Goal: Task Accomplishment & Management: Manage account settings

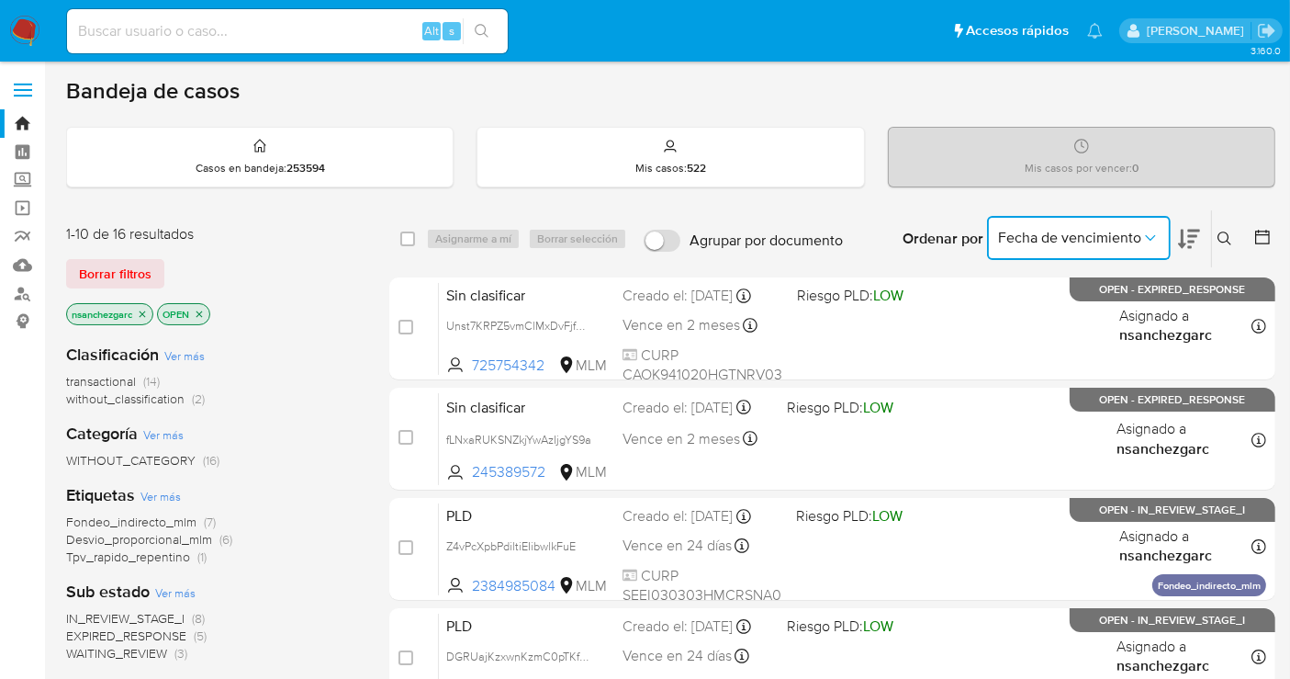
click at [1052, 234] on span "Fecha de vencimiento" at bounding box center [1069, 238] width 143 height 18
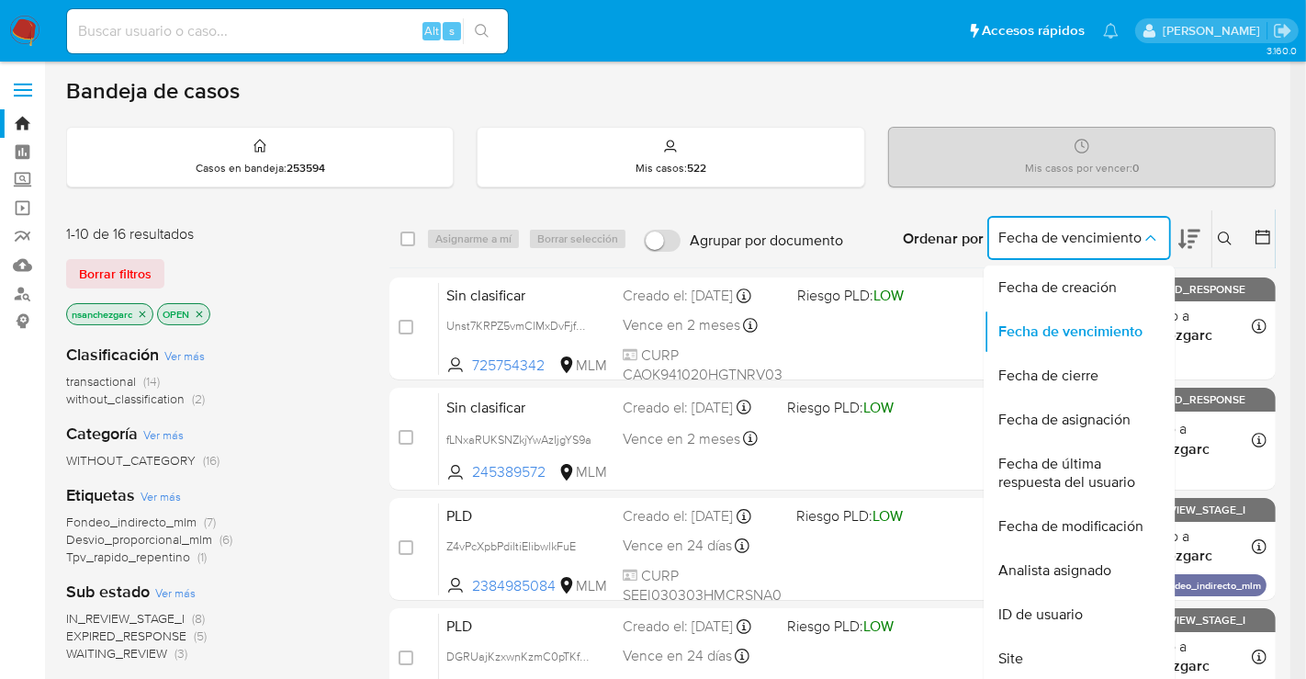
click at [1228, 231] on icon at bounding box center [1225, 238] width 15 height 15
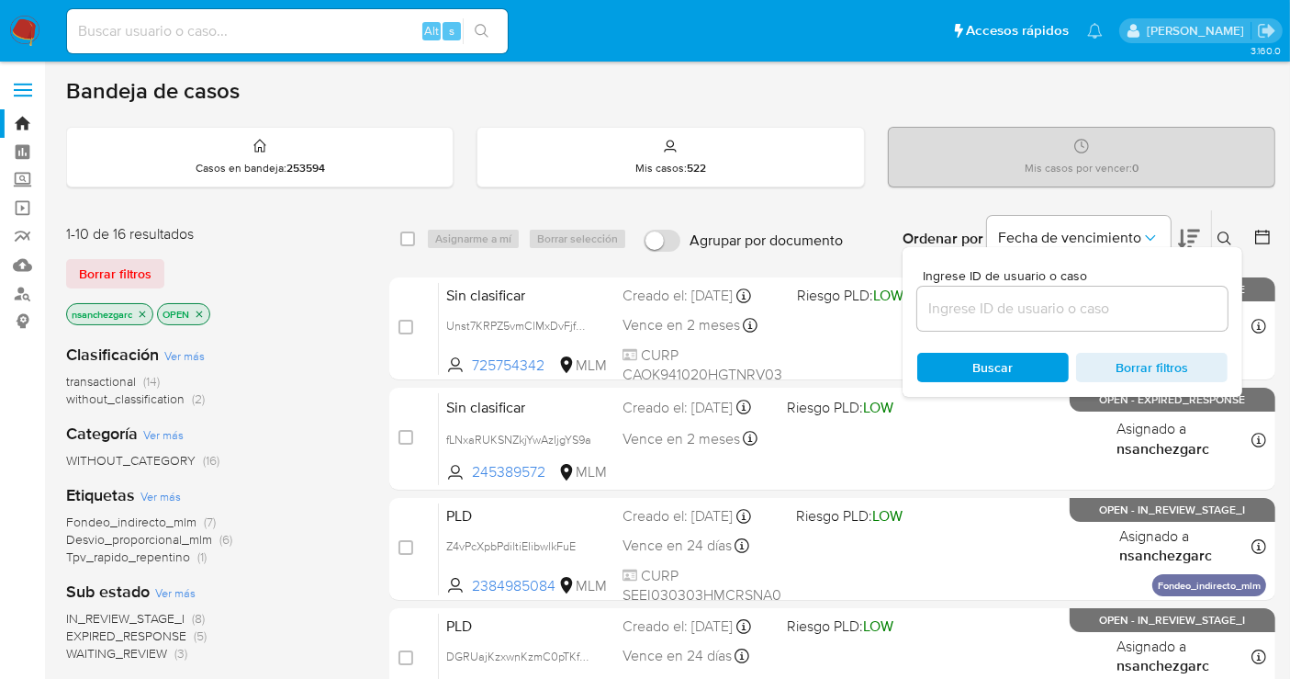
drag, startPoint x: 178, startPoint y: 2, endPoint x: 175, endPoint y: 14, distance: 12.5
click at [175, 14] on nav "Pausado Ver notificaciones Alt s Accesos rápidos Presiona las siguientes teclas…" at bounding box center [645, 31] width 1290 height 62
click at [175, 24] on input at bounding box center [287, 31] width 441 height 24
paste input "2489823616"
type input "2489823616"
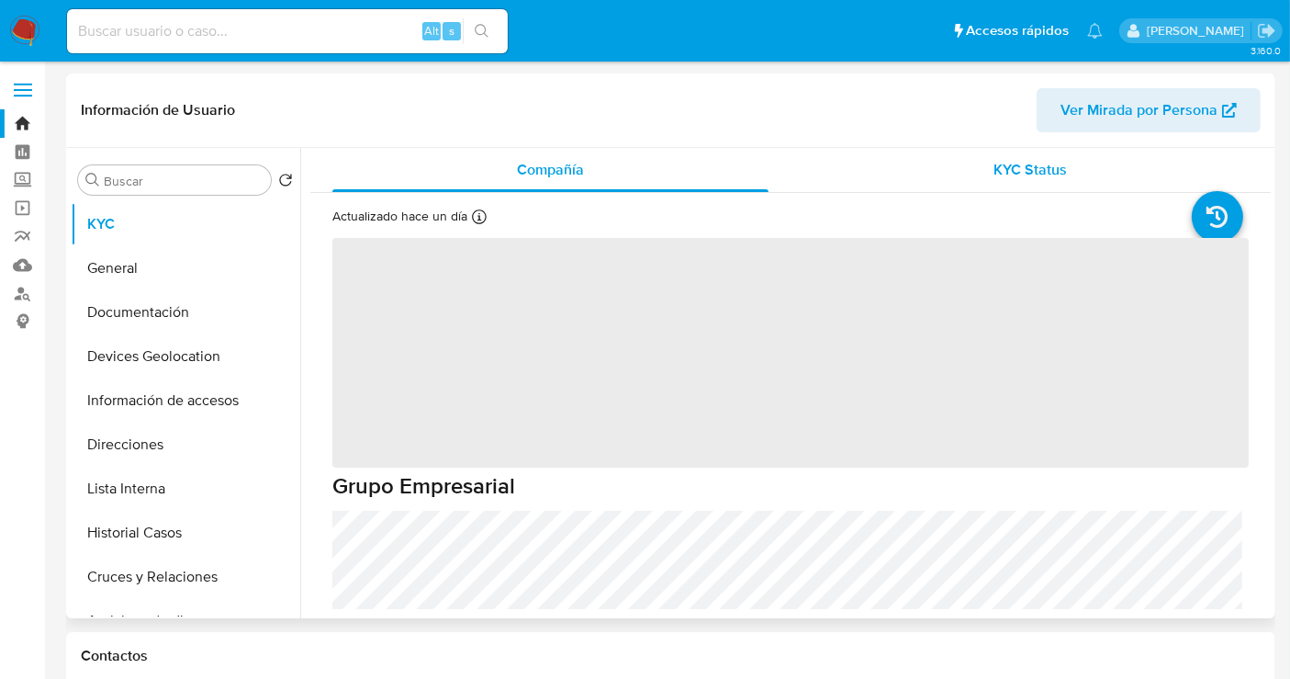
select select "10"
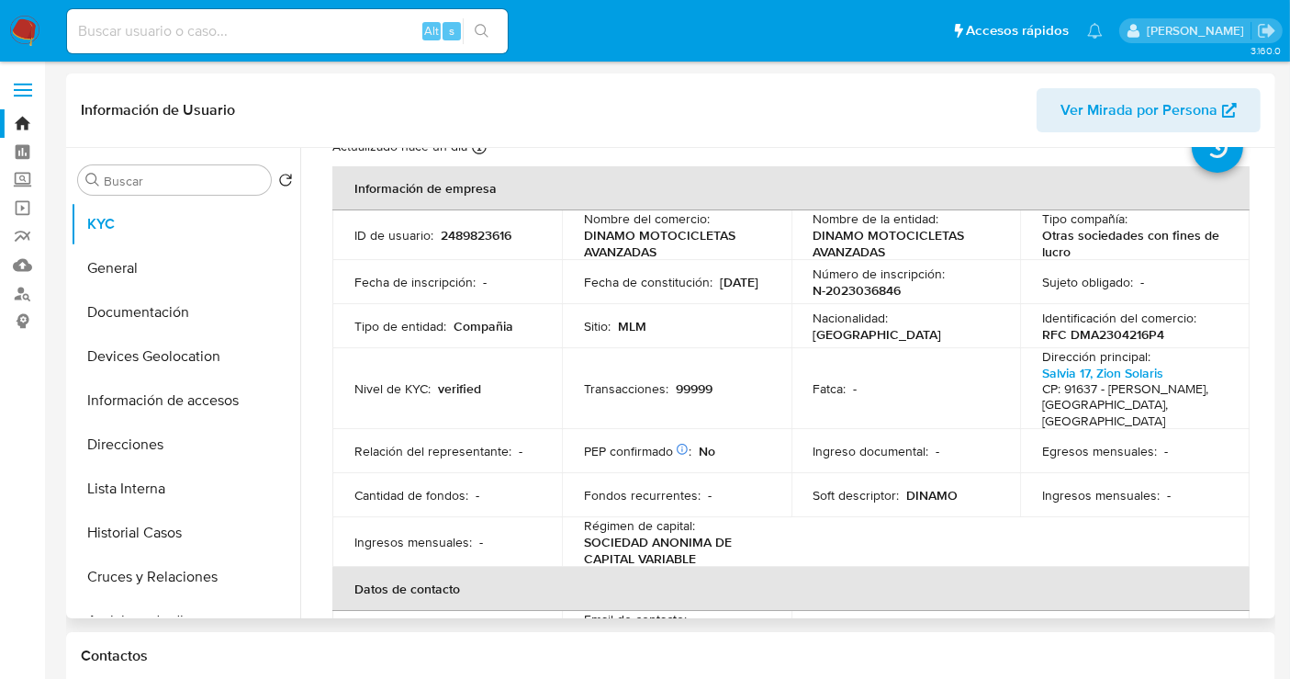
scroll to position [102, 0]
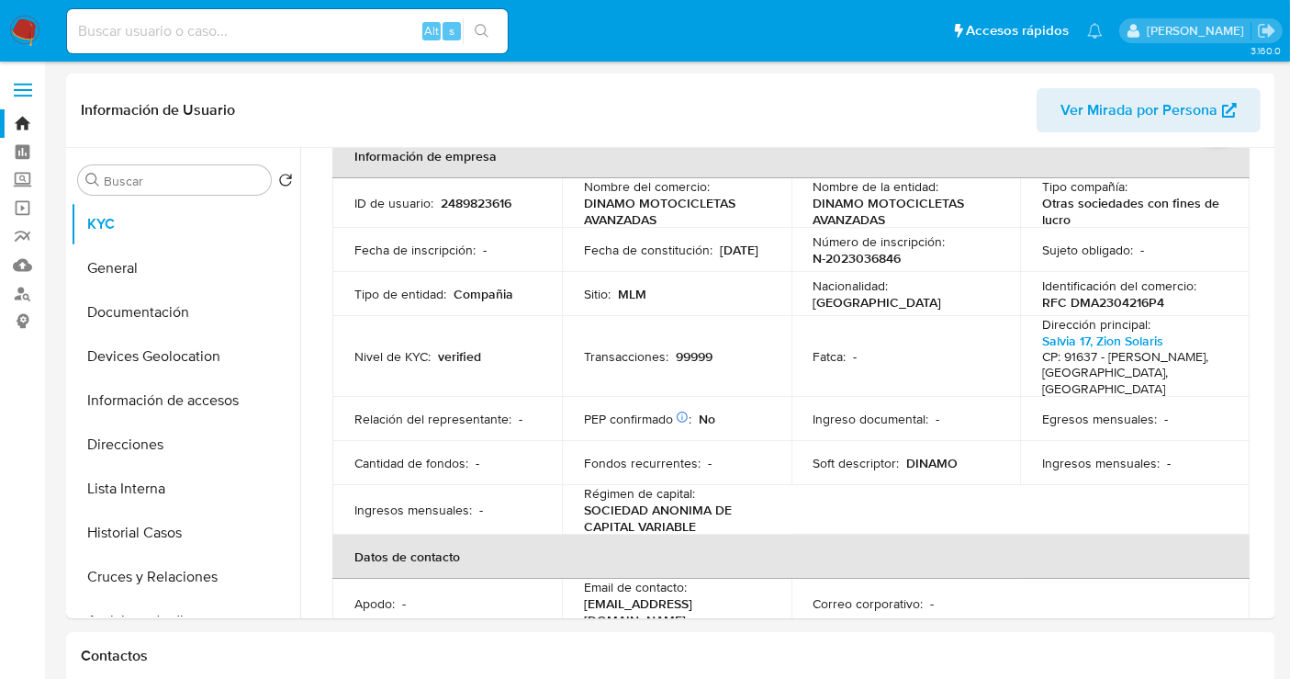
click at [194, 33] on input at bounding box center [287, 31] width 441 height 24
paste input "2429422744"
type input "2429422744"
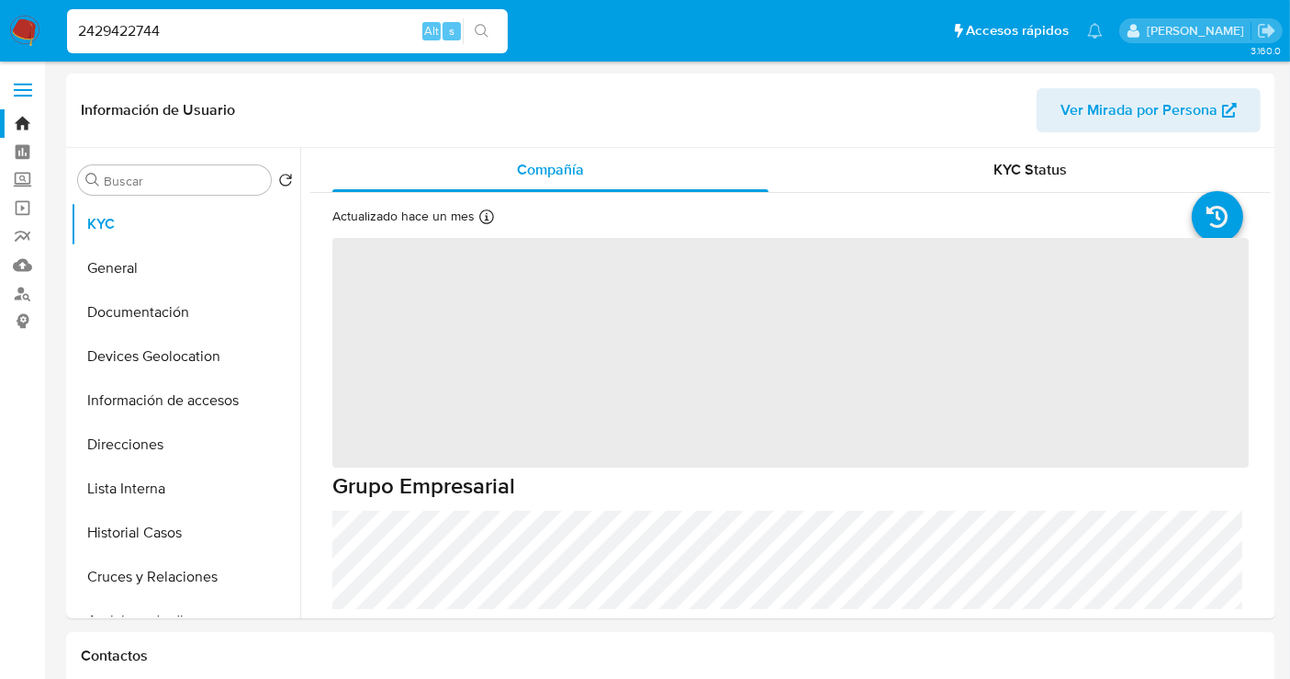
select select "10"
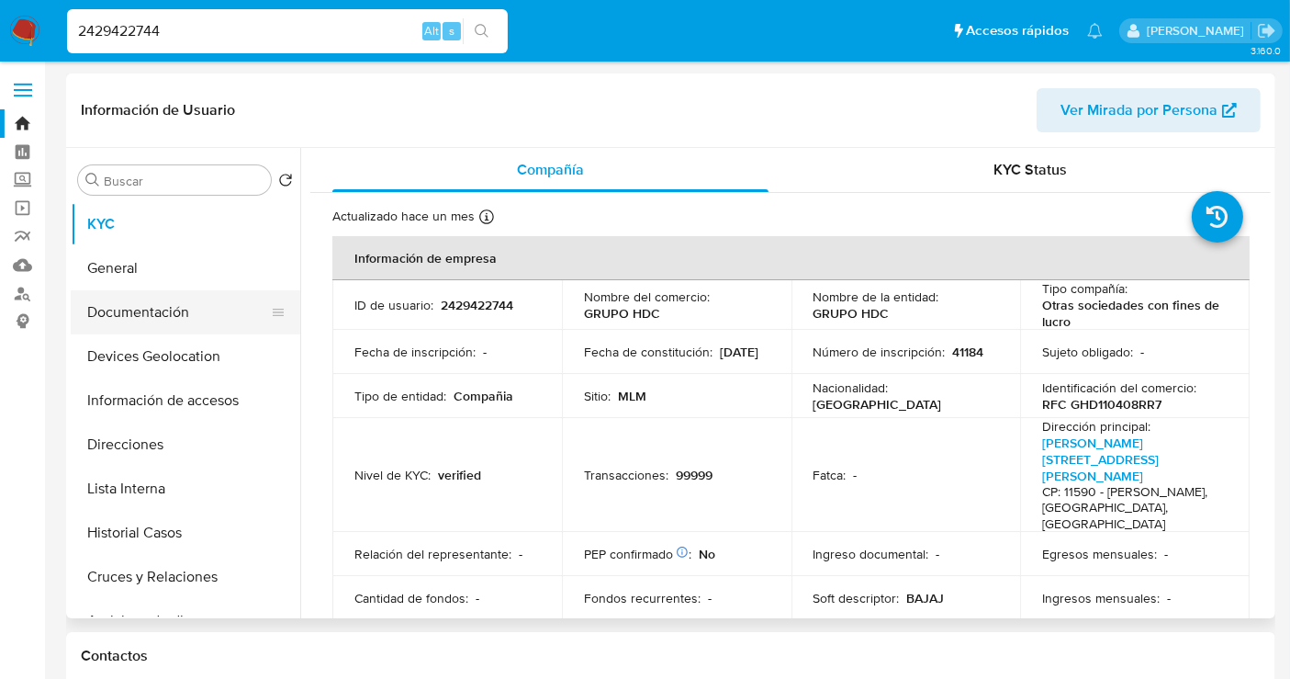
click at [98, 321] on button "Documentación" at bounding box center [178, 312] width 215 height 44
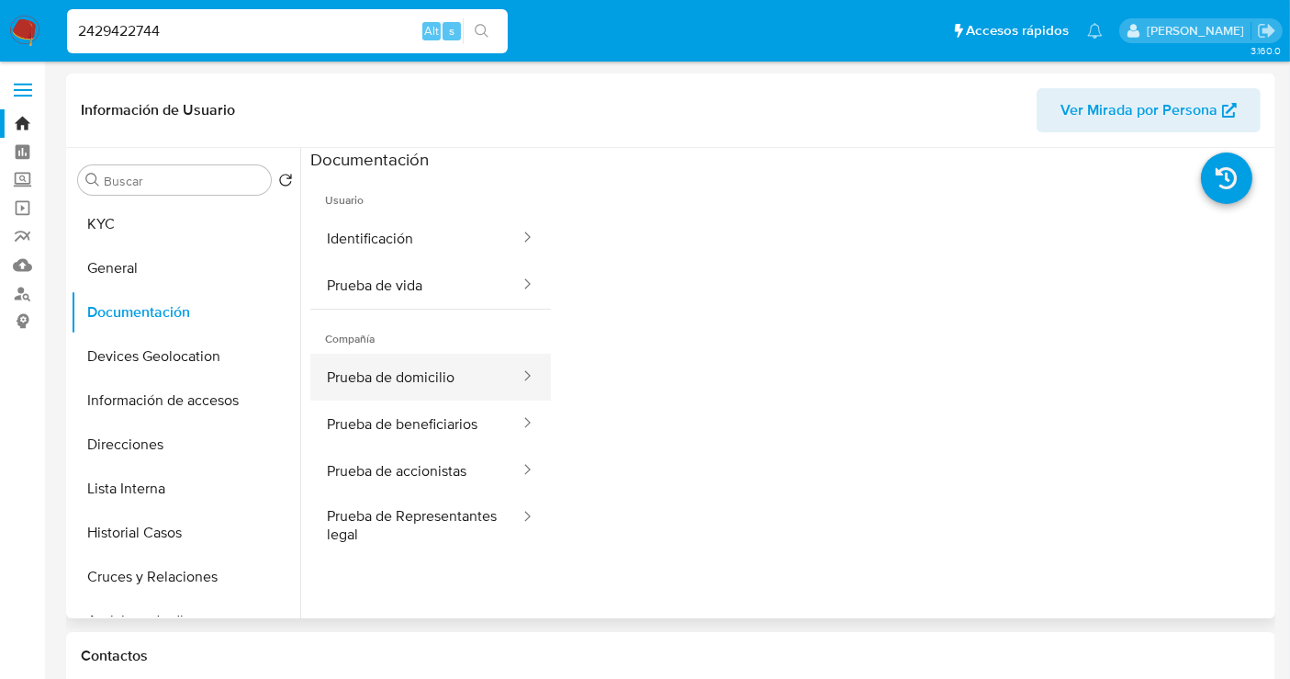
click at [417, 377] on button "Prueba de domicilio" at bounding box center [415, 377] width 211 height 47
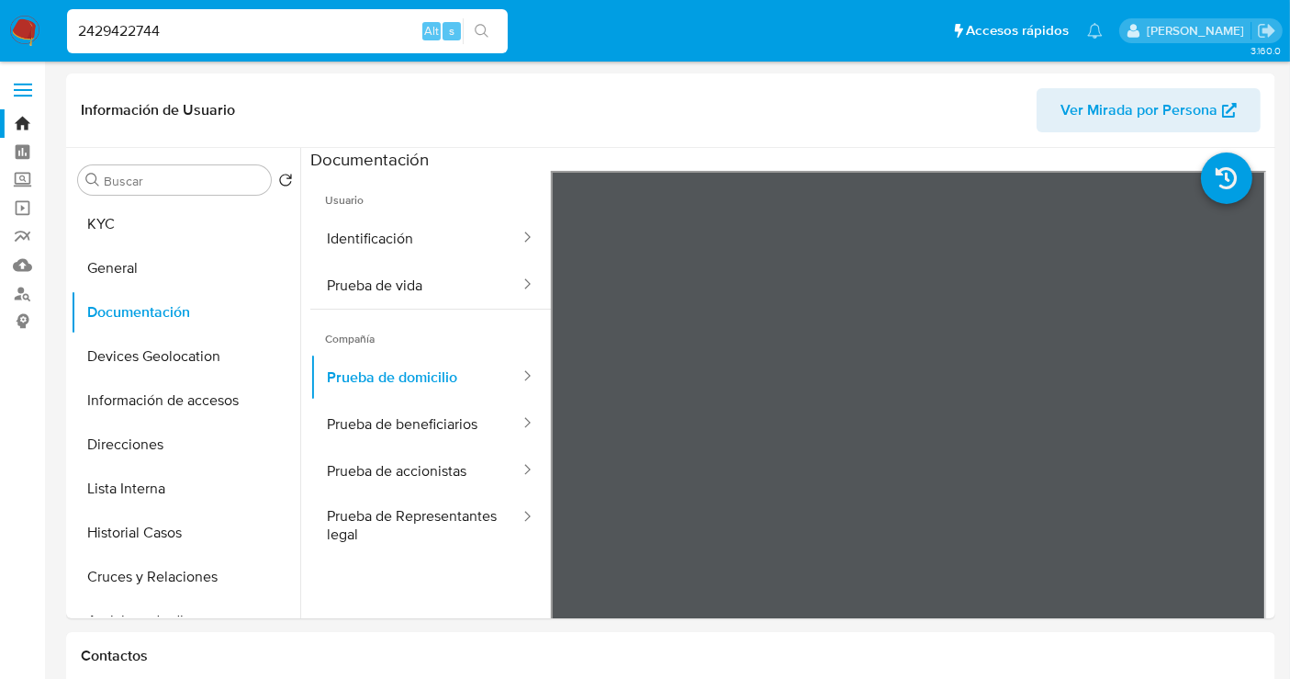
click at [113, 30] on input "2429422744" at bounding box center [287, 31] width 441 height 24
paste input "506621976"
type input "2506621976"
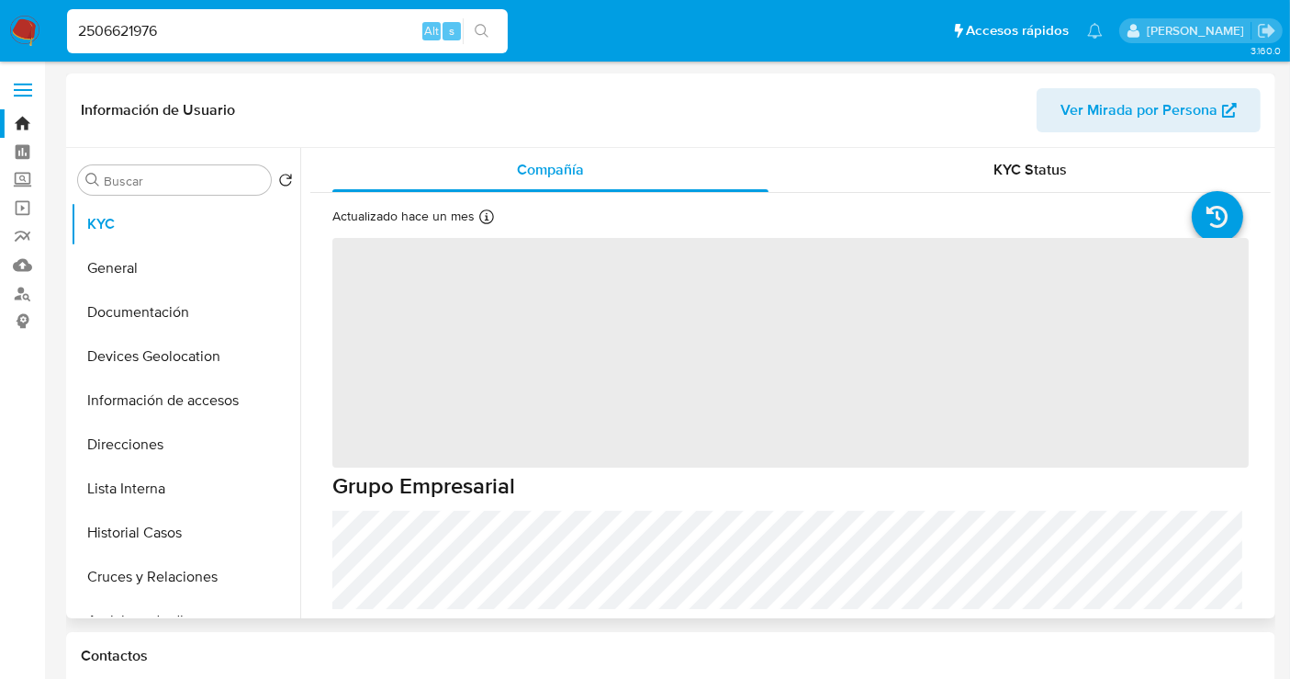
select select "10"
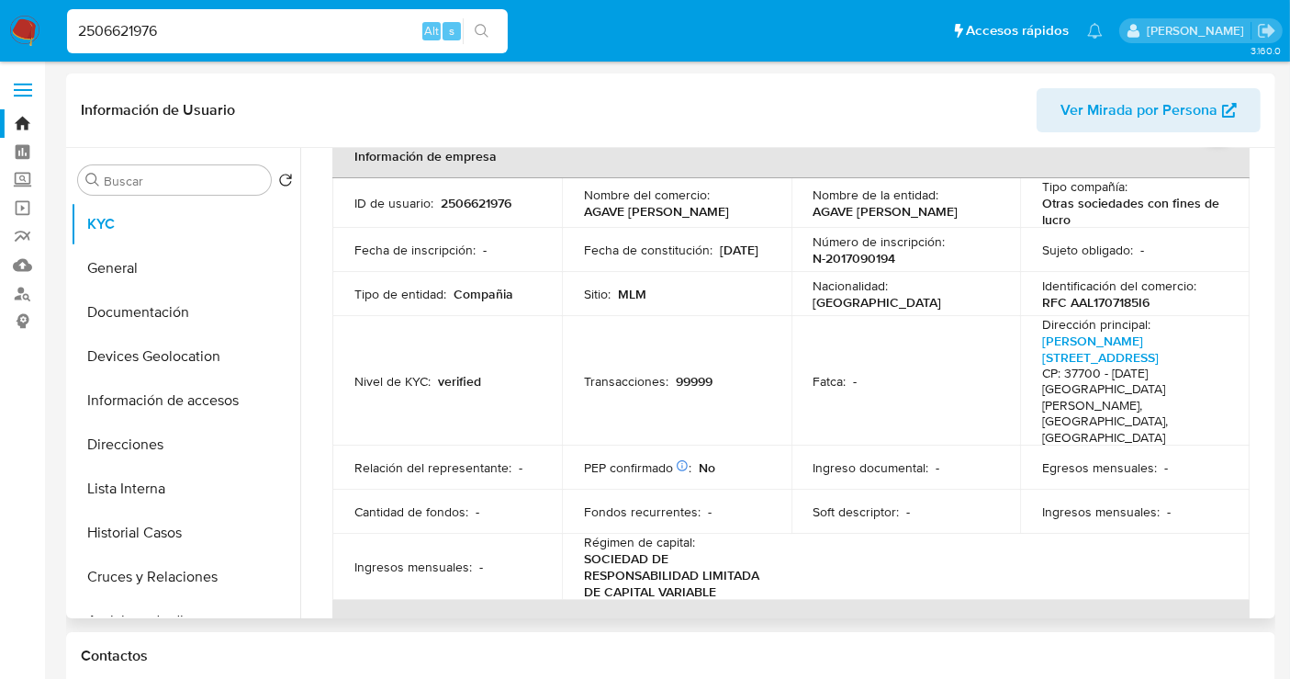
scroll to position [204, 0]
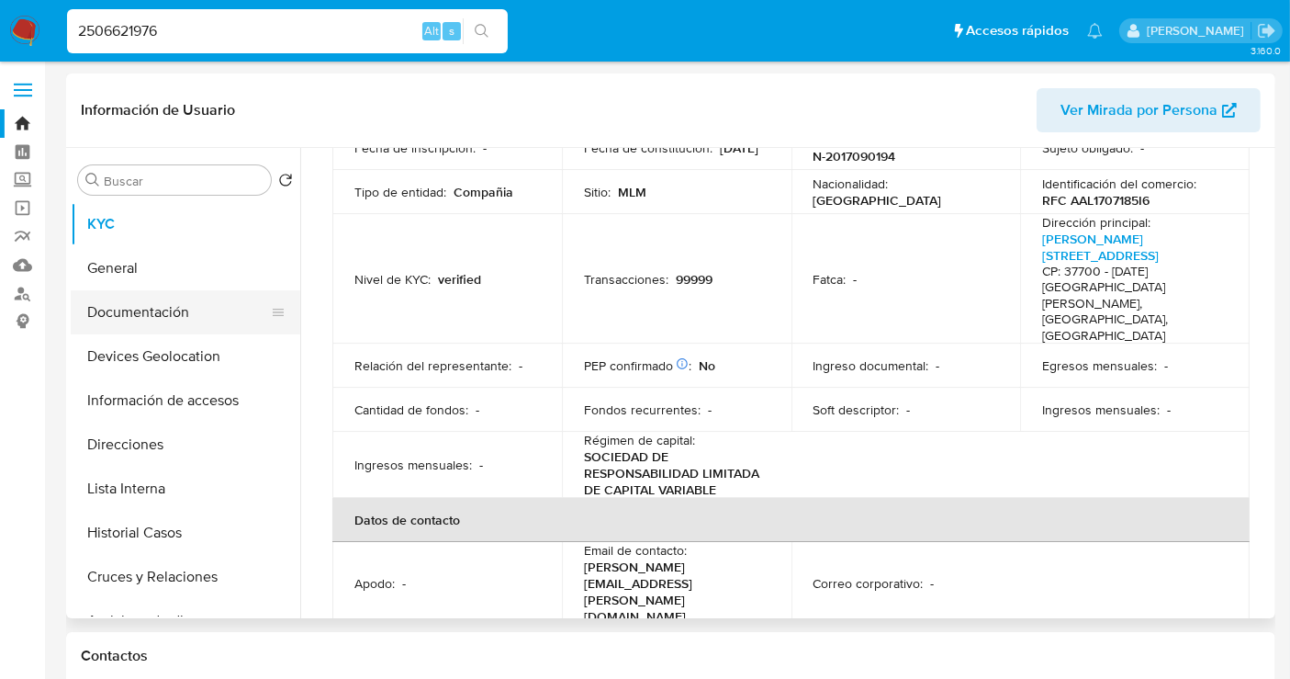
click at [167, 316] on button "Documentación" at bounding box center [178, 312] width 215 height 44
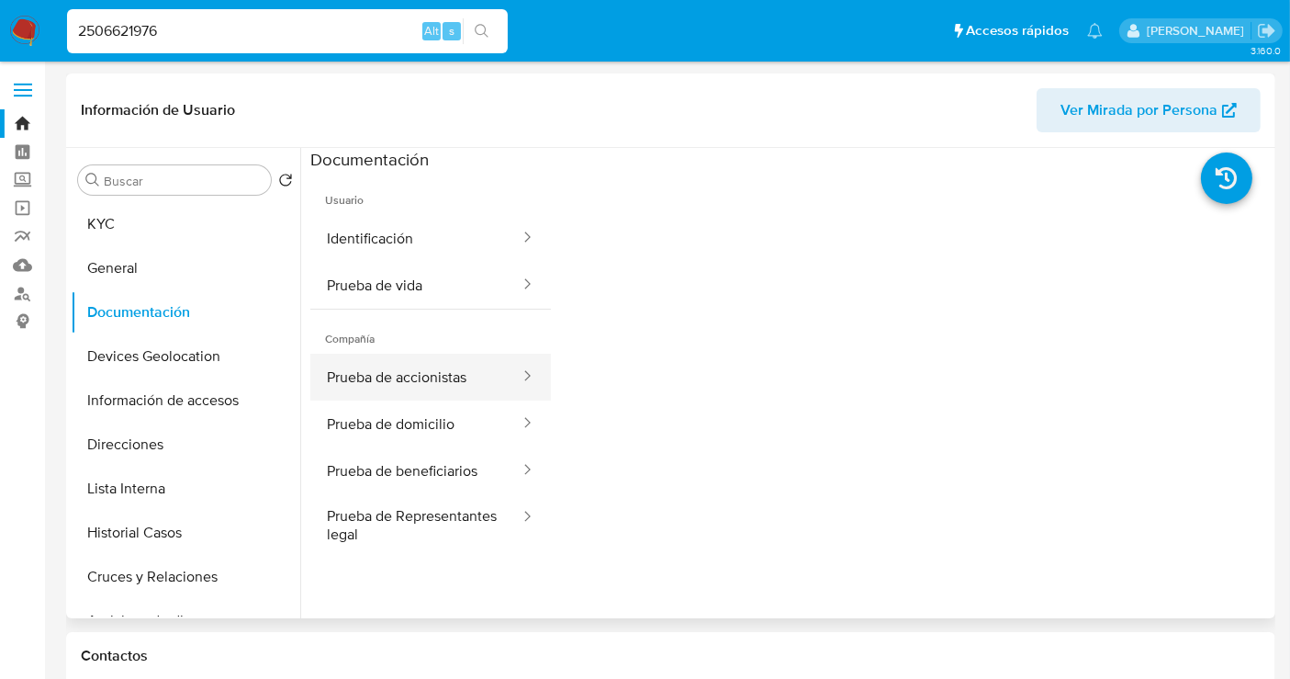
click at [399, 372] on button "Prueba de accionistas" at bounding box center [415, 377] width 211 height 47
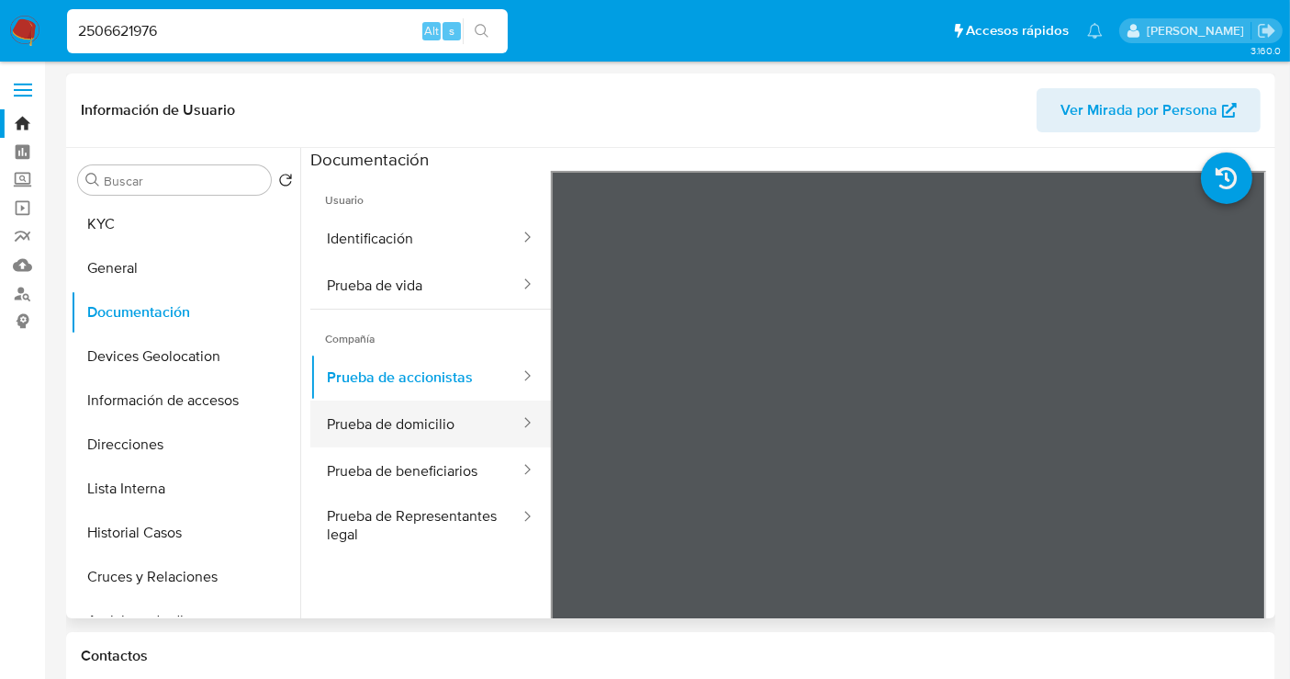
click at [423, 423] on button "Prueba de domicilio" at bounding box center [415, 423] width 211 height 47
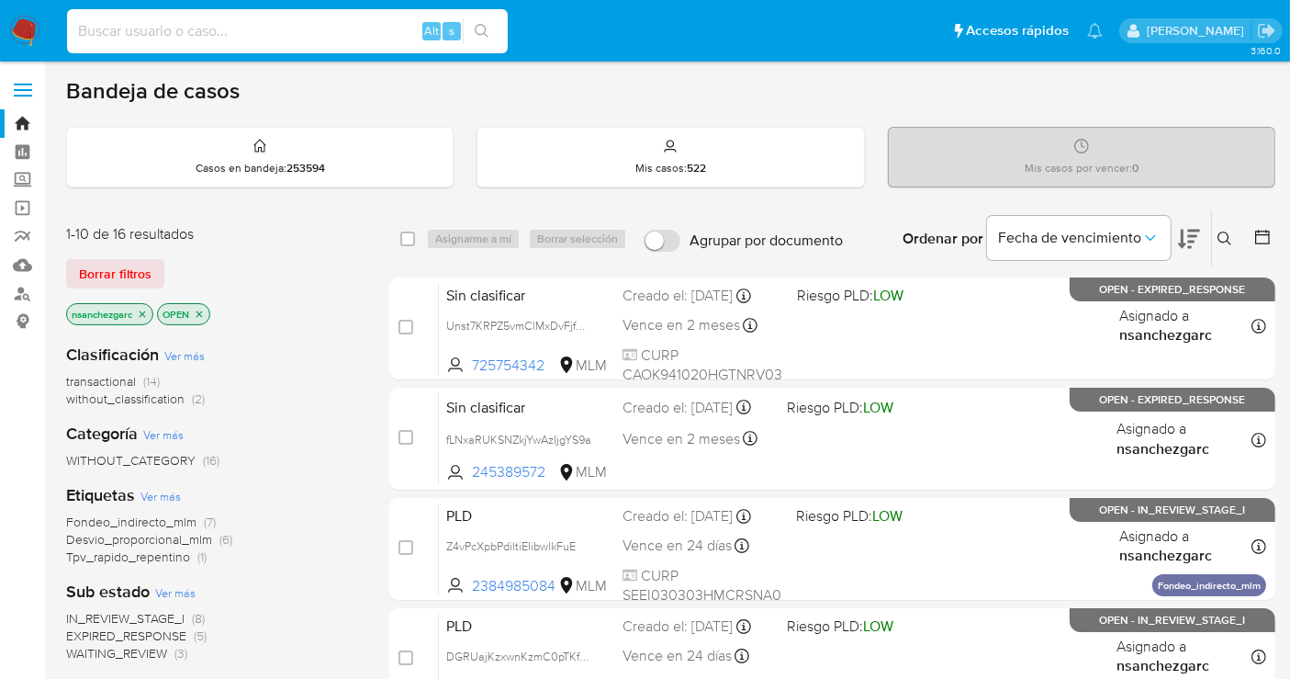
click at [107, 32] on input at bounding box center [287, 31] width 441 height 24
paste input "2504373154"
type input "2504373154"
click at [490, 28] on button "search-icon" at bounding box center [482, 31] width 38 height 26
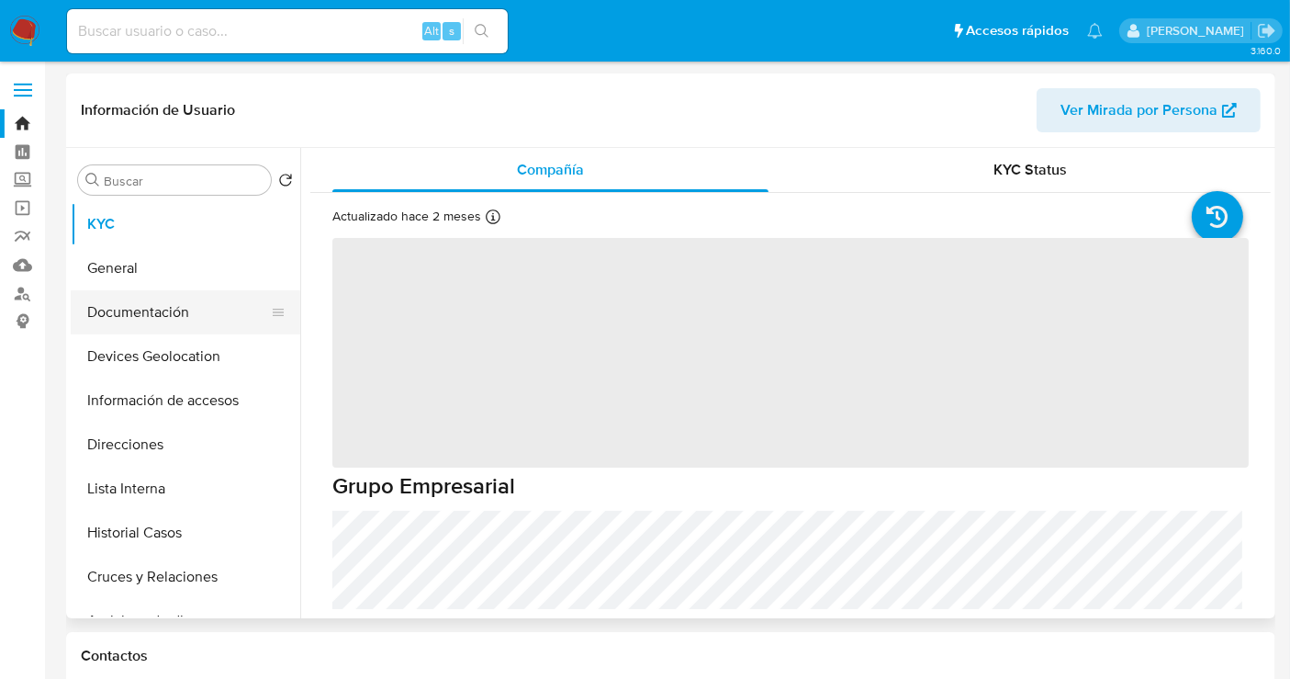
select select "10"
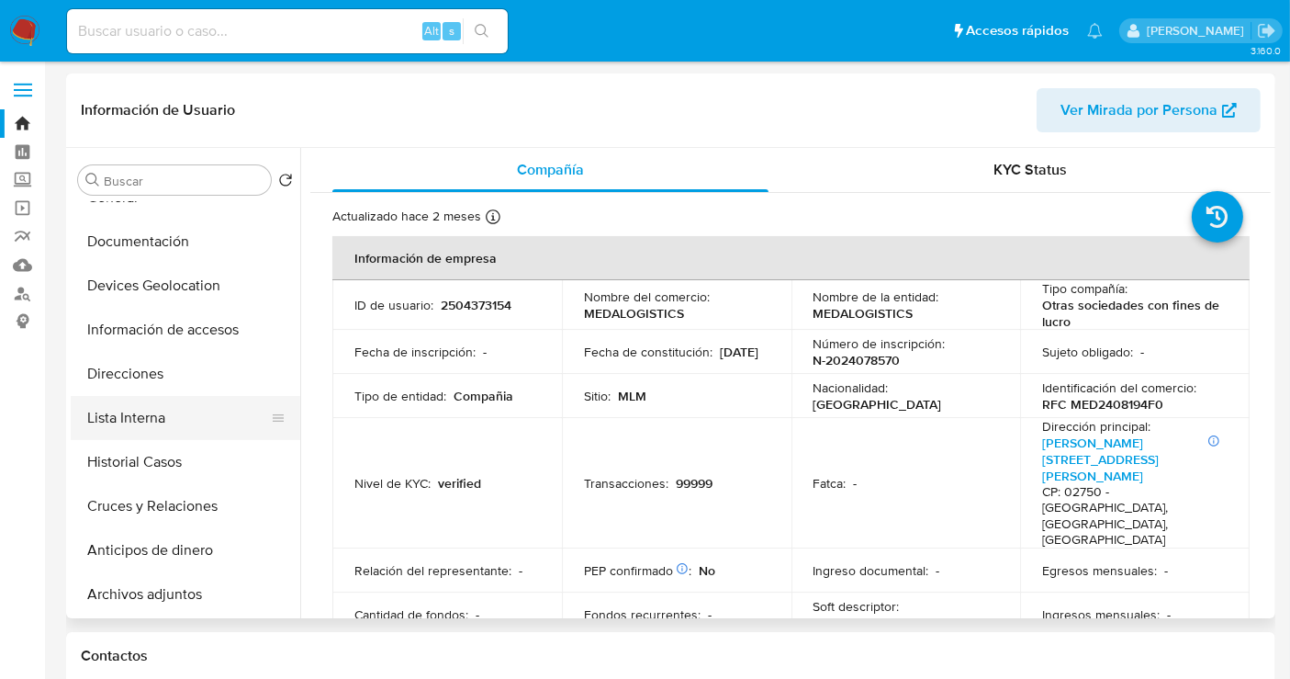
scroll to position [102, 0]
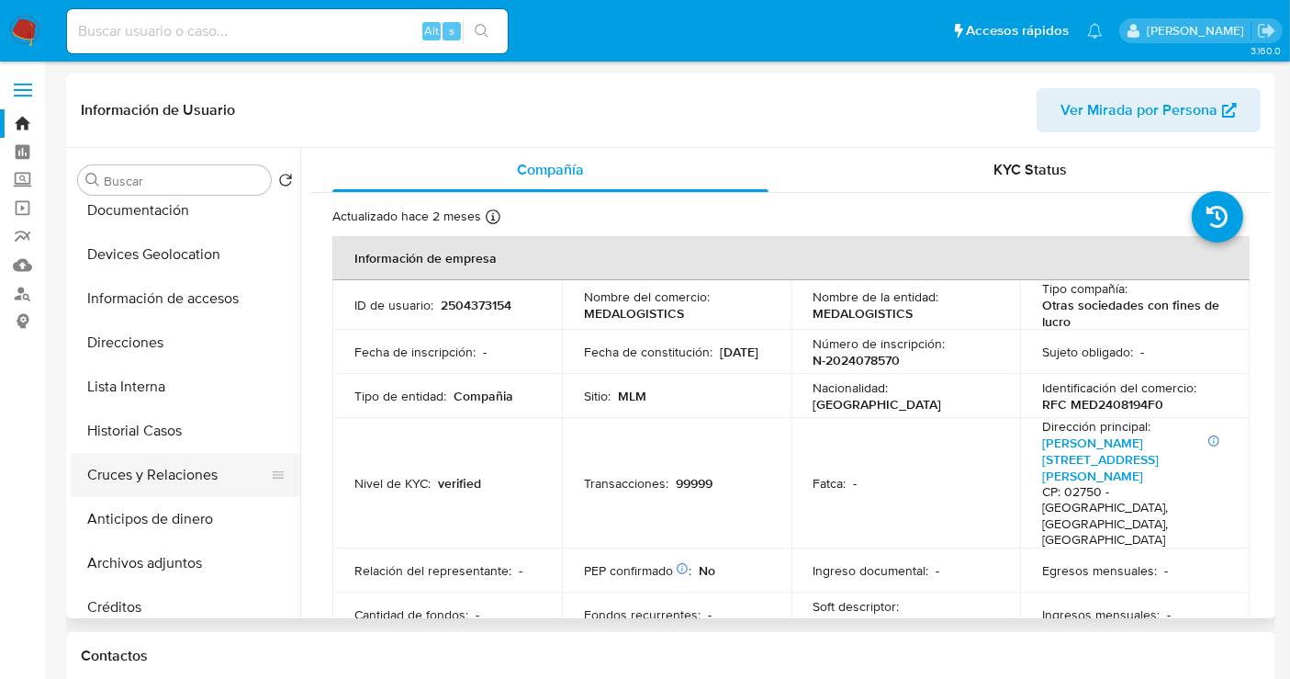
click at [207, 473] on button "Cruces y Relaciones" at bounding box center [178, 475] width 215 height 44
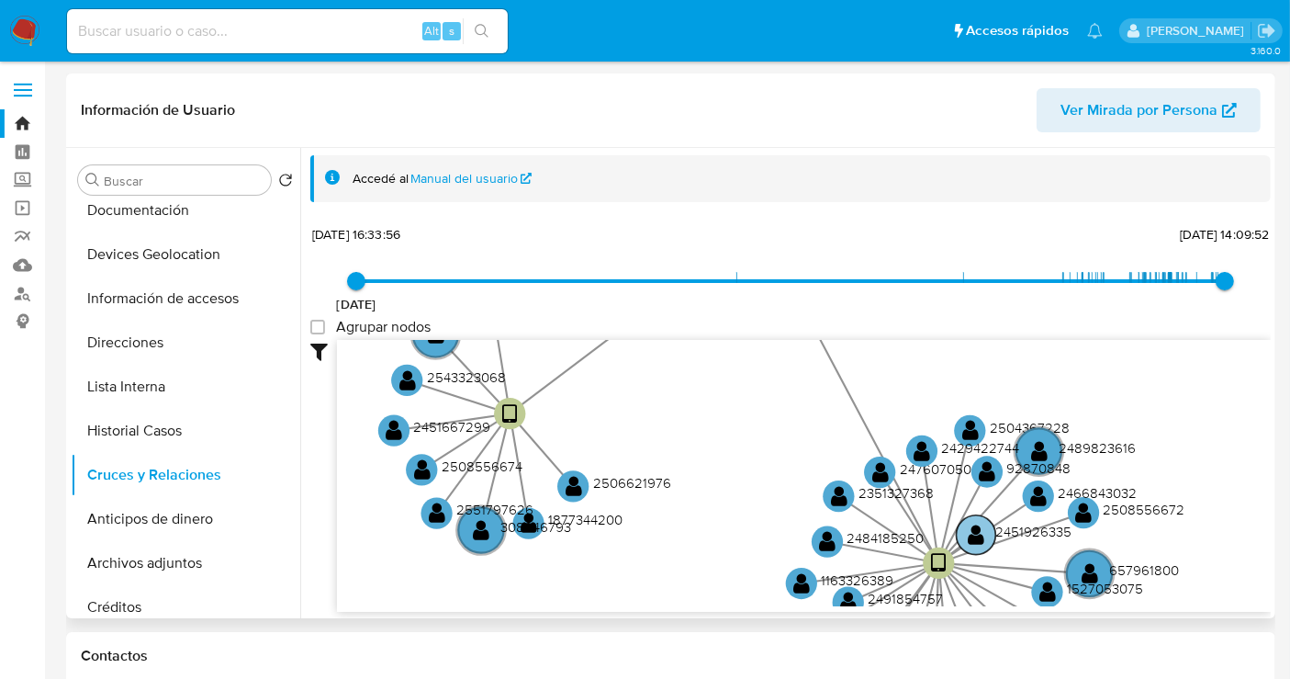
drag, startPoint x: 1072, startPoint y: 535, endPoint x: 876, endPoint y: 477, distance: 204.3
click at [996, 522] on text "2451926335" at bounding box center [1034, 531] width 76 height 19
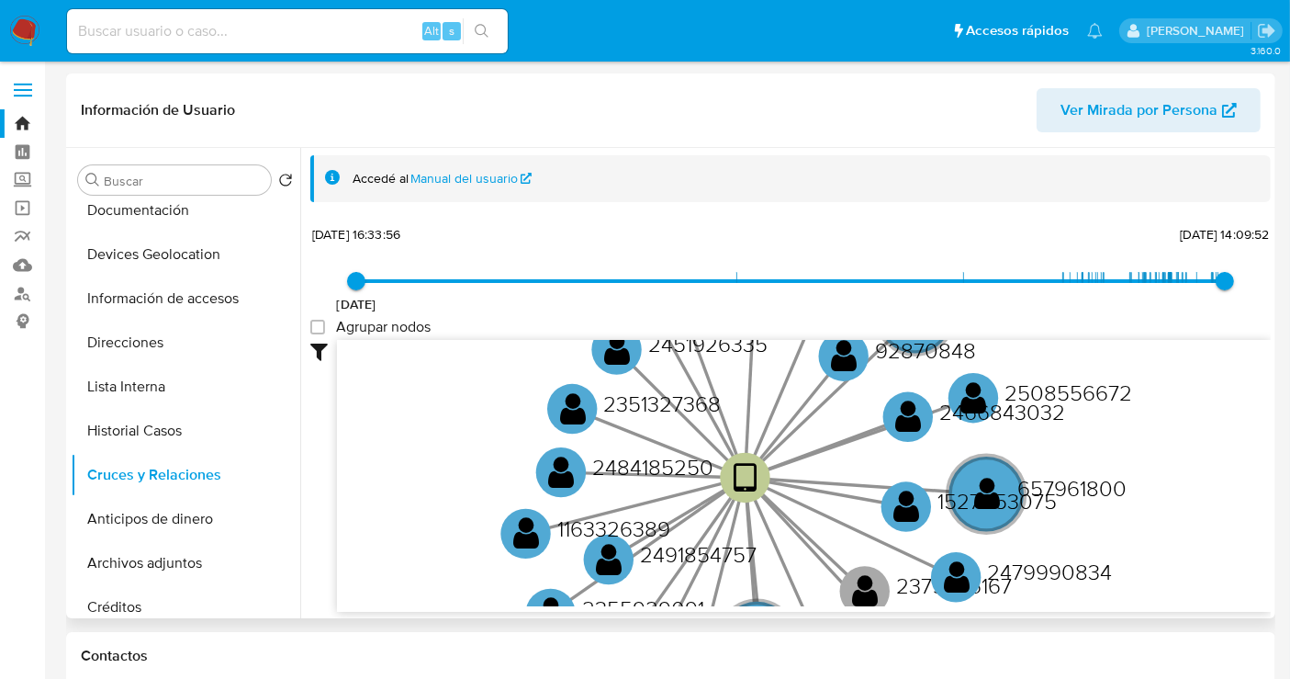
drag, startPoint x: 1223, startPoint y: 515, endPoint x: 1139, endPoint y: 431, distance: 119.5
click at [1139, 431] on icon "device-68405c5c93ed22175be85434  user-2504373154  2504373154 user-2162650168 …" at bounding box center [804, 473] width 934 height 266
click at [488, 185] on link "Manual del usuario" at bounding box center [471, 178] width 121 height 17
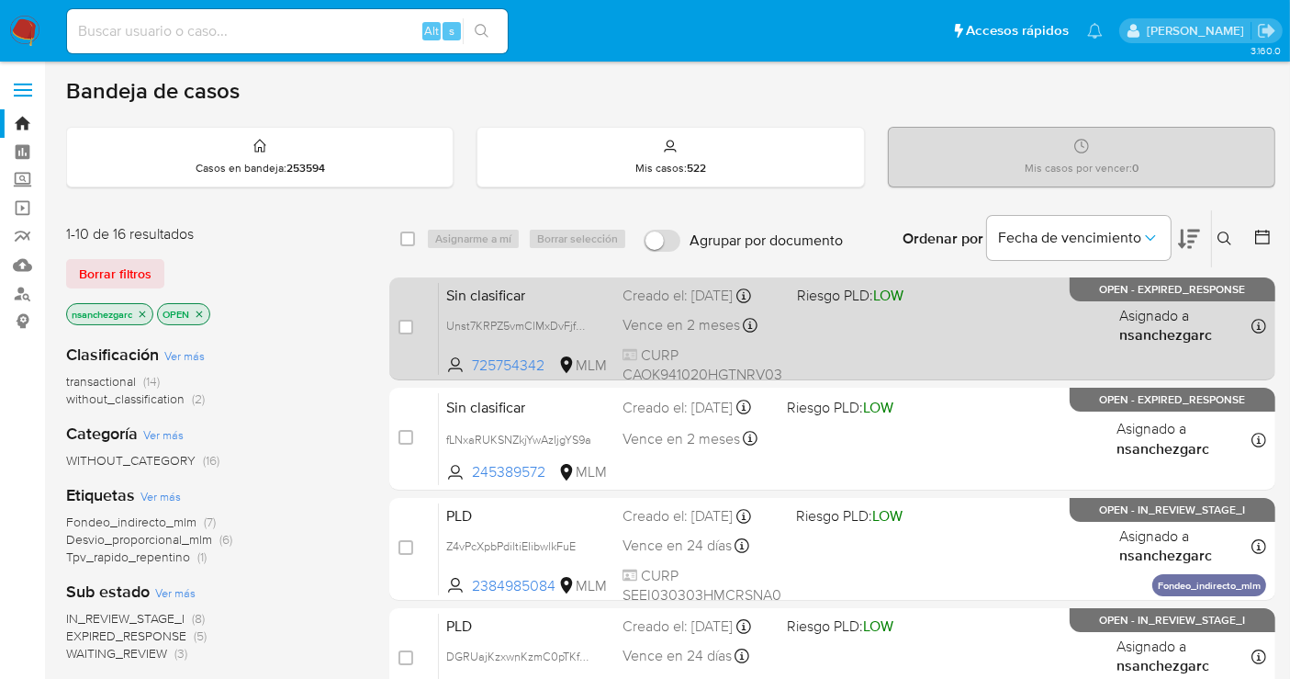
click at [640, 303] on div "Creado el: [DATE] Creado el: [DATE] 08:22:17" at bounding box center [703, 296] width 160 height 20
click at [400, 332] on input "checkbox" at bounding box center [406, 327] width 15 height 15
checkbox input "true"
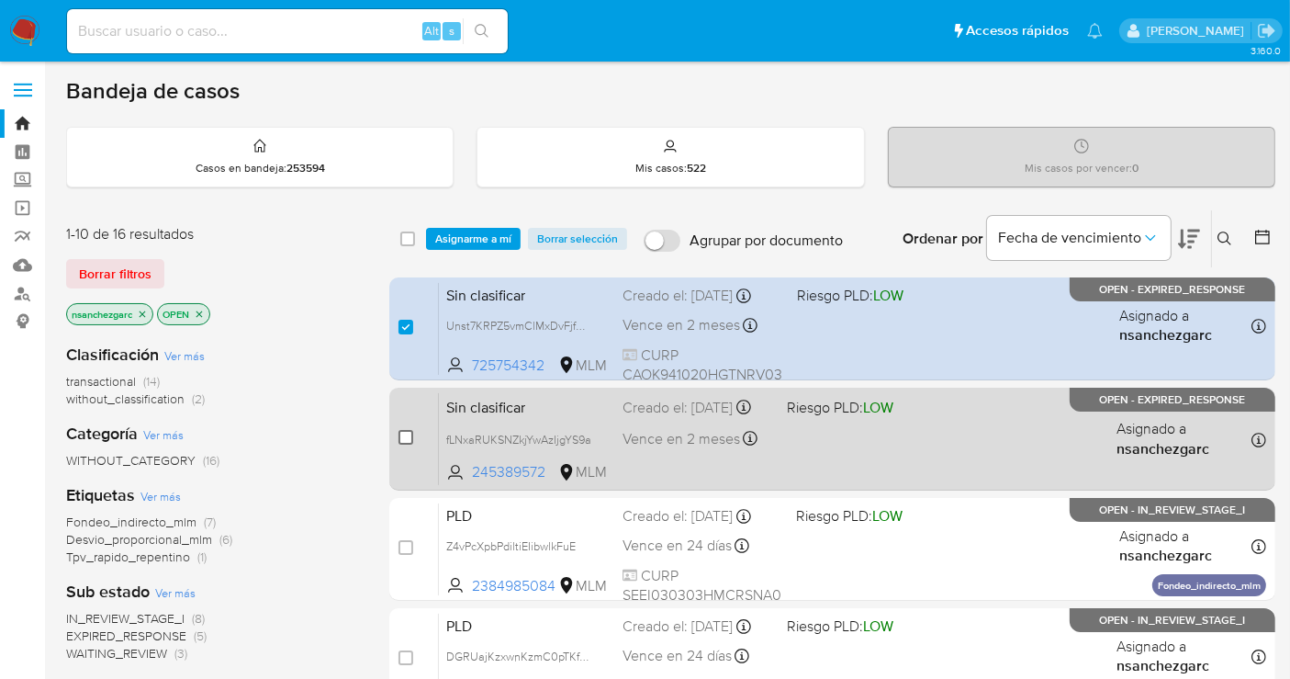
click at [399, 432] on input "checkbox" at bounding box center [406, 437] width 15 height 15
checkbox input "true"
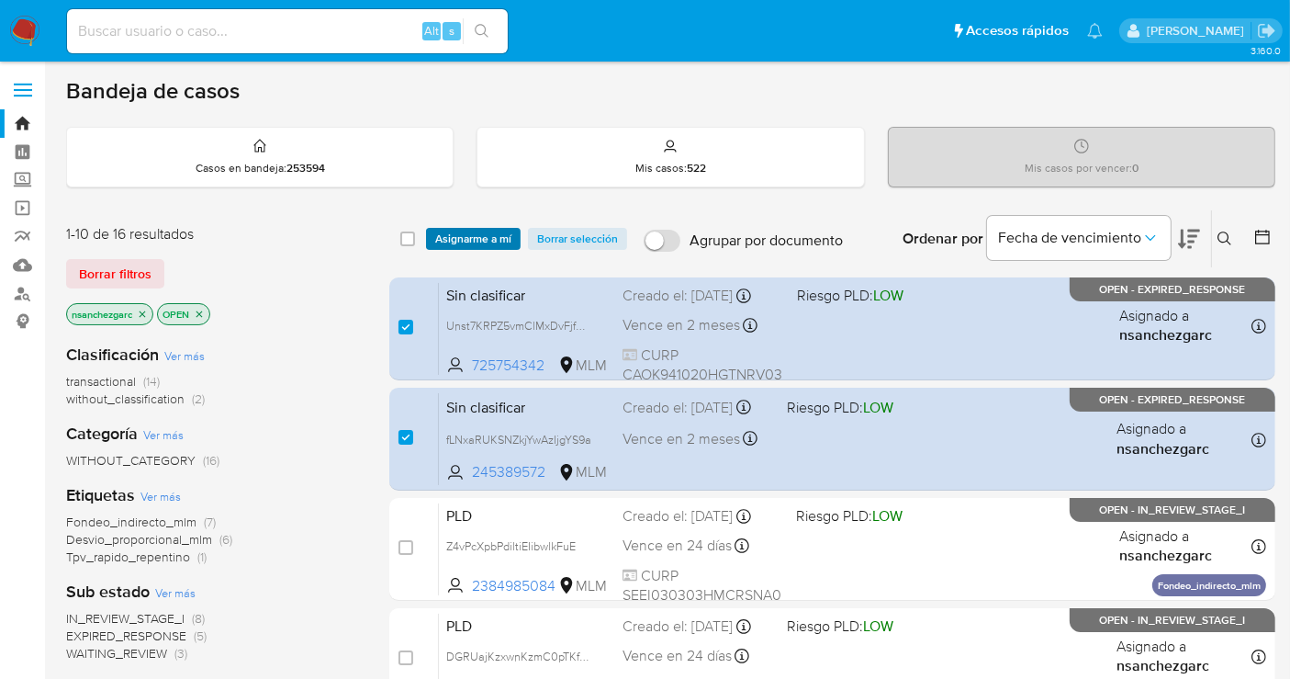
click at [468, 236] on span "Asignarme a mí" at bounding box center [473, 239] width 76 height 18
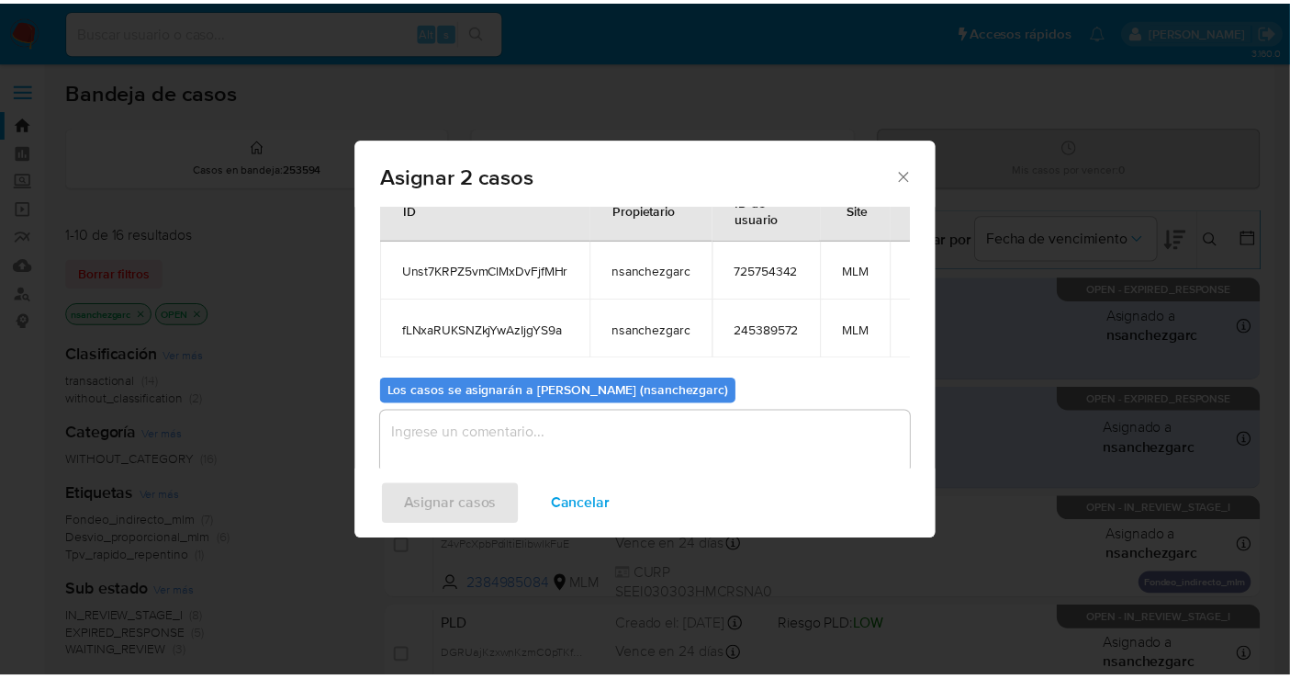
scroll to position [105, 0]
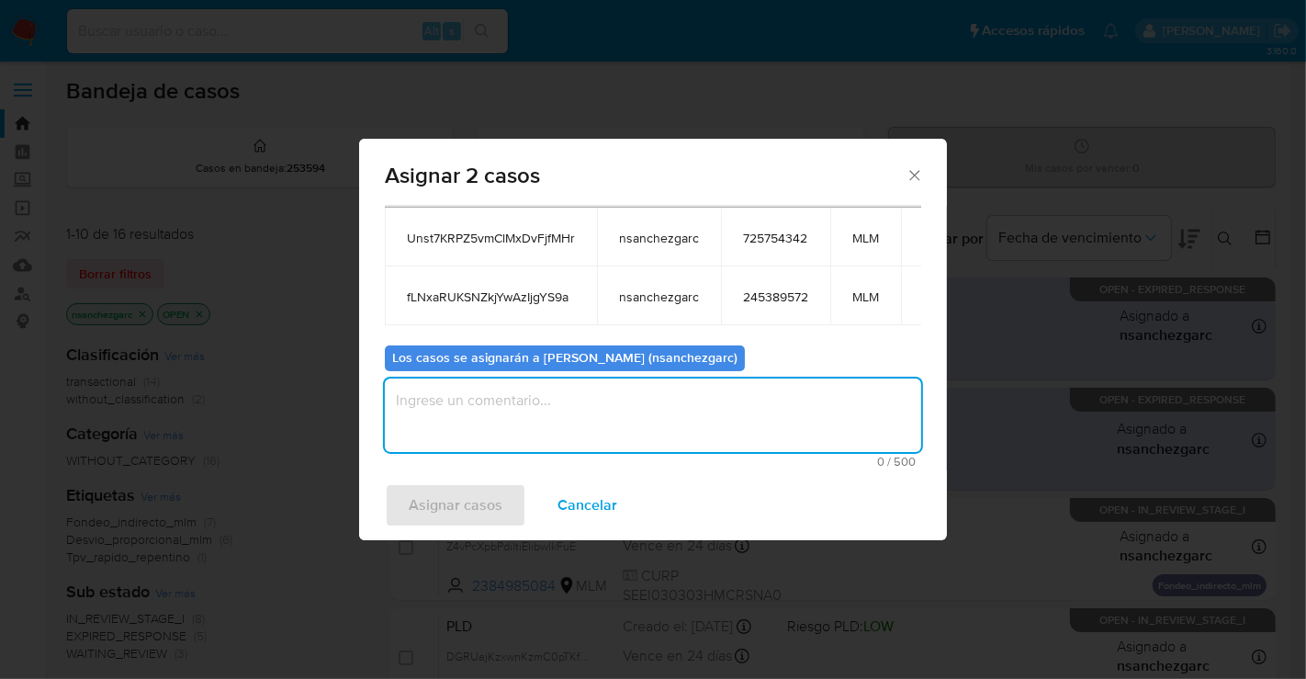
click at [445, 397] on textarea "assign-modal" at bounding box center [653, 414] width 536 height 73
type textarea "nesg"
click at [480, 496] on span "Asignar casos" at bounding box center [456, 505] width 94 height 40
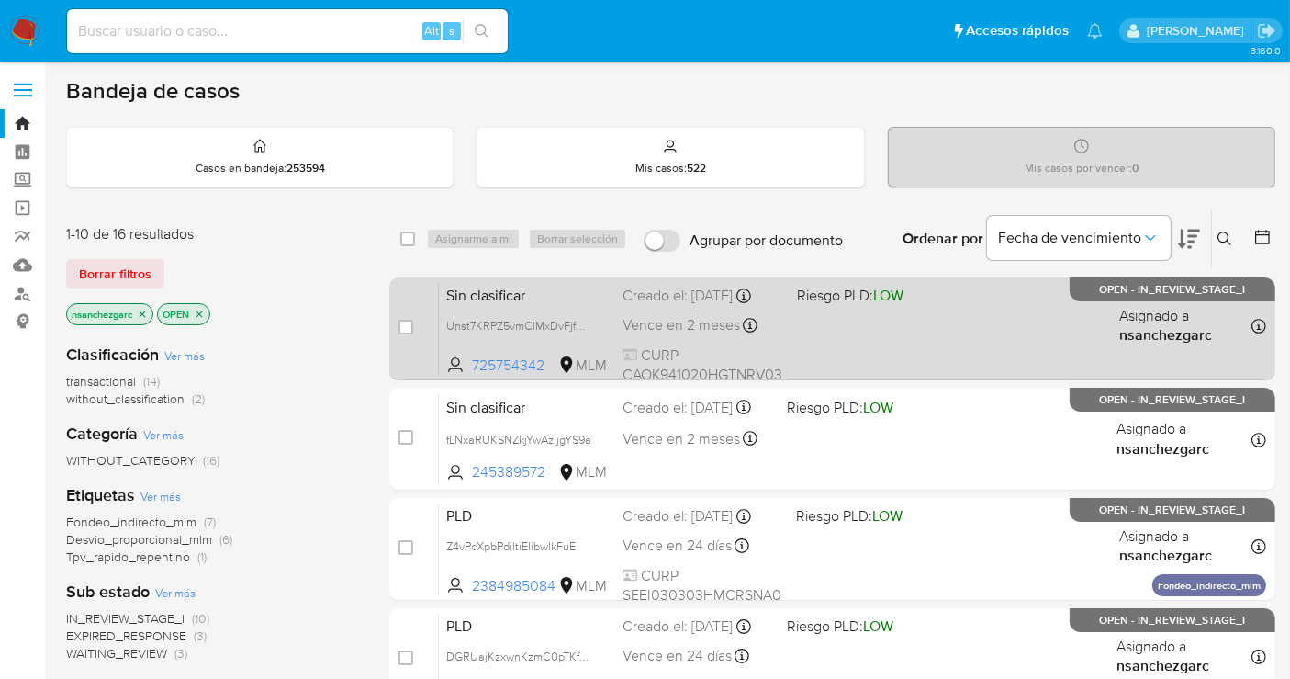
click at [652, 306] on div "Creado el: 08/09/2025 Creado el: 08/09/2025 08:22:17" at bounding box center [703, 296] width 160 height 20
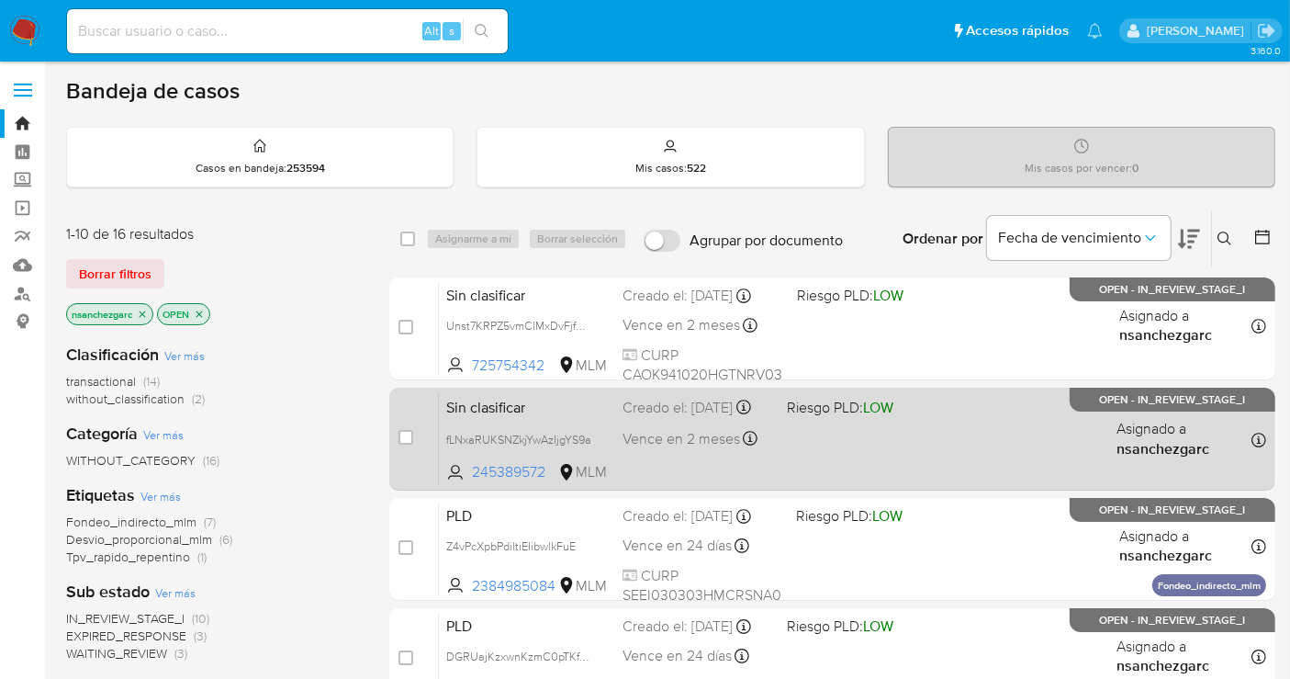
click at [672, 414] on div "Creado el: 02/09/2025 Creado el: 02/09/2025 21:25:10" at bounding box center [698, 408] width 150 height 20
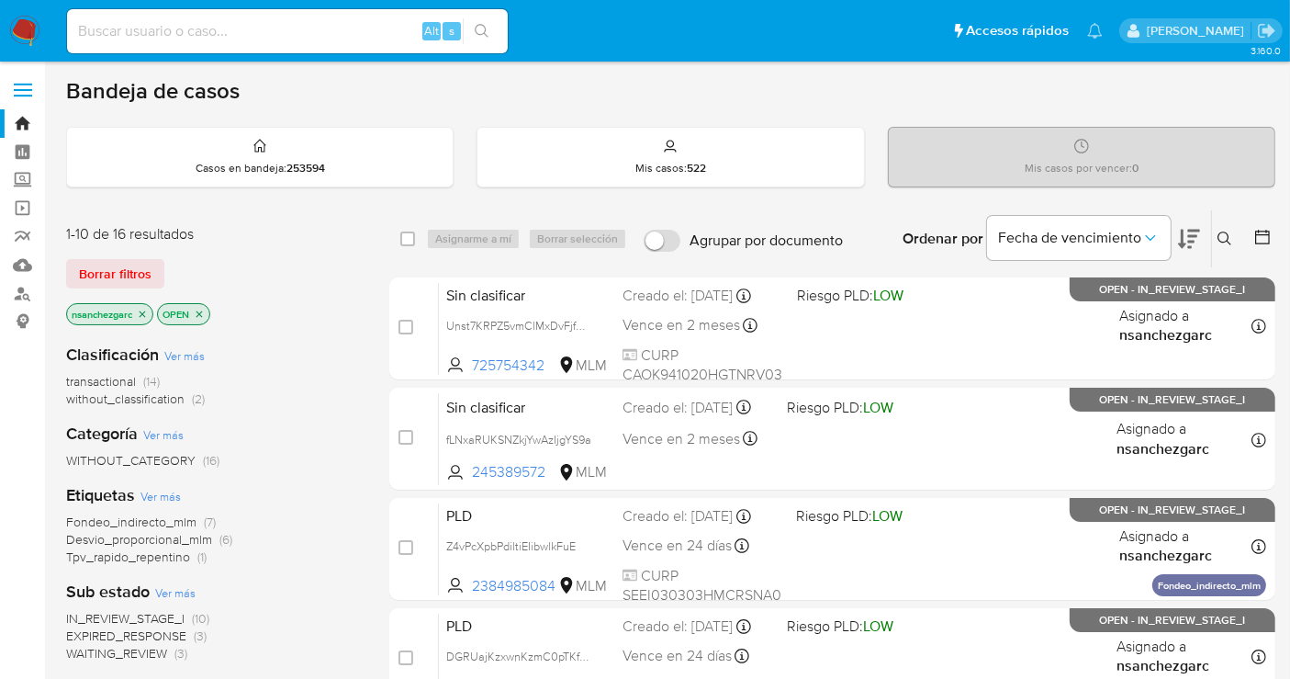
click at [20, 27] on img at bounding box center [24, 31] width 31 height 31
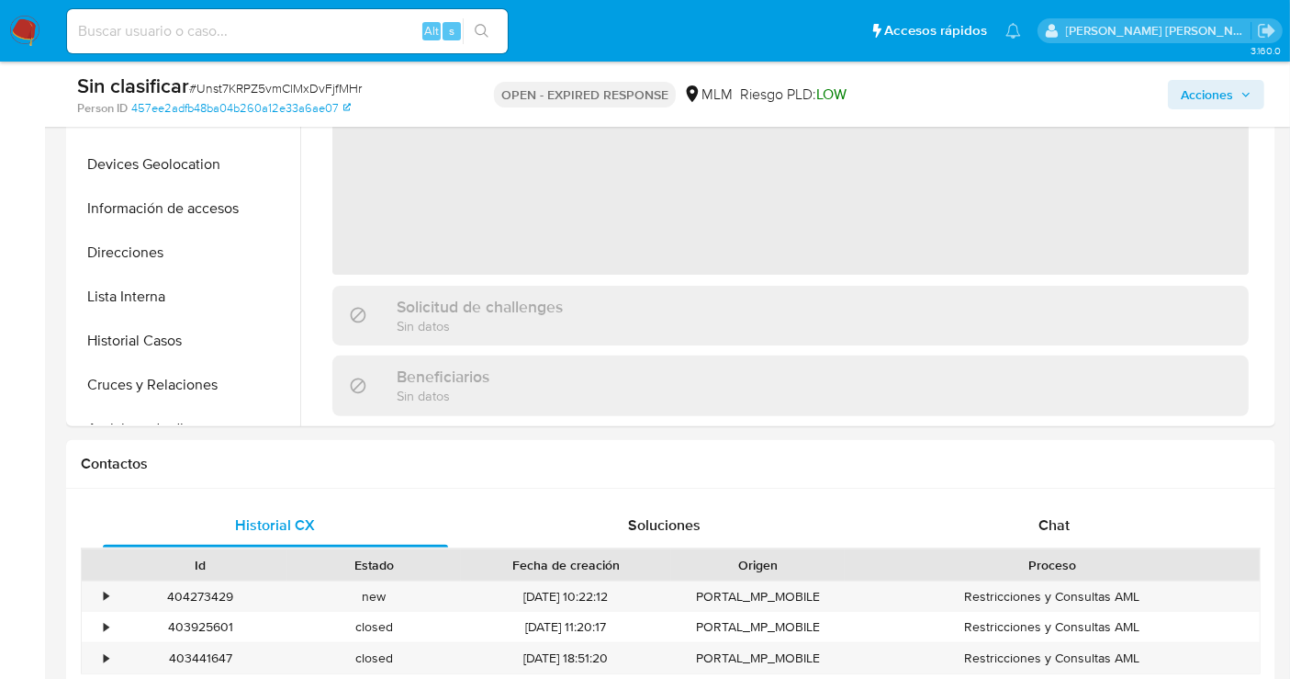
scroll to position [714, 0]
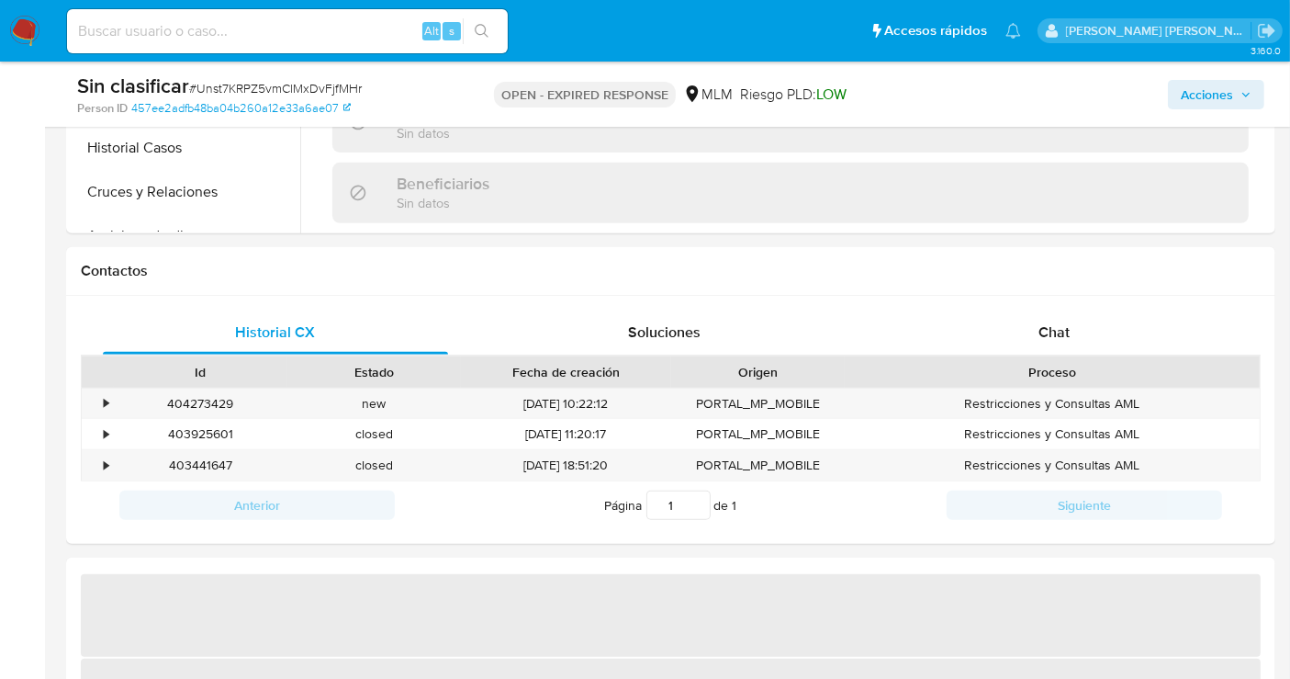
select select "10"
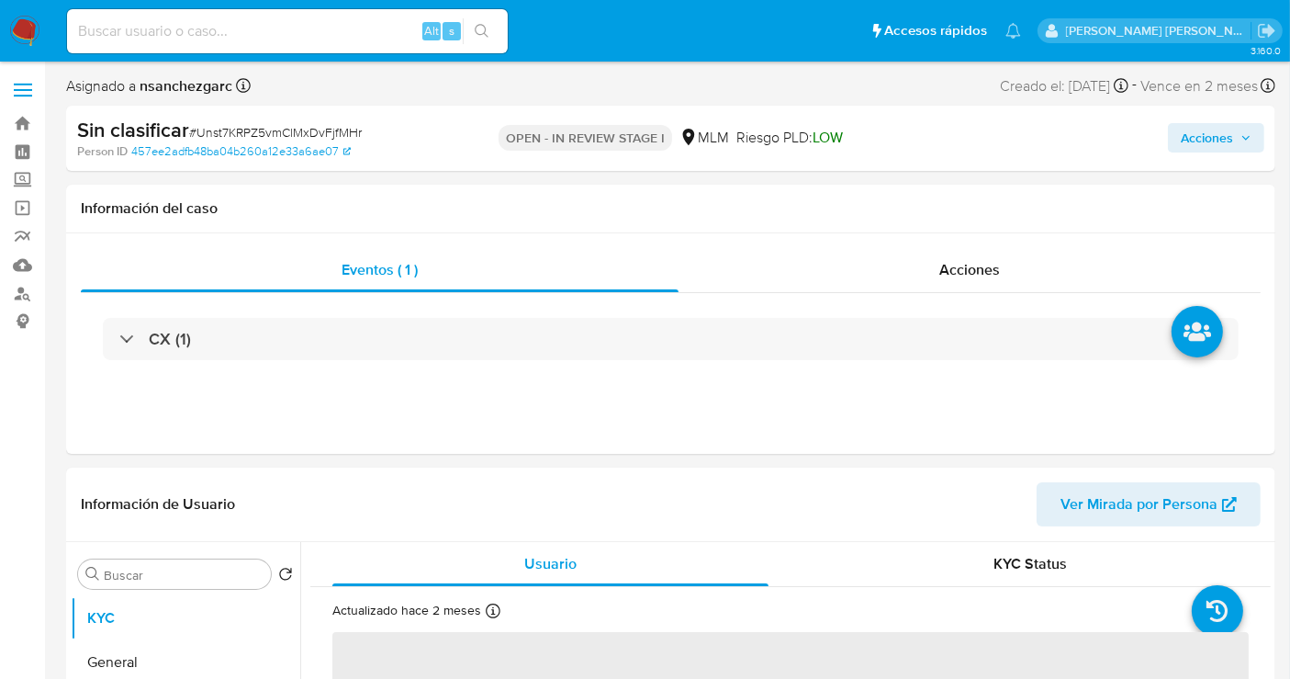
select select "10"
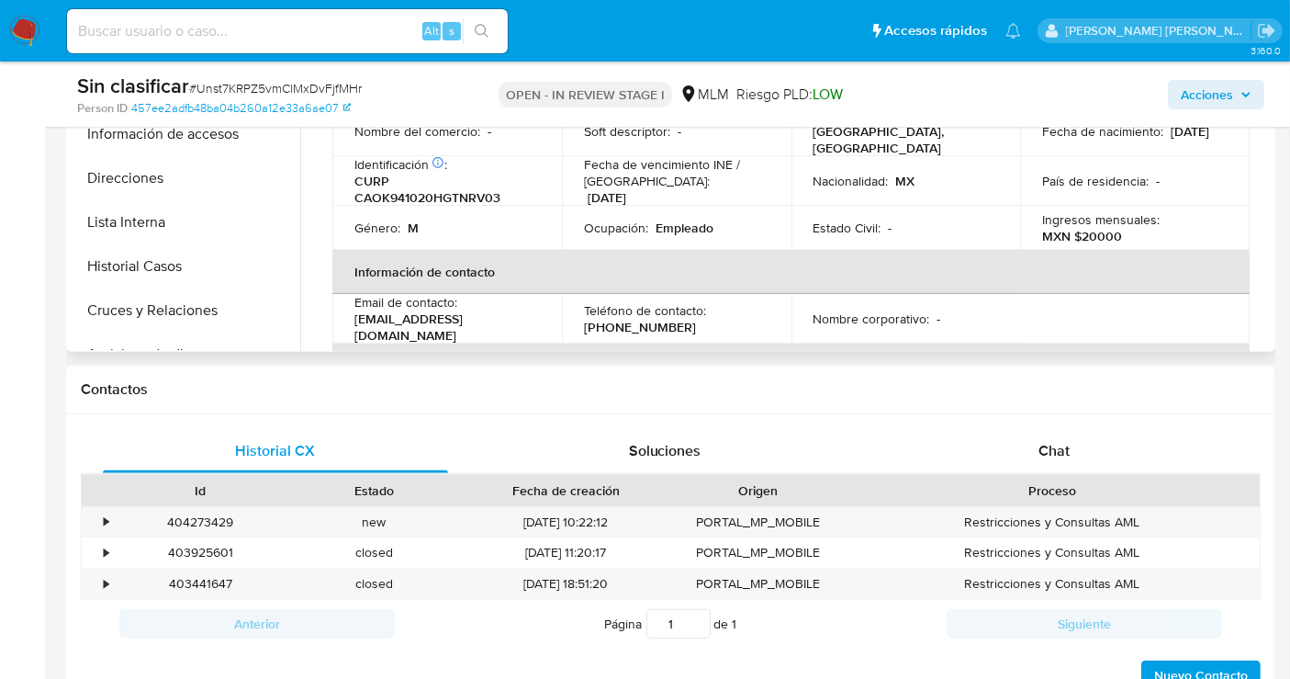
scroll to position [612, 0]
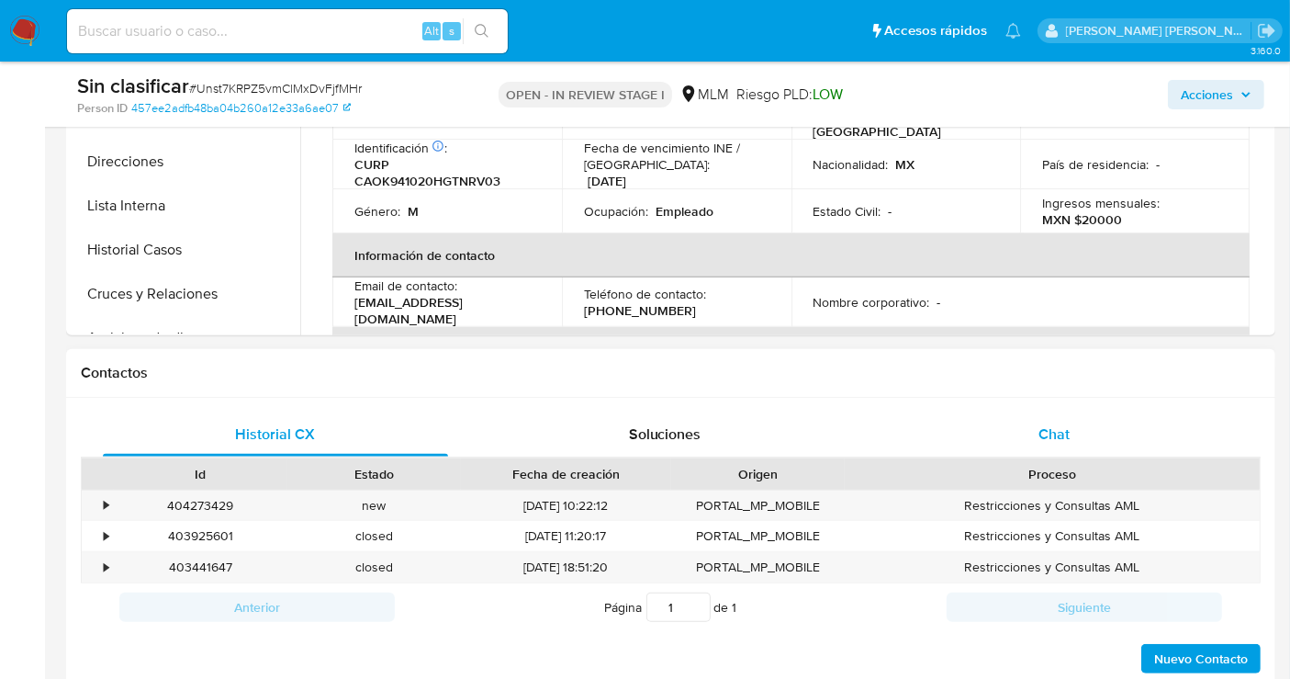
click at [1040, 432] on span "Chat" at bounding box center [1054, 433] width 31 height 21
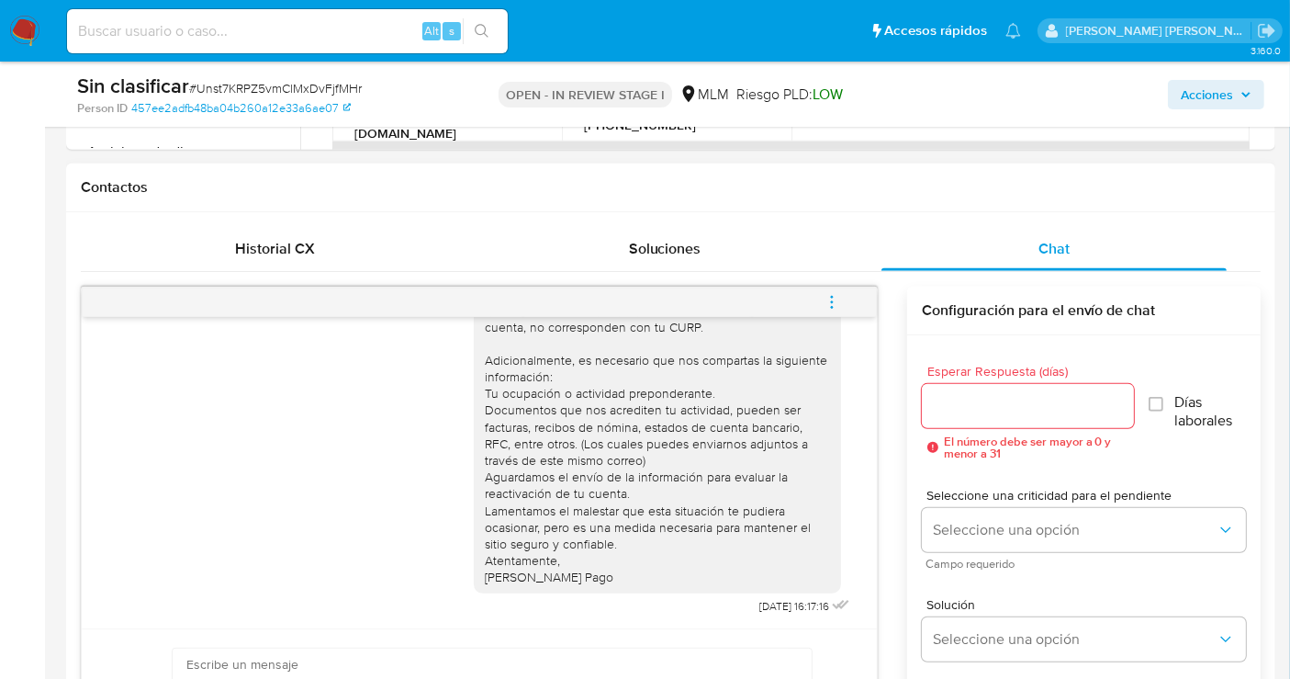
scroll to position [816, 0]
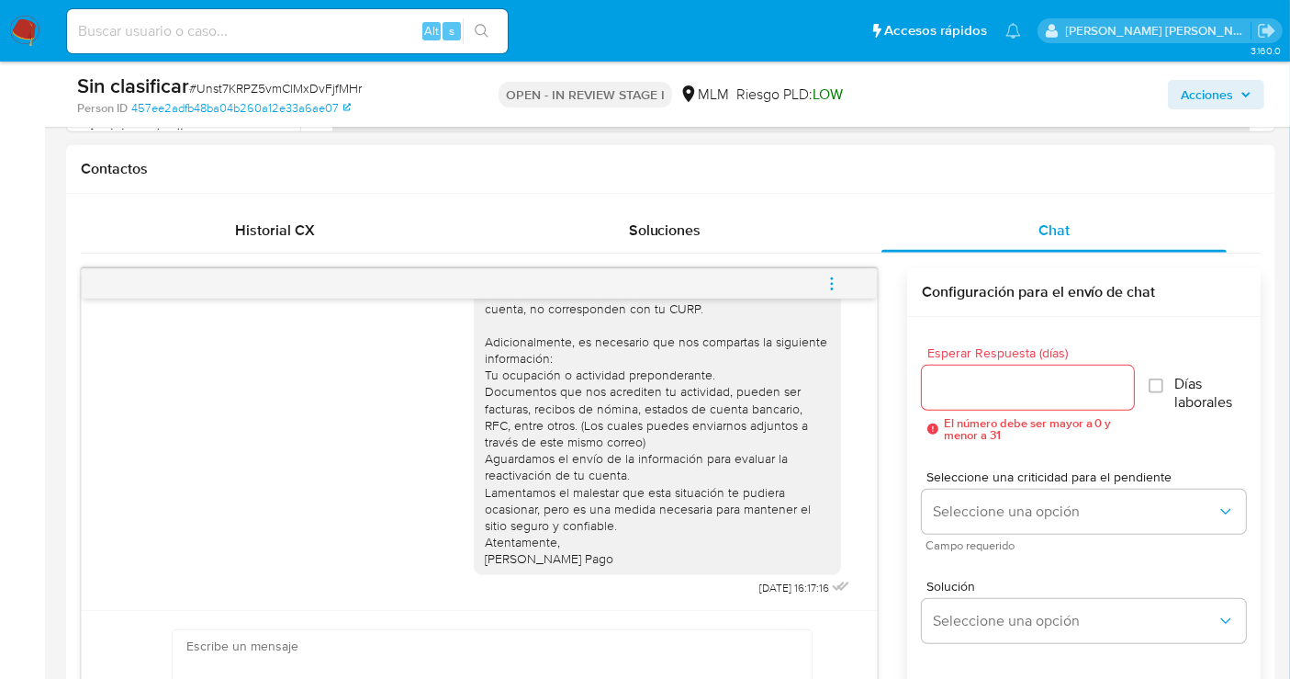
click at [832, 283] on icon "menu-action" at bounding box center [832, 284] width 17 height 17
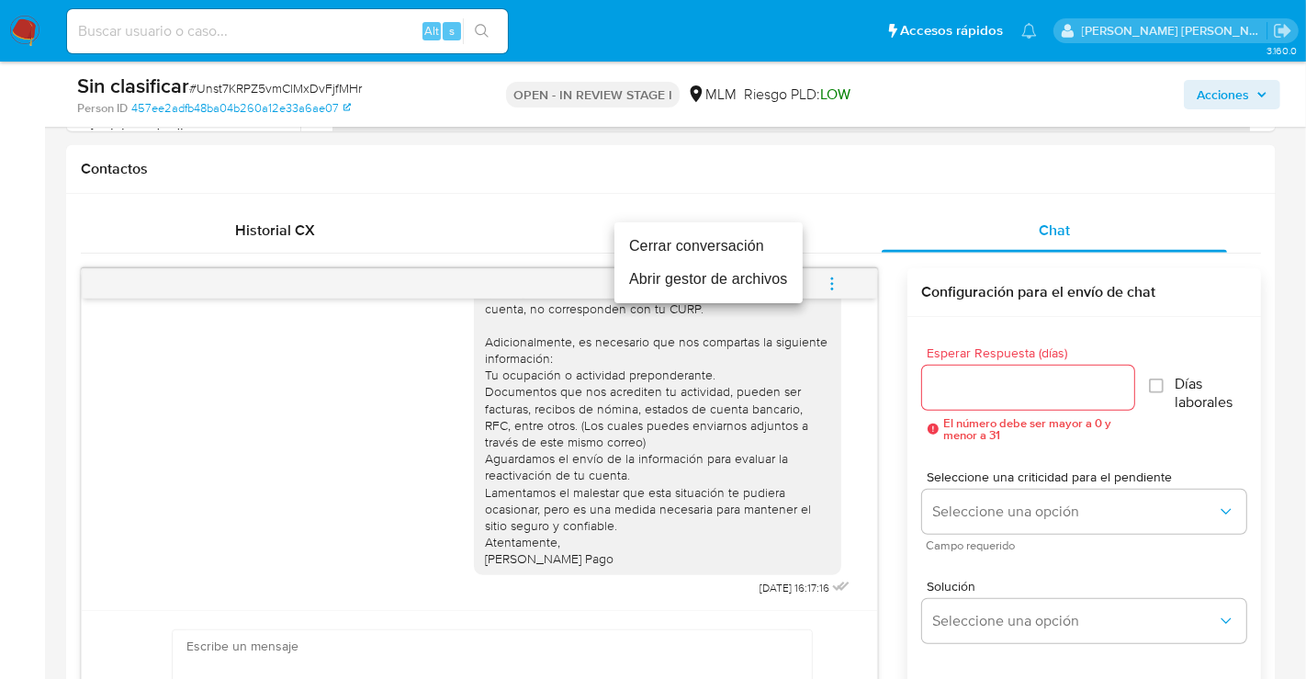
click at [680, 249] on li "Cerrar conversación" at bounding box center [708, 246] width 188 height 33
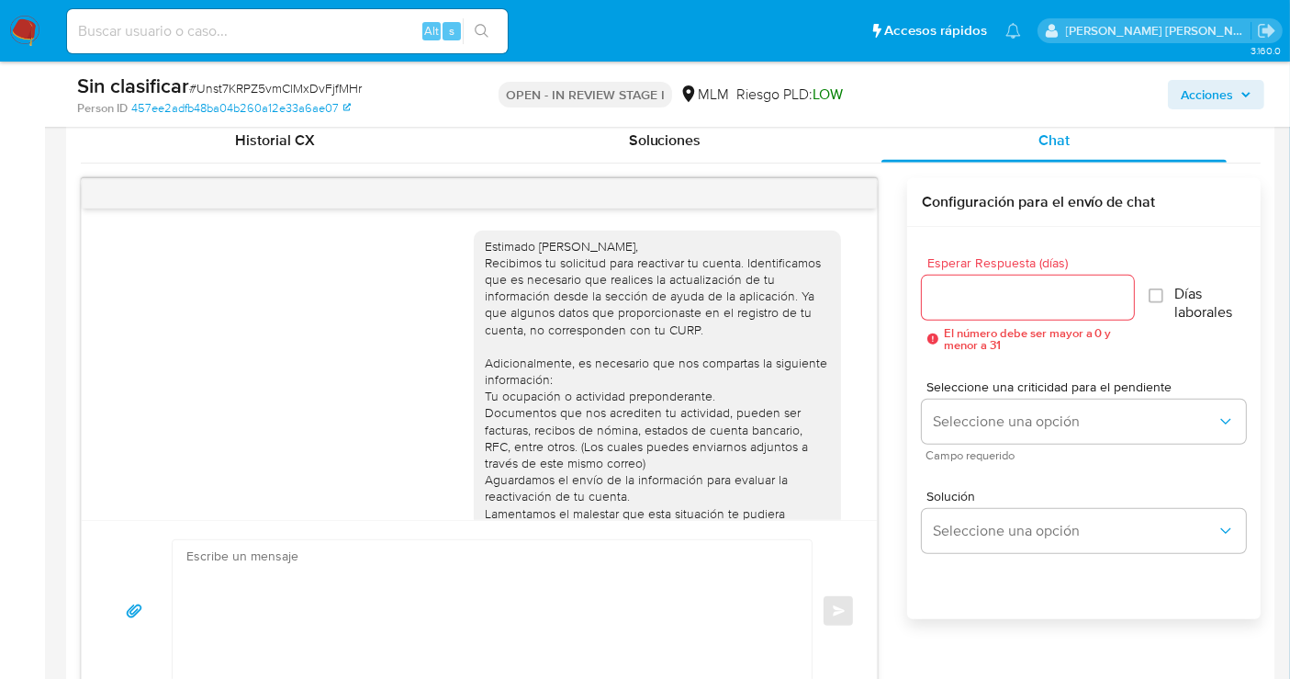
scroll to position [919, 0]
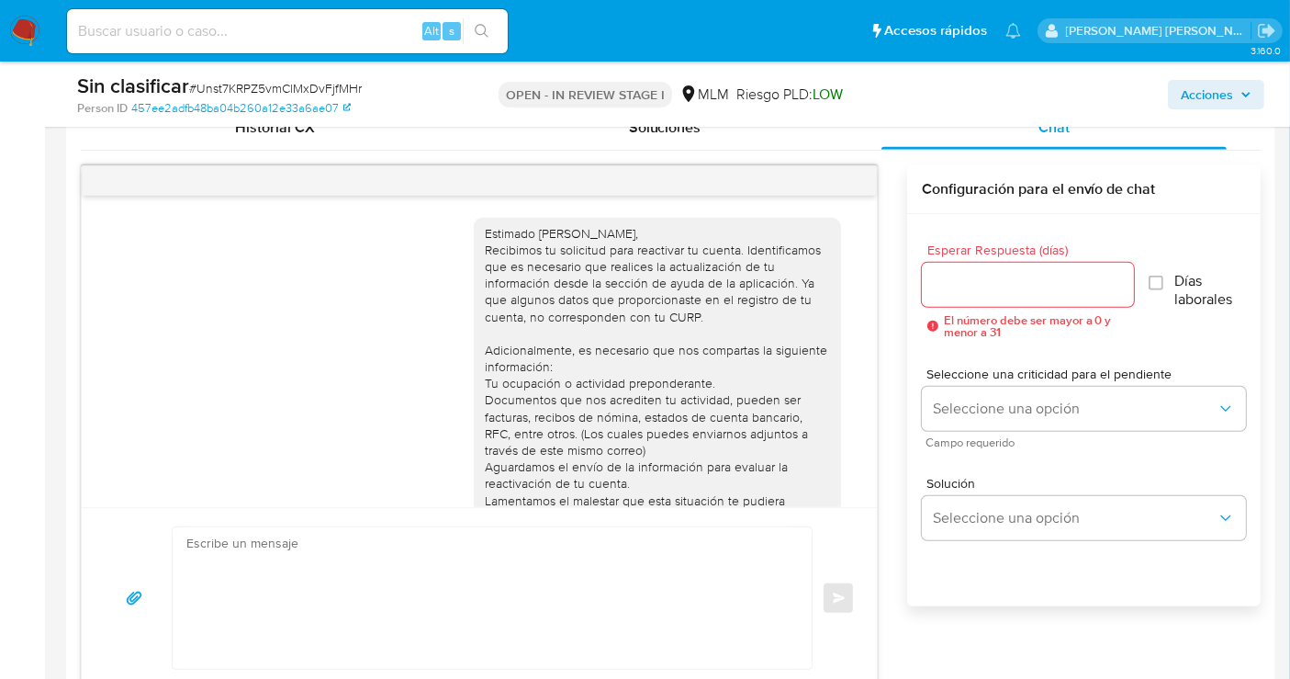
click at [537, 584] on textarea at bounding box center [487, 597] width 603 height 141
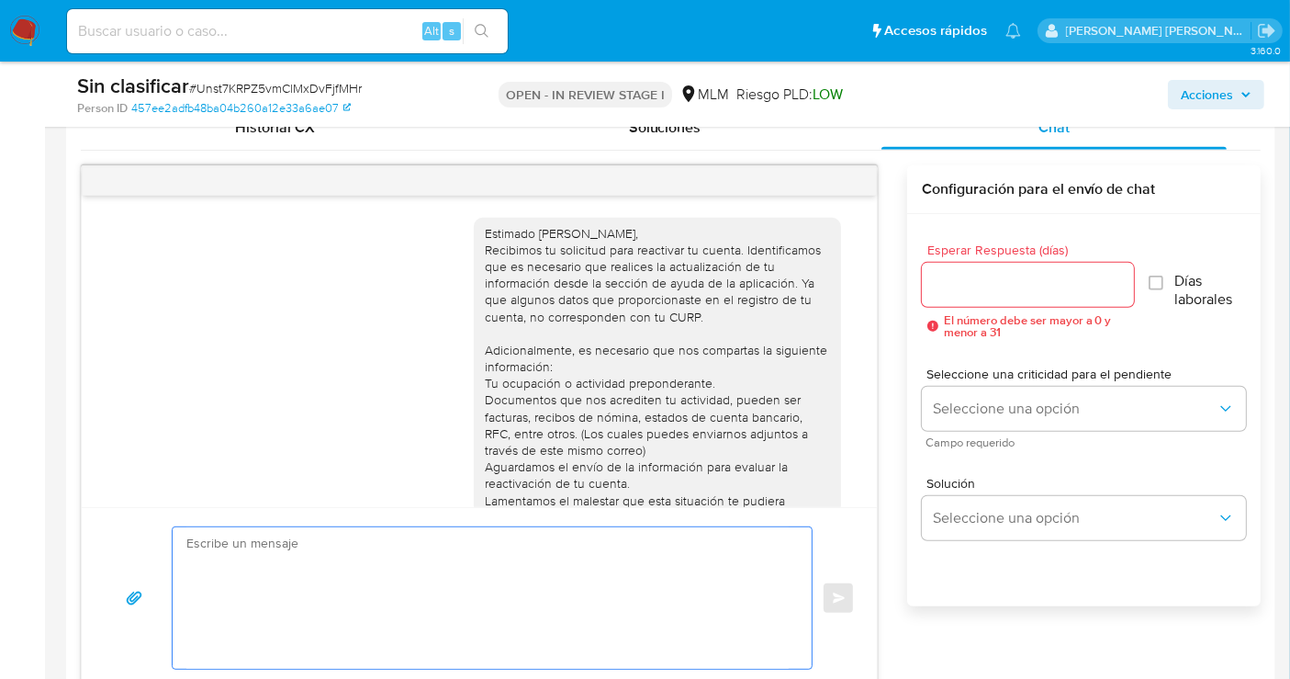
paste textarea "Se valida caso CX. Se solicita información a cliente para desestimar hit en lis…"
type textarea "Se valida caso CX. Se solicita información a cliente para desestimar hit en lis…"
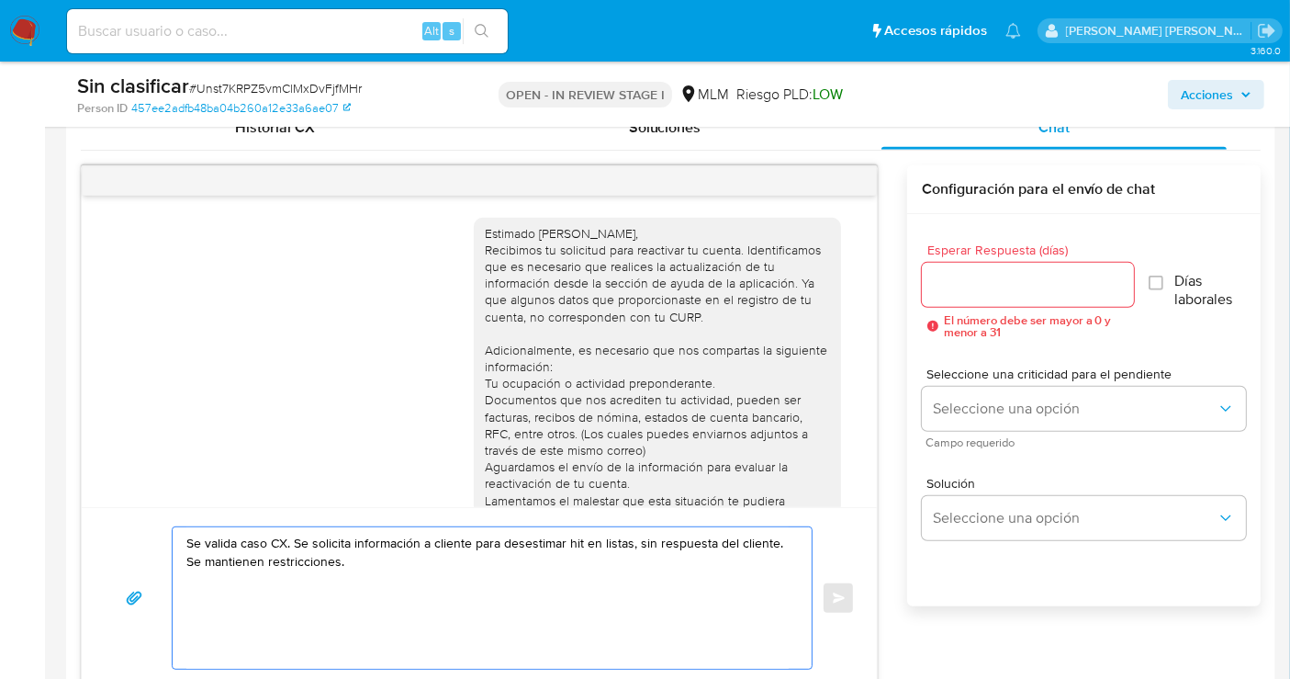
drag, startPoint x: 399, startPoint y: 585, endPoint x: 164, endPoint y: 543, distance: 238.0
click at [164, 543] on div "Se valida caso CX. Se solicita información a cliente para desestimar hit en lis…" at bounding box center [479, 597] width 751 height 143
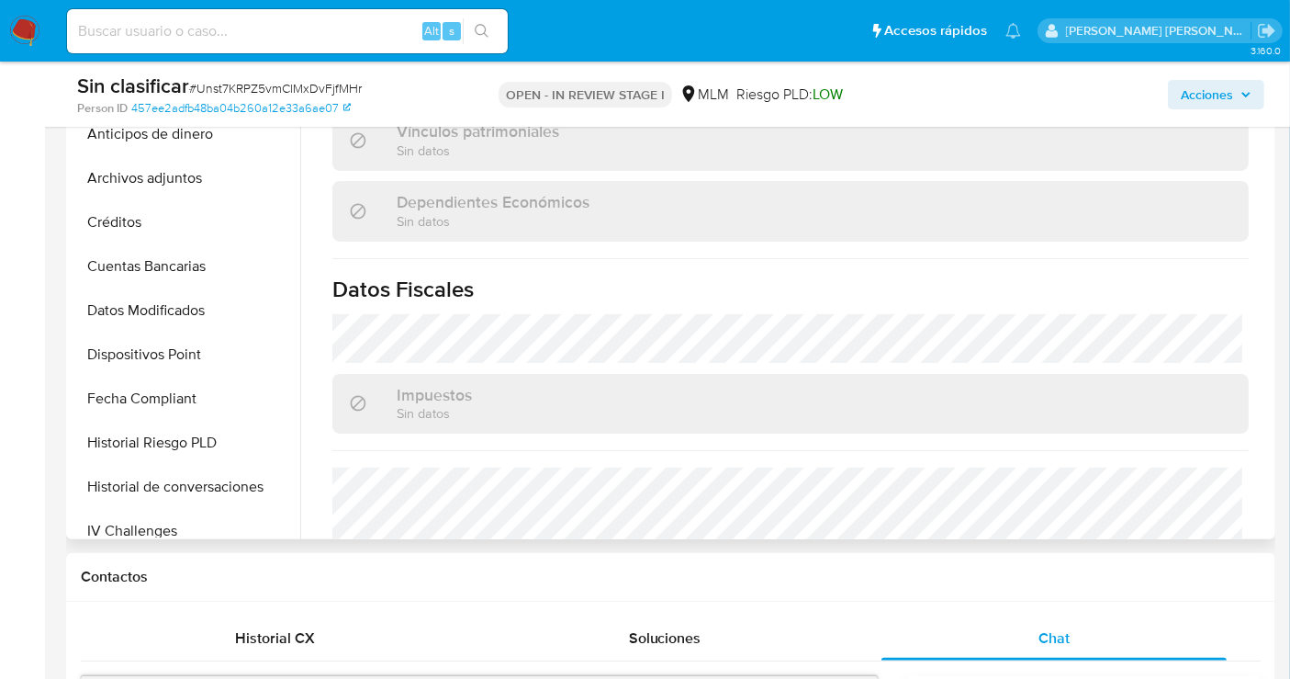
scroll to position [852, 0]
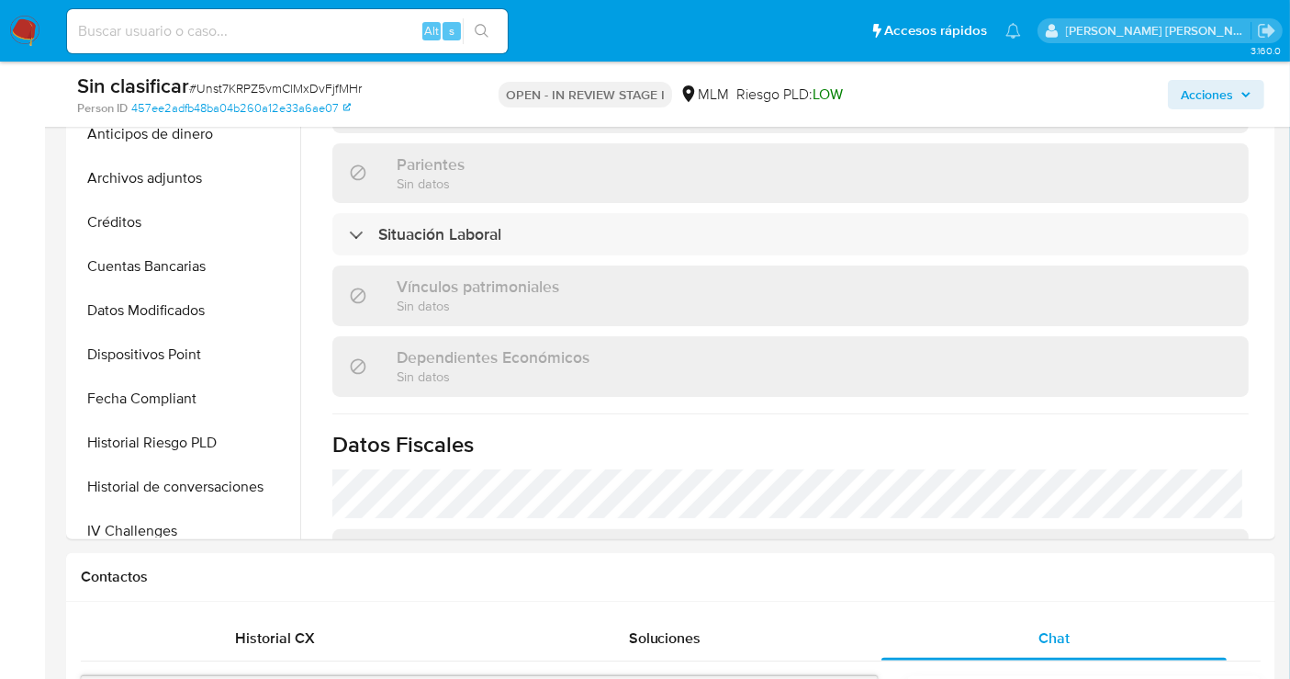
click at [1188, 90] on span "Acciones" at bounding box center [1207, 94] width 52 height 29
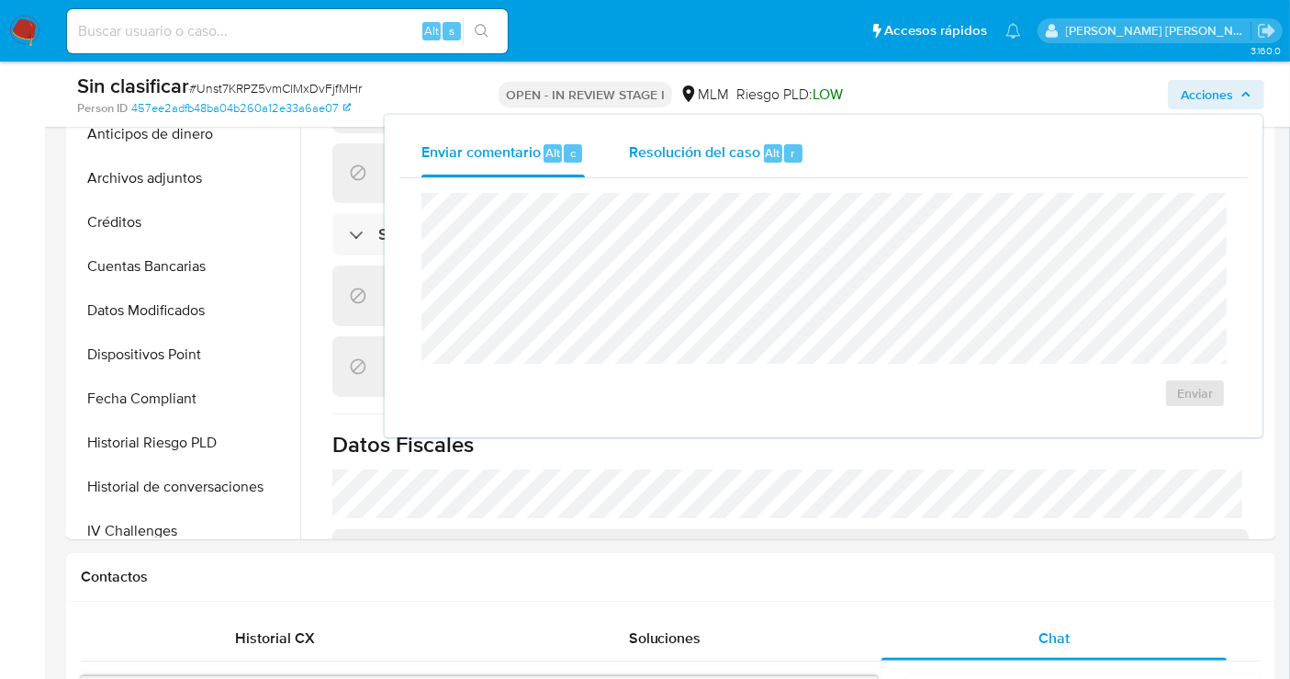
click at [680, 156] on span "Resolución del caso" at bounding box center [694, 151] width 131 height 21
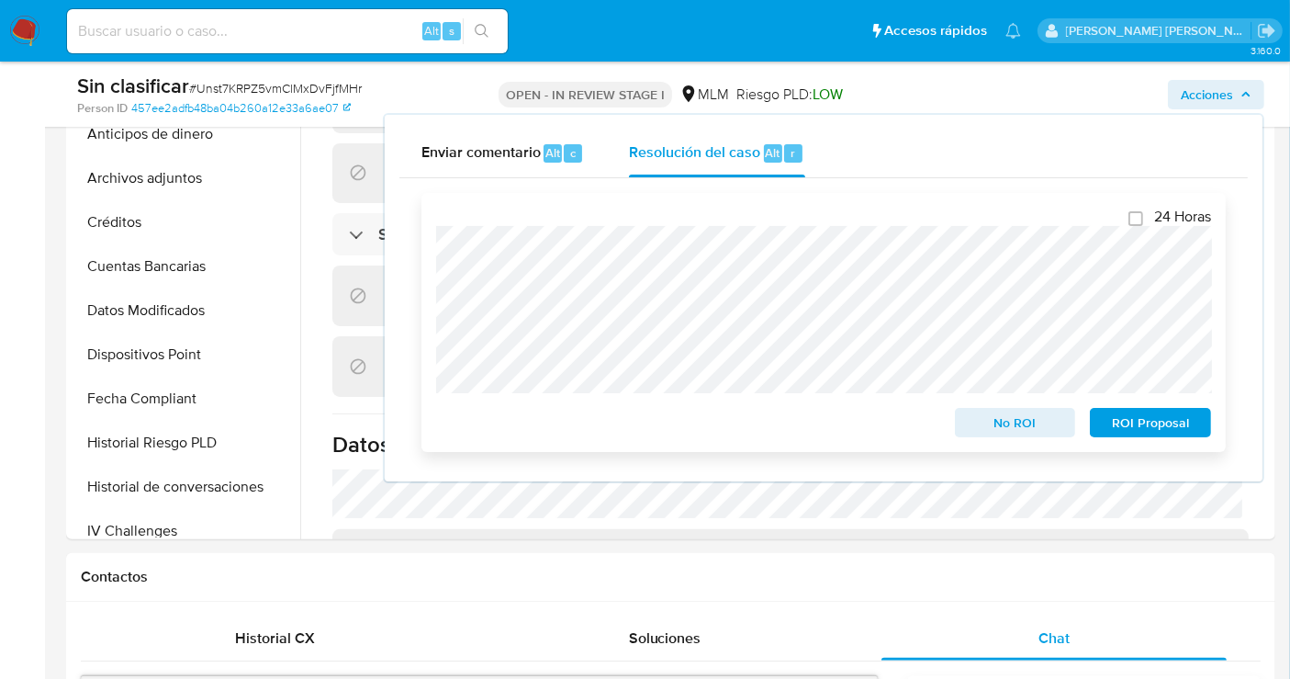
click at [1002, 412] on span "No ROI" at bounding box center [1016, 423] width 96 height 26
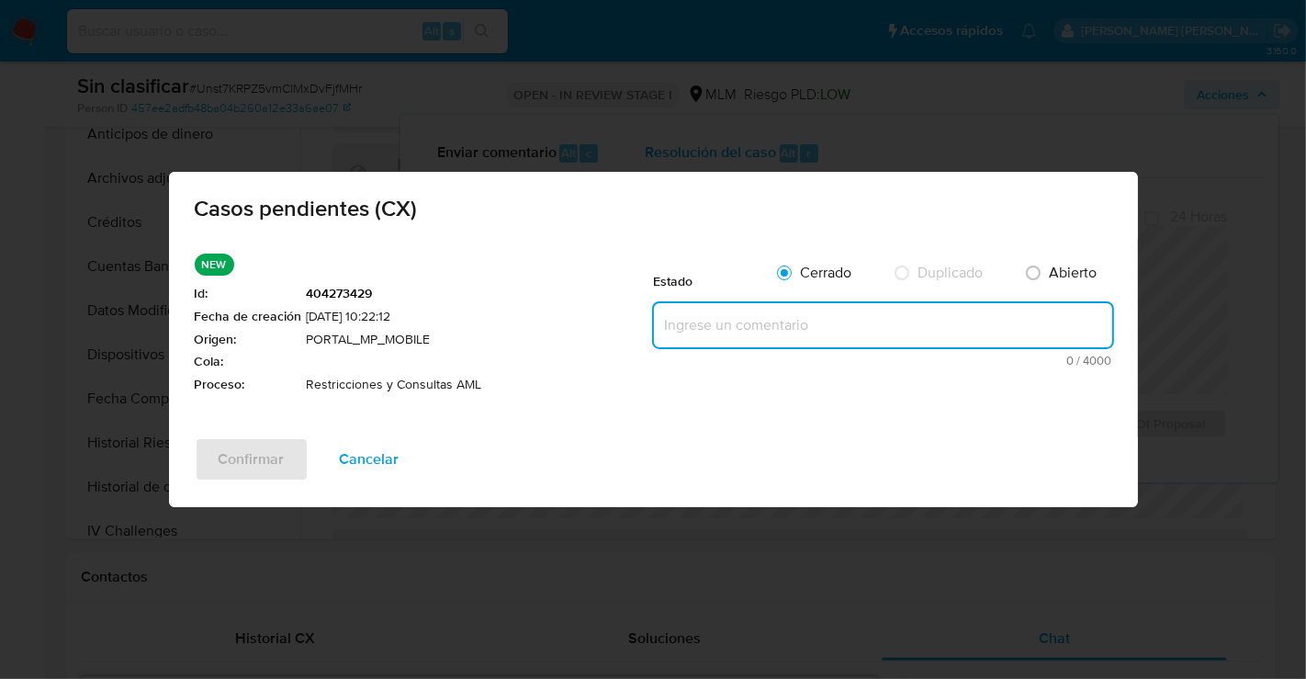
click at [681, 334] on textarea at bounding box center [883, 325] width 458 height 44
paste textarea "Se valida caso CX. Se solicita información a cliente para desestimar hit en lis…"
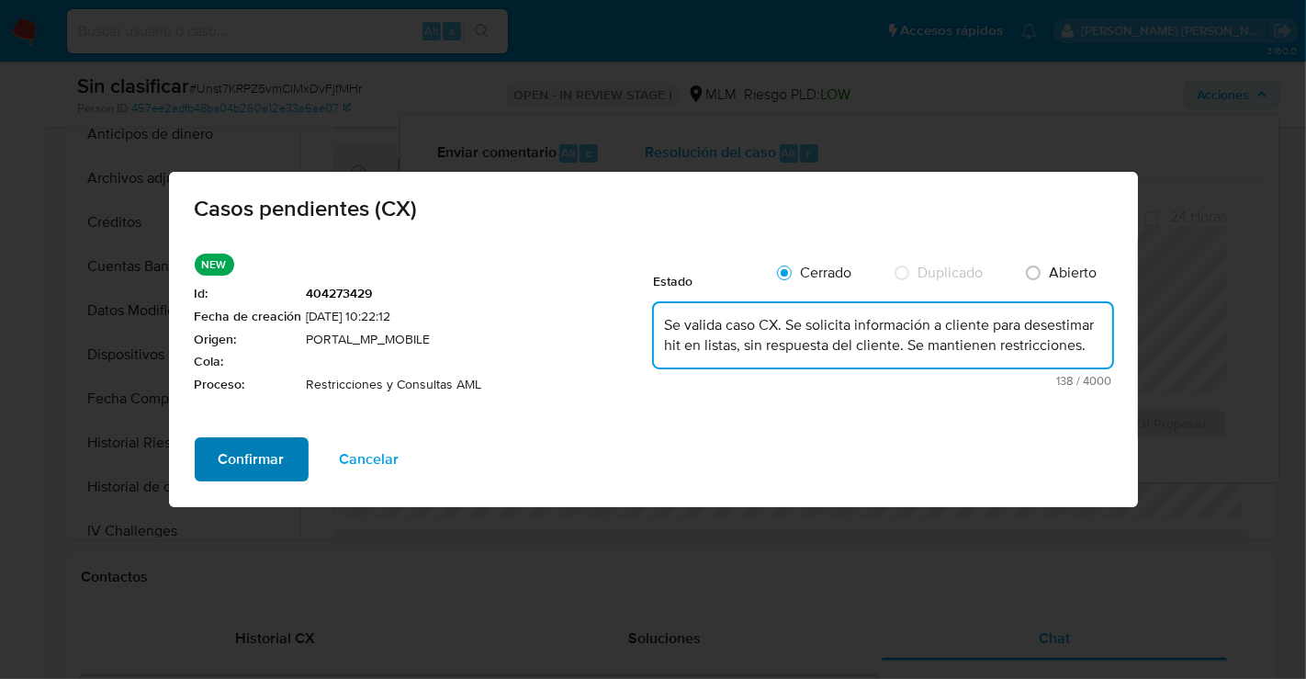
type textarea "Se valida caso CX. Se solicita información a cliente para desestimar hit en lis…"
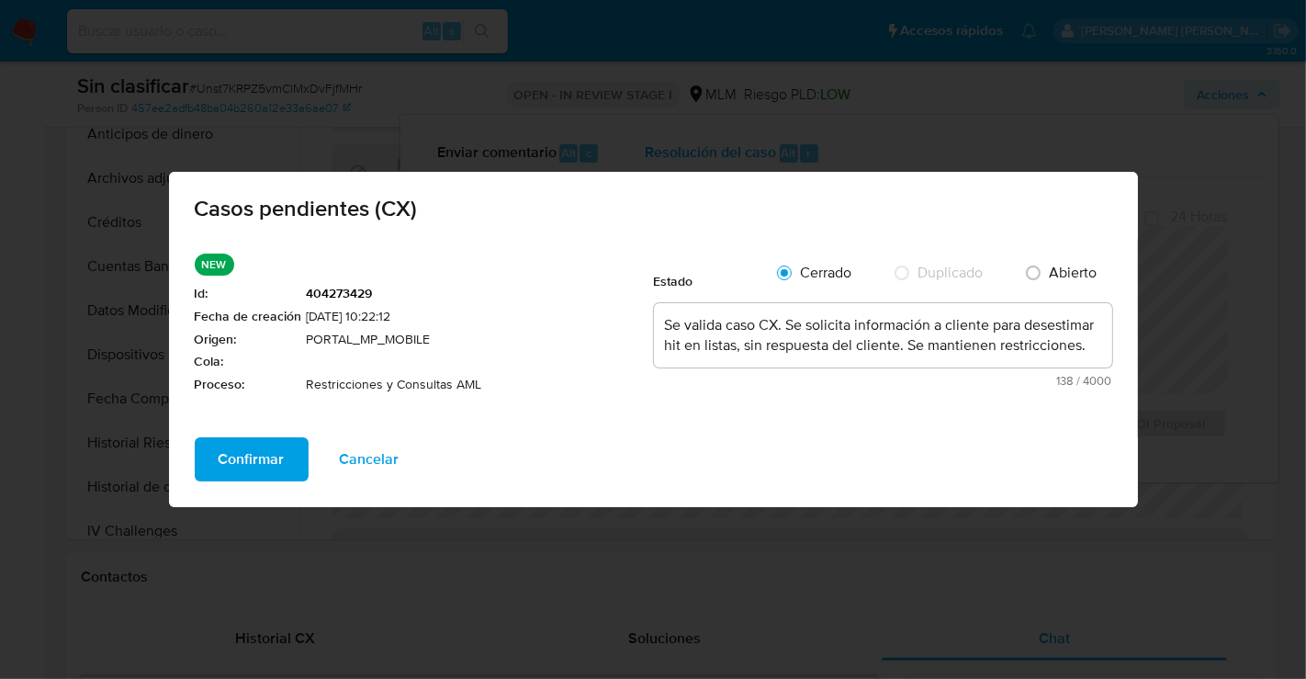
click at [269, 464] on span "Confirmar" at bounding box center [252, 459] width 66 height 40
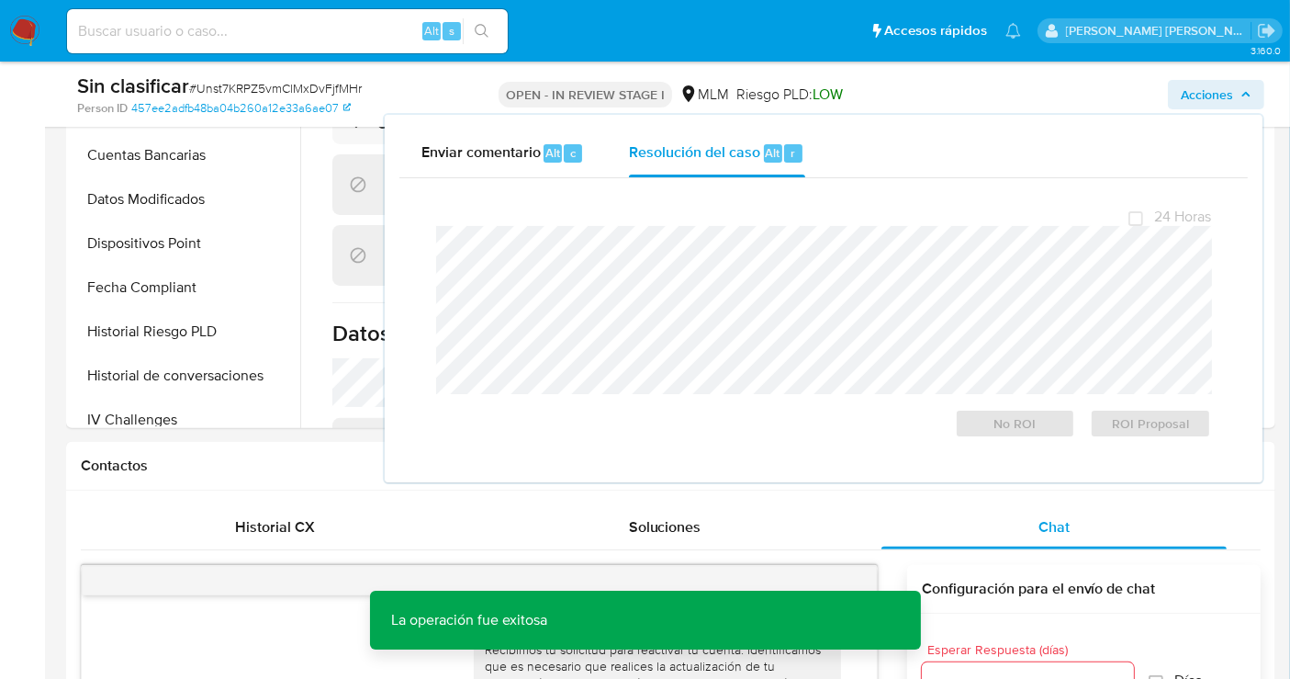
scroll to position [612, 0]
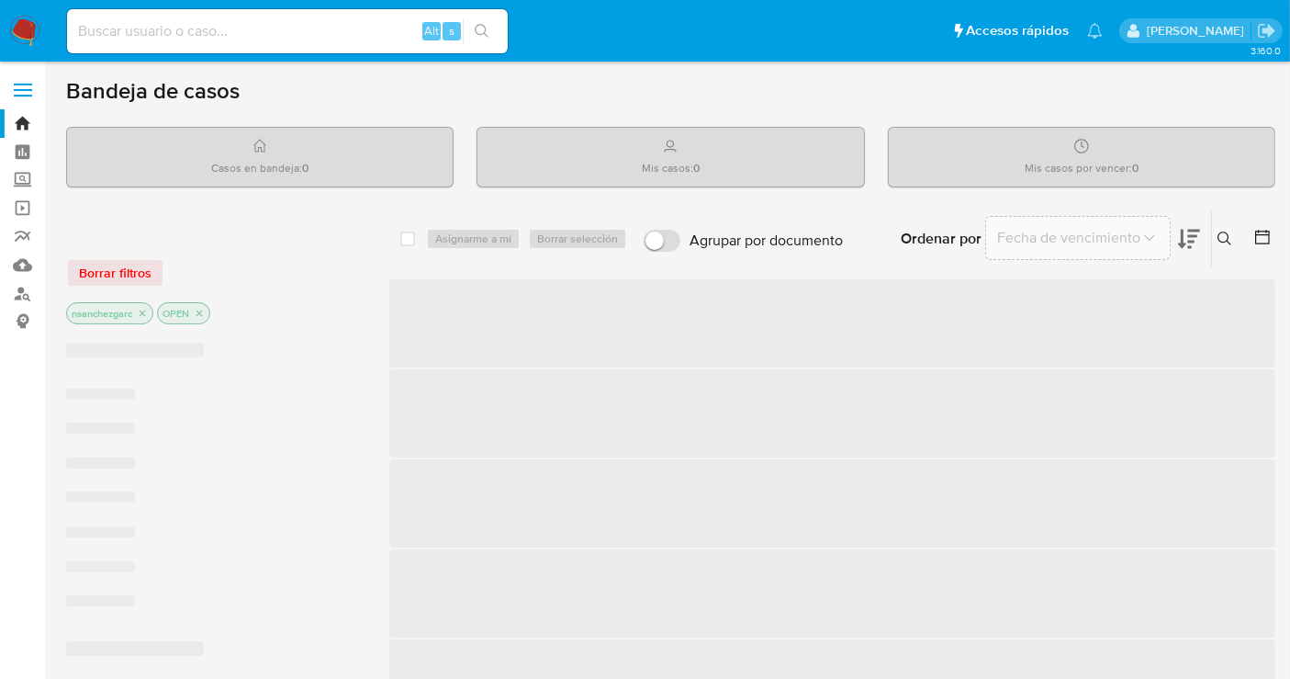
click at [151, 29] on input at bounding box center [287, 31] width 441 height 24
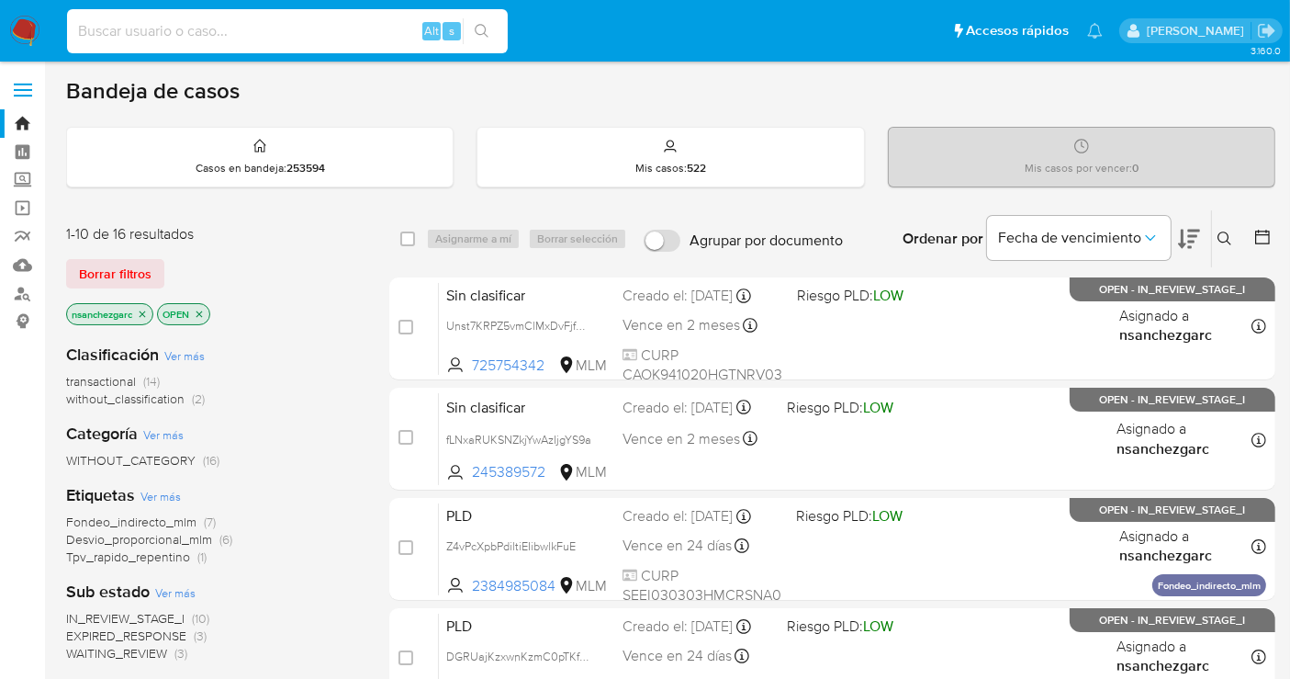
paste input "941bI7FdmL4FuEY03NyllLCP"
type input "941bI7FdmL4FuEY03NyllLCp"
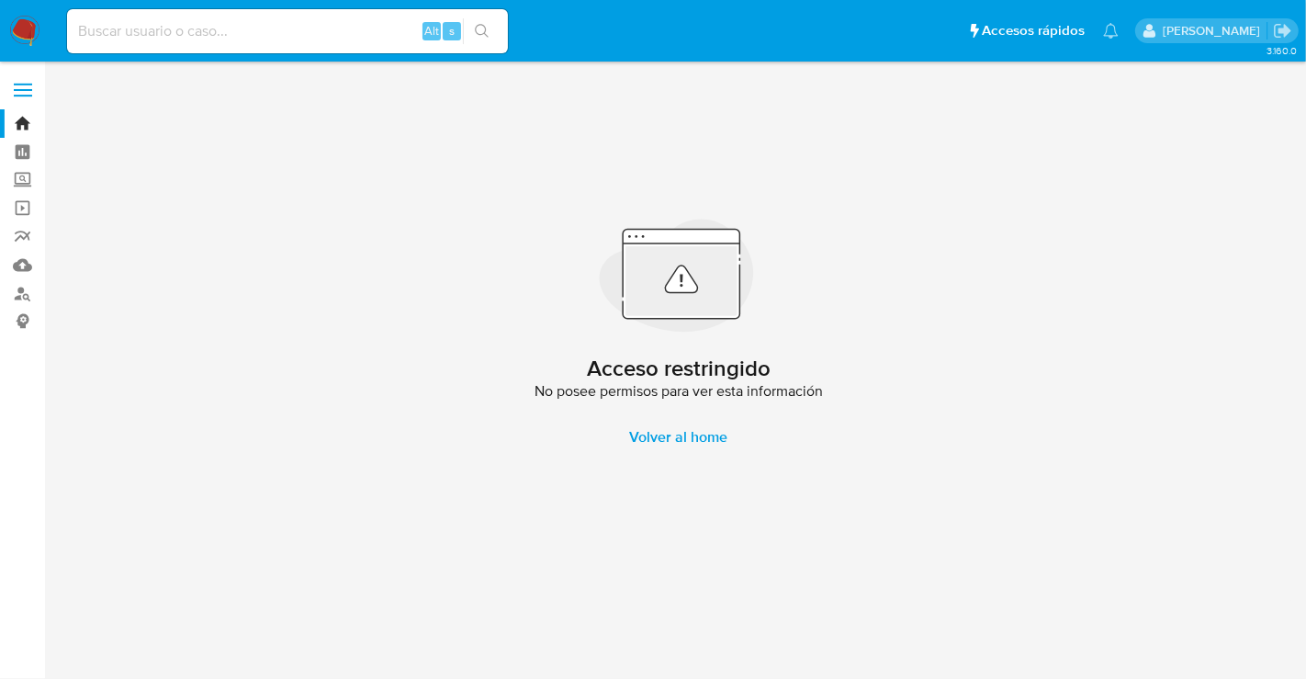
click at [166, 19] on input at bounding box center [287, 31] width 441 height 24
paste input "941bI7FdmL4FuEY03NyllLCP"
type input "941bI7FdmL4FuEY03NyllLCP"
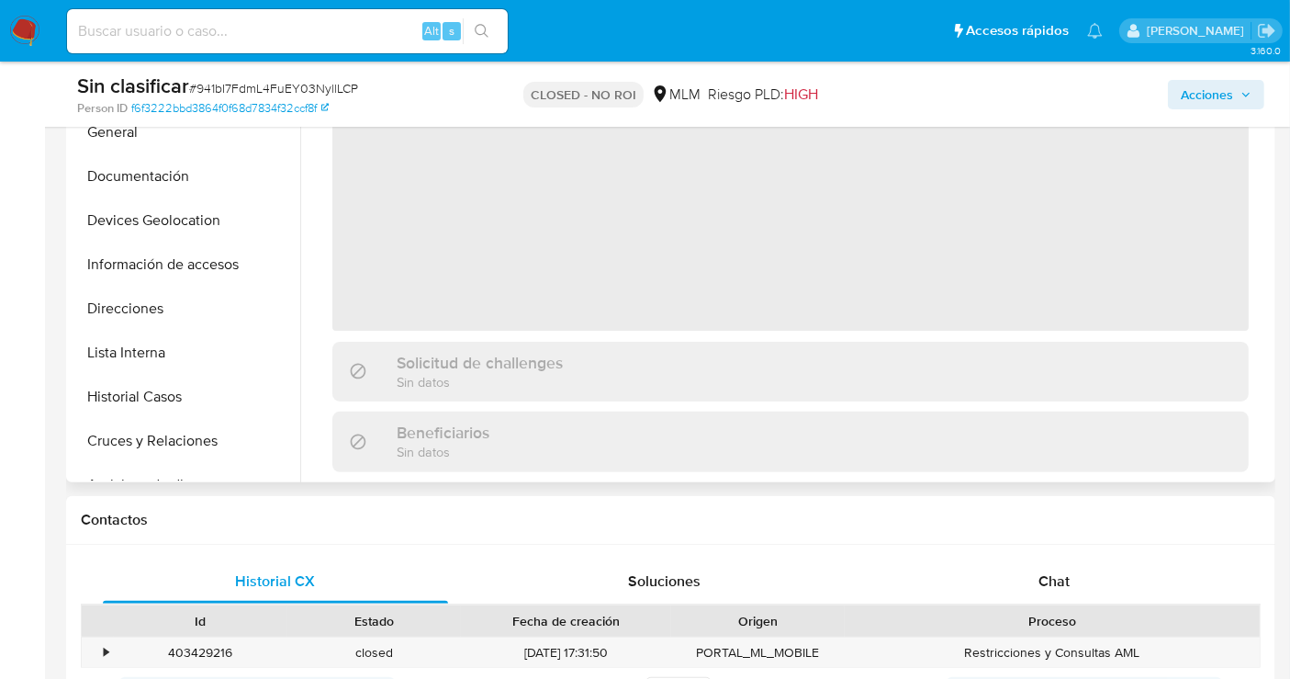
scroll to position [510, 0]
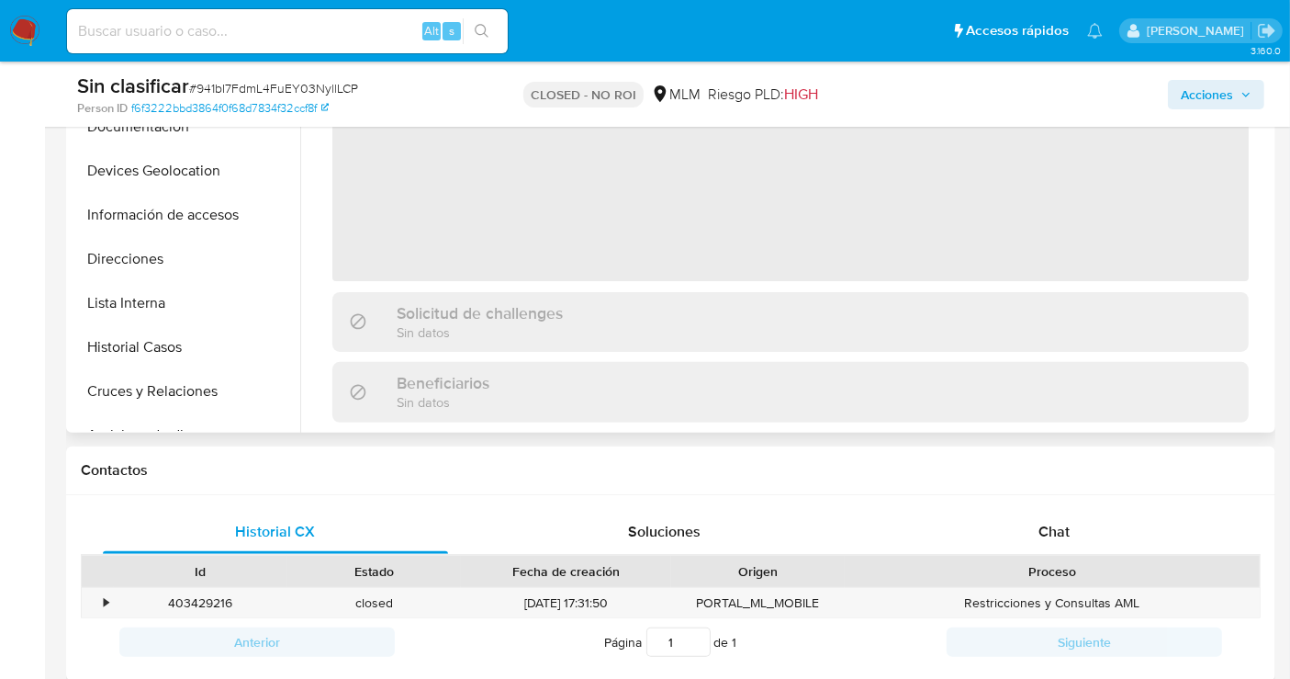
select select "10"
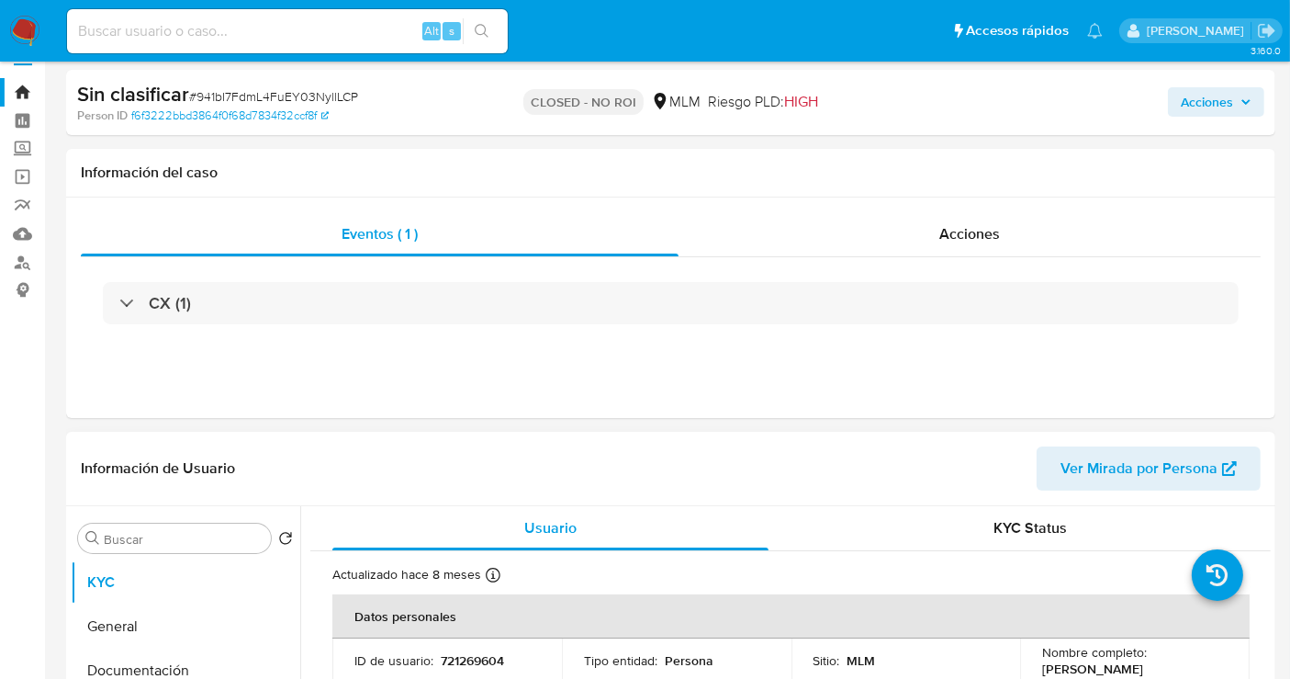
scroll to position [0, 0]
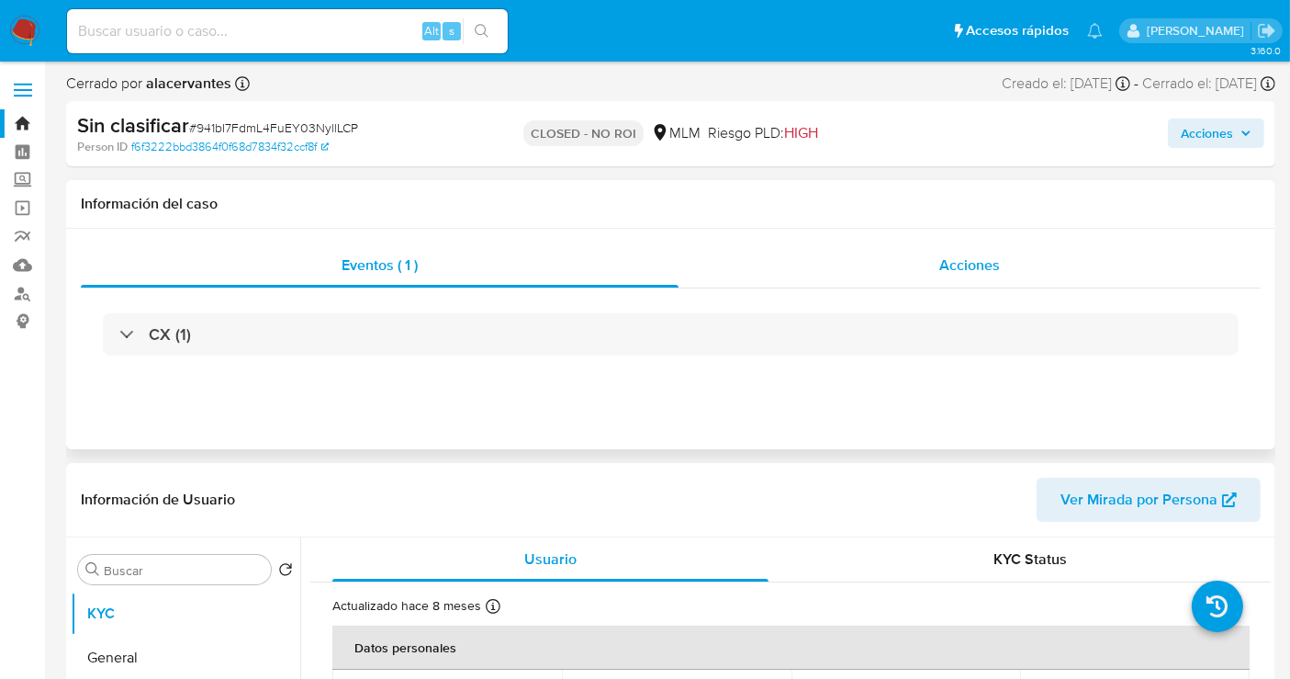
drag, startPoint x: 953, startPoint y: 238, endPoint x: 948, endPoint y: 258, distance: 20.9
click at [952, 242] on div "Eventos ( 1 ) Acciones CX (1)" at bounding box center [671, 339] width 1210 height 220
click at [950, 266] on span "Acciones" at bounding box center [970, 264] width 61 height 21
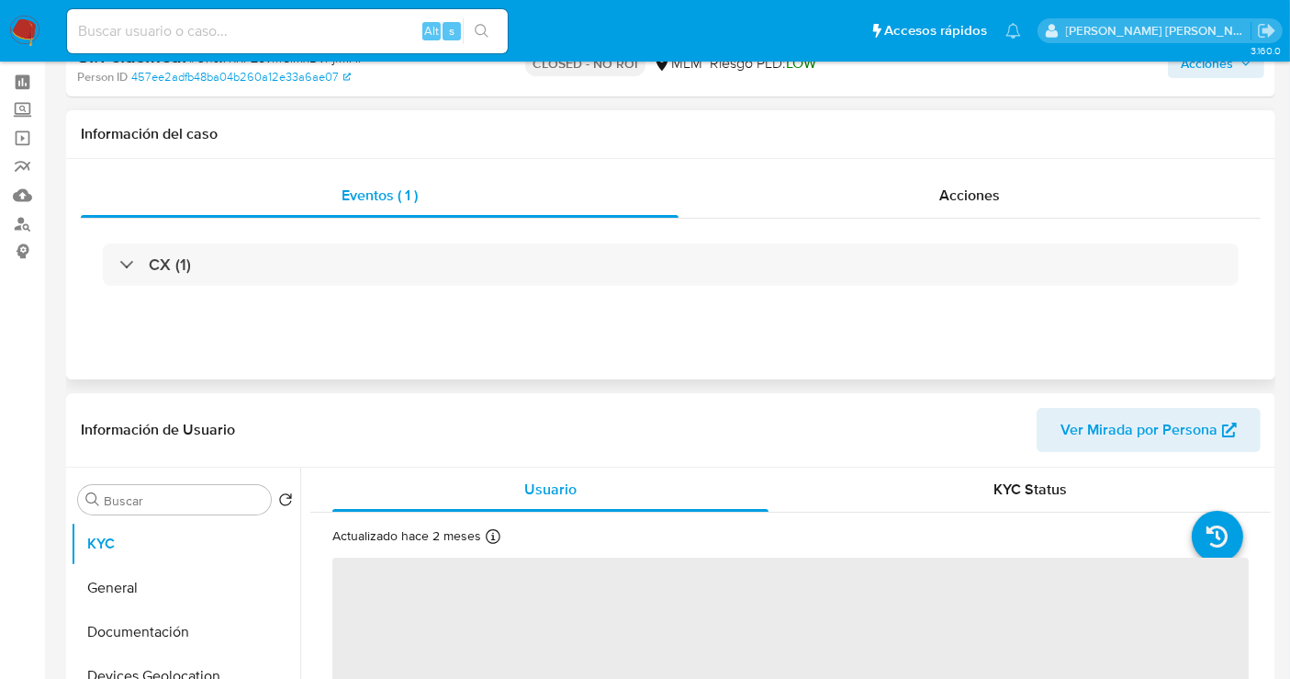
select select "10"
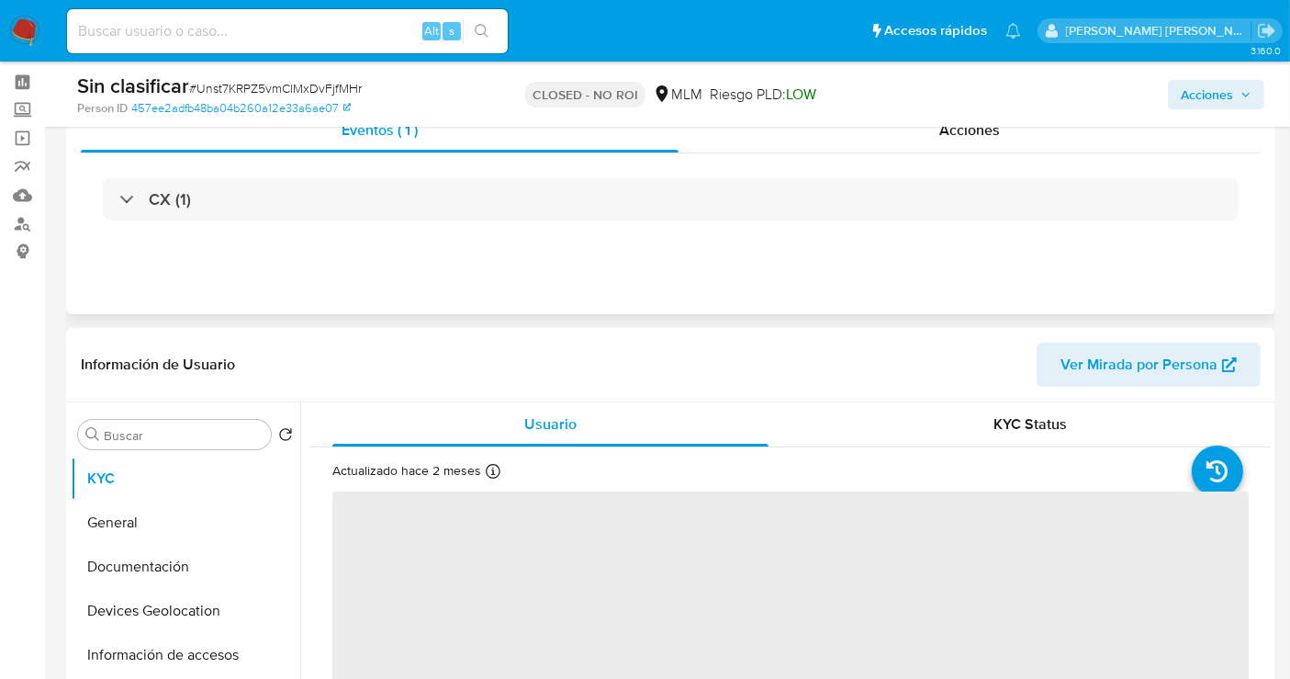
scroll to position [102, 0]
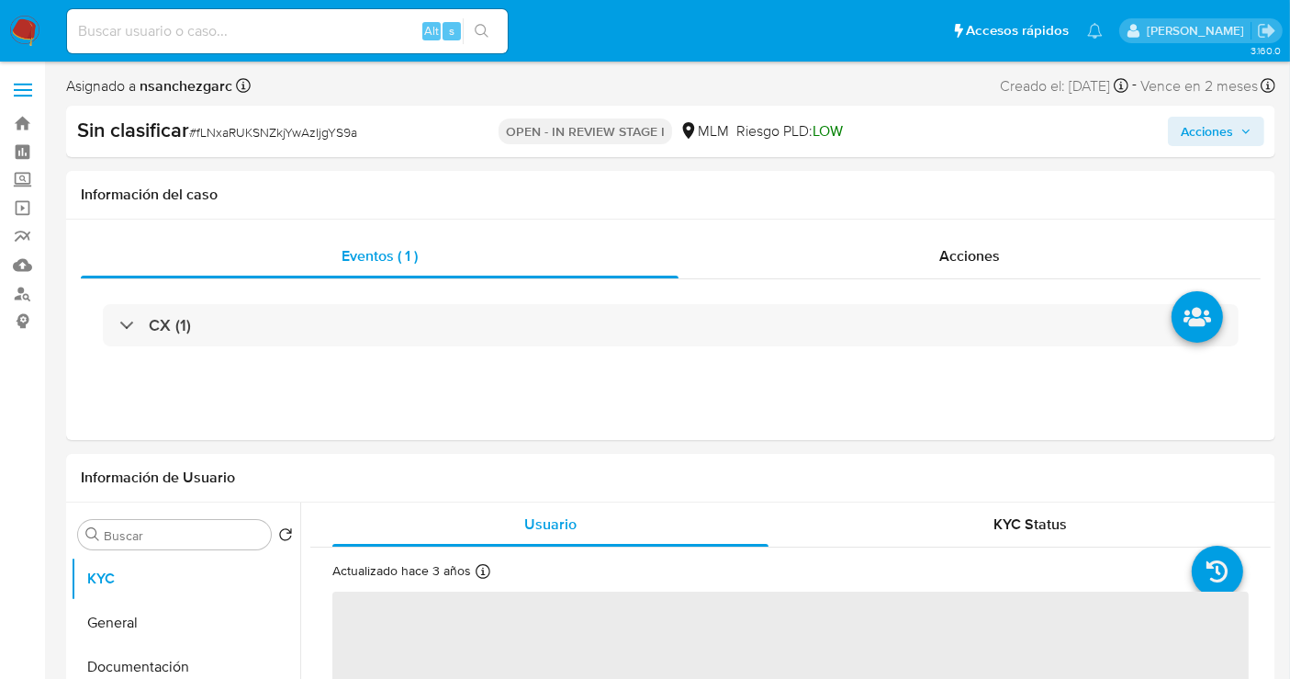
select select "10"
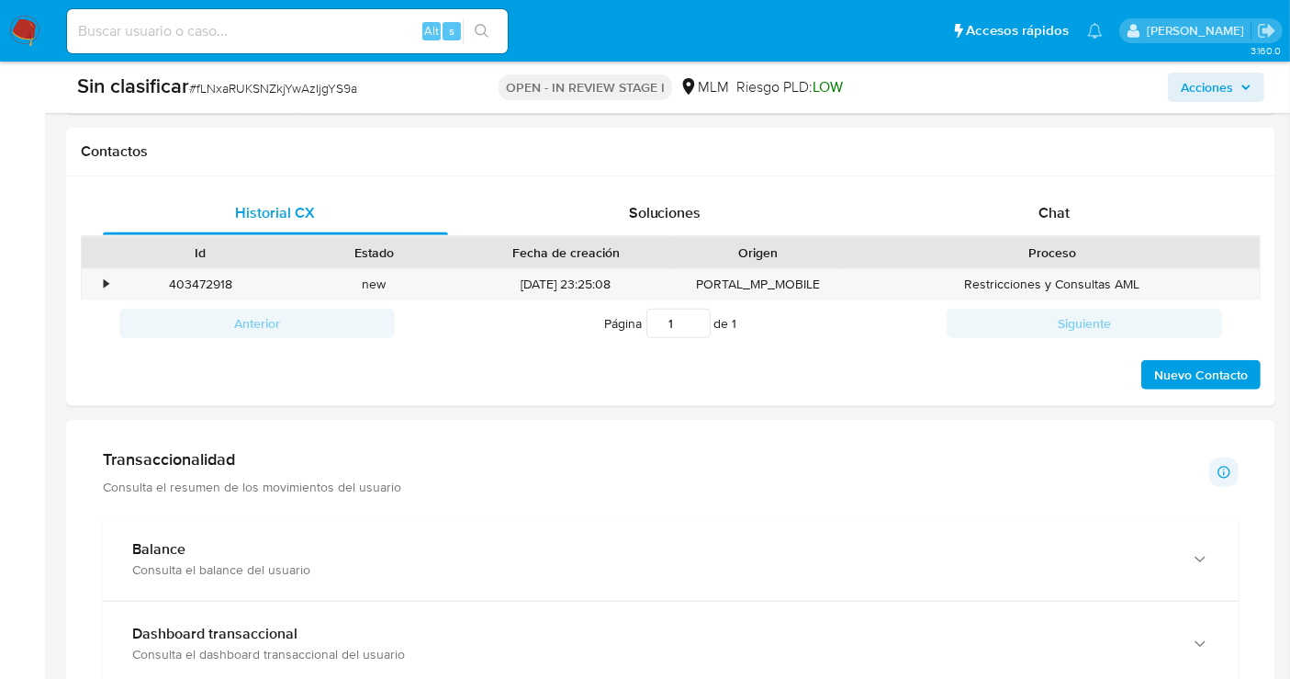
scroll to position [714, 0]
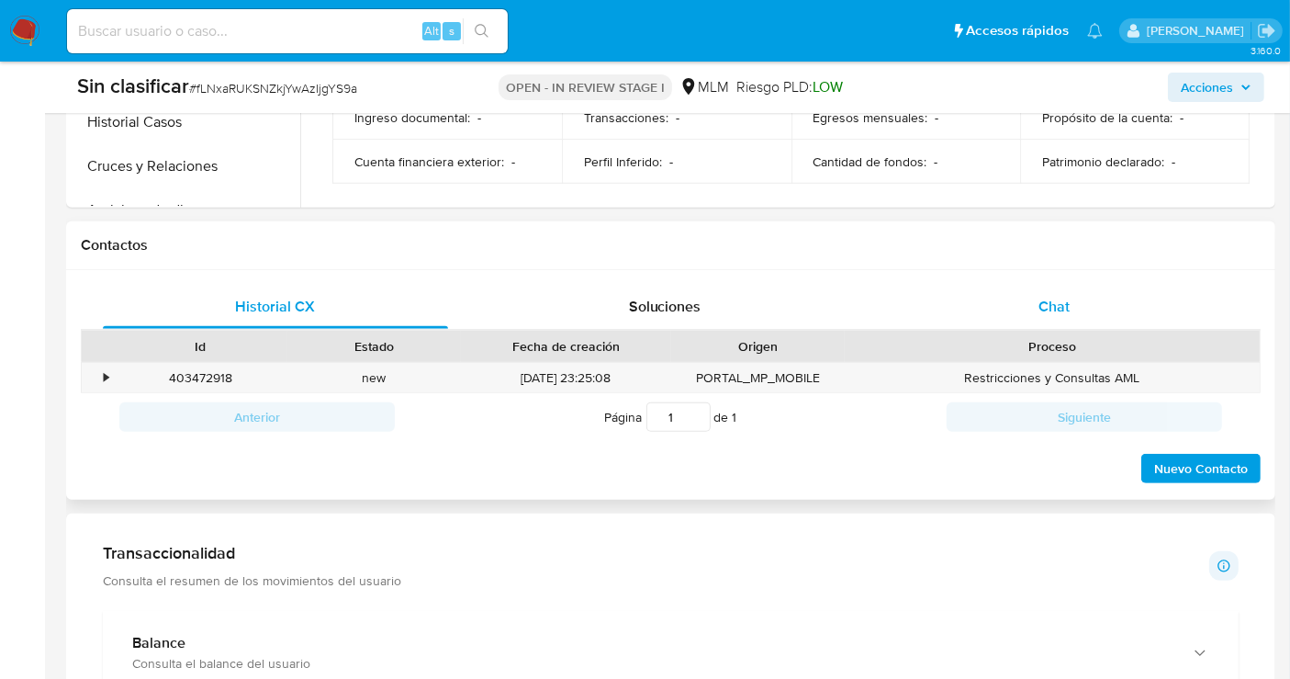
click at [1045, 305] on span "Chat" at bounding box center [1054, 306] width 31 height 21
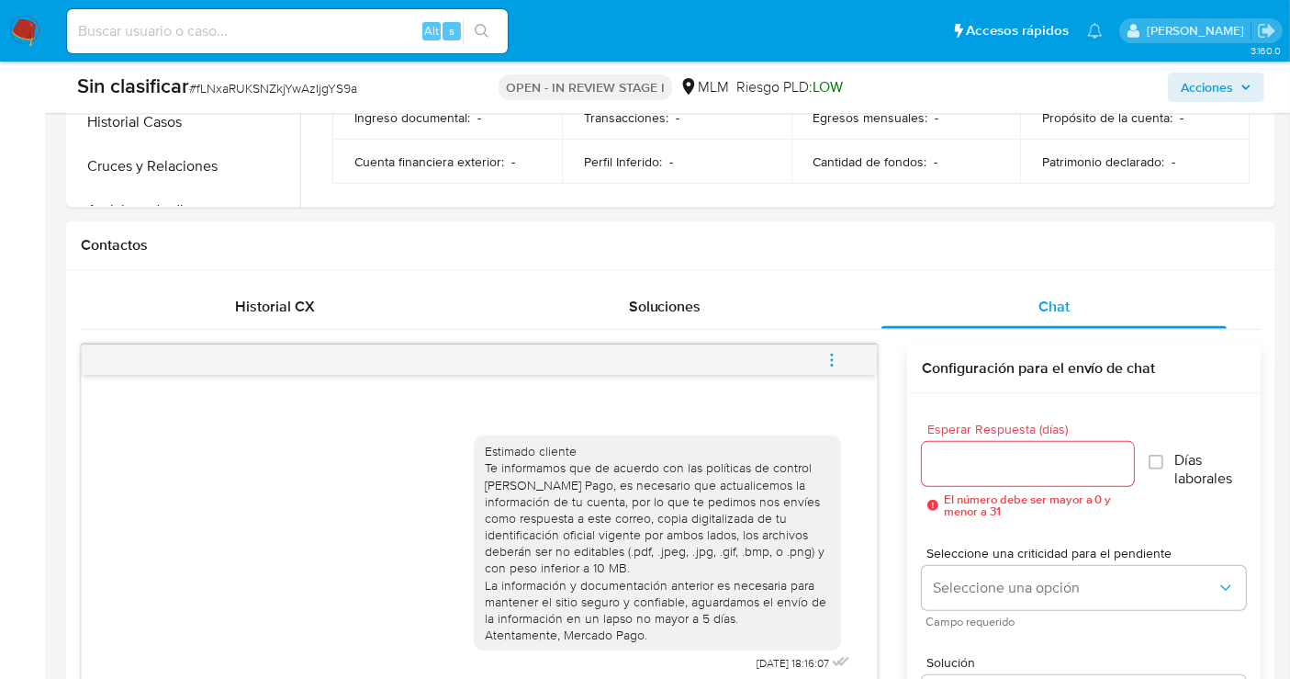
click at [829, 352] on icon "menu-action" at bounding box center [832, 360] width 17 height 17
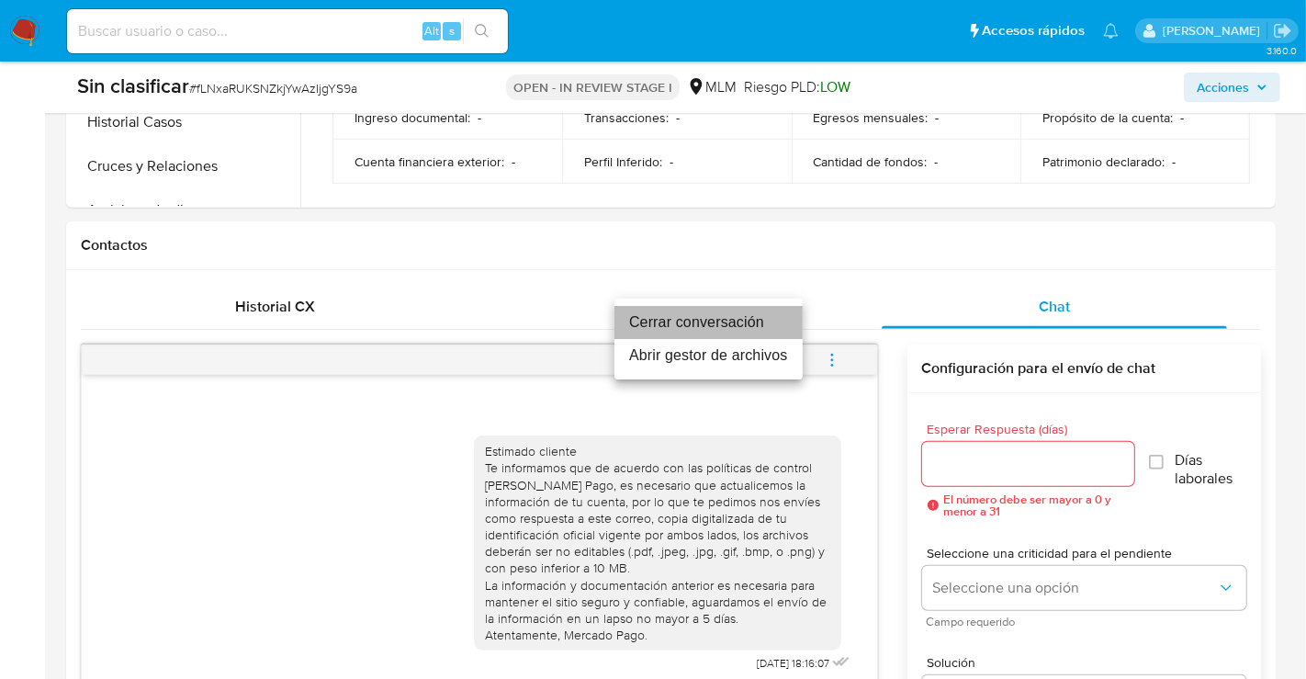
click at [680, 325] on li "Cerrar conversación" at bounding box center [708, 322] width 188 height 33
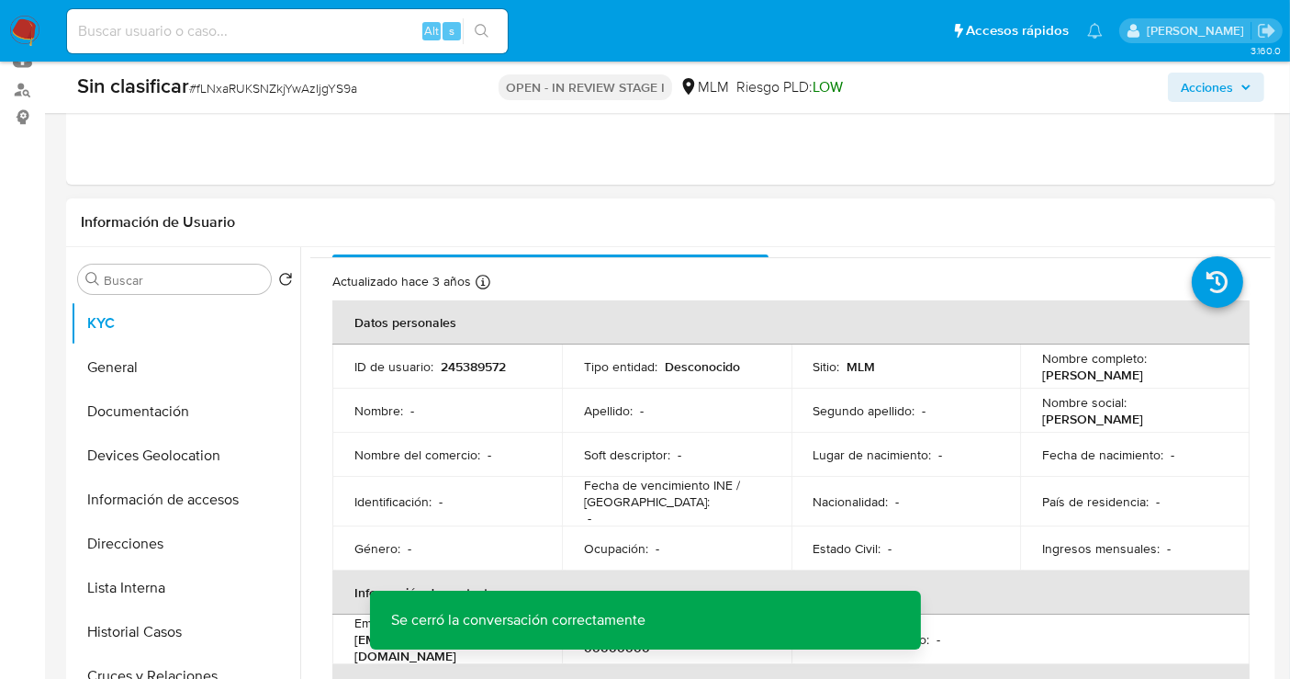
scroll to position [0, 0]
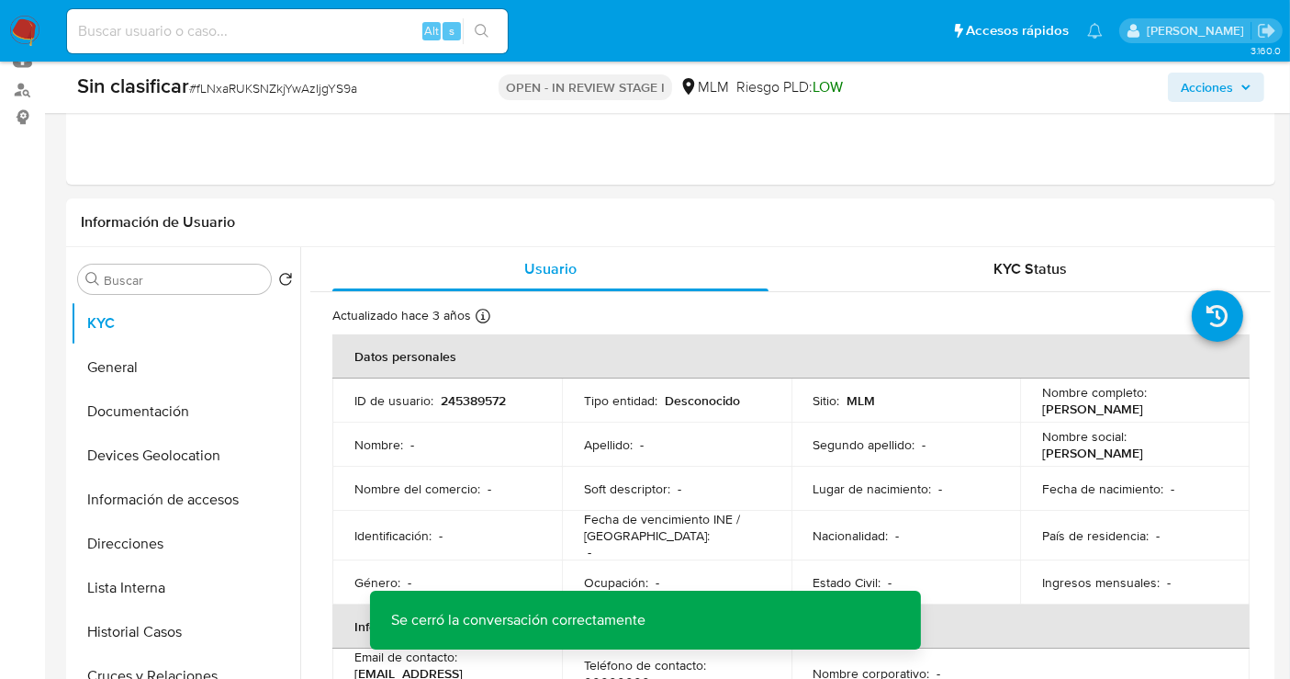
click at [1238, 92] on span "Acciones" at bounding box center [1216, 87] width 71 height 26
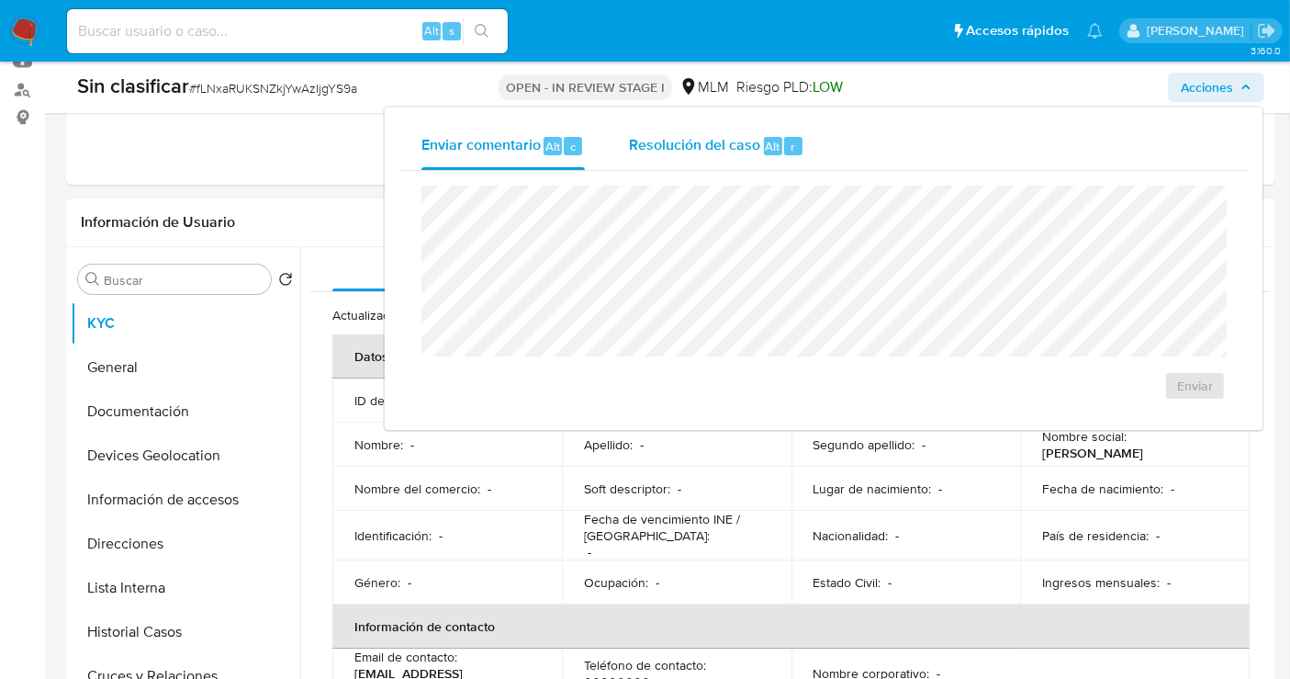
click at [704, 156] on div "Resolución del caso Alt r" at bounding box center [716, 146] width 175 height 48
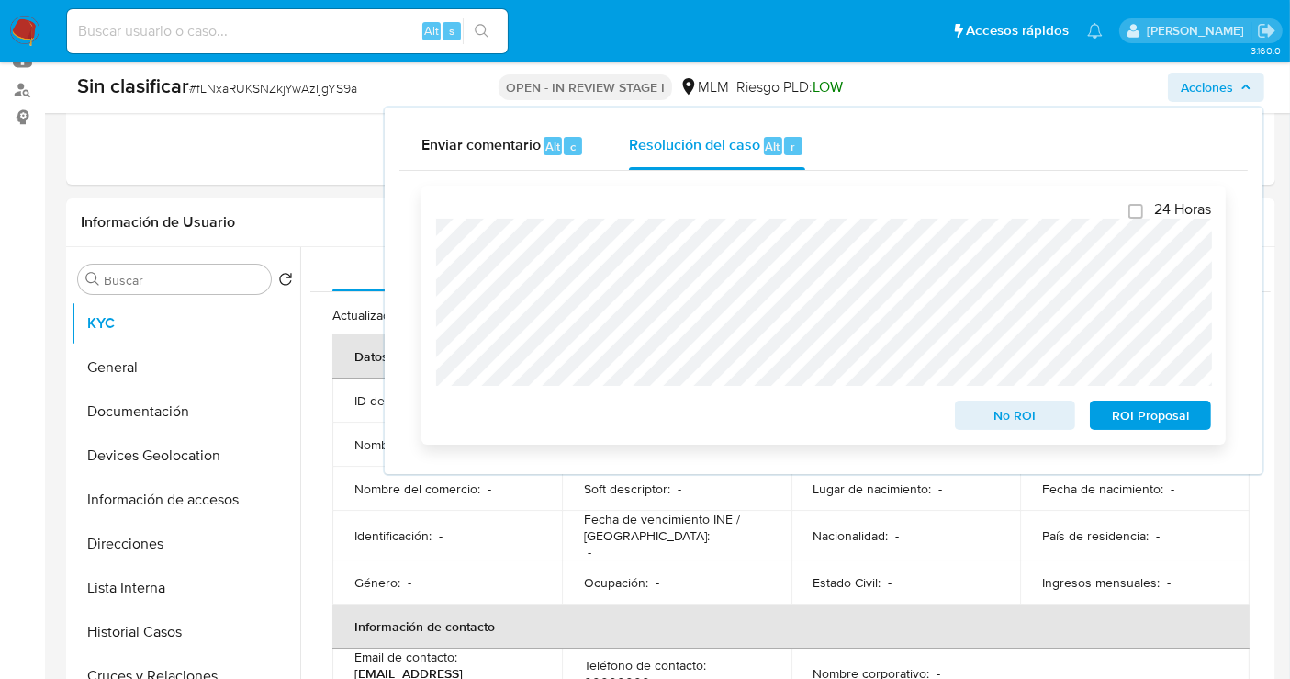
click at [986, 413] on span "No ROI" at bounding box center [1016, 415] width 96 height 26
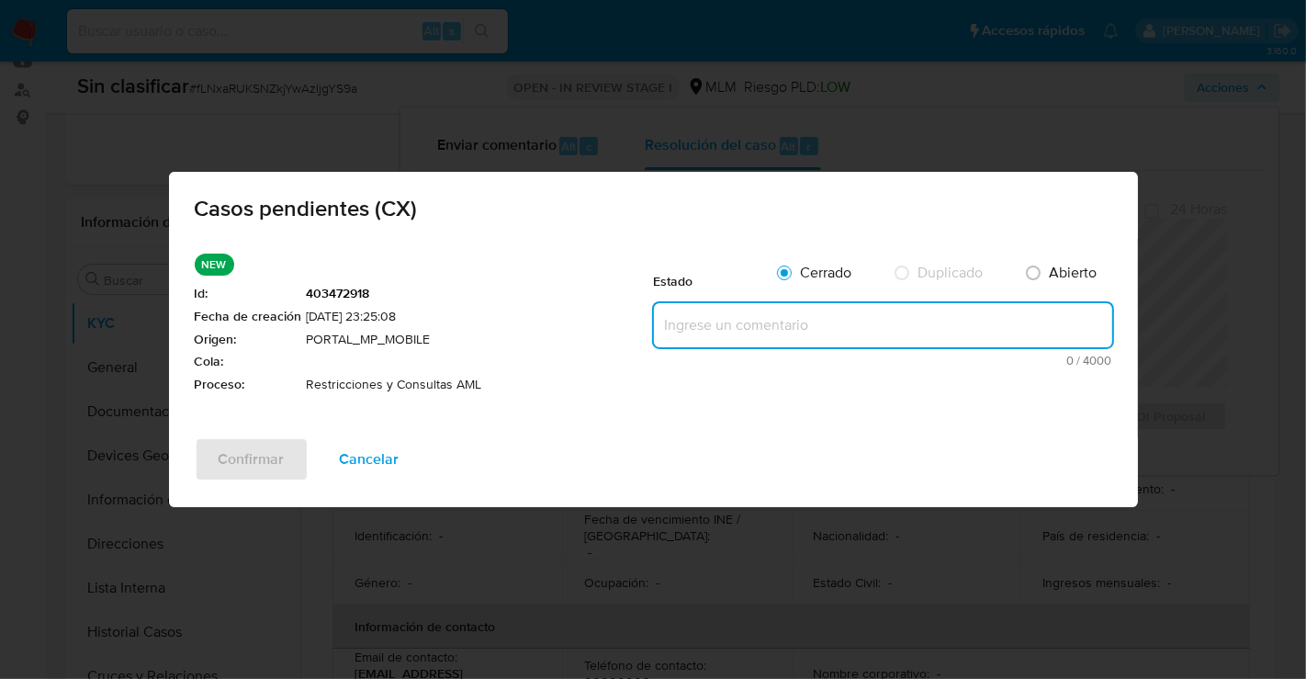
click at [702, 315] on textarea at bounding box center [883, 325] width 458 height 44
paste textarea "Se valida caso CX. Se solicita información a cliente para desestimar hit en lis…"
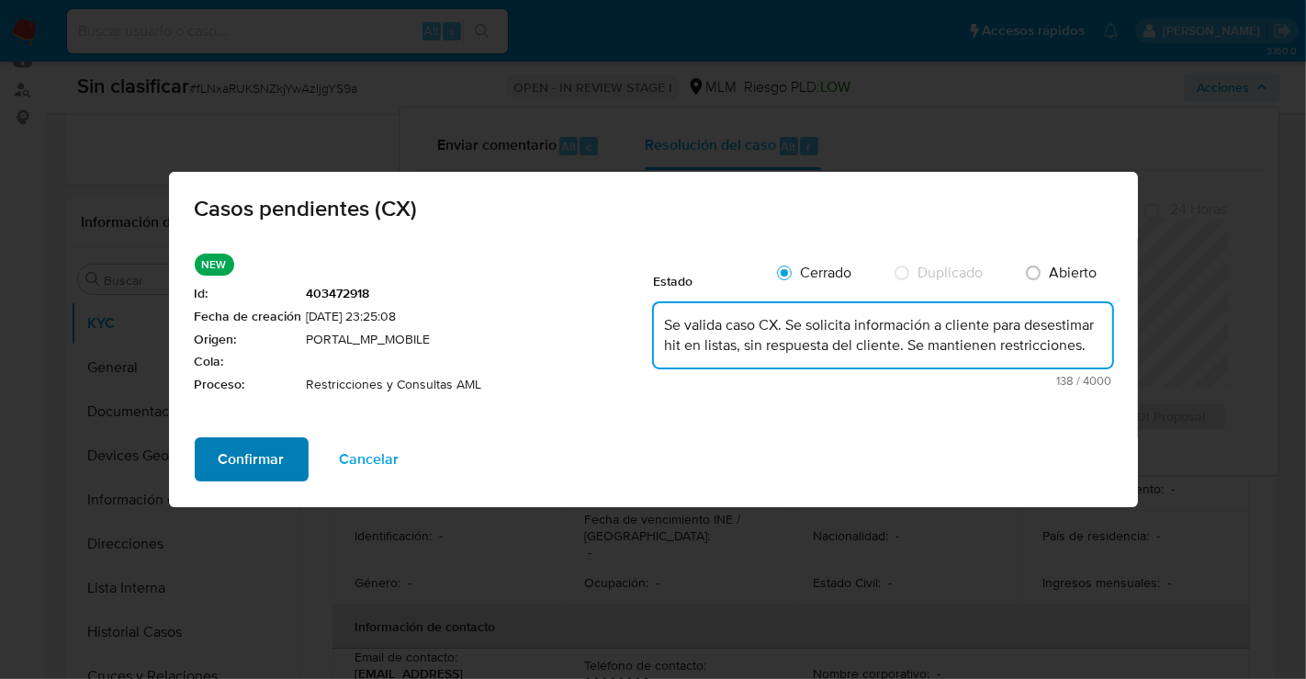
type textarea "Se valida caso CX. Se solicita información a cliente para desestimar hit en lis…"
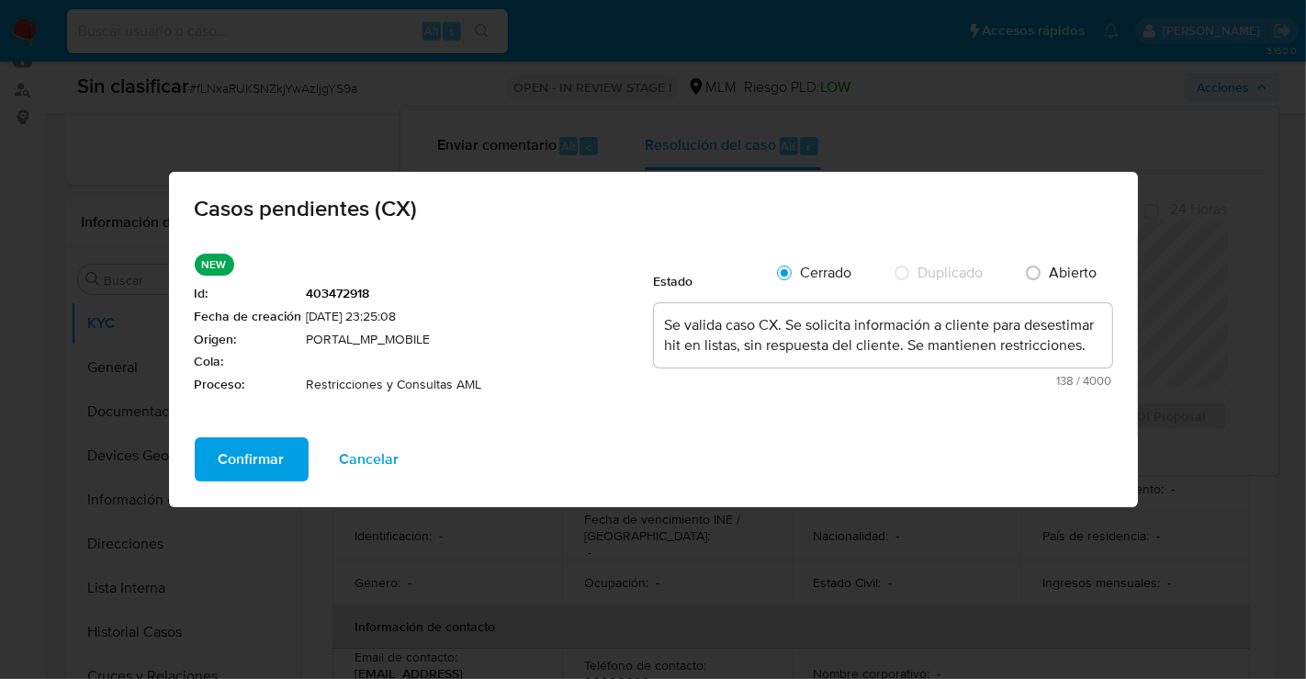
click at [229, 460] on span "Confirmar" at bounding box center [252, 459] width 66 height 40
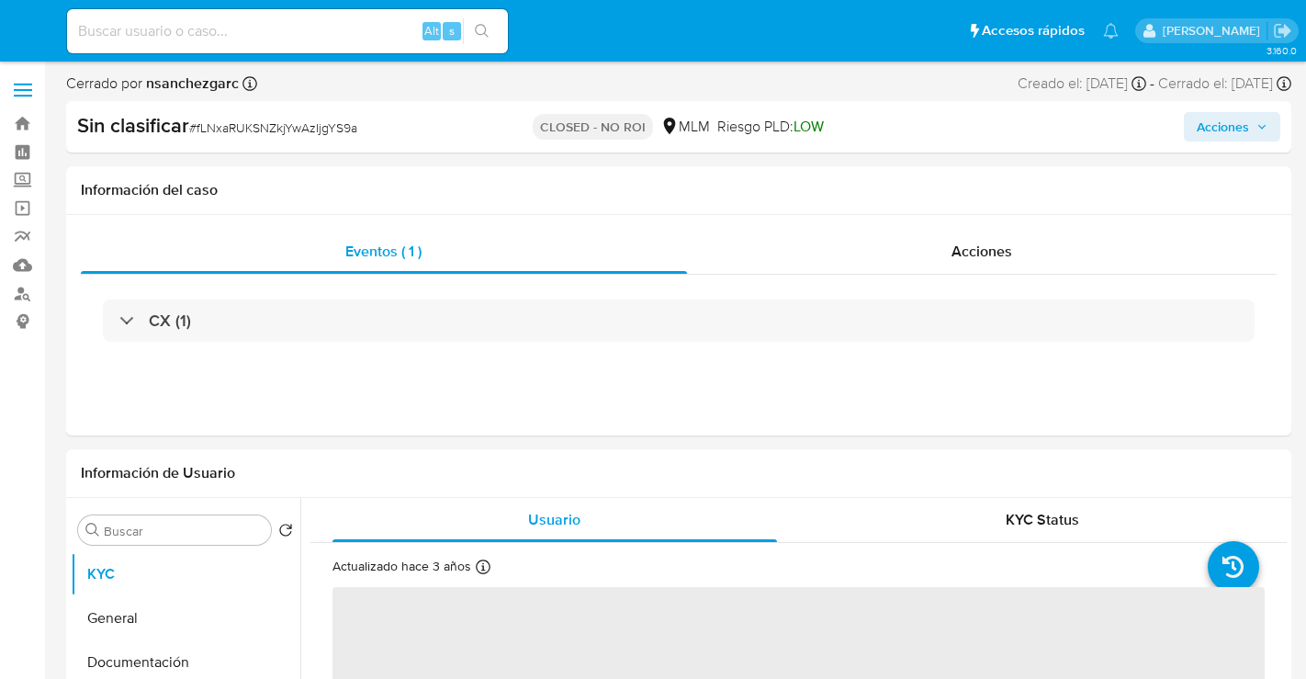
select select "10"
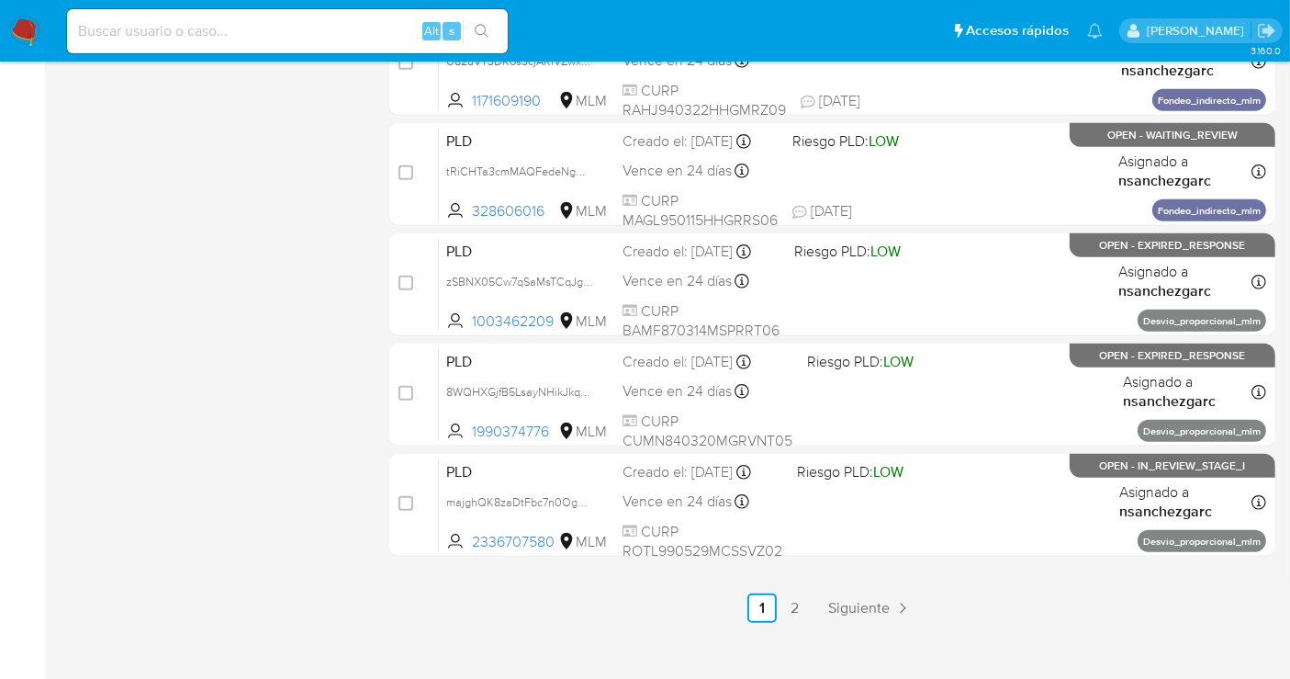
scroll to position [816, 0]
click at [855, 601] on span "Siguiente" at bounding box center [859, 608] width 62 height 15
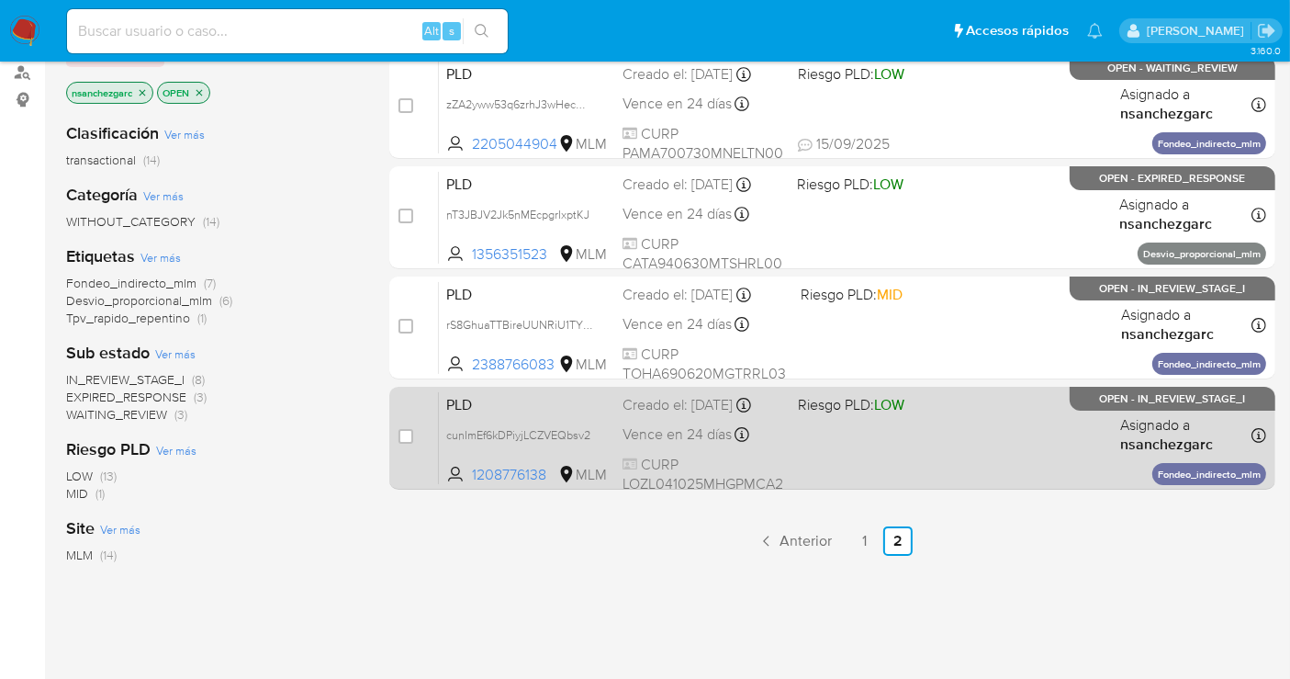
scroll to position [408, 0]
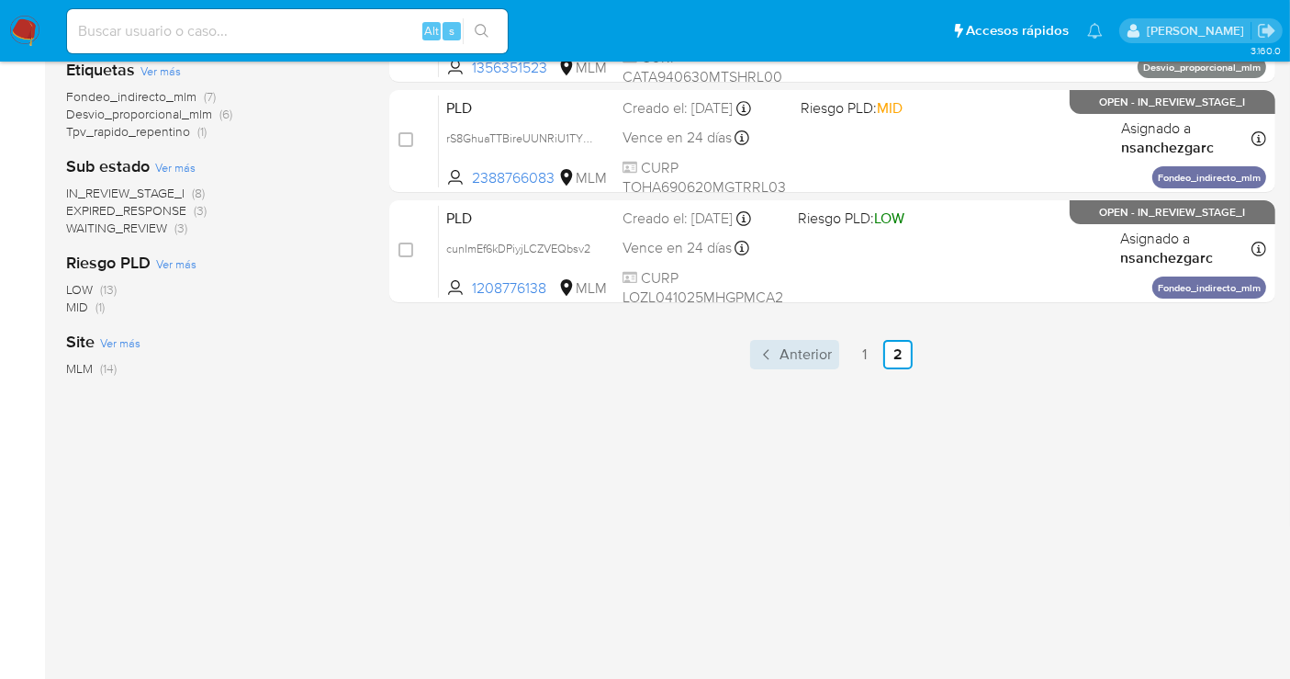
click at [821, 350] on span "Anterior" at bounding box center [806, 354] width 52 height 15
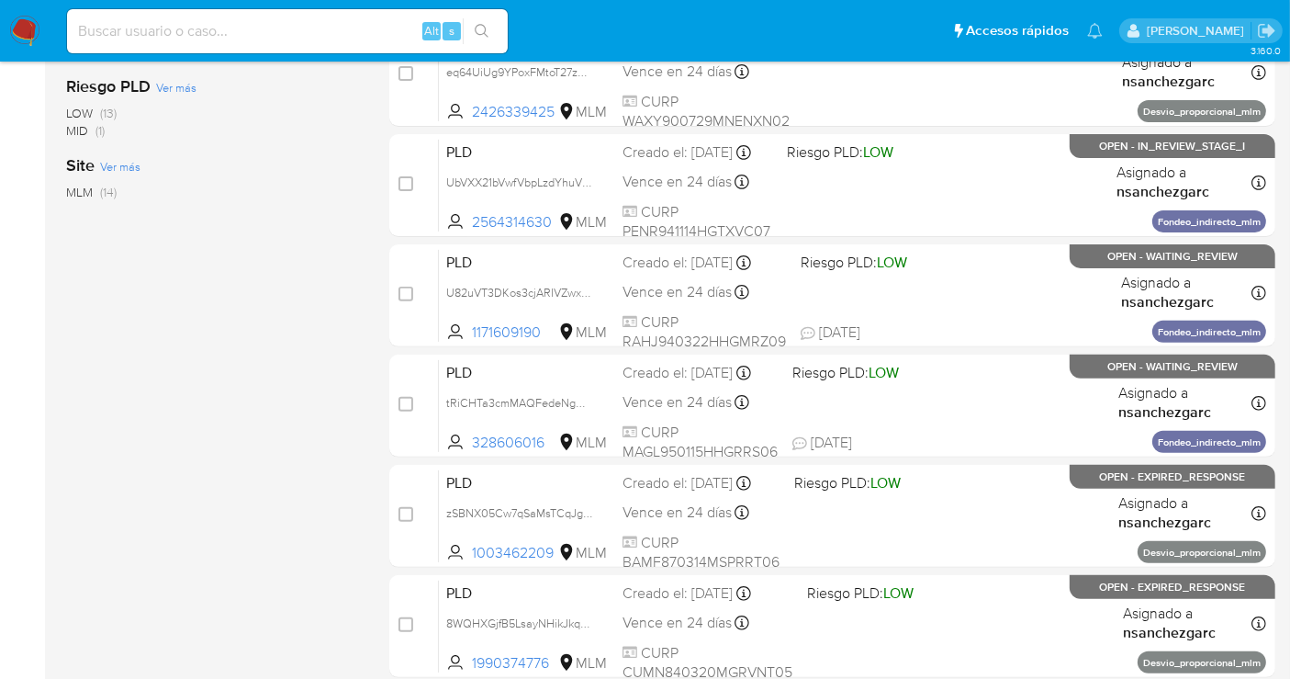
scroll to position [612, 0]
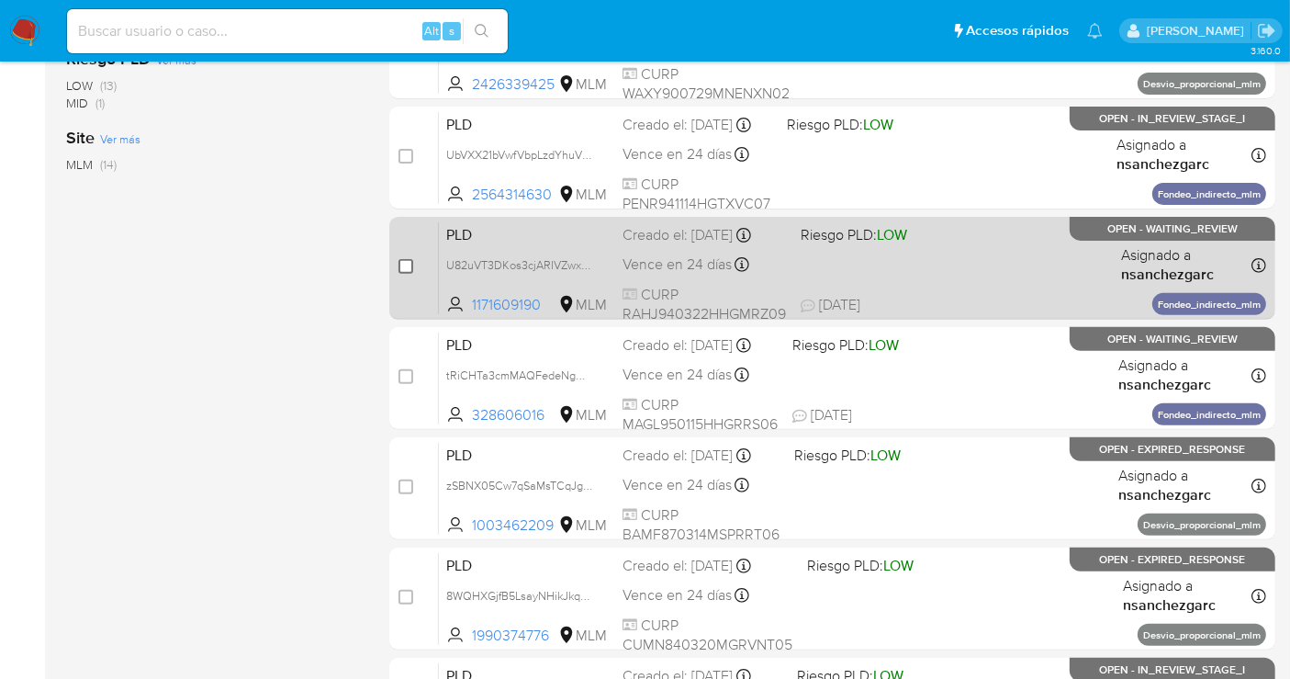
click at [404, 263] on input "checkbox" at bounding box center [406, 266] width 15 height 15
checkbox input "true"
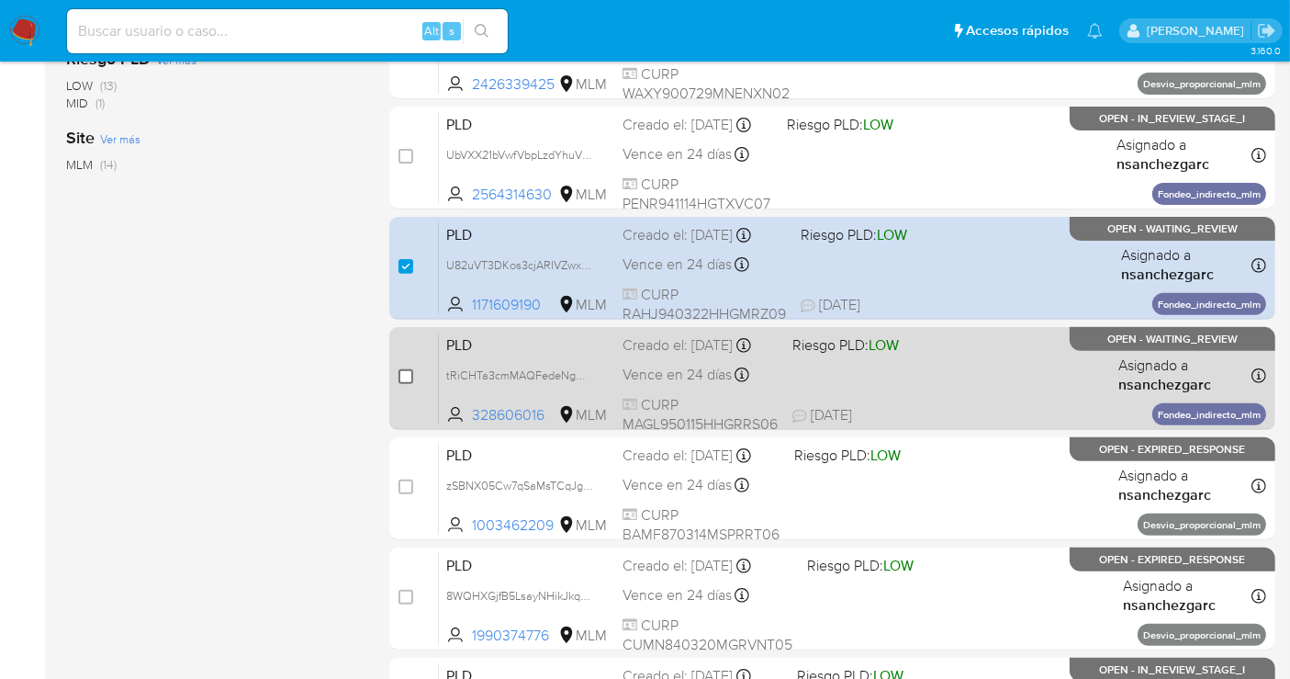
click at [405, 377] on input "checkbox" at bounding box center [406, 376] width 15 height 15
checkbox input "true"
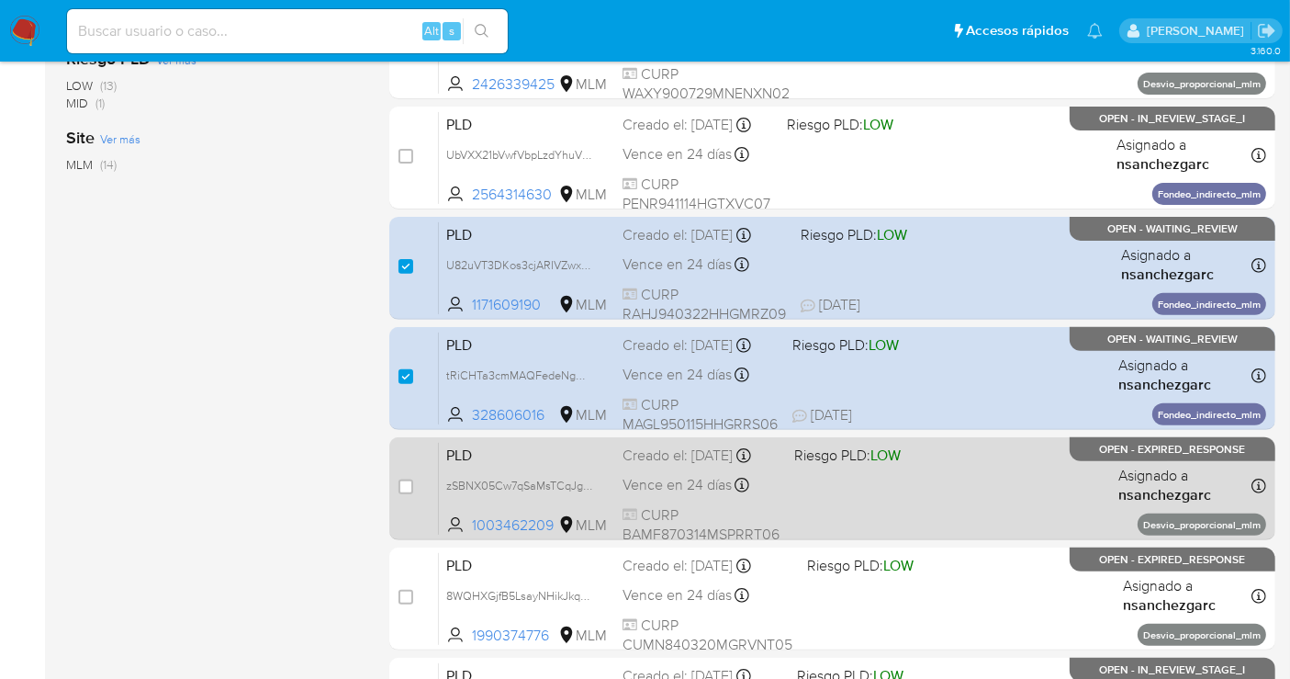
click at [404, 492] on div "case-item-checkbox" at bounding box center [406, 487] width 15 height 18
click at [402, 487] on input "checkbox" at bounding box center [406, 486] width 15 height 15
checkbox input "true"
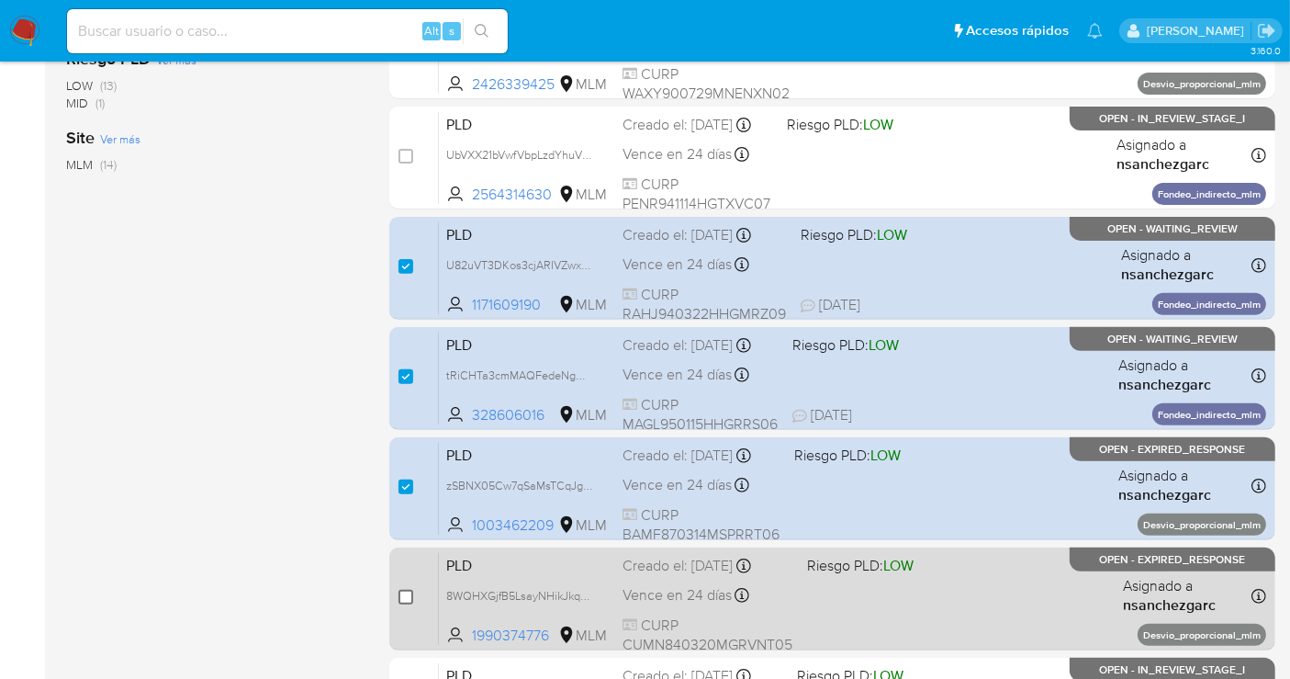
click at [410, 594] on input "checkbox" at bounding box center [406, 597] width 15 height 15
checkbox input "true"
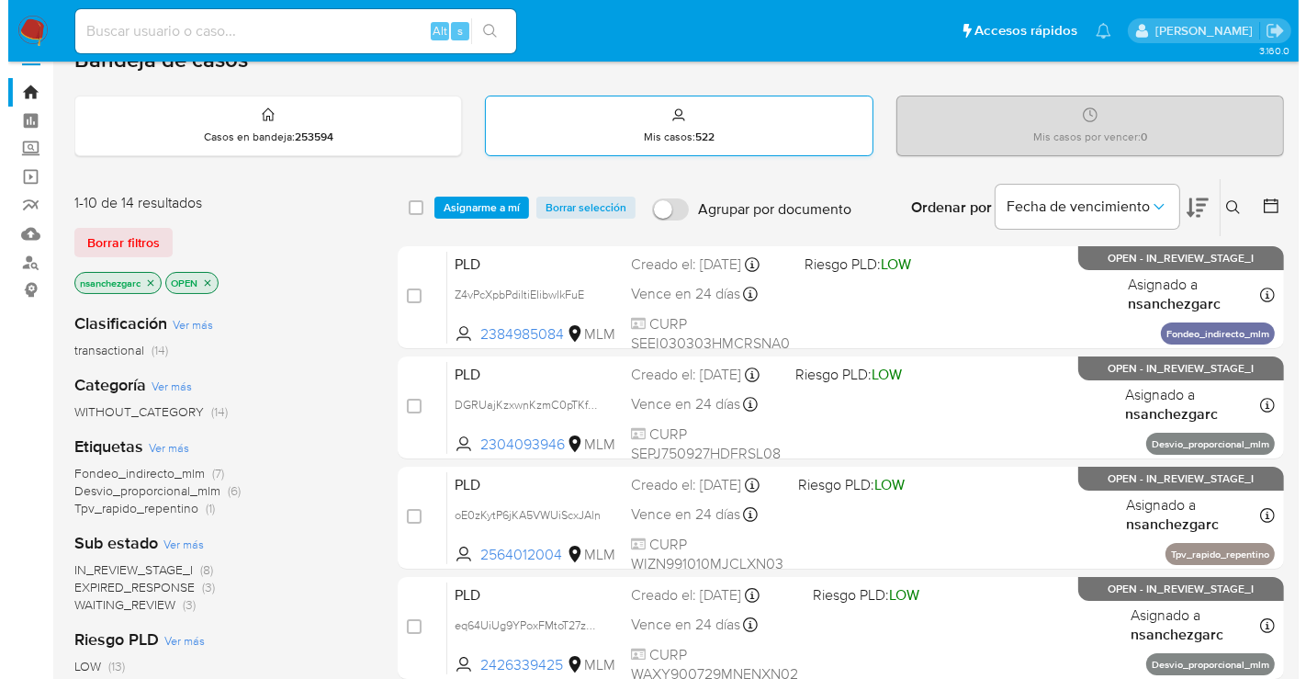
scroll to position [0, 0]
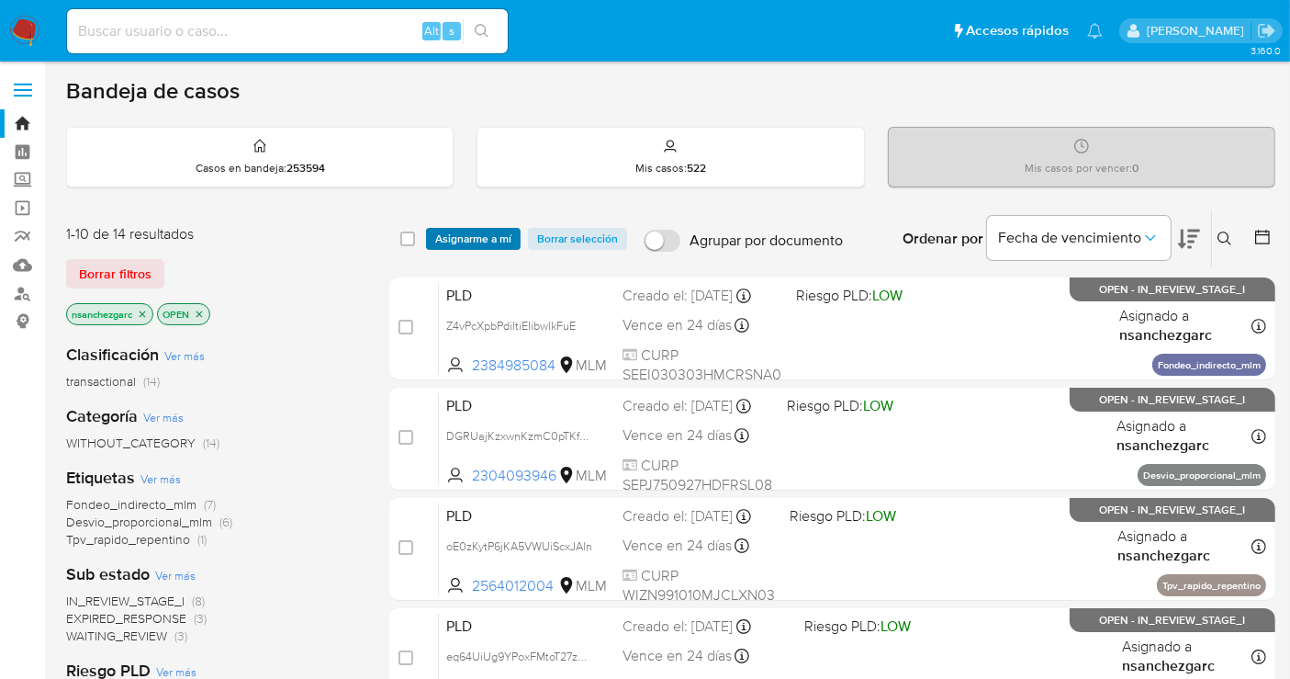
click at [473, 239] on span "Asignarme a mí" at bounding box center [473, 239] width 76 height 18
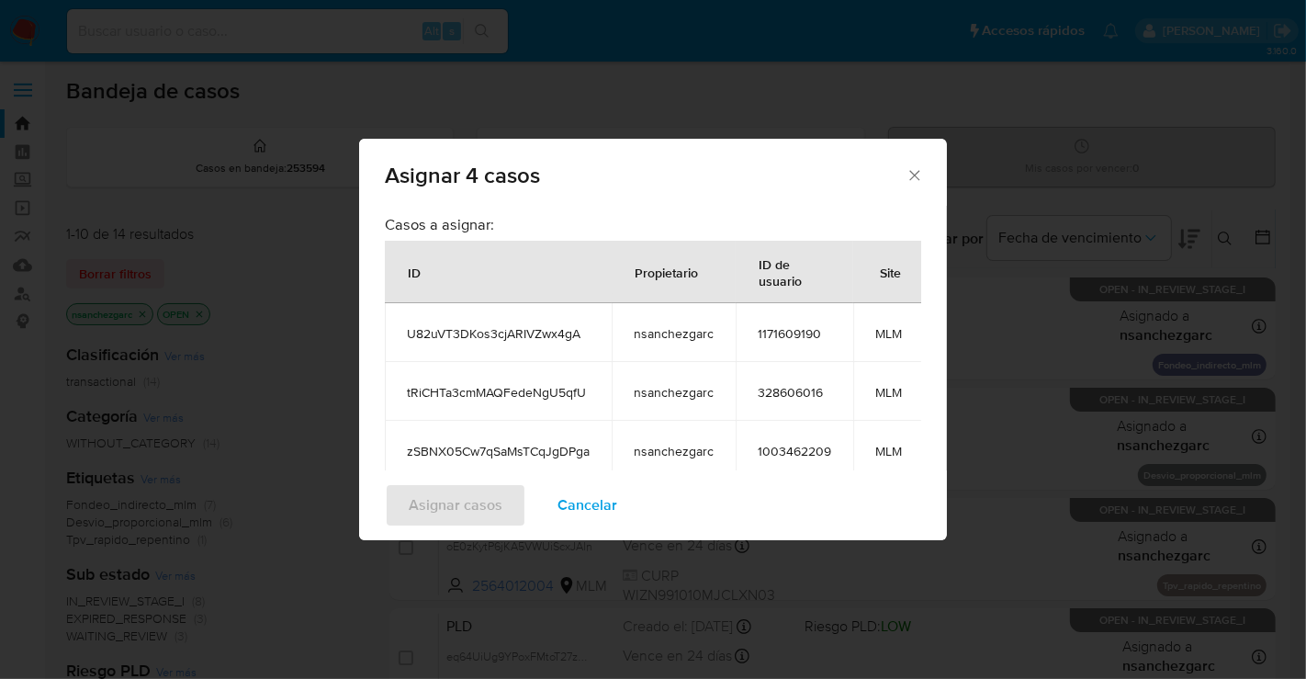
scroll to position [238, 0]
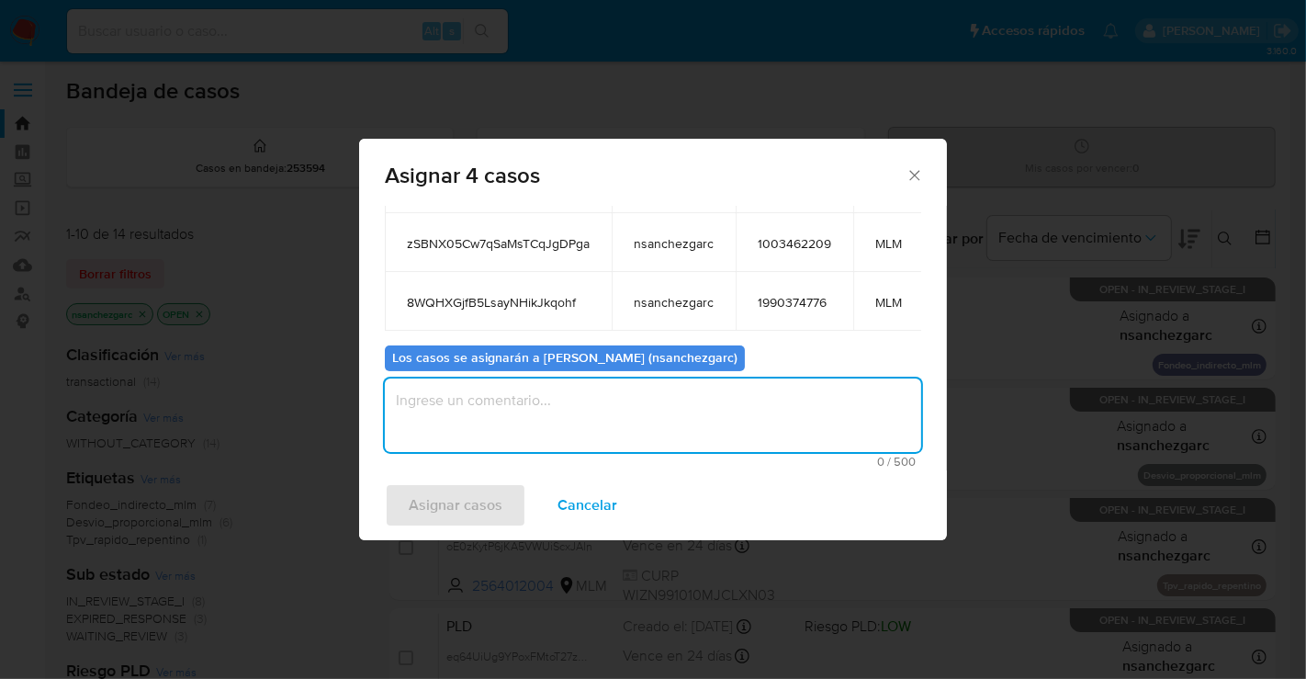
click at [456, 391] on textarea "assign-modal" at bounding box center [653, 414] width 536 height 73
type textarea "nesg"
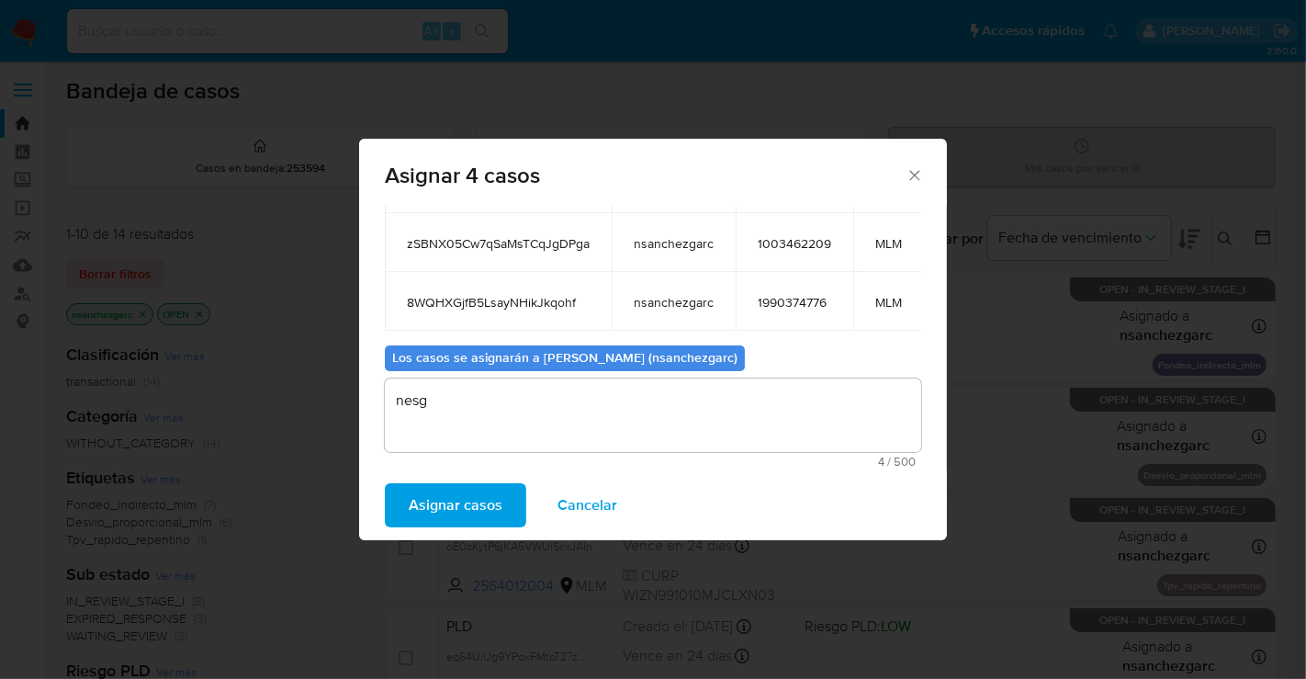
click at [436, 490] on span "Asignar casos" at bounding box center [456, 505] width 94 height 40
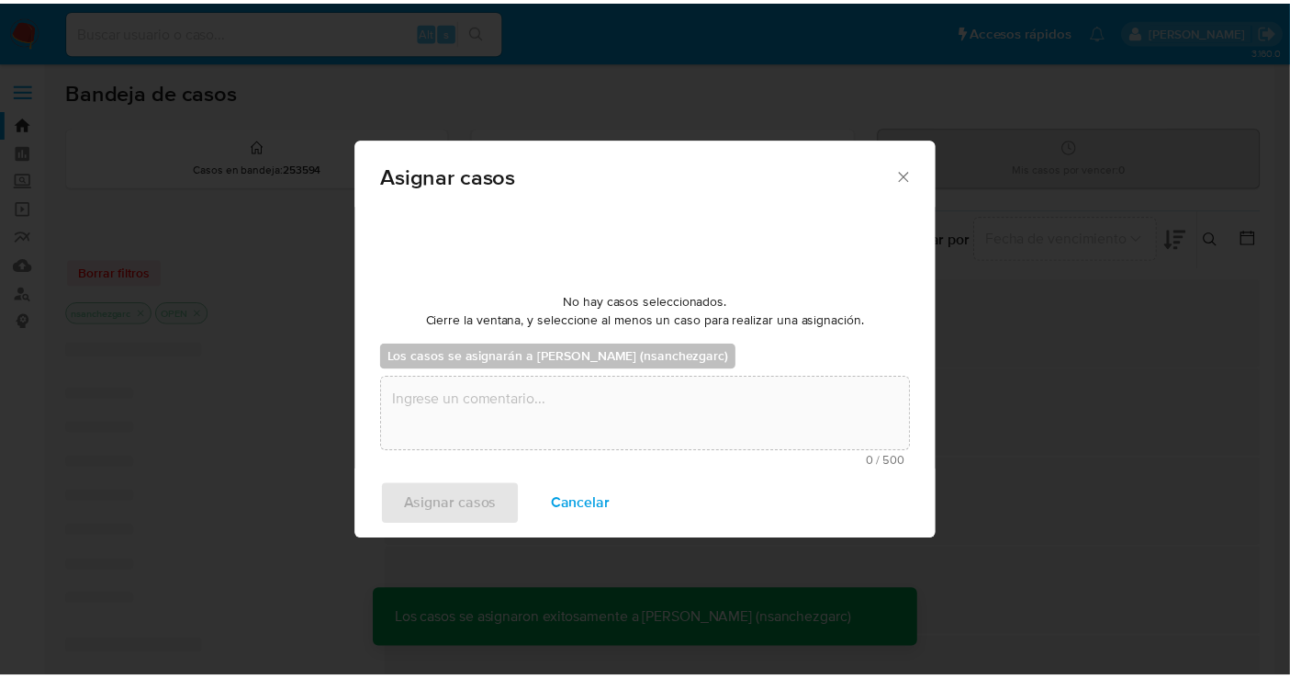
scroll to position [110, 0]
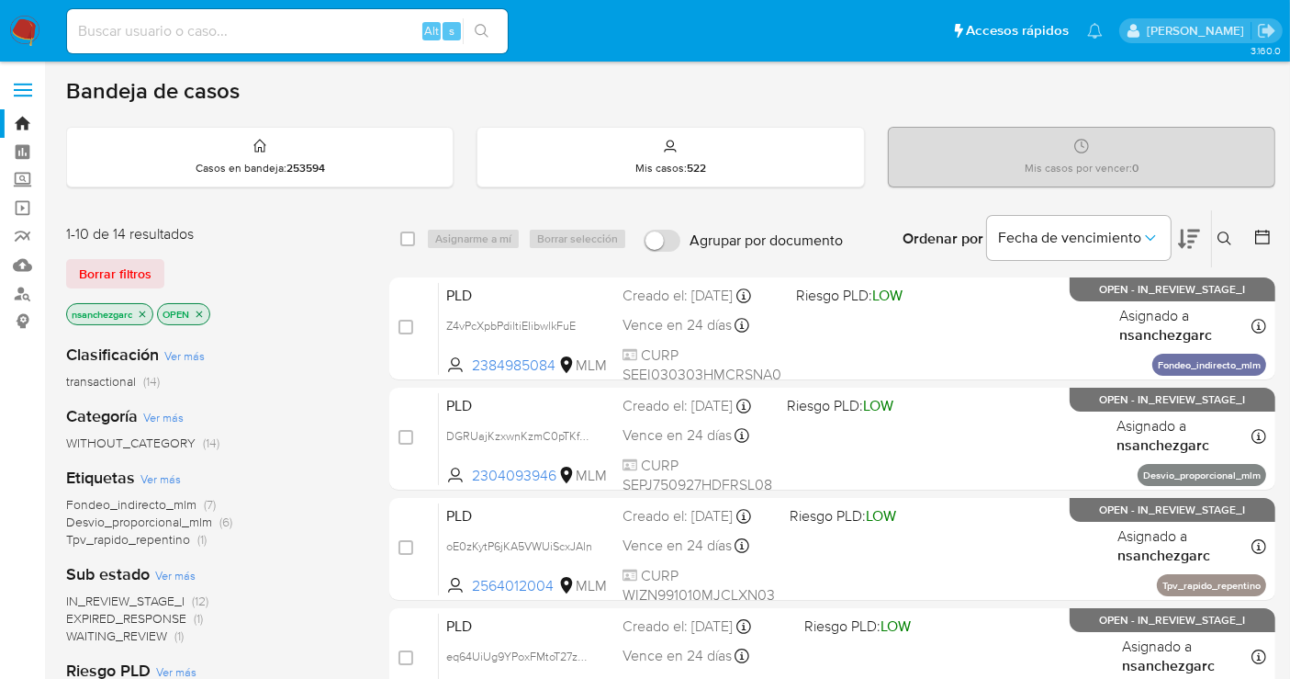
click at [626, 95] on div "Bandeja de casos" at bounding box center [671, 91] width 1210 height 28
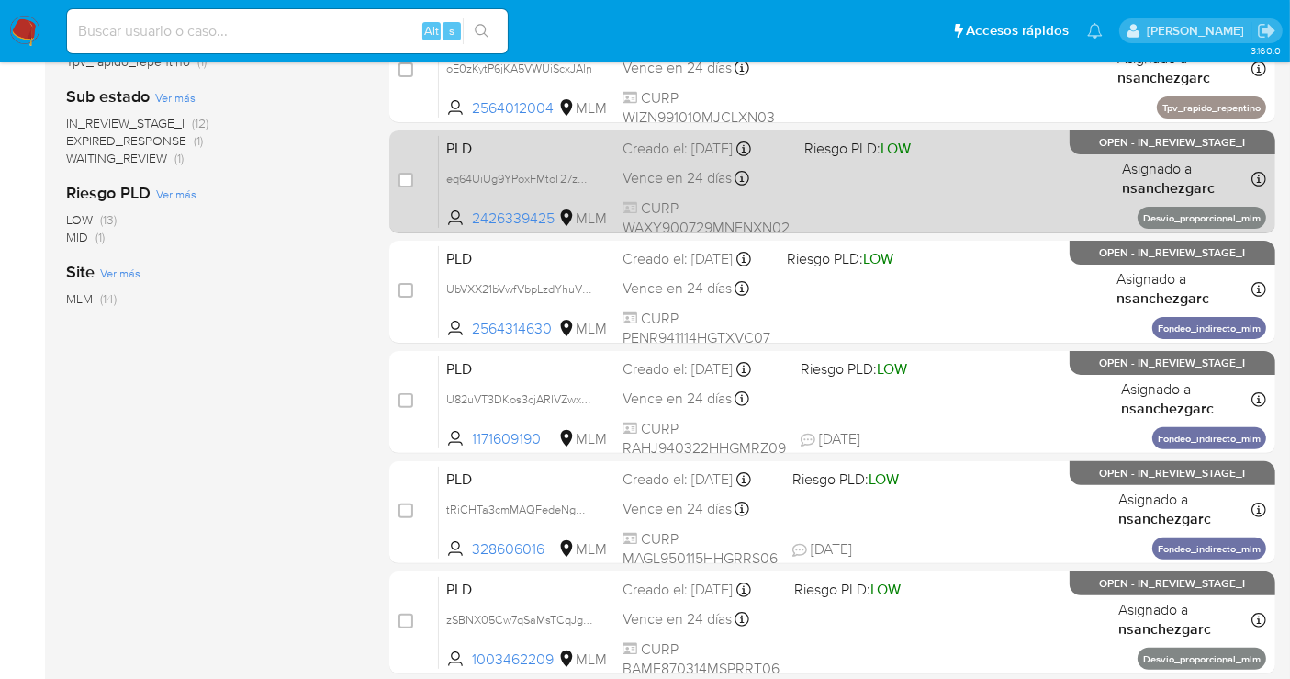
scroll to position [510, 0]
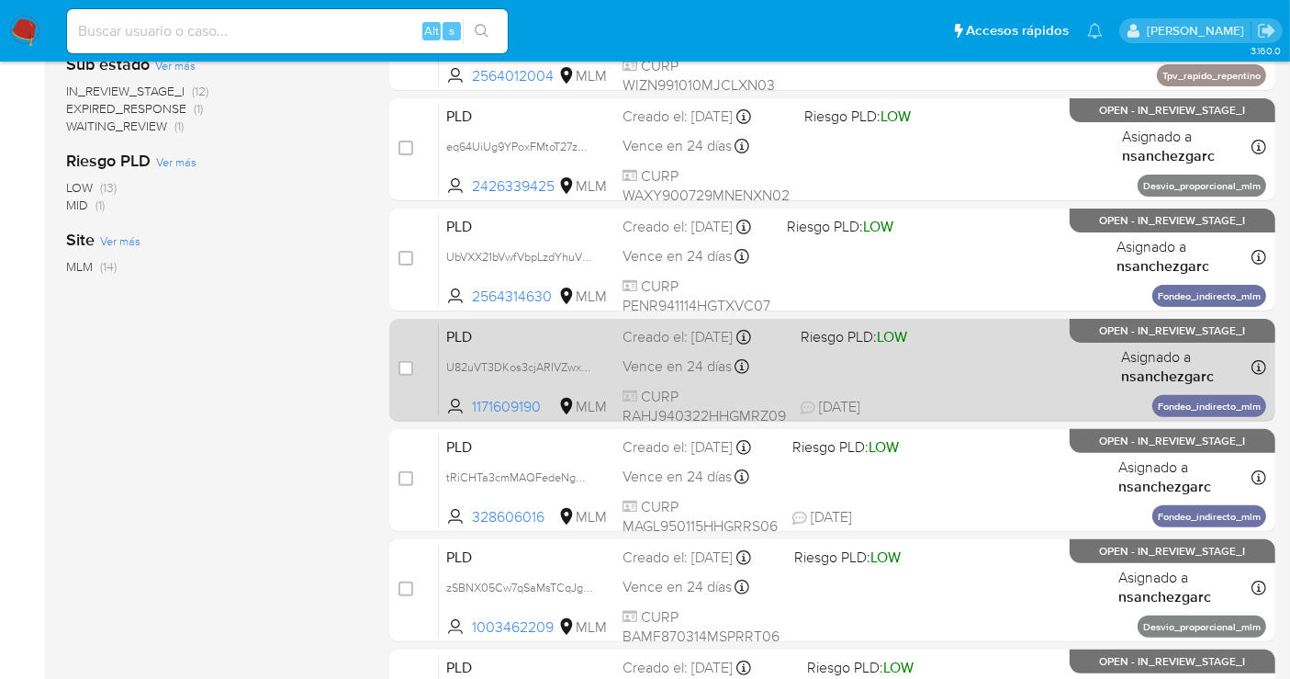
click at [663, 358] on span "Vence en 24 días" at bounding box center [677, 366] width 109 height 20
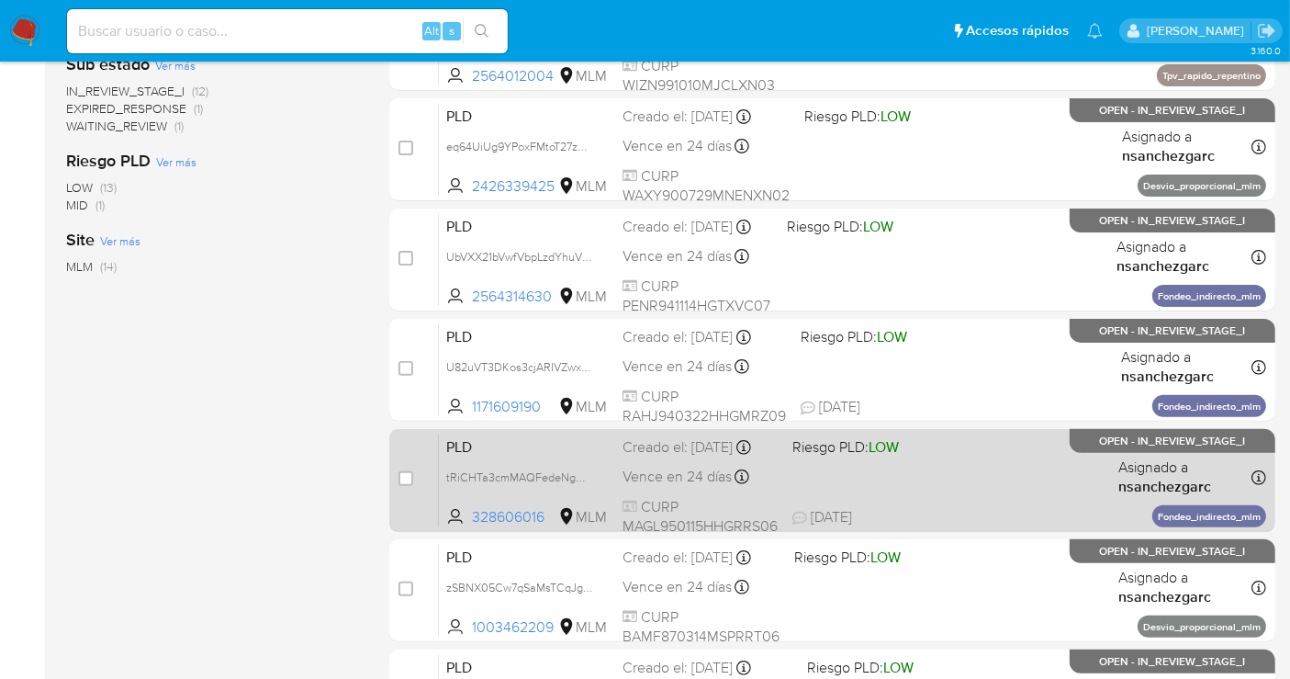
click at [687, 457] on div "Creado el: 12/08/2025 Creado el: 12/08/2025 02:09:15" at bounding box center [700, 447] width 155 height 20
click at [658, 457] on div "Creado el: 12/08/2025 Creado el: 12/08/2025 02:09:15" at bounding box center [700, 447] width 155 height 20
click at [399, 476] on input "checkbox" at bounding box center [406, 478] width 15 height 15
checkbox input "true"
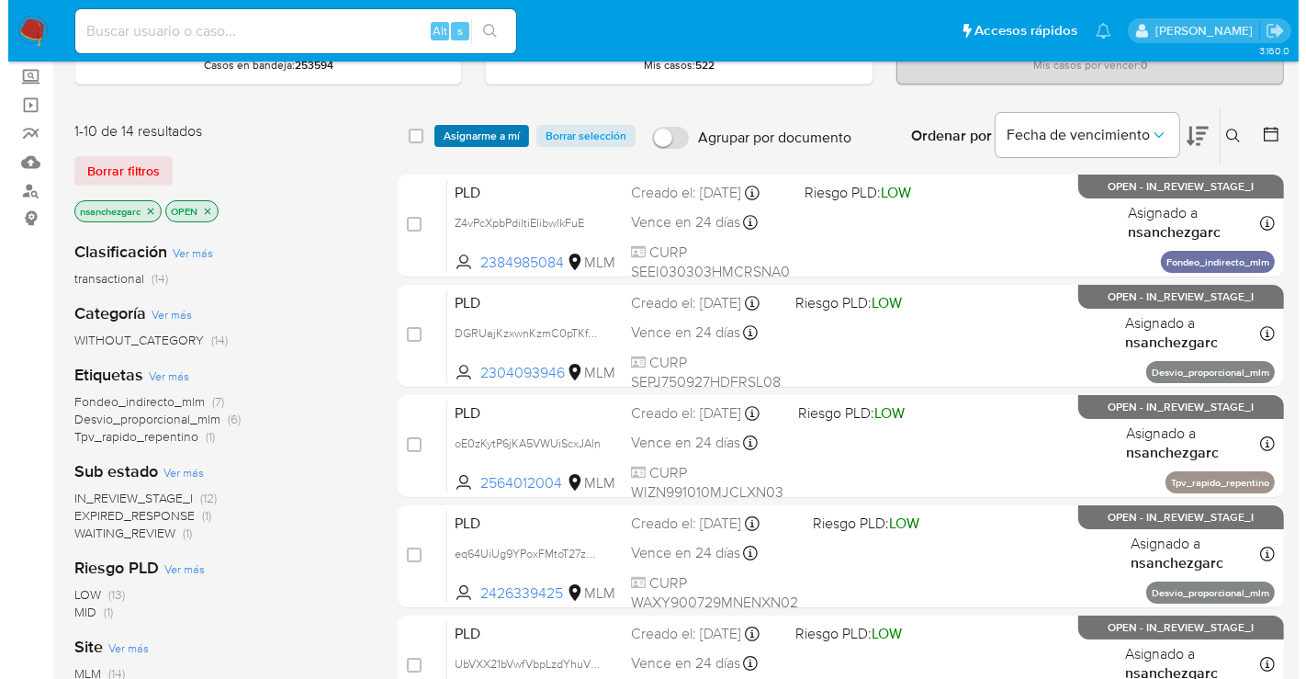
scroll to position [102, 0]
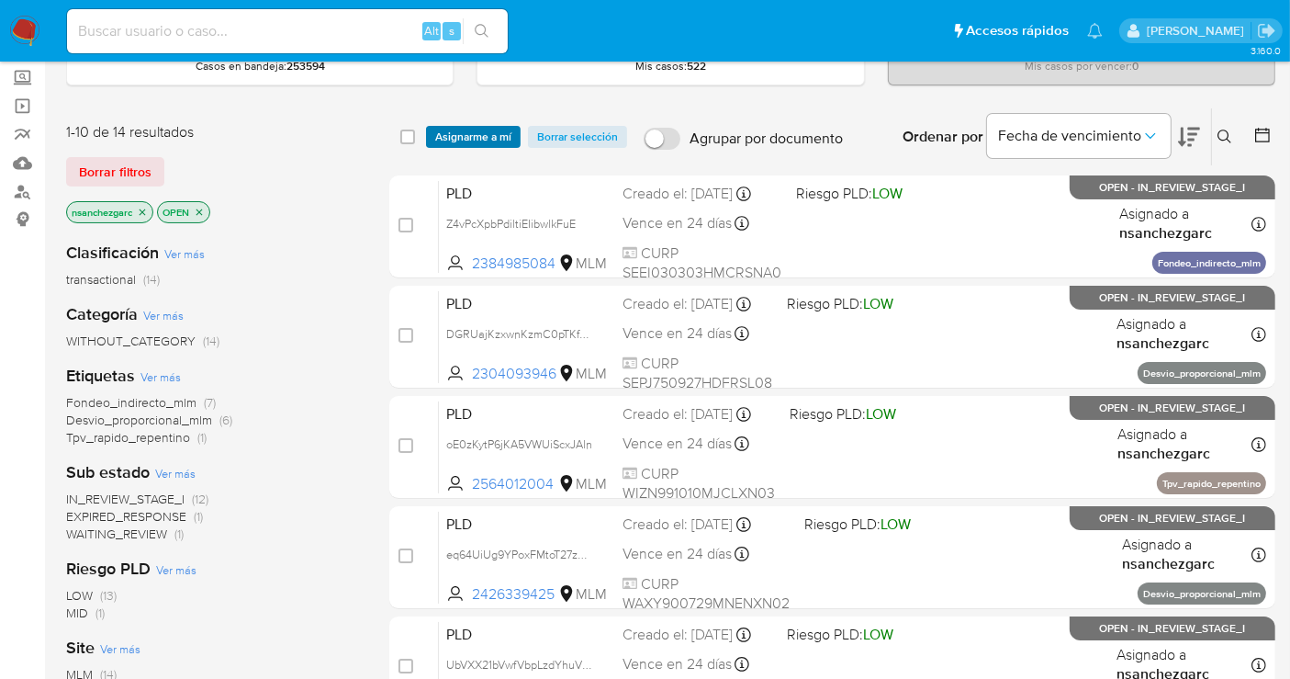
click at [468, 134] on span "Asignarme a mí" at bounding box center [473, 137] width 76 height 18
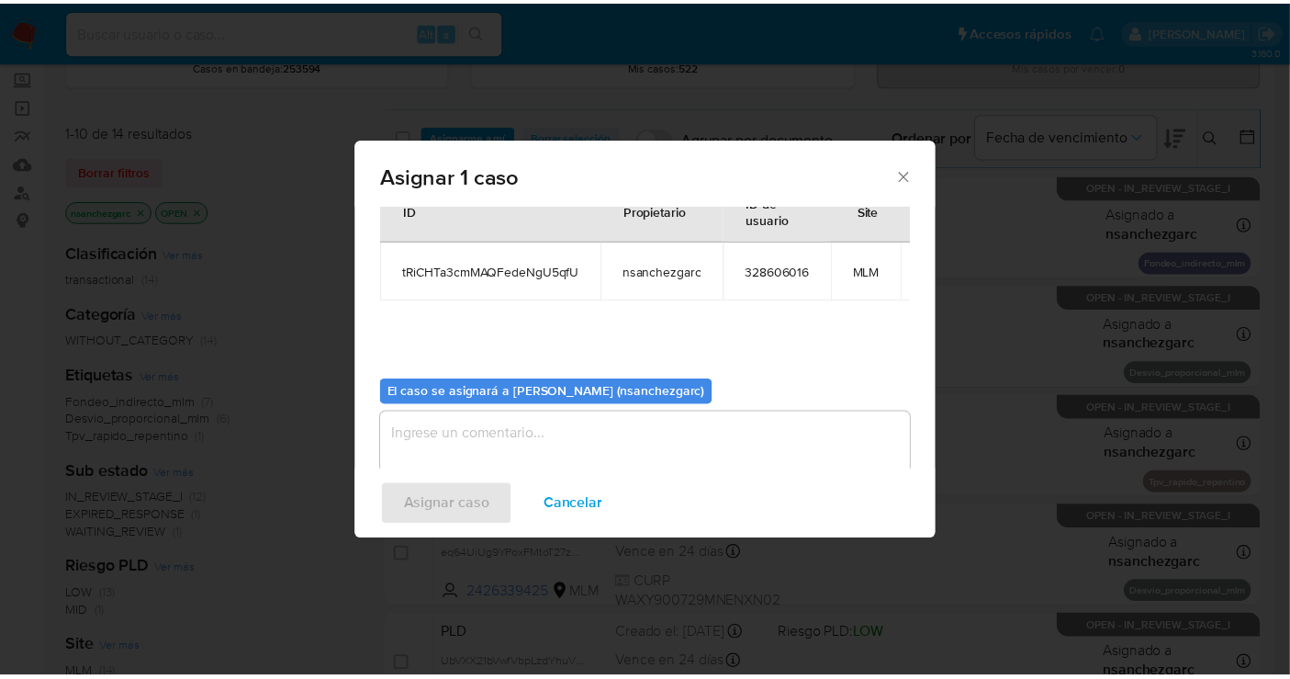
scroll to position [110, 0]
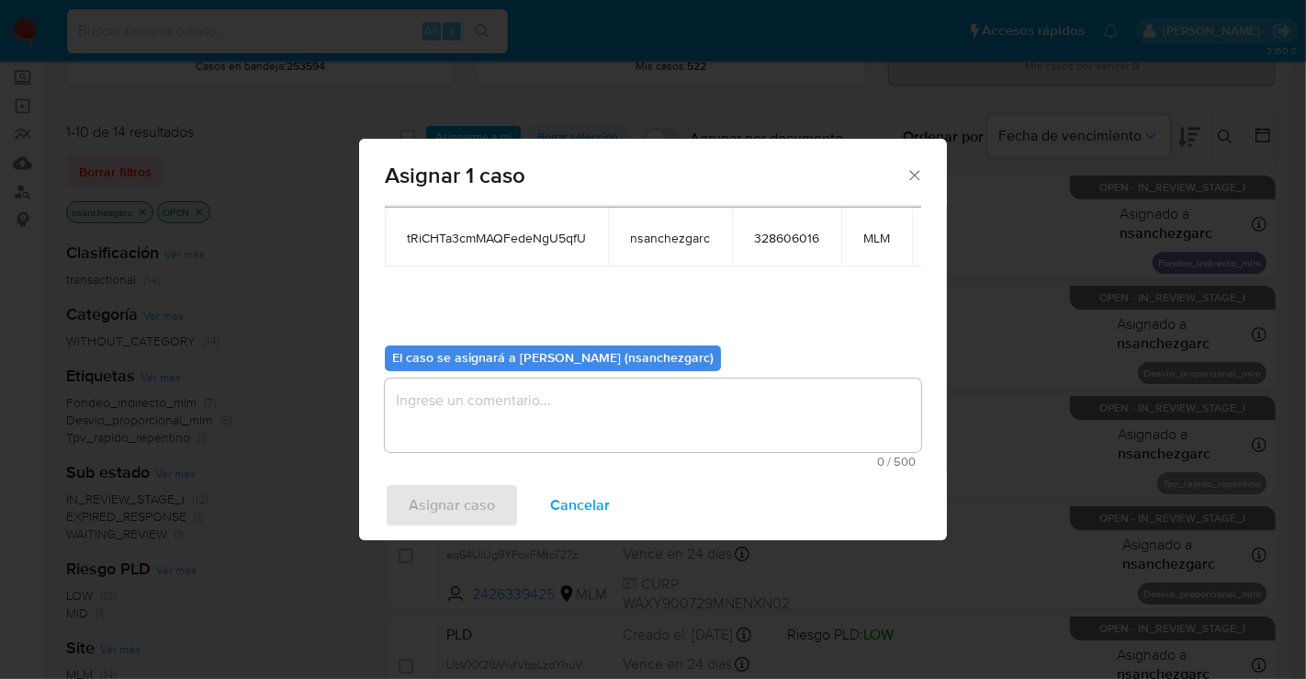
click at [438, 396] on textarea "assign-modal" at bounding box center [653, 414] width 536 height 73
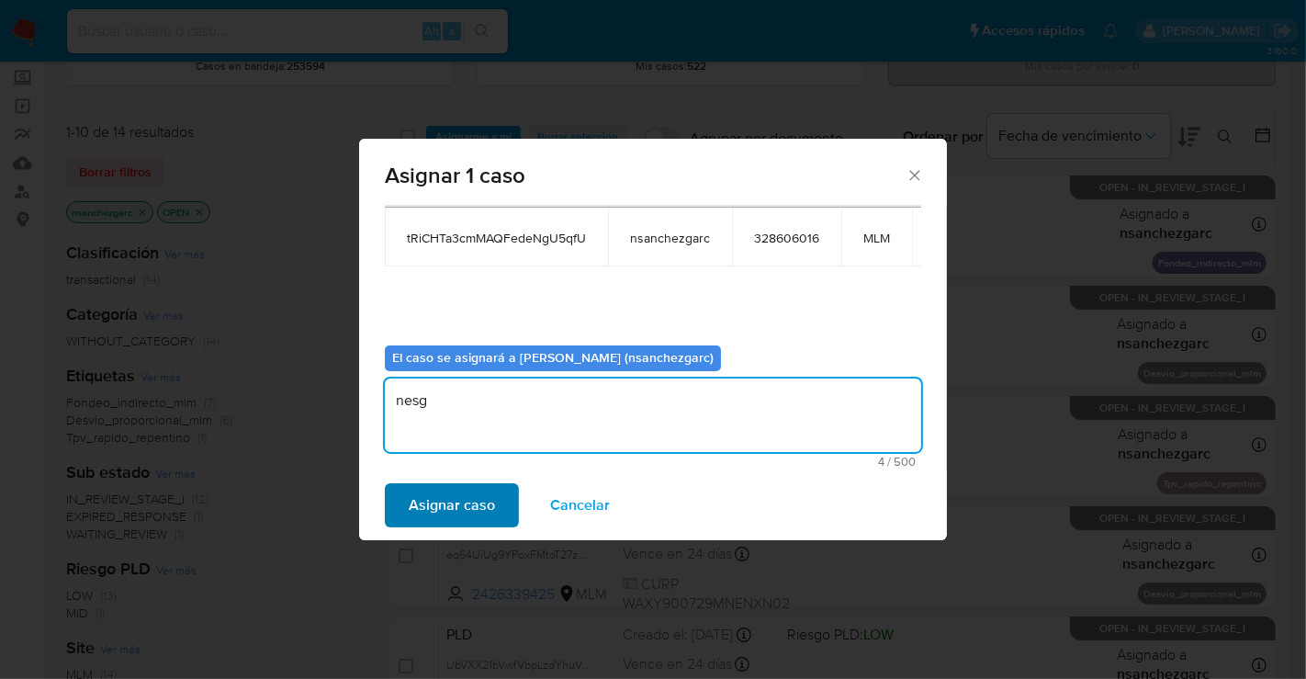
type textarea "nesg"
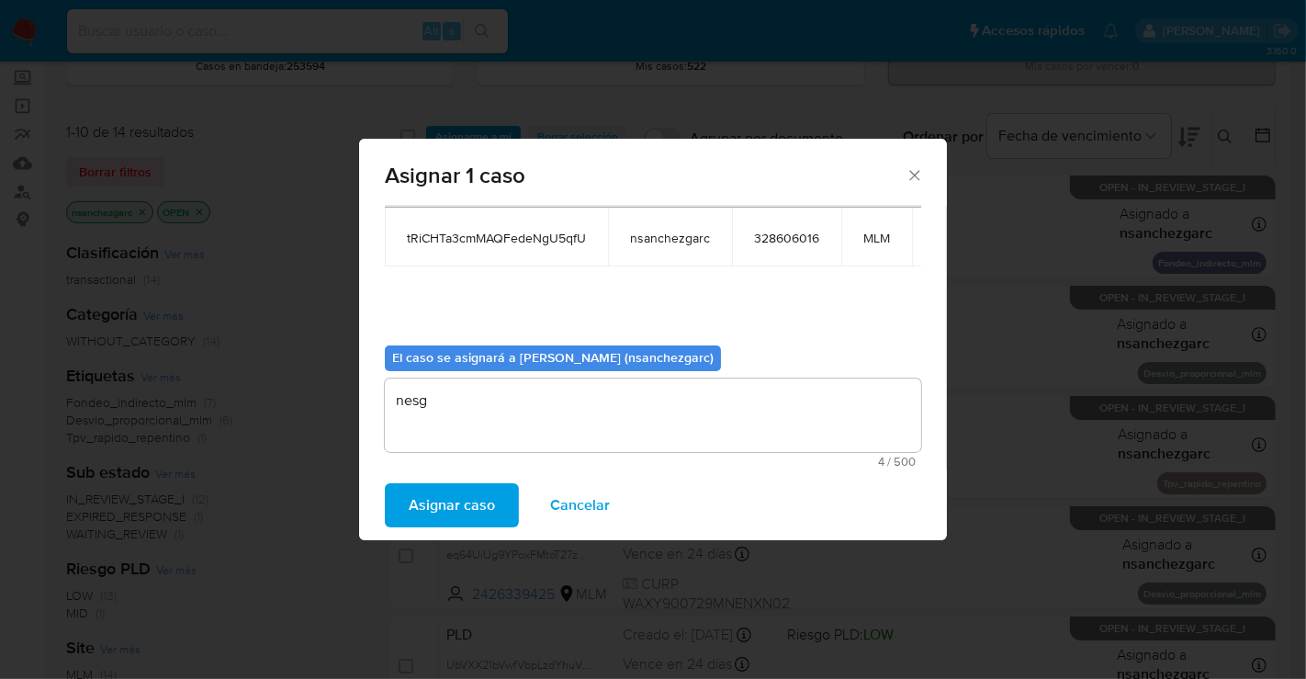
click at [472, 506] on span "Asignar caso" at bounding box center [452, 505] width 86 height 40
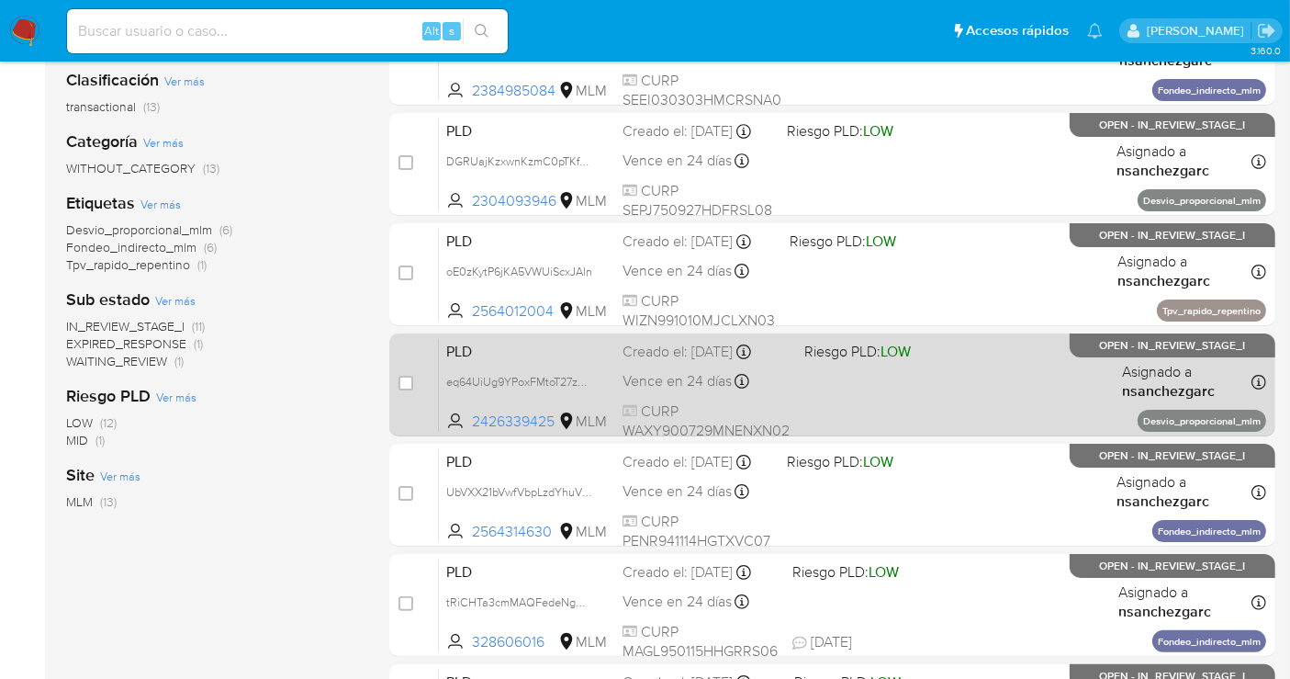
scroll to position [306, 0]
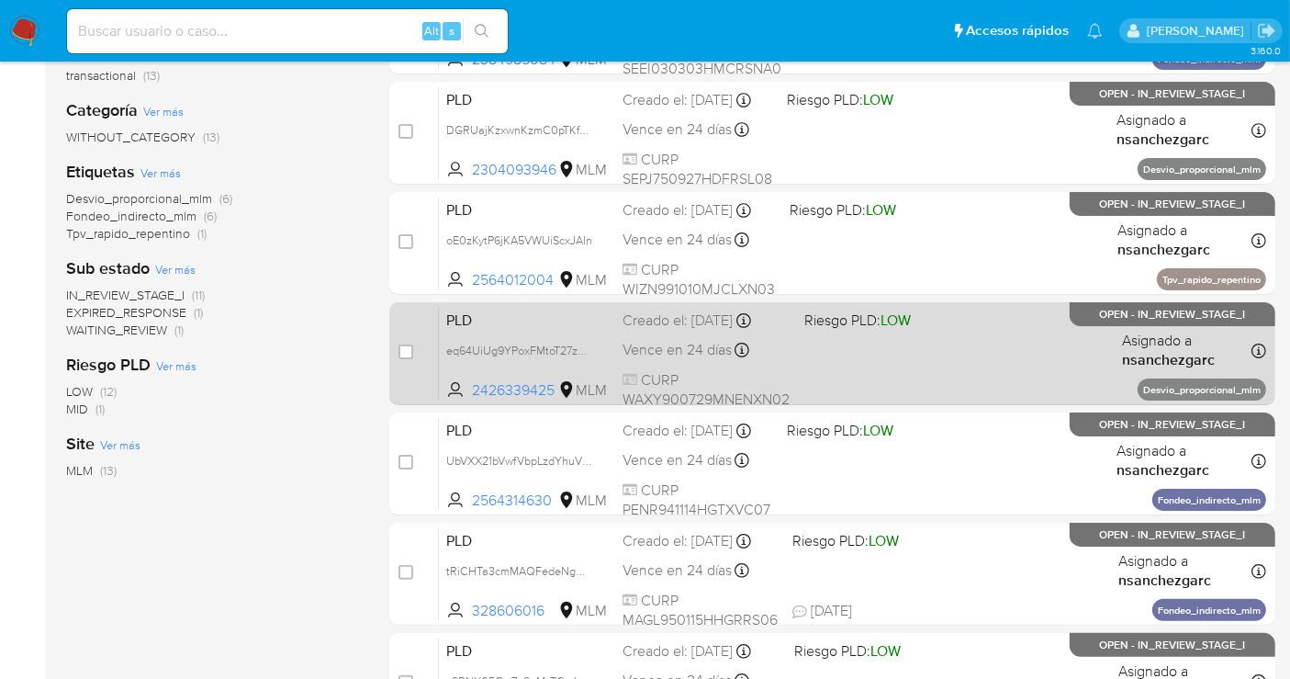
click at [652, 551] on div "Creado el: 12/08/2025 Creado el: 12/08/2025 02:09:15" at bounding box center [700, 541] width 155 height 20
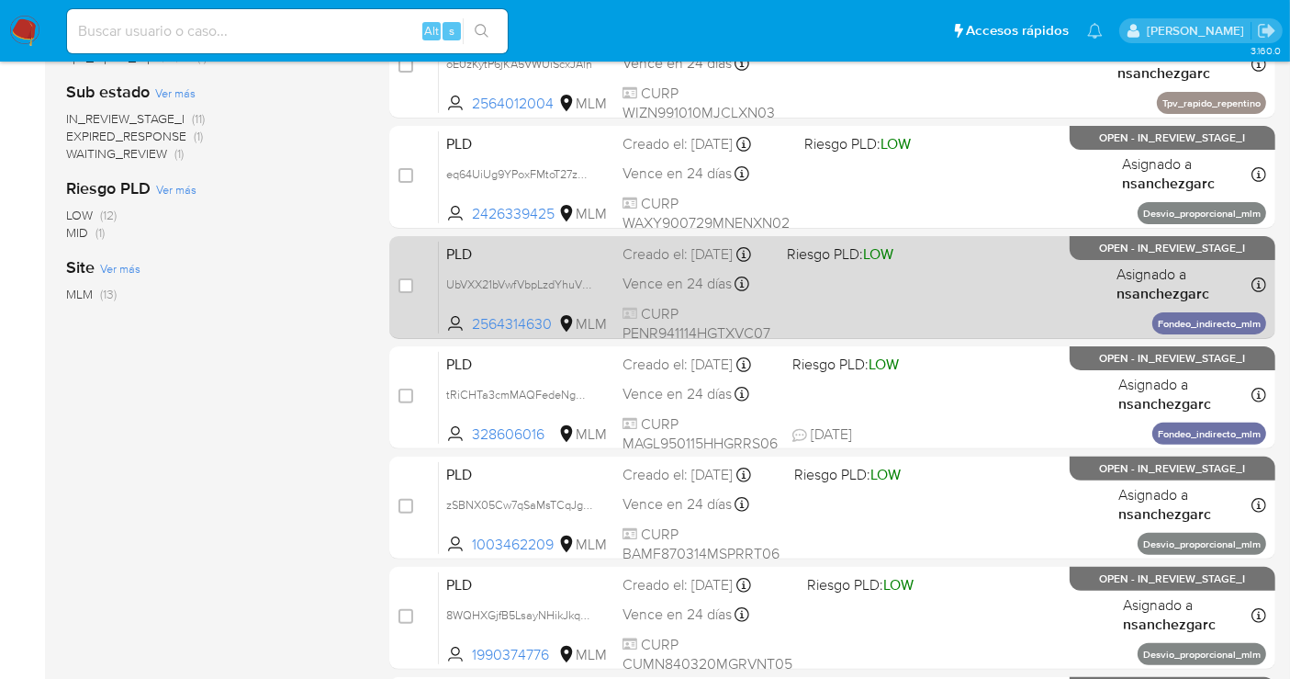
scroll to position [510, 0]
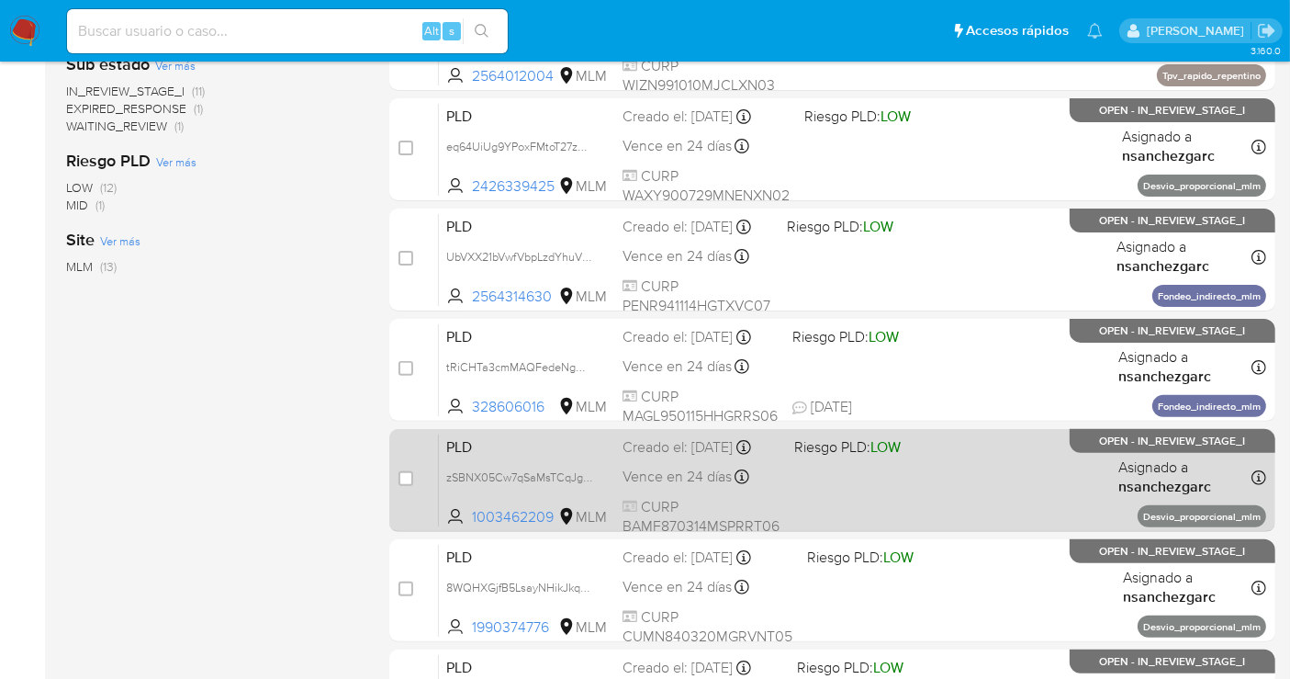
click at [638, 456] on div "Creado el: 12/08/2025 Creado el: 12/08/2025 02:07:21" at bounding box center [701, 447] width 157 height 20
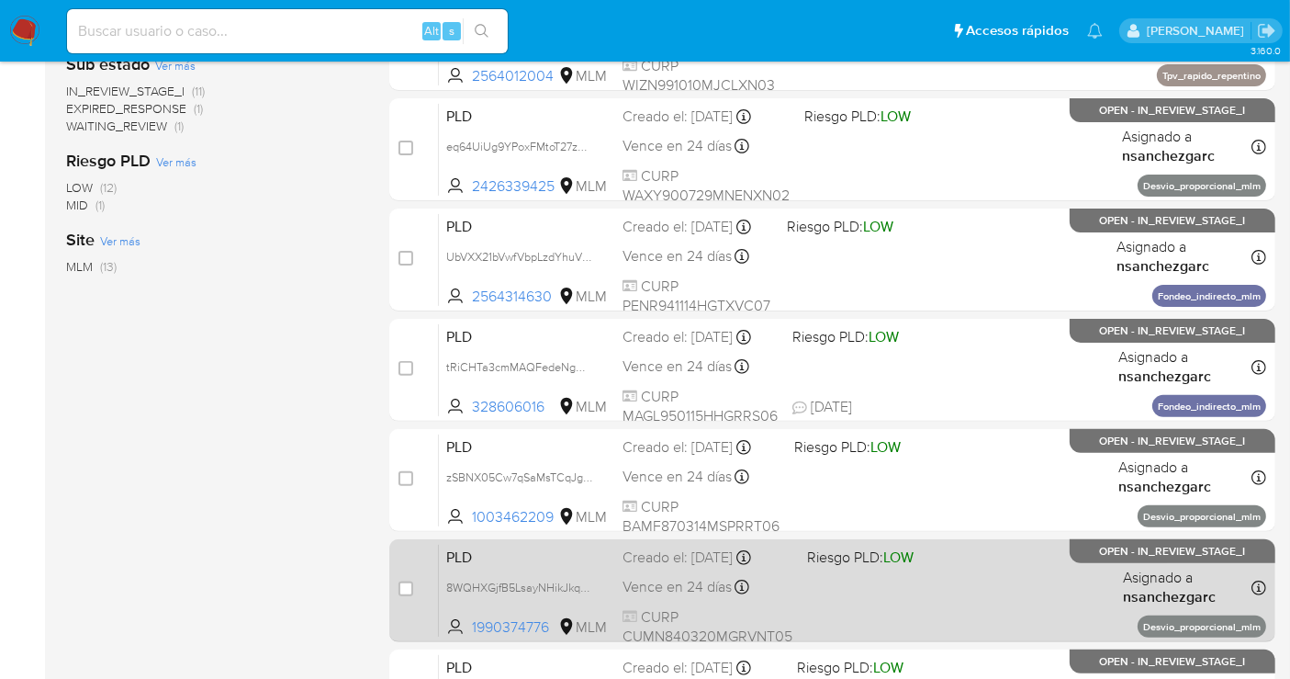
click at [648, 592] on span "Vence en 24 días" at bounding box center [677, 587] width 109 height 20
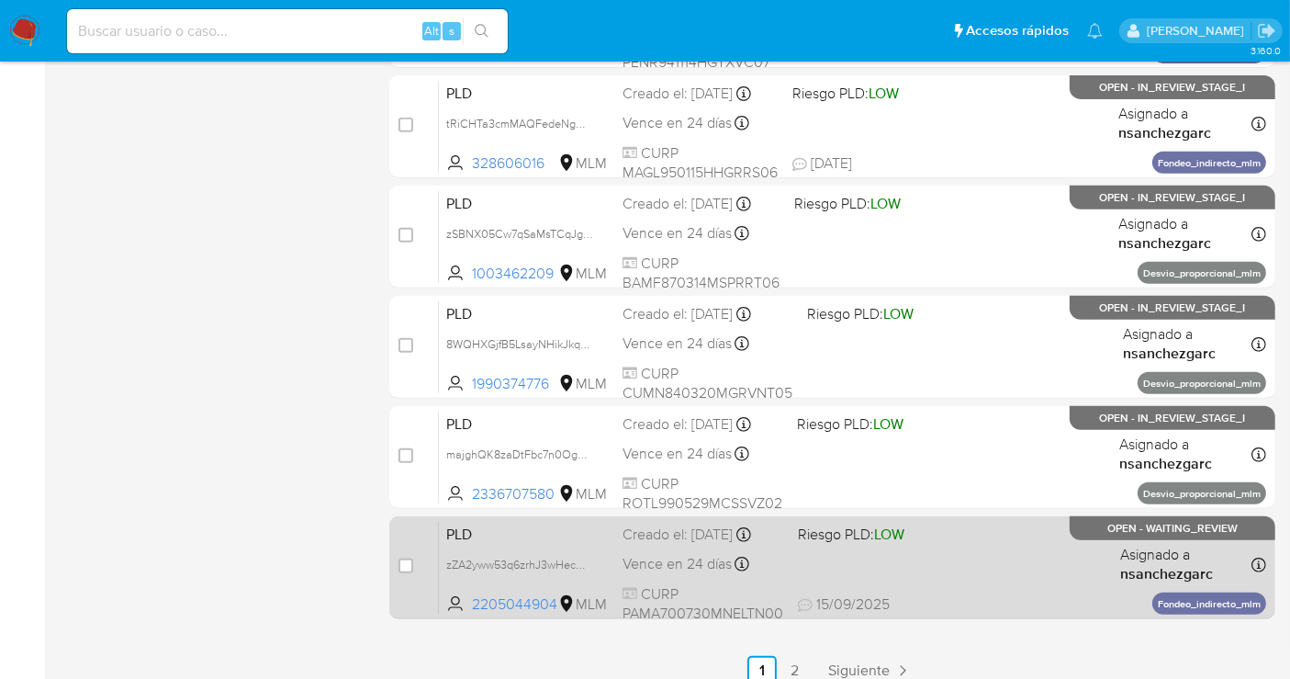
scroll to position [816, 0]
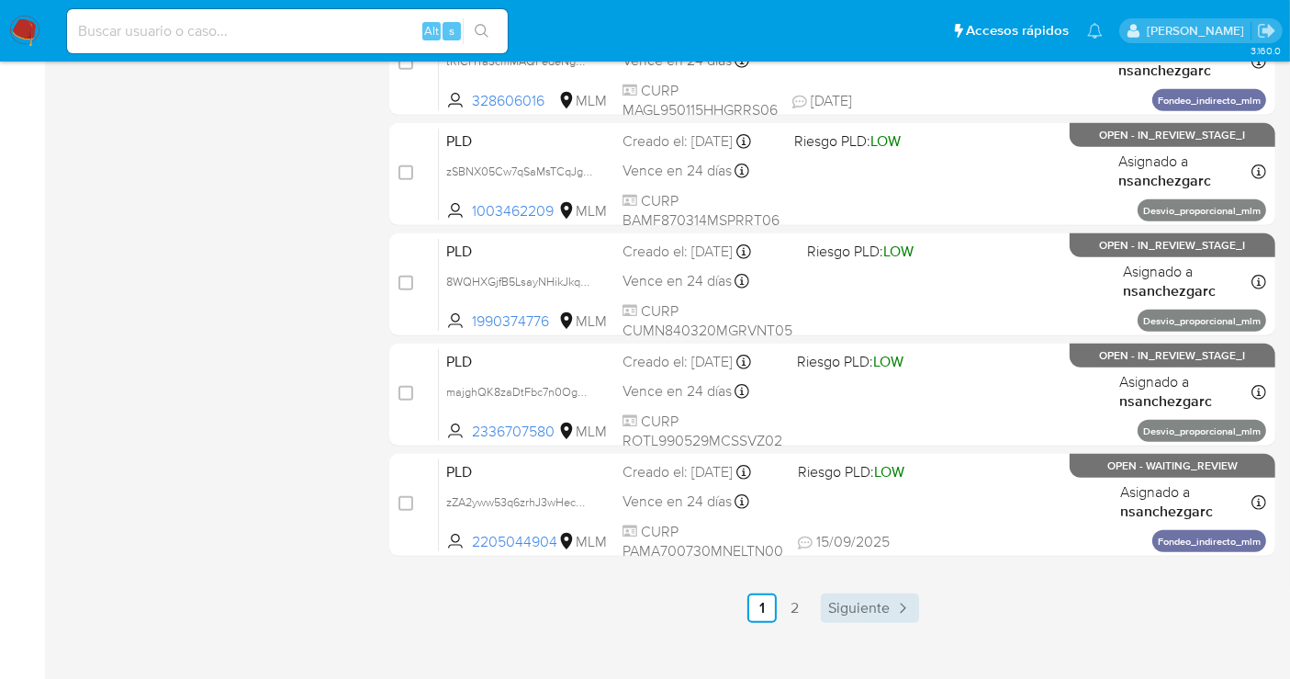
click at [873, 609] on span "Siguiente" at bounding box center [859, 608] width 62 height 15
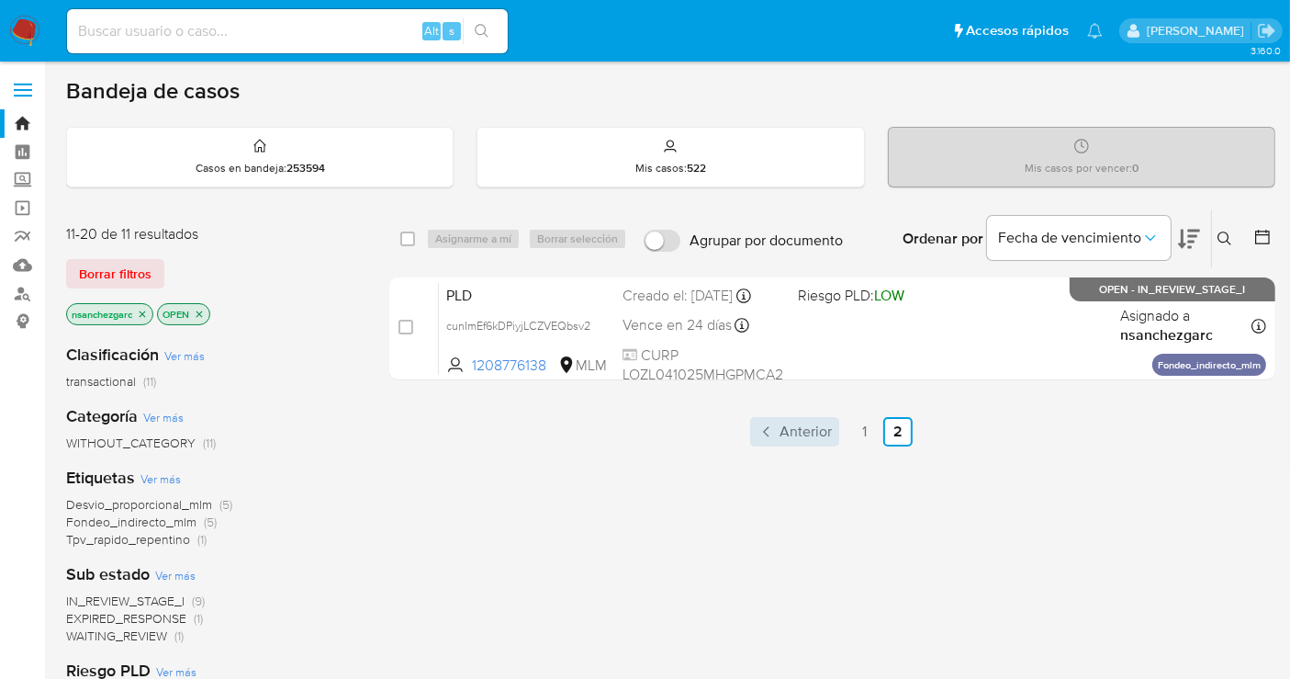
click at [795, 424] on span "Anterior" at bounding box center [806, 431] width 52 height 15
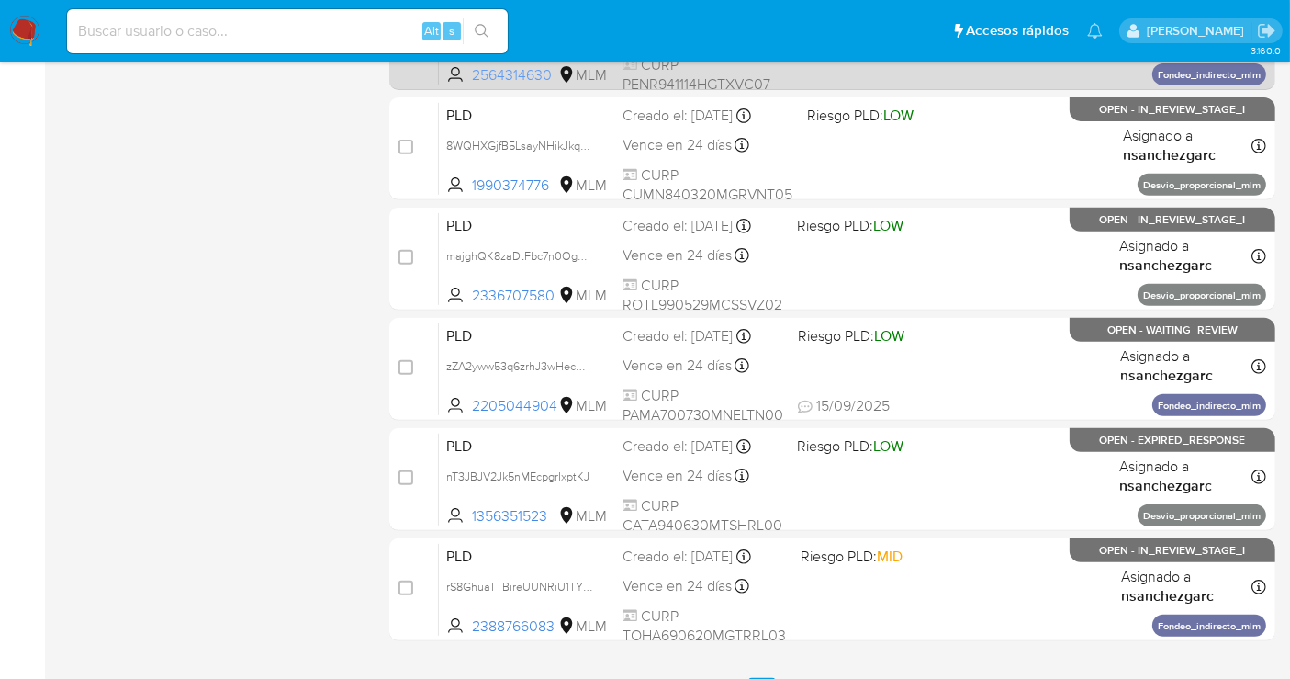
scroll to position [733, 0]
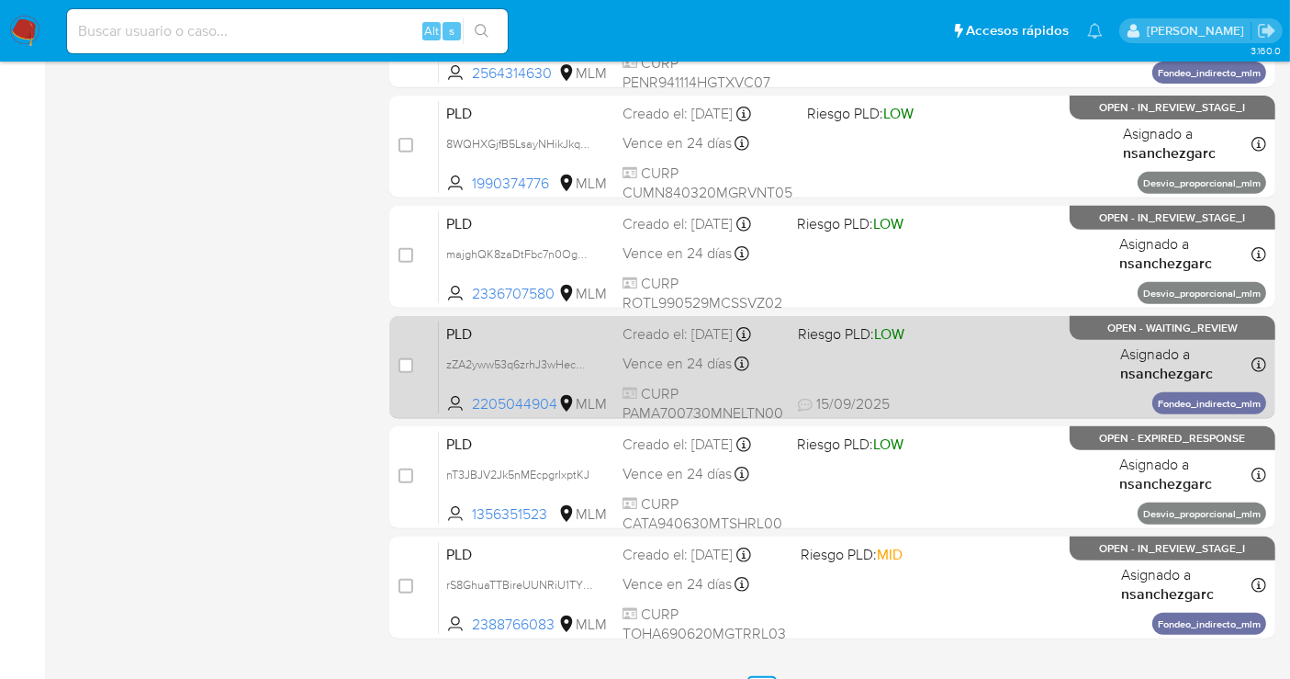
click at [395, 362] on div "case-item-checkbox No es posible asignar el caso PLD zZA2yww53q6zrhJ3wHecHYgB 2…" at bounding box center [832, 367] width 886 height 103
click at [400, 364] on input "checkbox" at bounding box center [406, 365] width 15 height 15
checkbox input "true"
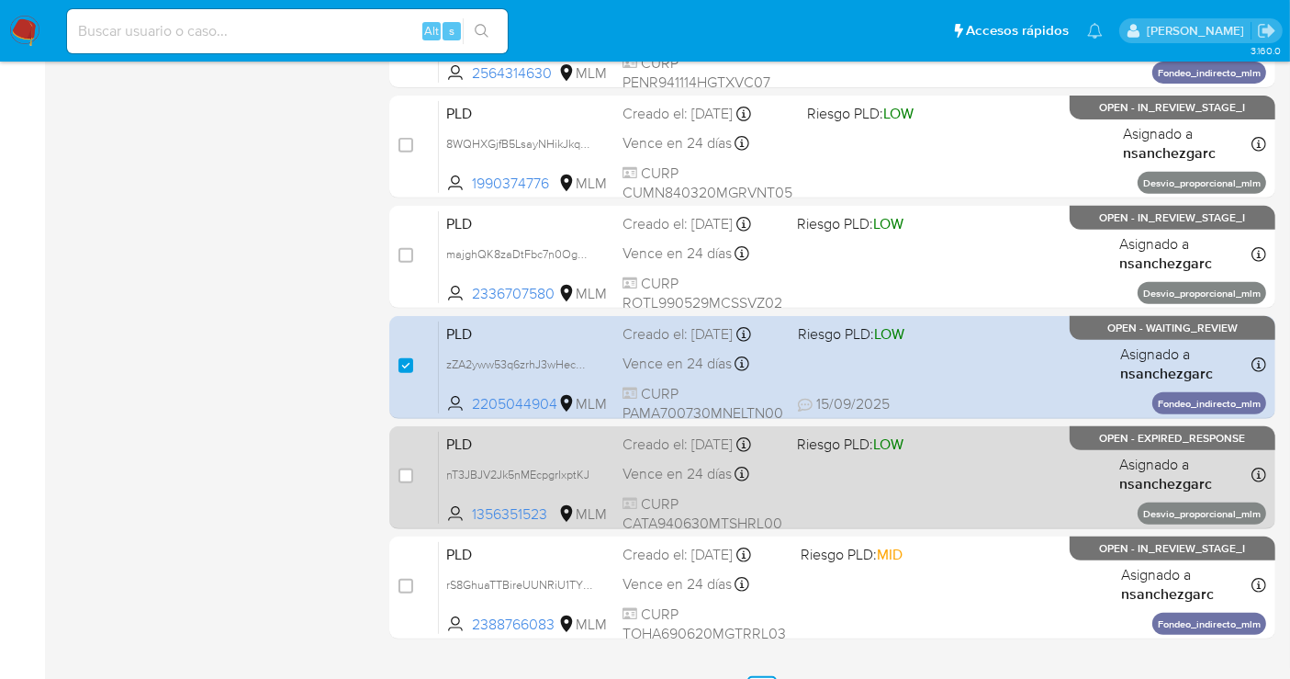
click at [396, 481] on div "case-item-checkbox No es posible asignar el caso PLD nT3JBJV2Jk5nMEcpgrIxptKJ 1…" at bounding box center [832, 477] width 886 height 103
click at [401, 474] on input "checkbox" at bounding box center [406, 475] width 15 height 15
checkbox input "true"
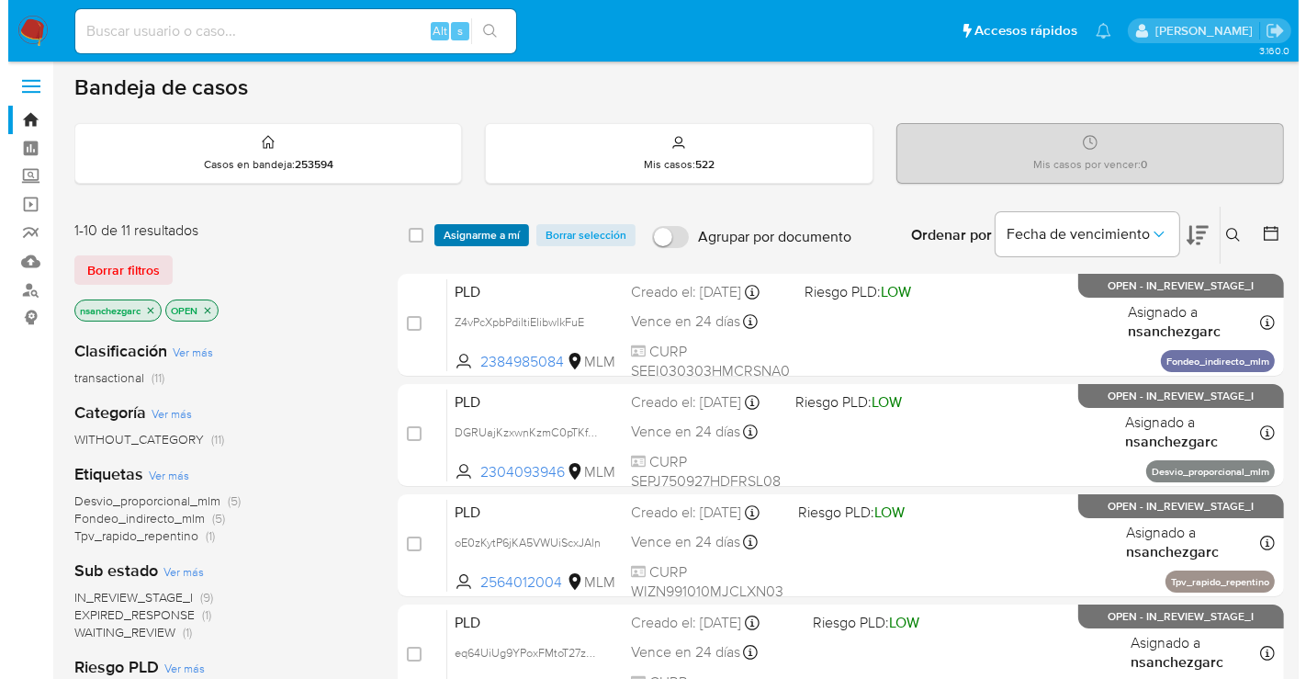
scroll to position [0, 0]
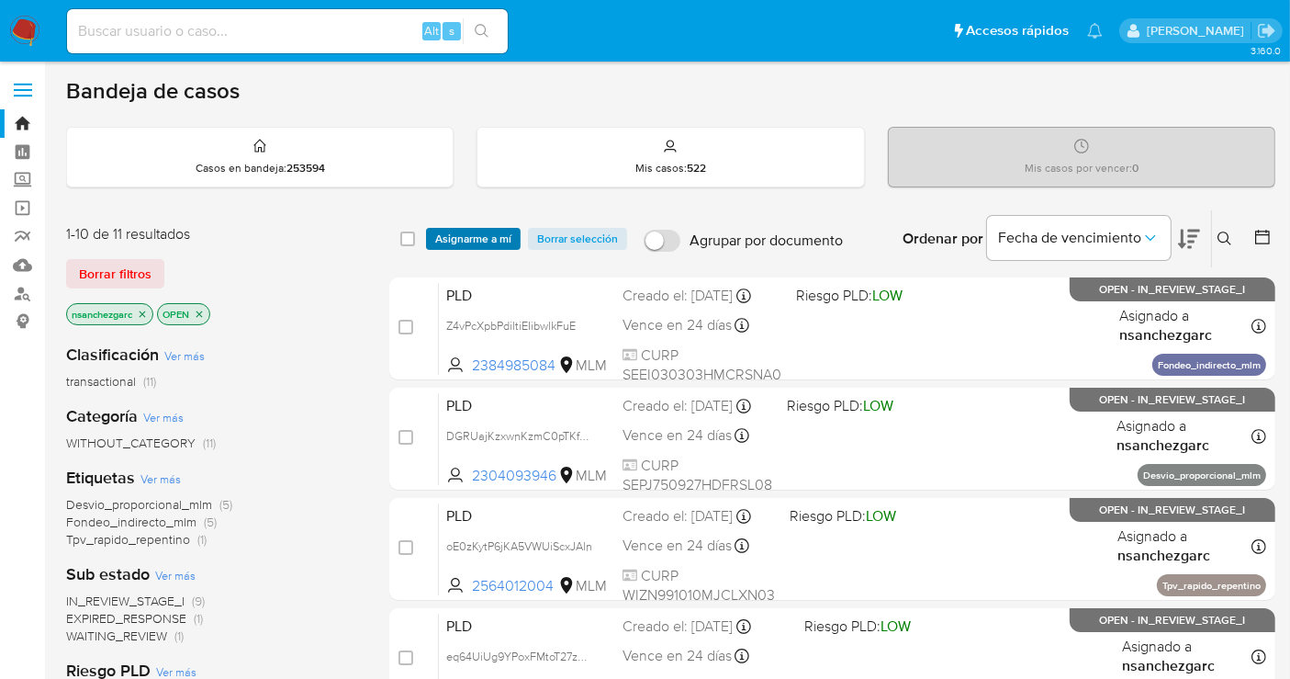
click at [490, 234] on span "Asignarme a mí" at bounding box center [473, 239] width 76 height 18
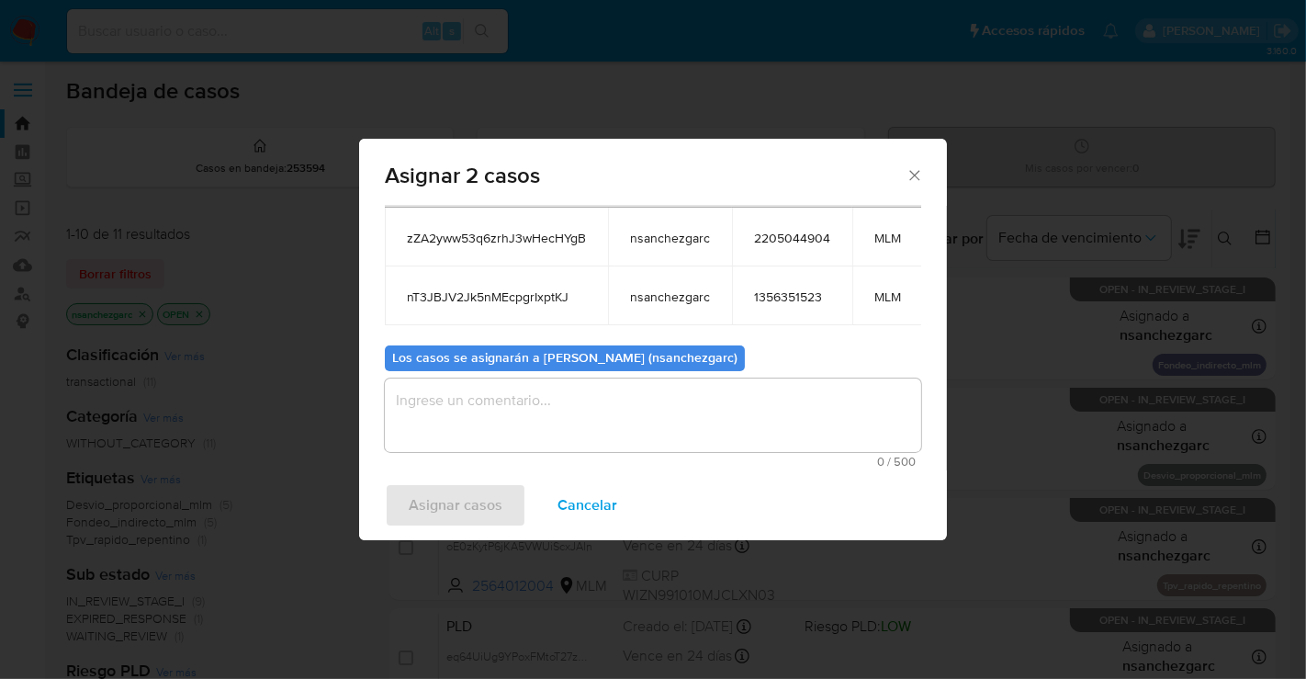
scroll to position [120, 0]
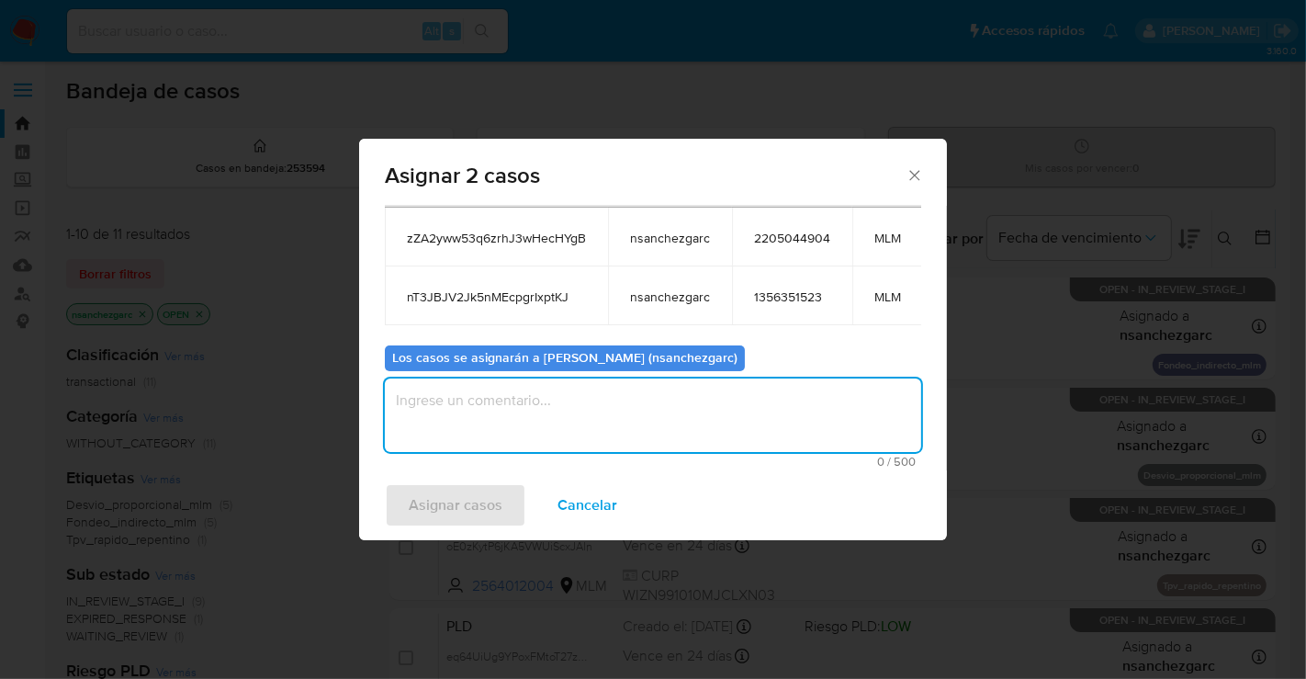
click at [458, 411] on textarea "assign-modal" at bounding box center [653, 414] width 536 height 73
type textarea "nesg"
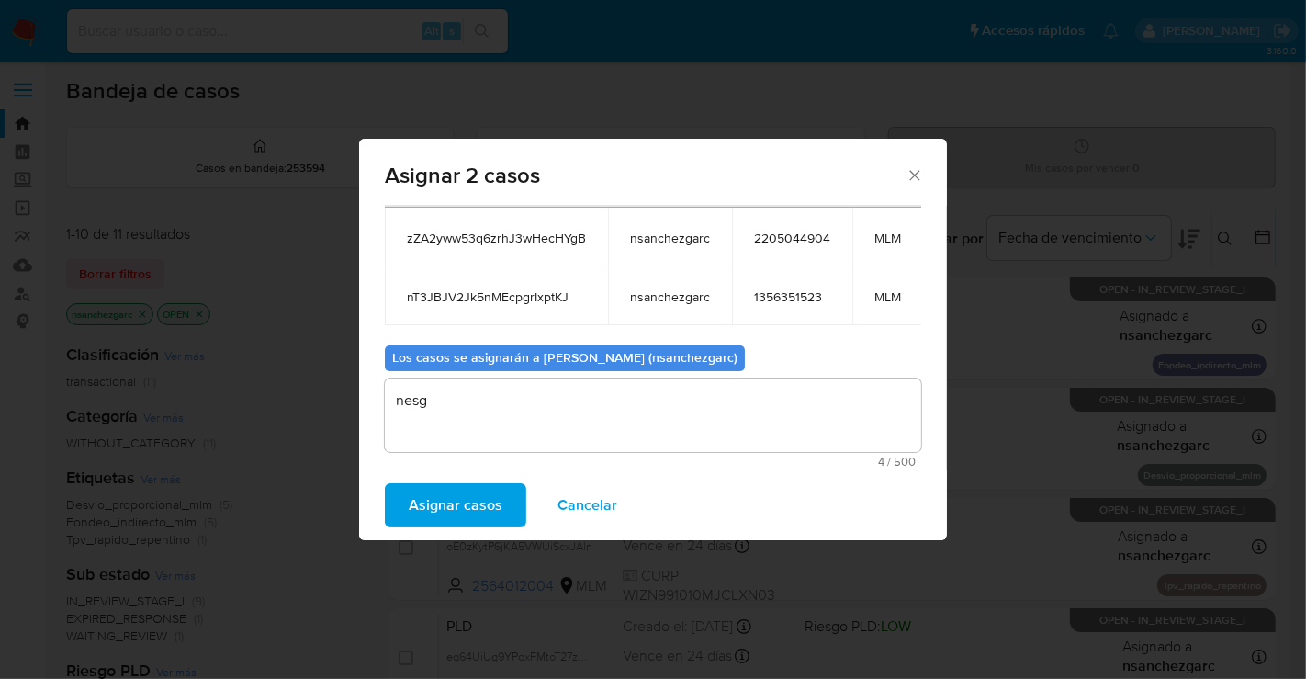
click at [454, 499] on span "Asignar casos" at bounding box center [456, 505] width 94 height 40
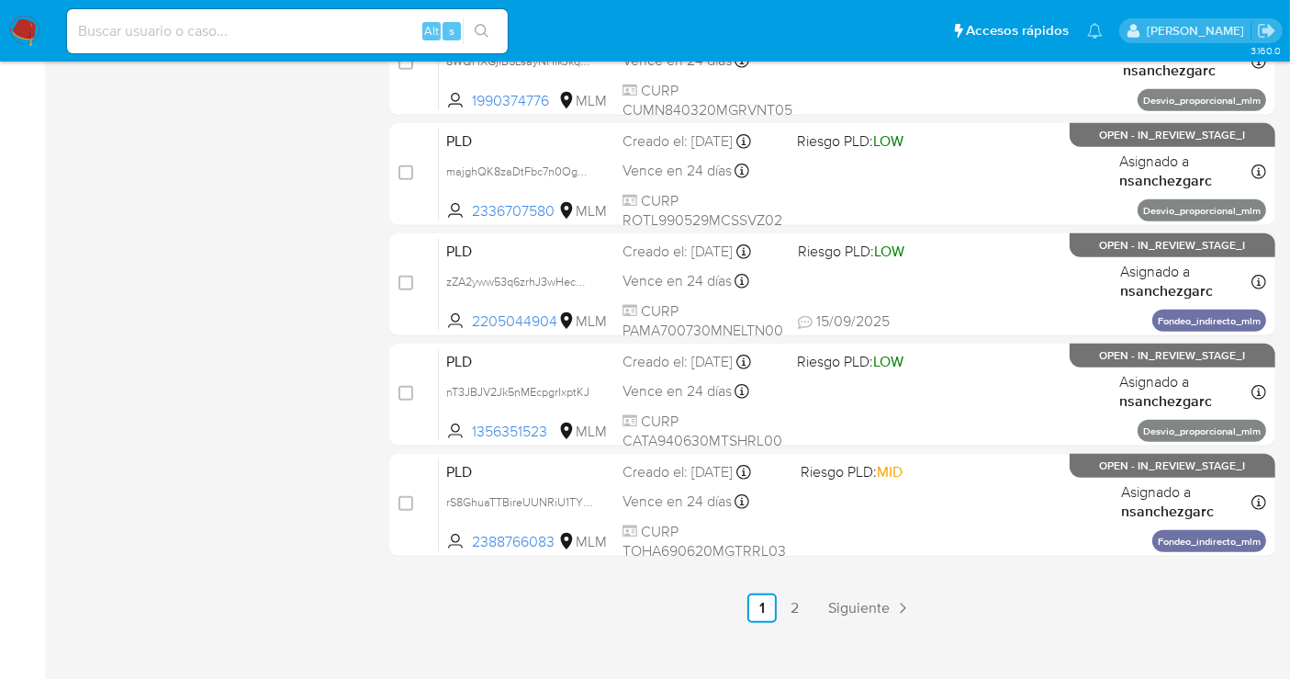
scroll to position [835, 0]
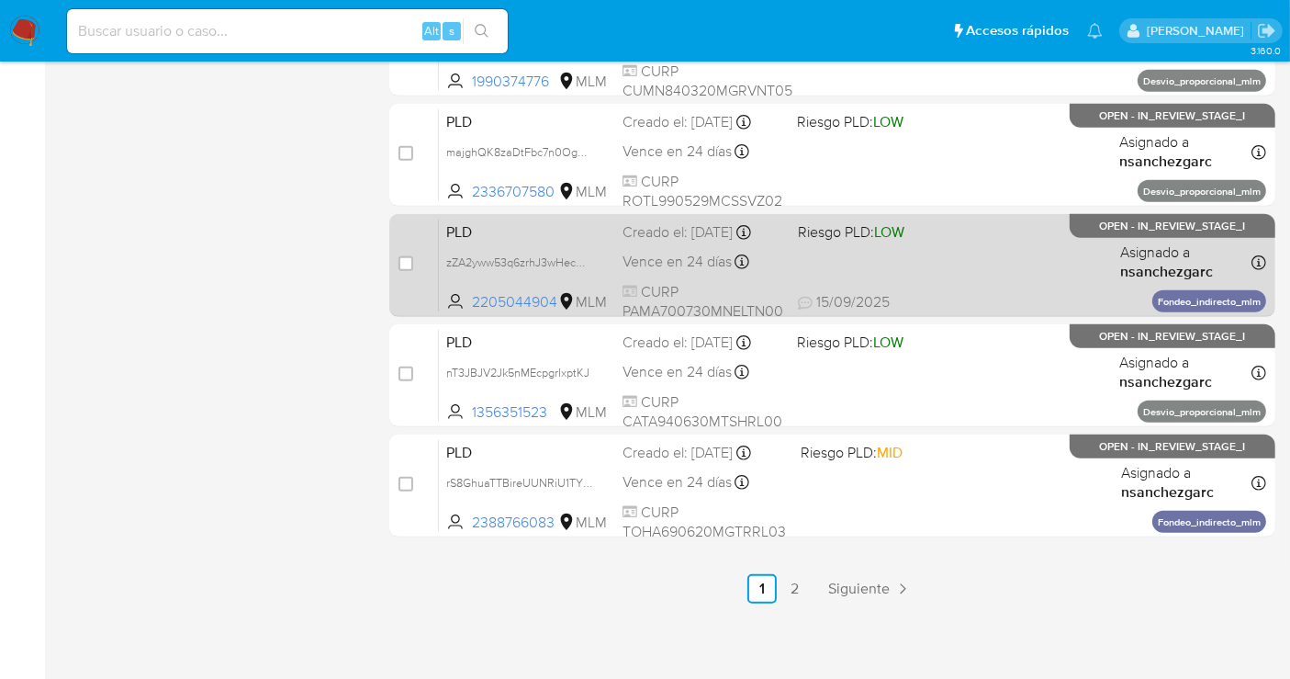
click at [693, 231] on div "Creado el: 12/08/2025 Creado el: 12/08/2025 02:06:31" at bounding box center [703, 232] width 161 height 20
click at [409, 263] on input "checkbox" at bounding box center [406, 263] width 15 height 15
checkbox input "true"
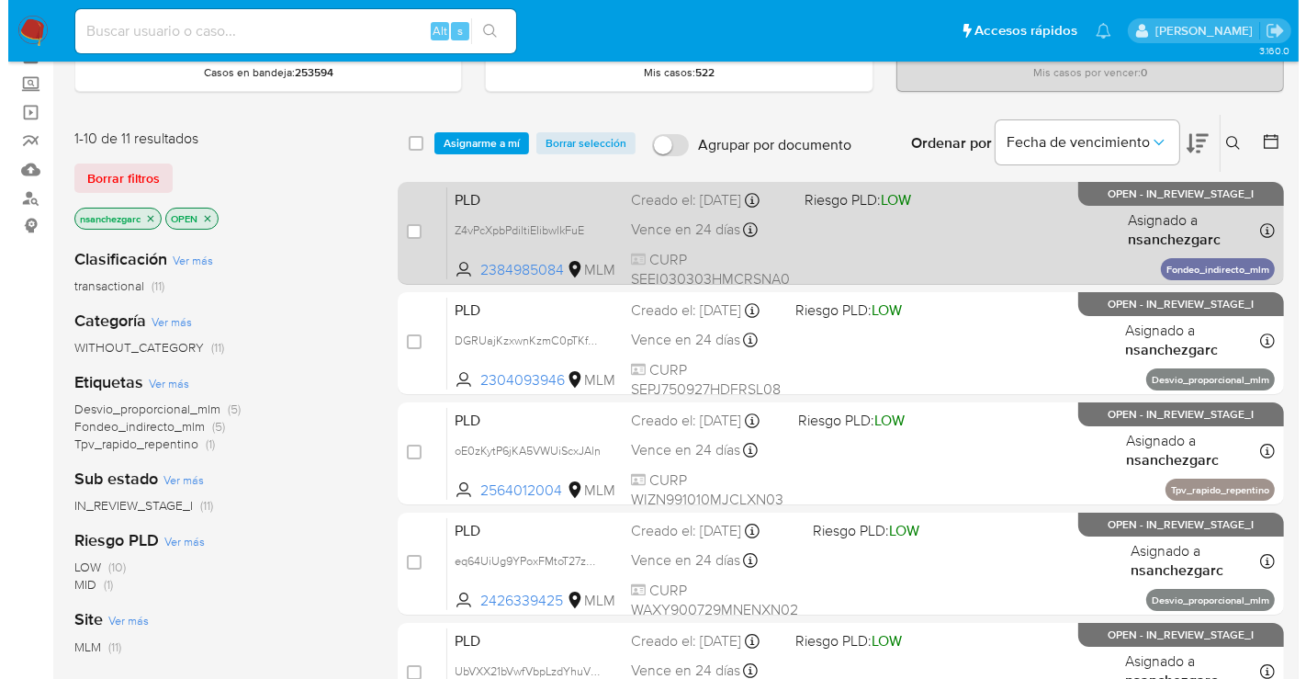
scroll to position [0, 0]
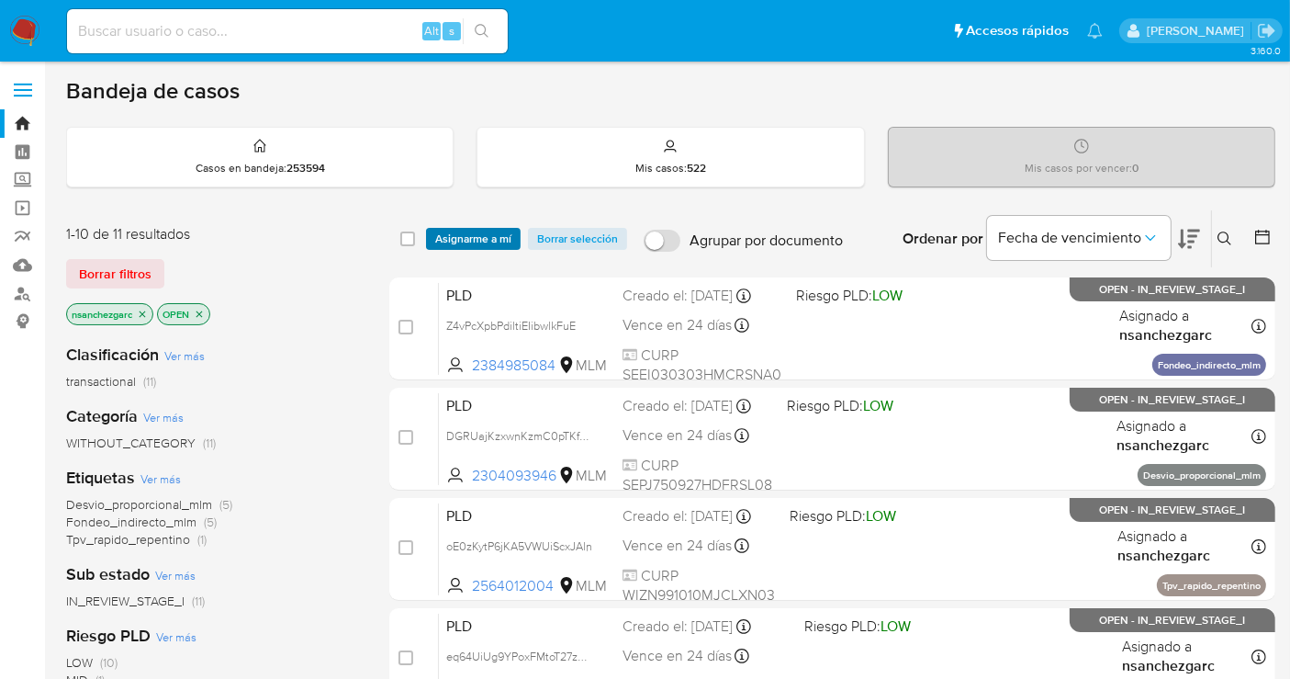
click at [468, 234] on span "Asignarme a mí" at bounding box center [473, 239] width 76 height 18
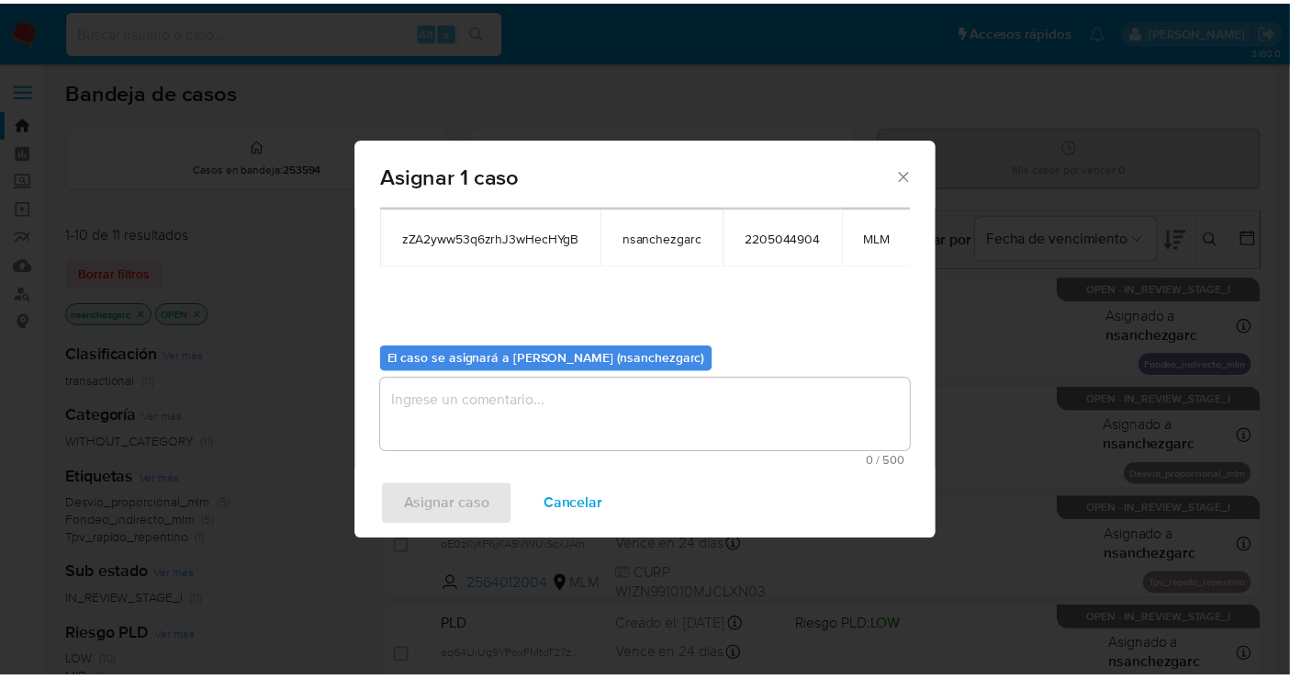
scroll to position [110, 0]
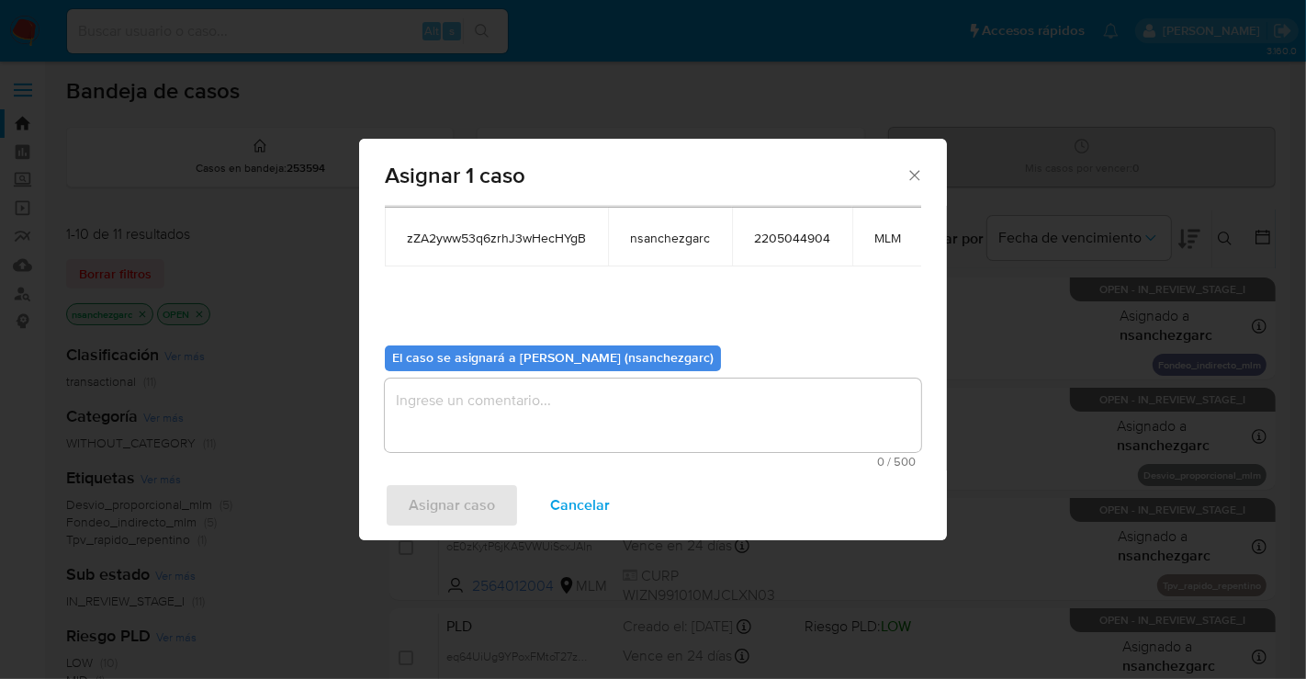
click at [436, 402] on textarea "assign-modal" at bounding box center [653, 414] width 536 height 73
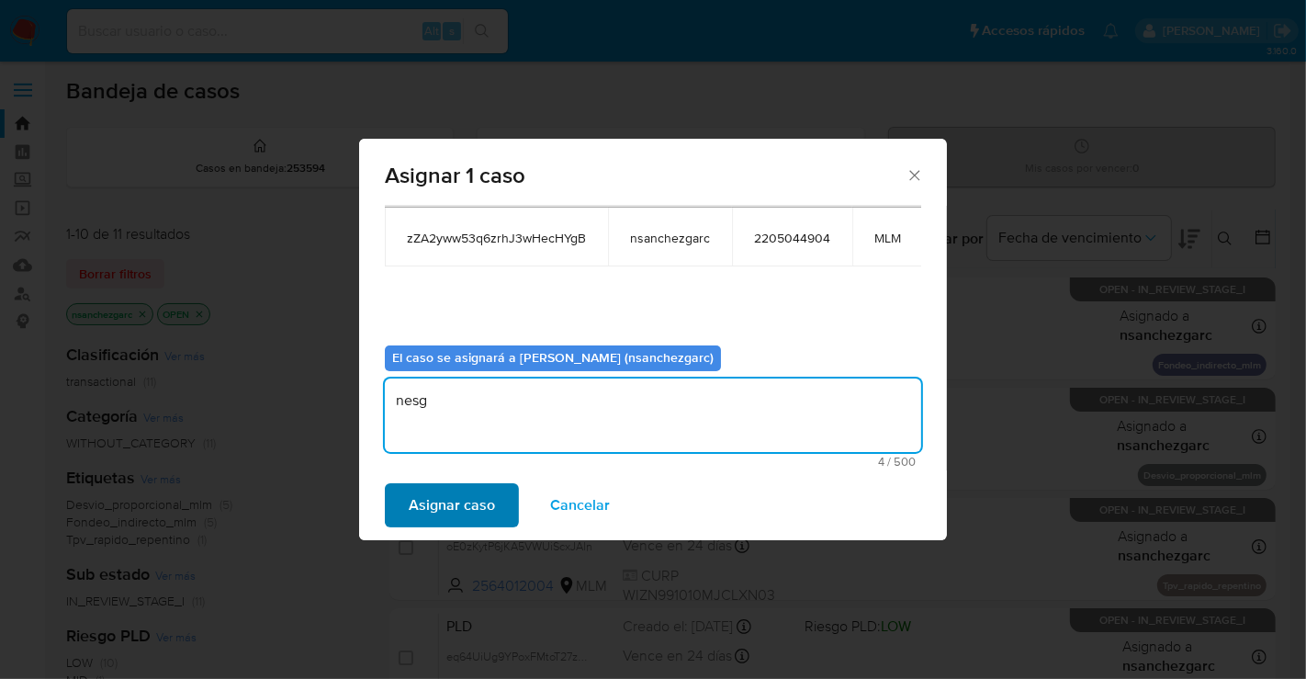
type textarea "nesg"
click at [460, 491] on span "Asignar caso" at bounding box center [452, 505] width 86 height 40
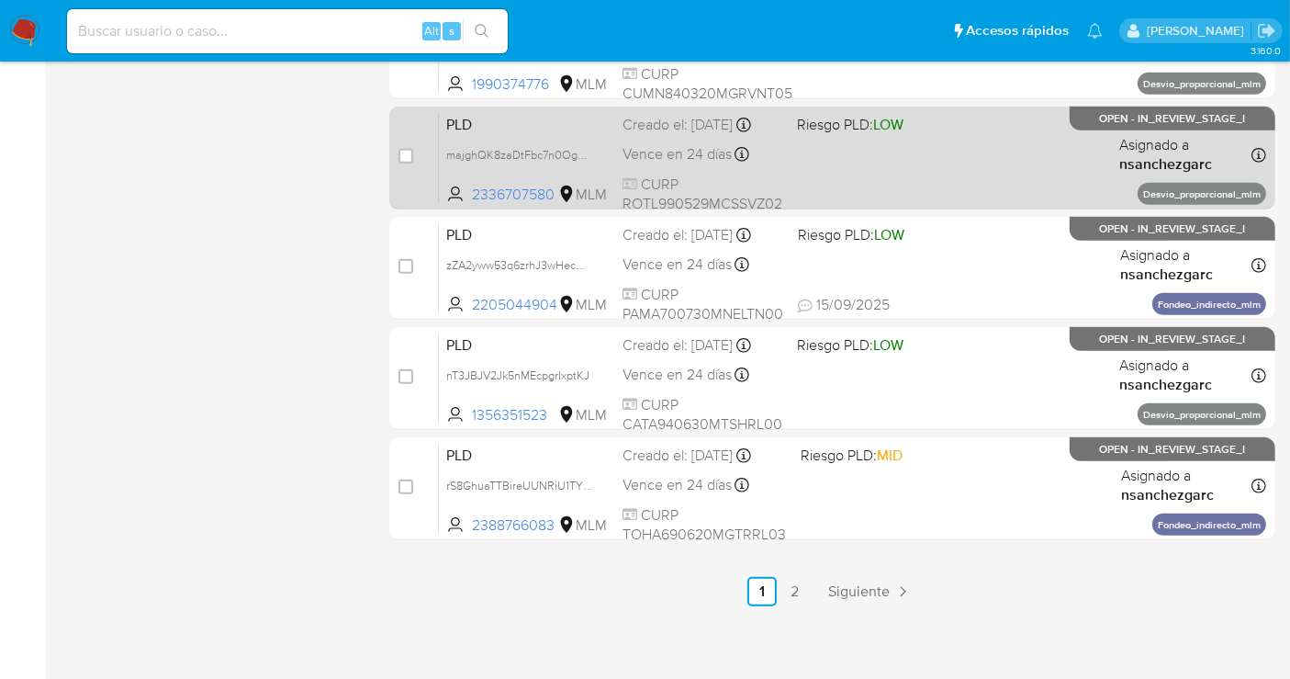
scroll to position [835, 0]
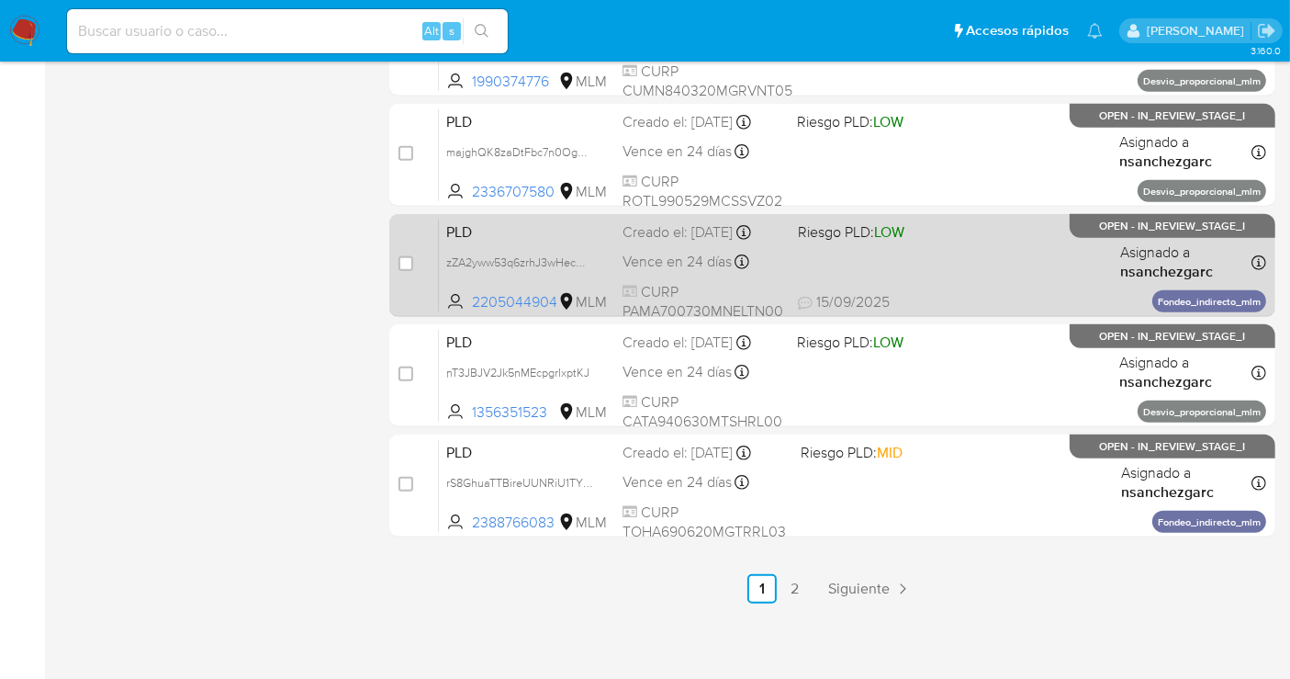
click at [671, 242] on div "Creado el: 12/08/2025 Creado el: 12/08/2025 02:06:31" at bounding box center [703, 232] width 161 height 20
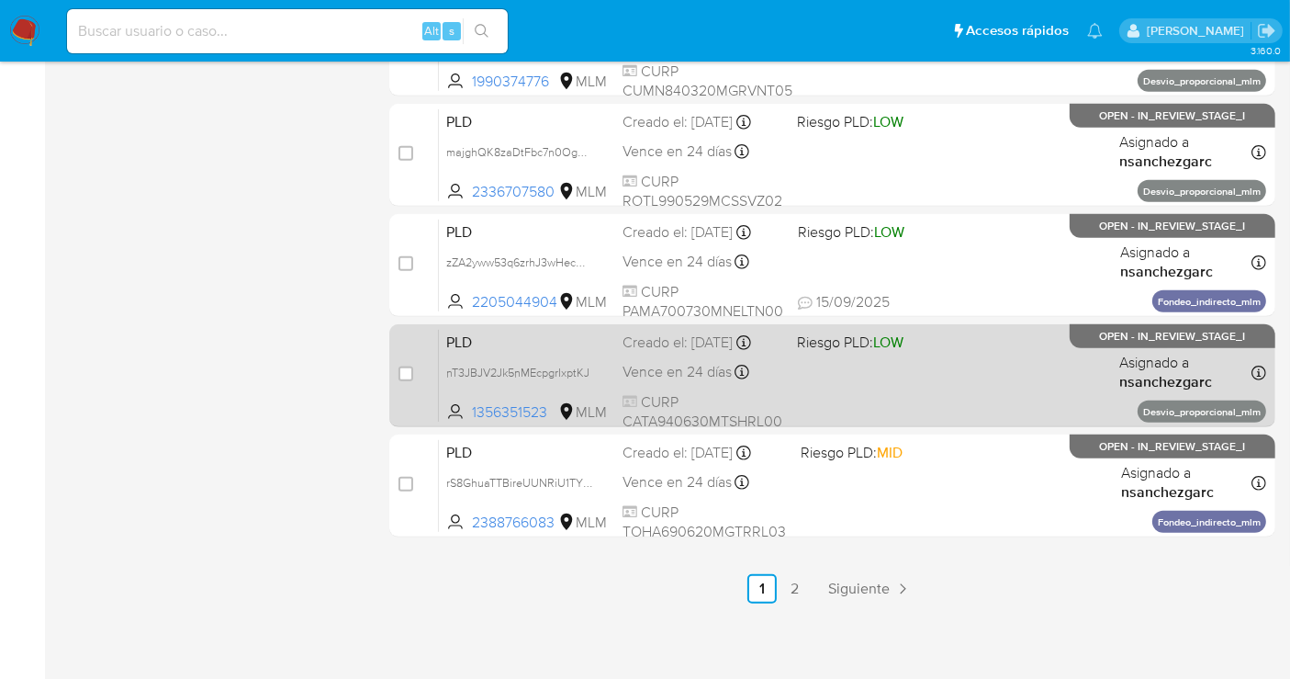
click at [663, 353] on div "Creado el: 12/08/2025 Creado el: 12/08/2025 02:04:39" at bounding box center [703, 342] width 160 height 20
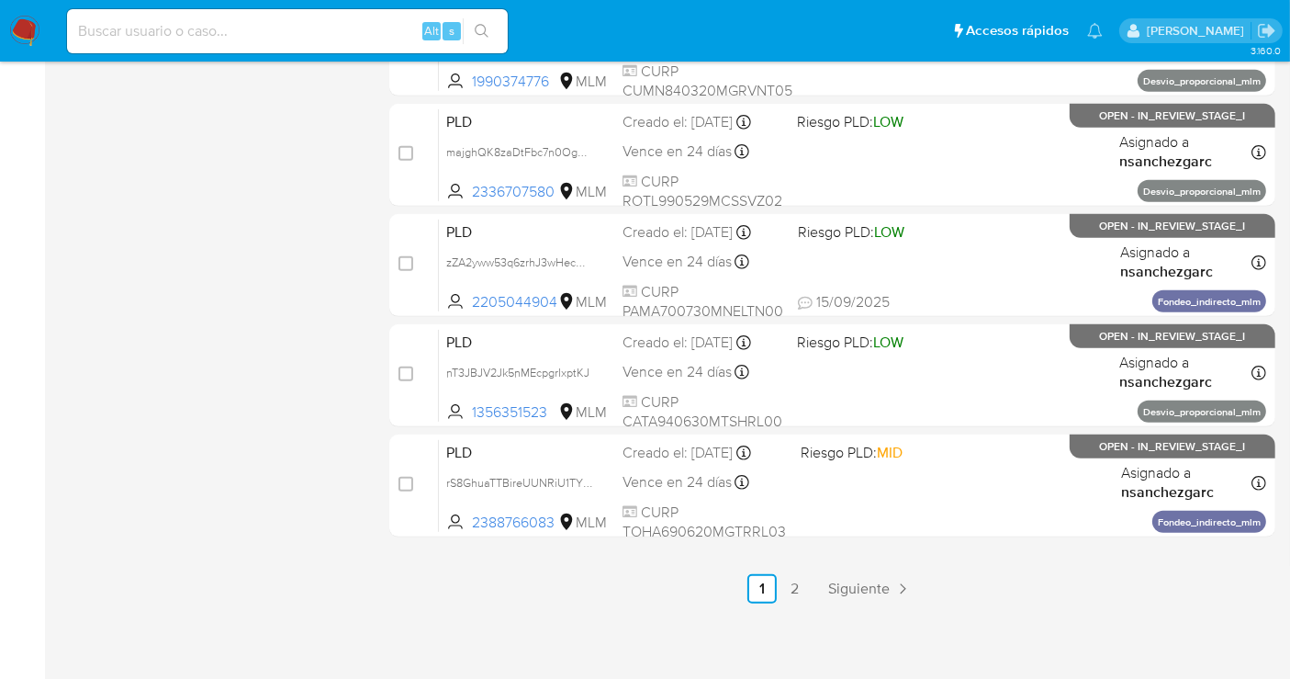
click at [24, 25] on img at bounding box center [24, 31] width 31 height 31
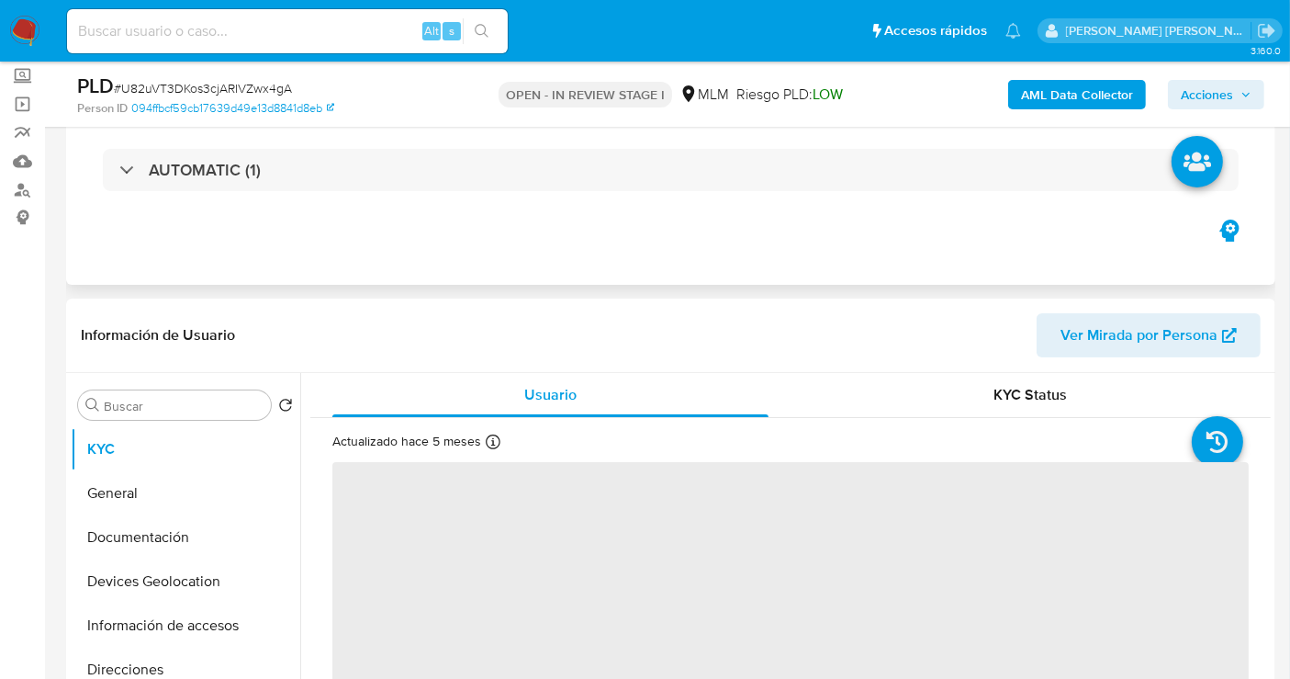
scroll to position [204, 0]
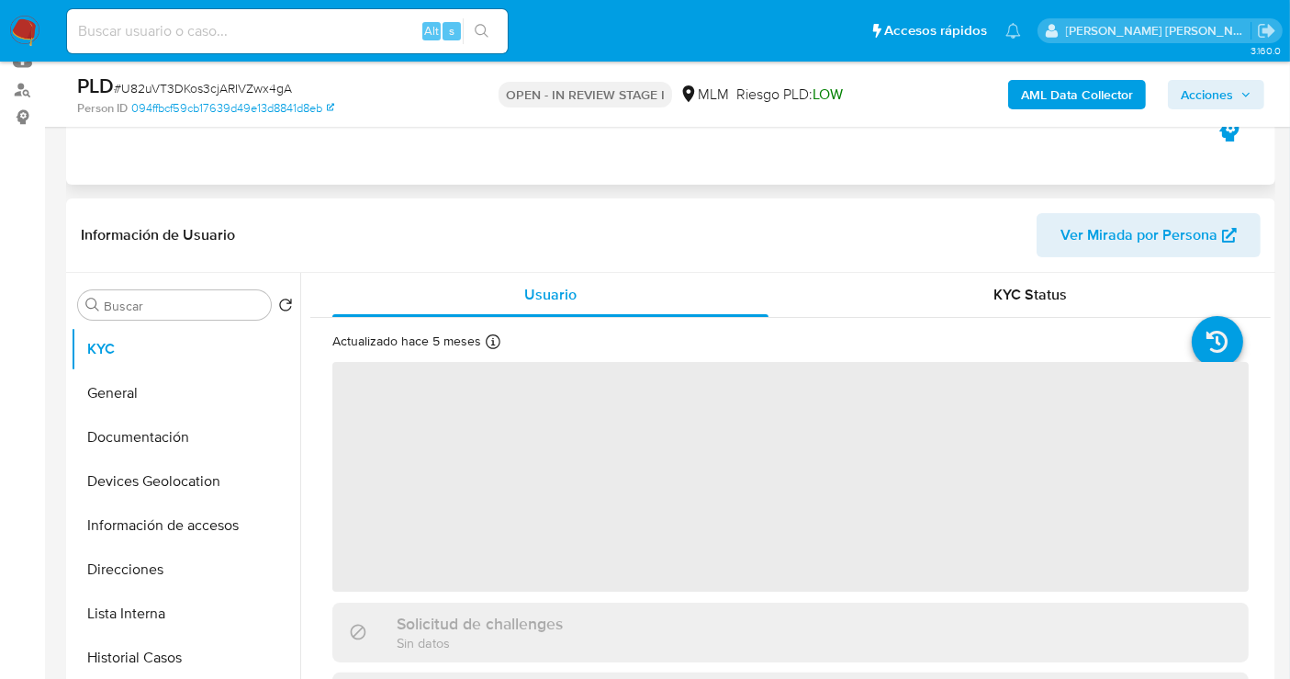
select select "10"
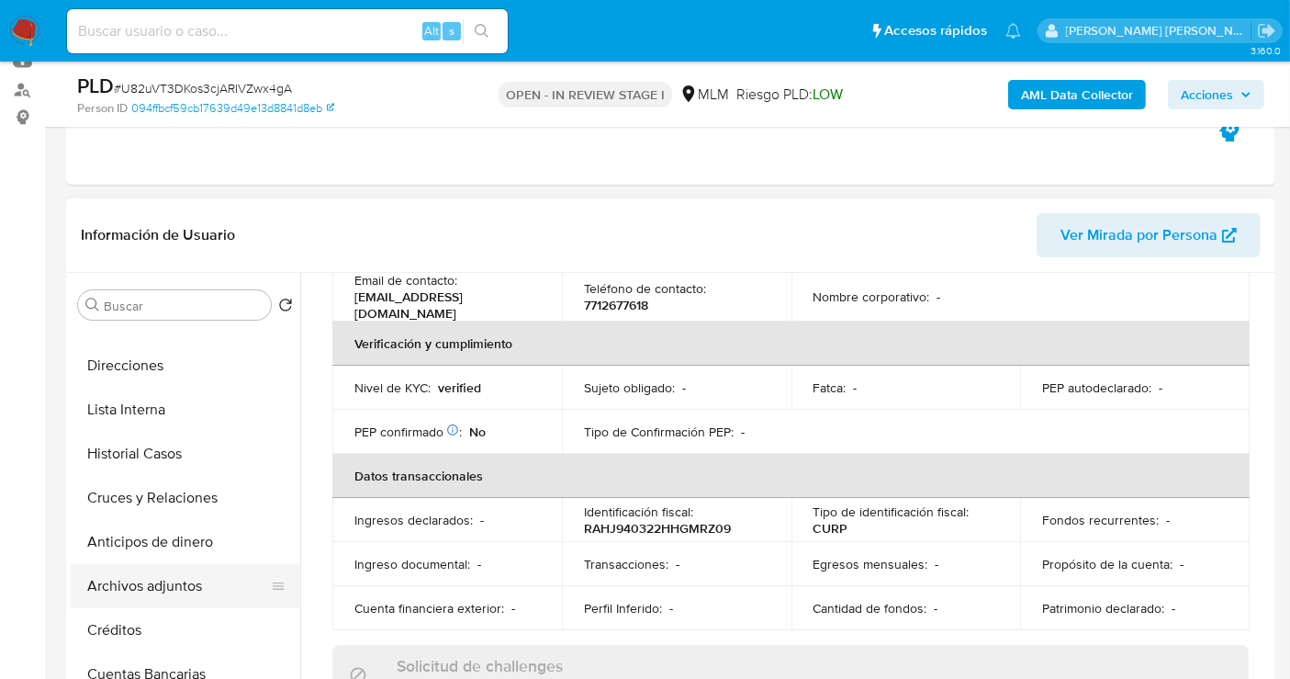
click at [178, 583] on button "Archivos adjuntos" at bounding box center [178, 586] width 215 height 44
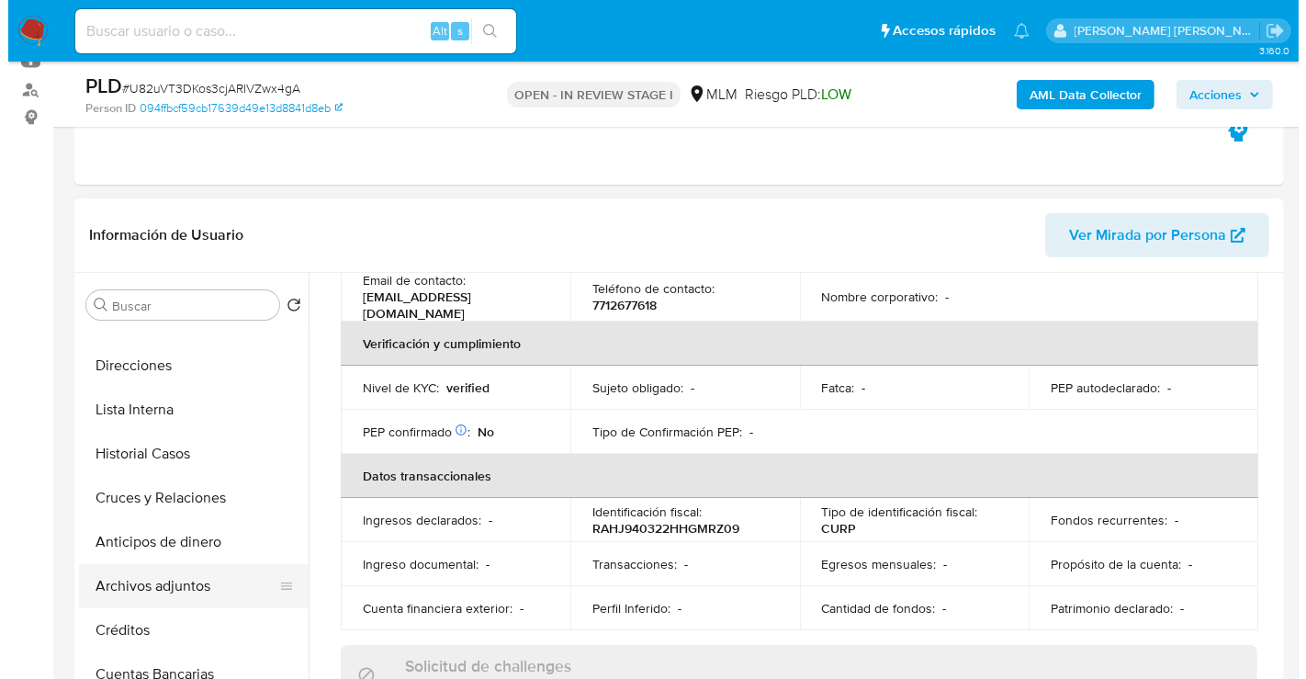
scroll to position [0, 0]
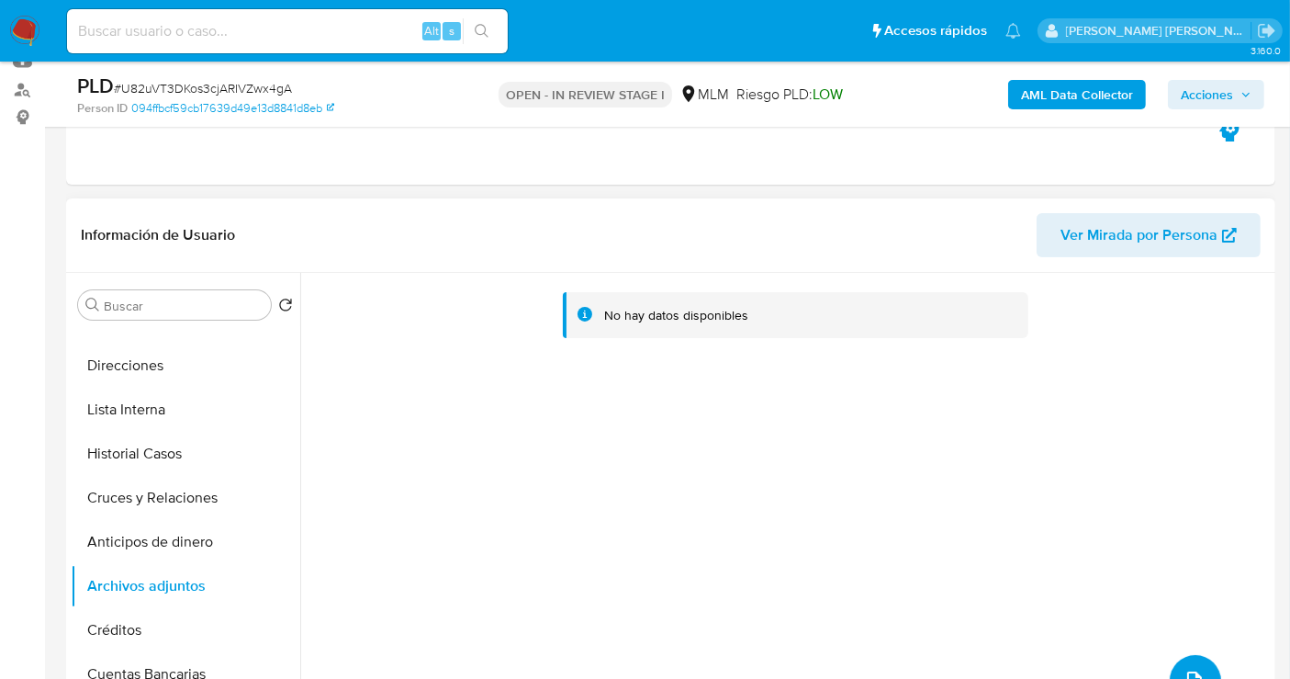
click at [1180, 664] on button "upload-file" at bounding box center [1195, 680] width 51 height 51
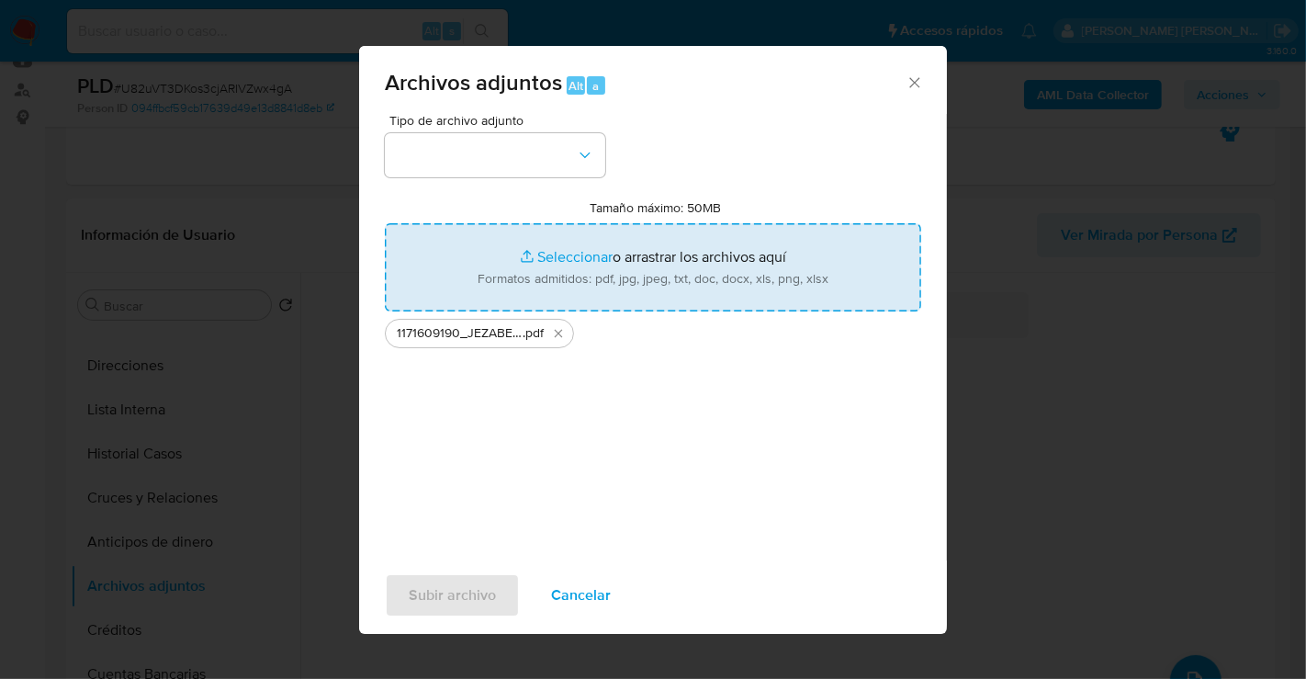
type input "C:\fakepath\1171609190_JEZABEL RAMOS HERNANDEZ_AGO25.xlsx"
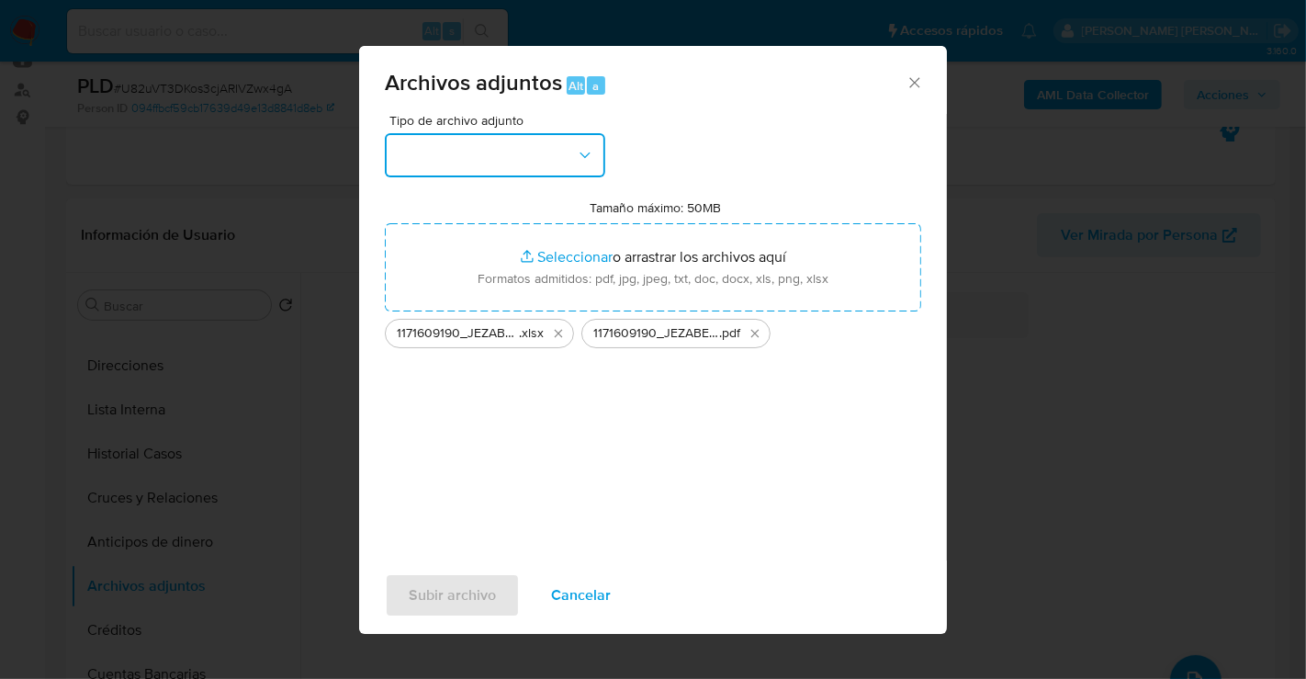
click at [524, 156] on button "button" at bounding box center [495, 155] width 220 height 44
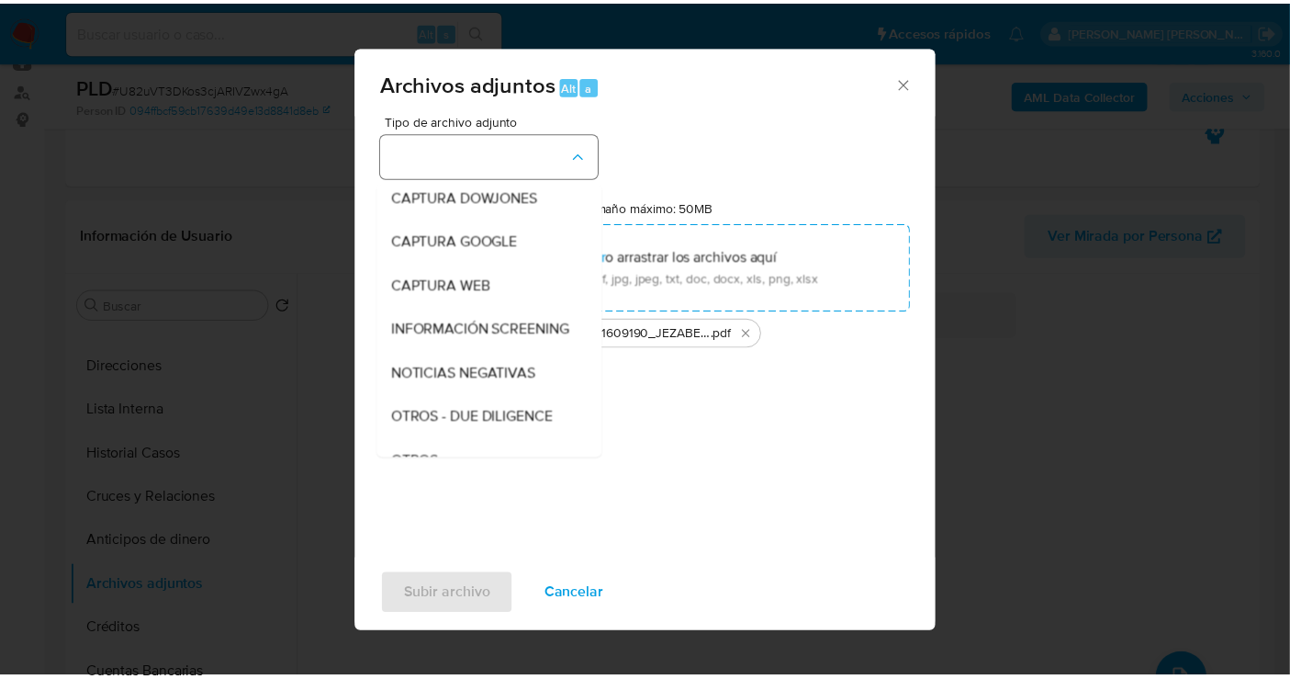
scroll to position [95, 0]
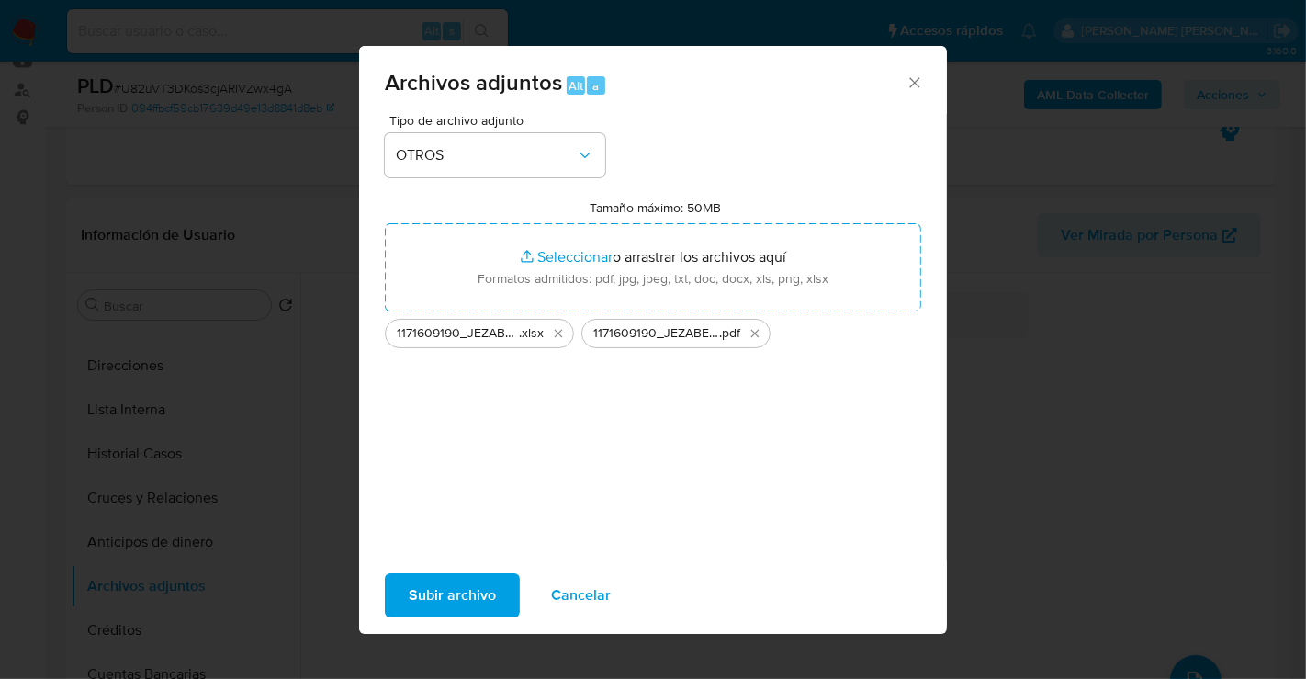
click at [454, 598] on span "Subir archivo" at bounding box center [452, 595] width 87 height 40
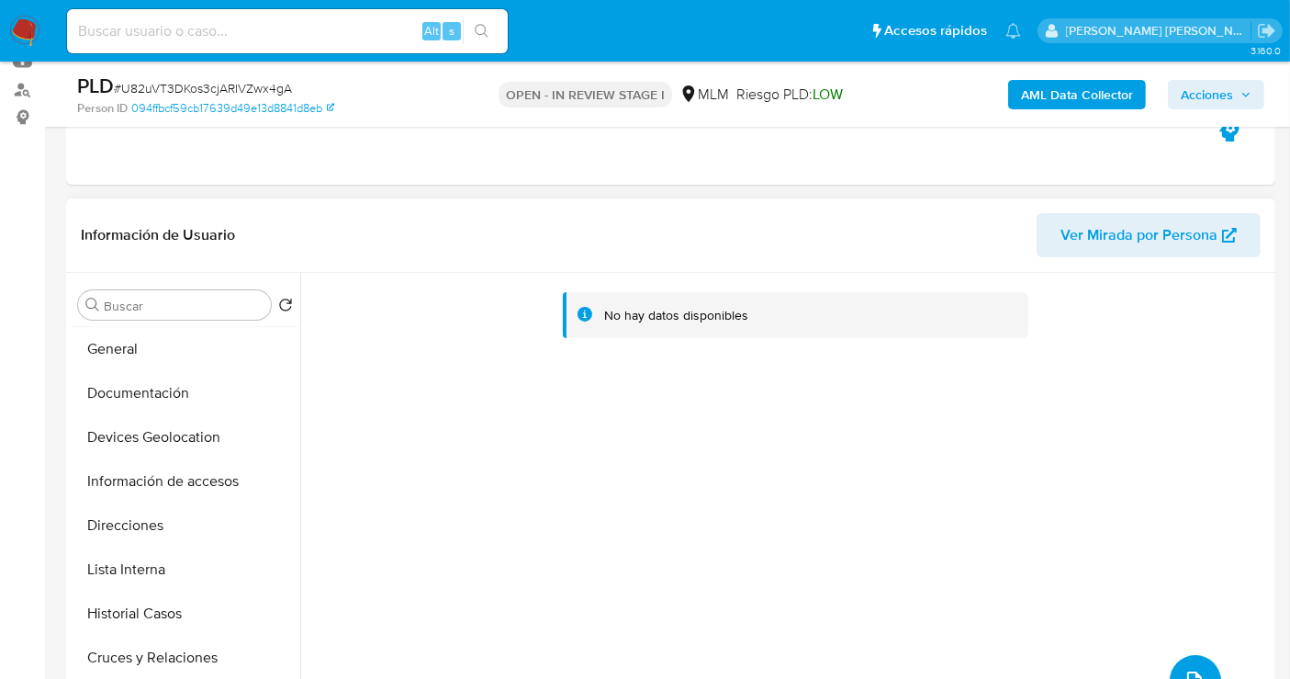
scroll to position [0, 0]
click at [104, 342] on button "KYC" at bounding box center [178, 349] width 215 height 44
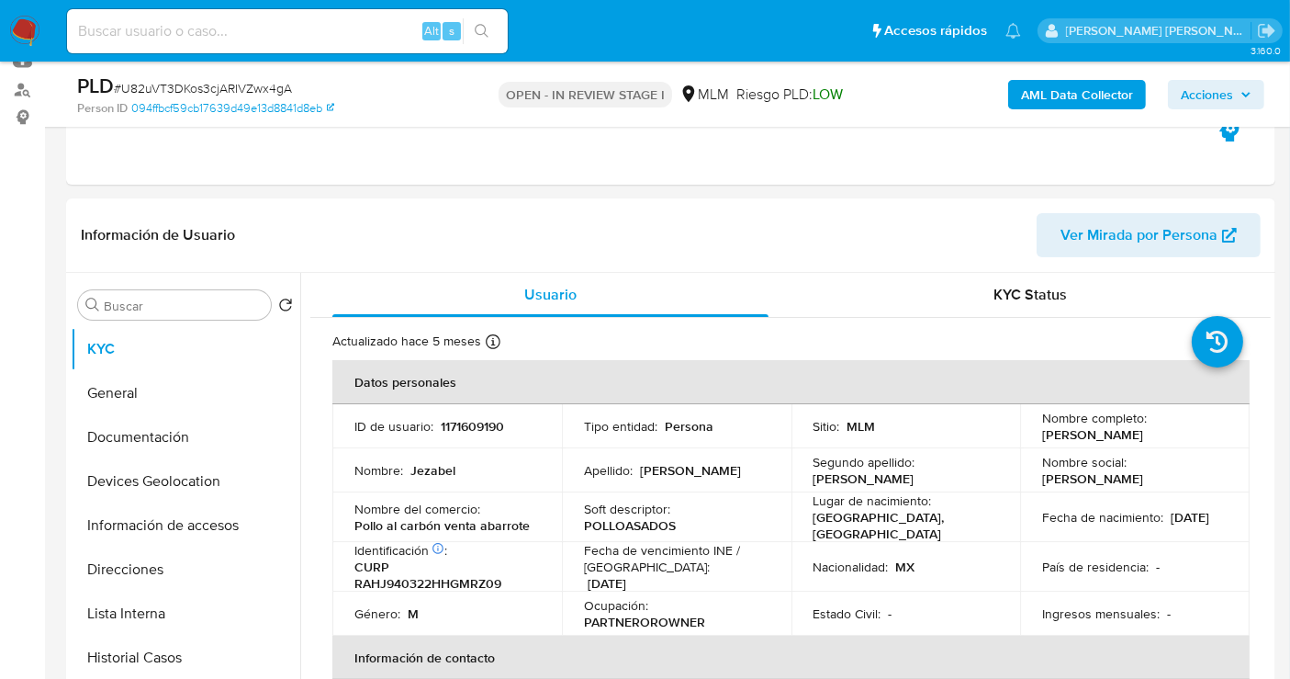
click at [1228, 86] on span "Acciones" at bounding box center [1207, 94] width 52 height 29
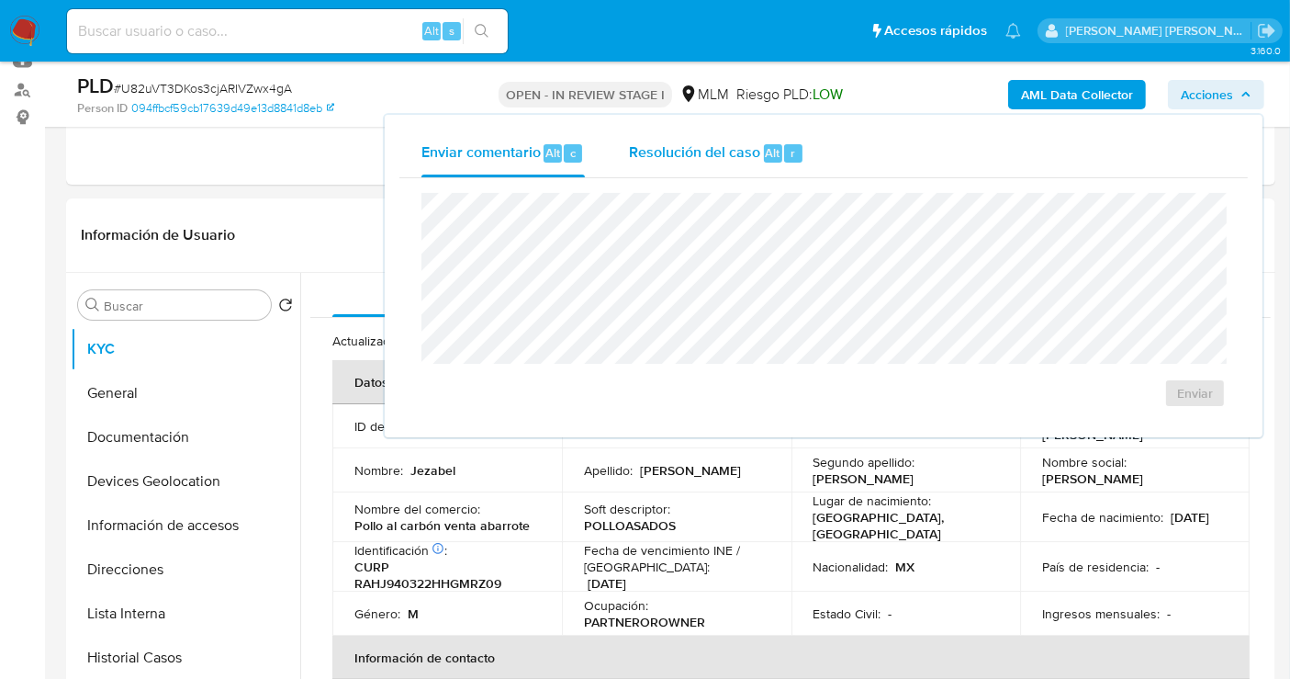
click at [689, 146] on span "Resolución del caso" at bounding box center [694, 151] width 131 height 21
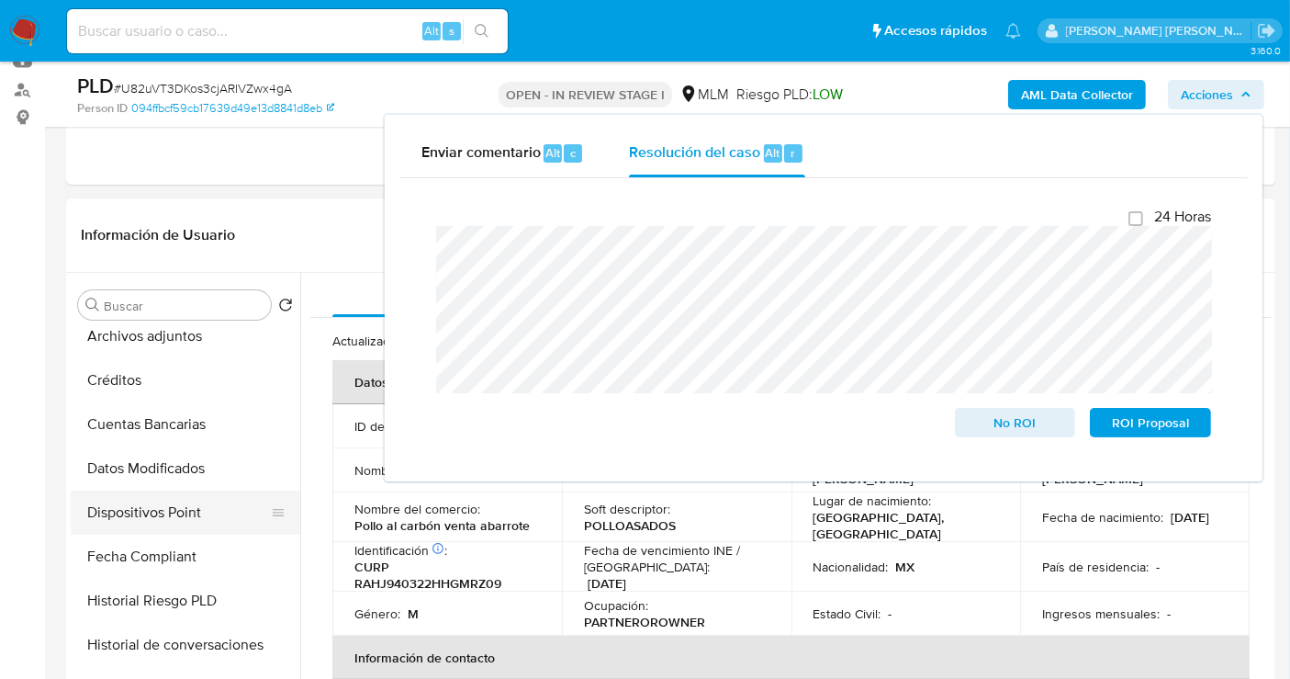
scroll to position [408, 0]
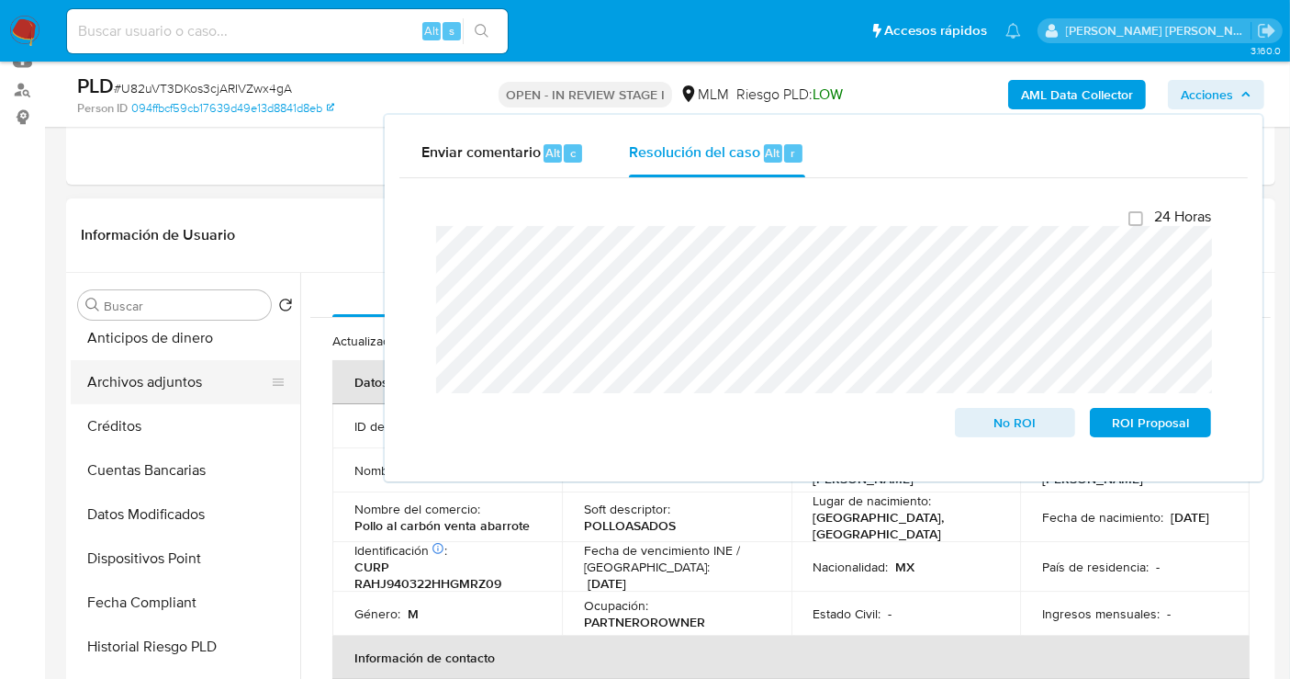
click at [167, 382] on button "Archivos adjuntos" at bounding box center [178, 382] width 215 height 44
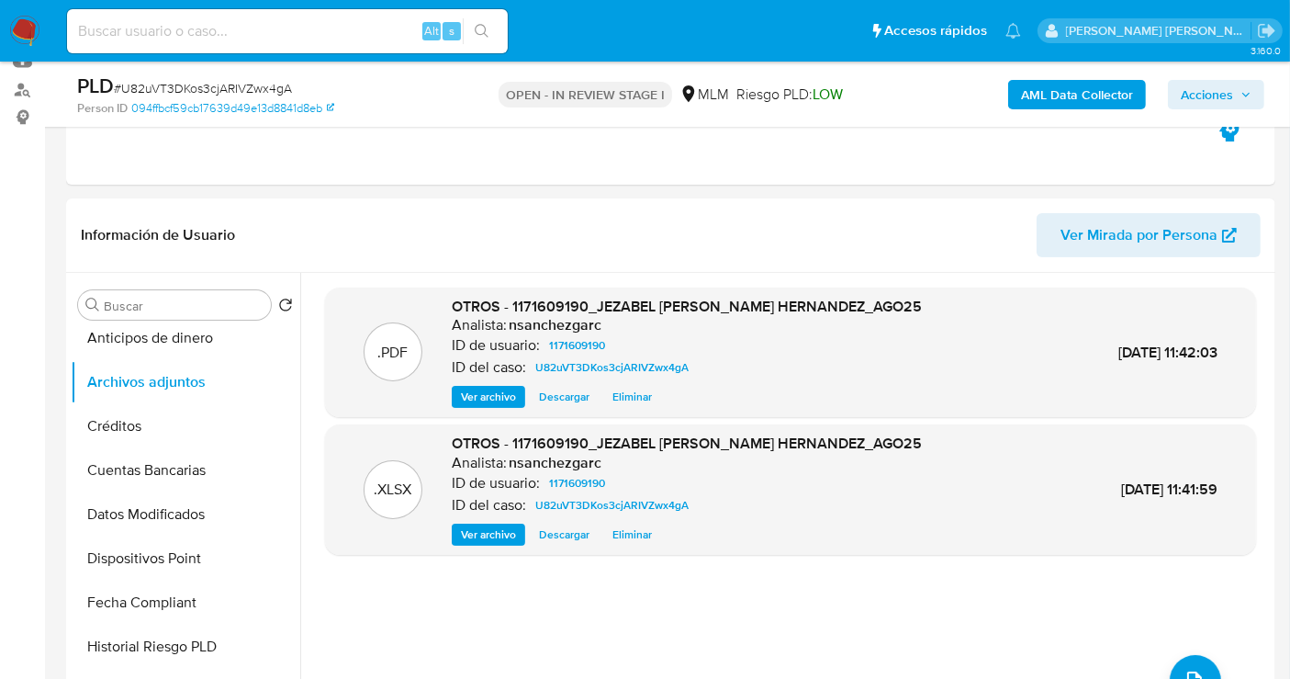
click at [1214, 91] on span "Acciones" at bounding box center [1207, 94] width 52 height 29
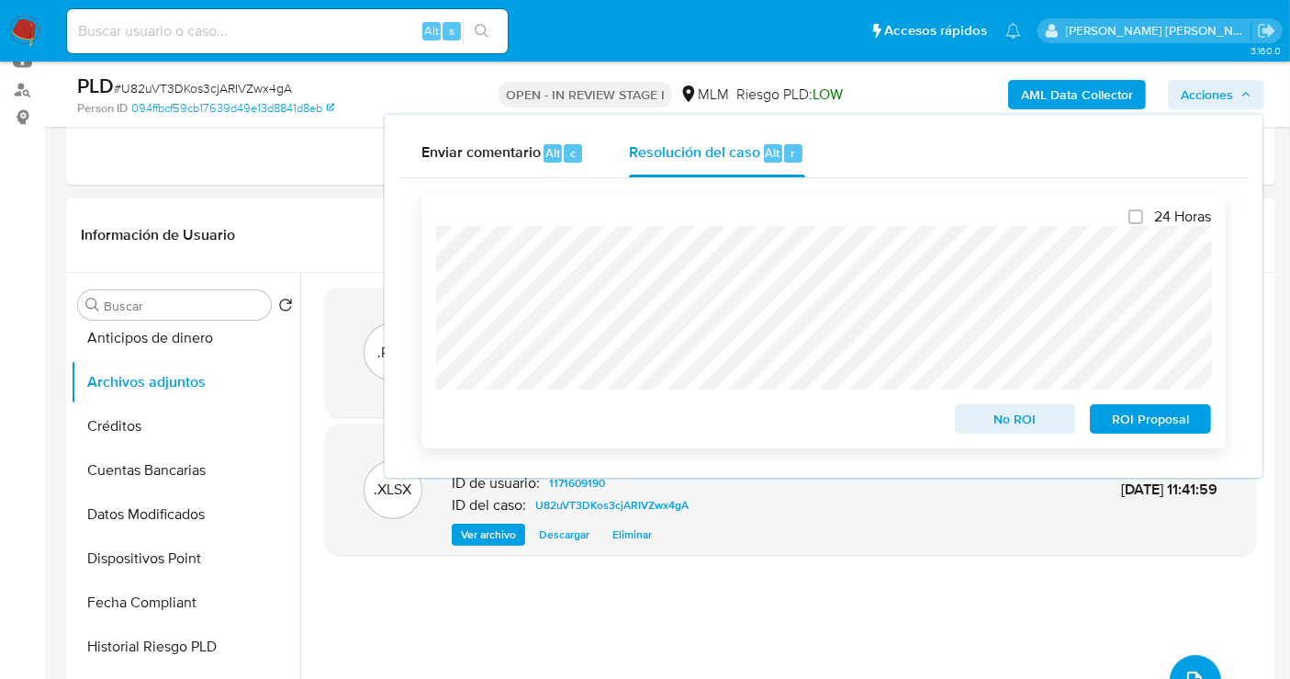
click at [1029, 420] on span "No ROI" at bounding box center [1016, 419] width 96 height 26
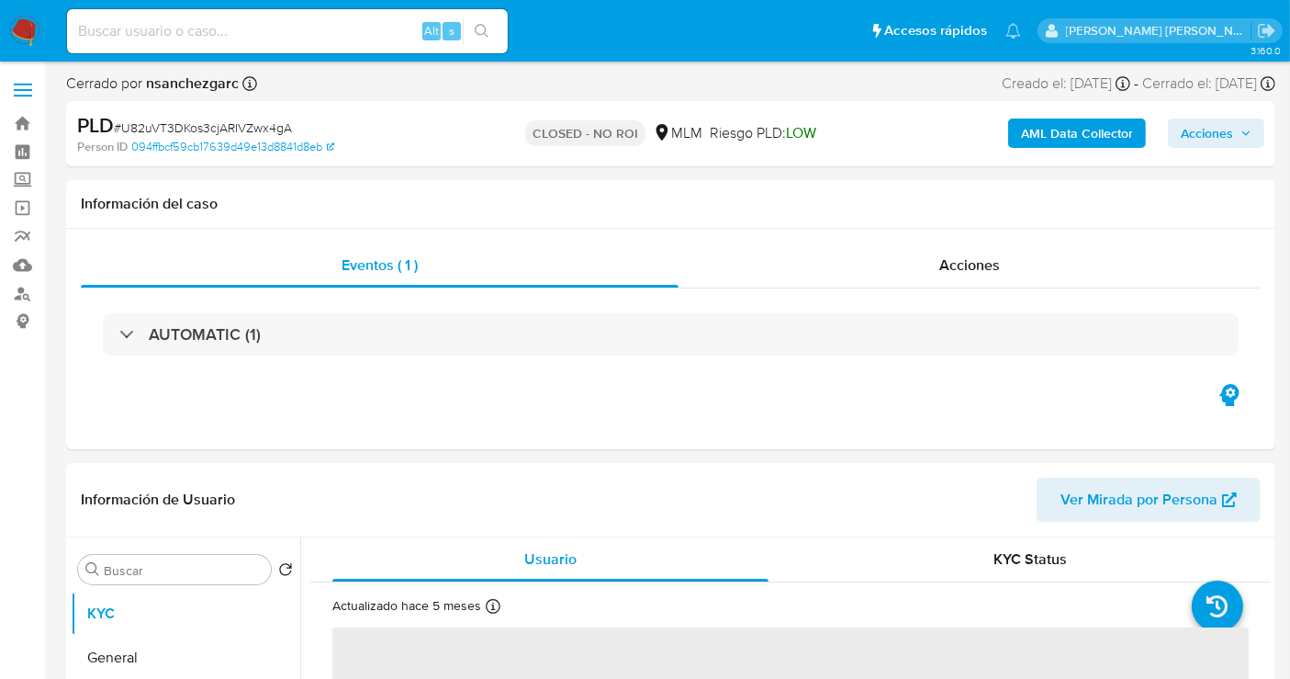
select select "10"
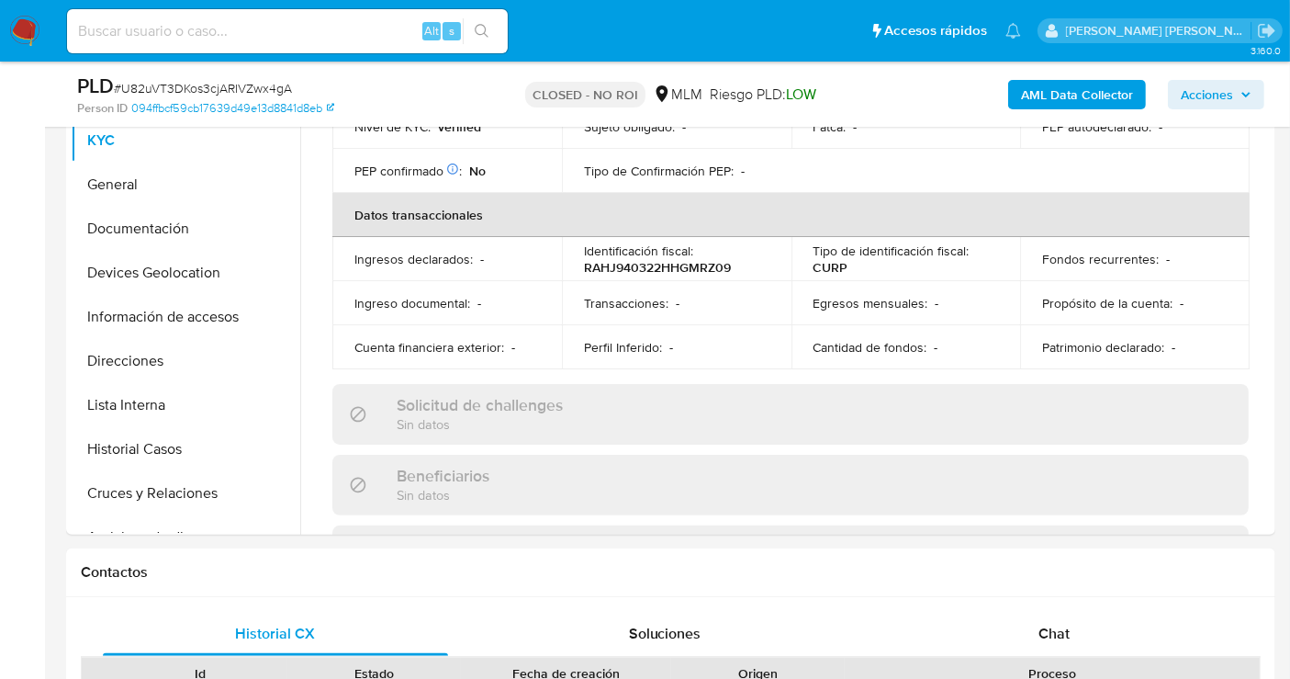
scroll to position [445, 0]
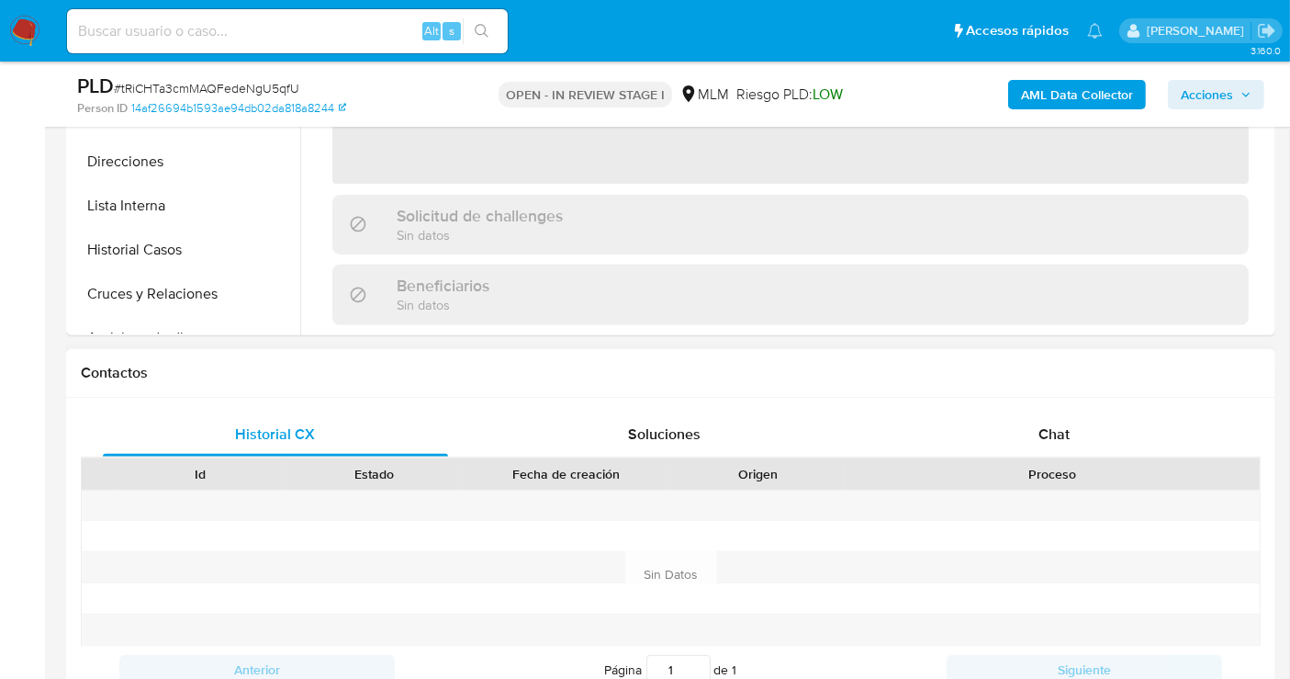
scroll to position [714, 0]
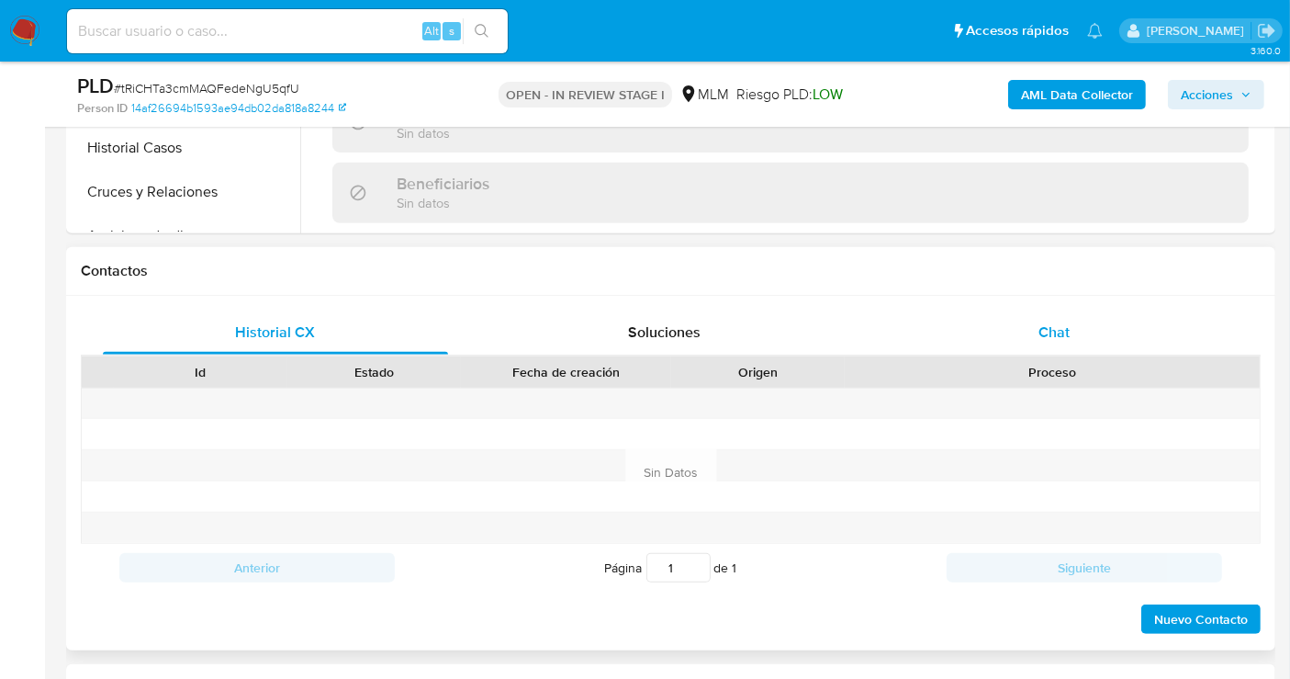
select select "10"
click at [1073, 339] on div "Chat" at bounding box center [1054, 332] width 345 height 44
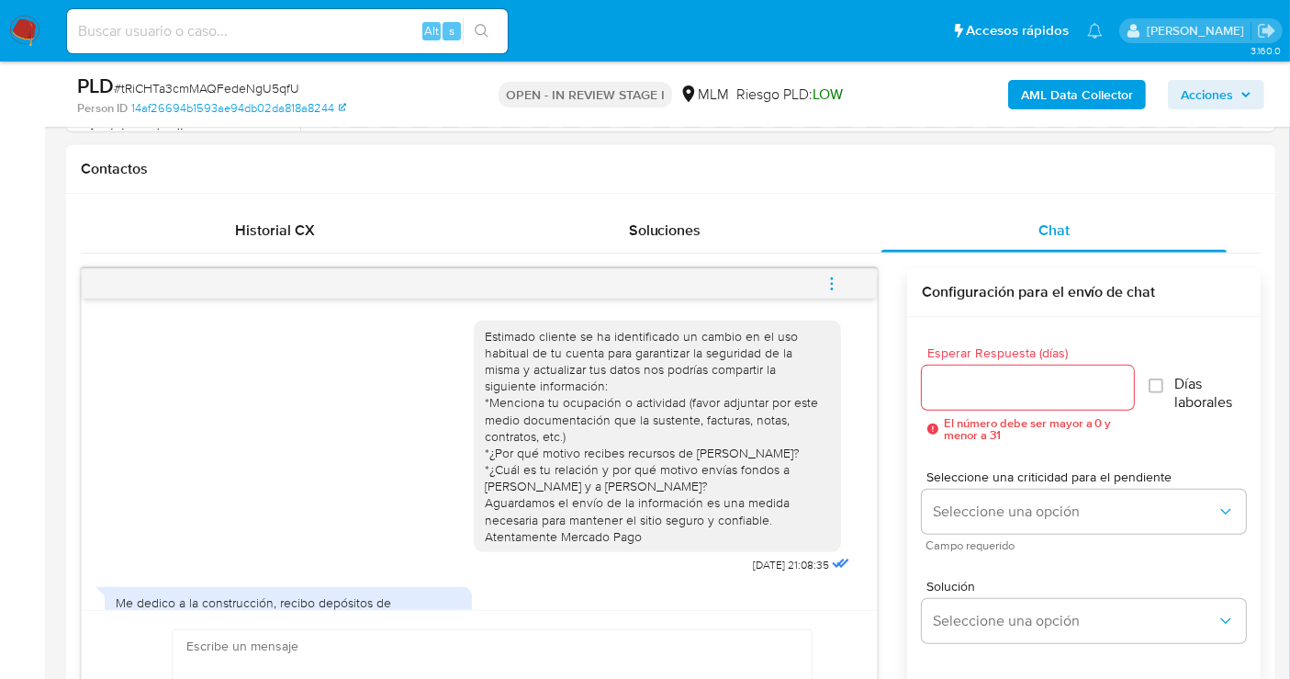
scroll to position [99, 0]
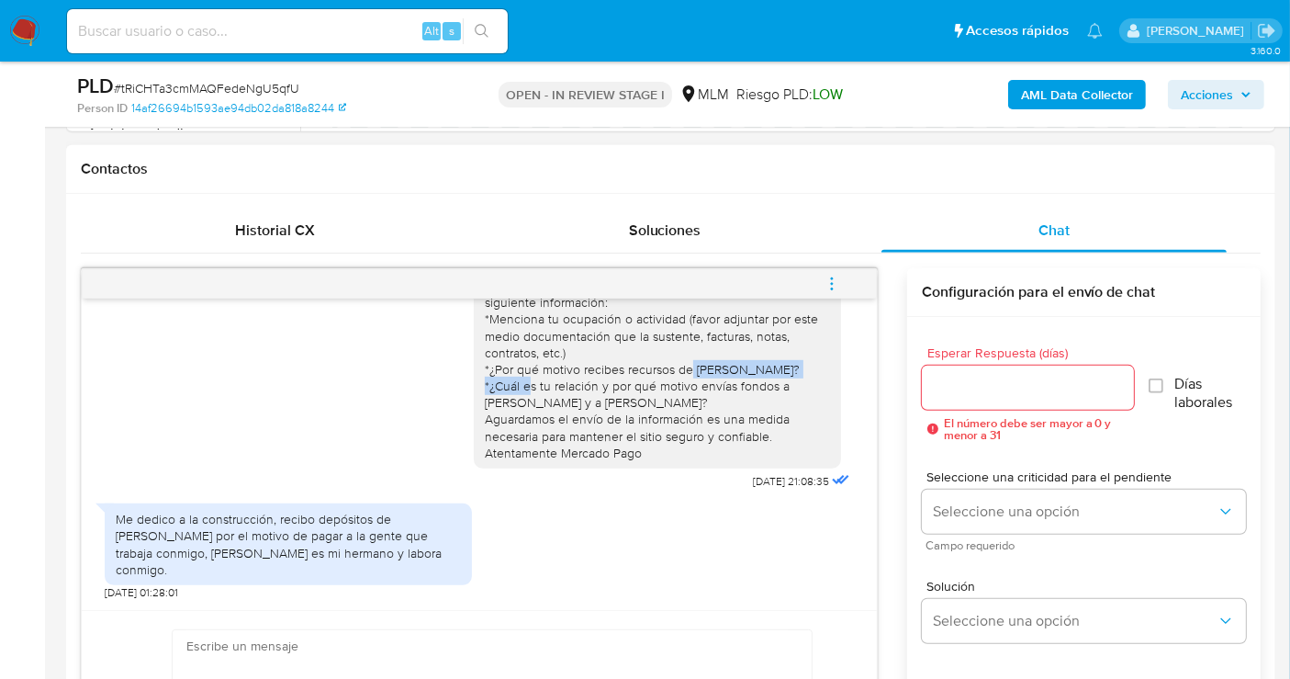
drag, startPoint x: 678, startPoint y: 348, endPoint x: 541, endPoint y: 362, distance: 137.5
click at [541, 362] on div "Estimado cliente se ha identificado un cambio en el uso habitual de tu cuenta p…" at bounding box center [657, 352] width 345 height 217
copy div "ALVARO GUZMAN HERNANDEZ"
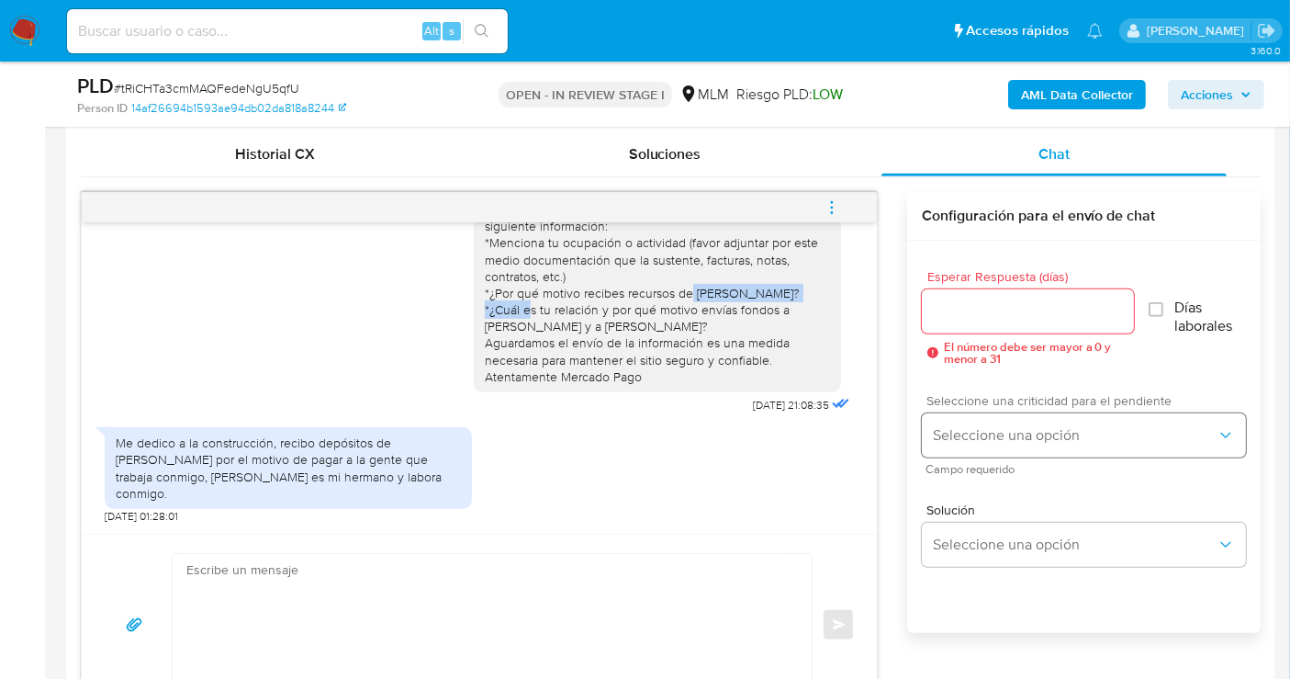
scroll to position [919, 0]
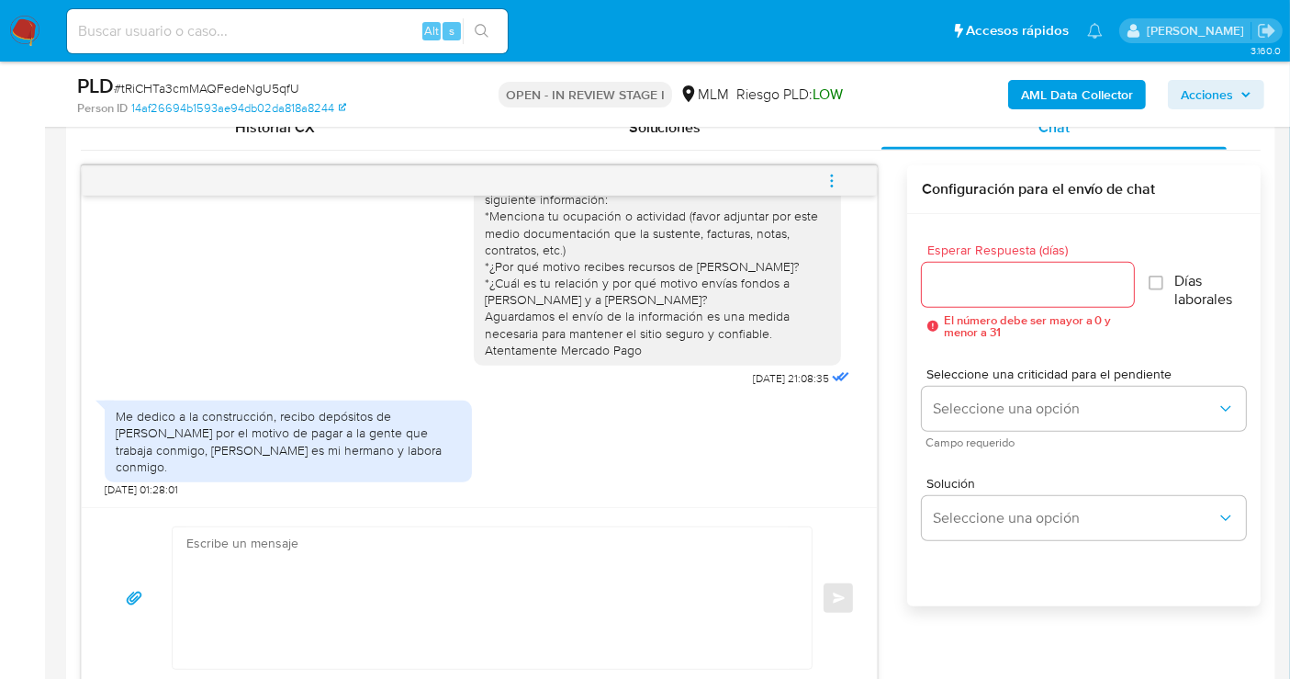
click at [967, 285] on input "Esperar Respuesta (días)" at bounding box center [1028, 285] width 212 height 24
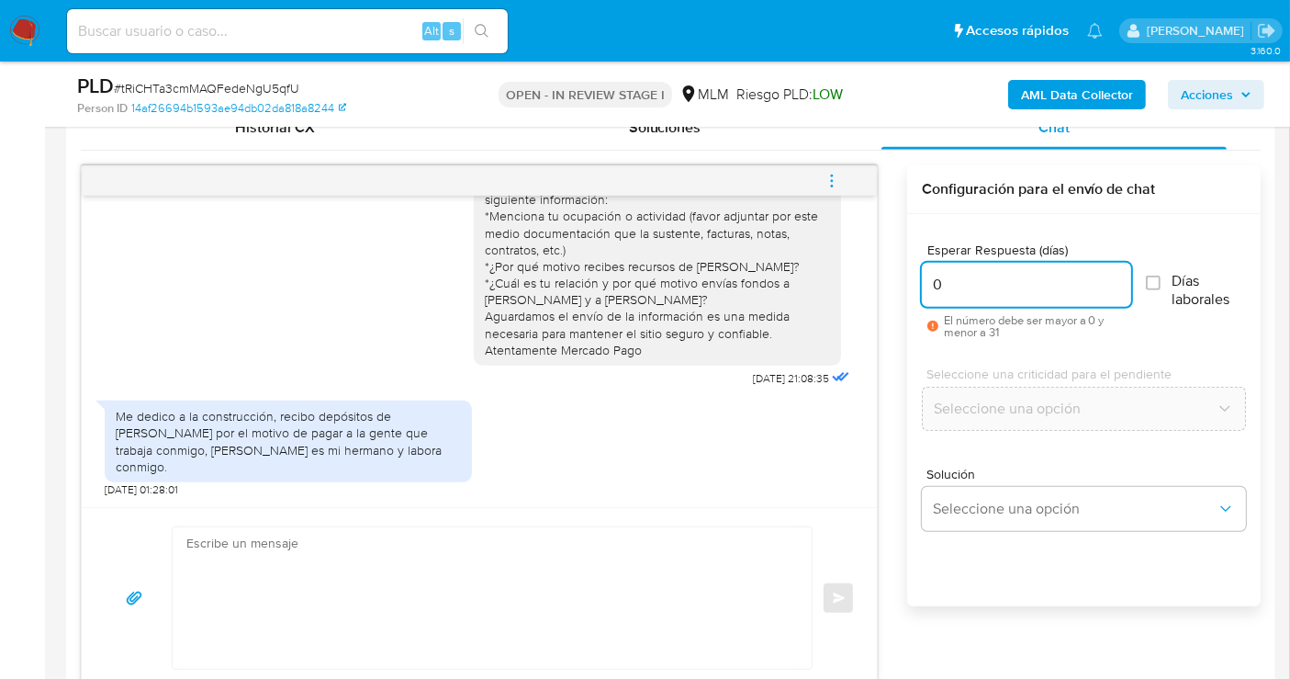
type input "0"
click at [973, 529] on div "Solución Seleccione una opción" at bounding box center [1084, 503] width 324 height 100
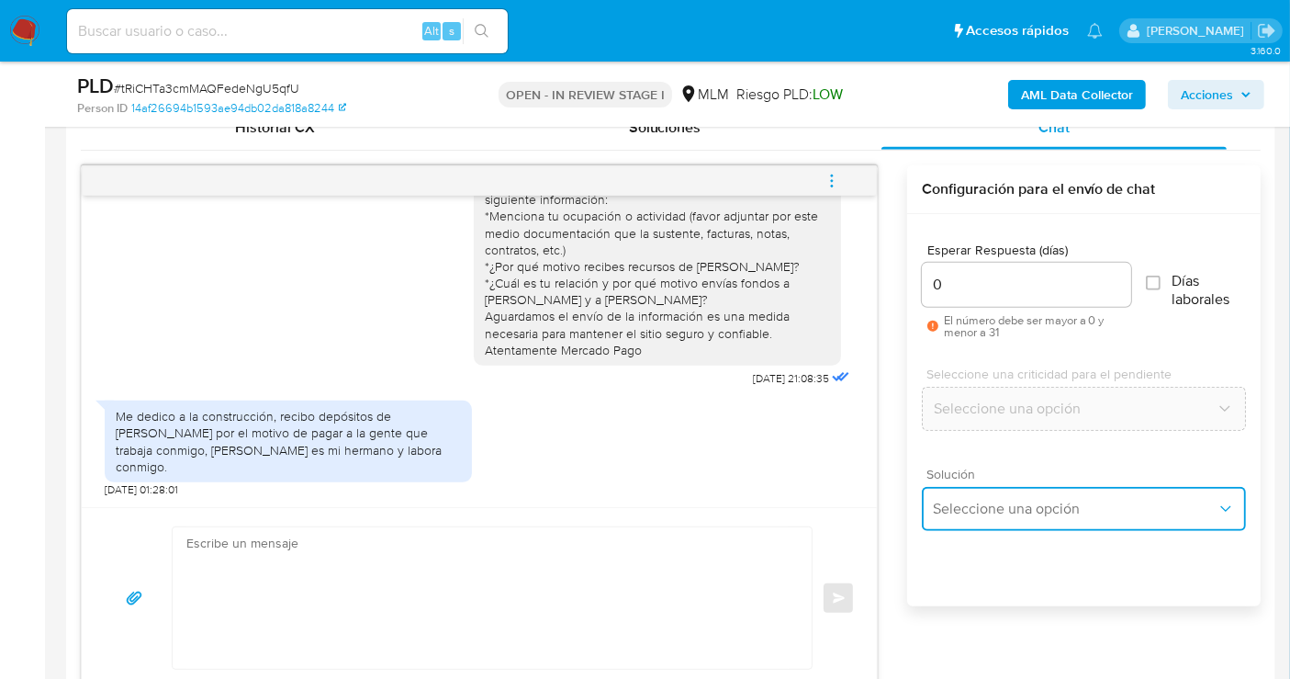
click at [965, 518] on button "Seleccione una opción" at bounding box center [1084, 509] width 324 height 44
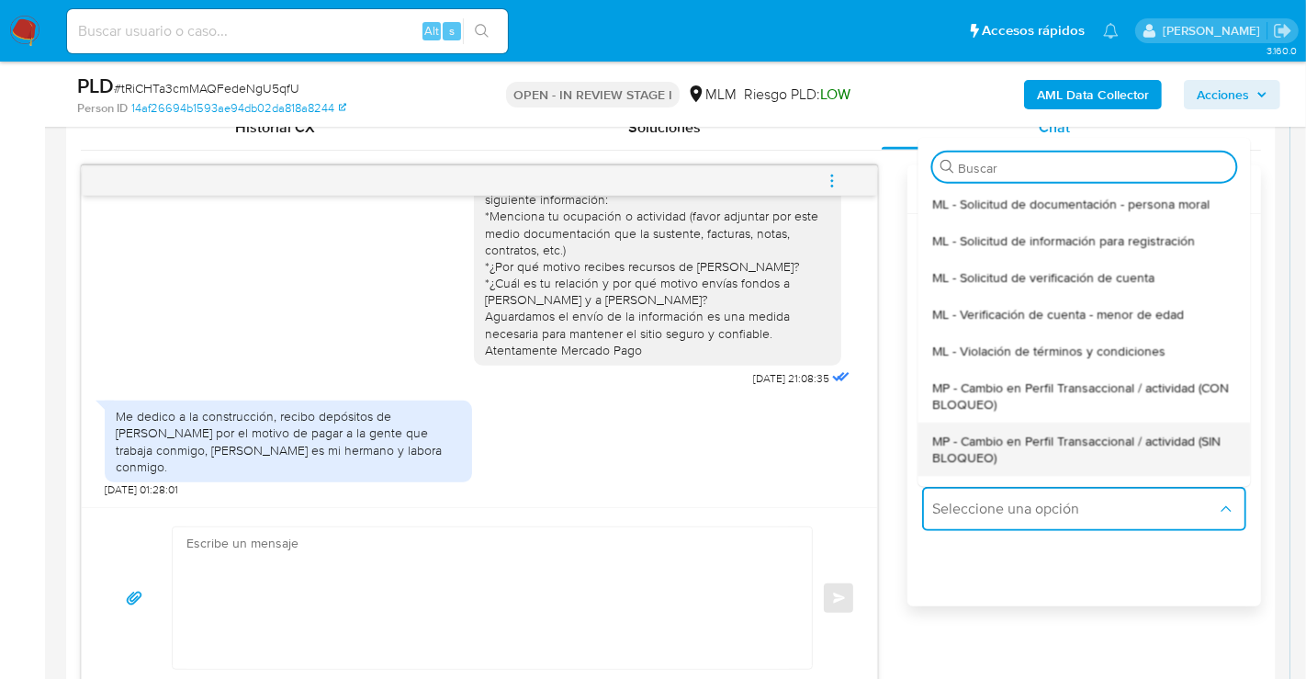
click at [947, 436] on span "MP - Cambio en Perfil Transaccional / actividad (SIN BLOQUEO)" at bounding box center [1083, 448] width 303 height 33
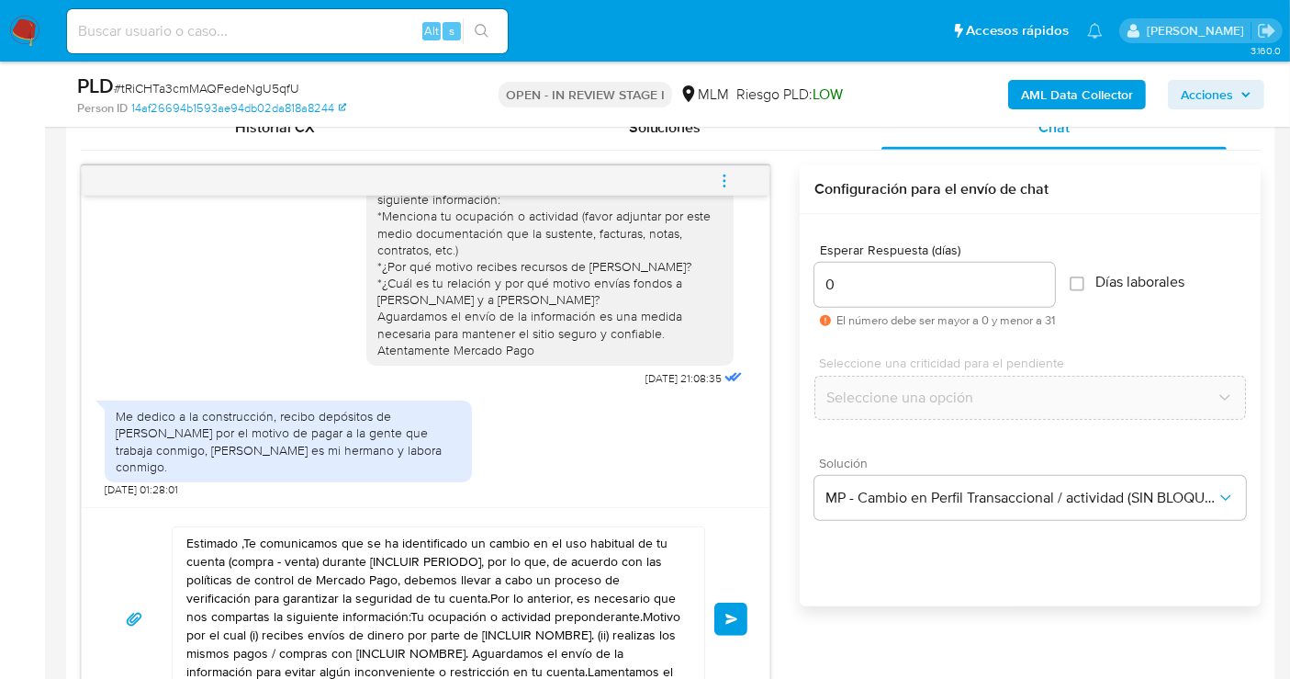
click at [555, 579] on textarea "Estimado ,Te comunicamos que se ha identificado un cambio en el uso habitual de…" at bounding box center [433, 619] width 495 height 184
paste textarea "Cliente, agradecemos tu pronta respuesta. Lamentamos cualquier malestar ocasion…"
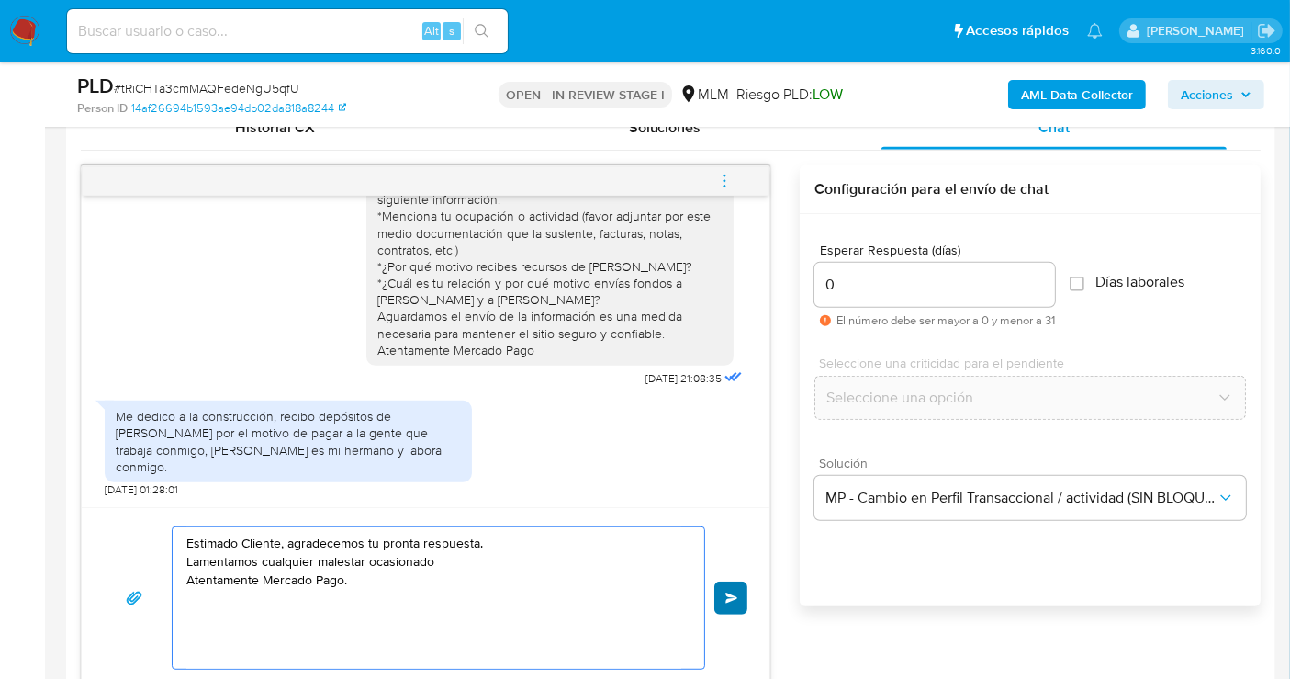
type textarea "Estimado Cliente, agradecemos tu pronta respuesta. Lamentamos cualquier malesta…"
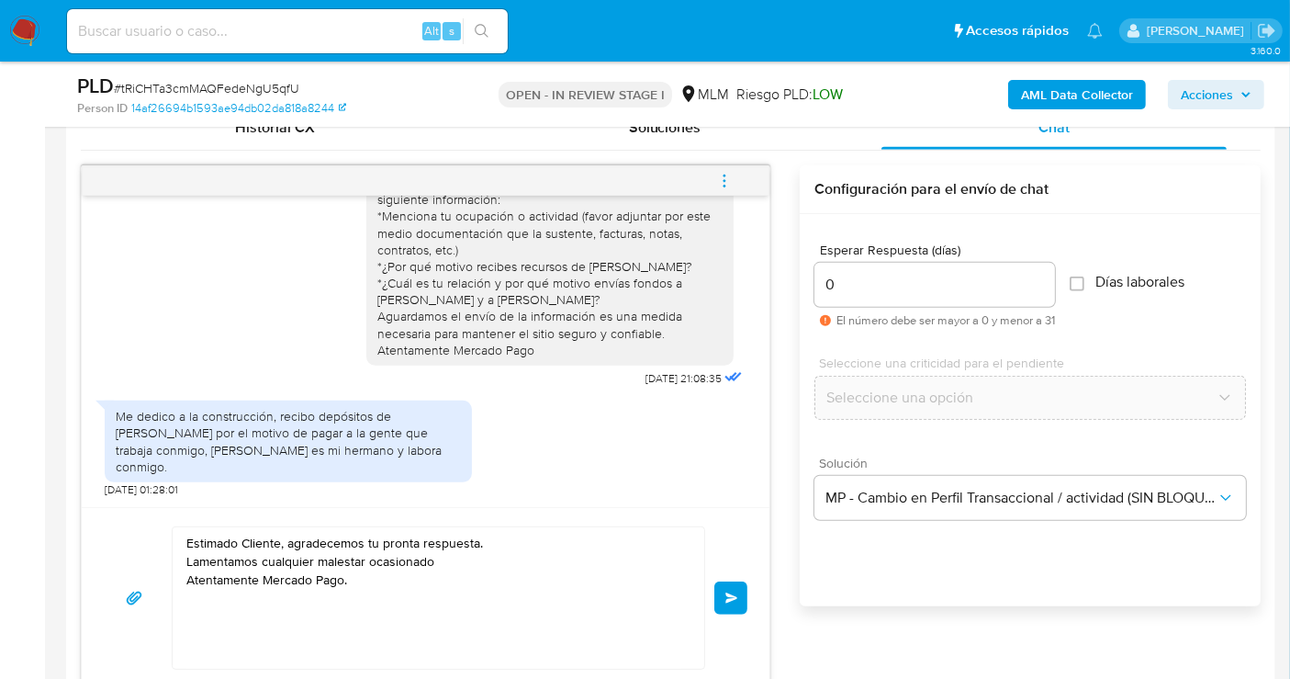
click at [735, 599] on span "Enviar" at bounding box center [732, 597] width 13 height 11
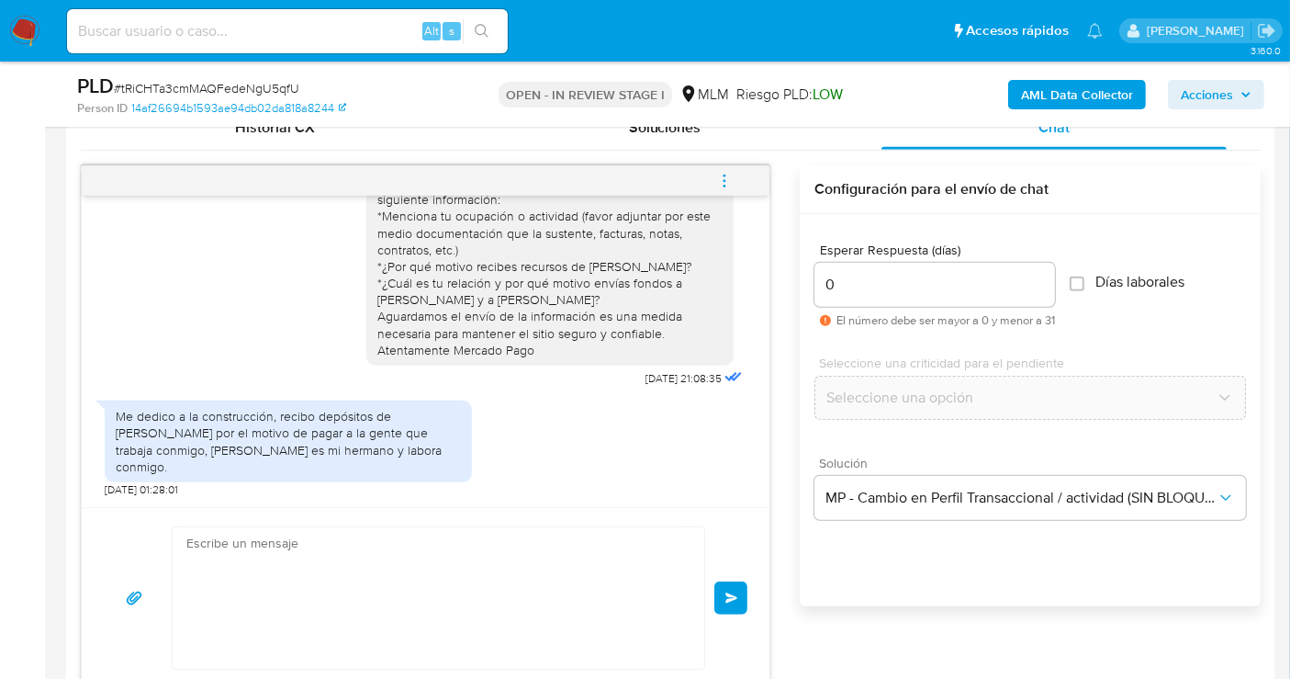
scroll to position [204, 0]
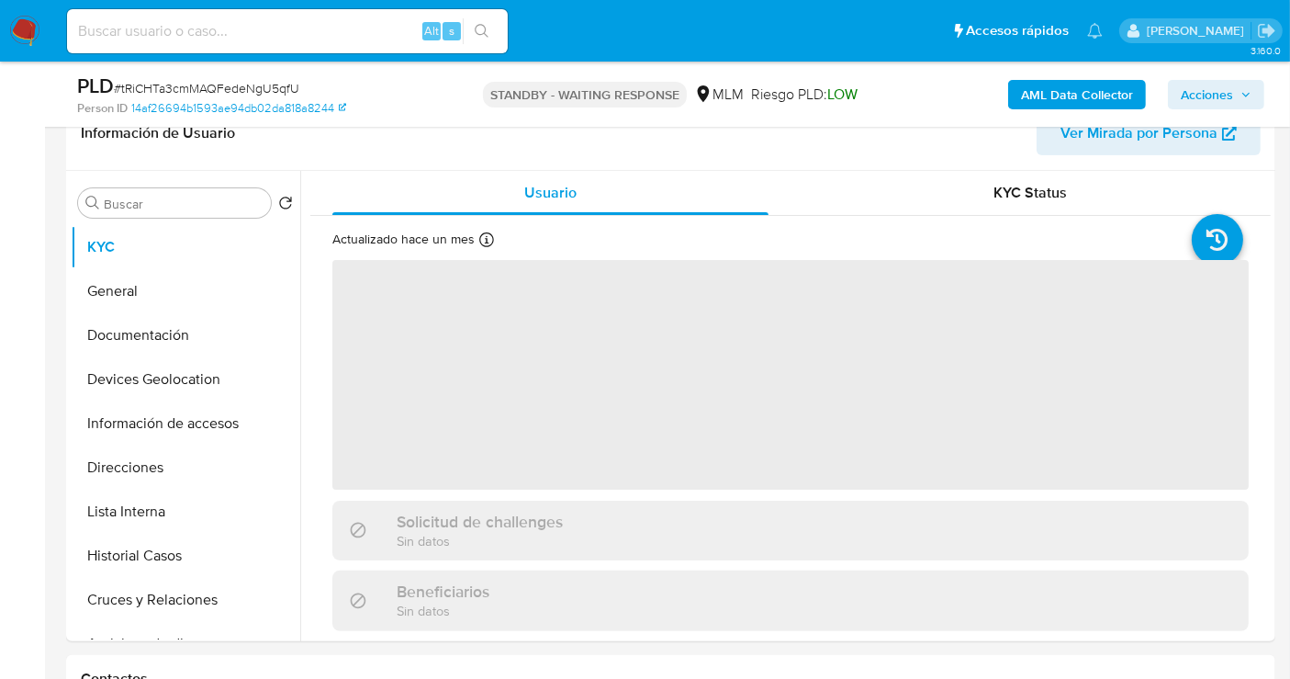
scroll to position [408, 0]
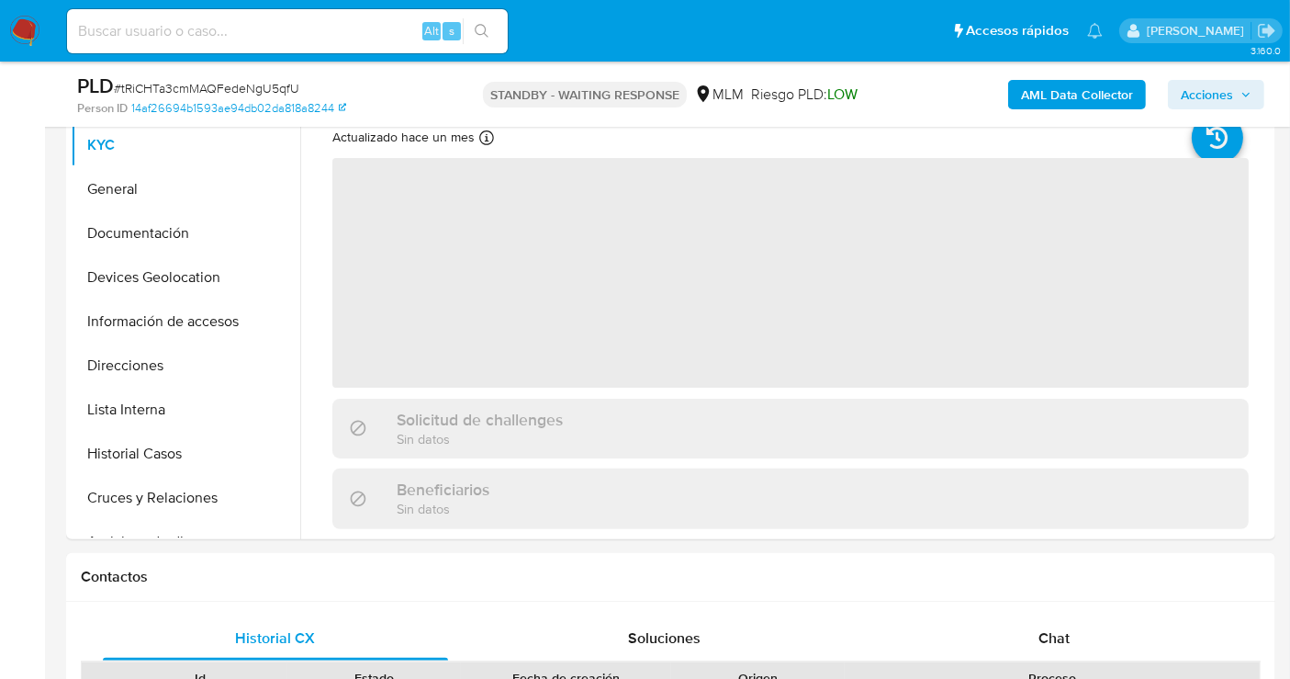
select select "10"
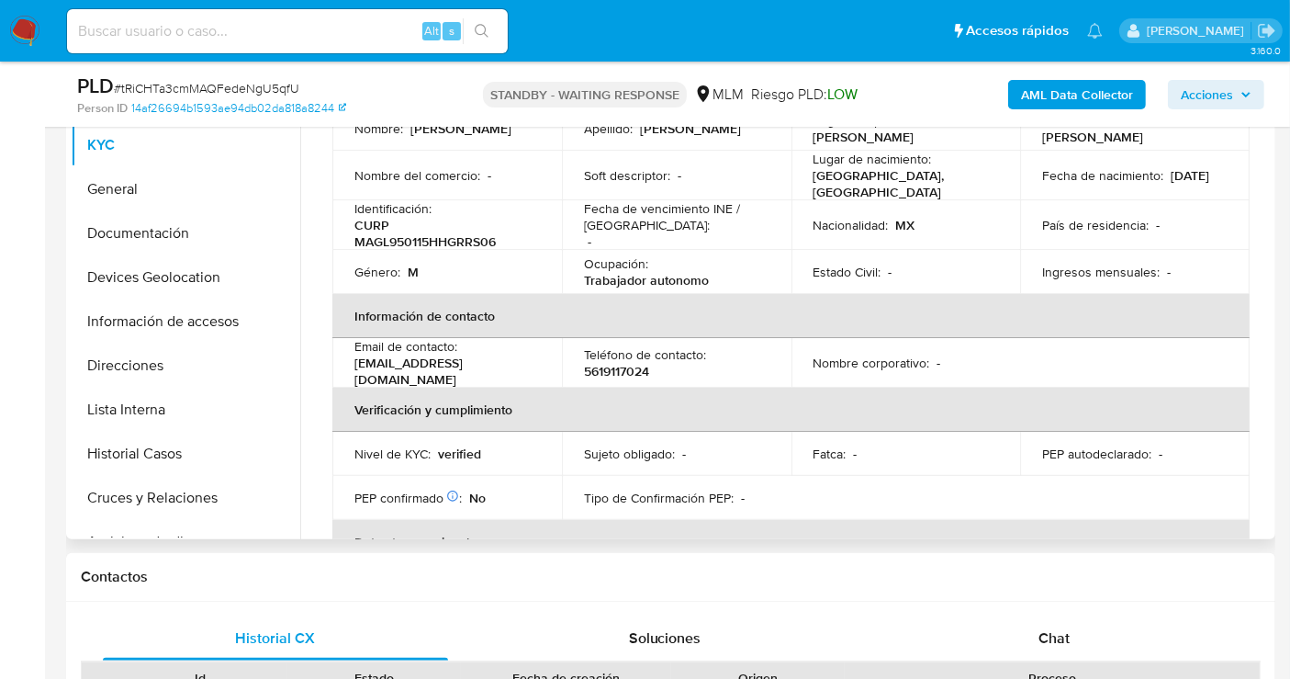
scroll to position [204, 0]
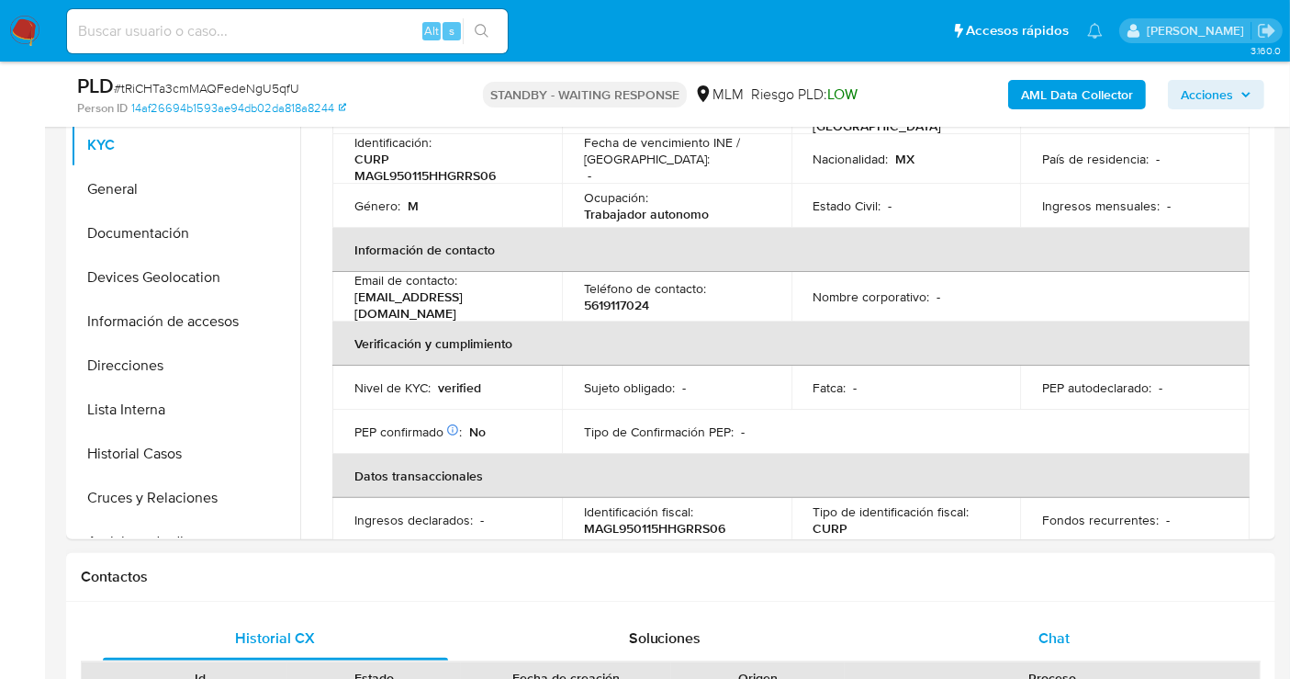
click at [1033, 648] on div "Chat" at bounding box center [1054, 638] width 345 height 44
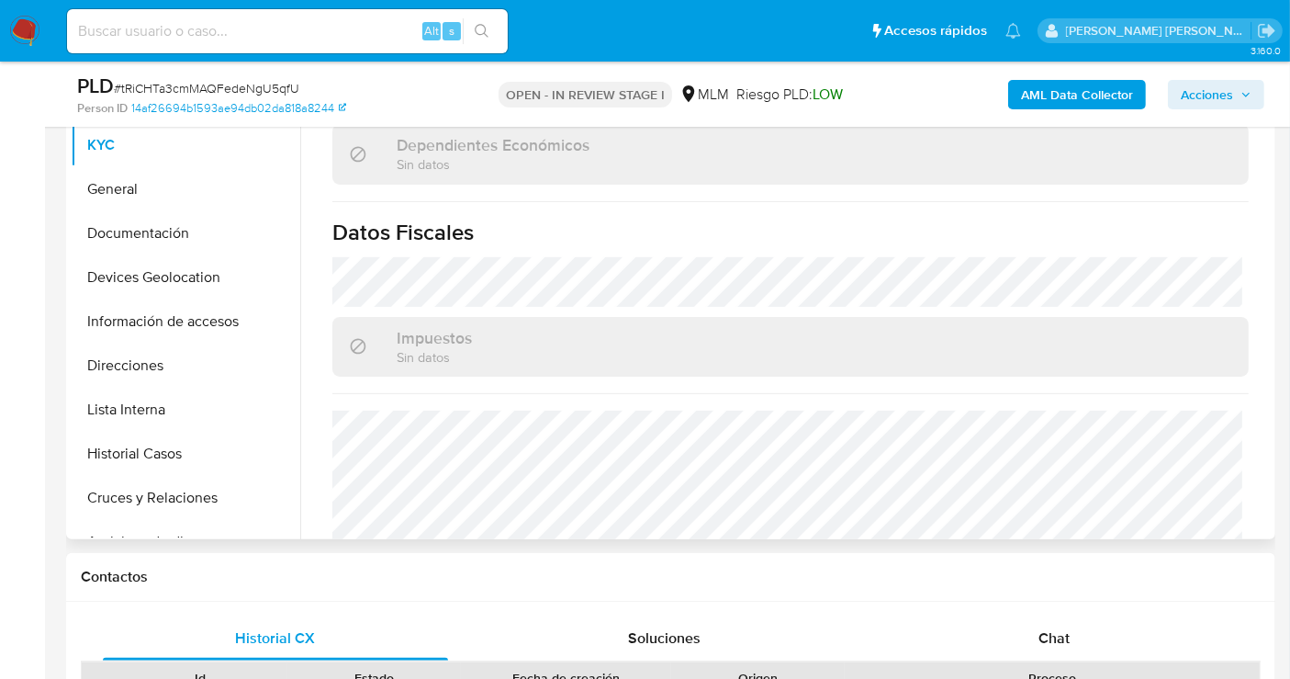
scroll to position [612, 0]
select select "10"
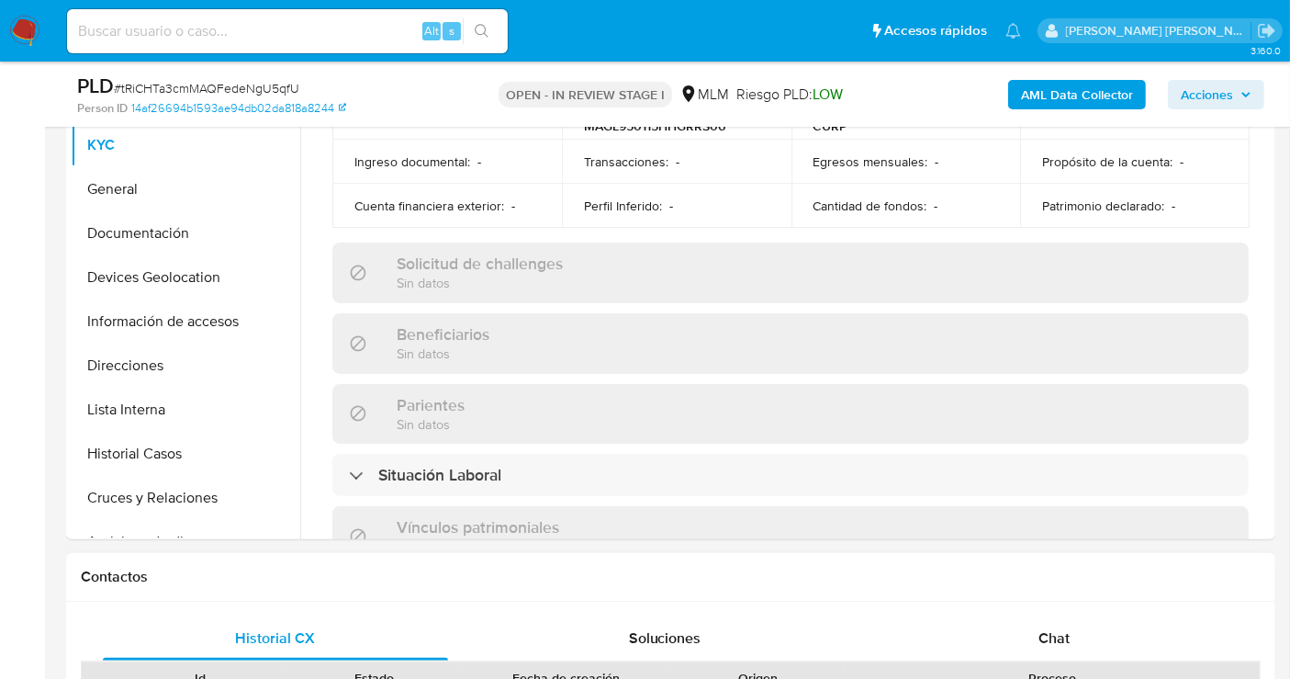
scroll to position [1051, 0]
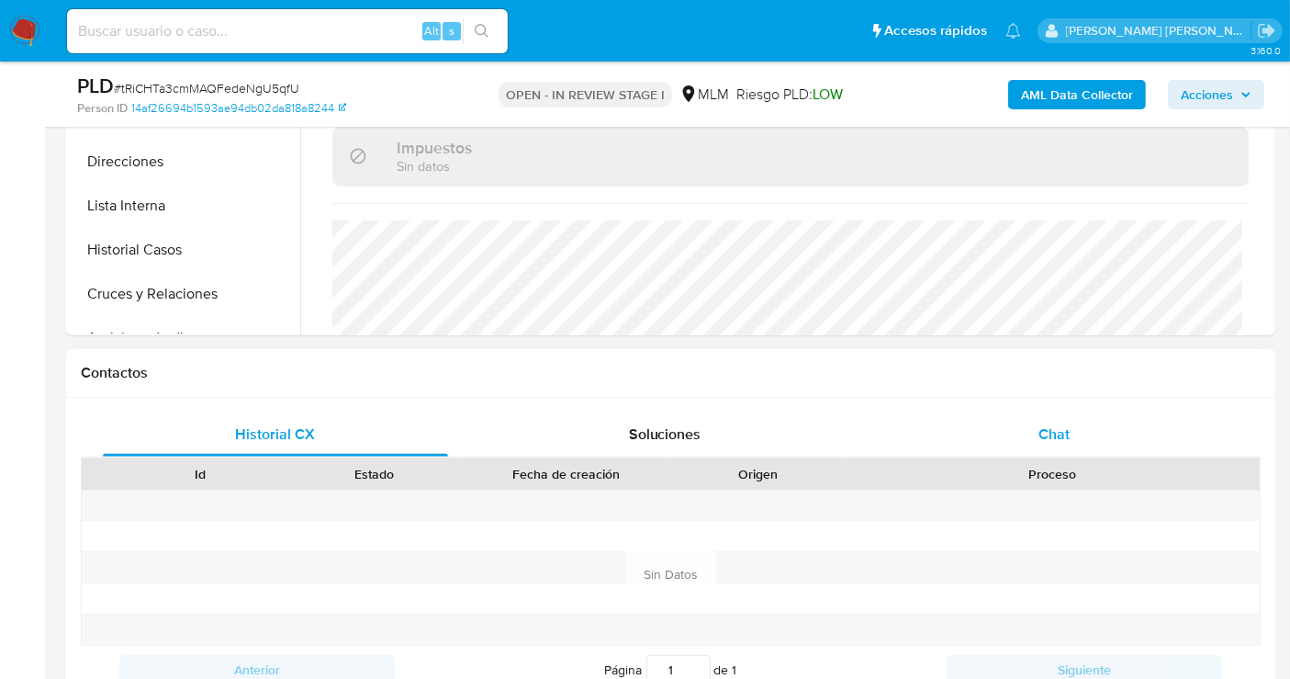
click at [1056, 433] on span "Chat" at bounding box center [1054, 433] width 31 height 21
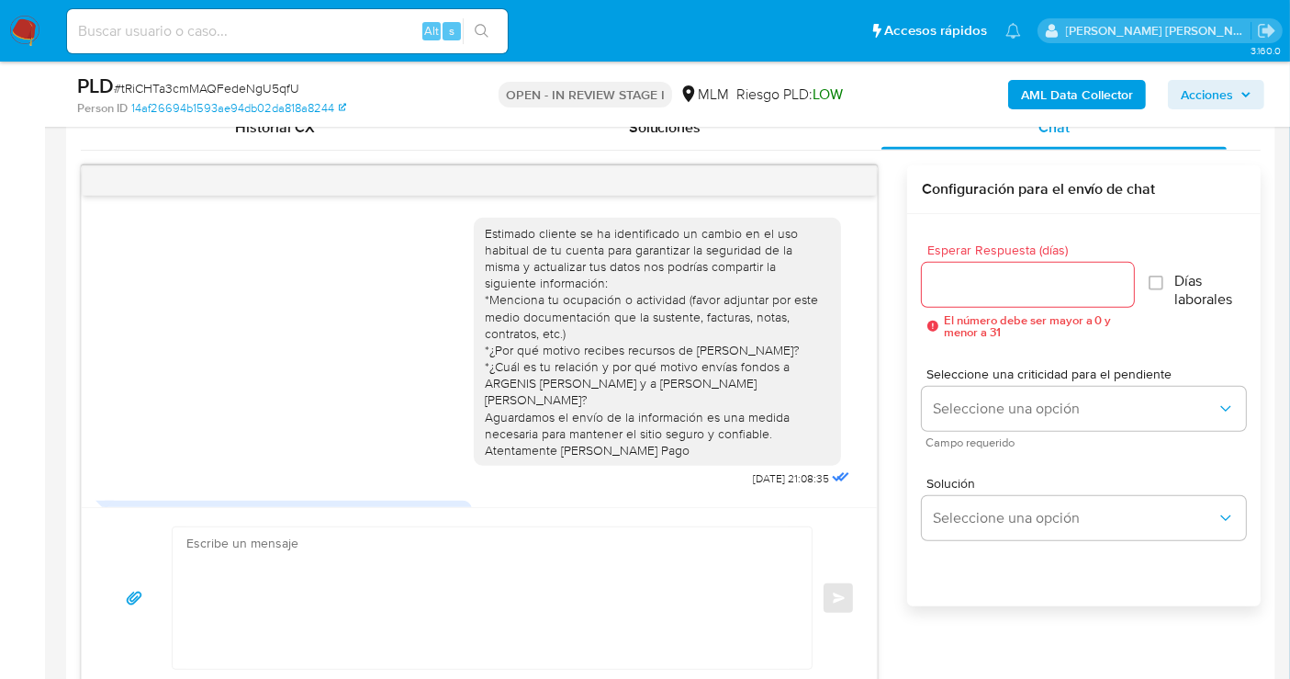
scroll to position [204, 0]
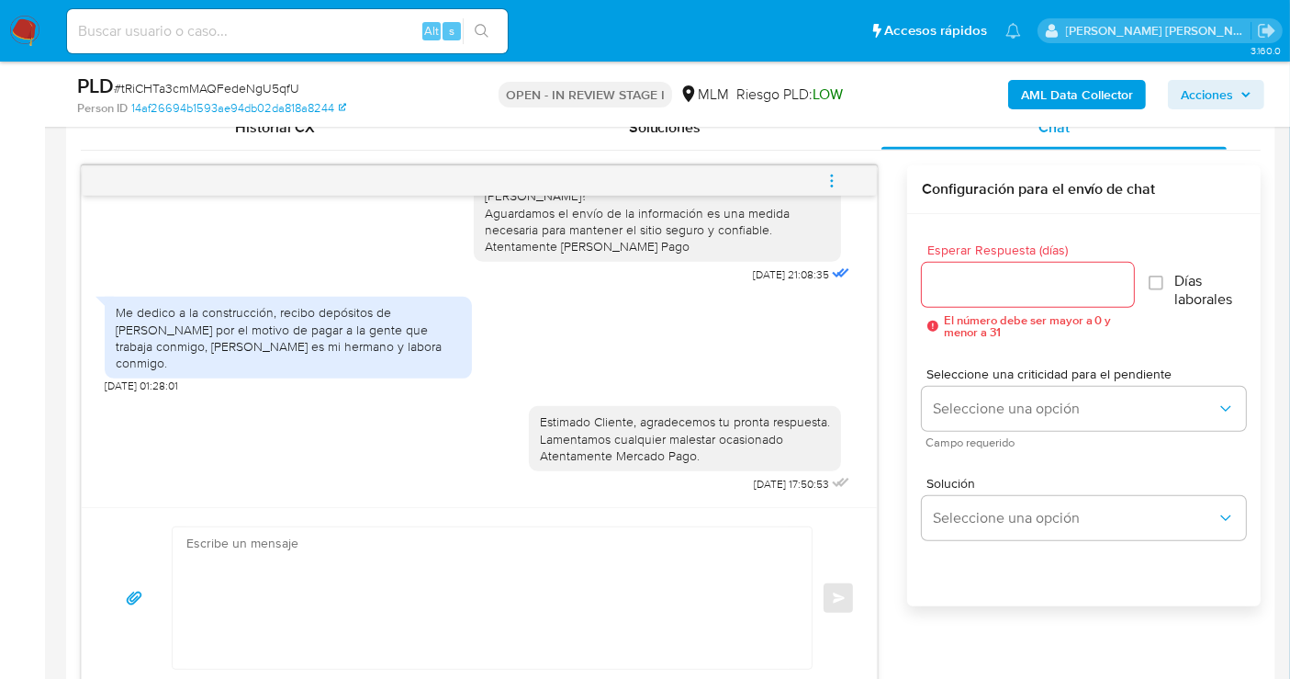
click at [828, 175] on icon "menu-action" at bounding box center [832, 181] width 17 height 17
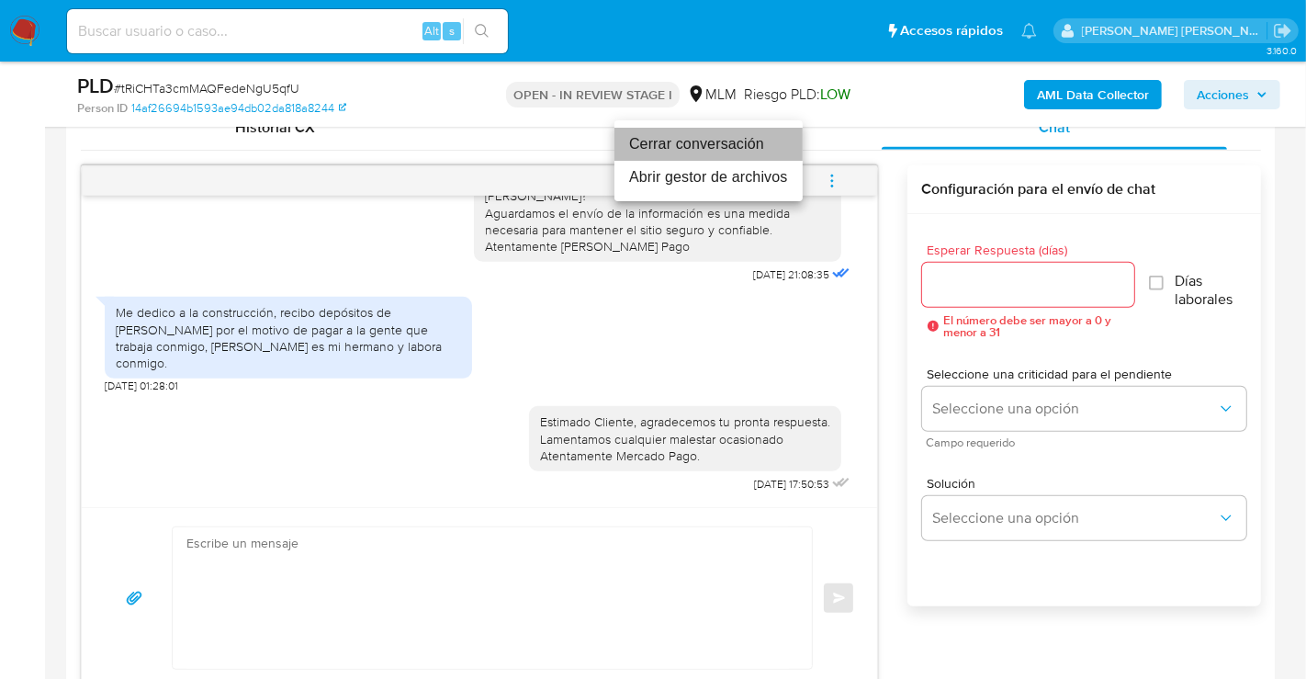
click at [735, 145] on li "Cerrar conversación" at bounding box center [708, 144] width 188 height 33
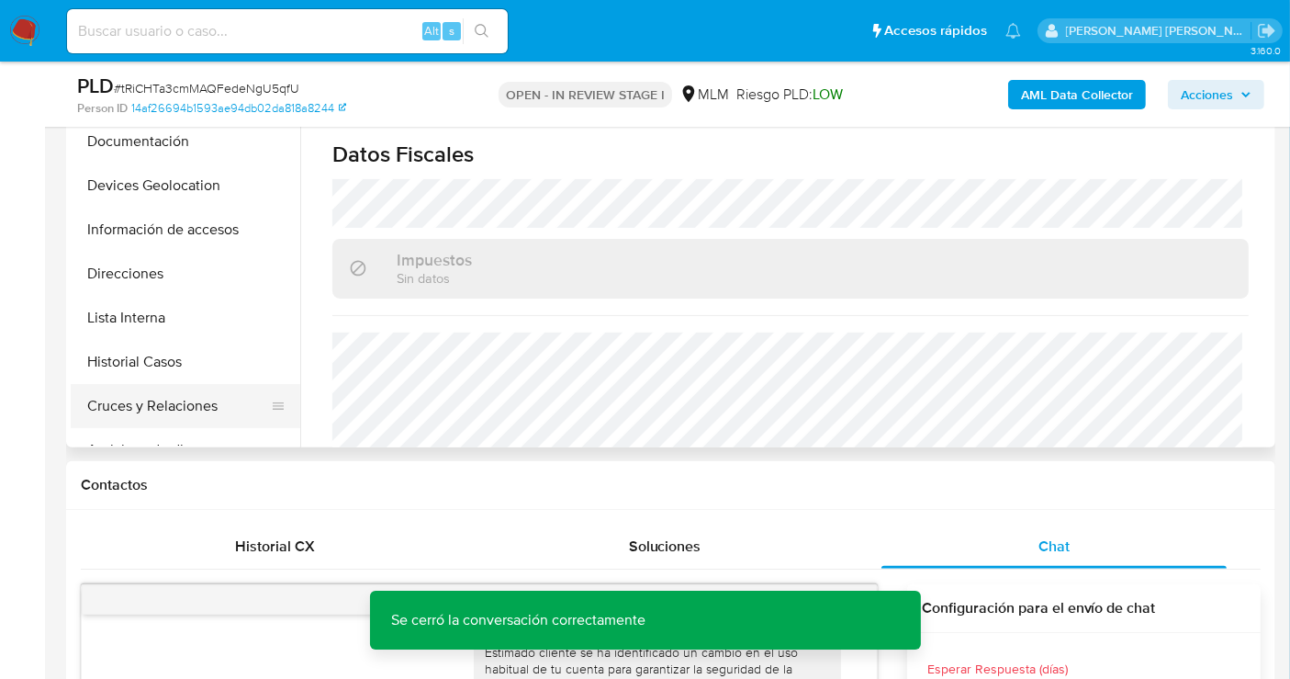
scroll to position [408, 0]
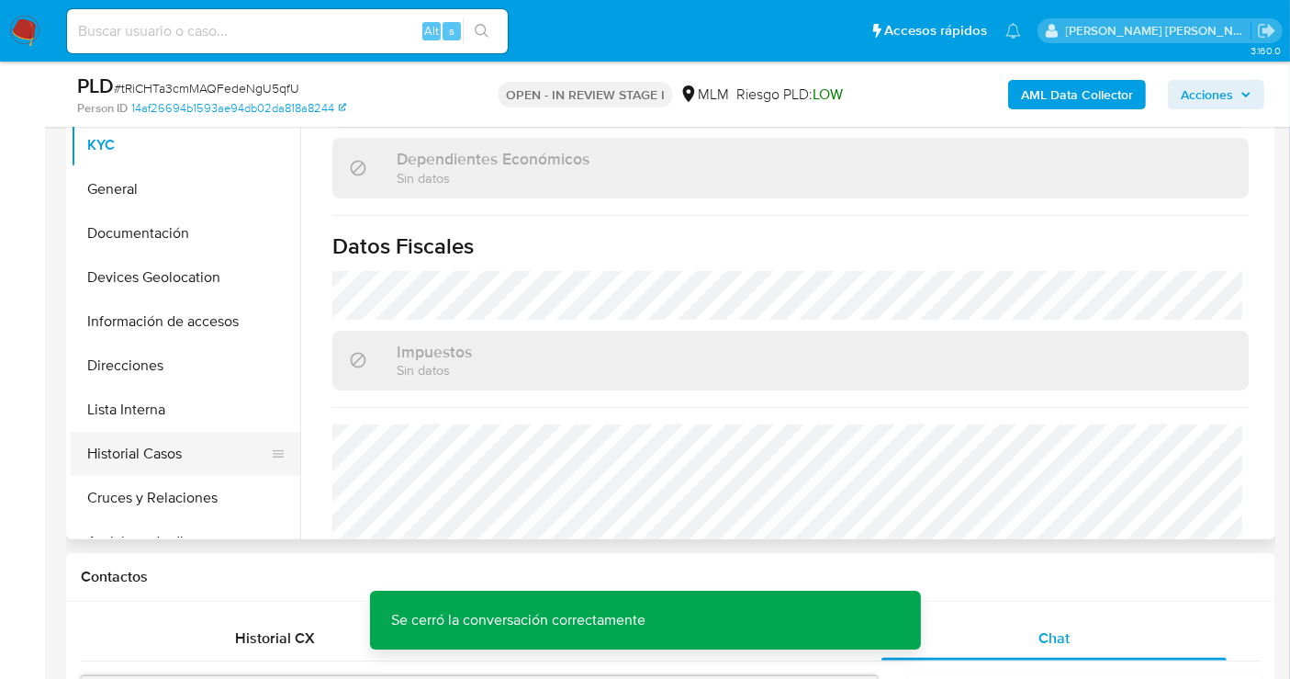
click at [183, 445] on button "Historial Casos" at bounding box center [178, 454] width 215 height 44
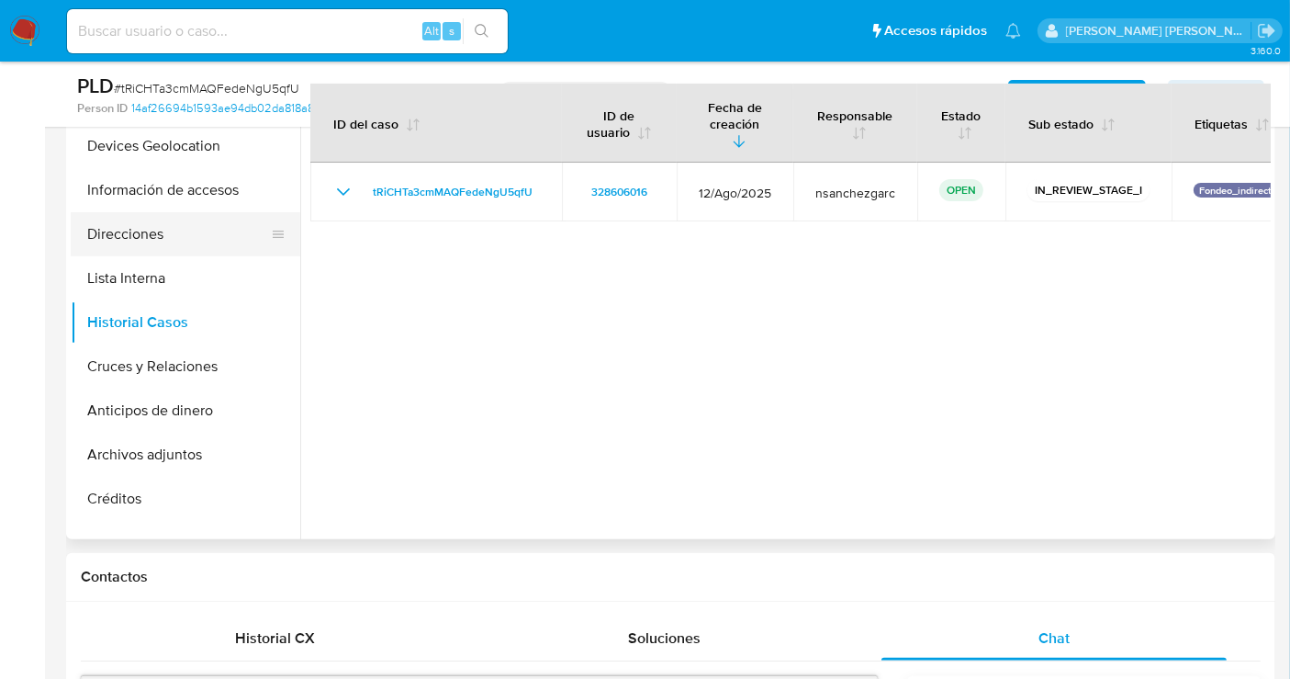
scroll to position [204, 0]
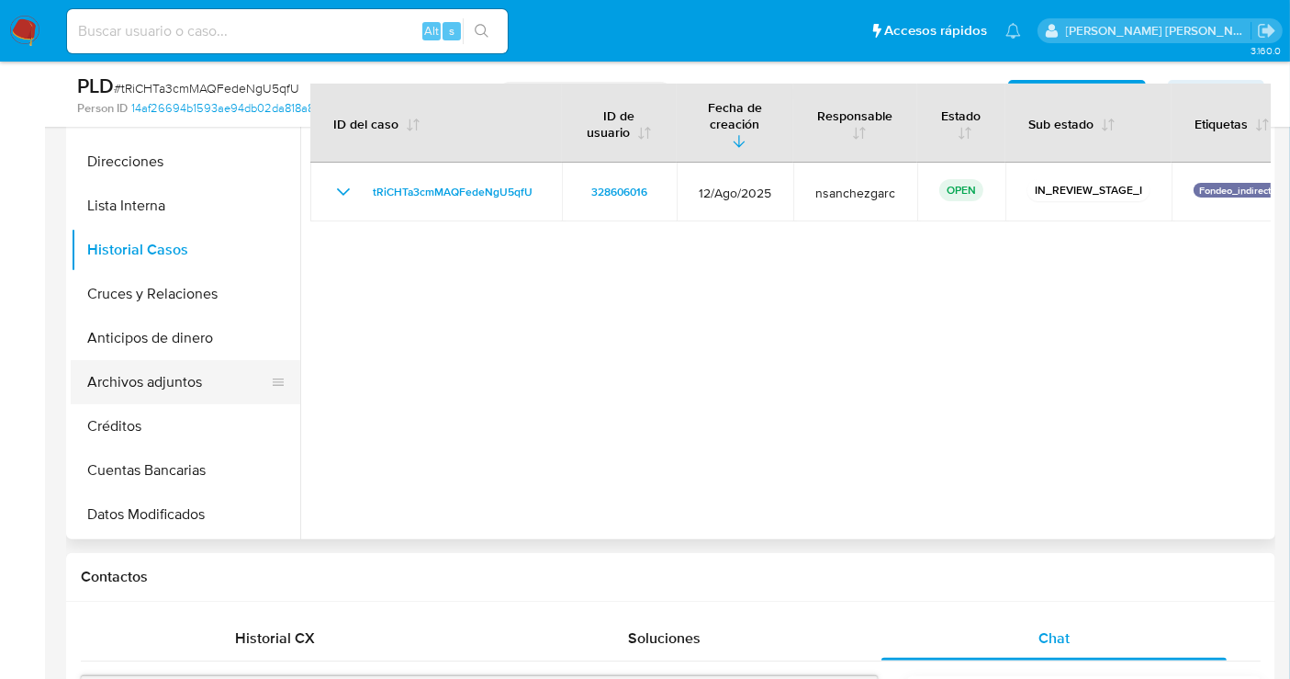
click at [136, 381] on button "Archivos adjuntos" at bounding box center [178, 382] width 215 height 44
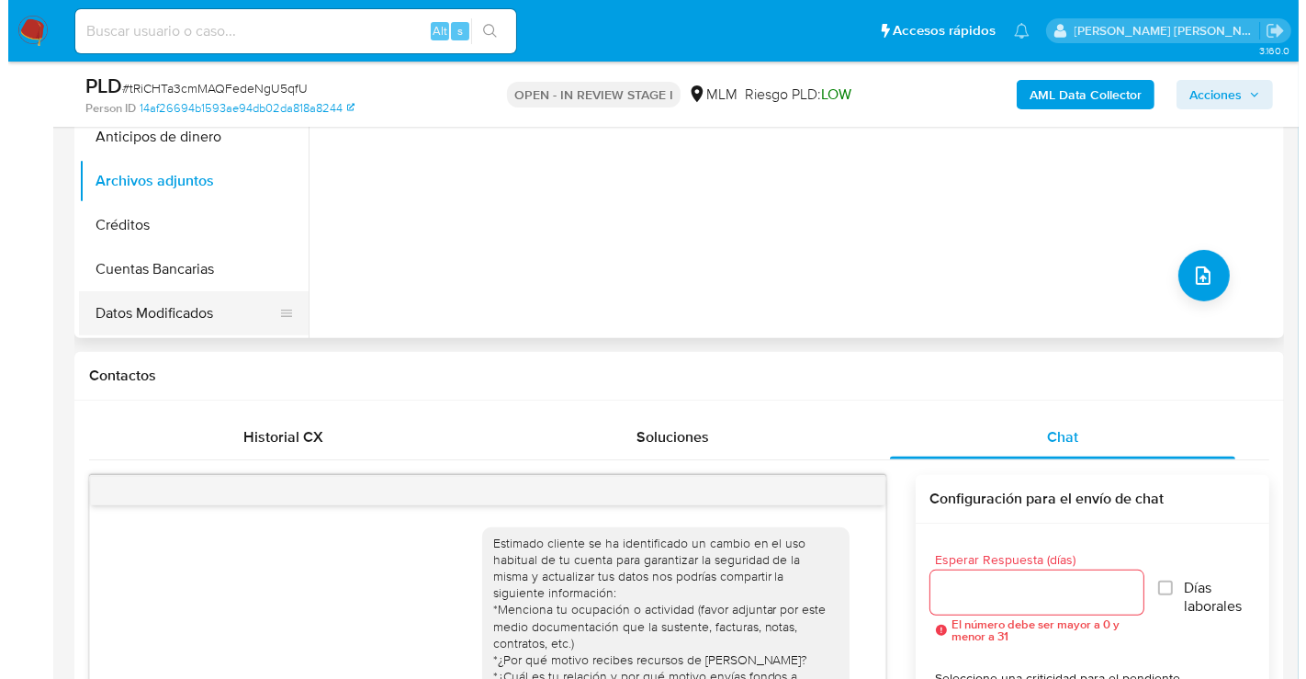
scroll to position [408, 0]
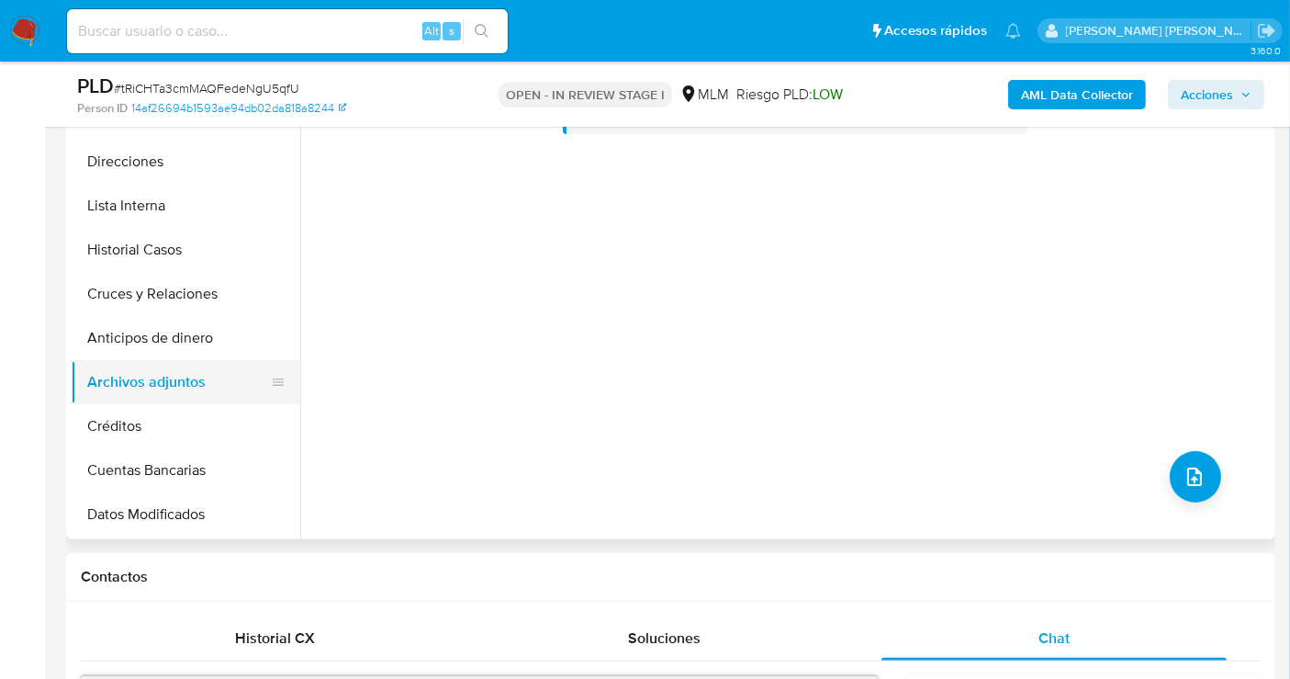
click at [178, 378] on button "Archivos adjuntos" at bounding box center [178, 382] width 215 height 44
click at [1199, 479] on span "upload-file" at bounding box center [1195, 477] width 22 height 22
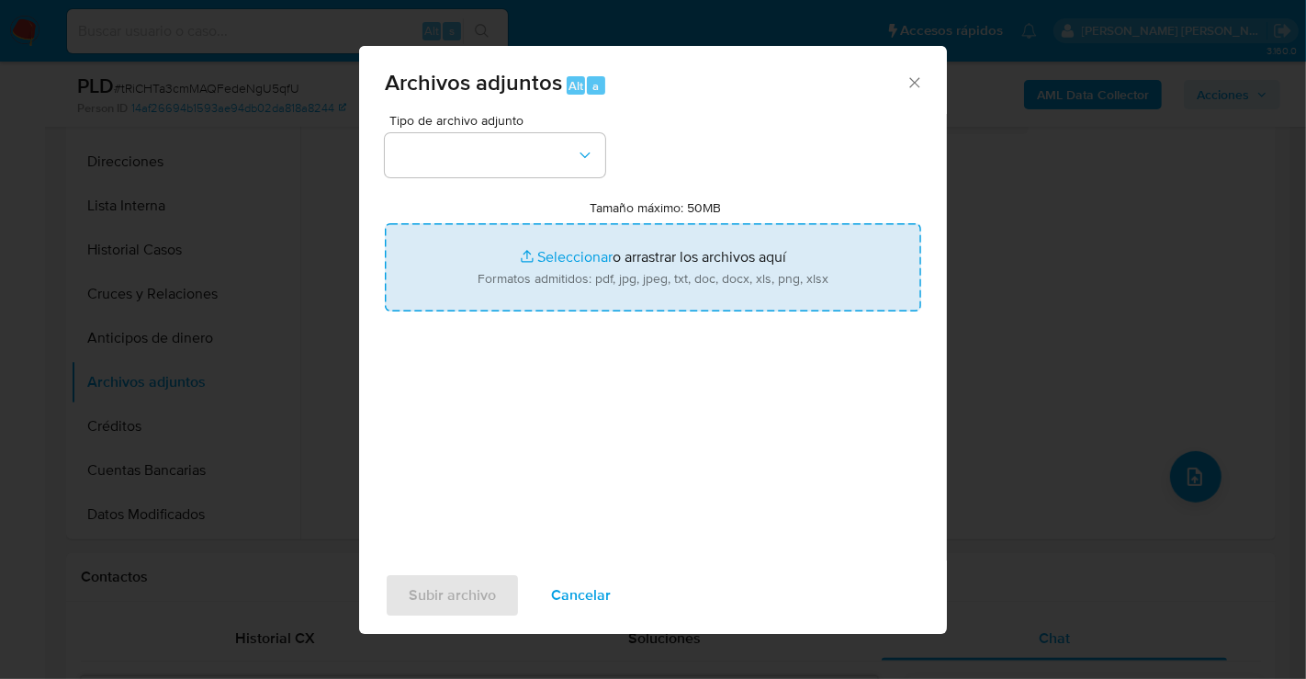
type input "C:\fakepath\328606016_LUIS [PERSON_NAME] GARCIA_AGO25.pdf"
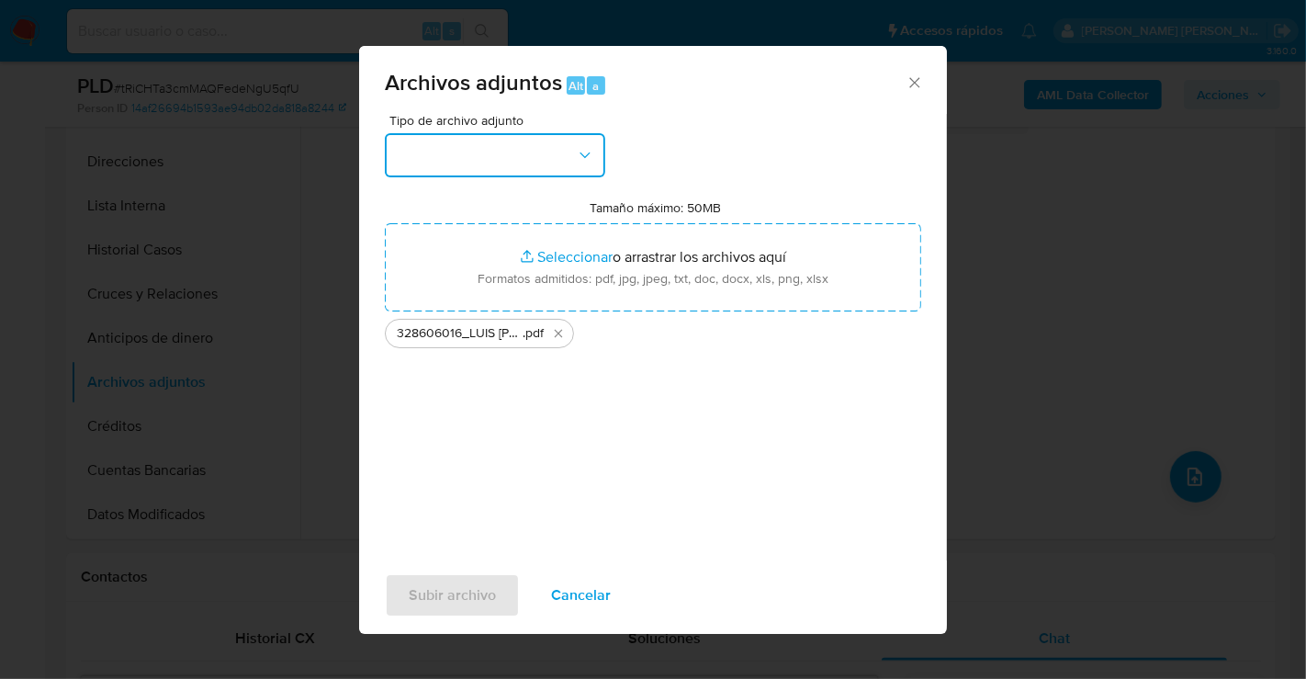
click at [474, 152] on button "button" at bounding box center [495, 155] width 220 height 44
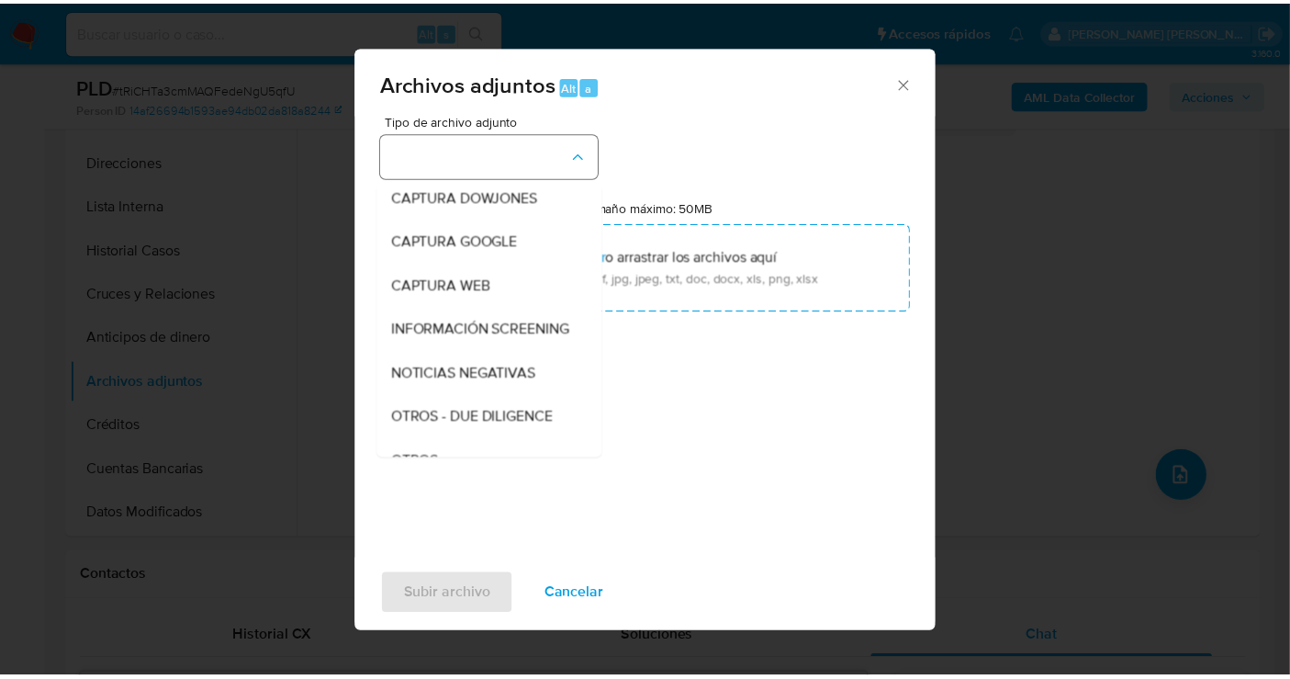
scroll to position [95, 0]
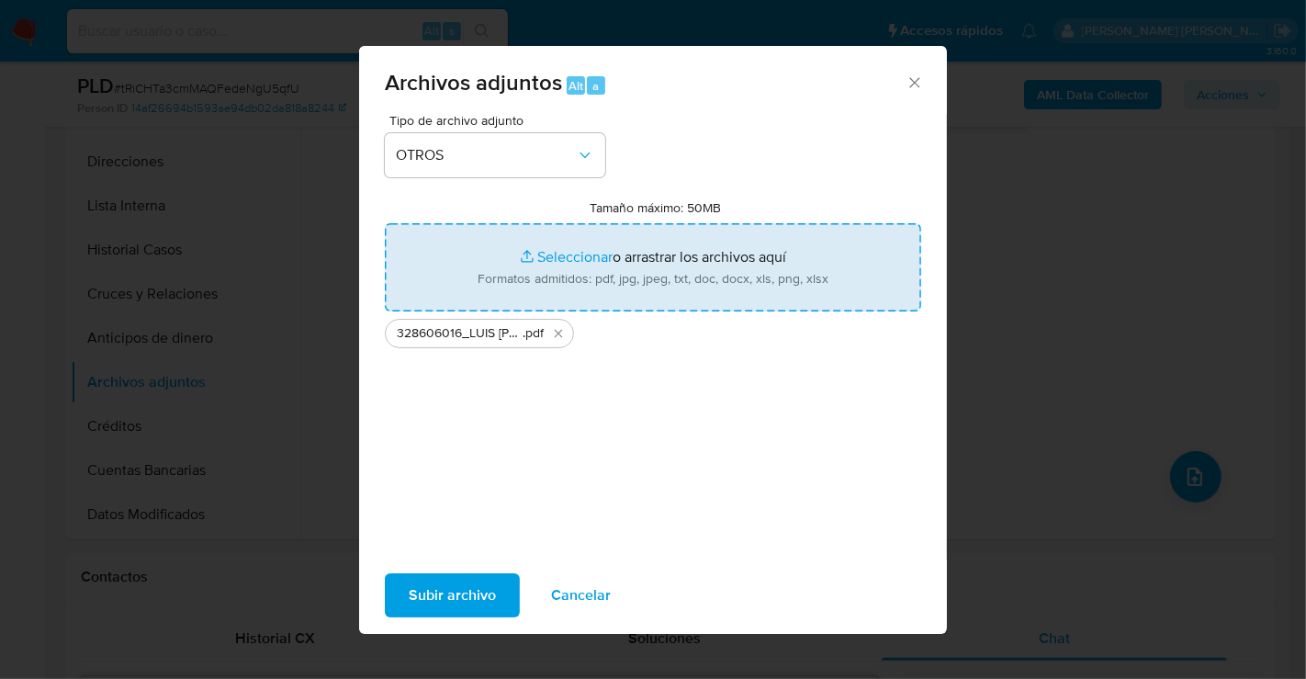
type input "C:\fakepath\328606016_LUIS [PERSON_NAME] GARCIA_AGO25.xlsx"
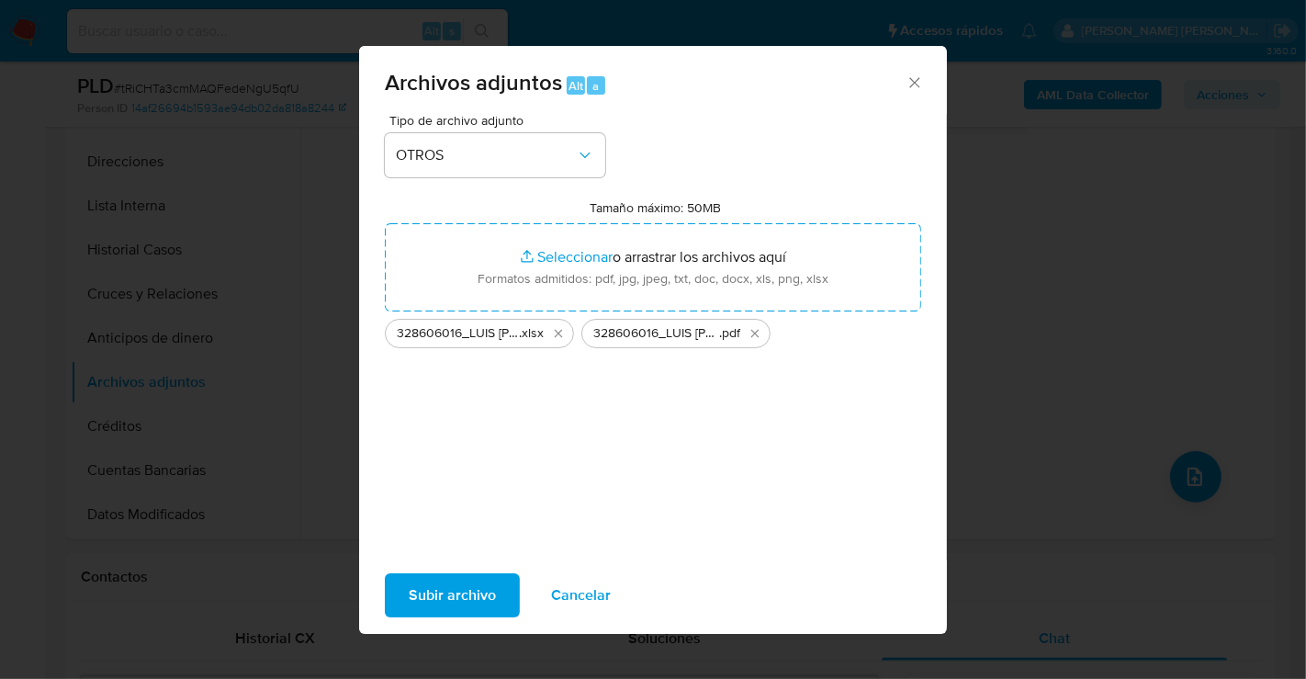
click at [468, 606] on span "Subir archivo" at bounding box center [452, 595] width 87 height 40
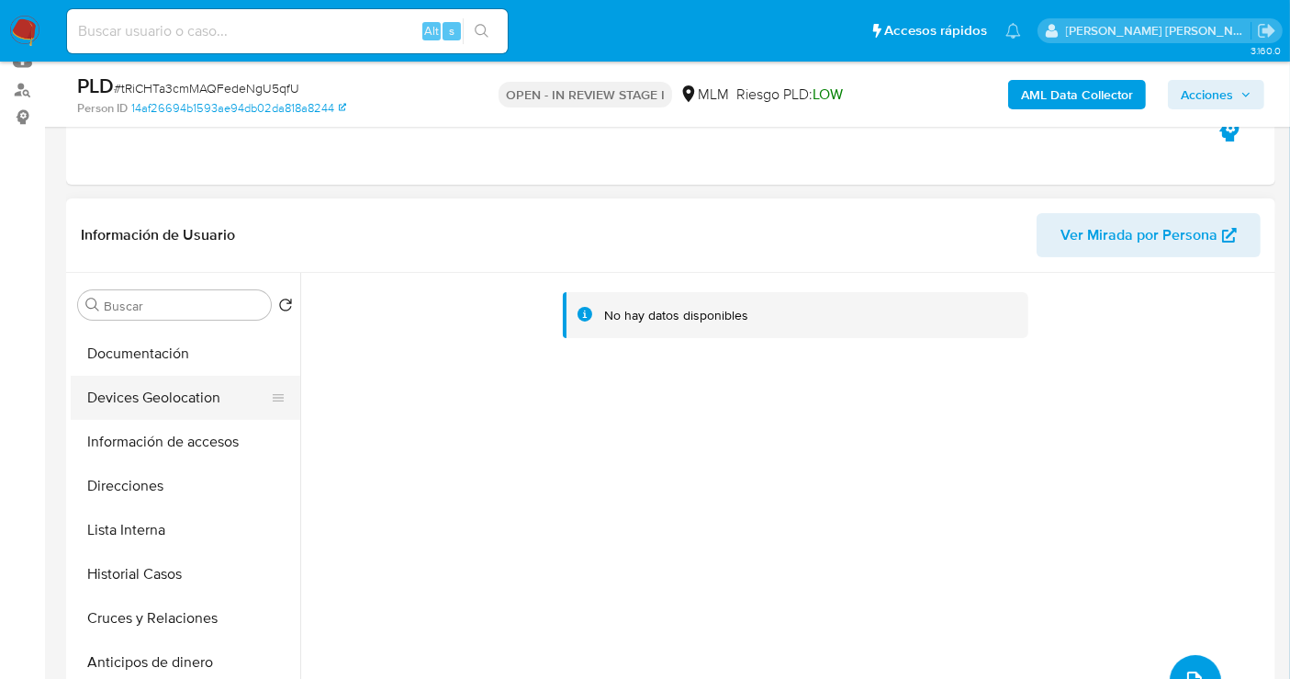
scroll to position [0, 0]
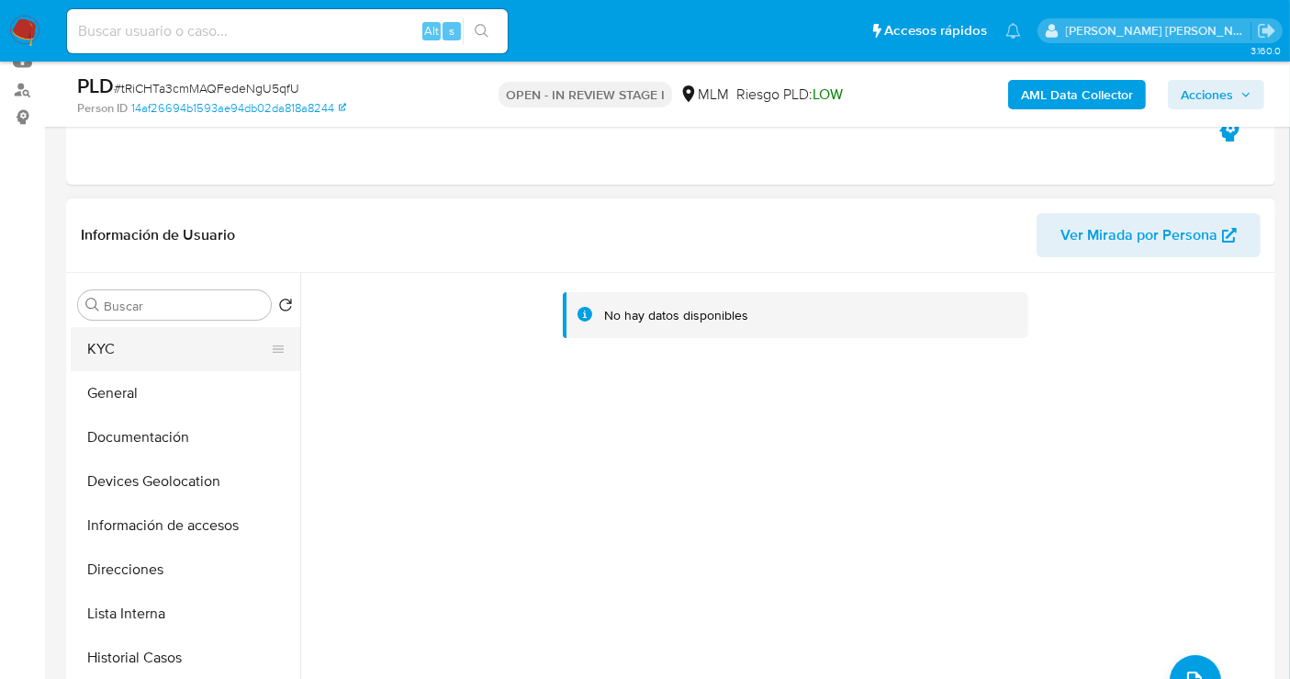
click at [118, 350] on button "KYC" at bounding box center [178, 349] width 215 height 44
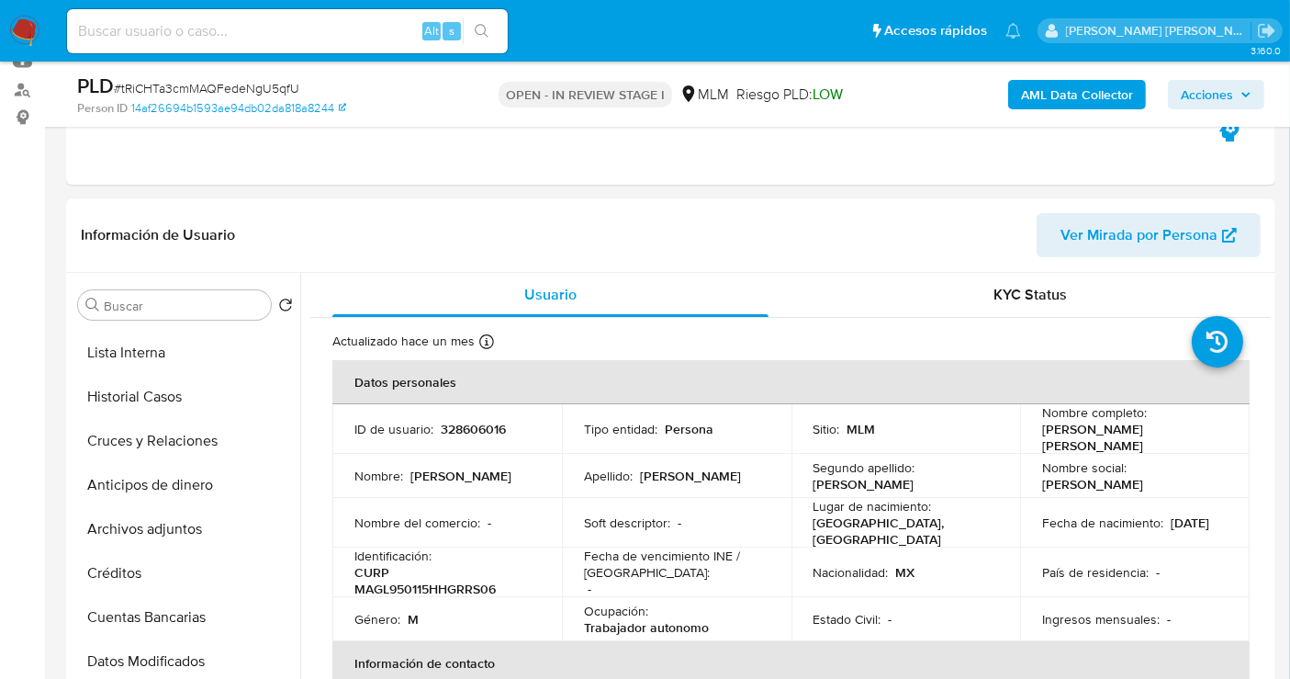
scroll to position [306, 0]
click at [154, 469] on button "Archivos adjuntos" at bounding box center [178, 484] width 215 height 44
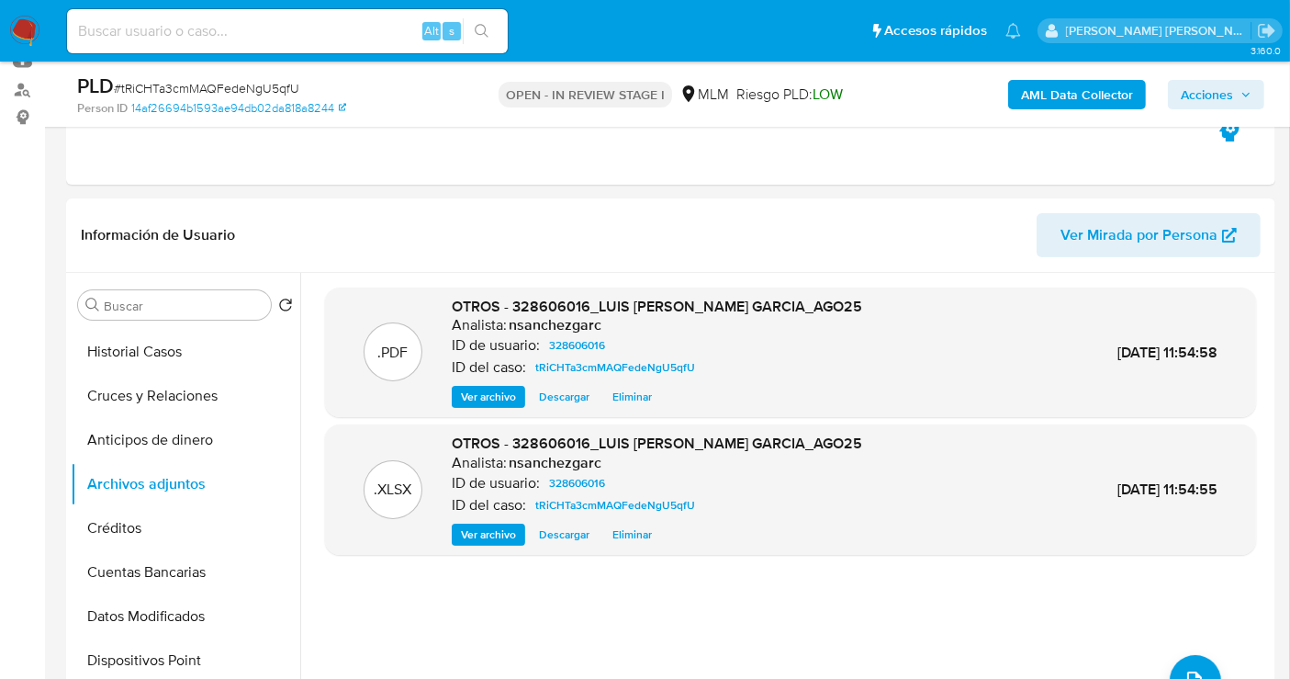
click at [1217, 96] on span "Acciones" at bounding box center [1207, 94] width 52 height 29
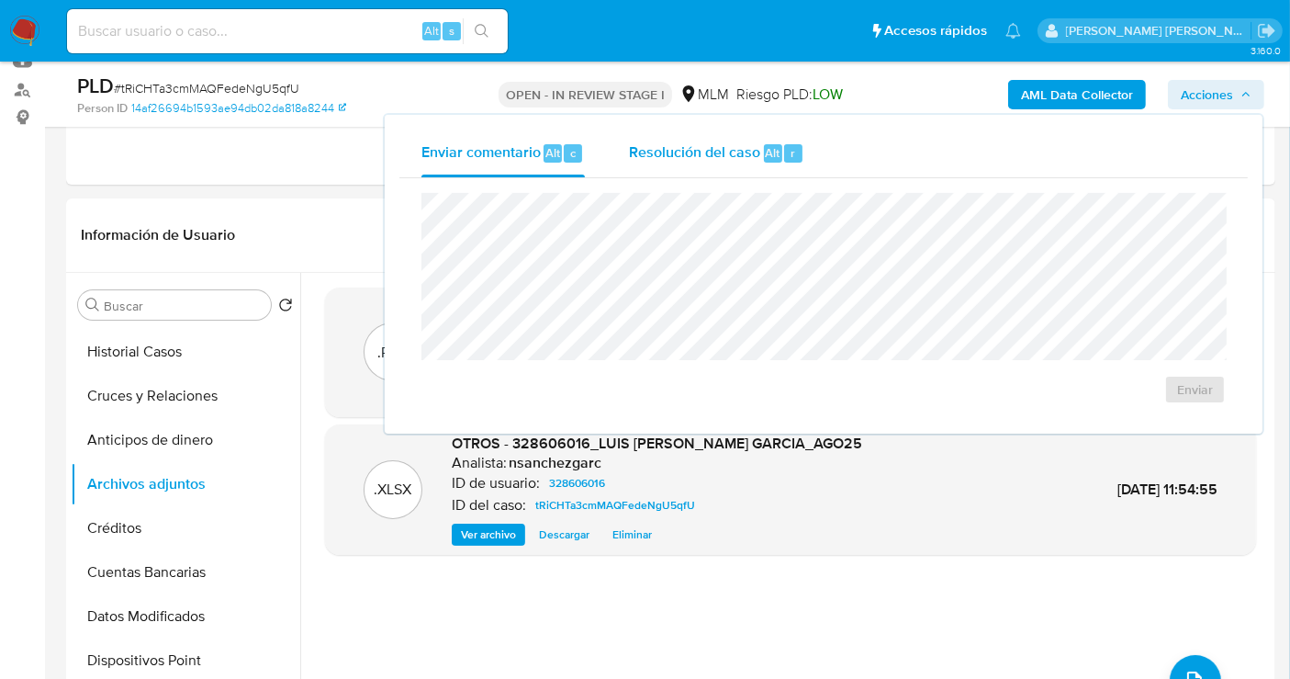
click at [743, 163] on div "Resolución del caso Alt r" at bounding box center [716, 154] width 175 height 48
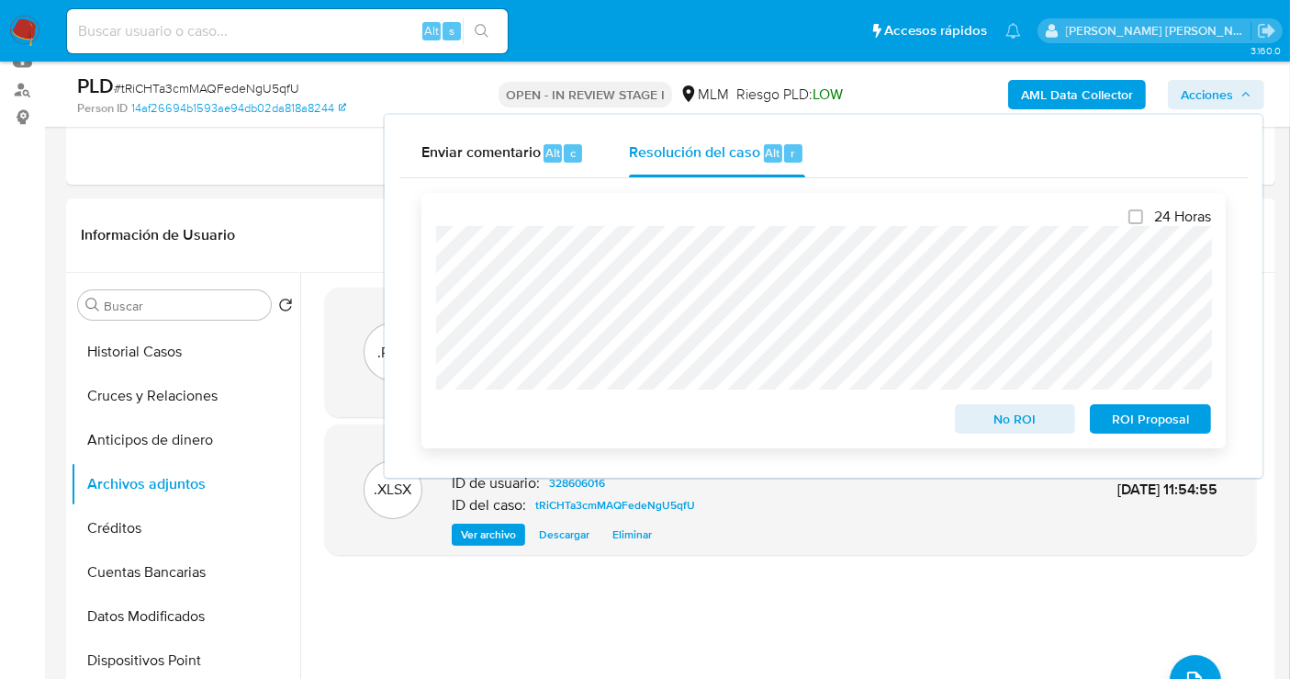
click at [1008, 422] on span "No ROI" at bounding box center [1016, 419] width 96 height 26
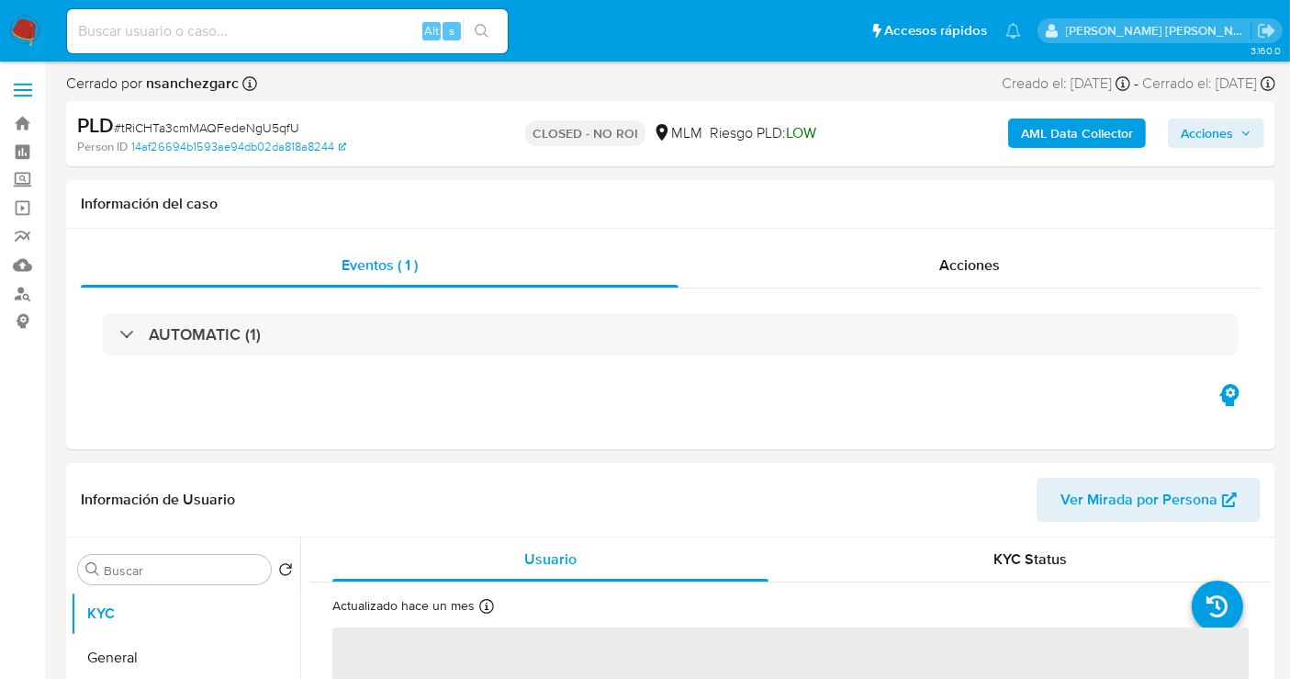
select select "10"
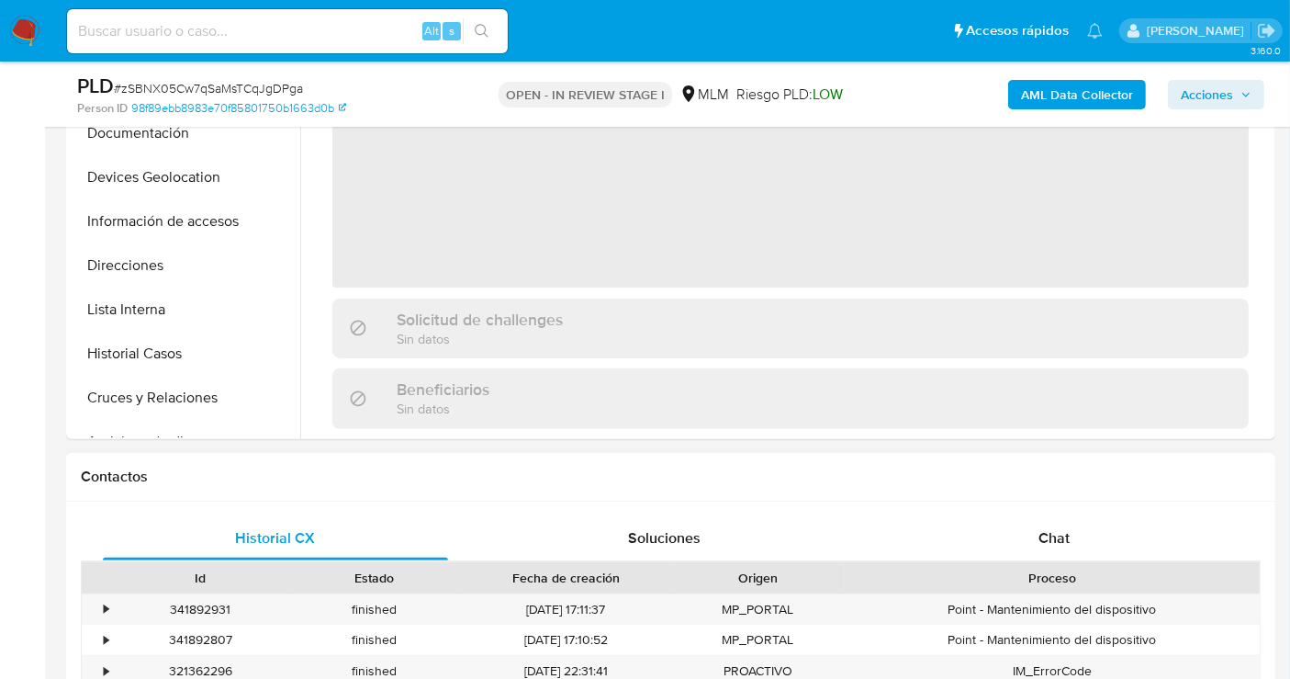
scroll to position [612, 0]
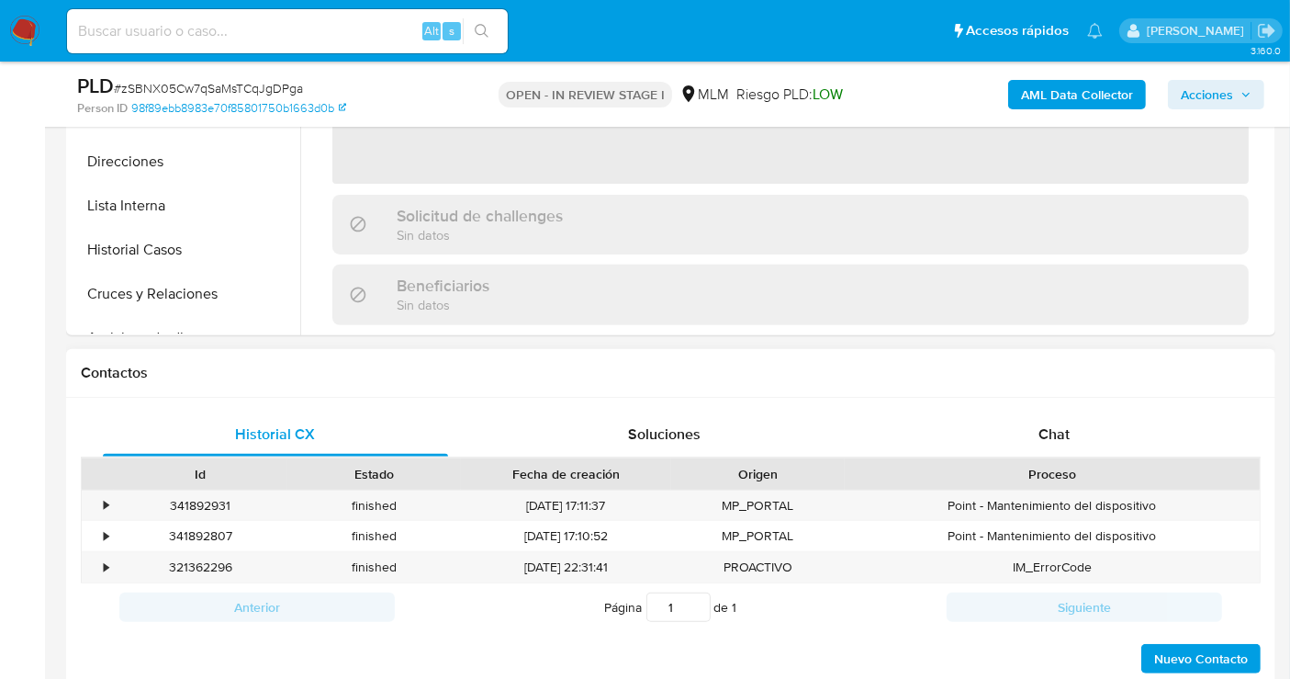
select select "10"
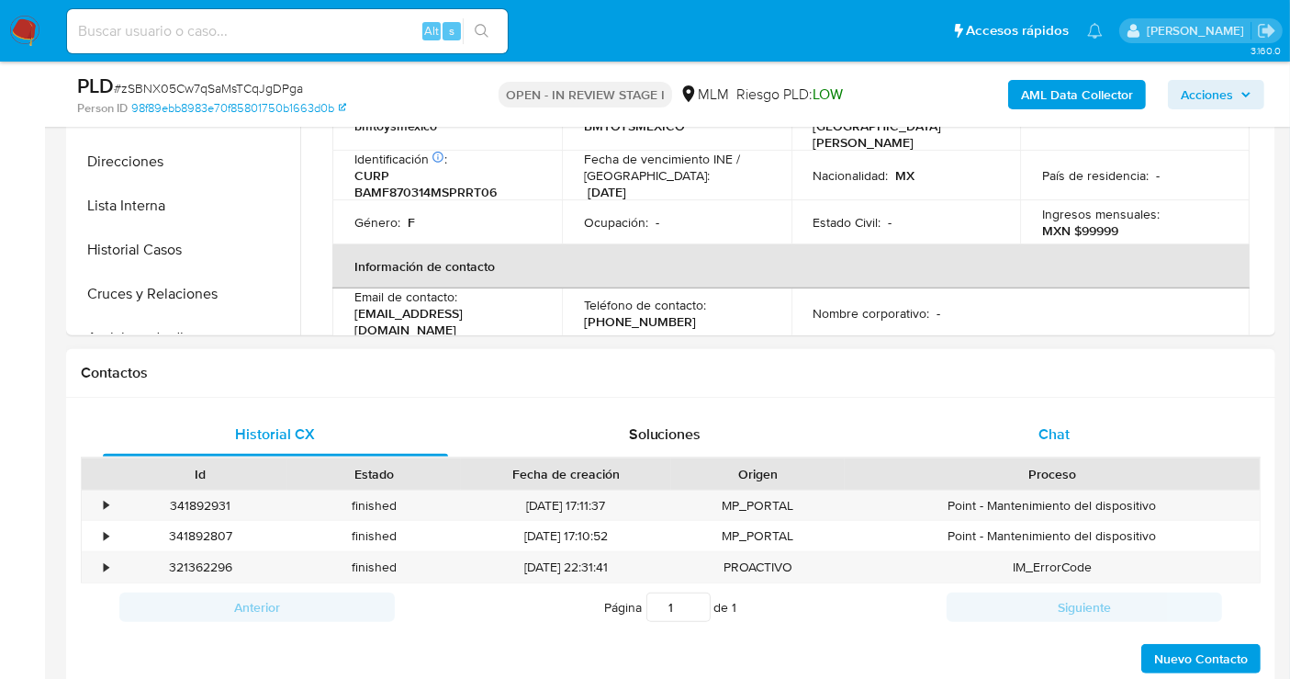
click at [1054, 439] on span "Chat" at bounding box center [1054, 433] width 31 height 21
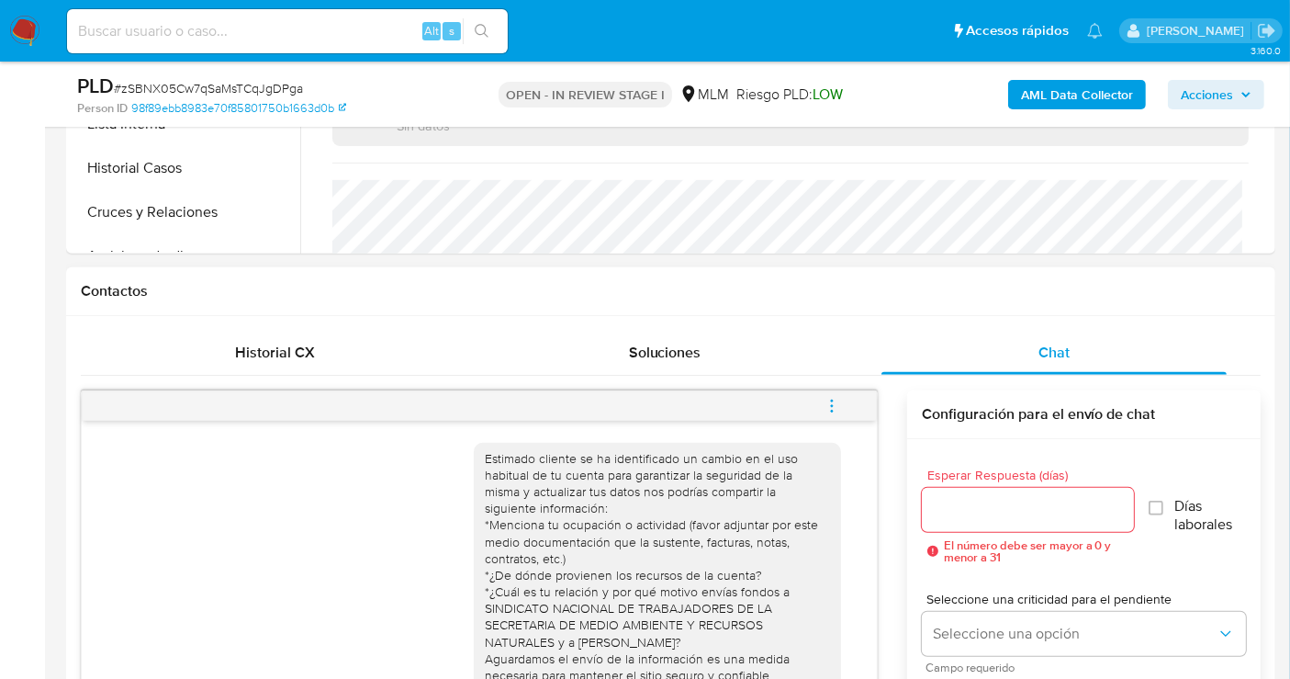
scroll to position [816, 0]
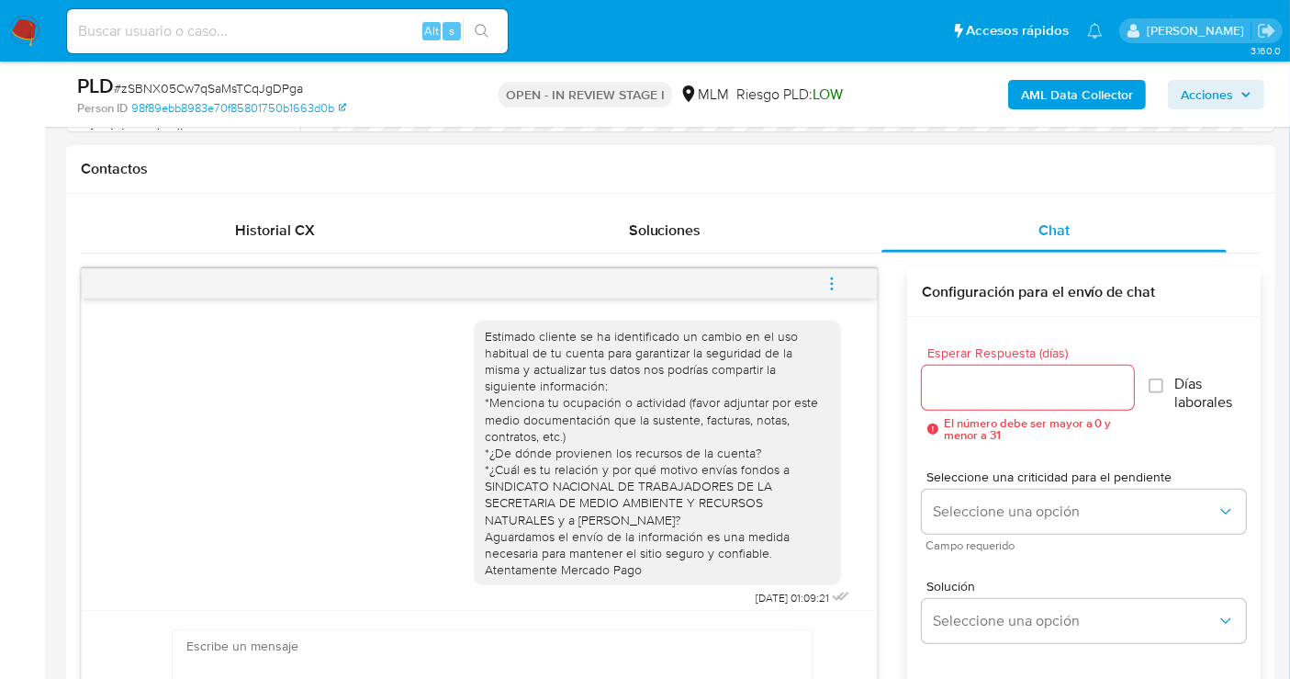
click at [830, 268] on span "menu-action" at bounding box center [832, 284] width 17 height 44
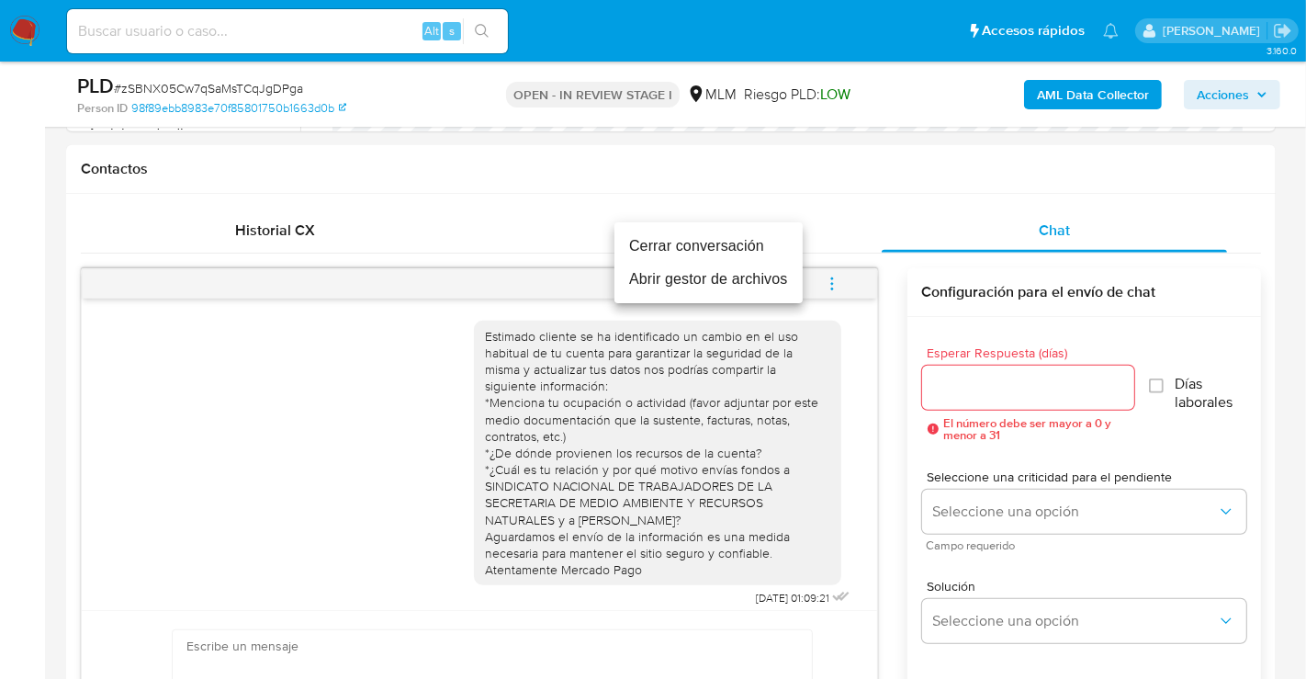
click at [681, 250] on li "Cerrar conversación" at bounding box center [708, 246] width 188 height 33
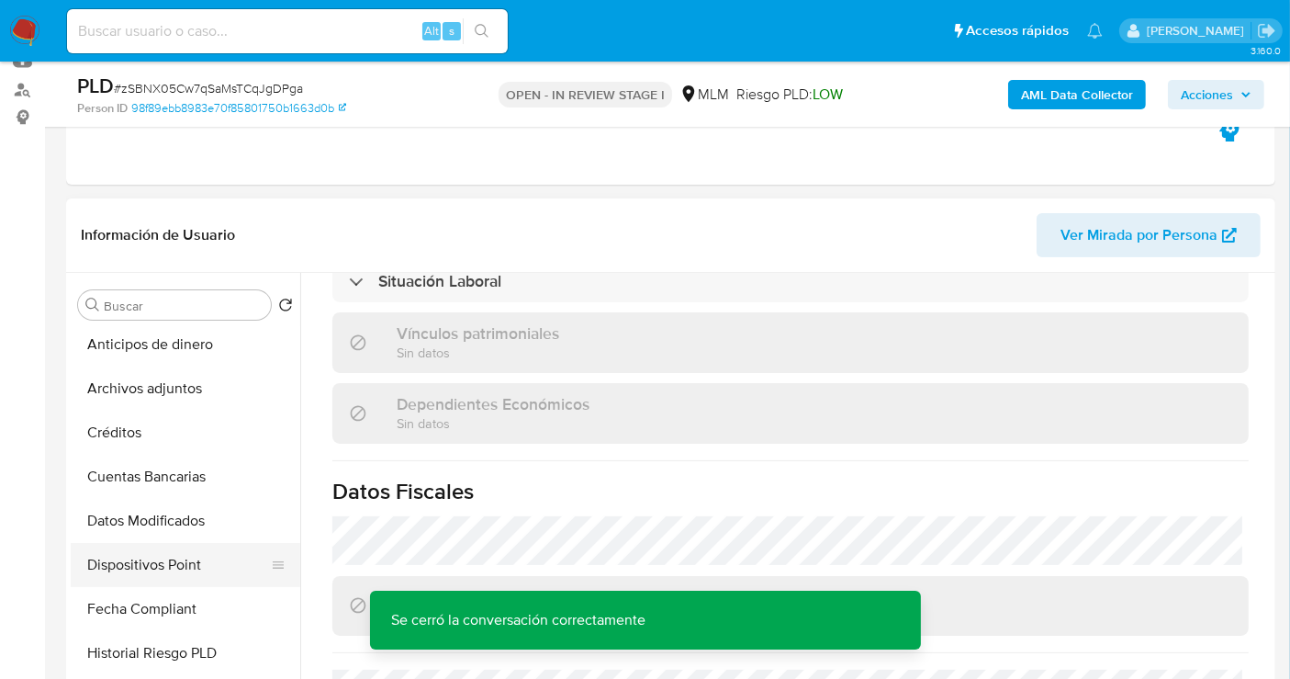
scroll to position [408, 0]
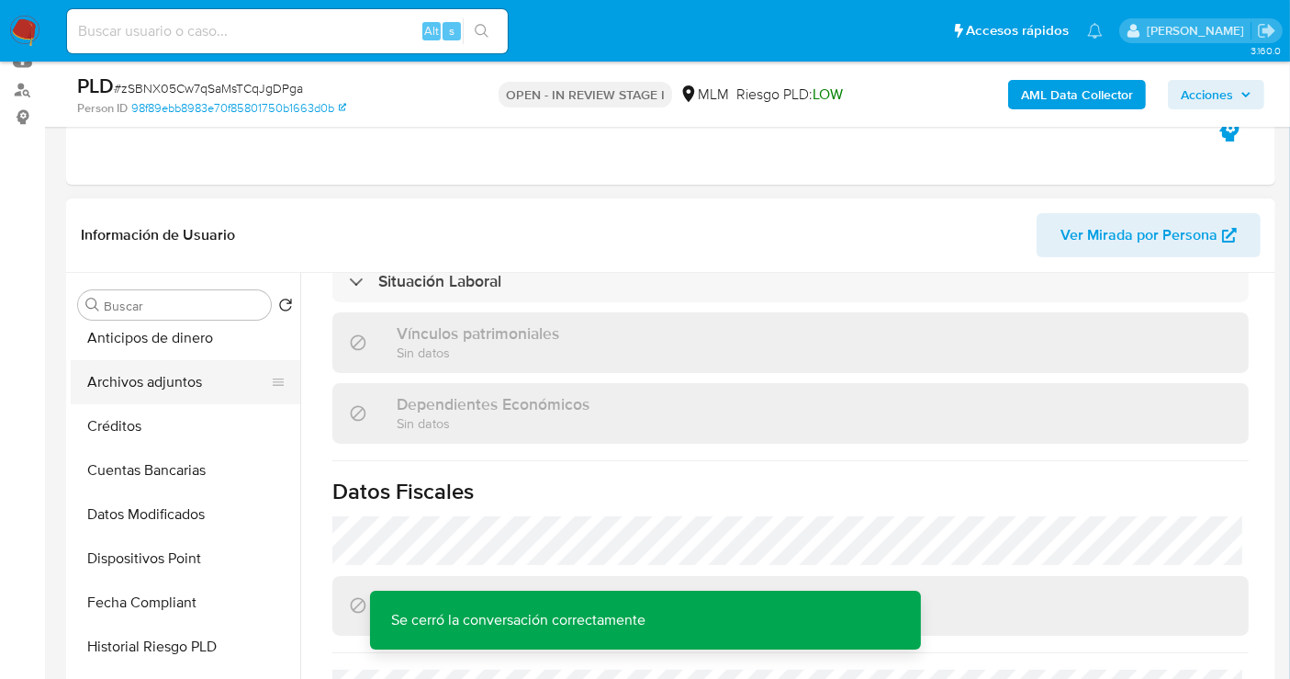
click at [152, 373] on button "Archivos adjuntos" at bounding box center [178, 382] width 215 height 44
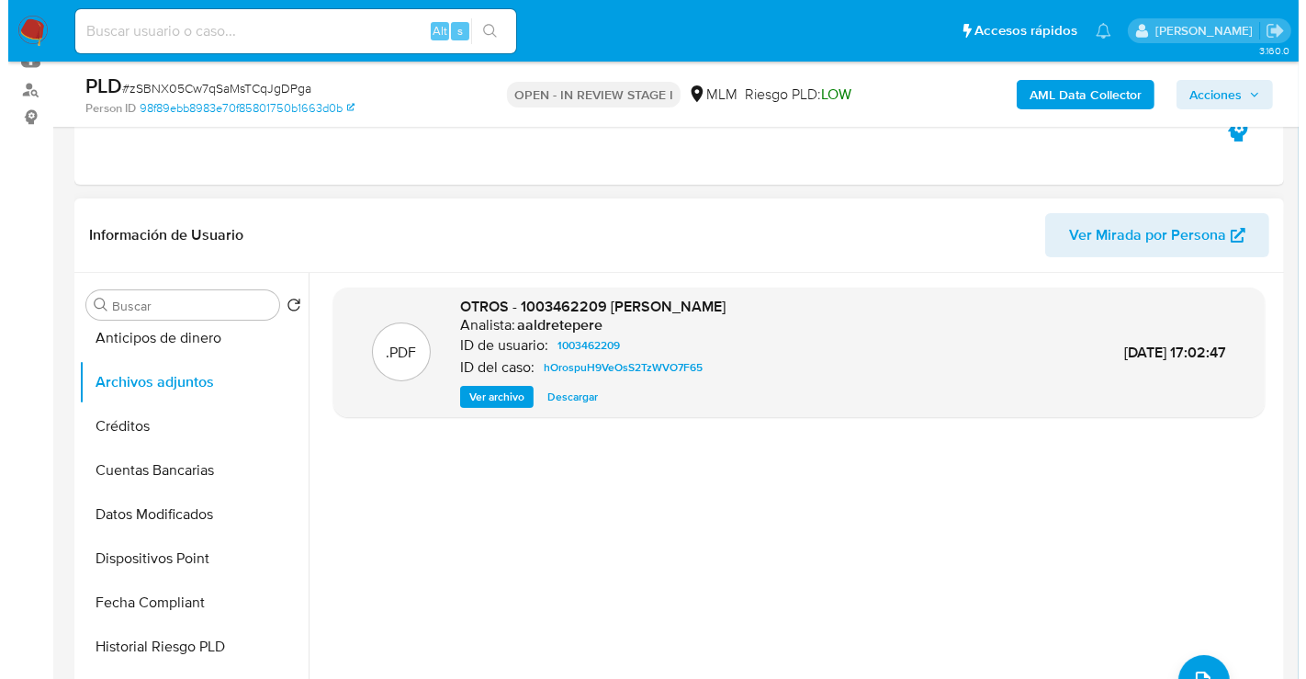
scroll to position [306, 0]
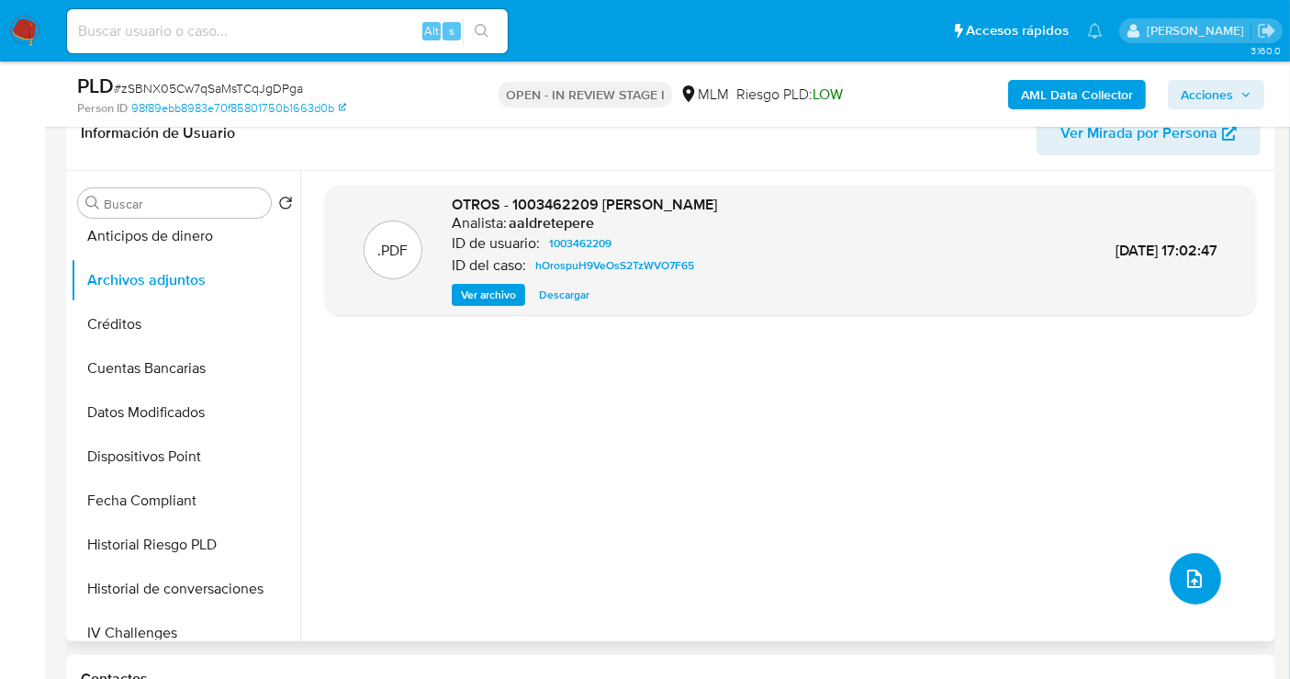
click at [1202, 593] on button "upload-file" at bounding box center [1195, 578] width 51 height 51
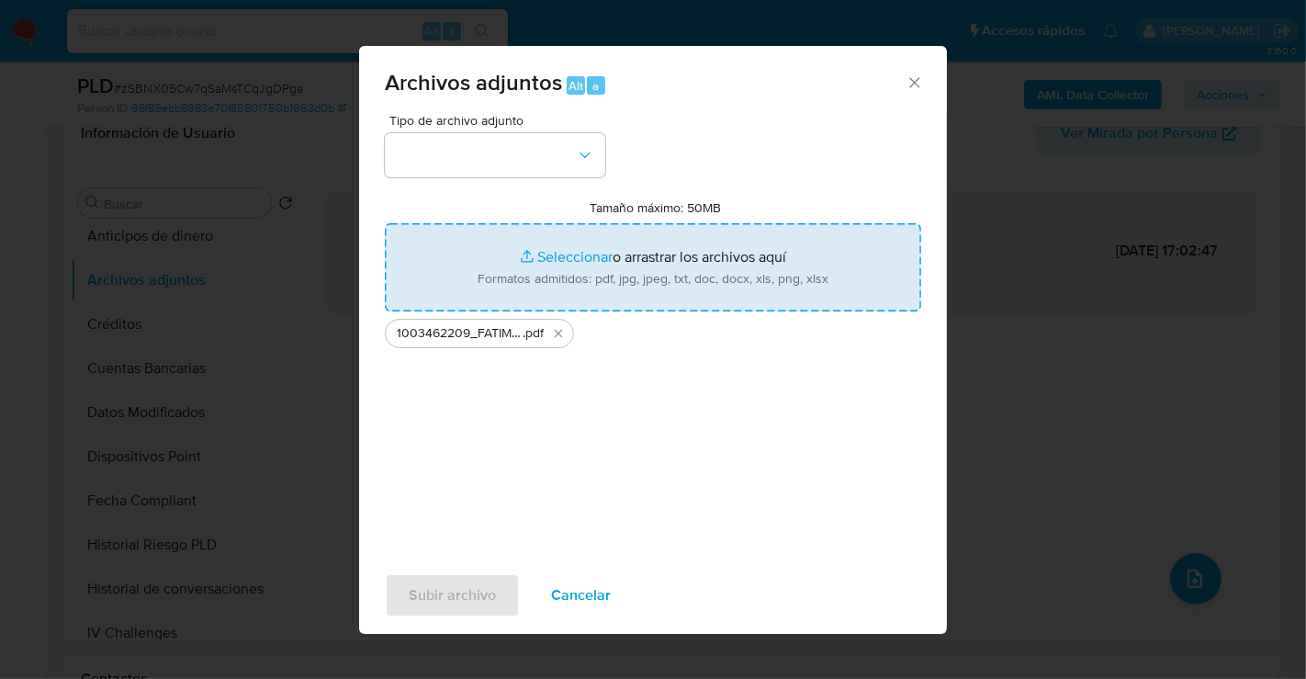
type input "C:\fakepath\1003462209_FATIMA BARRERA MARTINEZ_AGO25.xlsx"
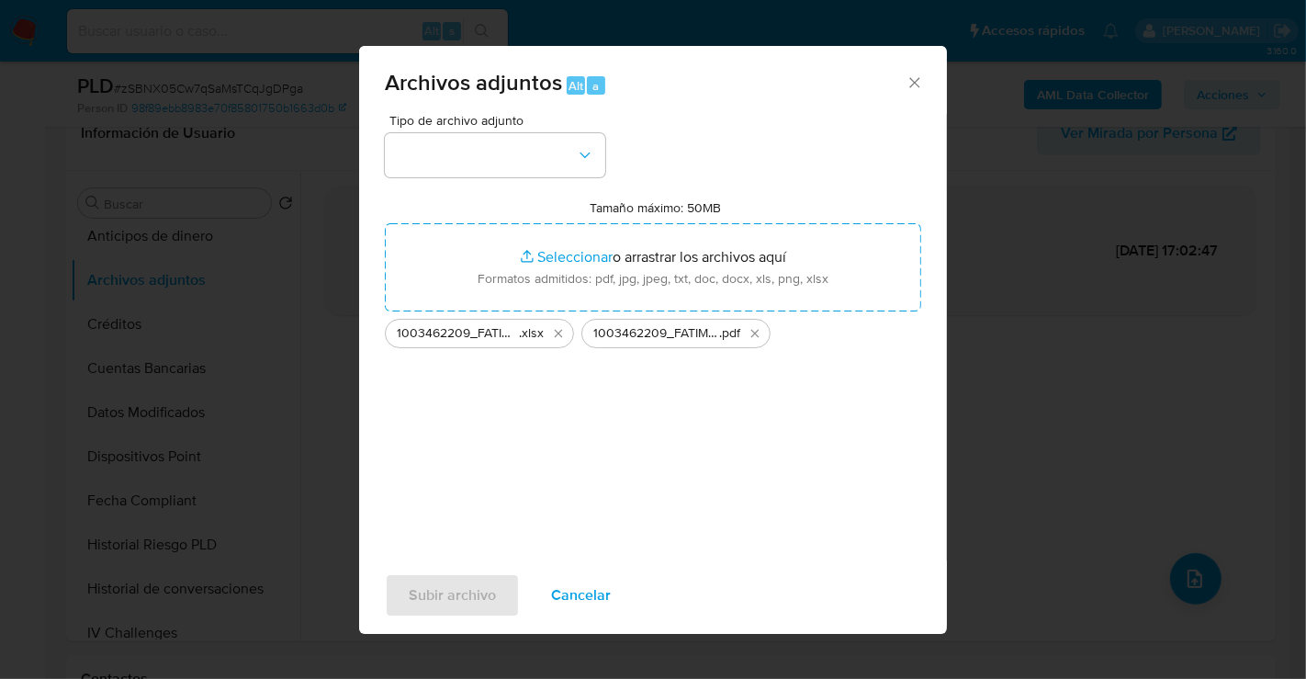
click at [475, 180] on div "Tipo de archivo adjunto Tamaño máximo: 50MB Seleccionar archivos Seleccionar o …" at bounding box center [653, 331] width 536 height 434
click at [474, 159] on button "button" at bounding box center [495, 155] width 220 height 44
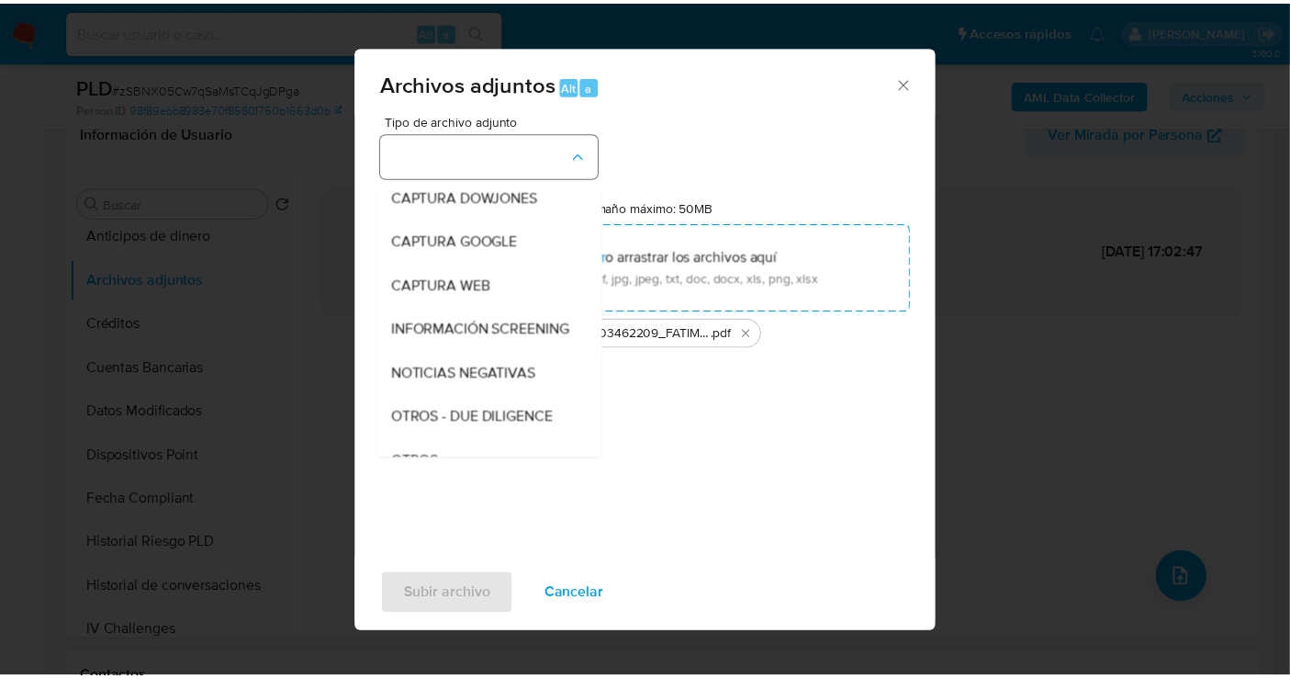
scroll to position [95, 0]
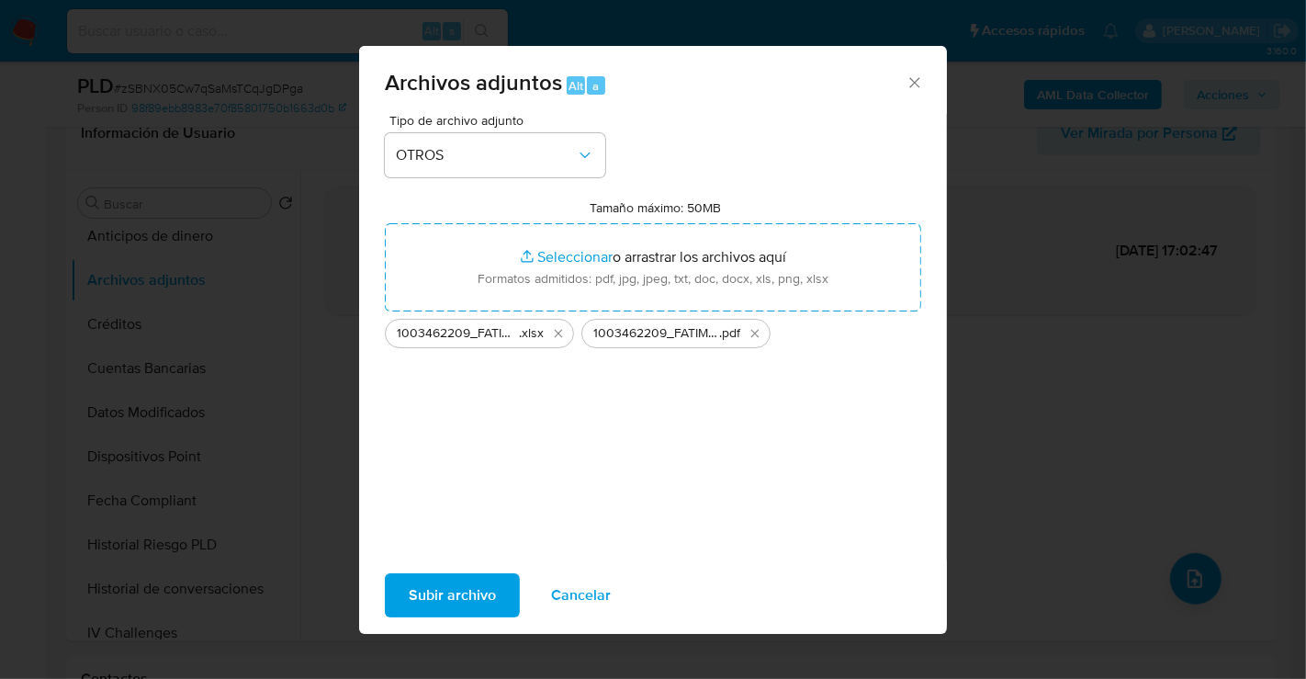
click at [453, 599] on span "Subir archivo" at bounding box center [452, 595] width 87 height 40
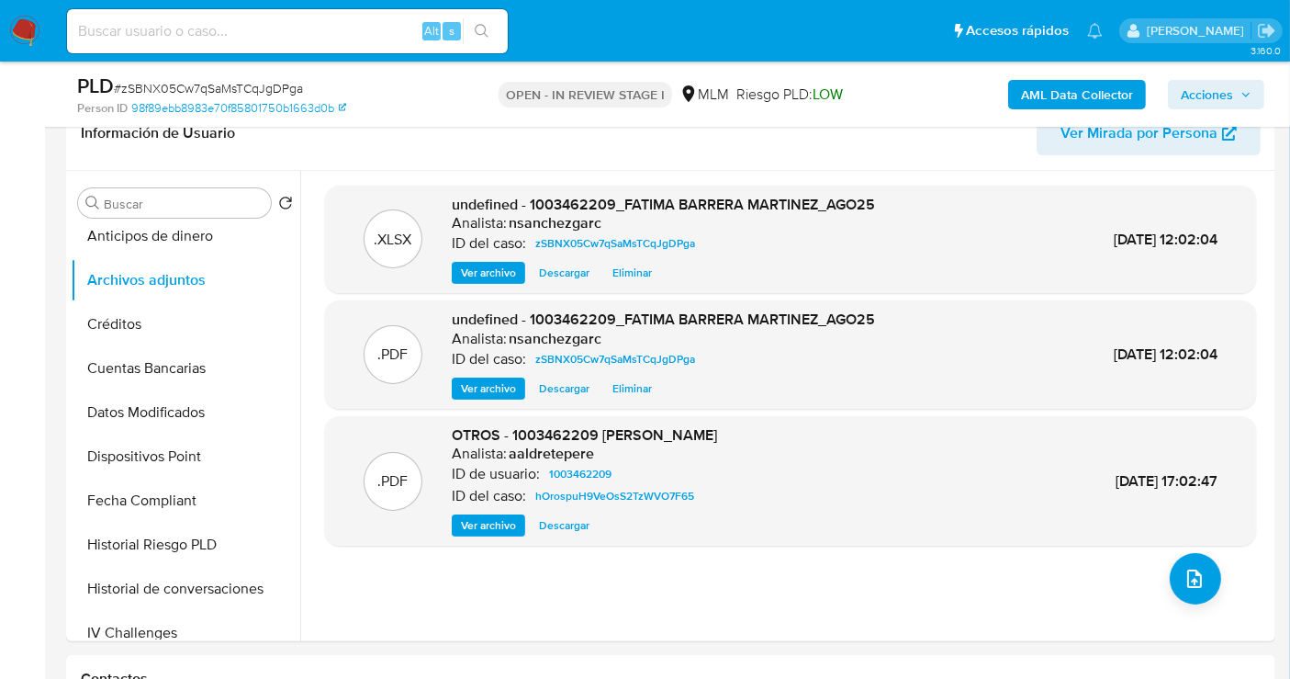
click at [1200, 99] on span "Acciones" at bounding box center [1207, 94] width 52 height 29
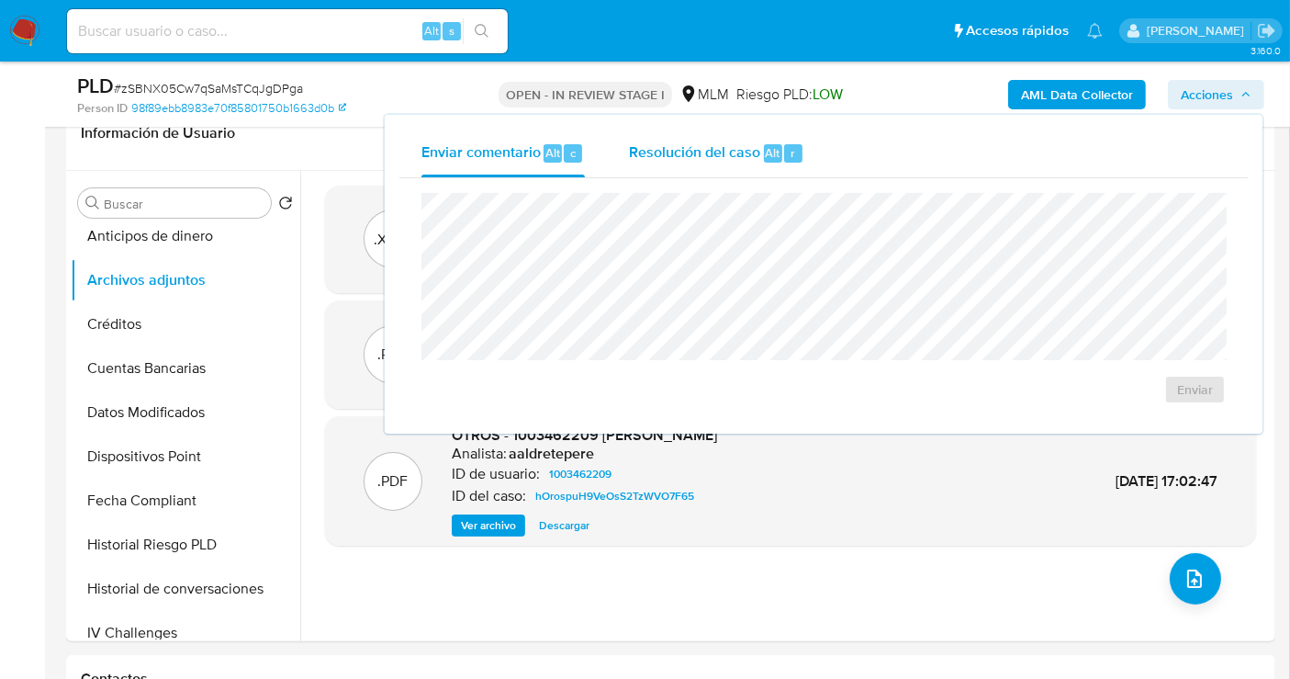
click at [677, 152] on span "Resolución del caso" at bounding box center [694, 151] width 131 height 21
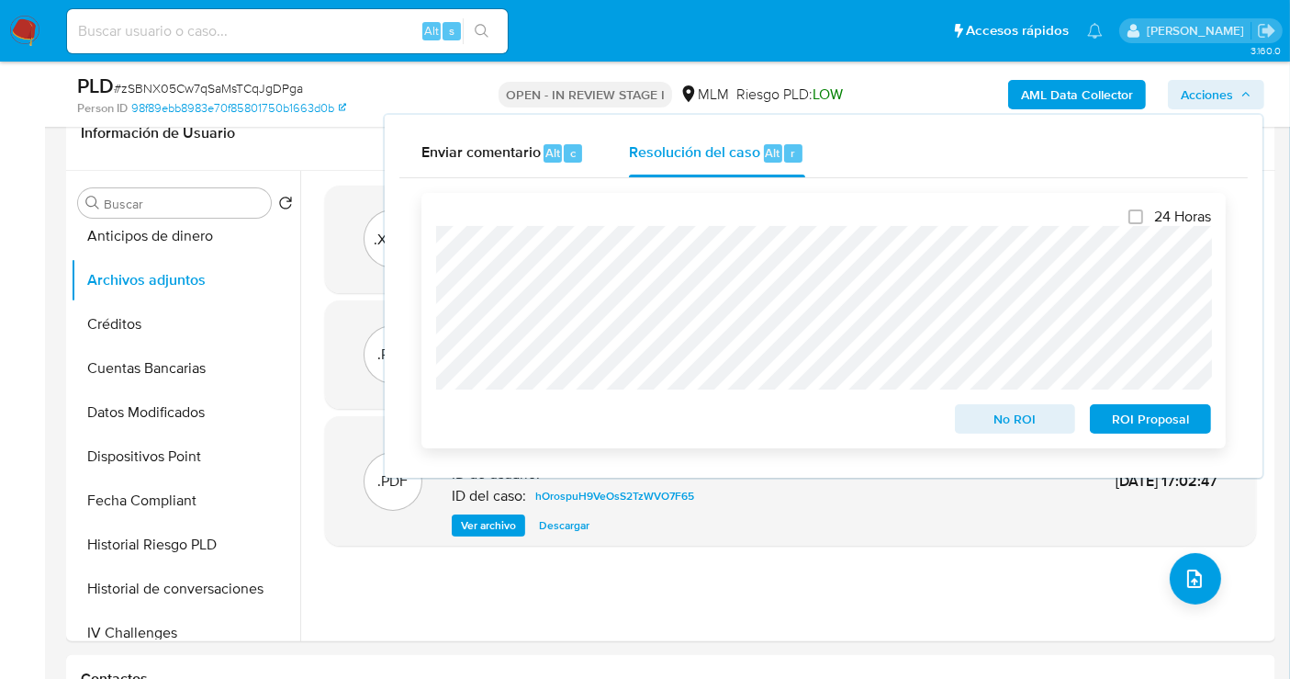
click at [998, 418] on span "No ROI" at bounding box center [1016, 419] width 96 height 26
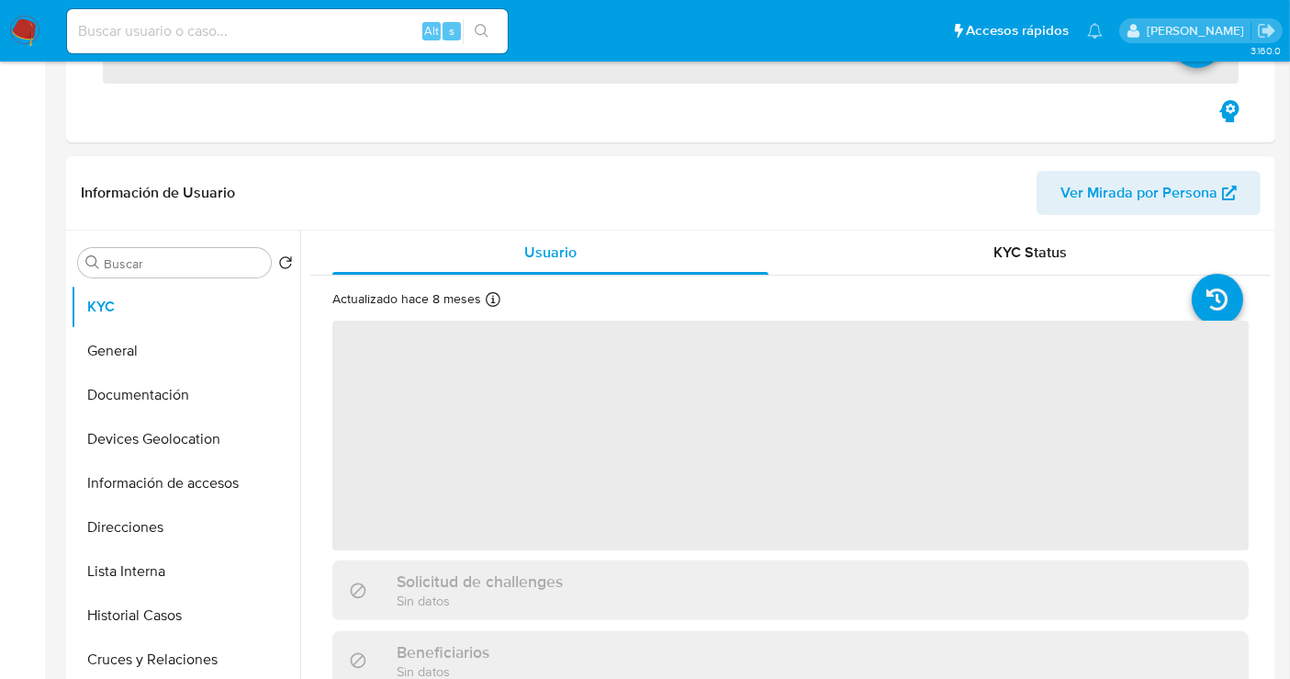
scroll to position [714, 0]
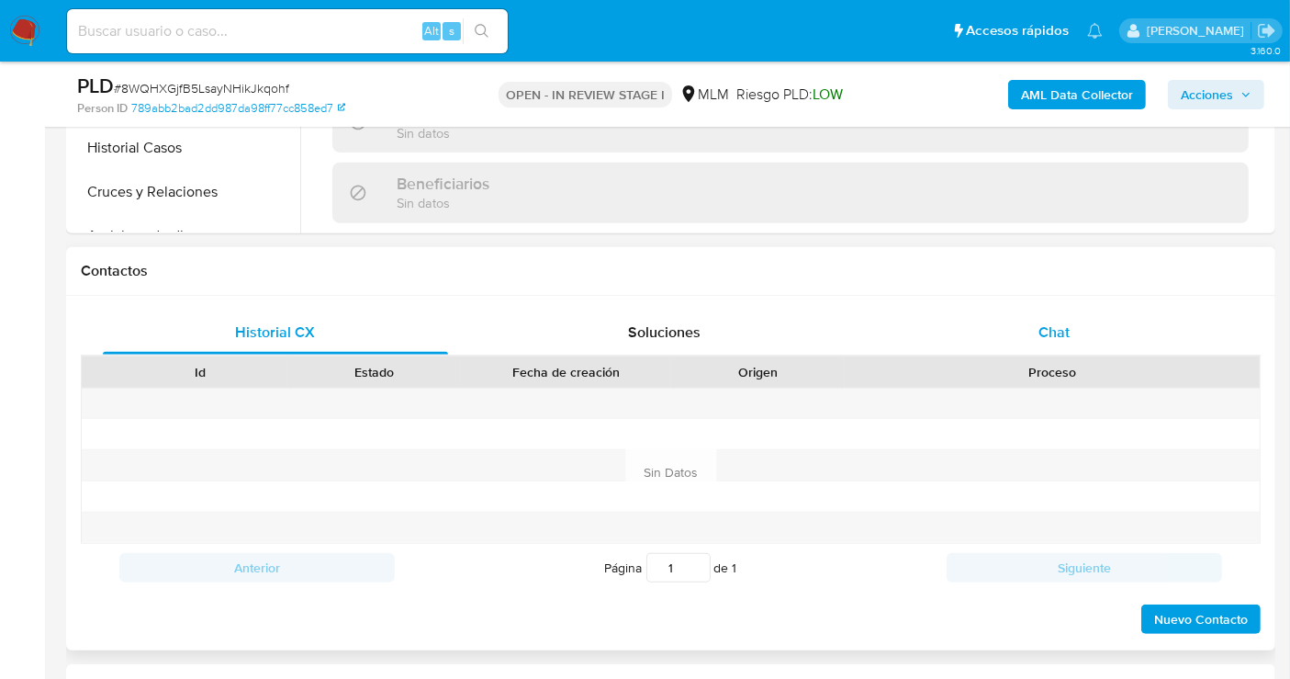
select select "10"
click at [1076, 323] on div "Chat" at bounding box center [1054, 332] width 345 height 44
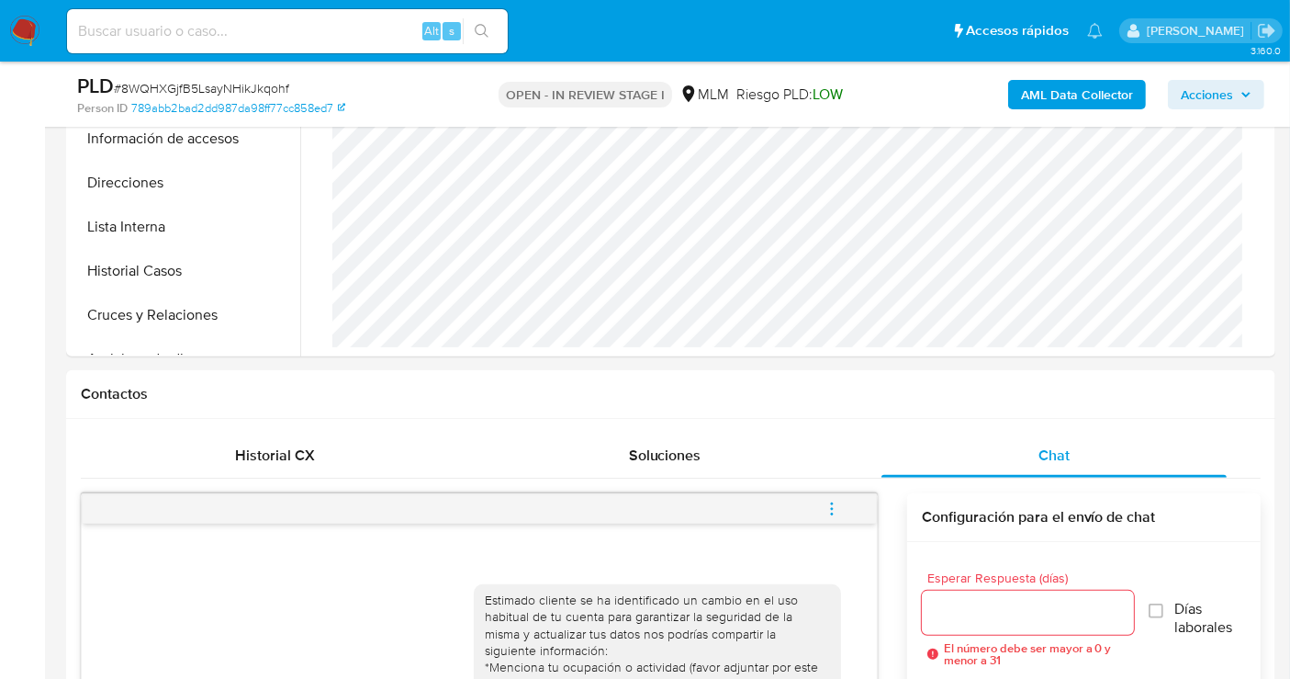
scroll to position [919, 0]
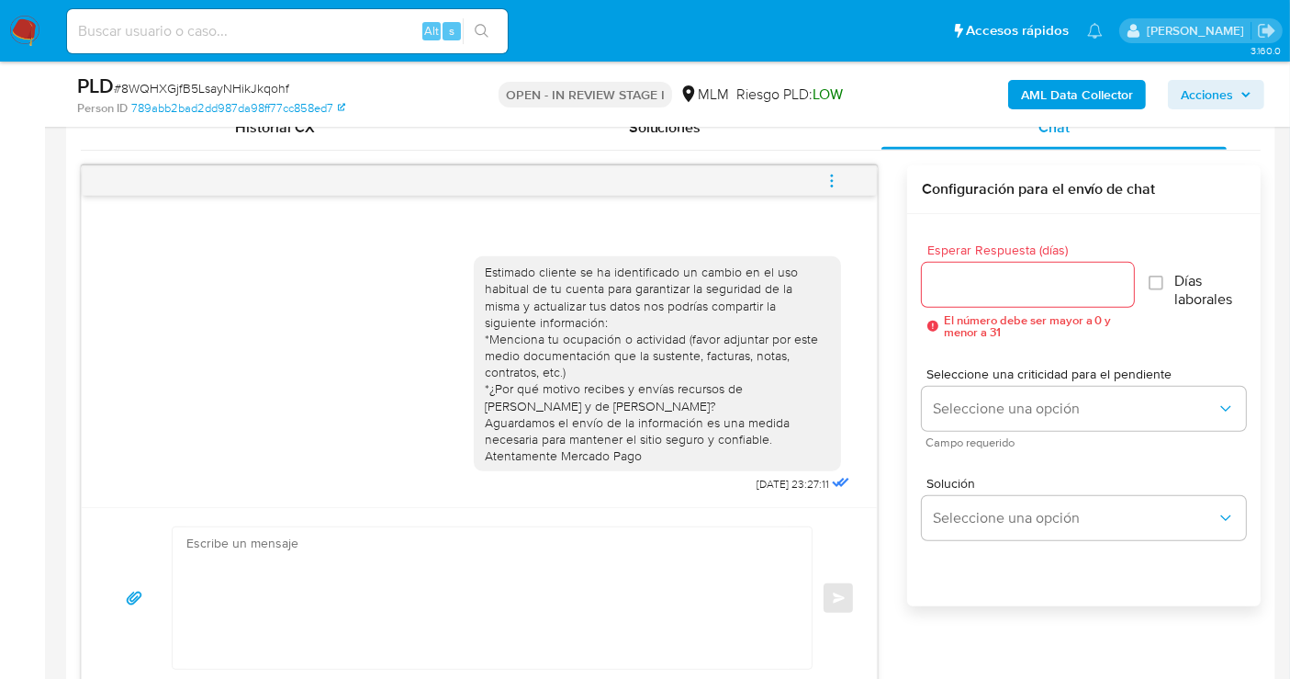
drag, startPoint x: 843, startPoint y: 481, endPoint x: 486, endPoint y: 478, distance: 357.3
click at [486, 478] on div "Estimado cliente se ha identificado un cambio en el uso habitual de tu cuenta p…" at bounding box center [664, 370] width 380 height 254
drag, startPoint x: 485, startPoint y: 277, endPoint x: 663, endPoint y: 452, distance: 249.4
click at [663, 452] on div "Estimado cliente se ha identificado un cambio en el uso habitual de tu cuenta p…" at bounding box center [657, 364] width 345 height 200
copy div "Estimado cliente se ha identificado un cambio en el uso habitual de tu cuenta p…"
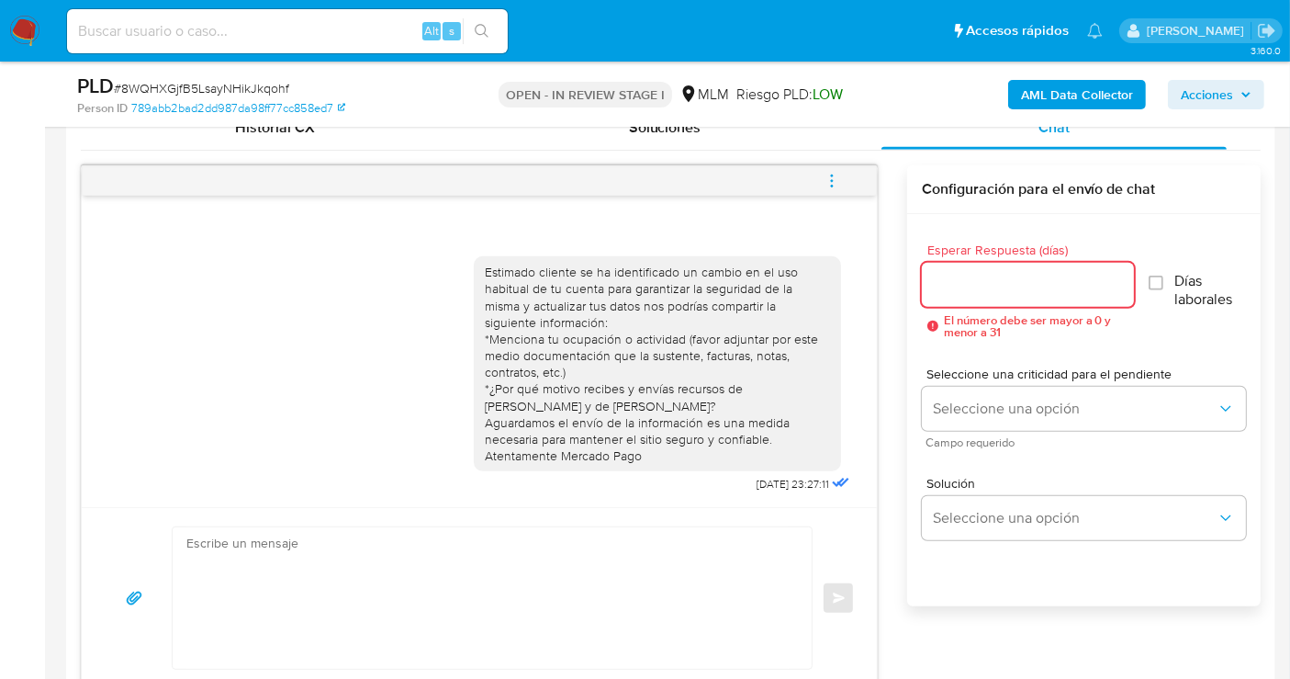
click at [961, 284] on input "Esperar Respuesta (días)" at bounding box center [1028, 285] width 212 height 24
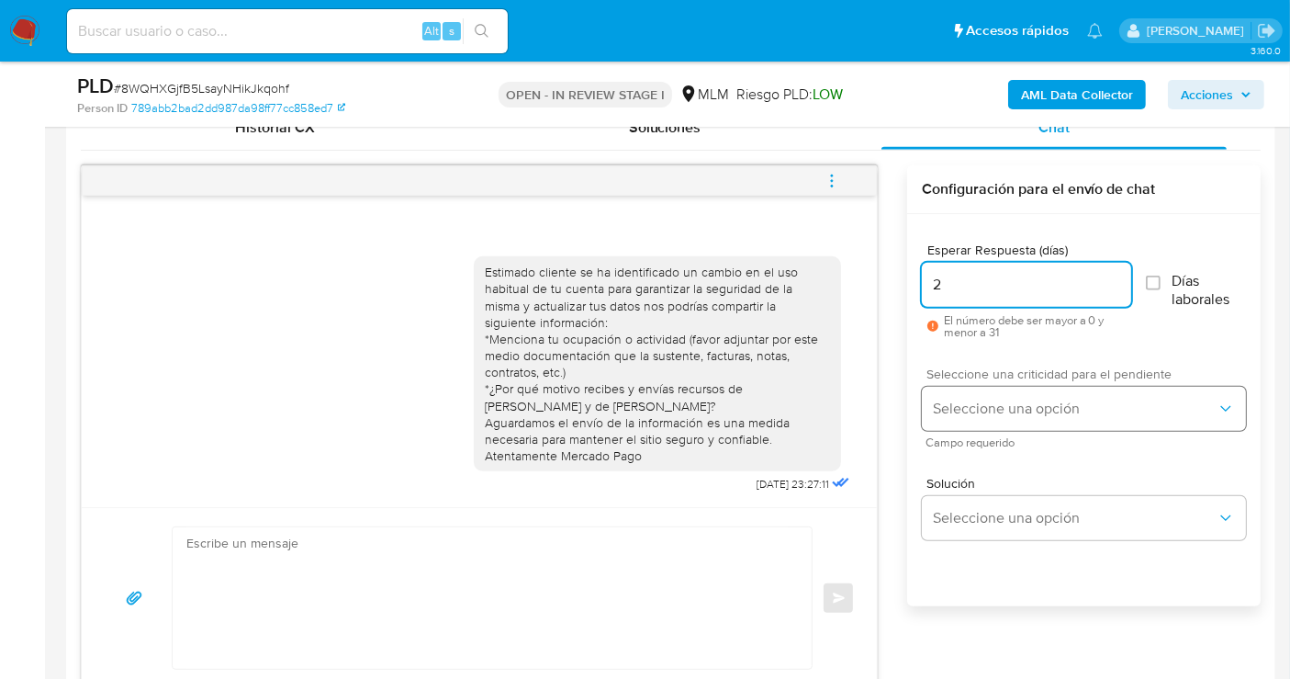
type input "2"
click at [989, 407] on span "Seleccione una opción" at bounding box center [1075, 409] width 284 height 18
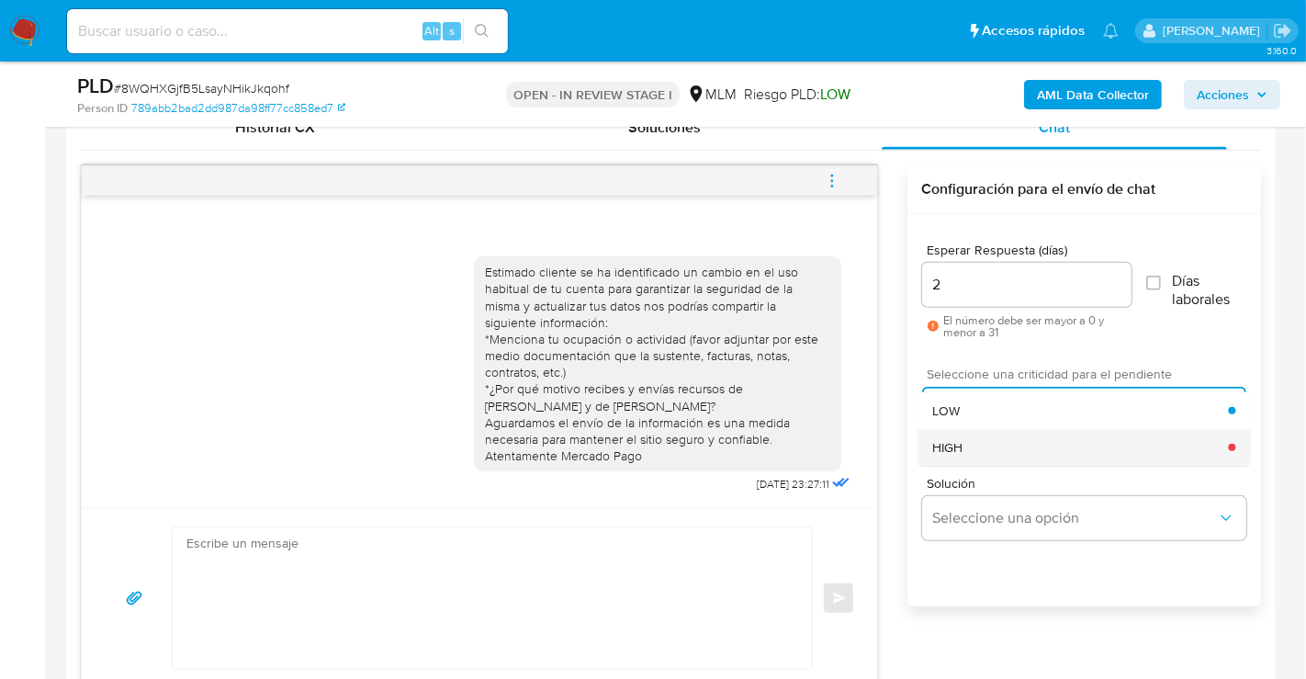
click at [964, 445] on div "HIGH" at bounding box center [1080, 447] width 296 height 37
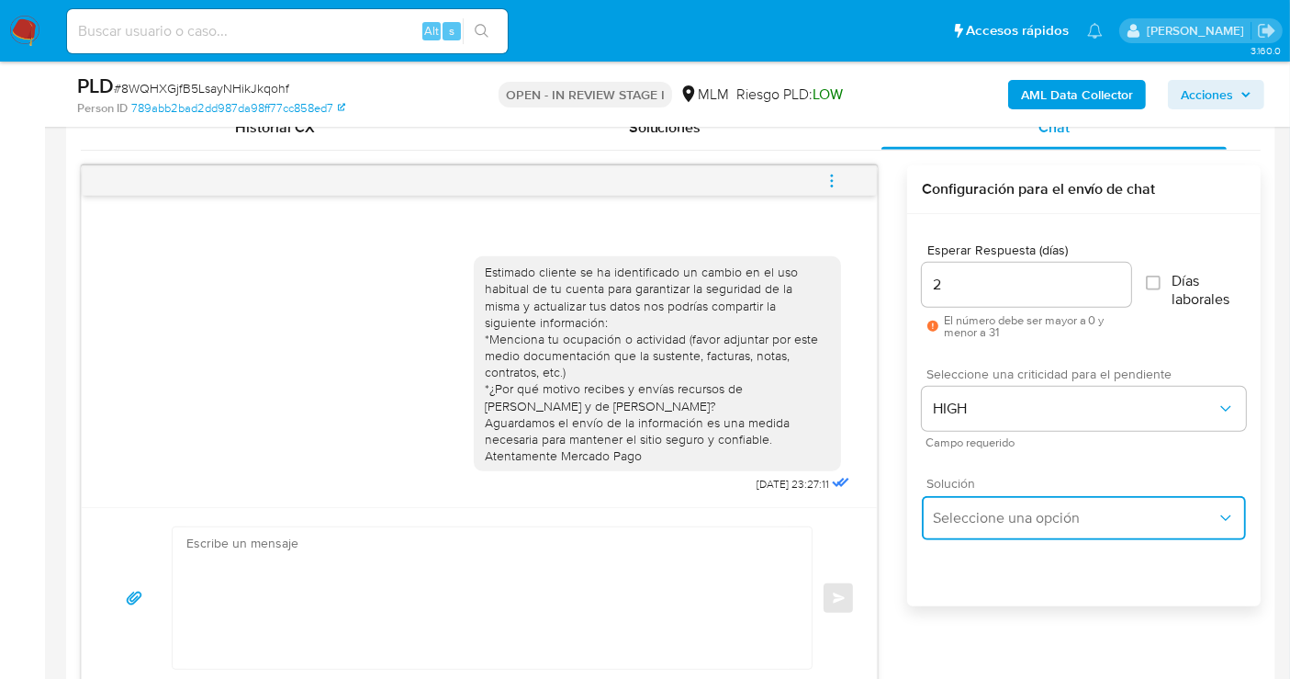
click at [980, 526] on button "Seleccione una opción" at bounding box center [1084, 518] width 324 height 44
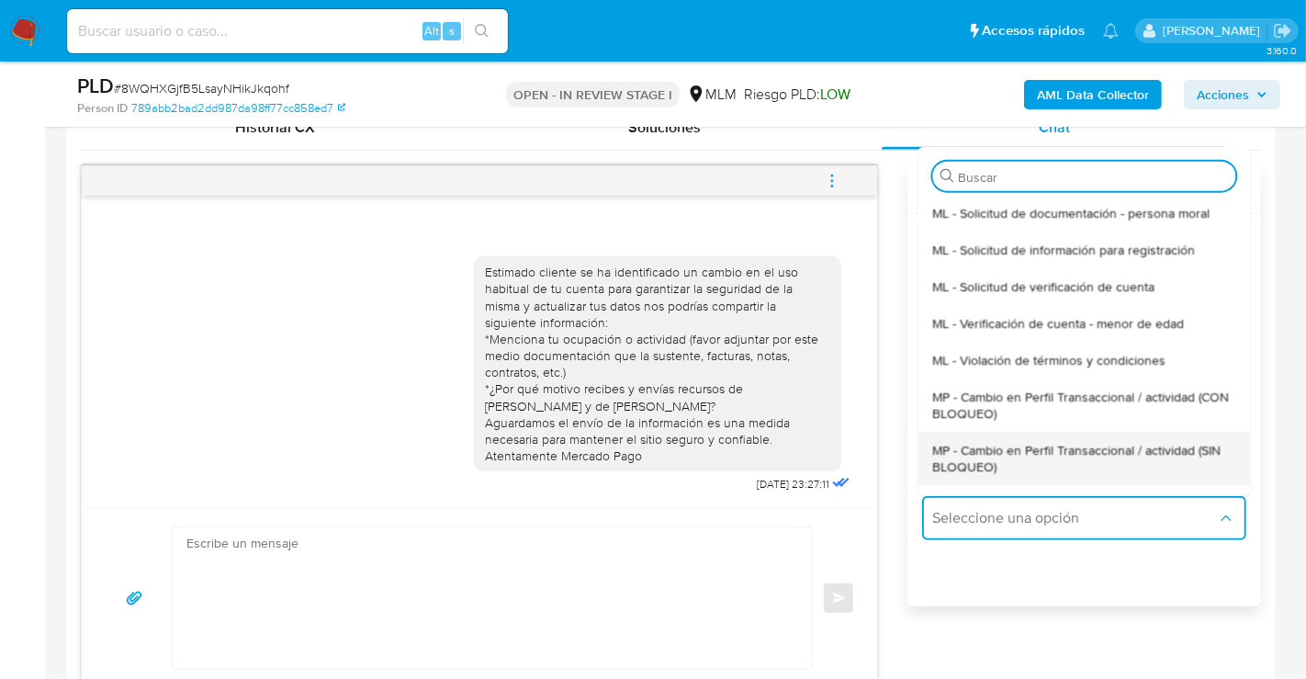
click at [959, 452] on span "MP - Cambio en Perfil Transaccional / actividad (SIN BLOQUEO)" at bounding box center [1083, 457] width 303 height 33
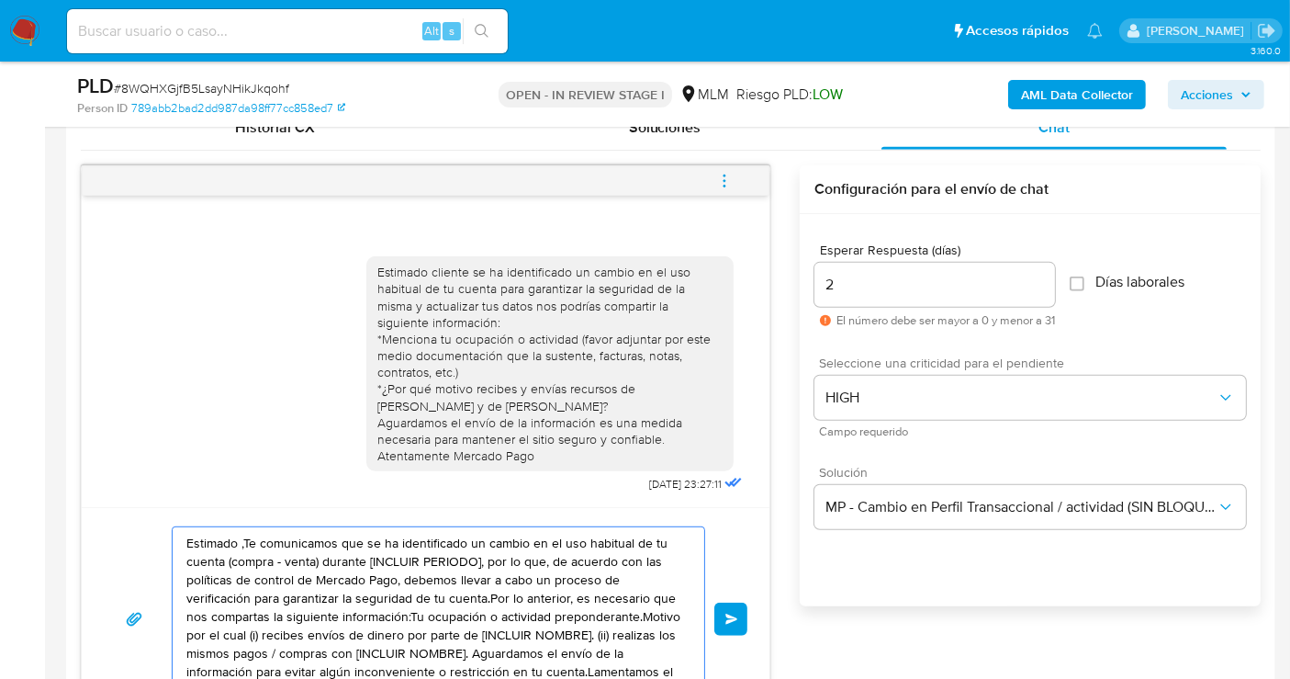
click at [312, 579] on textarea "Estimado ,Te comunicamos que se ha identificado un cambio en el uso habitual de…" at bounding box center [433, 619] width 495 height 184
paste textarea "cliente se ha identificado un cambio en el uso habitual de tu cuenta para garan…"
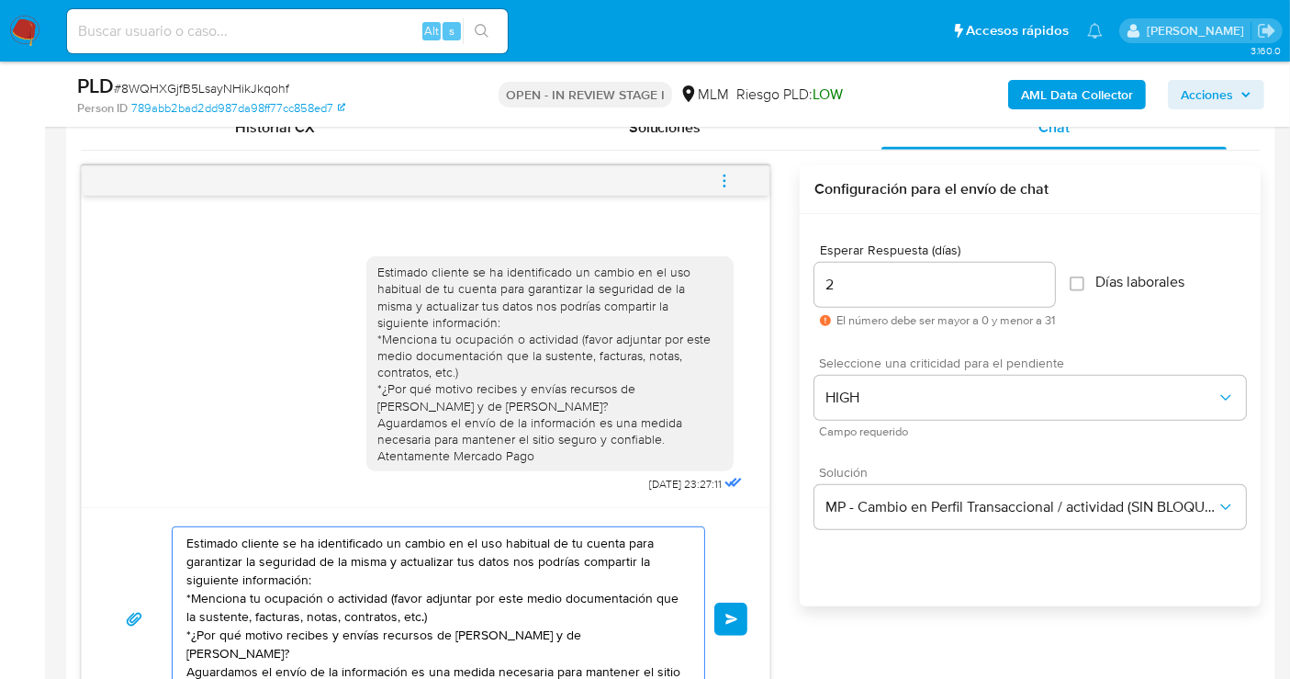
scroll to position [948, 0]
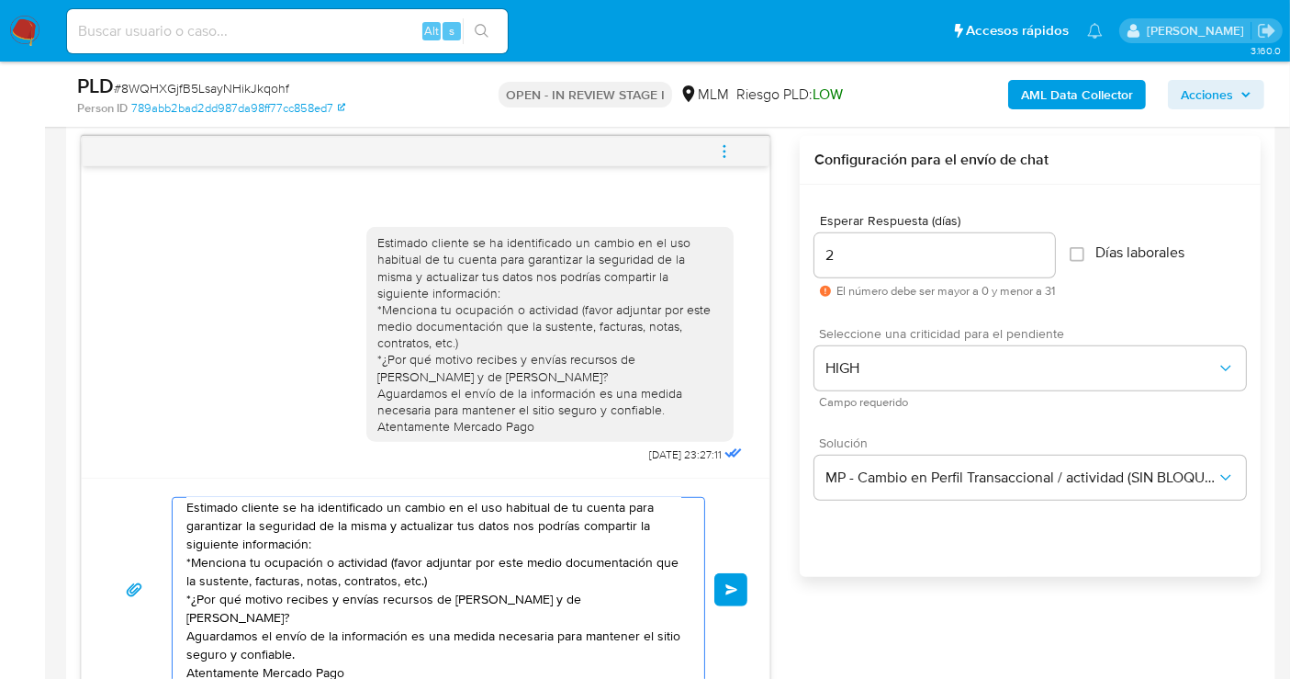
drag, startPoint x: 452, startPoint y: 600, endPoint x: 356, endPoint y: 616, distance: 96.9
click at [356, 616] on textarea "Estimado cliente se ha identificado un cambio en el uso habitual de tu cuenta p…" at bounding box center [433, 590] width 495 height 184
paste textarea "YESSICA BERENICE PRADO GALLEGOS"
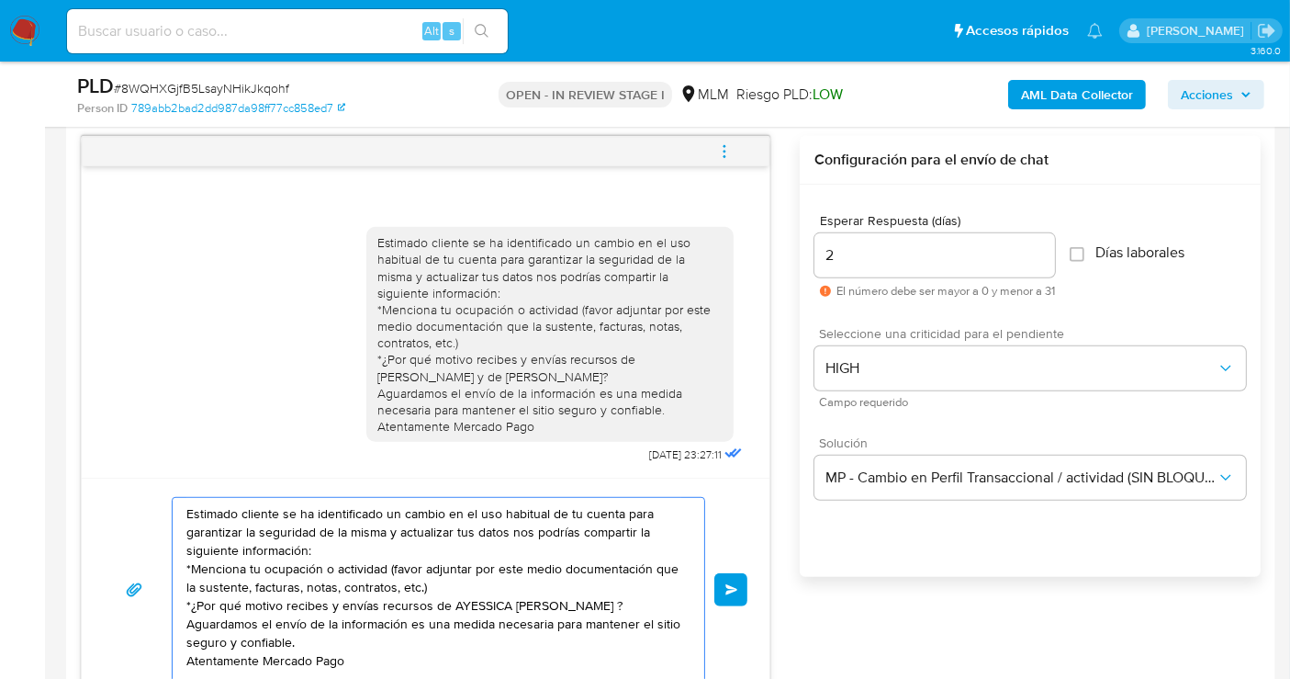
drag, startPoint x: 453, startPoint y: 597, endPoint x: 462, endPoint y: 617, distance: 22.2
click at [455, 598] on textarea "Estimado cliente se ha identificado un cambio en el uso habitual de tu cuenta p…" at bounding box center [433, 590] width 495 height 184
drag, startPoint x: 254, startPoint y: 613, endPoint x: 260, endPoint y: 623, distance: 11.5
click at [257, 616] on textarea "Estimado cliente se ha identificado un cambio en el uso habitual de tu cuenta p…" at bounding box center [433, 590] width 495 height 184
paste textarea "CRISTAL MARGARITA CHAVERO TREJO"
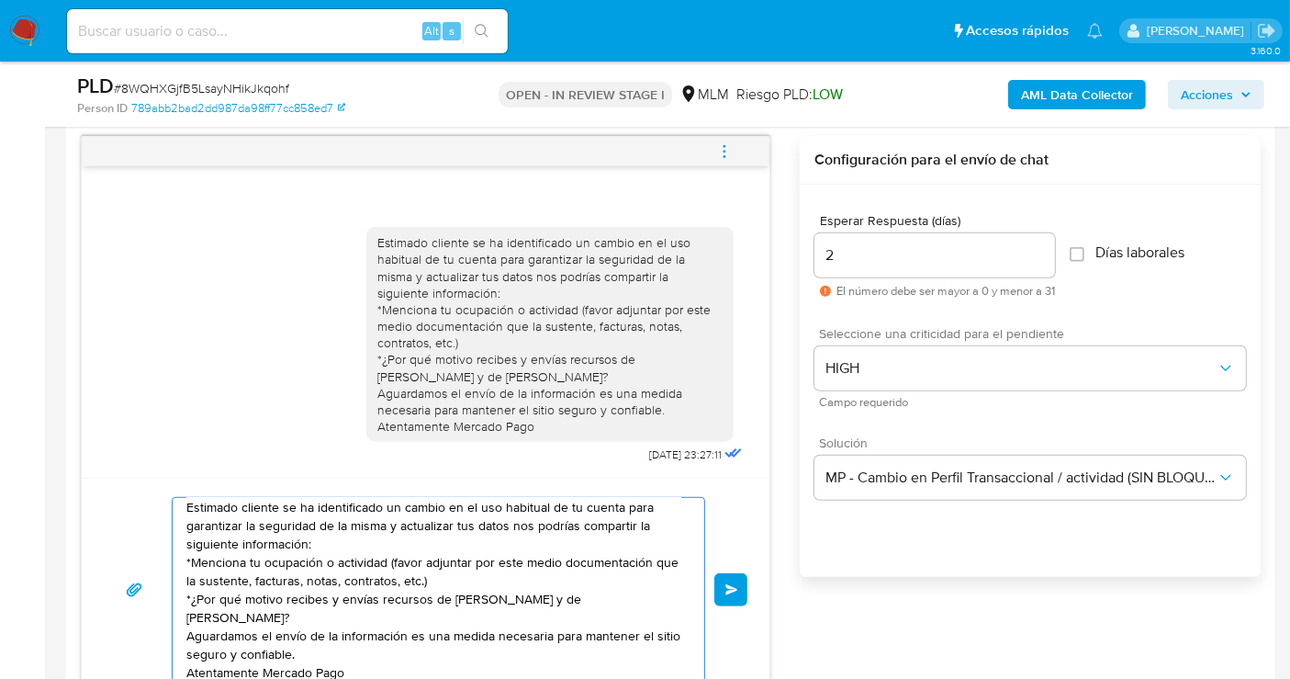
drag, startPoint x: 456, startPoint y: 593, endPoint x: 252, endPoint y: 616, distance: 206.1
click at [252, 616] on textarea "Estimado cliente se ha identificado un cambio en el uso habitual de tu cuenta p…" at bounding box center [433, 590] width 495 height 184
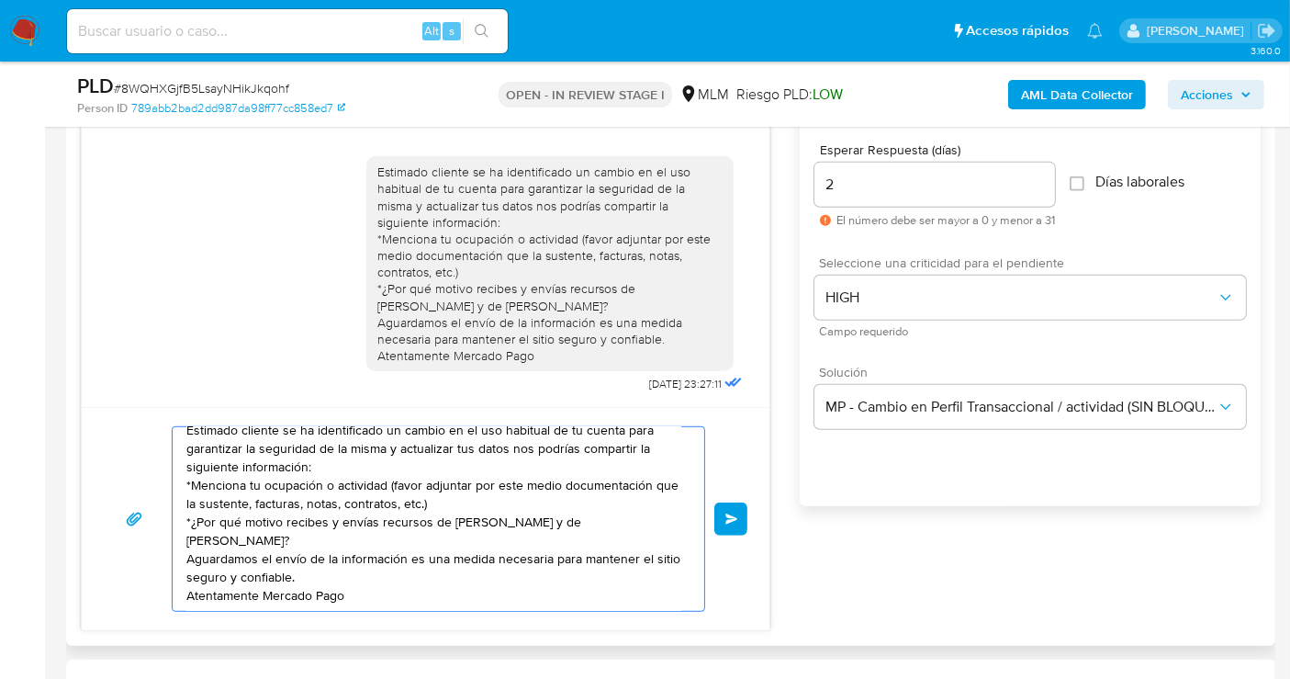
scroll to position [1050, 0]
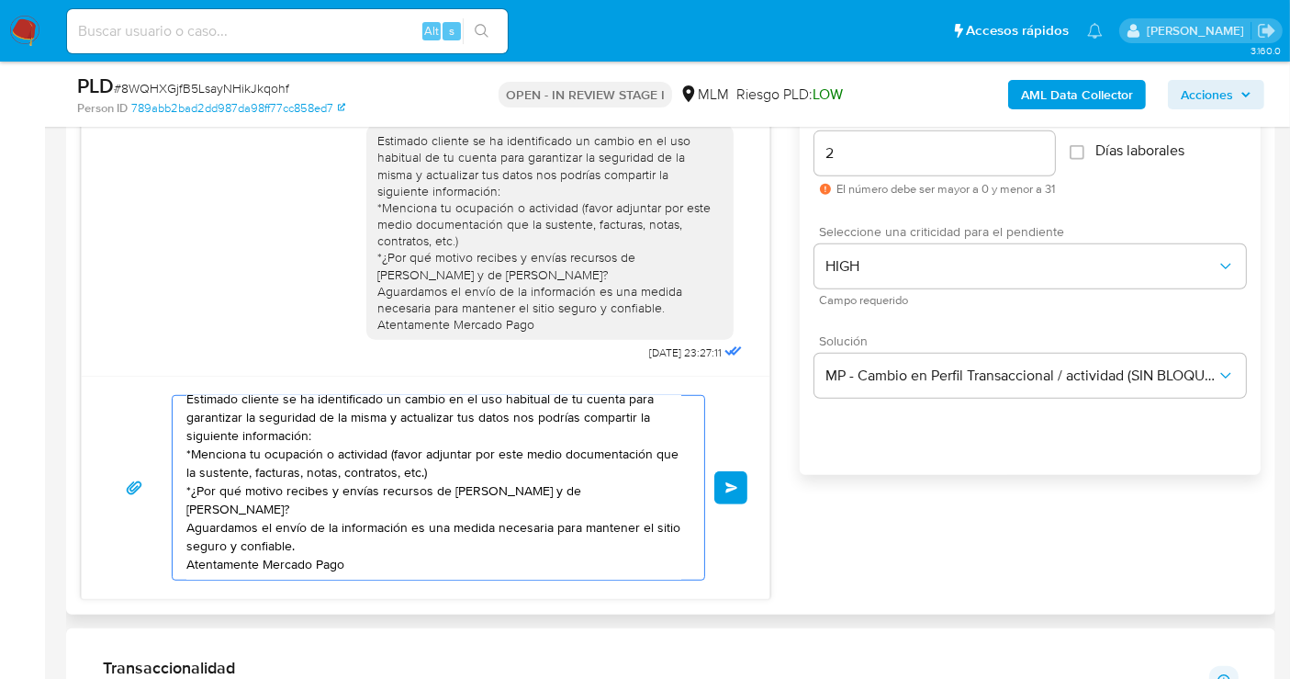
click at [519, 512] on textarea "Estimado cliente se ha identificado un cambio en el uso habitual de tu cuenta p…" at bounding box center [433, 488] width 495 height 184
drag, startPoint x: 329, startPoint y: 491, endPoint x: 379, endPoint y: 490, distance: 50.6
click at [379, 490] on textarea "Estimado cliente se ha identificado un cambio en el uso habitual de tu cuenta p…" at bounding box center [433, 488] width 495 height 184
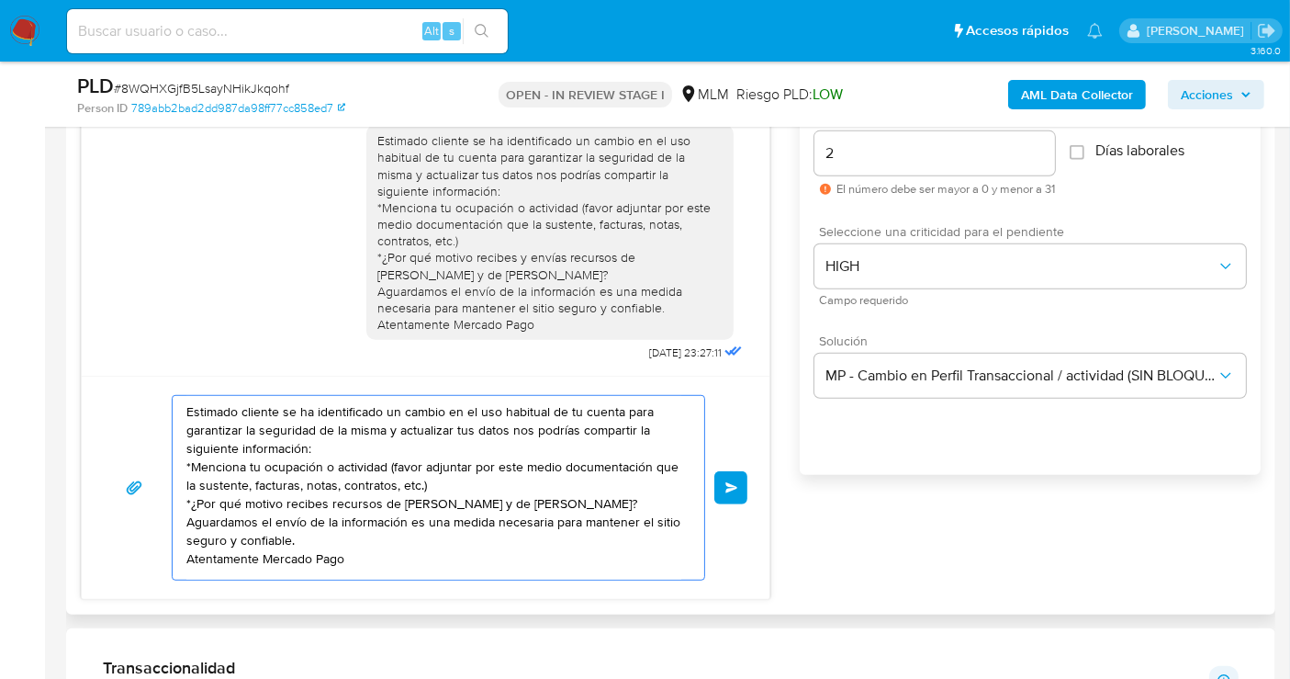
click at [441, 507] on textarea "Estimado cliente se ha identificado un cambio en el uso habitual de tu cuenta p…" at bounding box center [433, 488] width 495 height 184
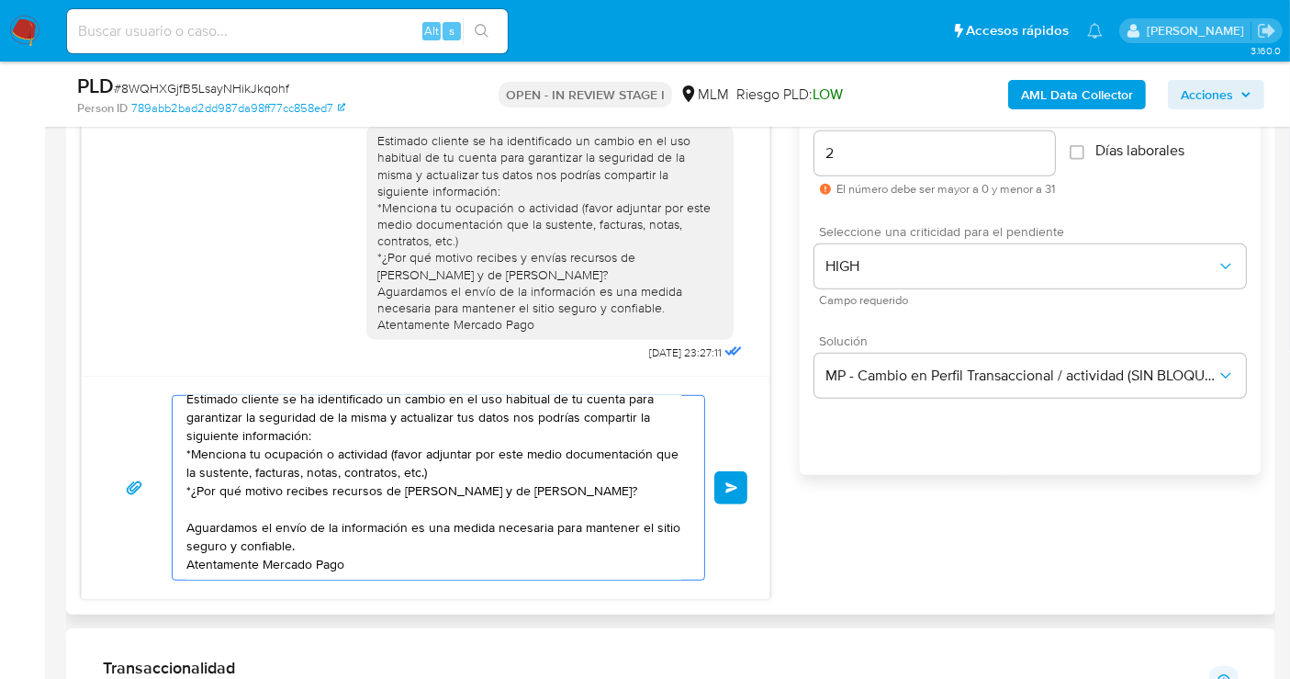
paste textarea "*¿Cuál es tu relación y por qué motivo envías fondos a las siguientes personas?"
drag, startPoint x: 496, startPoint y: 524, endPoint x: 616, endPoint y: 527, distance: 120.4
click at [616, 527] on textarea "Estimado cliente se ha identificado un cambio en el uso habitual de tu cuenta p…" at bounding box center [433, 488] width 495 height 184
drag, startPoint x: 504, startPoint y: 491, endPoint x: 378, endPoint y: 487, distance: 125.9
click at [631, 487] on textarea "Estimado cliente se ha identificado un cambio en el uso habitual de tu cuenta p…" at bounding box center [433, 488] width 495 height 184
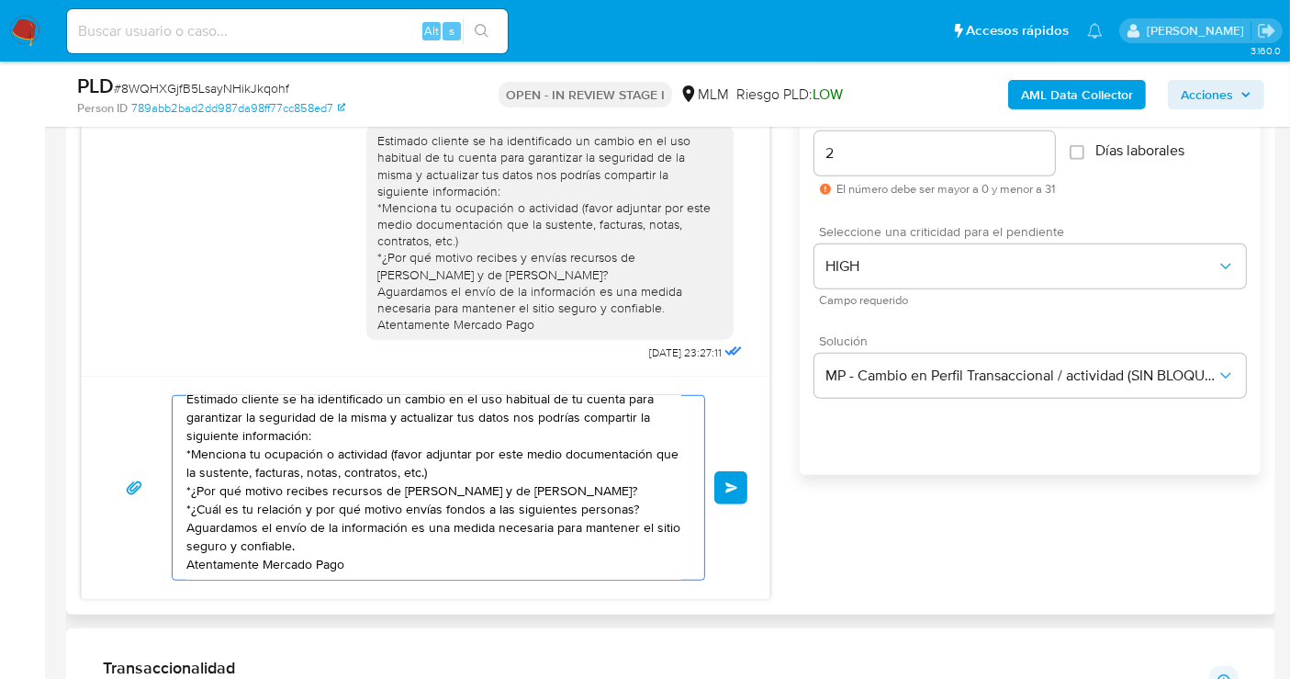
drag, startPoint x: 401, startPoint y: 486, endPoint x: 634, endPoint y: 489, distance: 232.4
click at [634, 489] on textarea "Estimado cliente se ha identificado un cambio en el uso habitual de tu cuenta p…" at bounding box center [433, 488] width 495 height 184
drag, startPoint x: 478, startPoint y: 536, endPoint x: 491, endPoint y: 534, distance: 14.1
click at [482, 535] on textarea "Estimado cliente se ha identificado un cambio en el uso habitual de tu cuenta p…" at bounding box center [433, 488] width 495 height 184
drag, startPoint x: 493, startPoint y: 528, endPoint x: 625, endPoint y: 530, distance: 131.4
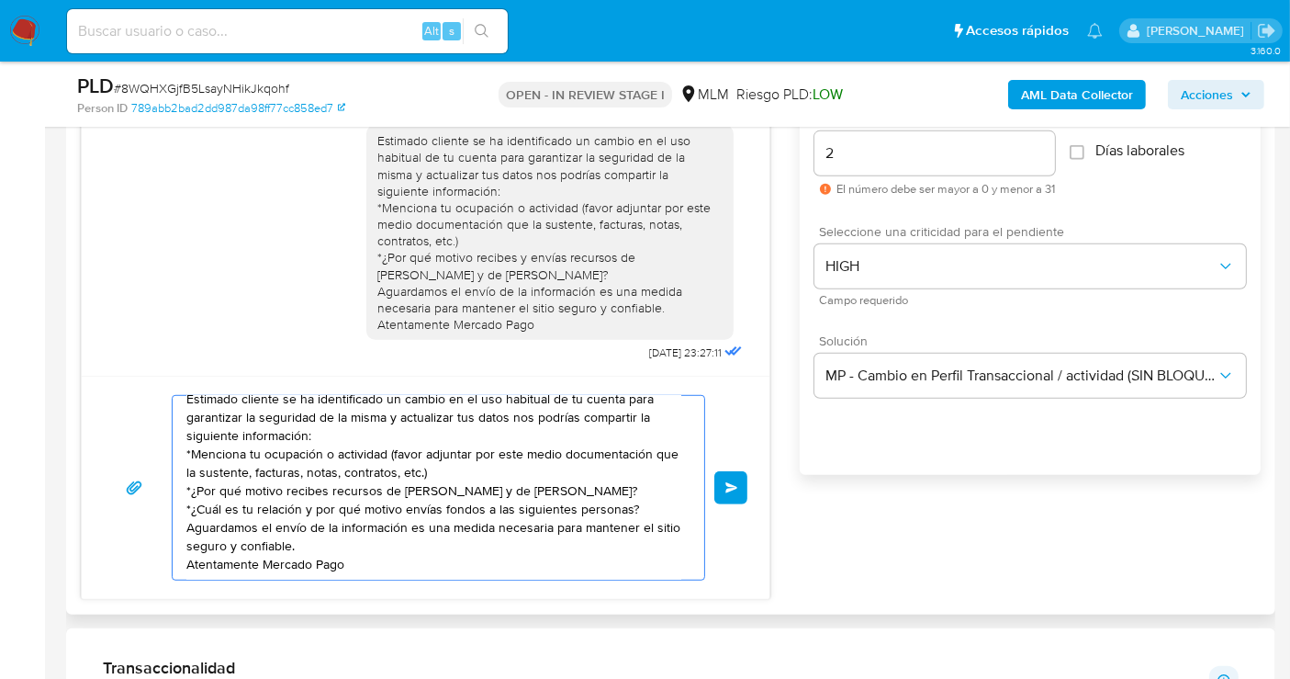
click at [625, 530] on textarea "Estimado cliente se ha identificado un cambio en el uso habitual de tu cuenta p…" at bounding box center [433, 488] width 495 height 184
paste textarea "YESSICA BERENICE PRADO GALLEGOS y"
drag, startPoint x: 494, startPoint y: 520, endPoint x: 500, endPoint y: 599, distance: 79.2
click at [496, 525] on textarea "Estimado cliente se ha identificado un cambio en el uso habitual de tu cuenta p…" at bounding box center [433, 488] width 495 height 184
drag, startPoint x: 259, startPoint y: 539, endPoint x: 273, endPoint y: 567, distance: 30.8
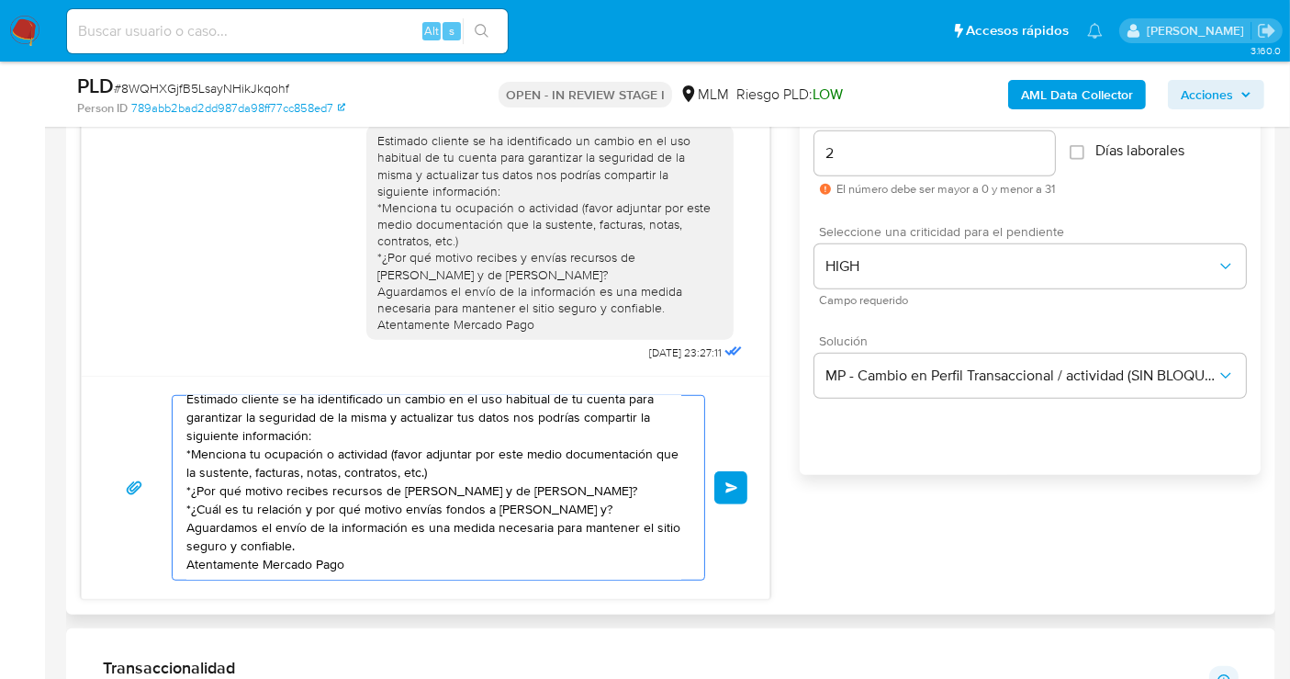
click at [261, 539] on textarea "Estimado cliente se ha identificado un cambio en el uso habitual de tu cuenta p…" at bounding box center [433, 488] width 495 height 184
paste textarea "CARLOS IVAN GUERRERO HURTADO"
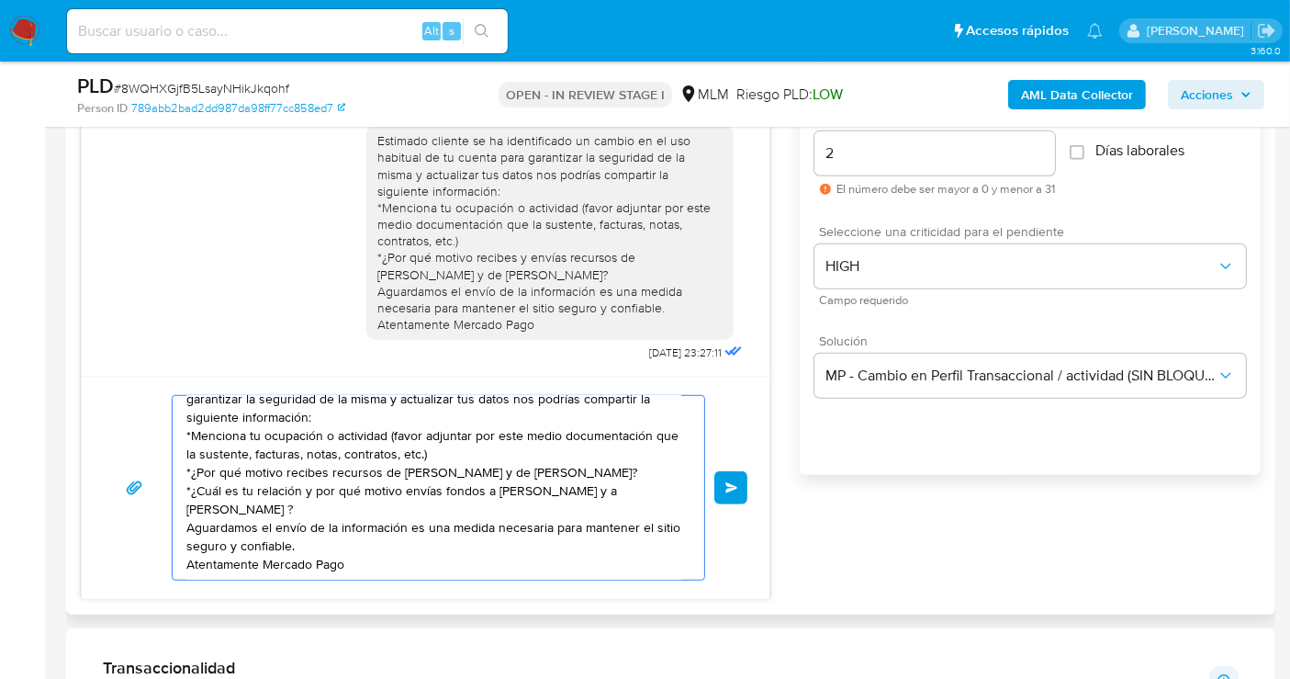
scroll to position [50, 0]
type textarea "Estimado cliente se ha identificado un cambio en el uso habitual de tu cuenta p…"
click at [731, 482] on span "Enviar" at bounding box center [732, 487] width 13 height 11
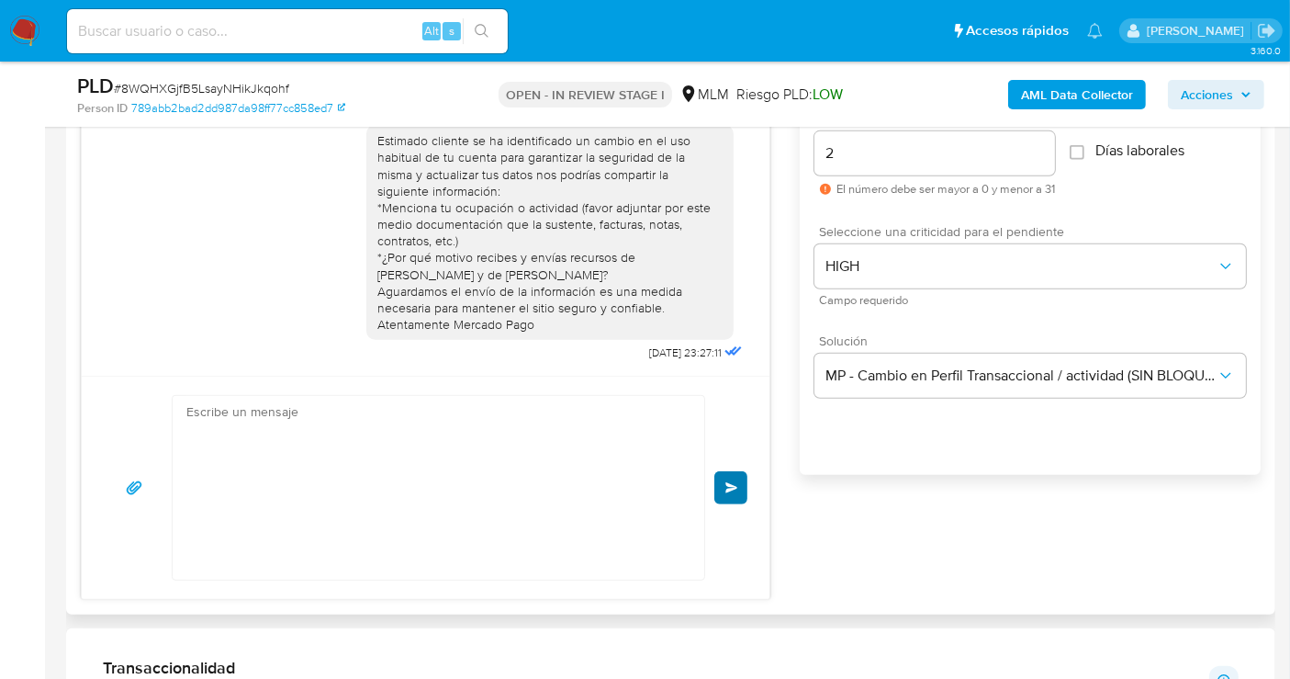
scroll to position [282, 0]
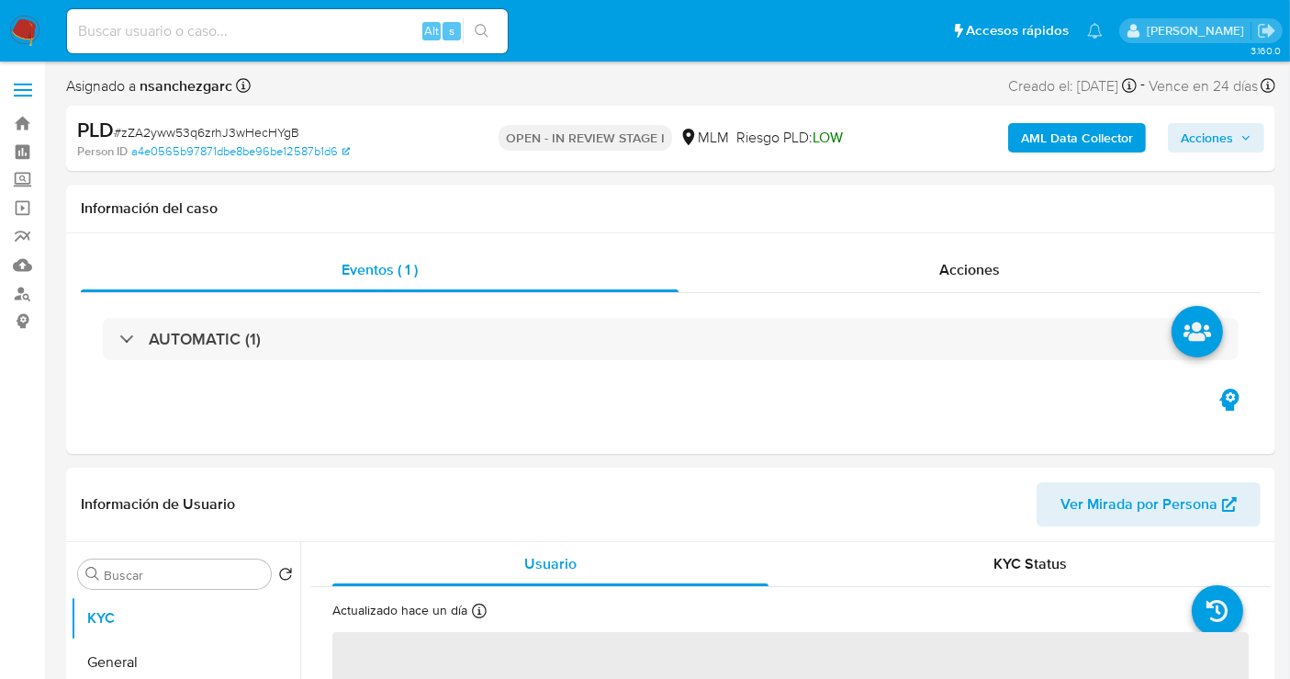
select select "10"
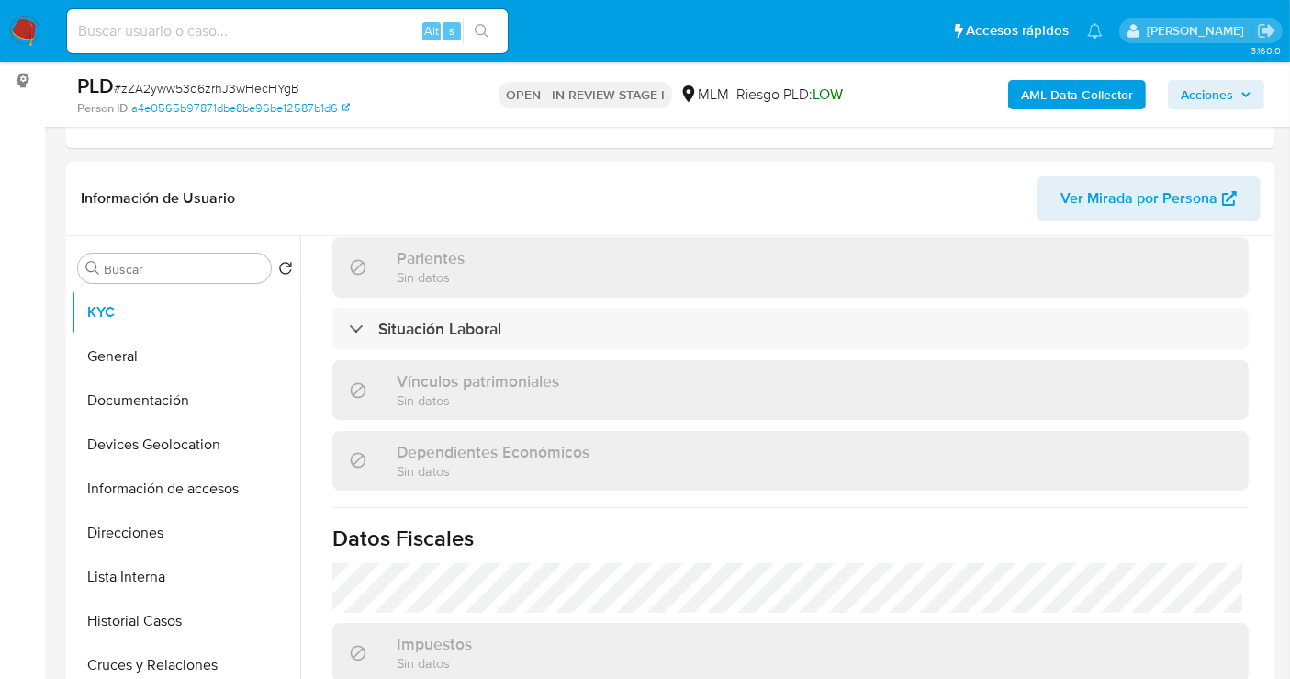
scroll to position [510, 0]
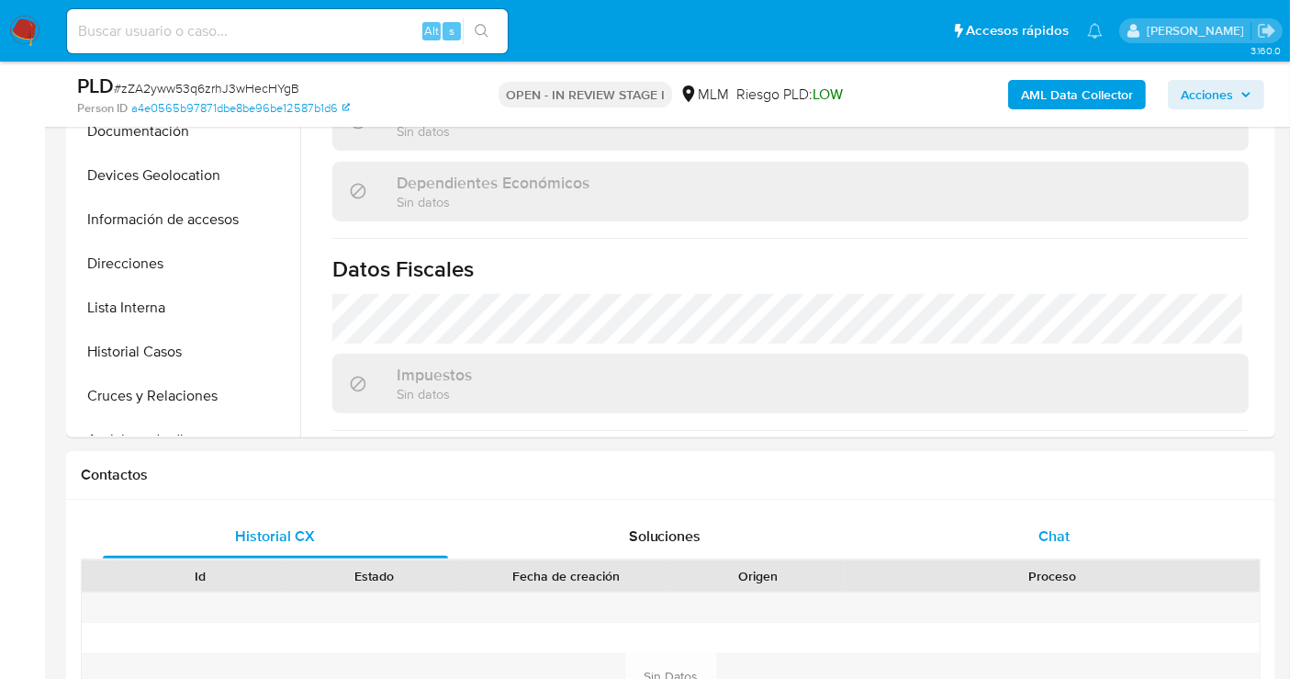
click at [1034, 525] on div "Chat" at bounding box center [1054, 536] width 345 height 44
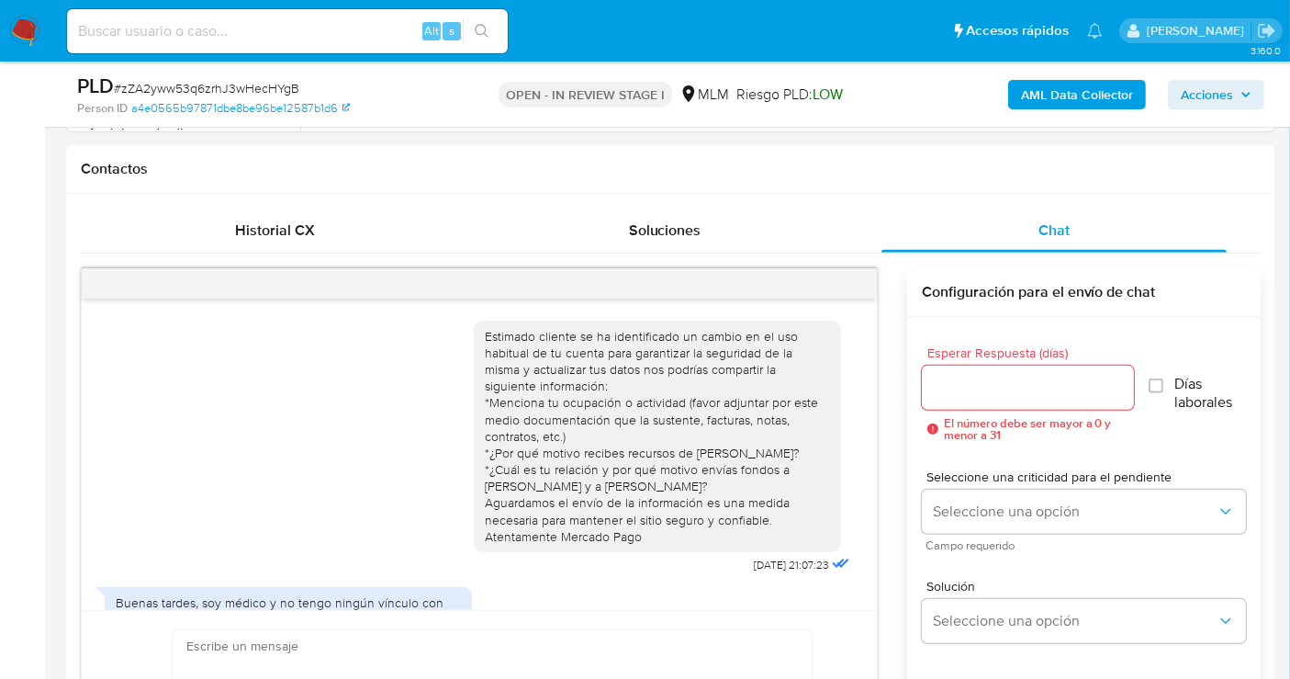
scroll to position [99, 0]
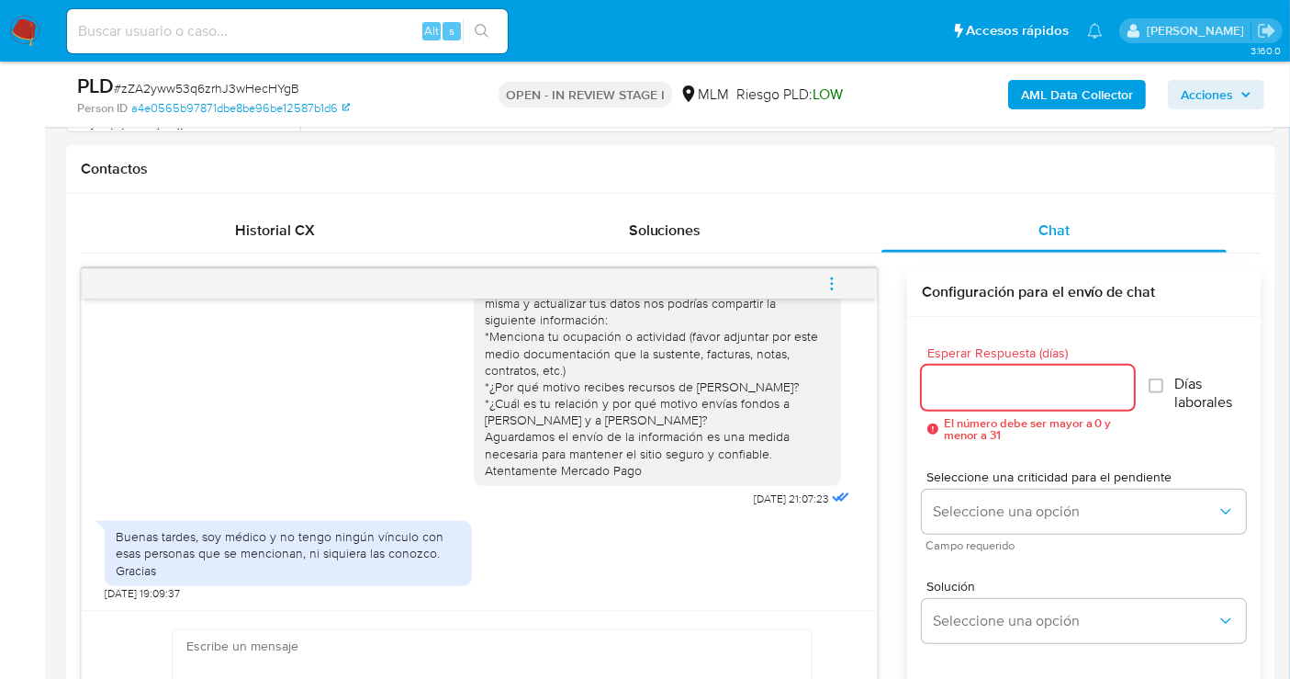
click at [963, 384] on input "Esperar Respuesta (días)" at bounding box center [1028, 388] width 212 height 24
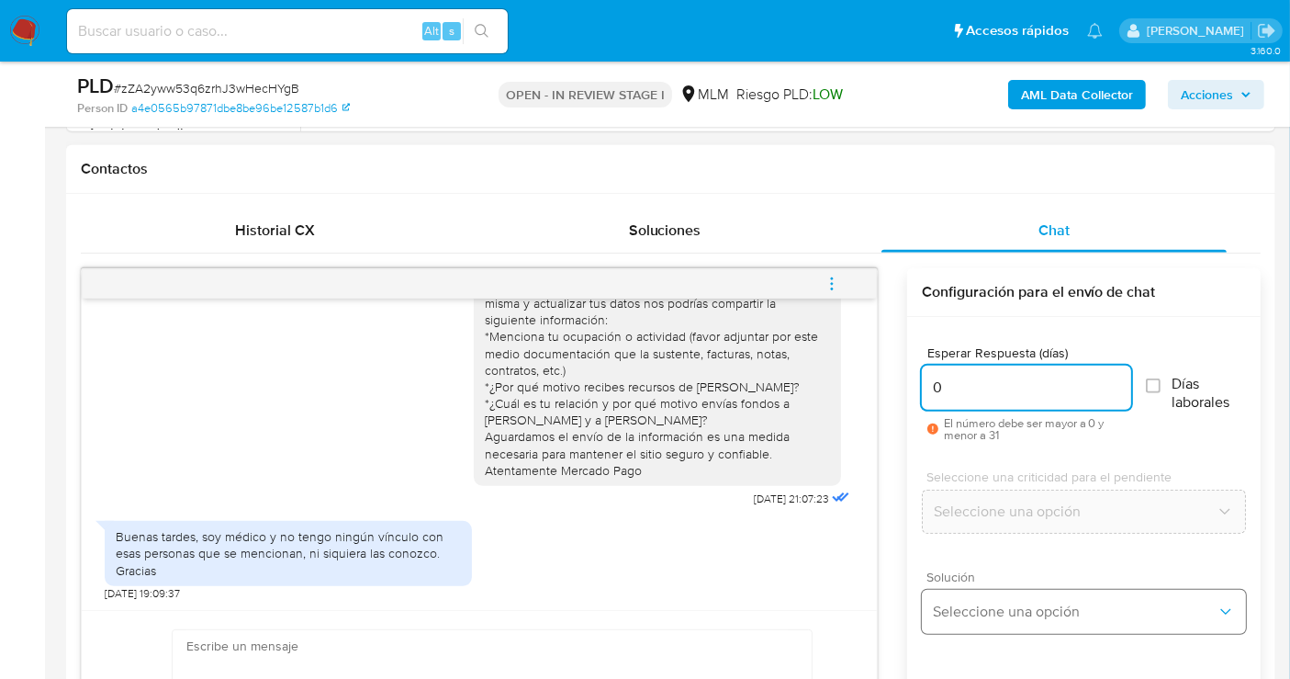
type input "0"
click at [970, 605] on span "Seleccione una opción" at bounding box center [1075, 612] width 284 height 18
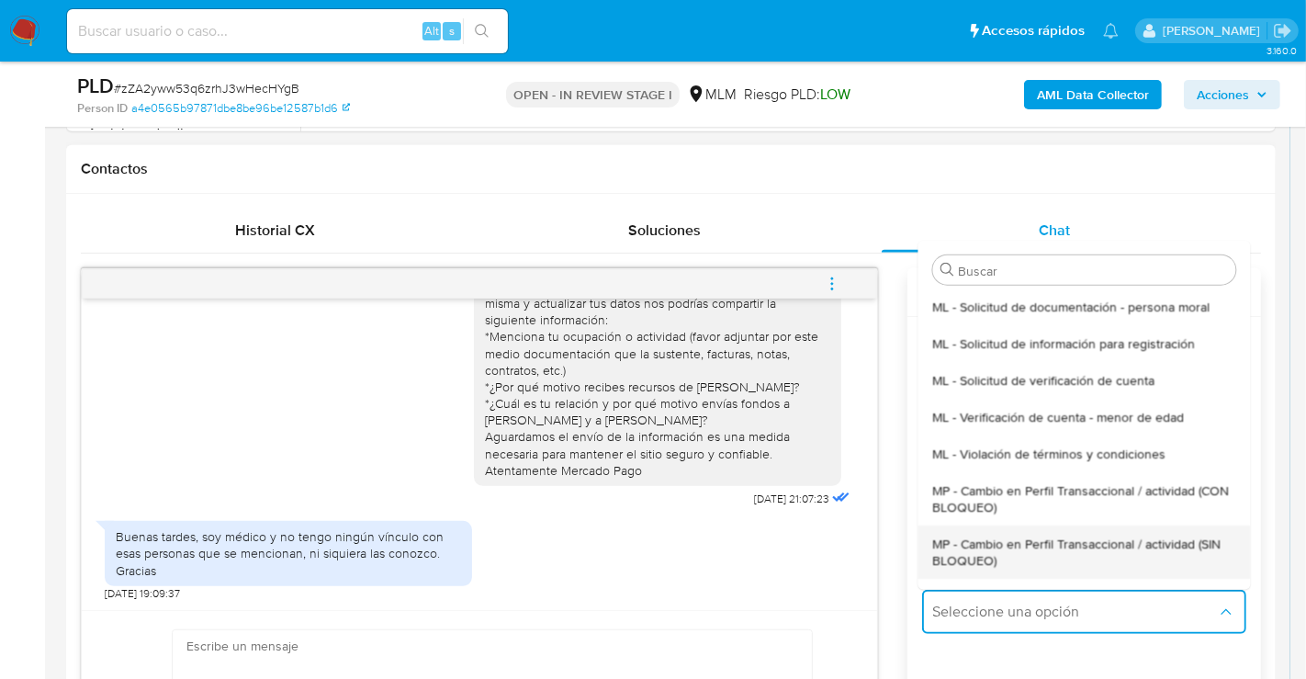
click at [970, 560] on span "MP - Cambio en Perfil Transaccional / actividad (SIN BLOQUEO)" at bounding box center [1083, 551] width 303 height 33
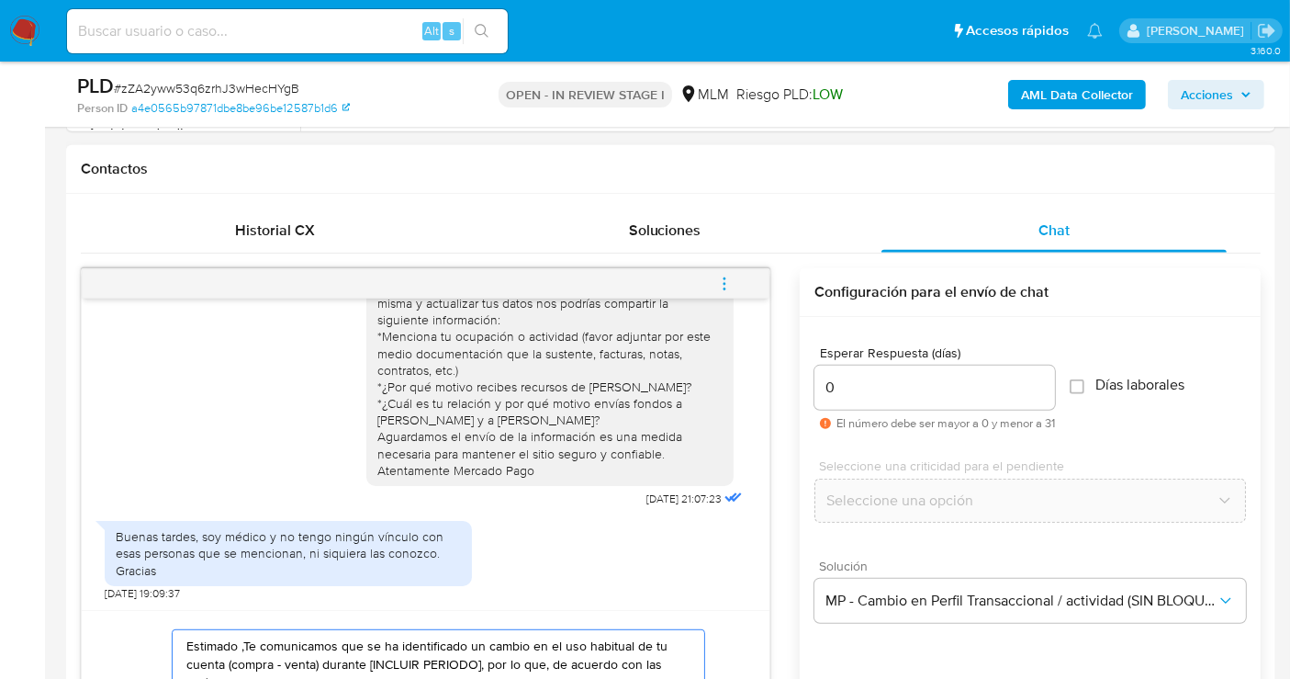
paste textarea "Cliente, agradecemos tu pronta respuesta. Lamentamos cualquier malestar ocasion…"
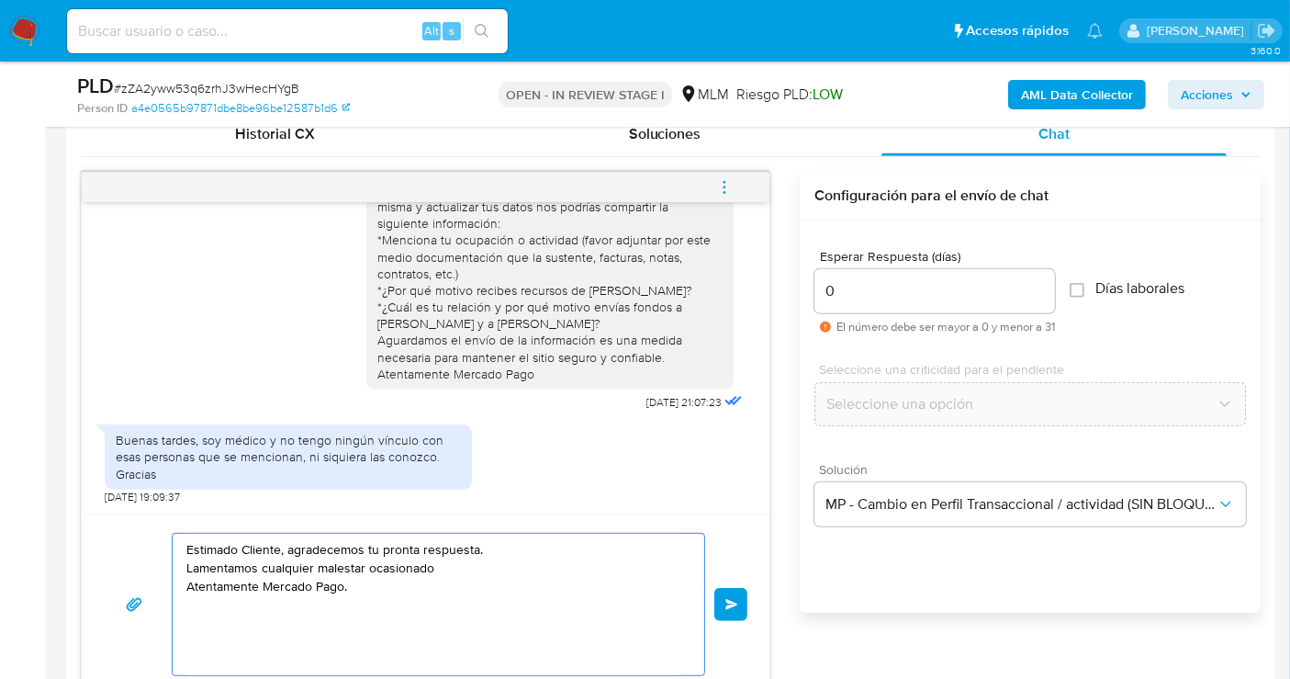
scroll to position [1031, 0]
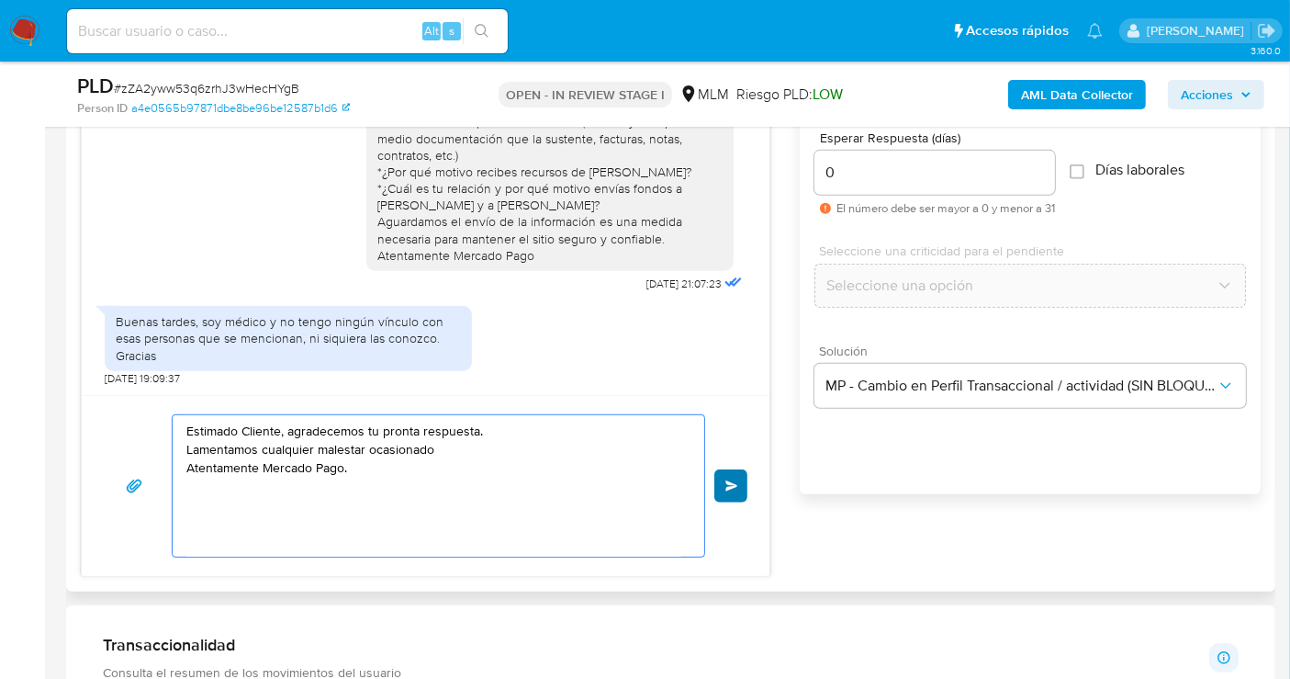
type textarea "Estimado Cliente, agradecemos tu pronta respuesta. Lamentamos cualquier malesta…"
click at [723, 480] on button "Enviar" at bounding box center [731, 485] width 33 height 33
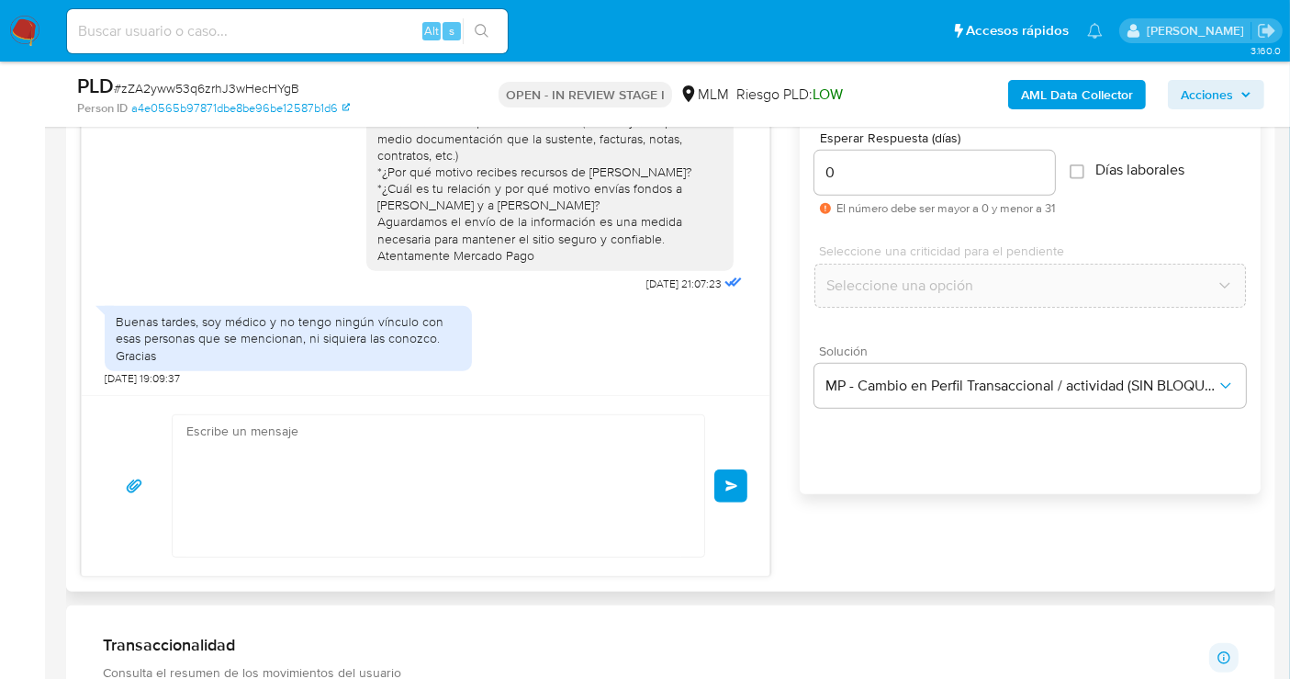
scroll to position [204, 0]
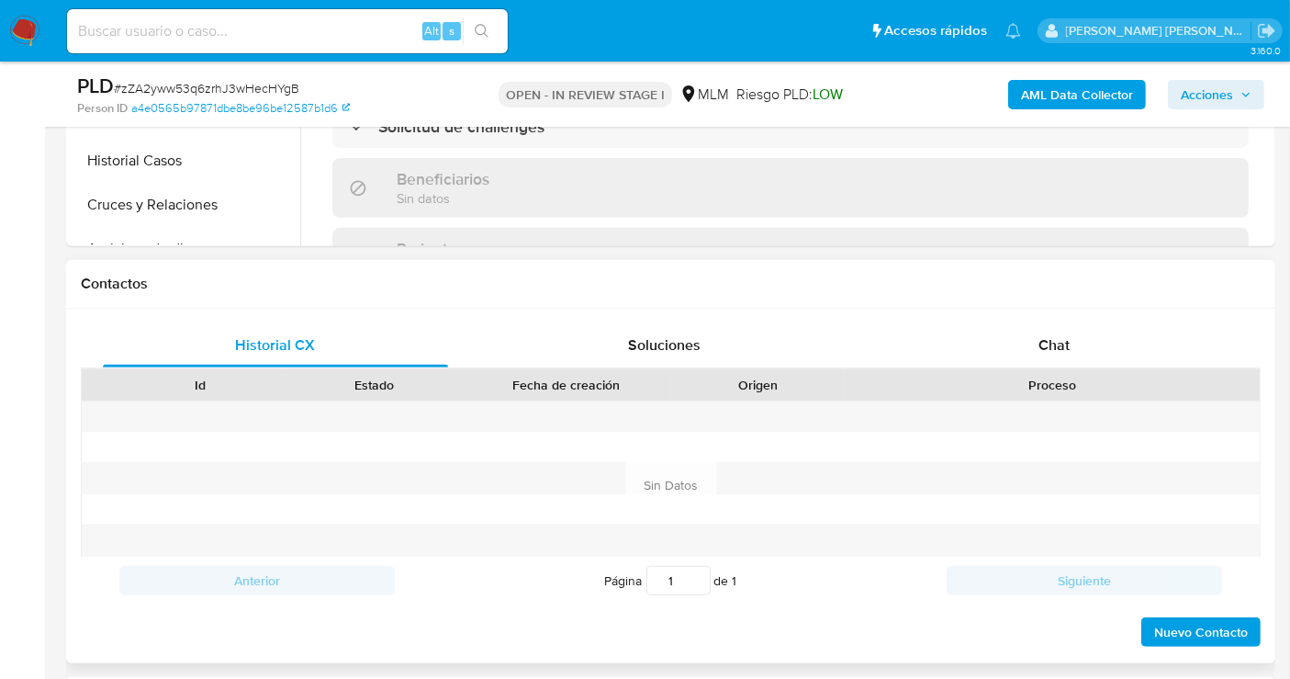
scroll to position [816, 0]
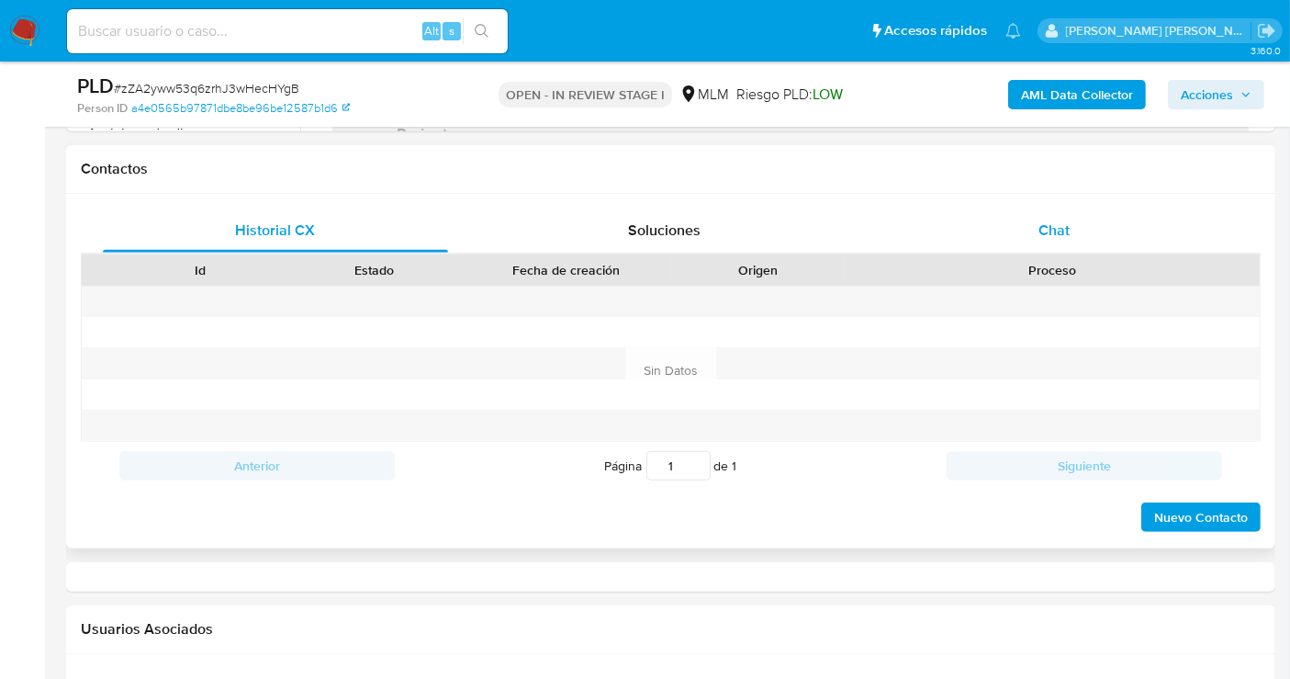
select select "10"
click at [1057, 225] on span "Chat" at bounding box center [1054, 230] width 31 height 21
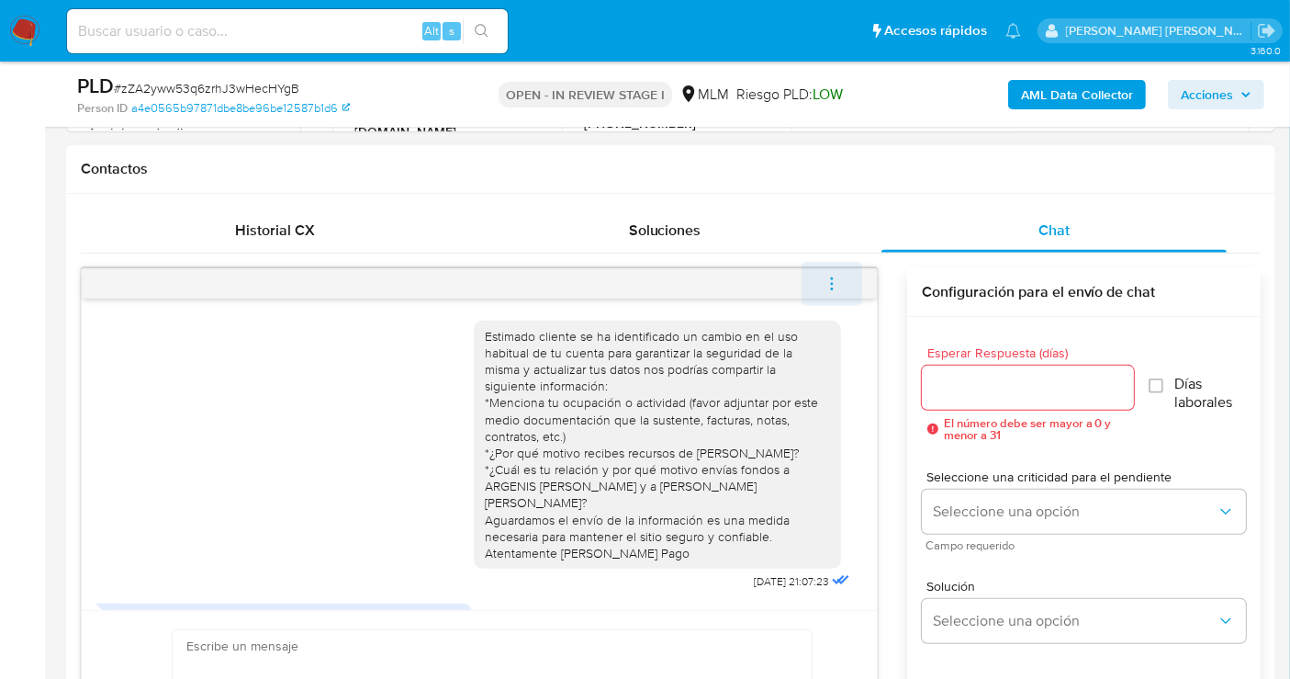
scroll to position [204, 0]
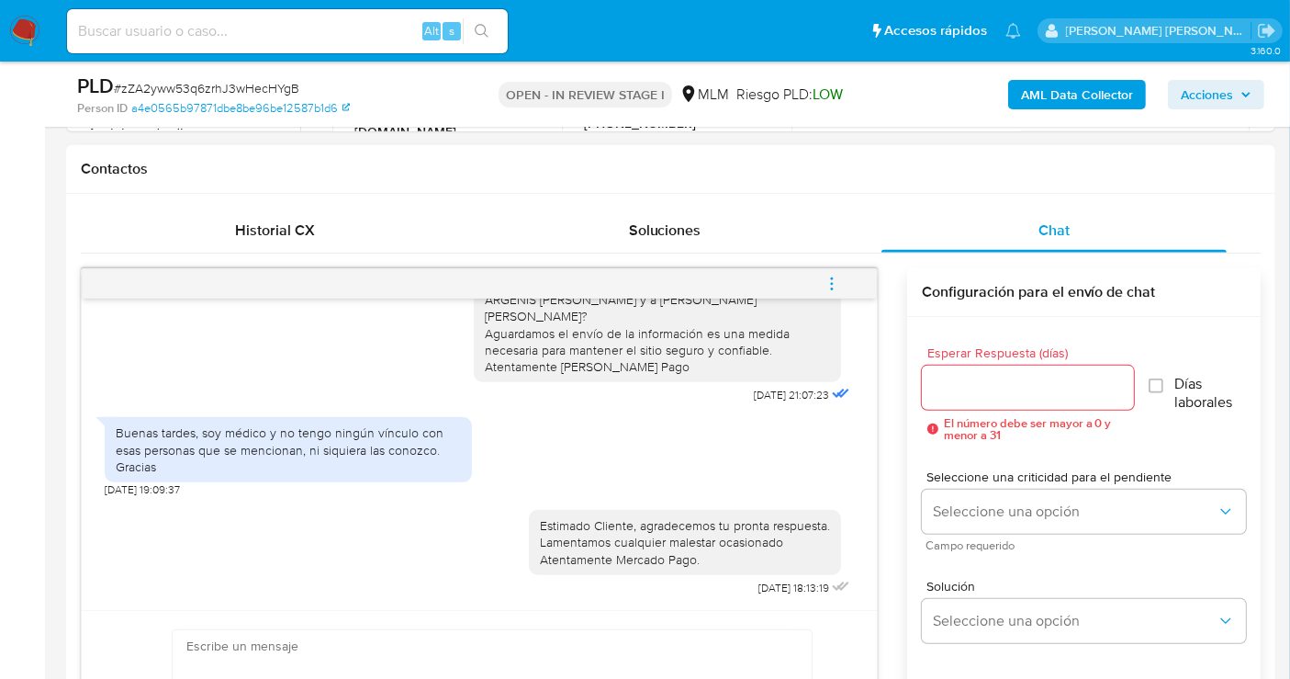
click at [834, 276] on icon "menu-action" at bounding box center [832, 284] width 17 height 17
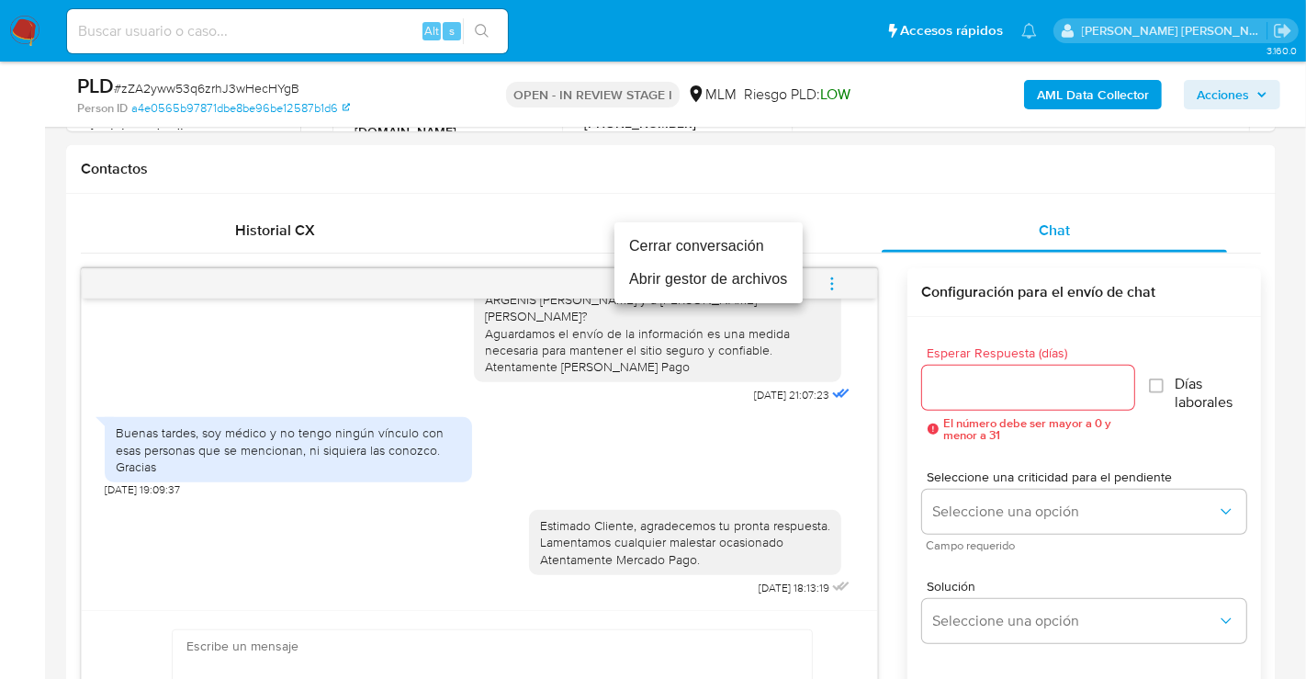
click at [675, 244] on li "Cerrar conversación" at bounding box center [708, 246] width 188 height 33
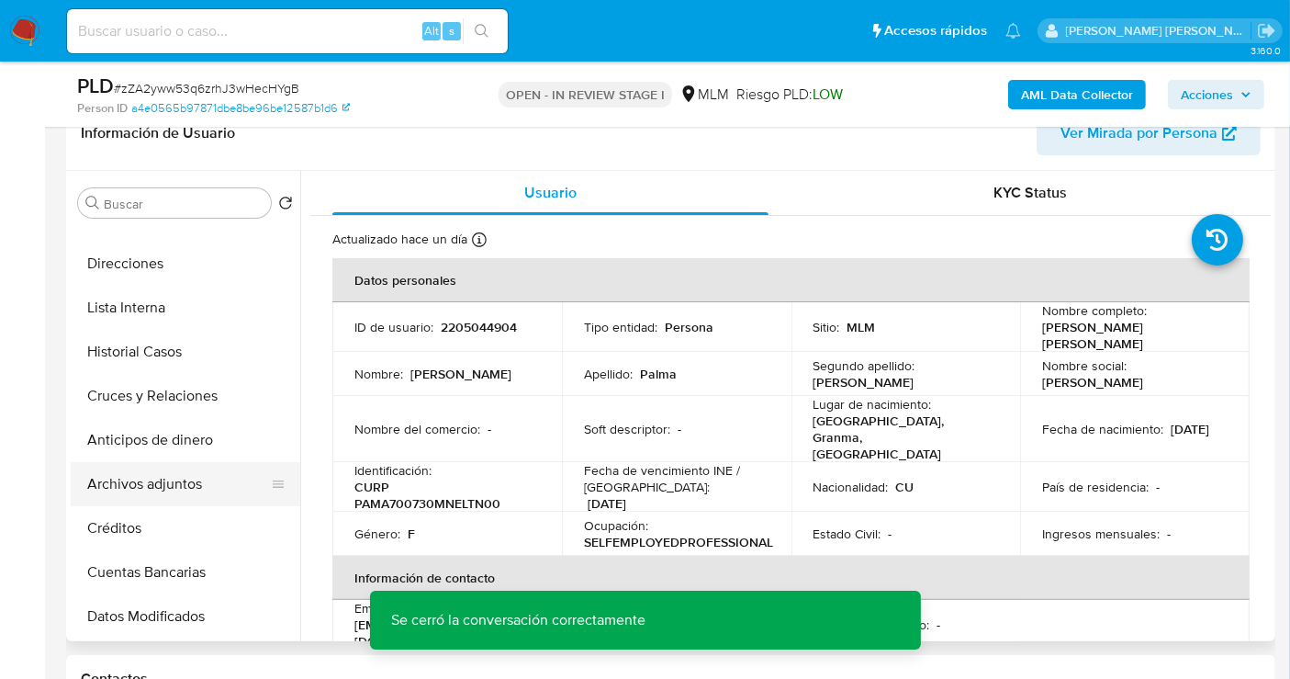
click at [149, 474] on button "Archivos adjuntos" at bounding box center [178, 484] width 215 height 44
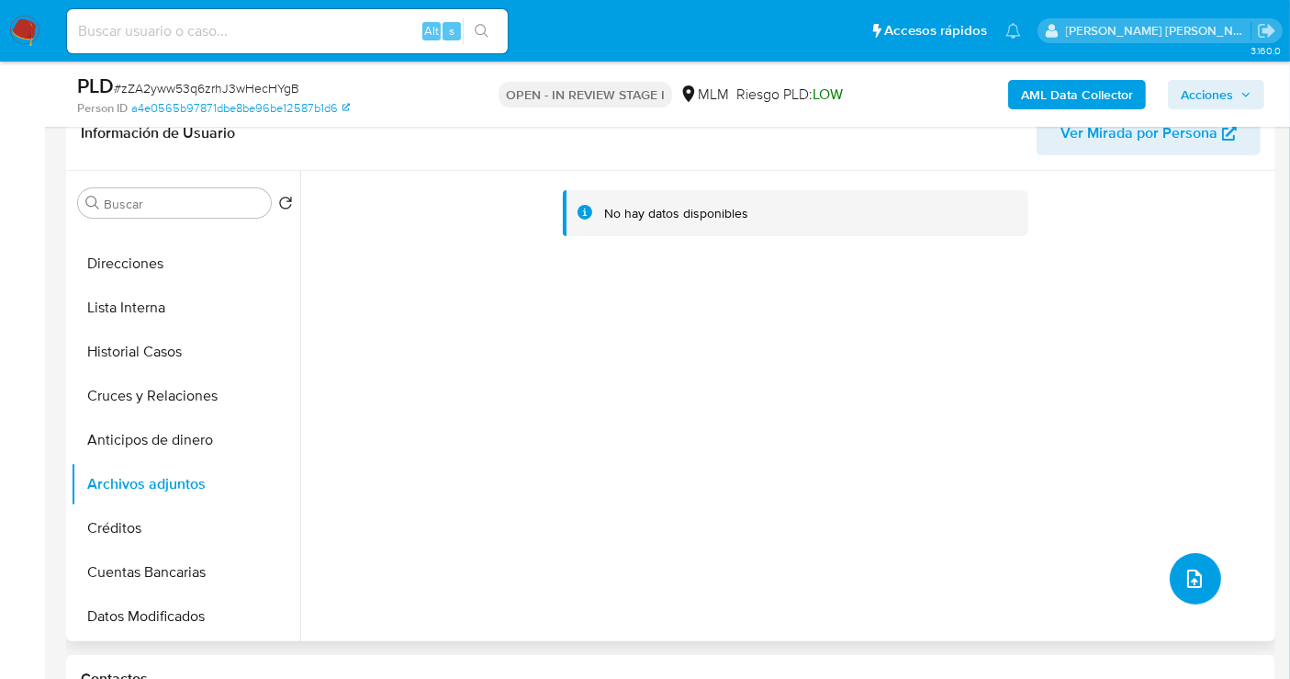
click at [1188, 585] on icon "upload-file" at bounding box center [1195, 578] width 15 height 18
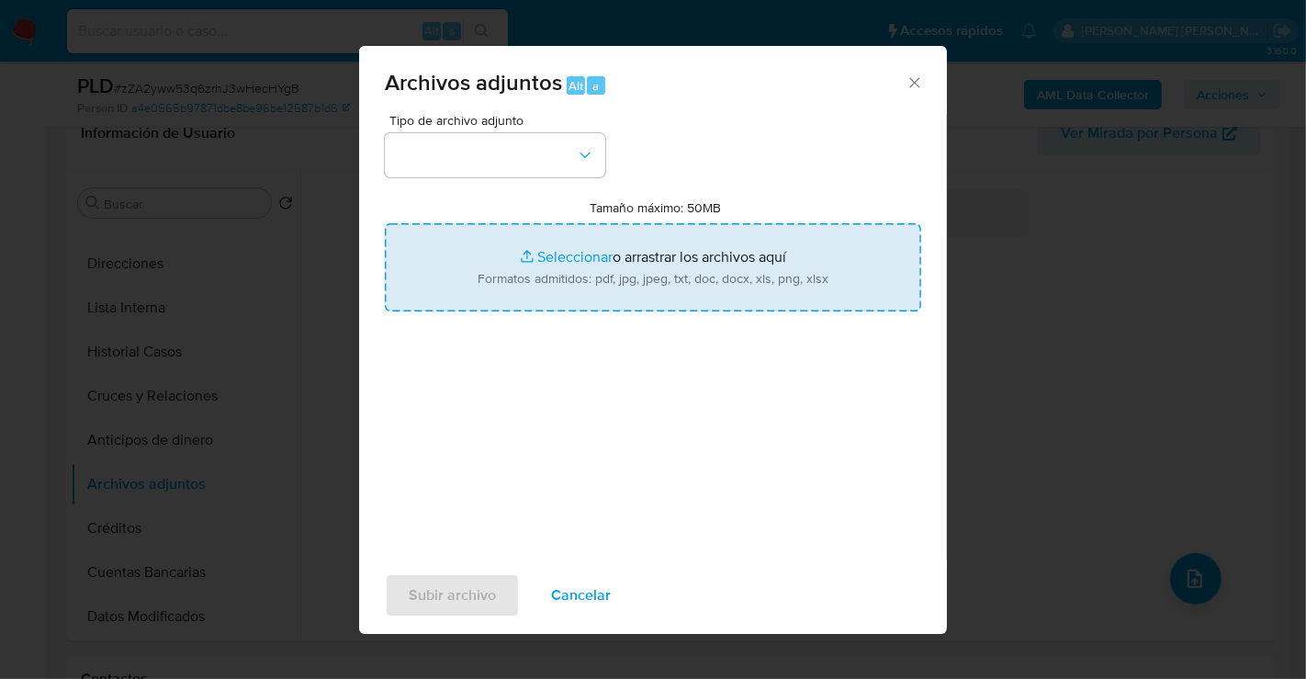
type input "C:\fakepath\2205044904_ANA [PERSON_NAME] MATIENZO_AGO25.pdf"
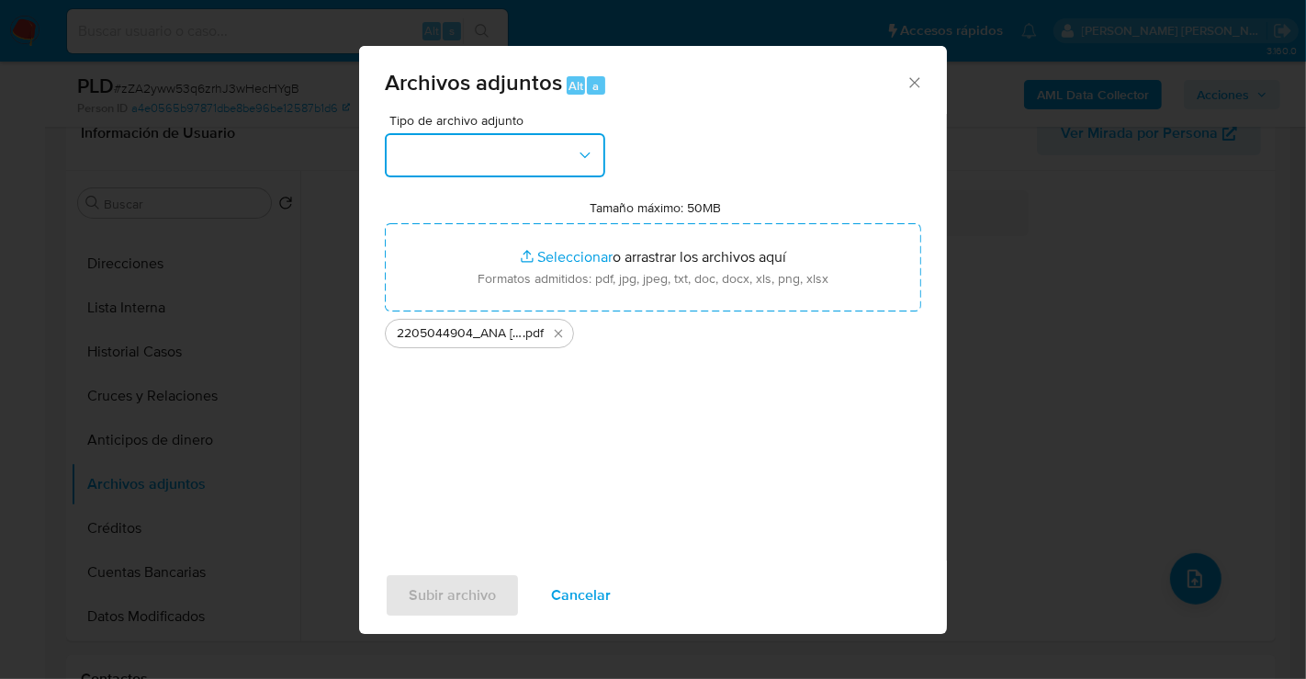
click at [505, 155] on button "button" at bounding box center [495, 155] width 220 height 44
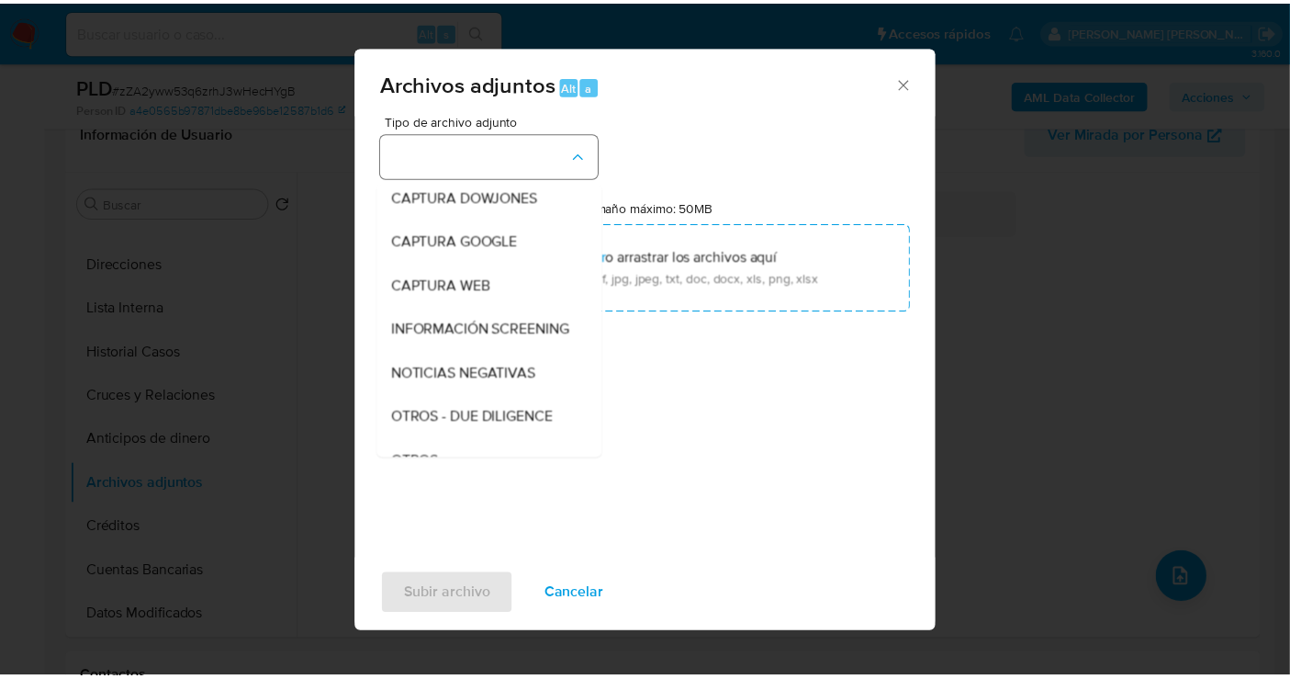
scroll to position [95, 0]
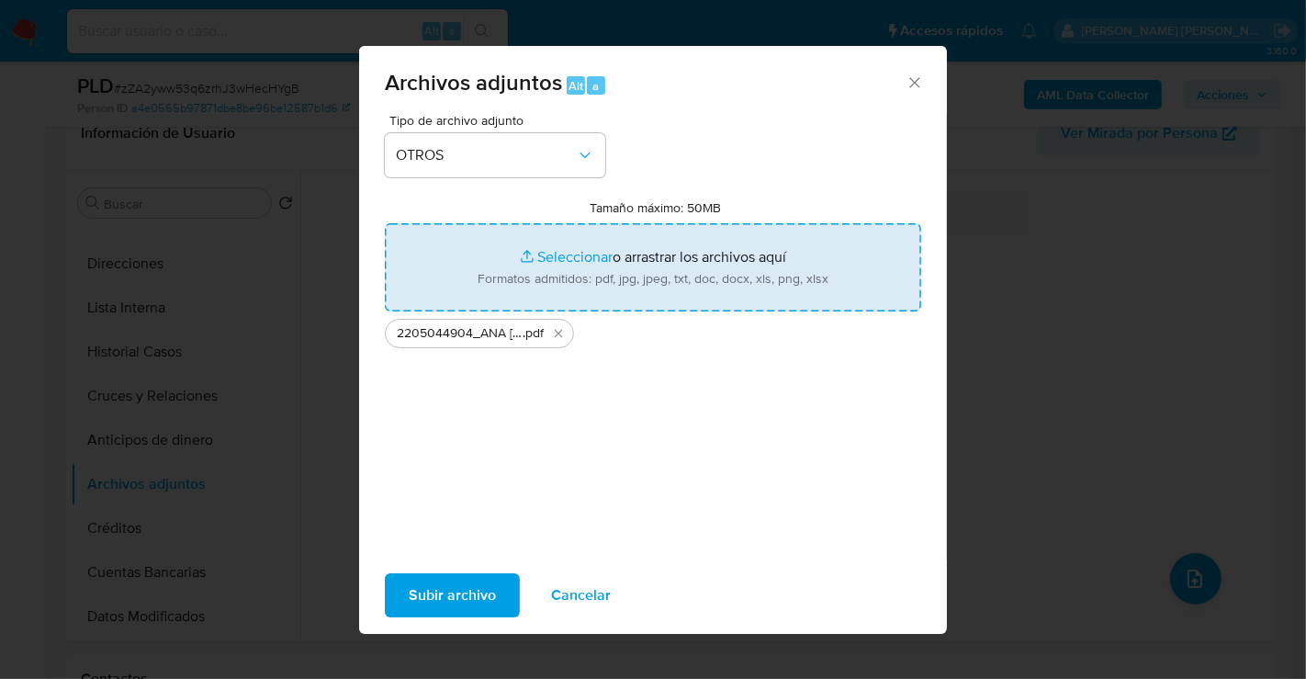
type input "C:\fakepath\2205044904_ANA TERESA PALMA MATIENZO_AGO25.xlsx"
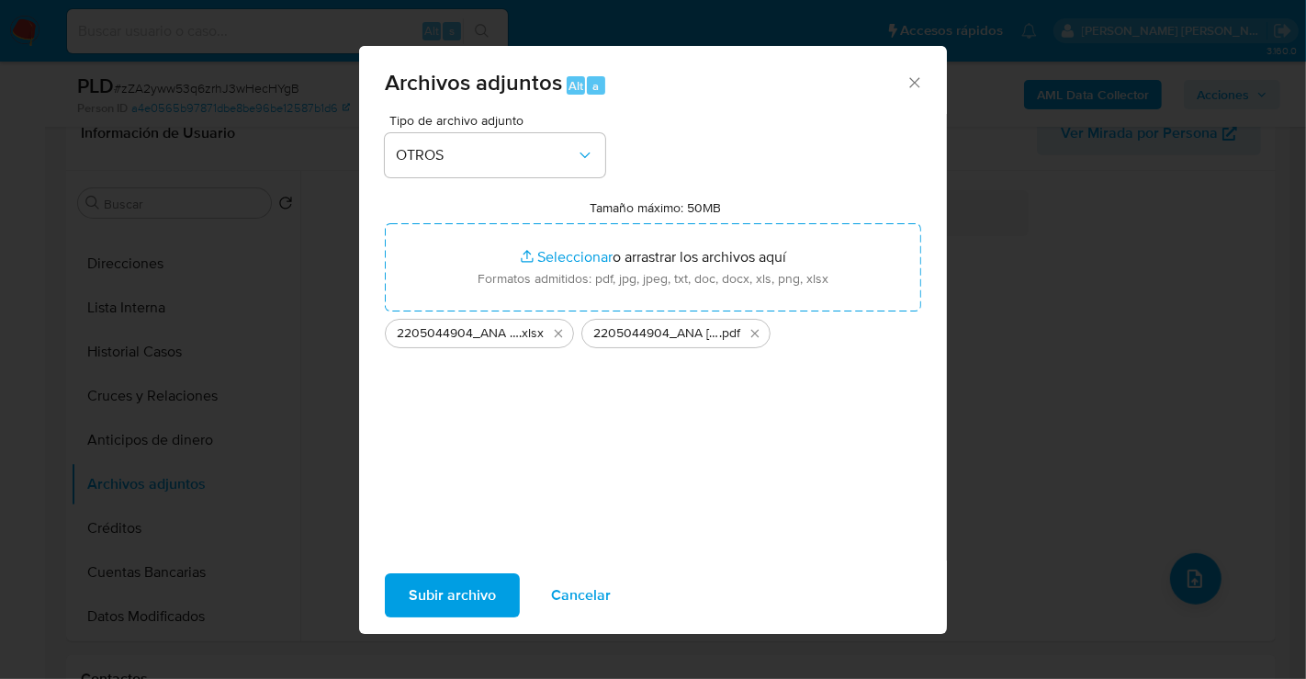
click at [474, 586] on span "Subir archivo" at bounding box center [452, 595] width 87 height 40
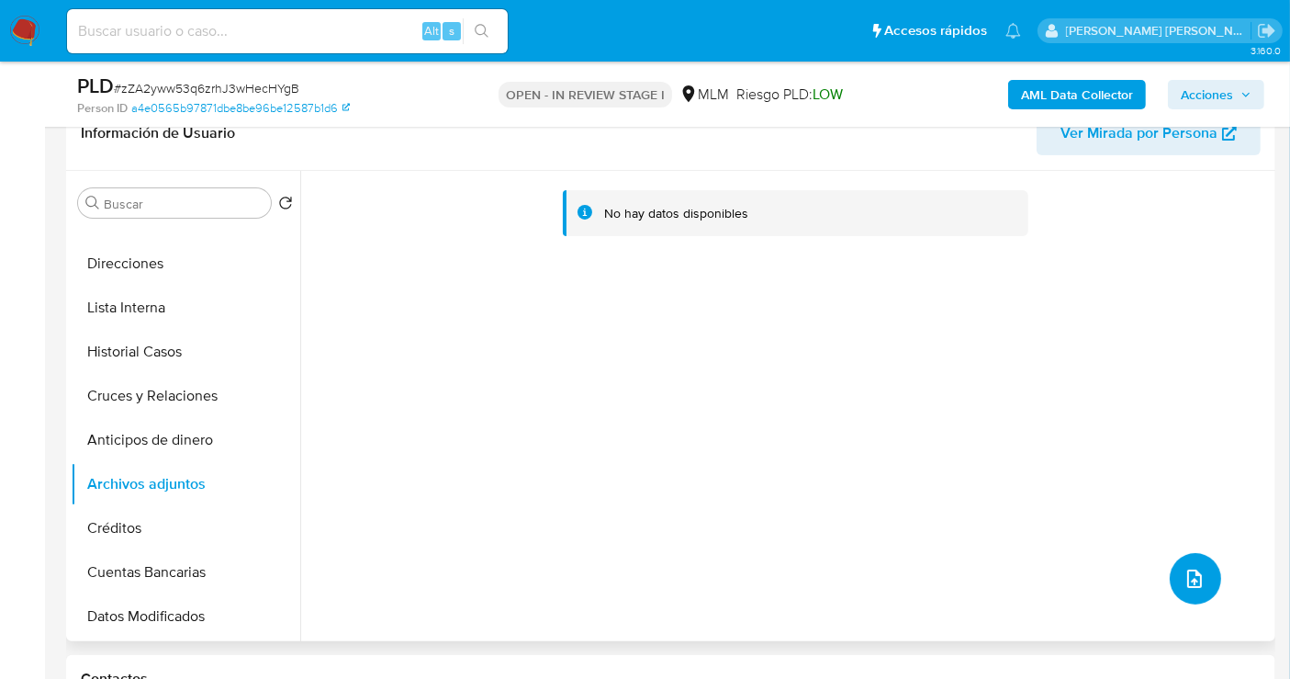
drag, startPoint x: 1196, startPoint y: 580, endPoint x: 317, endPoint y: 445, distance: 889.5
click at [386, 466] on div "No hay datos disponibles" at bounding box center [785, 406] width 971 height 470
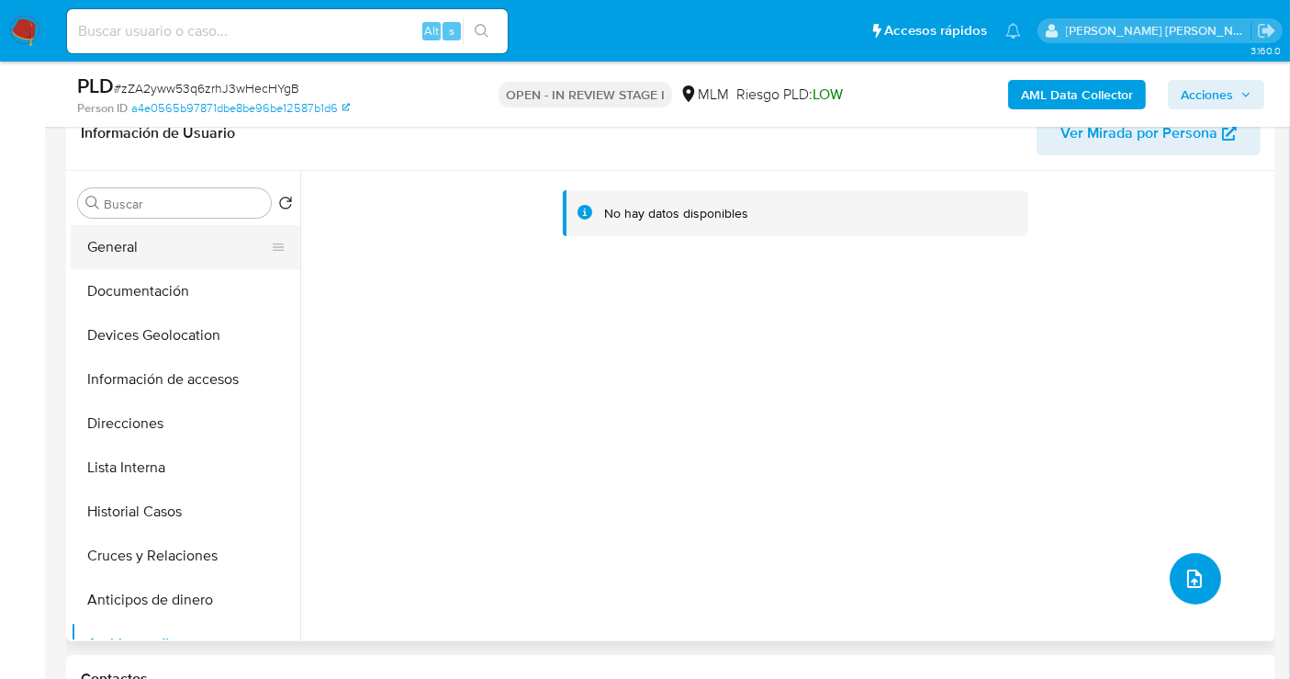
scroll to position [0, 0]
click at [110, 231] on button "KYC" at bounding box center [178, 247] width 215 height 44
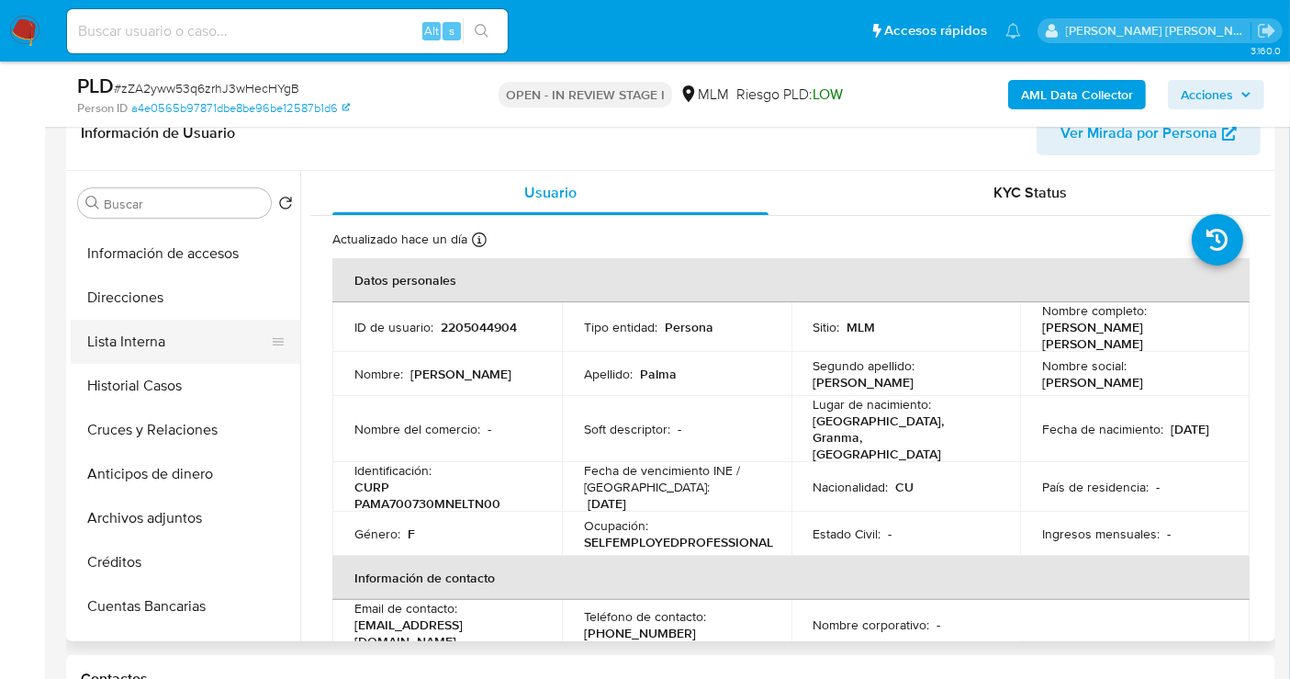
scroll to position [204, 0]
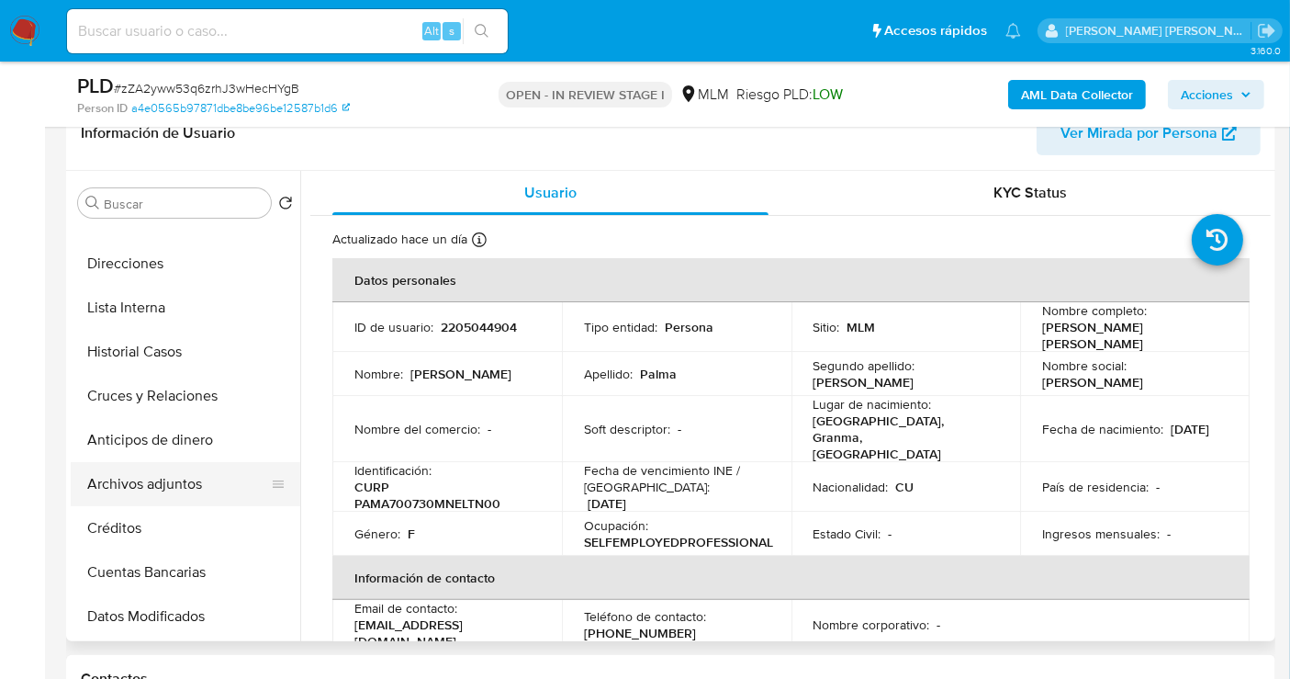
click at [164, 484] on button "Archivos adjuntos" at bounding box center [178, 484] width 215 height 44
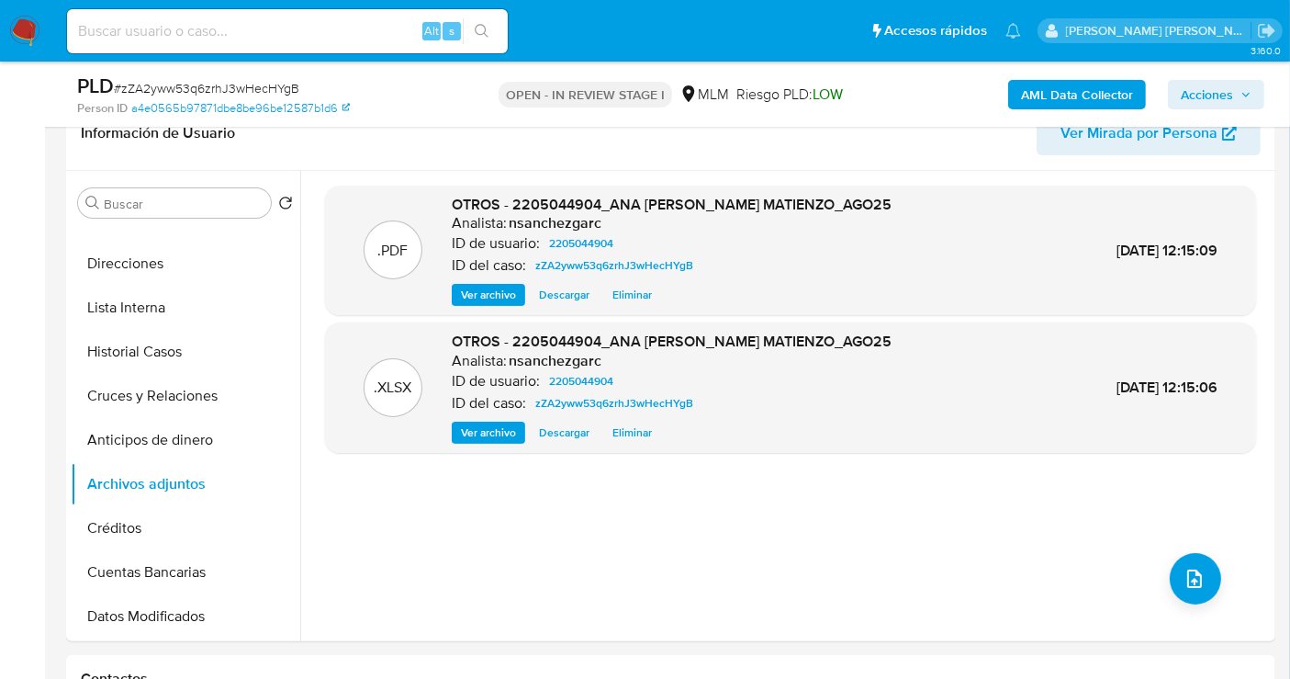
click at [1235, 83] on span "Acciones" at bounding box center [1216, 95] width 71 height 26
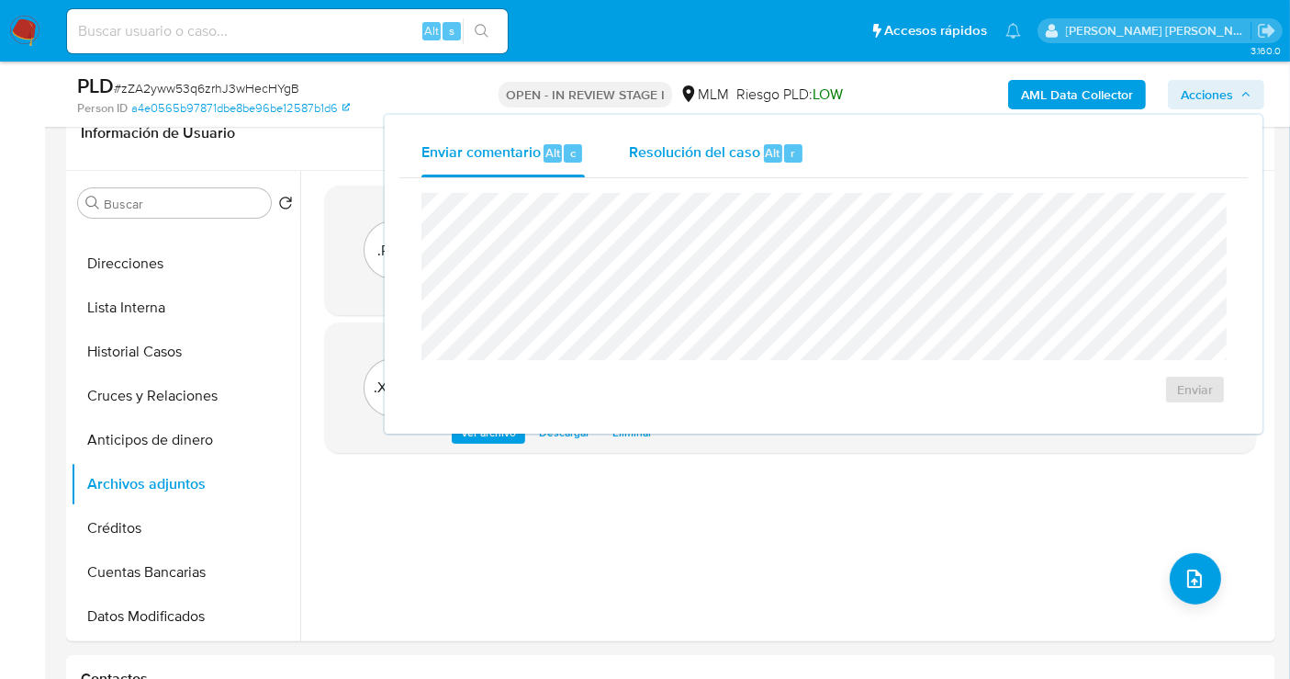
click at [735, 149] on span "Resolución del caso" at bounding box center [694, 151] width 131 height 21
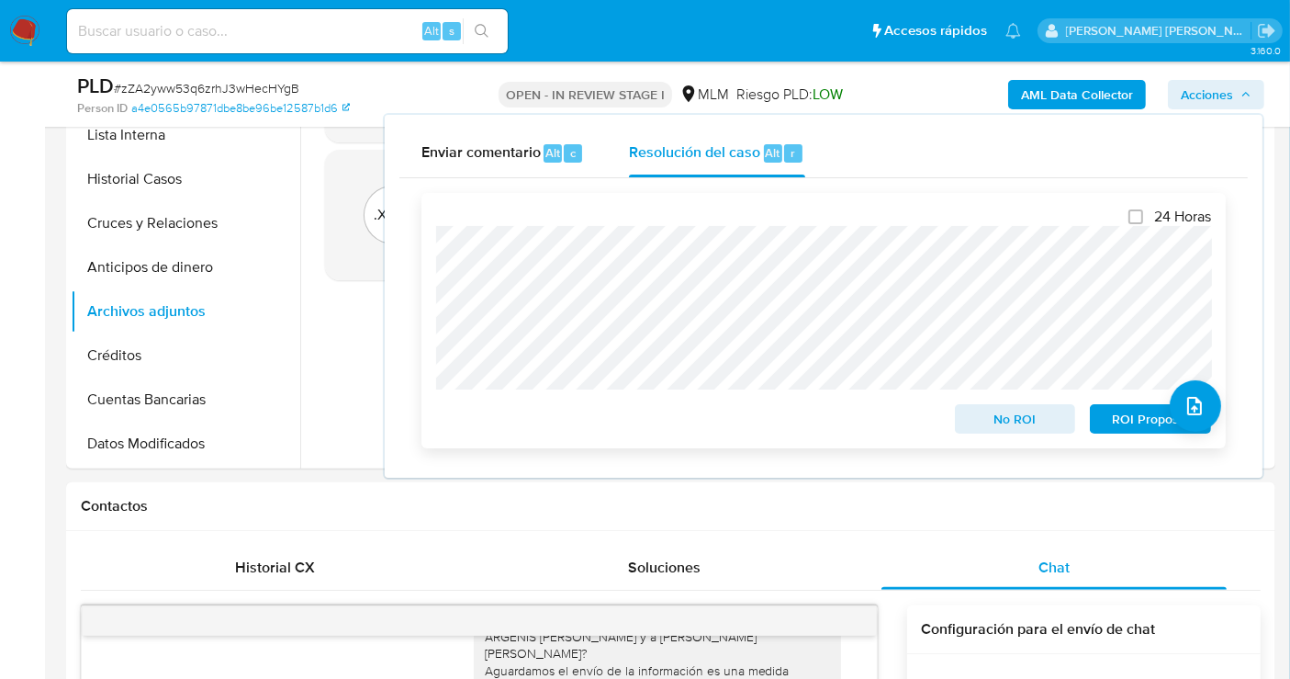
scroll to position [510, 0]
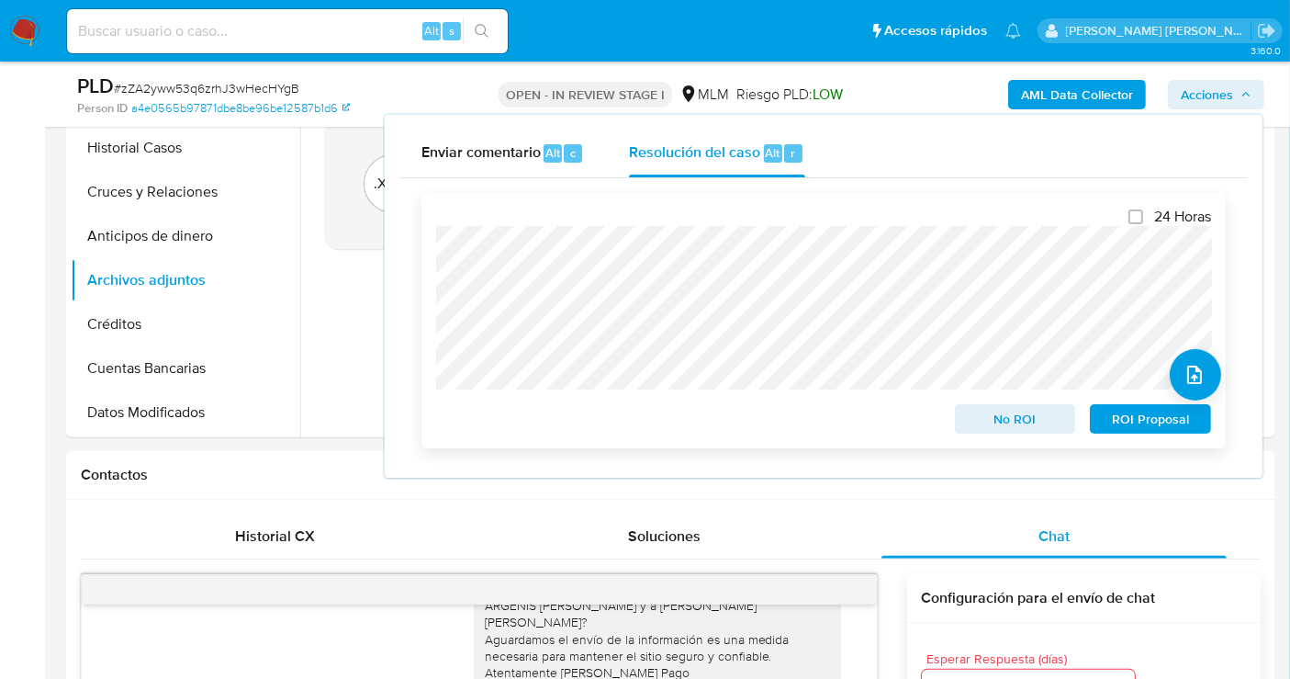
click at [975, 422] on span "No ROI" at bounding box center [1016, 419] width 96 height 26
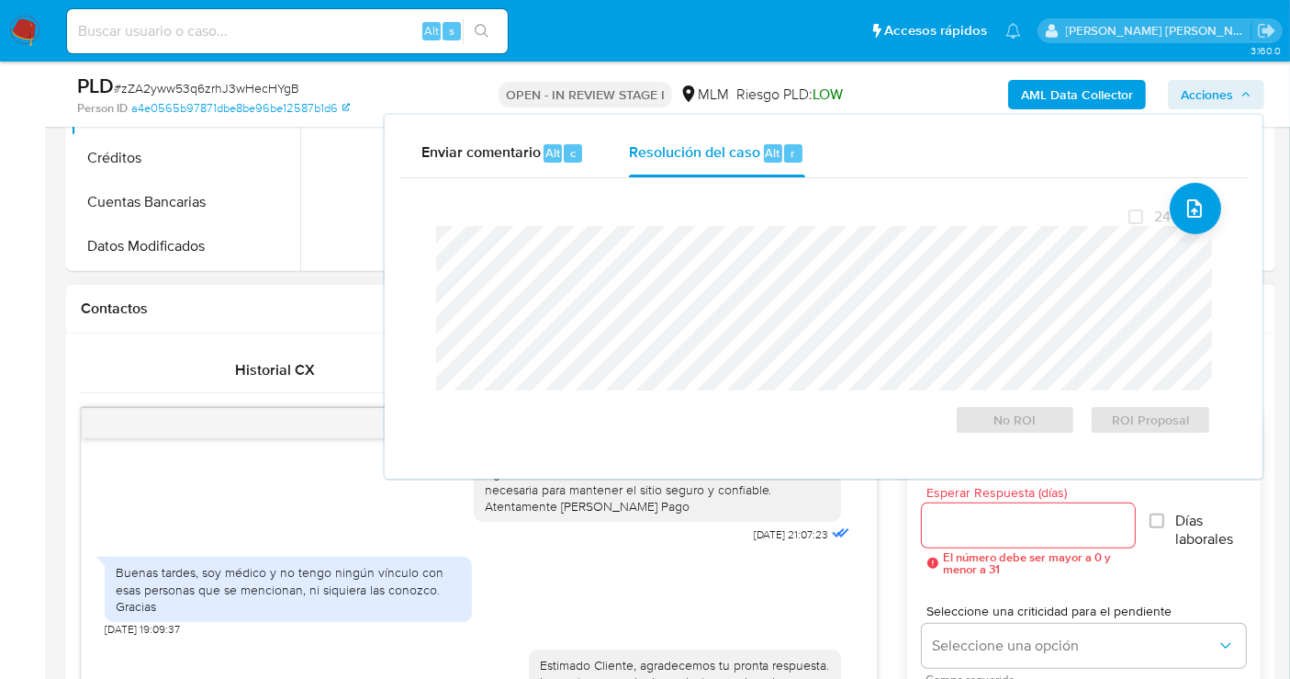
scroll to position [816, 0]
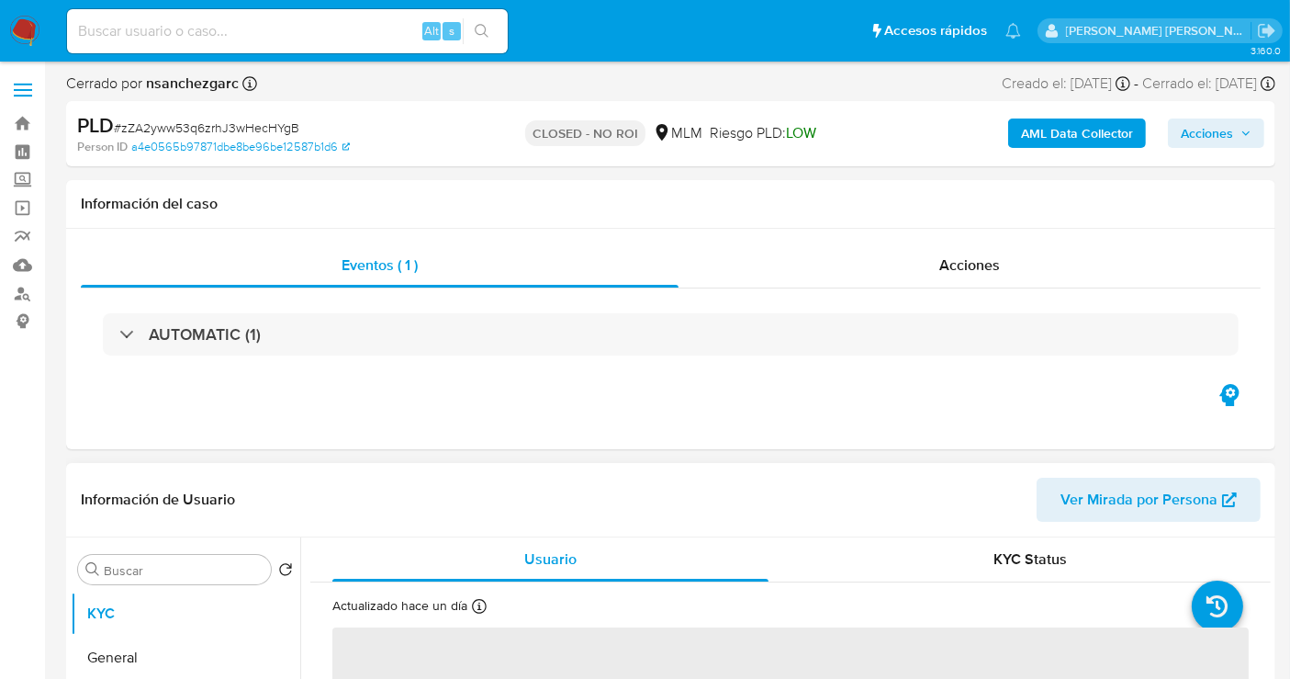
scroll to position [204, 0]
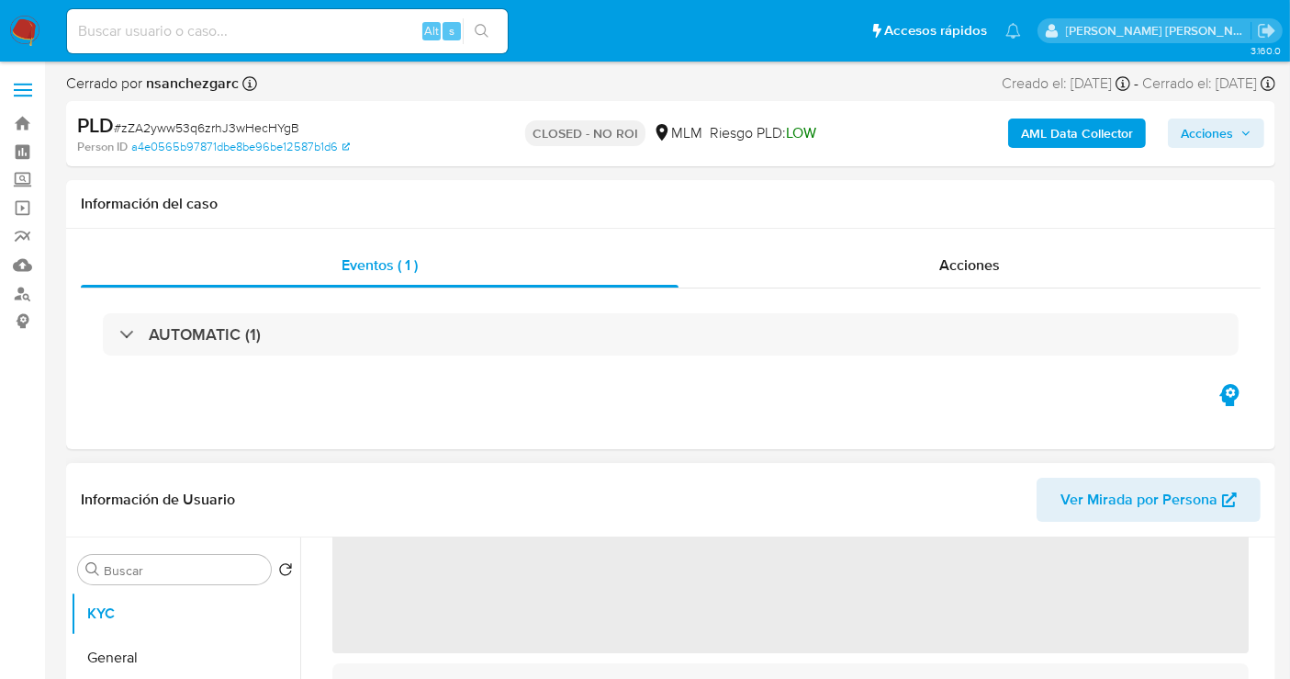
select select "10"
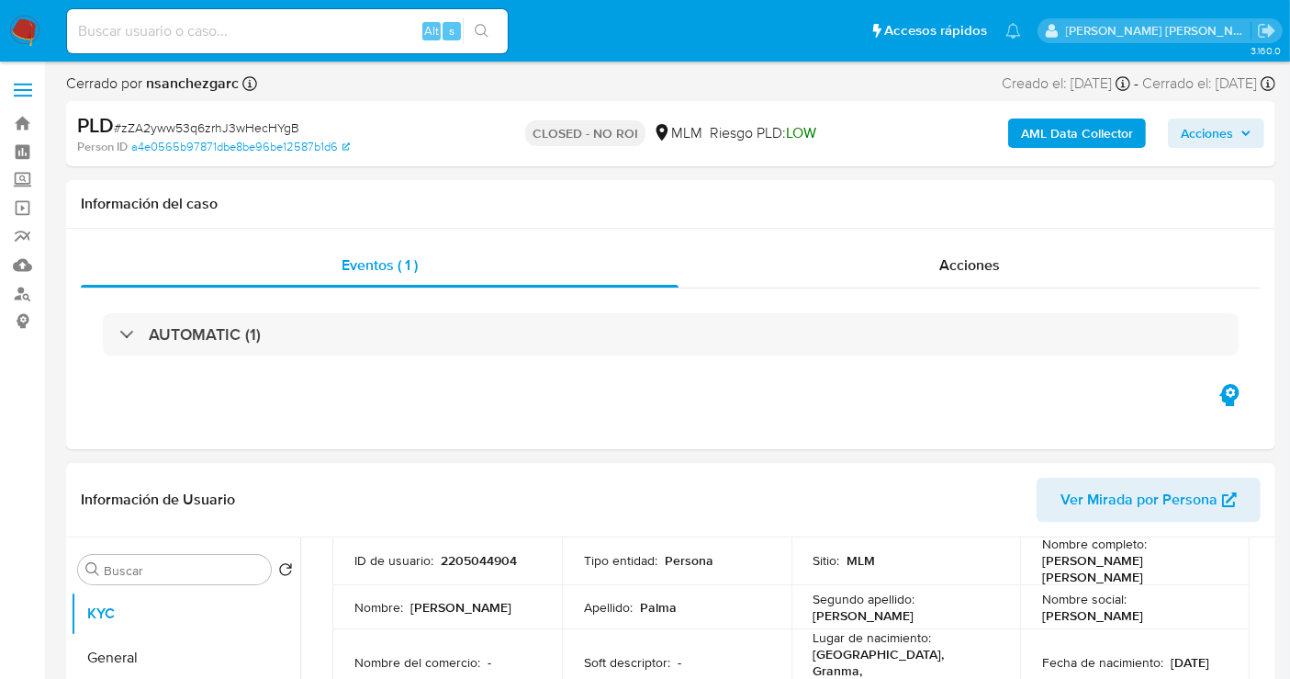
scroll to position [102, 0]
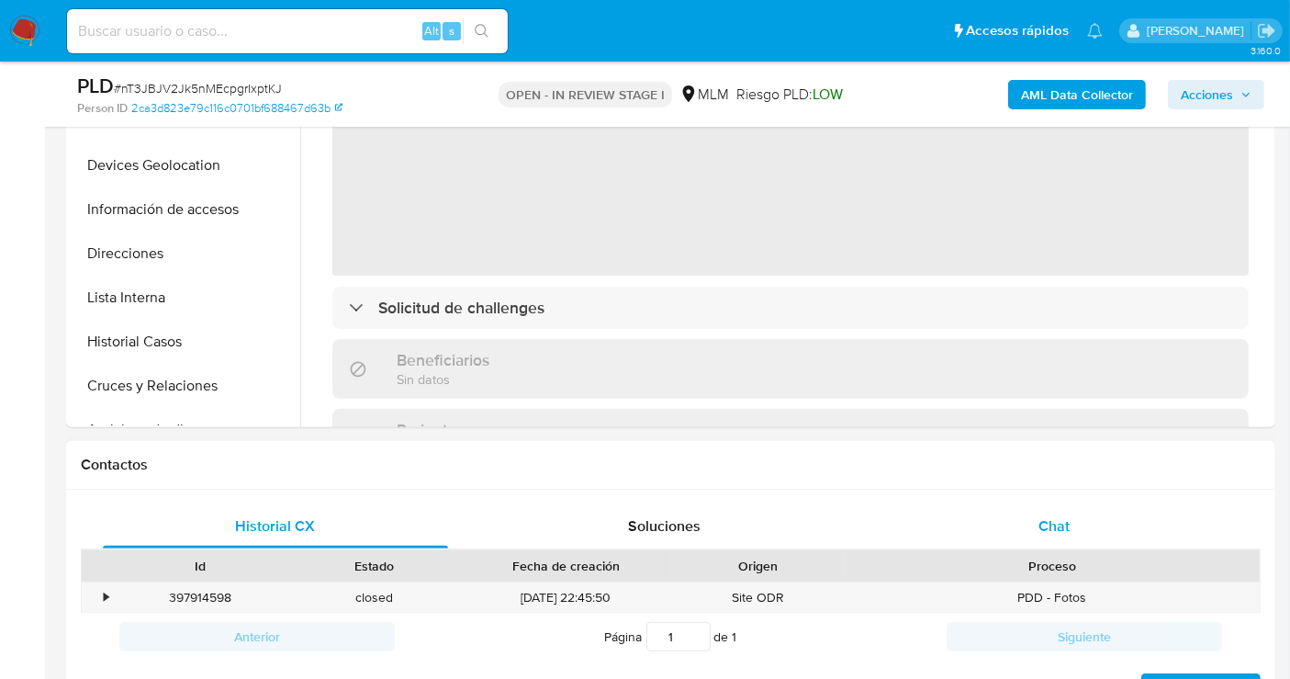
select select "10"
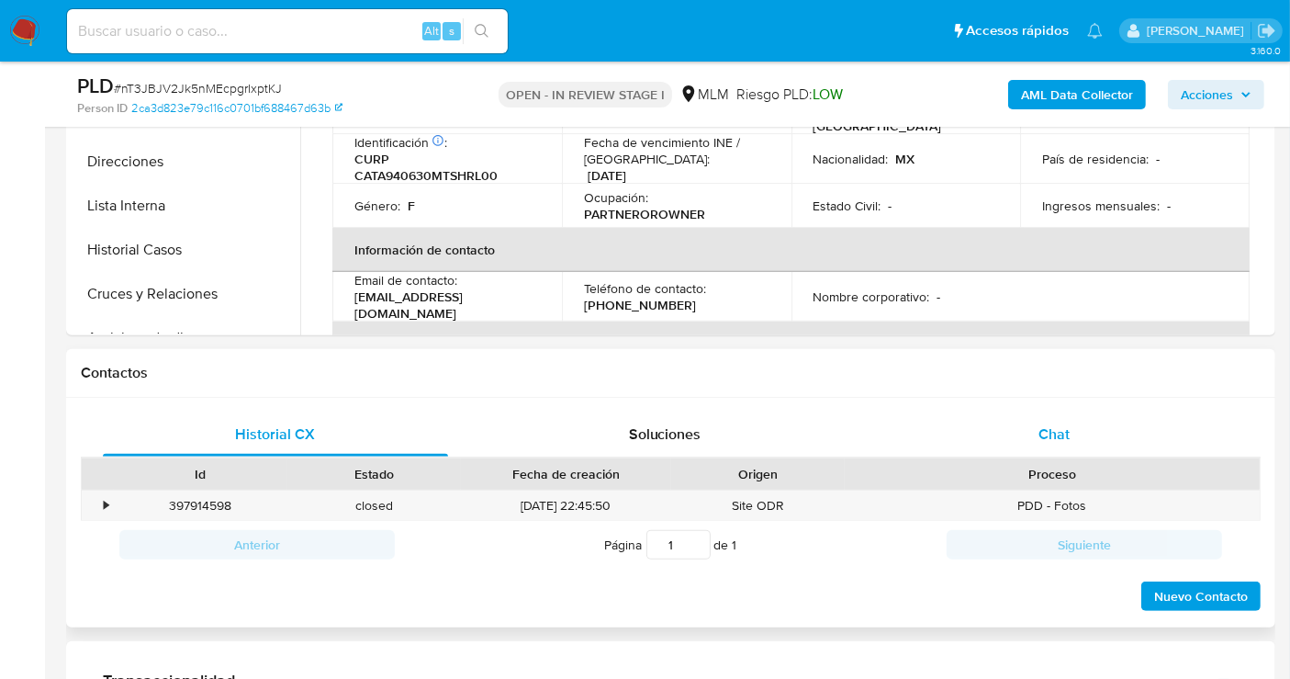
click at [1053, 423] on span "Chat" at bounding box center [1054, 433] width 31 height 21
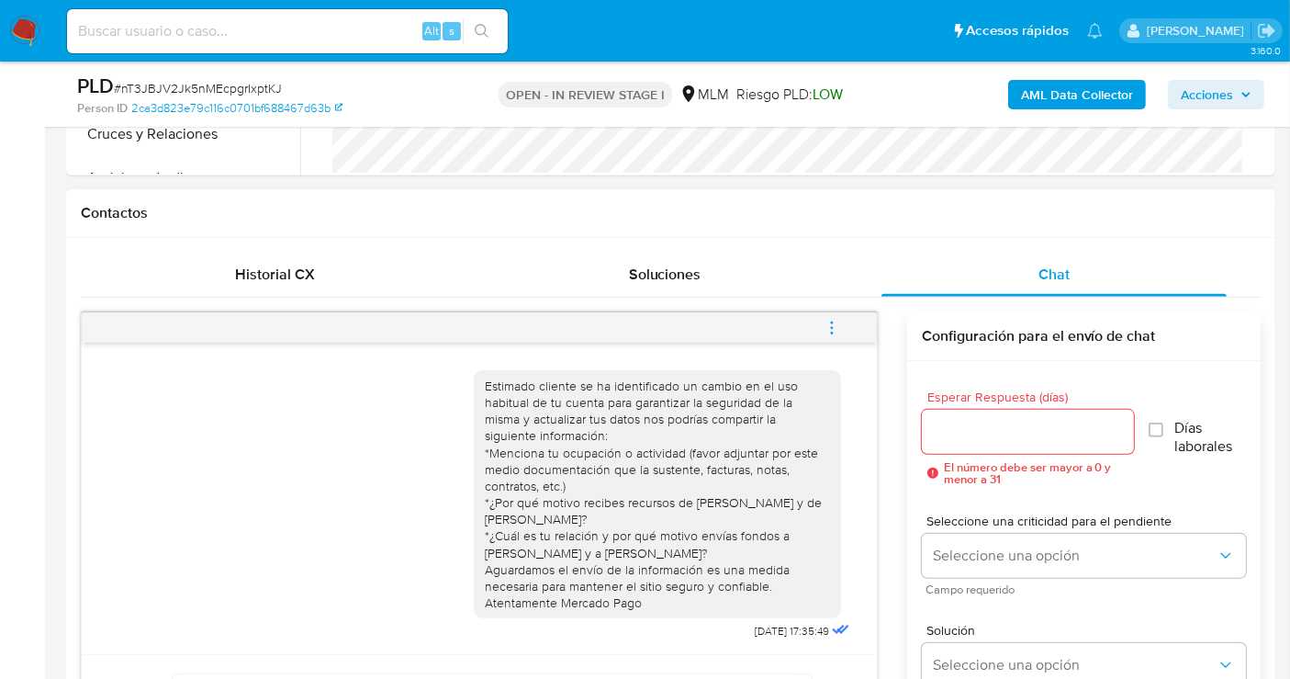
scroll to position [816, 0]
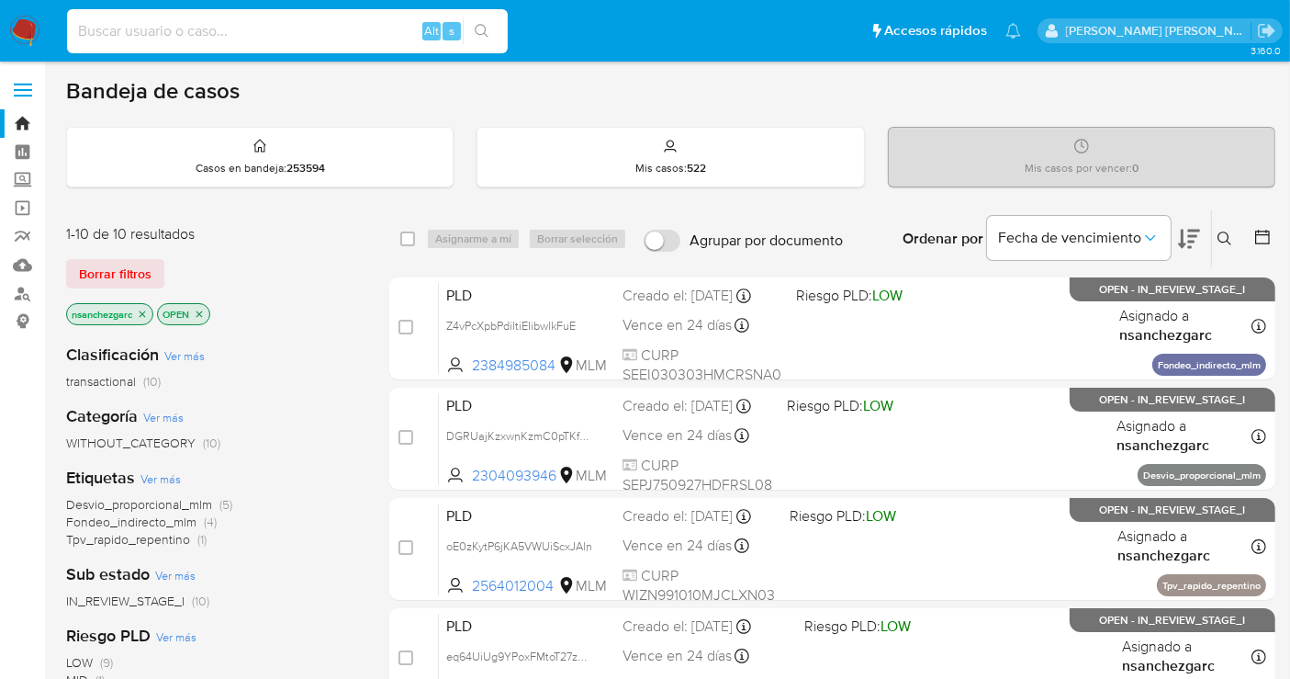
click at [189, 24] on input at bounding box center [287, 31] width 441 height 24
paste input "688475446"
type input "688475446"
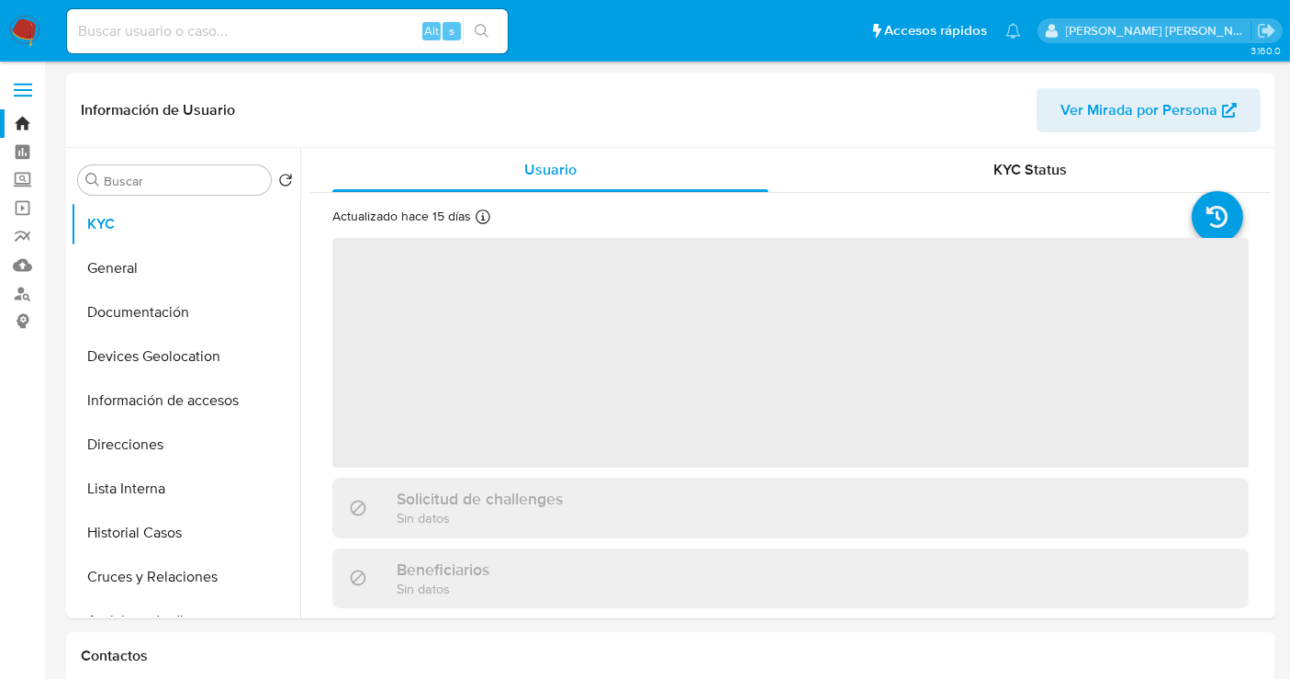
select select "10"
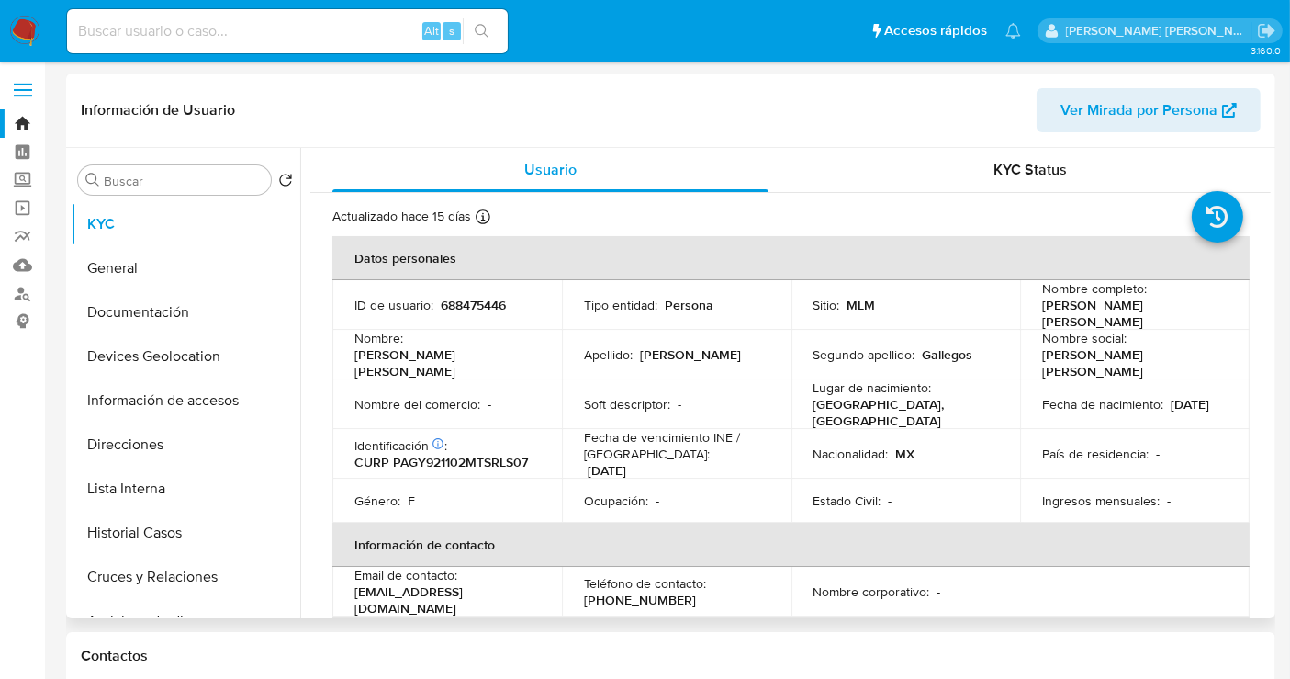
click at [824, 400] on p "MEXICO, TAMAULIPAS" at bounding box center [903, 412] width 178 height 33
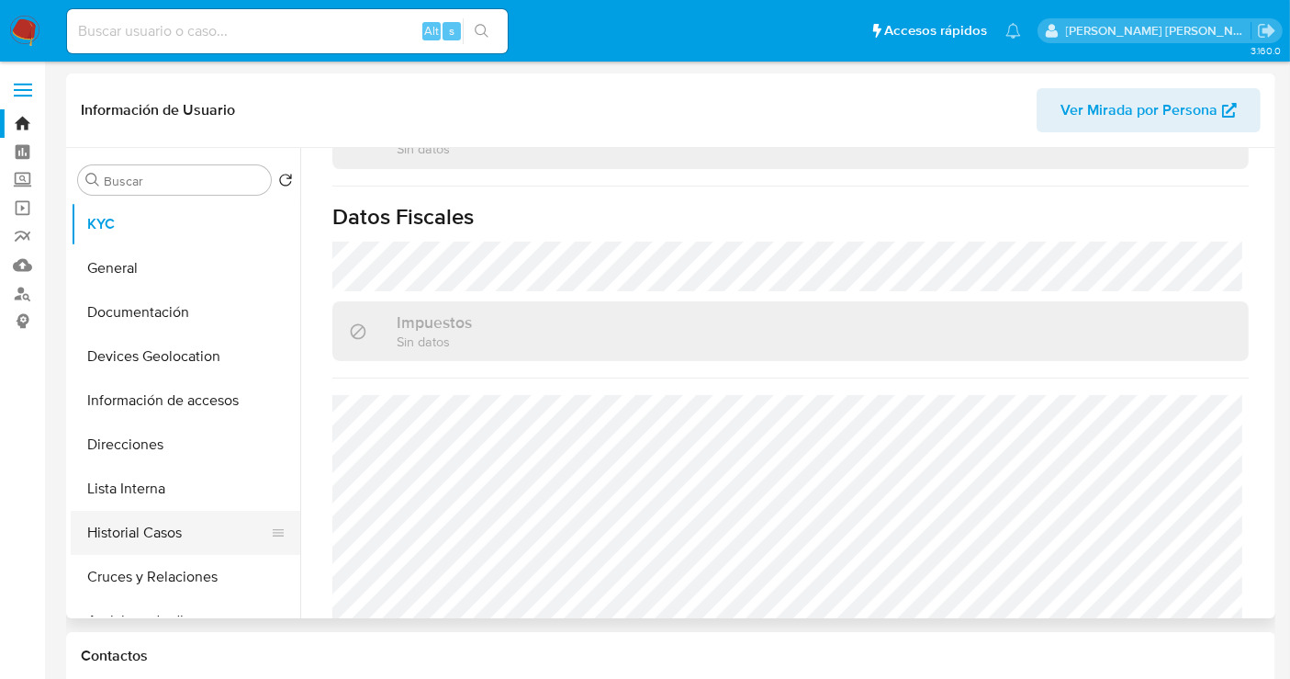
click at [142, 528] on button "Historial Casos" at bounding box center [178, 533] width 215 height 44
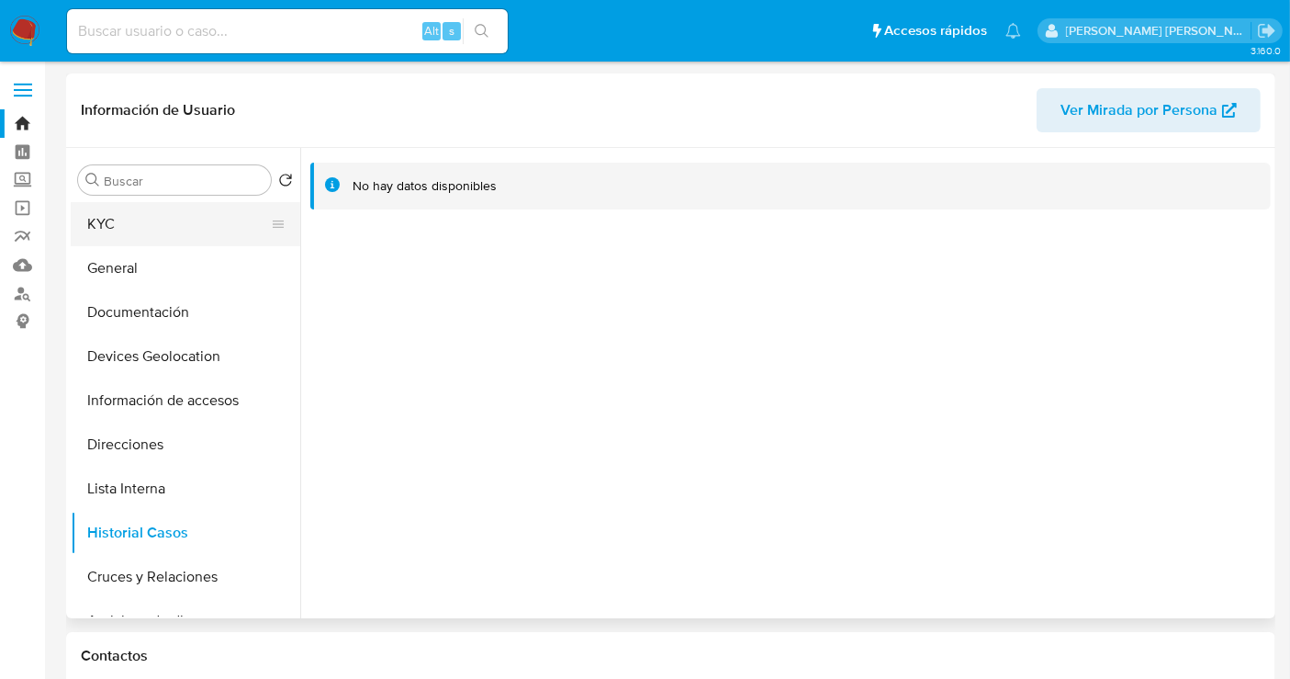
click at [122, 234] on button "KYC" at bounding box center [178, 224] width 215 height 44
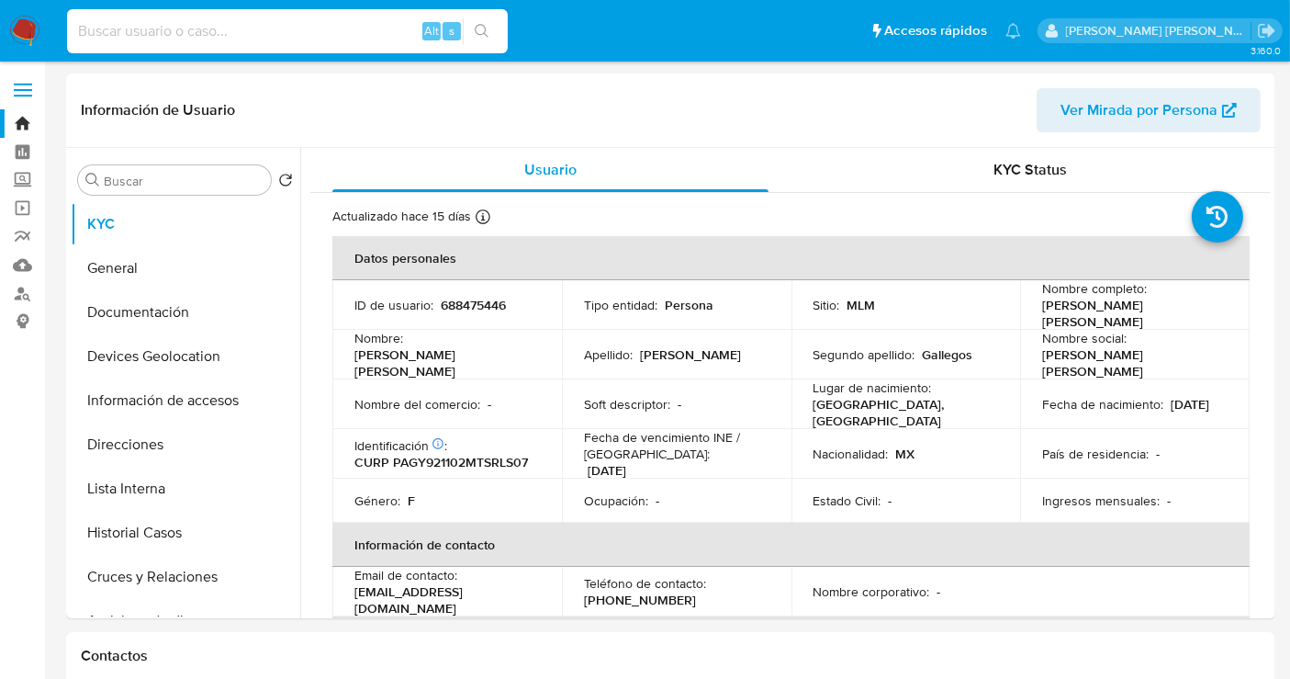
click at [163, 29] on input at bounding box center [287, 31] width 441 height 24
paste input "668709657"
type input "668709657"
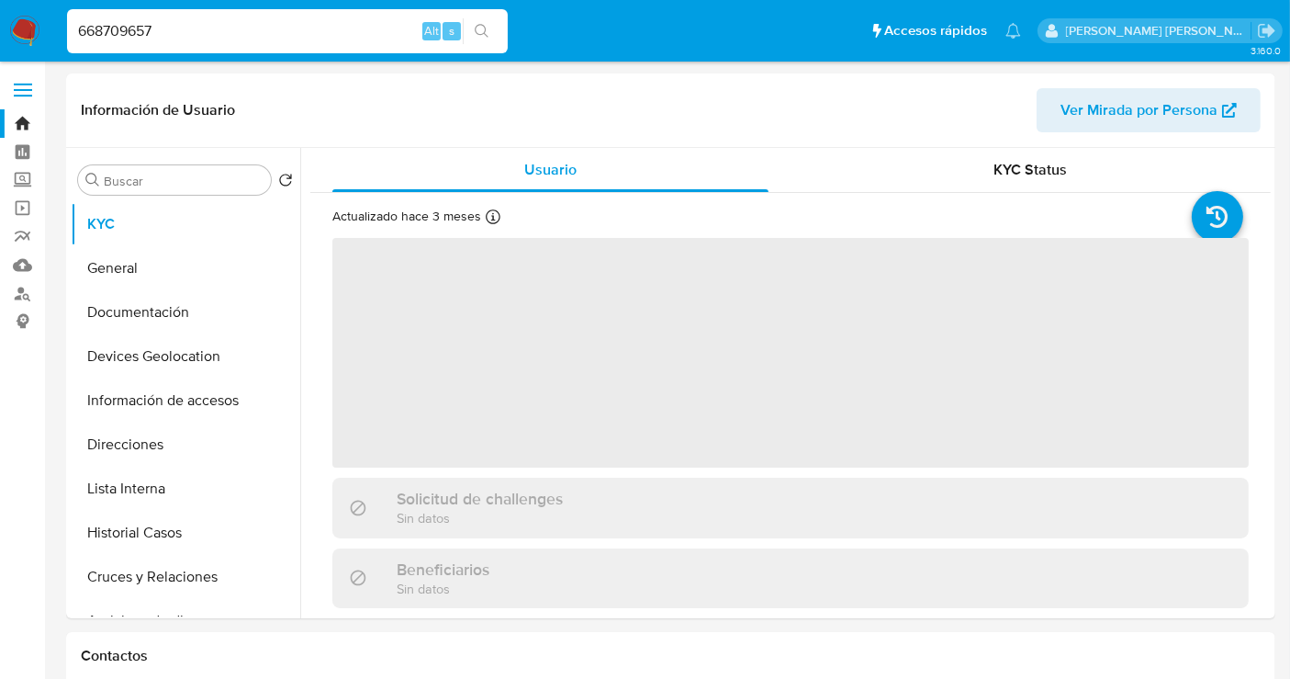
select select "10"
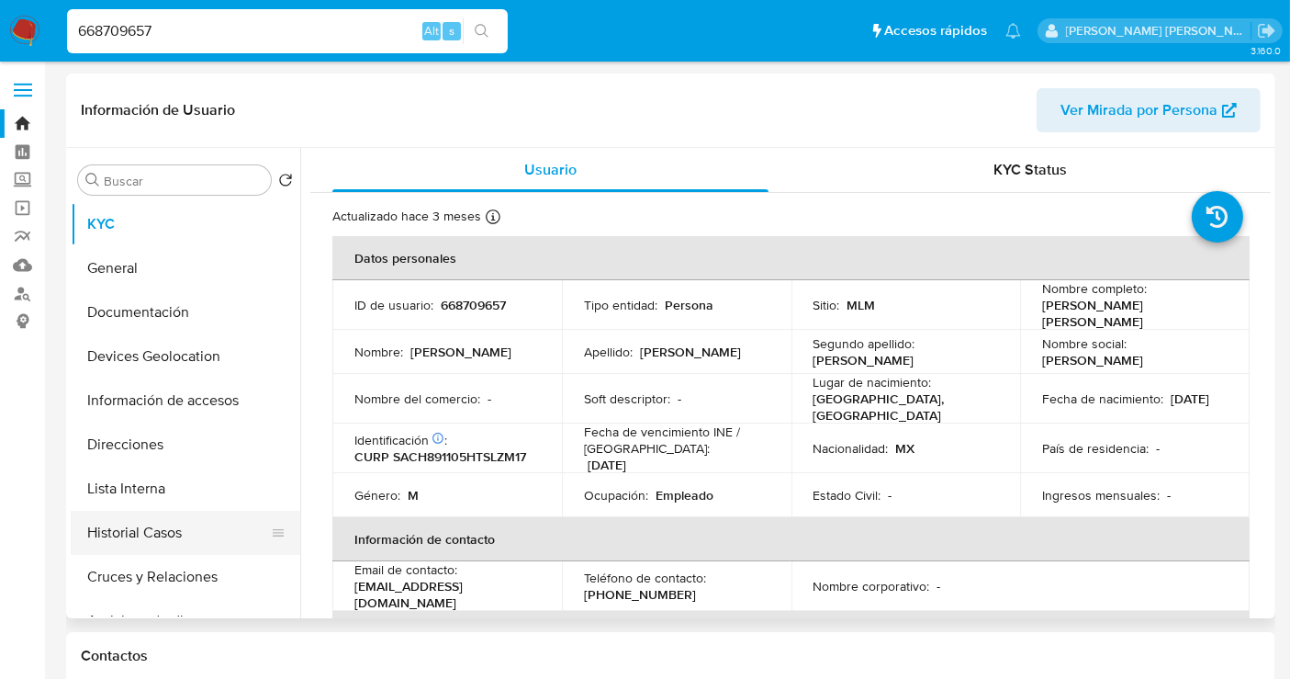
click at [139, 539] on button "Historial Casos" at bounding box center [178, 533] width 215 height 44
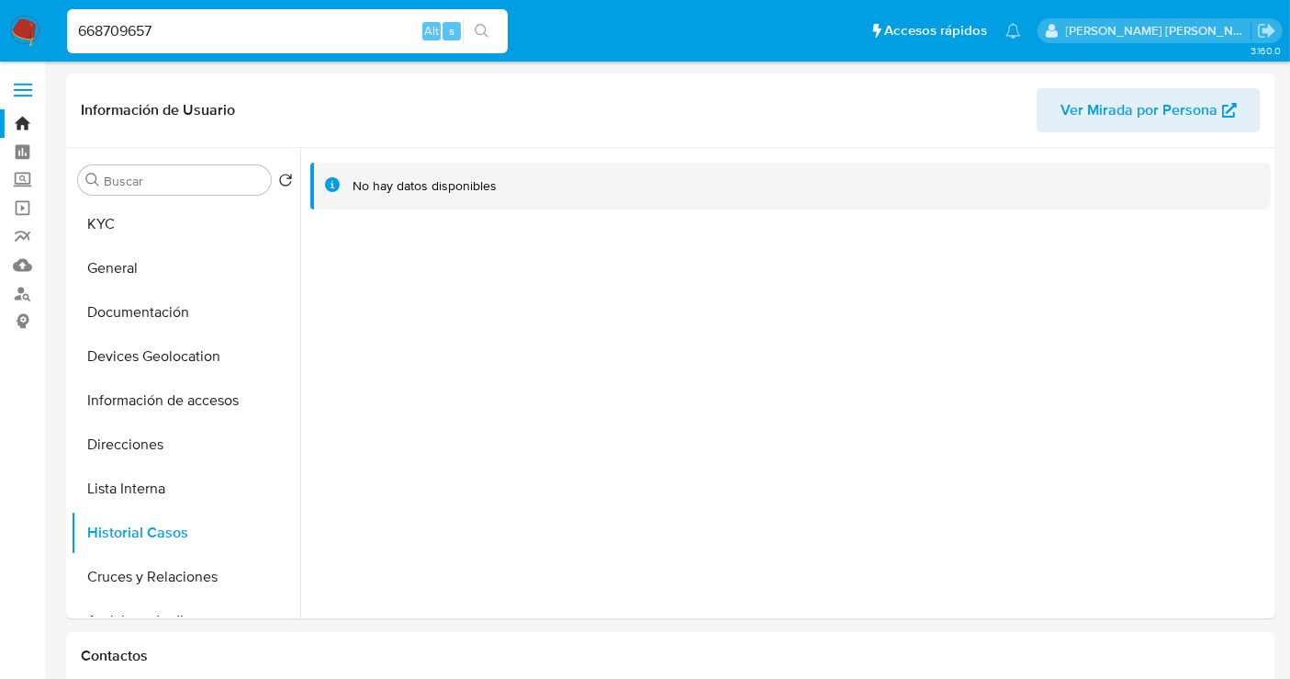
click at [118, 29] on input "668709657" at bounding box center [287, 31] width 441 height 24
paste input "443148368"
type input "443148368"
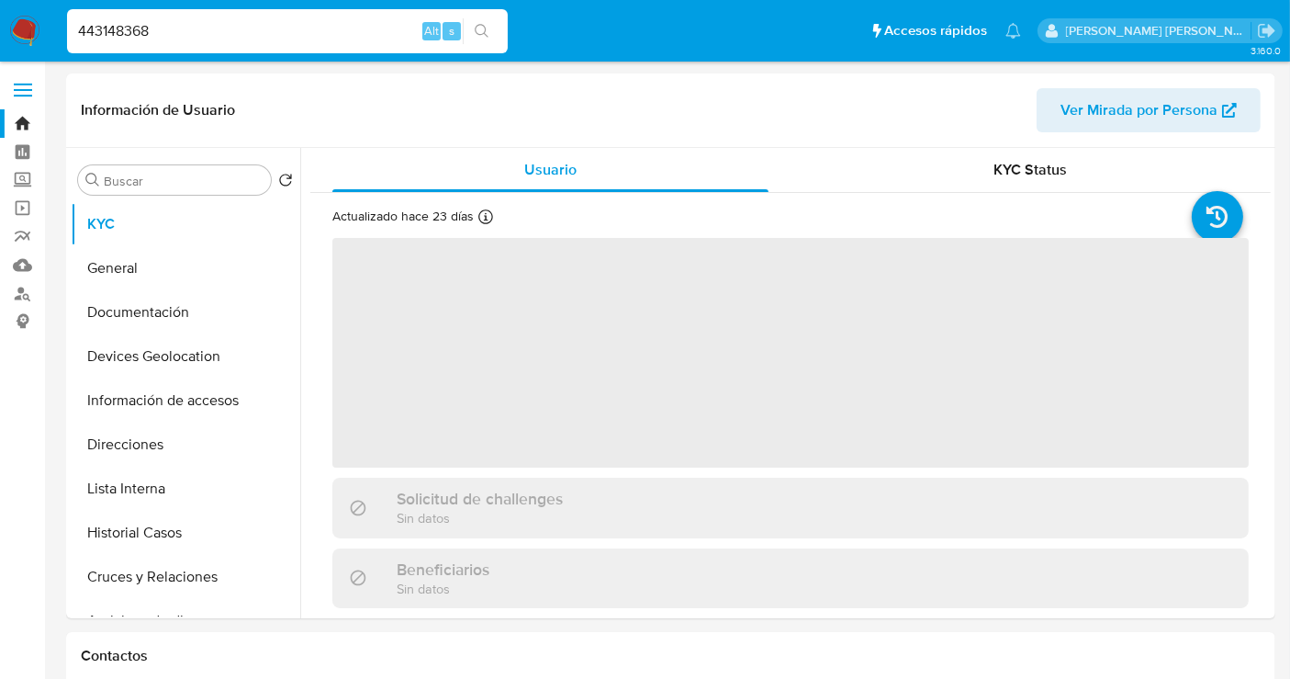
select select "10"
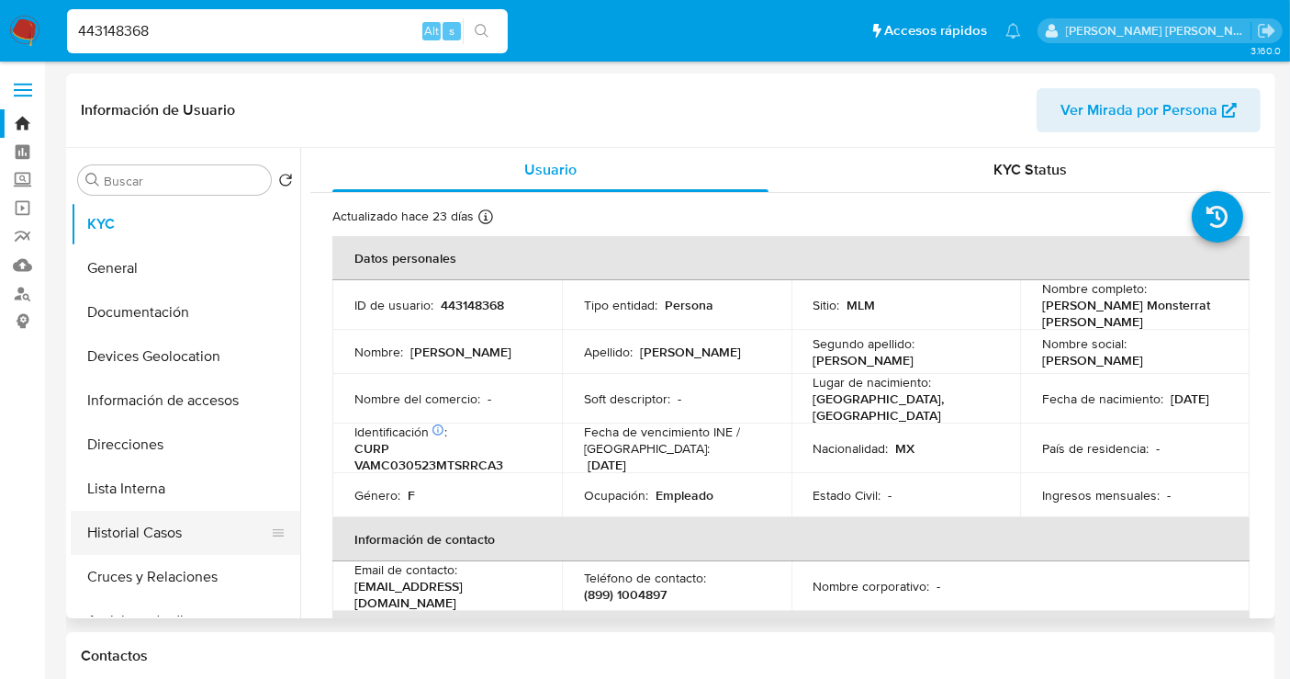
click at [151, 533] on button "Historial Casos" at bounding box center [178, 533] width 215 height 44
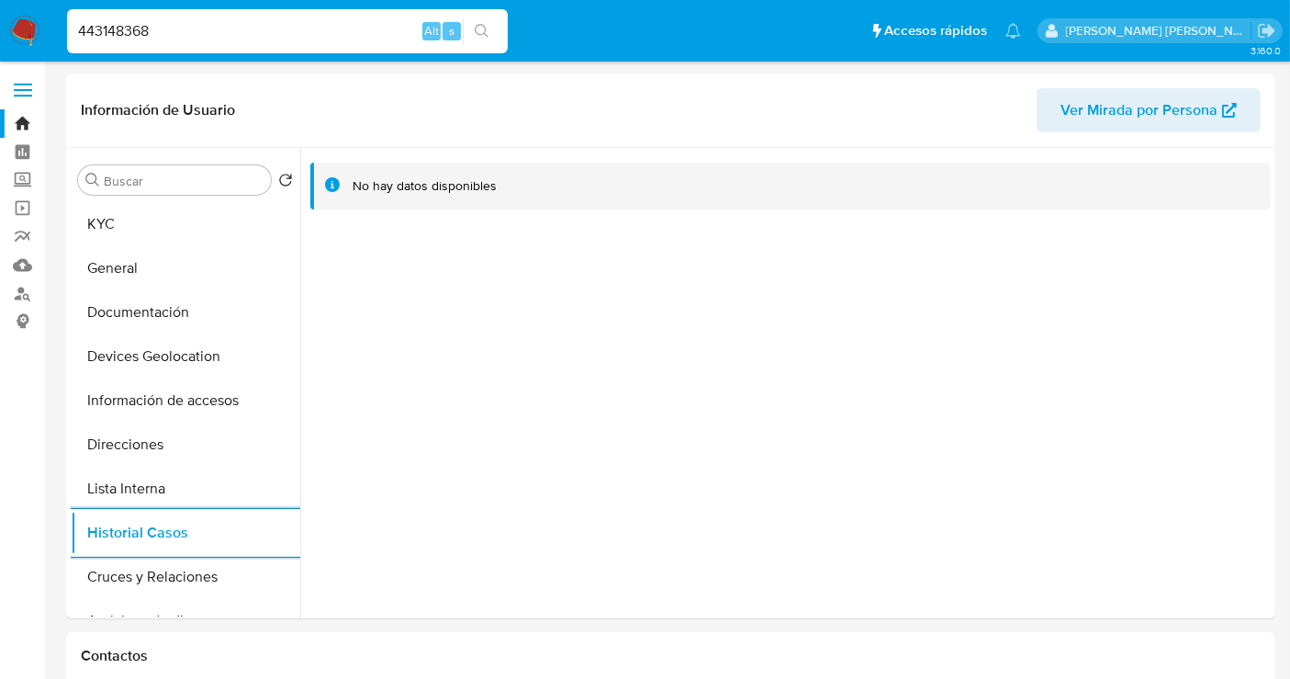
click at [131, 28] on input "443148368" at bounding box center [287, 31] width 441 height 24
paste input "2135981693"
type input "2135981693"
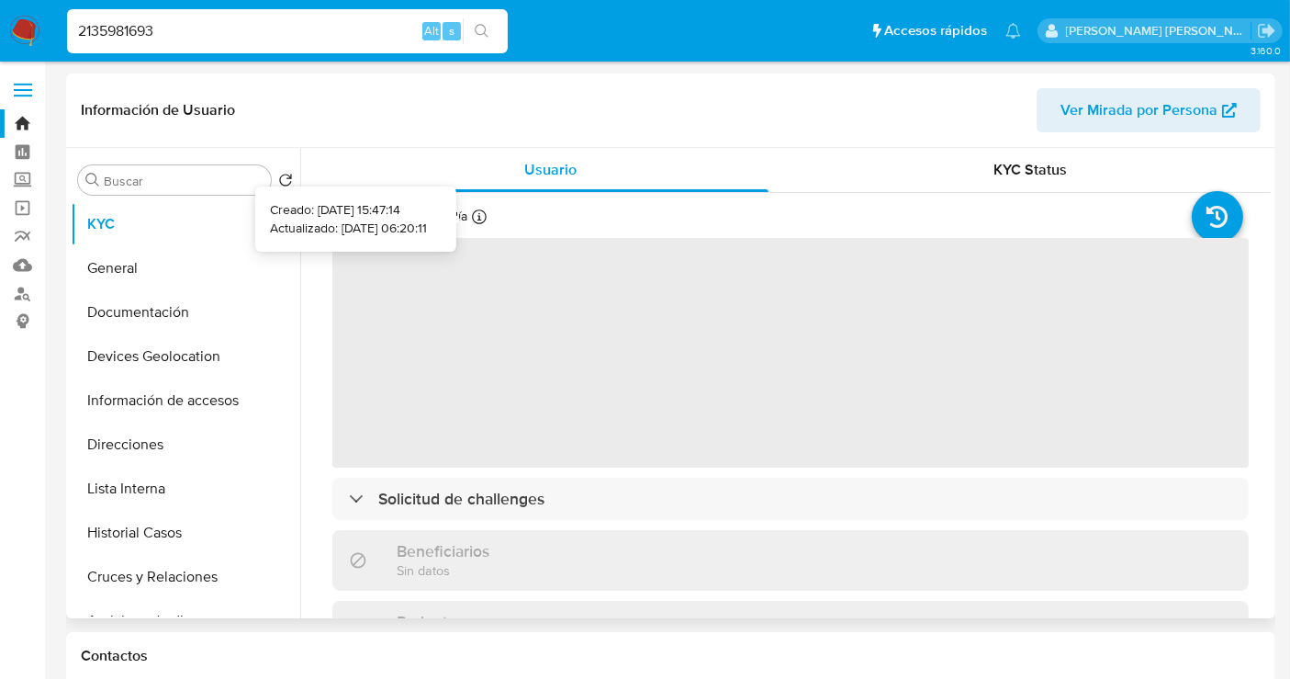
select select "10"
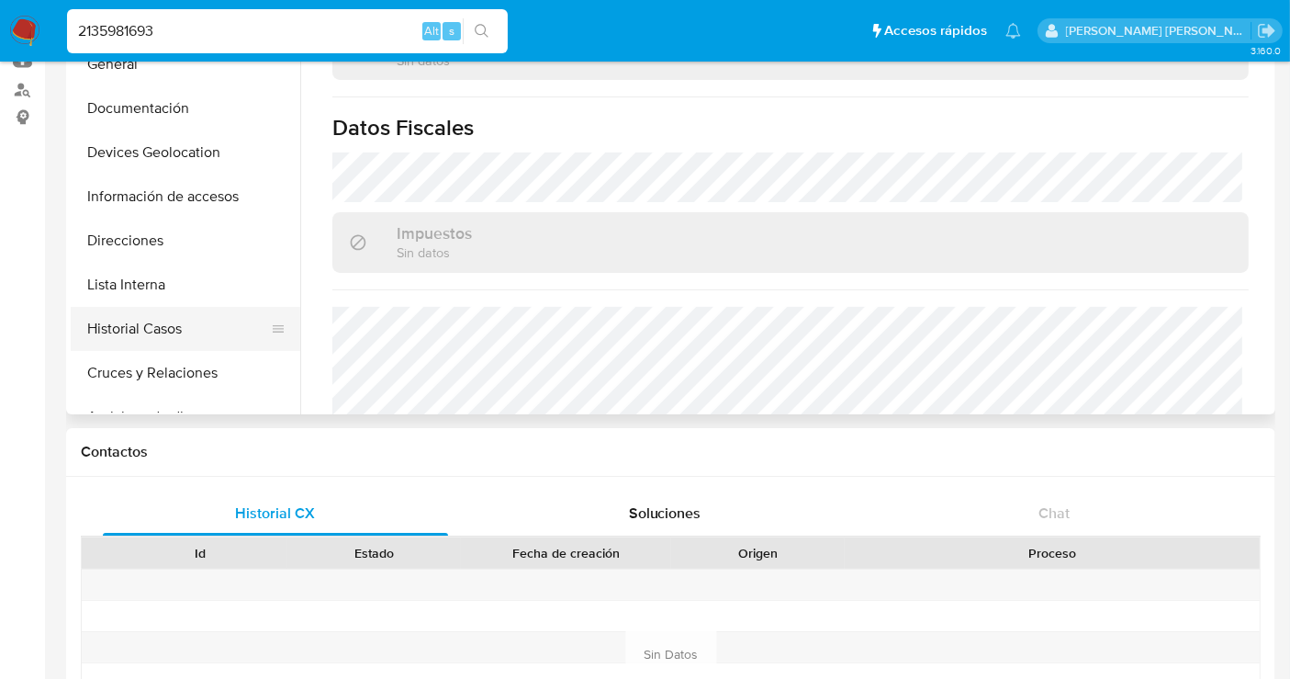
scroll to position [102, 0]
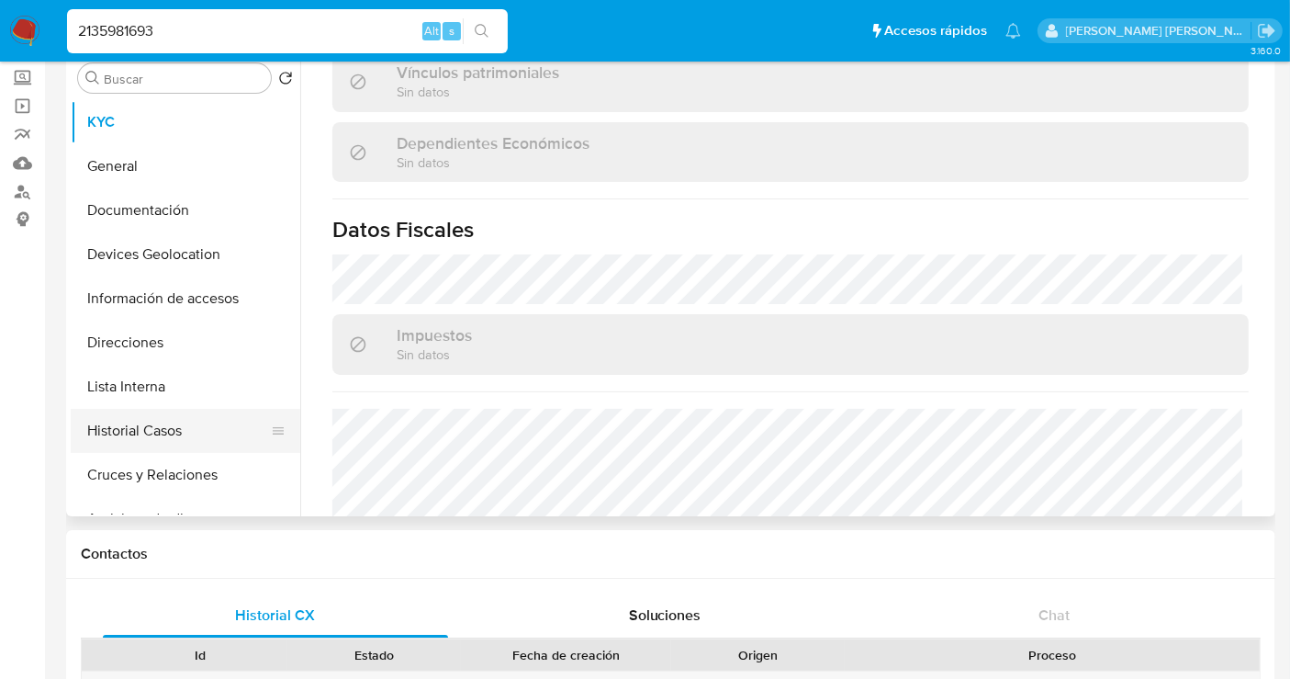
click at [137, 418] on button "Historial Casos" at bounding box center [178, 431] width 215 height 44
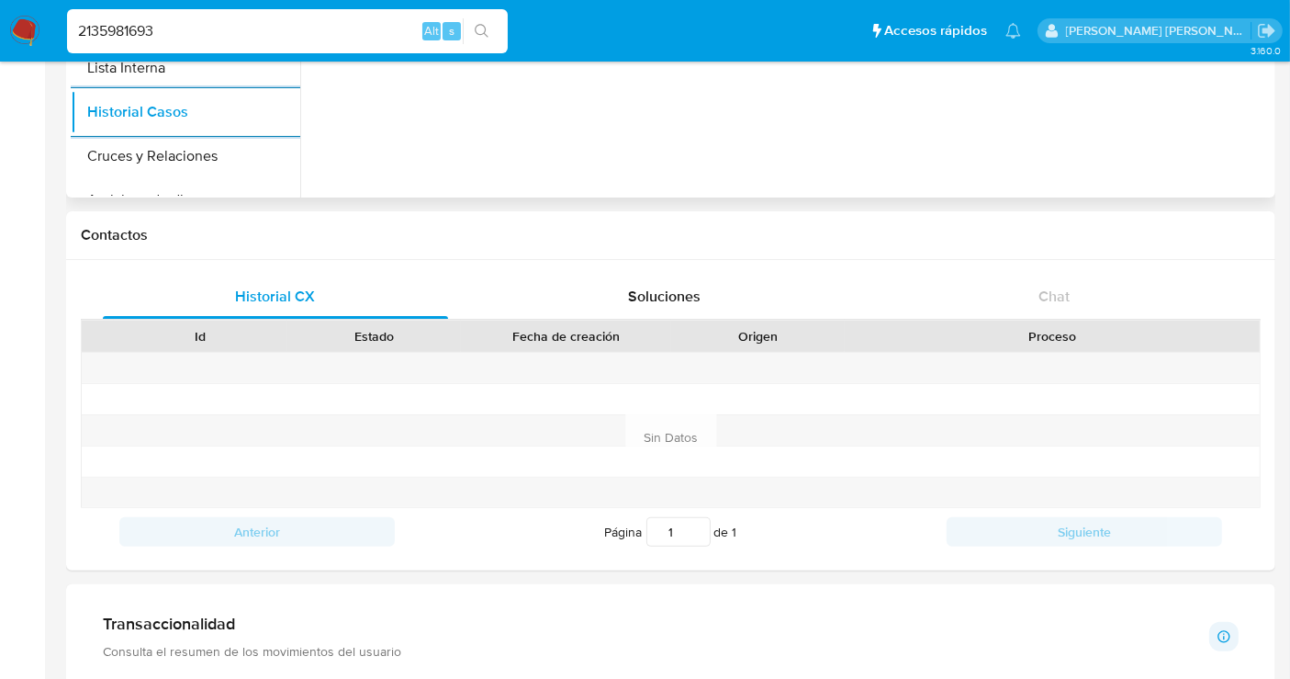
scroll to position [408, 0]
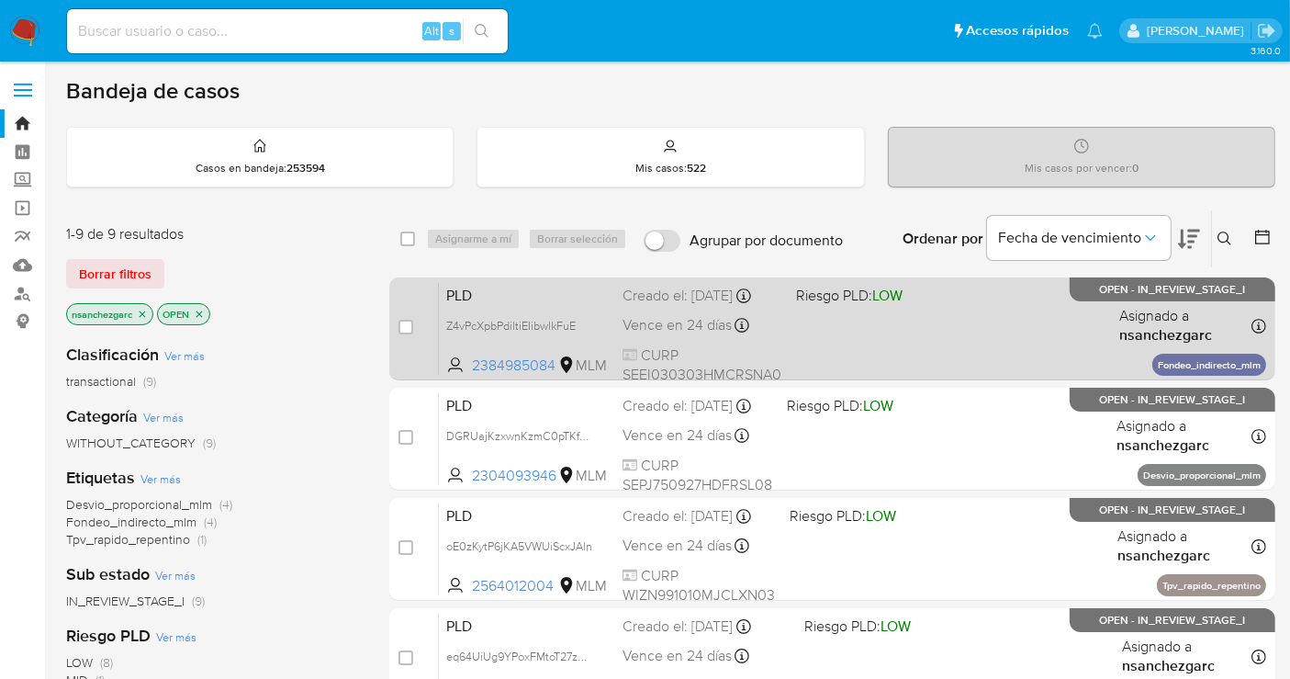
click at [660, 306] on div "Creado el: [DATE] Creado el: [DATE] 02:14:00" at bounding box center [702, 296] width 159 height 20
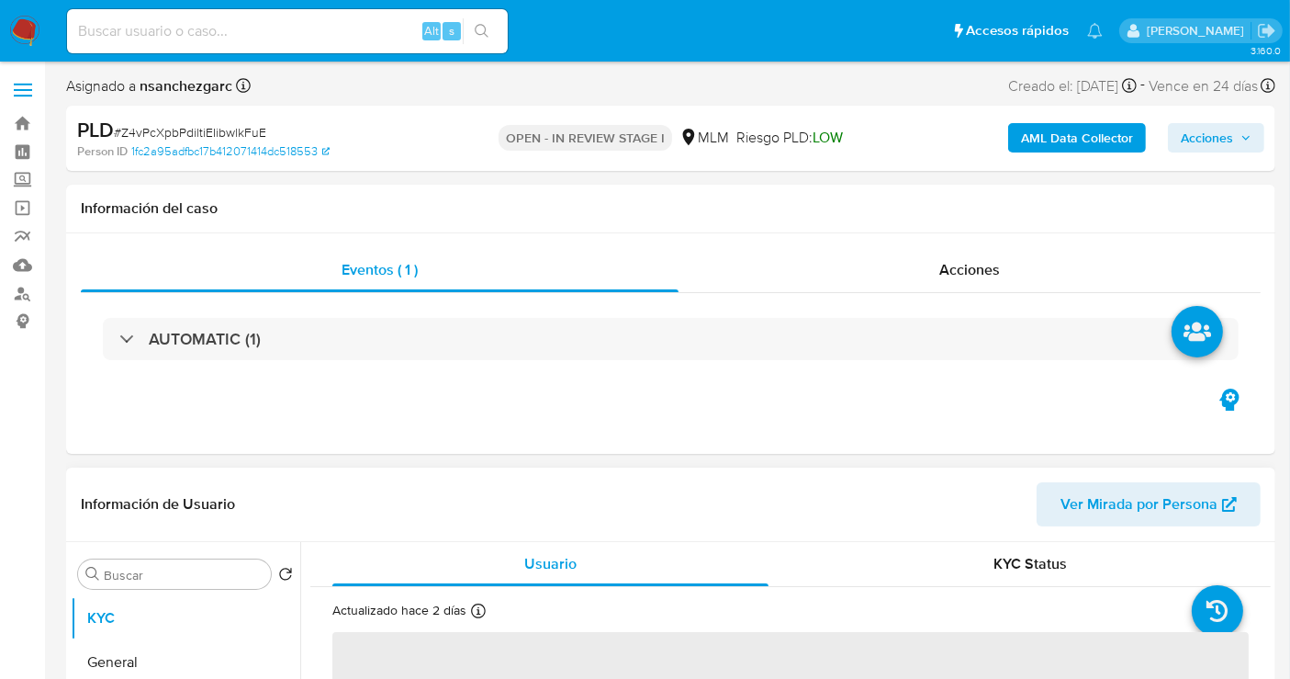
select select "10"
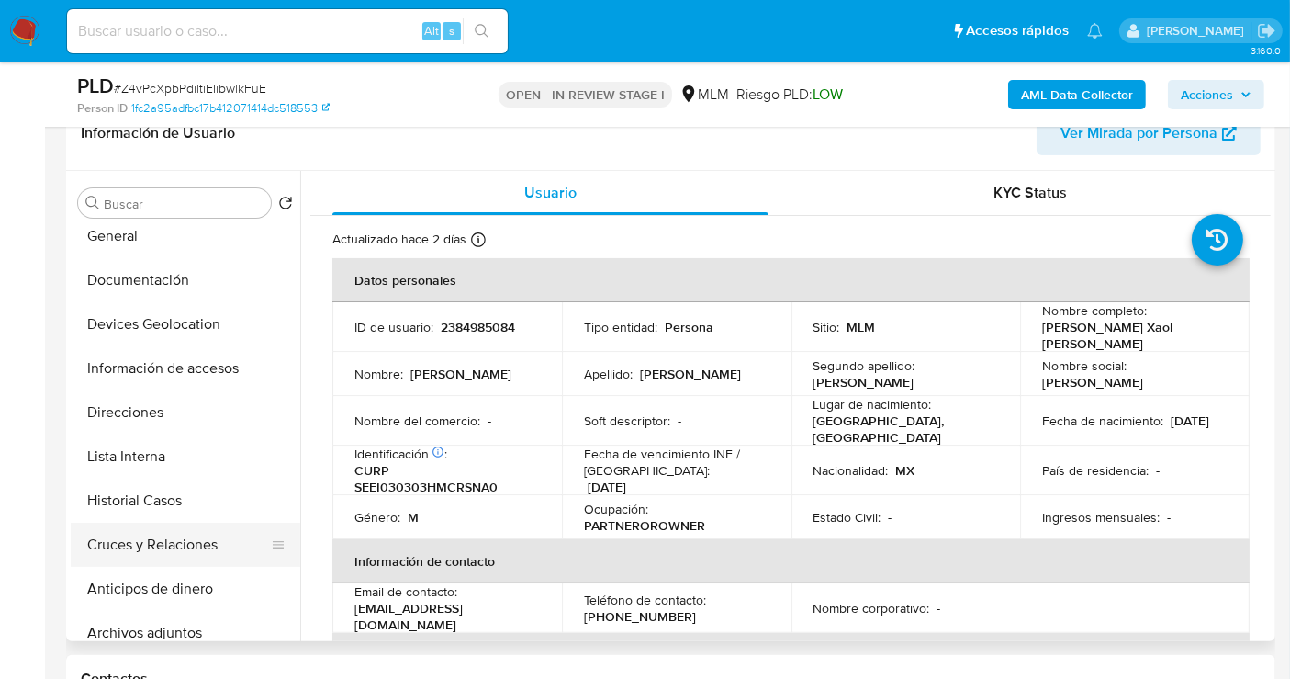
scroll to position [102, 0]
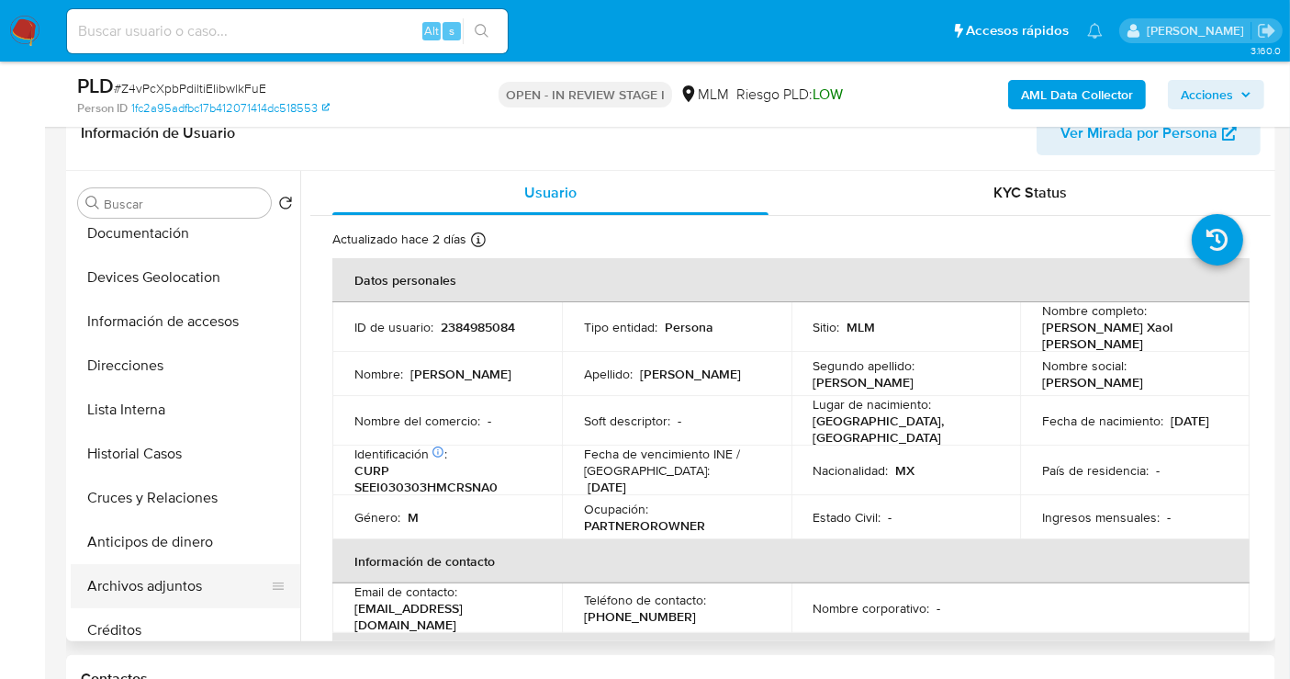
click at [167, 592] on button "Archivos adjuntos" at bounding box center [178, 586] width 215 height 44
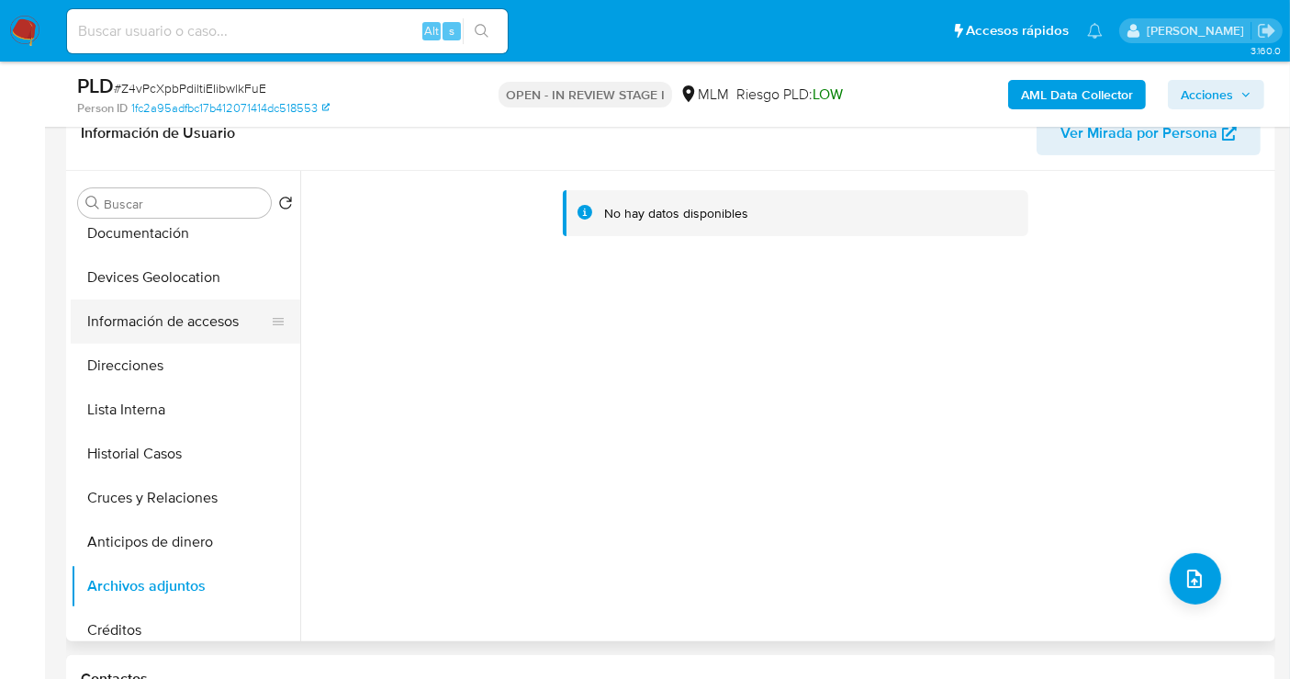
scroll to position [0, 0]
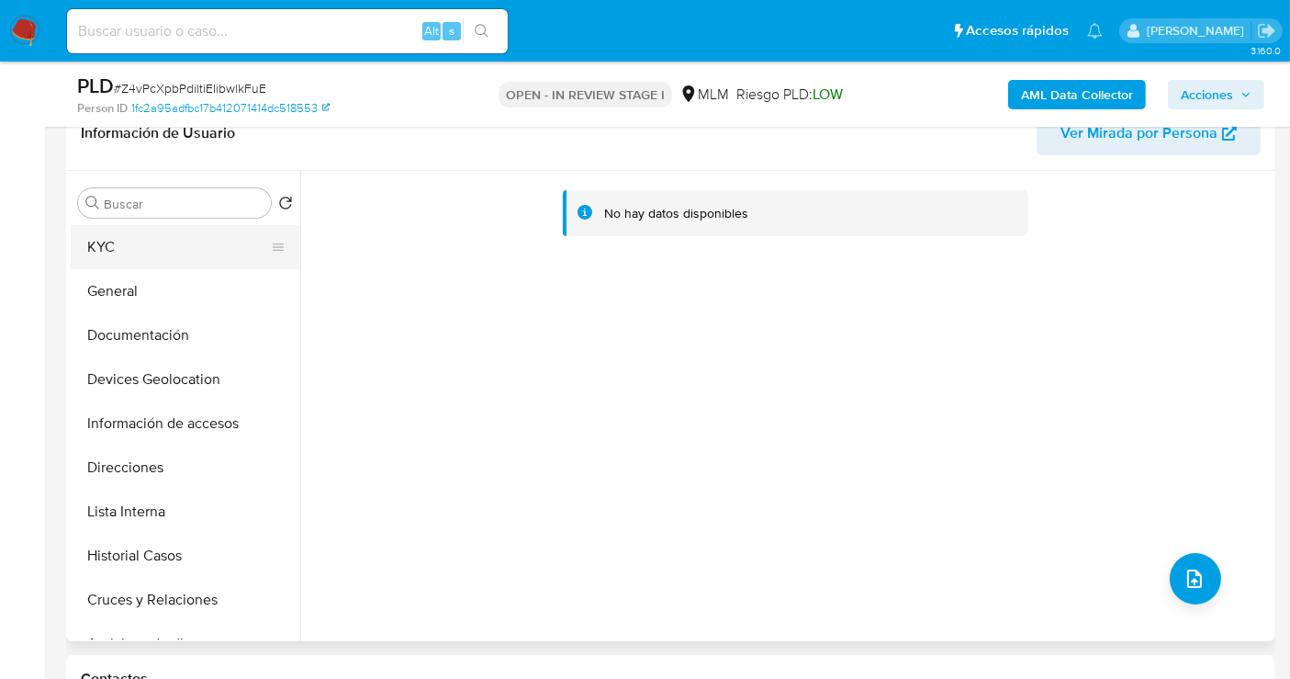
click at [108, 245] on button "KYC" at bounding box center [178, 247] width 215 height 44
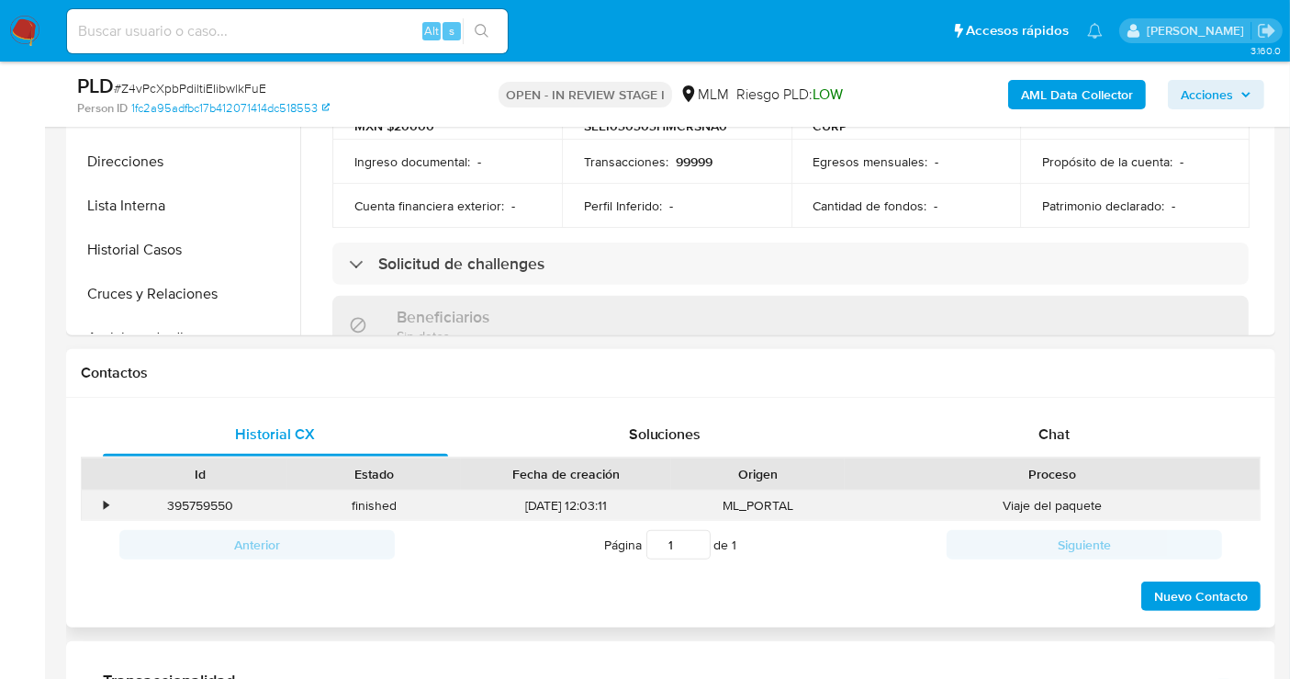
scroll to position [847, 0]
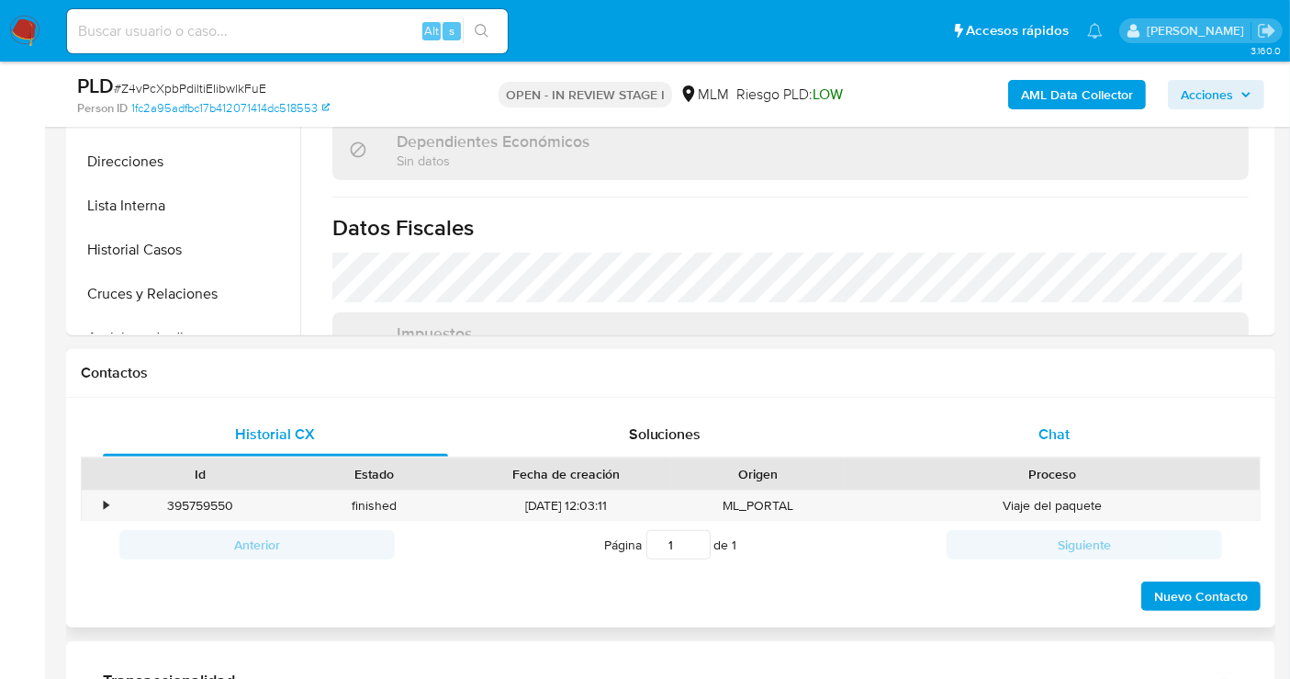
click at [1054, 434] on span "Chat" at bounding box center [1054, 433] width 31 height 21
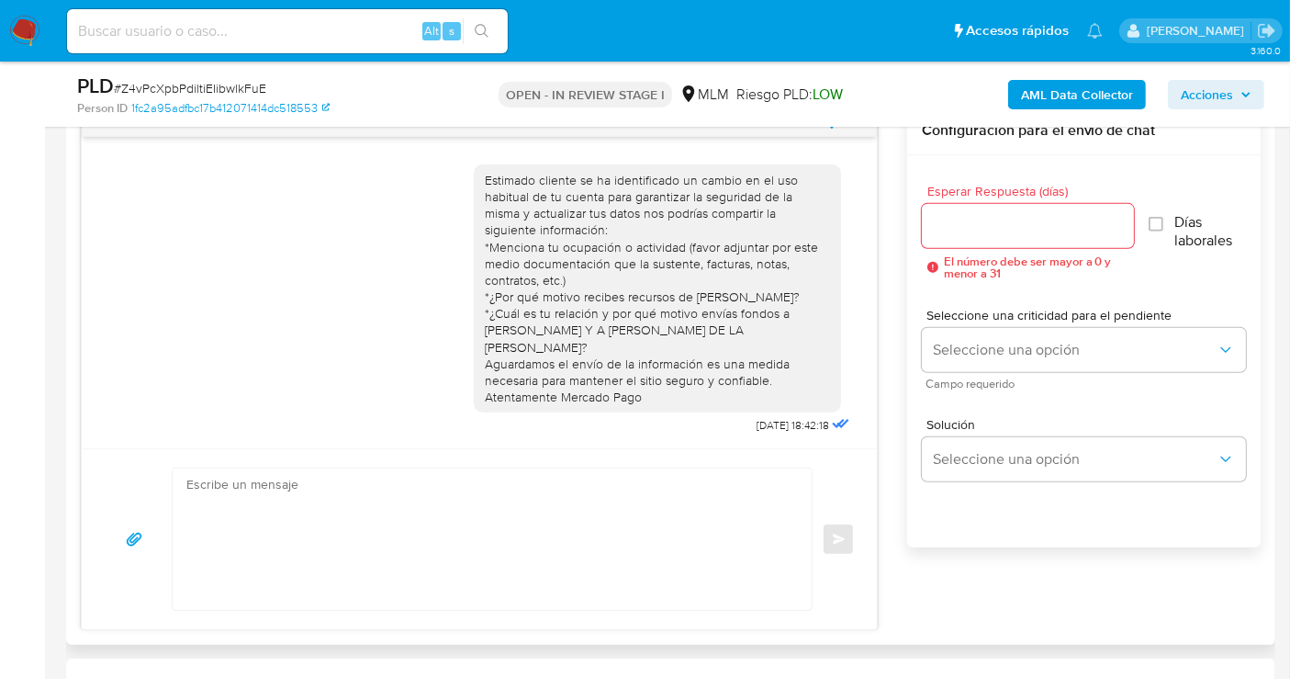
scroll to position [919, 0]
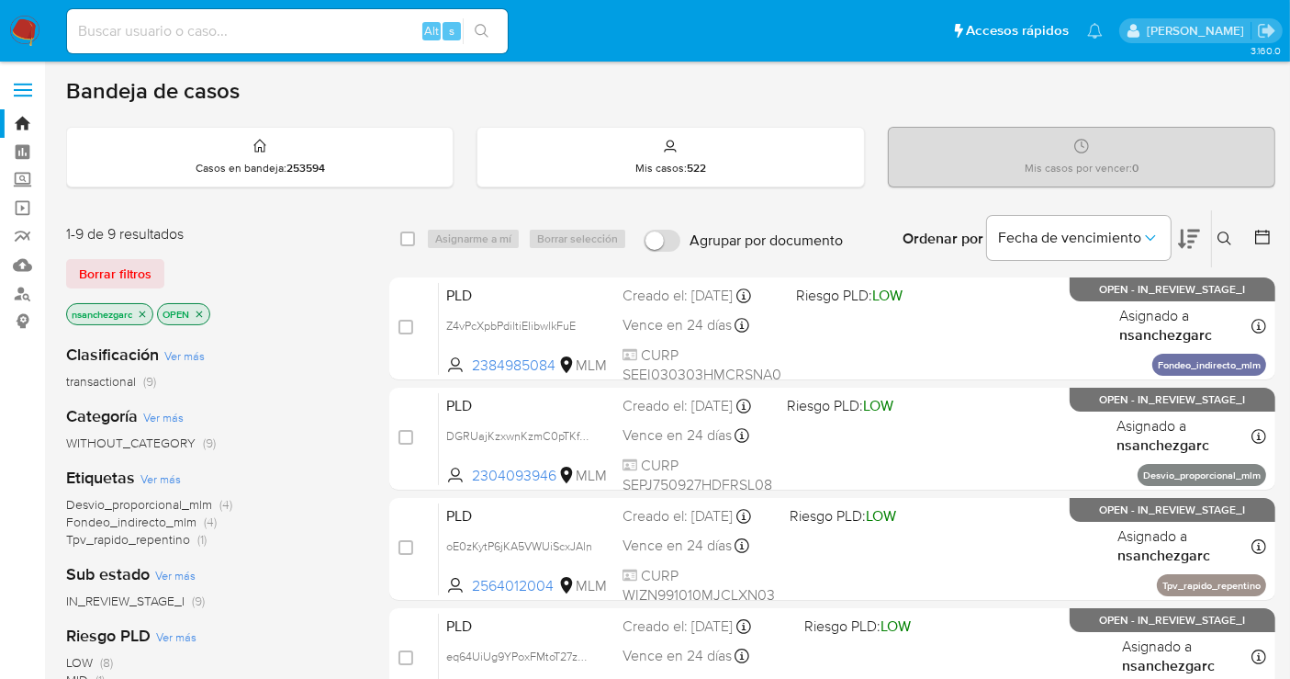
scroll to position [102, 0]
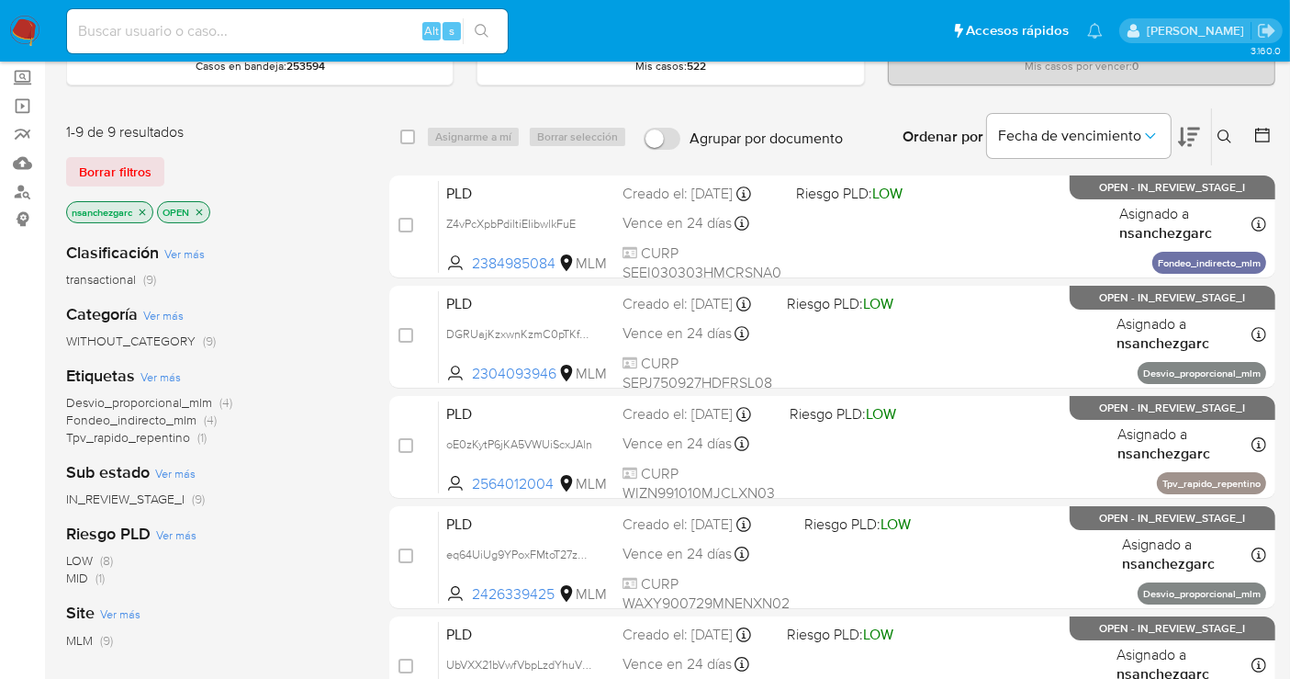
click at [28, 28] on img at bounding box center [24, 31] width 31 height 31
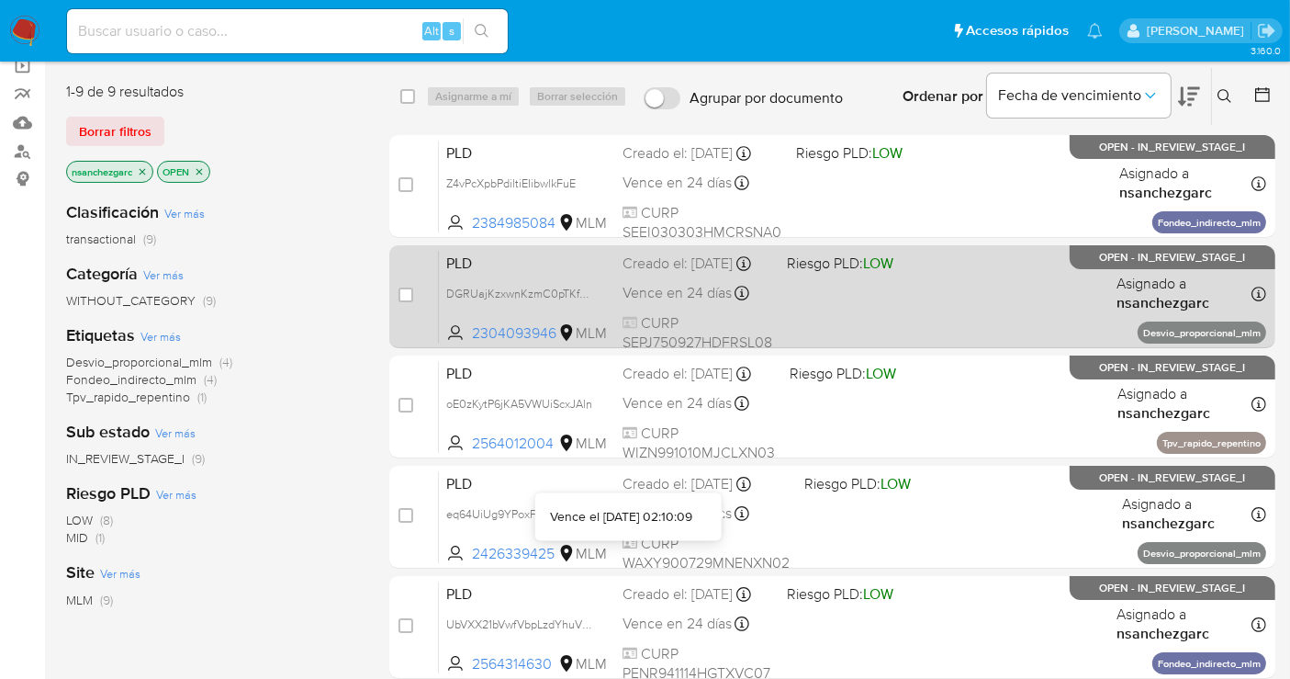
scroll to position [102, 0]
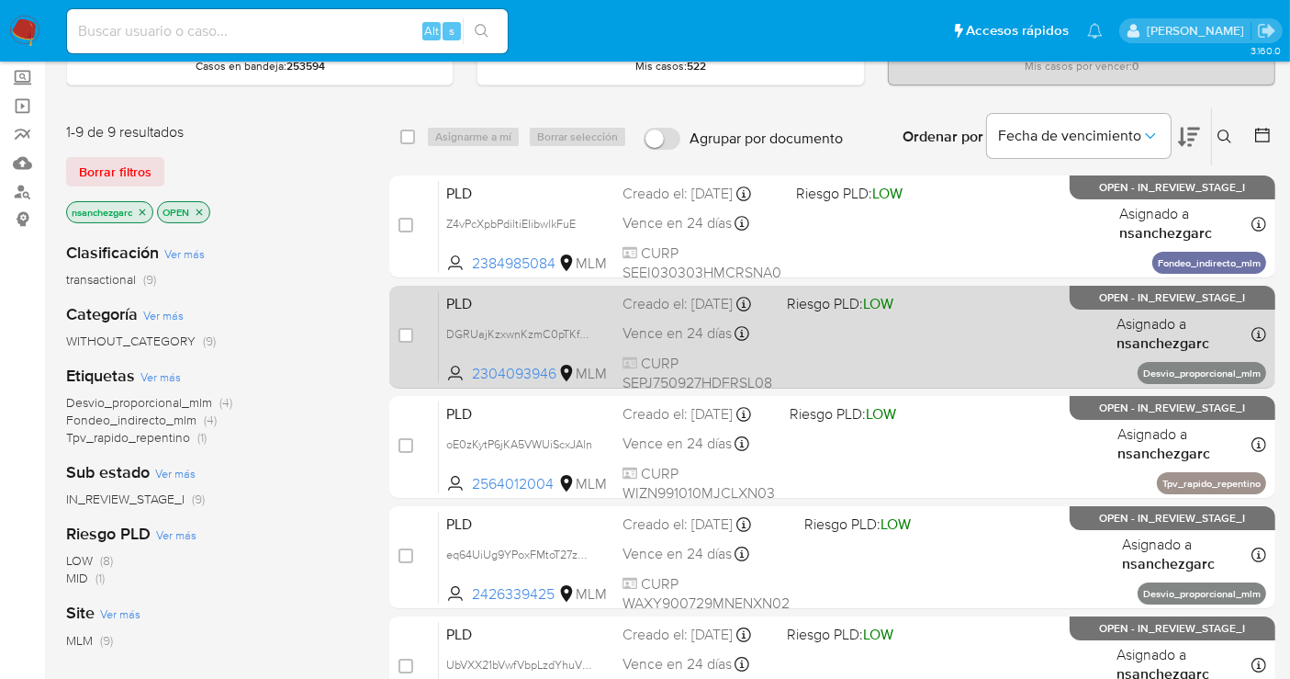
click at [678, 307] on div "Creado el: [DATE] Creado el: [DATE] 02:11:13" at bounding box center [698, 304] width 150 height 20
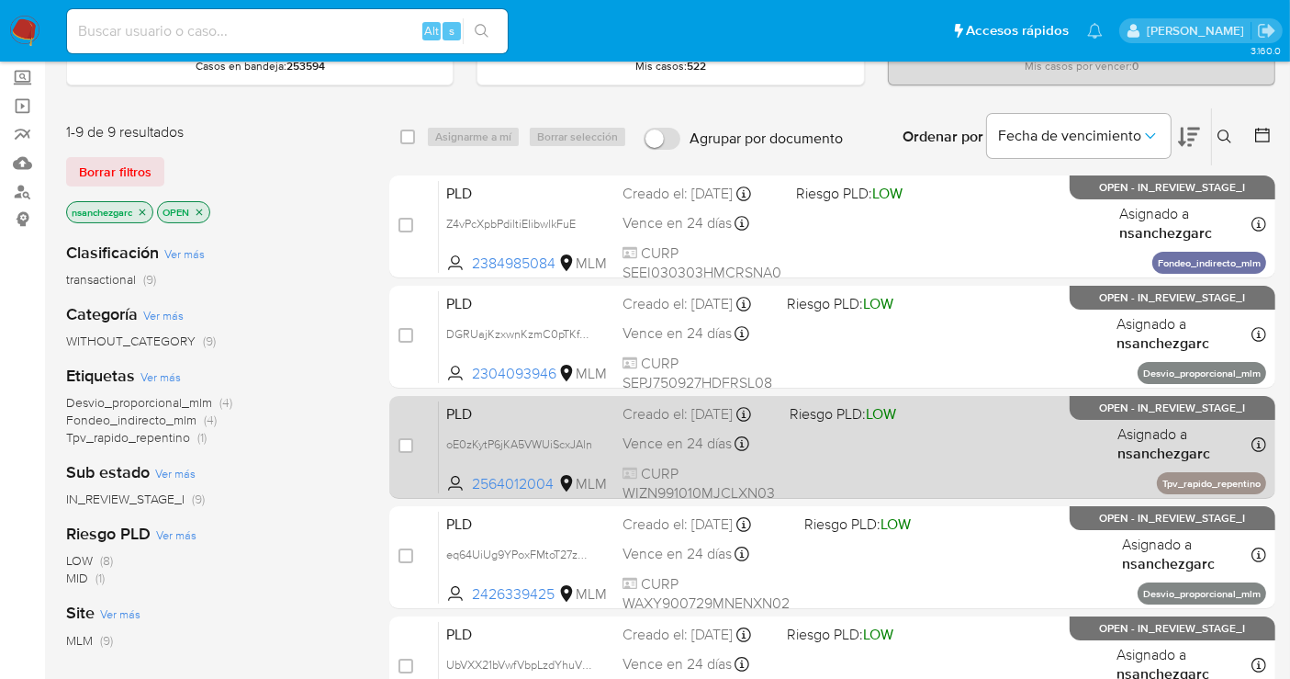
click at [693, 424] on div "Creado el: [DATE] Creado el: [DATE] 02:10:38" at bounding box center [699, 414] width 152 height 20
click at [756, 444] on div "PLD oE0zKytP6jKA5VWUiScxJAln 2564012004 MLM Riesgo PLD: LOW Creado el: 12/08/20…" at bounding box center [853, 446] width 828 height 93
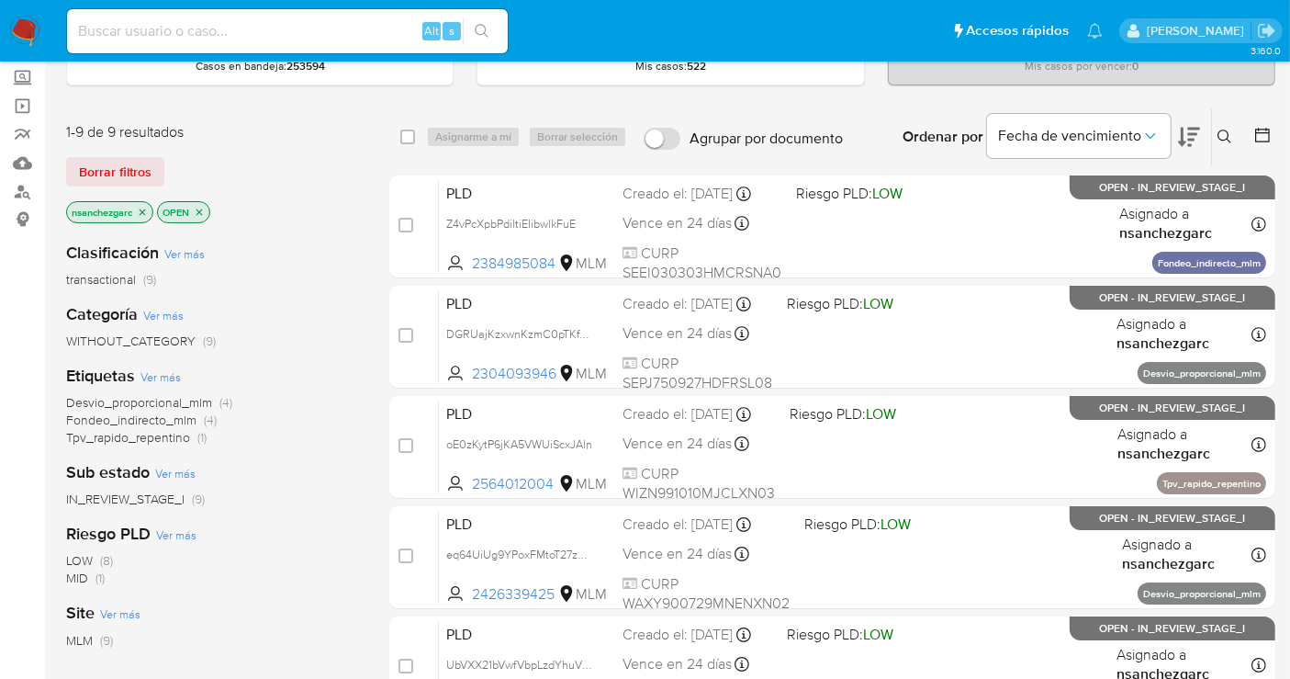
click at [16, 25] on img at bounding box center [24, 31] width 31 height 31
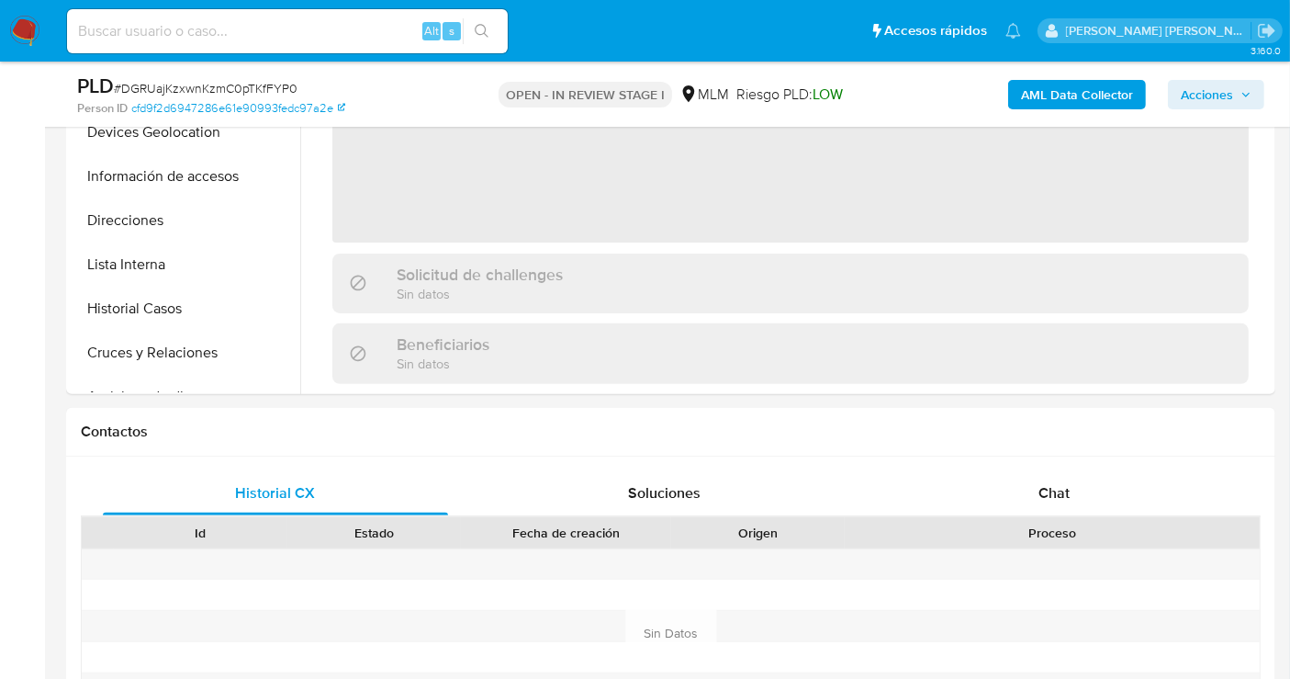
scroll to position [714, 0]
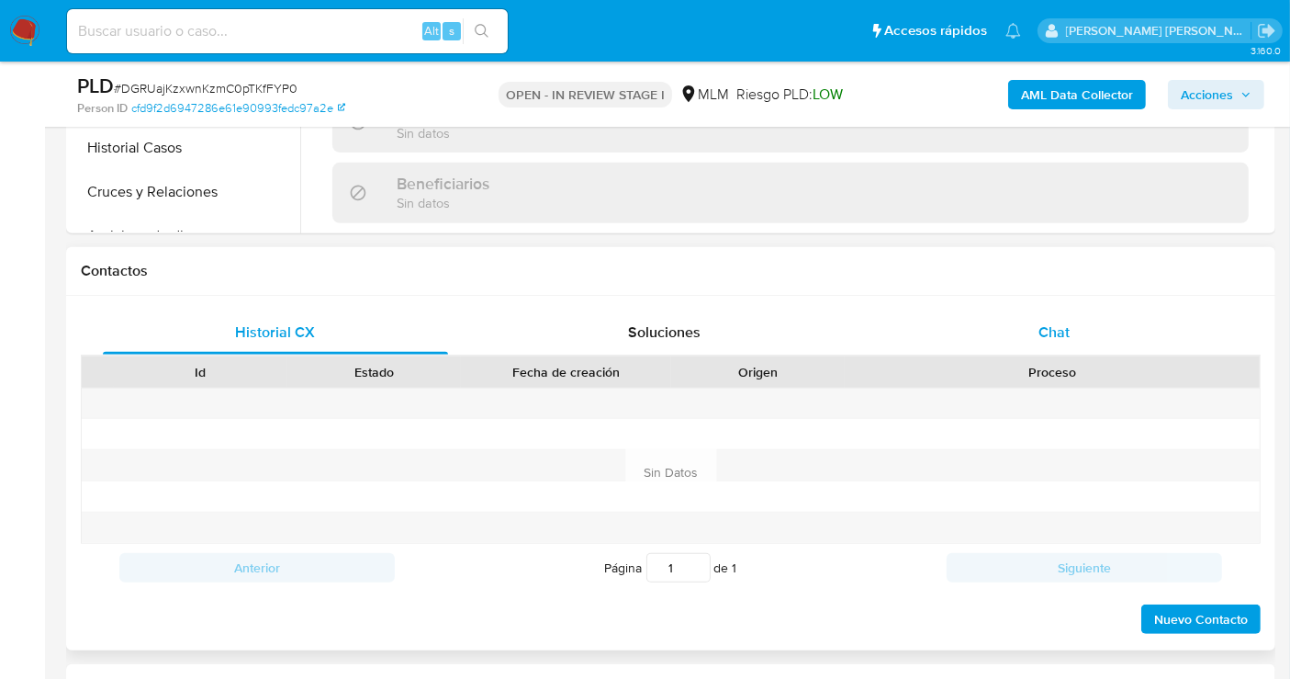
select select "10"
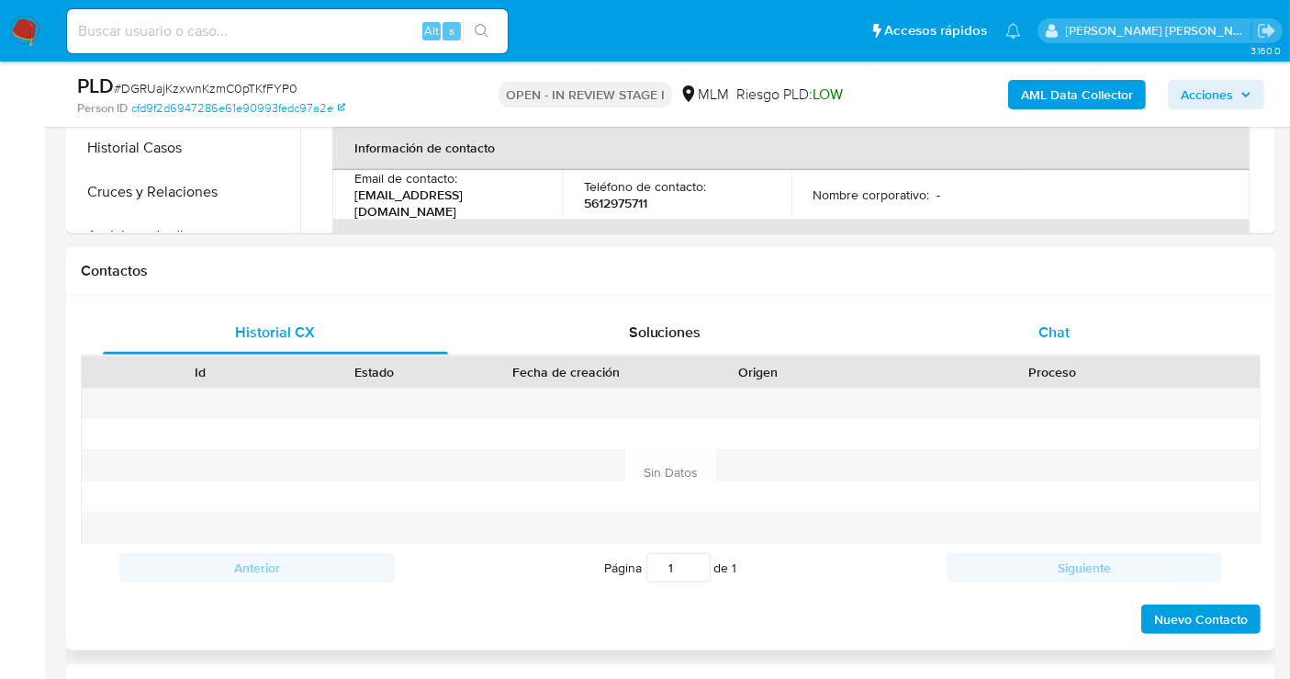
click at [1044, 334] on span "Chat" at bounding box center [1054, 331] width 31 height 21
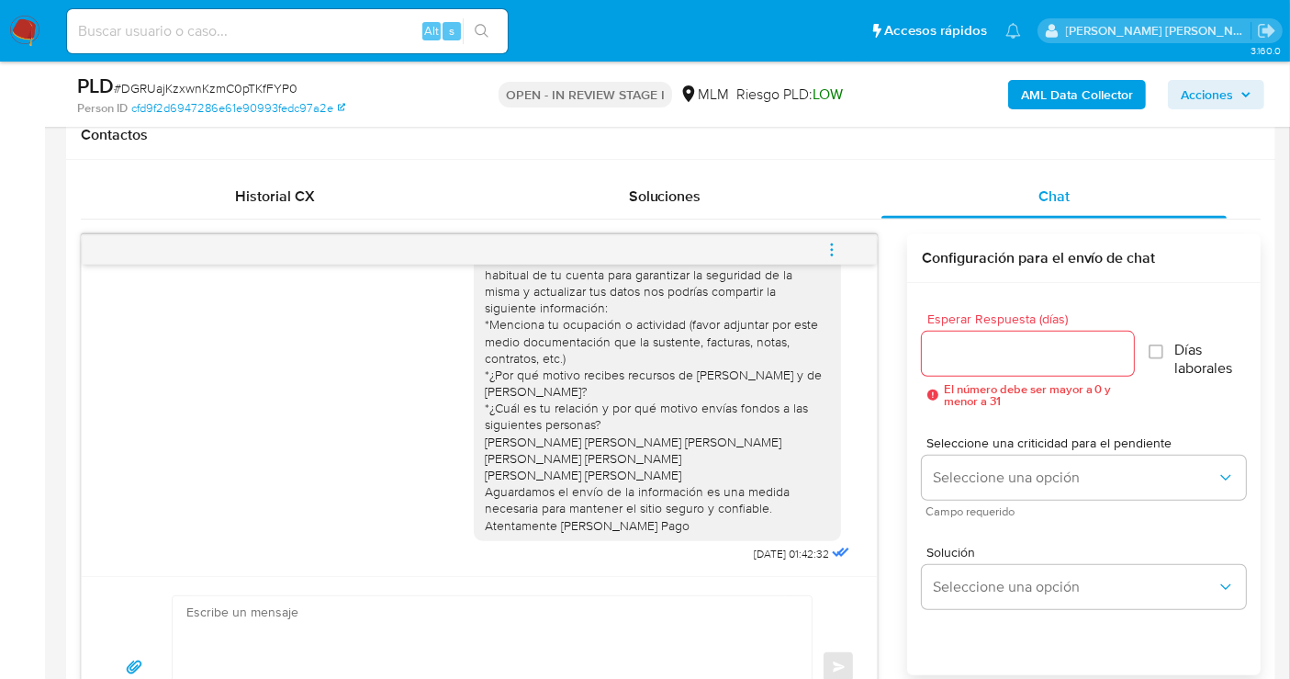
scroll to position [919, 0]
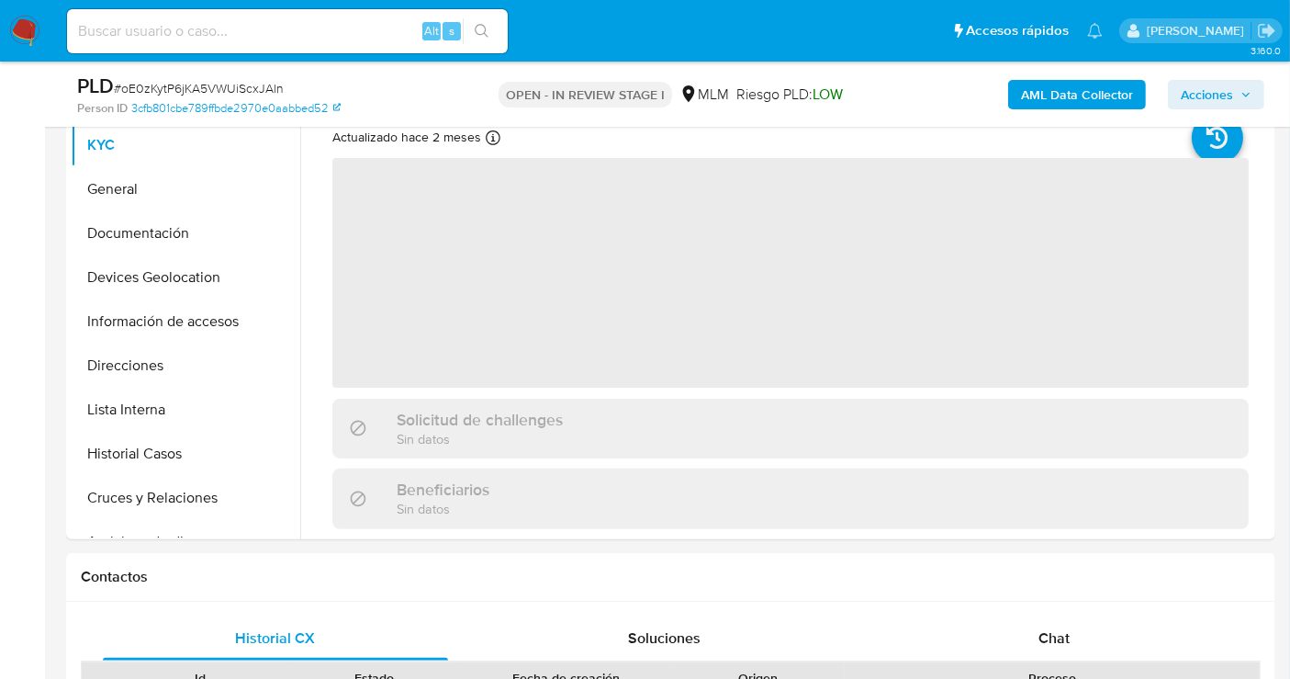
scroll to position [612, 0]
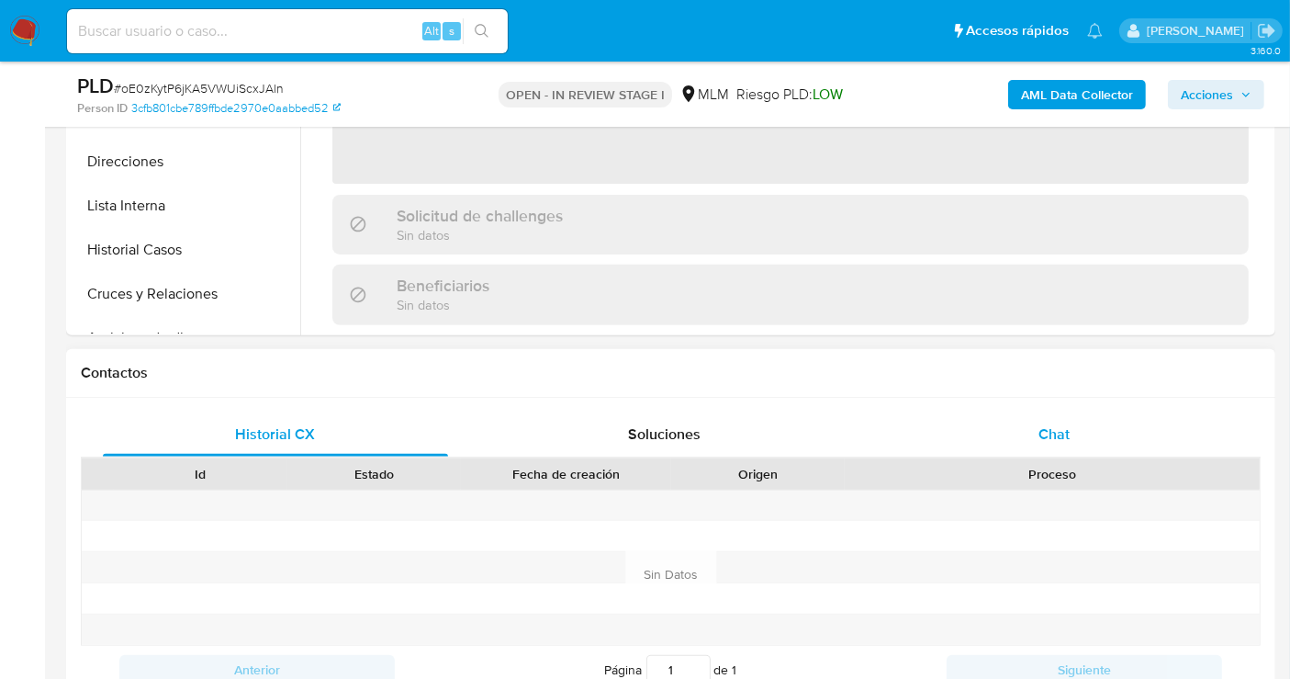
select select "10"
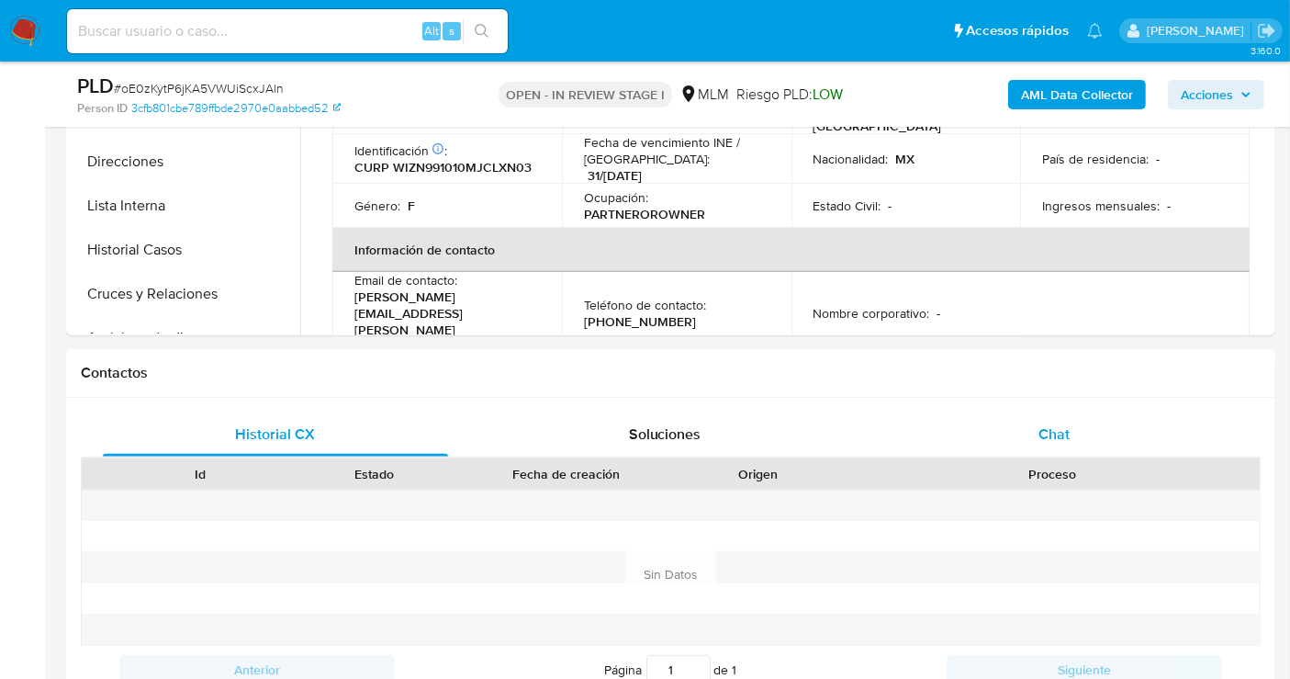
click at [1033, 426] on div "Chat" at bounding box center [1054, 434] width 345 height 44
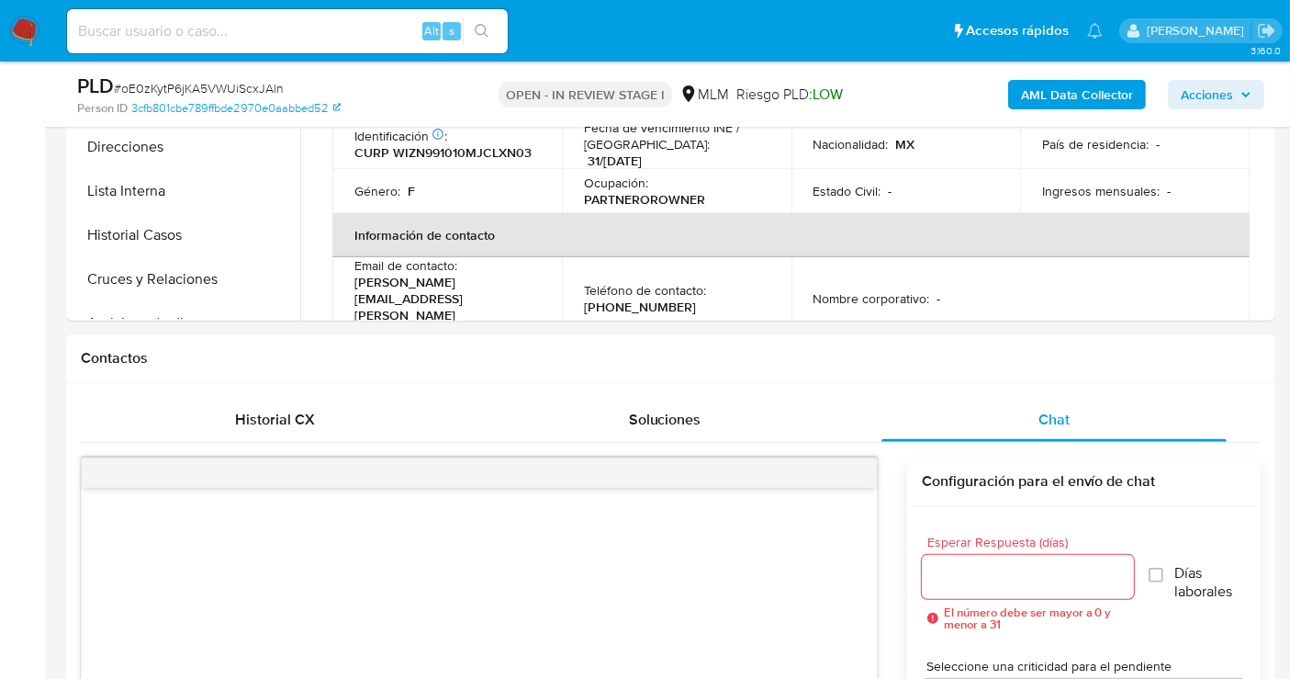
scroll to position [816, 0]
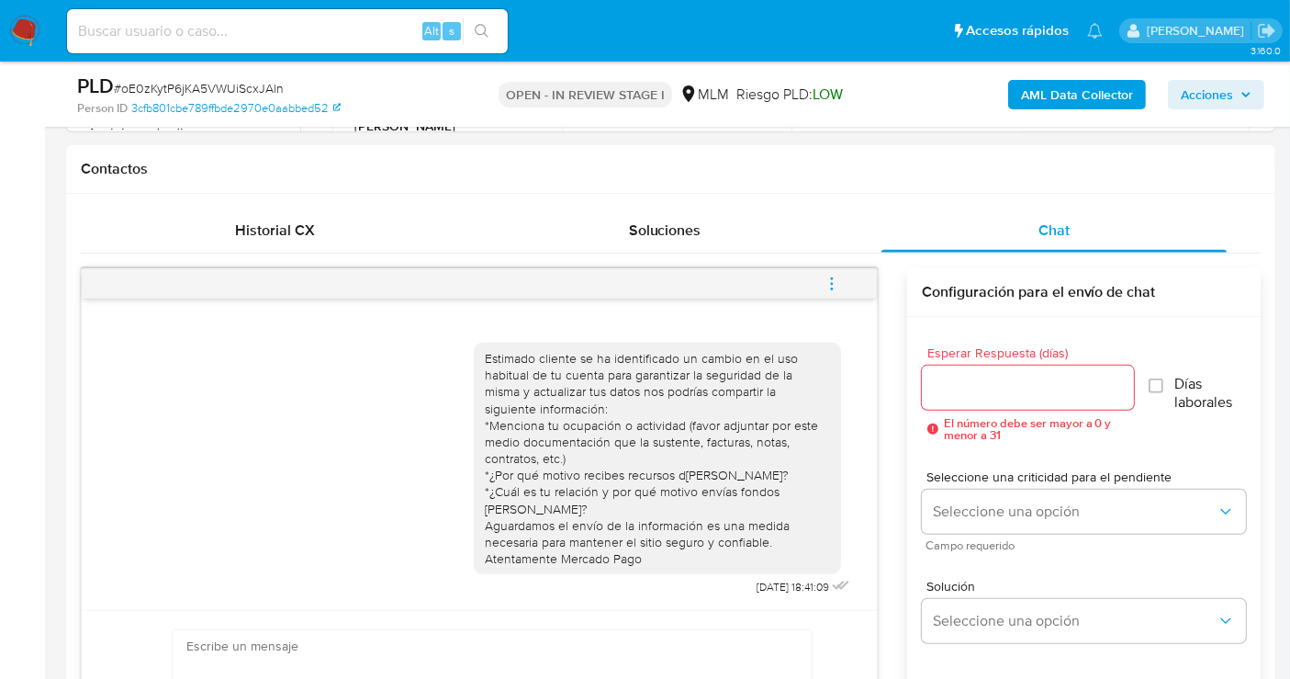
click at [828, 285] on icon "menu-action" at bounding box center [832, 284] width 17 height 17
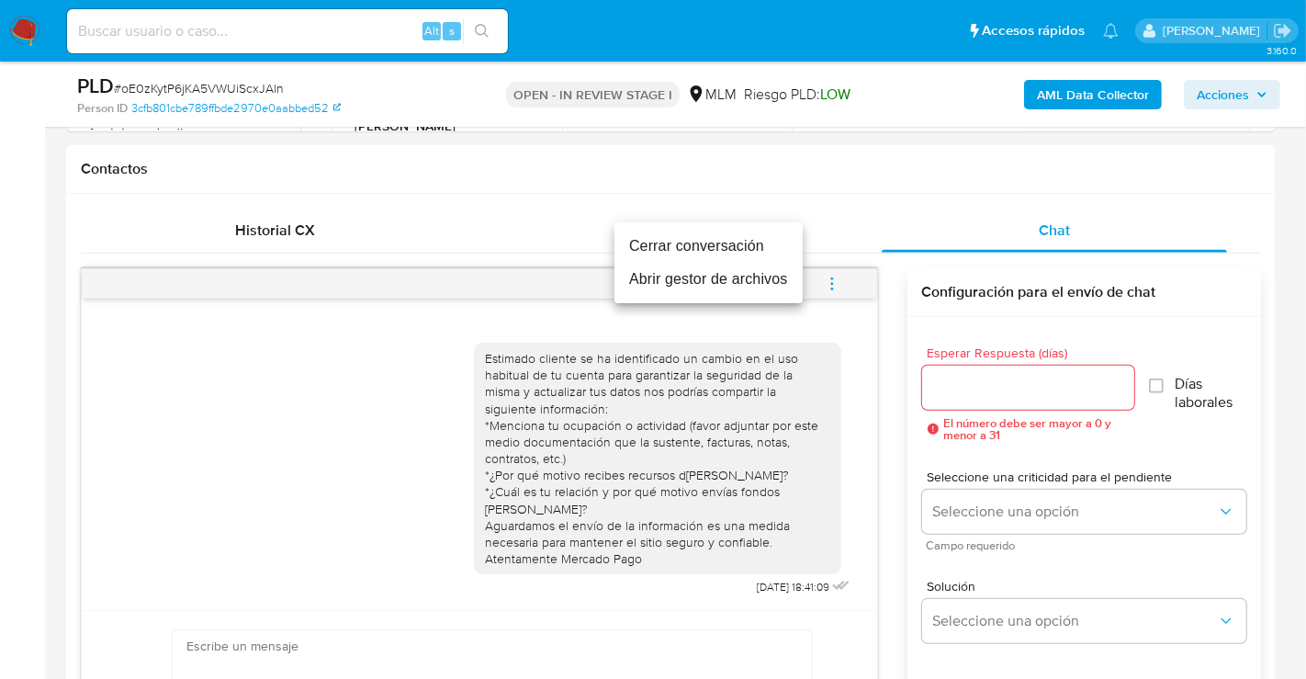
click at [663, 250] on li "Cerrar conversación" at bounding box center [708, 246] width 188 height 33
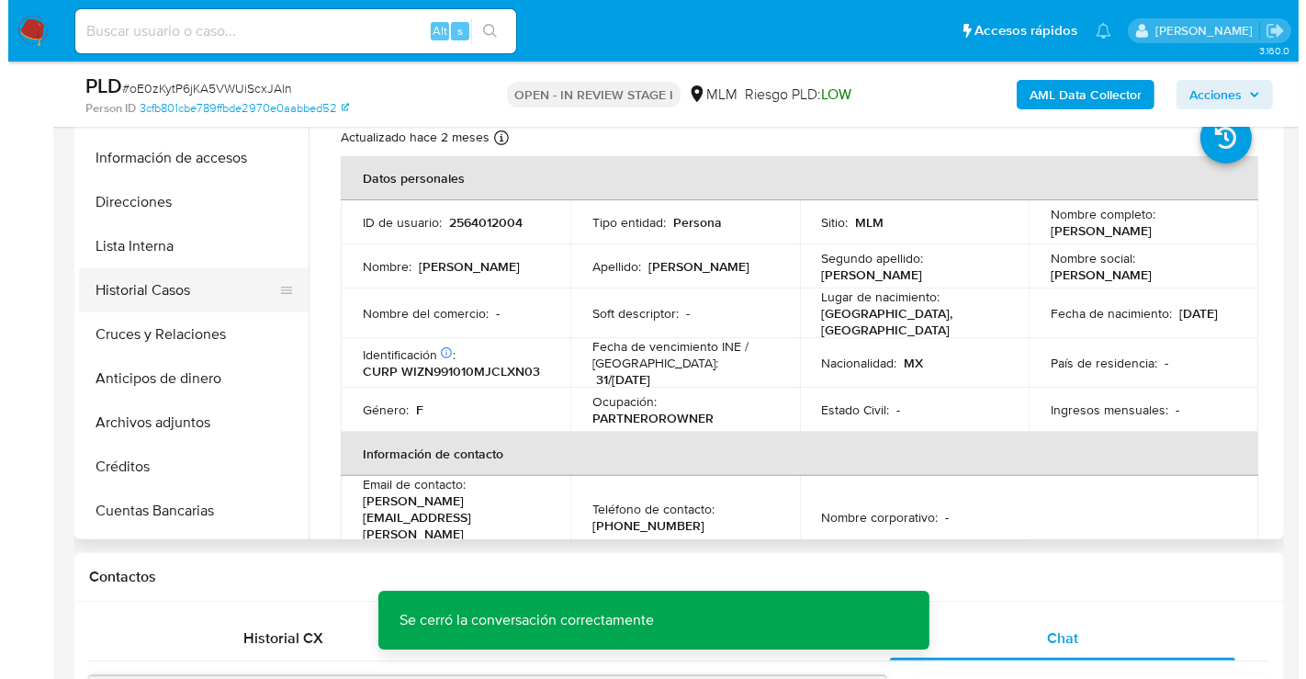
scroll to position [204, 0]
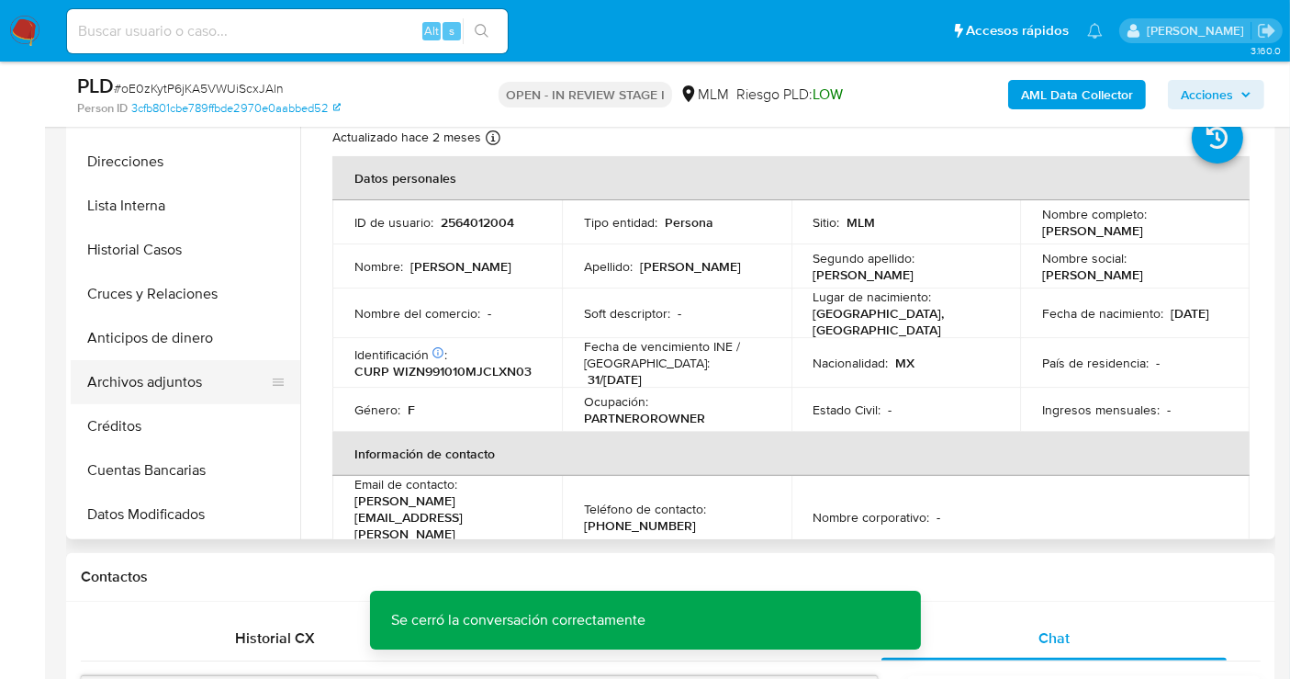
click at [136, 379] on button "Archivos adjuntos" at bounding box center [178, 382] width 215 height 44
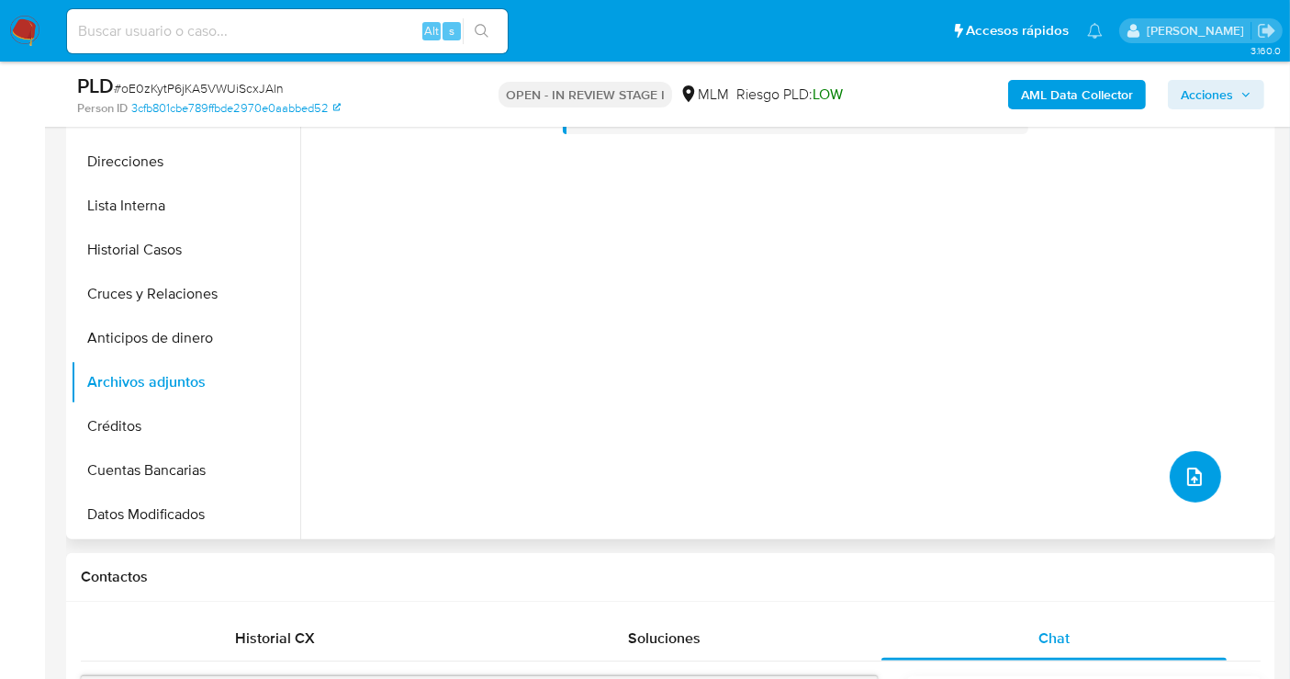
click at [1202, 471] on button "upload-file" at bounding box center [1195, 476] width 51 height 51
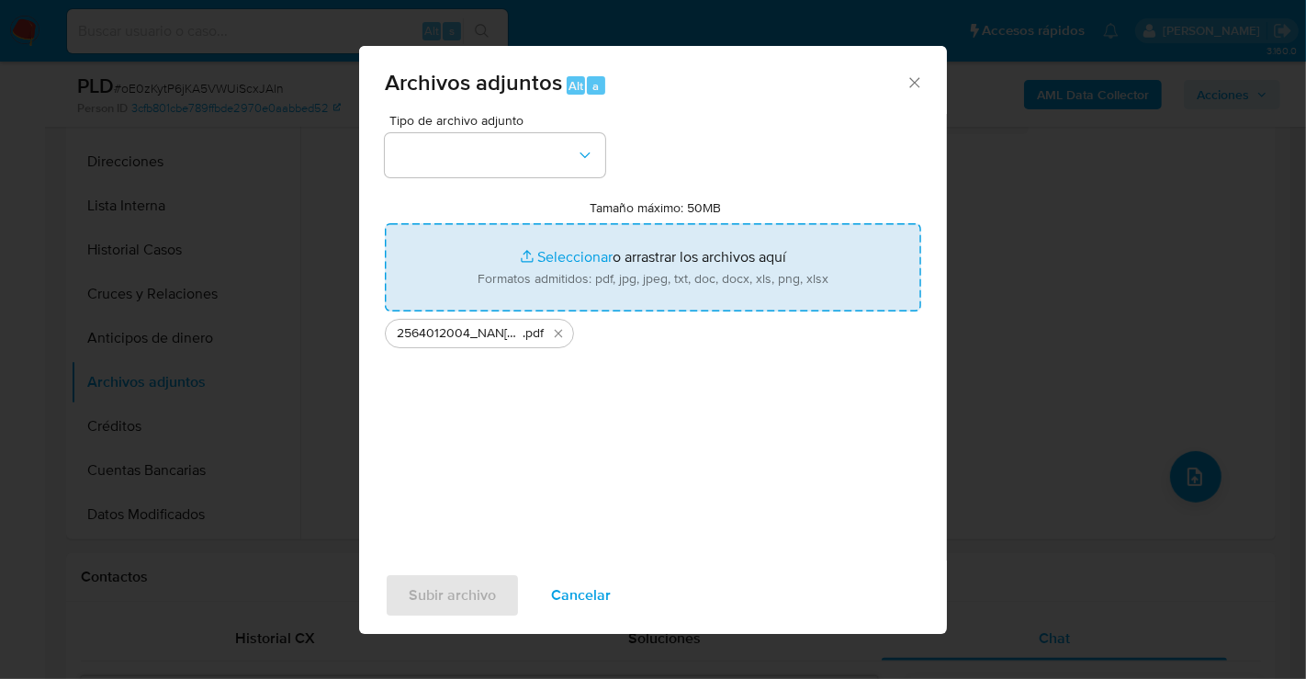
type input "C:\fakepath\2564012004_NANCY VIRIDIANA WILLIAMS ZUÑIGA_AGO25.xlsx"
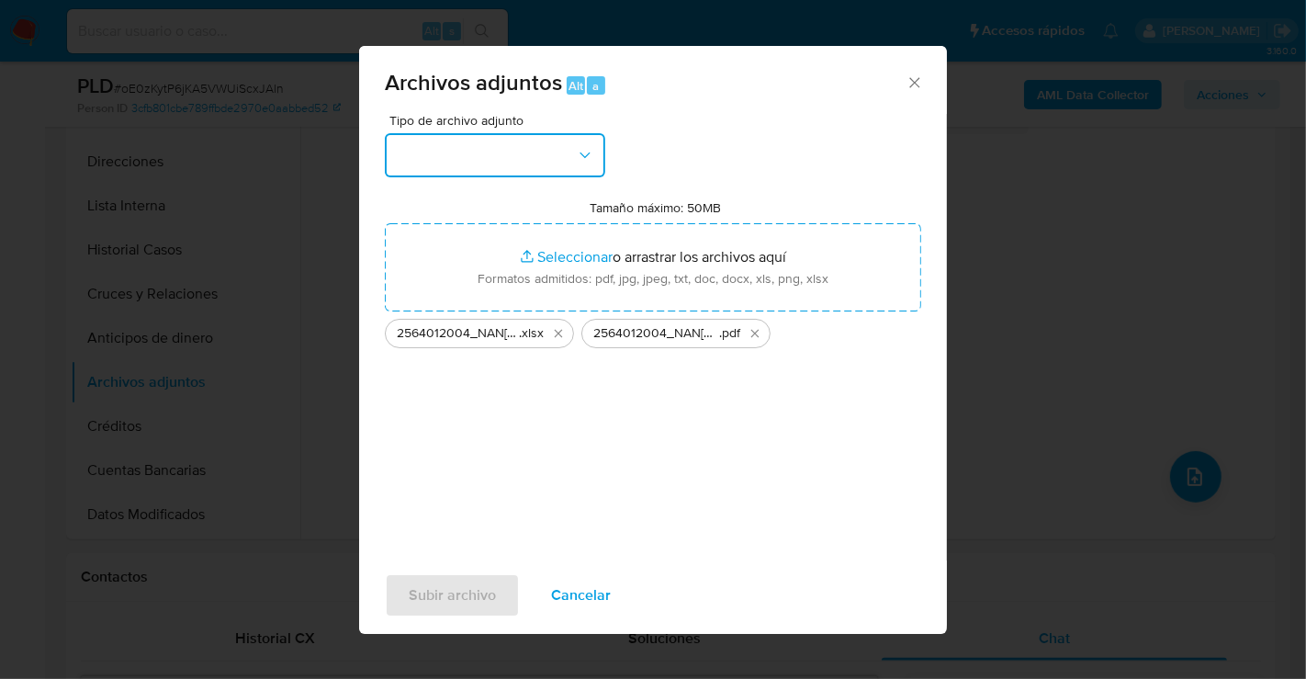
click at [498, 172] on button "button" at bounding box center [495, 155] width 220 height 44
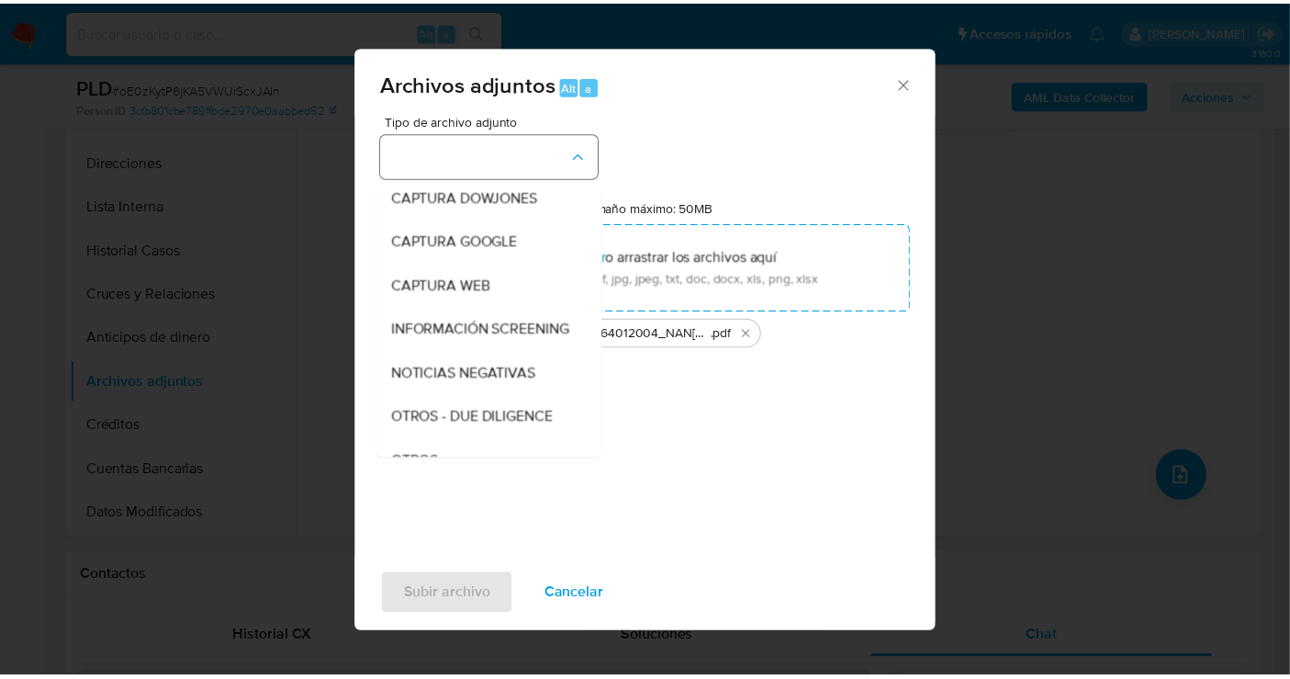
scroll to position [95, 0]
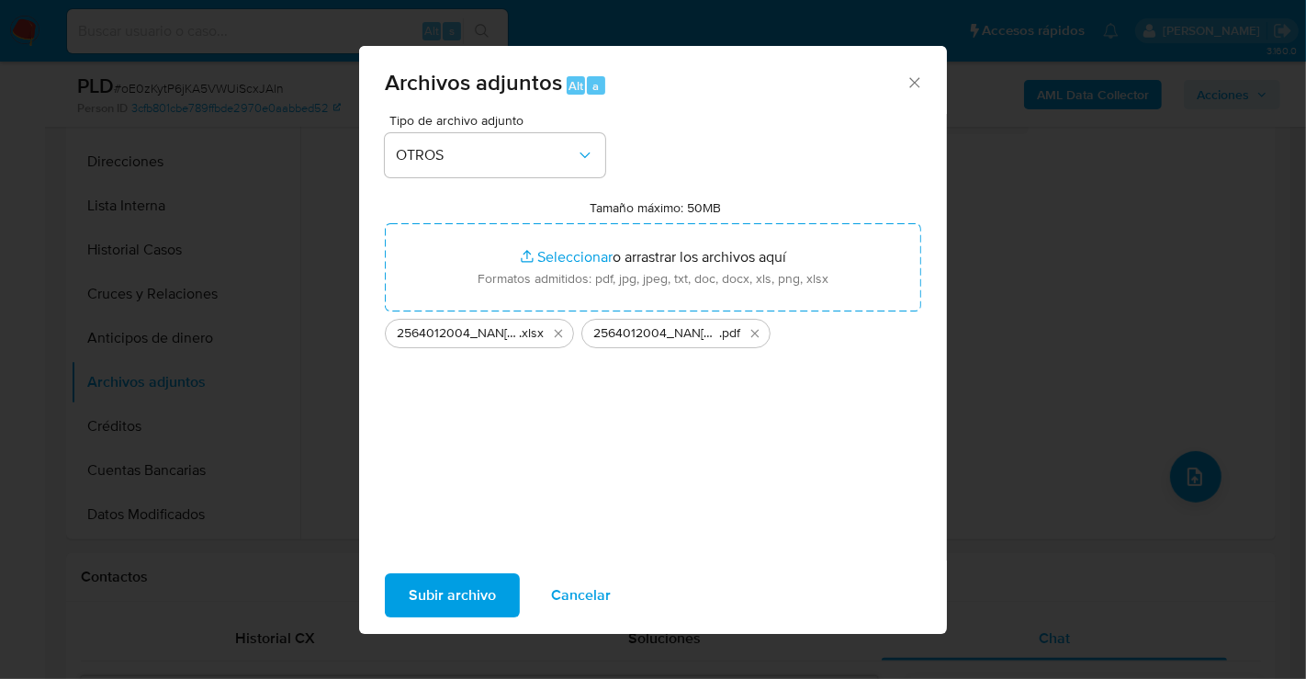
click at [466, 597] on span "Subir archivo" at bounding box center [452, 595] width 87 height 40
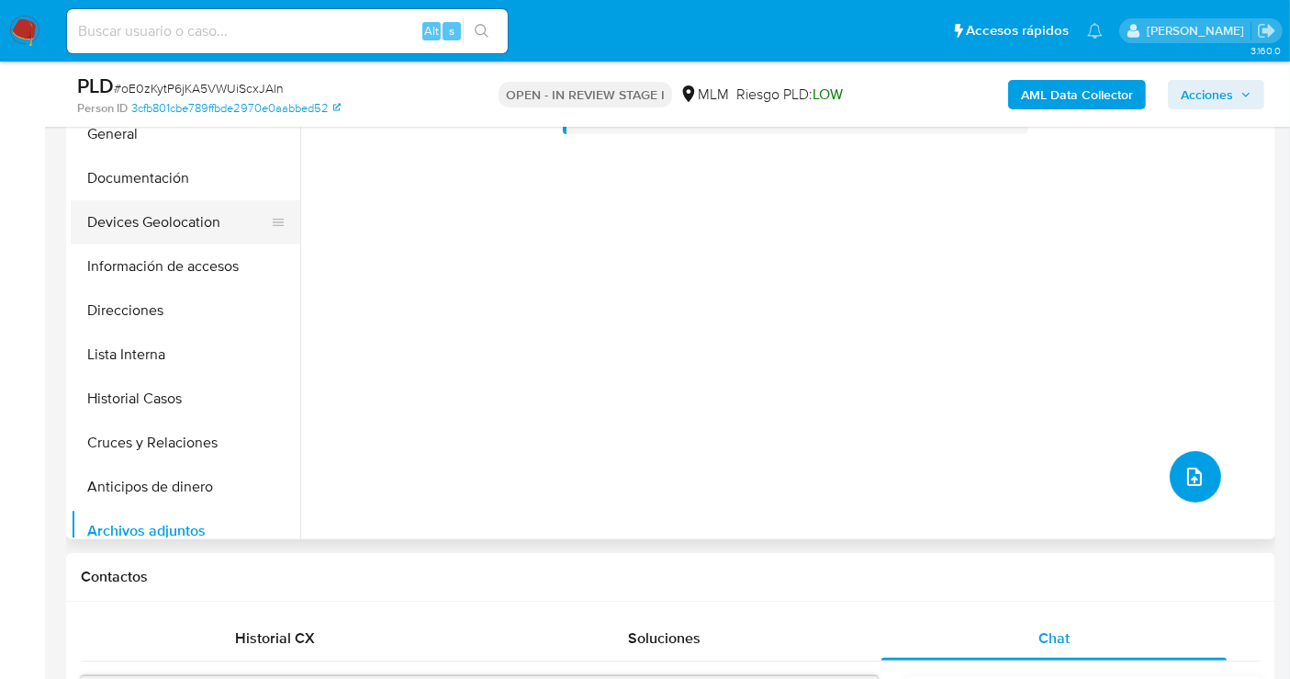
scroll to position [0, 0]
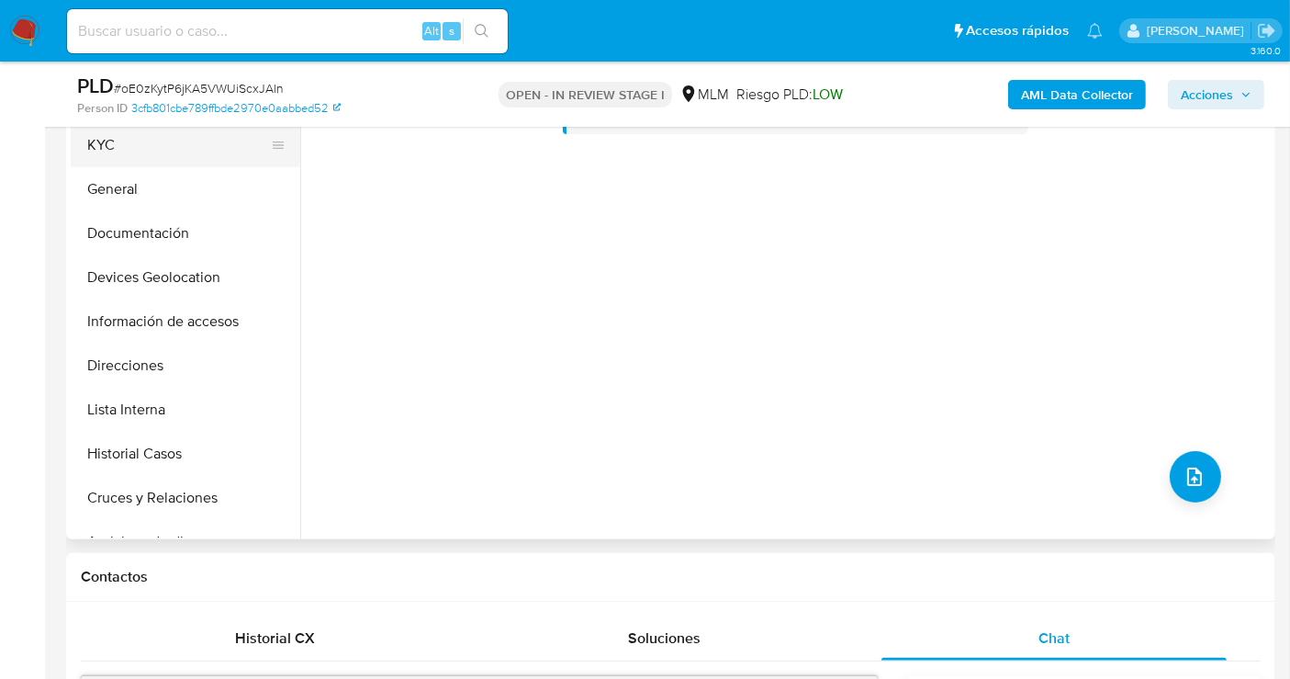
click at [126, 135] on button "KYC" at bounding box center [178, 145] width 215 height 44
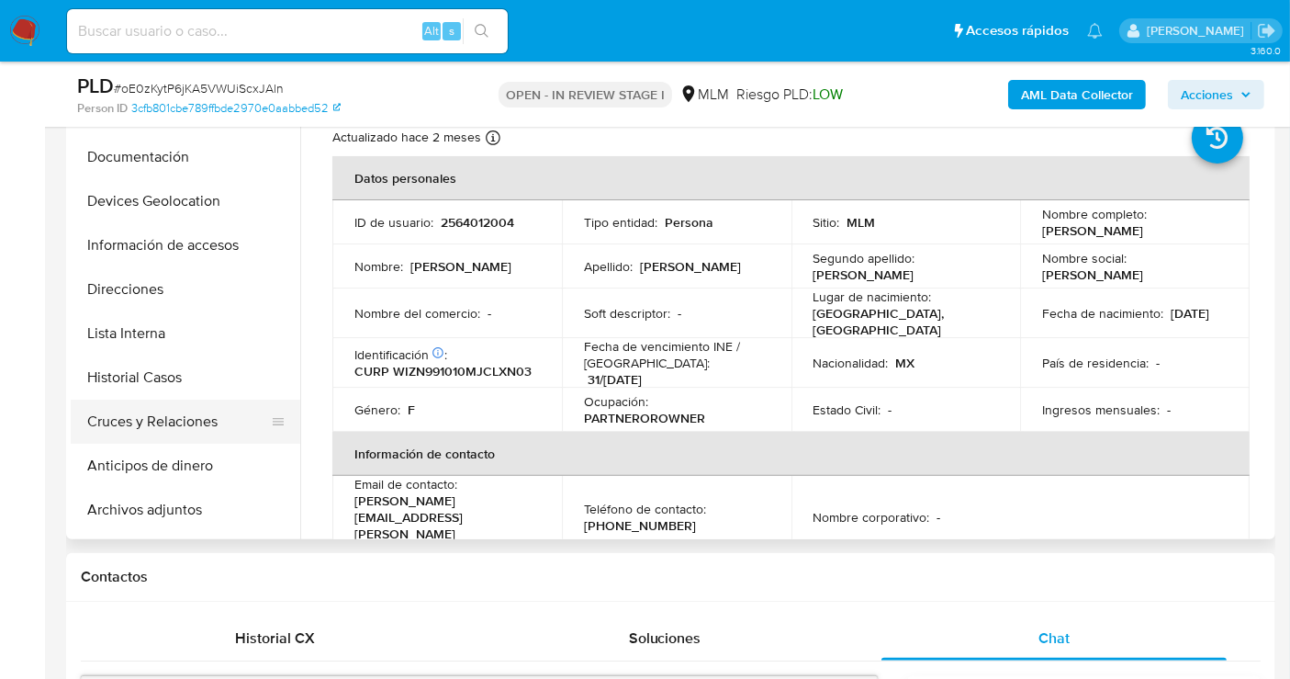
scroll to position [102, 0]
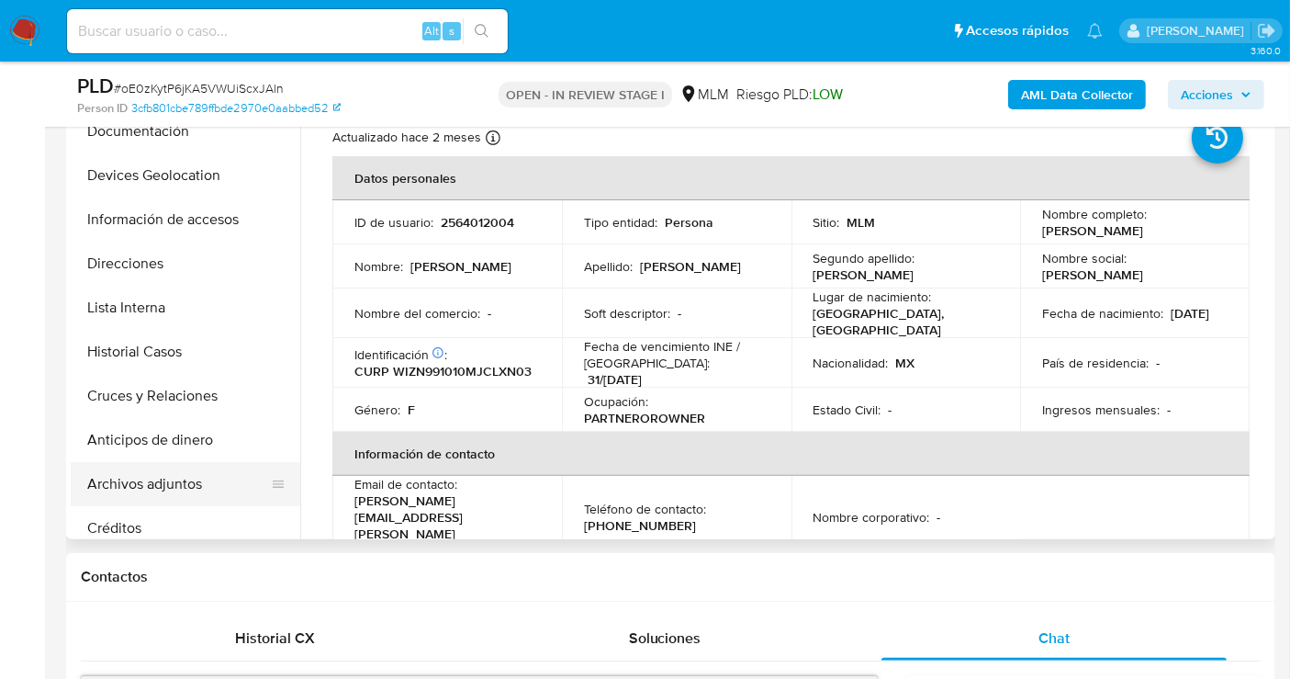
click at [169, 480] on button "Archivos adjuntos" at bounding box center [178, 484] width 215 height 44
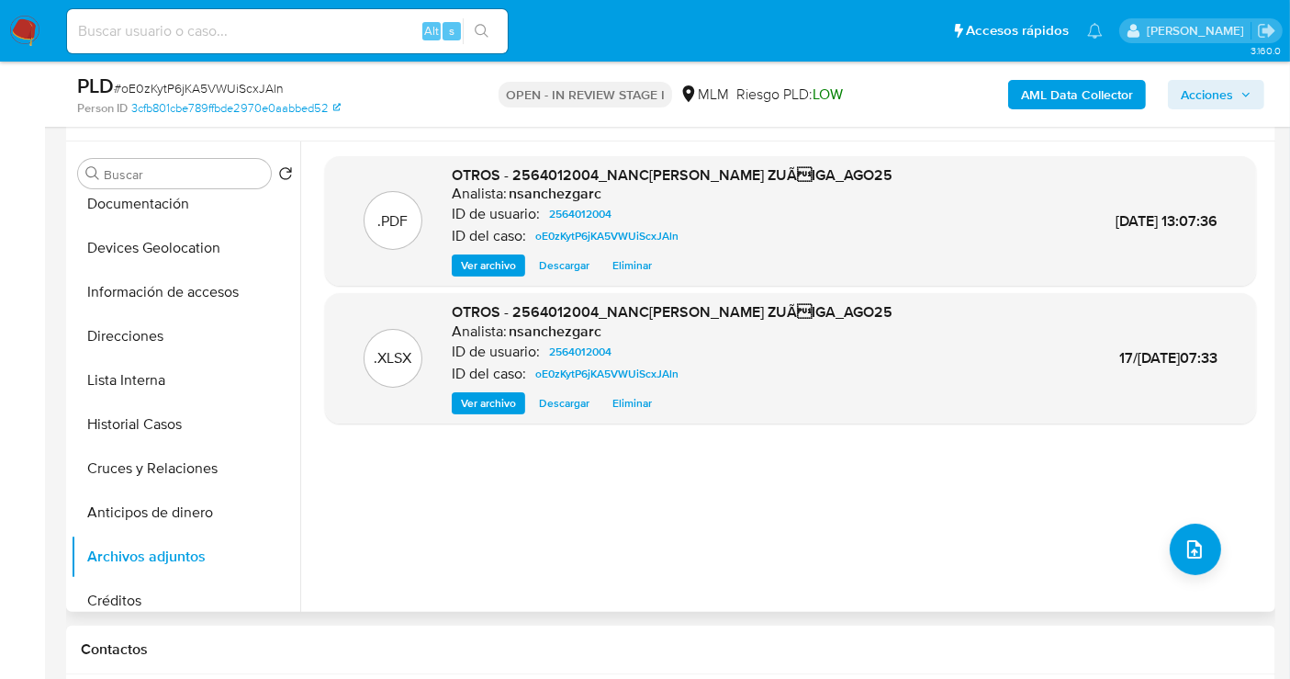
scroll to position [306, 0]
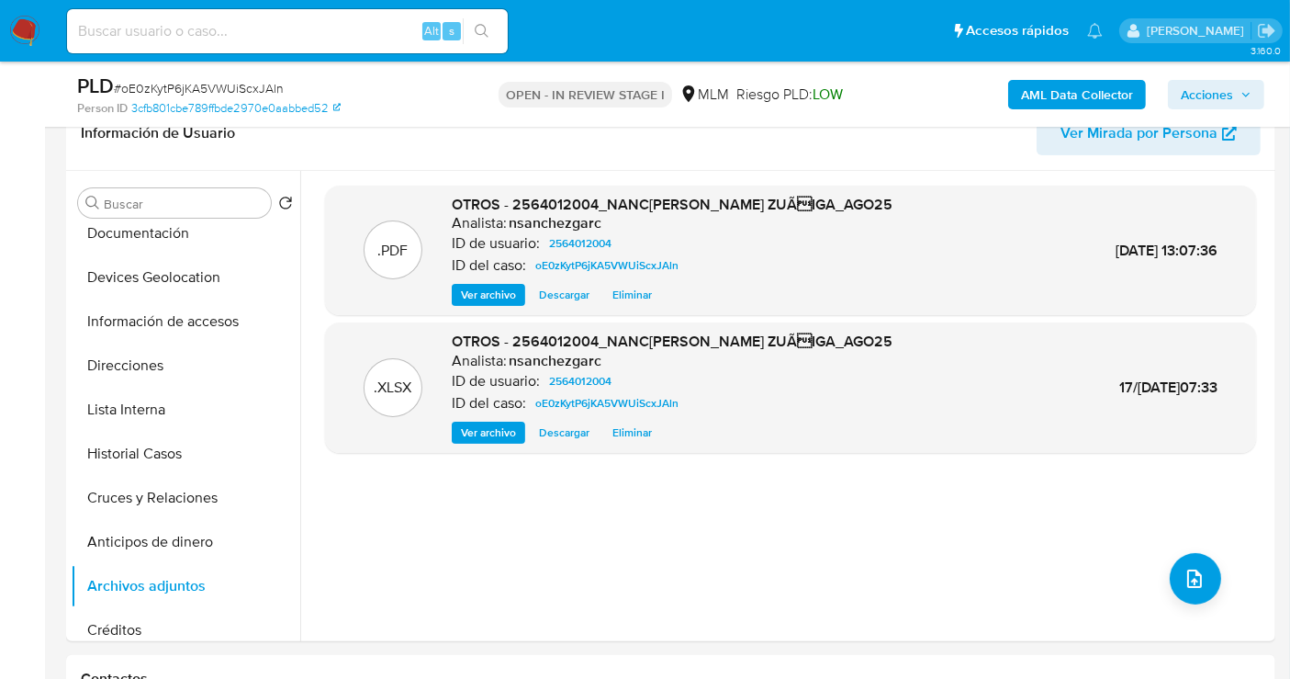
click at [1202, 91] on span "Acciones" at bounding box center [1207, 94] width 52 height 29
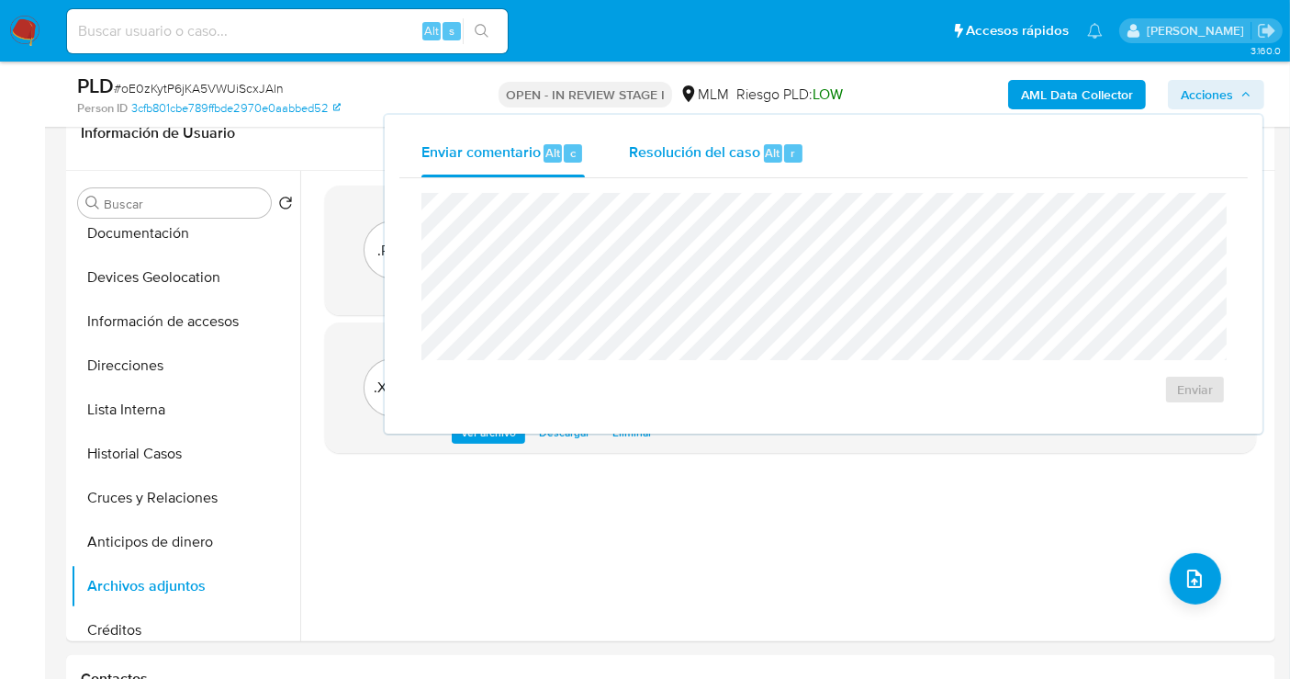
click at [705, 156] on span "Resolución del caso" at bounding box center [694, 151] width 131 height 21
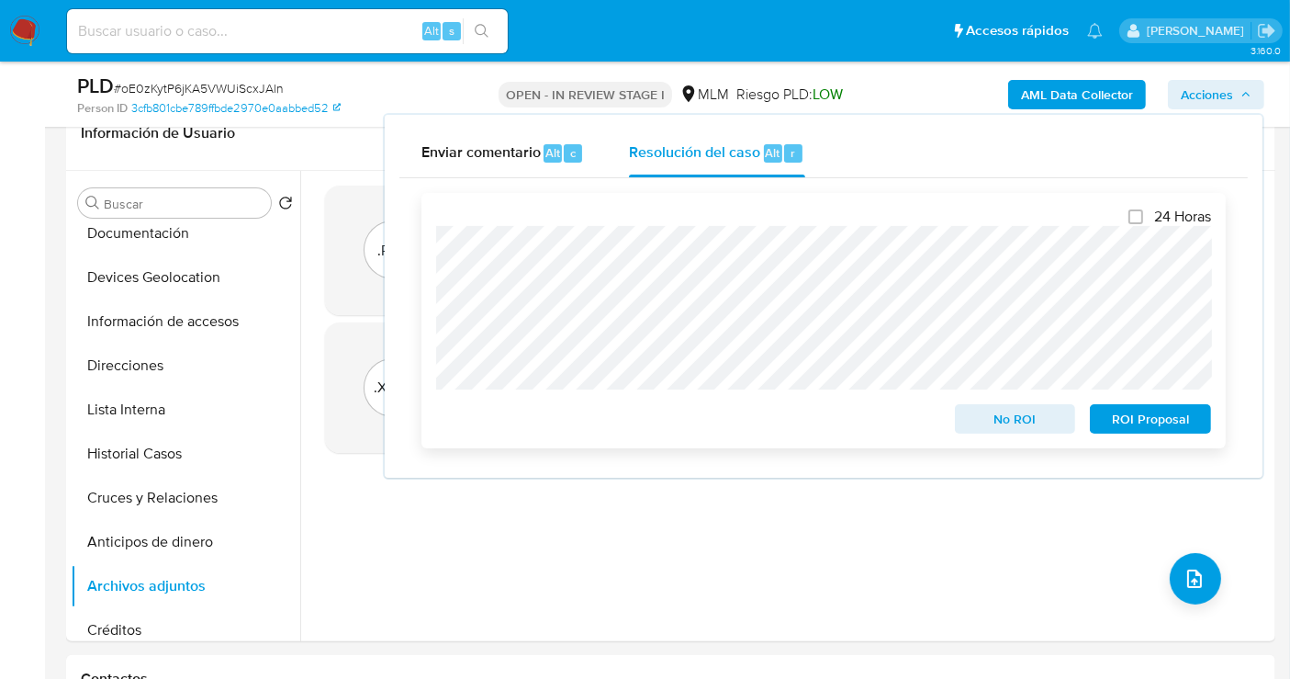
click at [1155, 420] on span "ROI Proposal" at bounding box center [1151, 419] width 96 height 26
click at [1139, 426] on span "ROI Proposal" at bounding box center [1151, 419] width 96 height 26
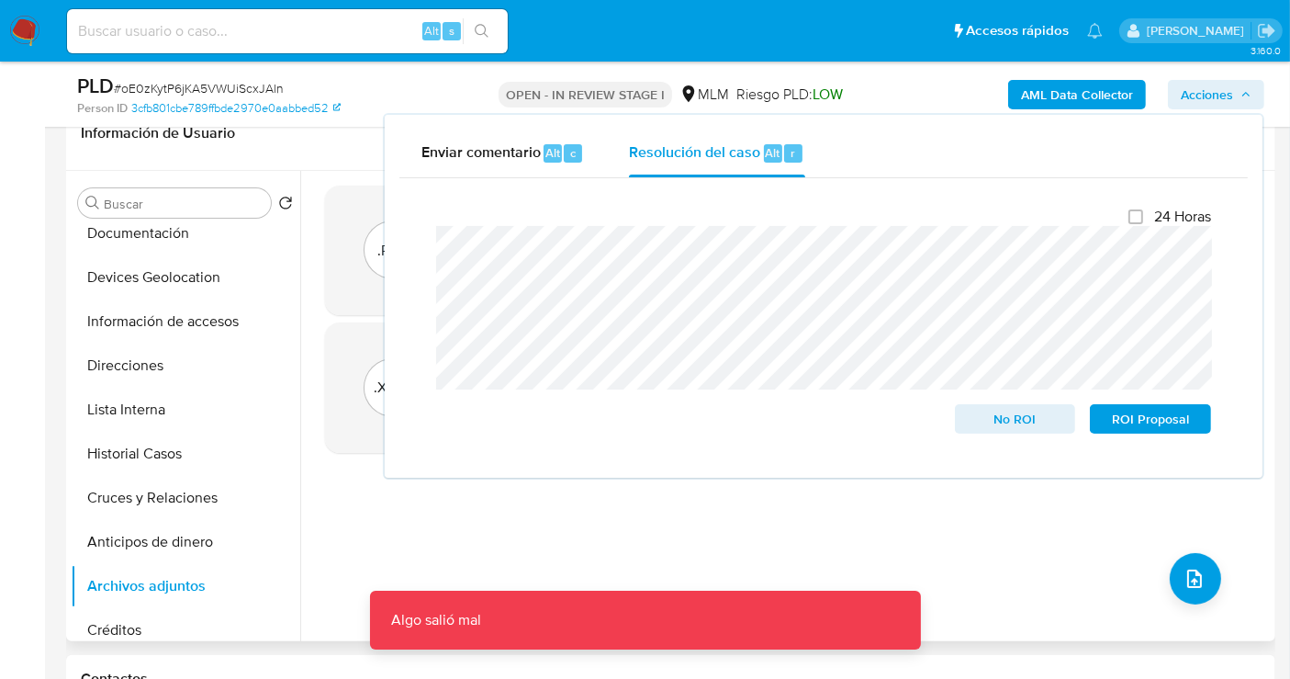
click at [867, 539] on div ".PDF OTROS - 2564012004_NANCY VIRIDIANA WILLIAMS ZUÃIGA_AGO25 Analista: nsanch…" at bounding box center [790, 406] width 931 height 441
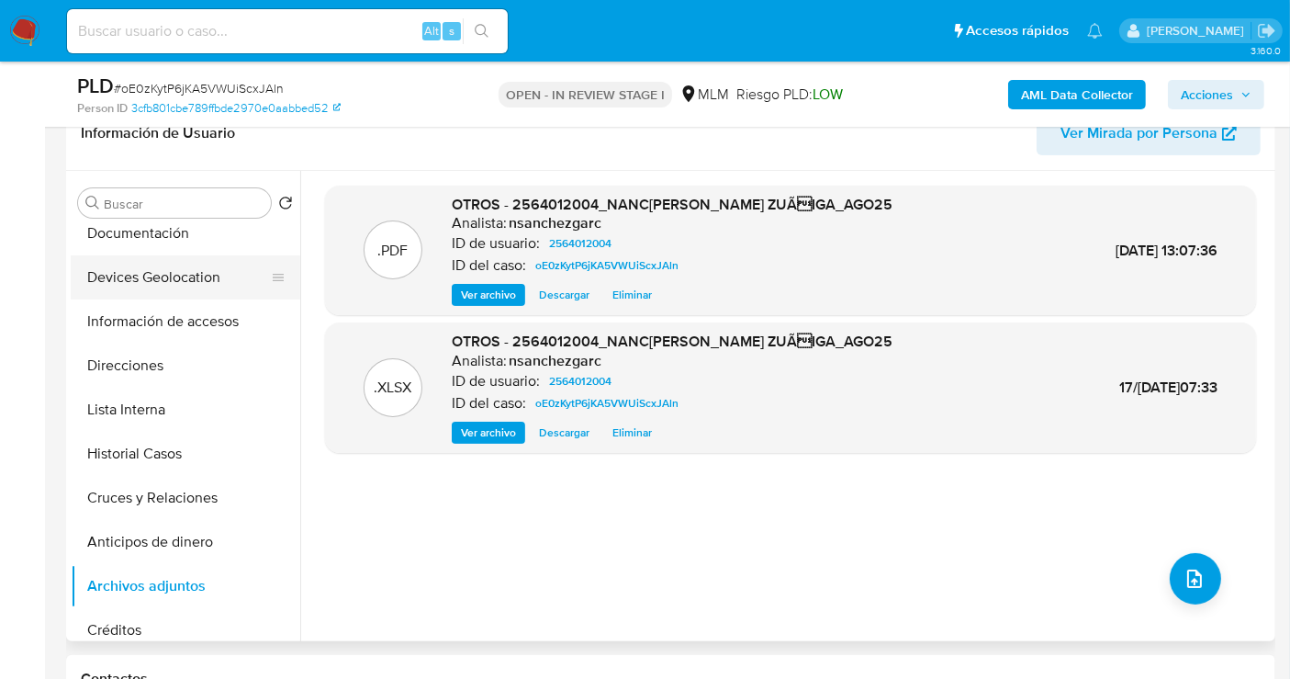
scroll to position [0, 0]
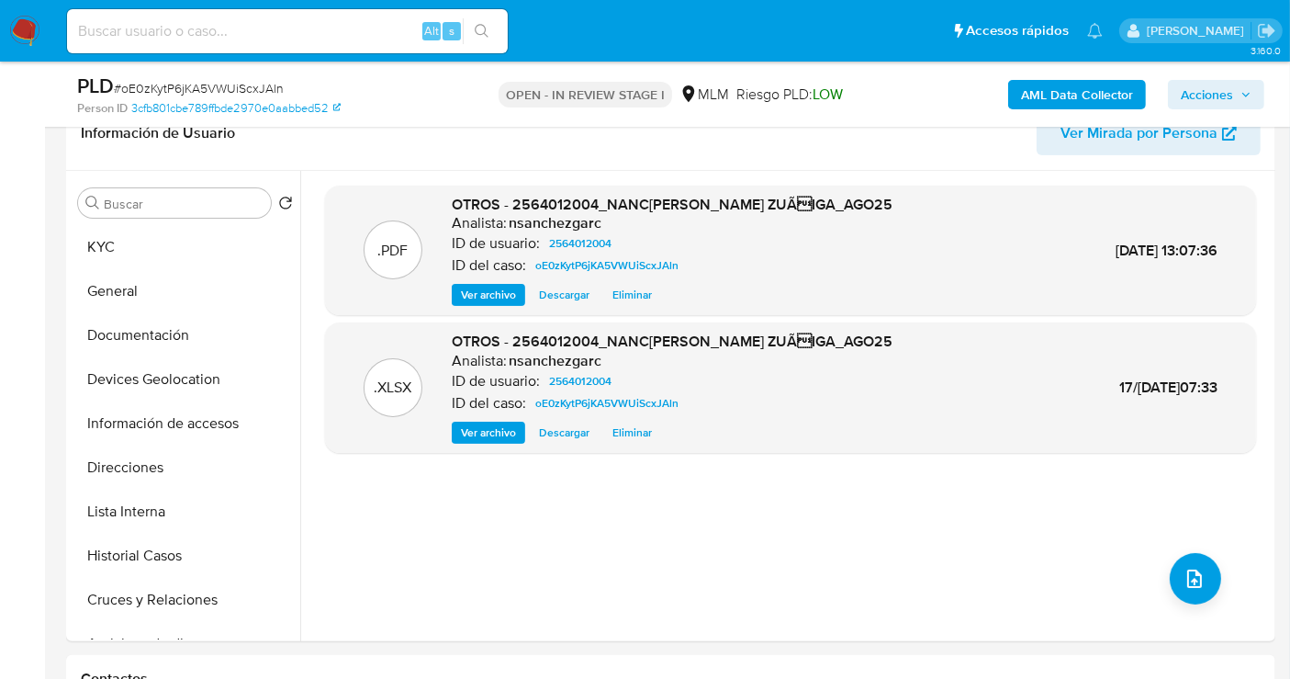
click at [1219, 83] on span "Acciones" at bounding box center [1207, 94] width 52 height 29
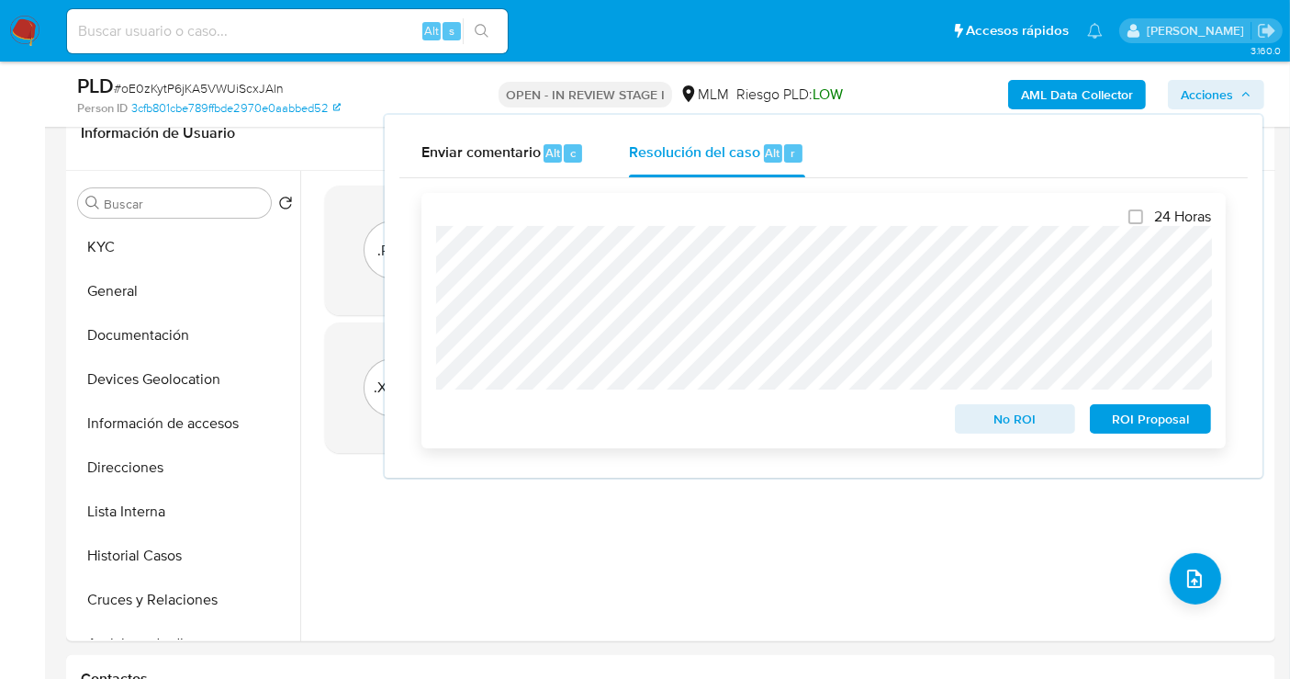
click at [1179, 422] on span "ROI Proposal" at bounding box center [1151, 419] width 96 height 26
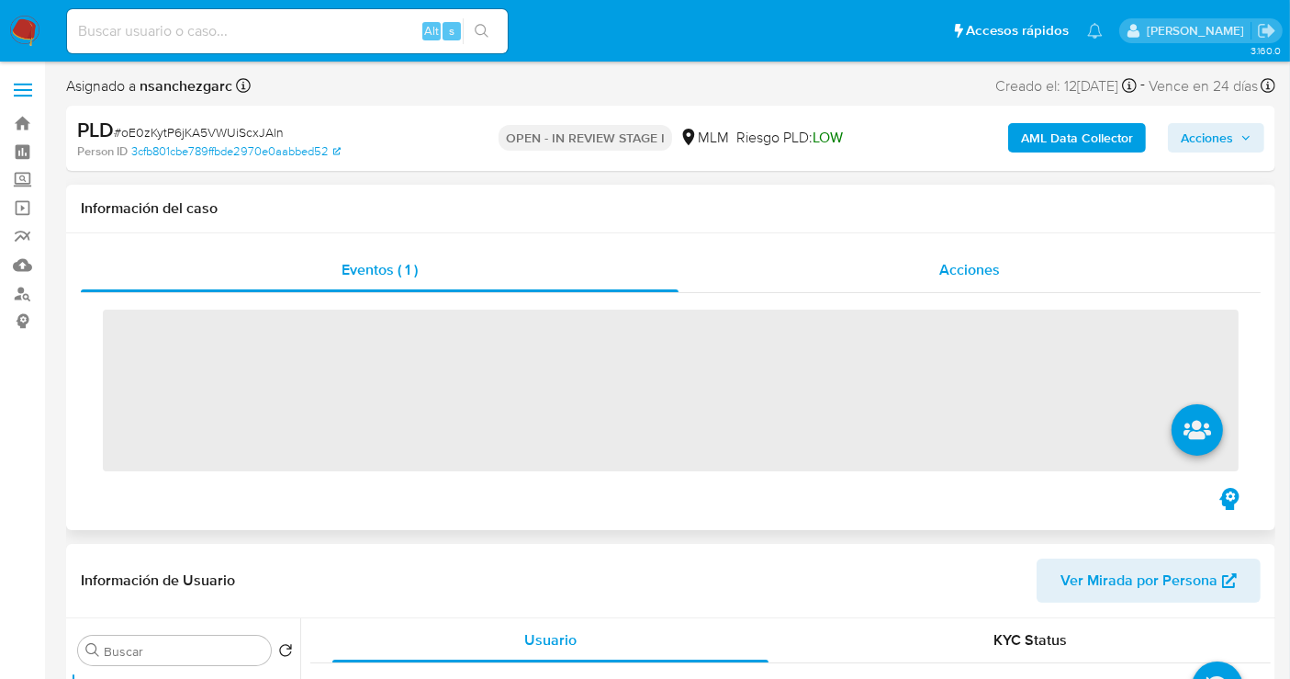
click at [956, 255] on div "Acciones" at bounding box center [970, 270] width 582 height 44
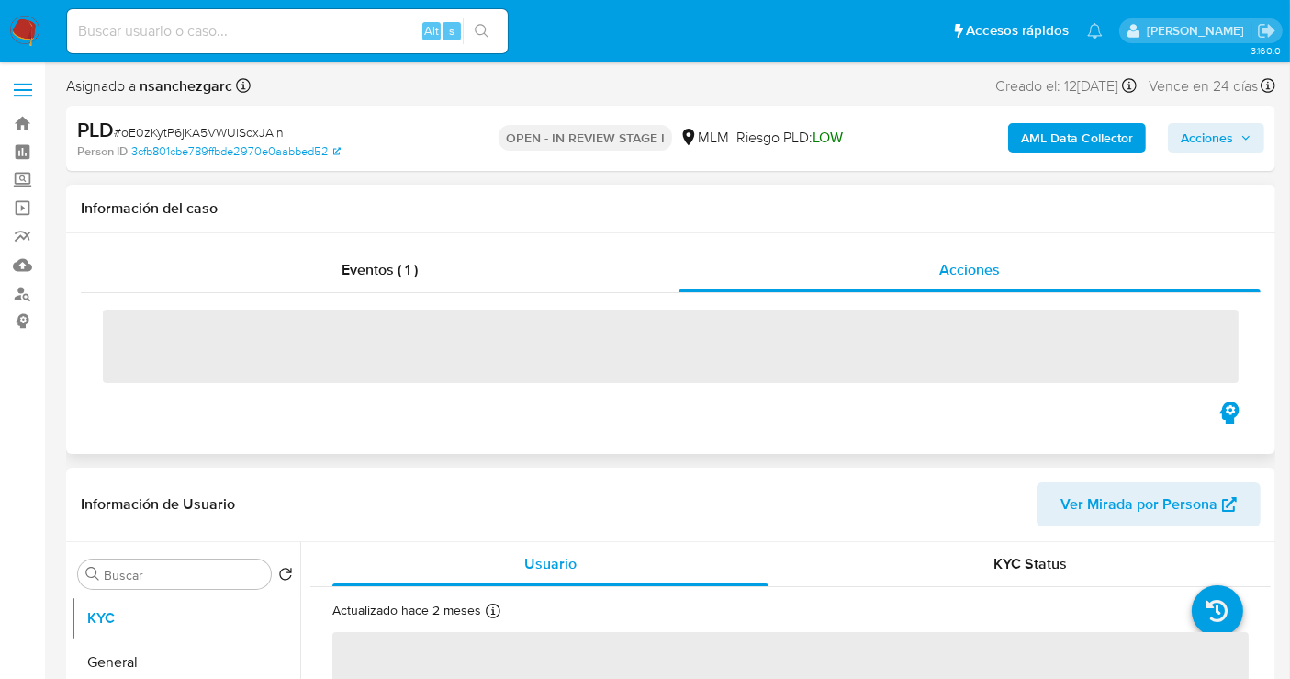
select select "10"
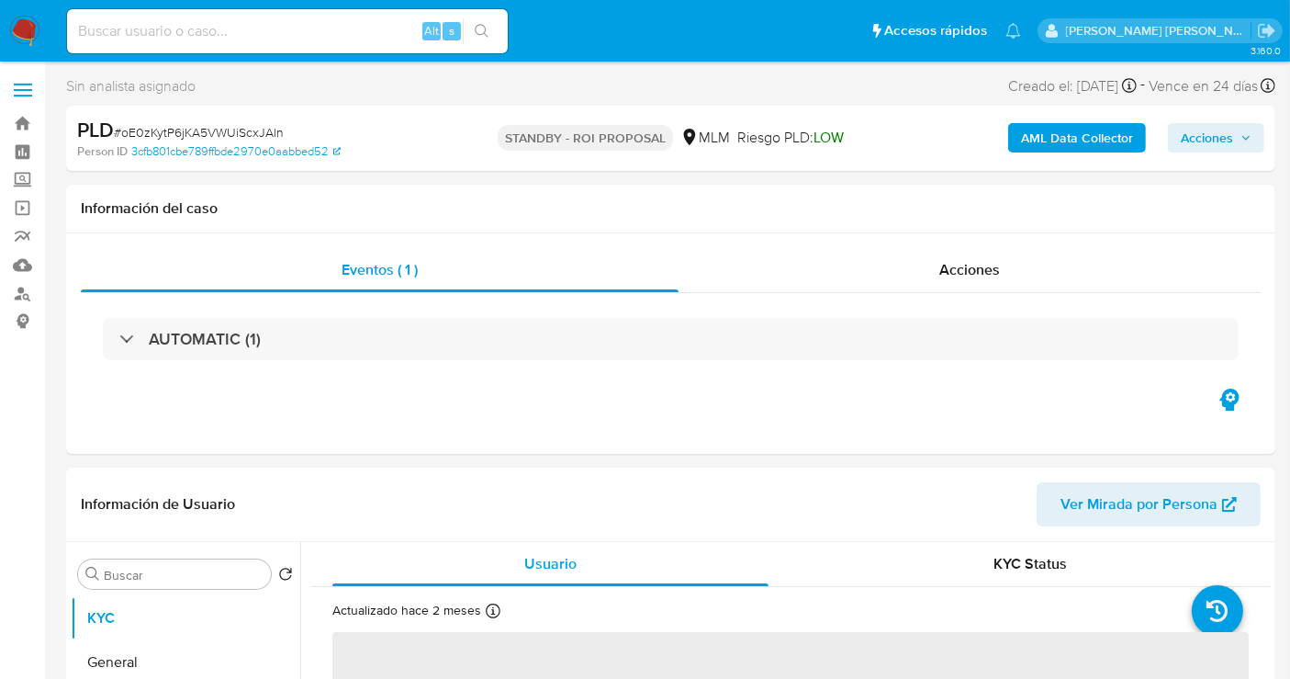
select select "10"
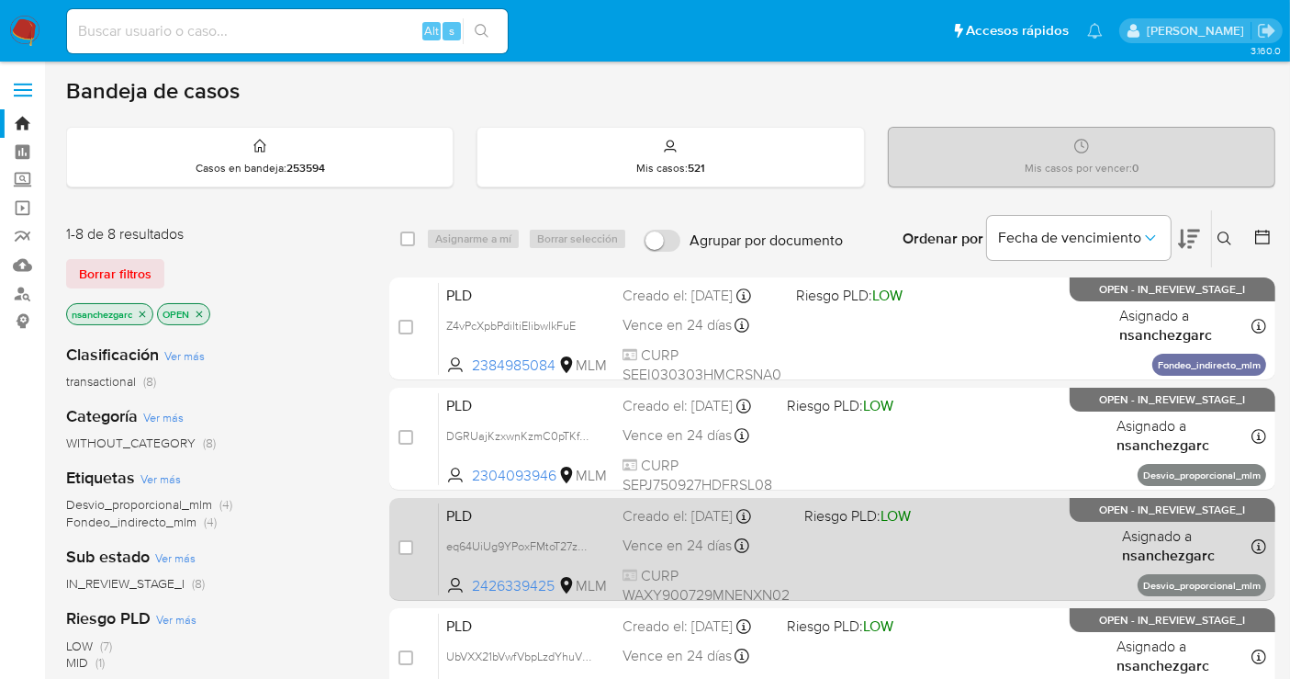
click at [671, 519] on div "Creado el: [DATE] Creado el: [DATE] 02:10:09" at bounding box center [706, 516] width 167 height 20
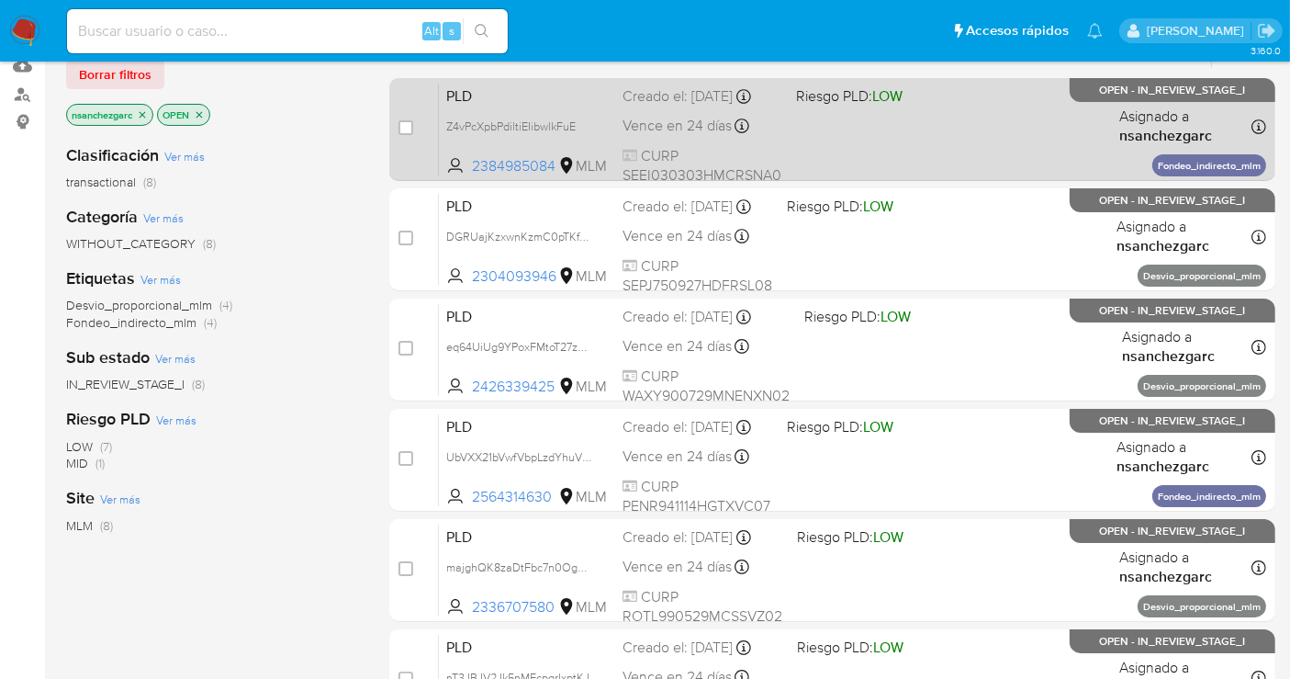
scroll to position [204, 0]
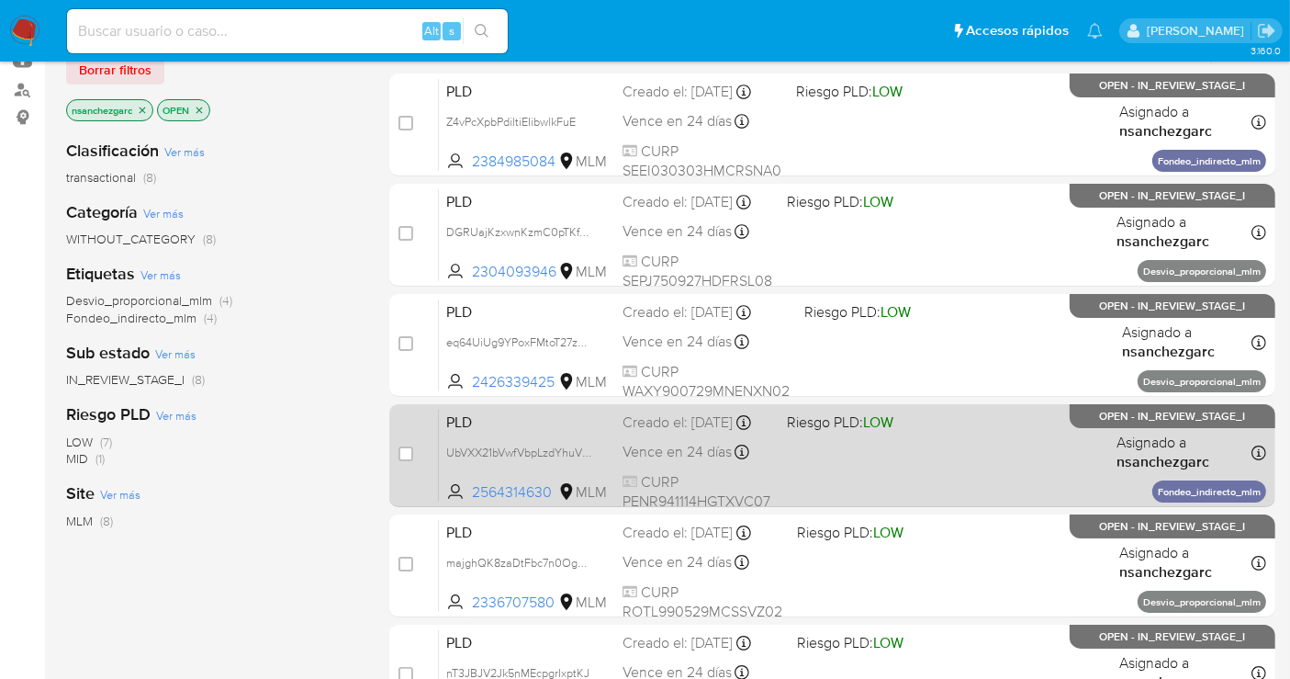
click at [652, 409] on span "Creado el: [DATE] Creado el: [DATE] 02:09:27" at bounding box center [698, 421] width 150 height 24
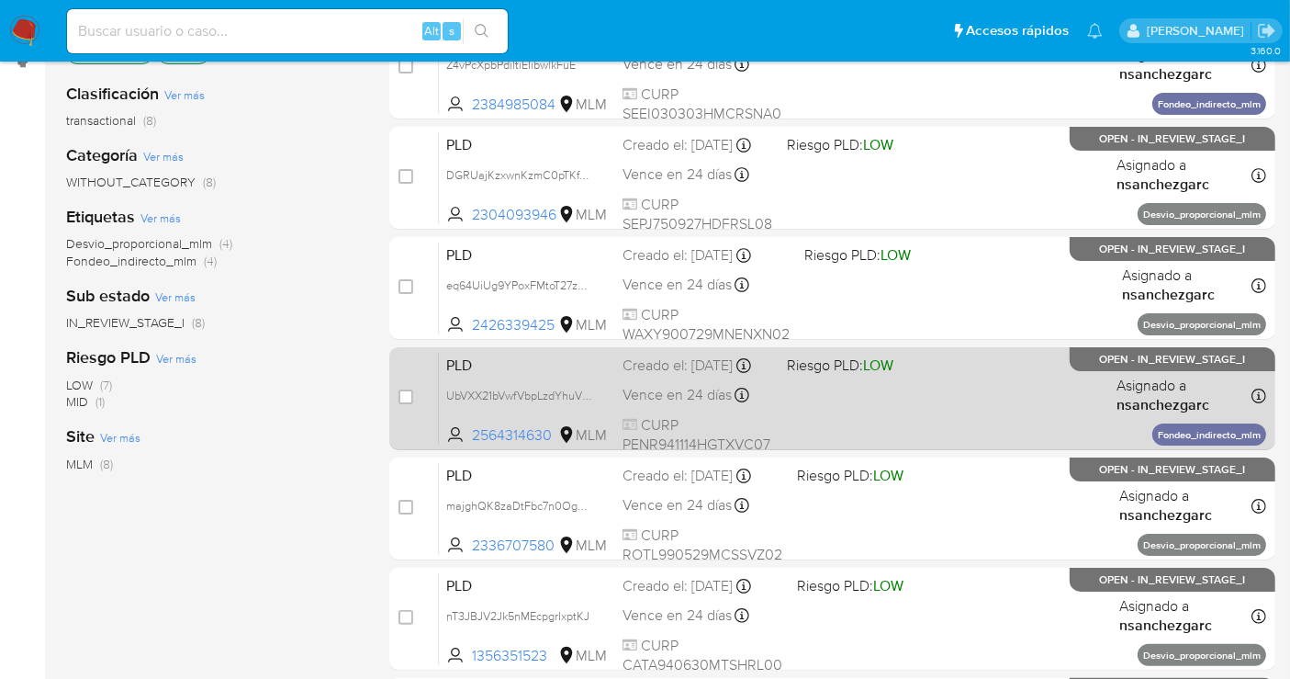
scroll to position [306, 0]
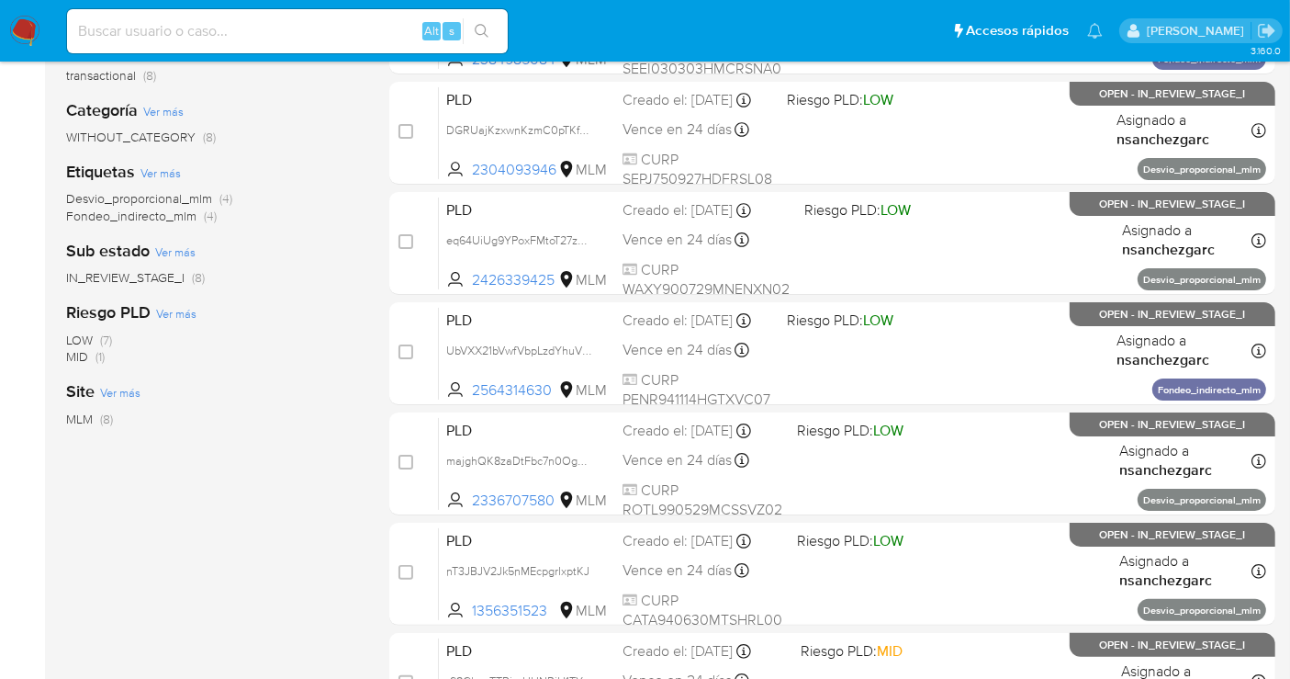
click at [24, 22] on img at bounding box center [24, 31] width 31 height 31
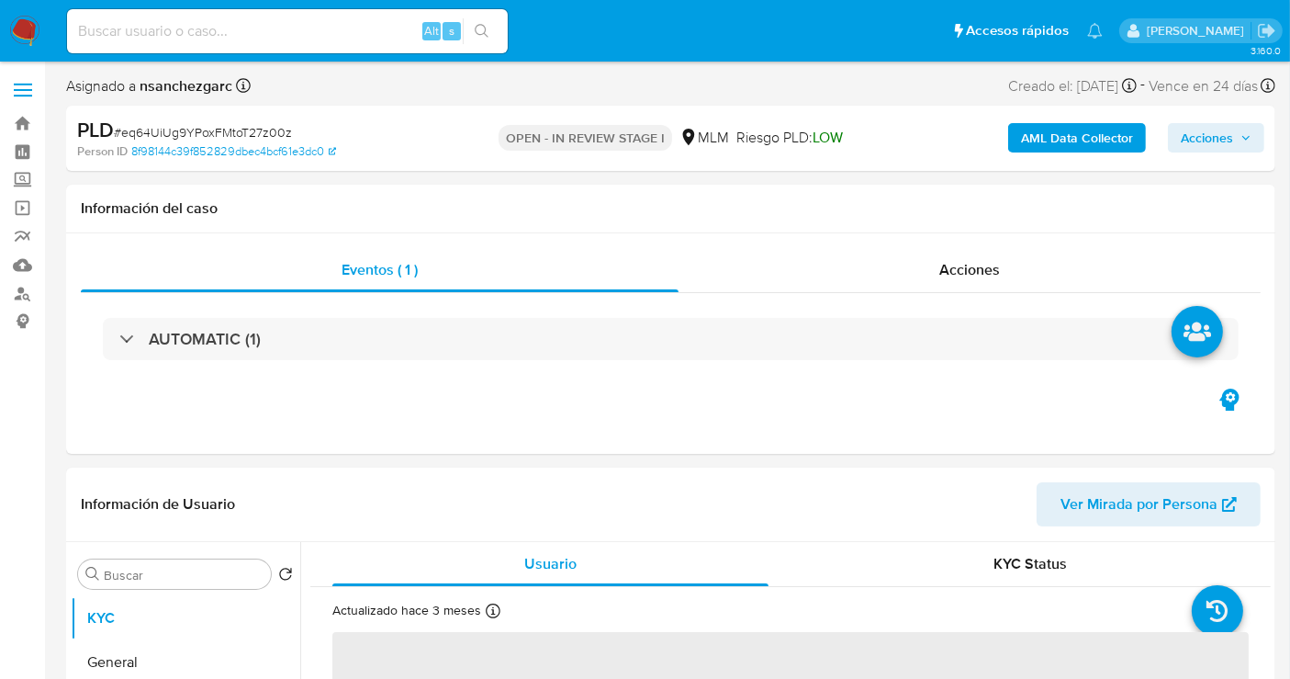
select select "10"
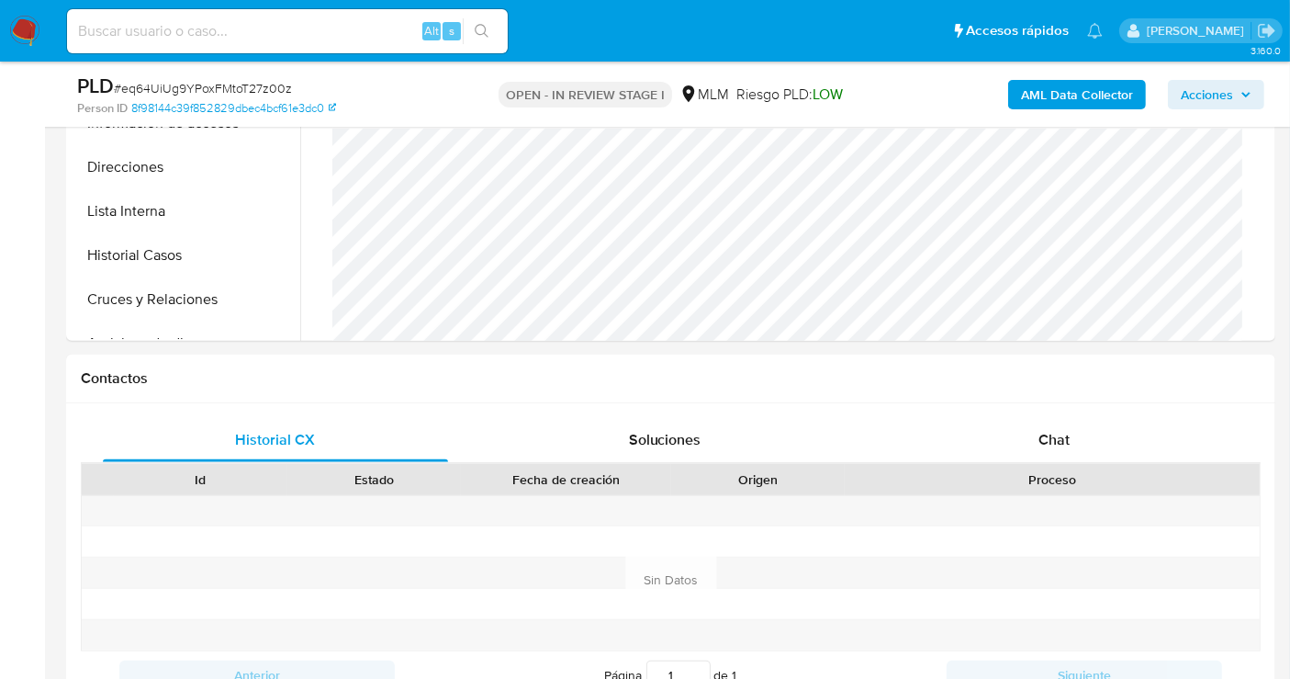
scroll to position [612, 0]
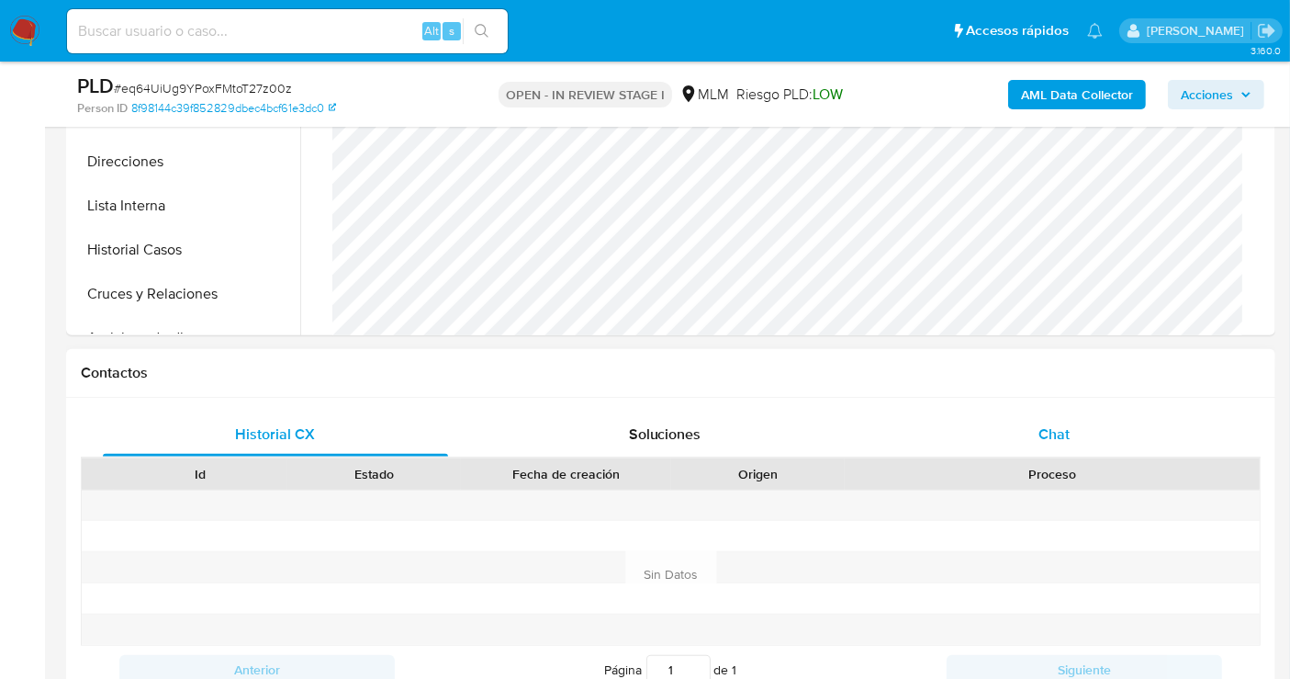
click at [1059, 435] on span "Chat" at bounding box center [1054, 433] width 31 height 21
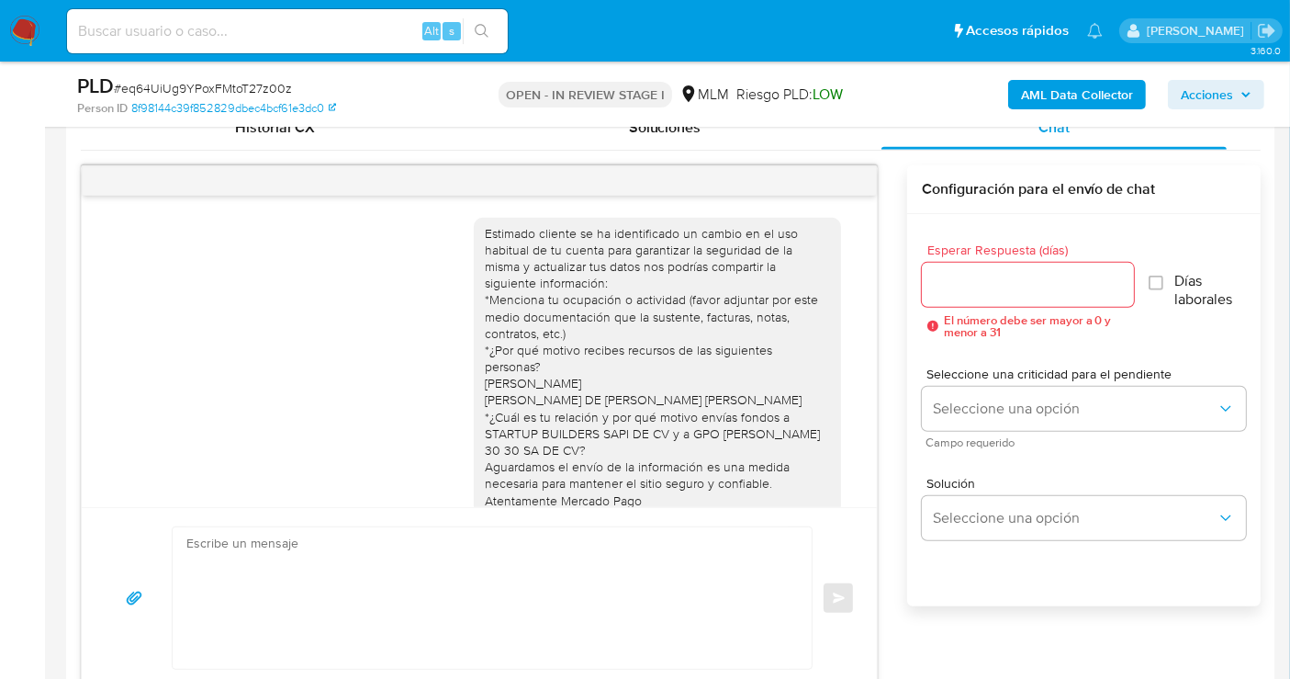
scroll to position [61, 0]
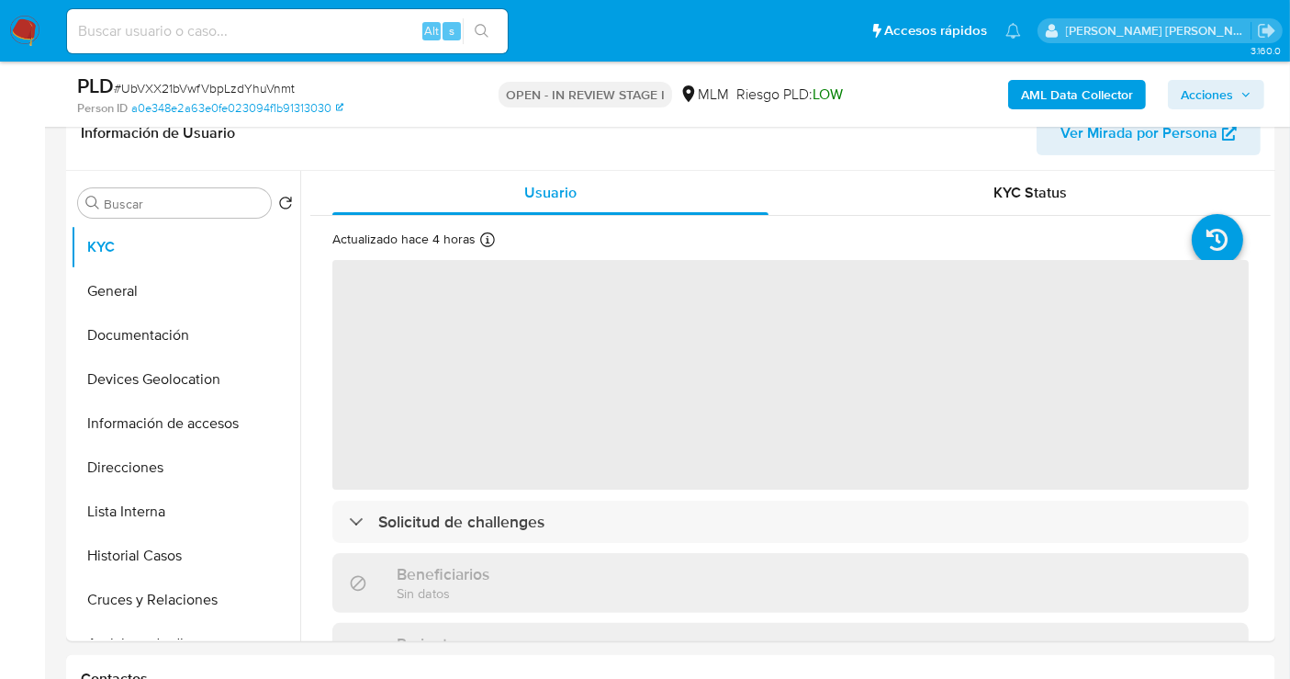
select select "10"
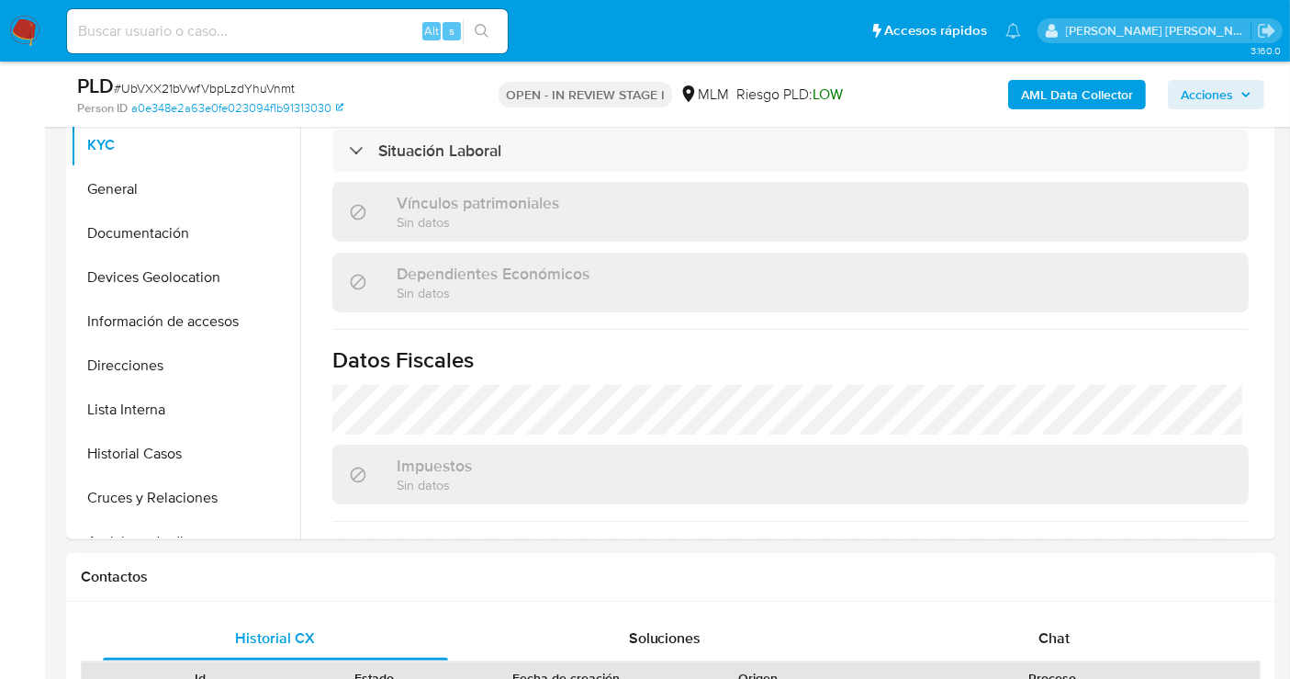
scroll to position [816, 0]
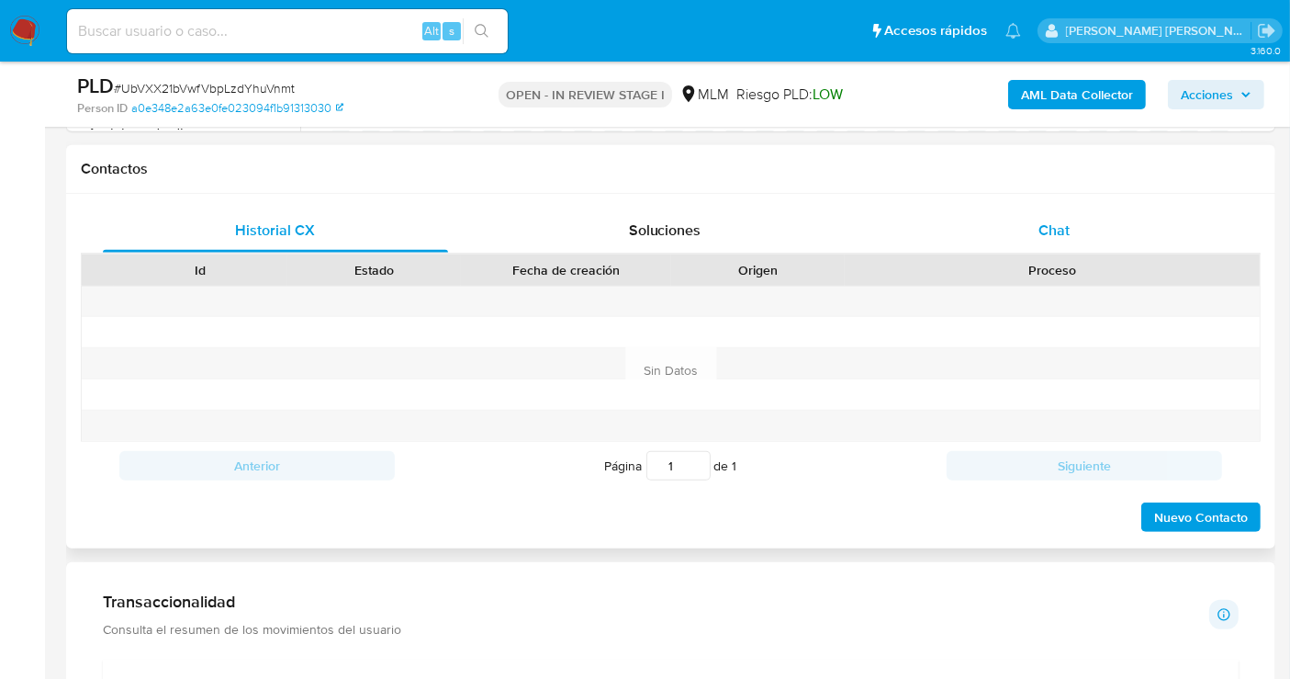
click at [1058, 240] on div "Chat" at bounding box center [1054, 231] width 345 height 44
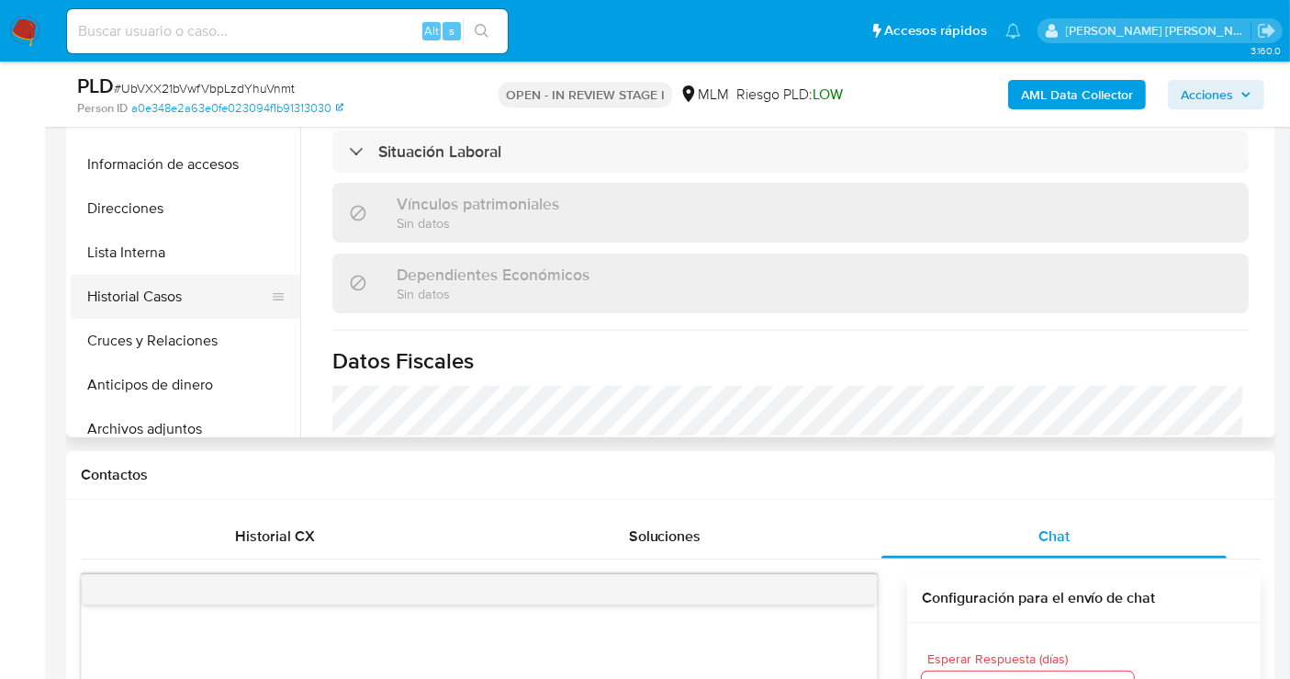
scroll to position [102, 0]
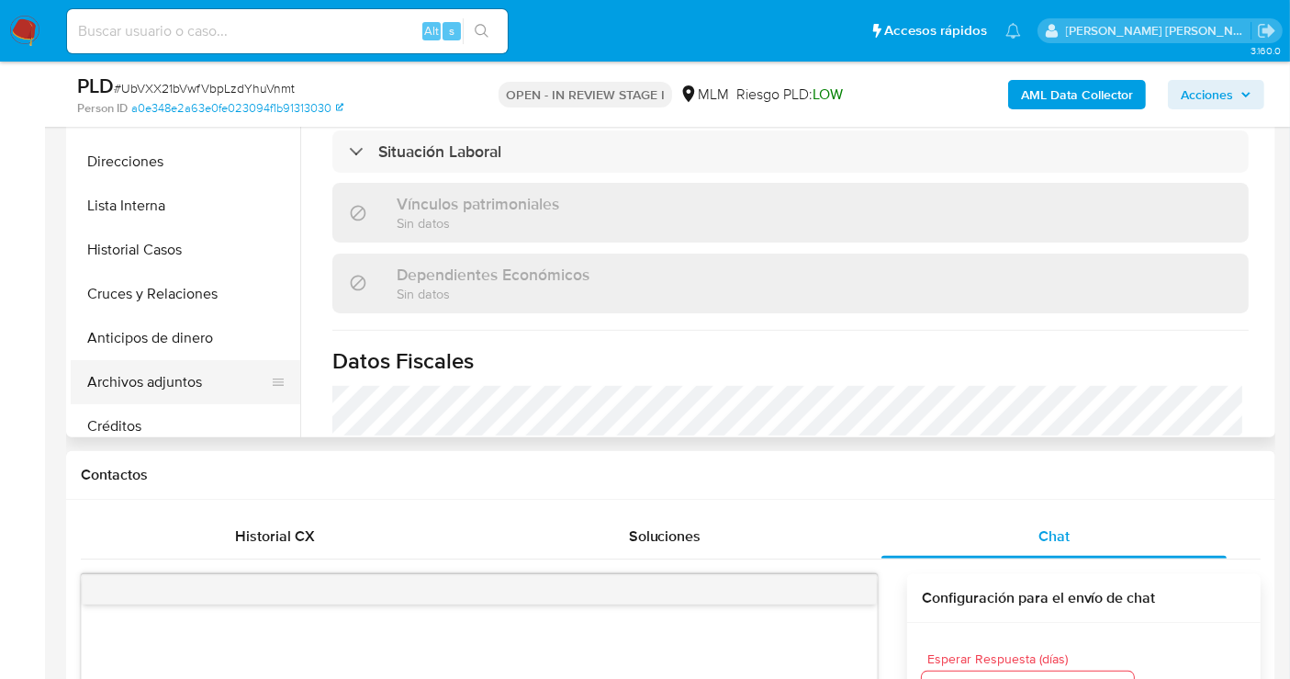
click at [130, 387] on button "Archivos adjuntos" at bounding box center [178, 382] width 215 height 44
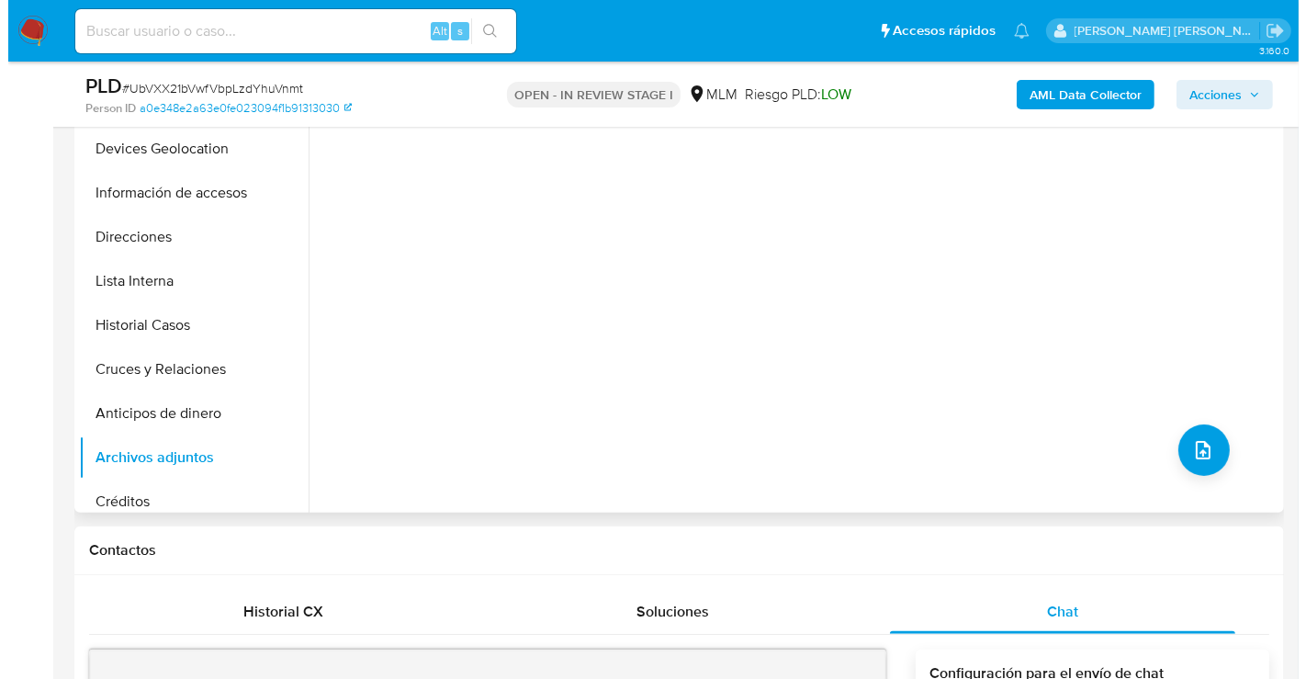
scroll to position [306, 0]
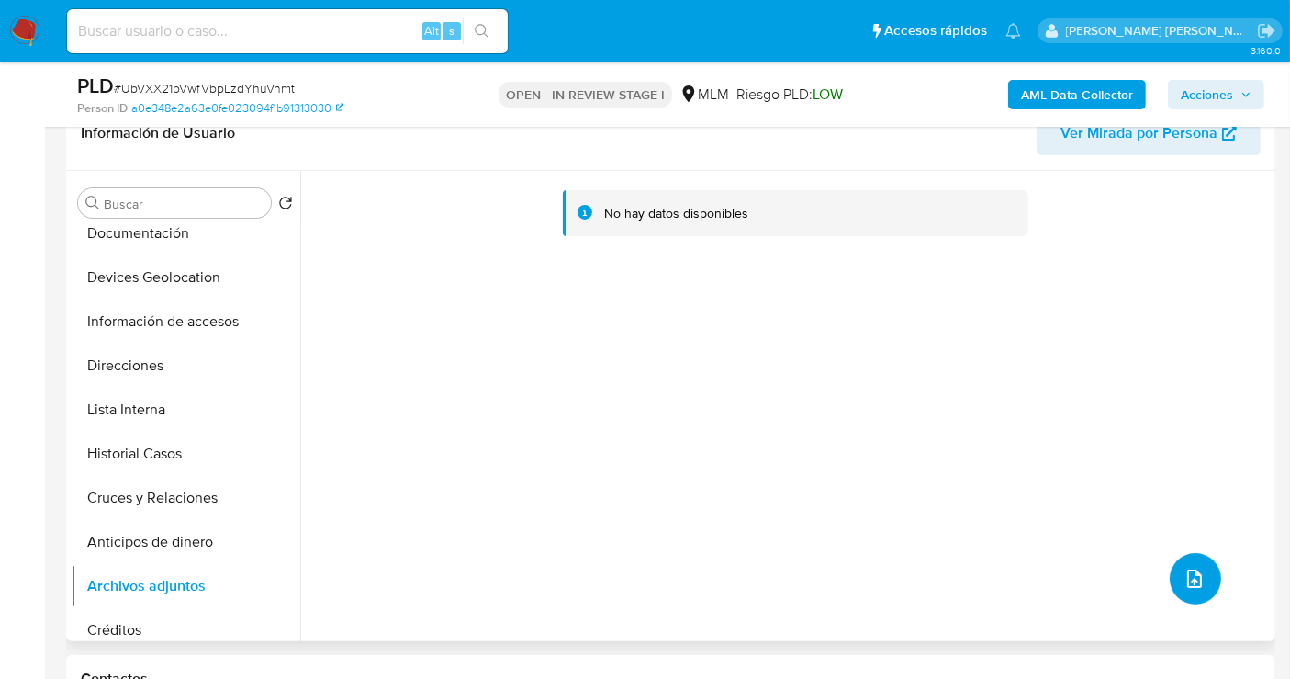
click at [1184, 570] on icon "upload-file" at bounding box center [1195, 579] width 22 height 22
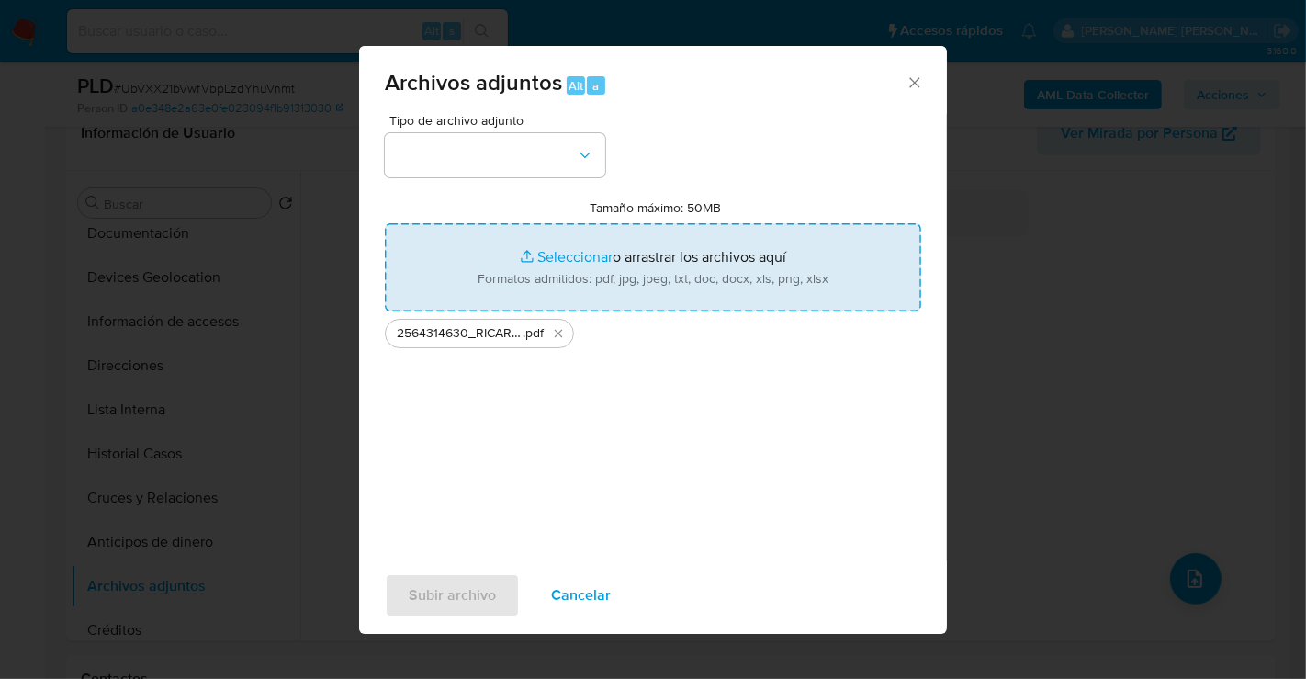
type input "C:\fakepath\2564314630_RICARDO ALBERTO PEÑA NAVA_AGO25.xlsx"
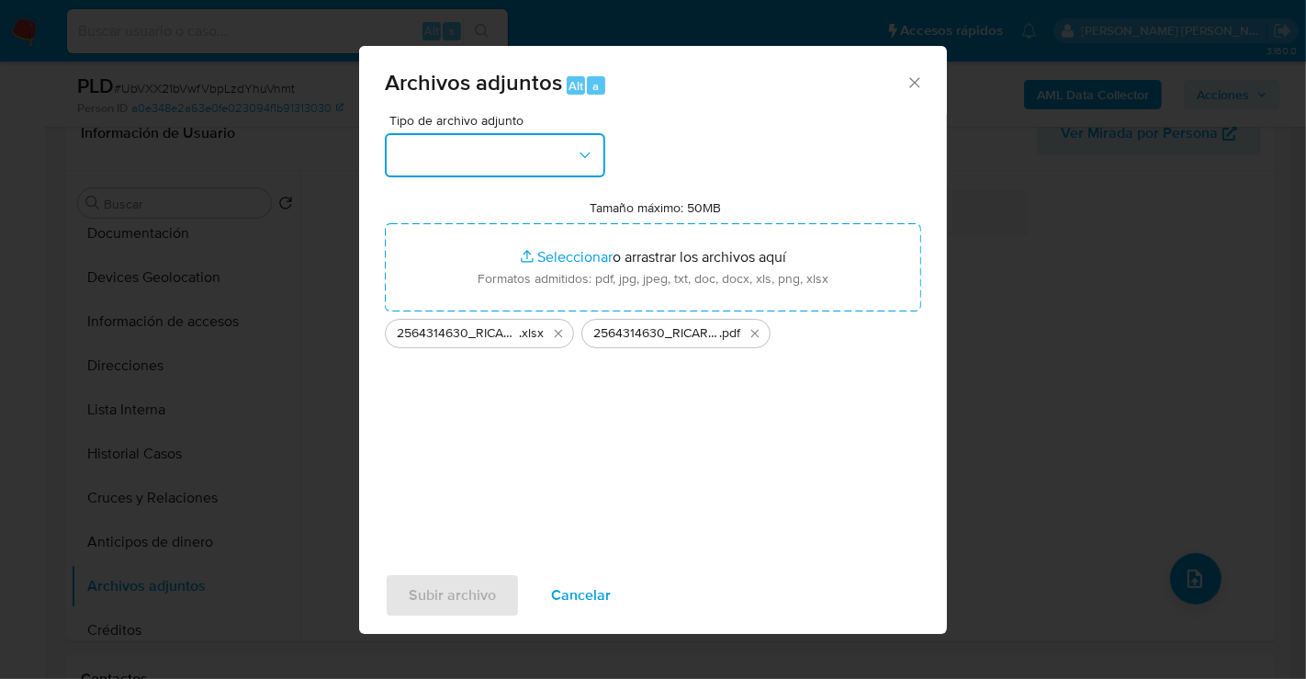
click at [511, 173] on button "button" at bounding box center [495, 155] width 220 height 44
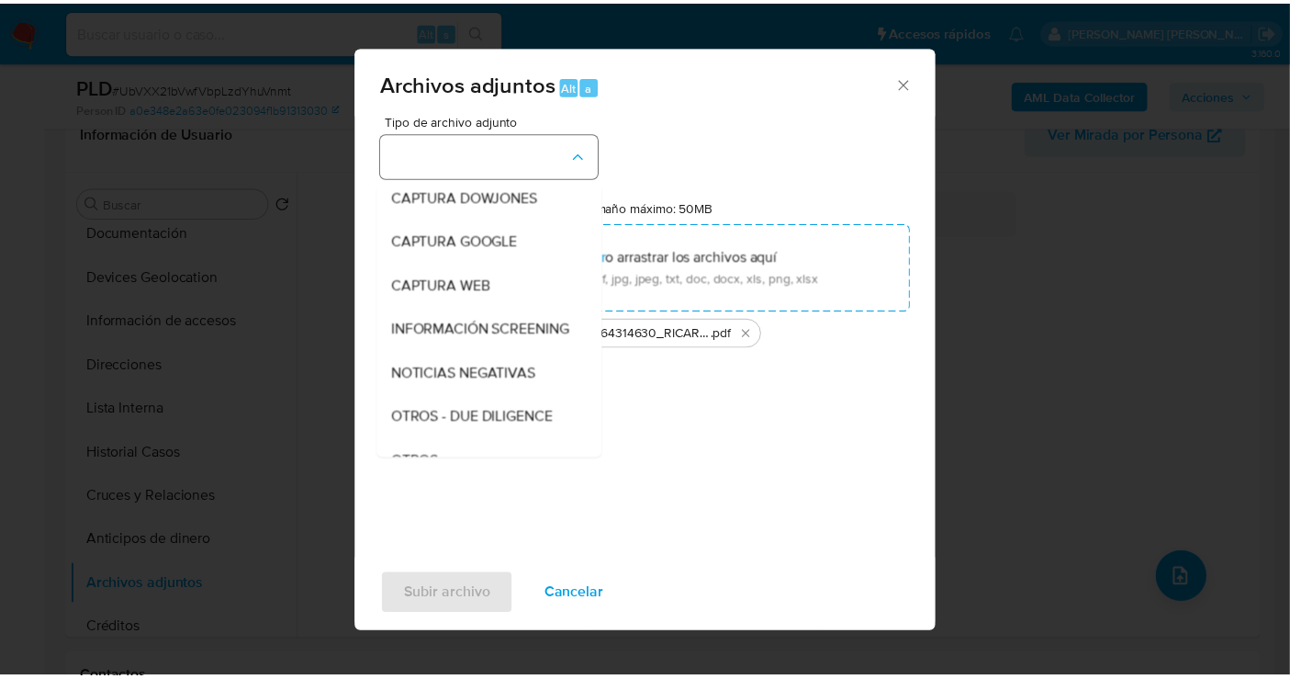
scroll to position [95, 0]
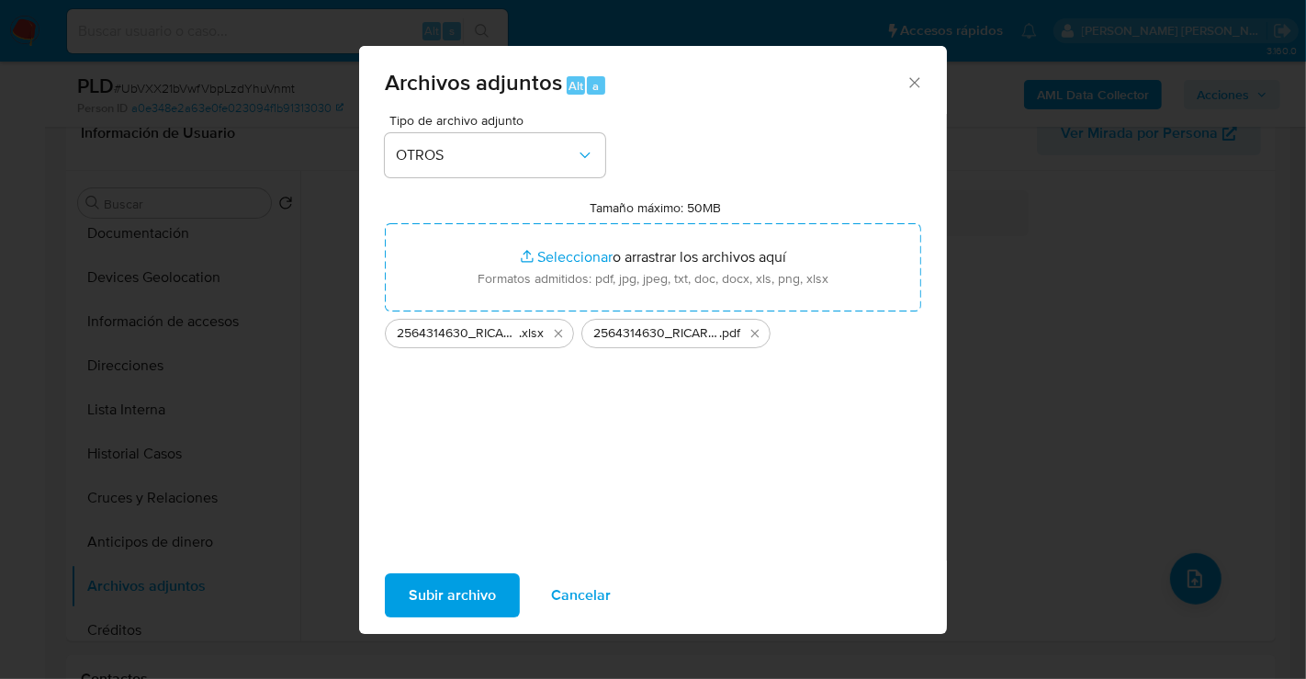
click at [454, 589] on span "Subir archivo" at bounding box center [452, 595] width 87 height 40
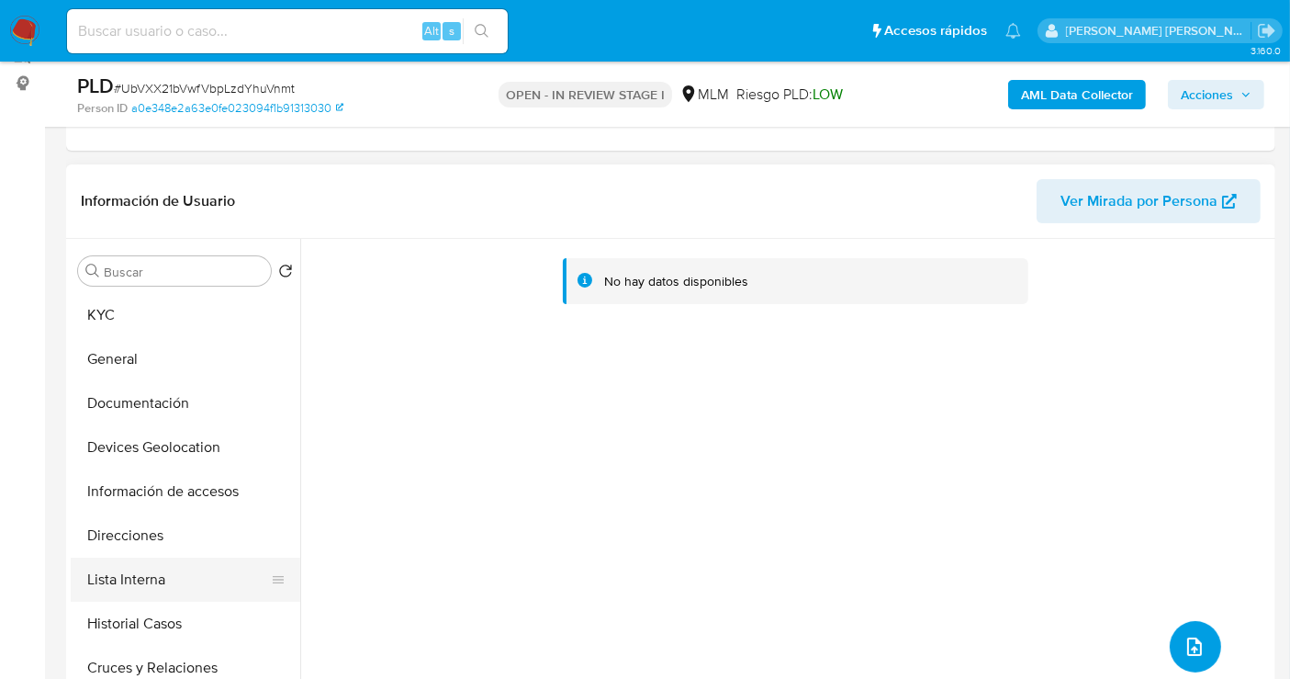
scroll to position [204, 0]
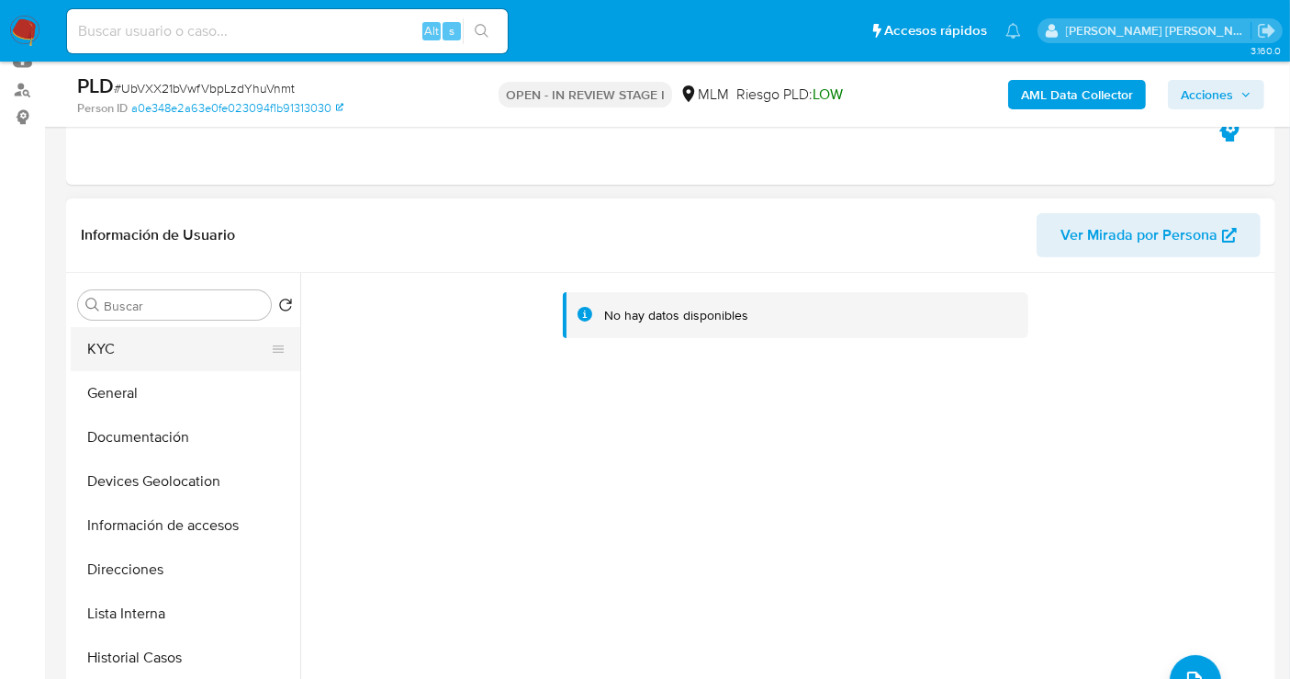
click at [106, 345] on button "KYC" at bounding box center [178, 349] width 215 height 44
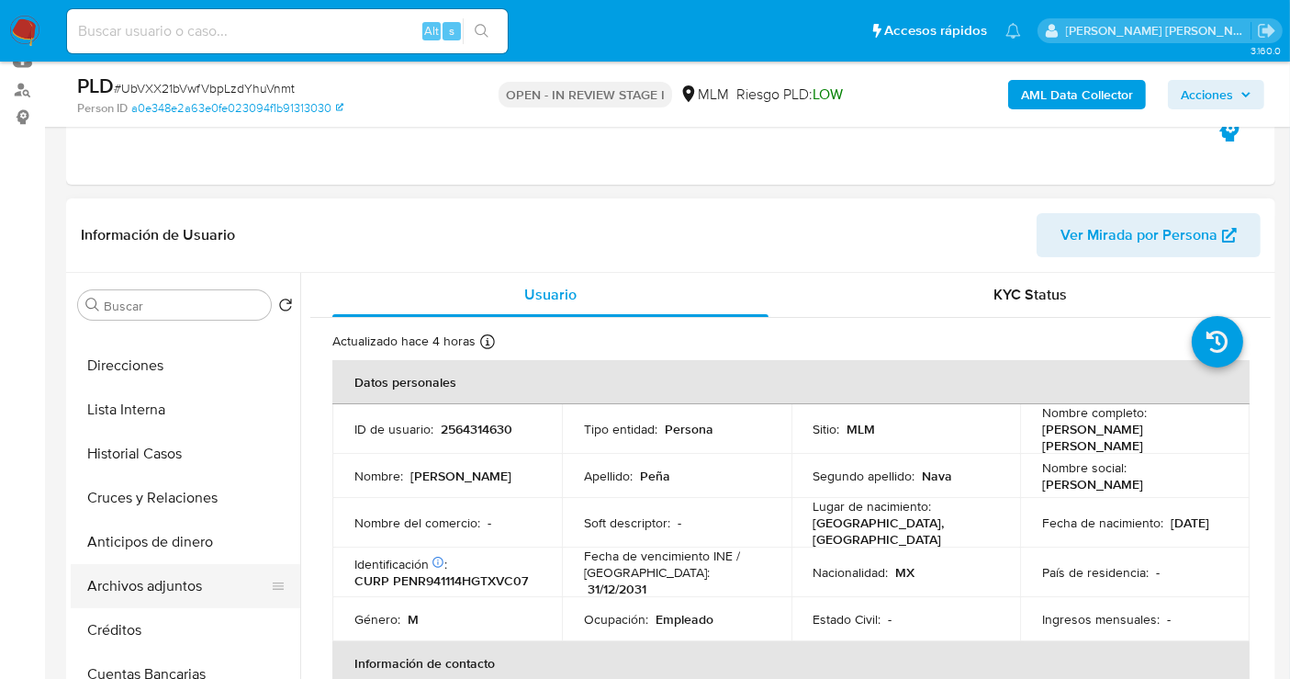
click at [173, 590] on button "Archivos adjuntos" at bounding box center [178, 586] width 215 height 44
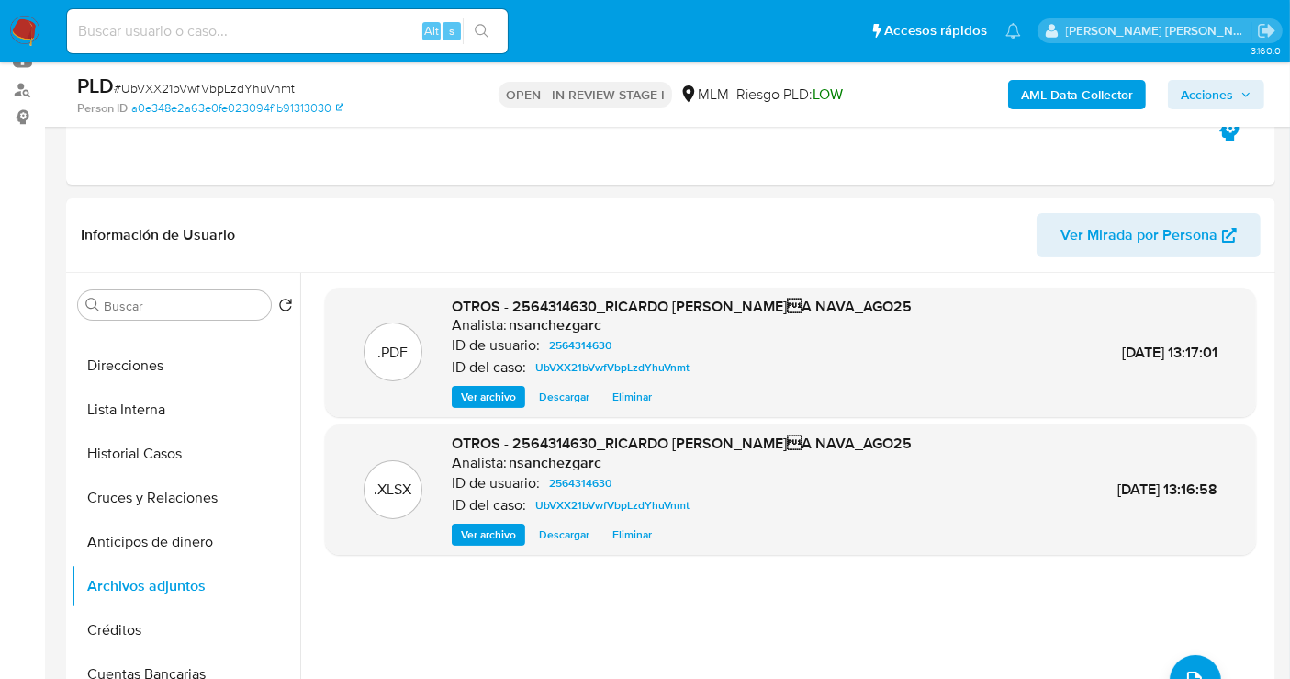
click at [1195, 107] on span "Acciones" at bounding box center [1207, 94] width 52 height 29
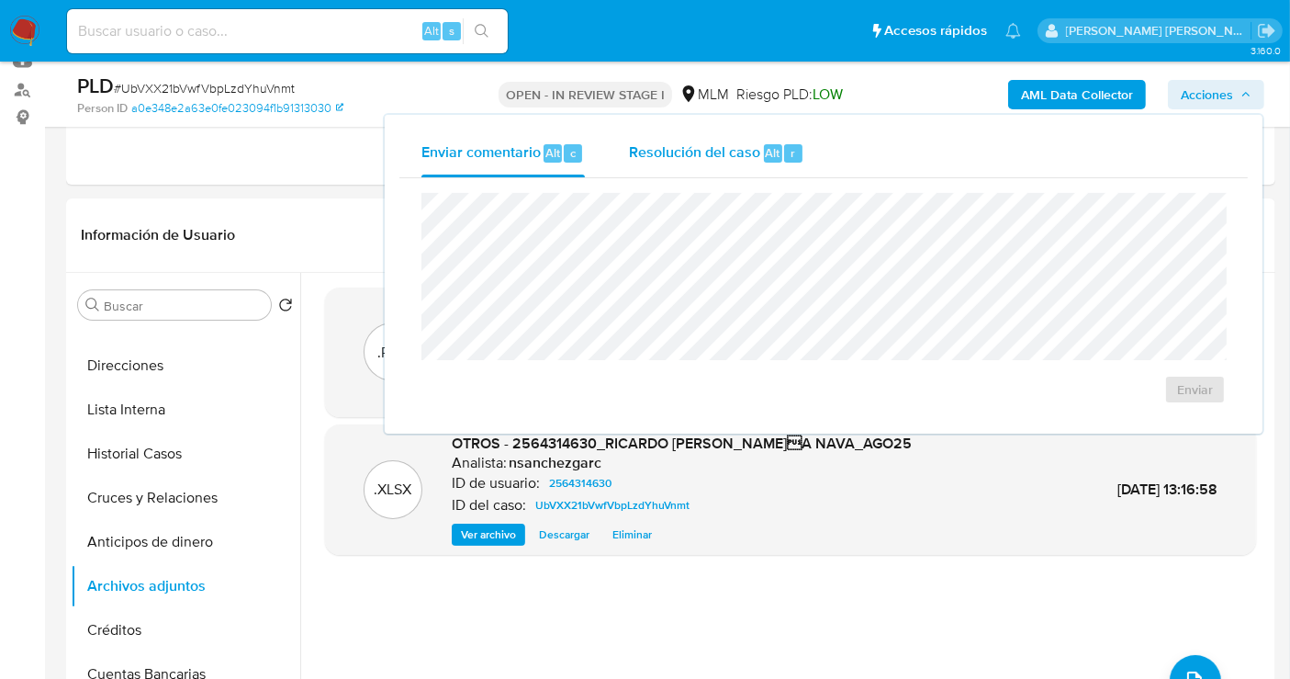
click at [682, 155] on span "Resolución del caso" at bounding box center [694, 151] width 131 height 21
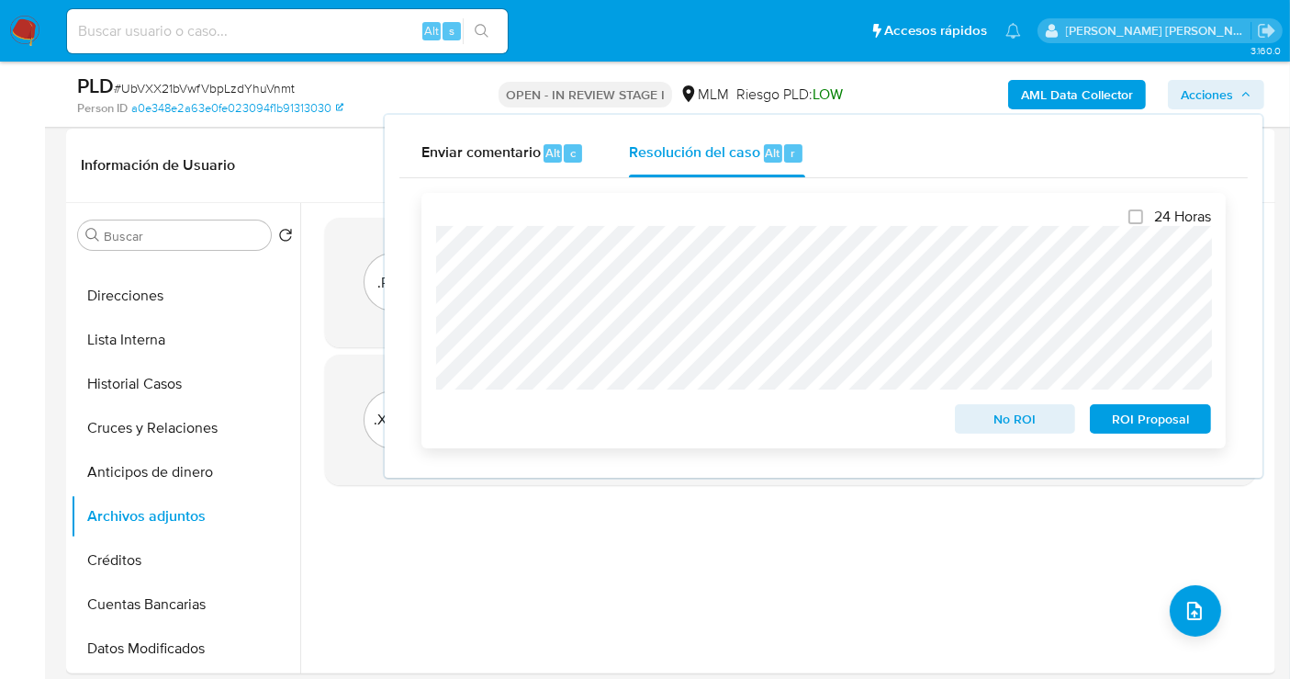
scroll to position [306, 0]
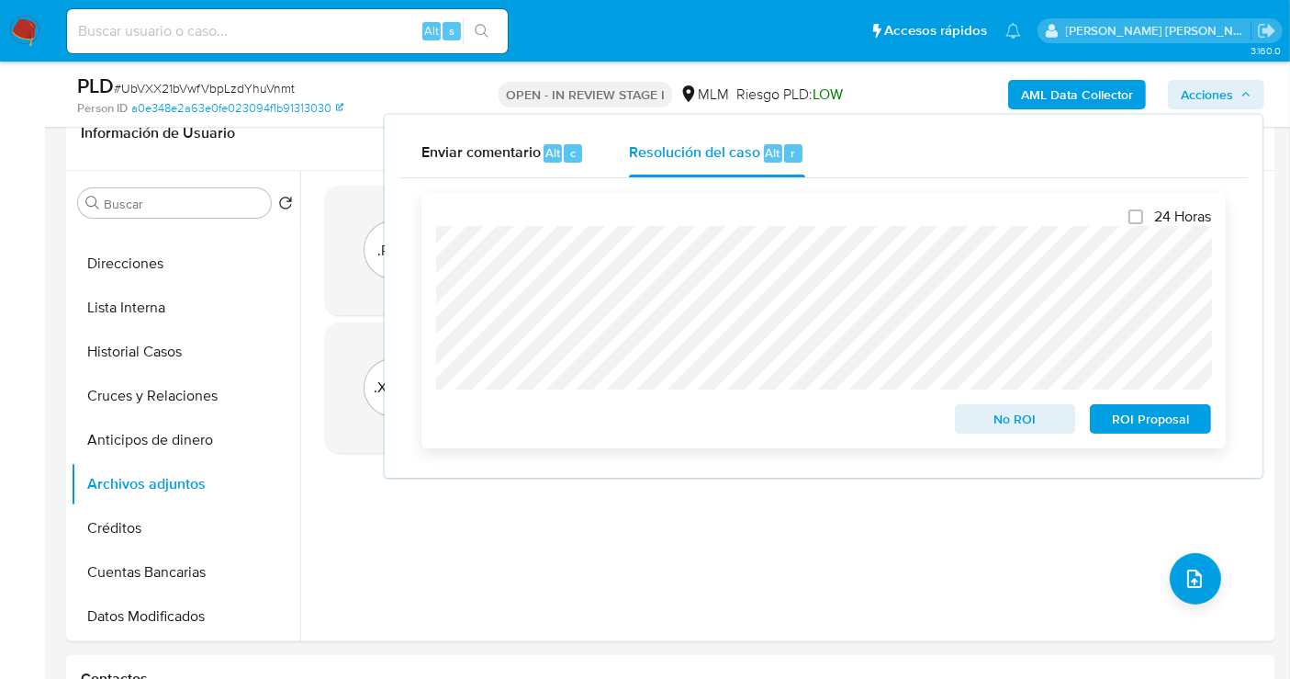
click at [994, 426] on span "No ROI" at bounding box center [1016, 419] width 96 height 26
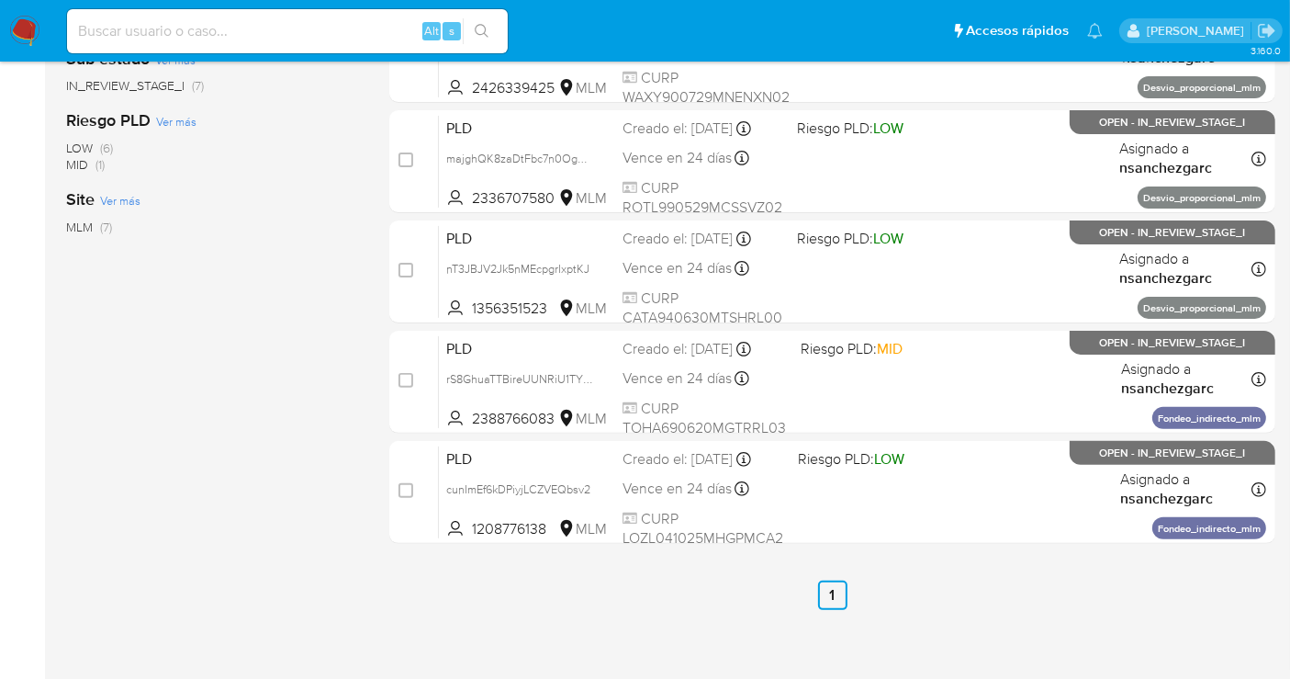
scroll to position [504, 0]
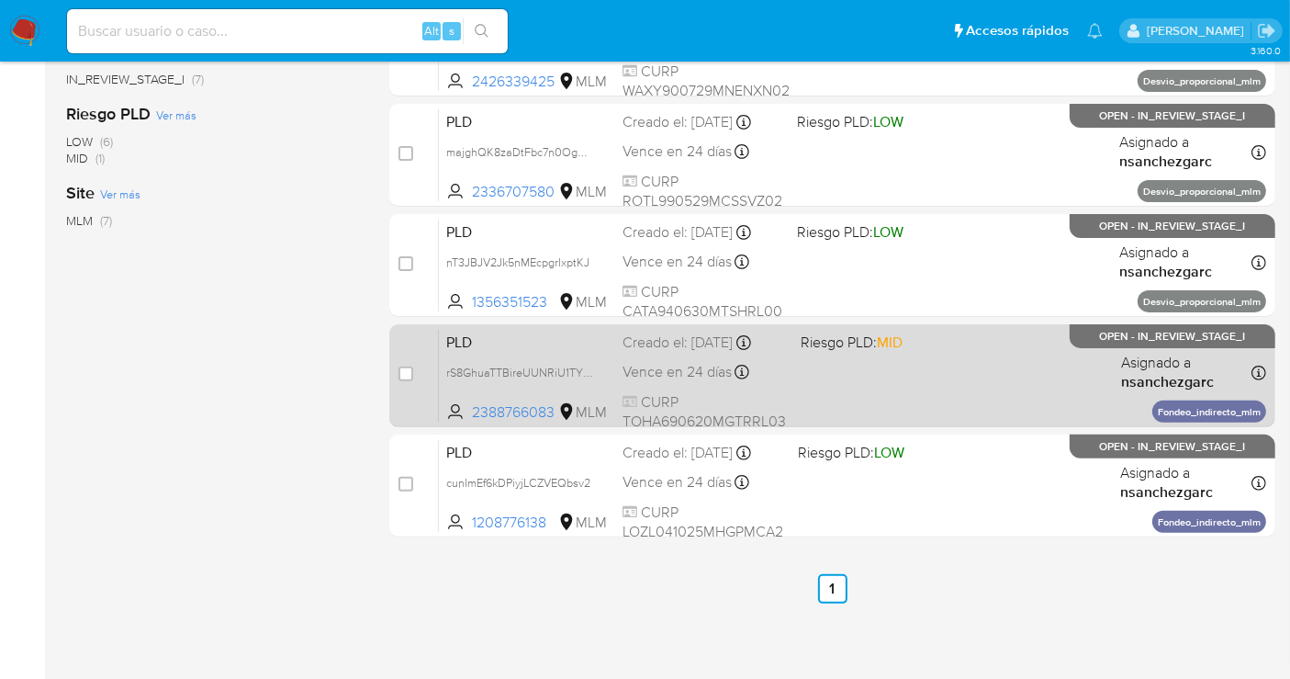
click at [701, 360] on div "Vence en 24 días Vence el [DATE] 02:04:10" at bounding box center [704, 372] width 163 height 25
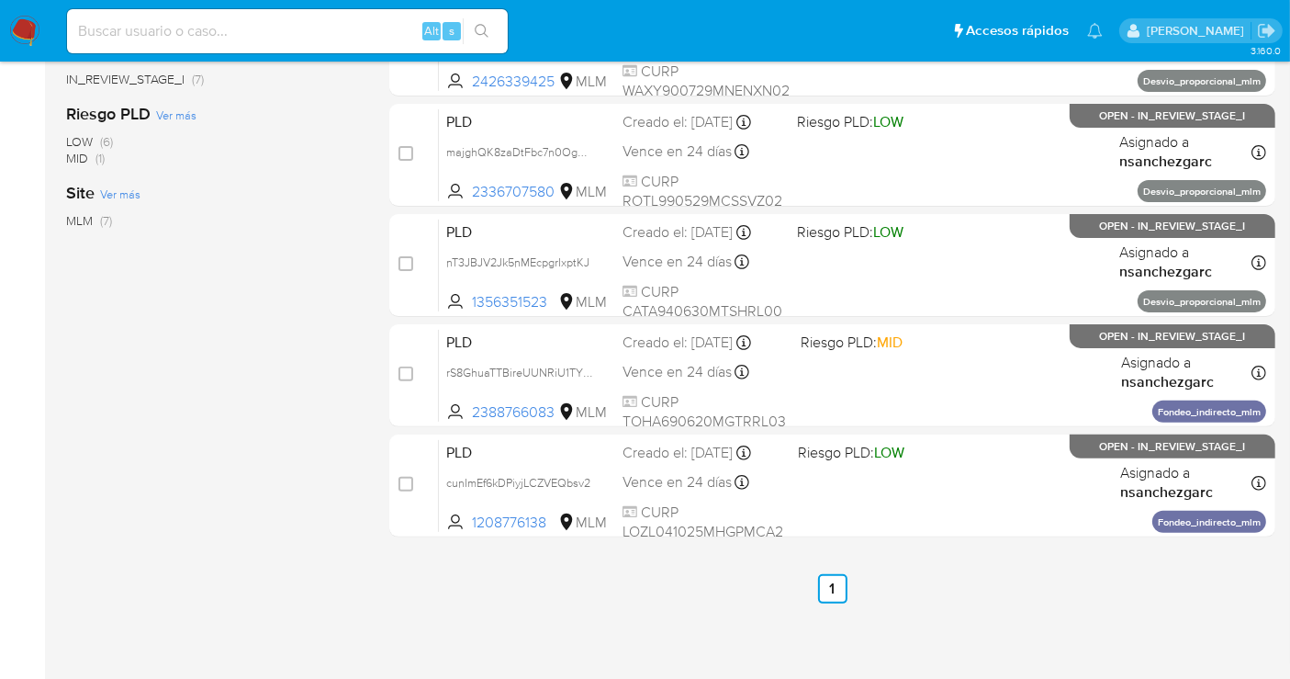
click at [17, 28] on img at bounding box center [24, 31] width 31 height 31
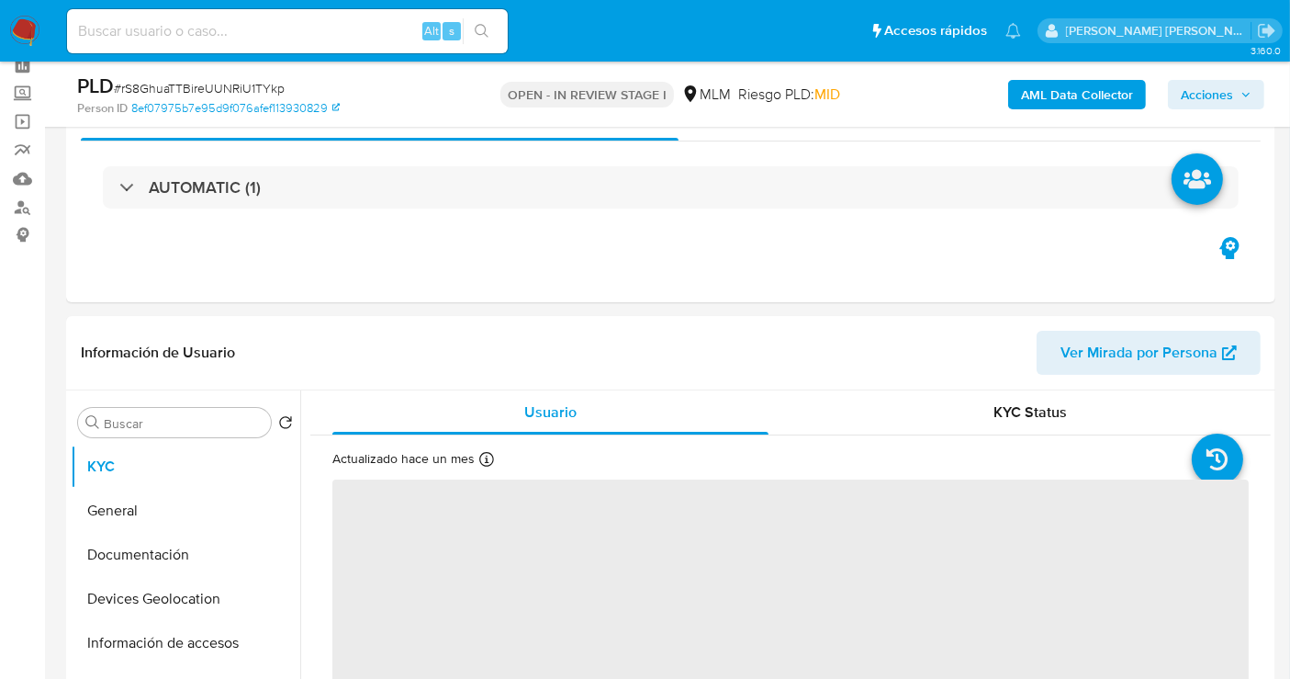
scroll to position [204, 0]
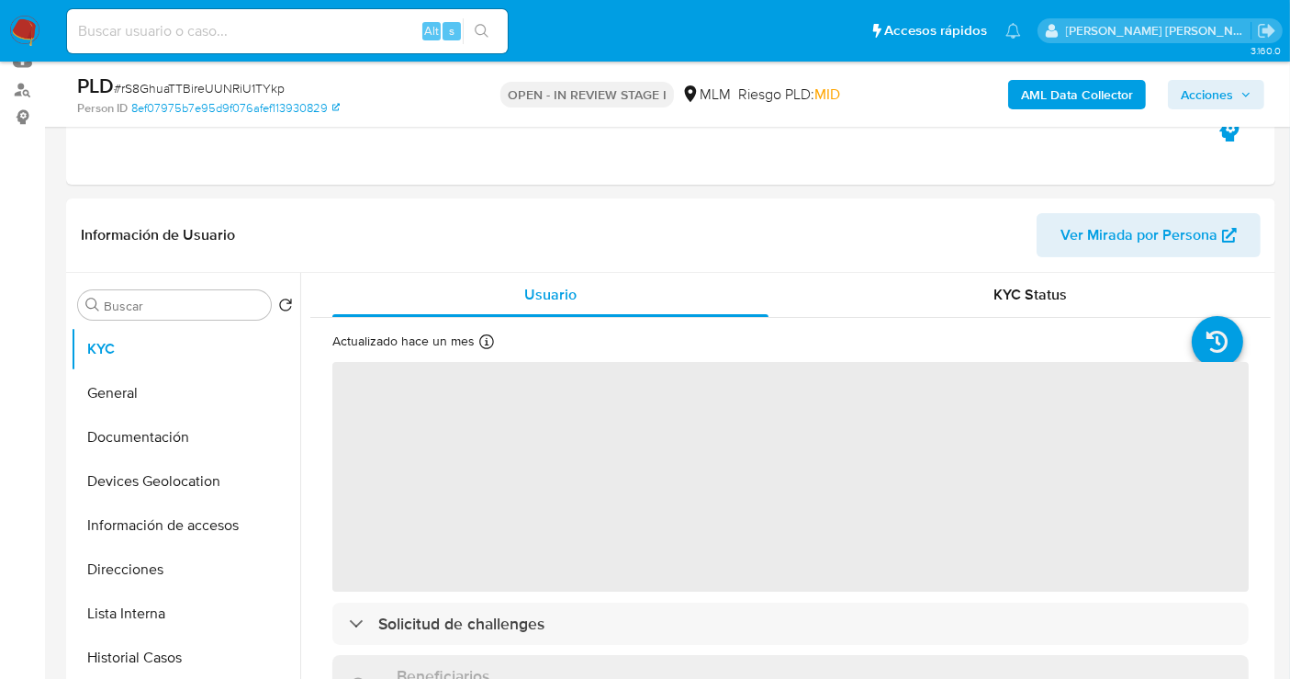
select select "10"
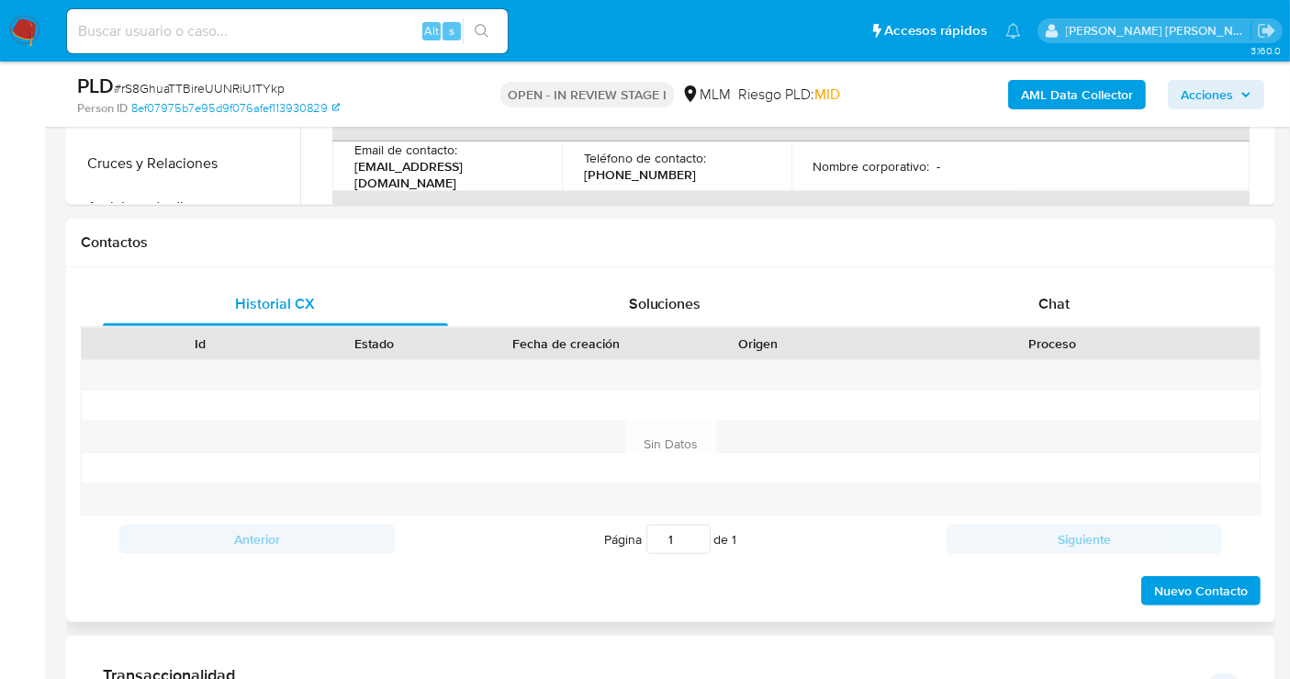
scroll to position [816, 0]
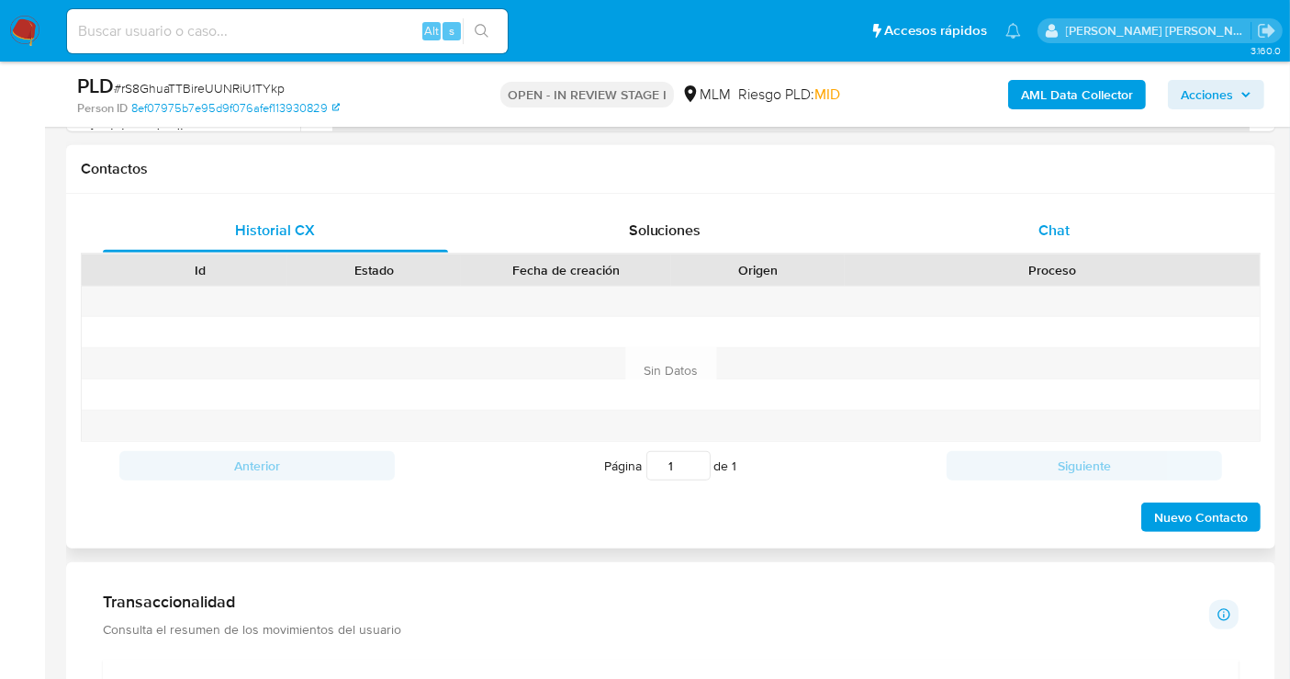
click at [1075, 222] on div "Chat" at bounding box center [1054, 231] width 345 height 44
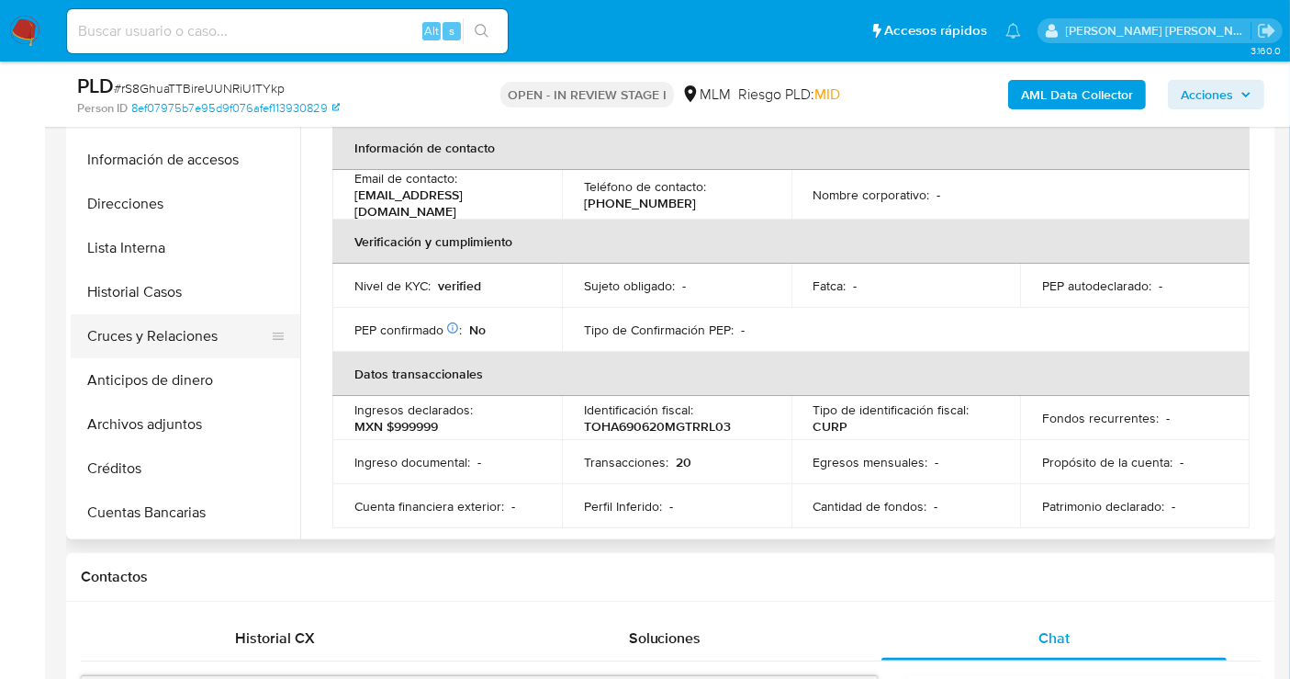
scroll to position [204, 0]
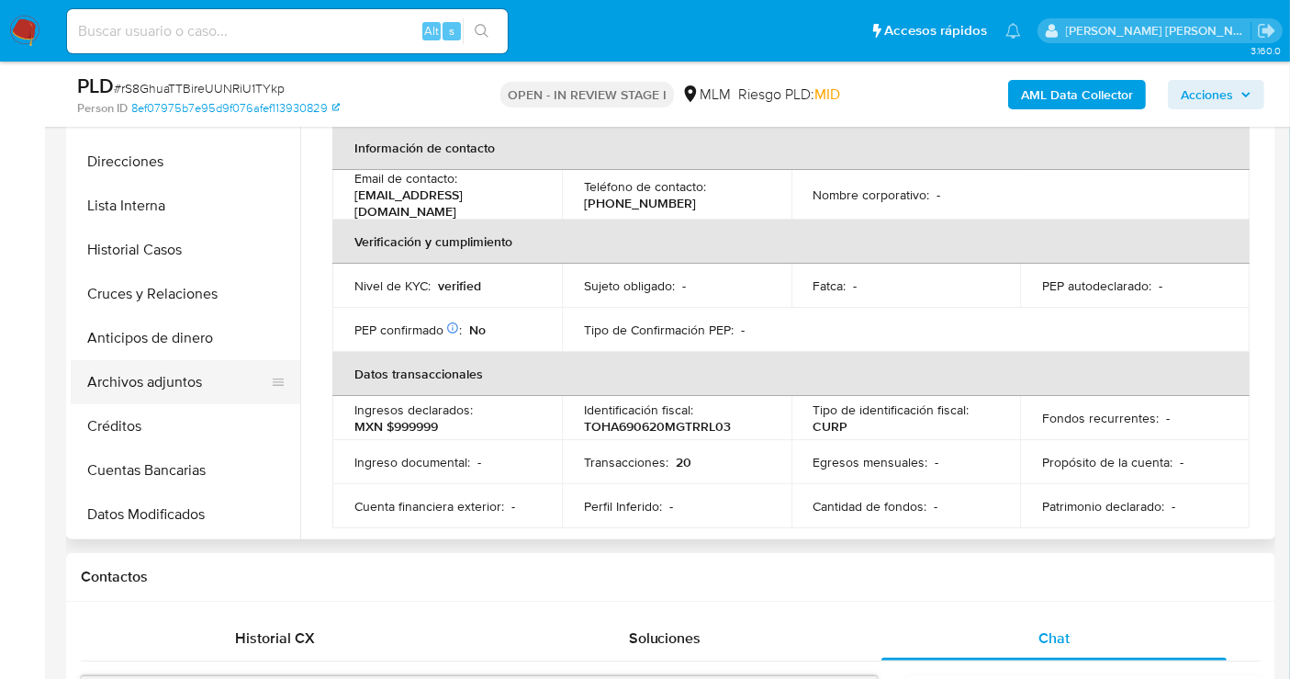
click at [136, 381] on button "Archivos adjuntos" at bounding box center [178, 382] width 215 height 44
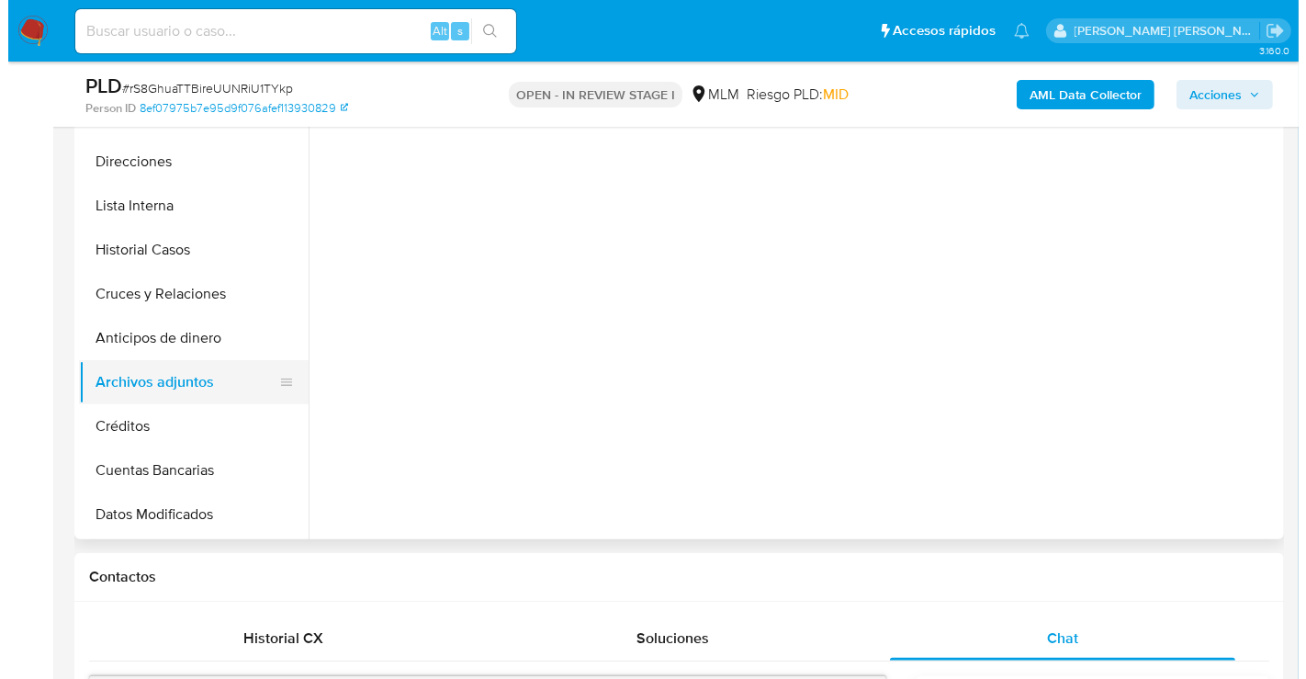
scroll to position [0, 0]
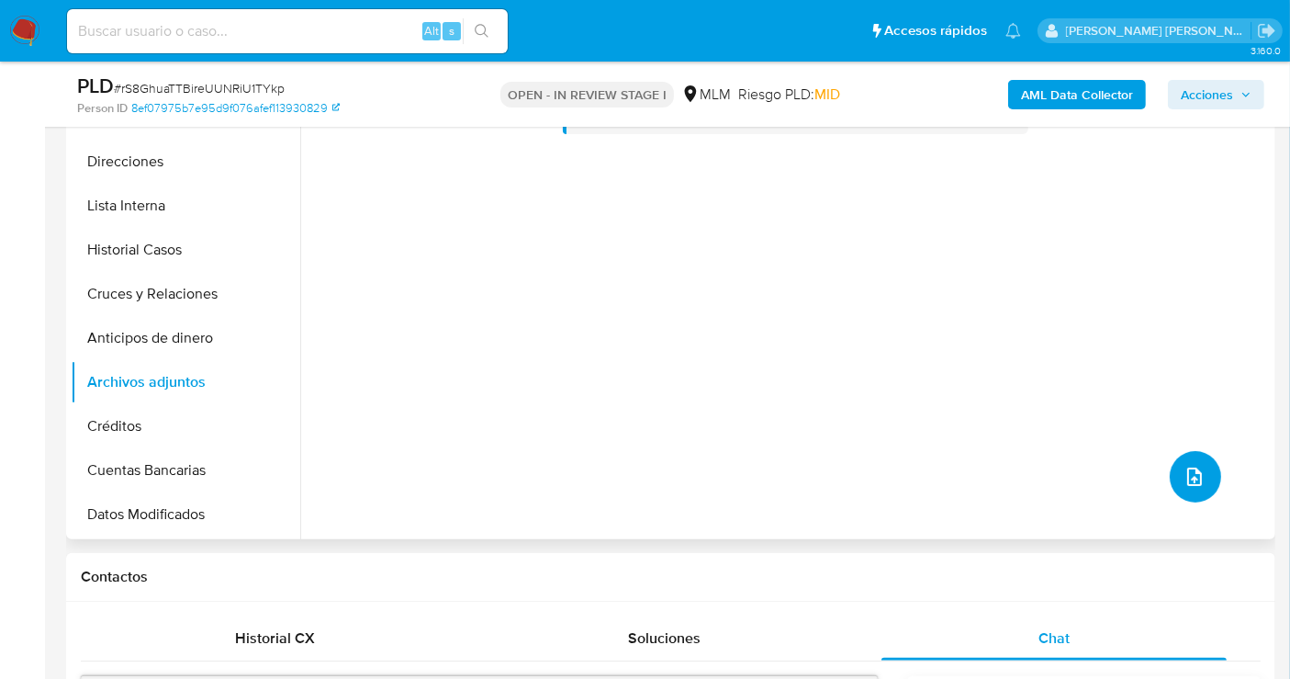
click at [1184, 461] on button "upload-file" at bounding box center [1195, 476] width 51 height 51
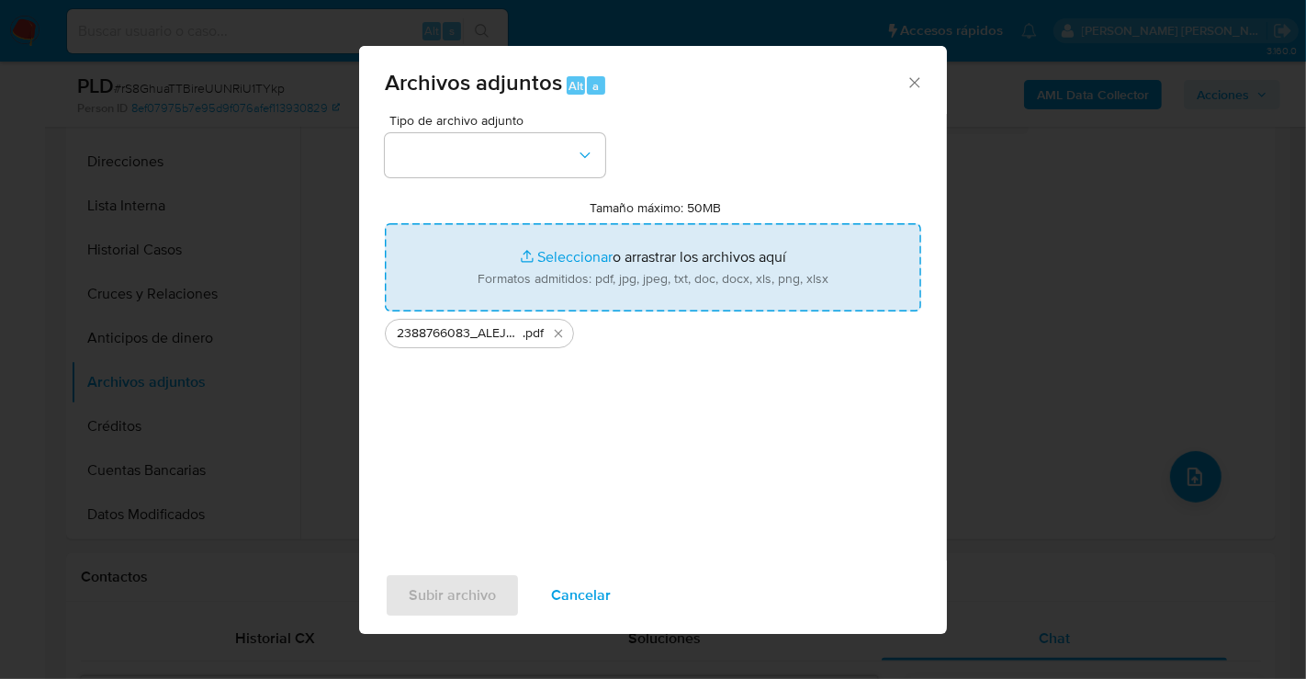
type input "C:\fakepath\2388766083_ALEJANDRA [PERSON_NAME] HERNANDEZ_AGO25.xlsx"
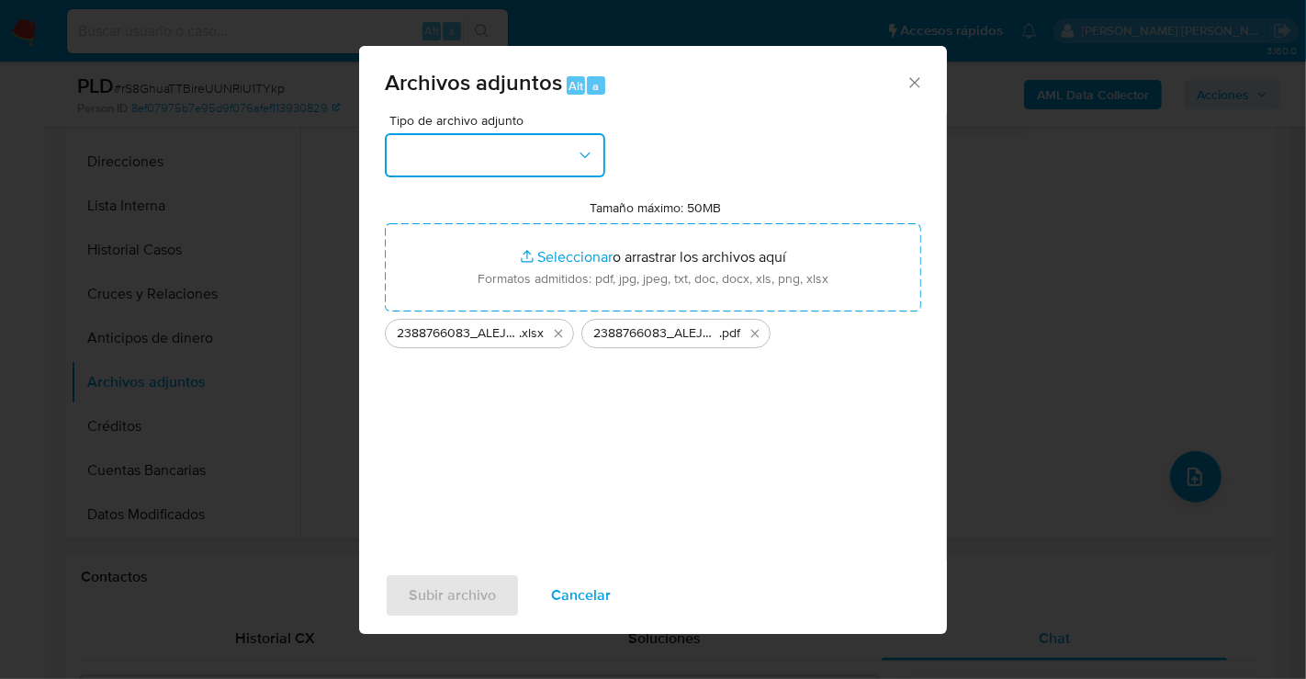
click at [516, 146] on button "button" at bounding box center [495, 155] width 220 height 44
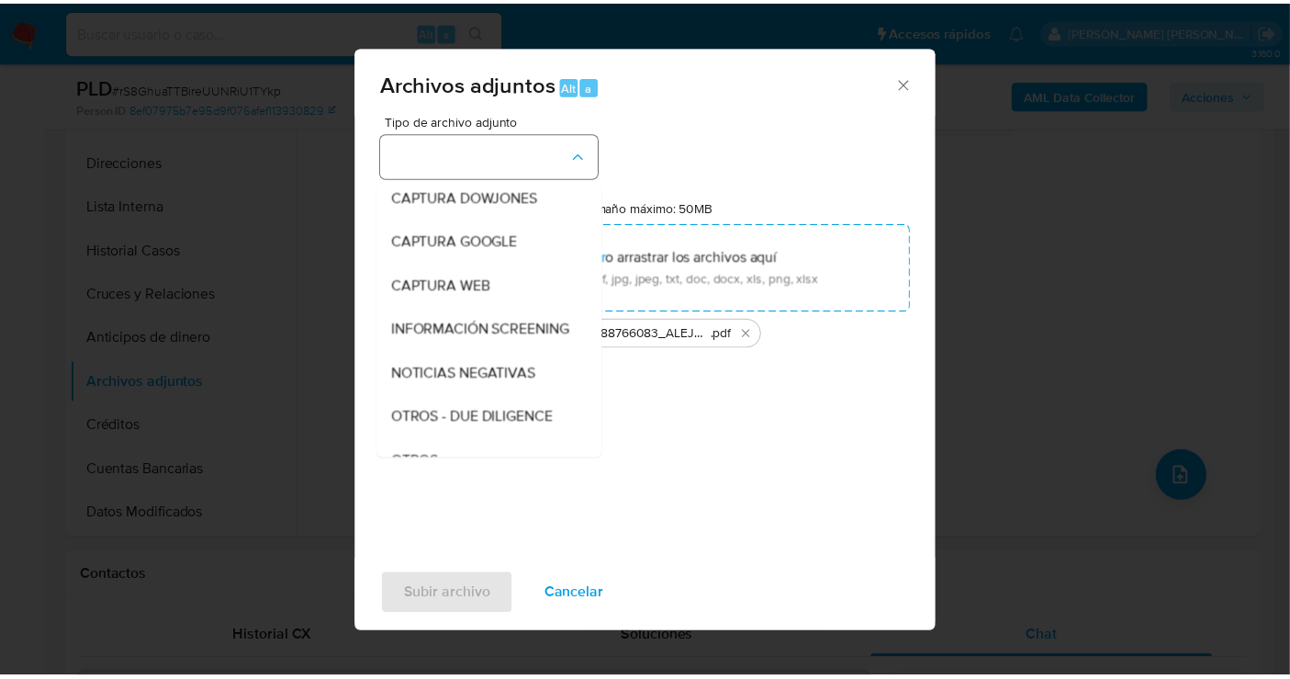
scroll to position [95, 0]
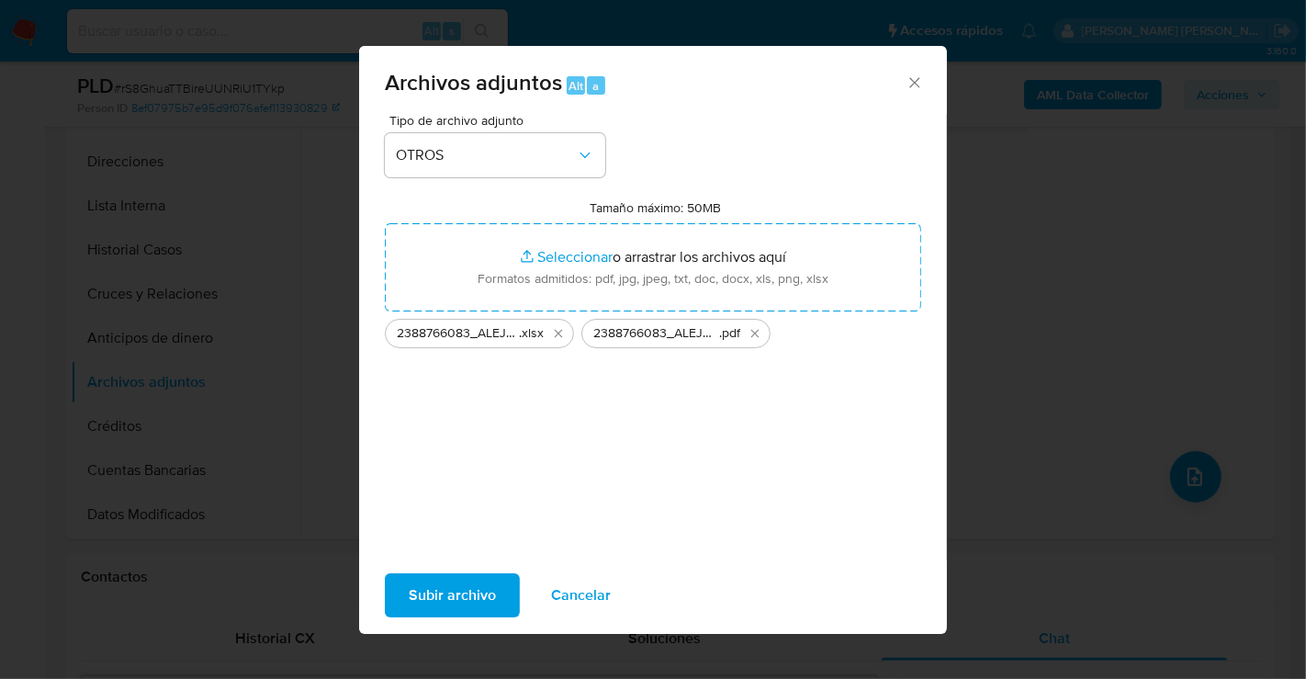
click at [456, 599] on span "Subir archivo" at bounding box center [452, 595] width 87 height 40
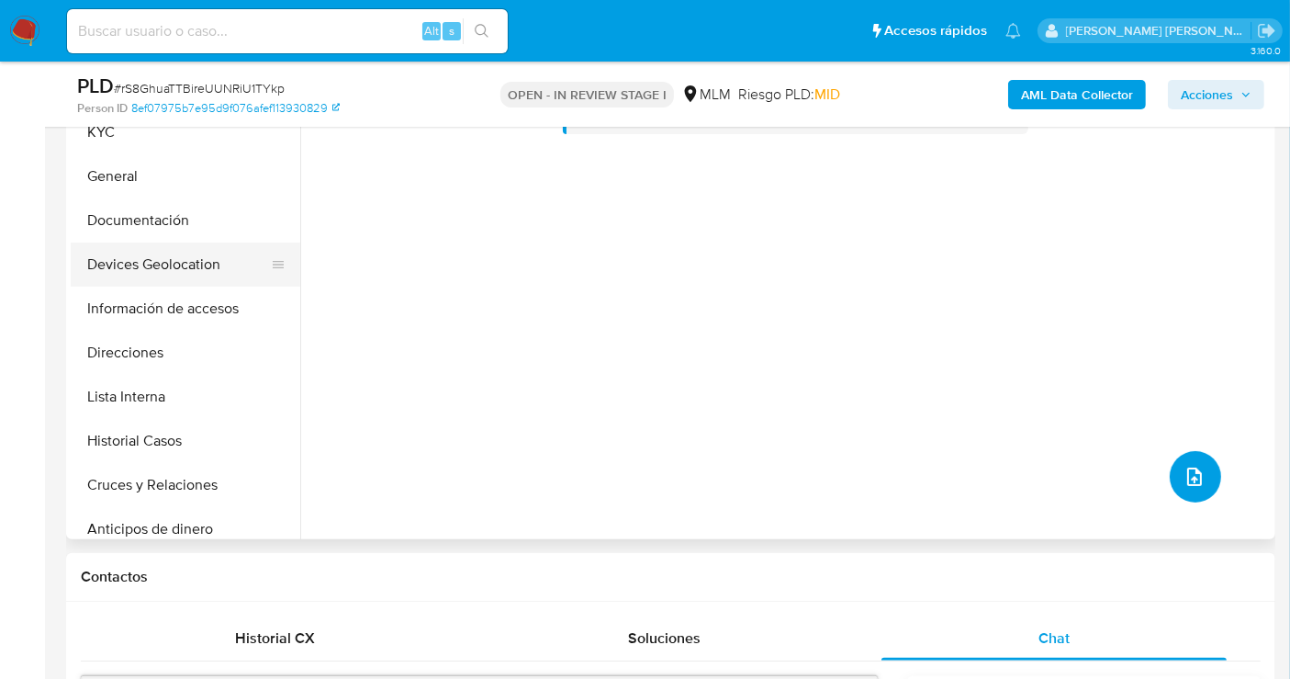
scroll to position [0, 0]
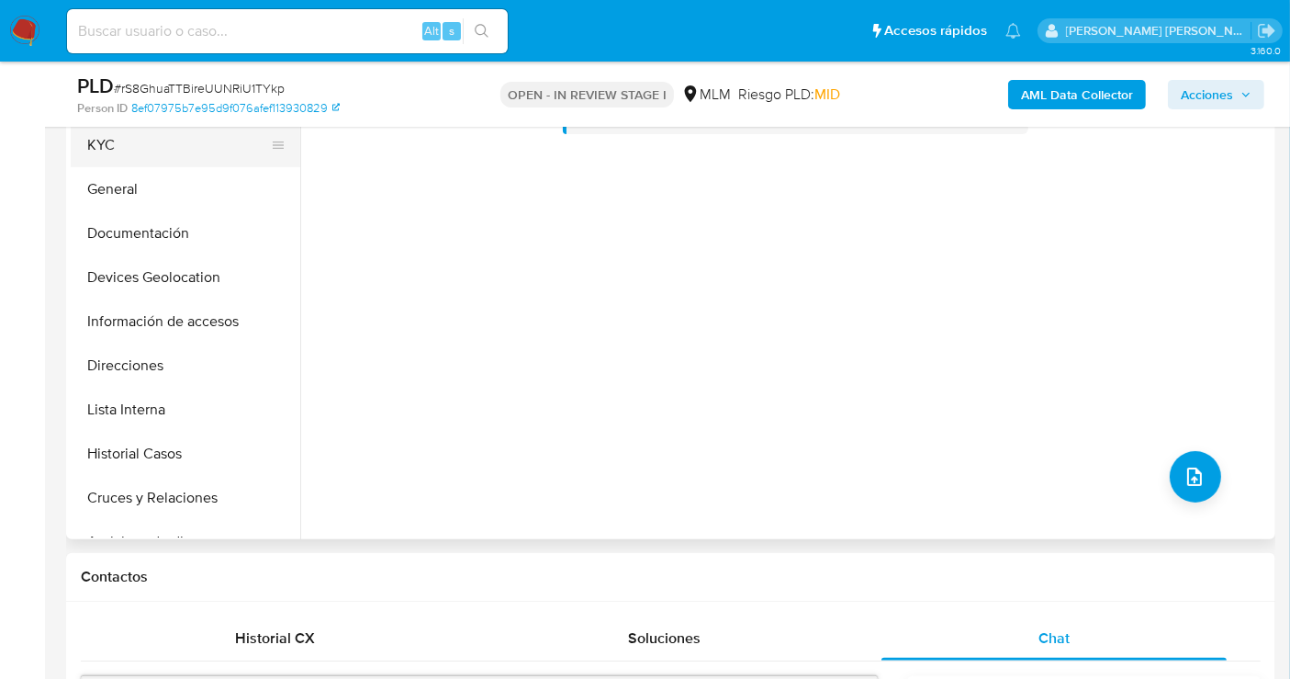
click at [108, 144] on button "KYC" at bounding box center [178, 145] width 215 height 44
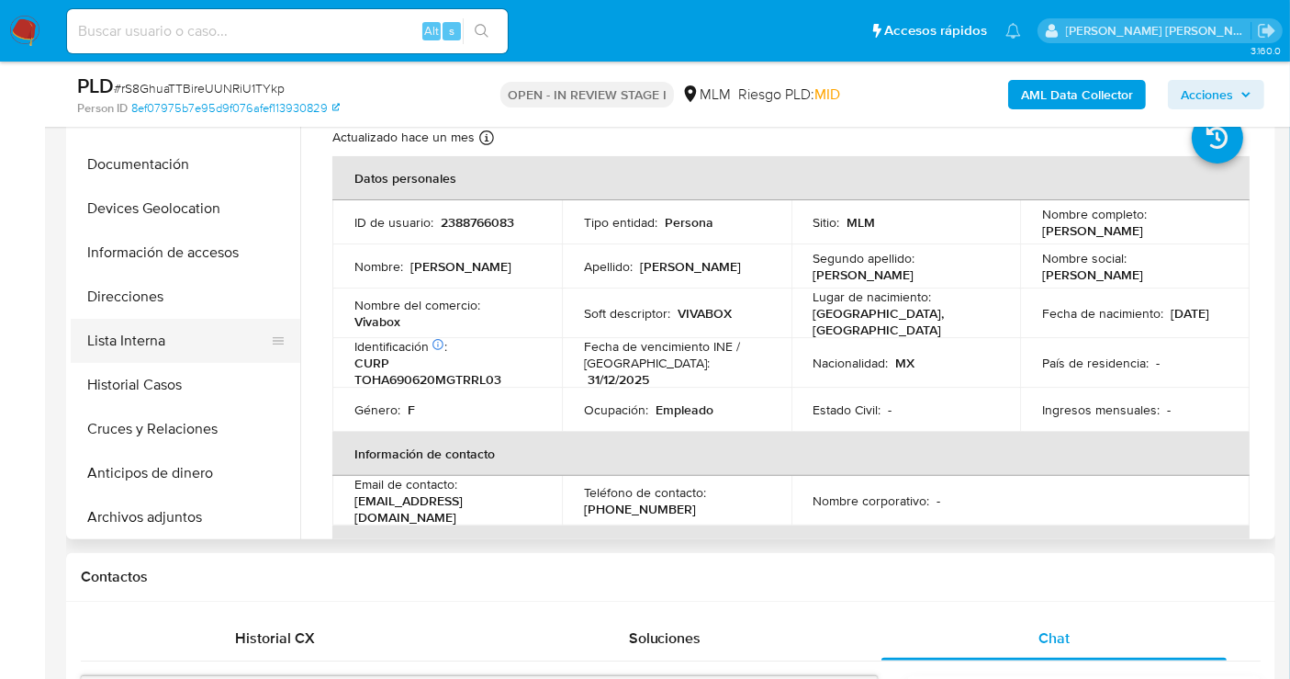
scroll to position [102, 0]
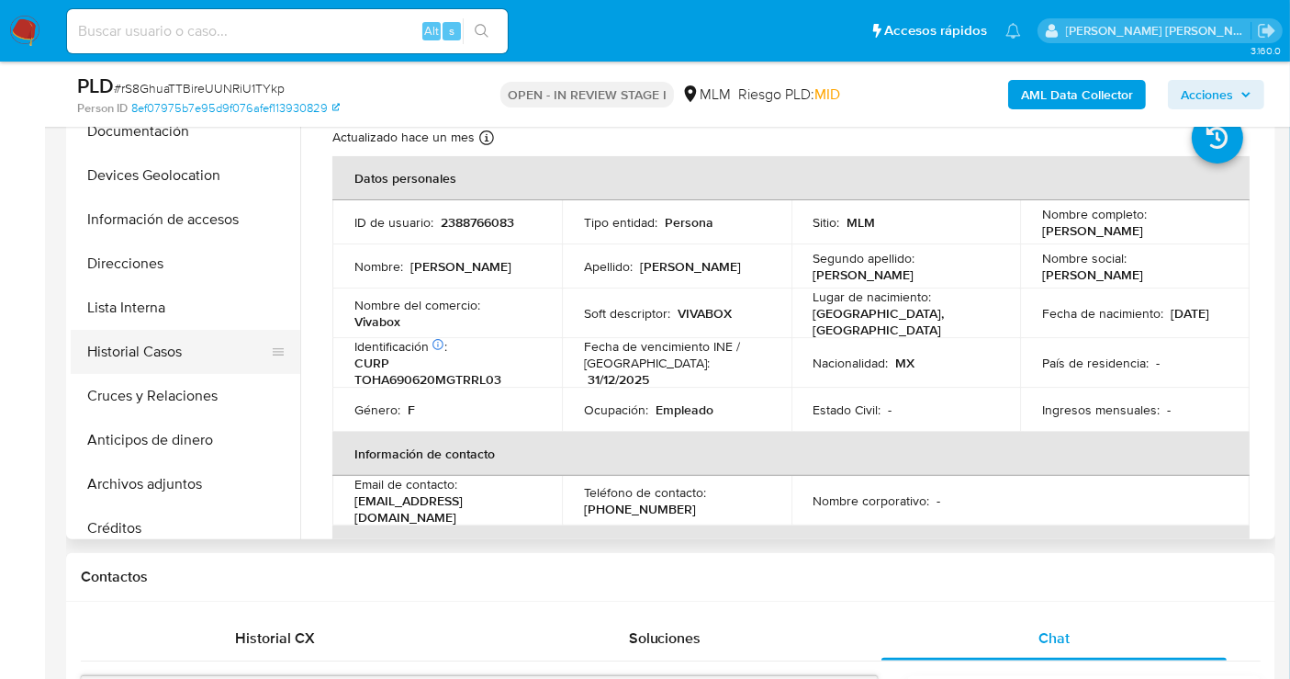
click at [130, 333] on button "Historial Casos" at bounding box center [178, 352] width 215 height 44
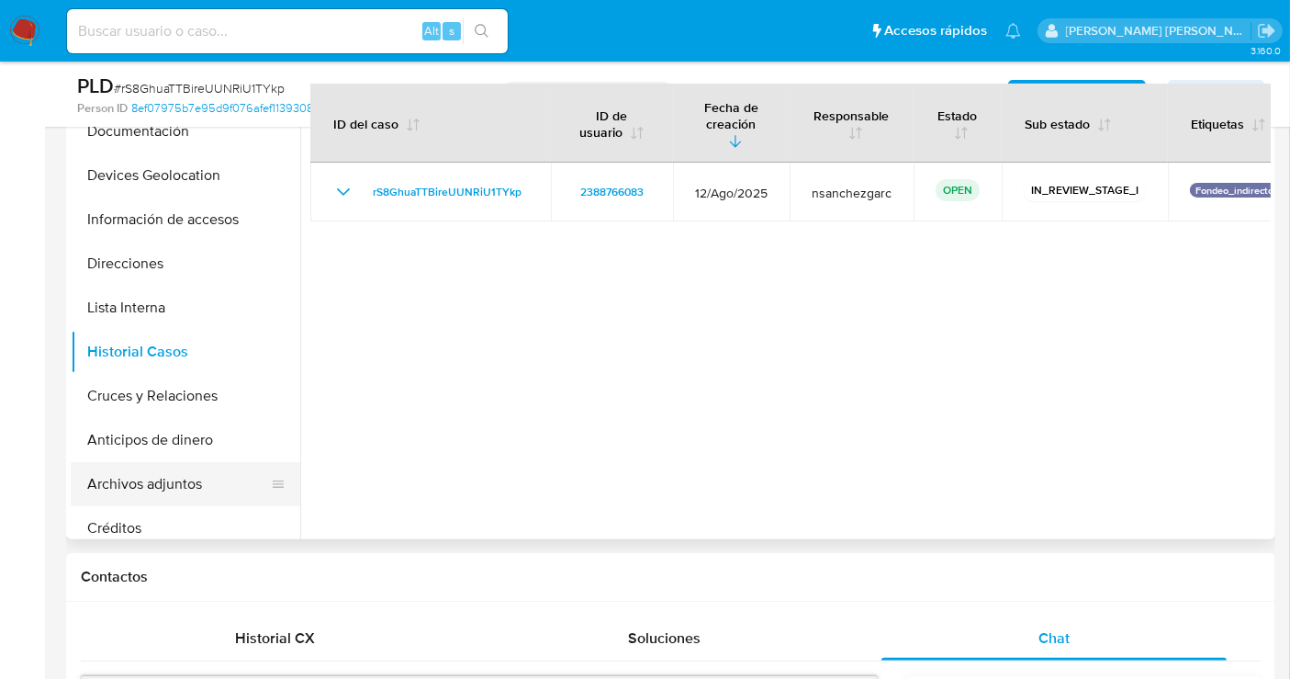
click at [160, 489] on button "Archivos adjuntos" at bounding box center [178, 484] width 215 height 44
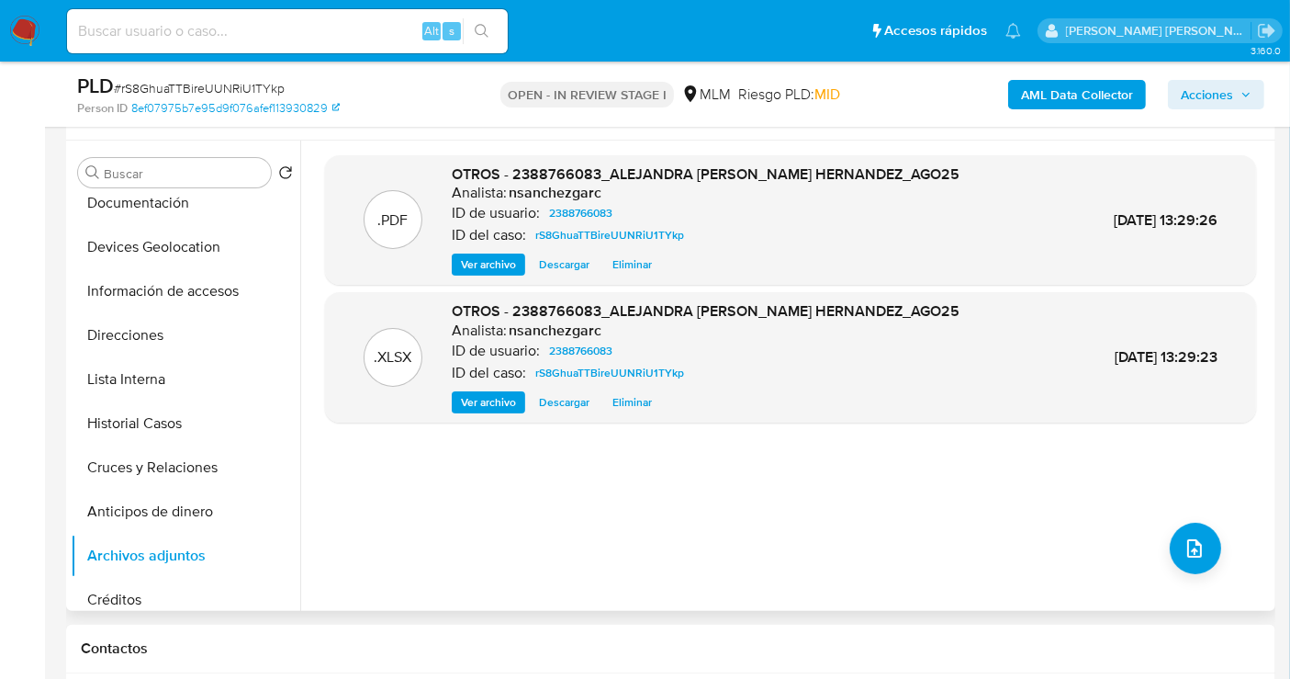
scroll to position [306, 0]
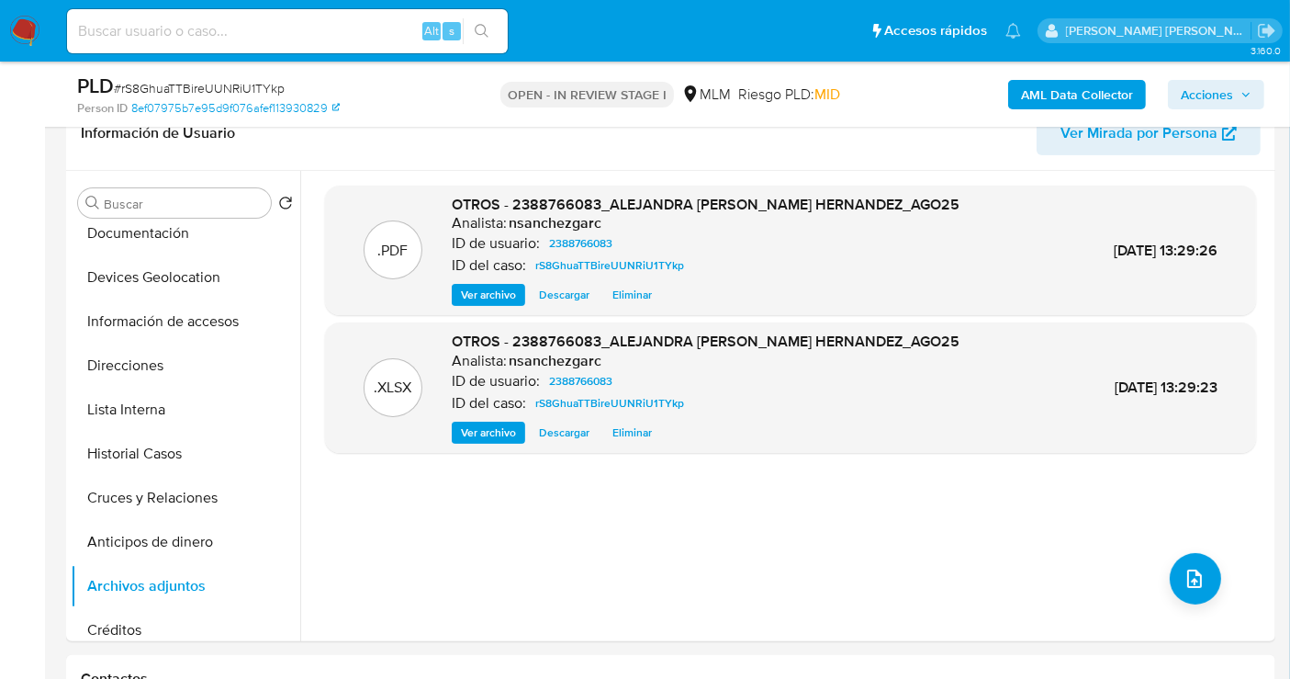
click at [1231, 107] on span "Acciones" at bounding box center [1207, 94] width 52 height 29
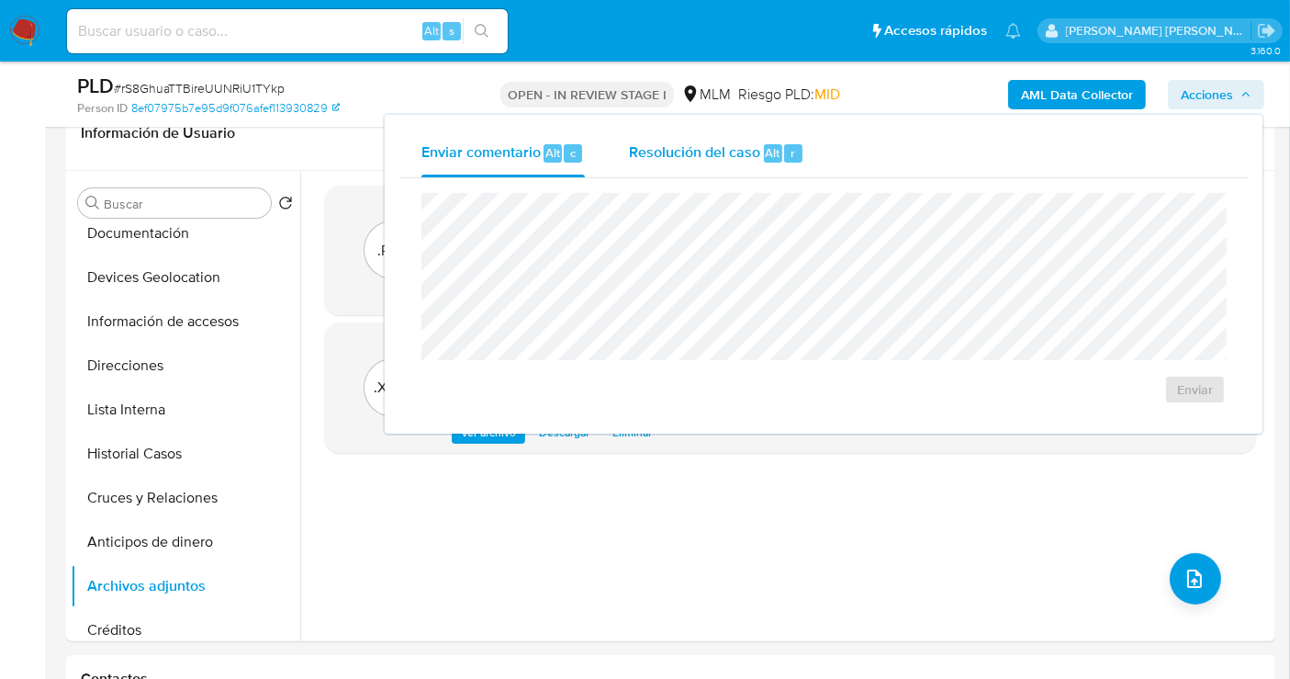
click at [725, 154] on span "Resolución del caso" at bounding box center [694, 151] width 131 height 21
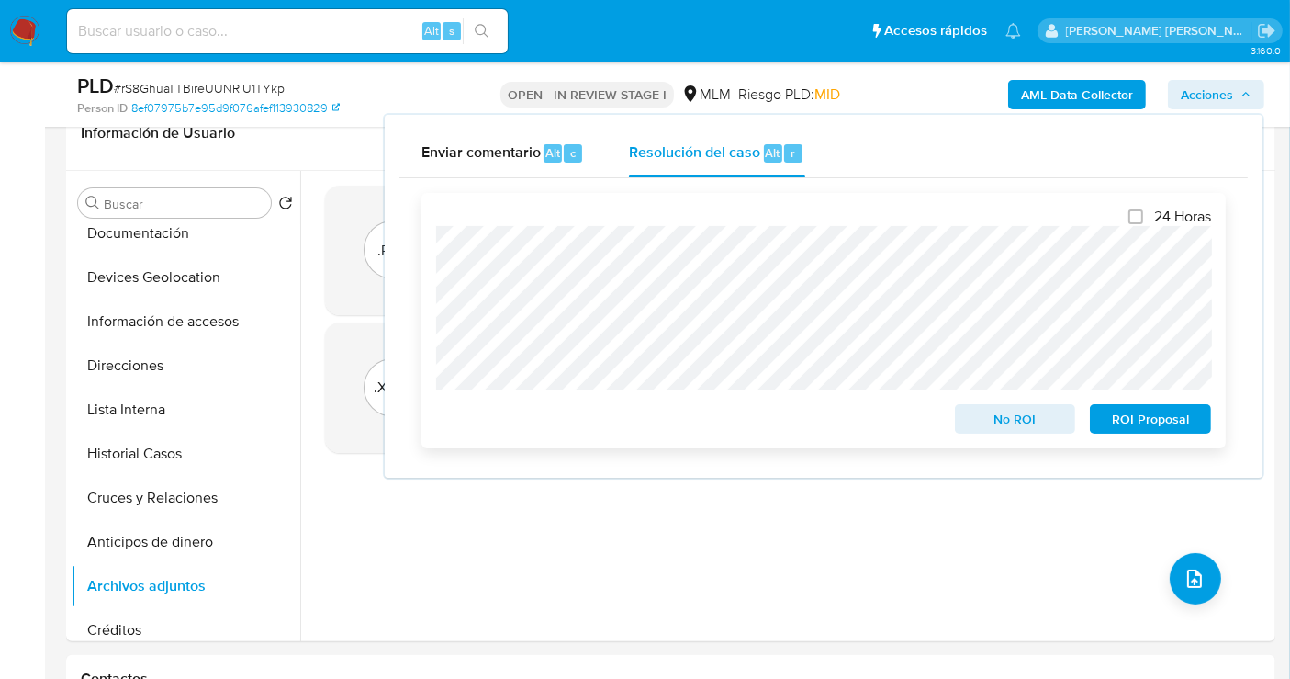
scroll to position [408, 0]
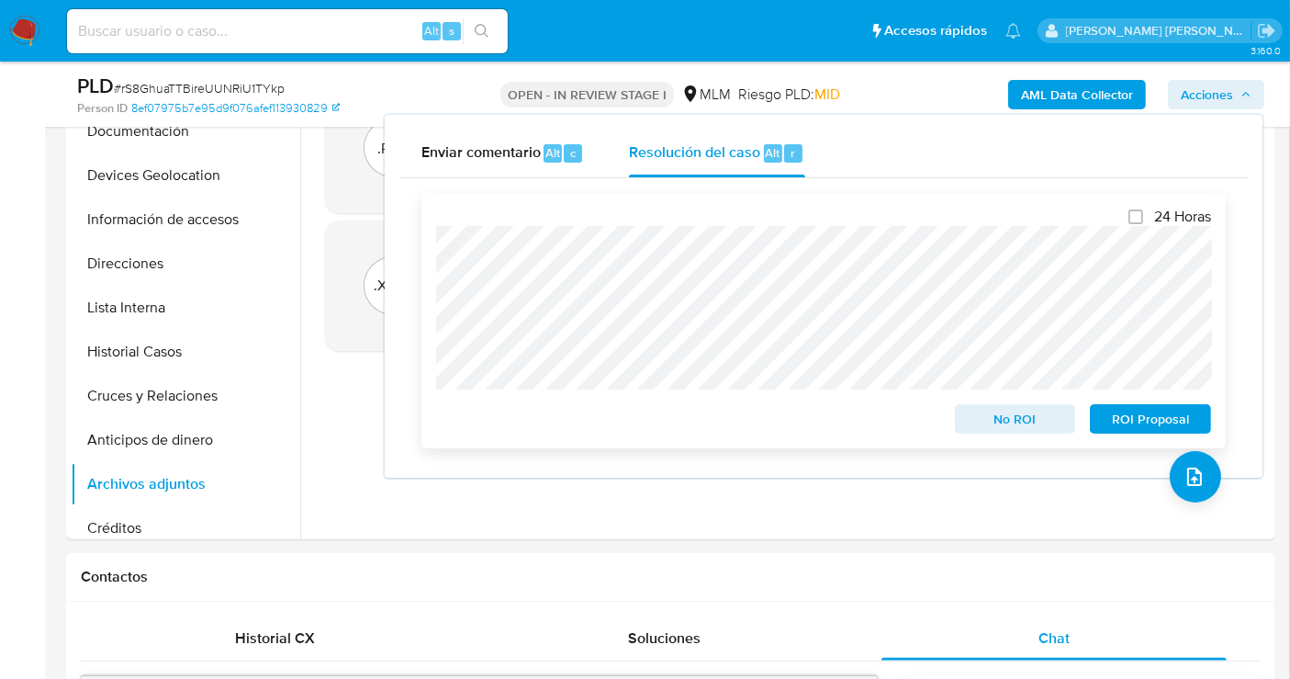
click at [1130, 426] on span "ROI Proposal" at bounding box center [1151, 419] width 96 height 26
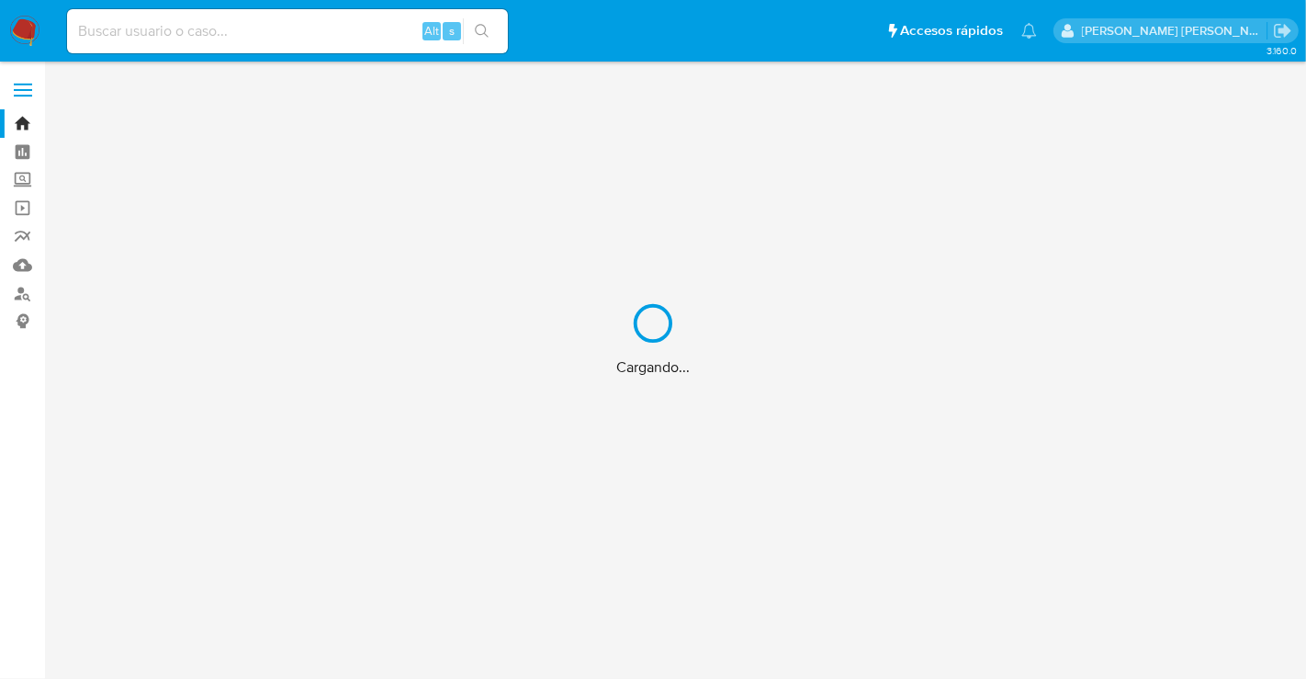
click at [147, 17] on div "Cargando..." at bounding box center [653, 339] width 1306 height 679
click at [124, 27] on div "Cargando..." at bounding box center [653, 339] width 1306 height 679
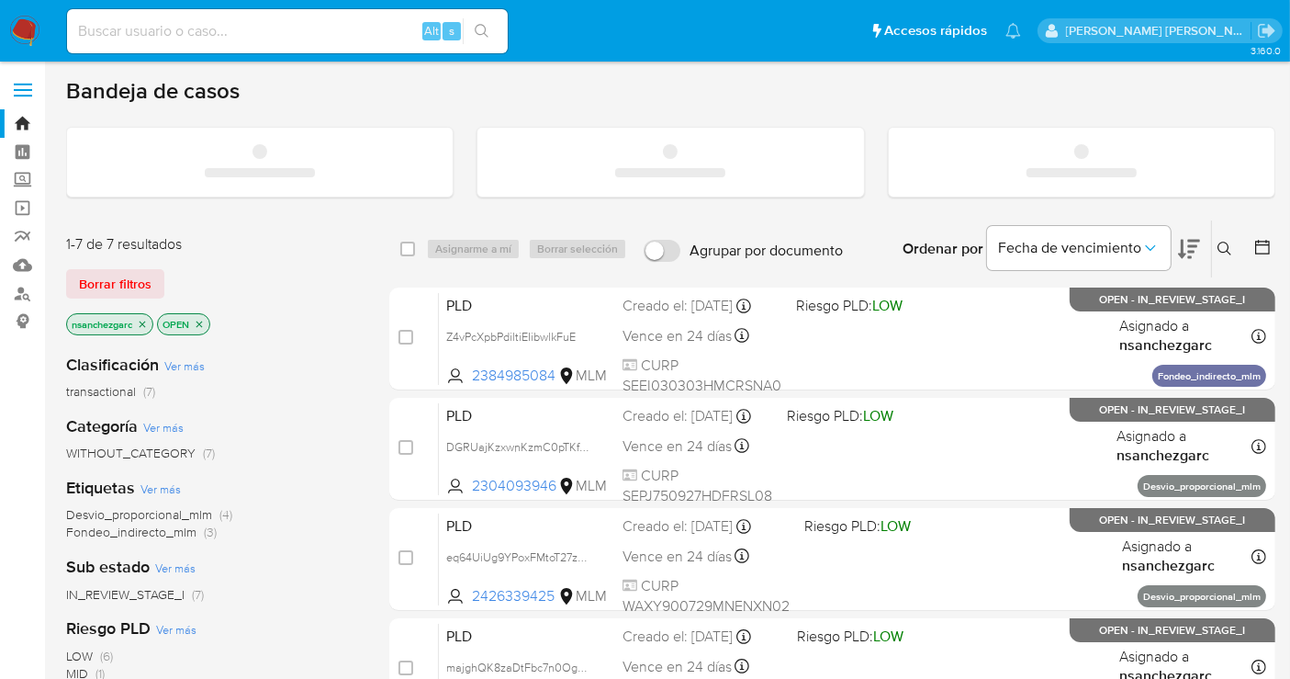
click at [108, 30] on input at bounding box center [287, 31] width 441 height 24
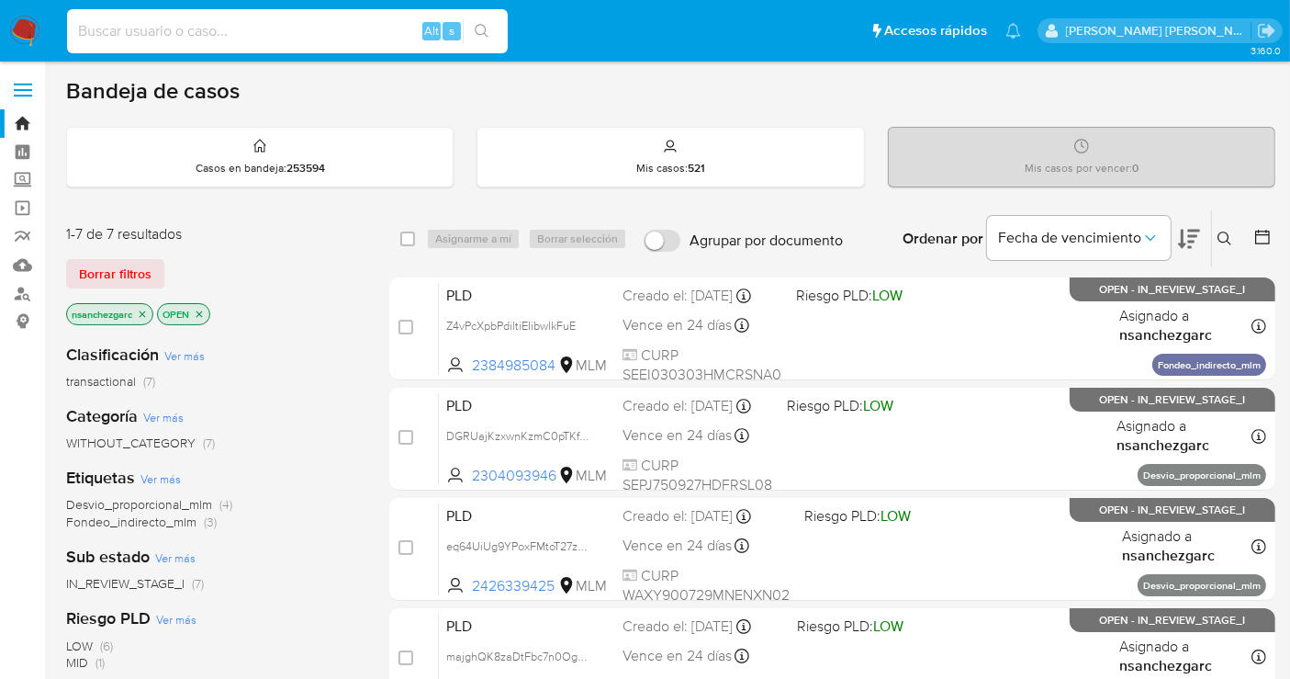
paste input "1352242232"
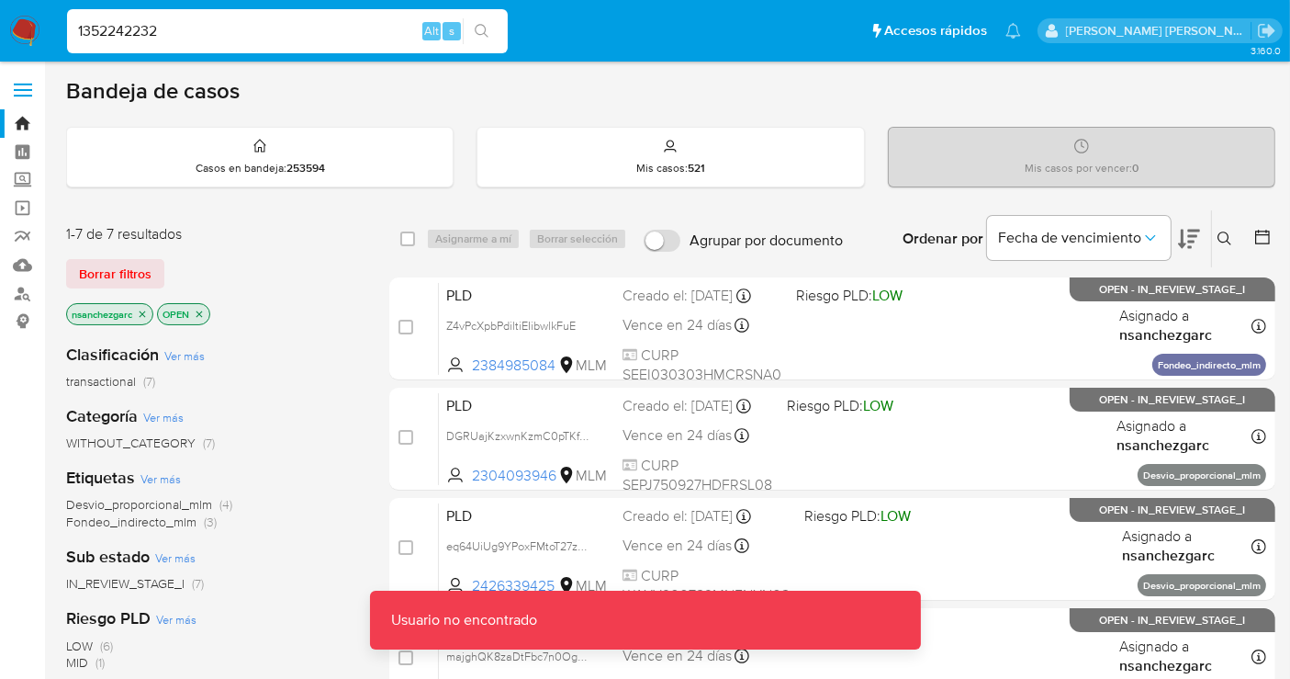
click at [212, 43] on div "1352242232 Alt s" at bounding box center [287, 31] width 441 height 44
click at [199, 33] on input "1352242232" at bounding box center [287, 31] width 441 height 24
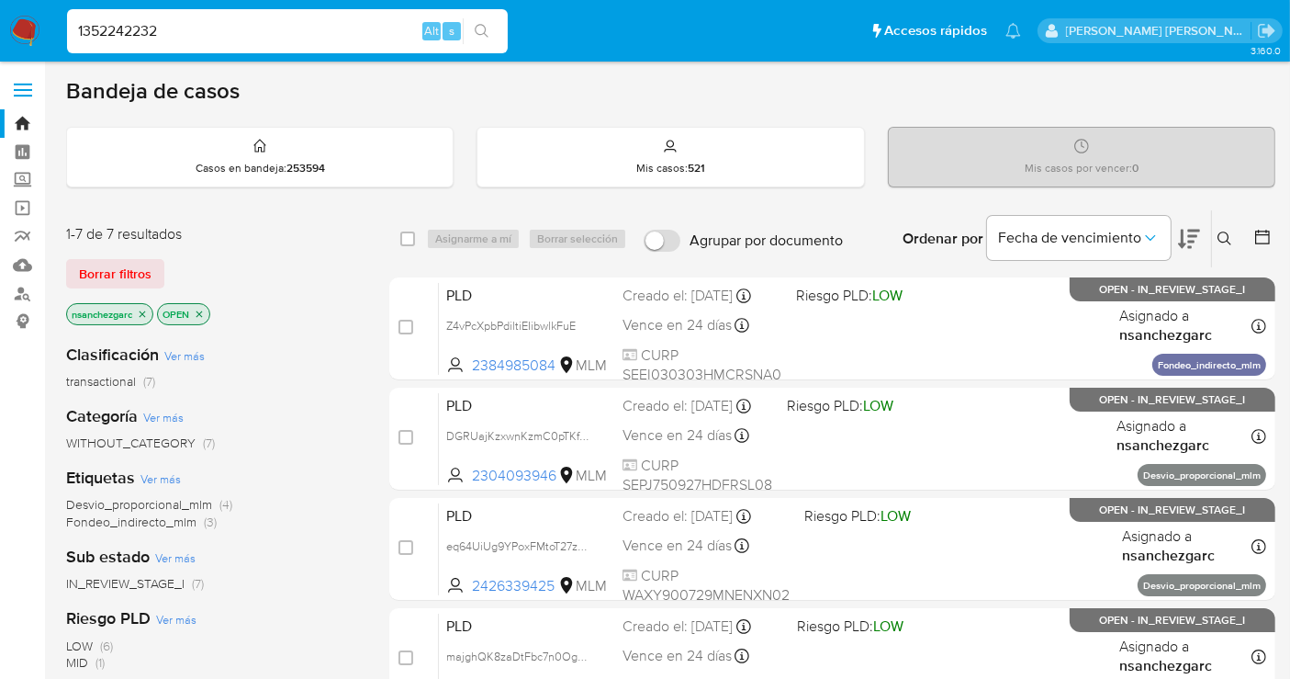
type input "1352242232"
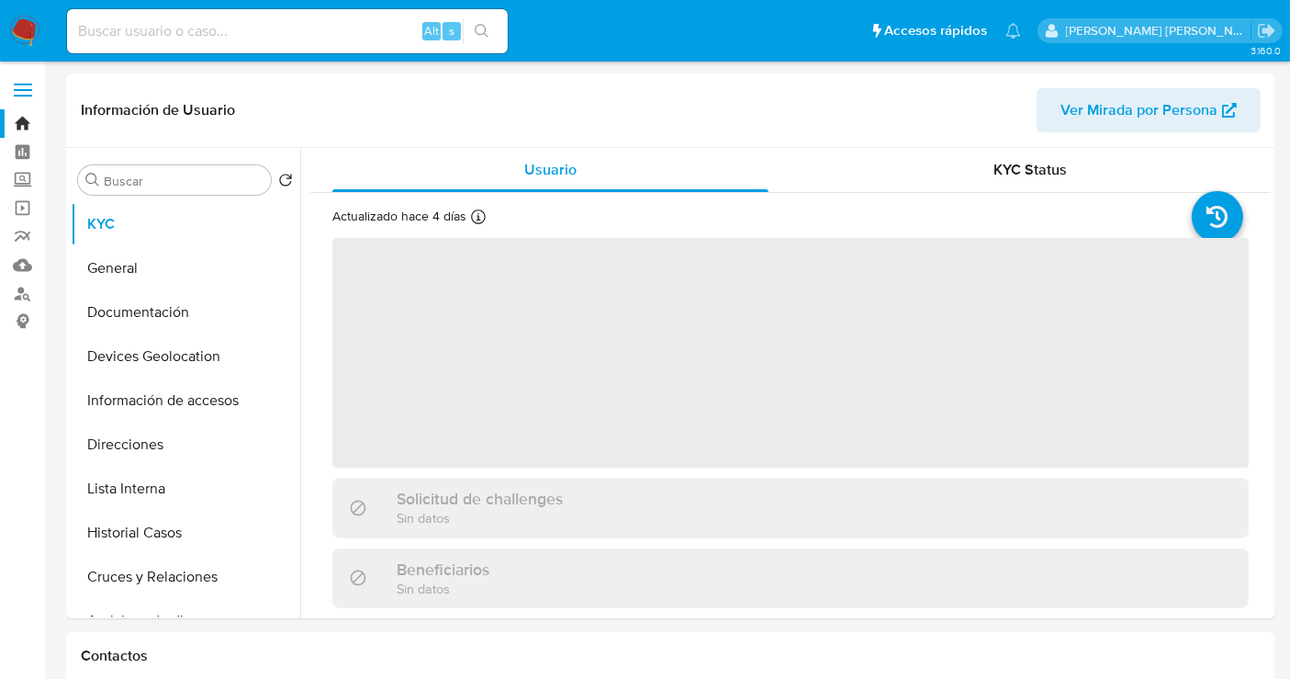
select select "10"
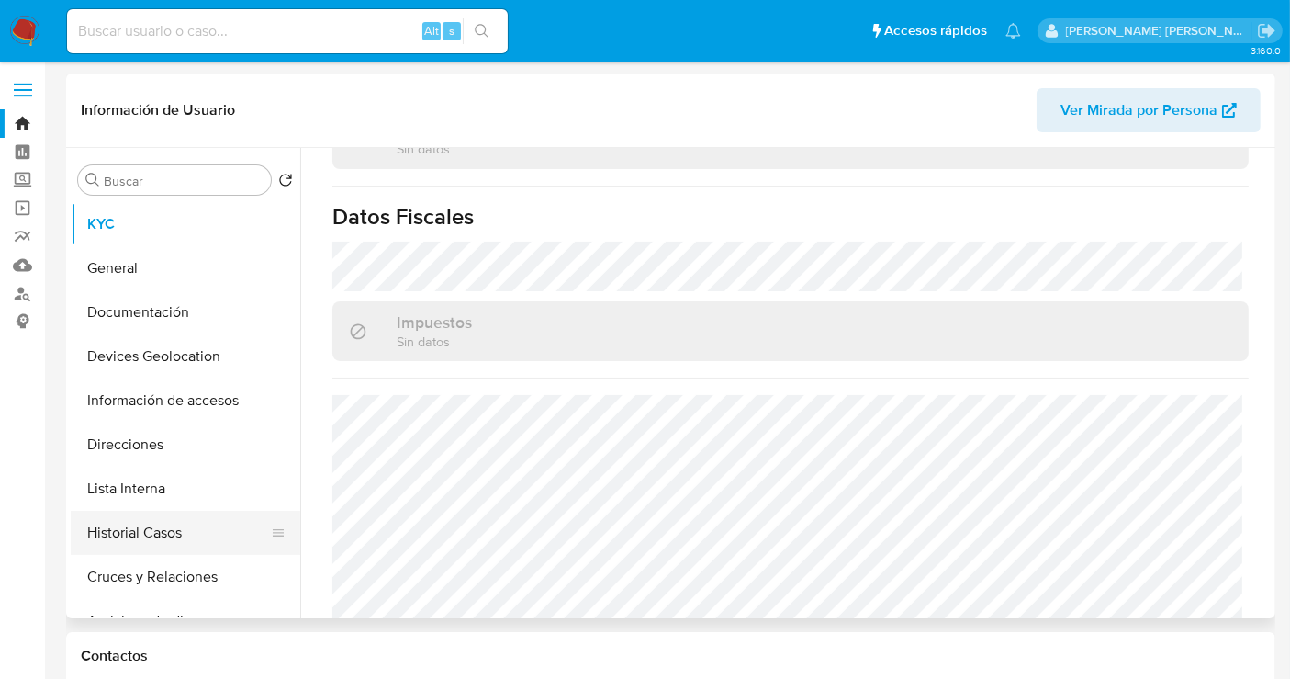
click at [132, 532] on button "Historial Casos" at bounding box center [178, 533] width 215 height 44
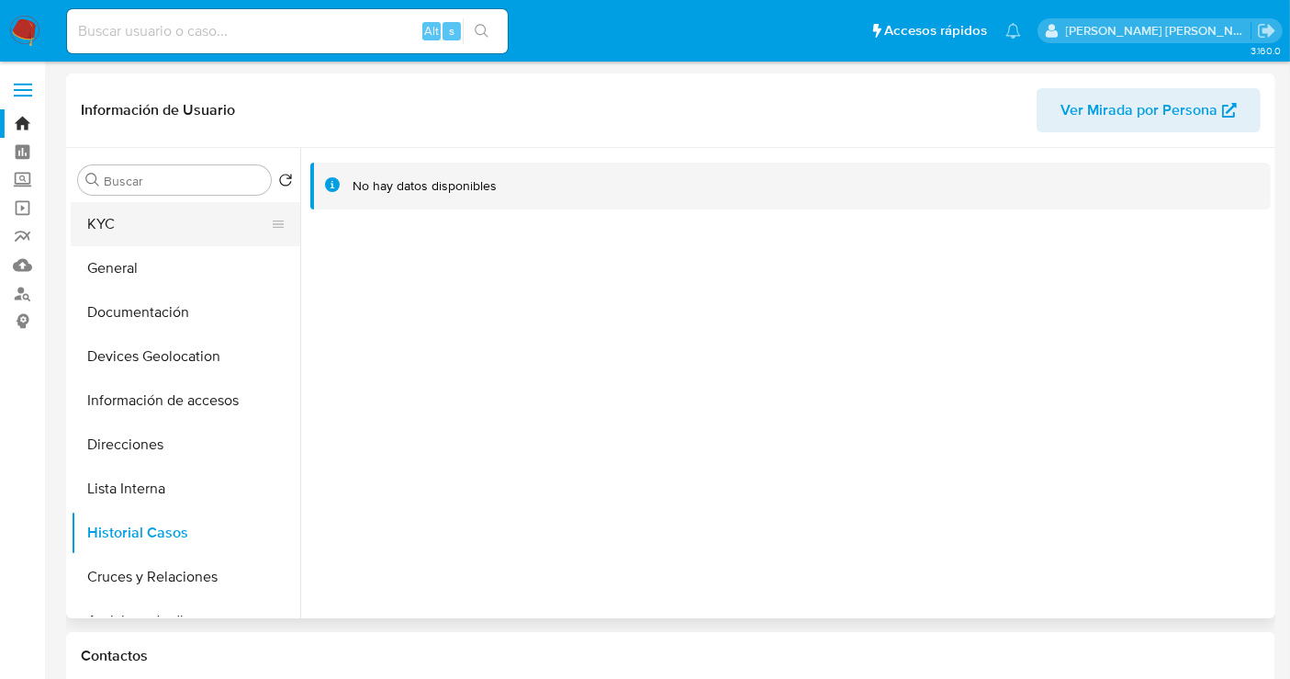
click at [114, 230] on button "KYC" at bounding box center [178, 224] width 215 height 44
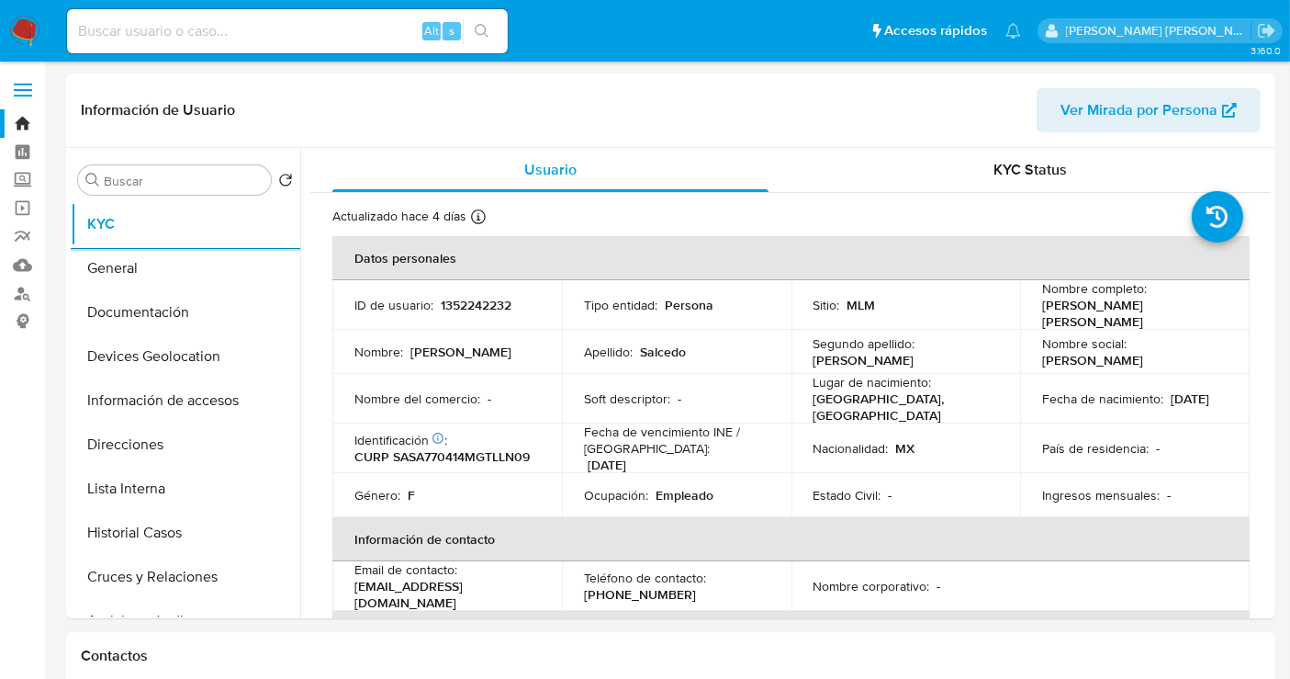
click at [135, 23] on input at bounding box center [287, 31] width 441 height 24
paste input "2522996948"
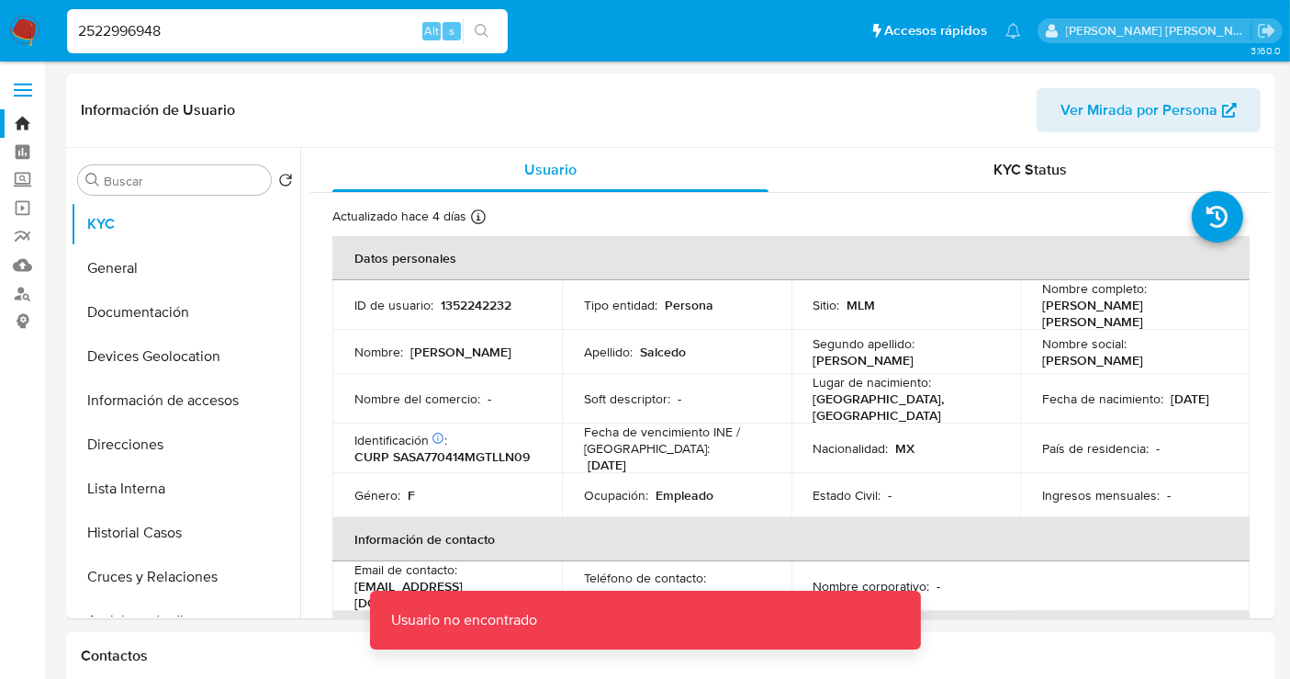
click at [179, 35] on input "2522996948" at bounding box center [287, 31] width 441 height 24
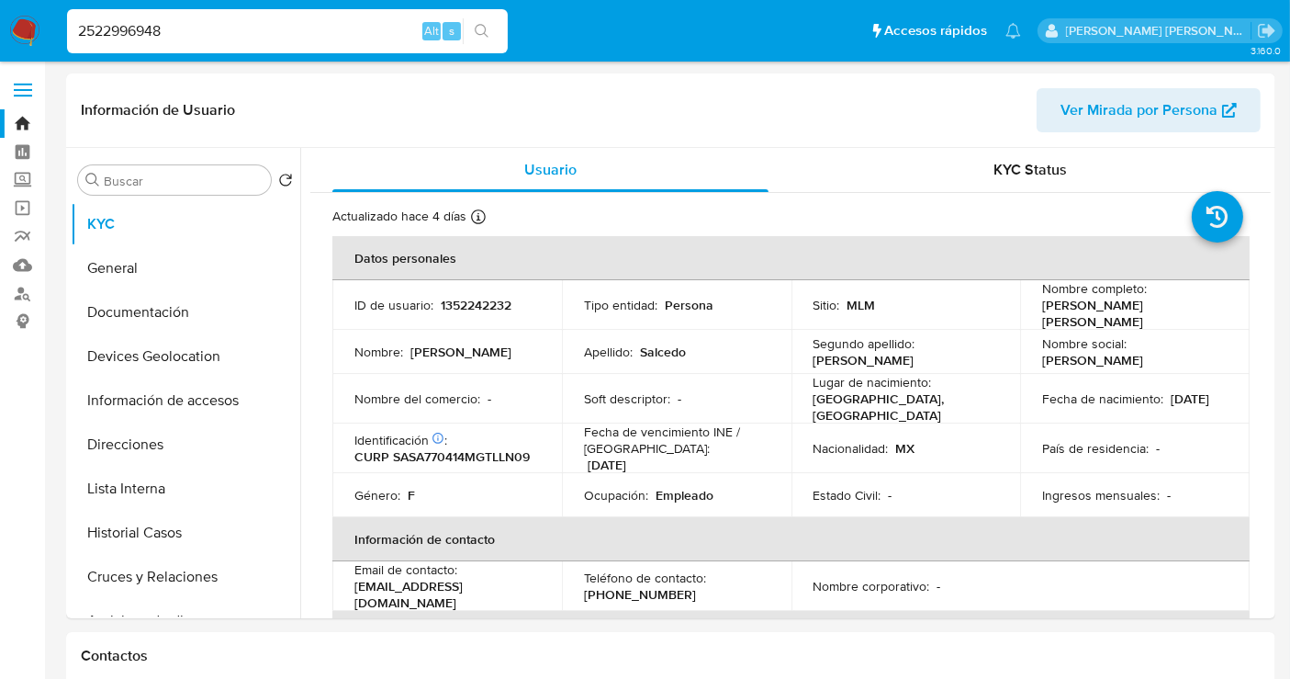
type input "2522996948"
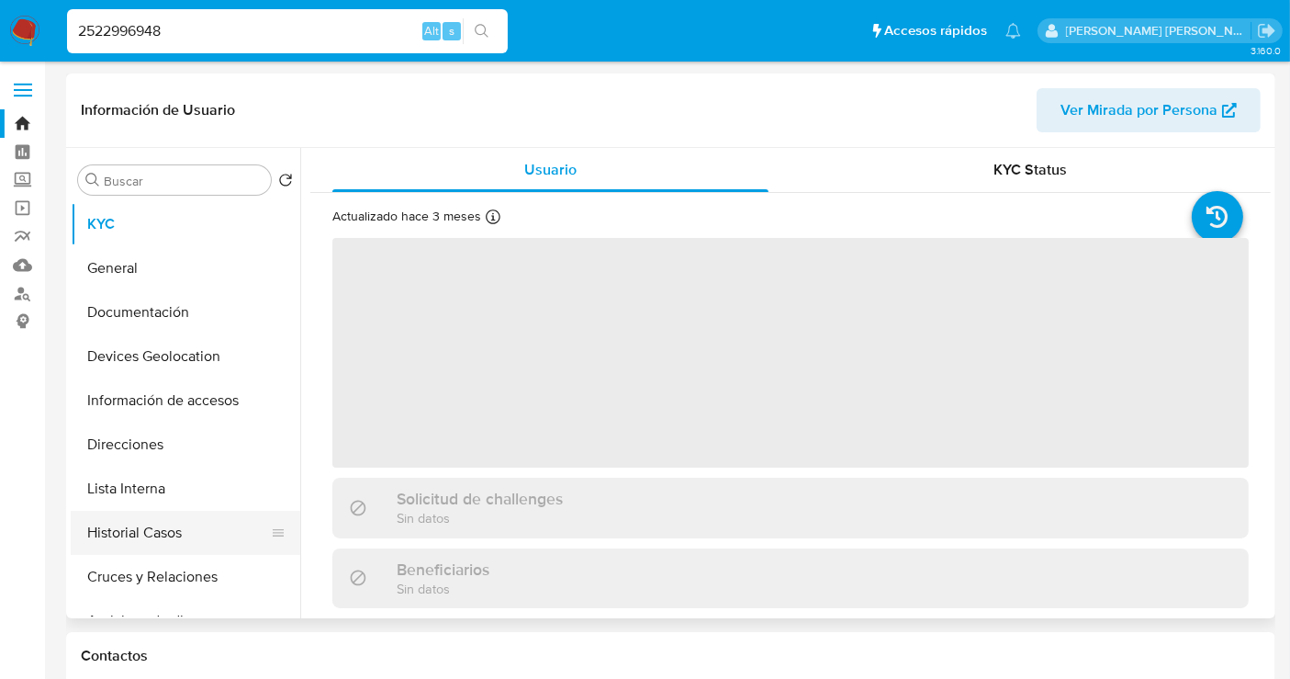
select select "10"
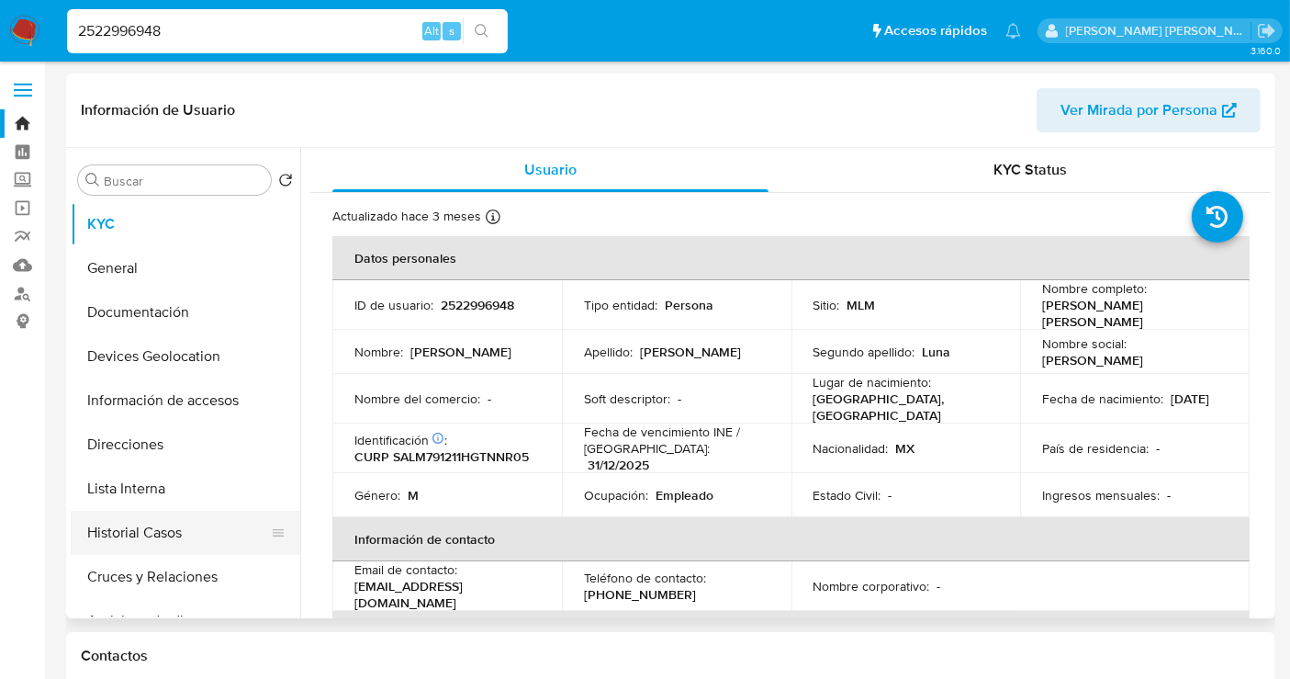
click at [162, 525] on button "Historial Casos" at bounding box center [178, 533] width 215 height 44
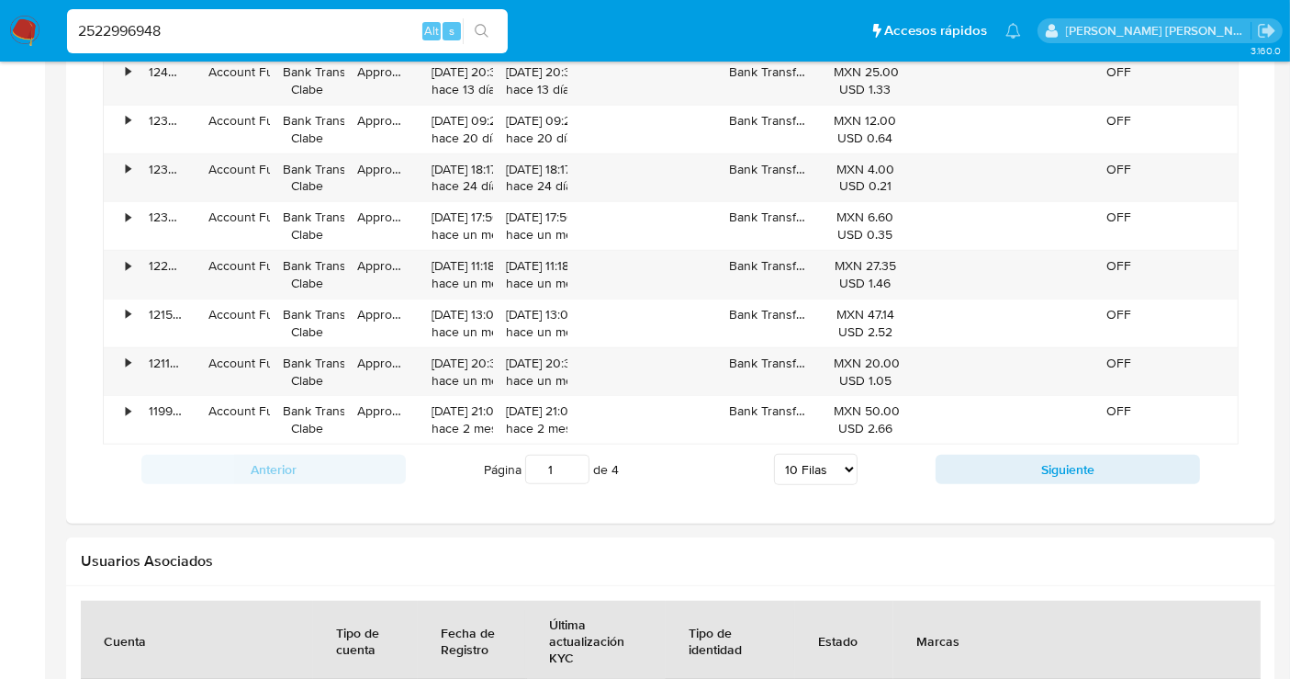
scroll to position [1428, 0]
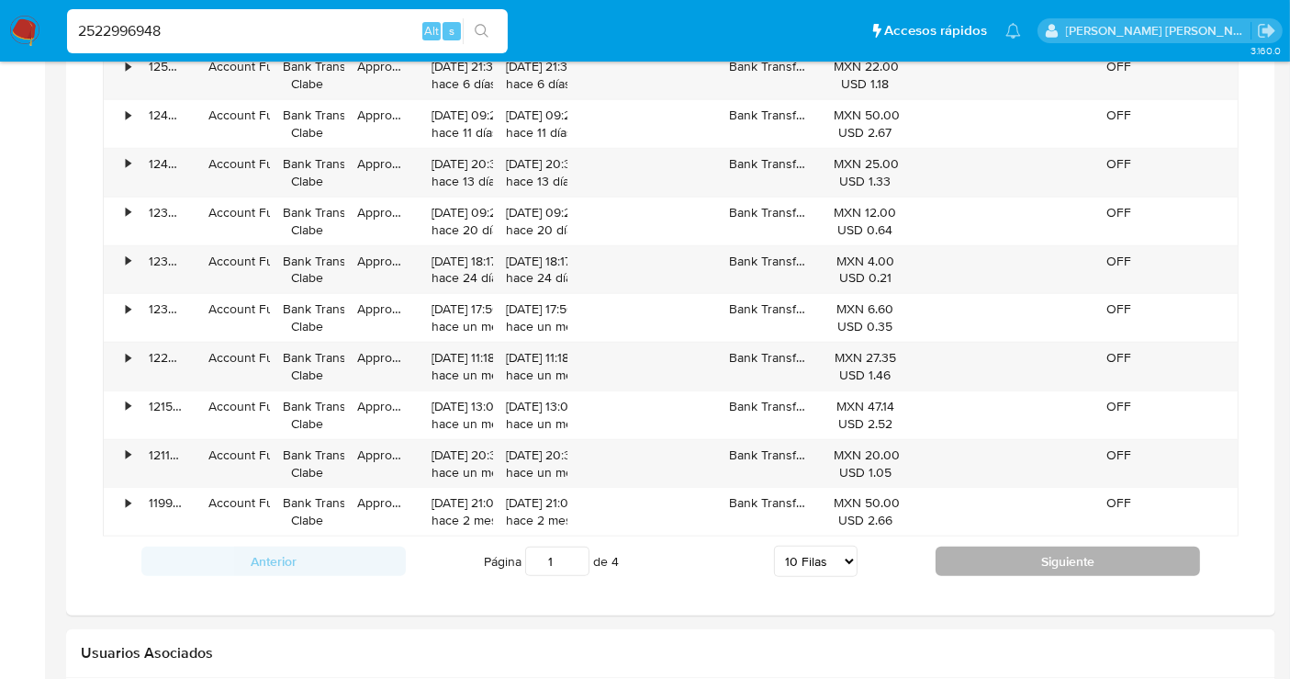
click at [1007, 558] on button "Siguiente" at bounding box center [1068, 561] width 265 height 29
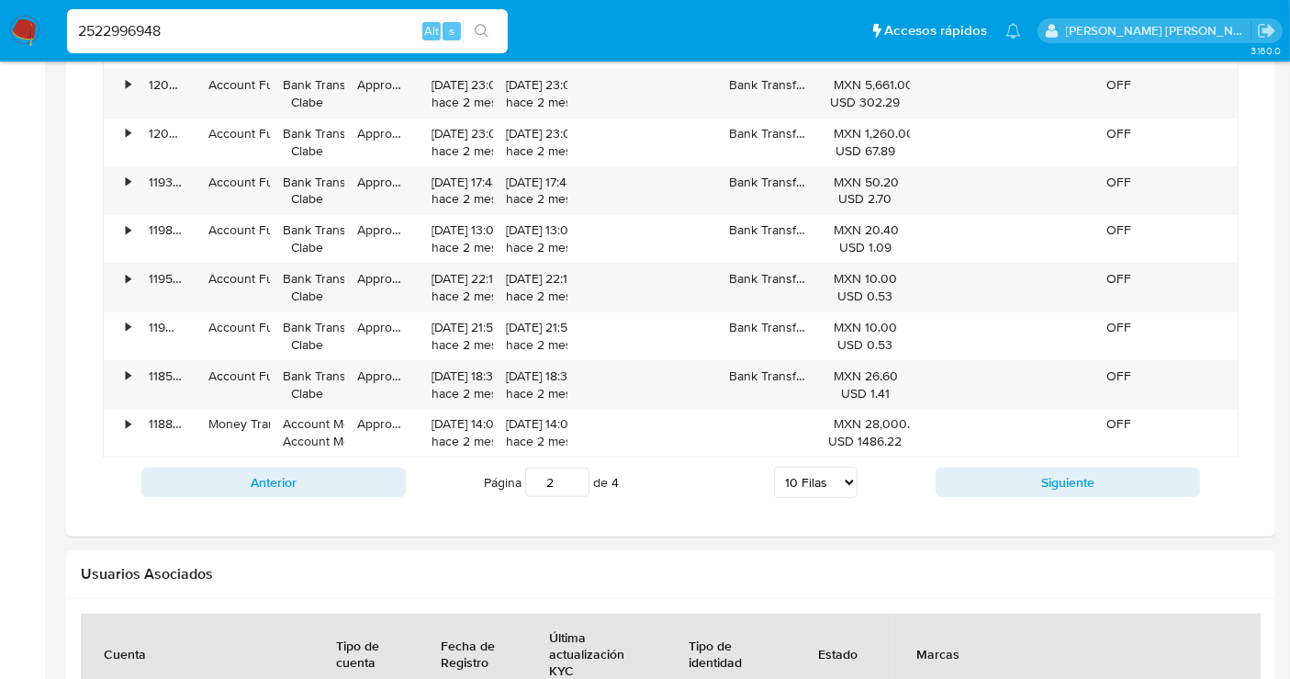
scroll to position [1632, 0]
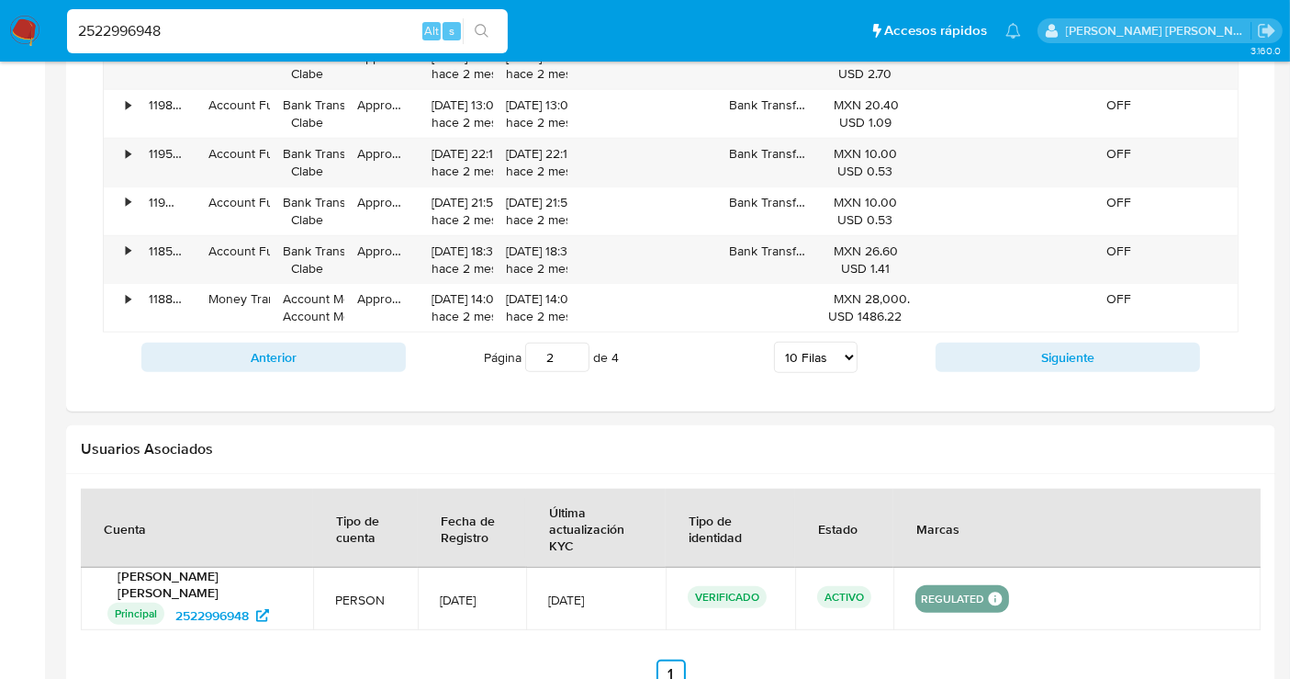
click at [1013, 332] on div "Anterior Página 2 de 4 5 Filas 10 Filas 20 Filas 25 Filas 50 Filas 100 Filas Si…" at bounding box center [671, 357] width 1136 height 50
click at [1020, 343] on button "Siguiente" at bounding box center [1068, 357] width 265 height 29
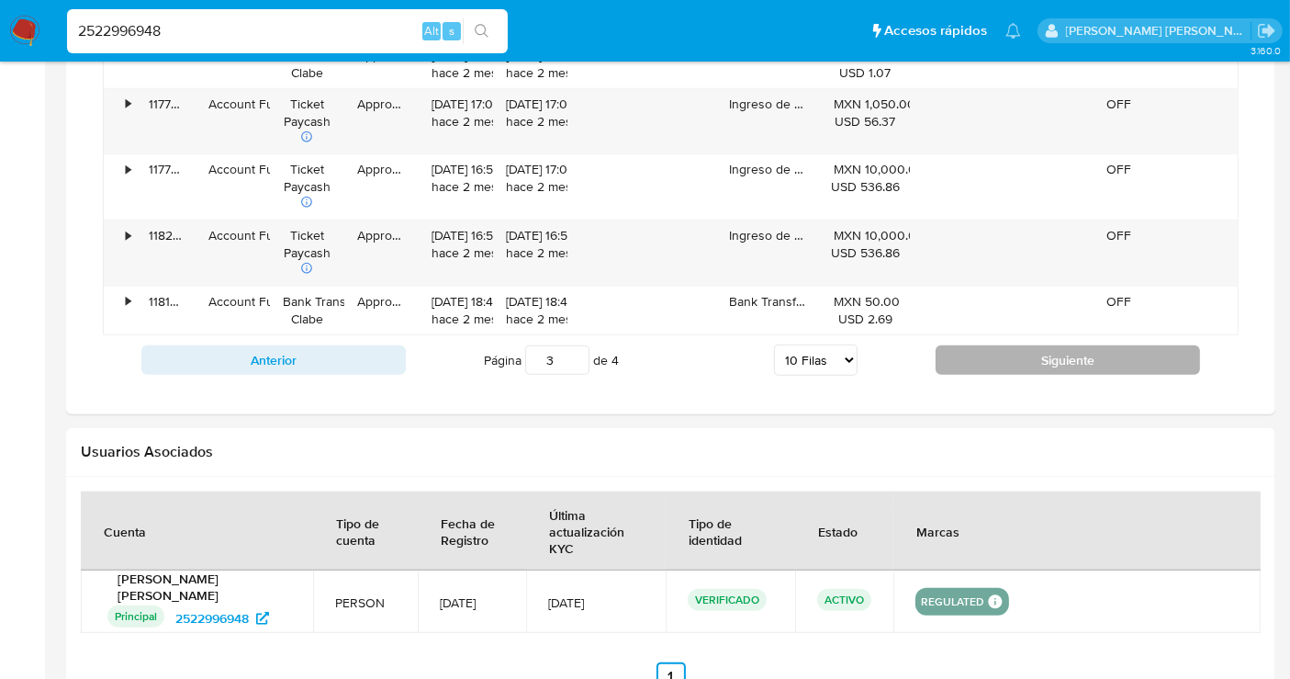
click at [1052, 353] on button "Siguiente" at bounding box center [1068, 359] width 265 height 29
type input "4"
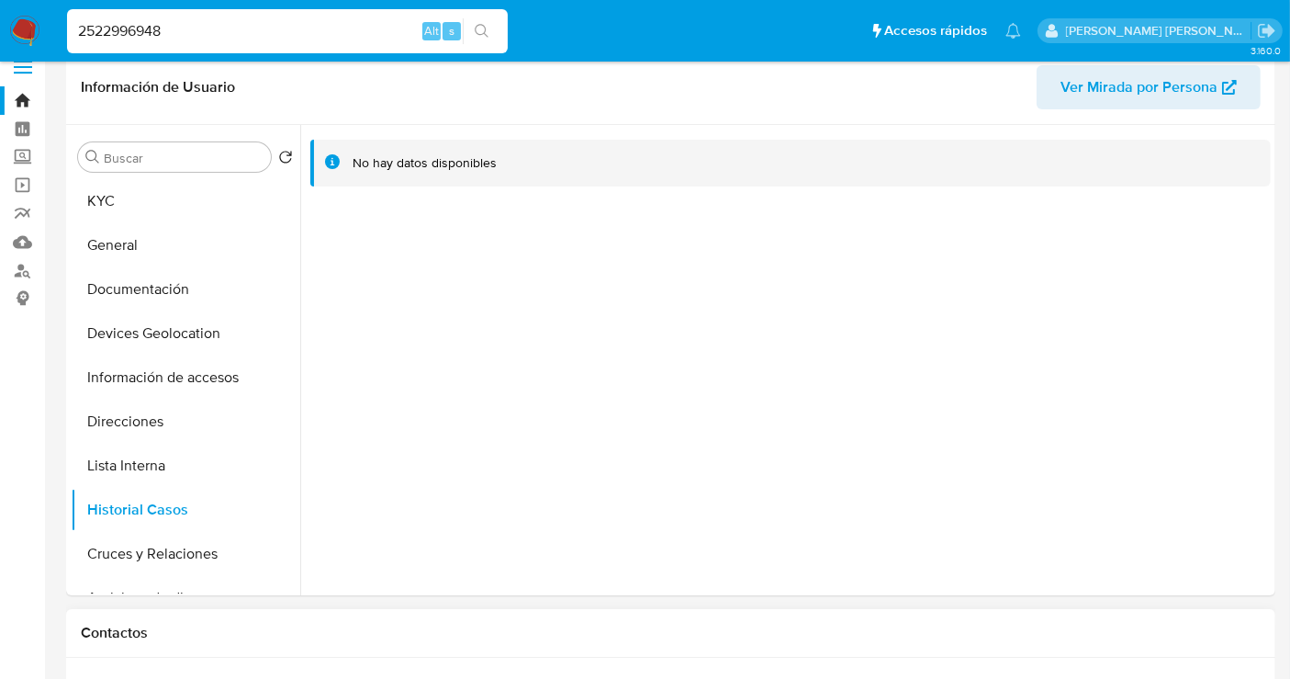
scroll to position [0, 0]
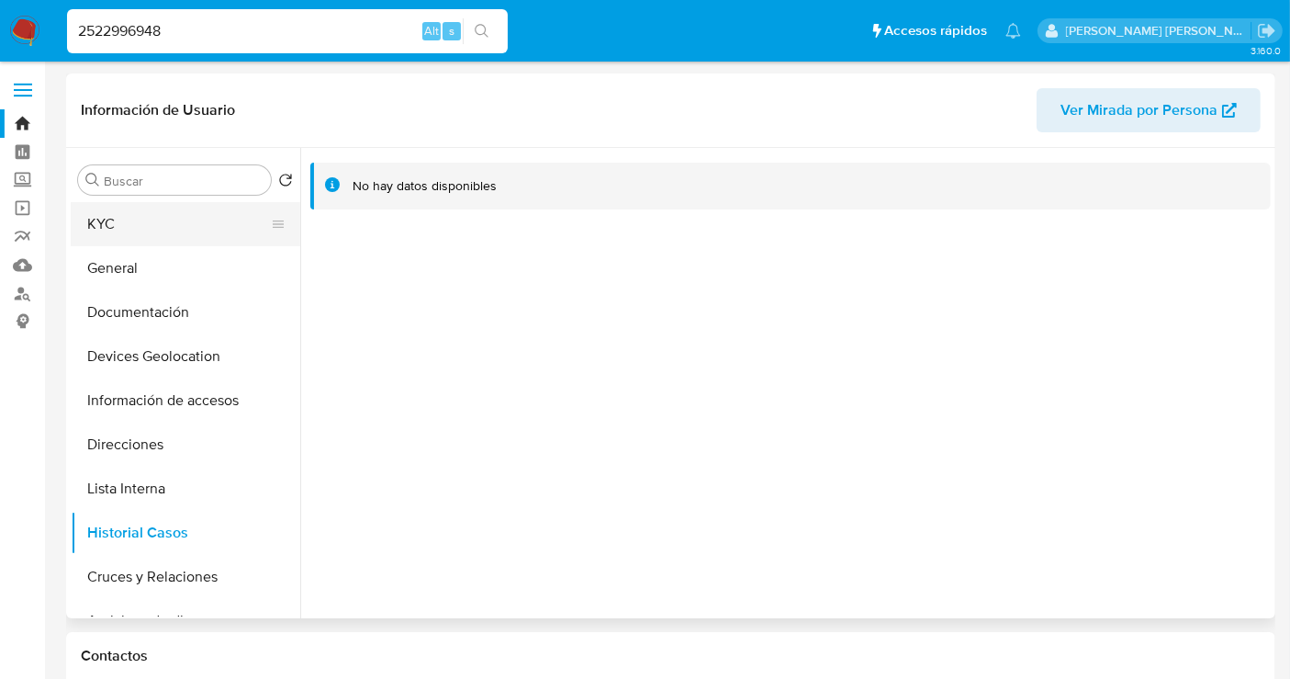
click at [113, 227] on button "KYC" at bounding box center [178, 224] width 215 height 44
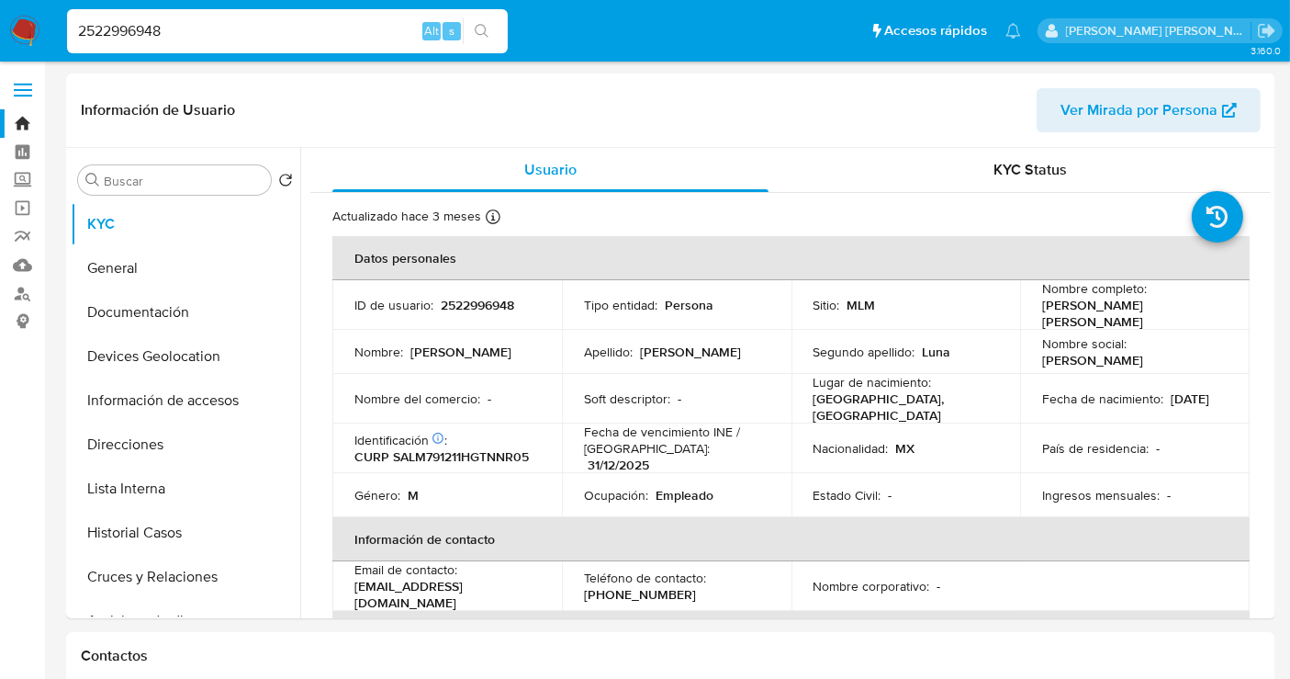
click at [133, 28] on input "2522996948" at bounding box center [287, 31] width 441 height 24
paste input "1352242232"
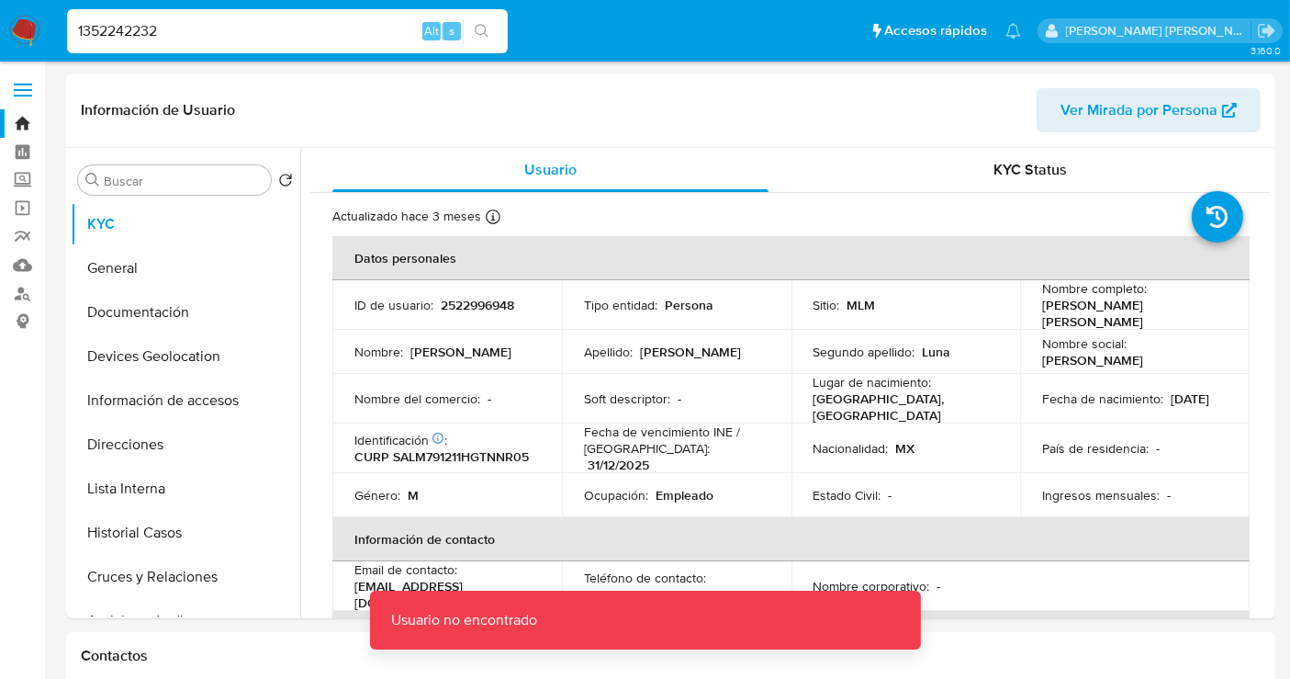
drag, startPoint x: 202, startPoint y: 46, endPoint x: 186, endPoint y: 28, distance: 24.1
click at [203, 46] on div "1352242232 Alt s" at bounding box center [287, 31] width 441 height 44
click at [186, 28] on input "1352242232" at bounding box center [287, 31] width 441 height 24
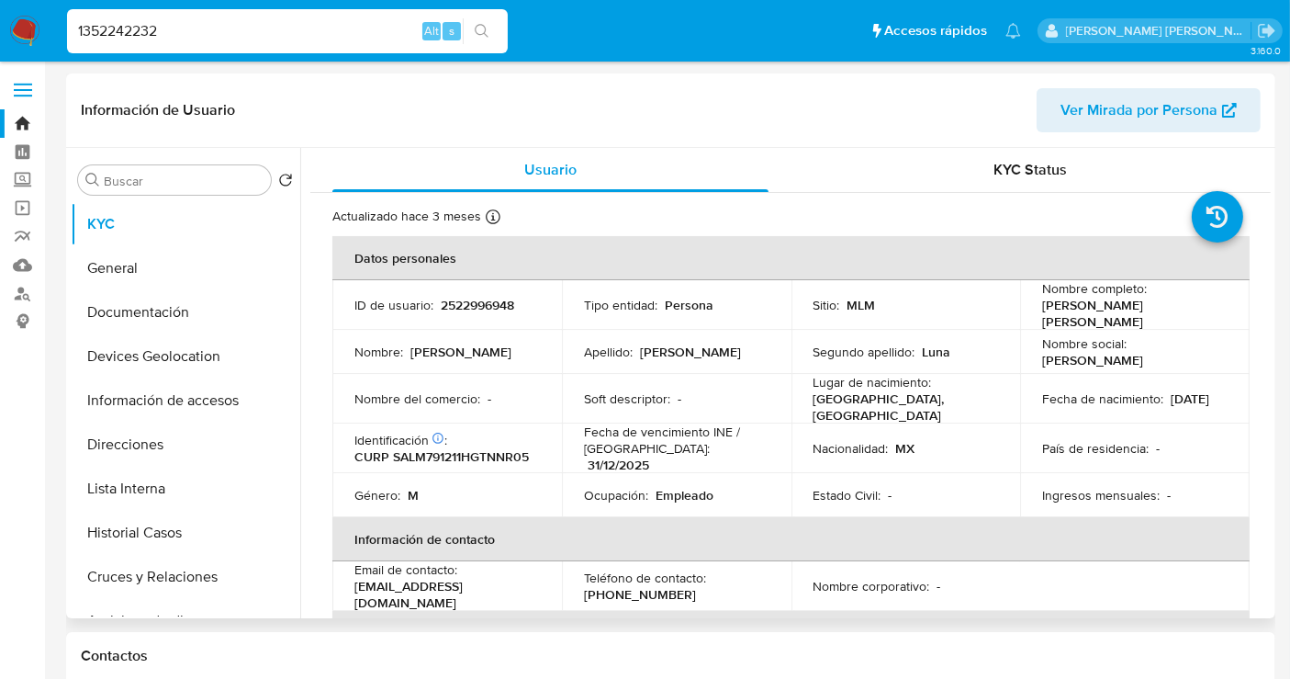
type input "1352242232"
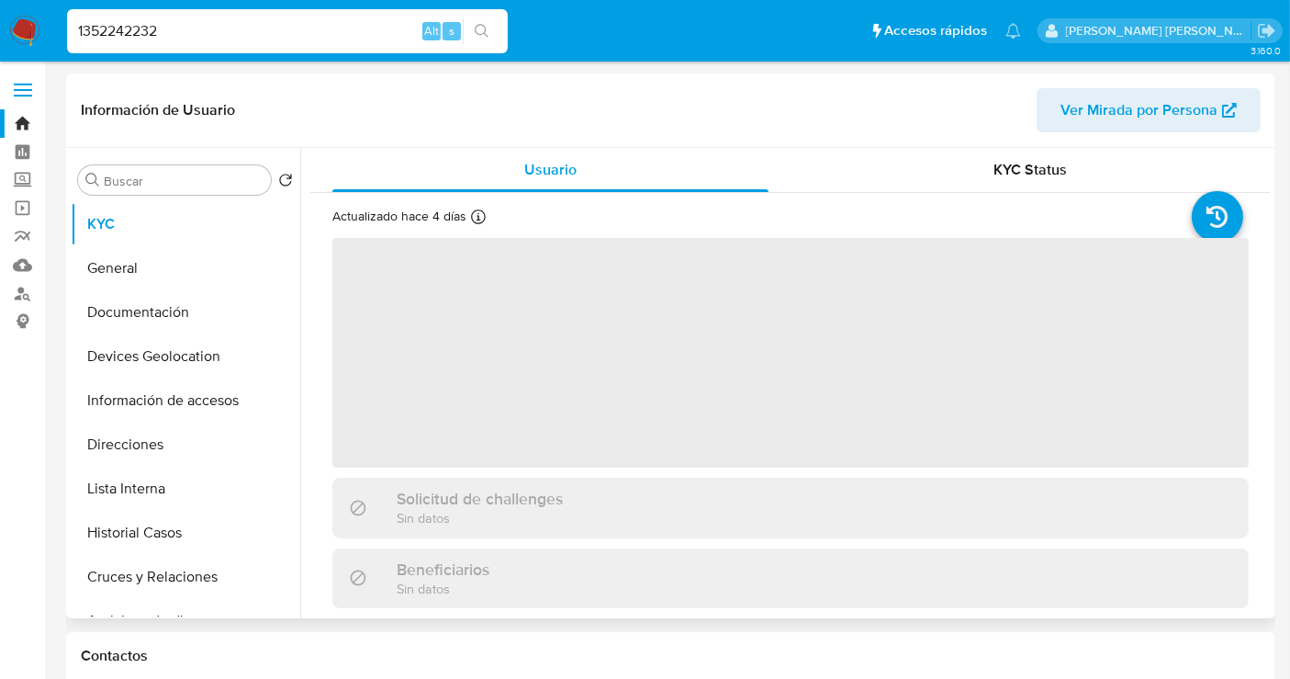
select select "10"
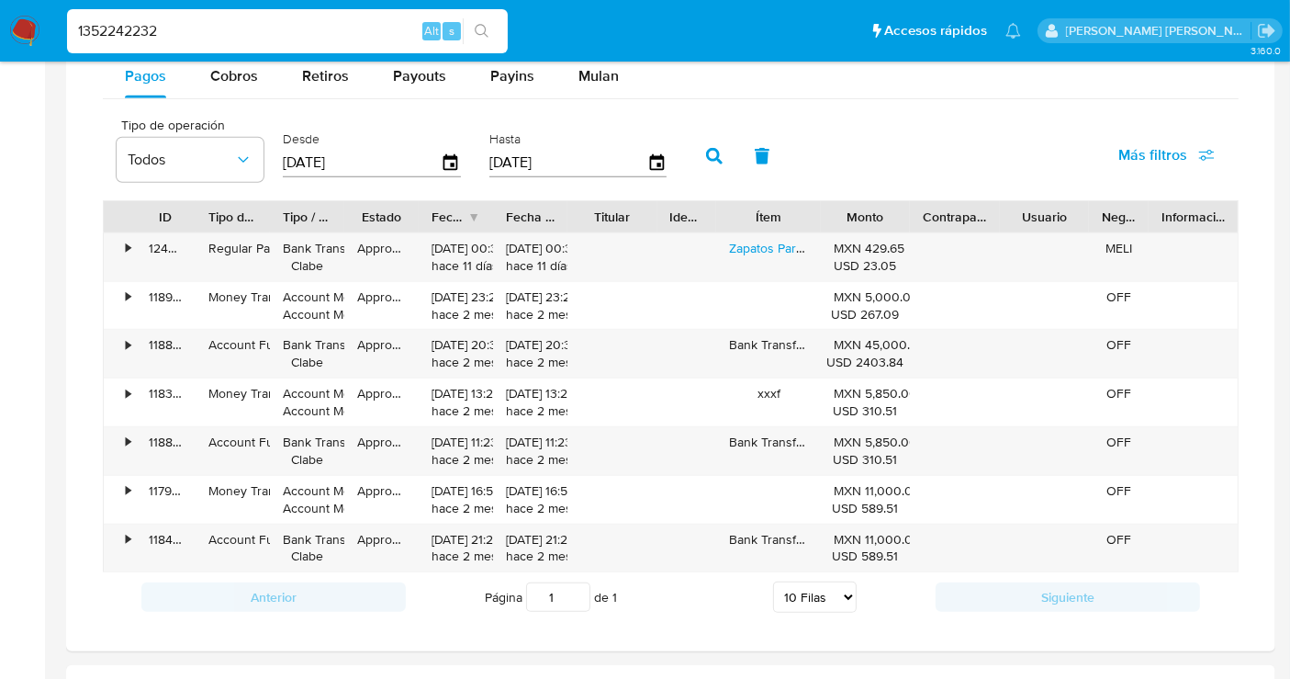
scroll to position [816, 0]
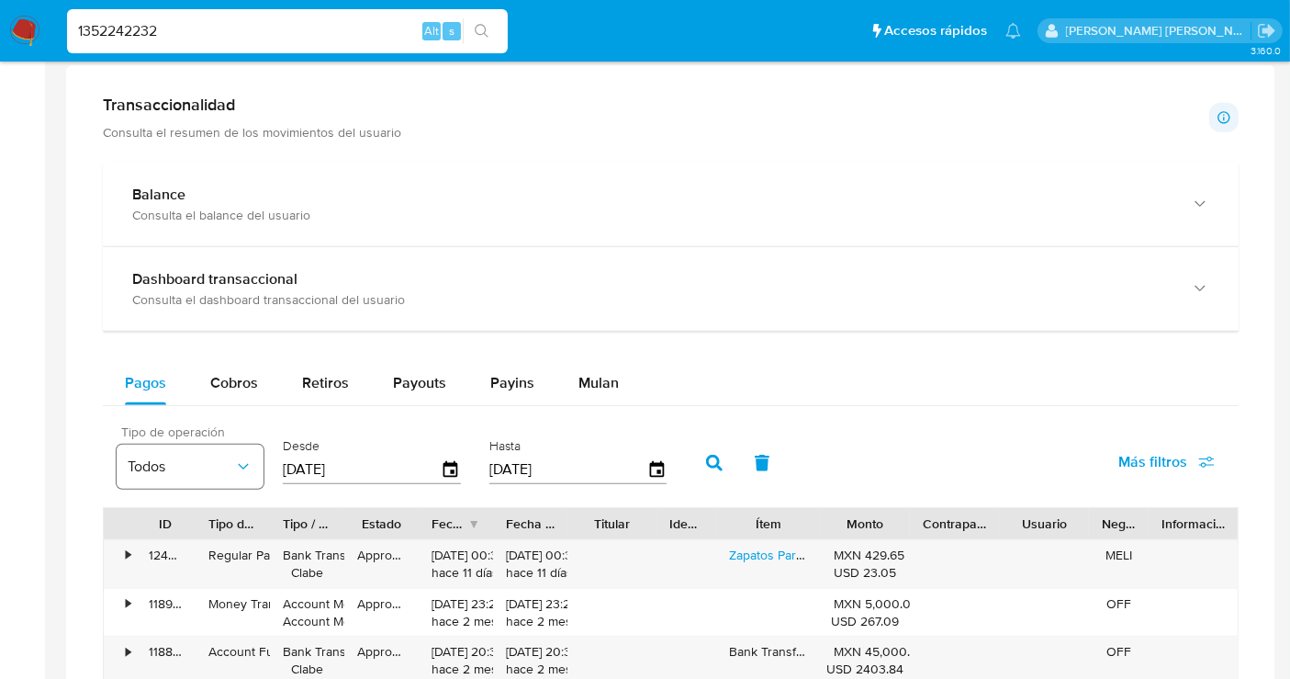
drag, startPoint x: 384, startPoint y: 463, endPoint x: 237, endPoint y: 468, distance: 147.1
click at [237, 468] on div "Tipo de operación Todos Desde 20/06/2025 Hasta 17/09/2025" at bounding box center [396, 460] width 578 height 73
type input "0_/__/____"
type input "01/06/202_"
type input "5_/__/____"
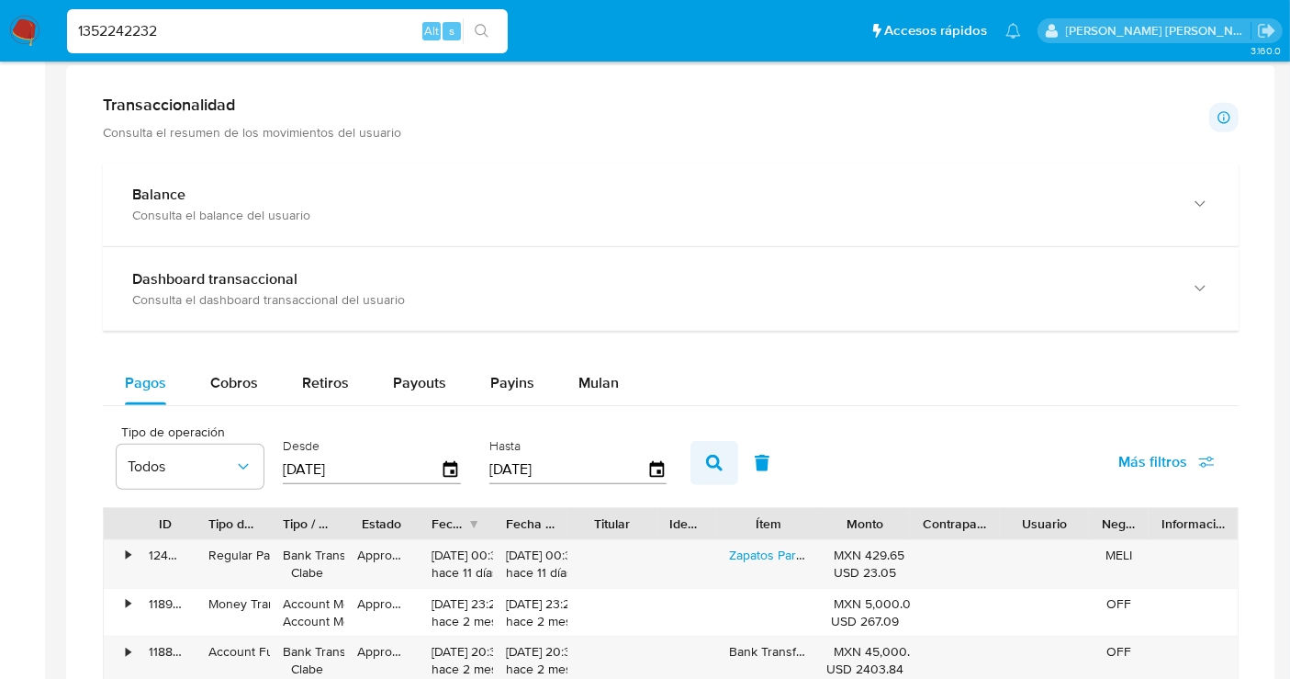
type input "01/06/2025"
click at [708, 455] on icon "button" at bounding box center [714, 463] width 17 height 17
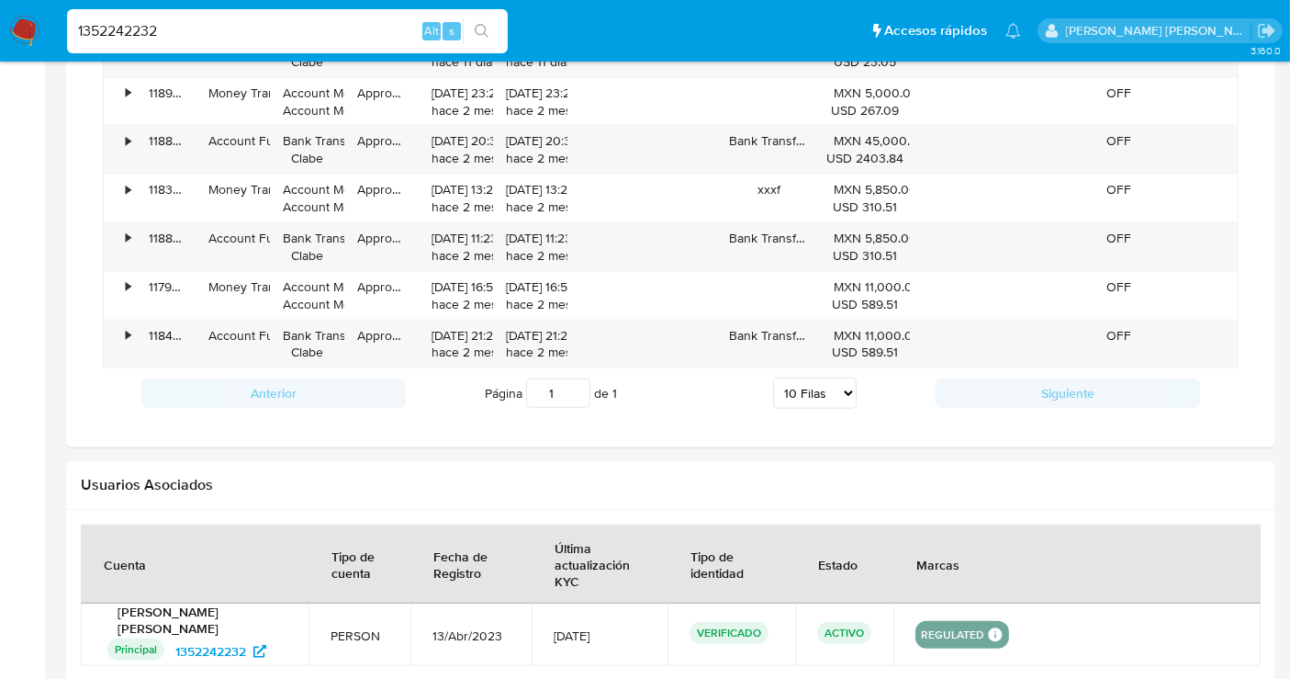
scroll to position [1224, 0]
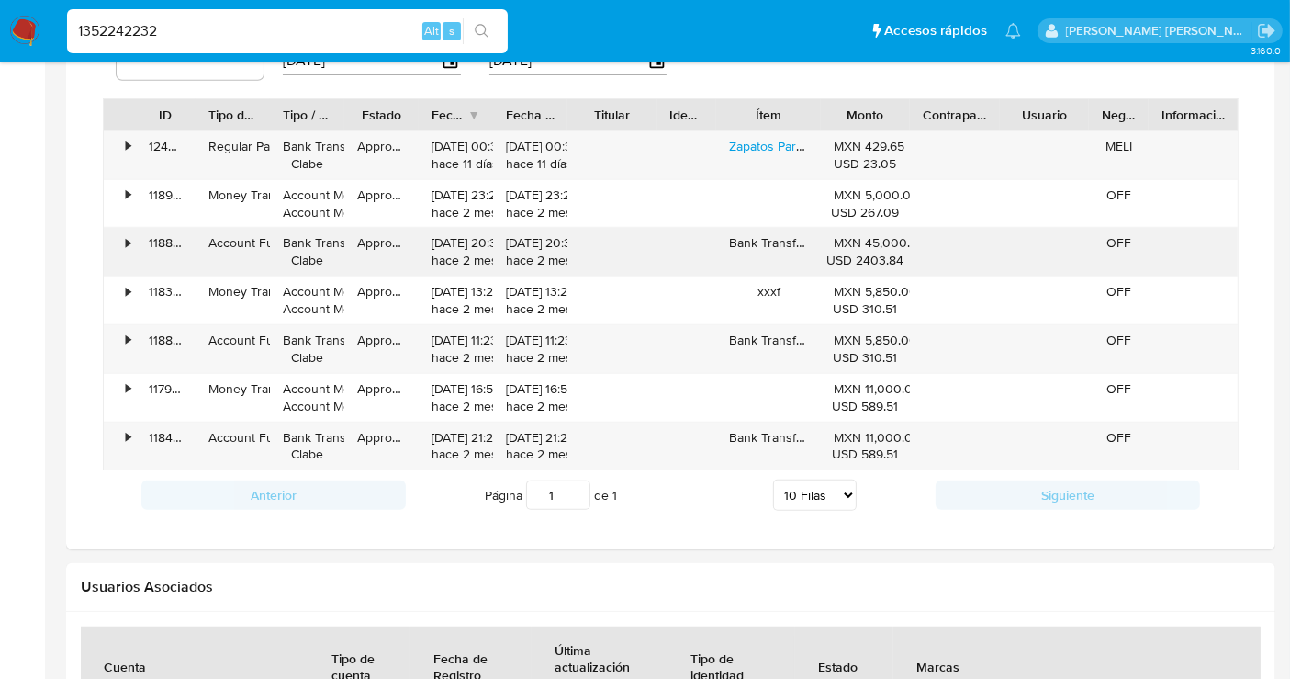
click at [127, 240] on div "•" at bounding box center [128, 242] width 5 height 17
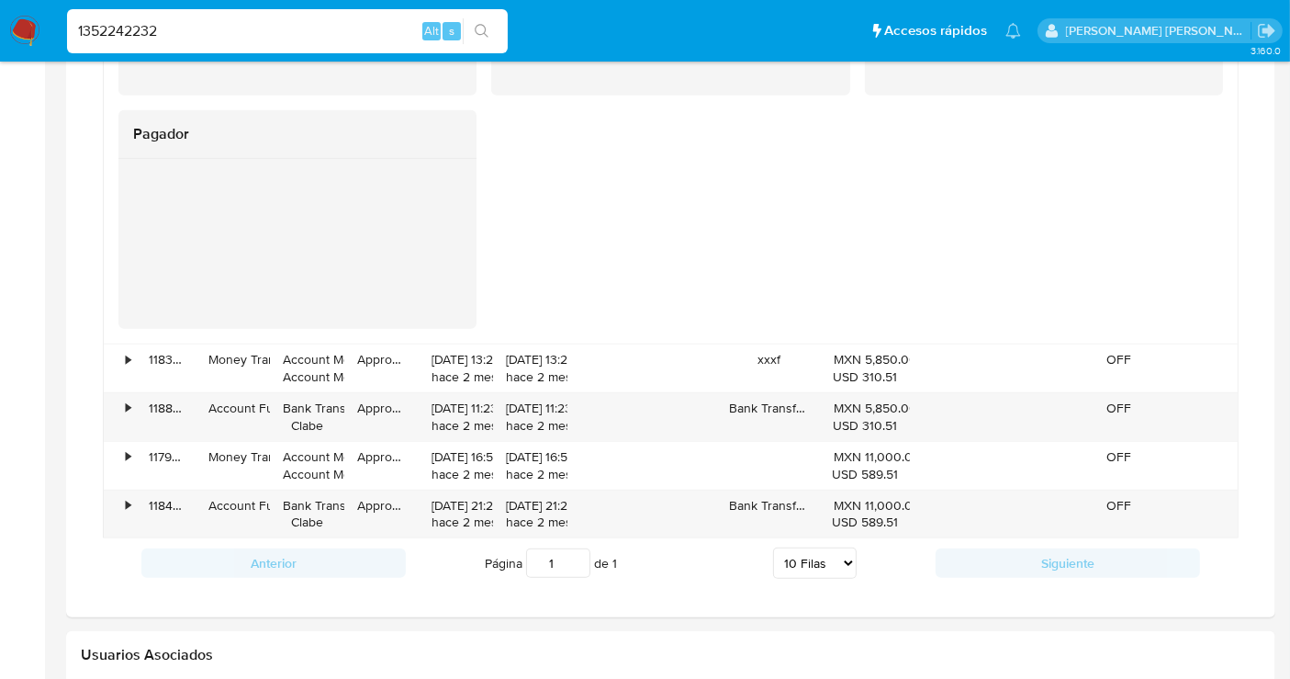
scroll to position [1734, 0]
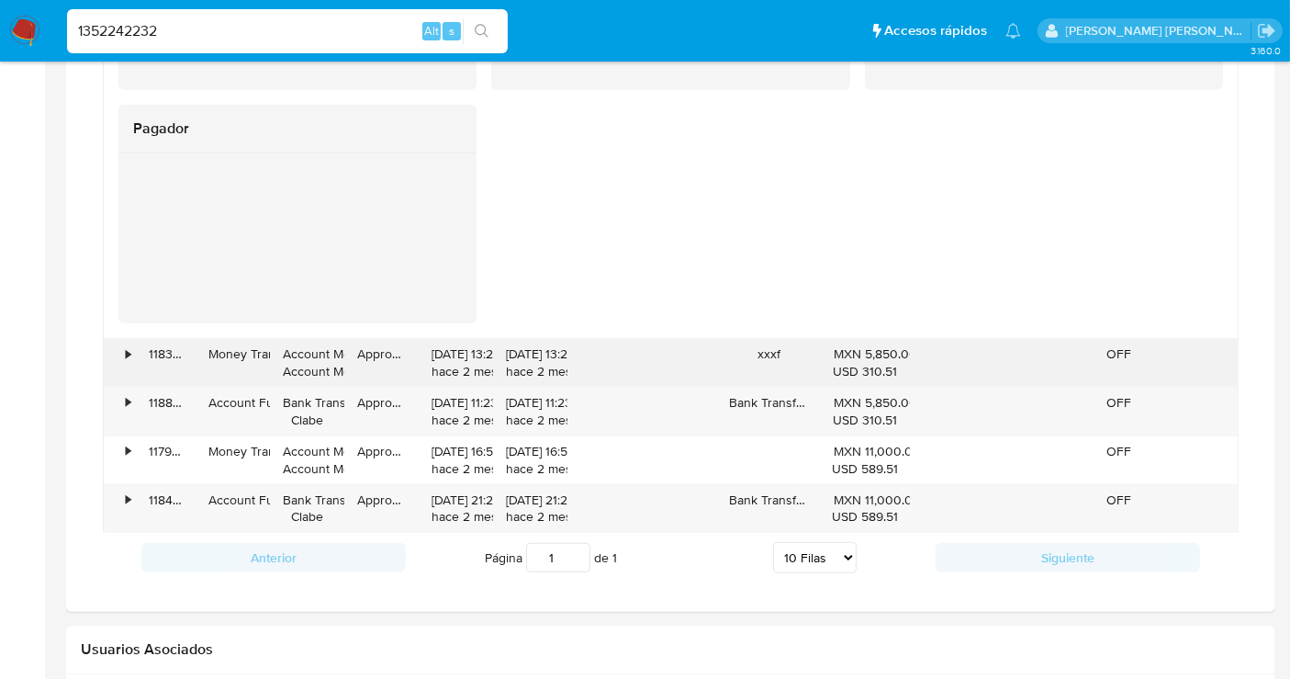
click at [129, 351] on div "•" at bounding box center [128, 353] width 5 height 17
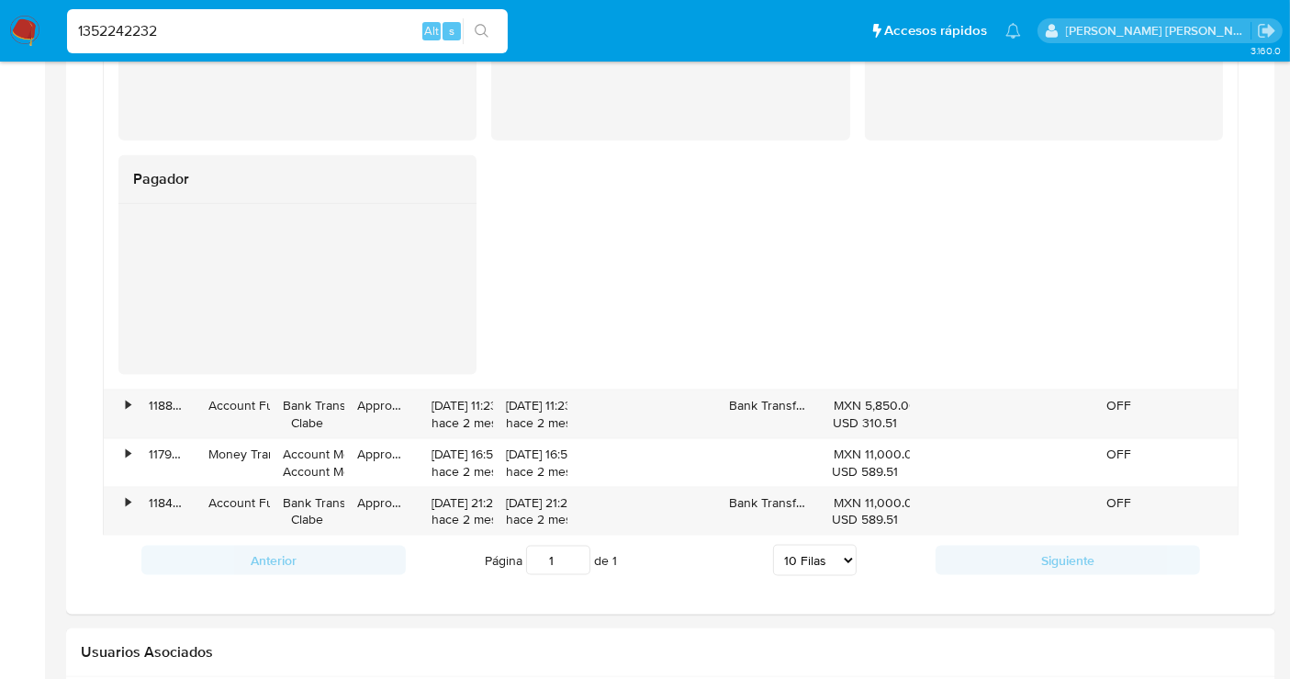
scroll to position [2347, 0]
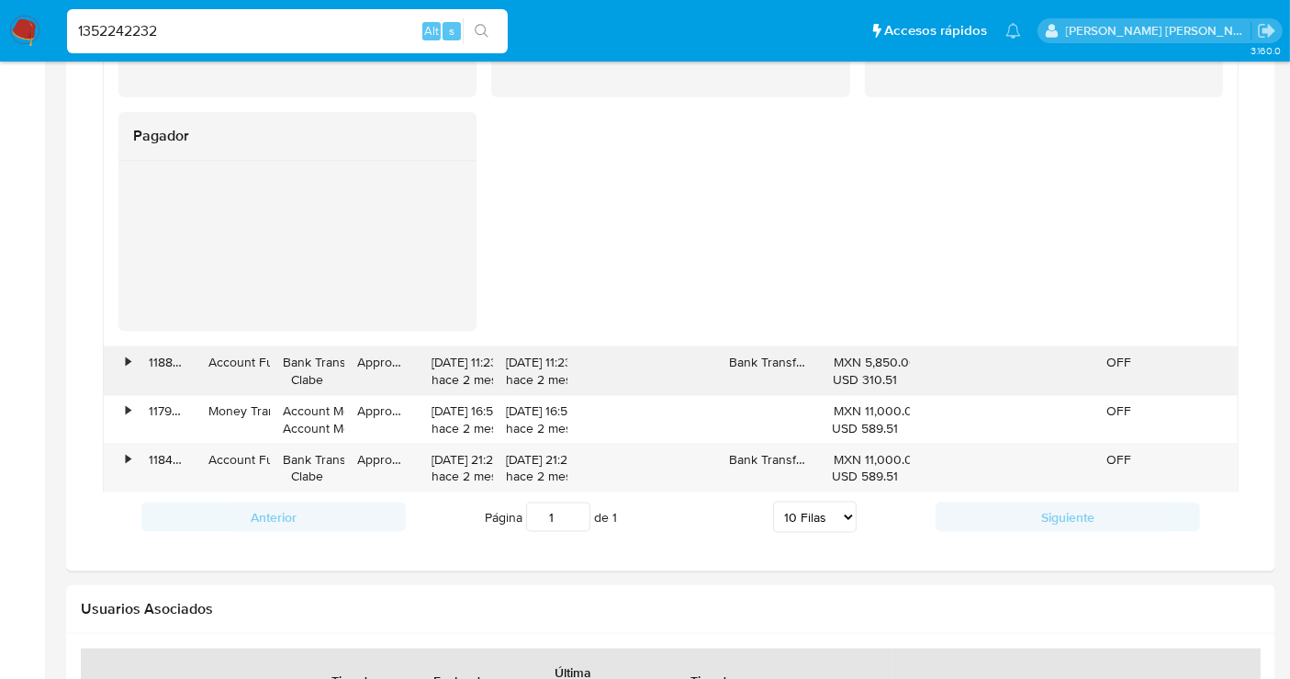
click at [130, 365] on div "•" at bounding box center [128, 362] width 5 height 17
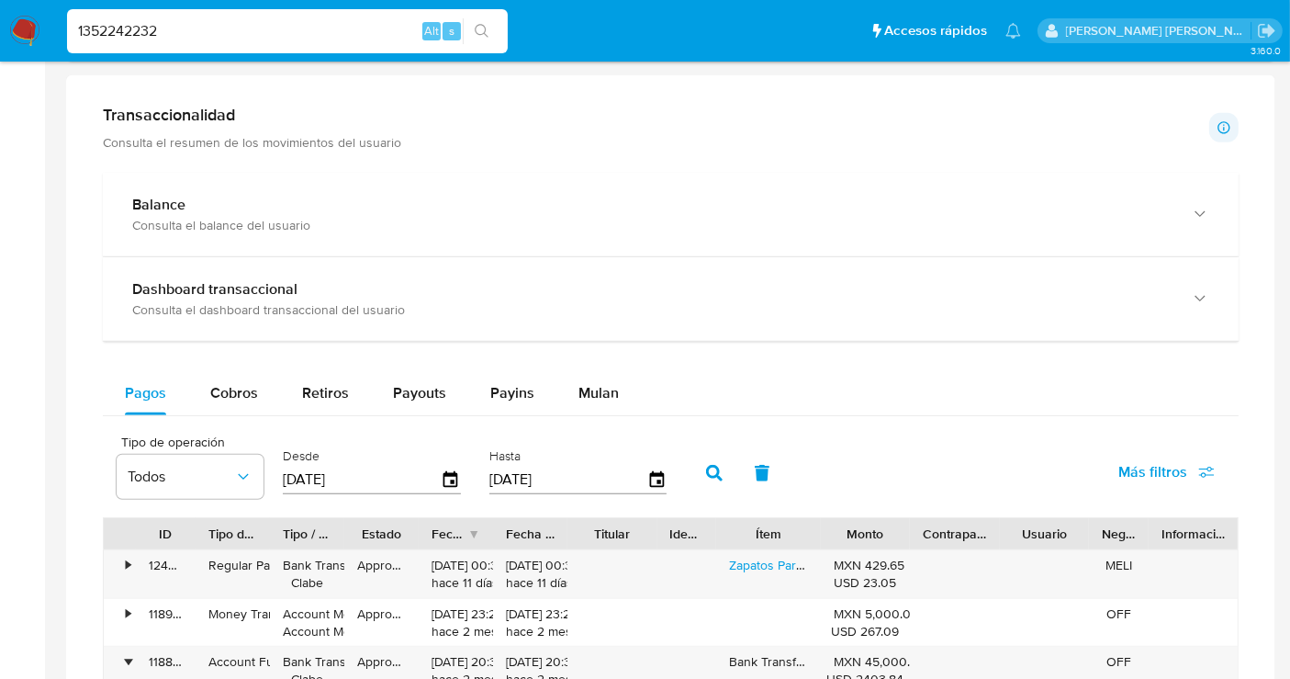
scroll to position [816, 0]
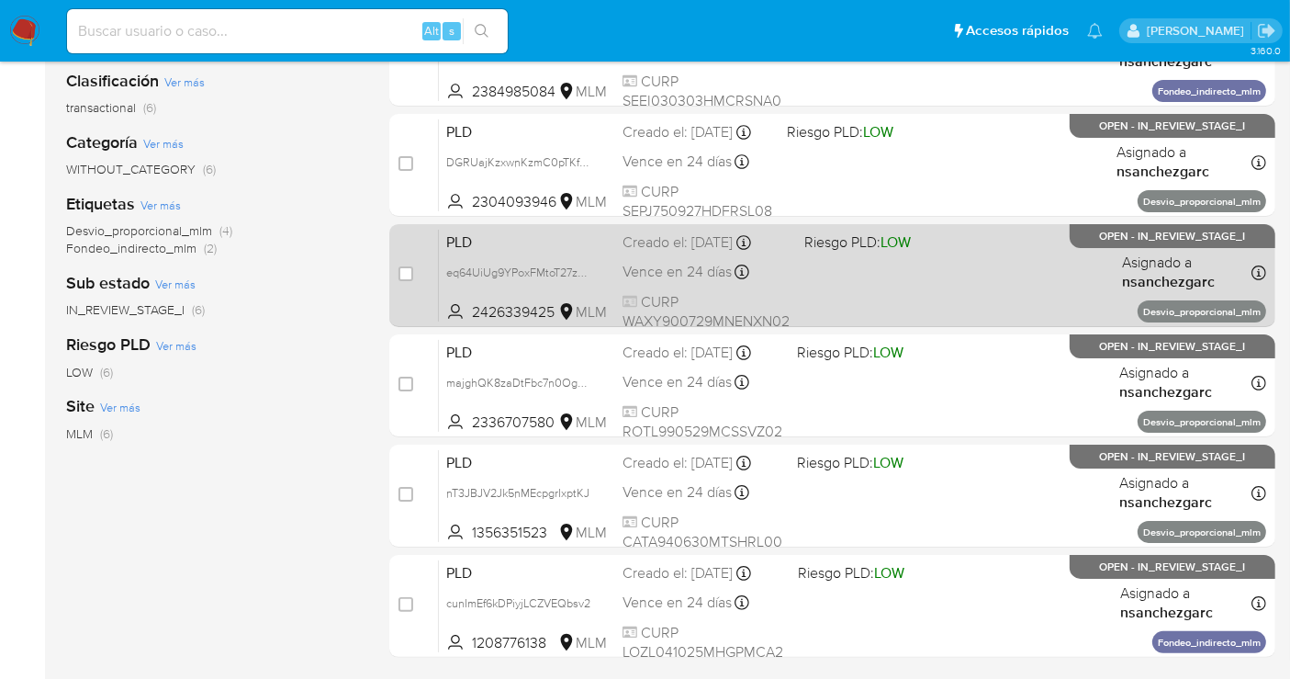
scroll to position [306, 0]
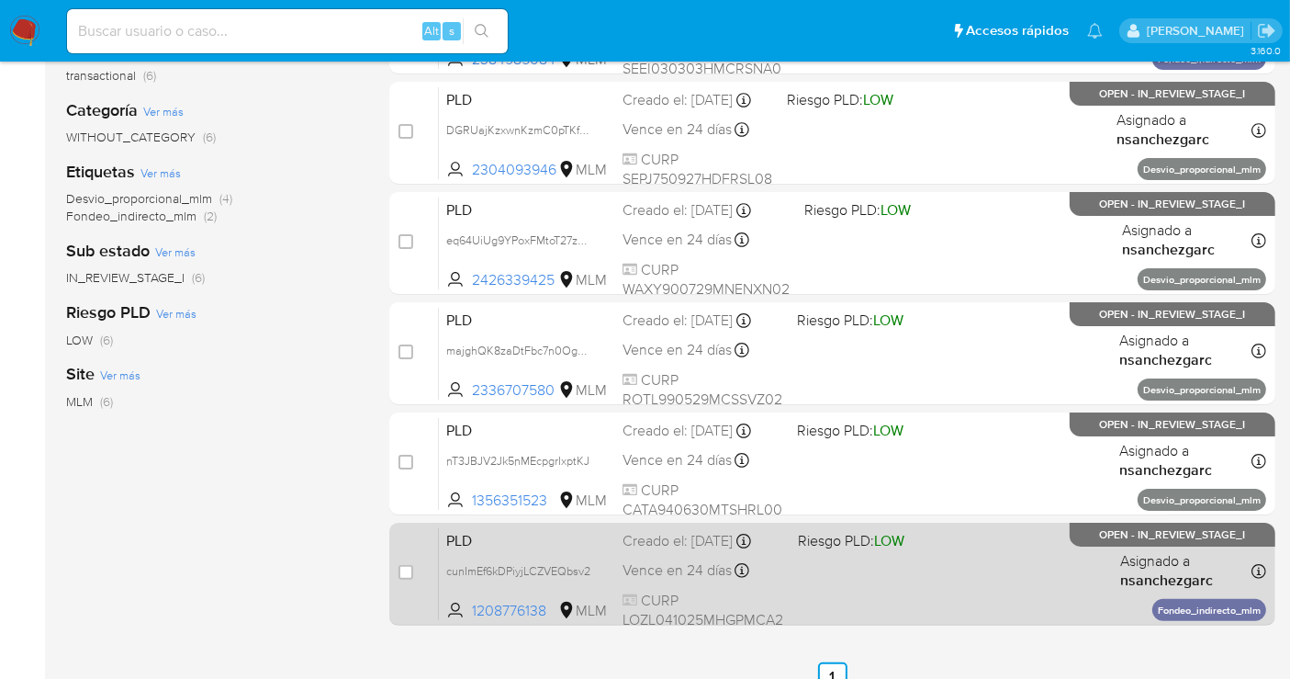
click at [682, 553] on div "PLD cunImEf6kDPiyjLCZVEQbsv2 1208776138 MLM Riesgo PLD: LOW Creado el: [DATE] C…" at bounding box center [853, 573] width 828 height 93
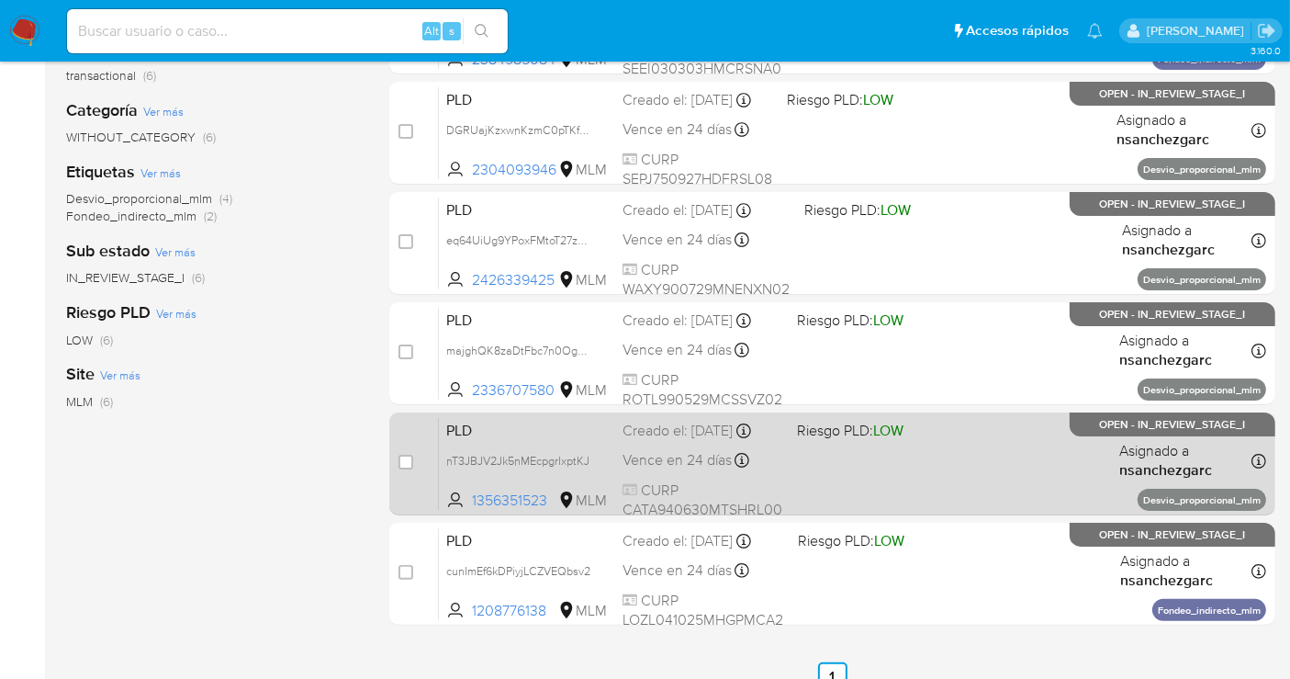
click at [689, 439] on div "Creado el: [DATE] Creado el: [DATE] 02:04:39" at bounding box center [703, 431] width 160 height 20
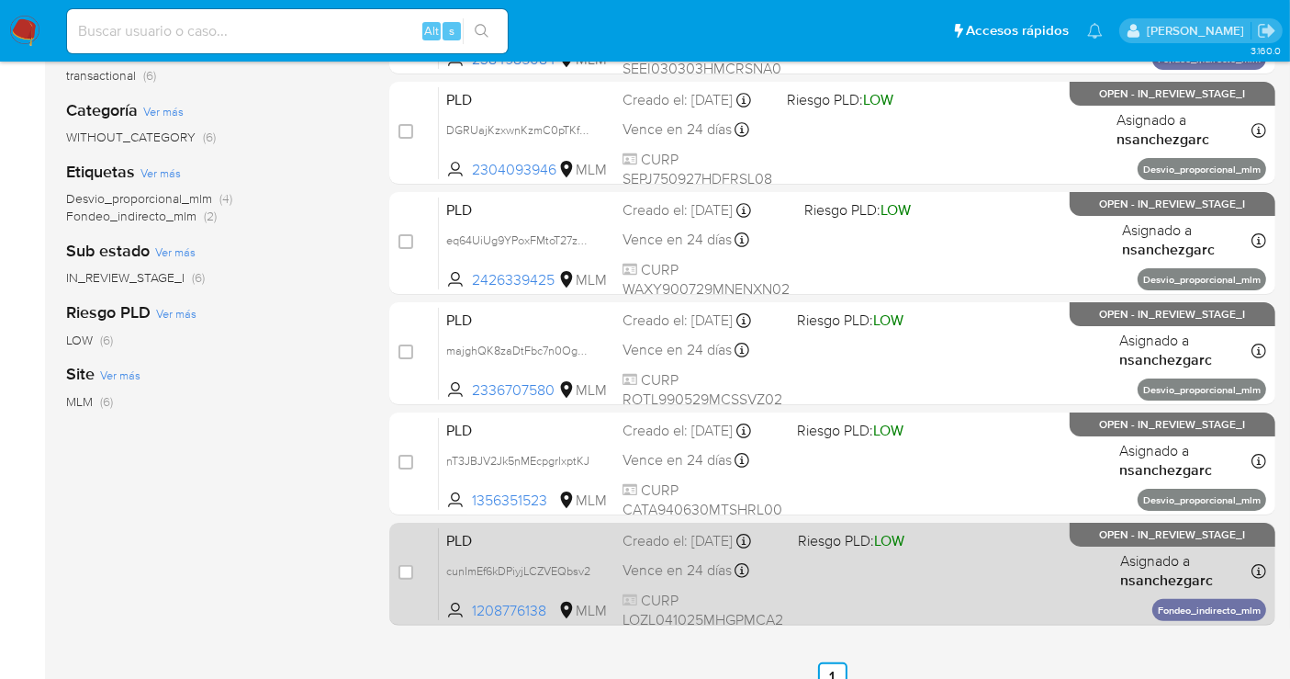
click at [722, 549] on div "PLD cunImEf6kDPiyjLCZVEQbsv2 1208776138 MLM Riesgo PLD: LOW Creado el: [DATE] C…" at bounding box center [853, 573] width 828 height 93
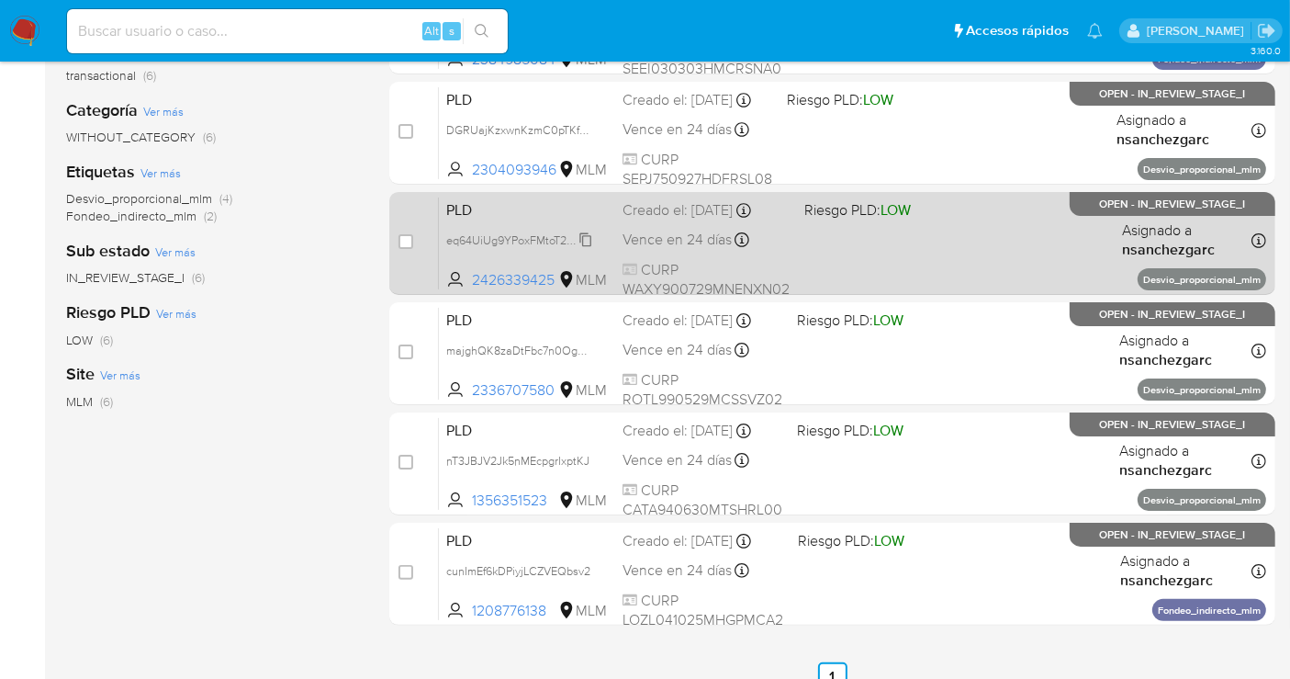
scroll to position [408, 0]
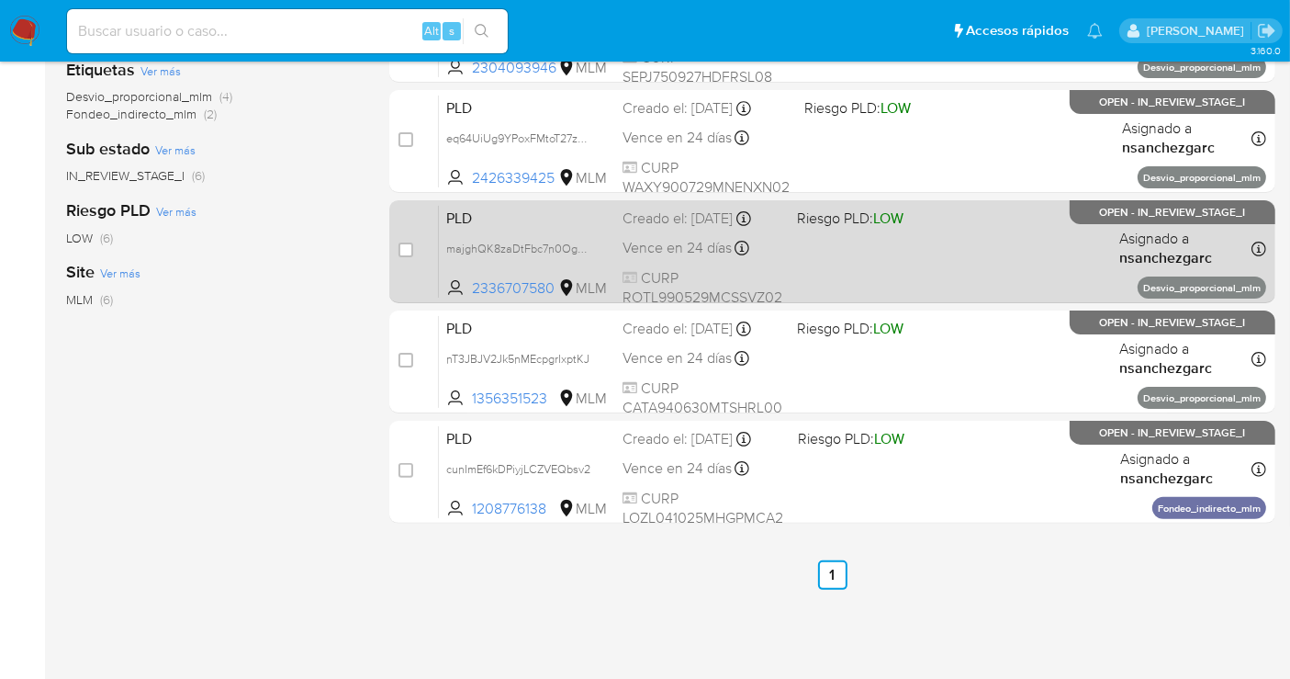
click at [629, 229] on div "Creado el: [DATE] Creado el: [DATE] 02:06:51" at bounding box center [703, 219] width 160 height 20
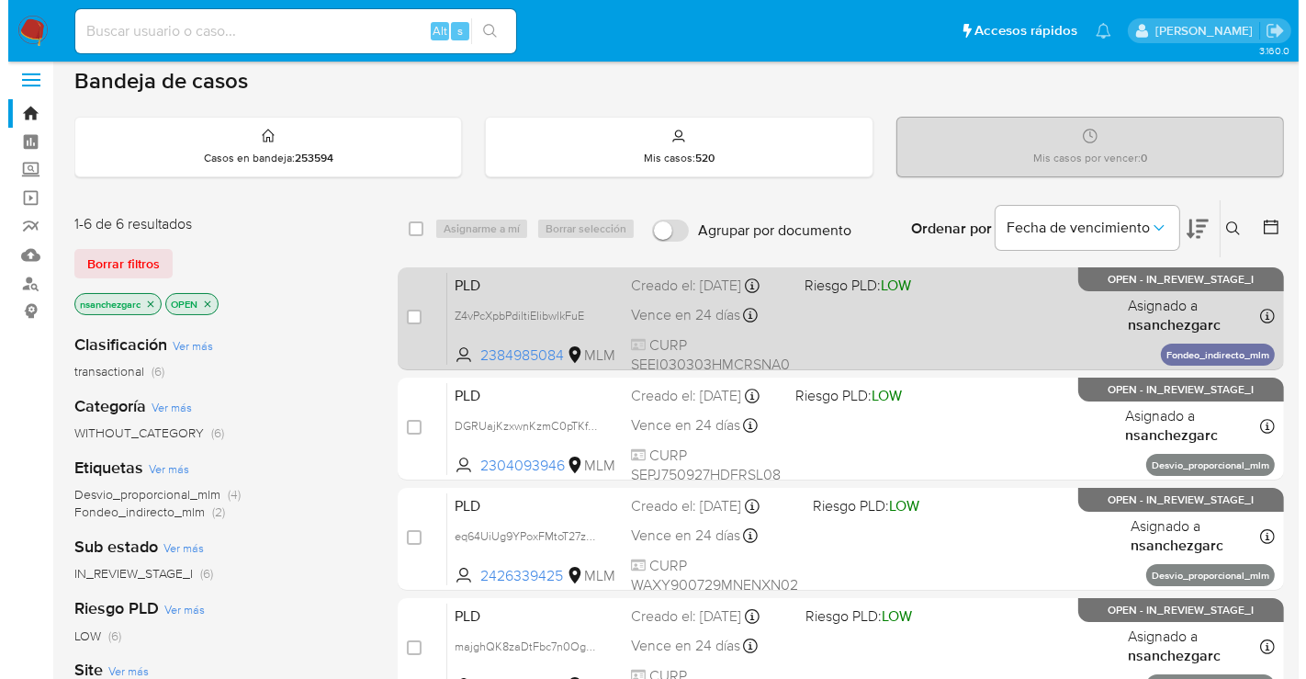
scroll to position [0, 0]
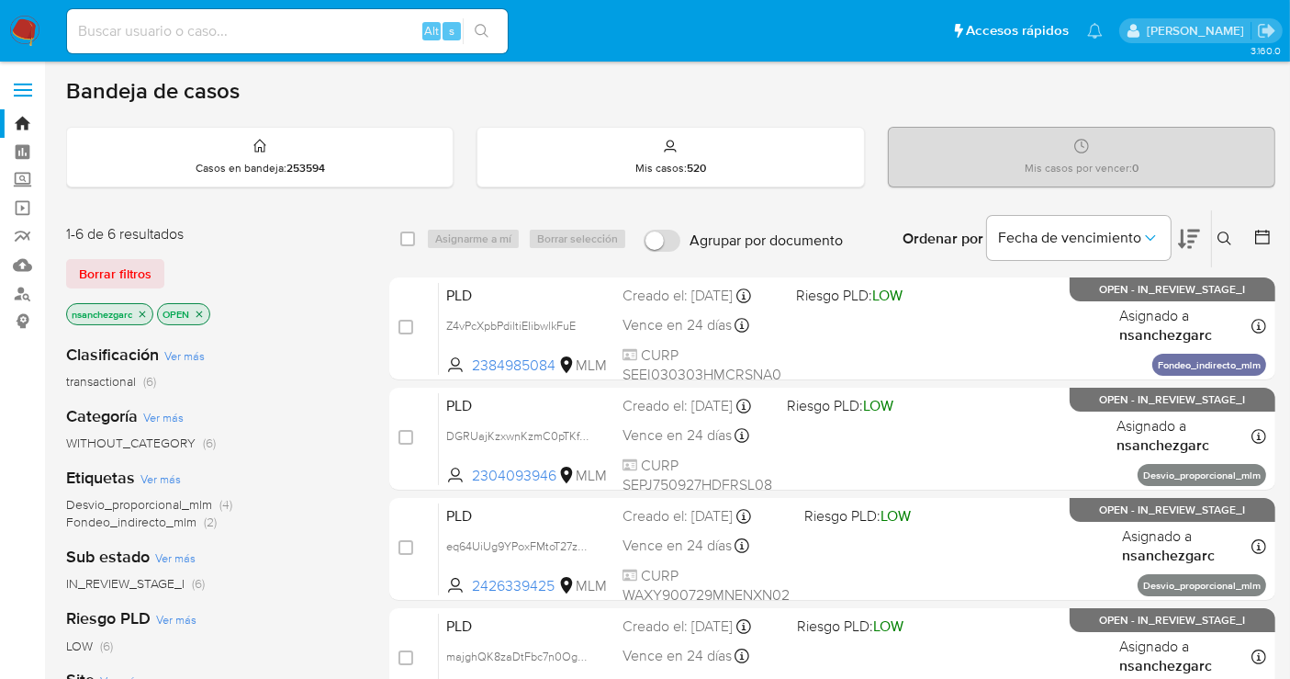
click at [1223, 234] on icon at bounding box center [1225, 238] width 15 height 15
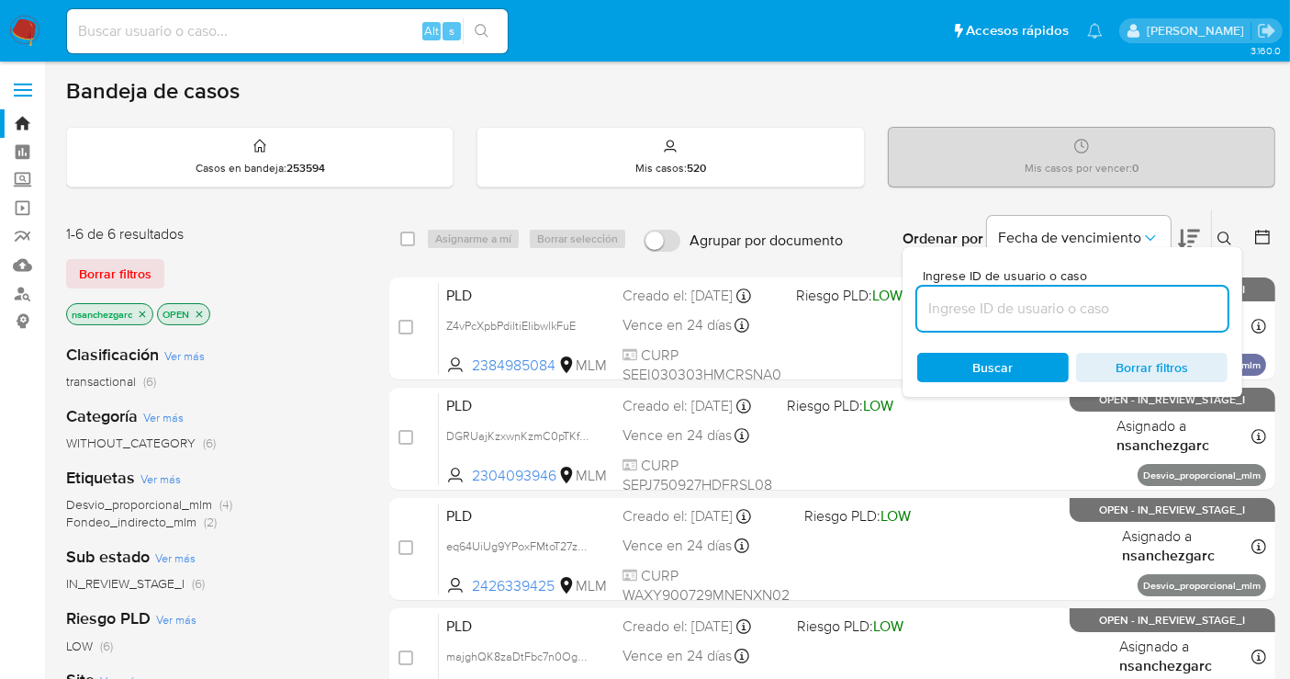
click at [976, 313] on input at bounding box center [1073, 309] width 310 height 24
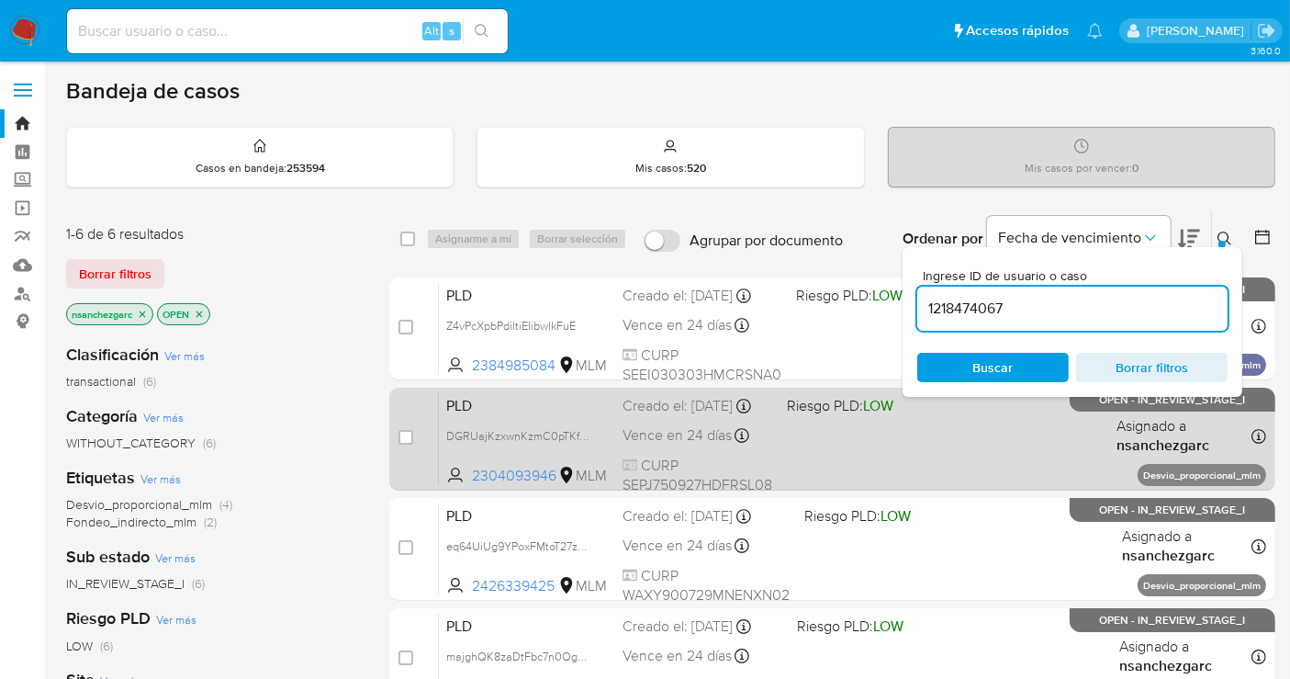
type input "1218474067"
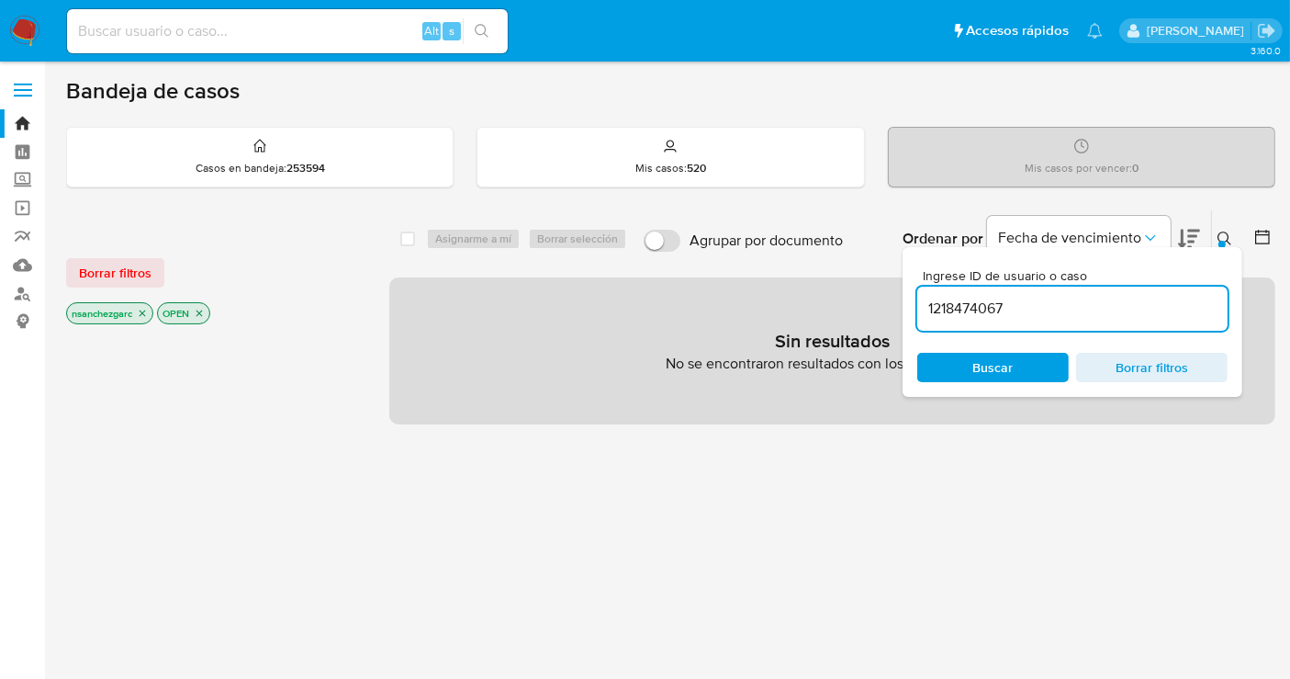
click at [141, 310] on icon "close-filter" at bounding box center [142, 313] width 11 height 11
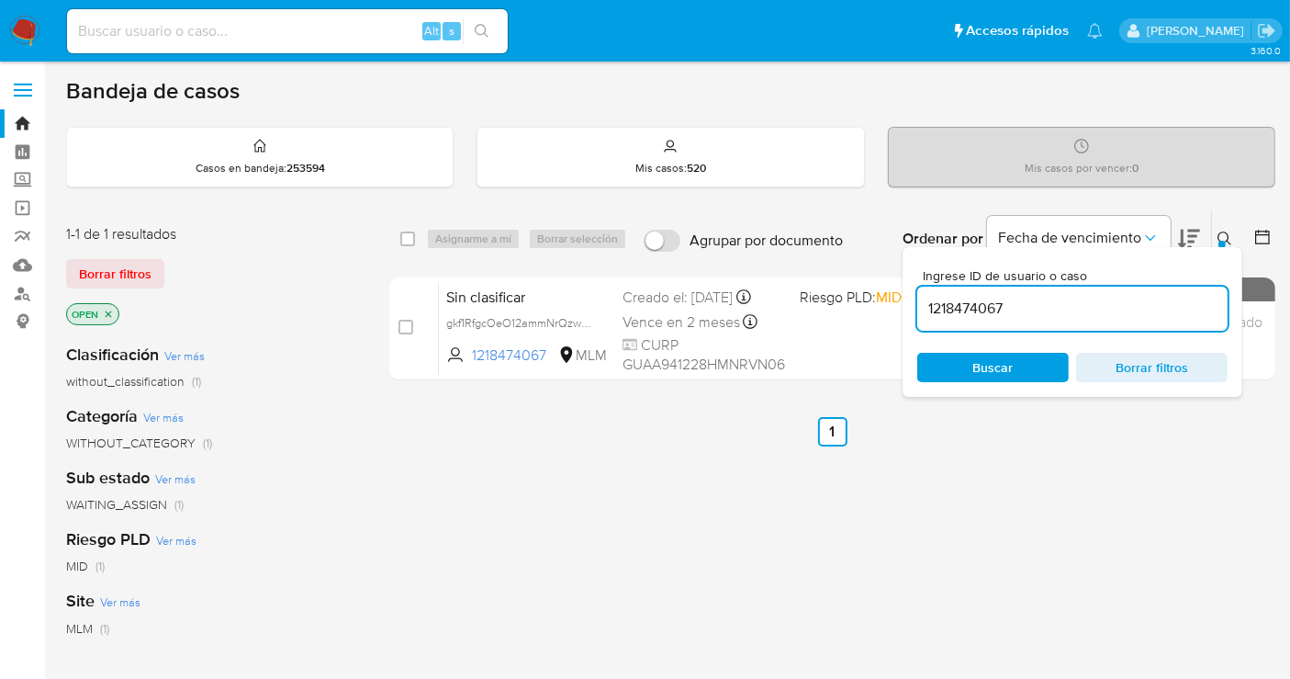
click at [1188, 524] on div "select-all-cases-checkbox Asignarme a mí Borrar selección Agrupar por documento…" at bounding box center [832, 625] width 886 height 832
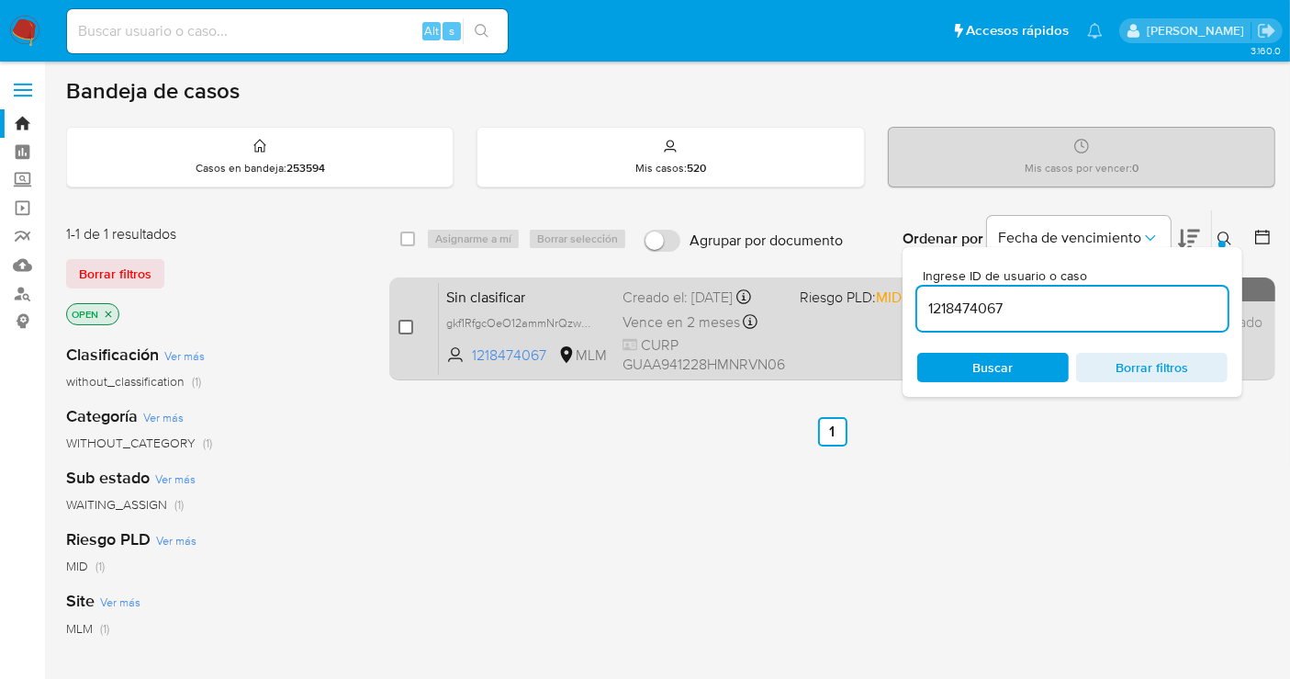
click at [399, 321] on input "checkbox" at bounding box center [406, 327] width 15 height 15
checkbox input "true"
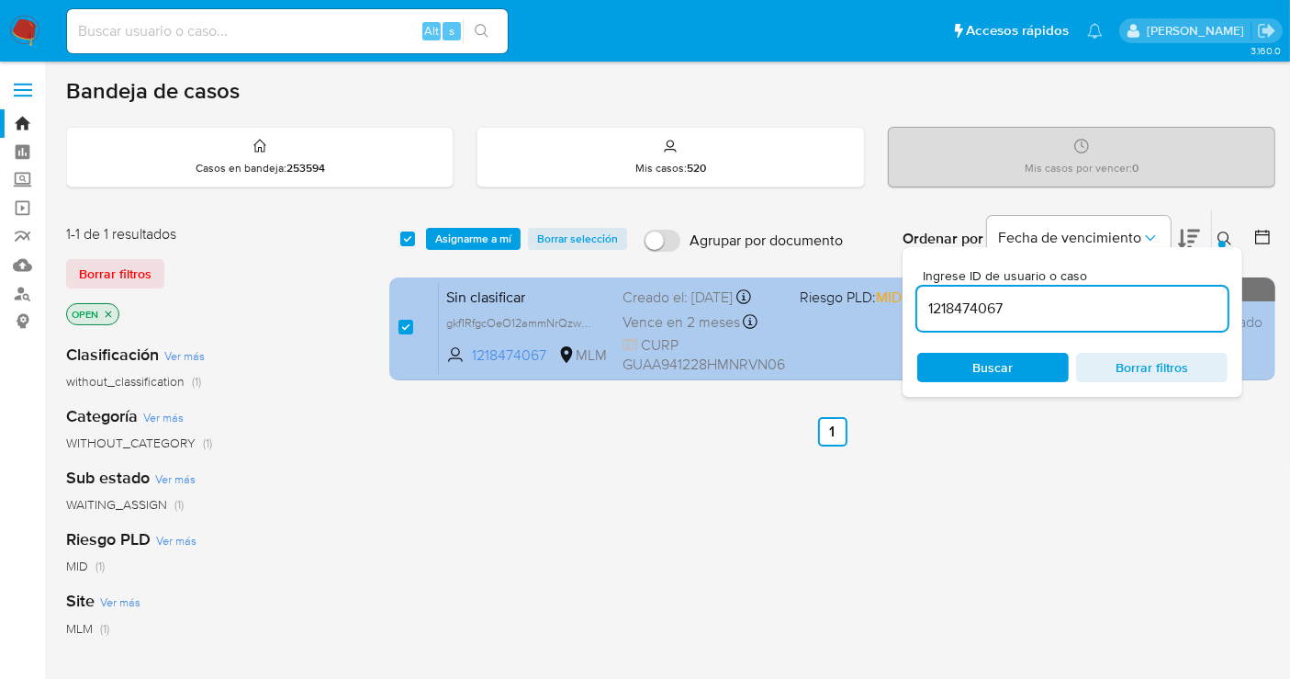
click at [654, 305] on div "Creado el: [DATE] Creado el: [DATE] 15:42:42" at bounding box center [704, 297] width 163 height 20
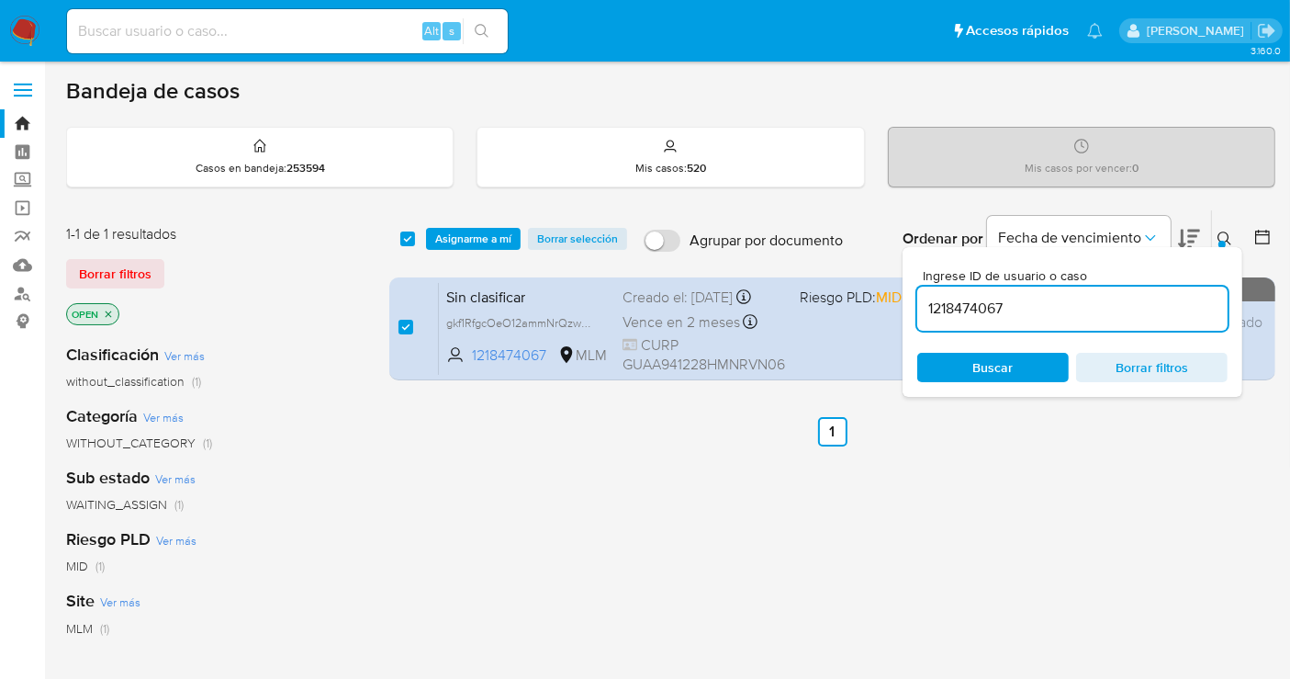
click at [461, 240] on span "Asignarme a mí" at bounding box center [473, 239] width 76 height 18
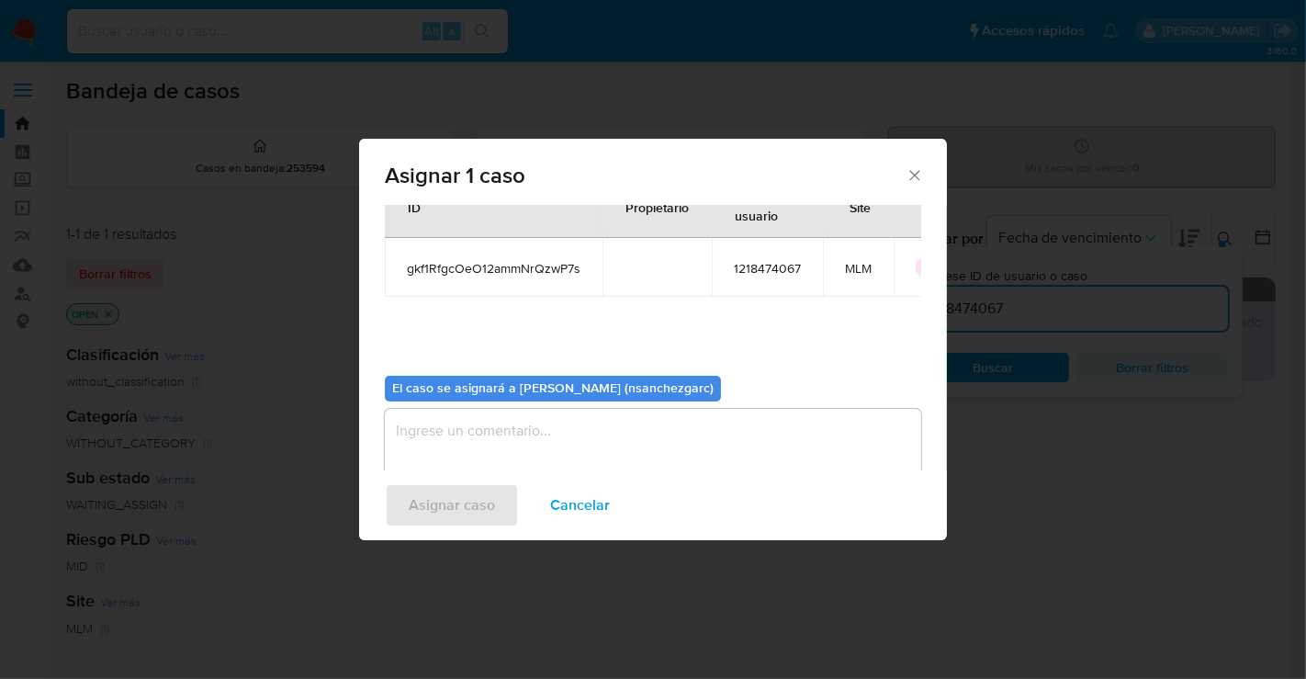
scroll to position [94, 0]
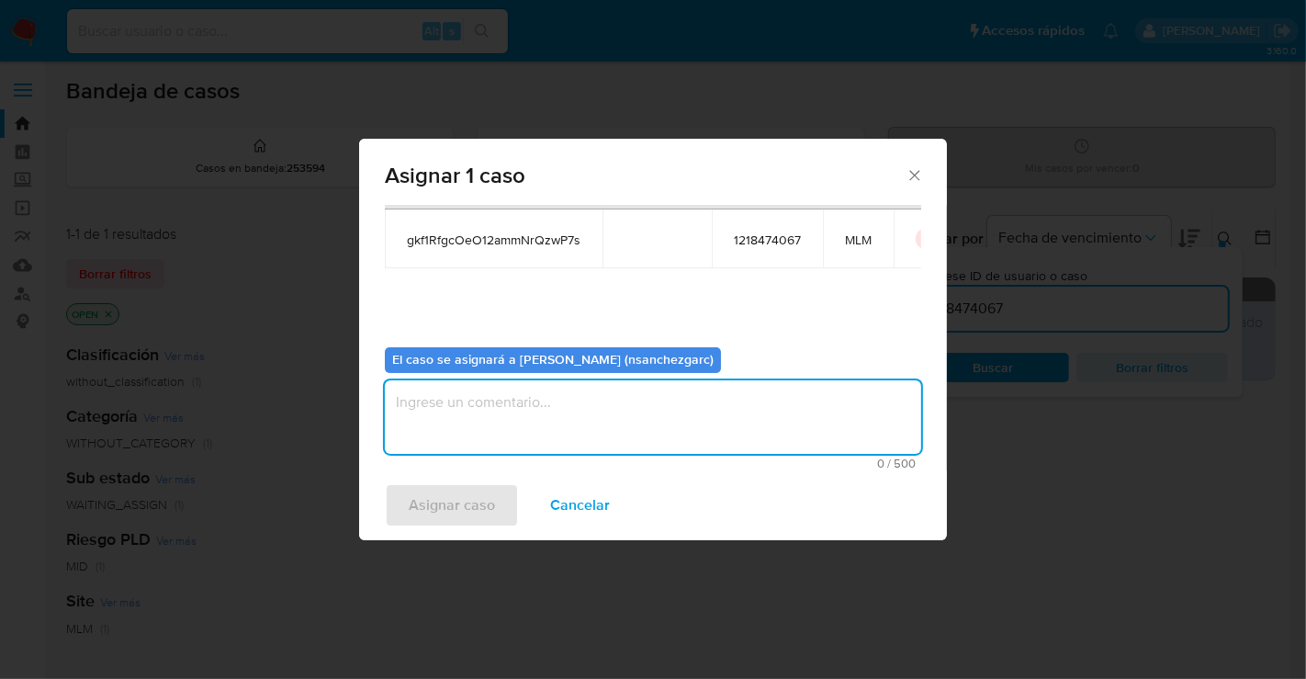
click at [456, 399] on textarea "assign-modal" at bounding box center [653, 416] width 536 height 73
type textarea "nesg"
click at [441, 525] on span "Asignar caso" at bounding box center [452, 505] width 86 height 40
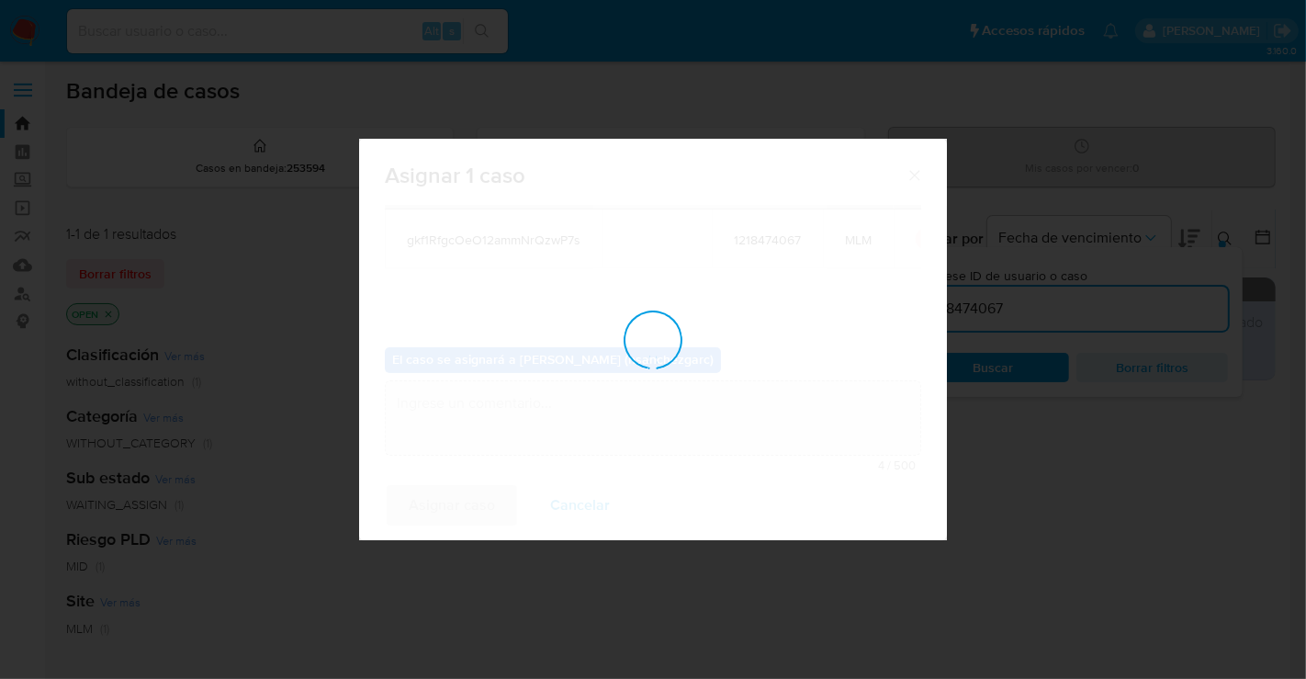
checkbox input "false"
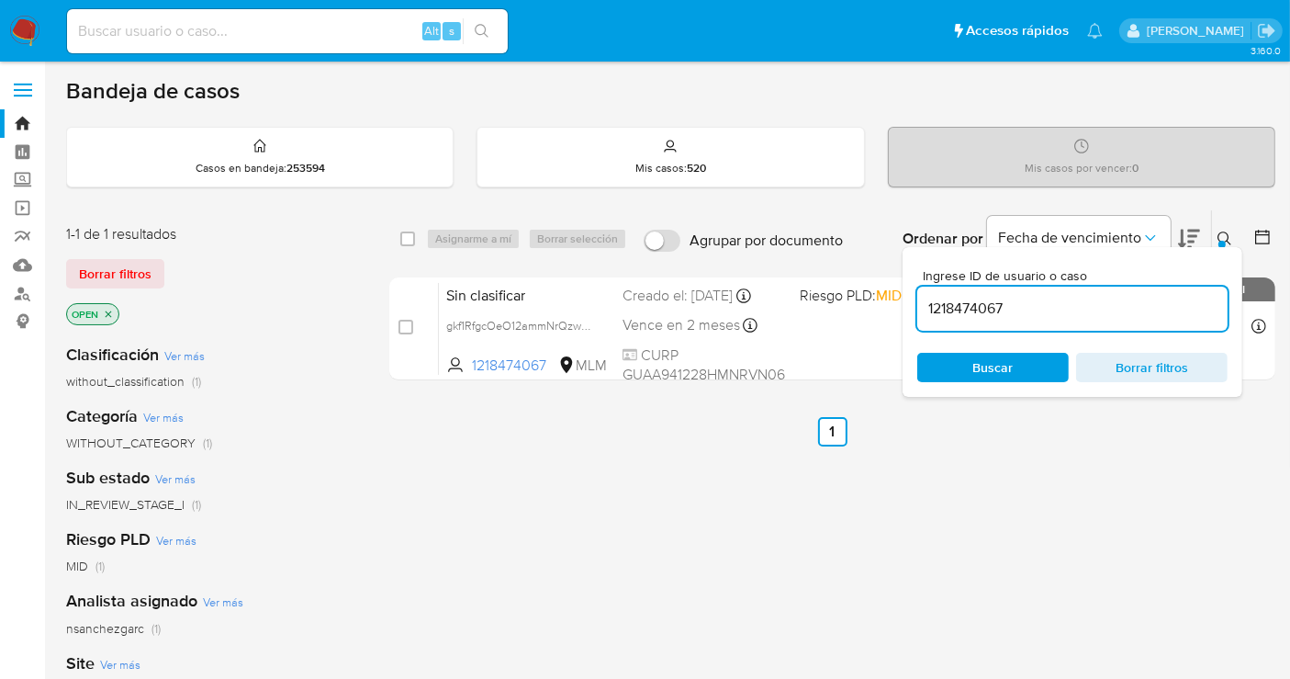
click at [674, 306] on div "Creado el: [DATE] Creado el: [DATE] 15:42:42" at bounding box center [704, 296] width 163 height 20
click at [978, 299] on input "1218474067" at bounding box center [1073, 309] width 310 height 24
paste input "2278502666"
type input "2278502666"
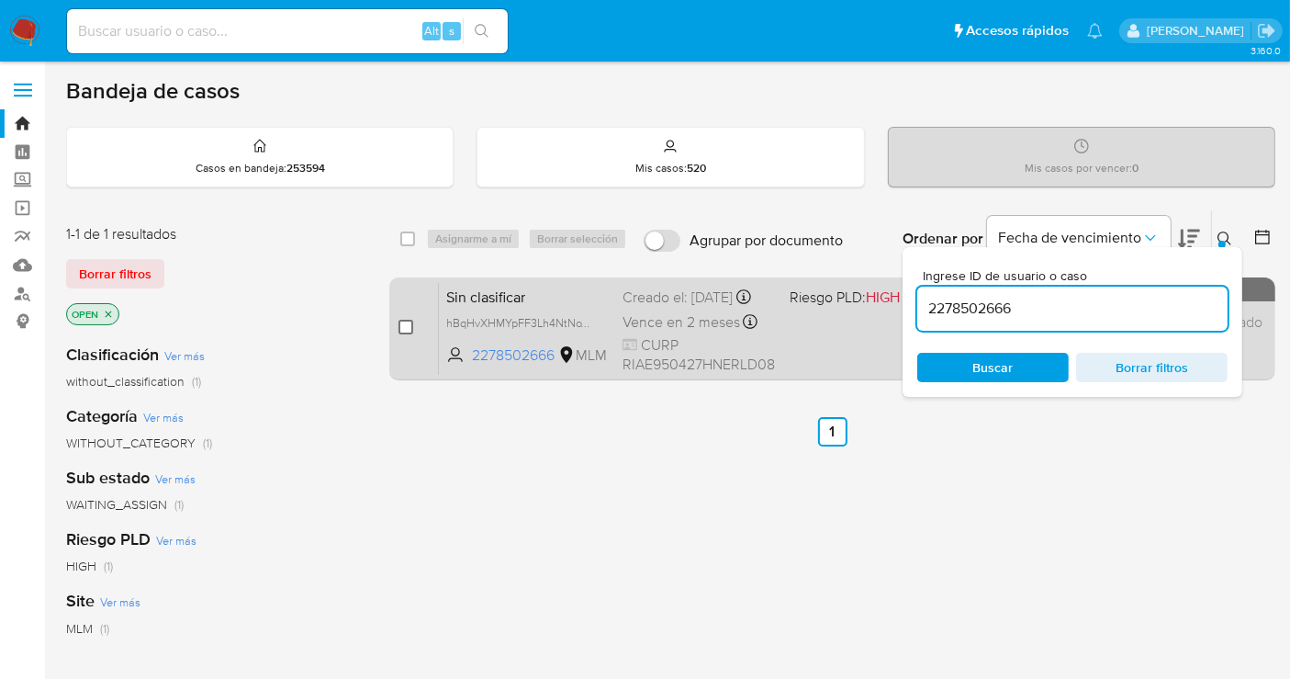
click at [405, 326] on input "checkbox" at bounding box center [406, 327] width 15 height 15
checkbox input "true"
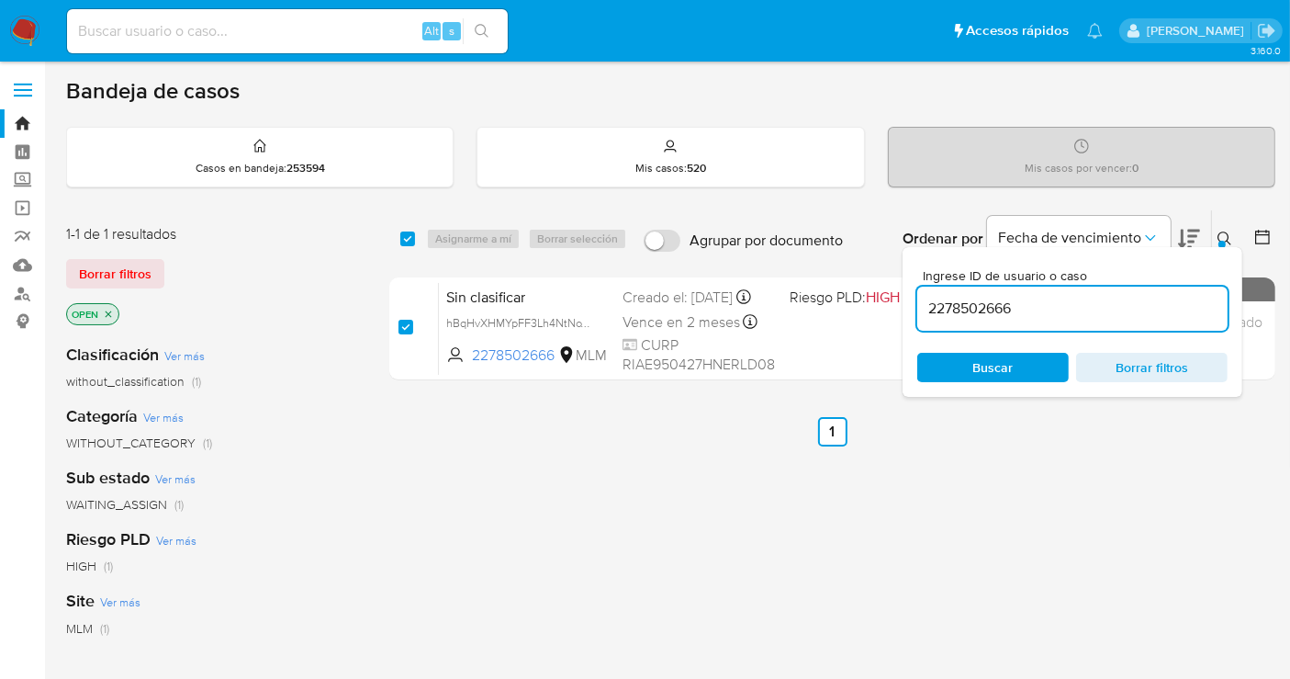
checkbox input "true"
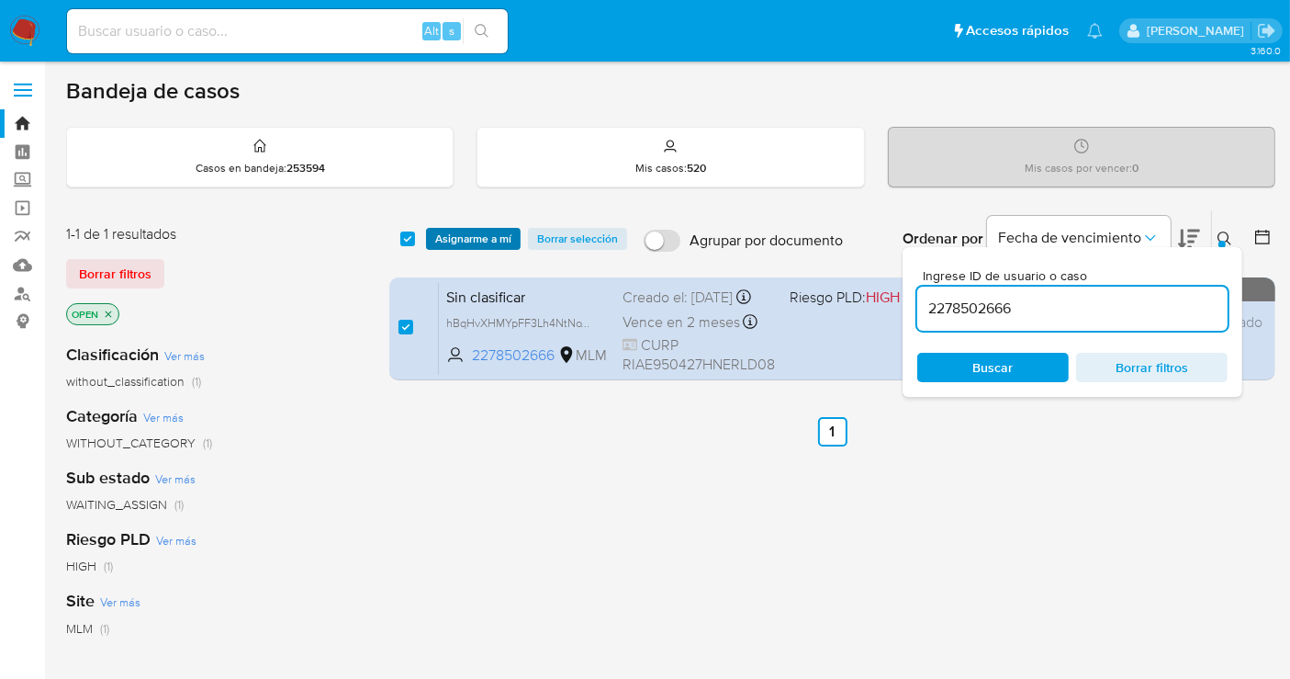
click at [459, 234] on span "Asignarme a mí" at bounding box center [473, 239] width 76 height 18
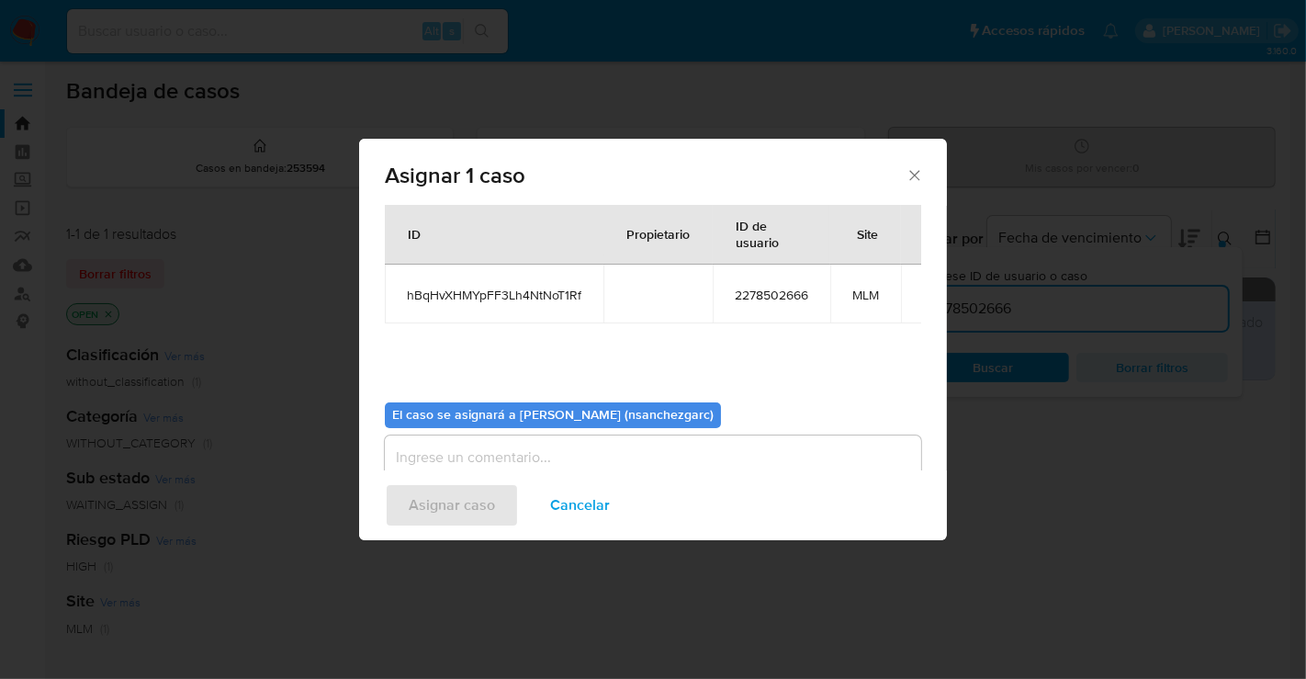
scroll to position [94, 0]
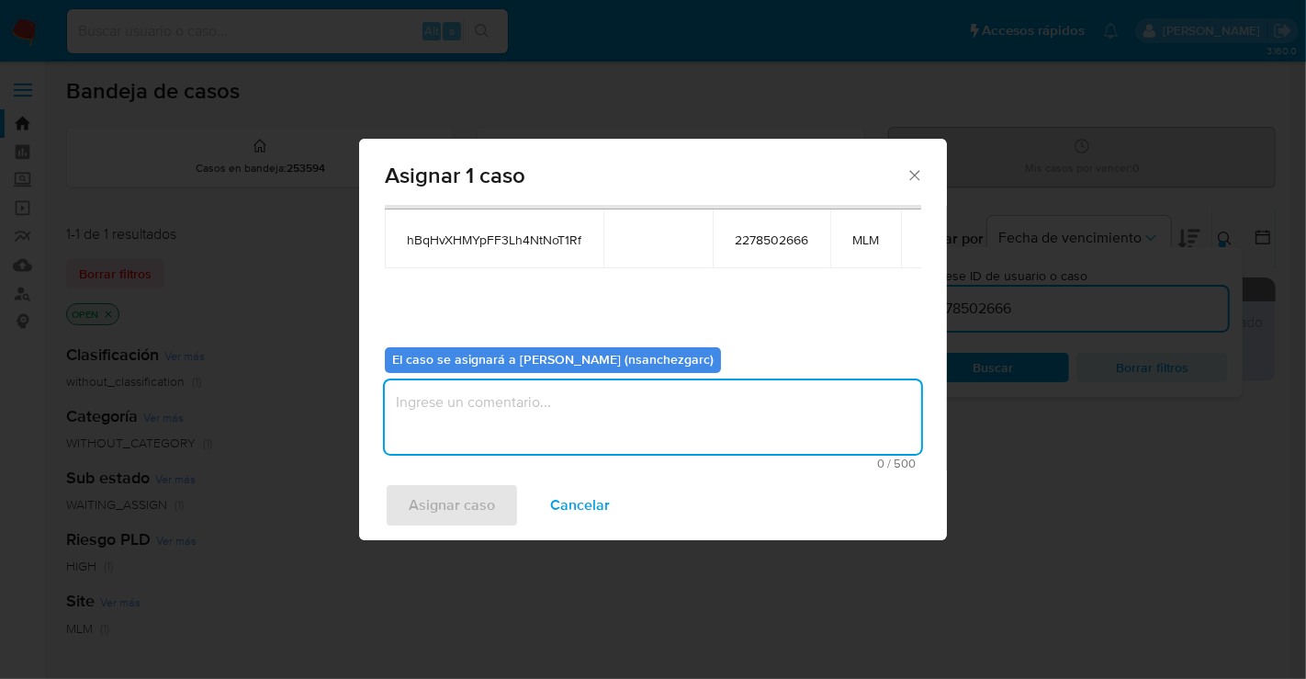
click at [451, 415] on textarea "assign-modal" at bounding box center [653, 416] width 536 height 73
type textarea "nesg"
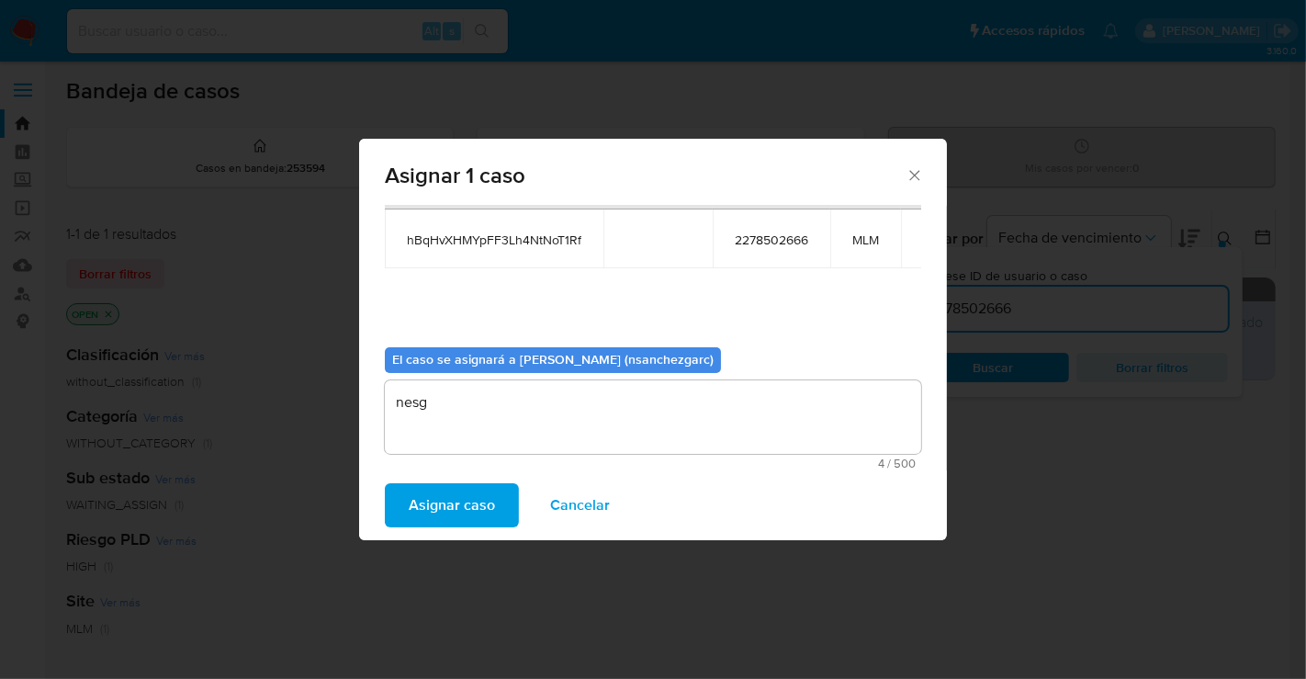
click at [440, 491] on span "Asignar caso" at bounding box center [452, 505] width 86 height 40
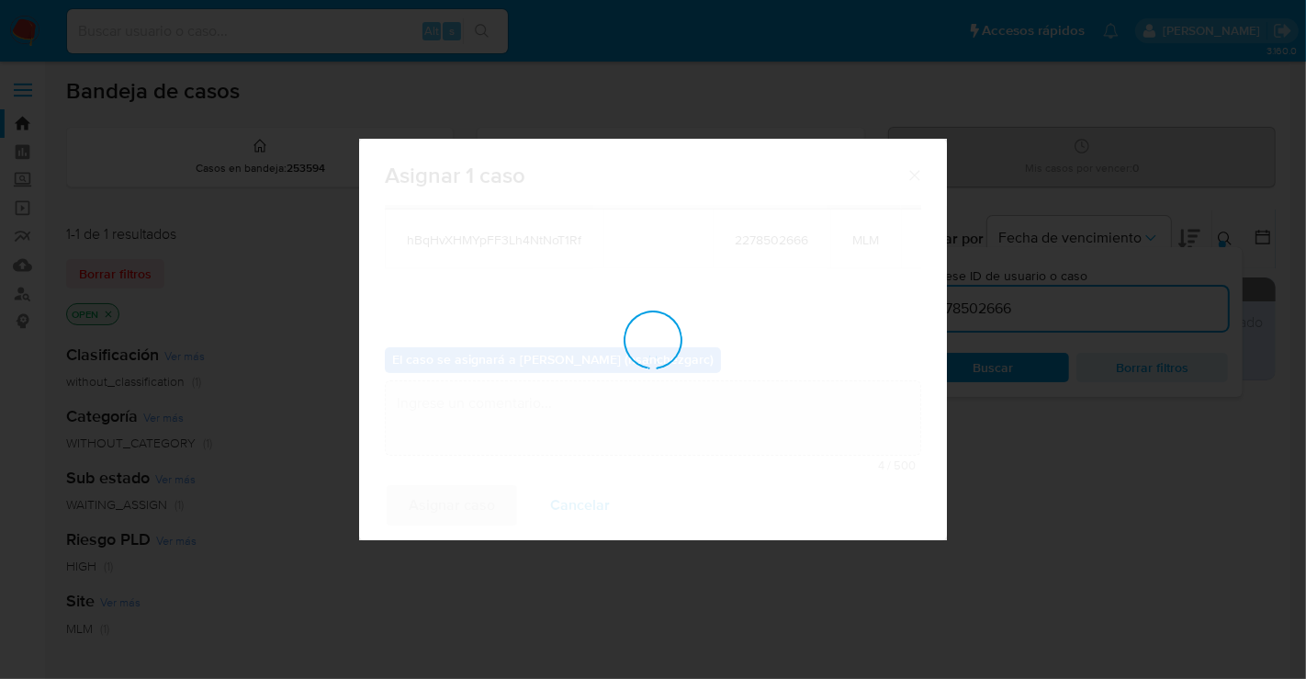
checkbox input "false"
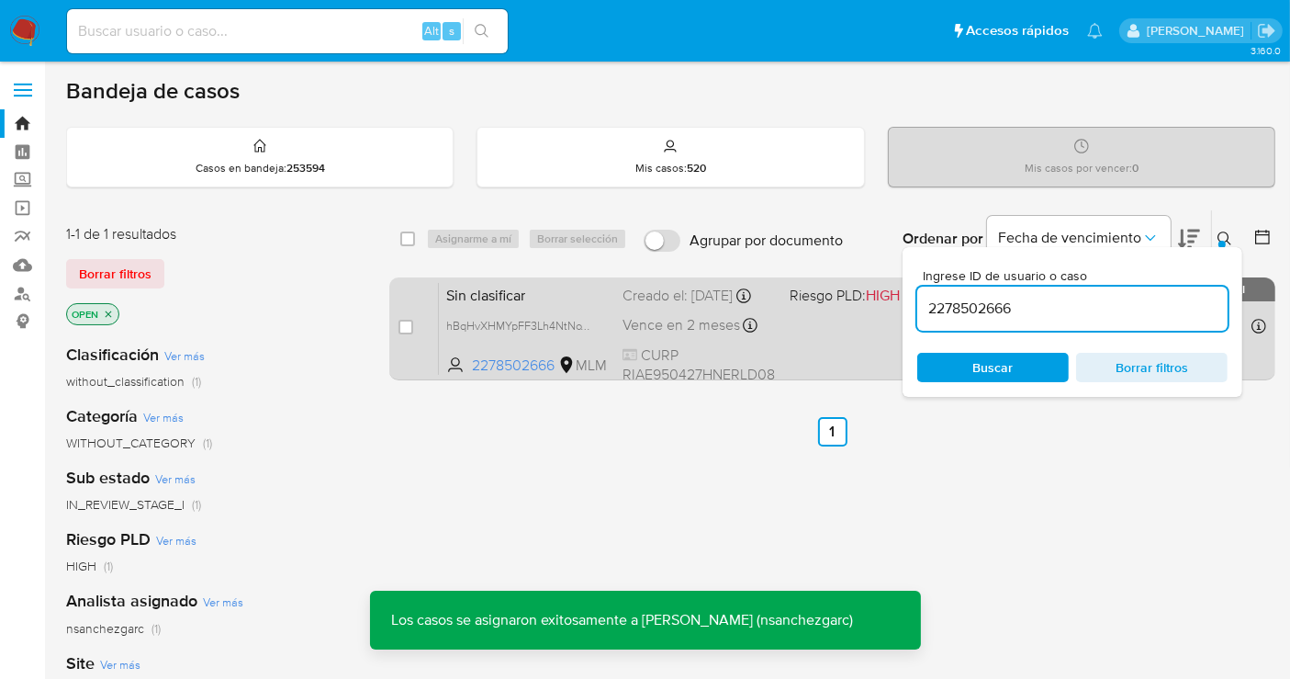
click at [669, 299] on div "Creado el: [DATE] Creado el: [DATE] 13:17:12" at bounding box center [699, 296] width 152 height 20
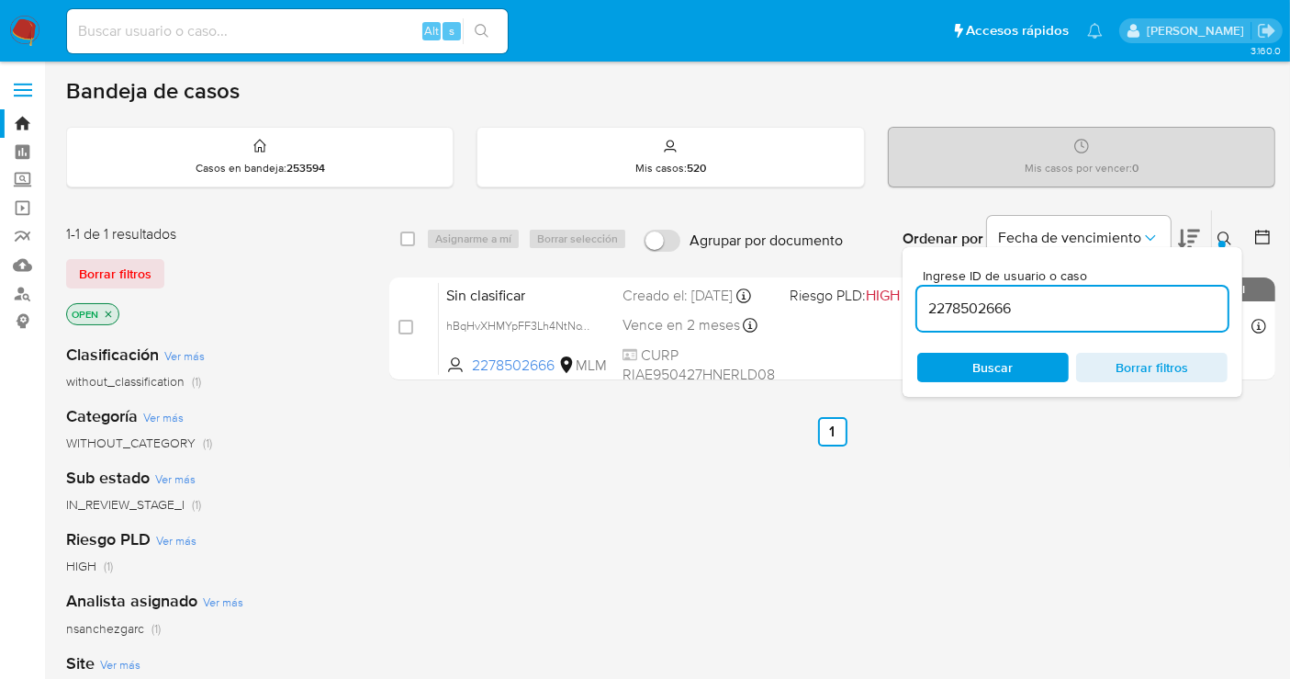
click at [956, 305] on input "2278502666" at bounding box center [1073, 309] width 310 height 24
paste input "622134957"
type input "2622134957"
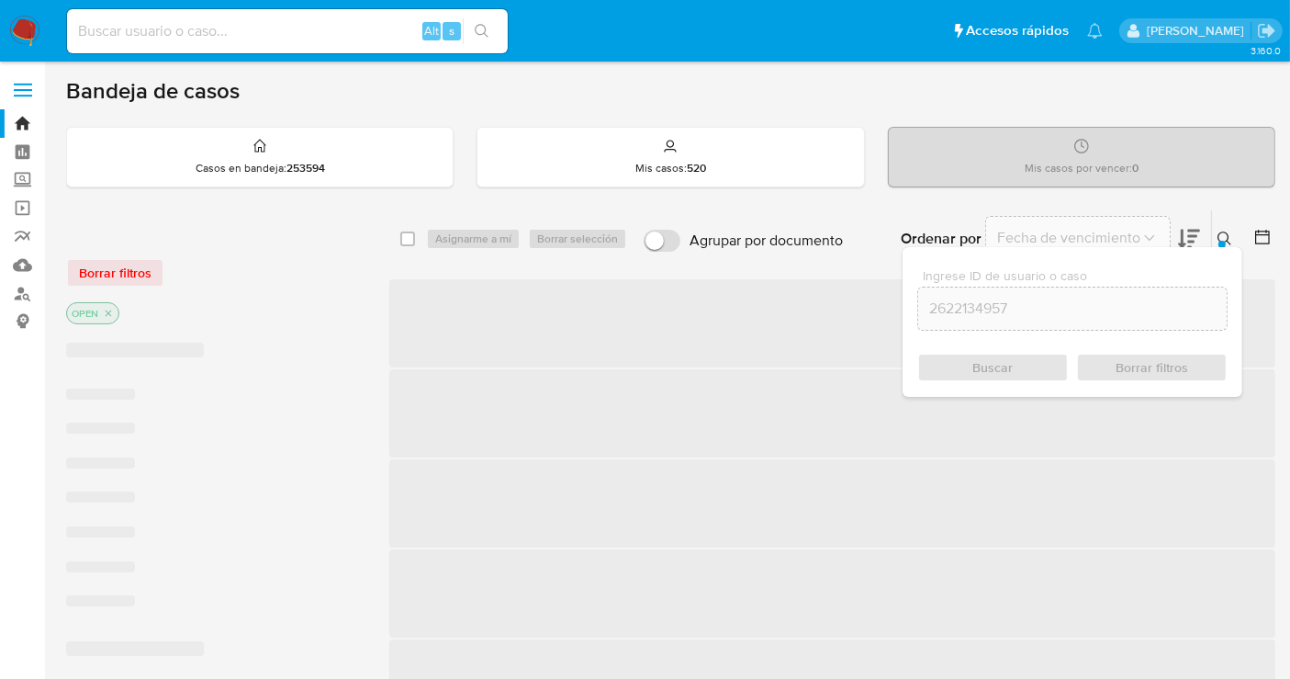
click at [980, 358] on div "Buscar Borrar filtros" at bounding box center [1073, 367] width 310 height 29
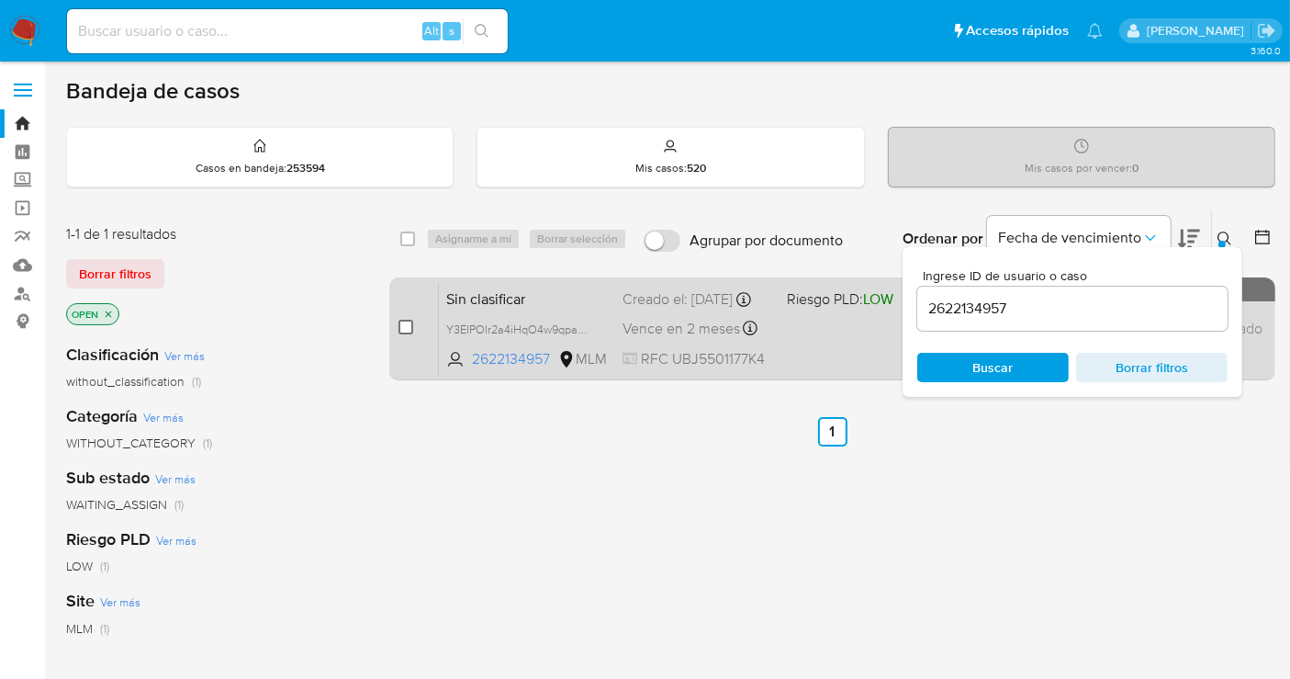
click at [409, 326] on input "checkbox" at bounding box center [406, 327] width 15 height 15
checkbox input "true"
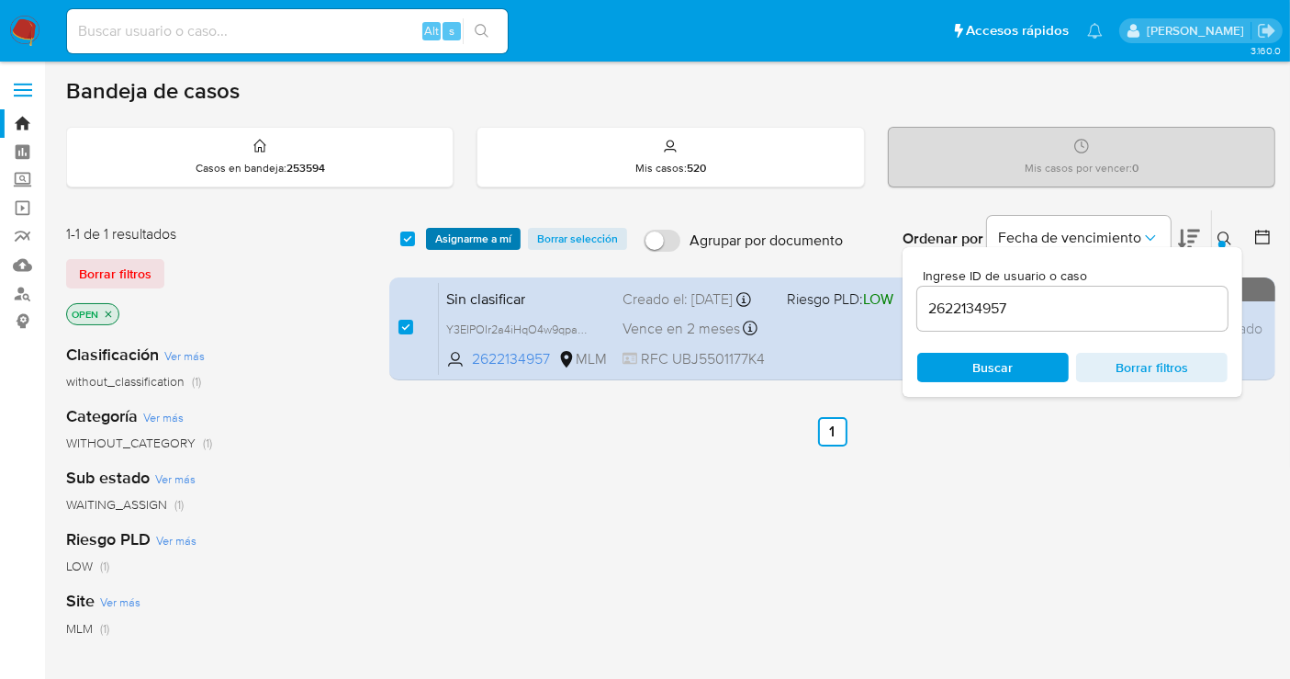
click at [468, 233] on span "Asignarme a mí" at bounding box center [473, 239] width 76 height 18
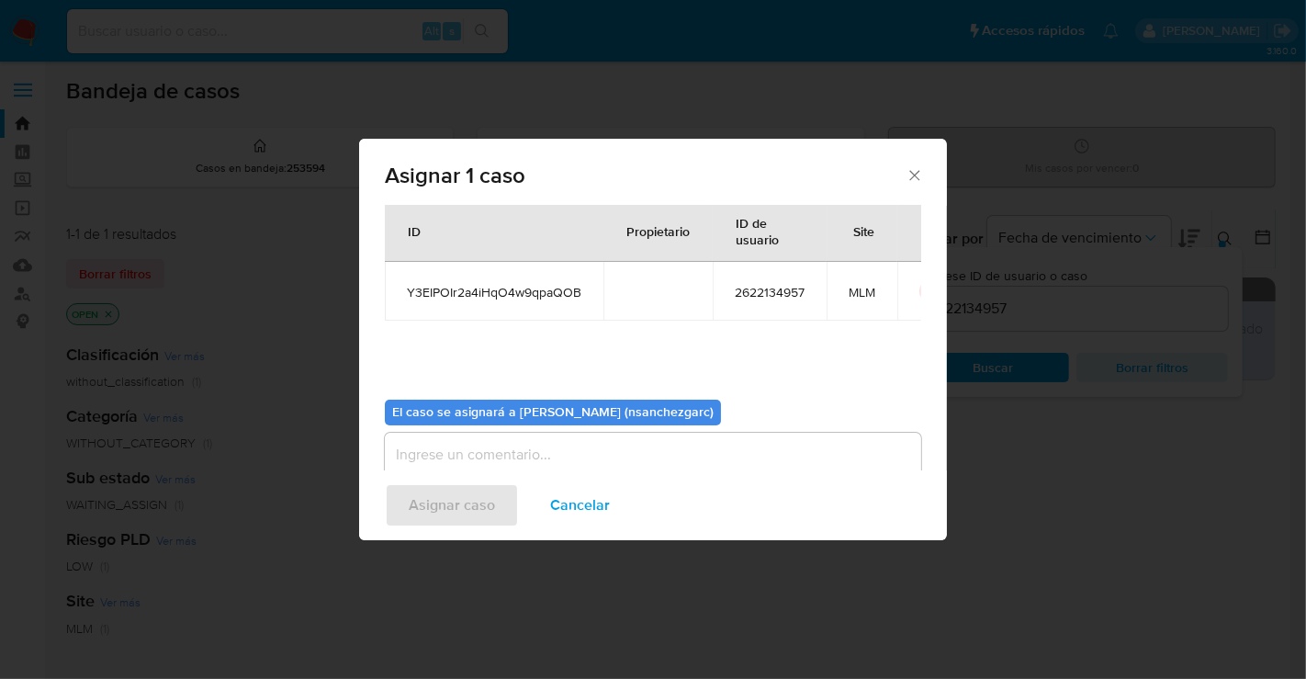
scroll to position [94, 0]
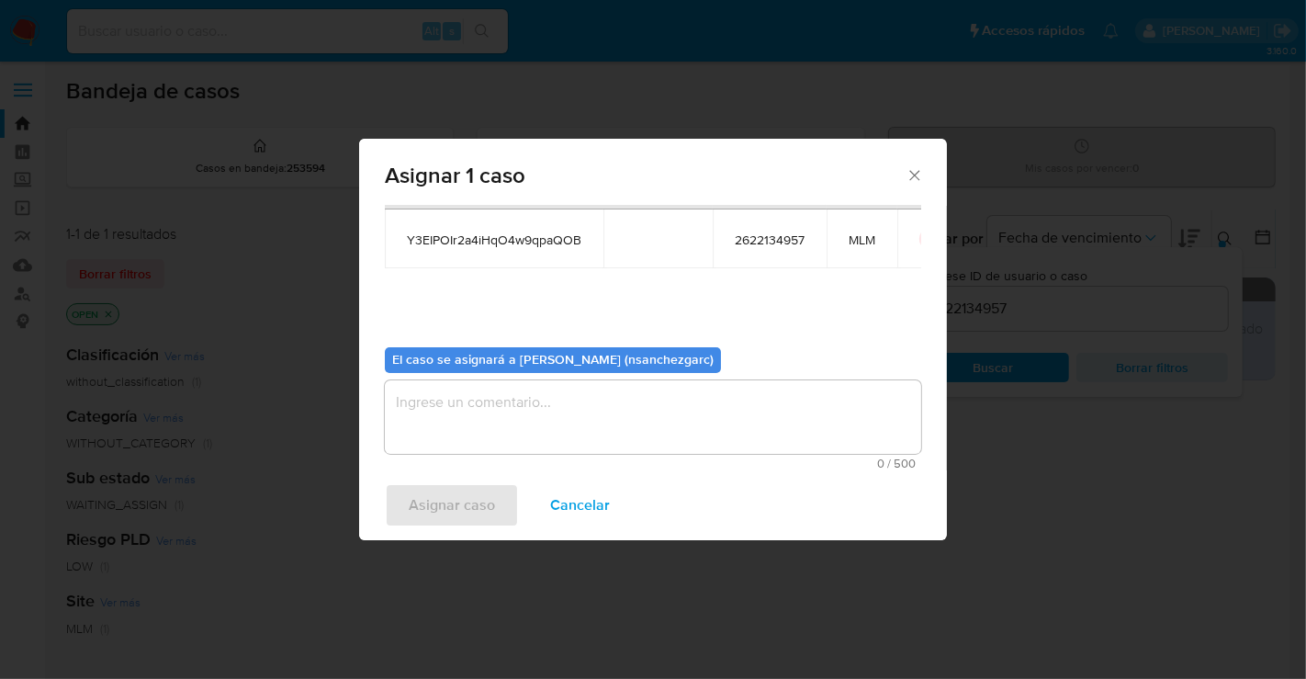
click at [434, 404] on textarea "assign-modal" at bounding box center [653, 416] width 536 height 73
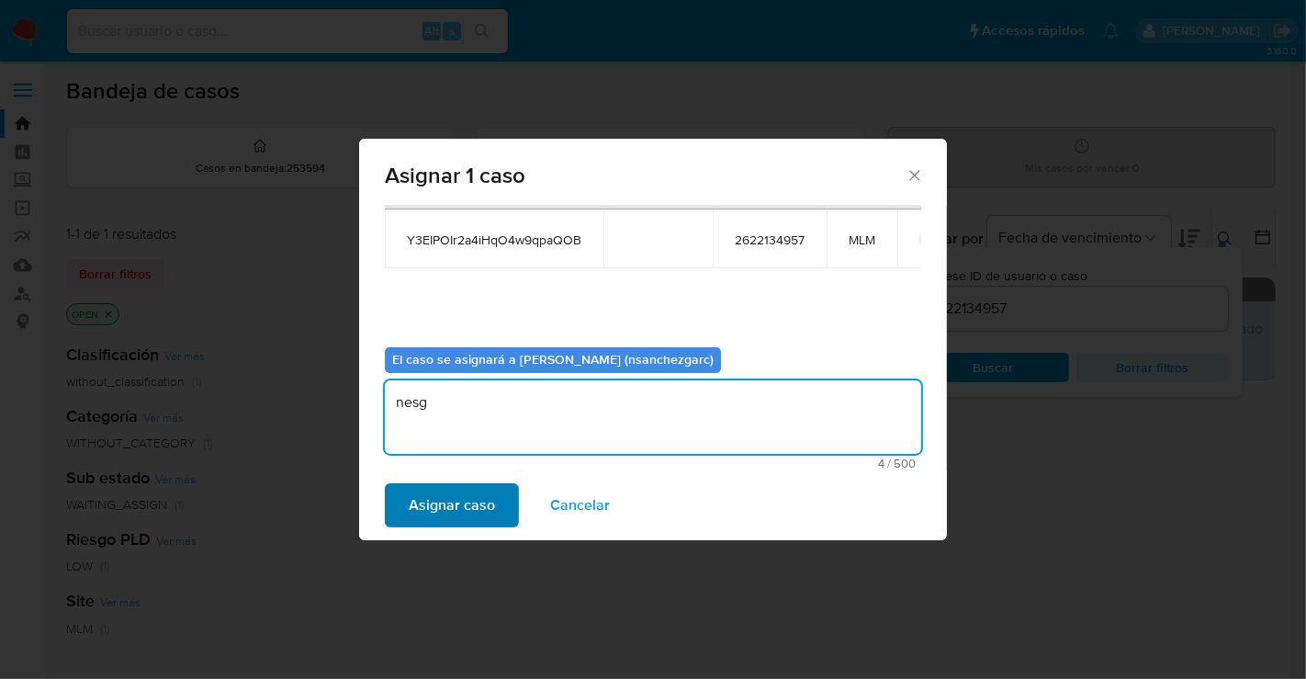
type textarea "nesg"
click at [453, 511] on span "Asignar caso" at bounding box center [452, 505] width 86 height 40
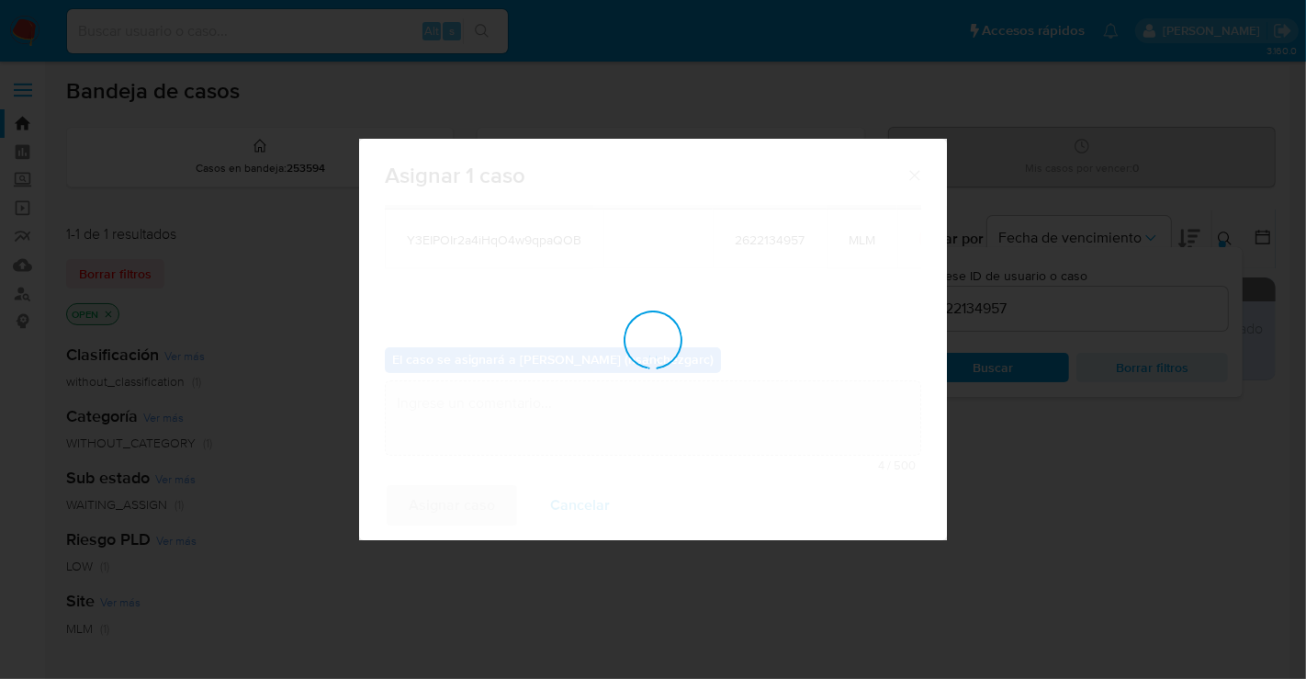
checkbox input "false"
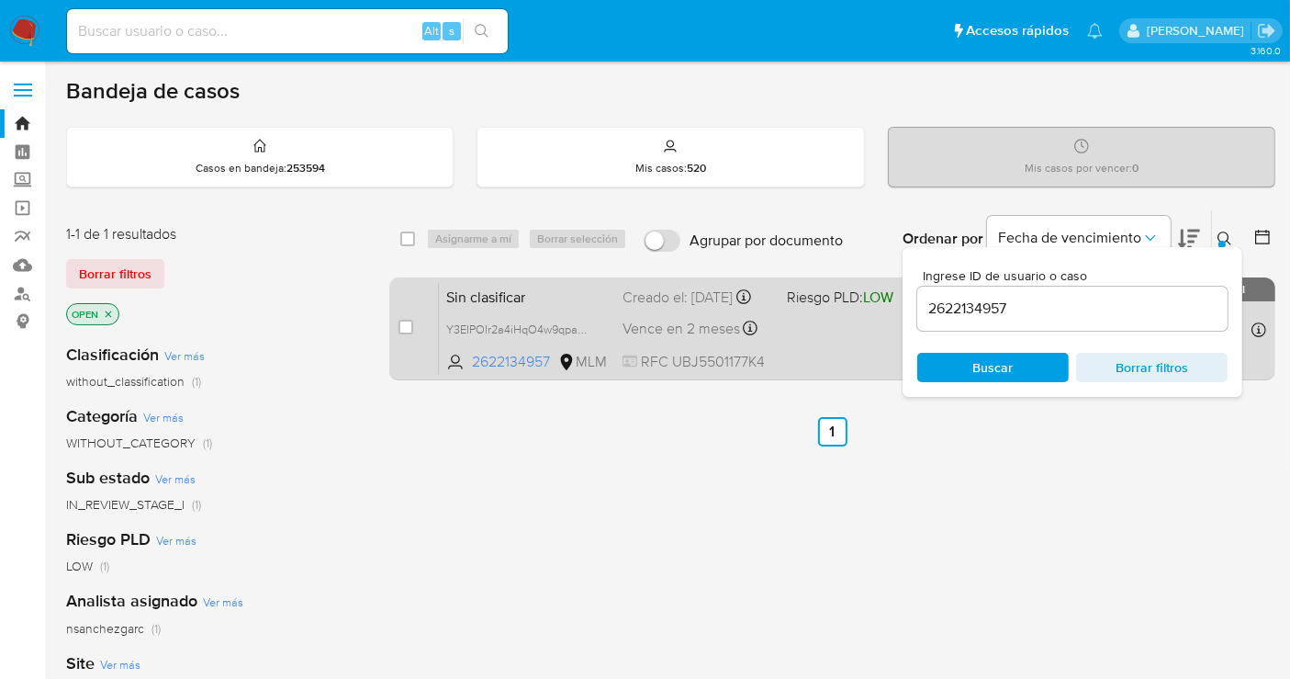
click at [647, 308] on div "Creado el: [DATE] Creado el: [DATE] 12:29:36" at bounding box center [698, 297] width 150 height 20
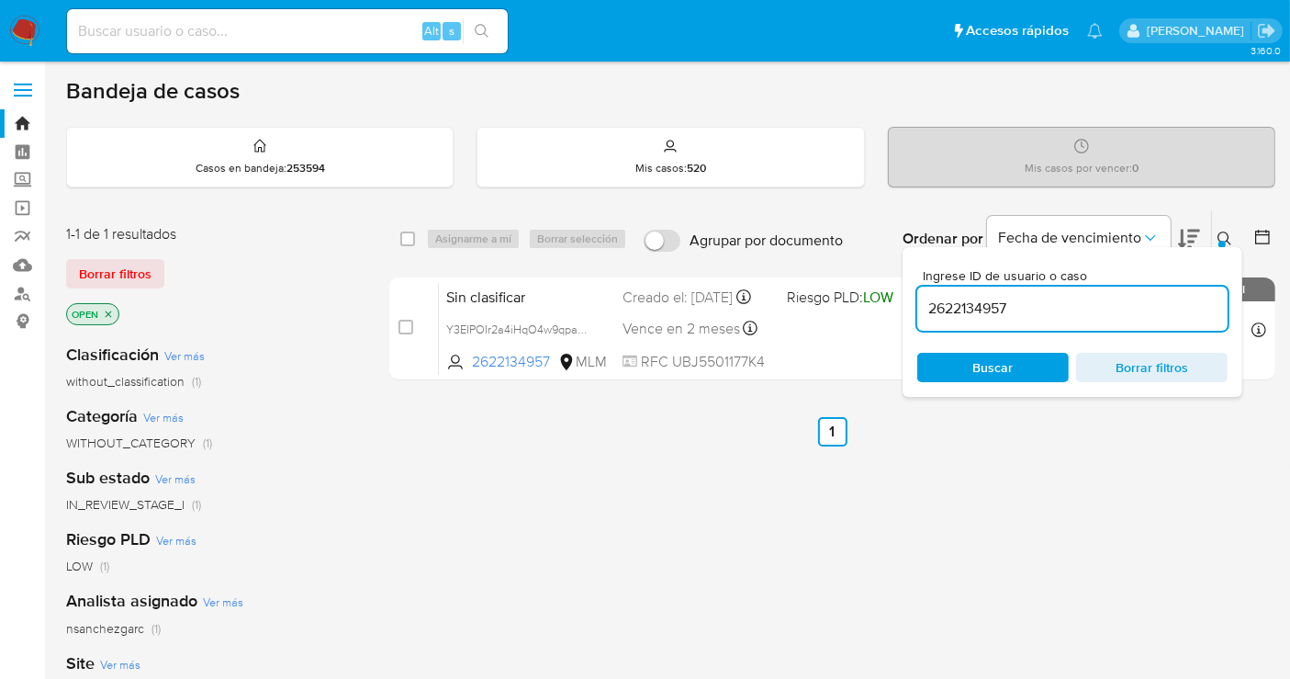
click at [931, 310] on input "2622134957" at bounding box center [1073, 309] width 310 height 24
paste input "1243985583"
type input "1243985583"
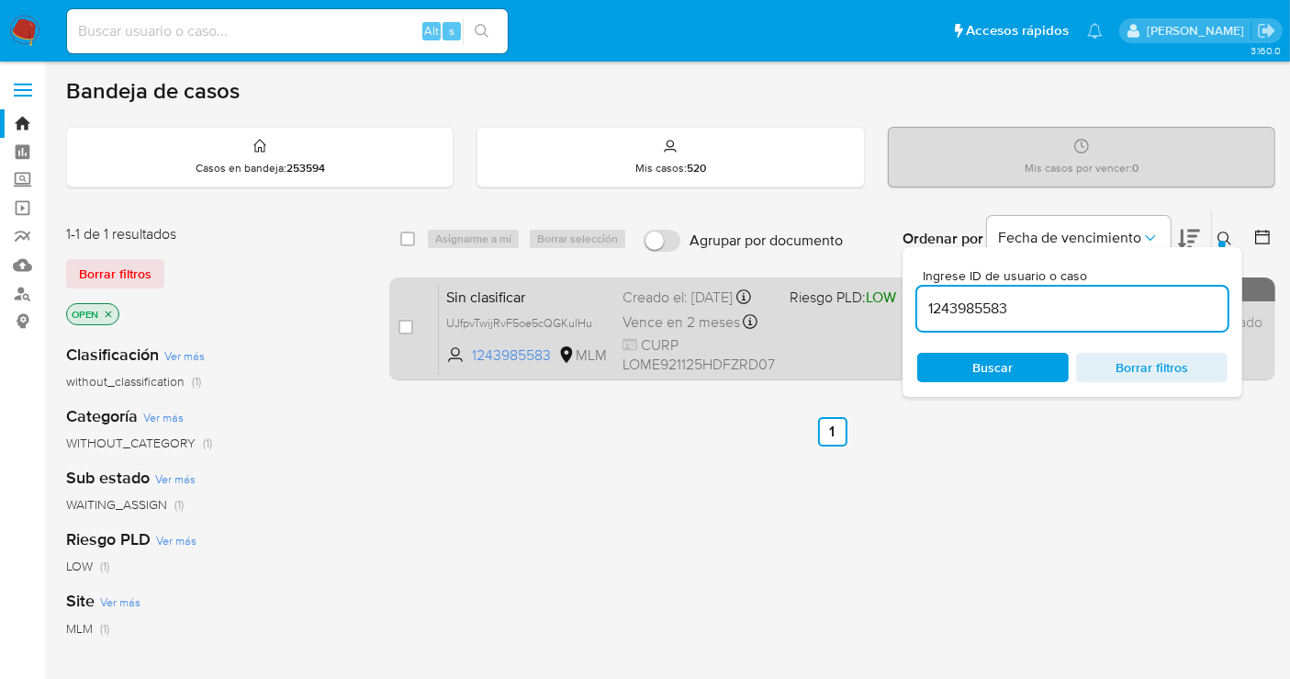
click at [418, 323] on div "case-item-checkbox No es posible asignar el caso" at bounding box center [419, 328] width 40 height 93
click at [411, 323] on div "case-item-checkbox No es posible asignar el caso" at bounding box center [419, 328] width 40 height 93
click at [410, 313] on div "case-item-checkbox No es posible asignar el caso" at bounding box center [419, 328] width 40 height 93
click at [411, 320] on input "checkbox" at bounding box center [406, 327] width 15 height 15
checkbox input "true"
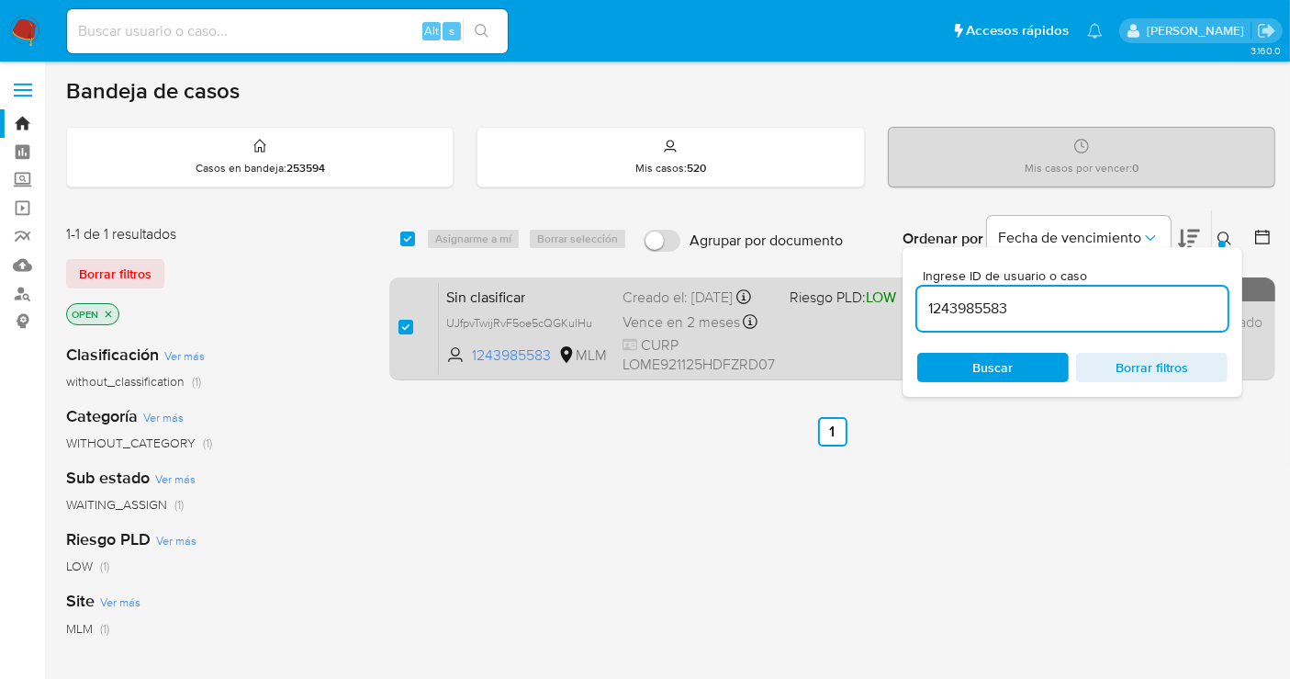
checkbox input "true"
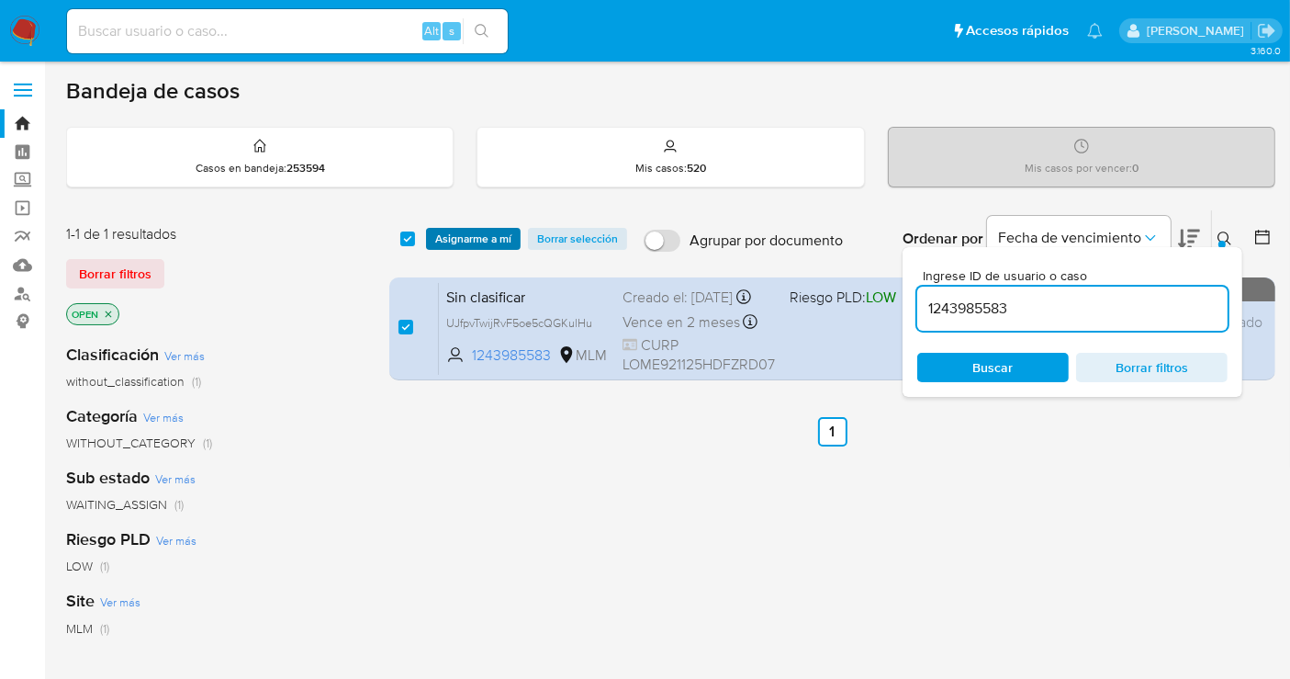
click at [456, 230] on span "Asignarme a mí" at bounding box center [473, 239] width 76 height 18
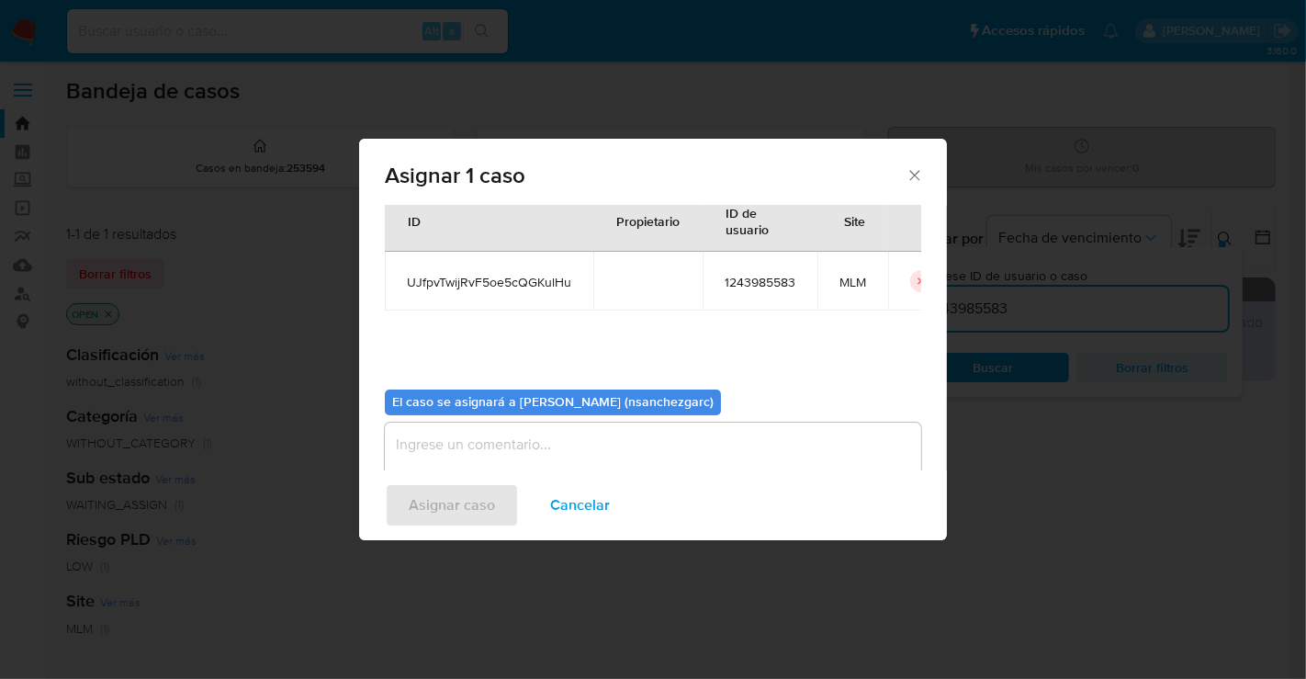
scroll to position [94, 0]
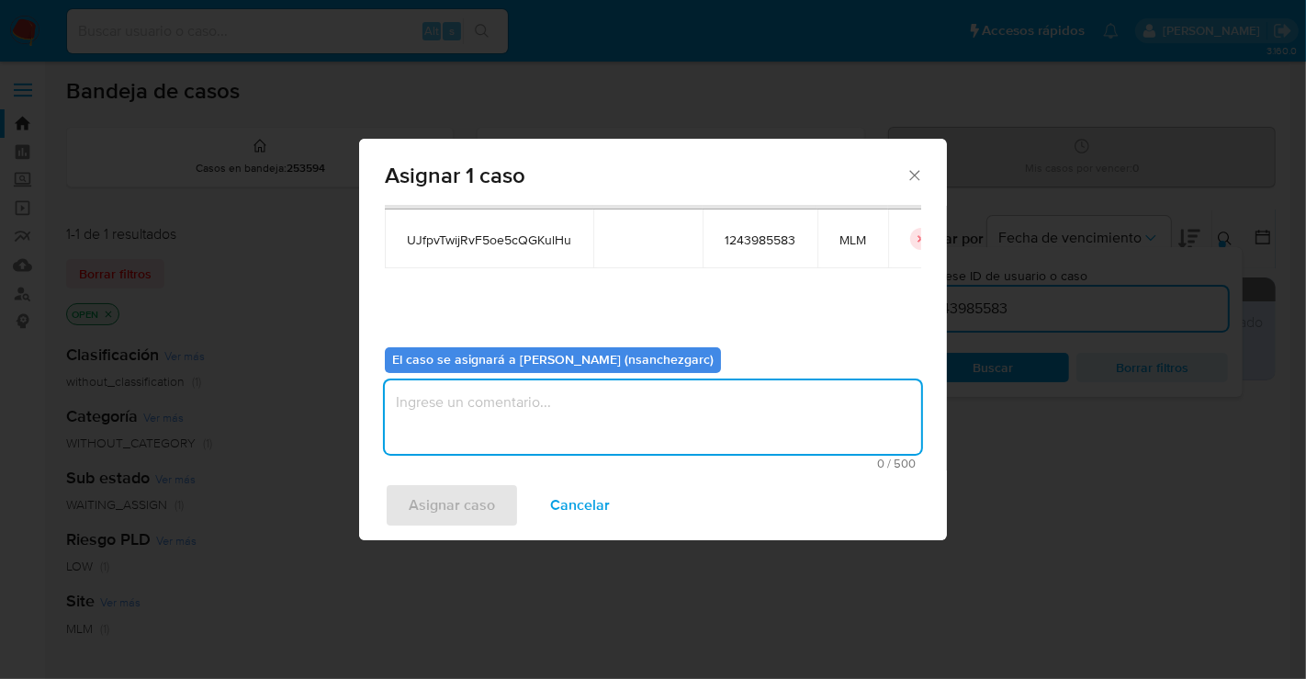
click at [431, 401] on textarea "assign-modal" at bounding box center [653, 416] width 536 height 73
type textarea "nesg"
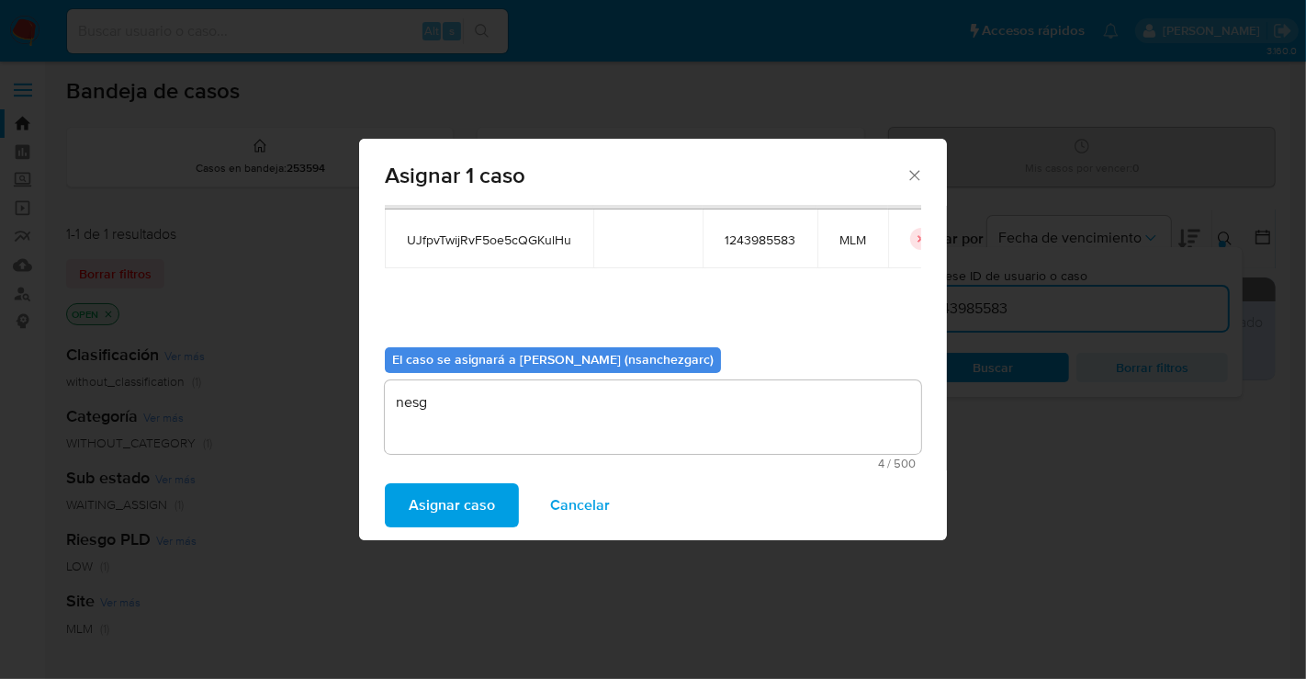
click at [433, 503] on span "Asignar caso" at bounding box center [452, 505] width 86 height 40
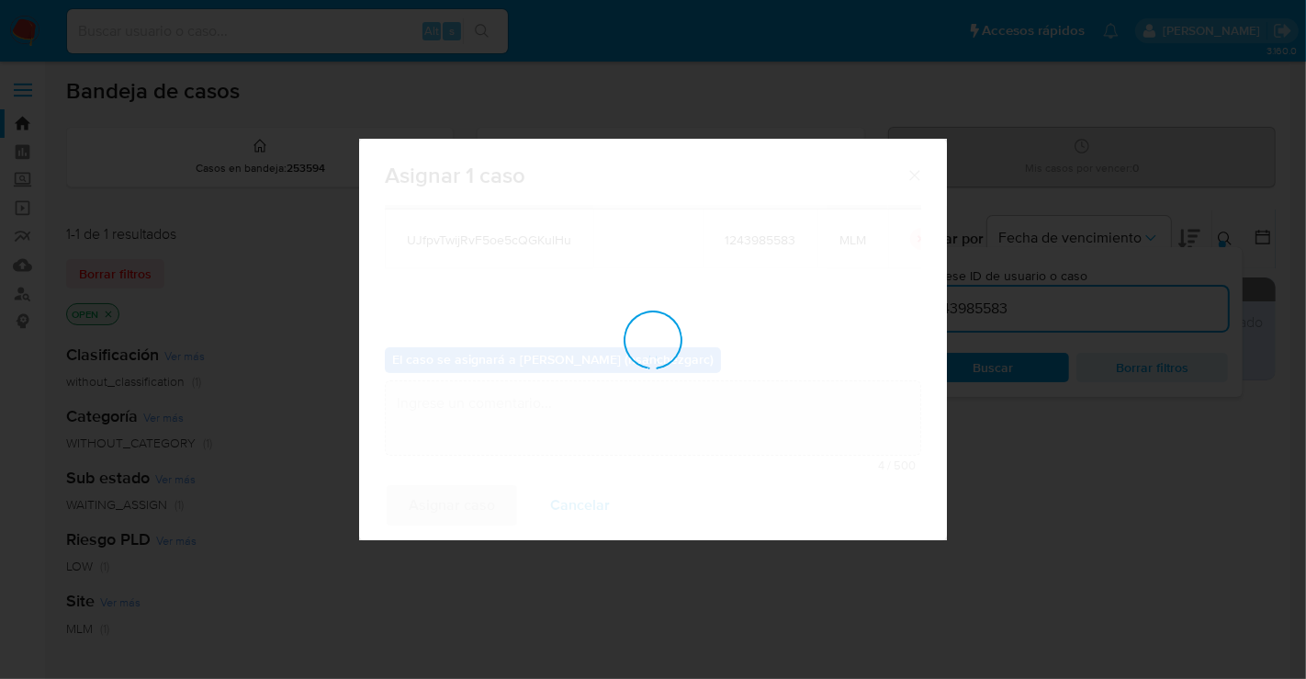
checkbox input "false"
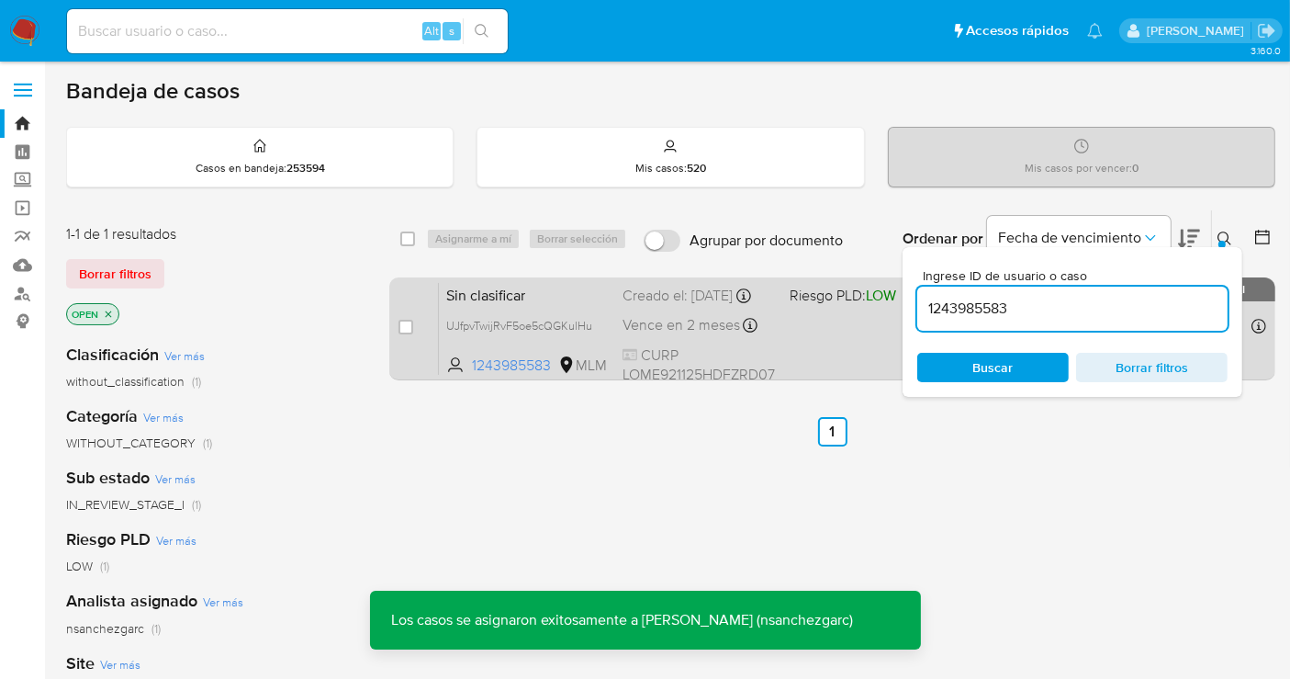
click at [658, 306] on div "Creado el: [DATE] Creado el: [DATE] 11:01:14" at bounding box center [699, 296] width 152 height 20
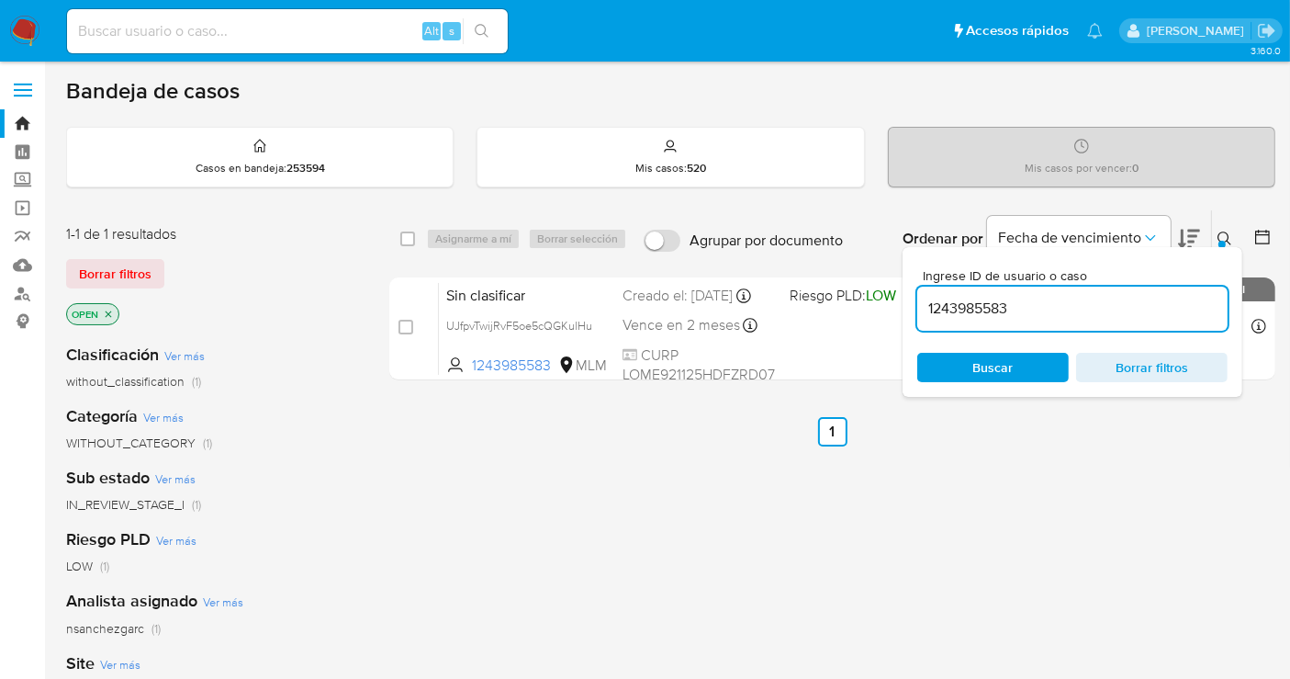
click at [974, 308] on input "1243985583" at bounding box center [1073, 309] width 310 height 24
paste input "29556760"
type input "295567603"
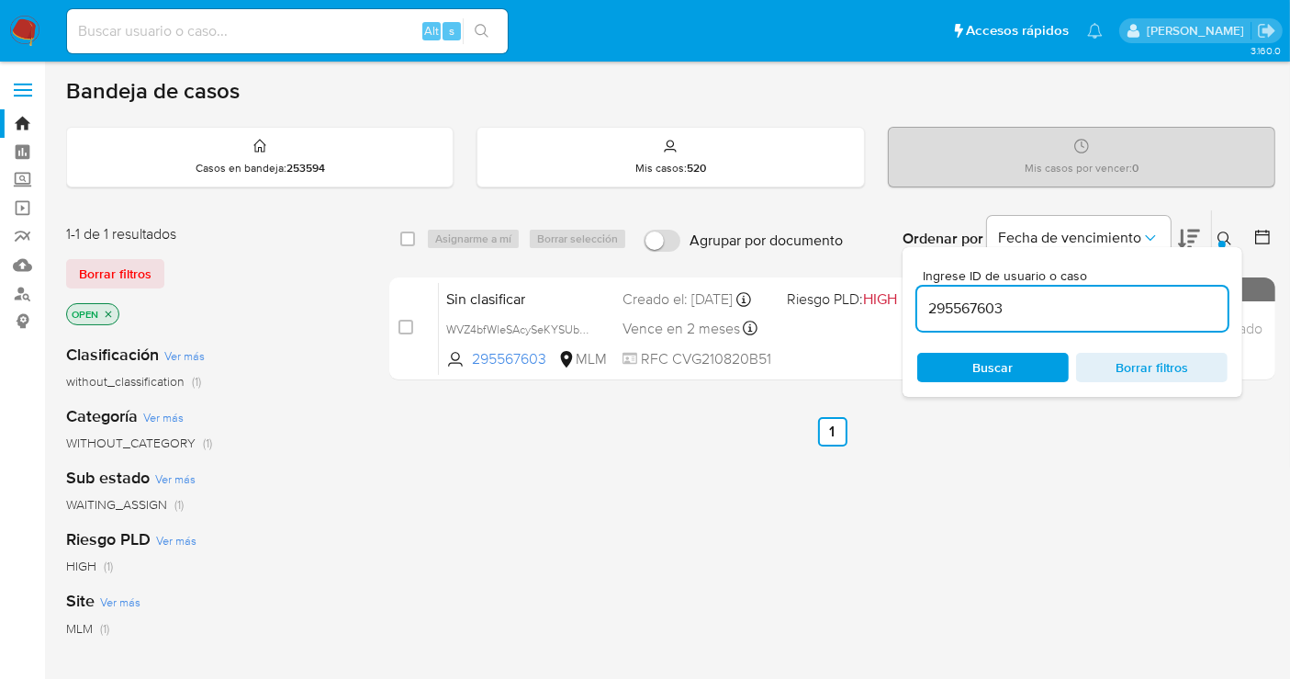
click at [974, 361] on div "Buscar Borrar filtros" at bounding box center [1073, 367] width 310 height 29
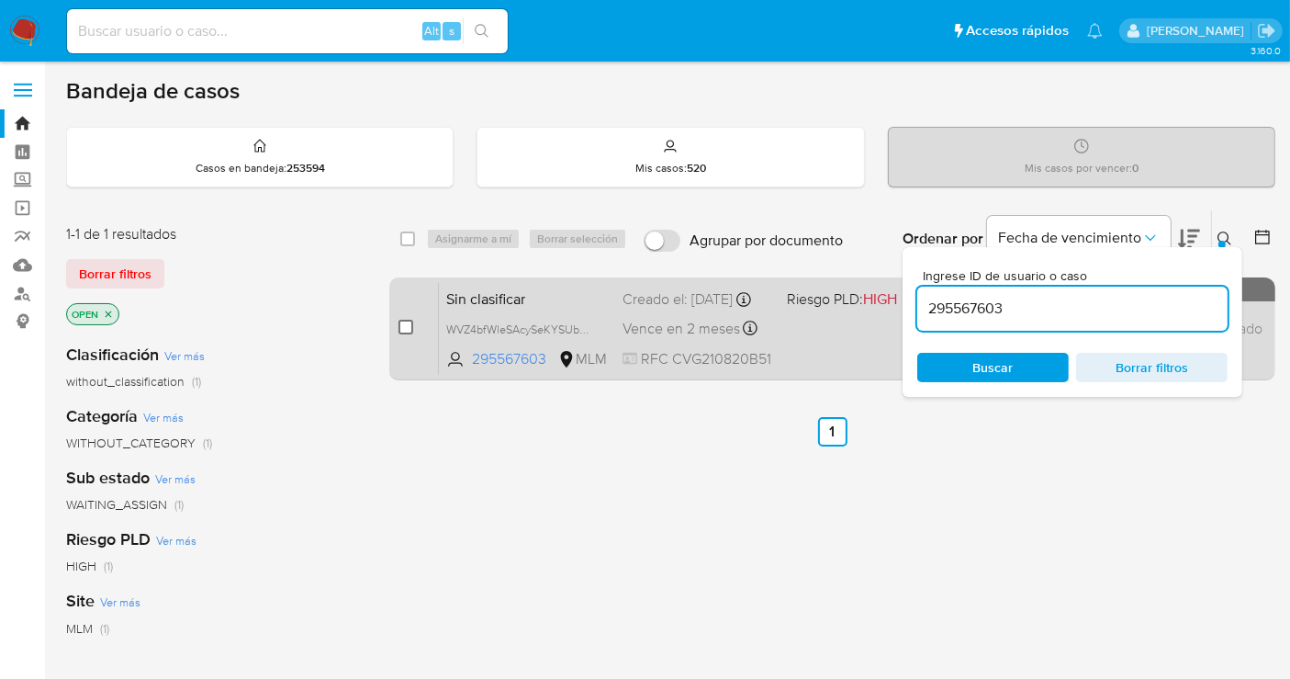
click at [406, 323] on input "checkbox" at bounding box center [406, 327] width 15 height 15
checkbox input "true"
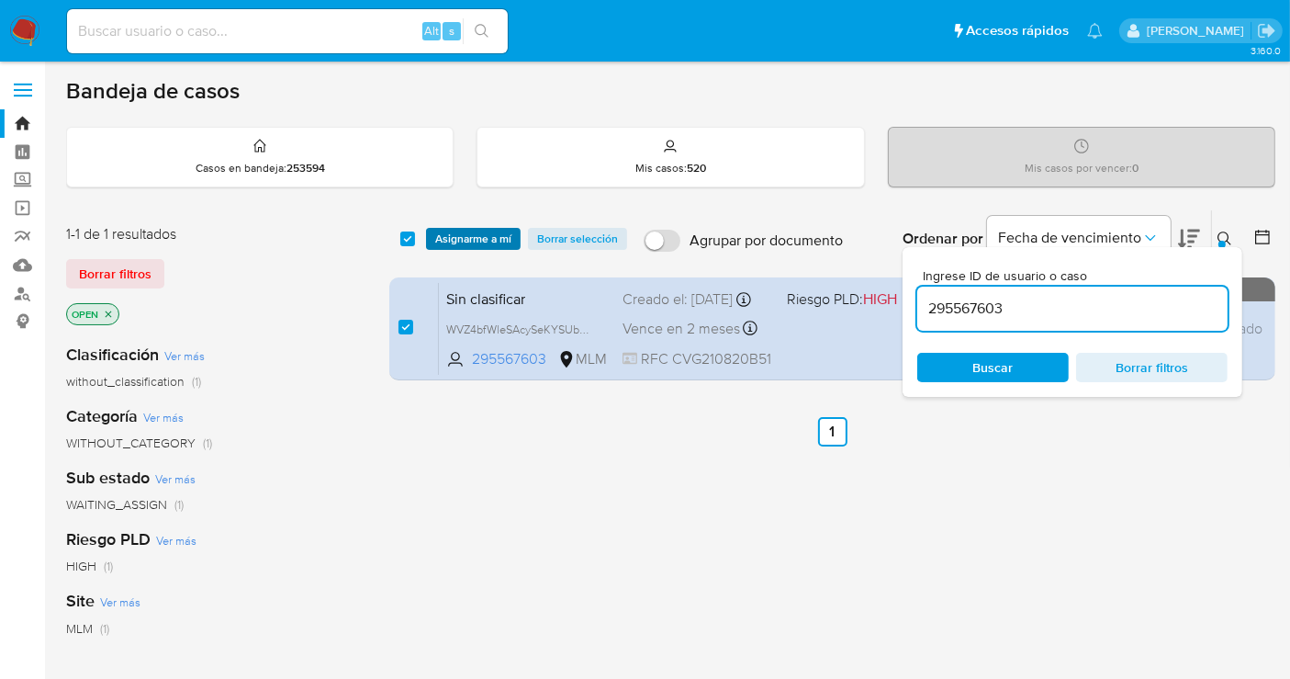
click at [448, 230] on span "Asignarme a mí" at bounding box center [473, 239] width 76 height 18
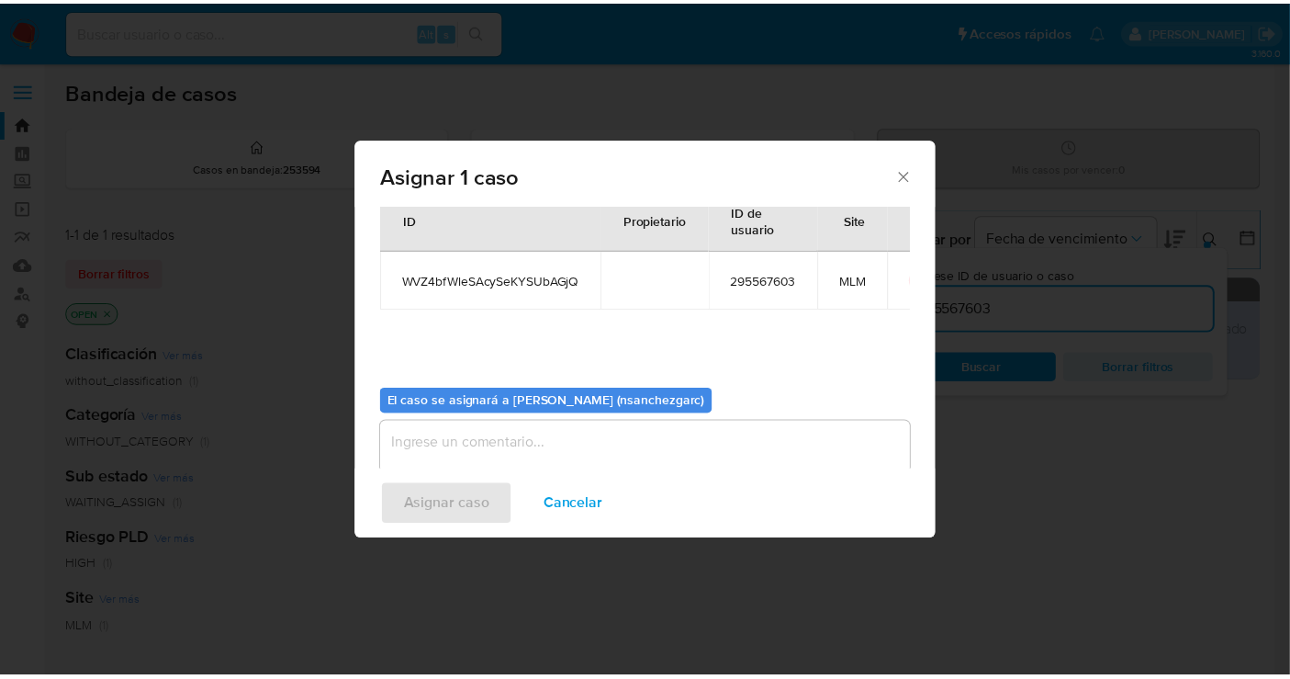
scroll to position [94, 0]
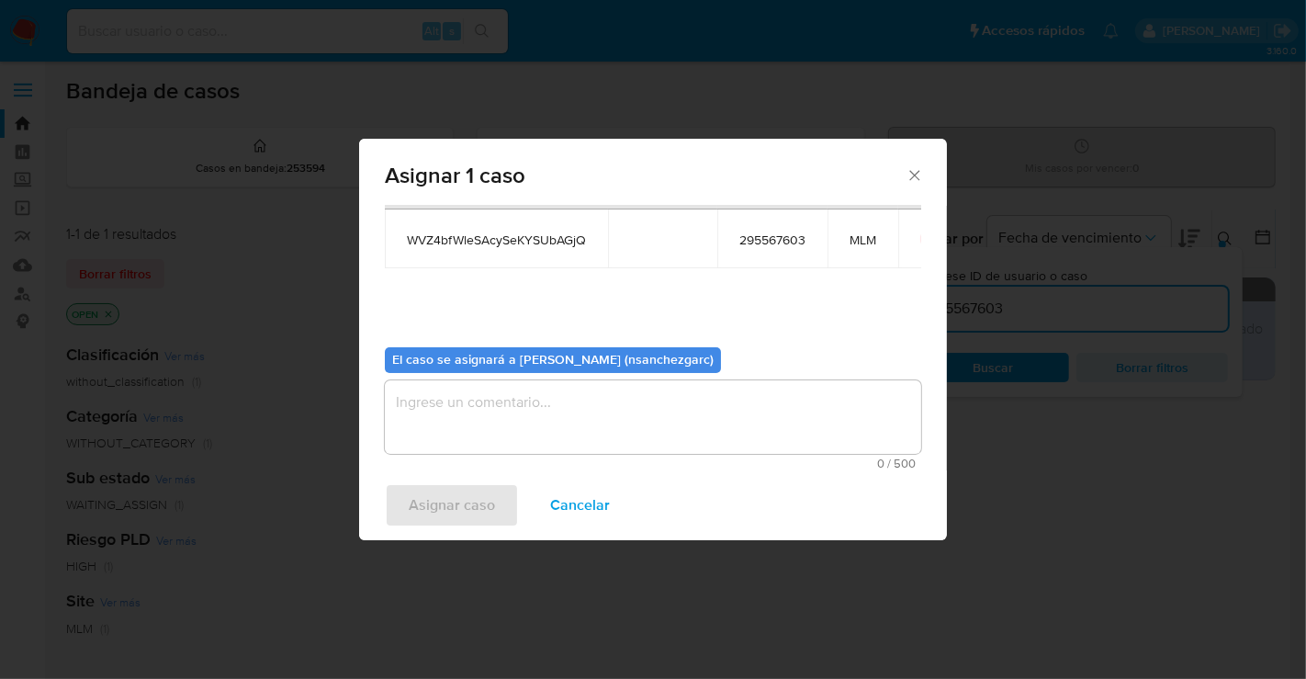
click at [442, 412] on textarea "assign-modal" at bounding box center [653, 416] width 536 height 73
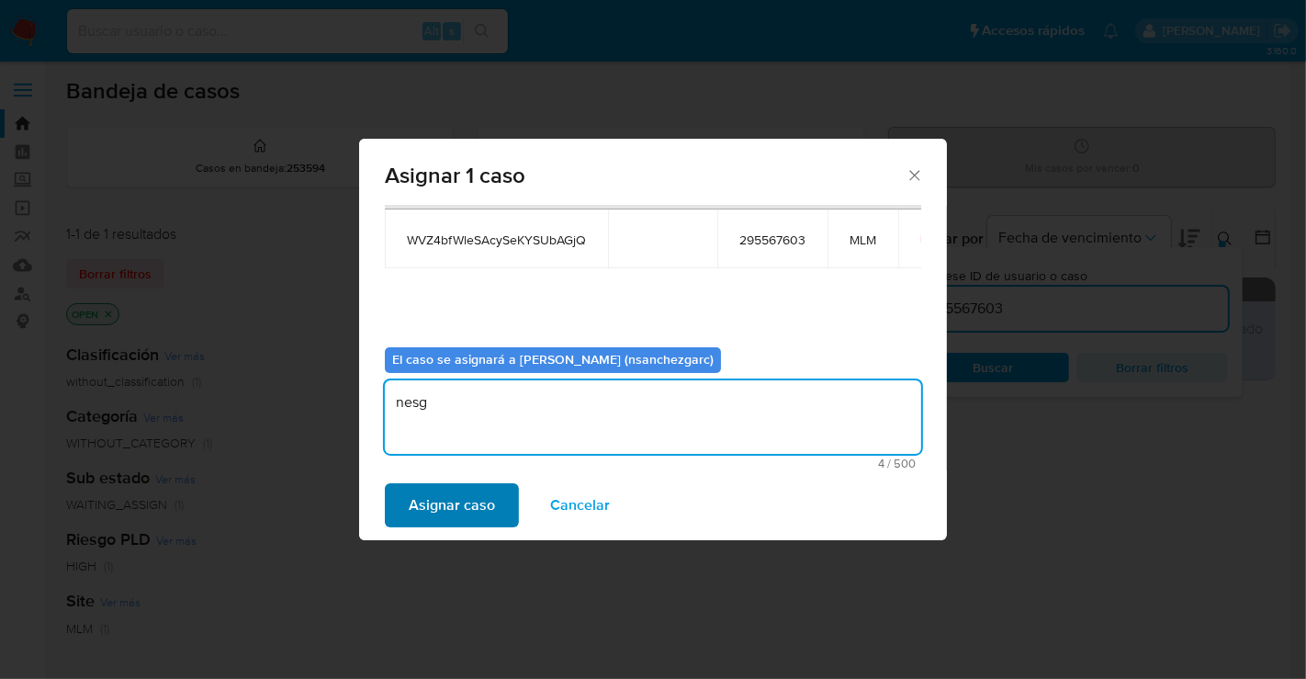
type textarea "nesg"
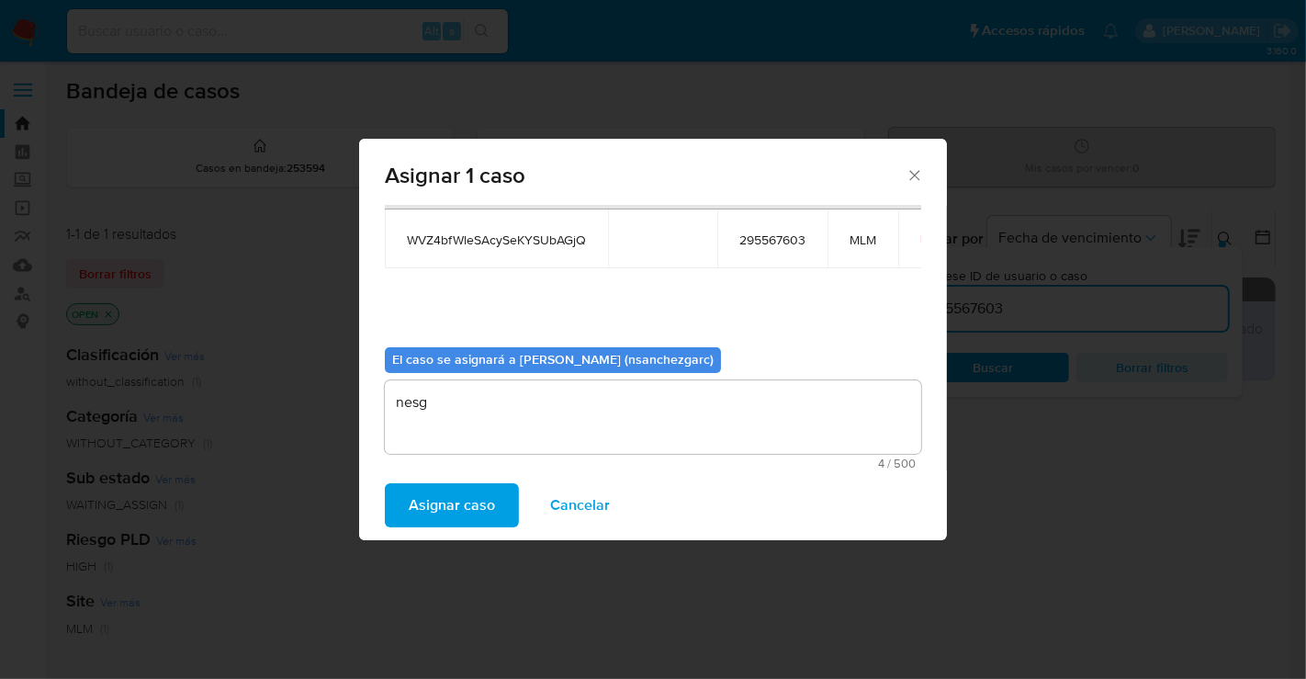
click at [414, 525] on span "Asignar caso" at bounding box center [452, 505] width 86 height 40
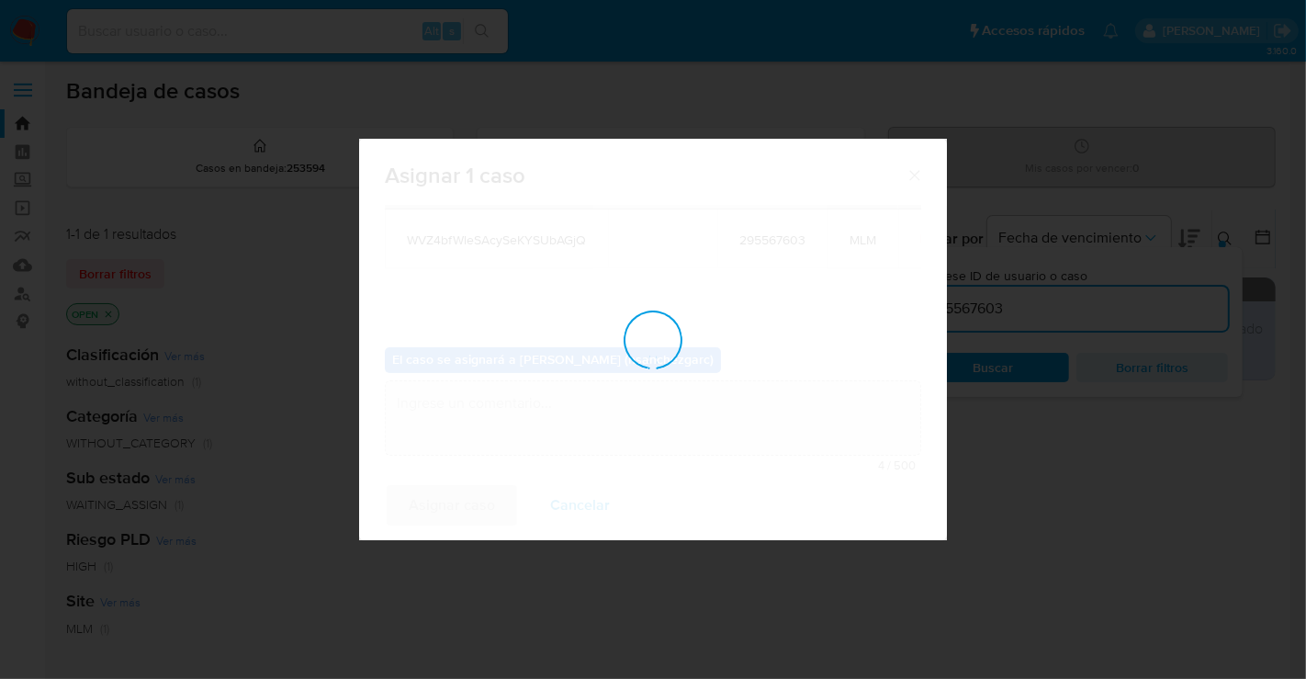
checkbox input "false"
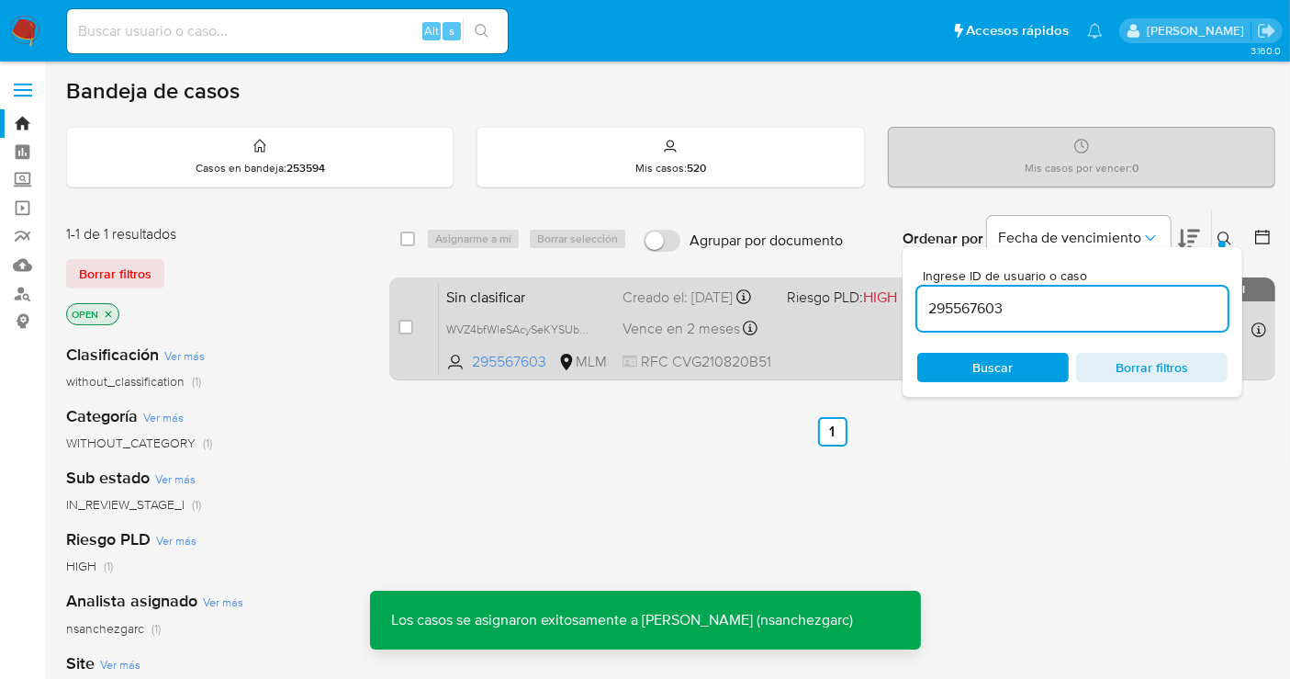
click at [646, 303] on div "Creado el: [DATE] Creado el: [DATE] 07:14:54" at bounding box center [698, 297] width 150 height 20
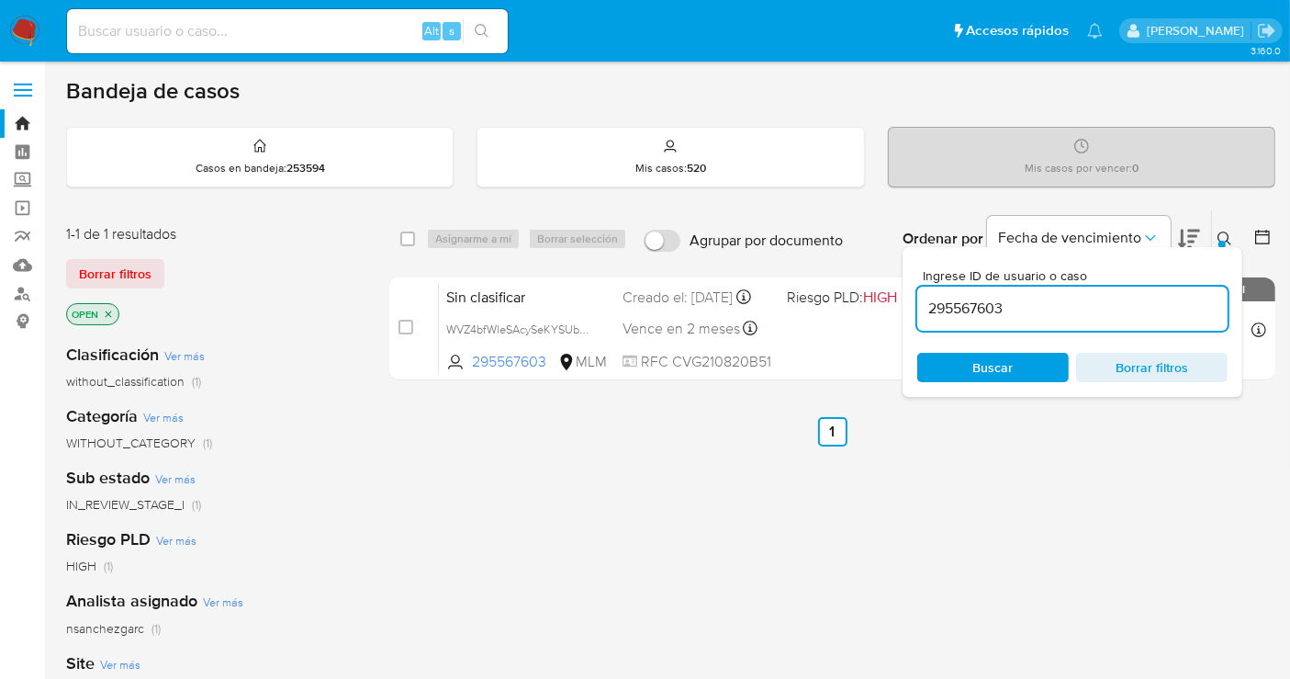
click at [23, 29] on img at bounding box center [24, 31] width 31 height 31
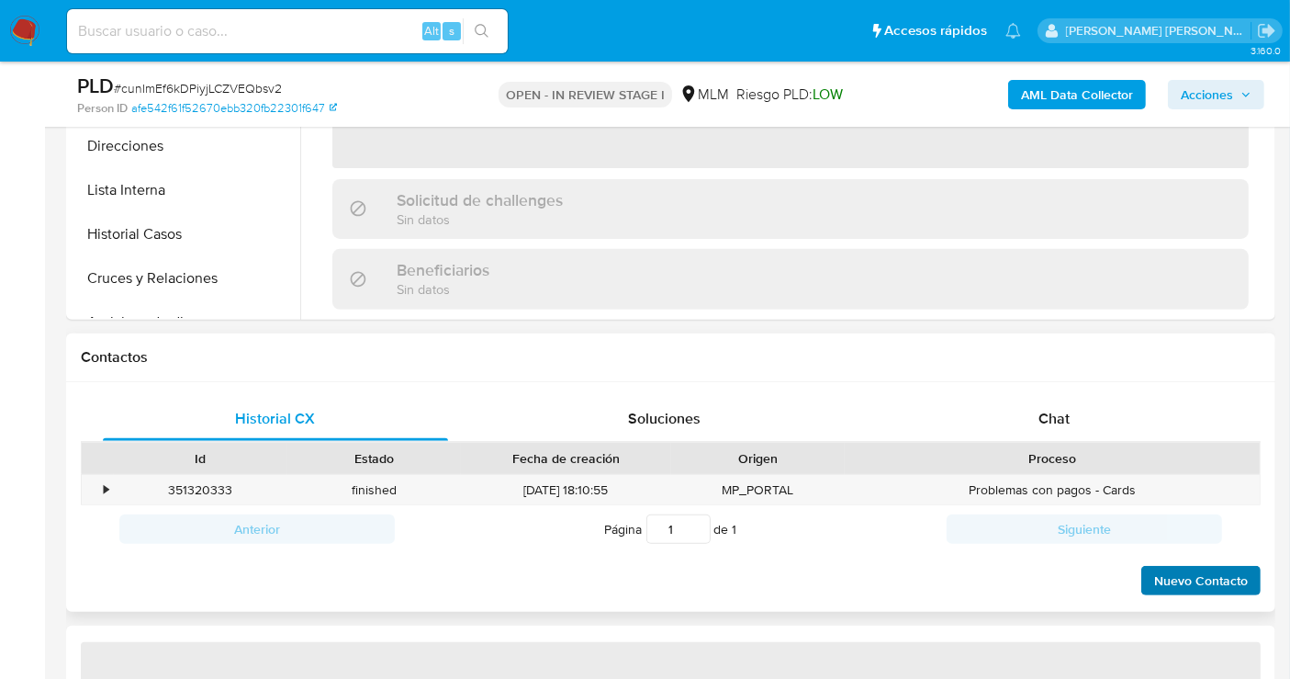
scroll to position [714, 0]
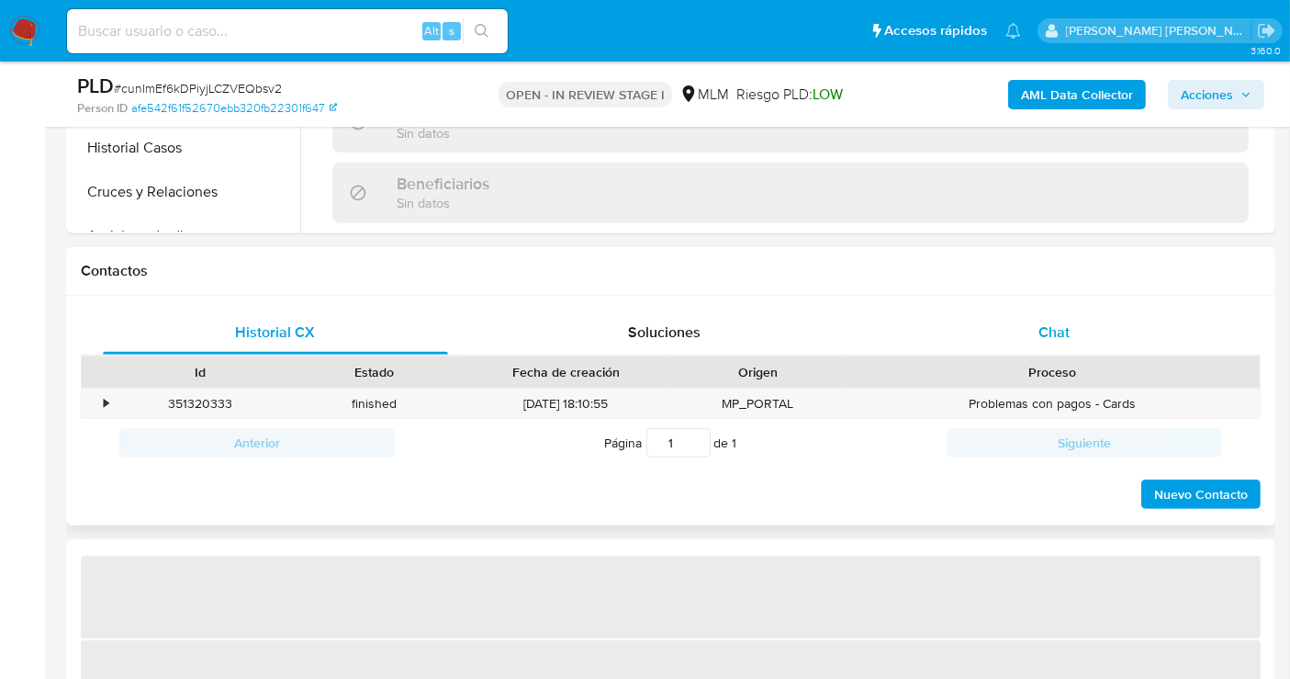
select select "10"
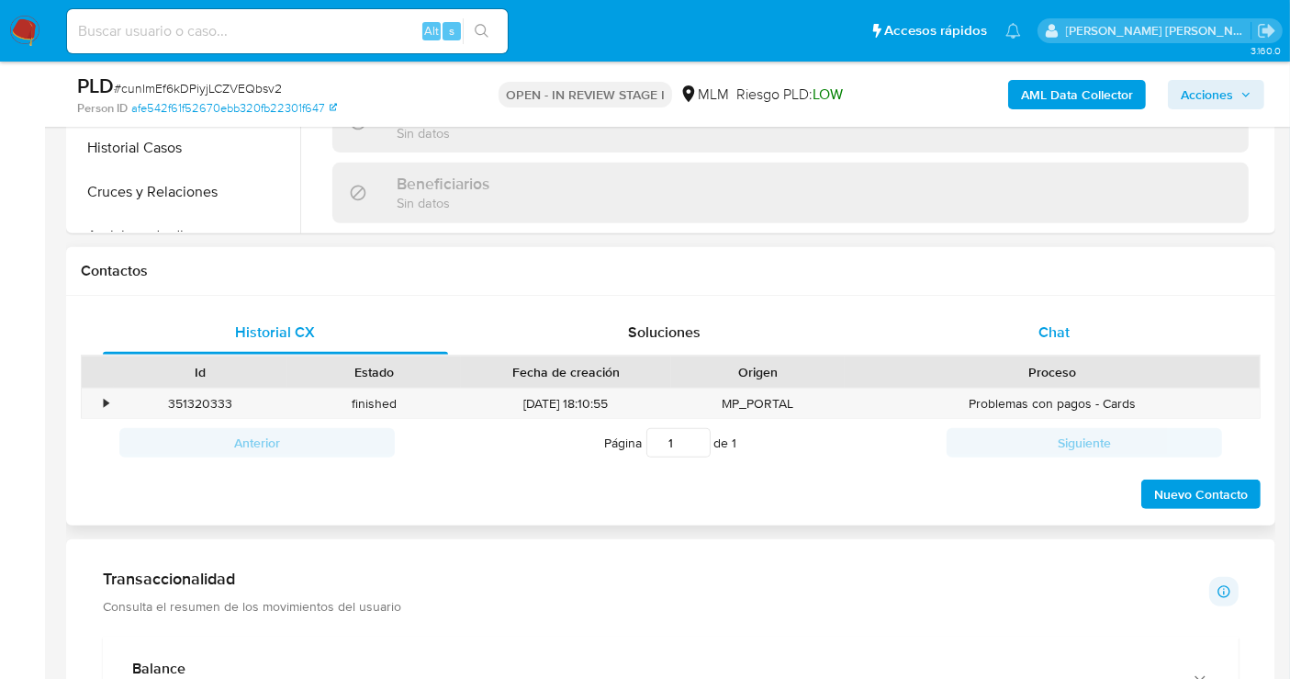
click at [1029, 329] on div "Chat" at bounding box center [1054, 332] width 345 height 44
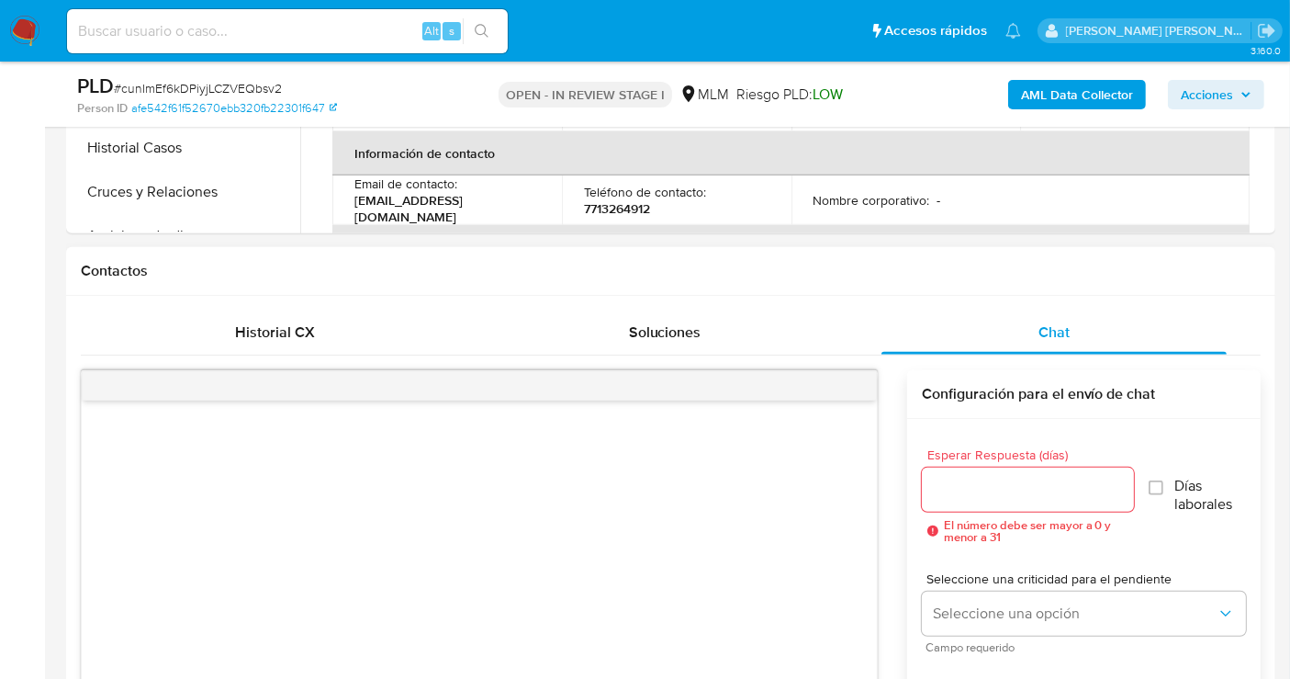
scroll to position [1020, 0]
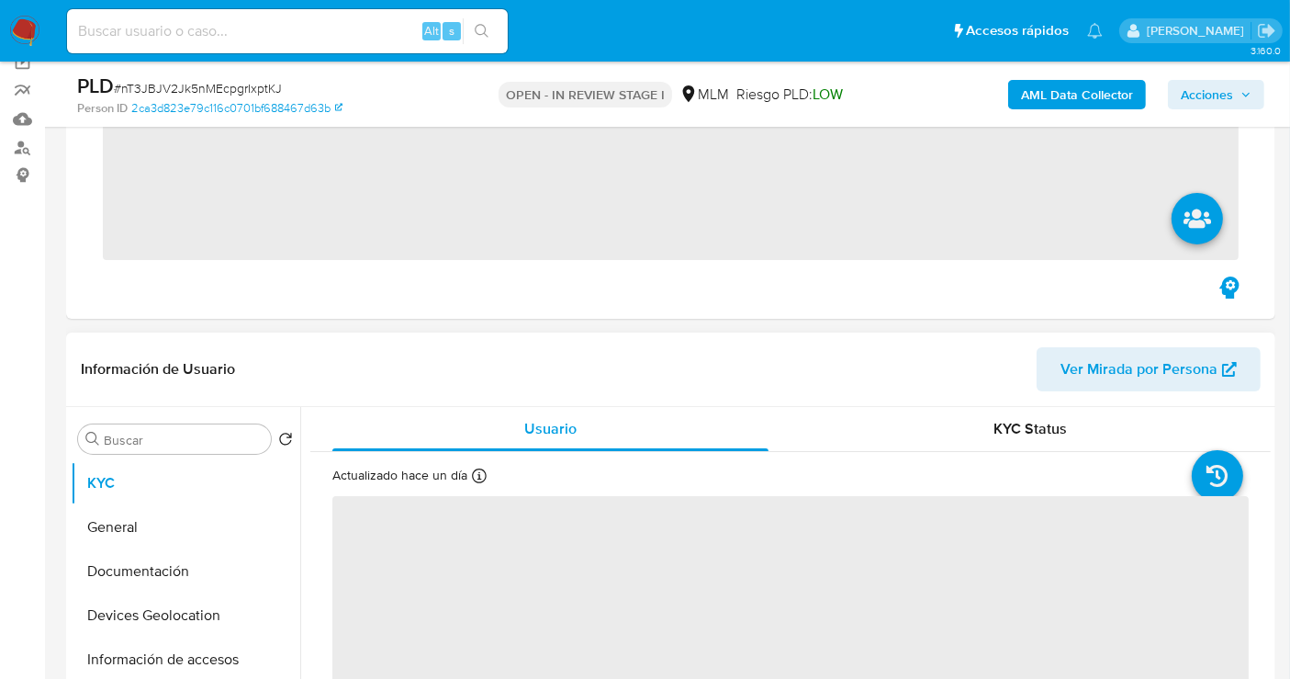
scroll to position [408, 0]
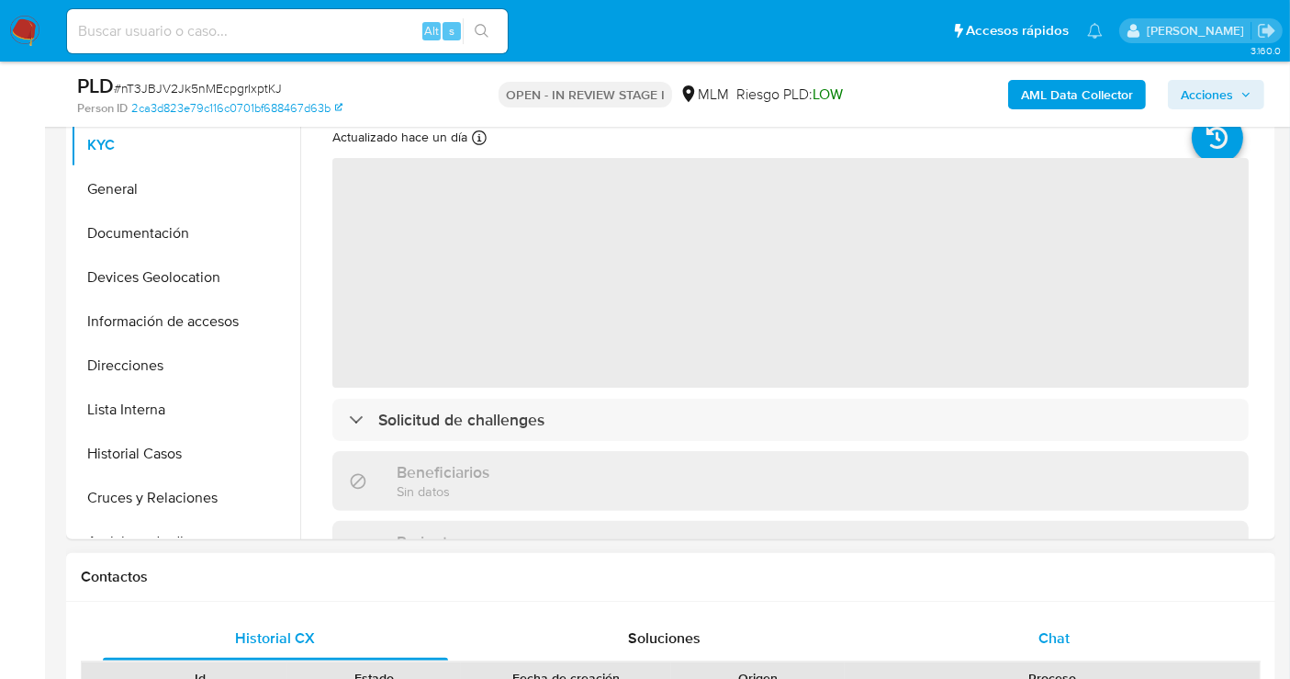
select select "10"
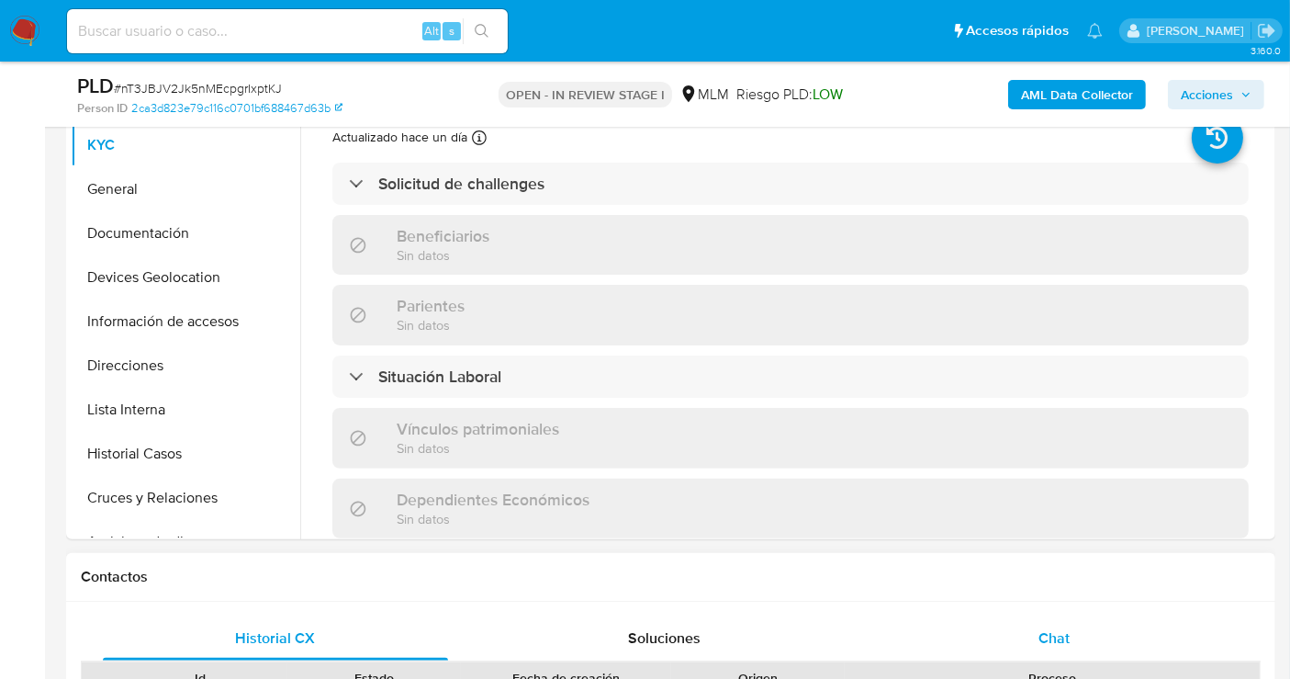
click at [1066, 638] on span "Chat" at bounding box center [1054, 637] width 31 height 21
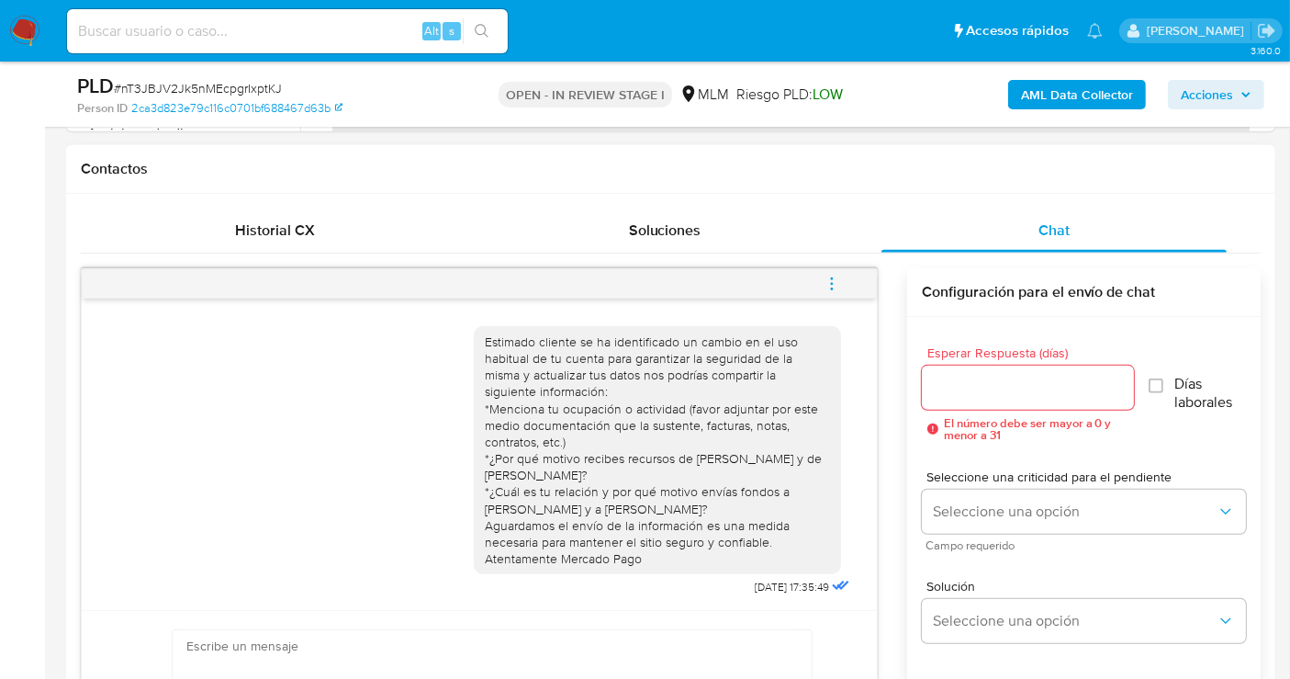
scroll to position [0, 0]
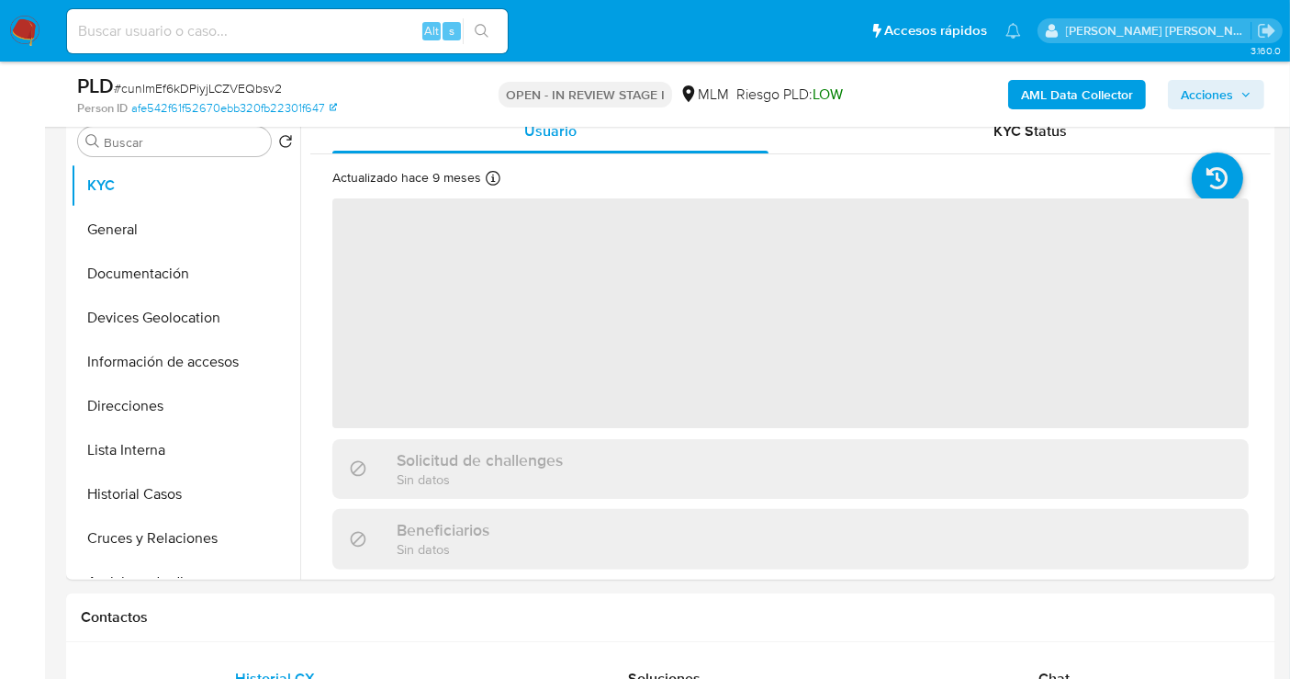
scroll to position [408, 0]
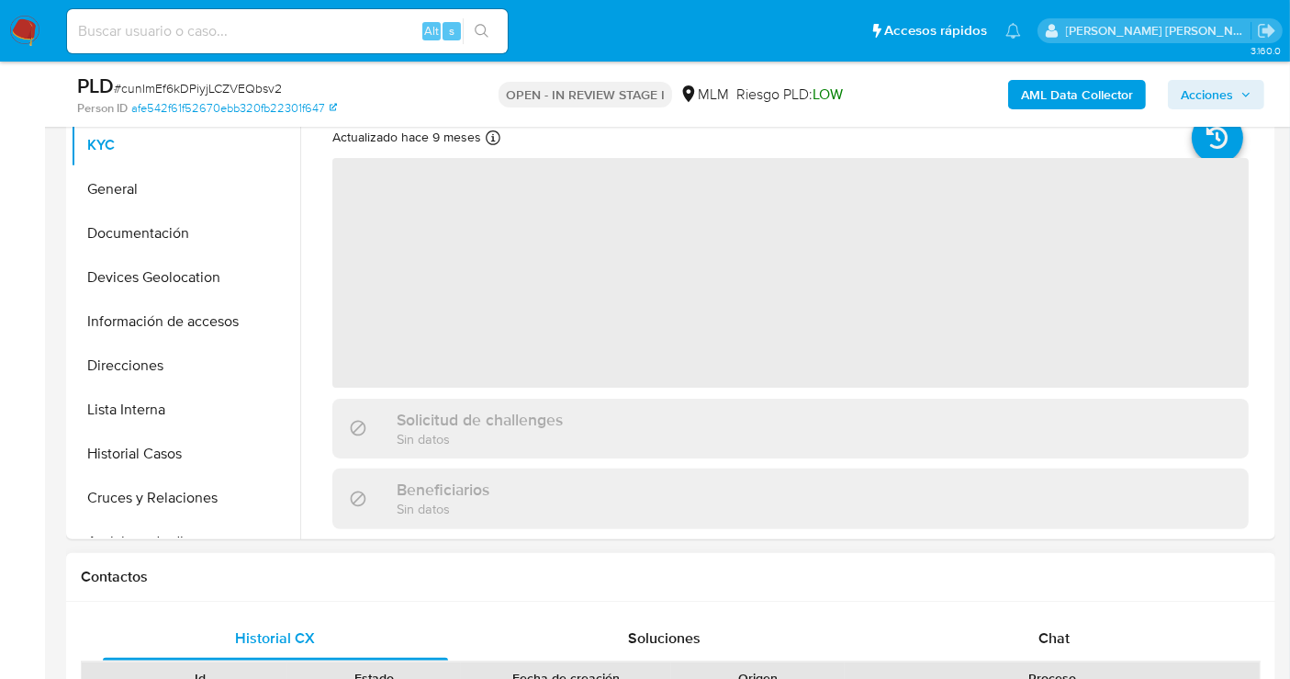
select select "10"
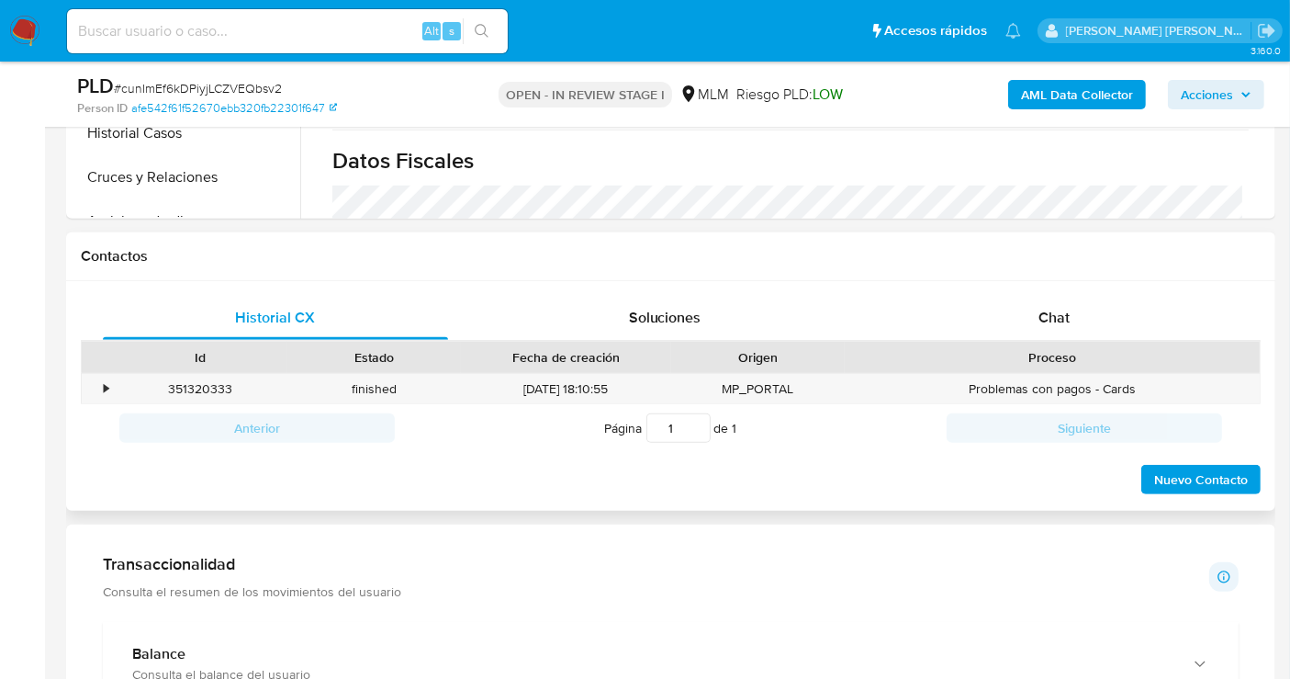
scroll to position [816, 0]
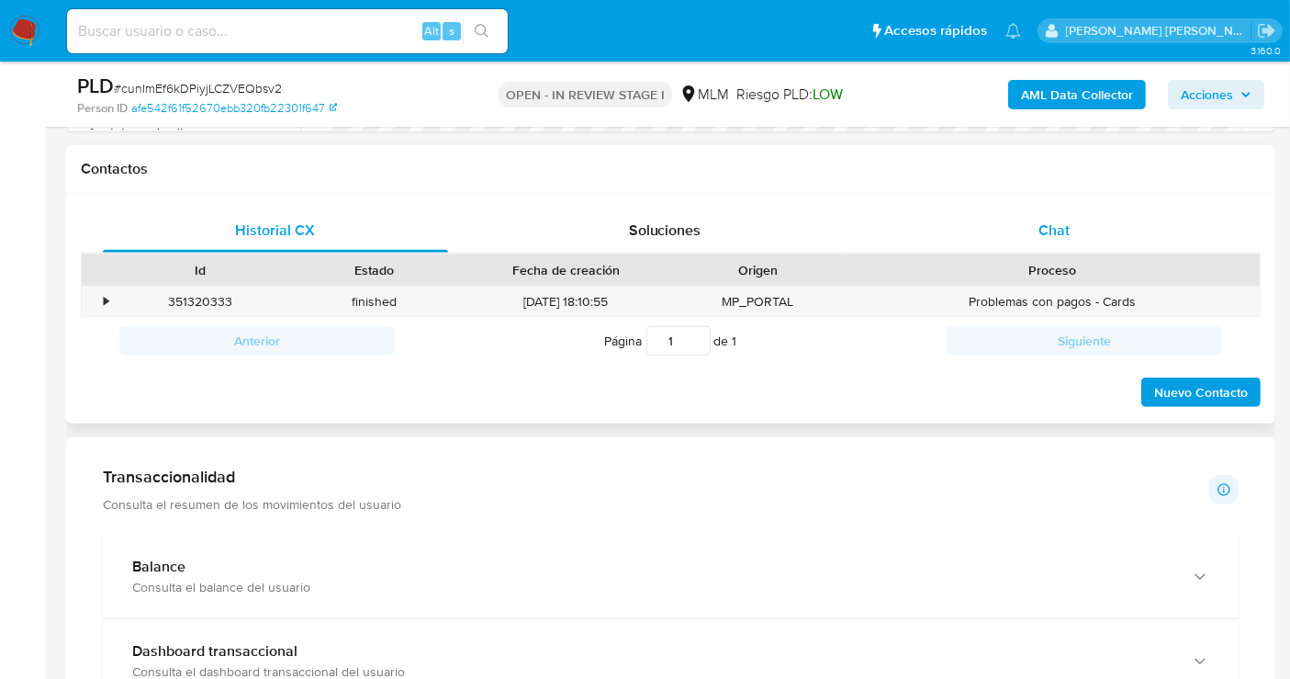
click at [1036, 229] on div "Chat" at bounding box center [1054, 231] width 345 height 44
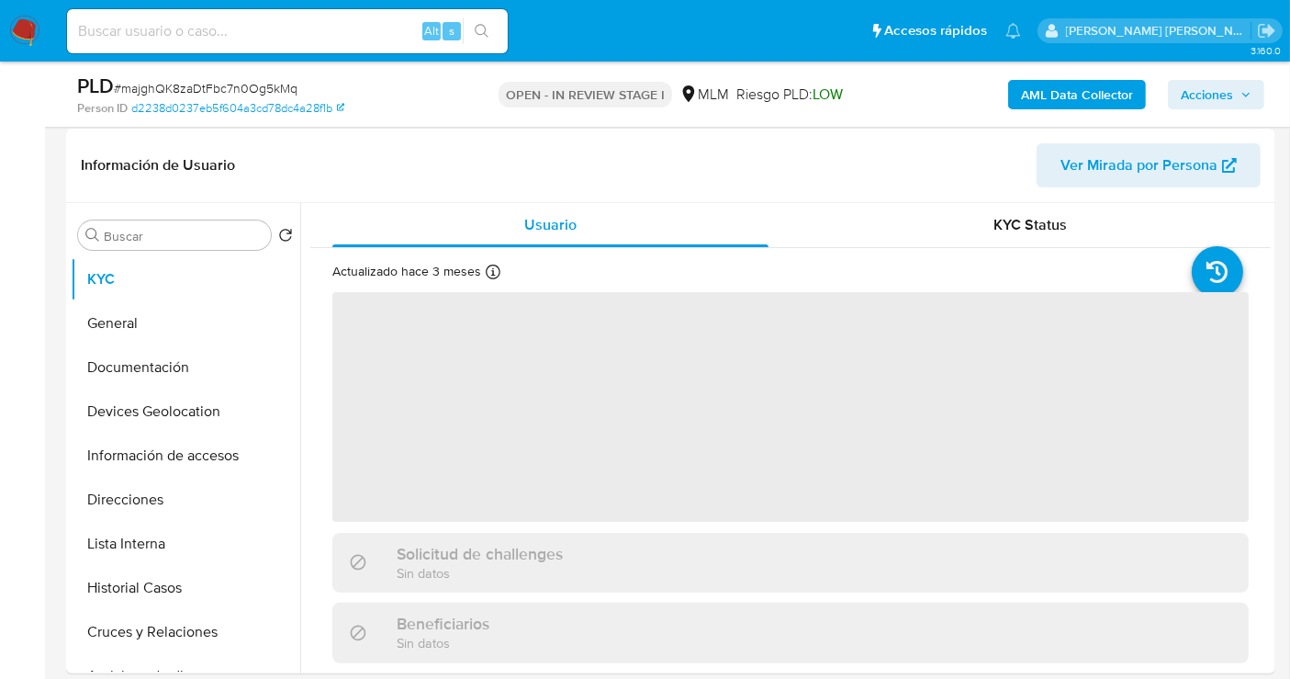
scroll to position [306, 0]
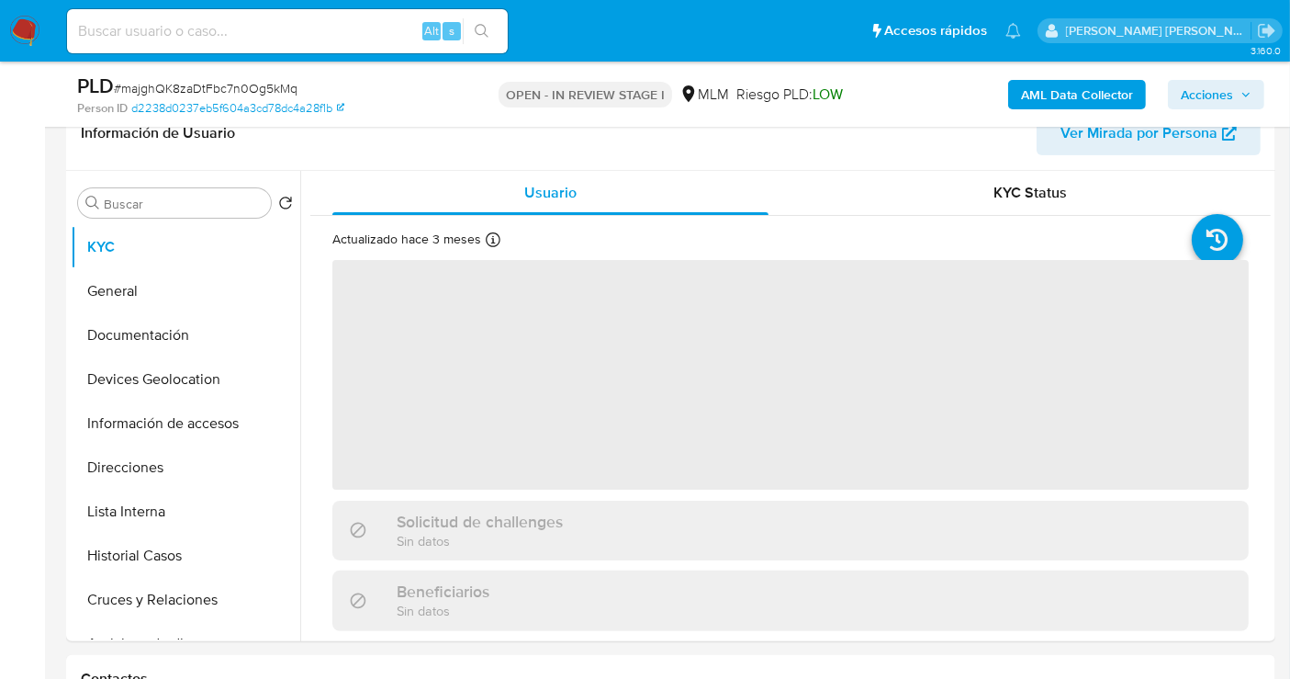
select select "10"
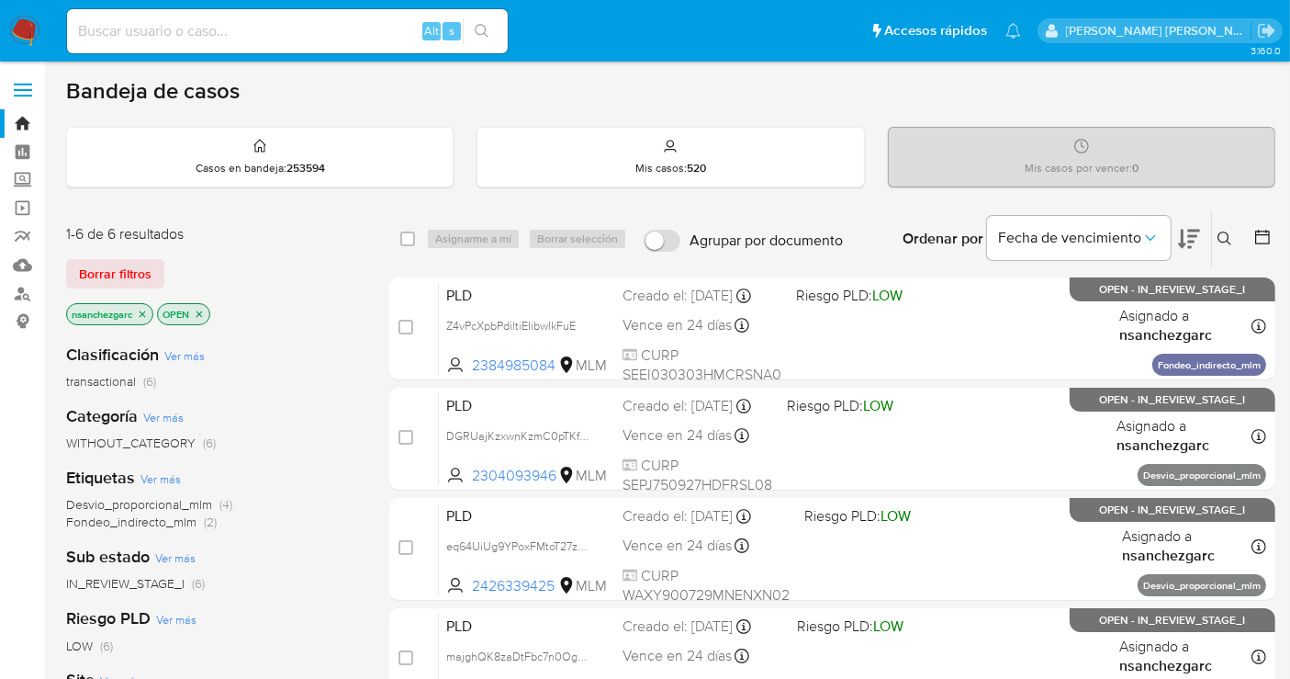
click at [298, 29] on input at bounding box center [287, 31] width 441 height 24
paste input "1760964674"
type input "1760964674"
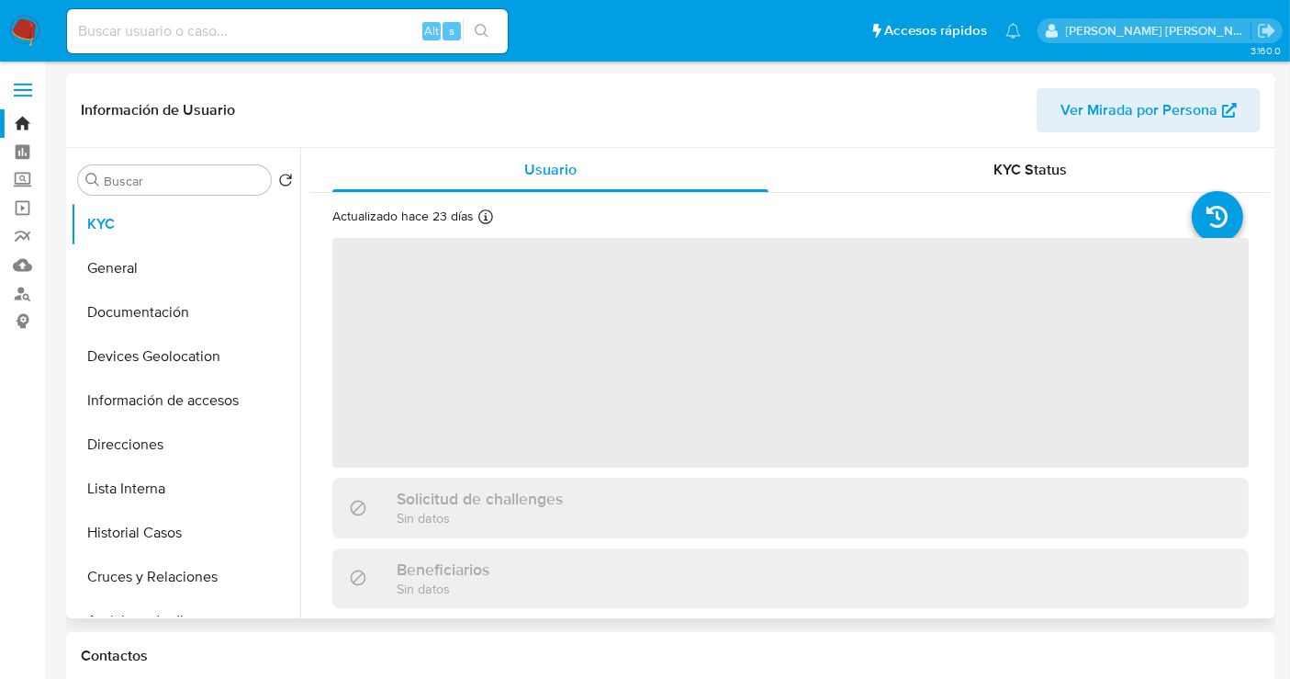
select select "10"
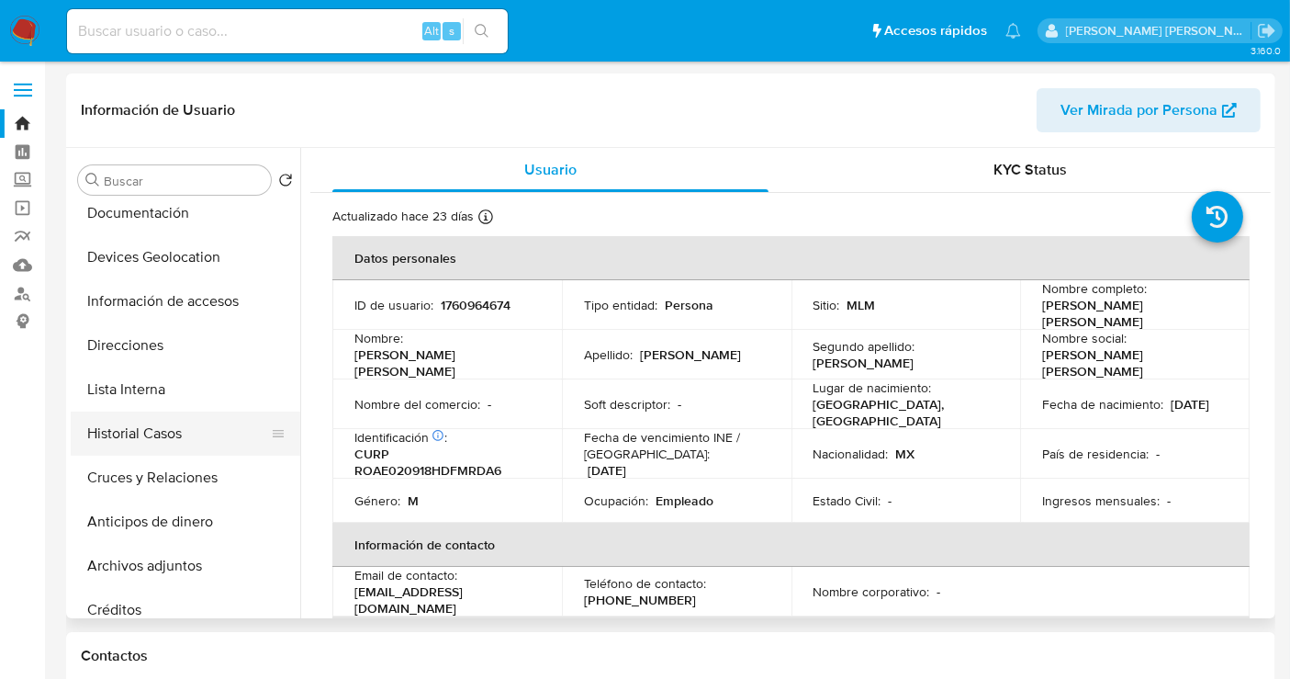
scroll to position [102, 0]
click at [162, 429] on button "Historial Casos" at bounding box center [178, 431] width 215 height 44
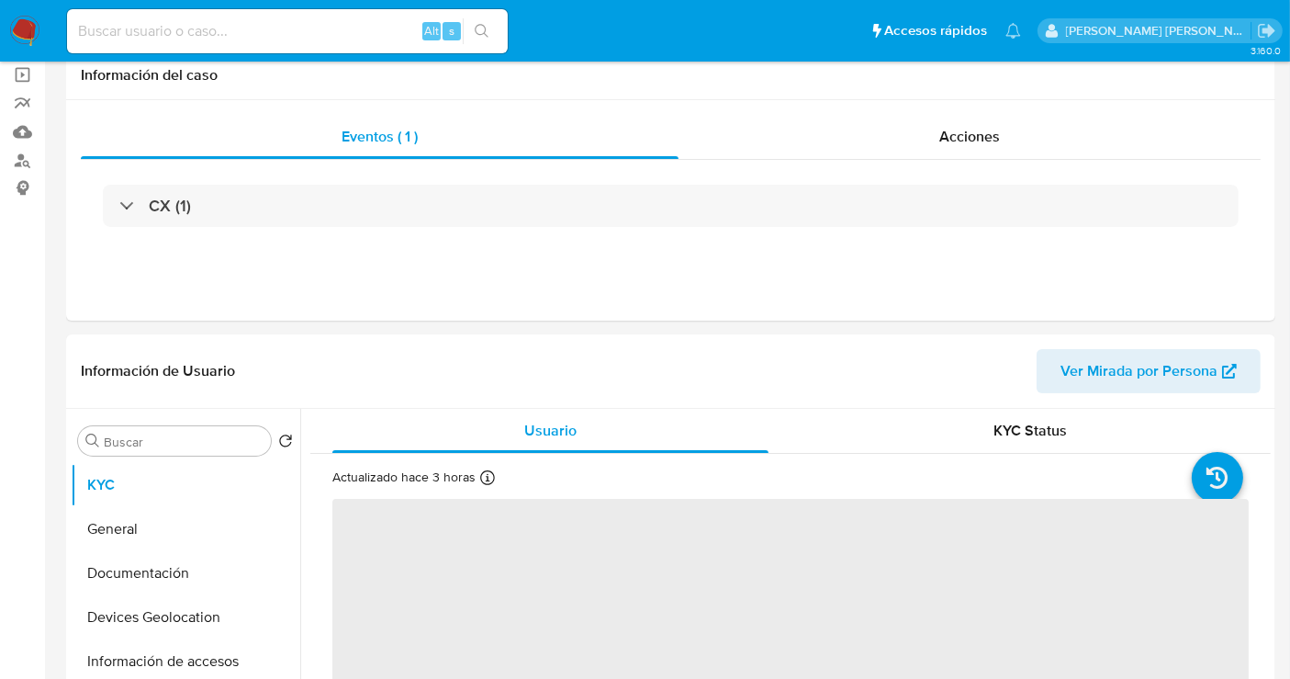
select select "10"
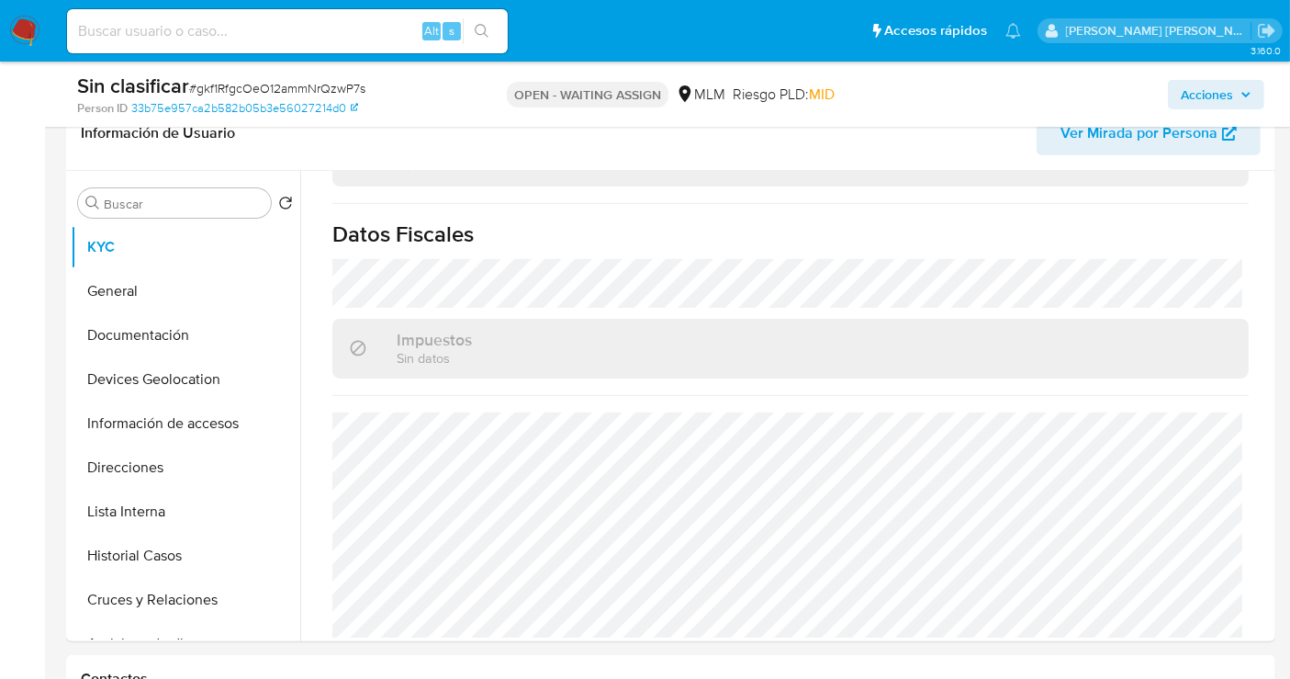
scroll to position [714, 0]
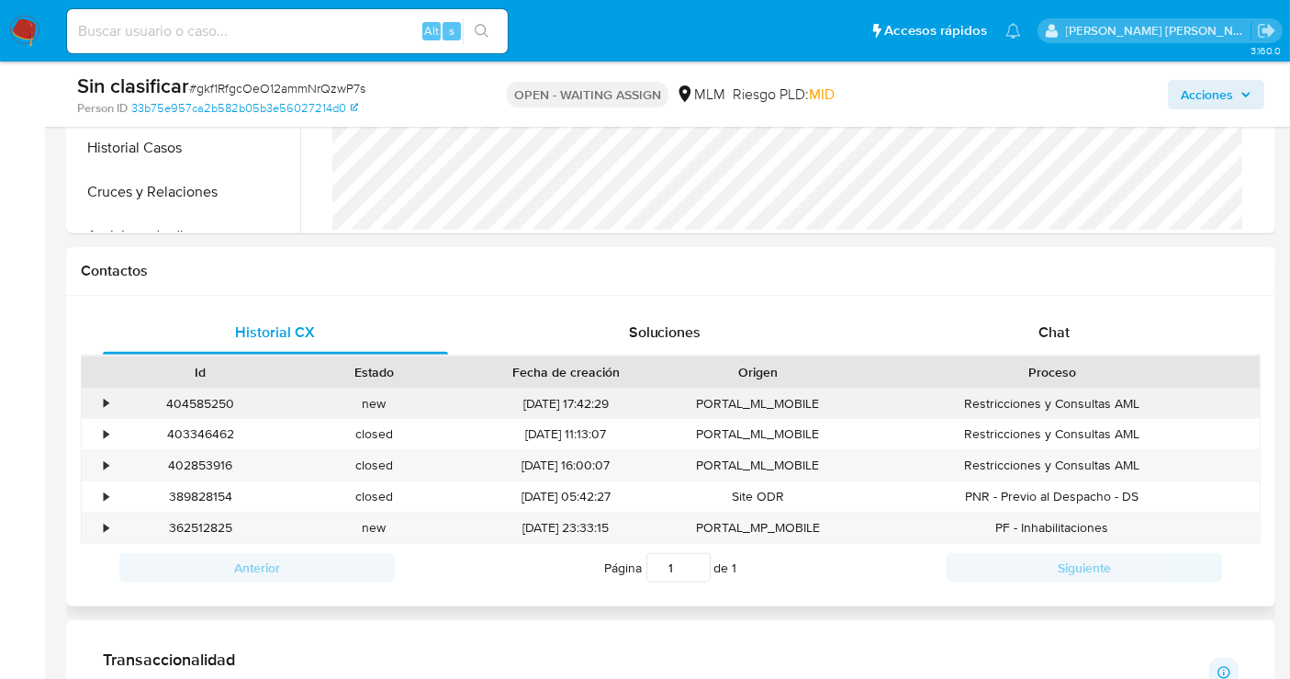
click at [112, 400] on div "•" at bounding box center [98, 404] width 32 height 30
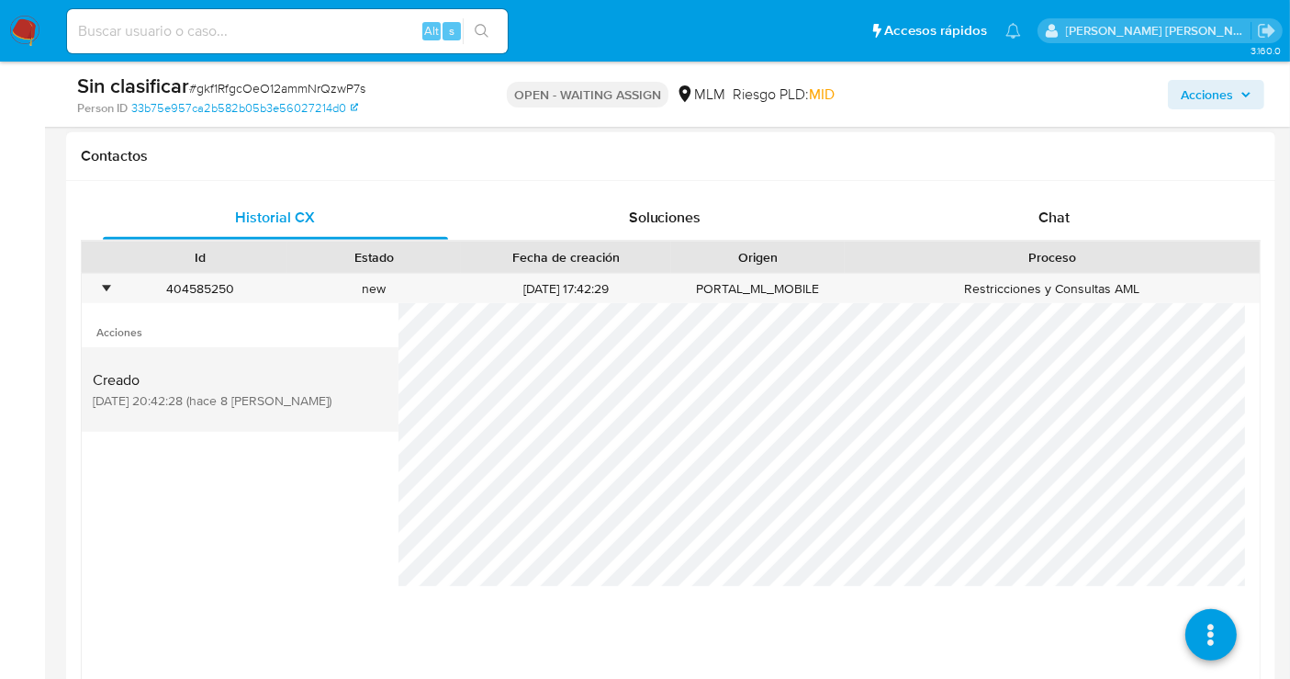
scroll to position [919, 0]
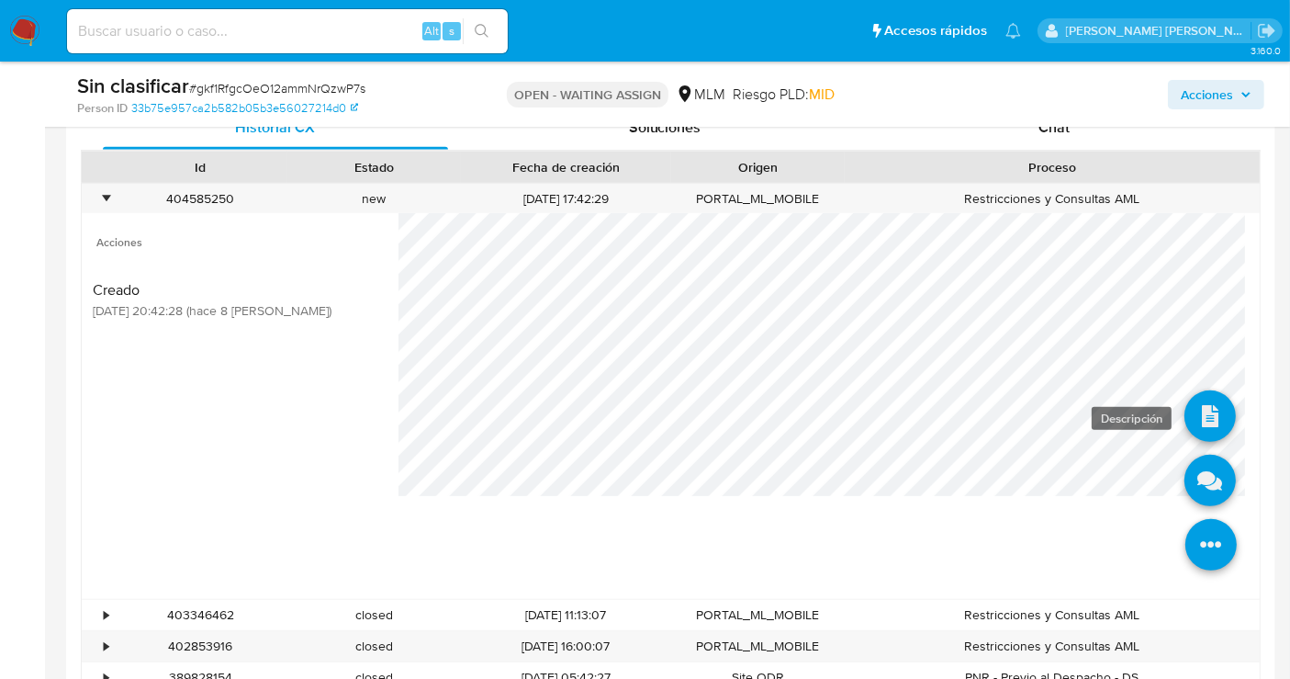
click at [1200, 415] on icon at bounding box center [1210, 415] width 51 height 51
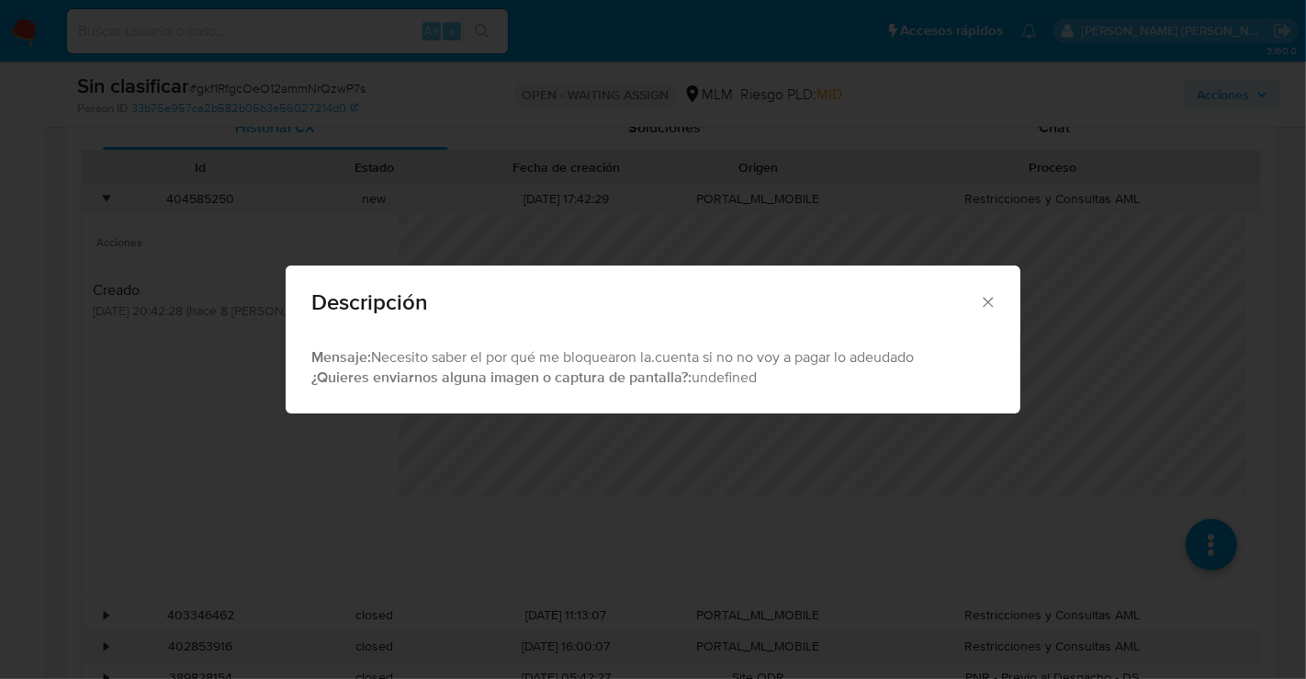
click at [990, 289] on div "Descripción" at bounding box center [653, 298] width 735 height 67
click at [982, 302] on icon "Cerrar" at bounding box center [988, 302] width 18 height 18
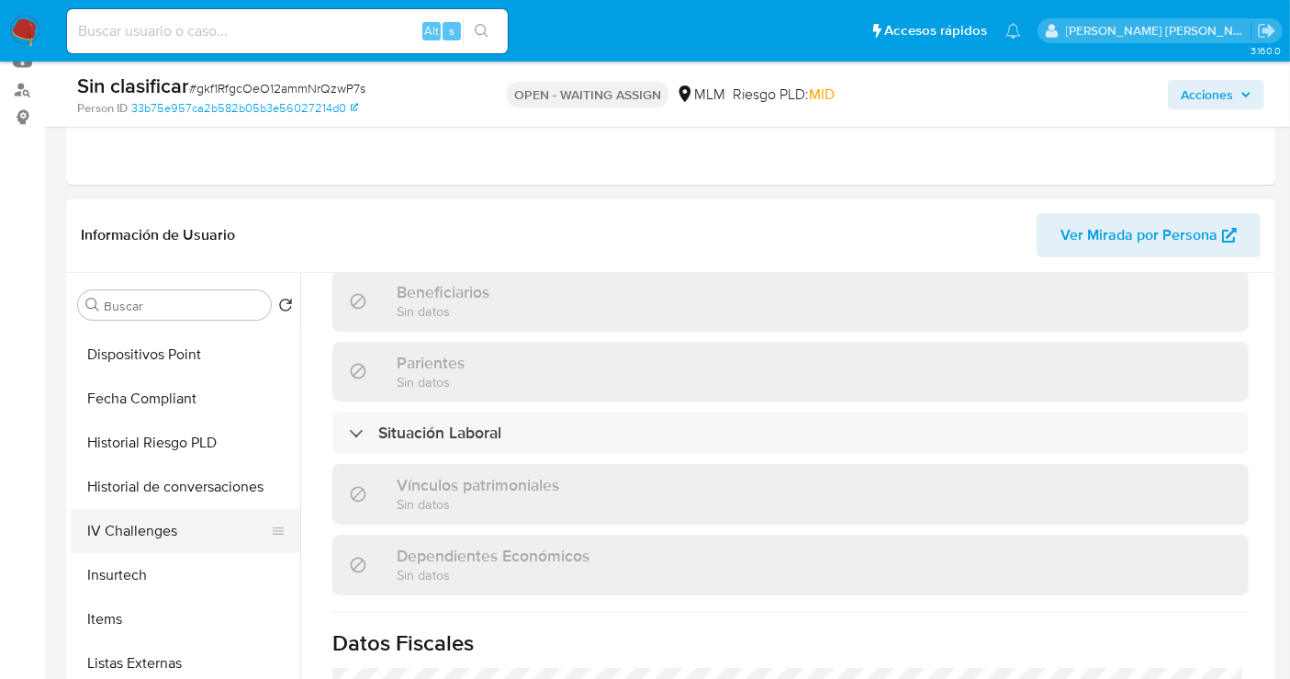
scroll to position [775, 0]
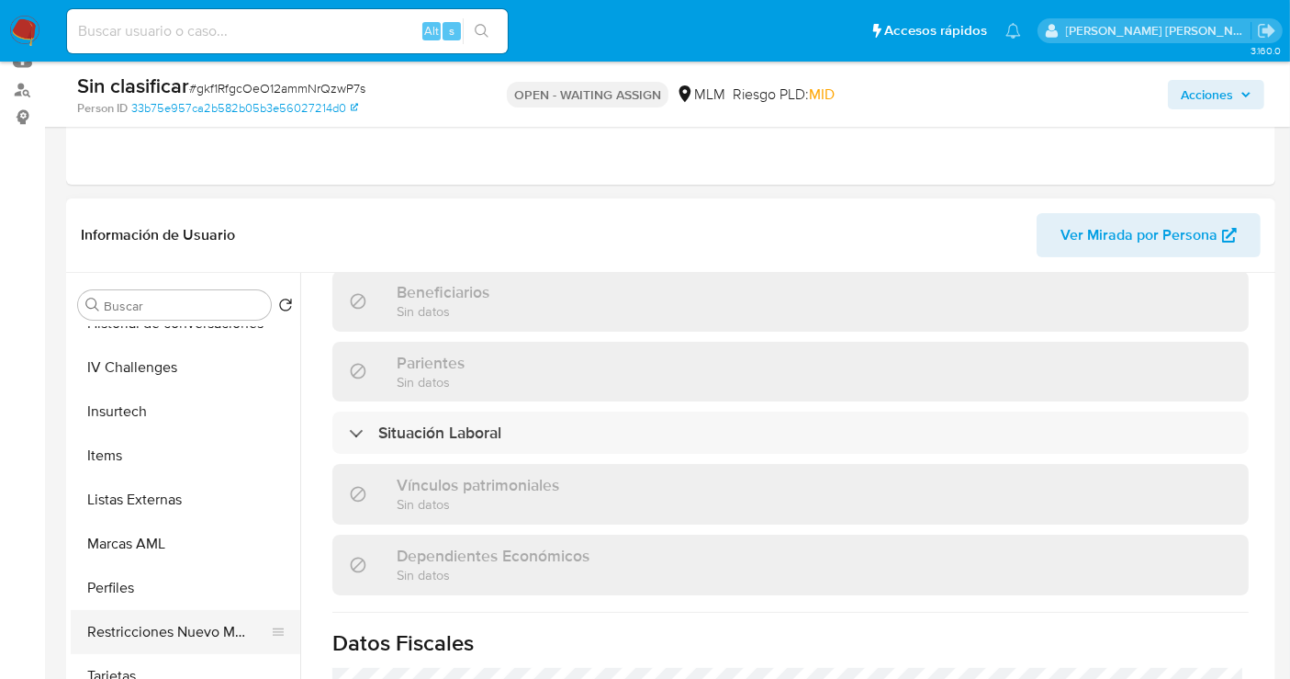
click at [215, 619] on button "Restricciones Nuevo Mundo" at bounding box center [178, 632] width 215 height 44
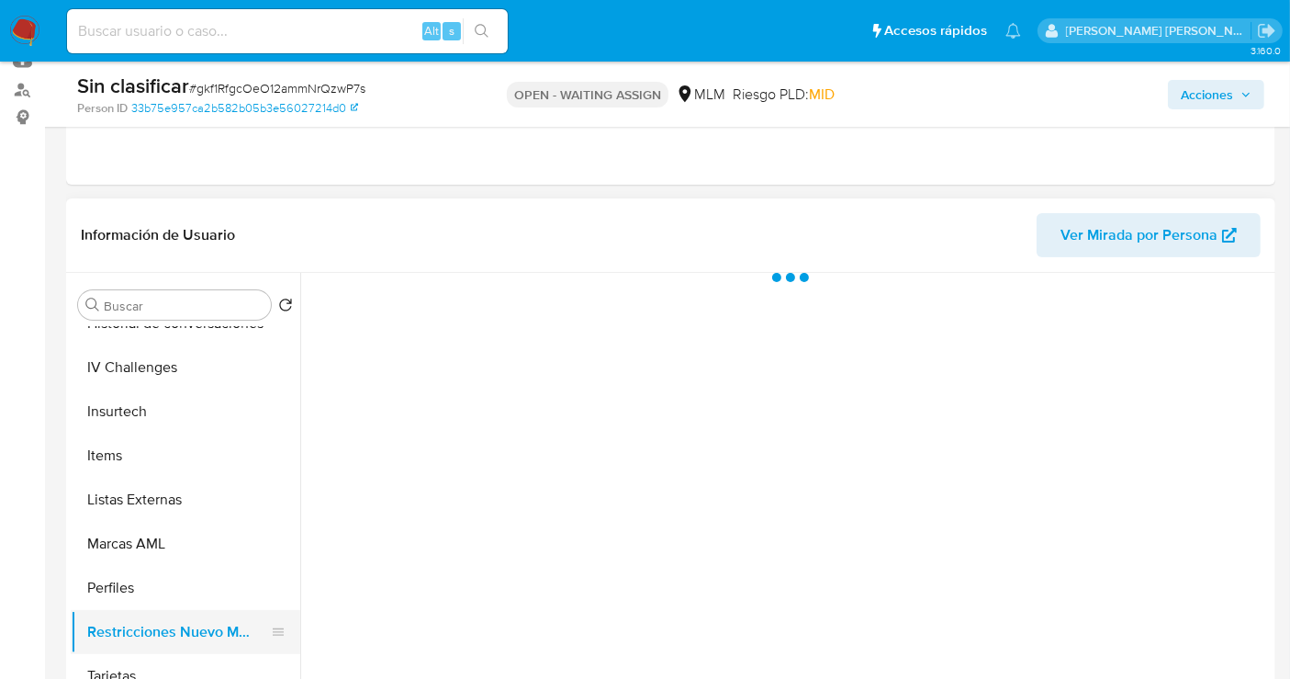
scroll to position [0, 0]
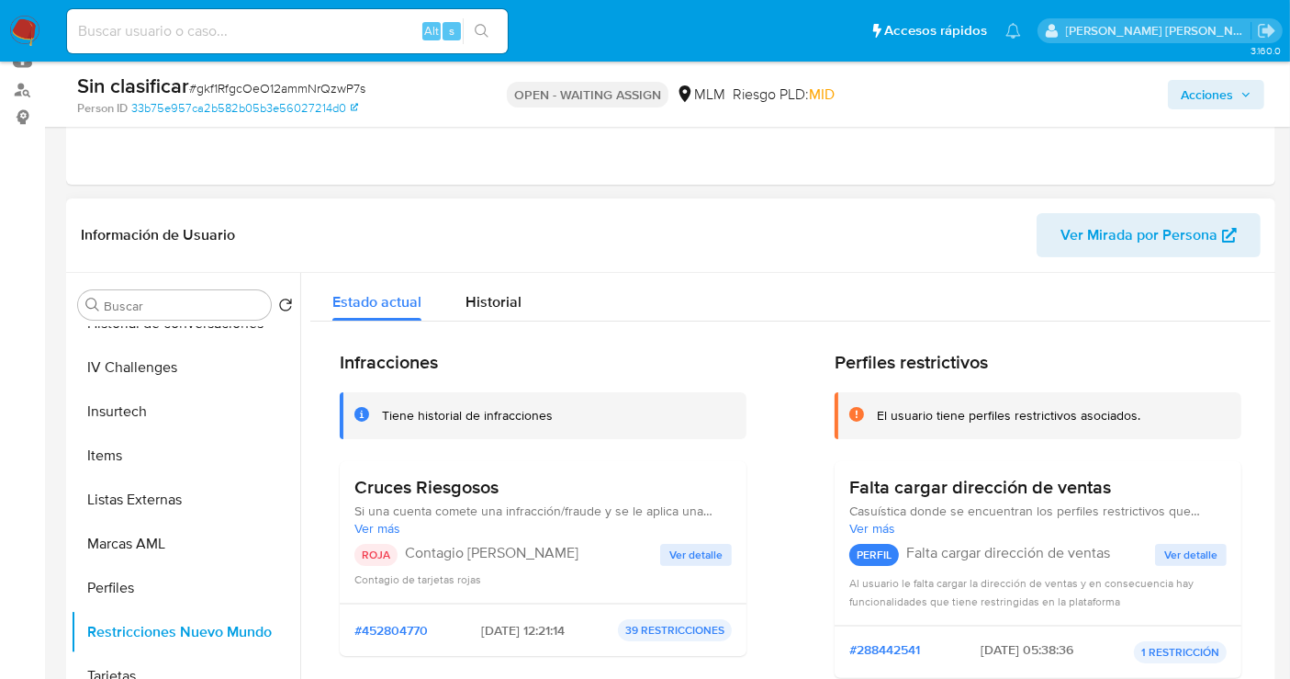
click at [687, 549] on span "Ver detalle" at bounding box center [696, 555] width 53 height 18
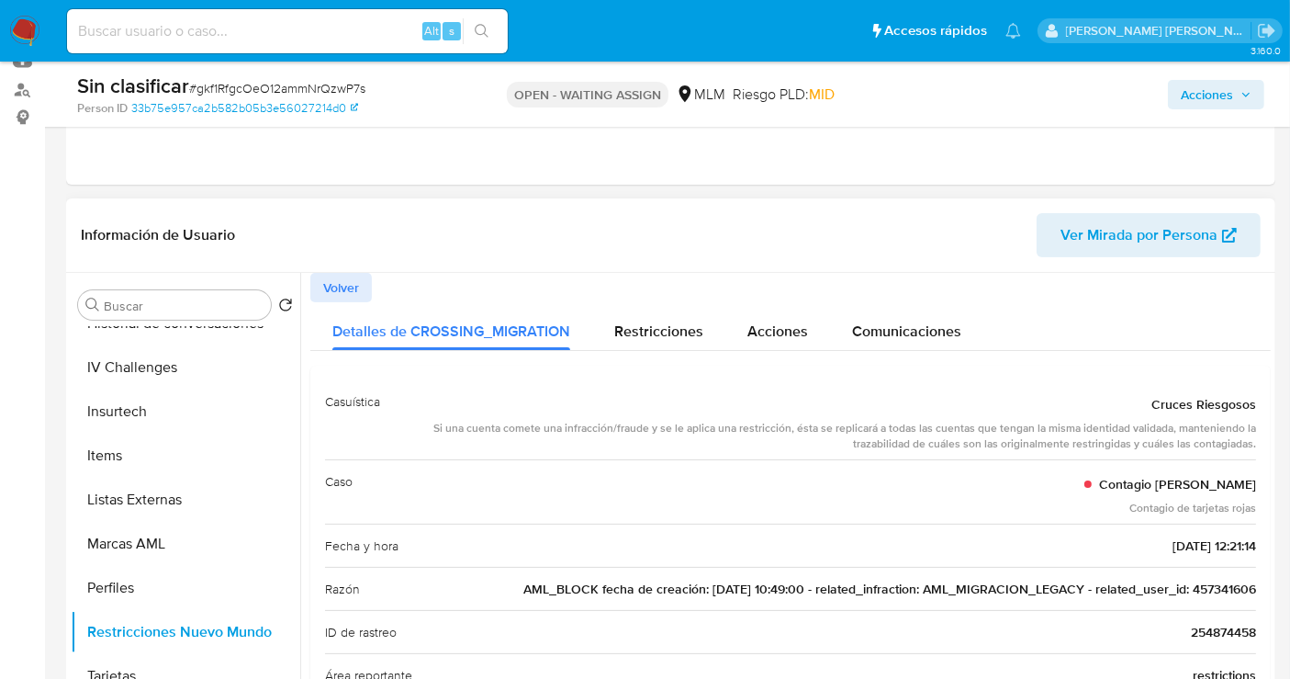
click at [1217, 592] on span "AML_BLOCK fecha de creación: 06/04/2020 10:49:00 - related_infraction: AML_MIGR…" at bounding box center [890, 589] width 733 height 18
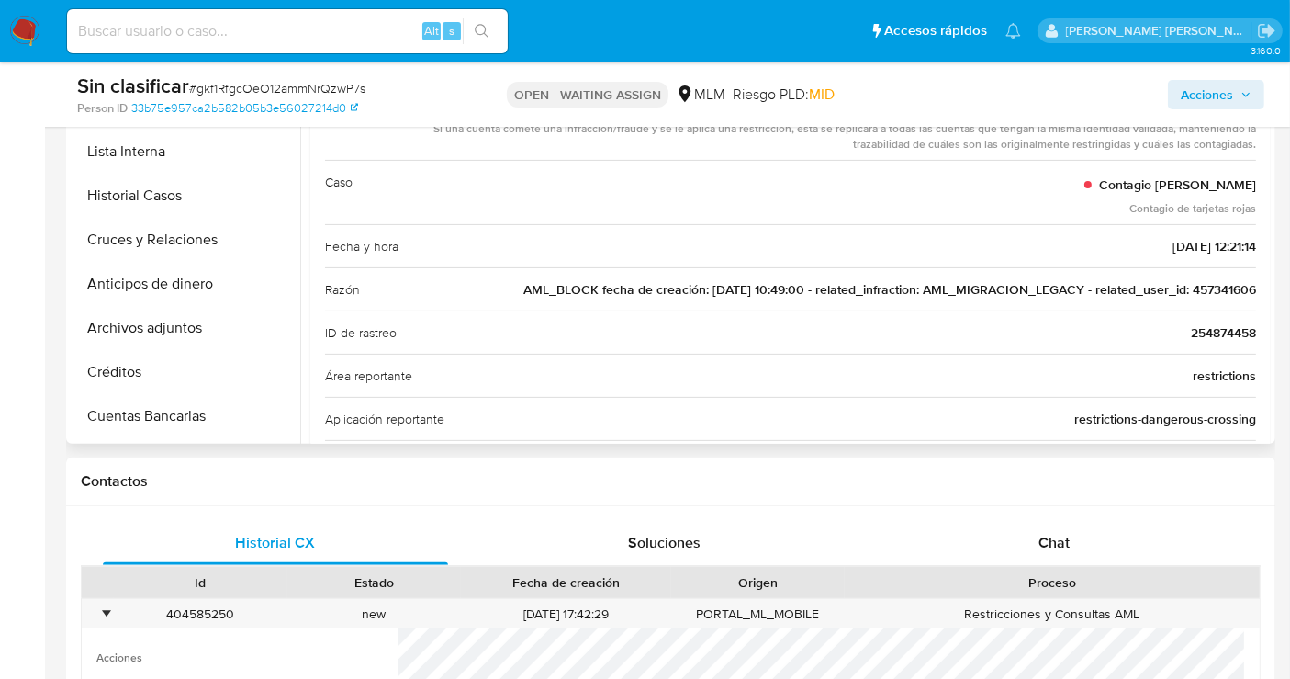
scroll to position [306, 0]
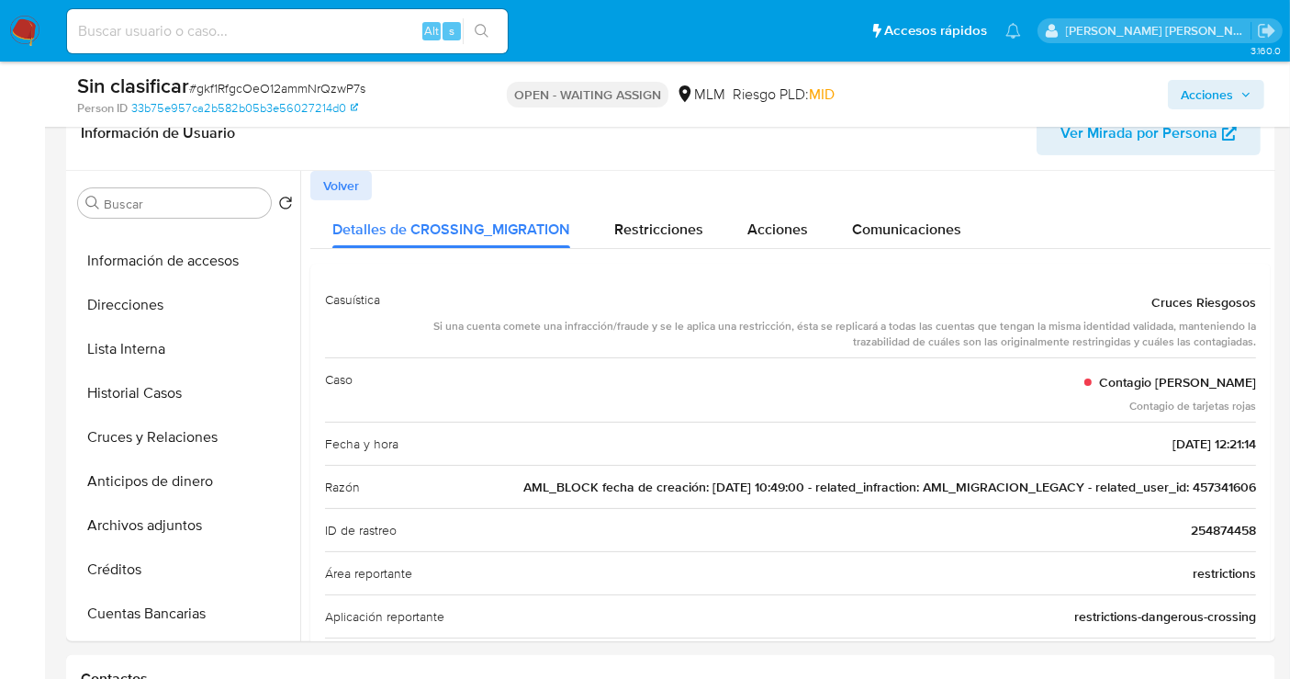
click at [1231, 93] on span "Acciones" at bounding box center [1207, 94] width 52 height 29
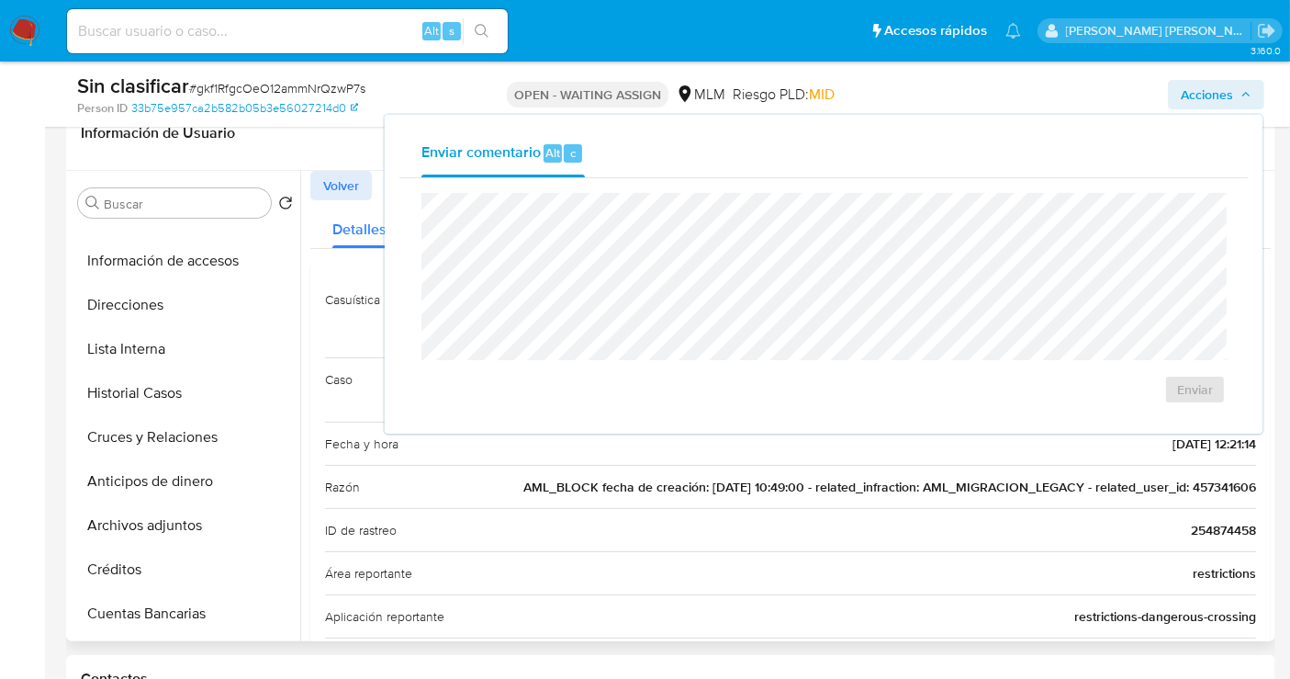
drag, startPoint x: 472, startPoint y: 539, endPoint x: 430, endPoint y: 409, distance: 137.1
click at [469, 530] on div "ID de rastreo 254874458" at bounding box center [790, 529] width 931 height 43
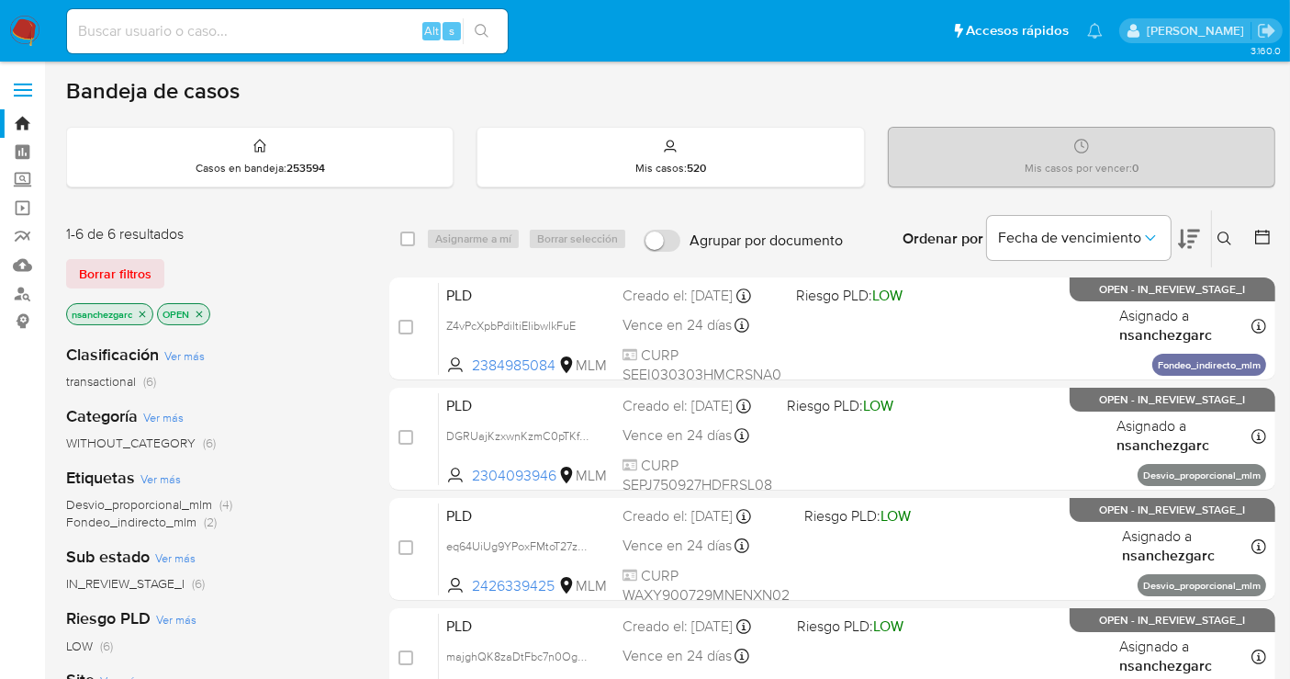
click at [172, 31] on input at bounding box center [287, 31] width 441 height 24
paste input "457341606"
type input "457341606"
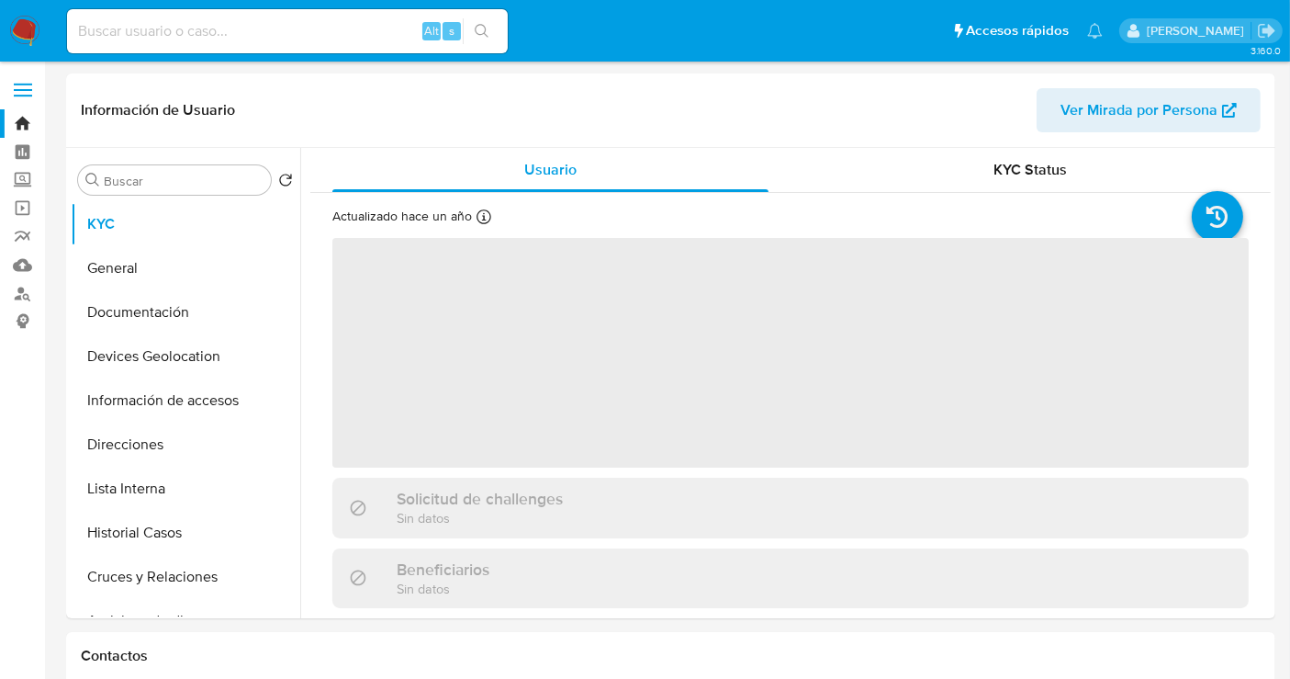
select select "10"
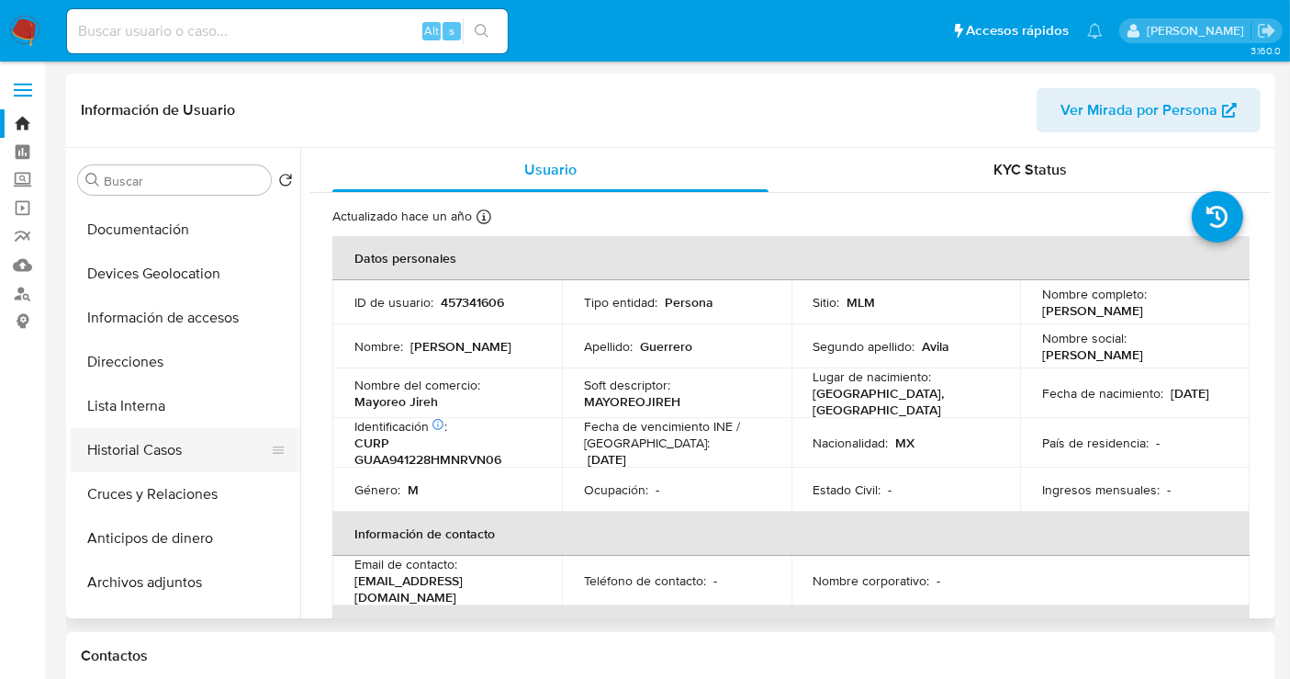
scroll to position [102, 0]
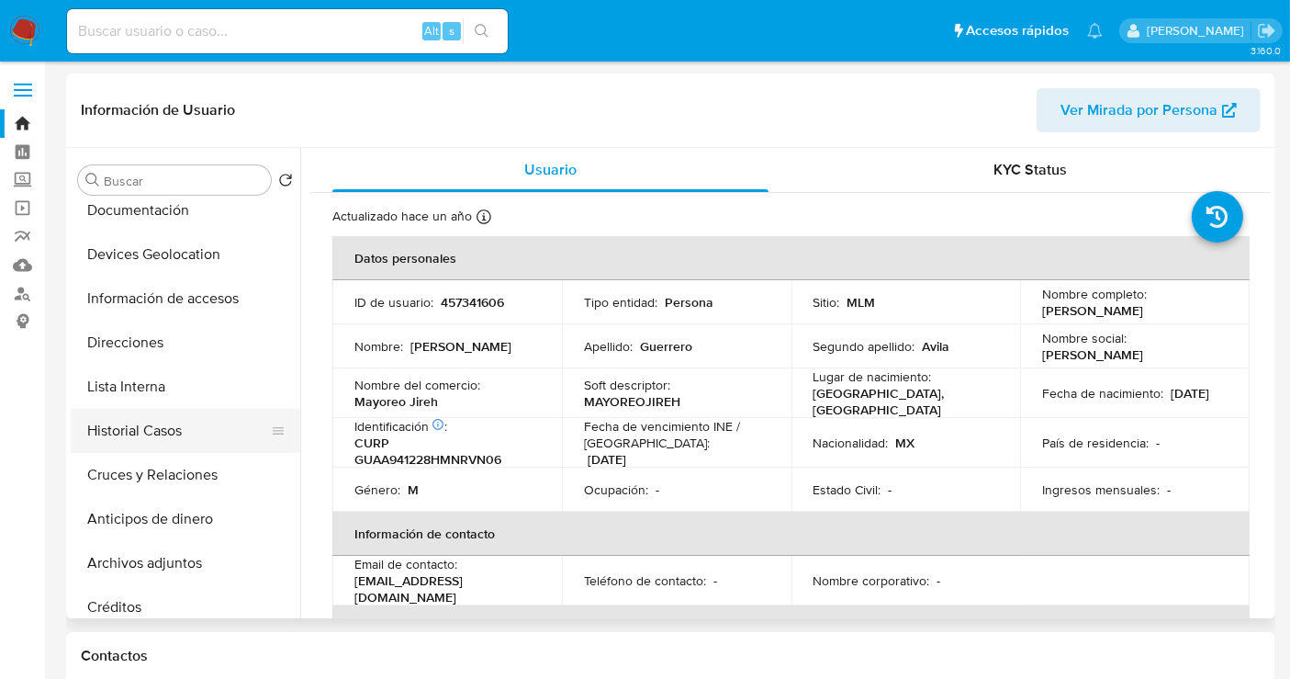
click at [139, 439] on button "Historial Casos" at bounding box center [178, 431] width 215 height 44
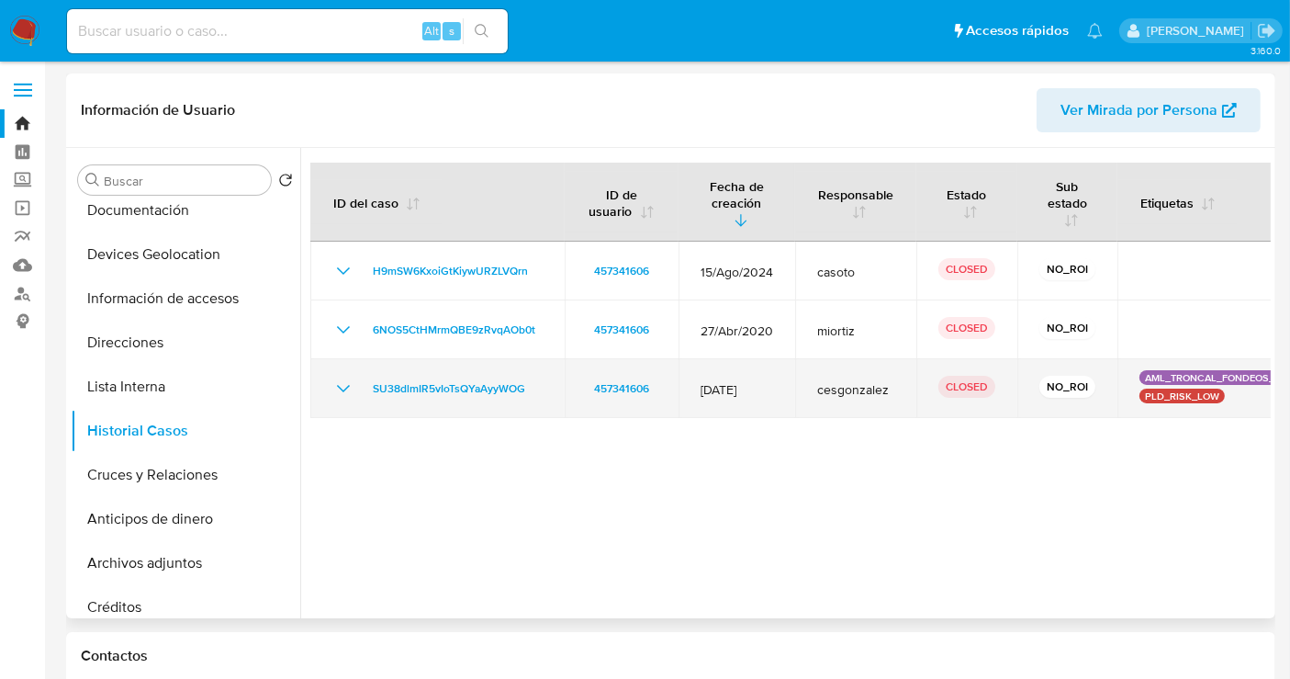
click at [336, 378] on icon "Mostrar/Ocultar" at bounding box center [343, 389] width 22 height 22
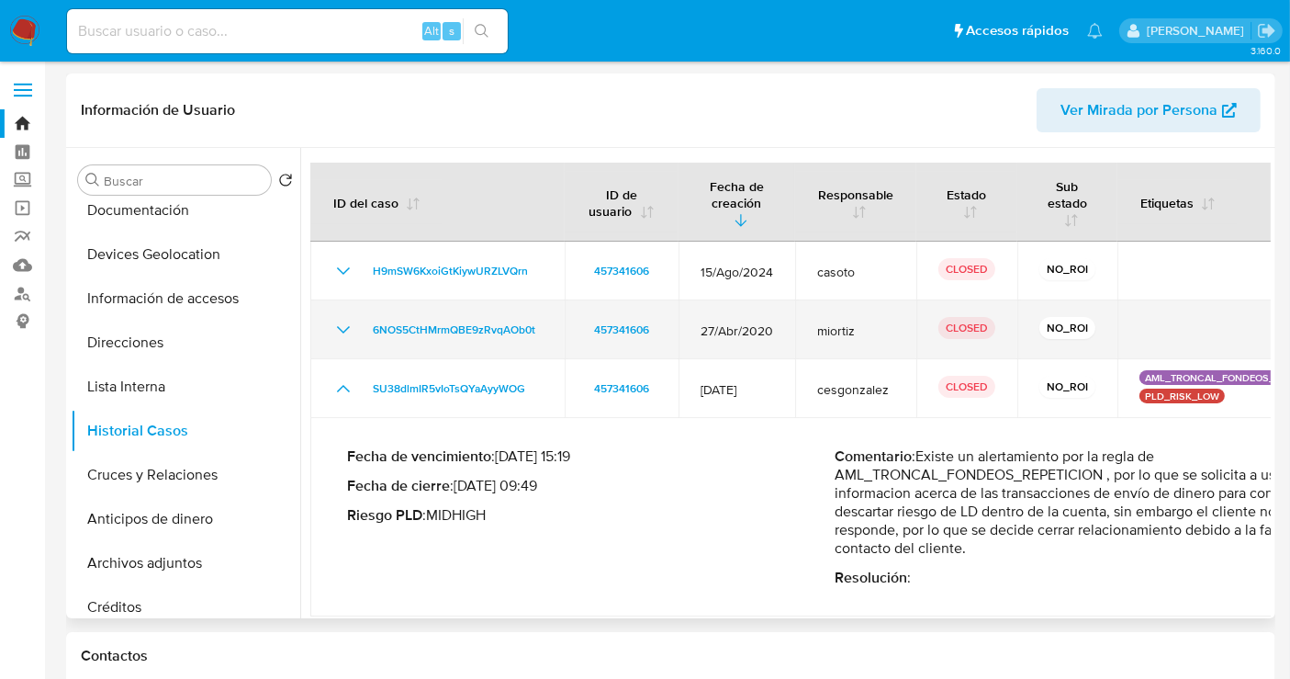
click at [348, 332] on icon "Mostrar/Ocultar" at bounding box center [343, 330] width 22 height 22
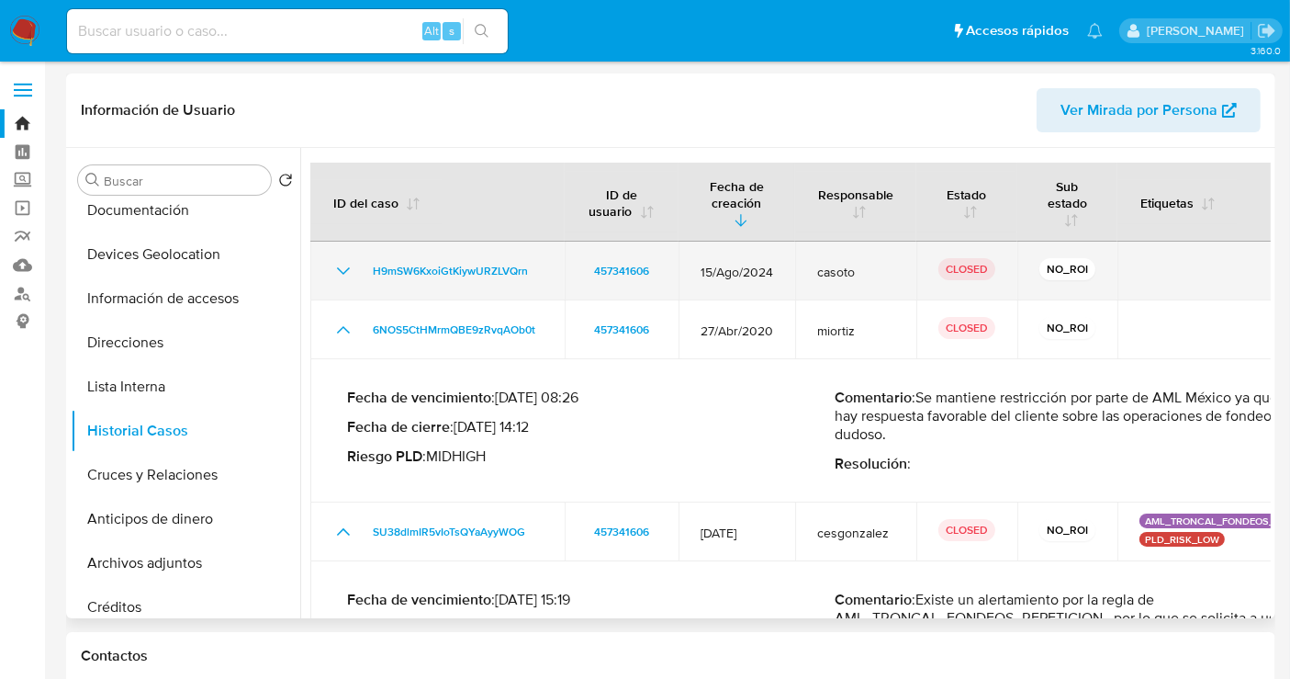
click at [346, 268] on icon "Mostrar/Ocultar" at bounding box center [343, 271] width 22 height 22
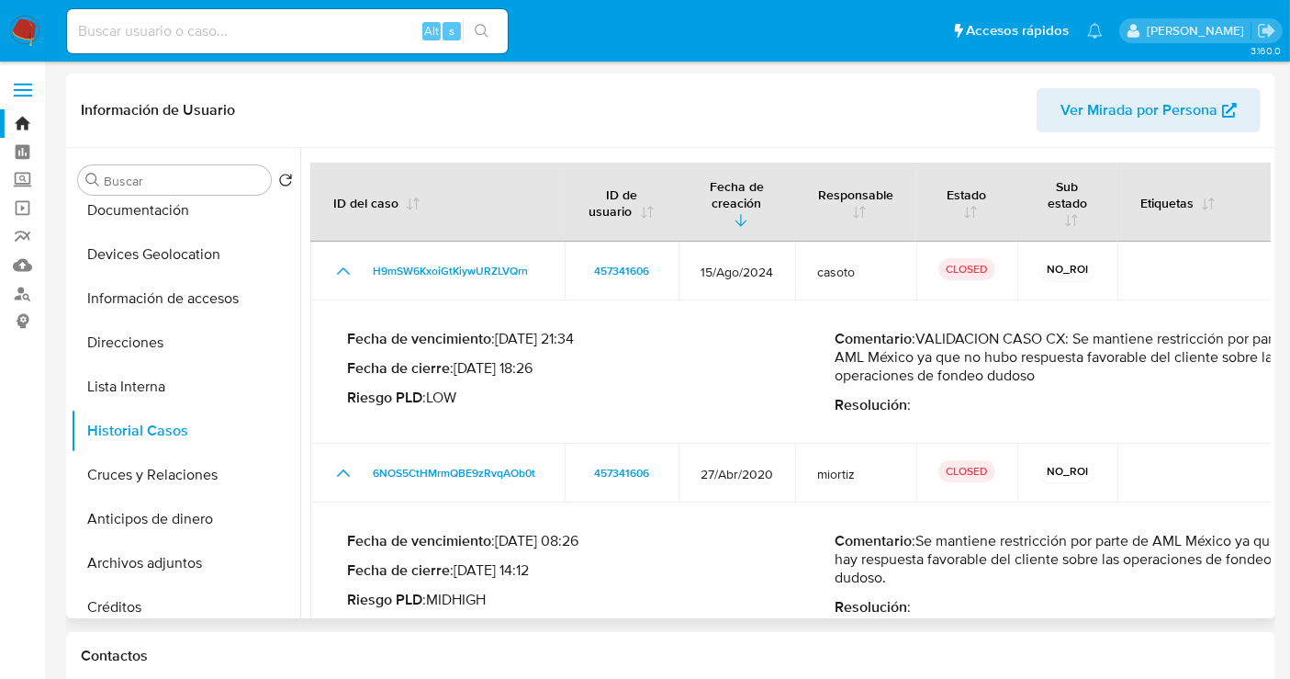
drag, startPoint x: 1051, startPoint y: 381, endPoint x: 1080, endPoint y: 335, distance: 54.5
click at [1080, 335] on p "Comentario : VALIDACION CASO CX: Se mantiene restricción por parte de AML Méxic…" at bounding box center [1079, 357] width 488 height 55
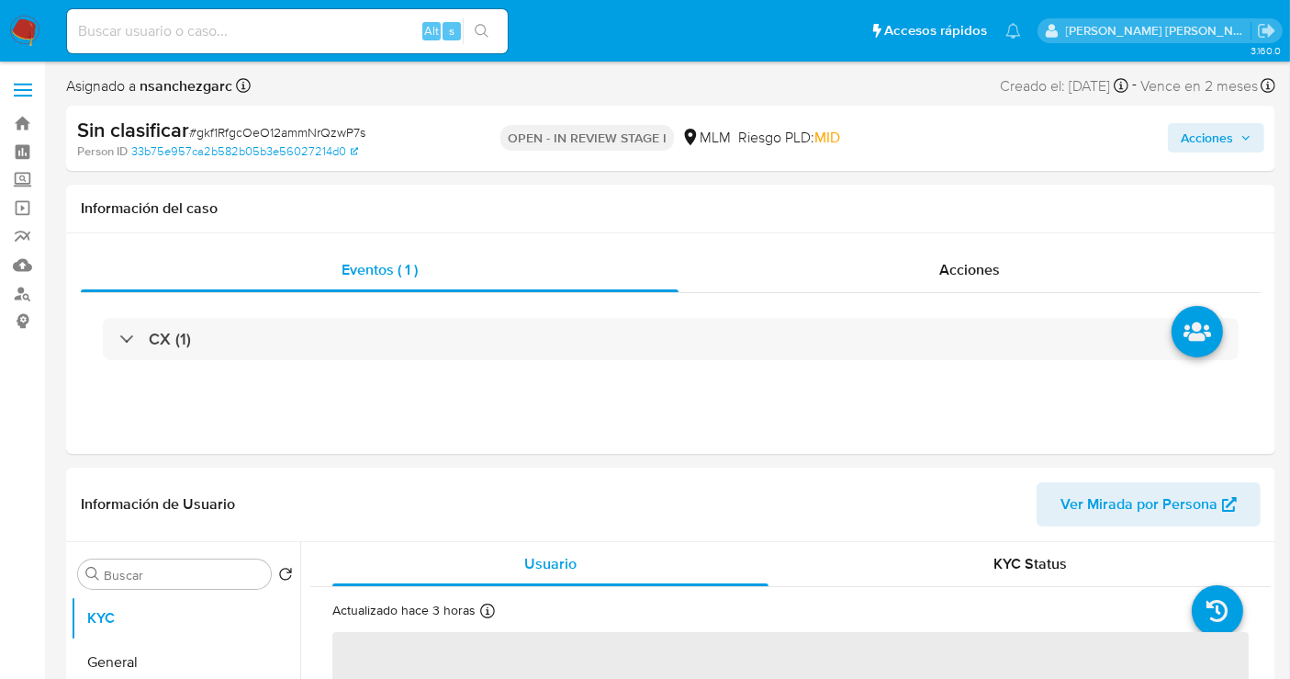
click at [1240, 129] on span "Acciones" at bounding box center [1216, 138] width 71 height 26
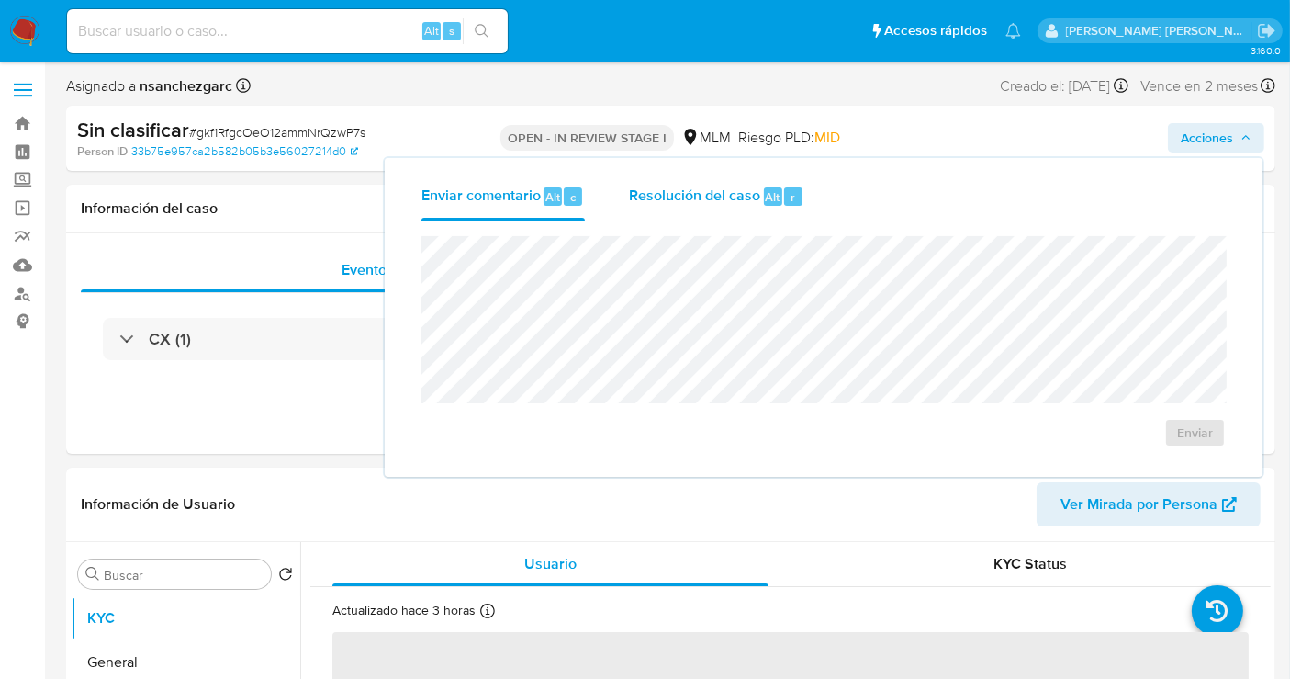
select select "10"
drag, startPoint x: 693, startPoint y: 194, endPoint x: 692, endPoint y: 231, distance: 37.7
click at [692, 198] on span "Resolución del caso" at bounding box center [694, 196] width 131 height 21
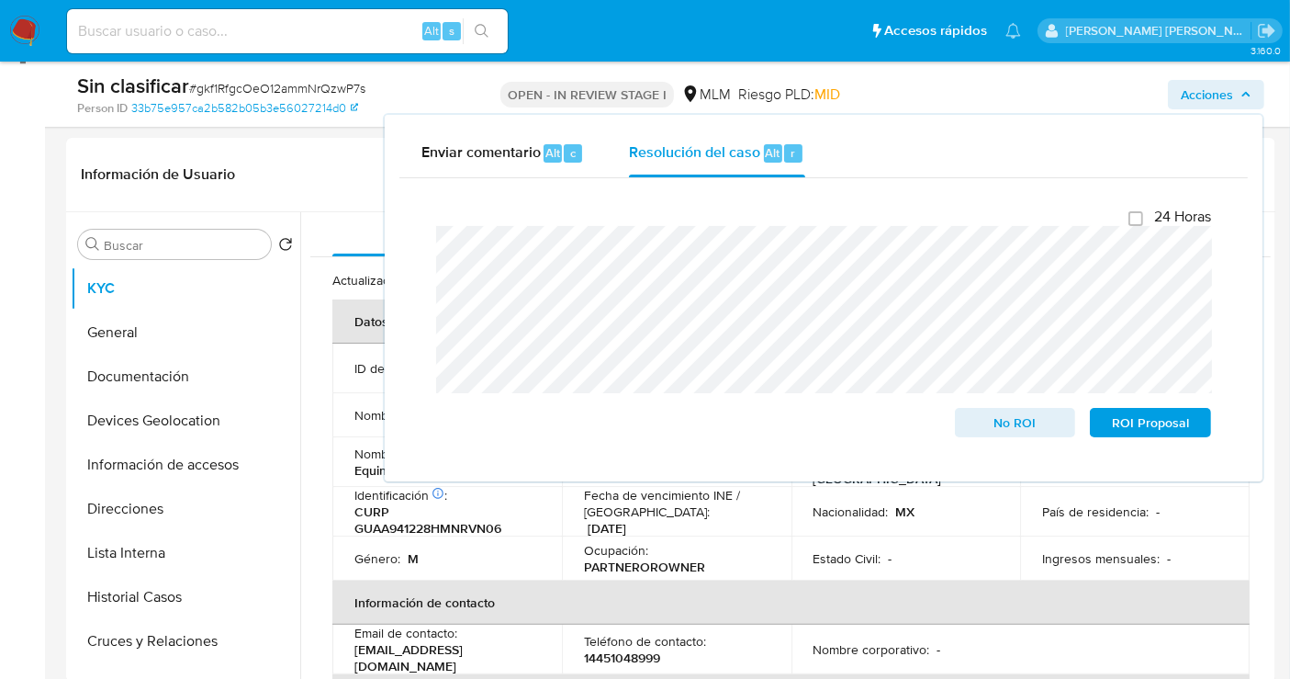
scroll to position [306, 0]
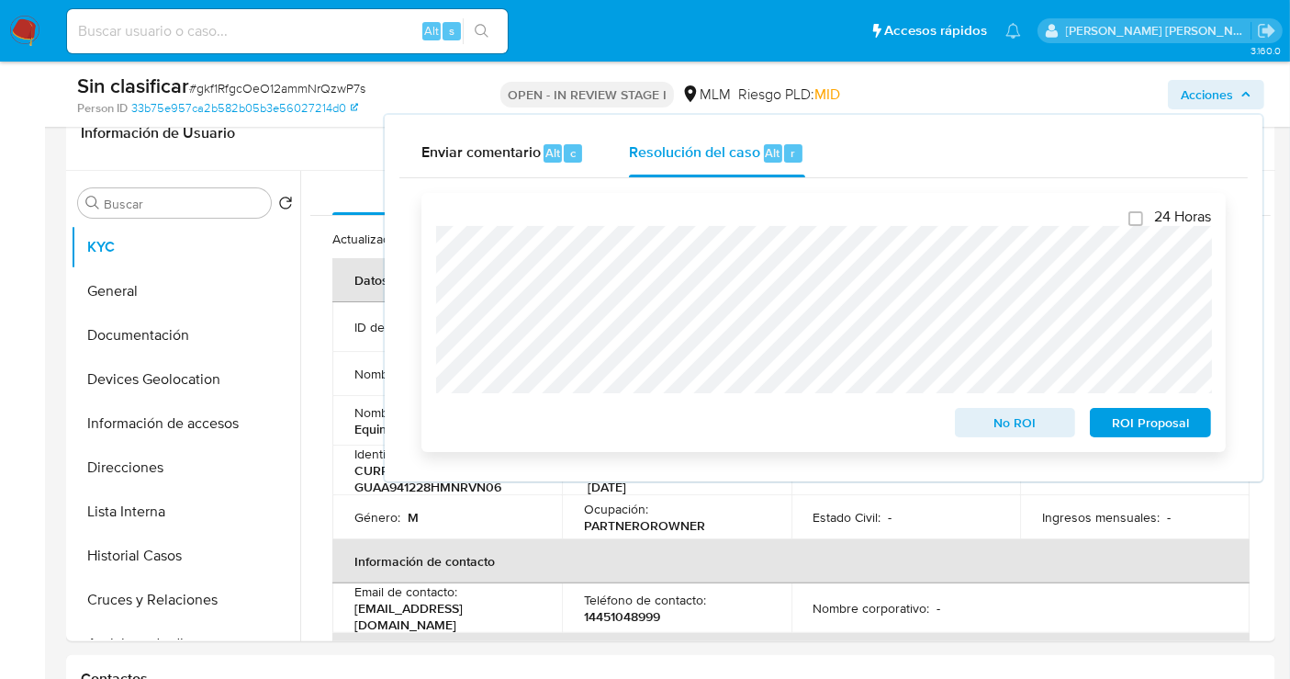
click at [994, 423] on span "No ROI" at bounding box center [1016, 423] width 96 height 26
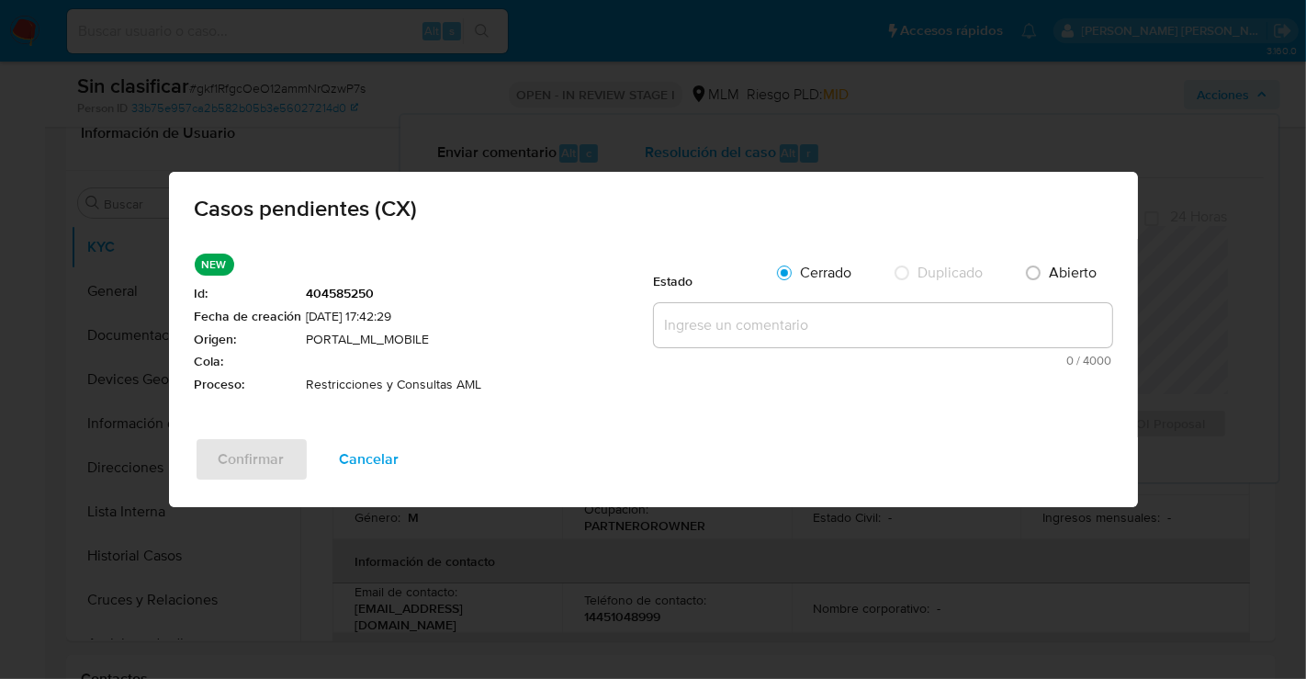
click at [734, 332] on textarea at bounding box center [883, 325] width 458 height 44
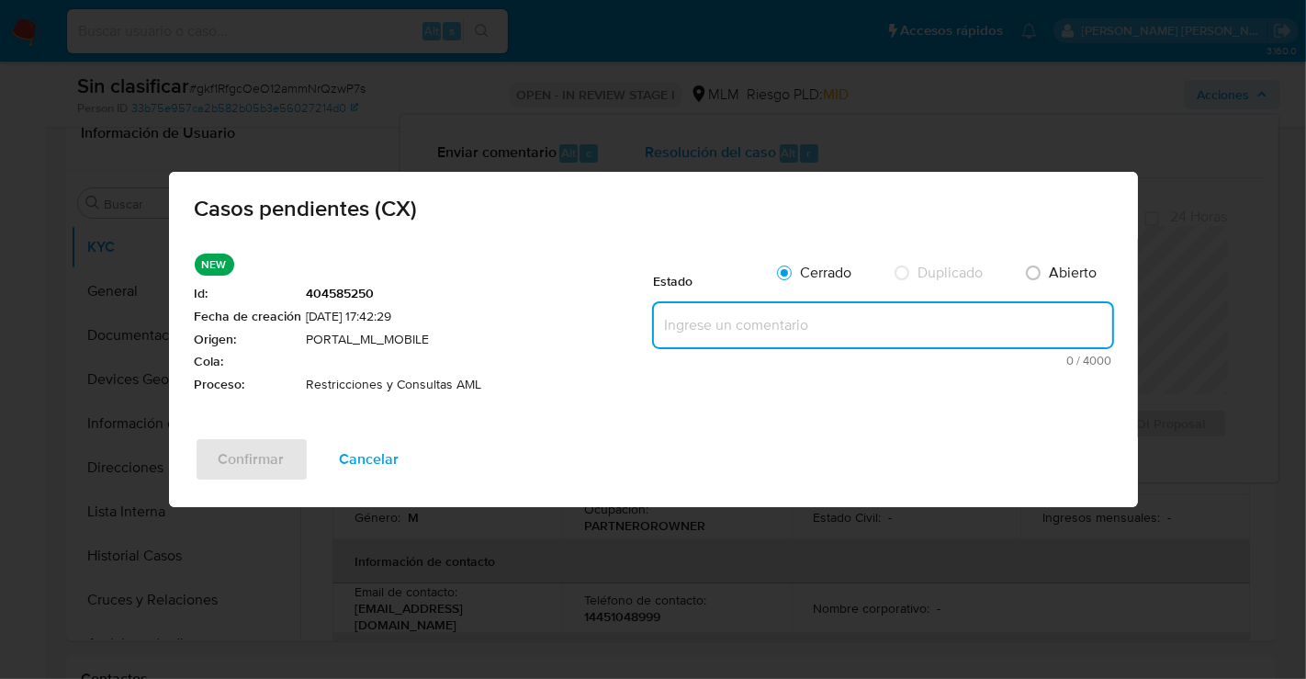
paste textarea "Se realiza validación de caso generado por CX. Se mantiene restricción por part…"
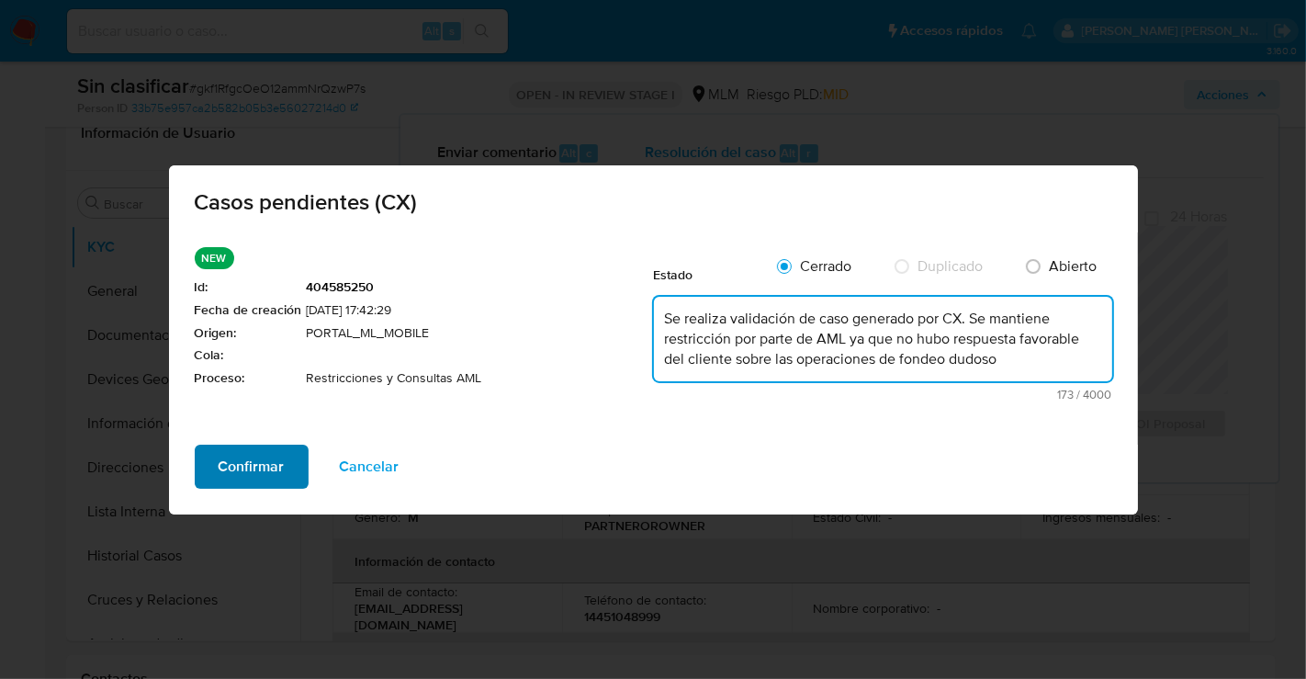
type textarea "Se realiza validación de caso generado por CX. Se mantiene restricción por part…"
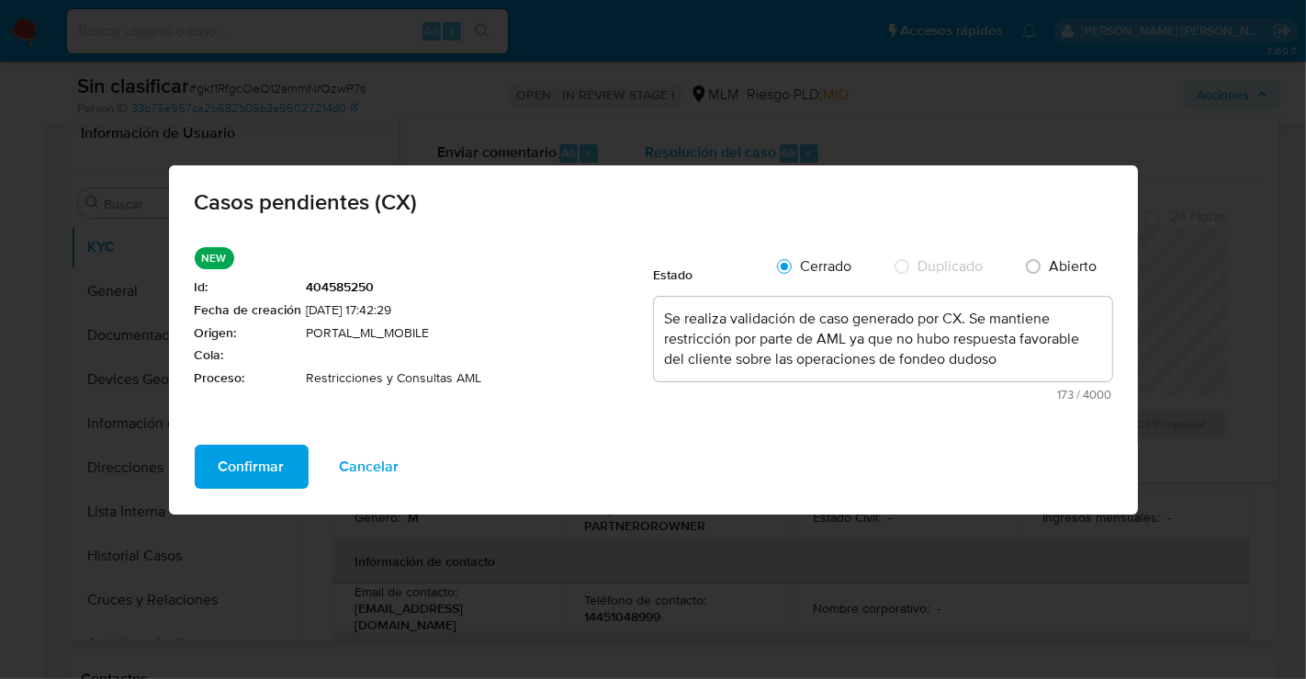
click at [250, 477] on span "Confirmar" at bounding box center [252, 466] width 66 height 40
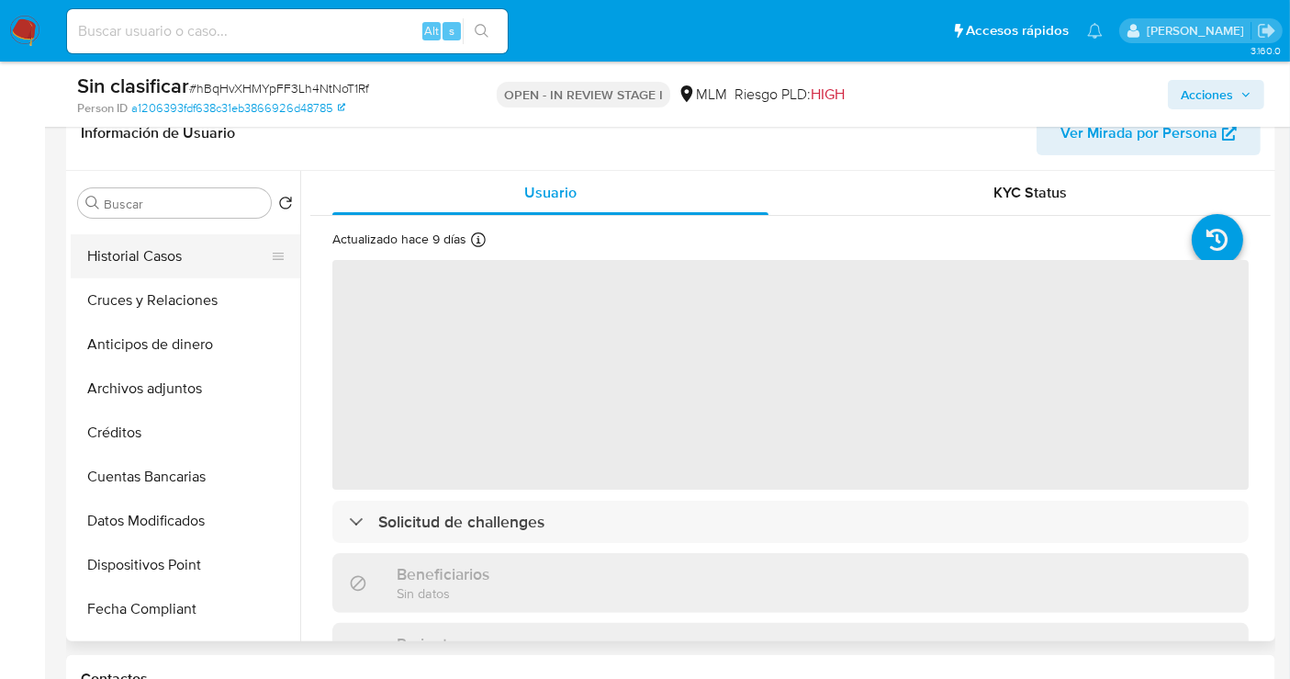
scroll to position [306, 0]
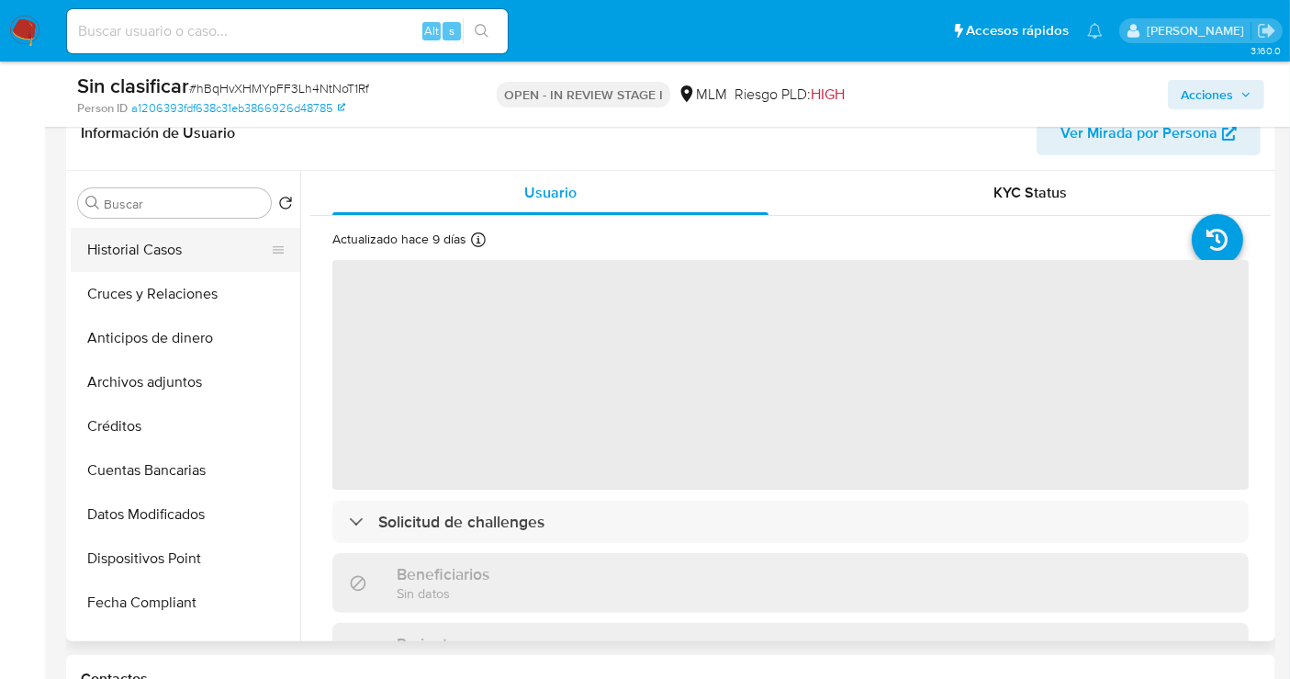
select select "10"
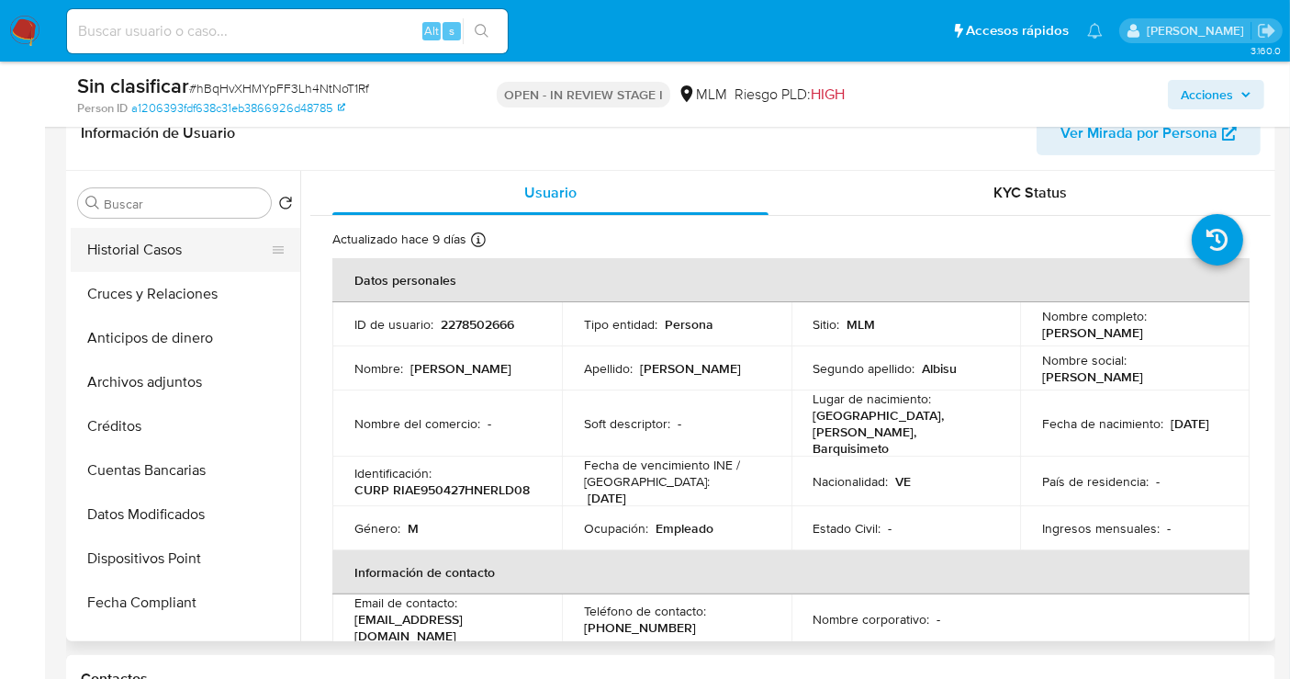
click at [143, 251] on button "Historial Casos" at bounding box center [178, 250] width 215 height 44
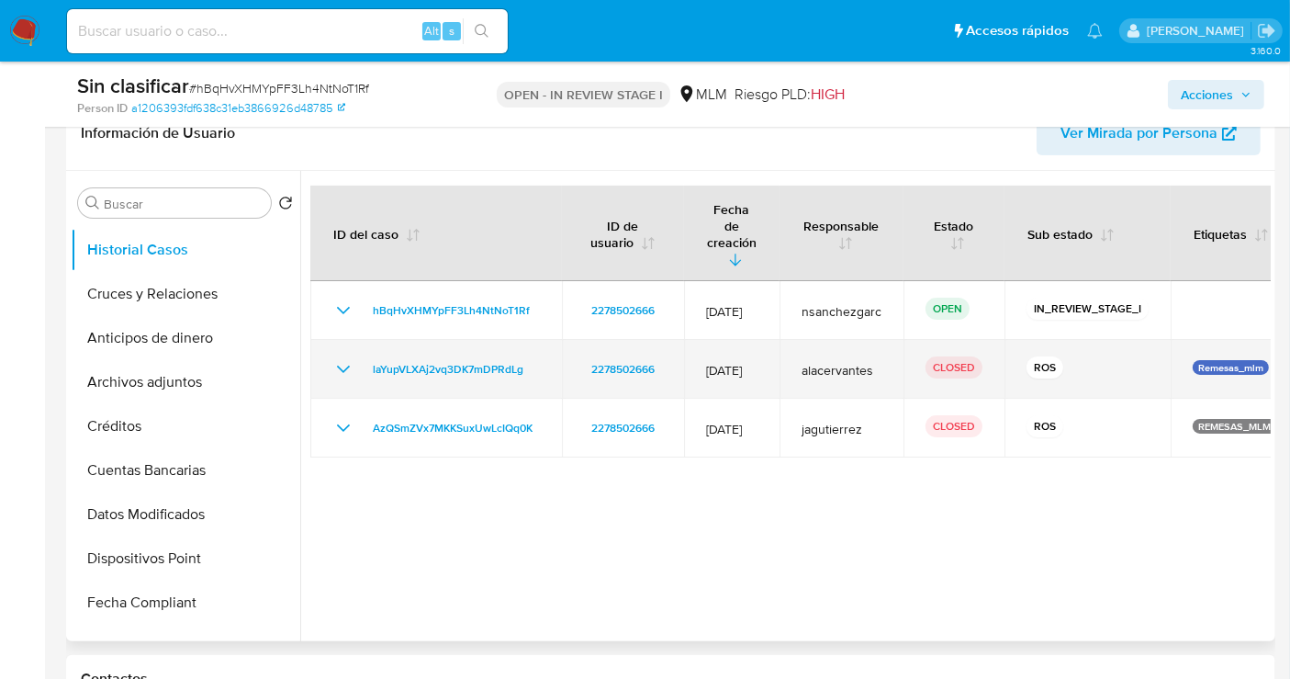
click at [341, 358] on icon "Mostrar/Ocultar" at bounding box center [343, 369] width 22 height 22
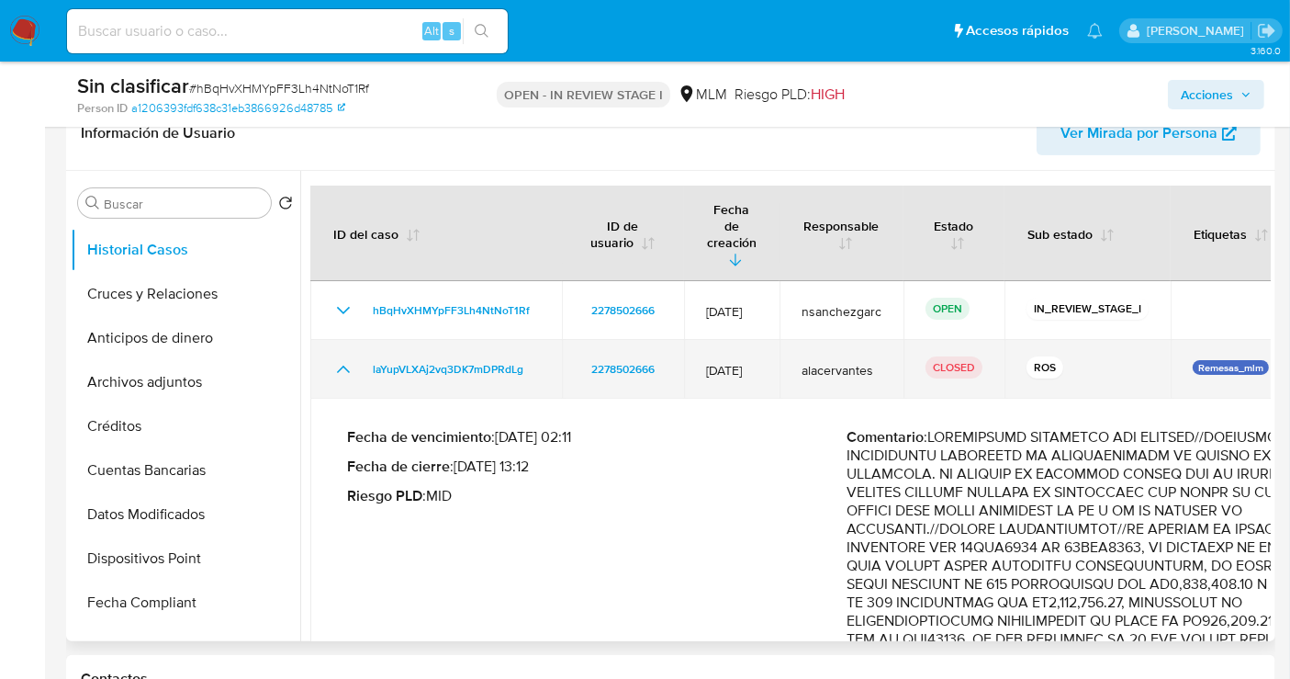
click at [341, 366] on icon "Mostrar/Ocultar" at bounding box center [343, 369] width 13 height 7
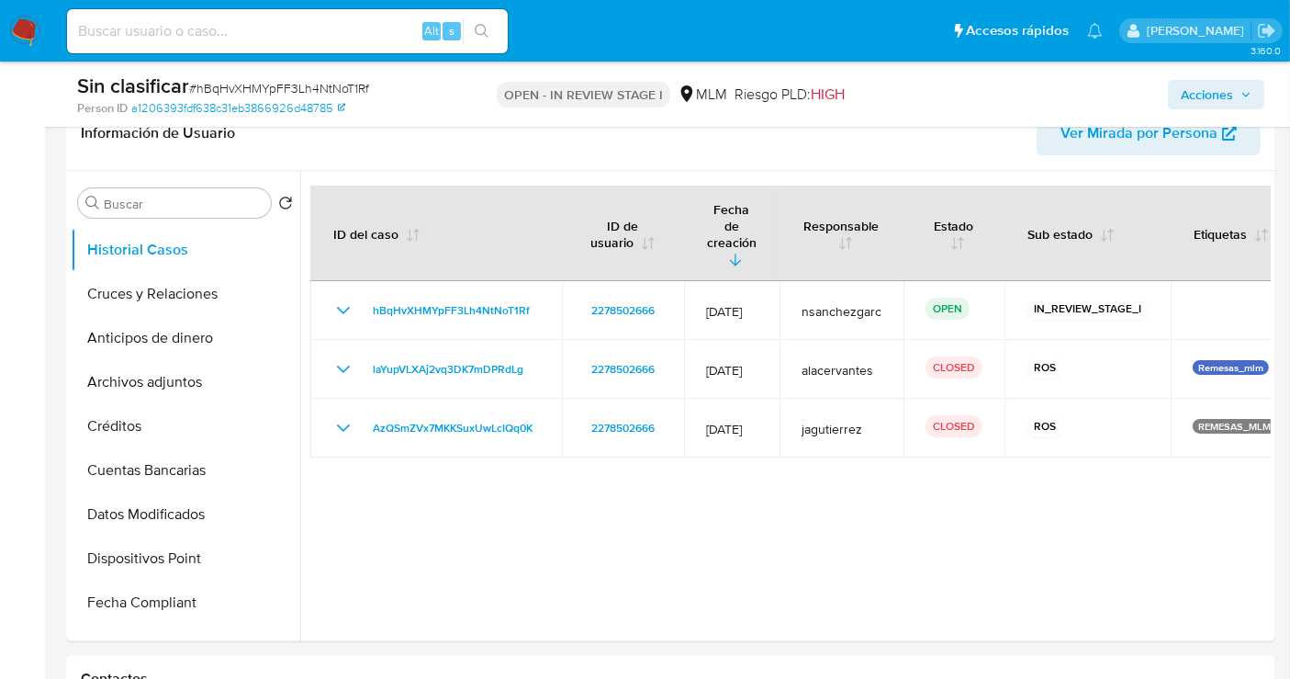
click at [1203, 93] on span "Acciones" at bounding box center [1207, 94] width 52 height 29
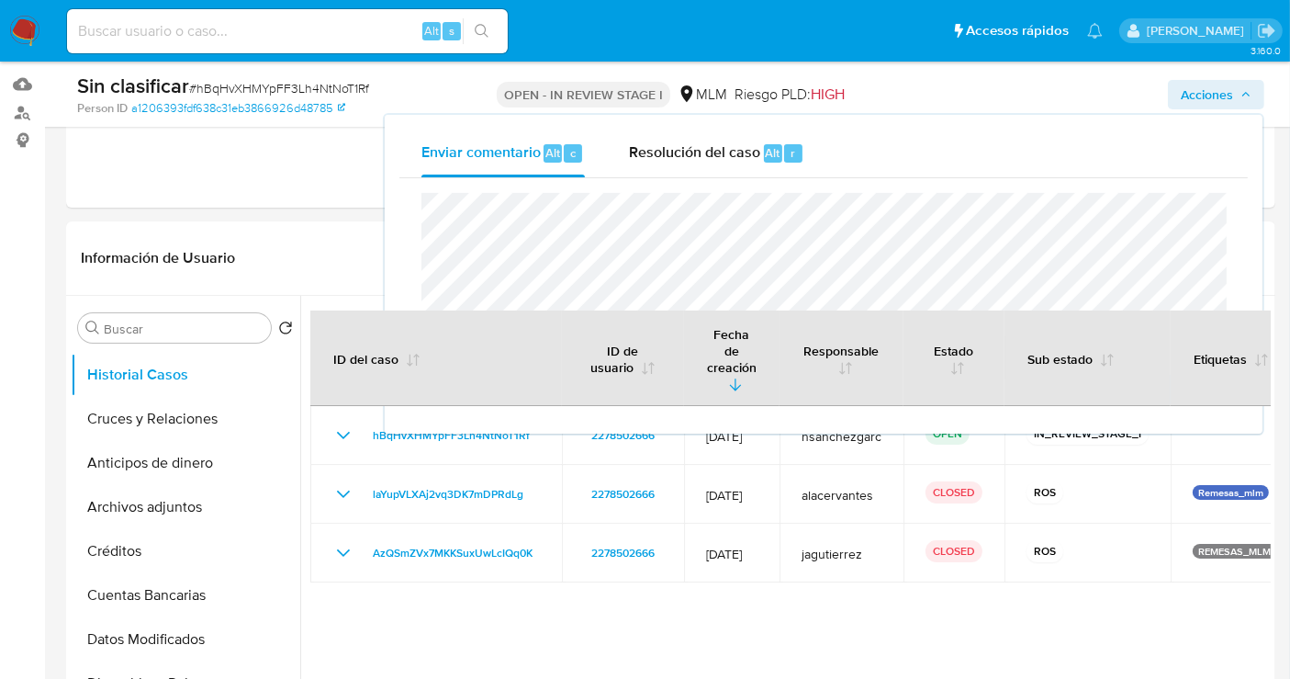
scroll to position [204, 0]
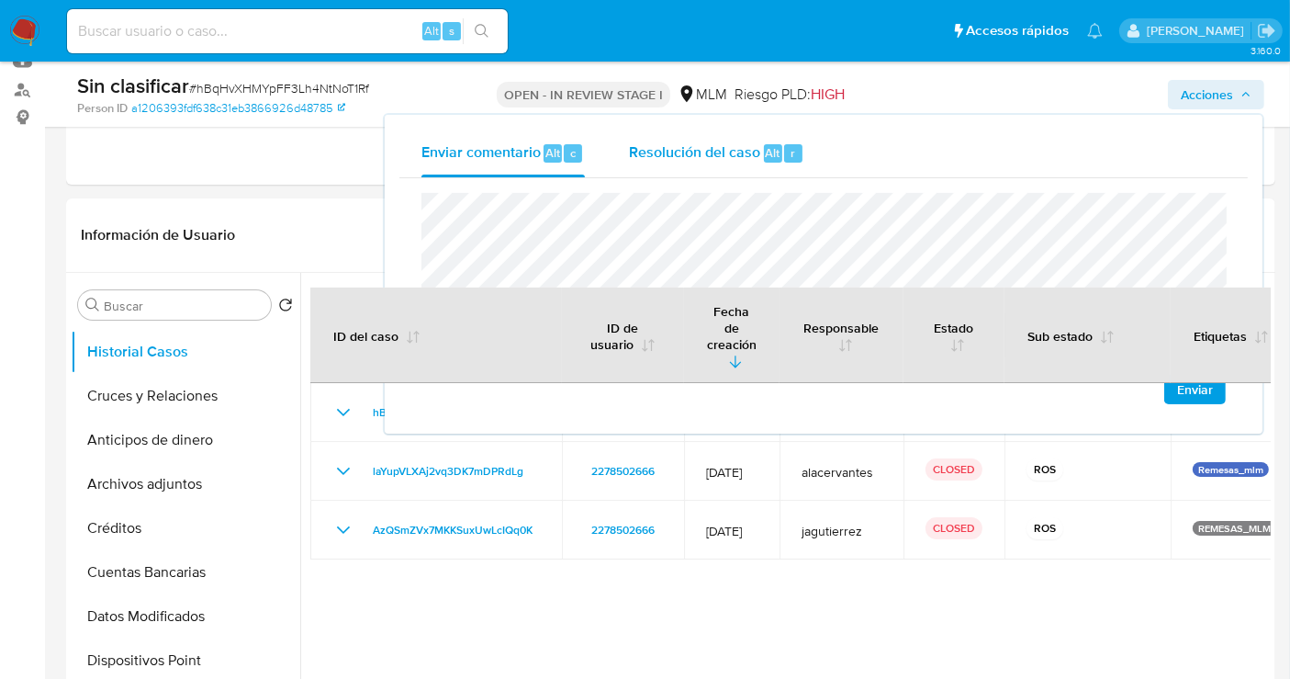
click at [687, 148] on span "Resolución del caso" at bounding box center [694, 151] width 131 height 21
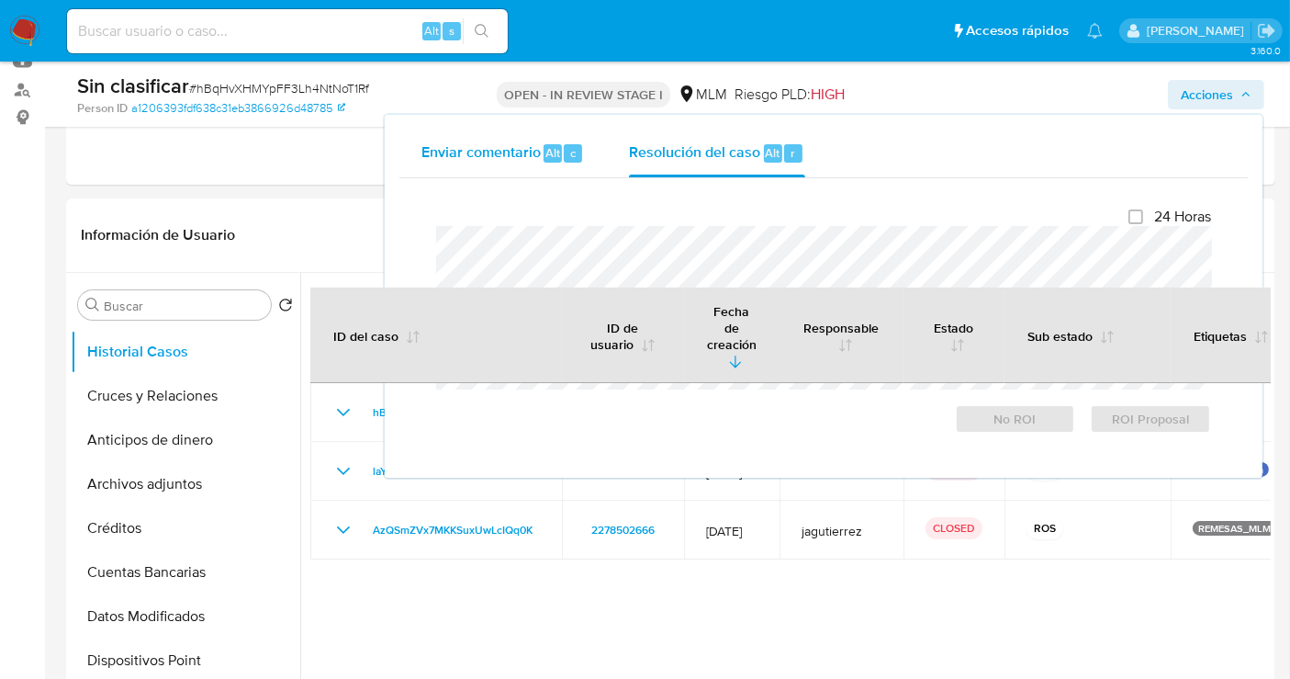
click at [505, 146] on span "Enviar comentario" at bounding box center [481, 151] width 119 height 21
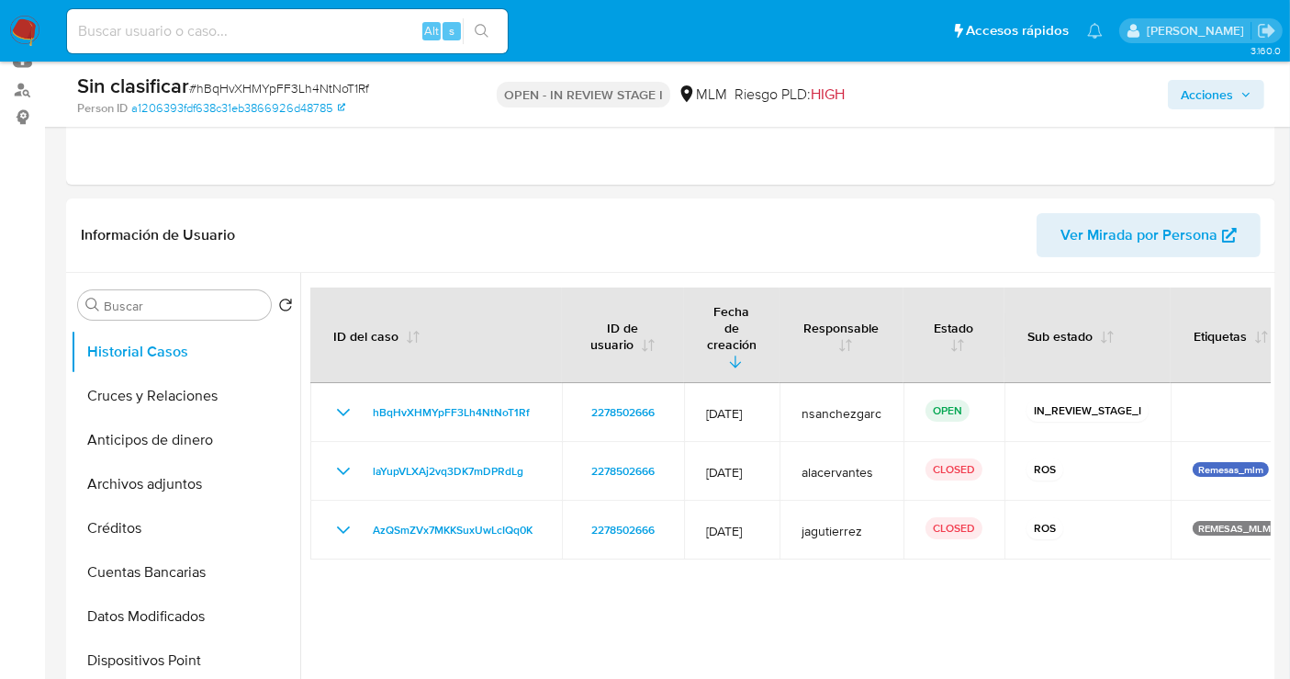
click at [1224, 96] on span "Acciones" at bounding box center [1207, 94] width 52 height 29
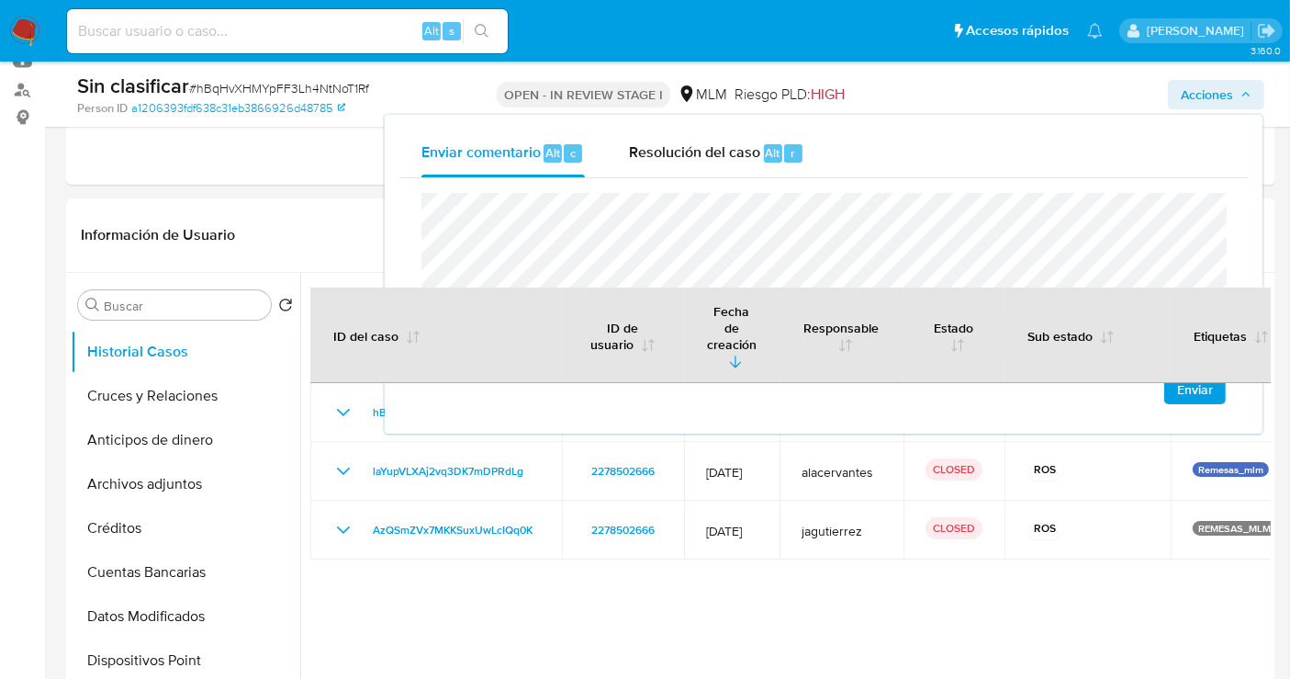
click at [414, 219] on div "Enviar" at bounding box center [824, 298] width 849 height 241
click at [698, 157] on span "Resolución del caso" at bounding box center [694, 151] width 131 height 21
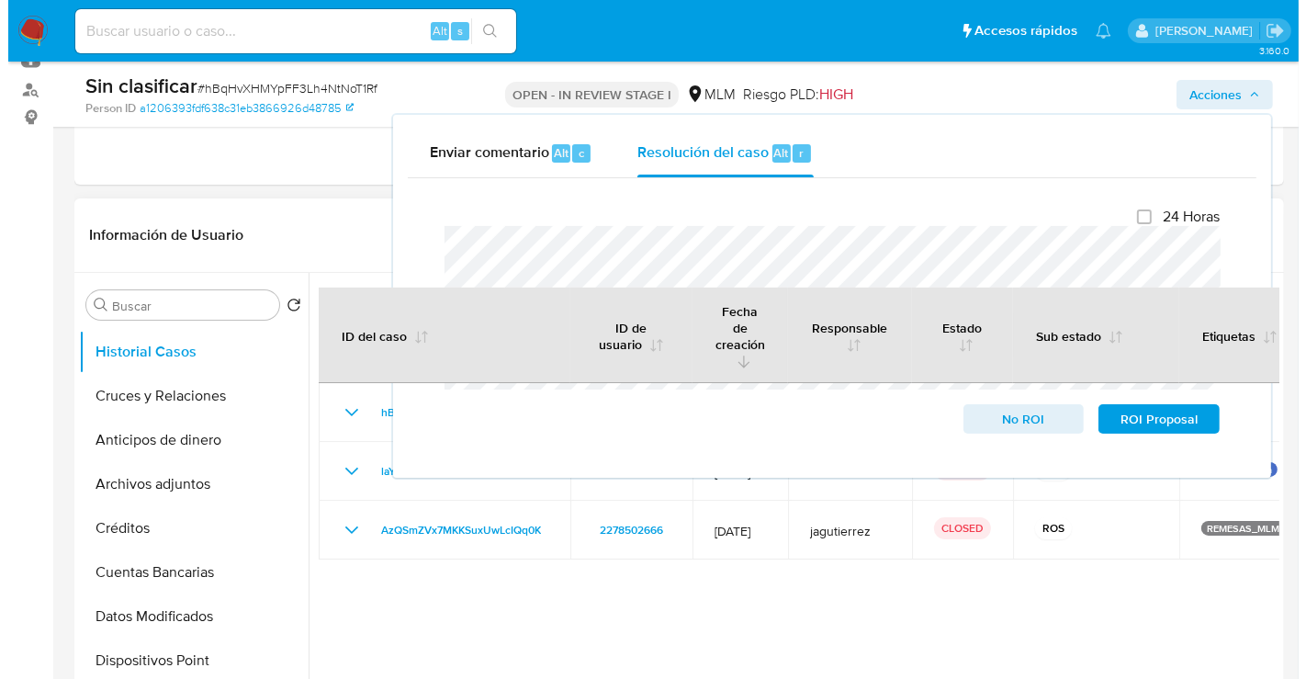
scroll to position [408, 0]
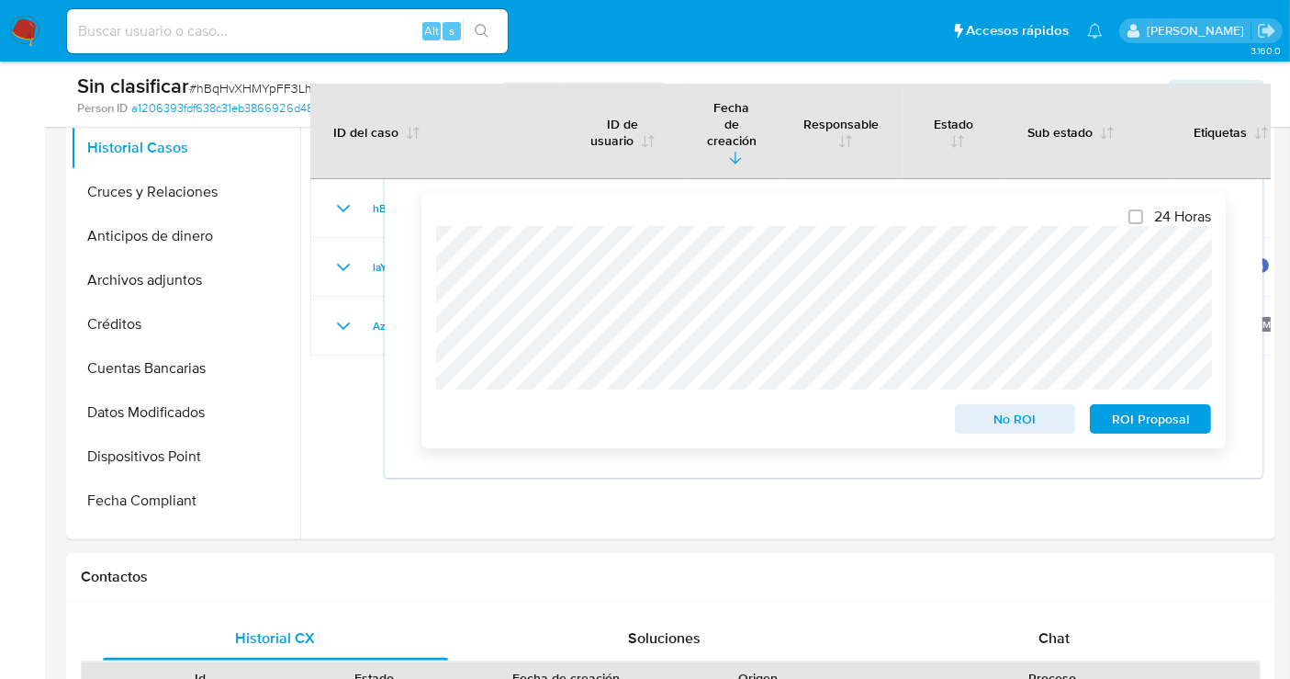
click at [1012, 426] on span "No ROI" at bounding box center [1016, 419] width 96 height 26
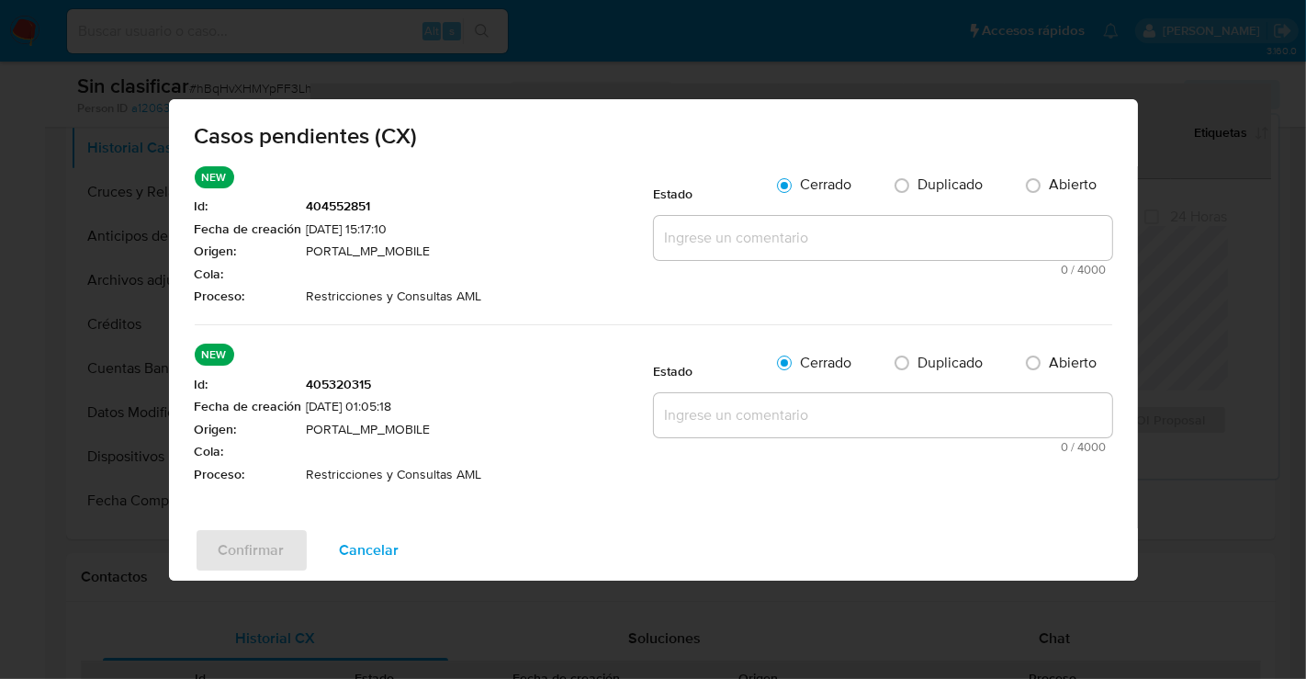
click at [674, 260] on textarea at bounding box center [883, 238] width 458 height 44
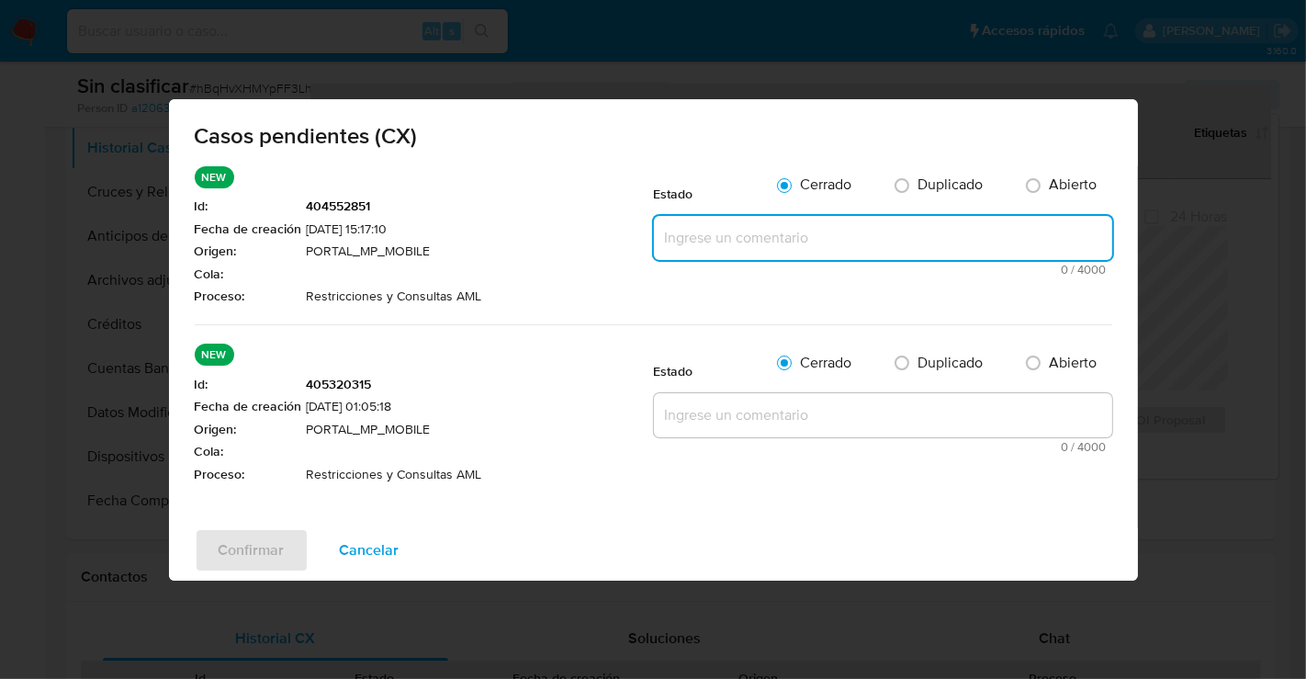
paste textarea "Se realiza validación de caso generado por CX donde se identifica restricción l…"
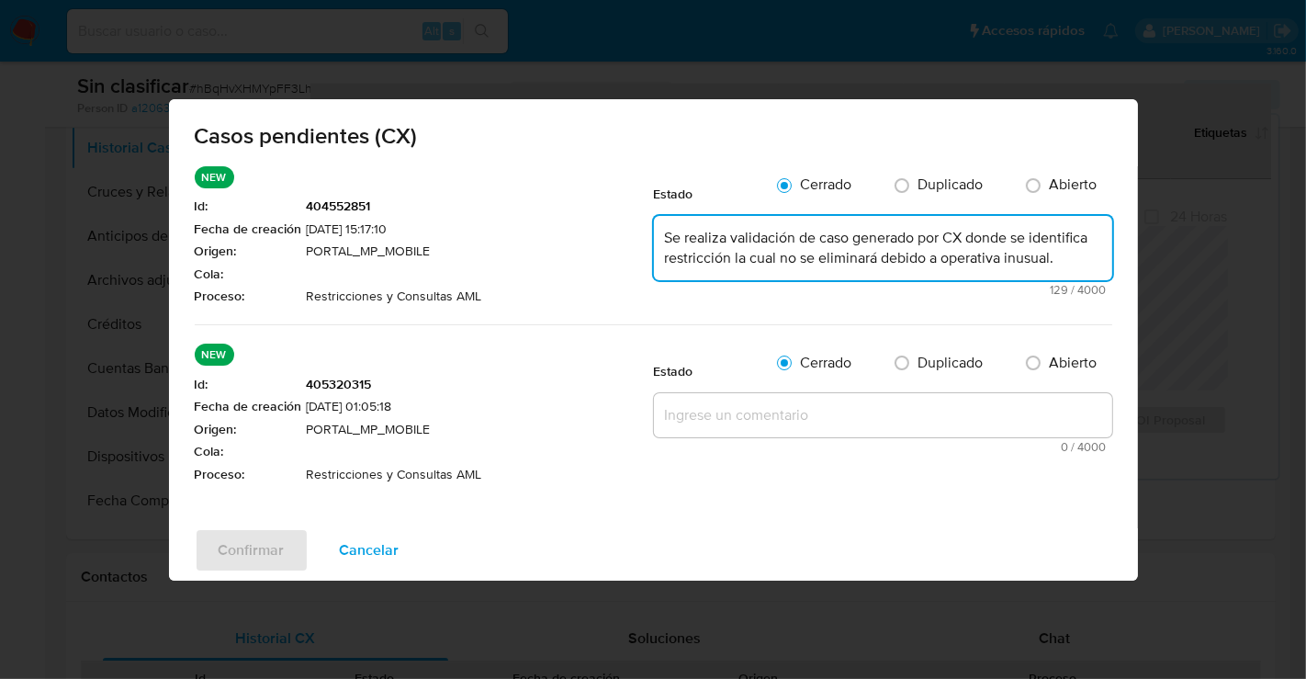
type textarea "Se realiza validación de caso generado por CX donde se identifica restricción l…"
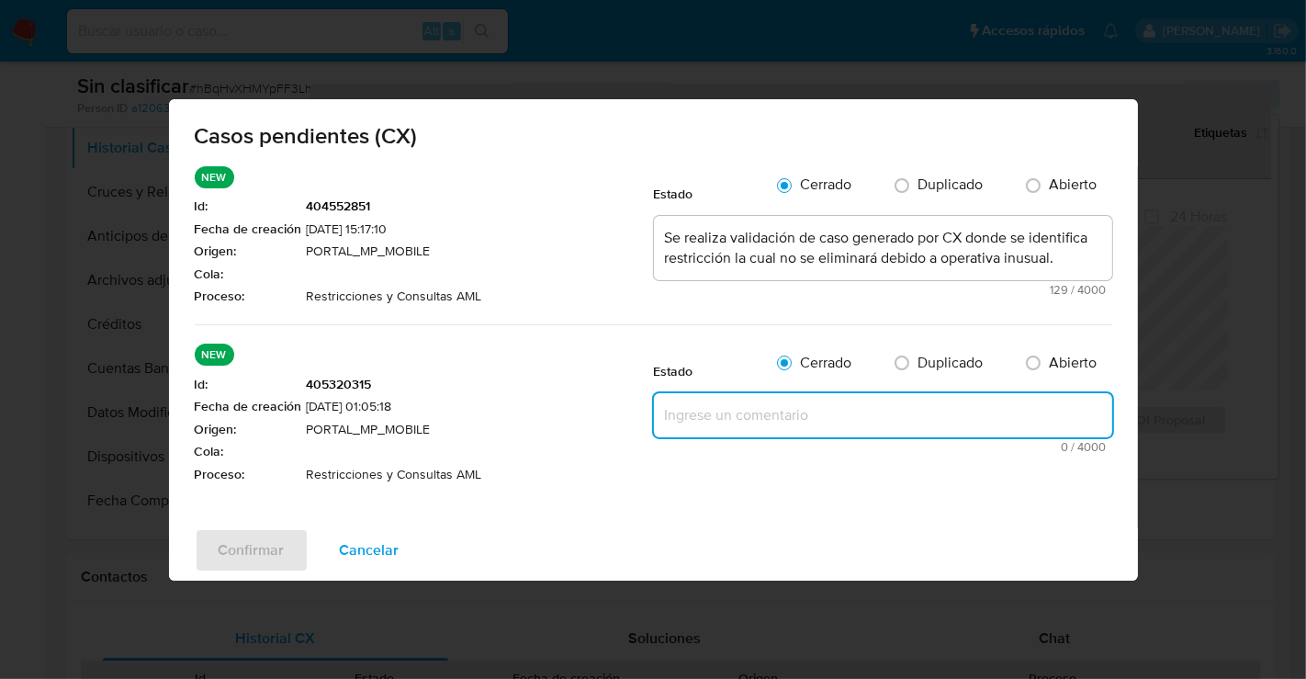
click at [716, 437] on textarea at bounding box center [883, 415] width 458 height 44
paste textarea "Se realiza validación de caso generado por CX donde se identifica restricción l…"
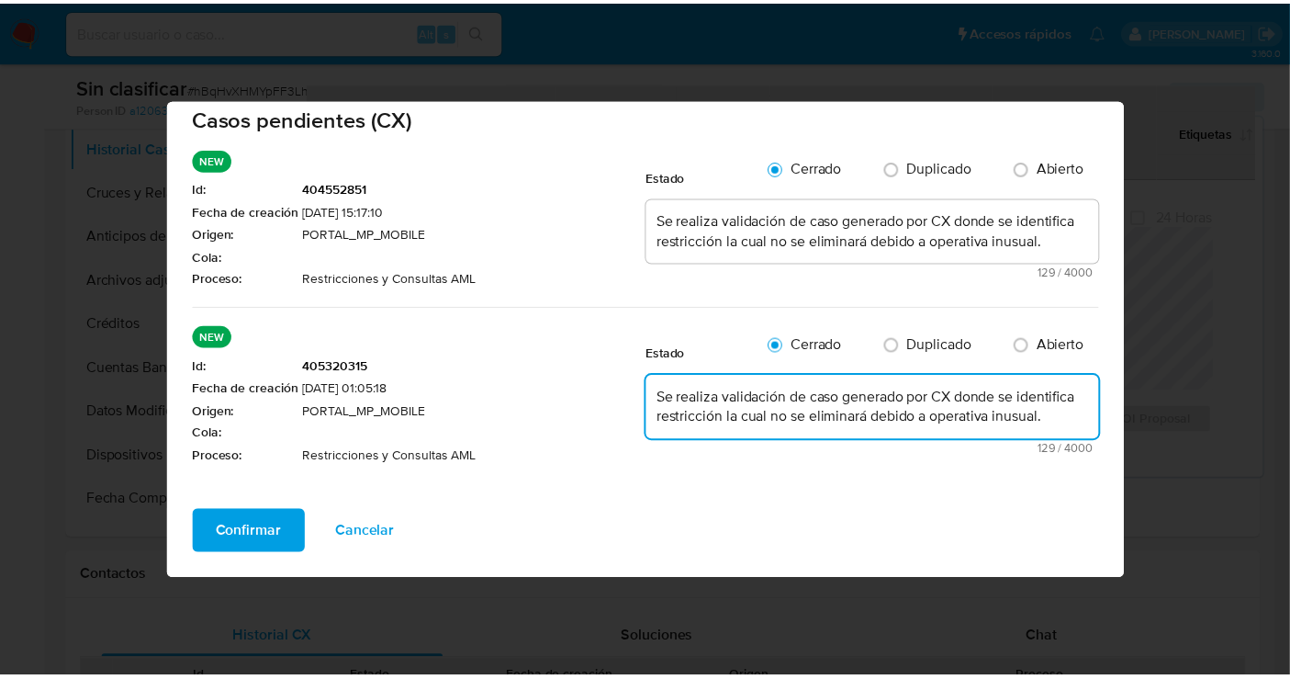
scroll to position [60, 0]
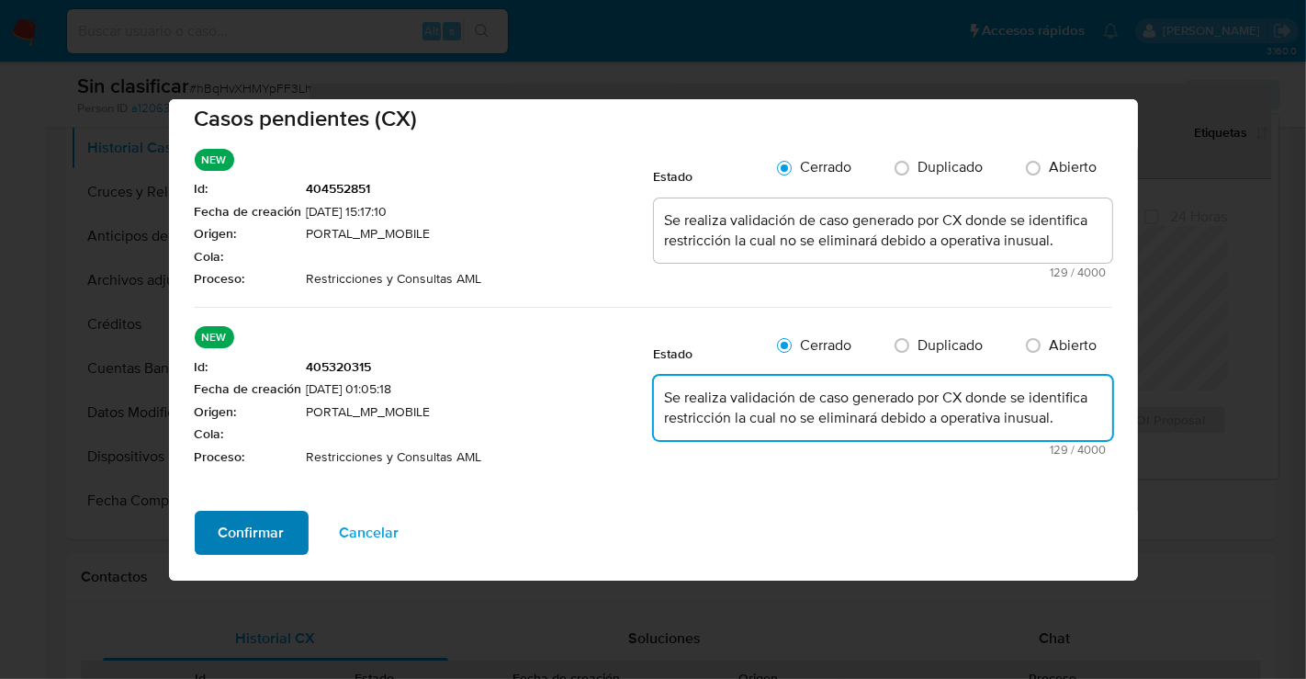
type textarea "Se realiza validación de caso generado por CX donde se identifica restricción l…"
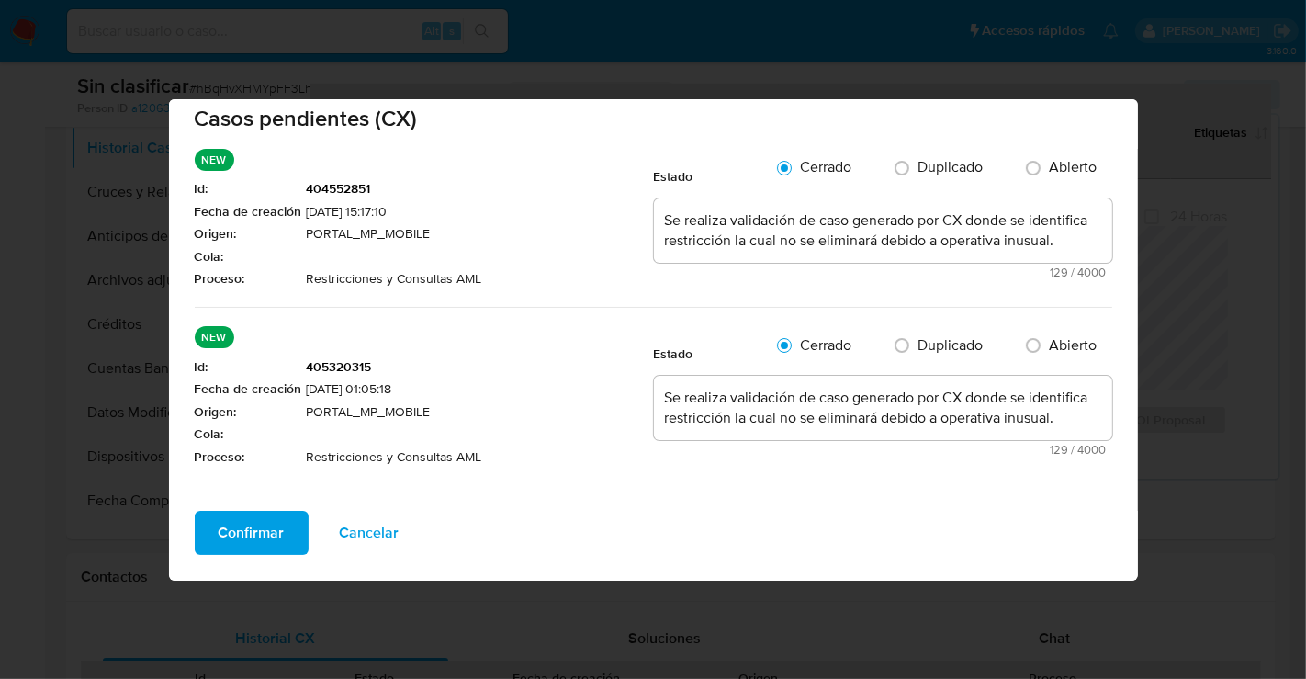
click at [233, 535] on span "Confirmar" at bounding box center [252, 533] width 66 height 40
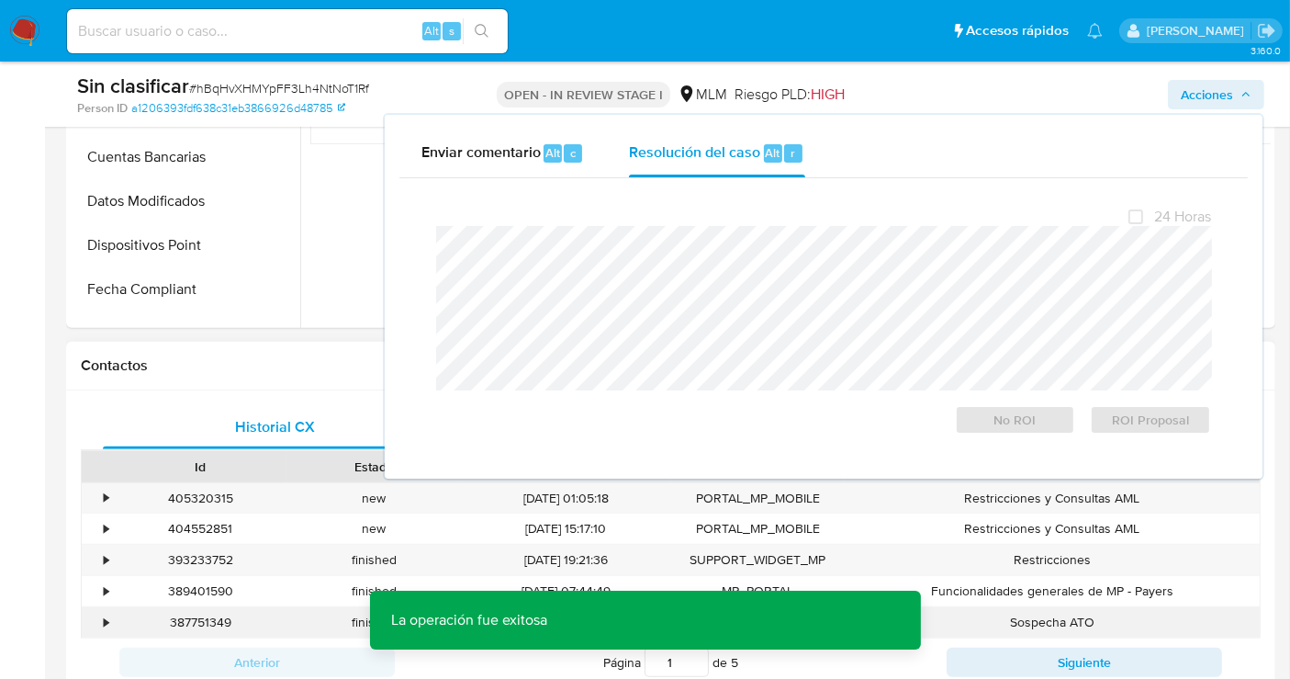
scroll to position [612, 0]
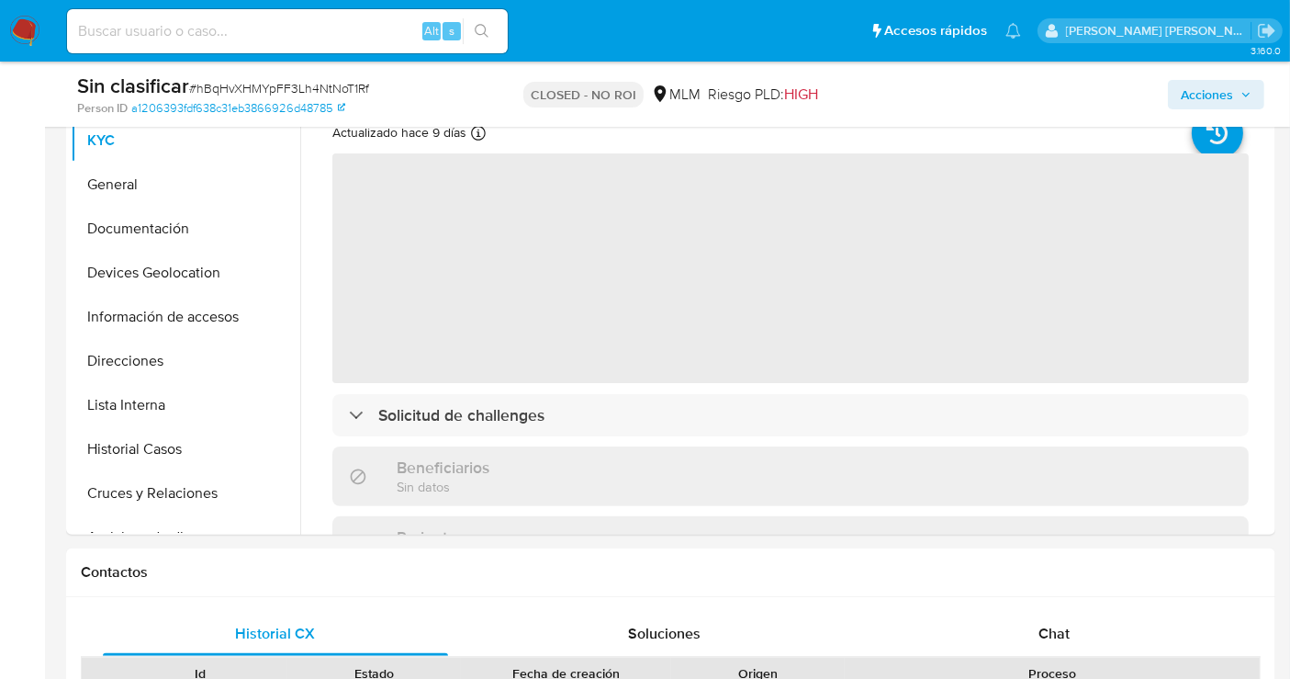
scroll to position [816, 0]
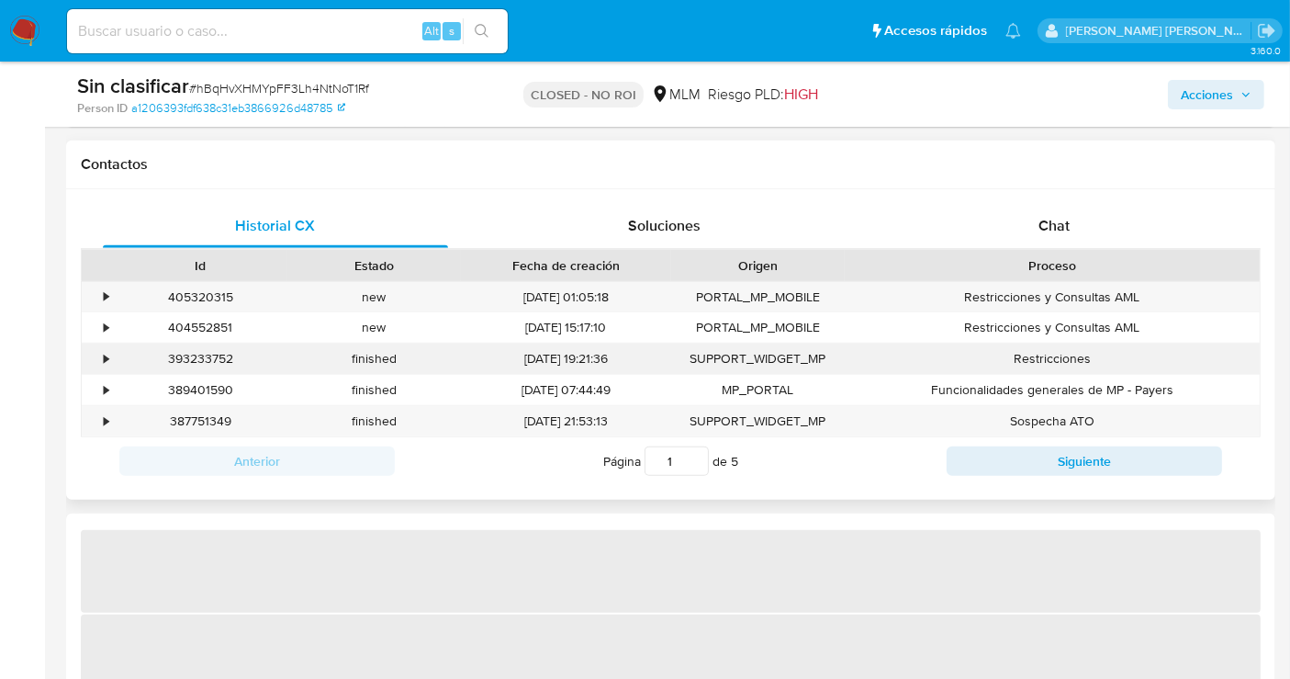
select select "10"
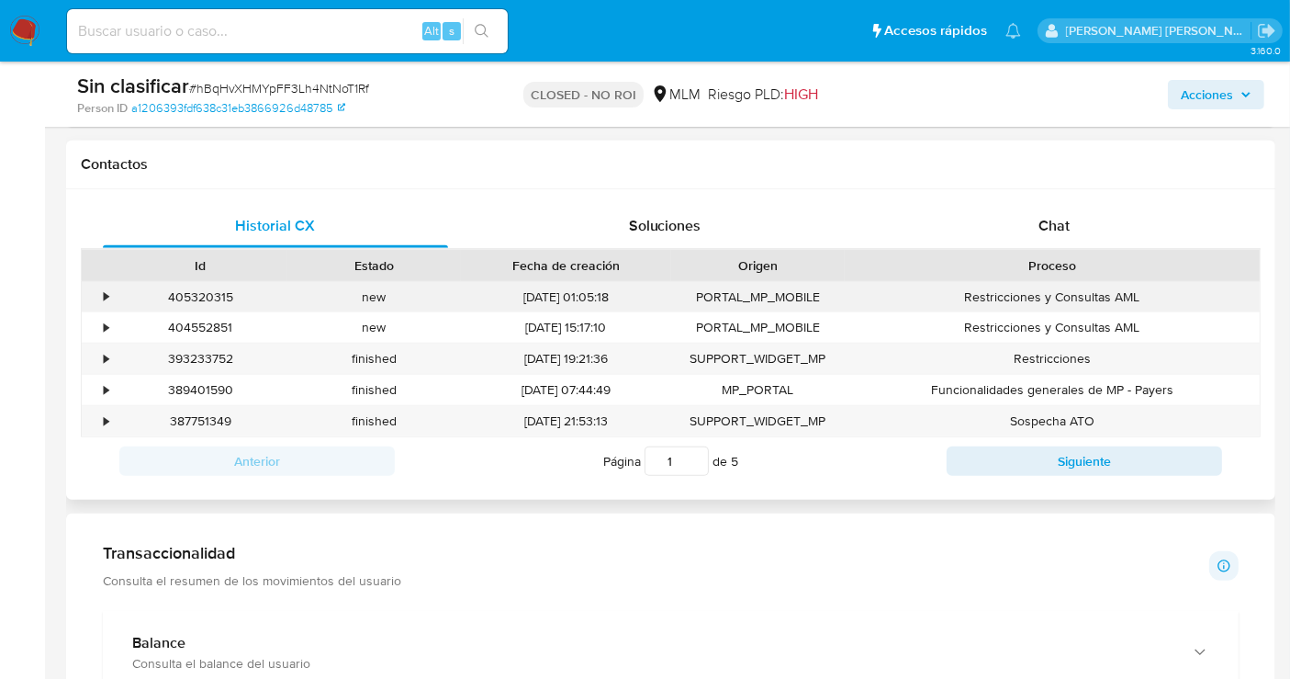
click at [109, 292] on div "•" at bounding box center [98, 297] width 32 height 30
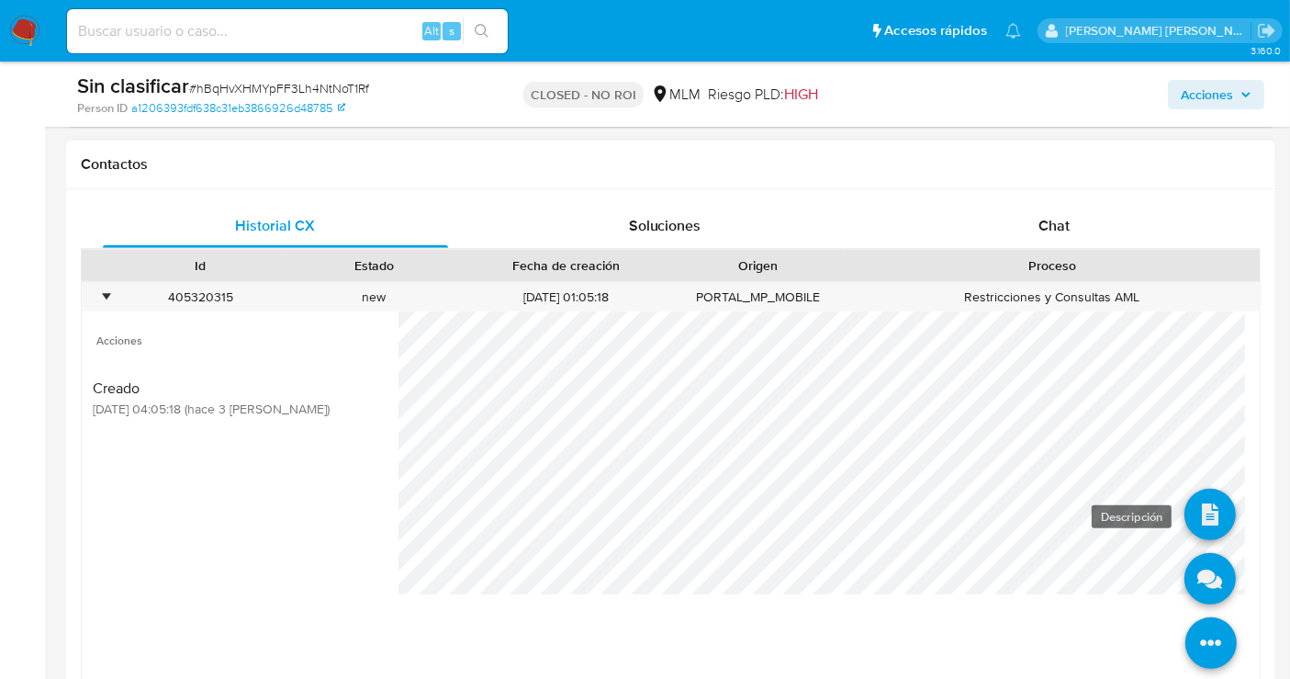
click at [1185, 504] on icon at bounding box center [1210, 514] width 51 height 51
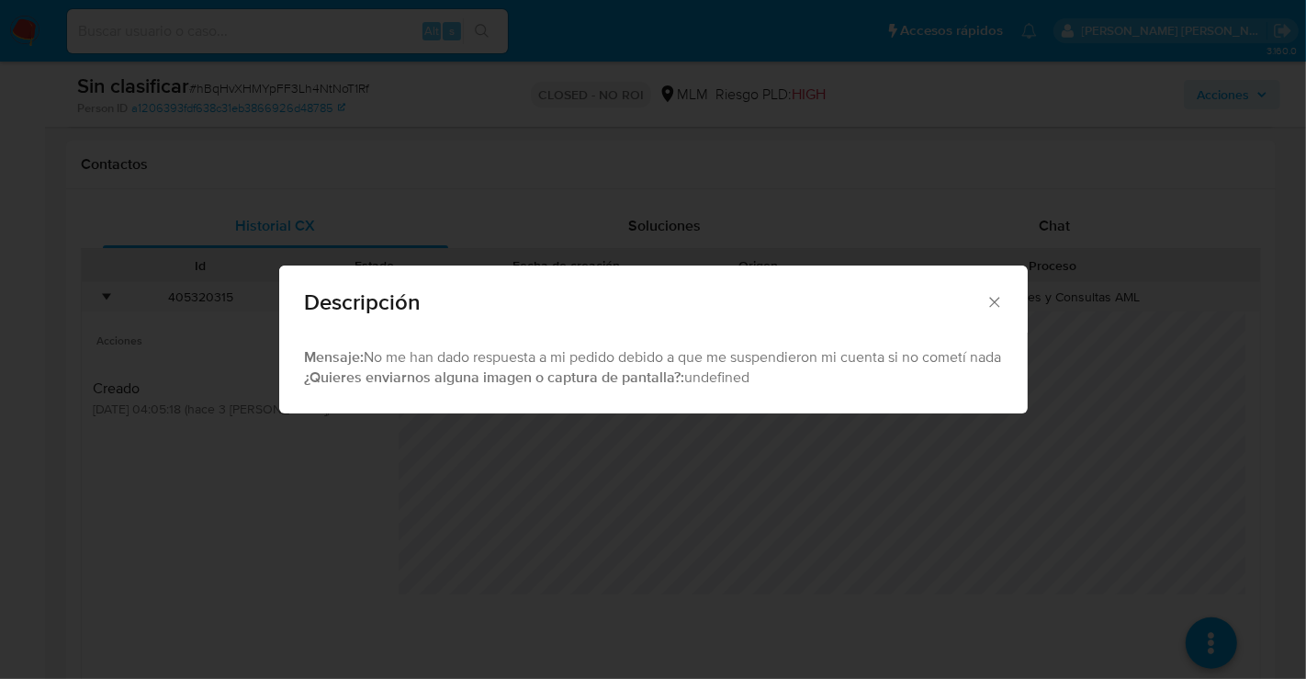
click at [994, 296] on icon "Cerrar" at bounding box center [995, 302] width 18 height 18
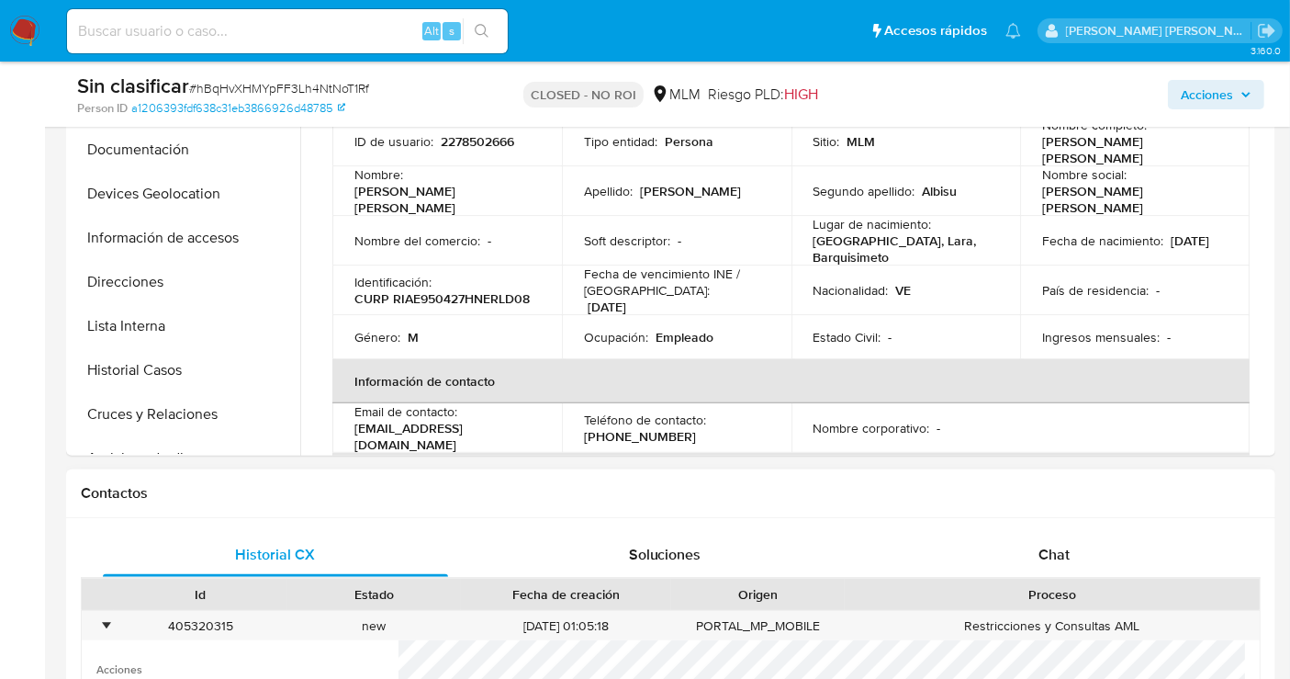
scroll to position [510, 0]
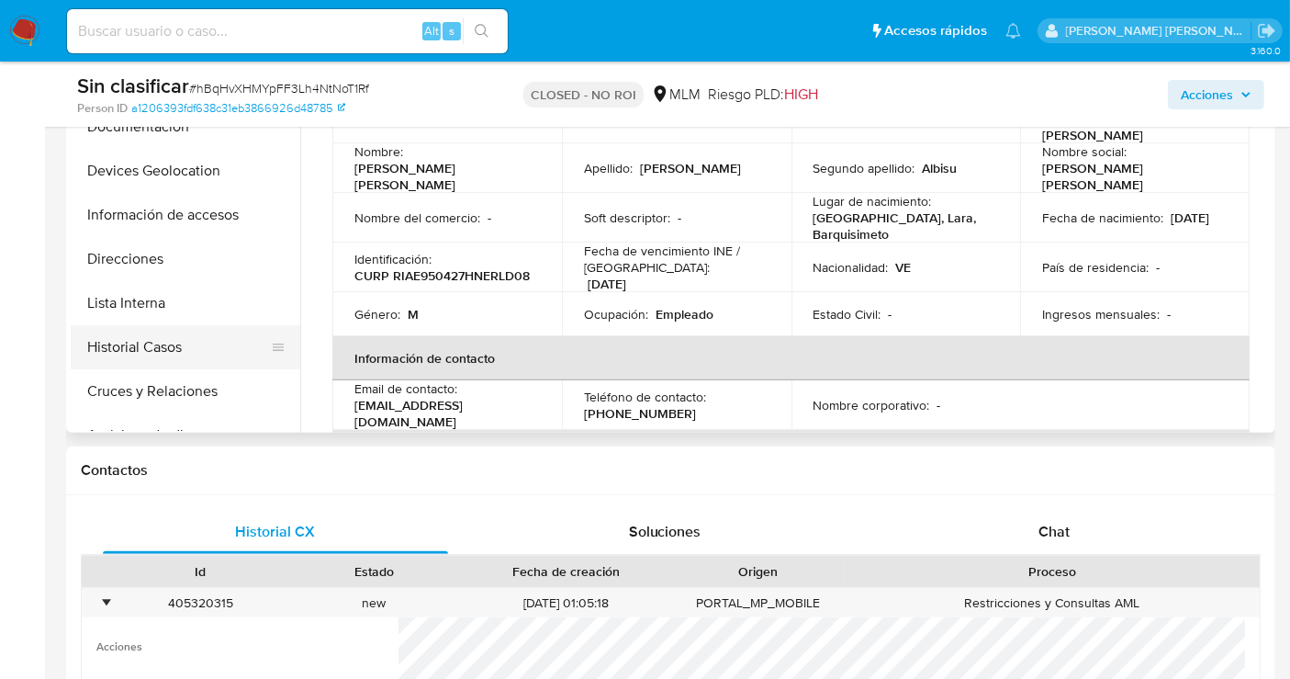
click at [149, 356] on button "Historial Casos" at bounding box center [178, 347] width 215 height 44
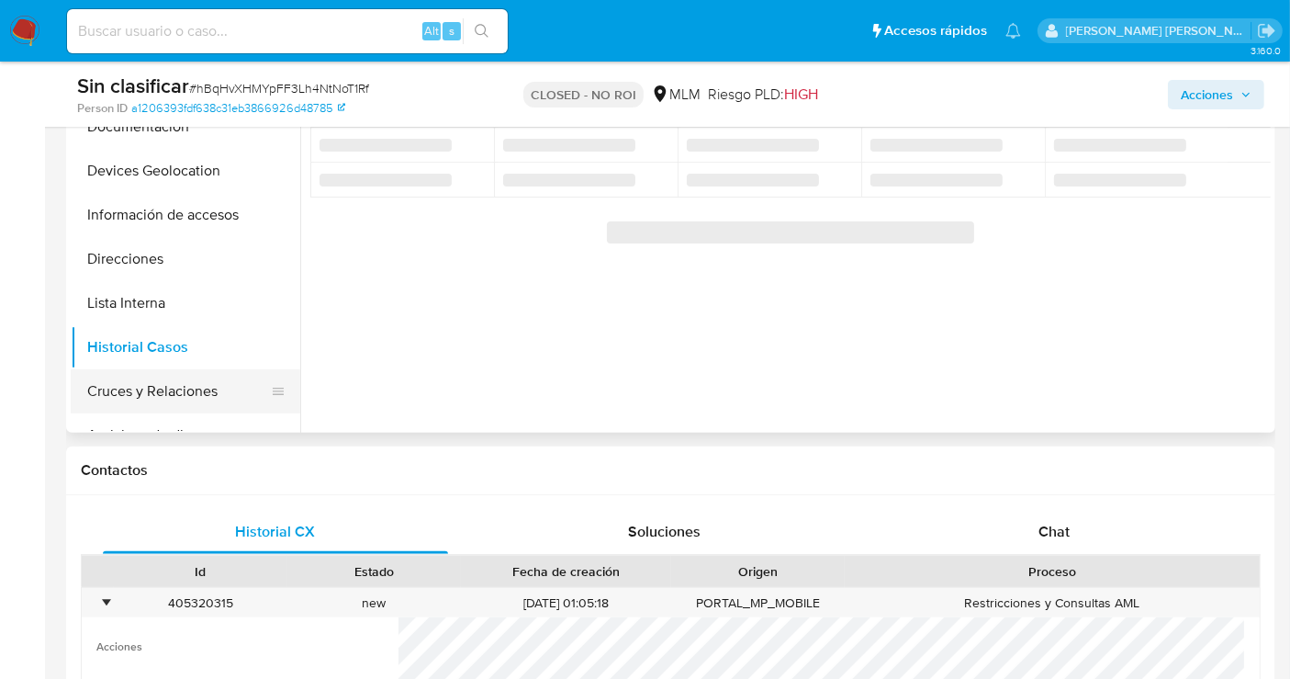
scroll to position [102, 0]
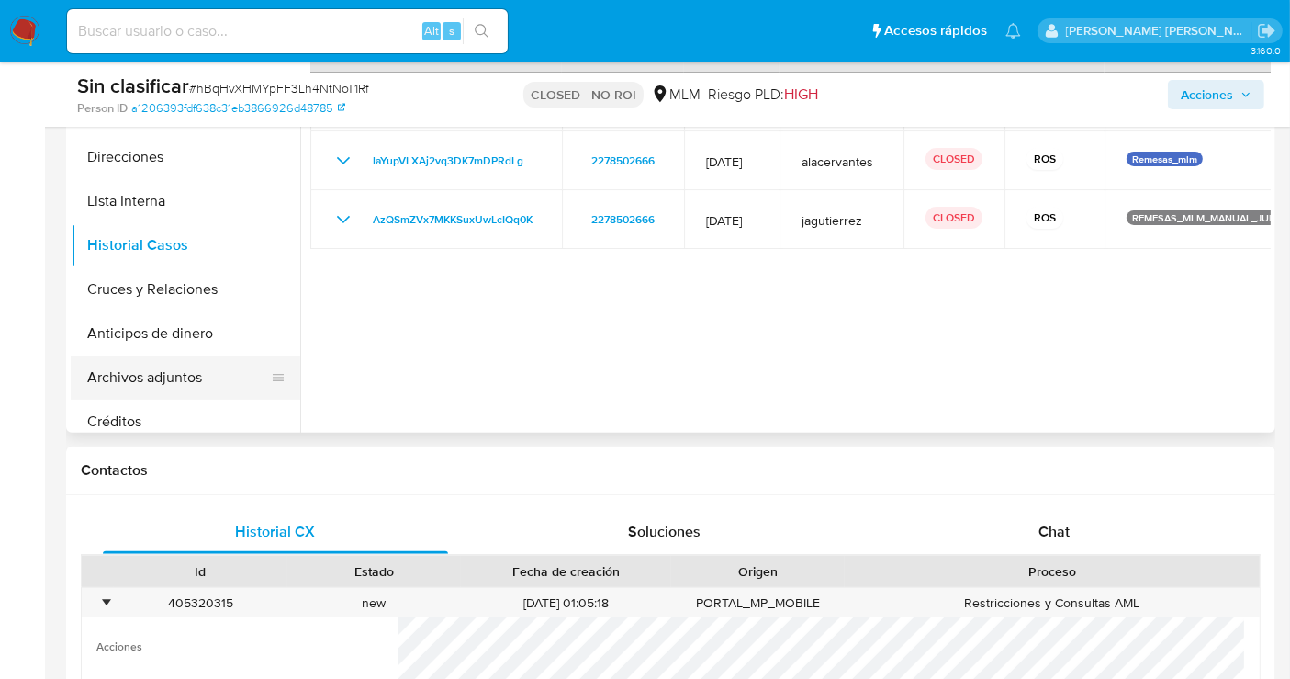
click at [171, 384] on button "Archivos adjuntos" at bounding box center [178, 377] width 215 height 44
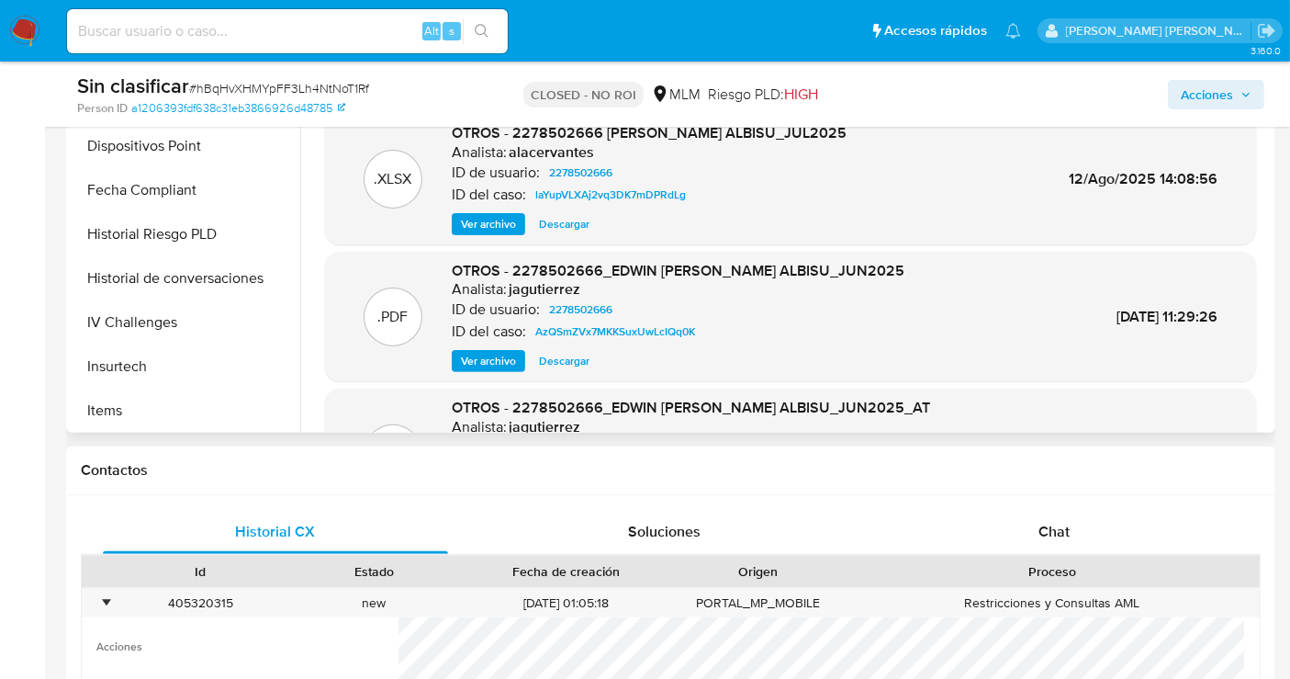
scroll to position [775, 0]
click at [191, 320] on button "Restricciones Nuevo Mundo" at bounding box center [178, 321] width 215 height 44
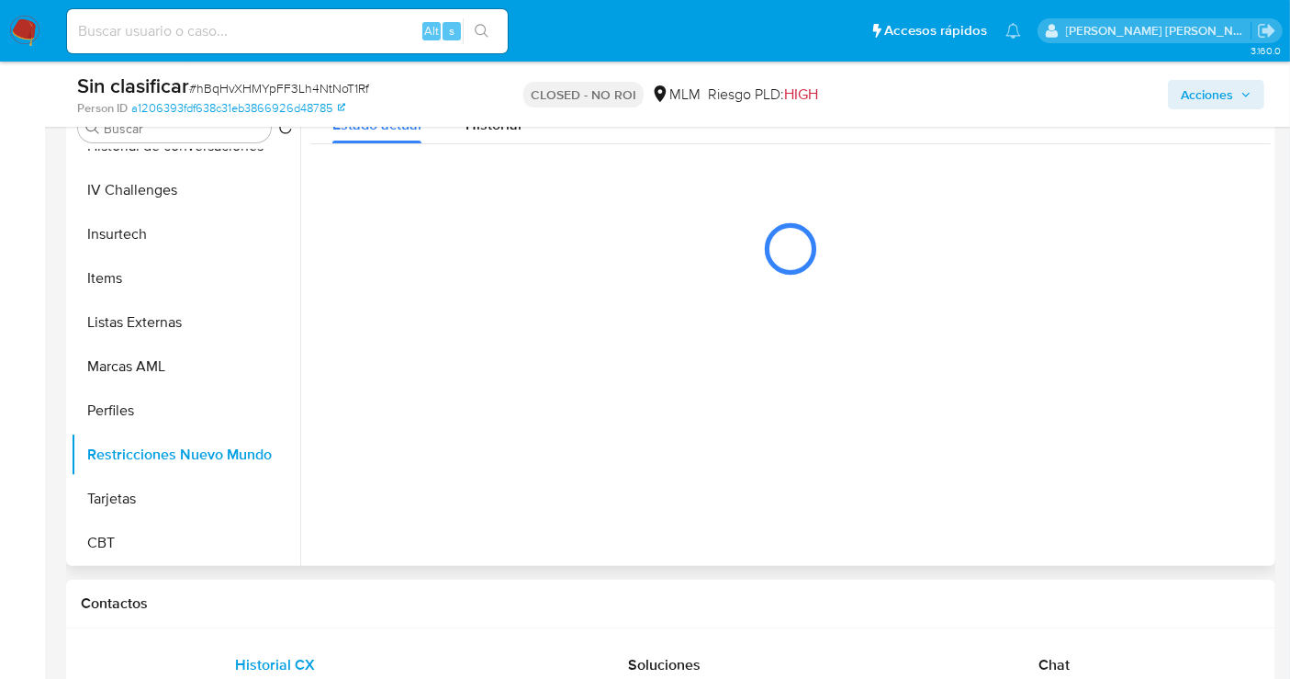
scroll to position [306, 0]
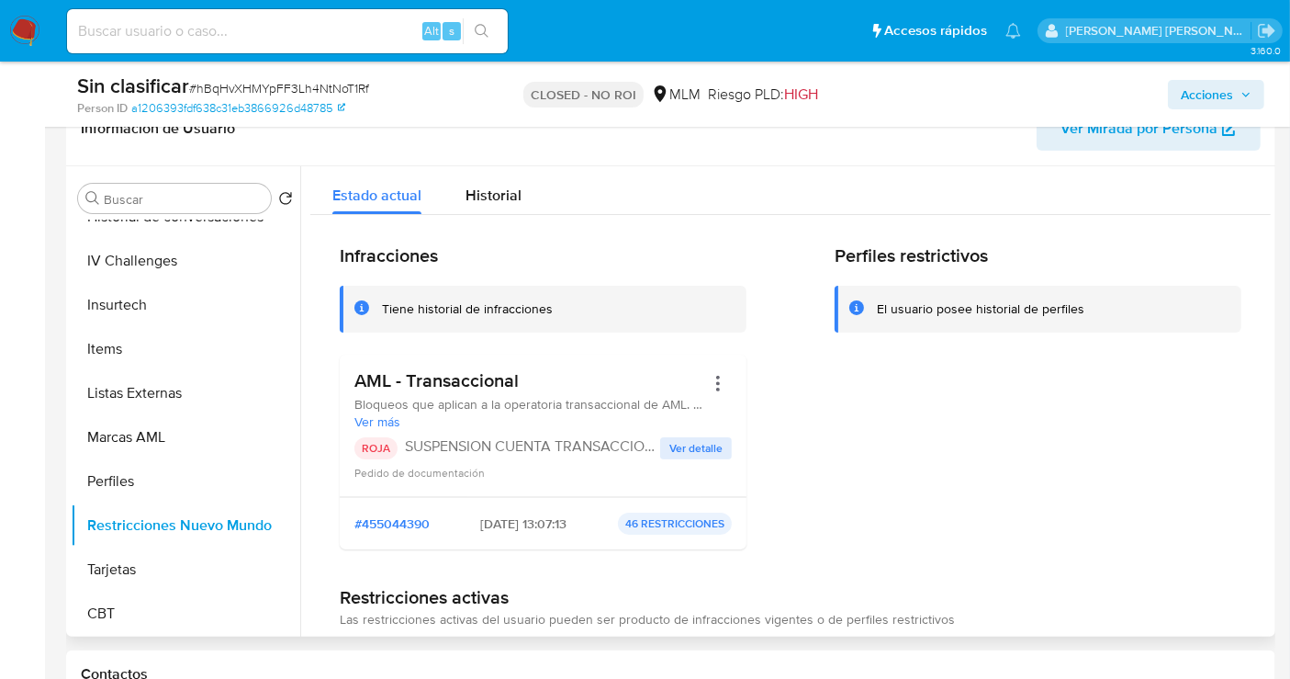
click at [684, 445] on span "Ver detalle" at bounding box center [696, 448] width 53 height 18
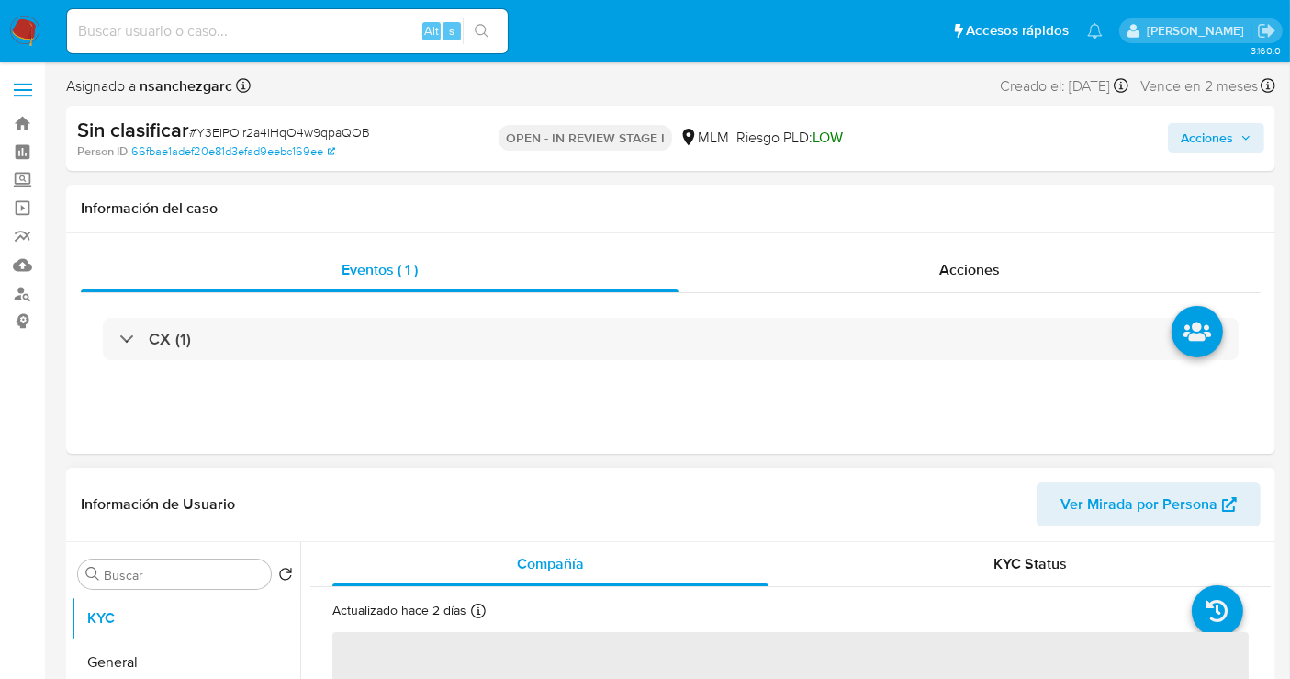
select select "10"
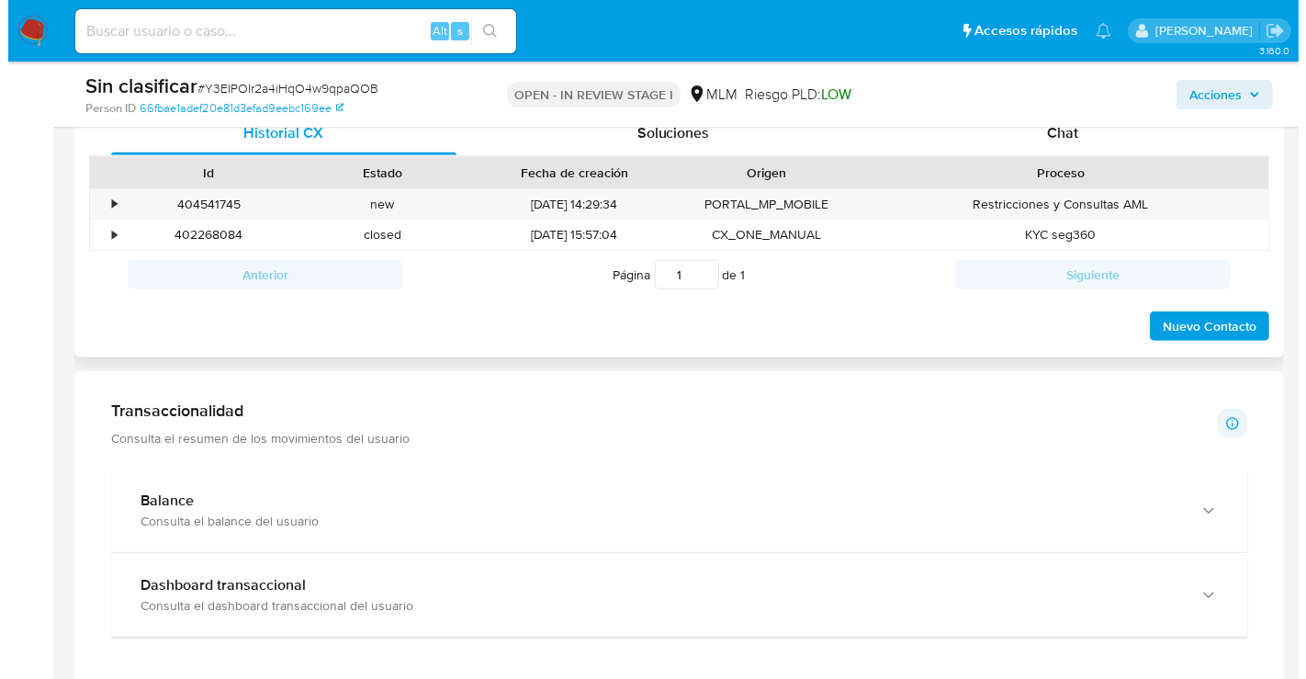
scroll to position [816, 0]
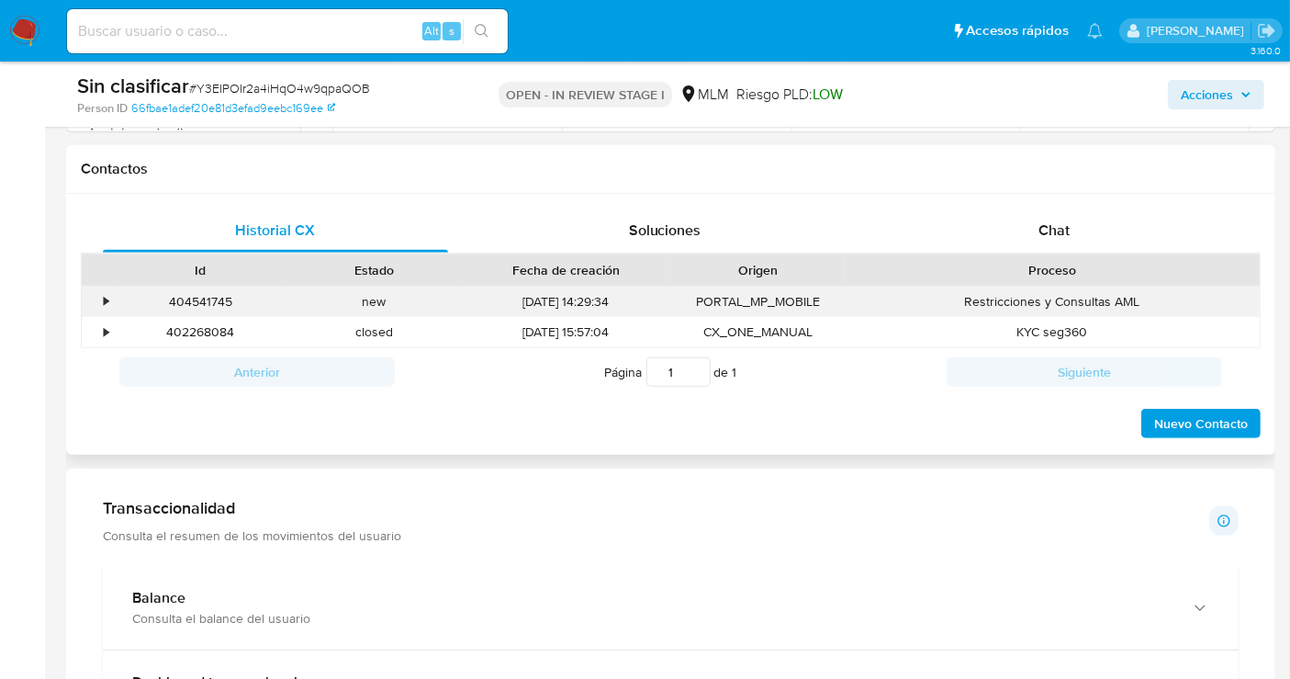
click at [102, 287] on div "•" at bounding box center [98, 302] width 32 height 30
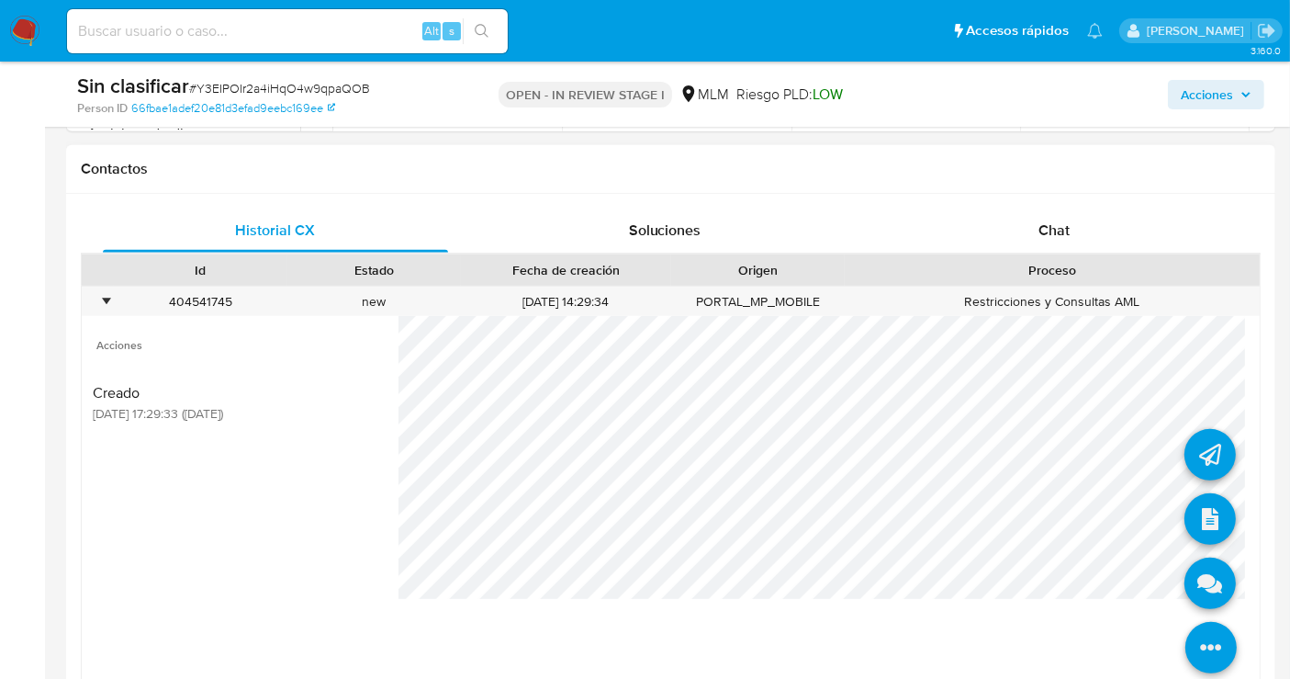
click at [1201, 652] on icon at bounding box center [1211, 647] width 51 height 51
click at [1204, 524] on icon at bounding box center [1210, 518] width 51 height 51
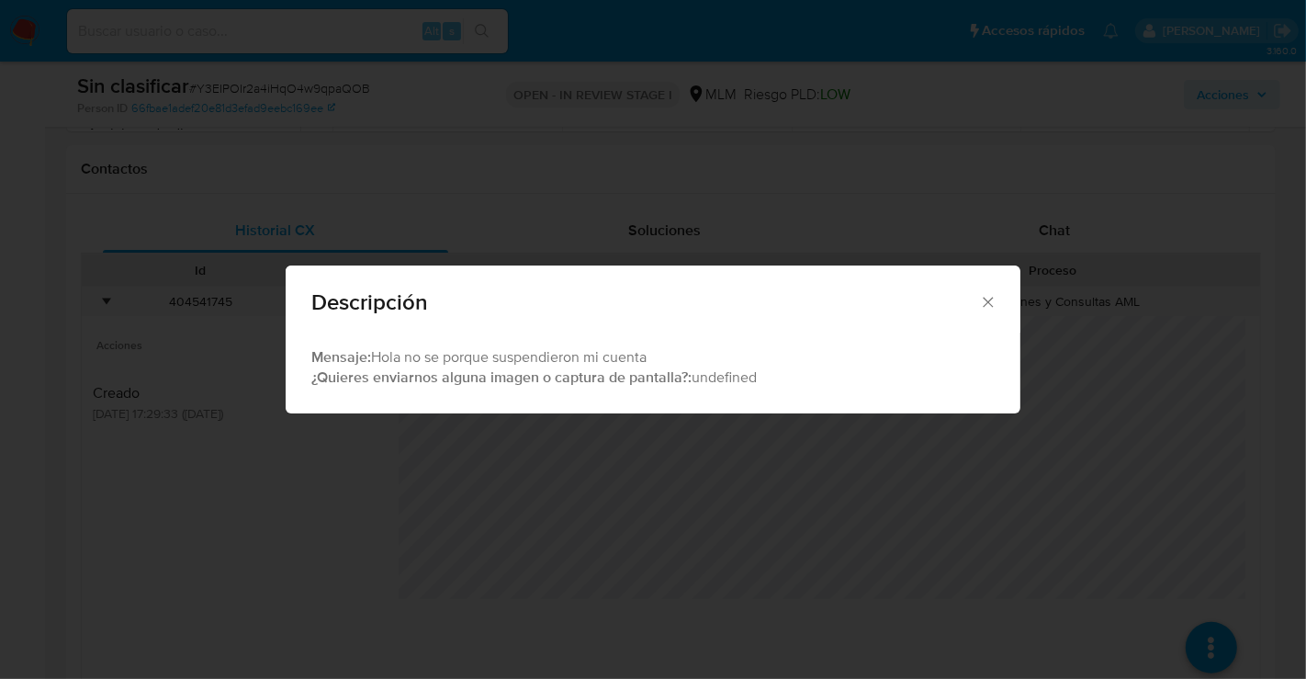
click at [985, 295] on icon "Cerrar" at bounding box center [988, 302] width 18 height 18
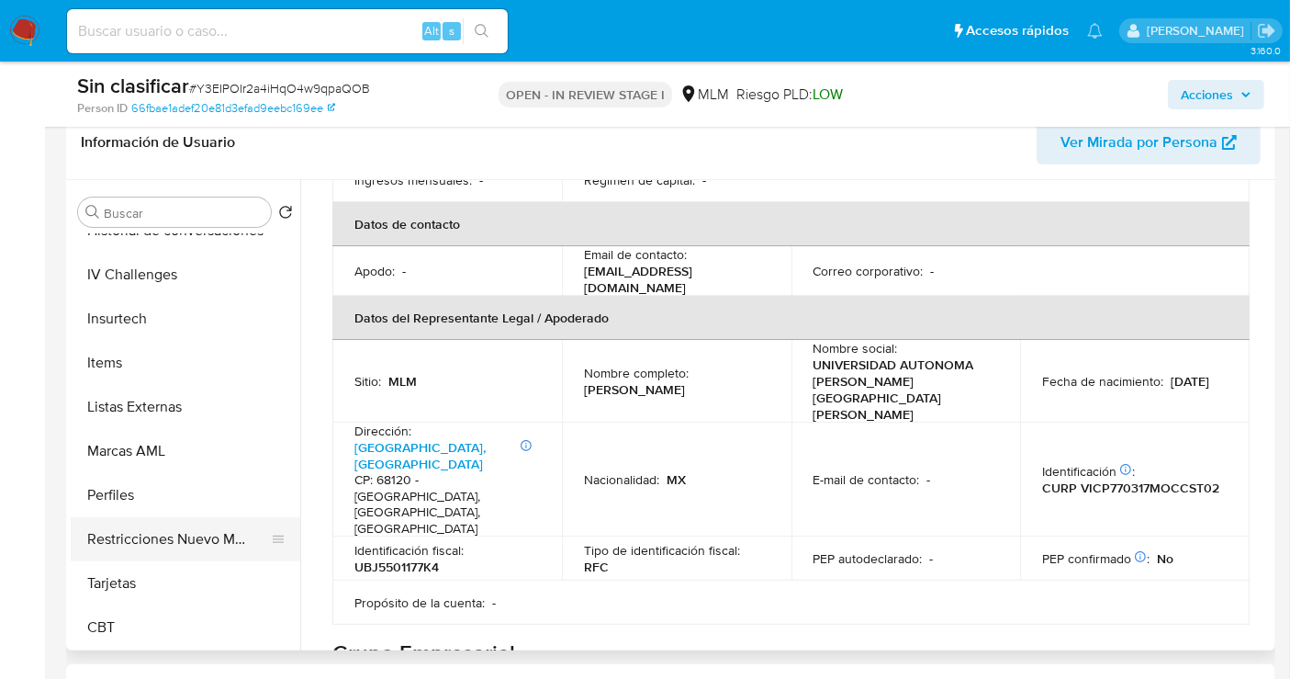
scroll to position [306, 0]
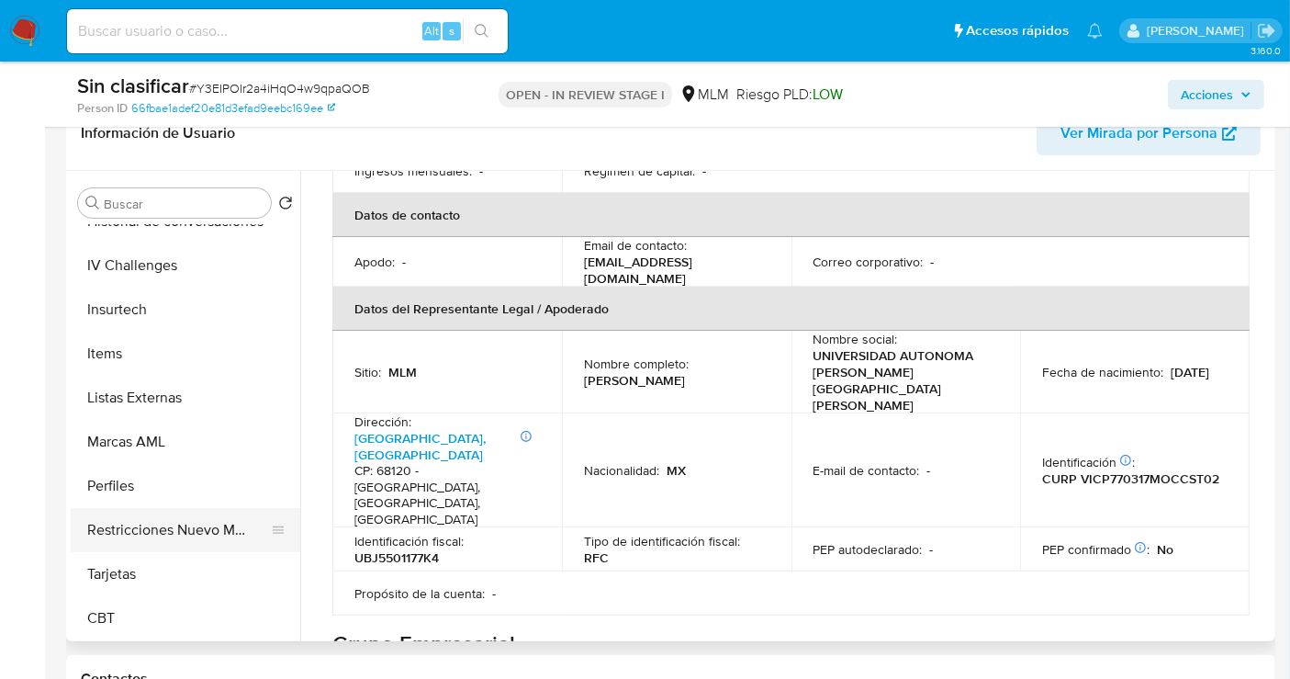
click at [157, 524] on button "Restricciones Nuevo Mundo" at bounding box center [178, 530] width 215 height 44
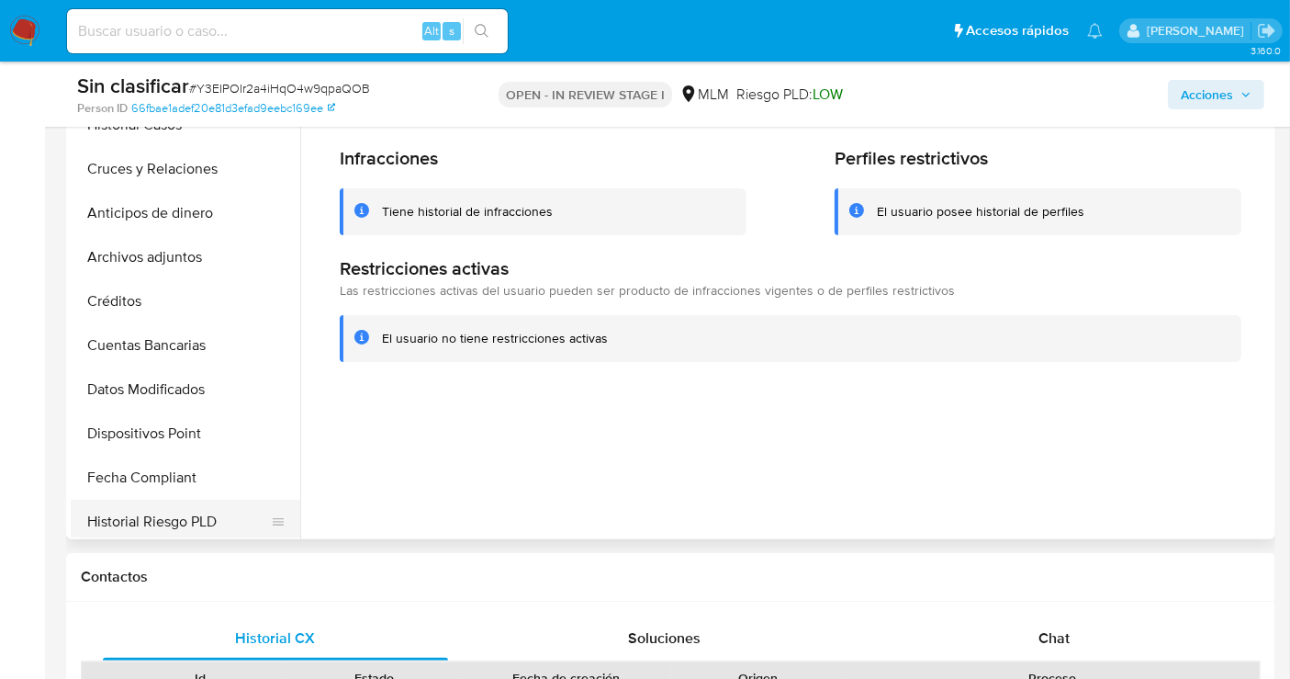
scroll to position [265, 0]
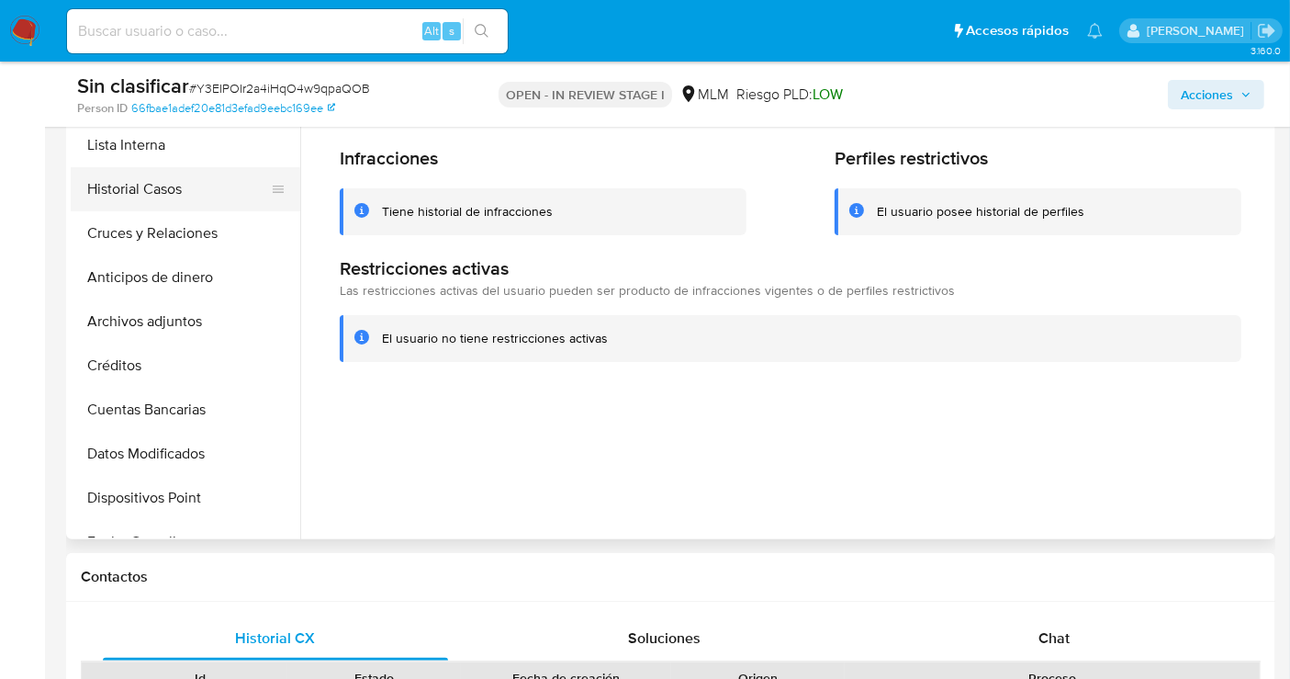
click at [139, 194] on button "Historial Casos" at bounding box center [178, 189] width 215 height 44
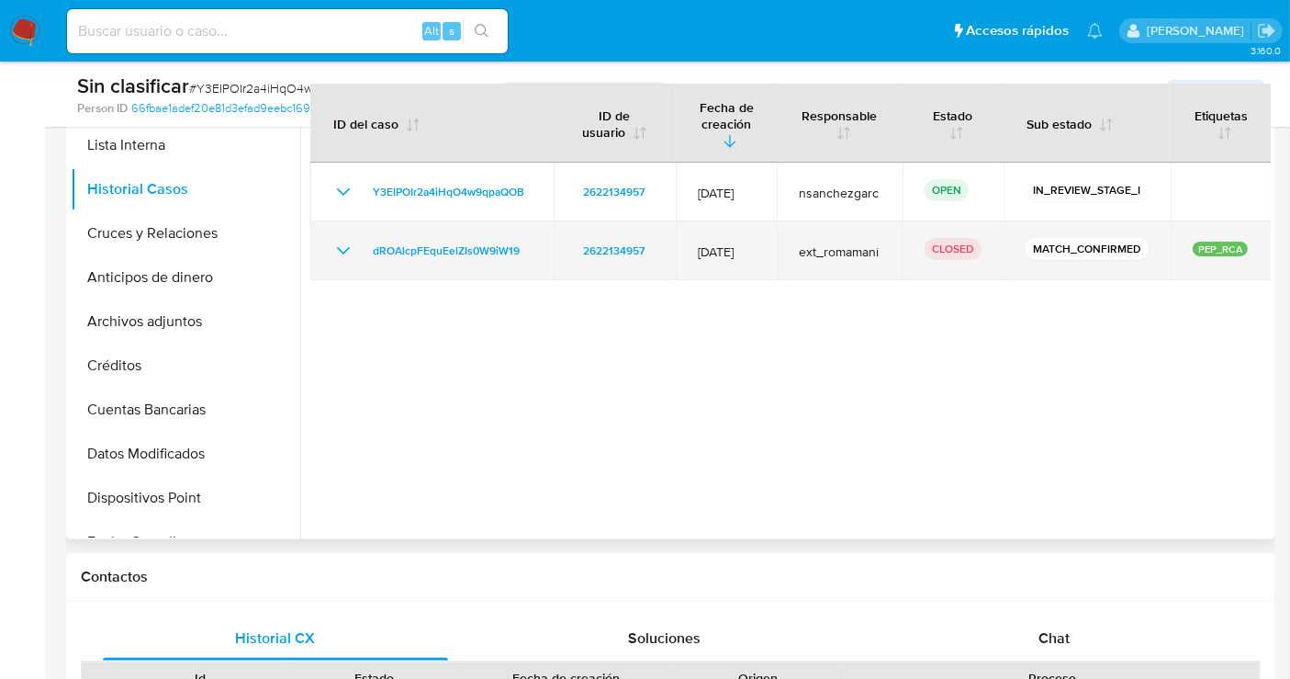
click at [335, 240] on icon "Mostrar/Ocultar" at bounding box center [343, 251] width 22 height 22
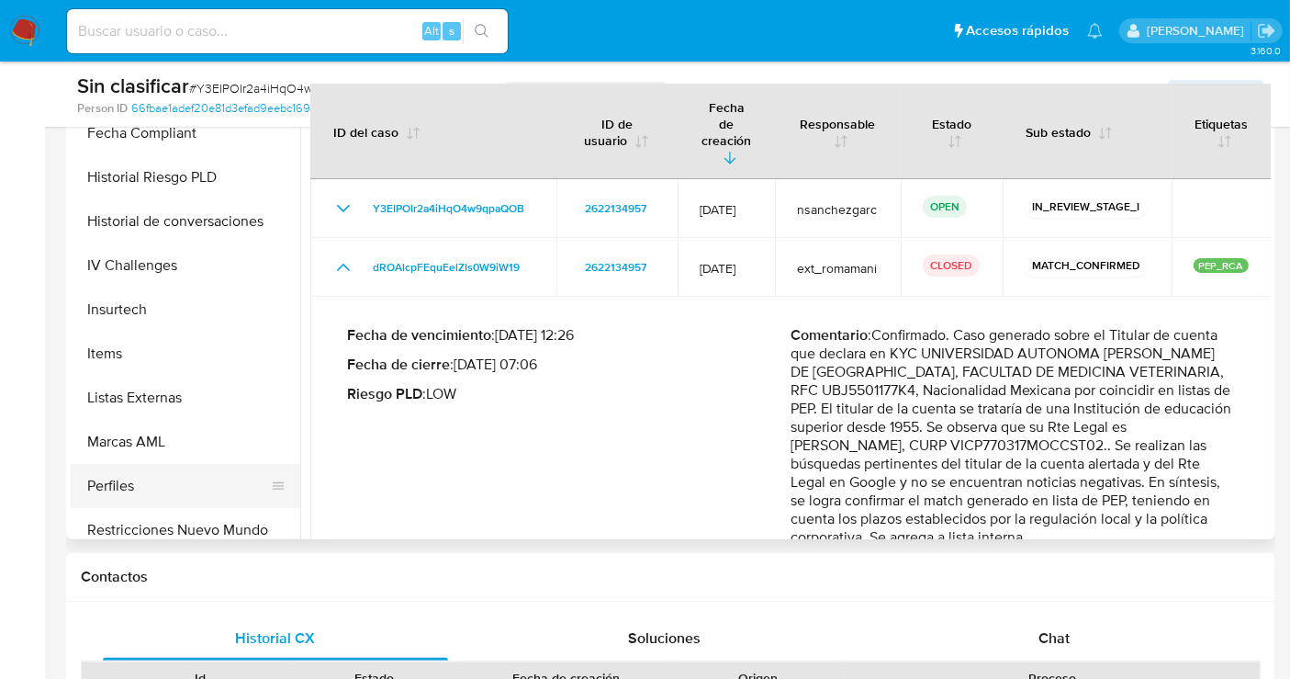
scroll to position [775, 0]
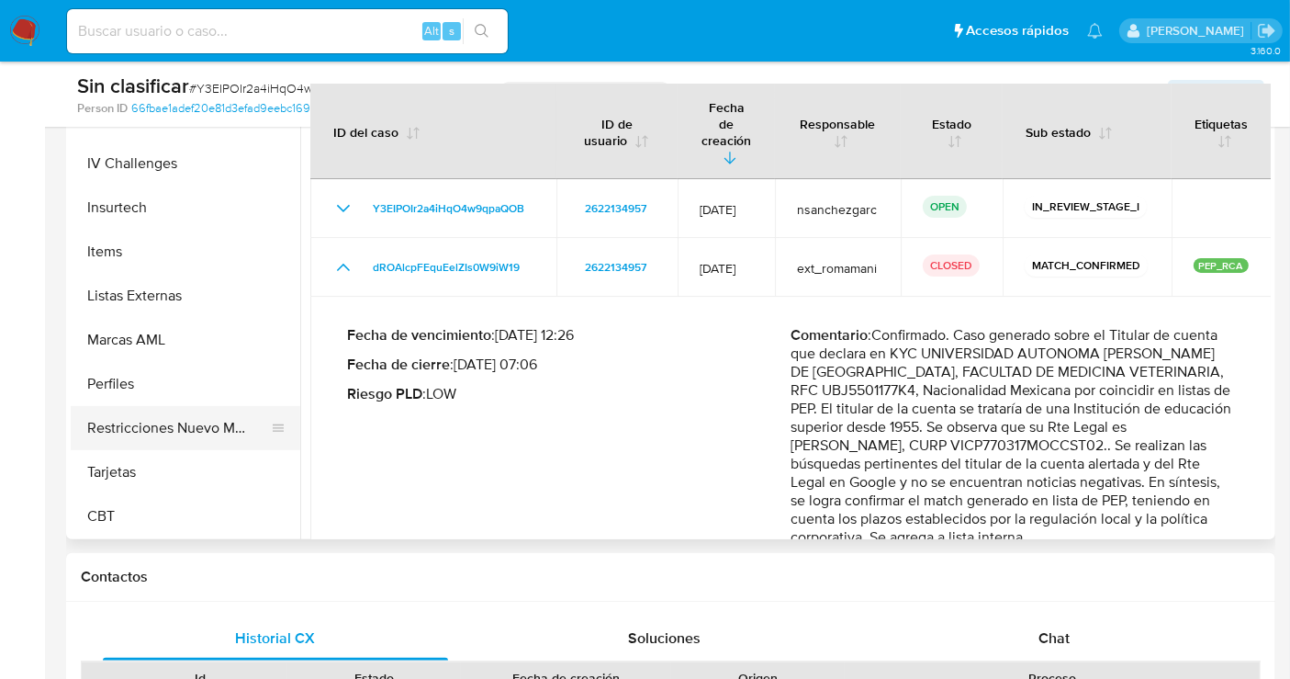
click at [164, 429] on button "Restricciones Nuevo Mundo" at bounding box center [178, 428] width 215 height 44
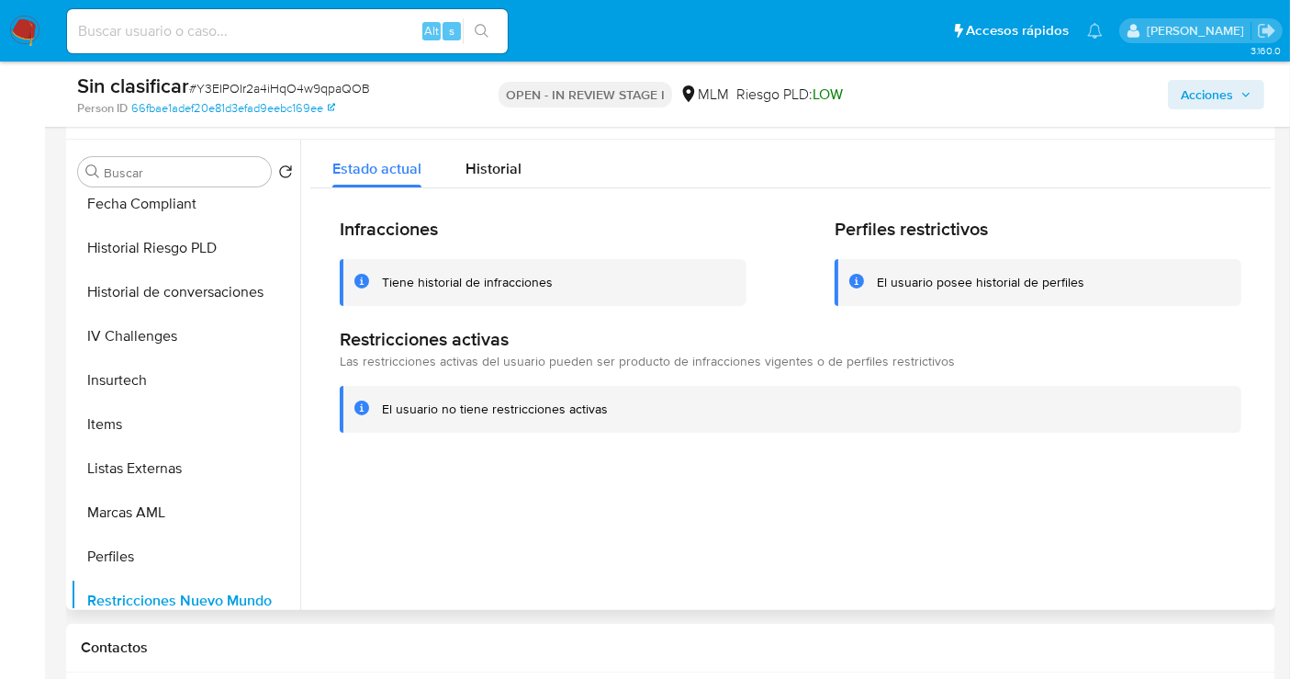
scroll to position [306, 0]
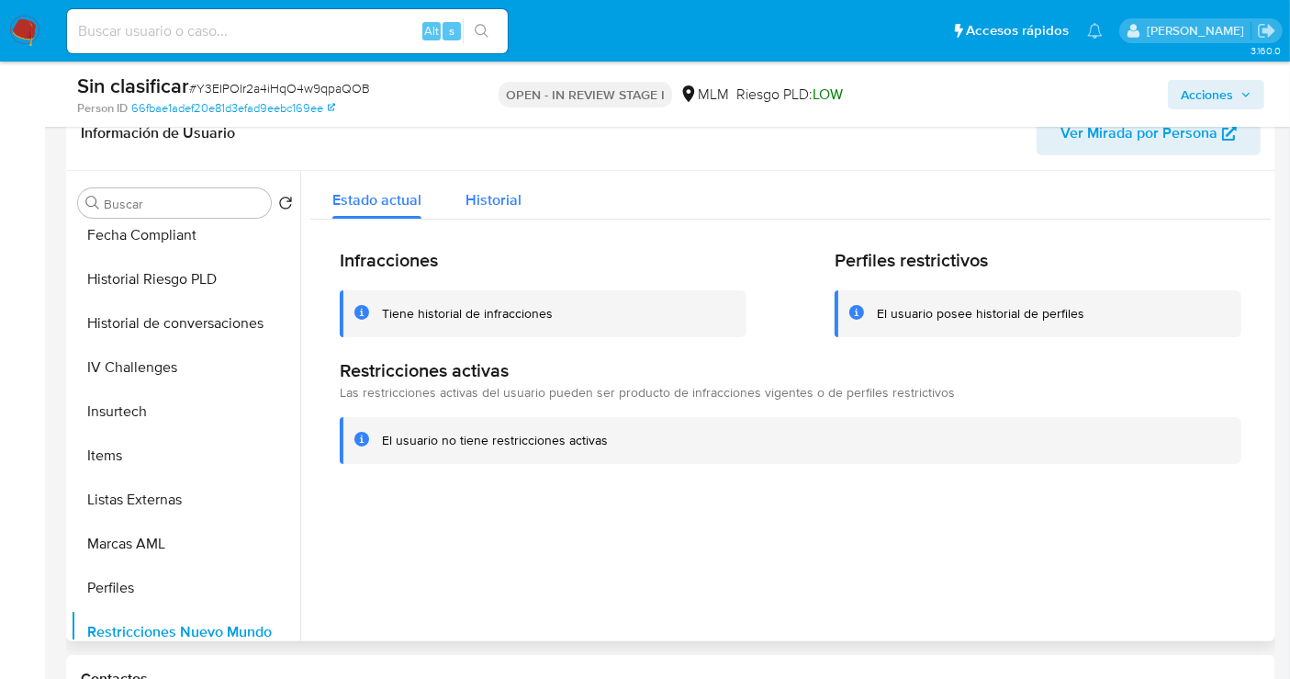
click at [484, 193] on span "Historial" at bounding box center [494, 199] width 56 height 21
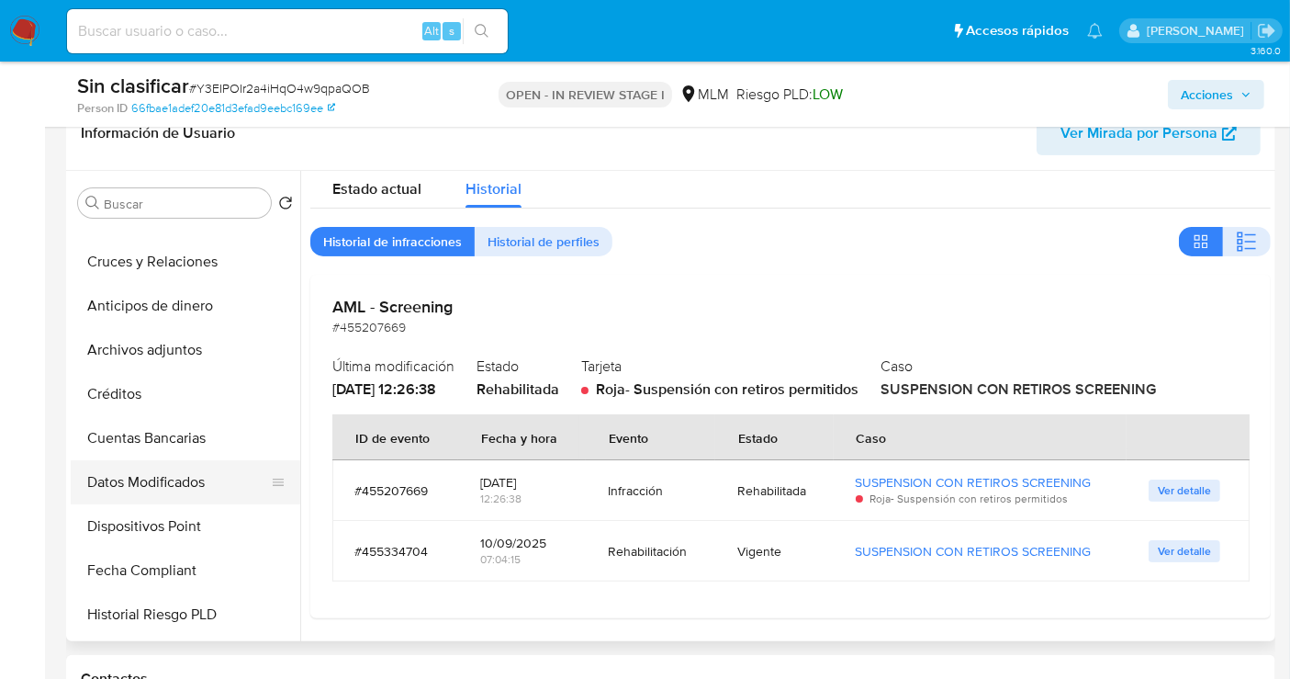
scroll to position [265, 0]
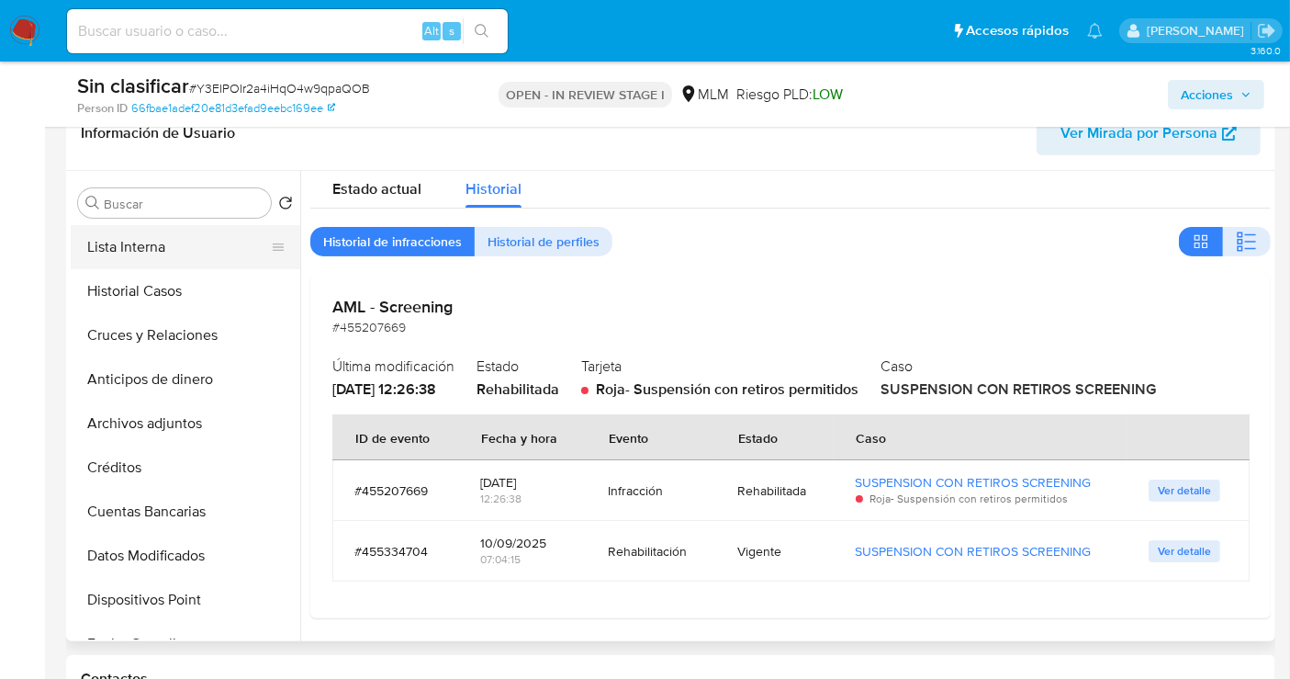
click at [151, 238] on button "Lista Interna" at bounding box center [178, 247] width 215 height 44
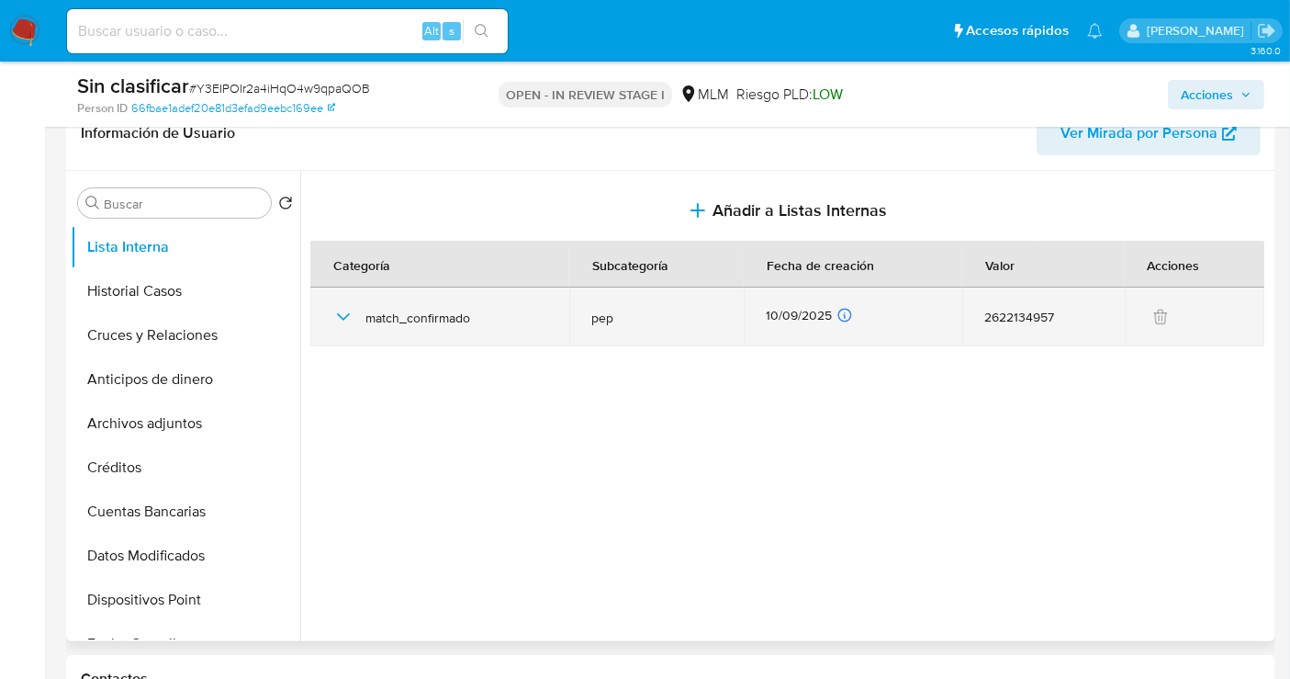
click at [333, 316] on icon "button" at bounding box center [343, 317] width 22 height 22
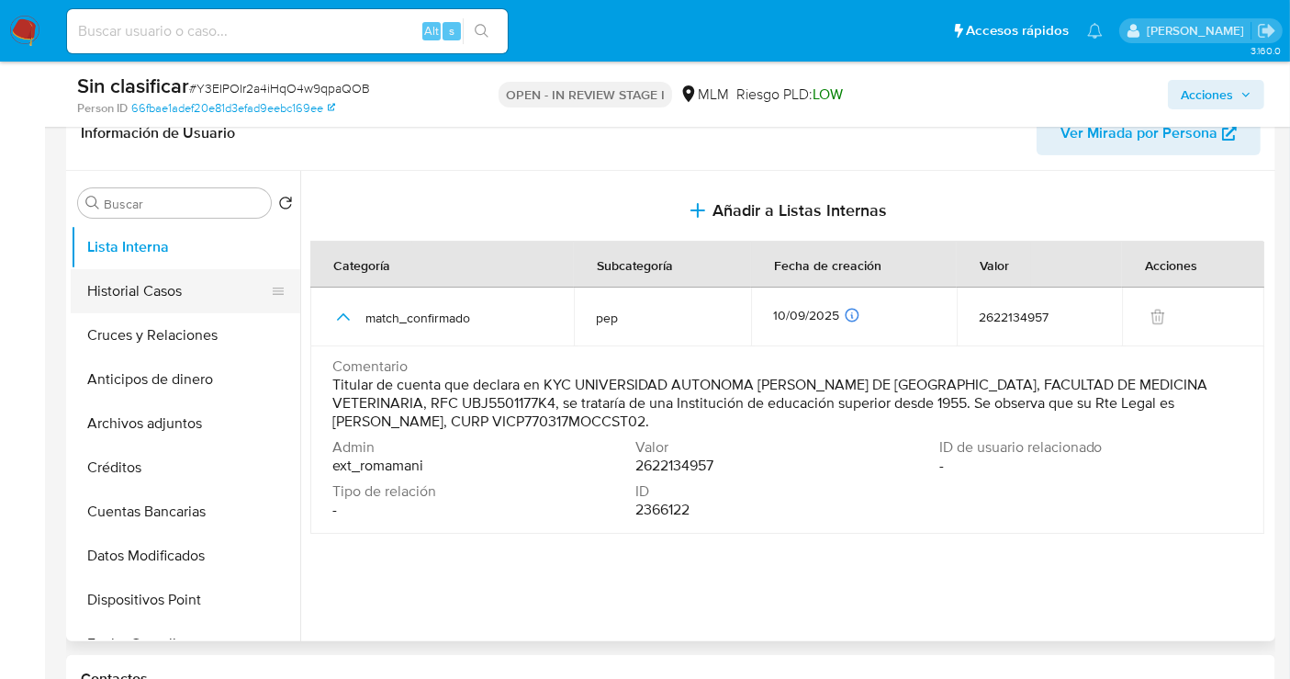
click at [151, 285] on button "Historial Casos" at bounding box center [178, 291] width 215 height 44
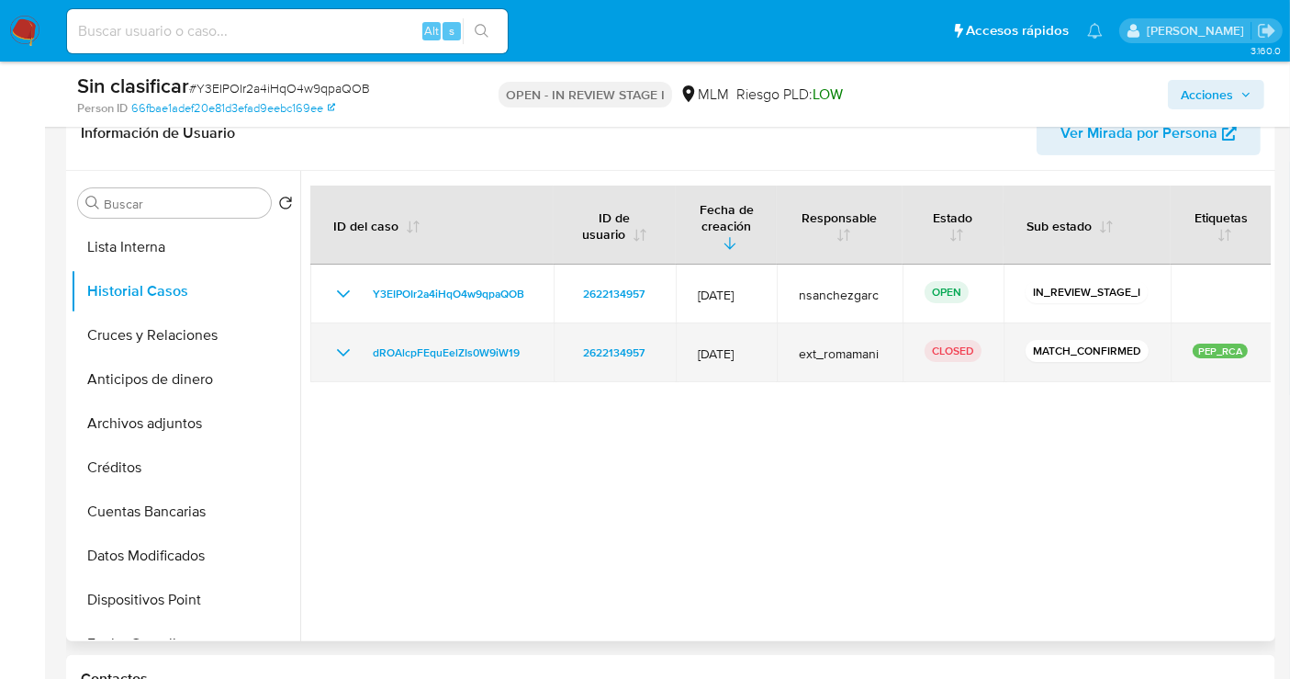
click at [344, 342] on icon "Mostrar/Ocultar" at bounding box center [343, 353] width 22 height 22
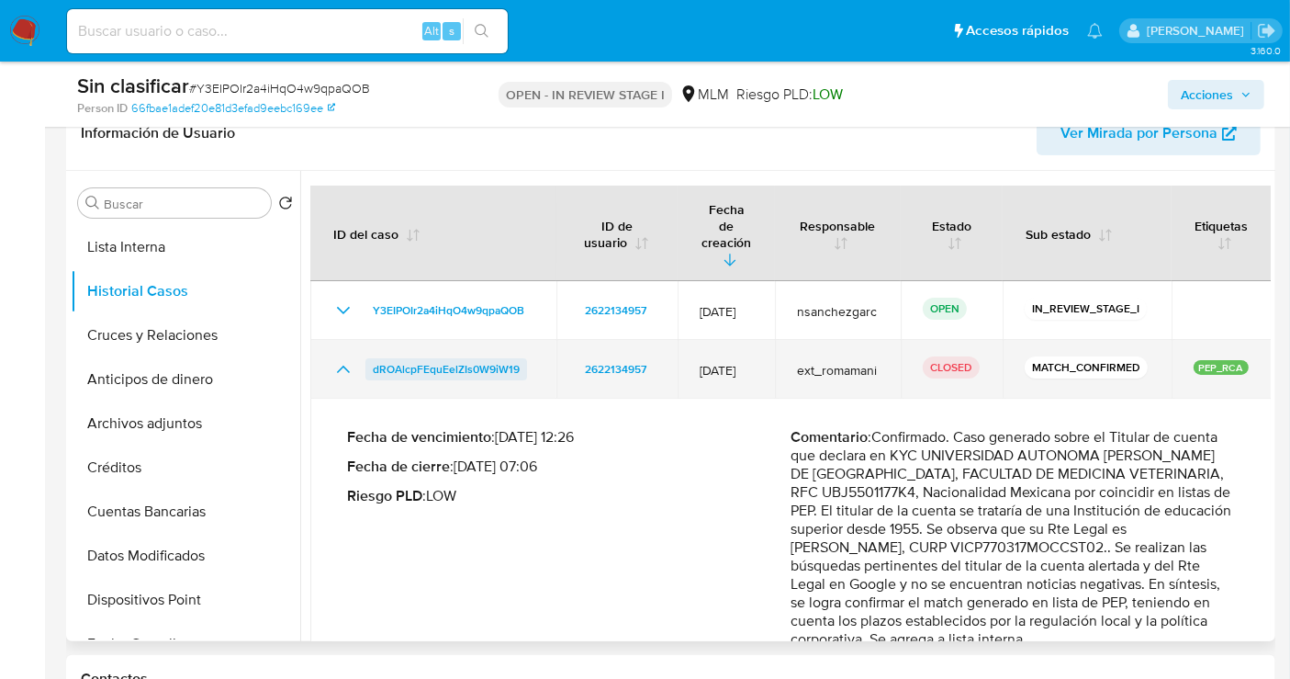
drag, startPoint x: 538, startPoint y: 331, endPoint x: 368, endPoint y: 341, distance: 170.2
click at [357, 341] on td "dROAlcpFEquEelZIs0W9iW19" at bounding box center [433, 369] width 246 height 59
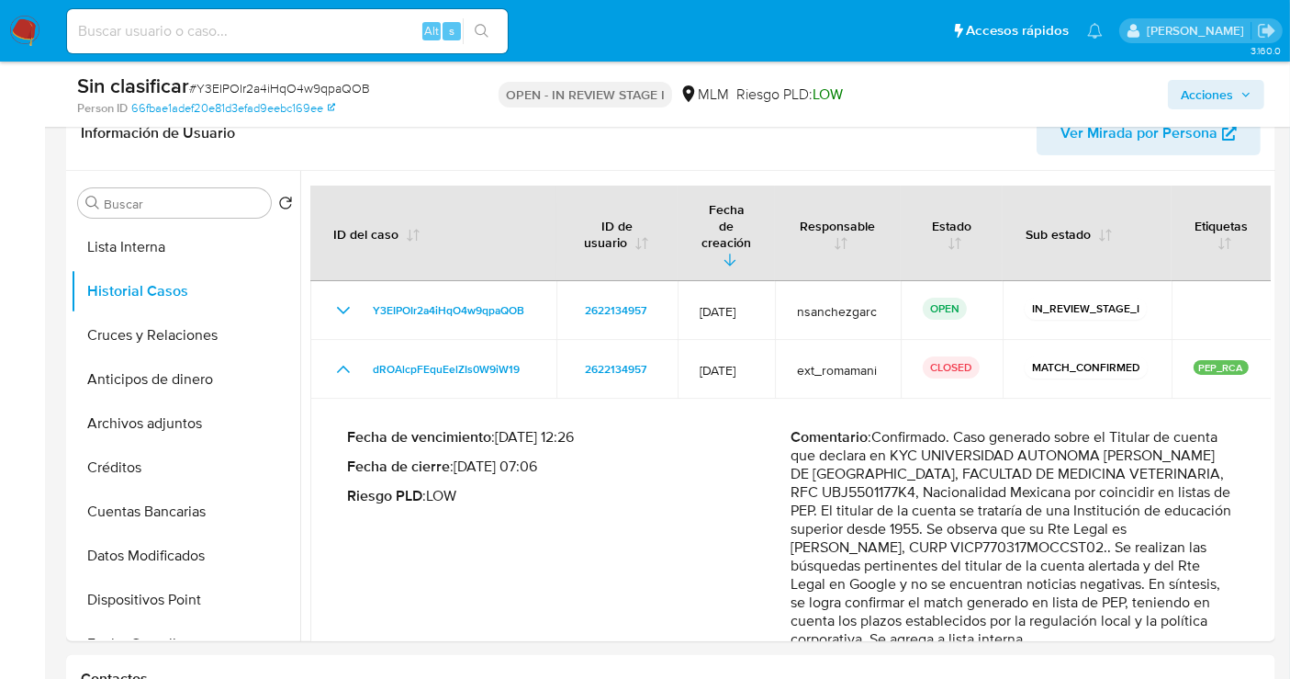
click at [1201, 87] on span "Acciones" at bounding box center [1207, 94] width 52 height 29
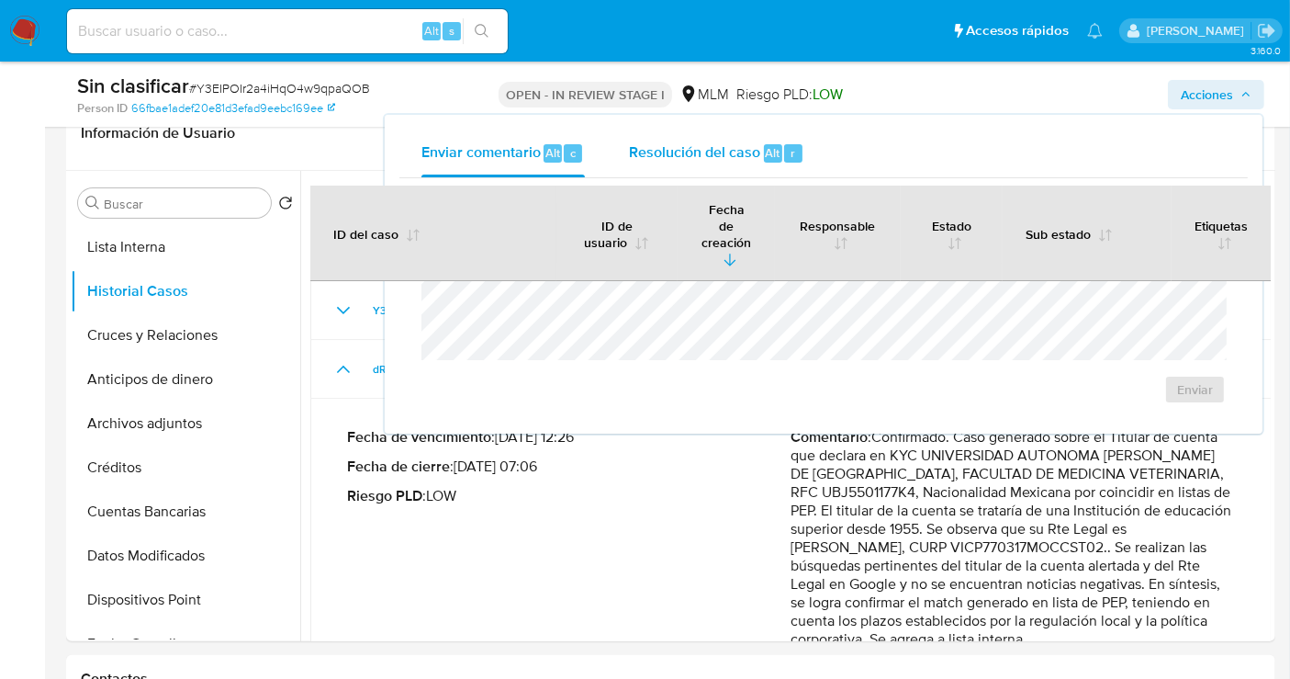
click at [656, 156] on span "Resolución del caso" at bounding box center [694, 151] width 131 height 21
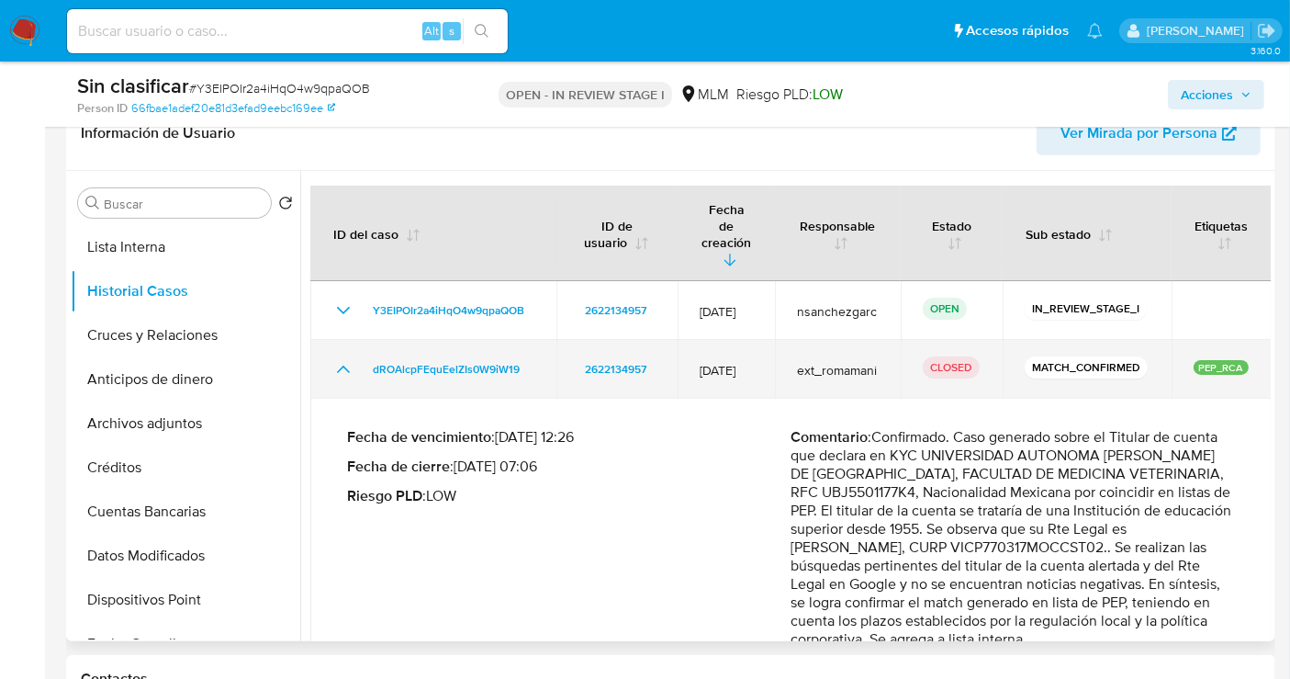
click at [947, 340] on td "CLOSED" at bounding box center [952, 369] width 102 height 59
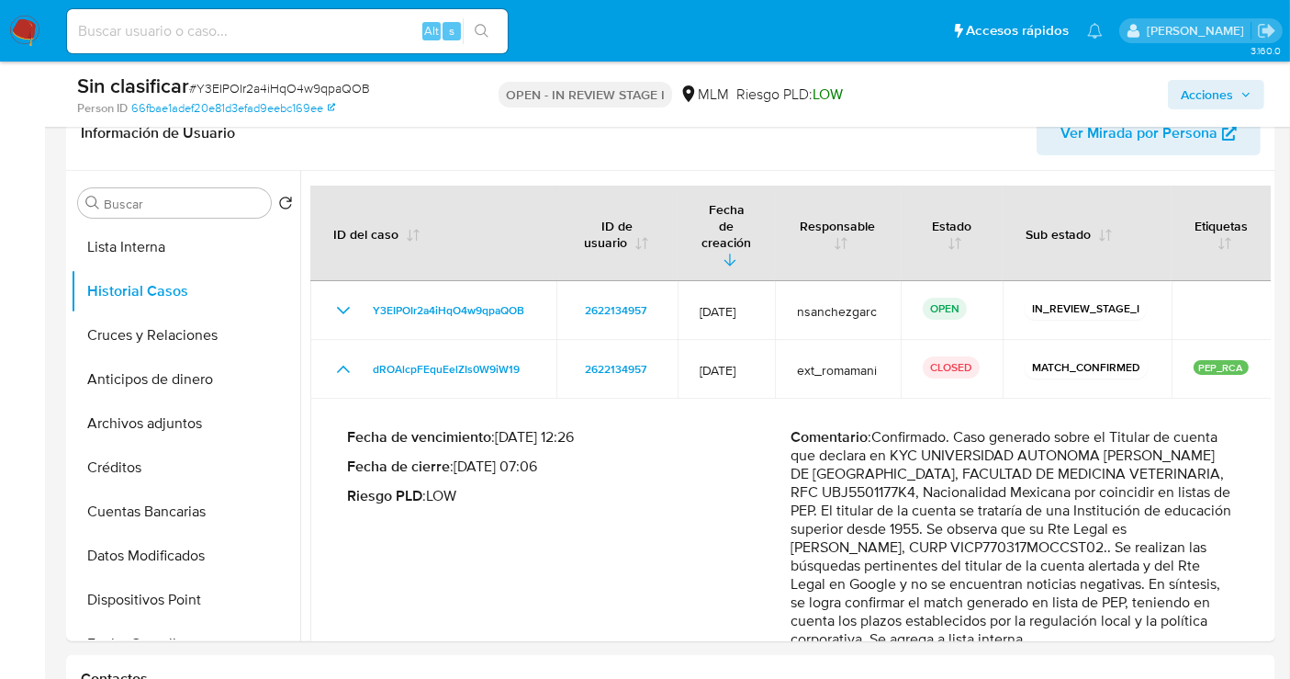
drag, startPoint x: 1216, startPoint y: 103, endPoint x: 1199, endPoint y: 108, distance: 18.3
click at [1215, 103] on span "Acciones" at bounding box center [1207, 94] width 52 height 29
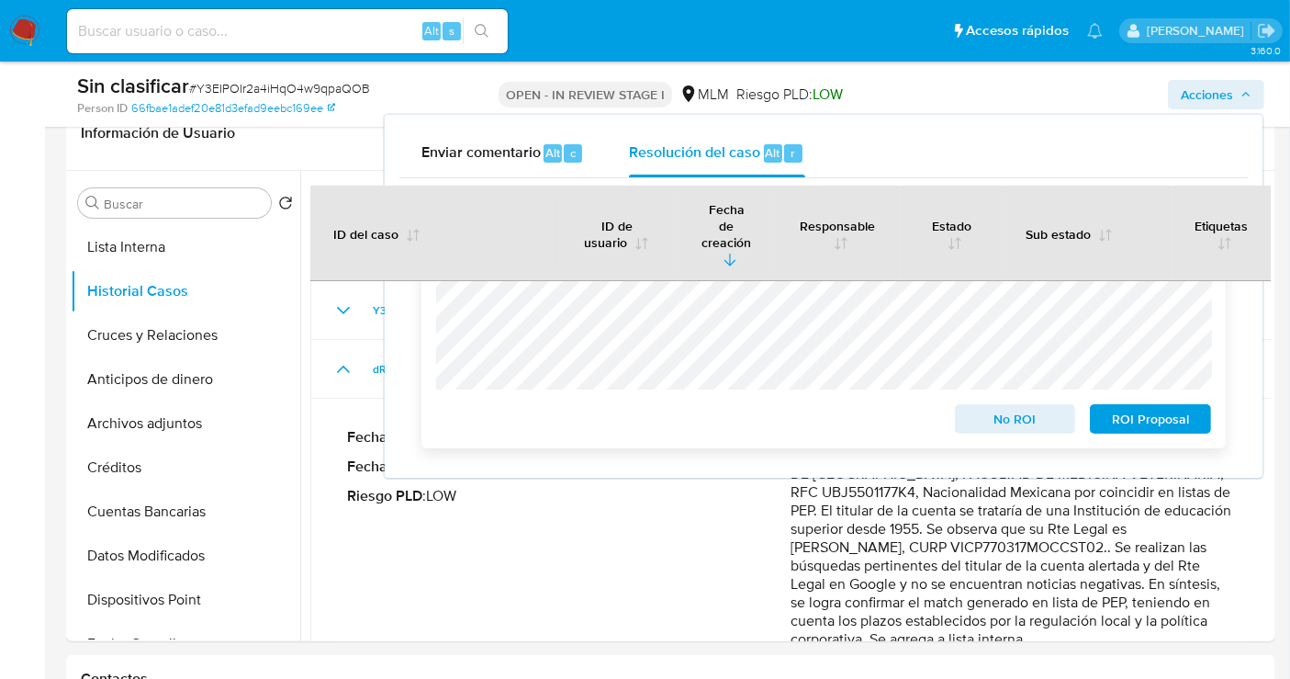
click at [433, 255] on div "24 Horas No ROI ROI Proposal" at bounding box center [824, 320] width 805 height 255
click at [1006, 421] on span "No ROI" at bounding box center [1016, 419] width 96 height 26
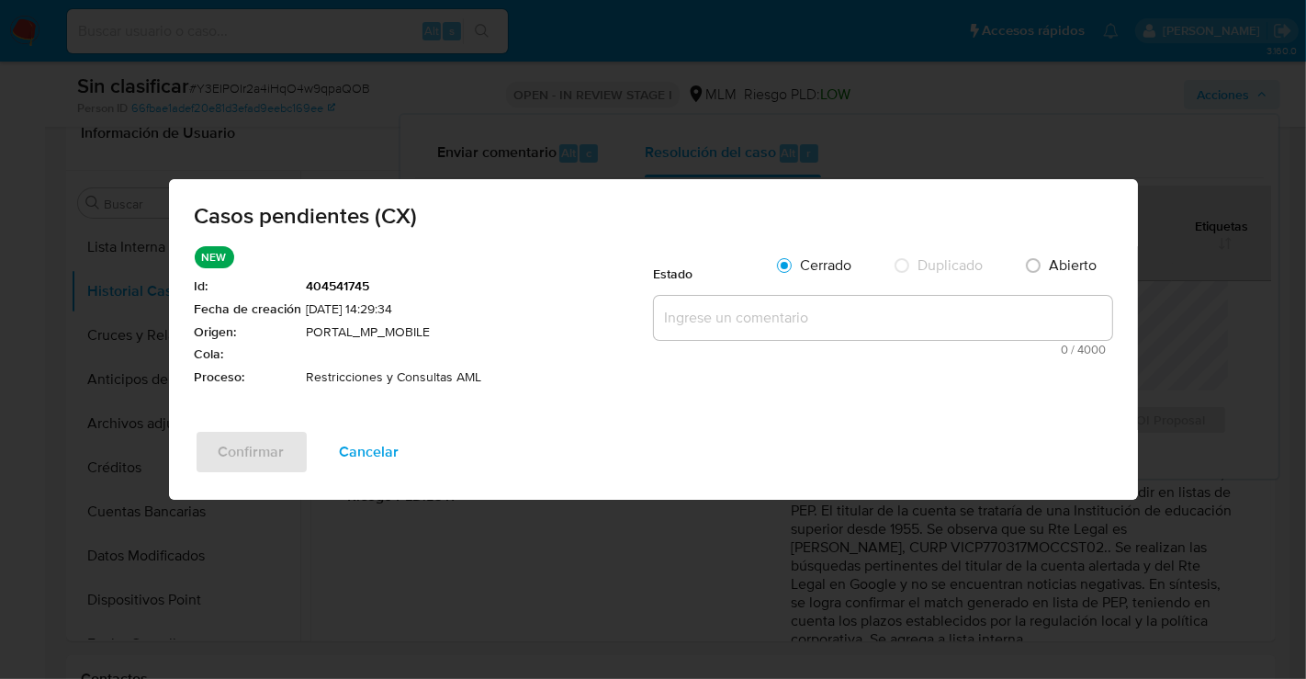
click at [718, 321] on textarea at bounding box center [883, 318] width 458 height 44
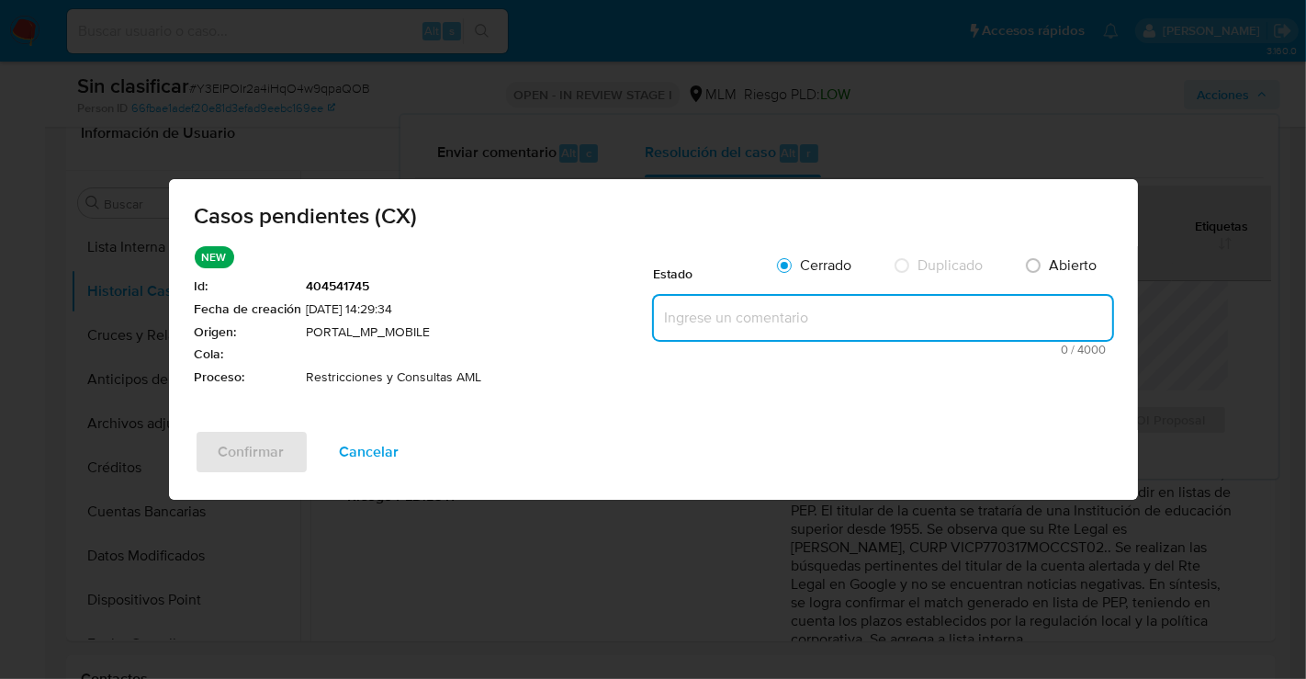
paste textarea "Se realiza validación de caso generado por CX donde se identifica la restricció…"
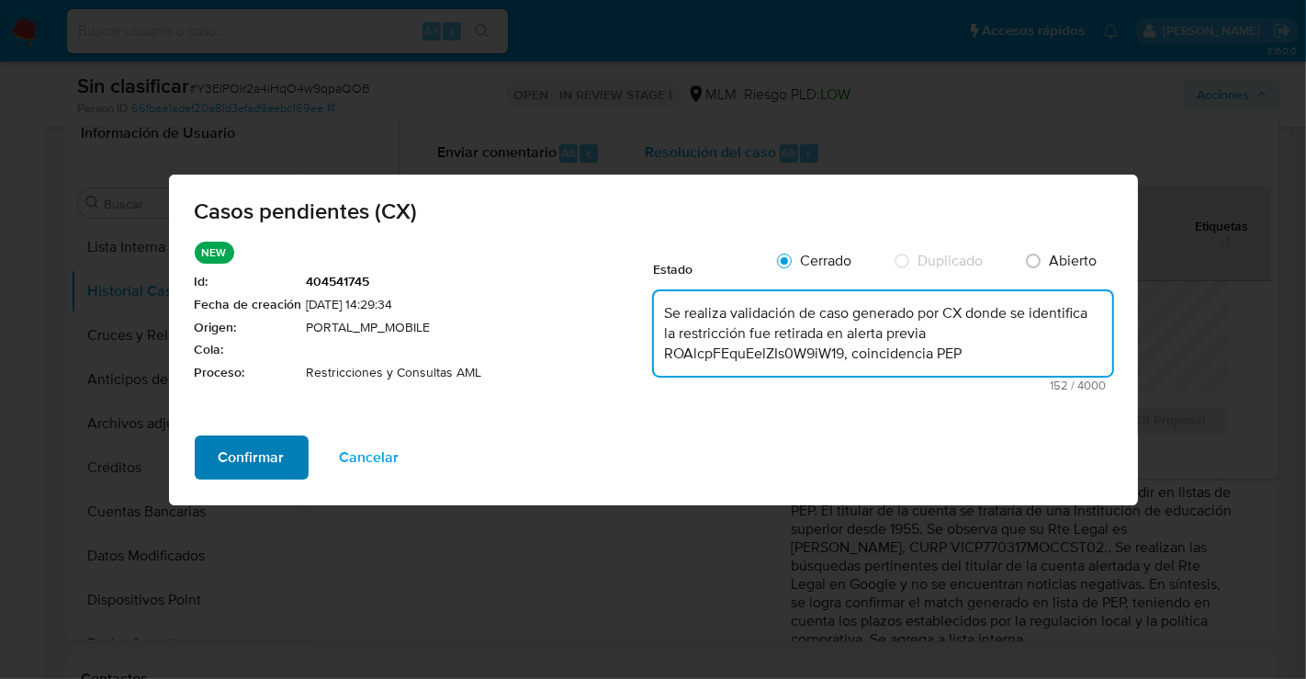
type textarea "Se realiza validación de caso generado por CX donde se identifica la restricció…"
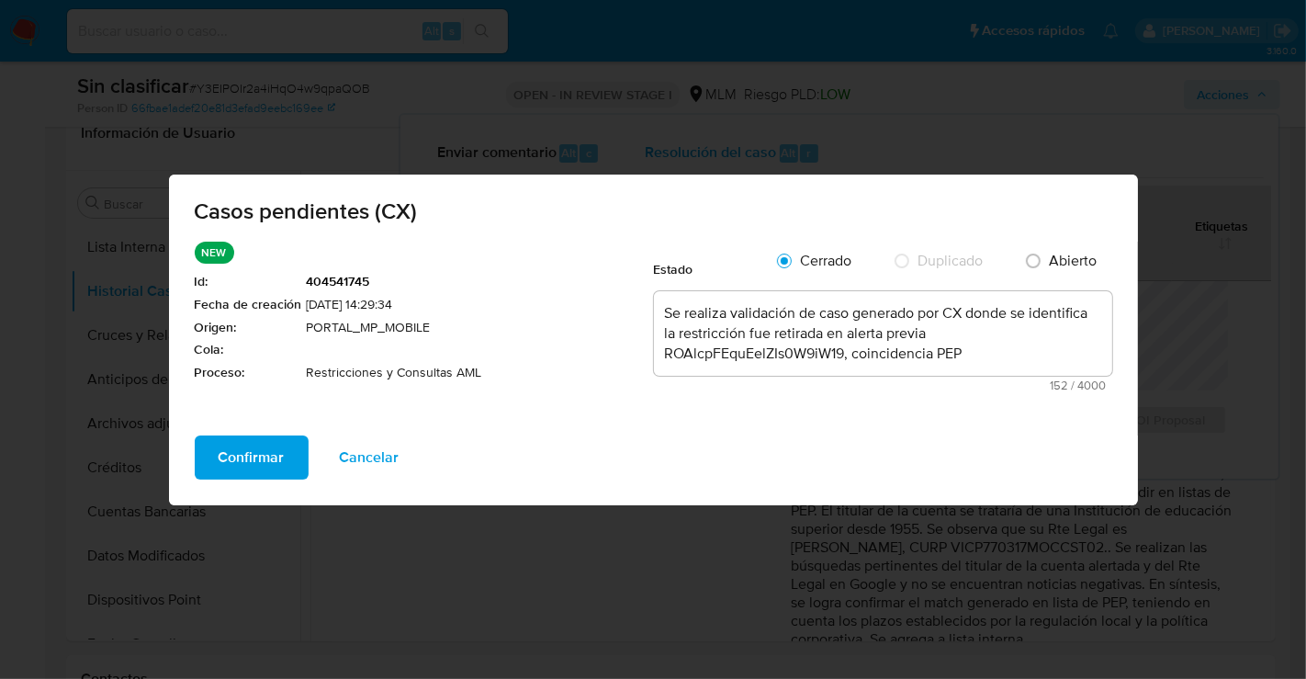
click at [267, 453] on span "Confirmar" at bounding box center [252, 457] width 66 height 40
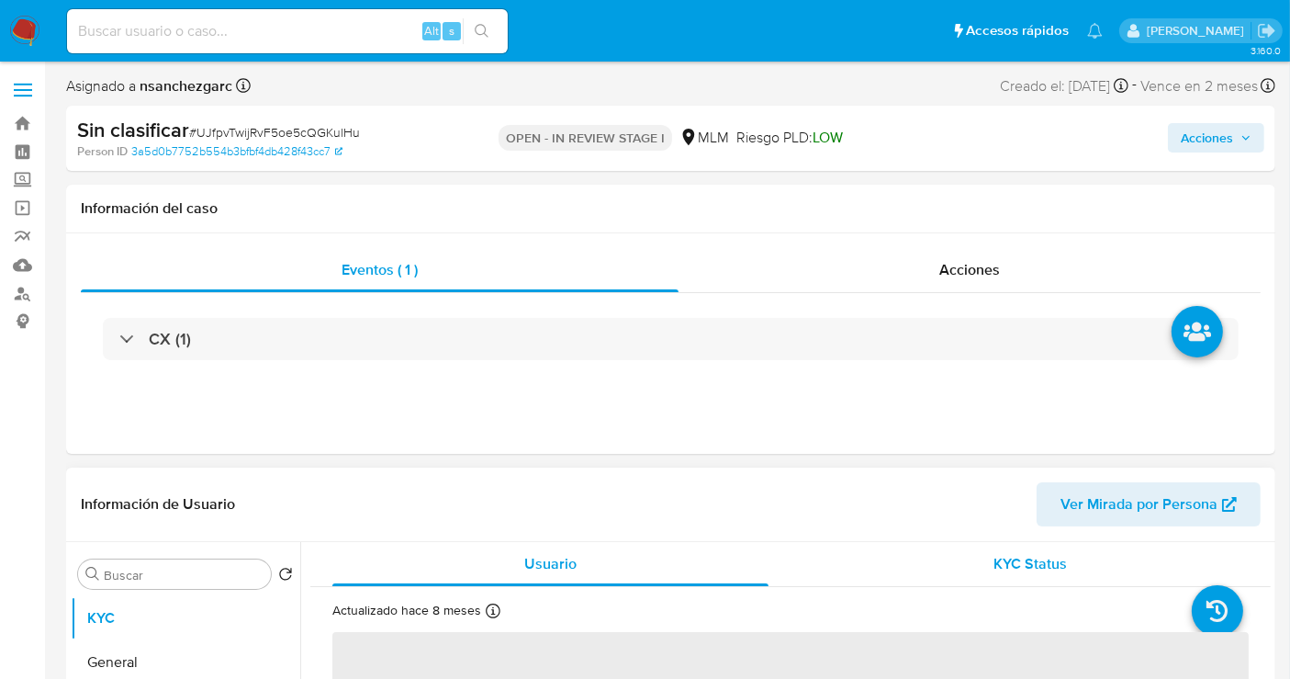
select select "10"
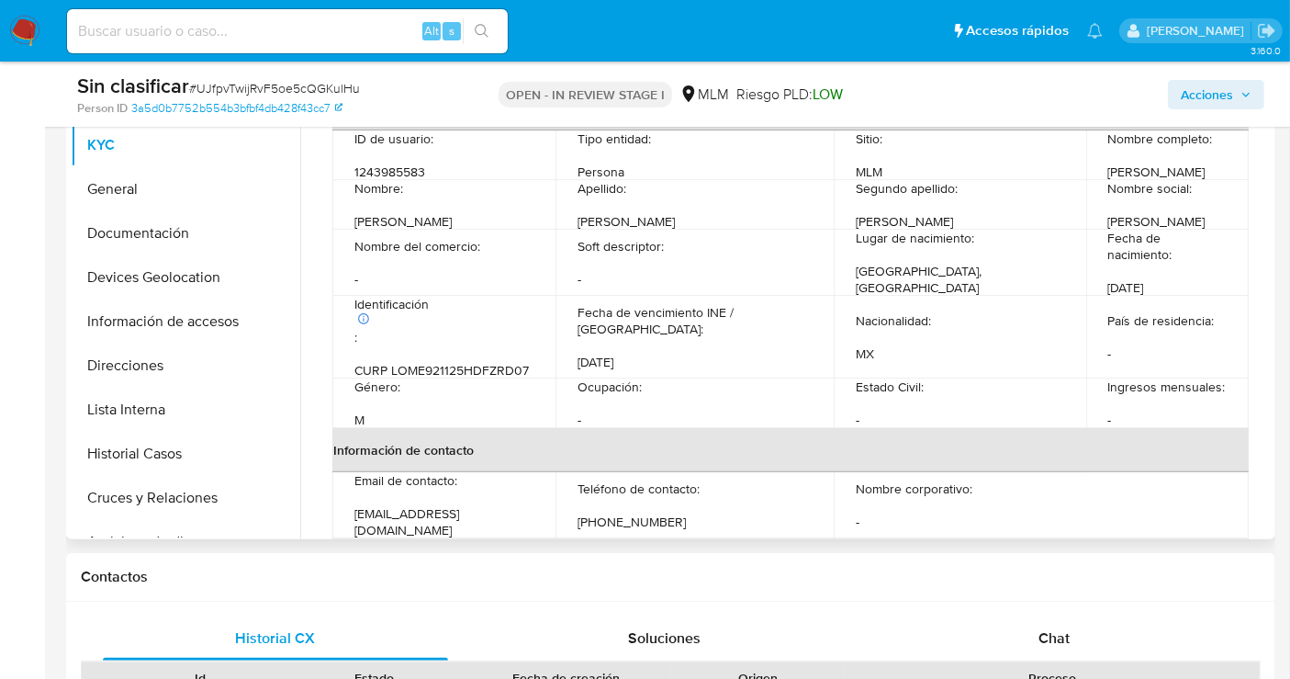
scroll to position [102, 0]
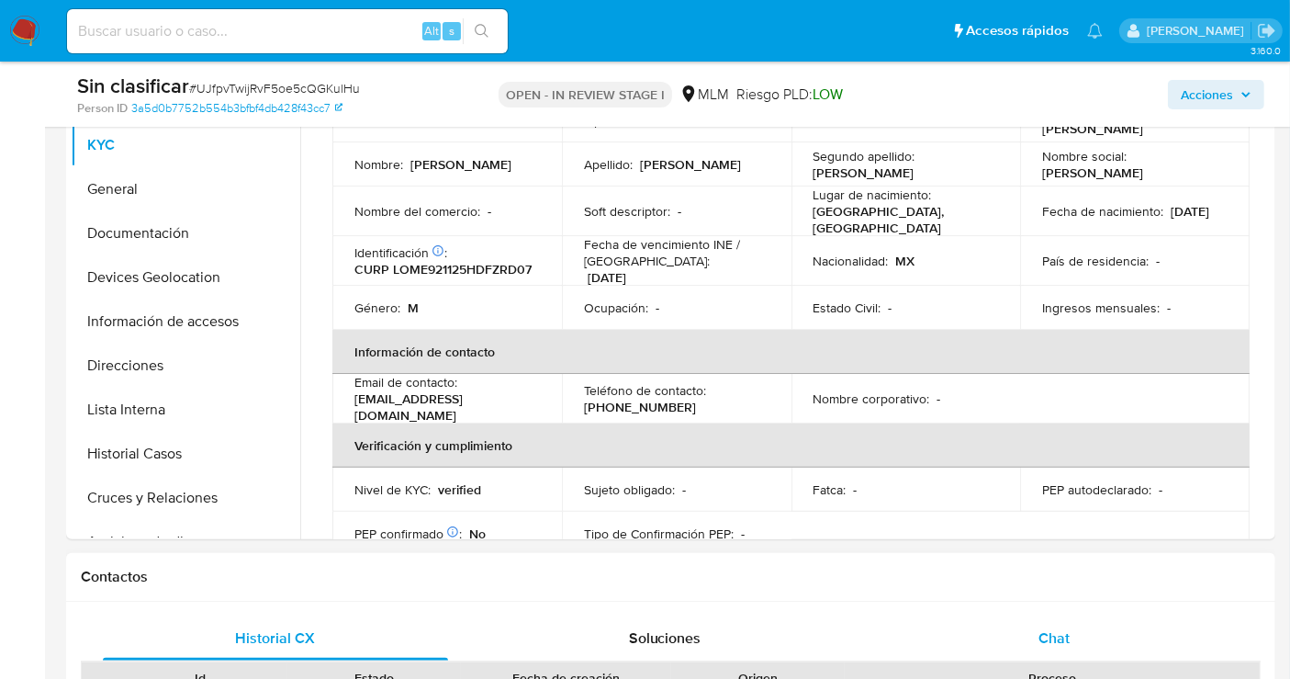
click at [1061, 627] on span "Chat" at bounding box center [1054, 637] width 31 height 21
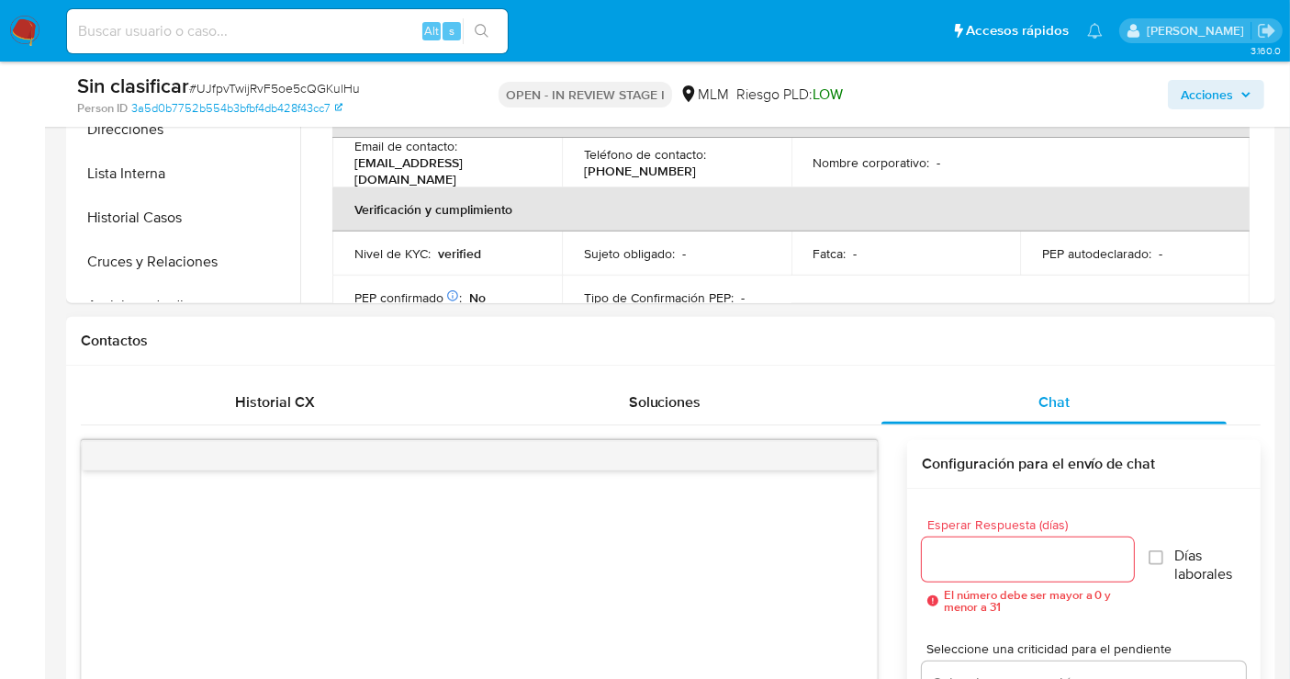
scroll to position [612, 0]
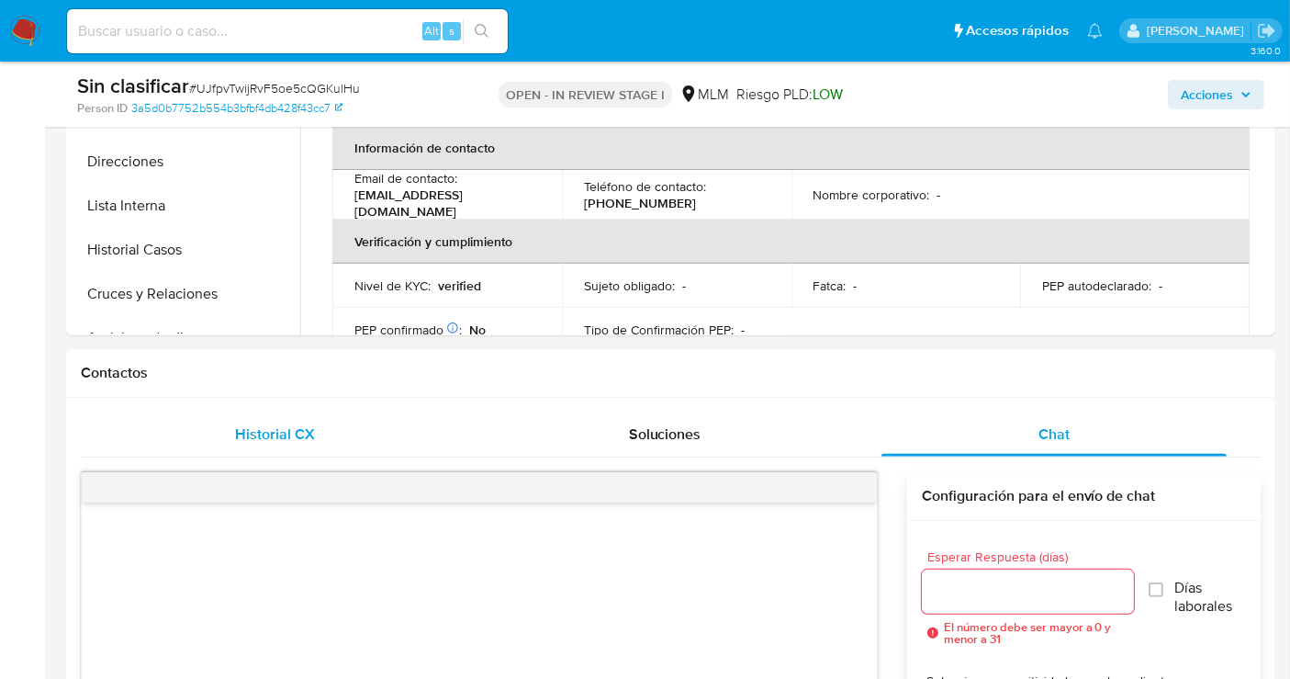
click at [298, 434] on span "Historial CX" at bounding box center [276, 433] width 80 height 21
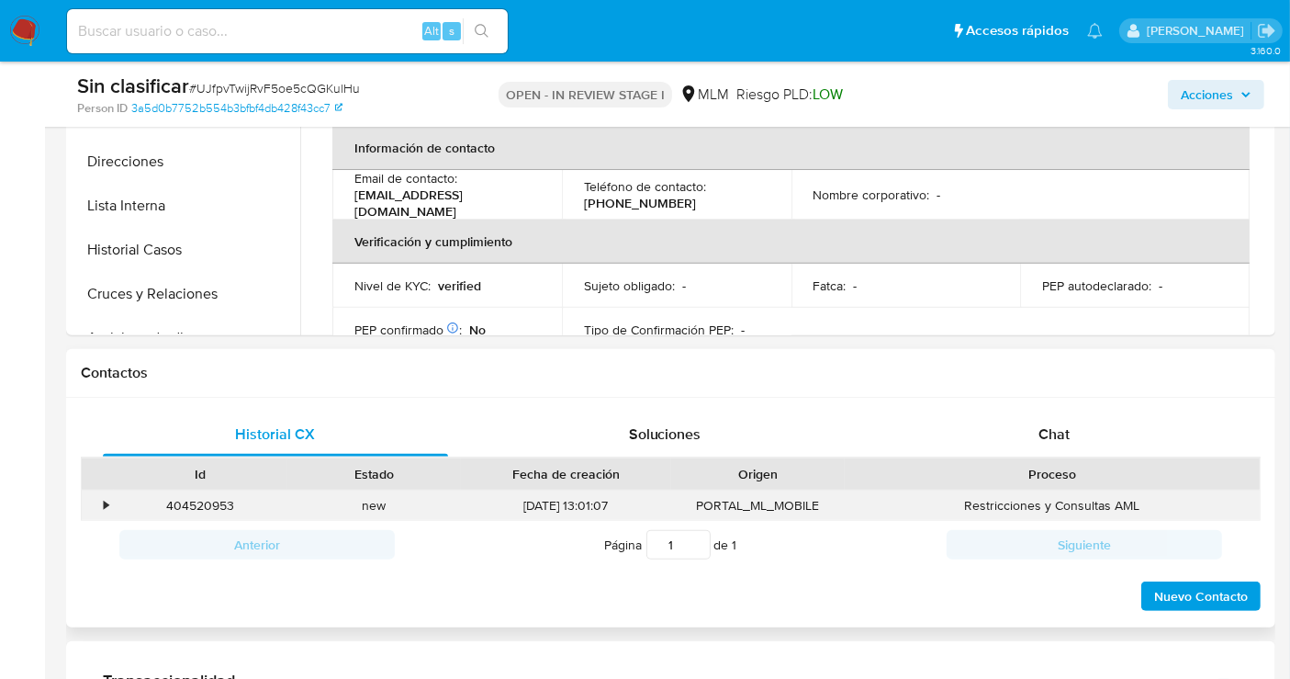
click at [118, 501] on div "404520953 Casos UJfpvTwijRvF5oe5cQGKulHu" at bounding box center [201, 505] width 174 height 30
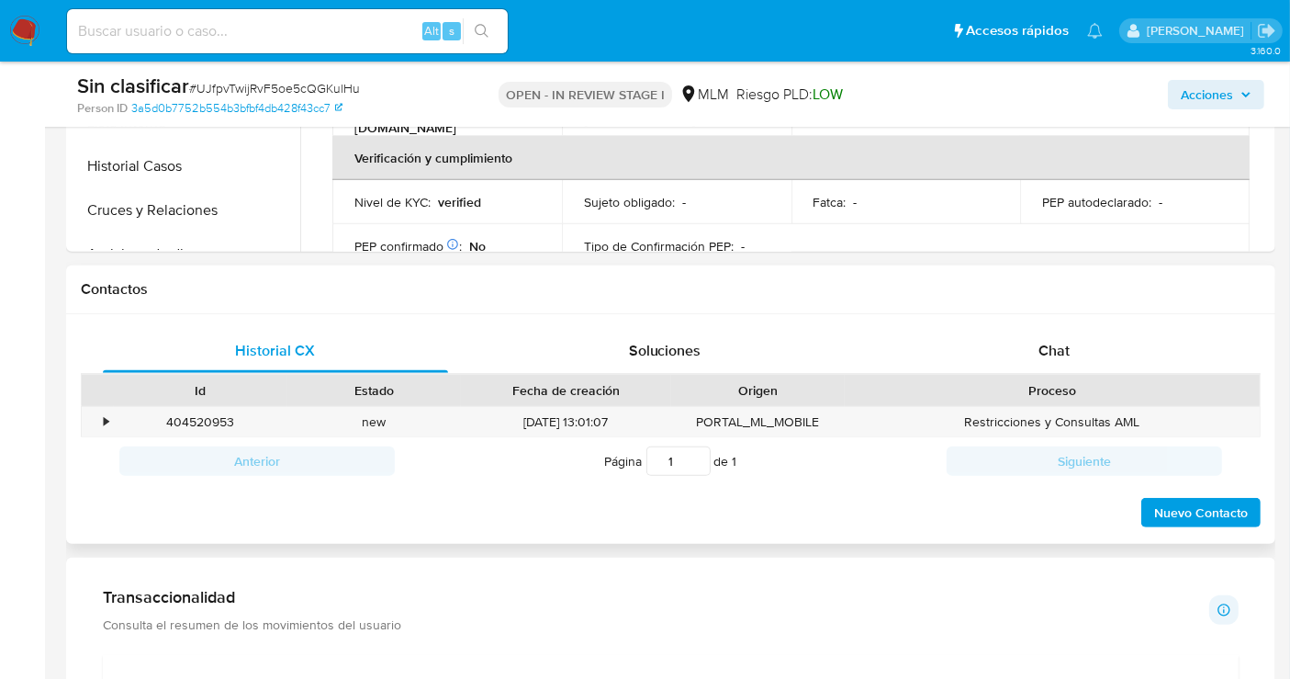
scroll to position [714, 0]
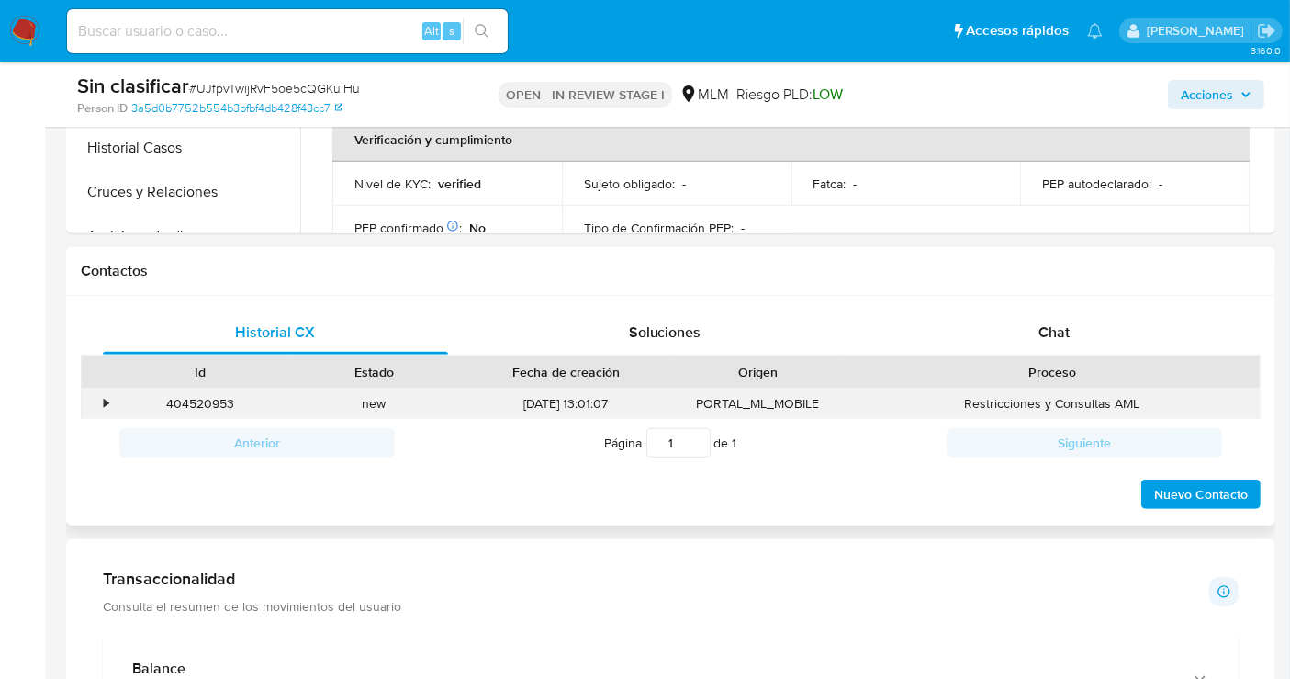
click at [97, 400] on div "•" at bounding box center [98, 404] width 32 height 30
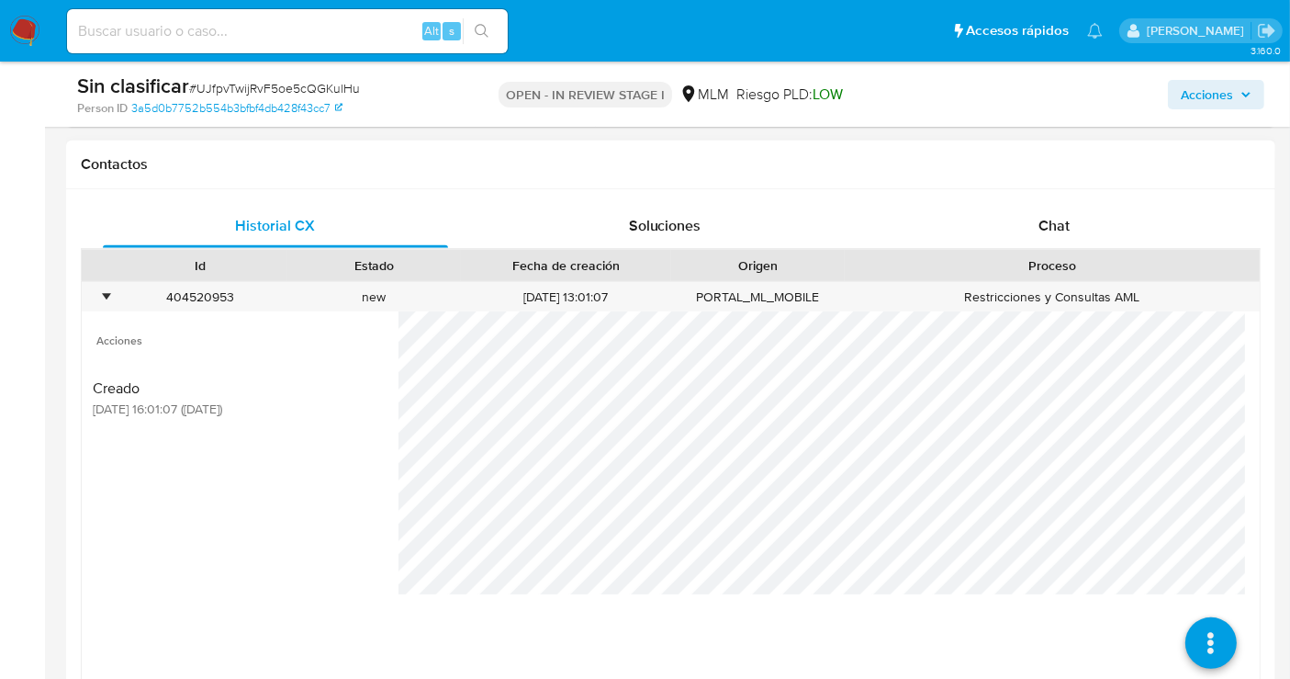
scroll to position [919, 0]
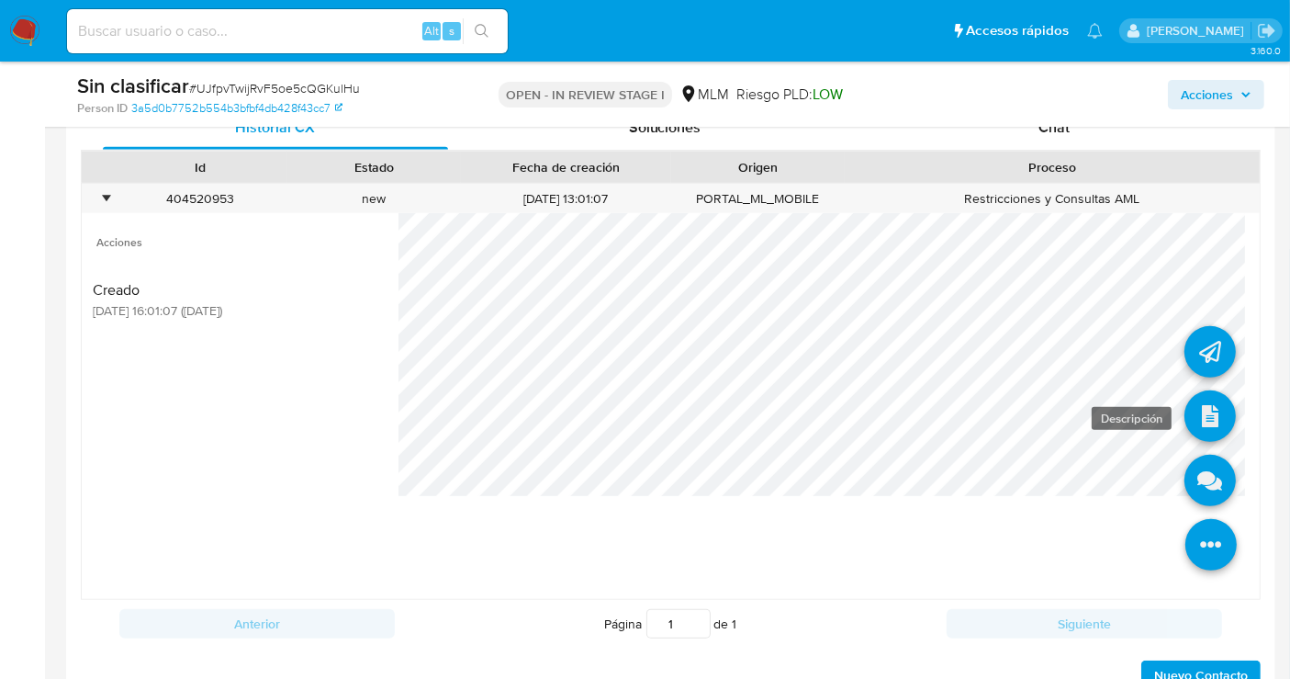
click at [1196, 408] on icon at bounding box center [1210, 415] width 51 height 51
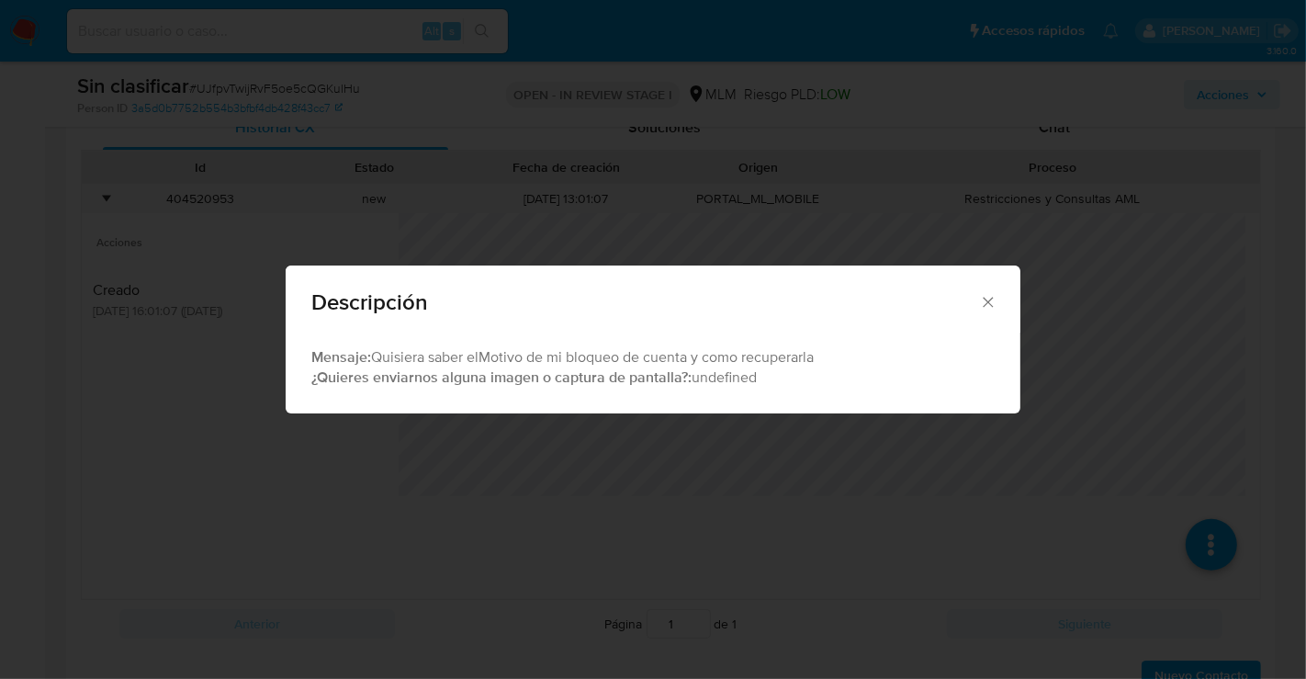
click at [986, 300] on icon "Cerrar" at bounding box center [988, 302] width 10 height 10
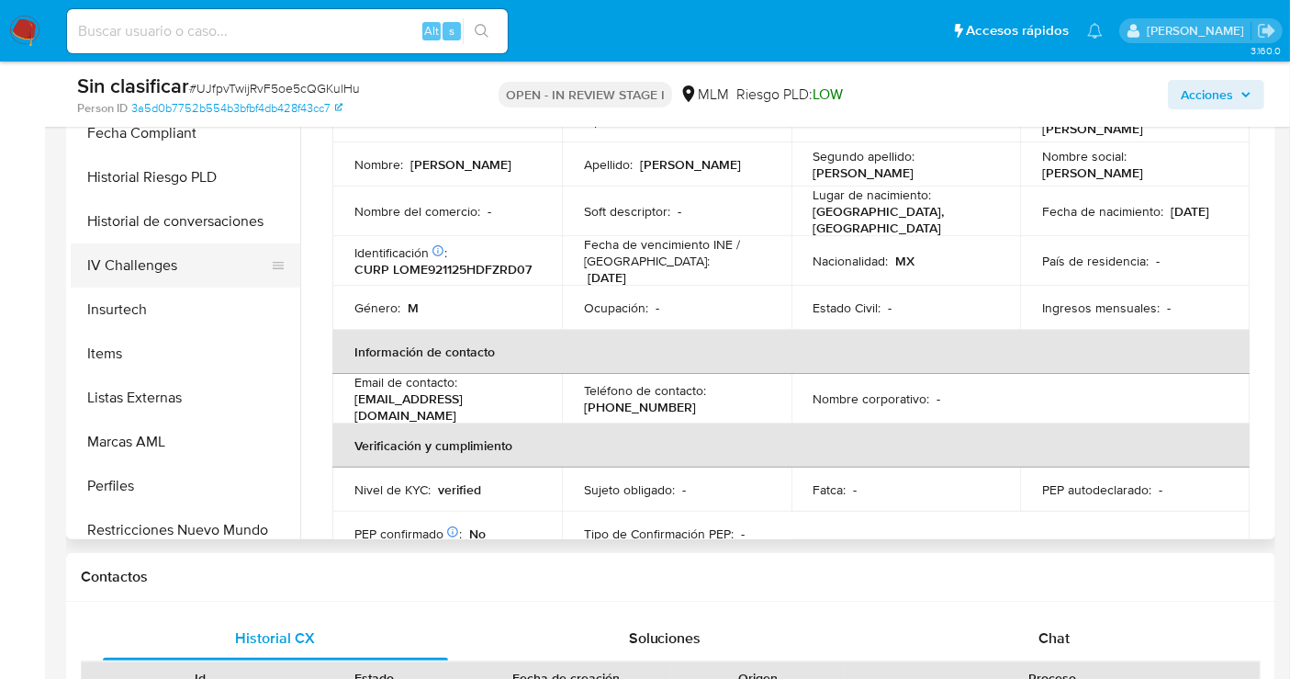
scroll to position [775, 0]
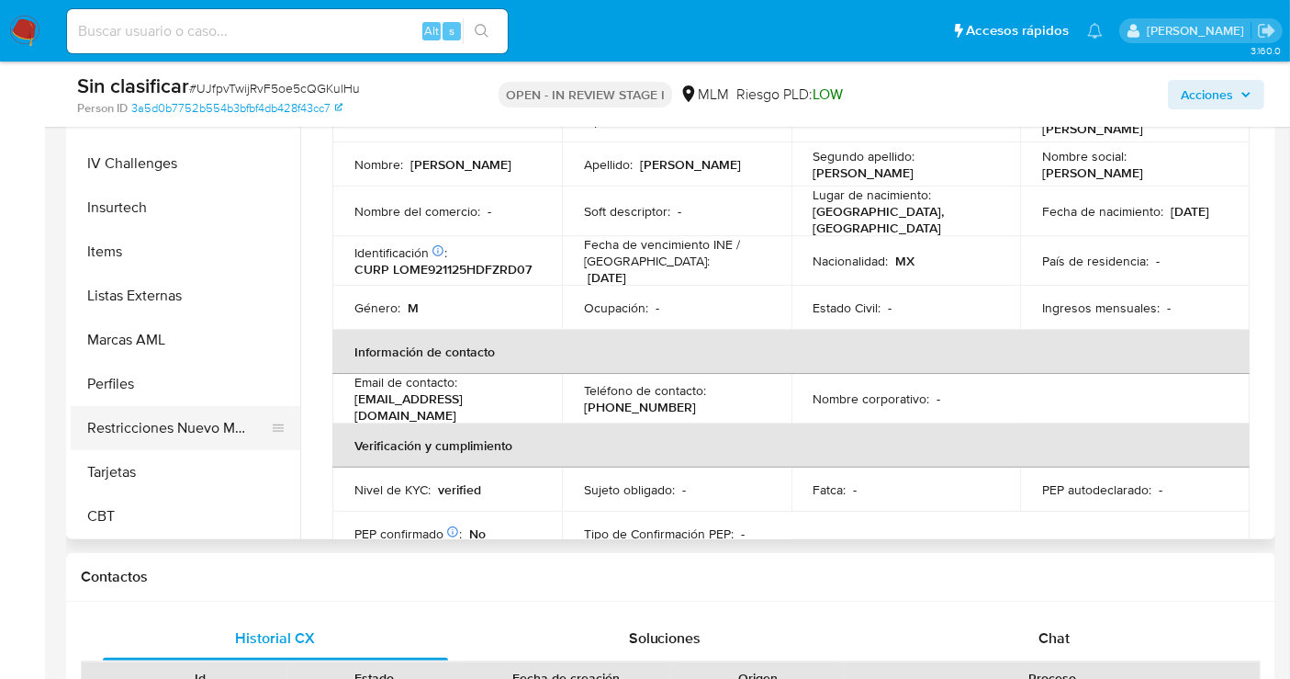
click at [207, 415] on button "Restricciones Nuevo Mundo" at bounding box center [178, 428] width 215 height 44
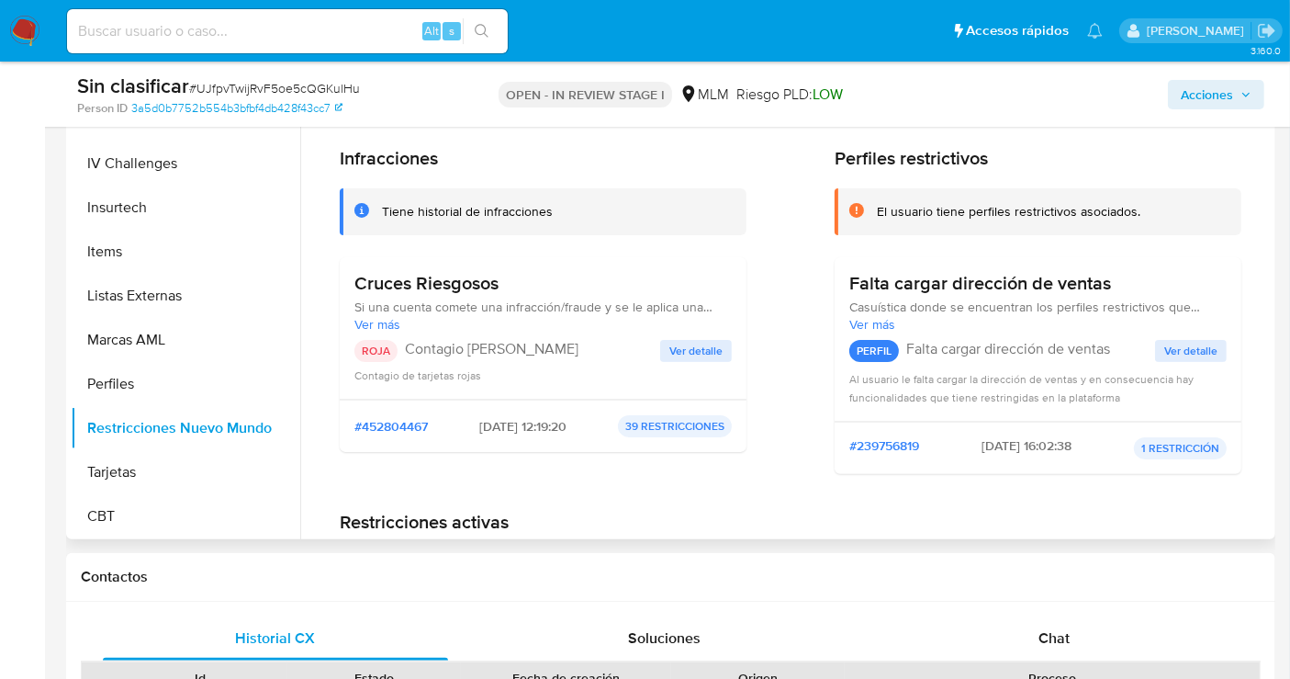
scroll to position [306, 0]
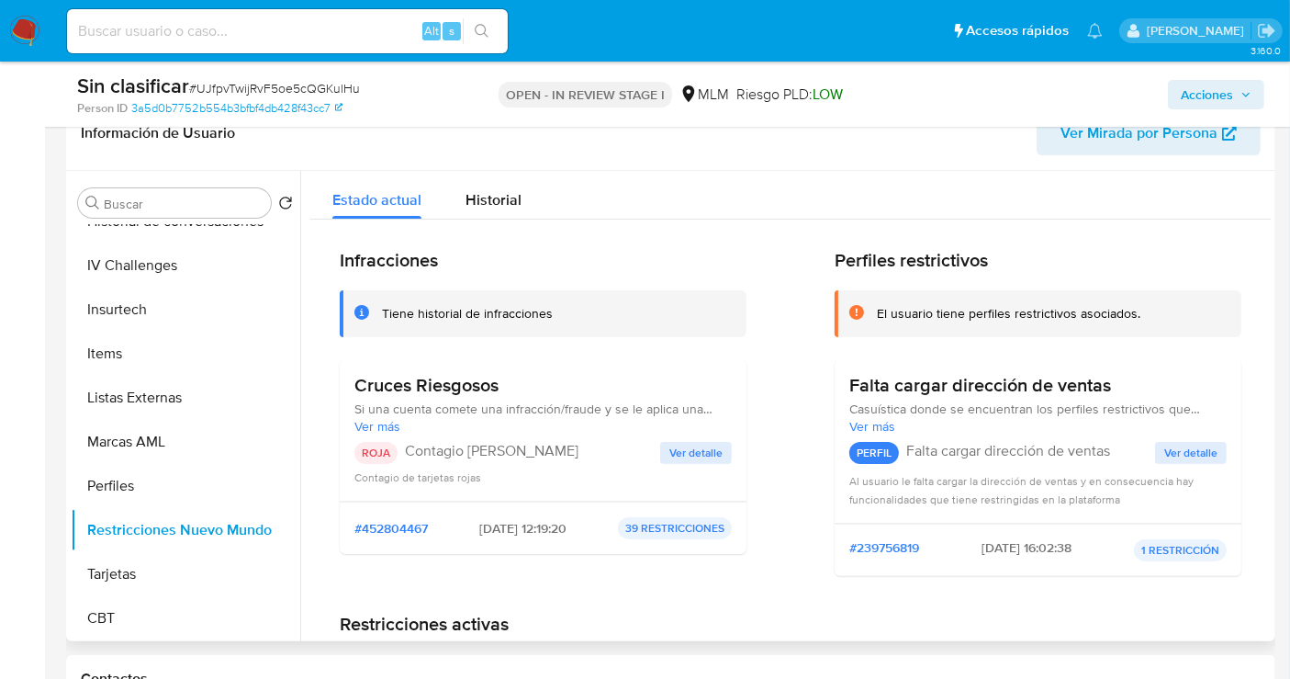
click at [675, 445] on span "Ver detalle" at bounding box center [696, 453] width 53 height 18
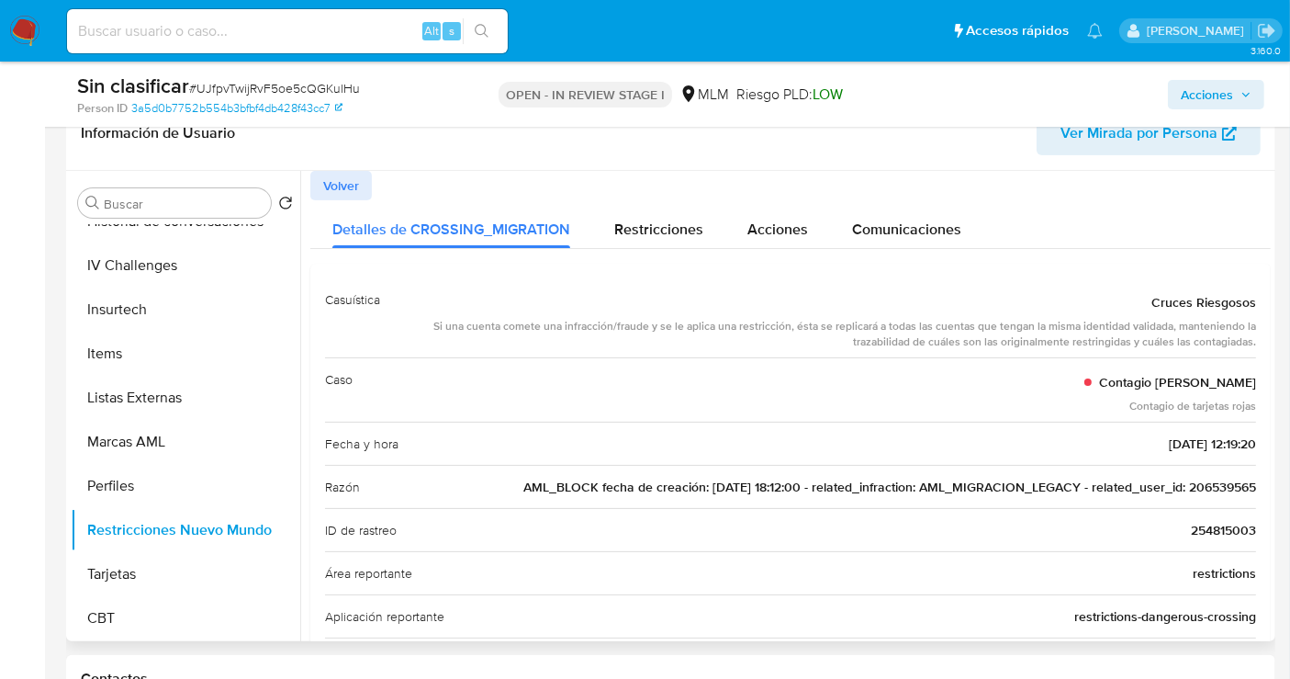
click at [1204, 488] on span "AML_BLOCK fecha de creación: 03/02/2021 18:12:00 - related_infraction: AML_MIGR…" at bounding box center [890, 487] width 733 height 18
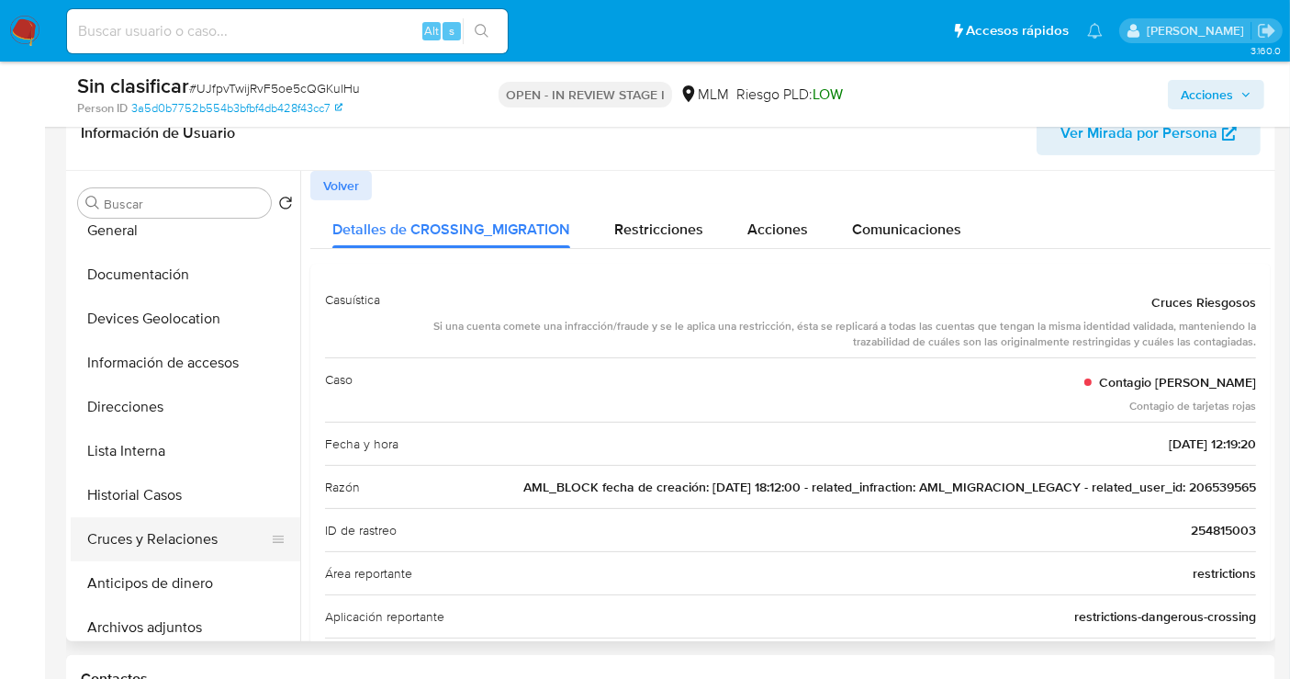
scroll to position [0, 0]
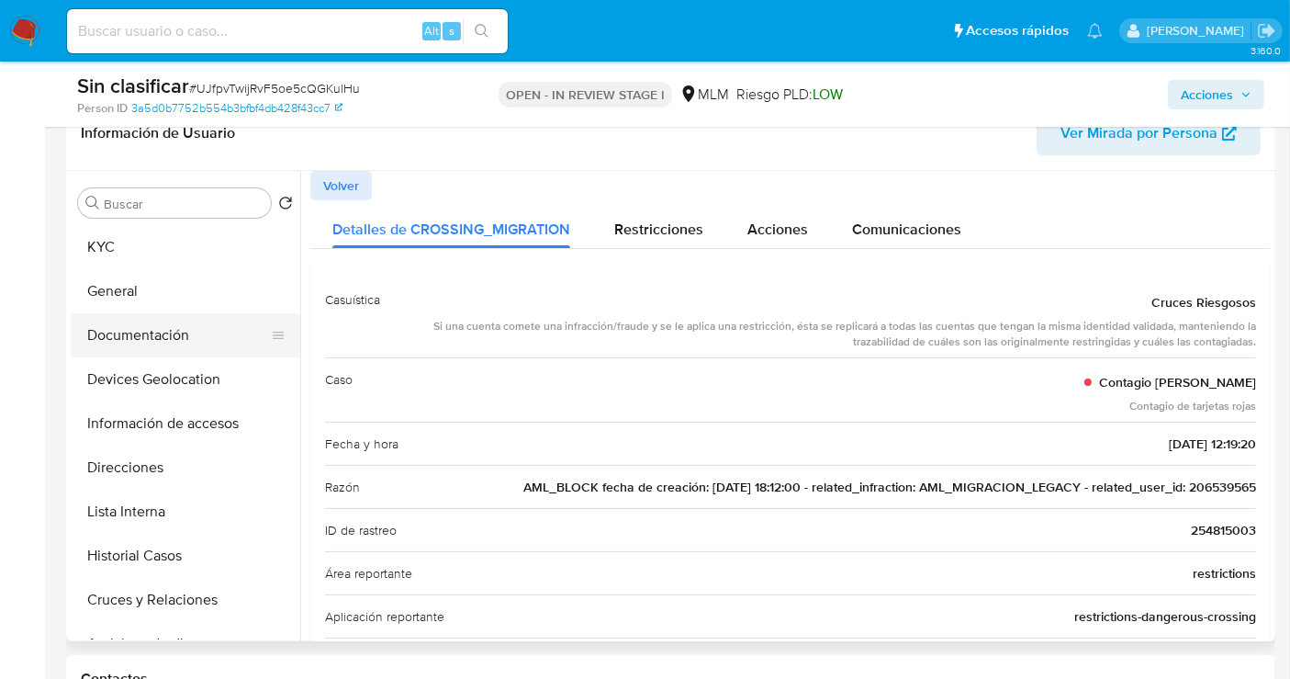
click at [152, 336] on button "Documentación" at bounding box center [178, 335] width 215 height 44
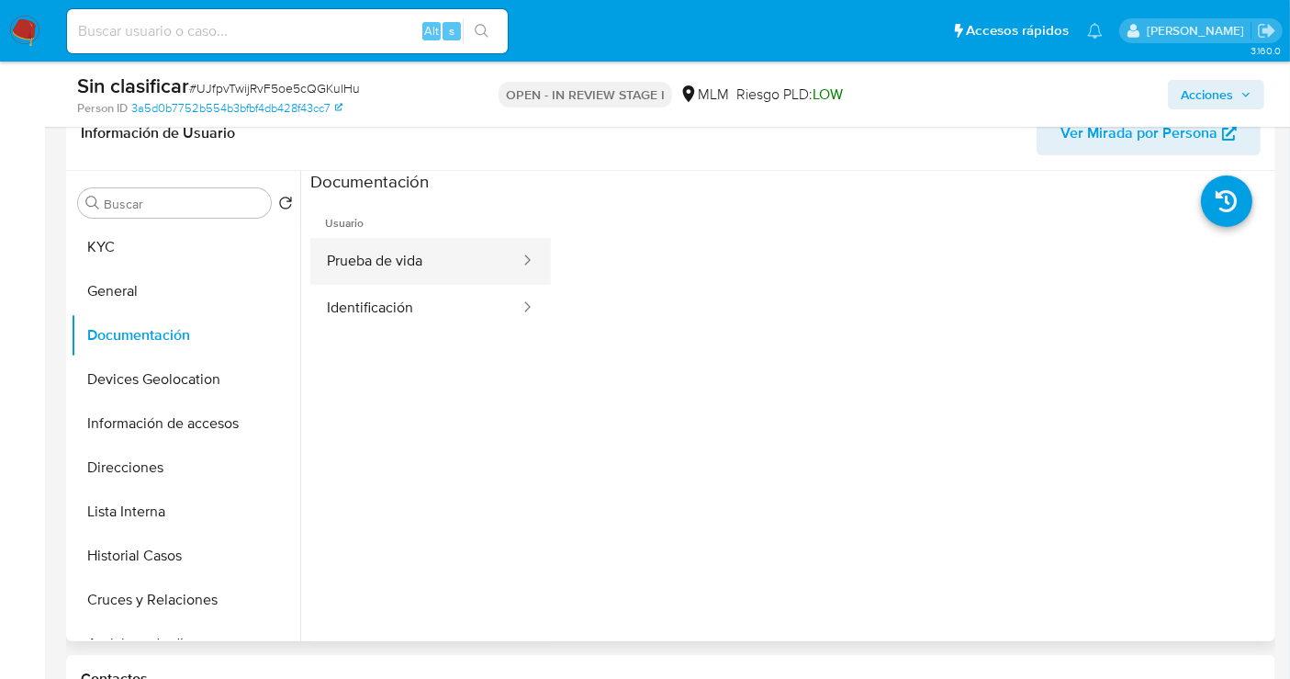
click at [386, 255] on button "Prueba de vida" at bounding box center [415, 261] width 211 height 47
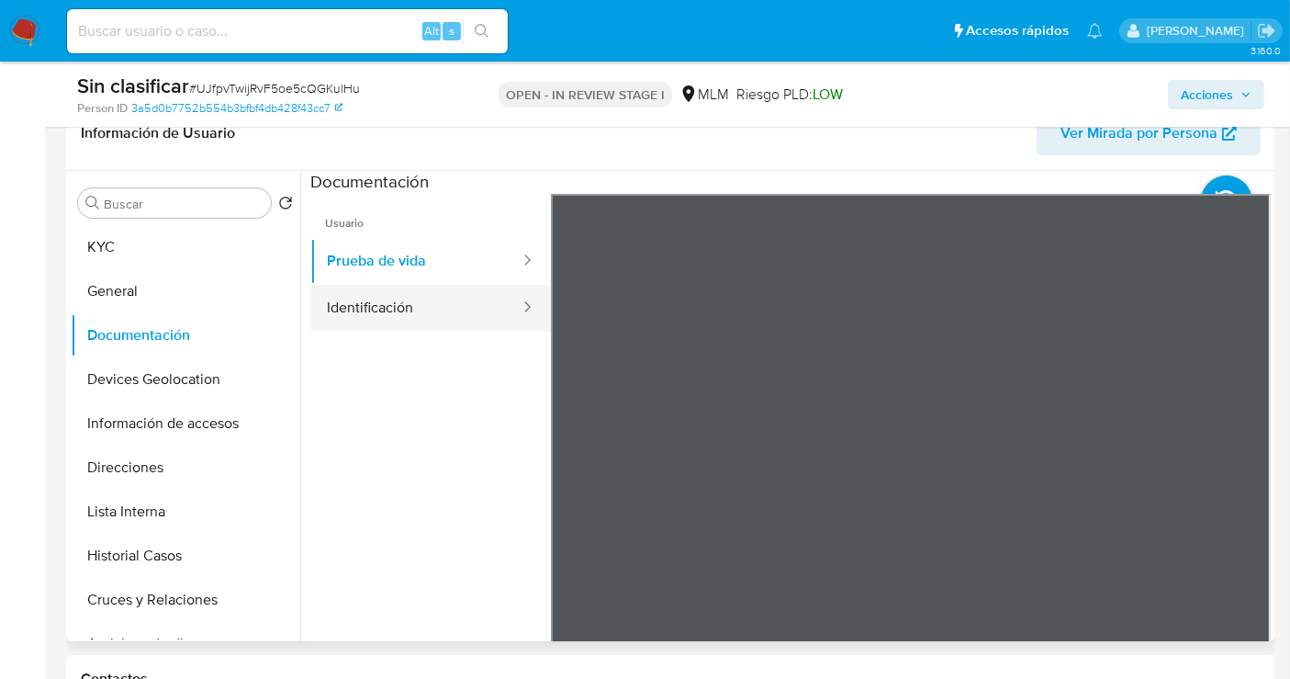
click at [390, 306] on button "Identificación" at bounding box center [415, 308] width 211 height 47
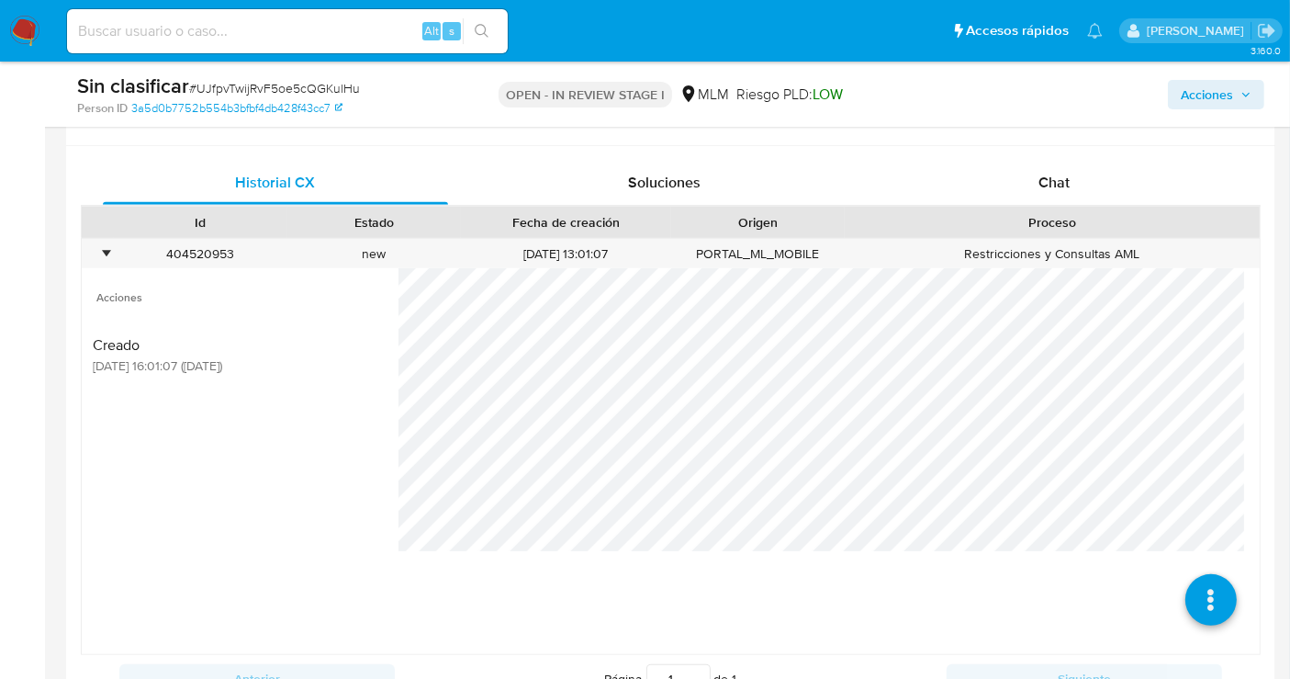
scroll to position [714, 0]
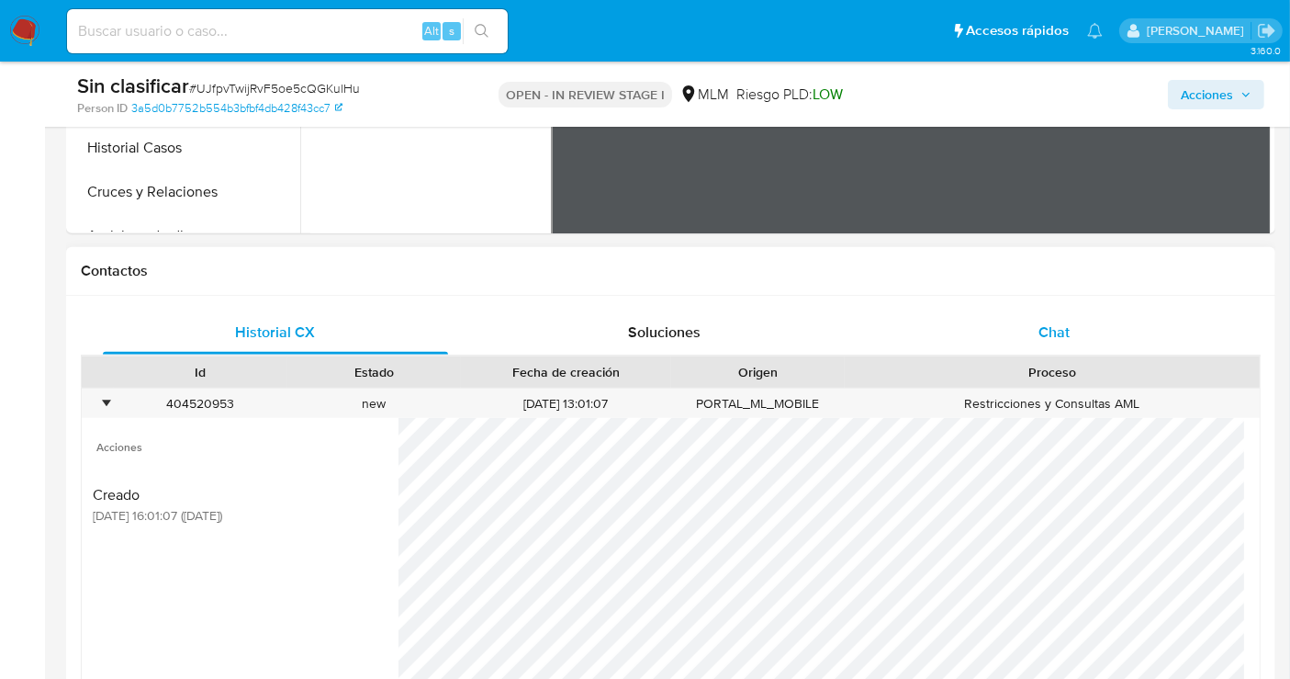
click at [1047, 329] on span "Chat" at bounding box center [1054, 331] width 31 height 21
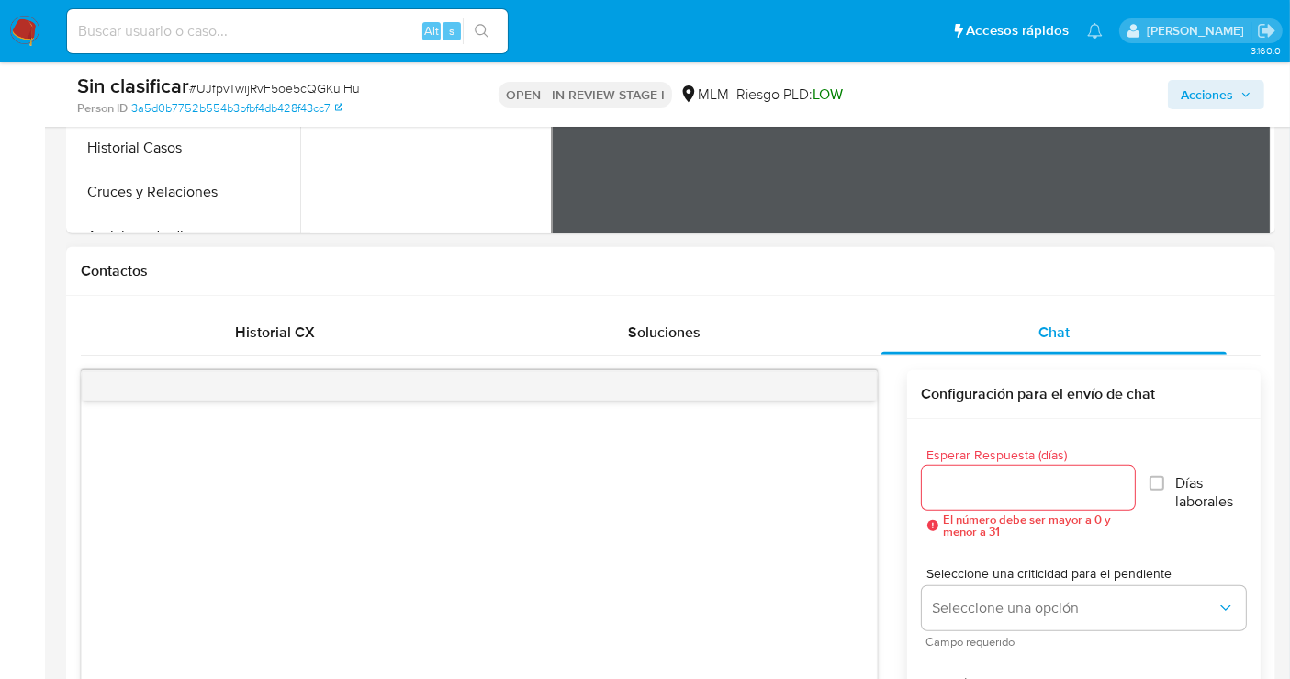
click at [1003, 497] on input "Esperar Respuesta (días)" at bounding box center [1029, 488] width 214 height 24
type input "5"
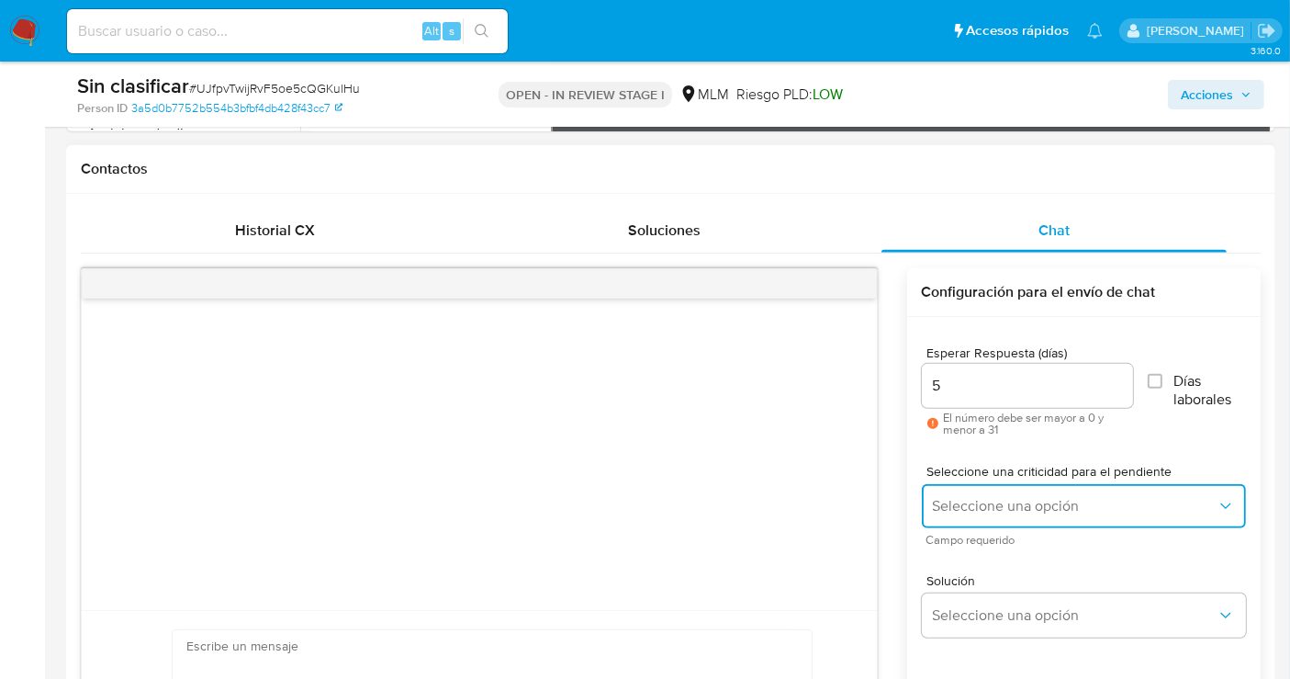
click at [980, 503] on span "Seleccione una opción" at bounding box center [1075, 506] width 284 height 18
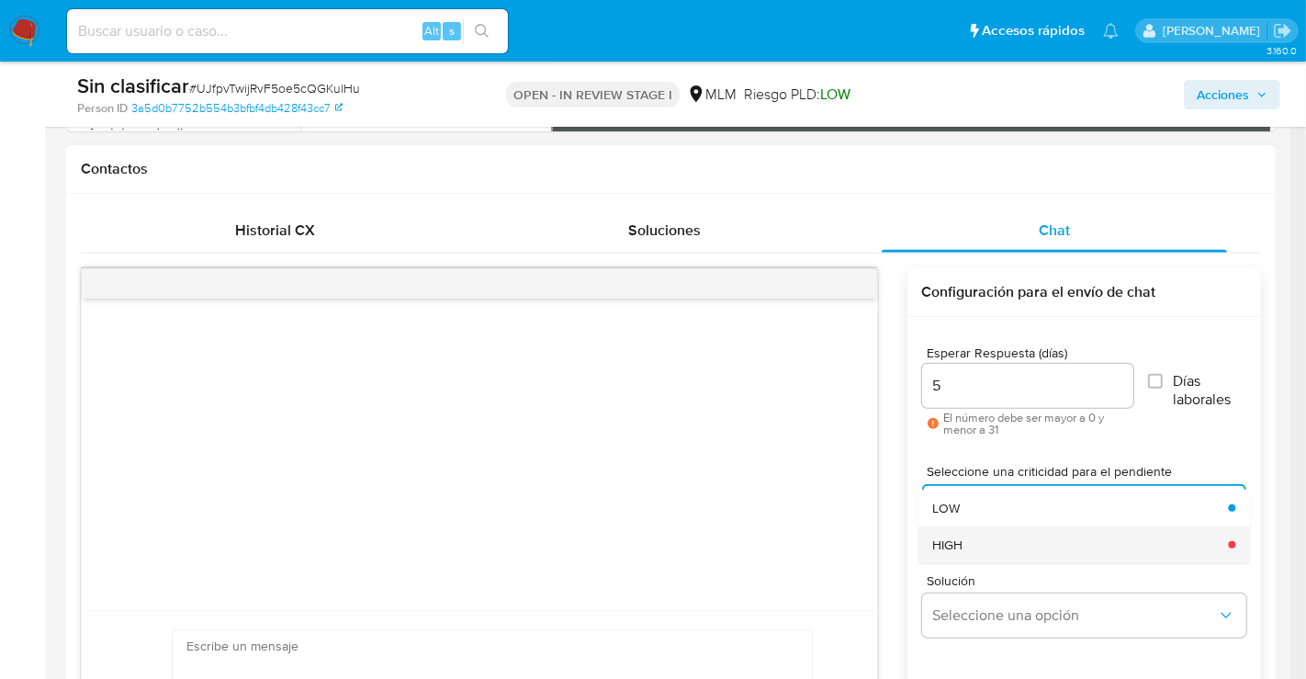
click at [968, 544] on div "HIGH" at bounding box center [1074, 544] width 285 height 37
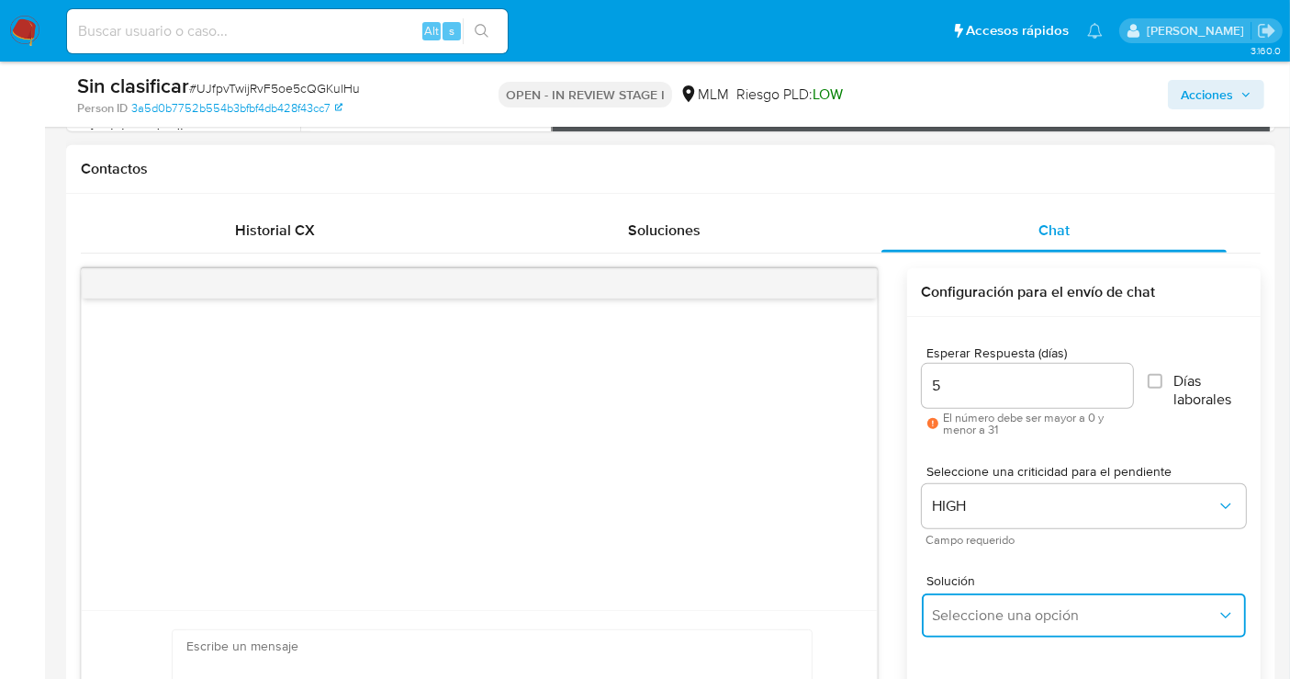
click at [986, 615] on span "Seleccione una opción" at bounding box center [1075, 615] width 284 height 18
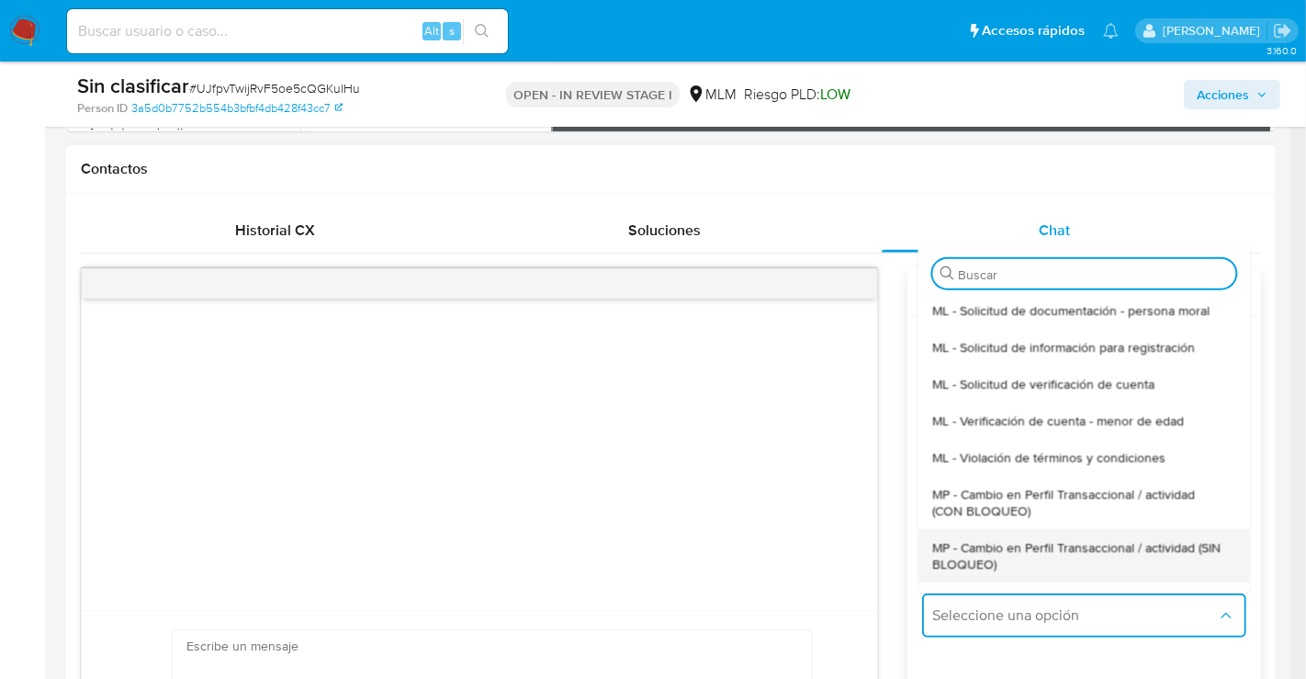
click at [964, 573] on div "MP - Cambio en Perfil Transaccional / actividad (SIN BLOQUEO)" at bounding box center [1078, 554] width 292 height 53
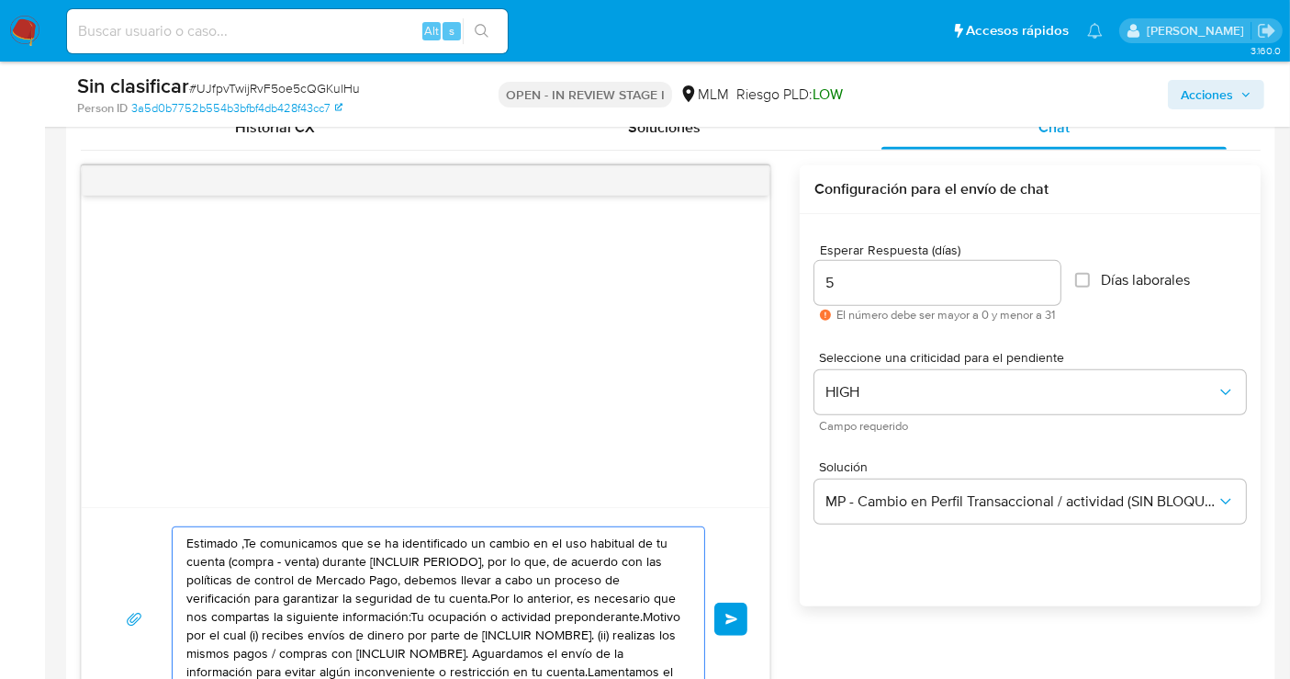
click at [411, 543] on textarea "Estimado ,Te comunicamos que se ha identificado un cambio en el uso habitual de…" at bounding box center [433, 619] width 495 height 184
paste textarea "cliente Te informamos que de acuerdo con las políticas de control de Mercado Pa…"
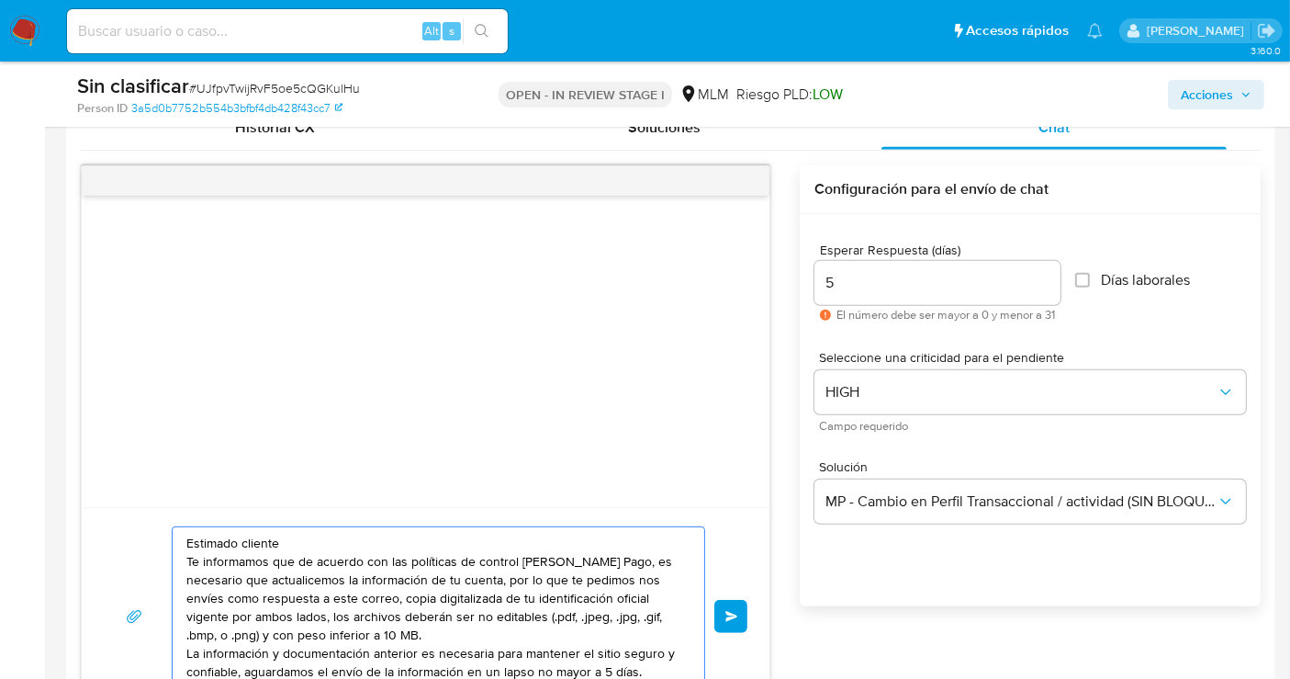
scroll to position [937, 0]
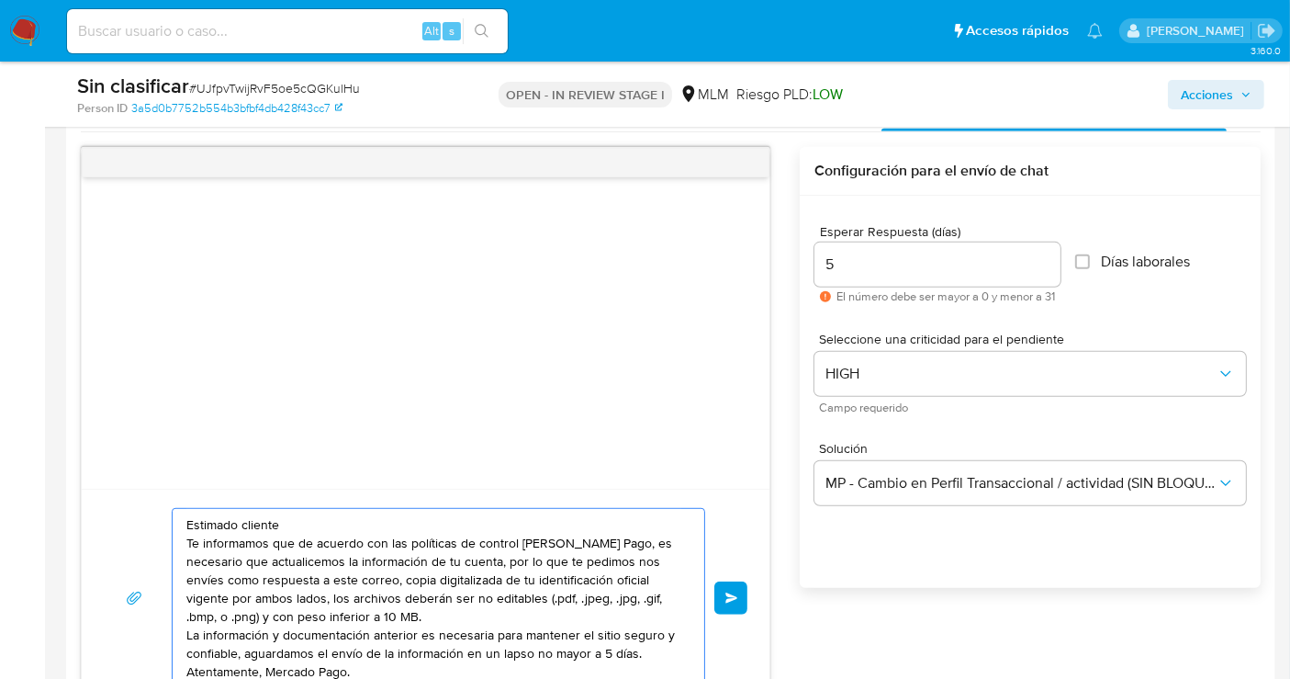
click at [499, 578] on textarea "Estimado cliente Te informamos que de acuerdo con las políticas de control de M…" at bounding box center [433, 598] width 495 height 178
drag, startPoint x: 650, startPoint y: 653, endPoint x: 175, endPoint y: 634, distance: 475.3
click at [175, 634] on div "Estimado cliente Te informamos que de acuerdo con las políticas de control de M…" at bounding box center [434, 598] width 523 height 178
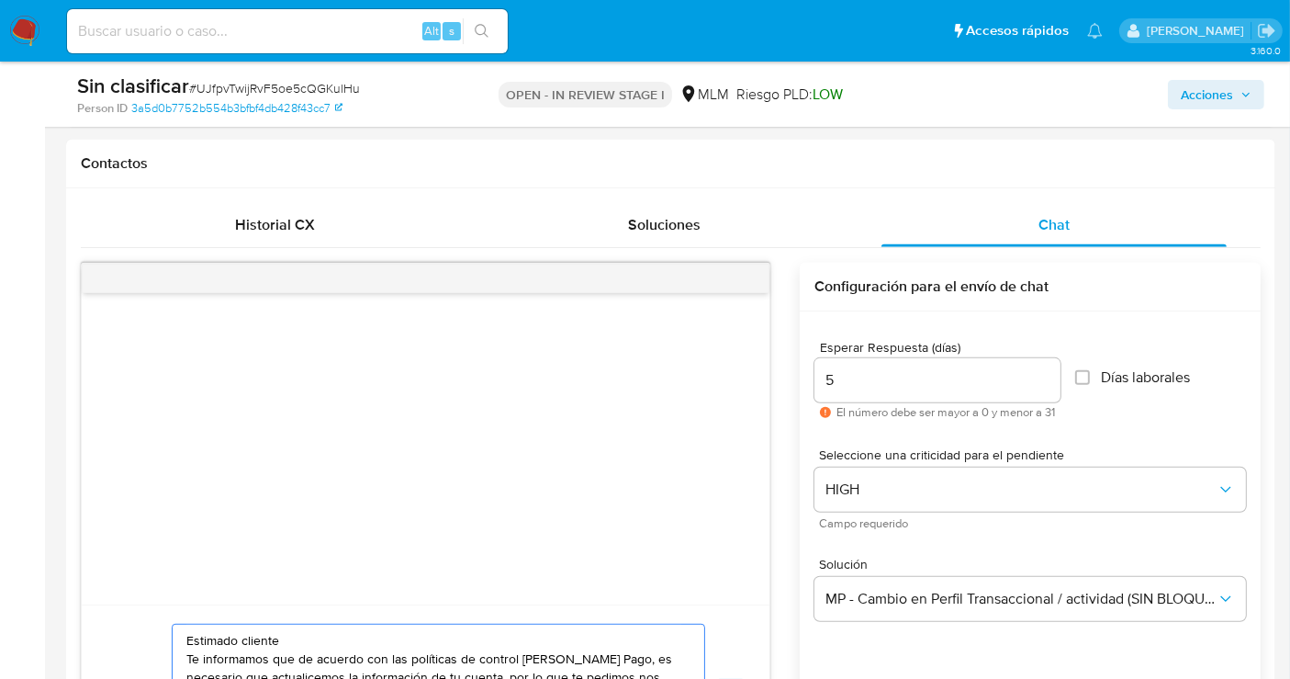
scroll to position [1039, 0]
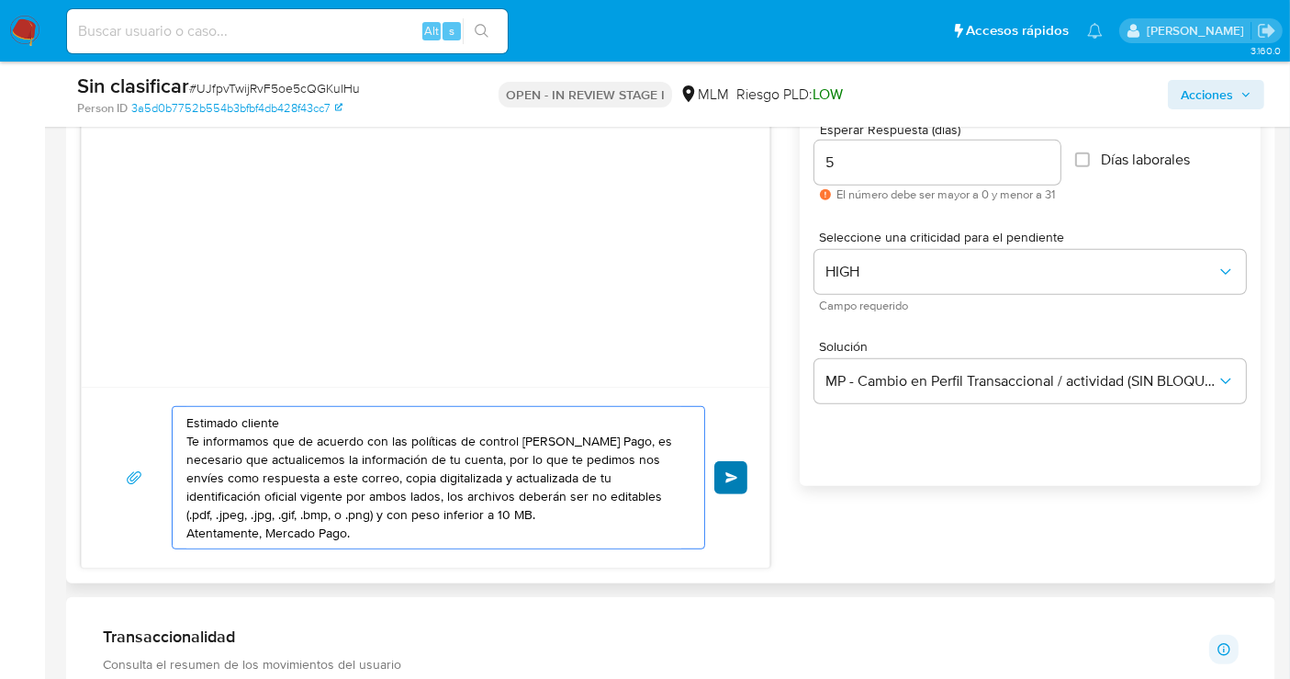
type textarea "Estimado cliente Te informamos que de acuerdo con las políticas de control de M…"
click at [739, 466] on button "Enviar" at bounding box center [731, 477] width 33 height 33
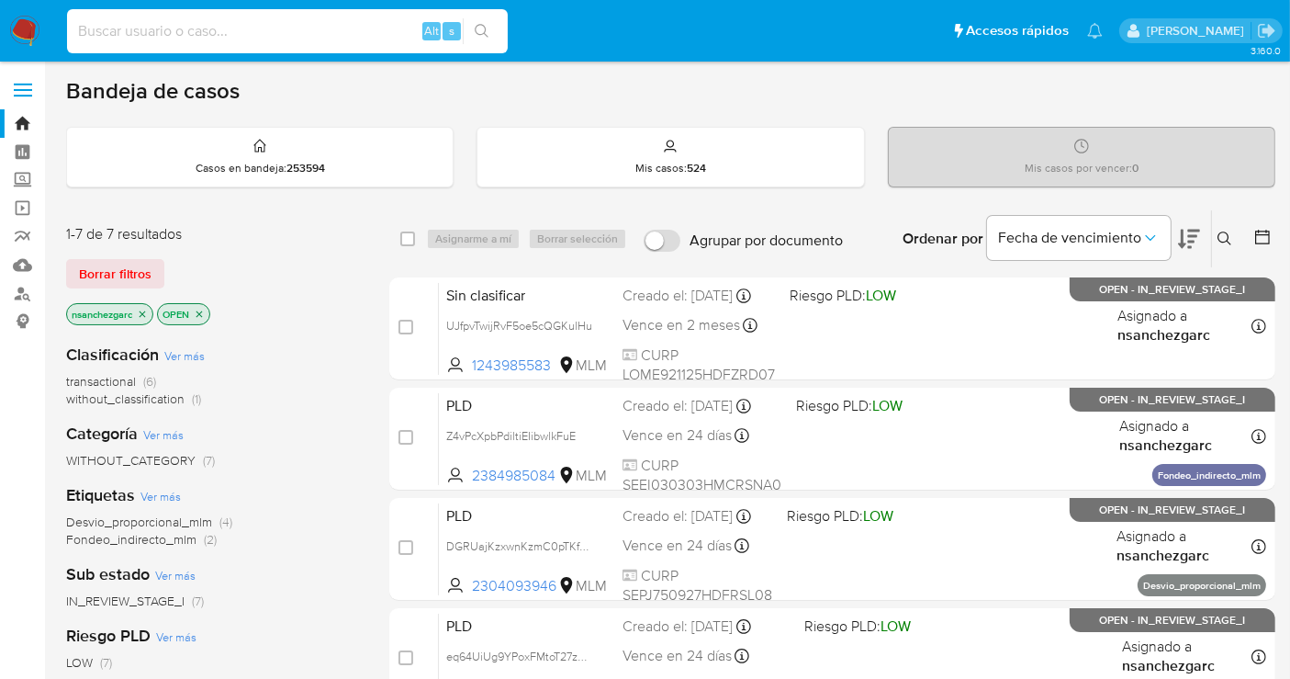
click at [159, 40] on input at bounding box center [287, 31] width 441 height 24
paste input "206539565"
type input "206539565"
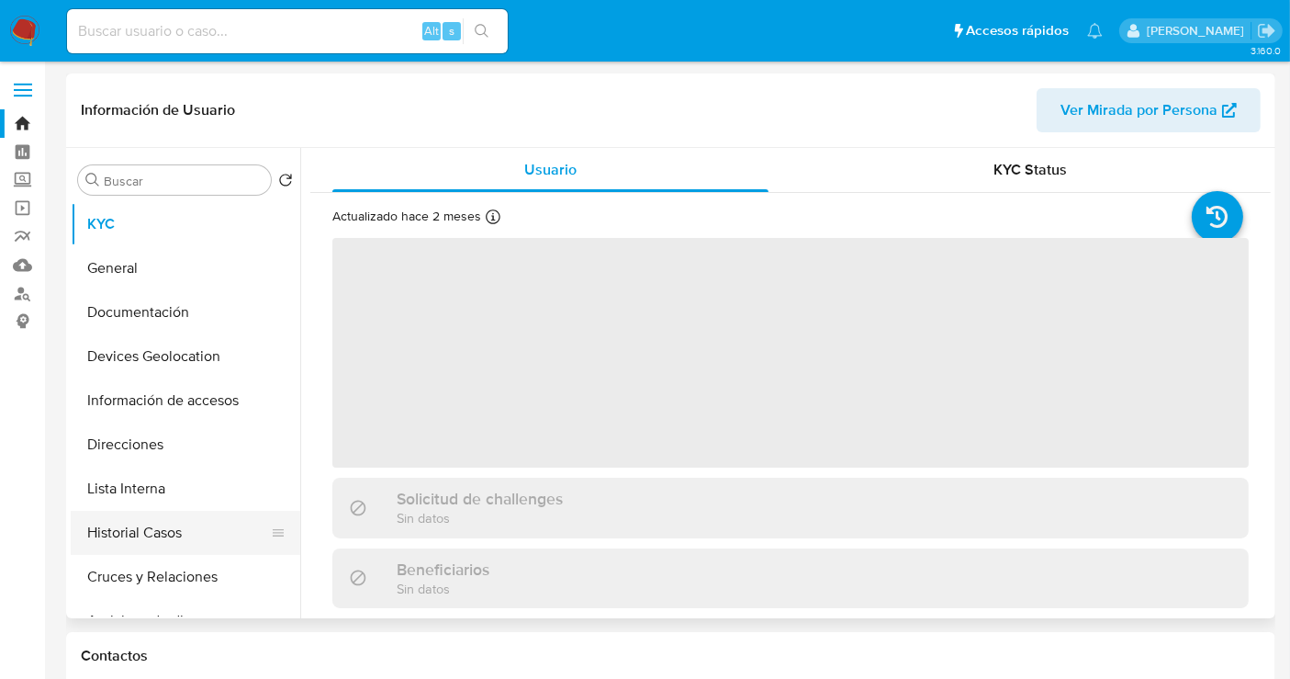
click at [144, 546] on button "Historial Casos" at bounding box center [178, 533] width 215 height 44
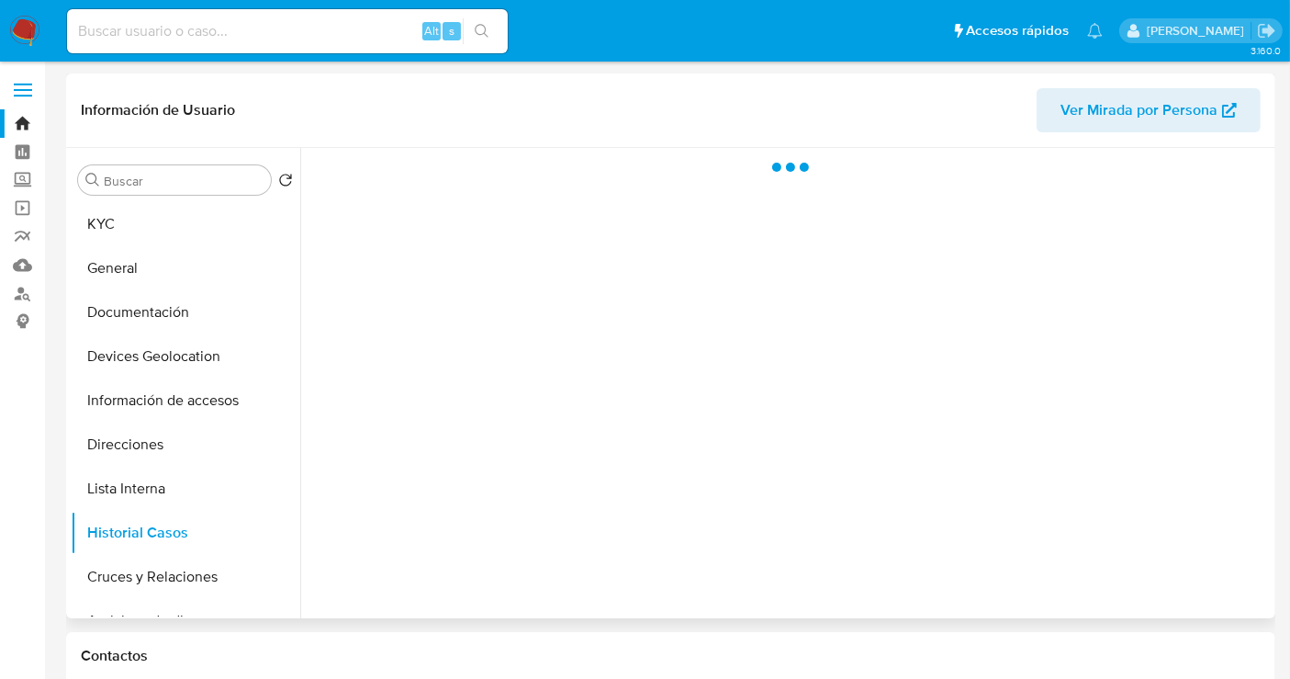
select select "10"
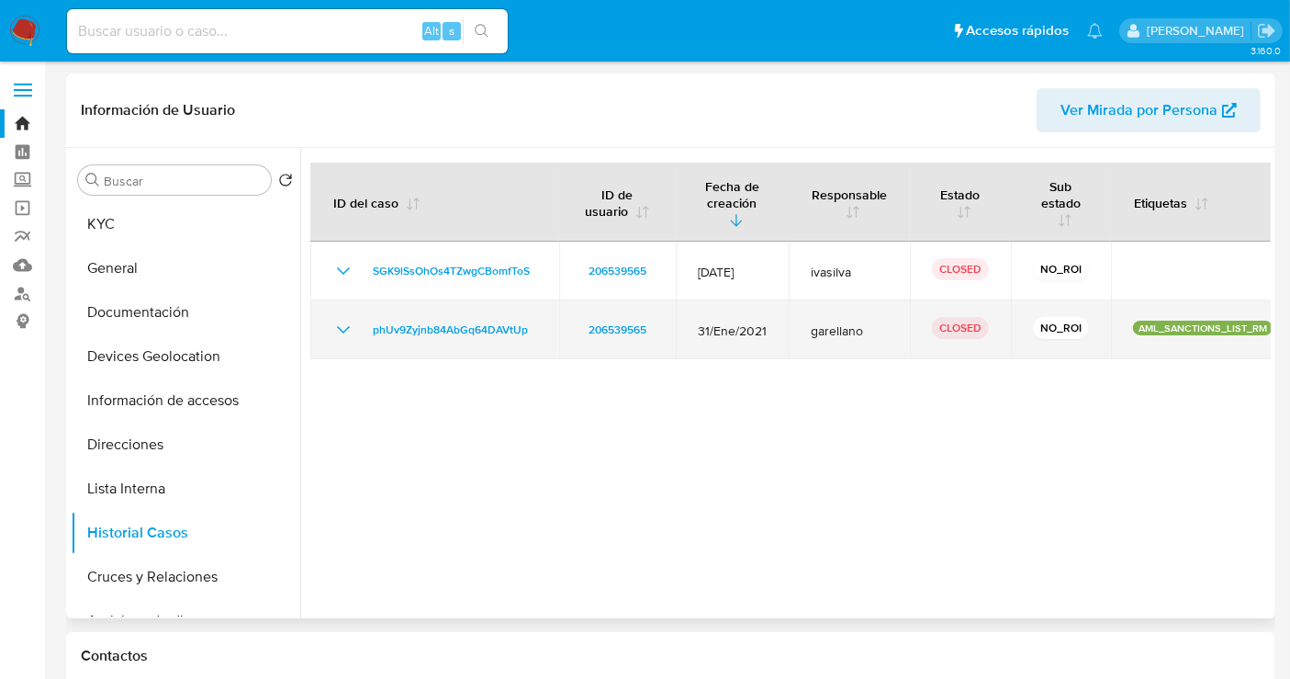
click at [348, 323] on icon "Mostrar/Ocultar" at bounding box center [343, 330] width 22 height 22
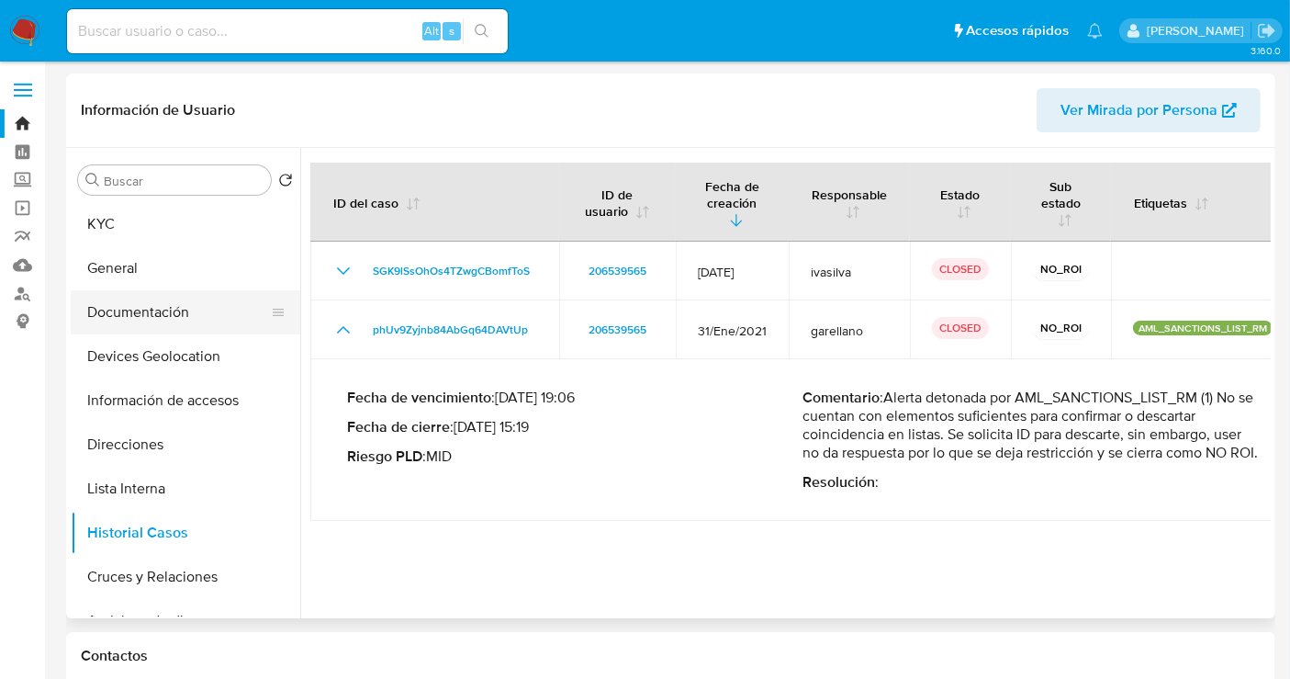
click at [165, 321] on button "Documentación" at bounding box center [178, 312] width 215 height 44
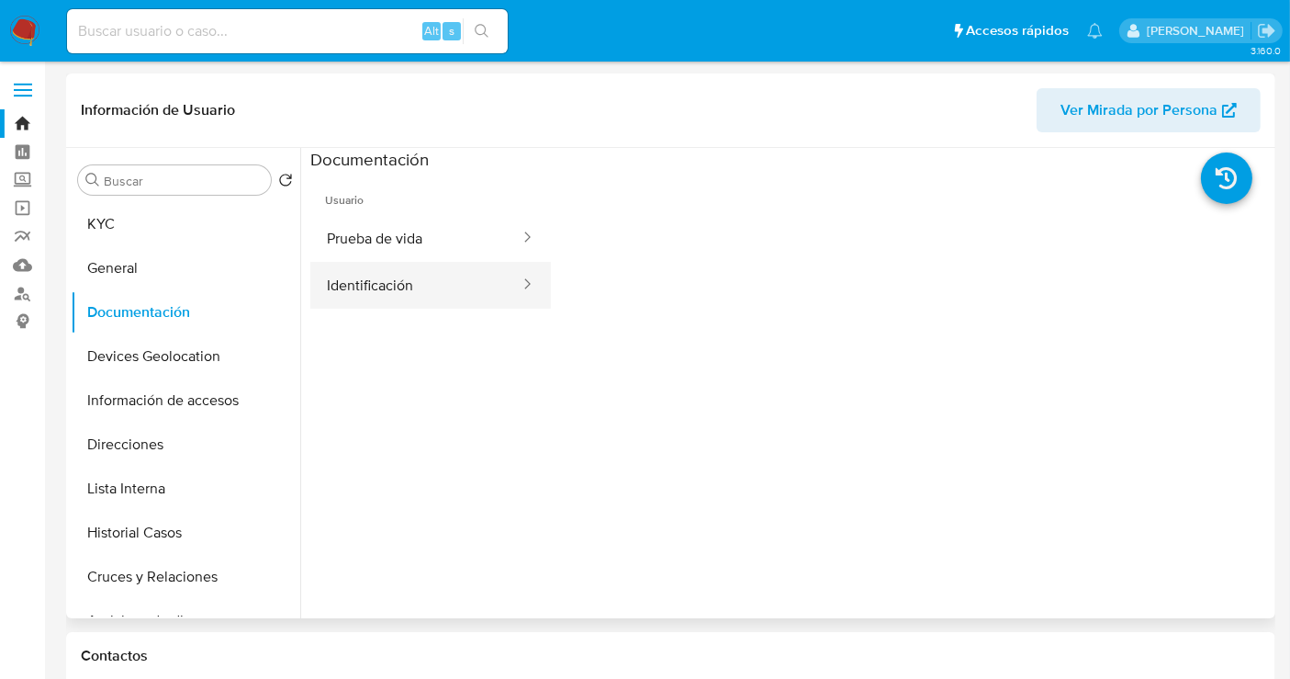
click at [459, 280] on button "Identificación" at bounding box center [415, 285] width 211 height 47
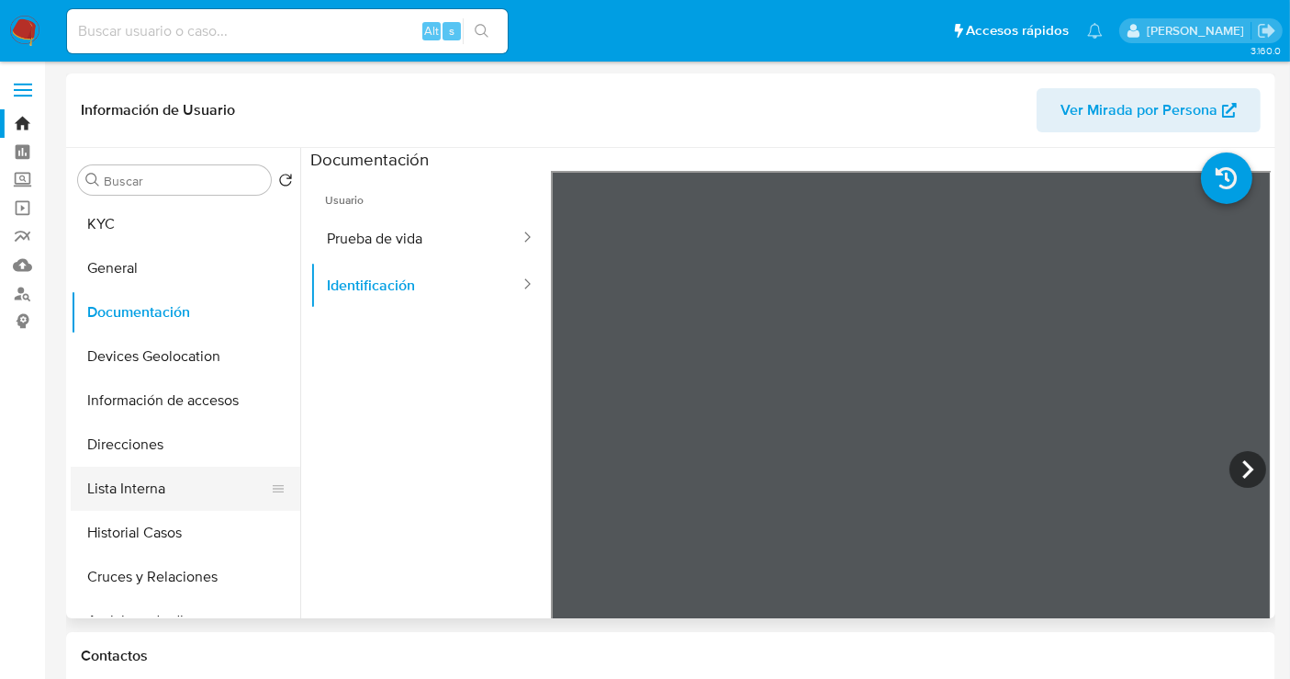
click at [130, 490] on button "Lista Interna" at bounding box center [178, 489] width 215 height 44
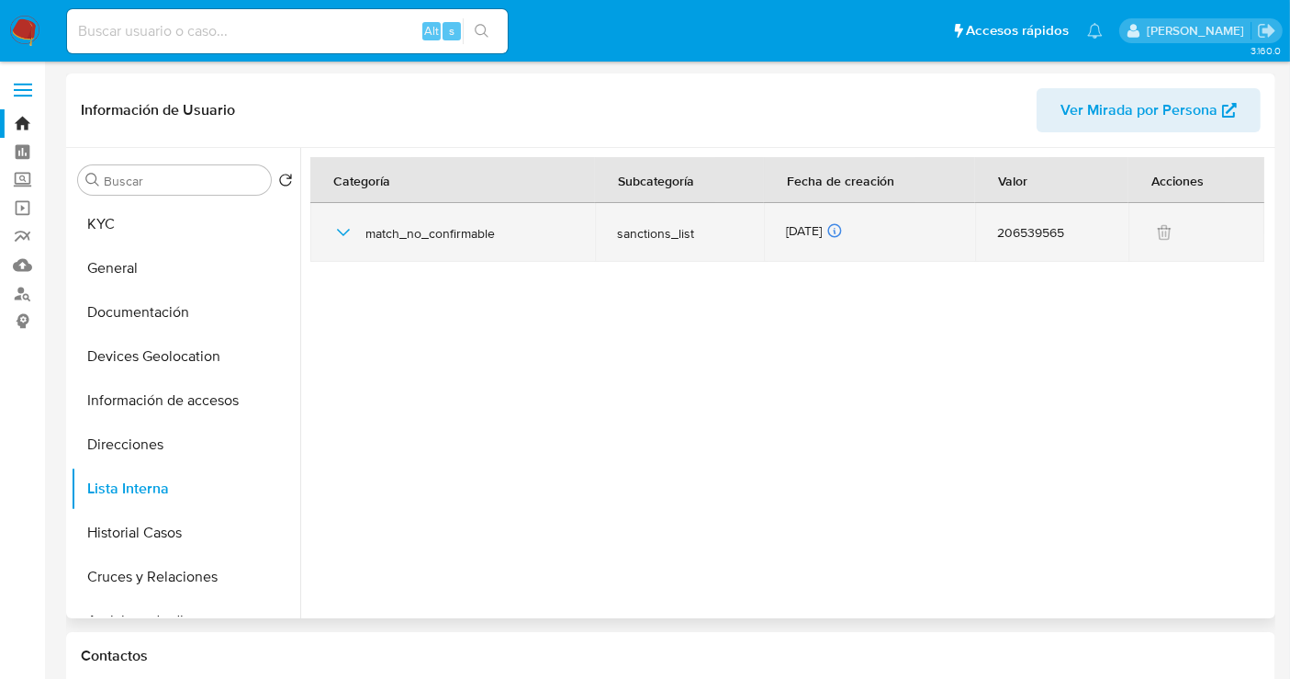
click at [342, 231] on icon "button" at bounding box center [343, 232] width 22 height 22
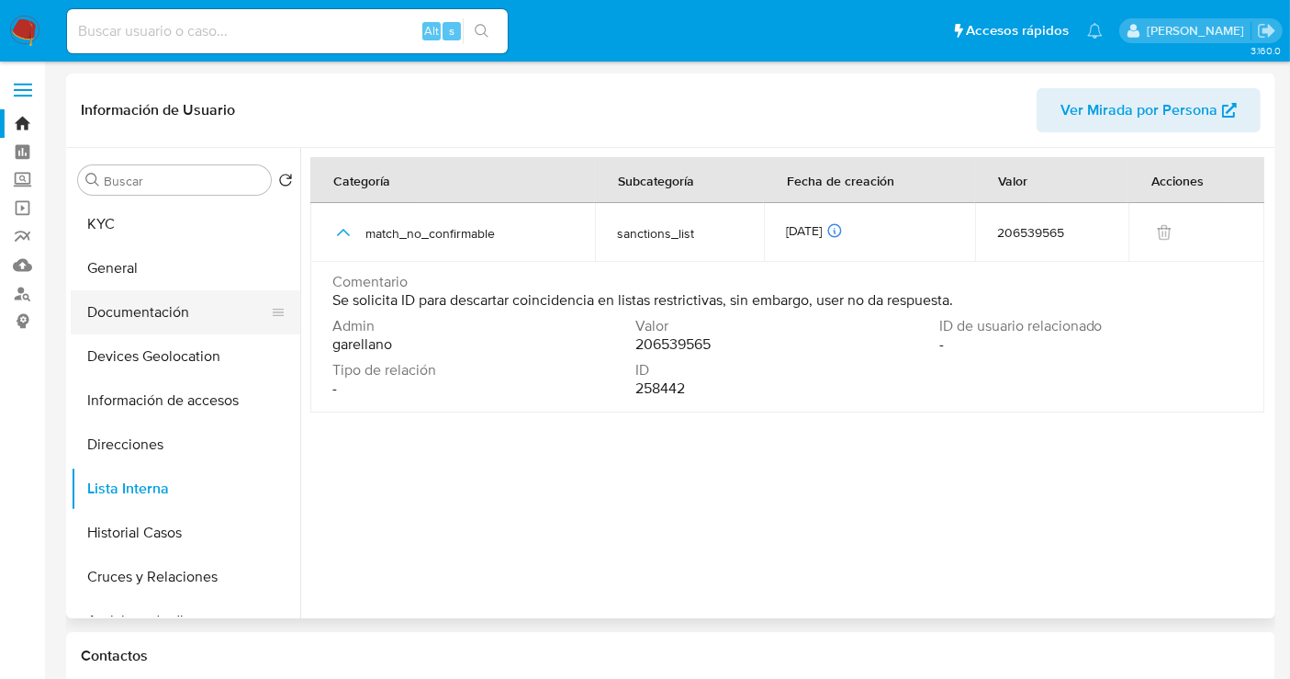
click at [131, 320] on button "Documentación" at bounding box center [178, 312] width 215 height 44
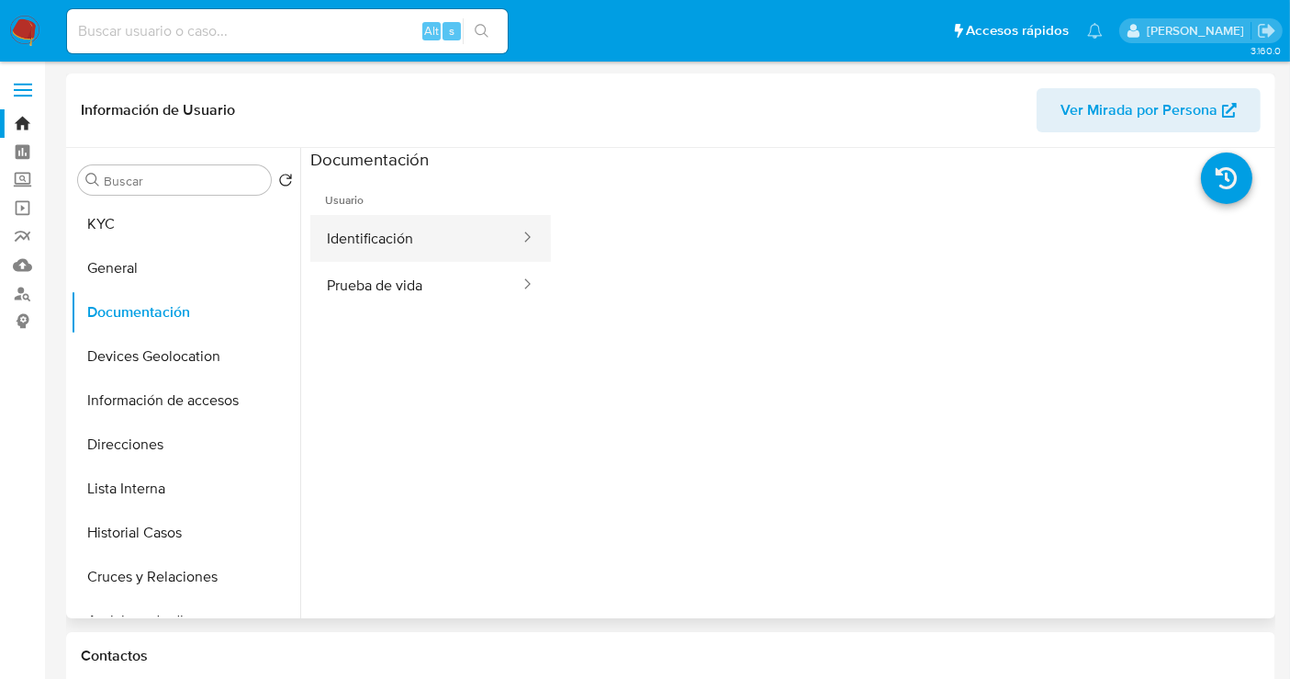
click at [433, 235] on button "Identificación" at bounding box center [415, 238] width 211 height 47
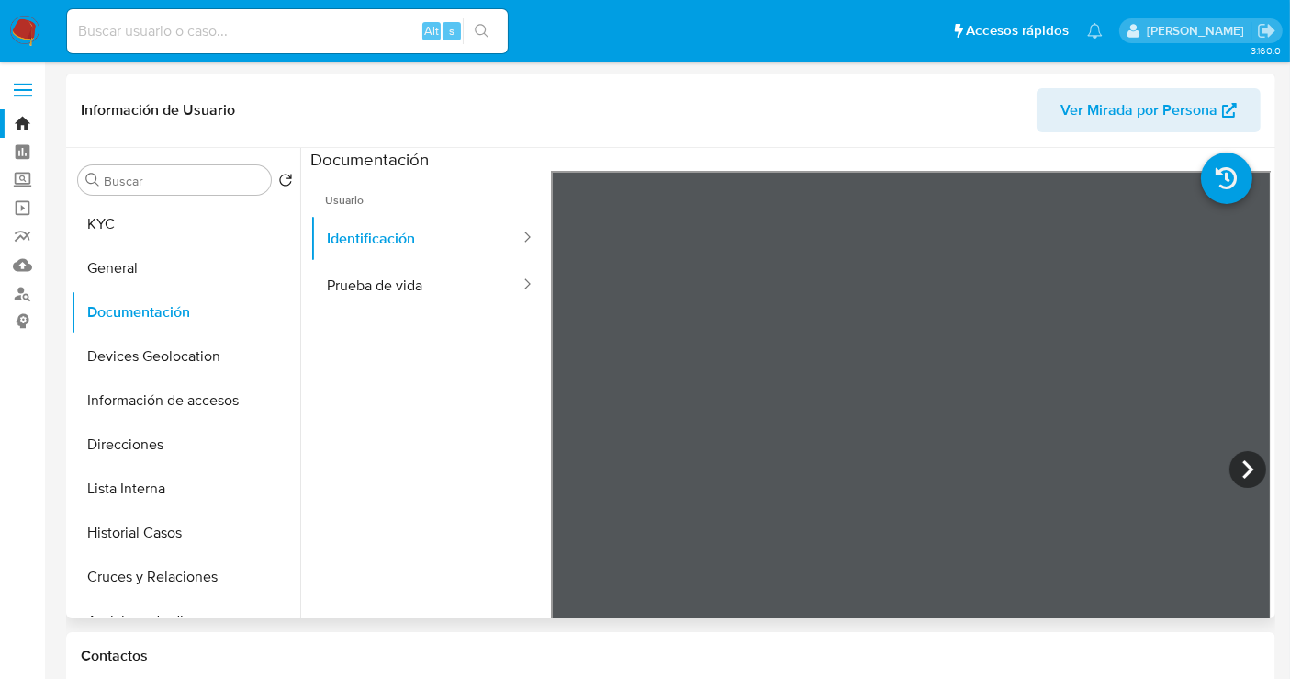
scroll to position [65, 0]
click at [1243, 477] on icon at bounding box center [1248, 469] width 11 height 18
click at [417, 308] on button "Prueba de vida" at bounding box center [415, 285] width 211 height 47
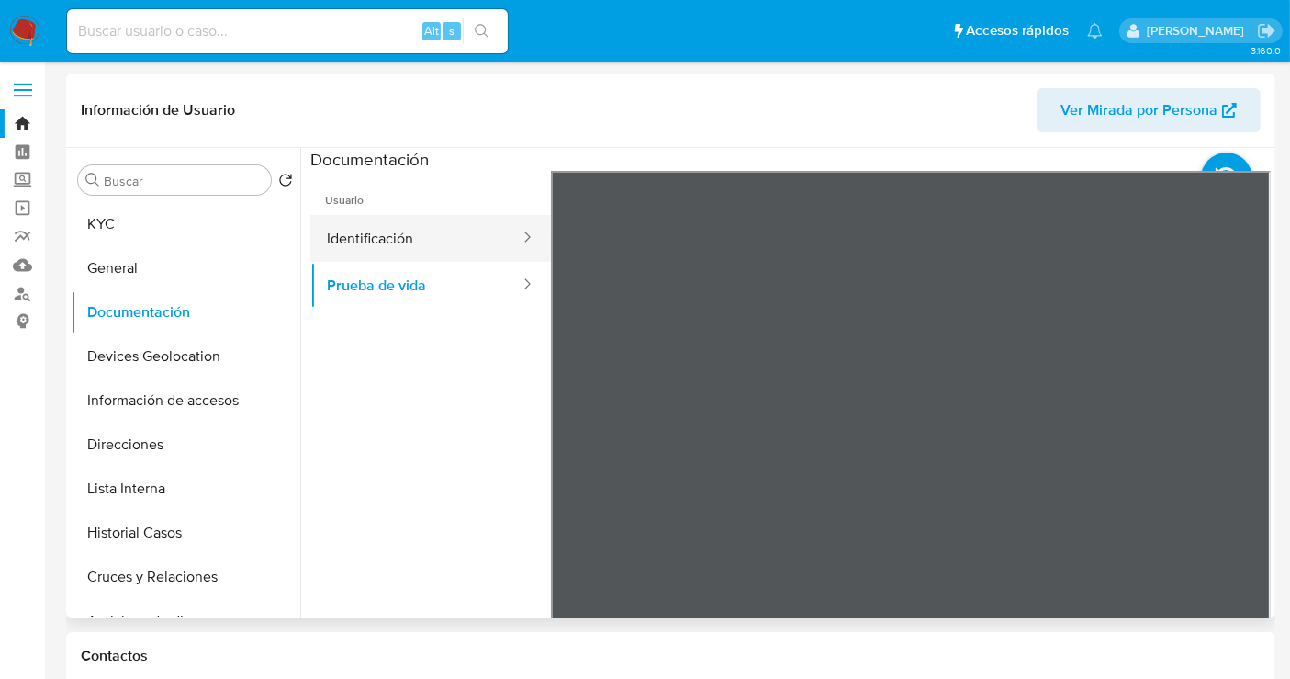
click at [395, 242] on button "Identificación" at bounding box center [415, 238] width 211 height 47
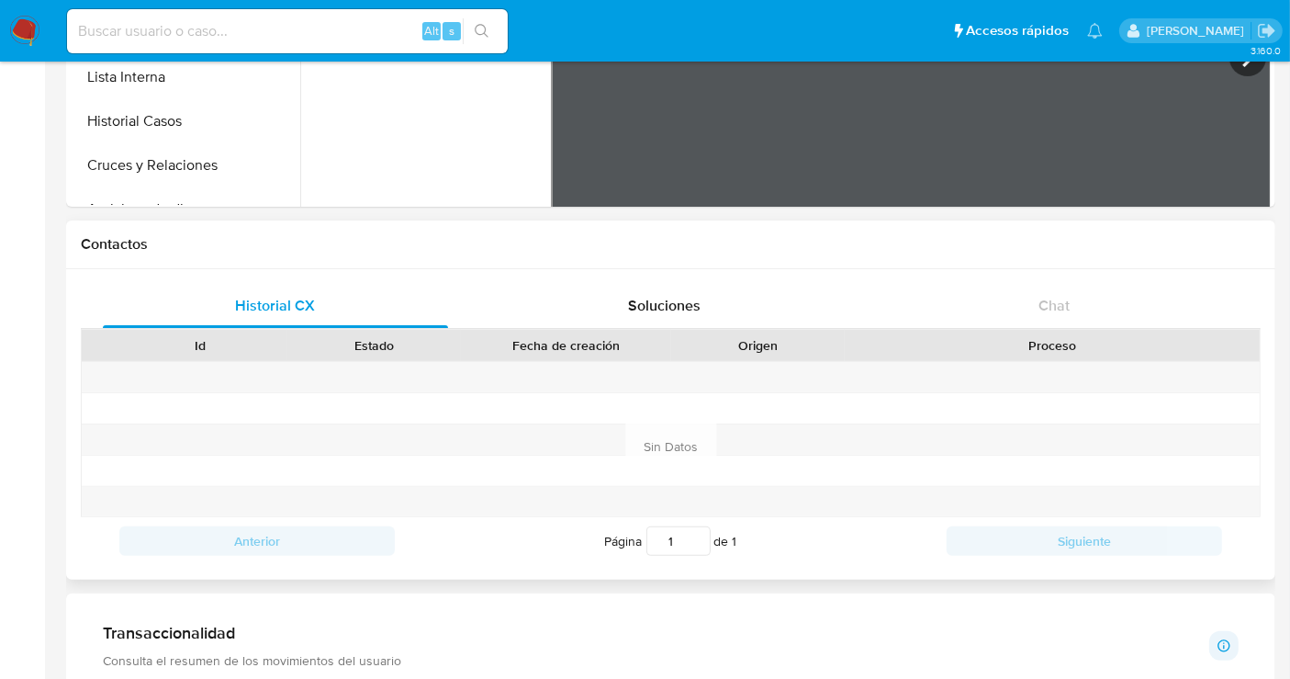
scroll to position [408, 0]
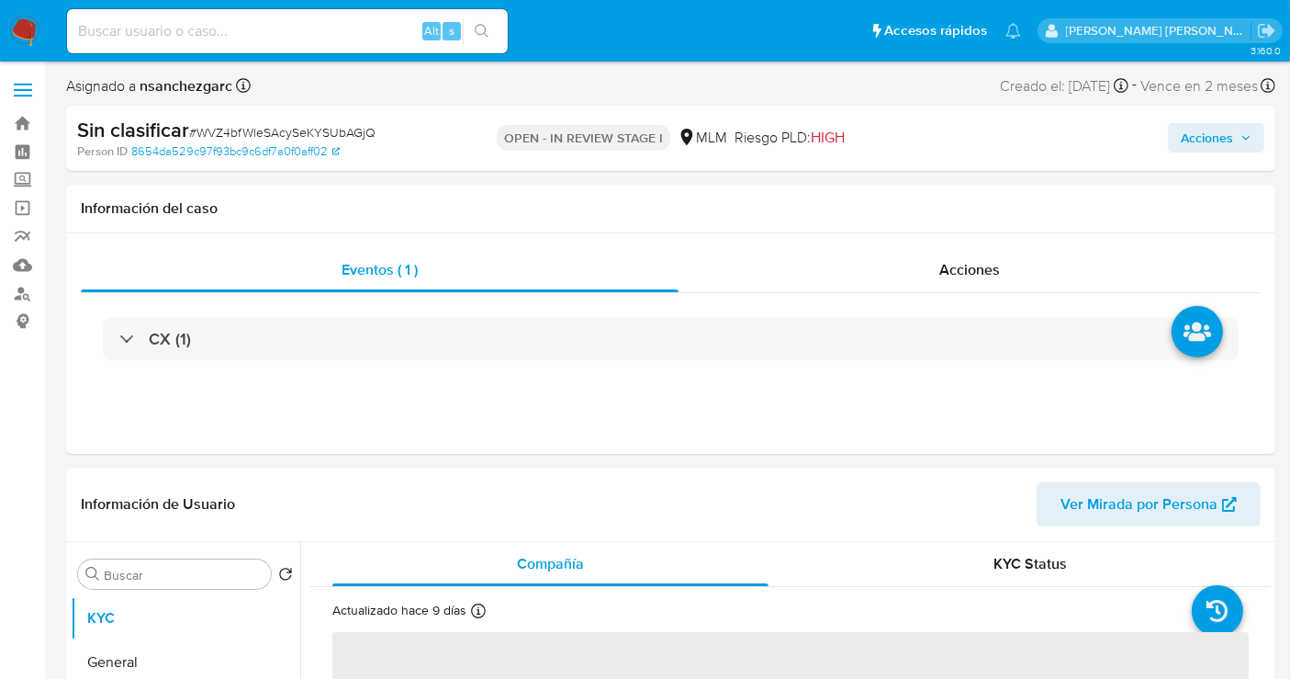
select select "10"
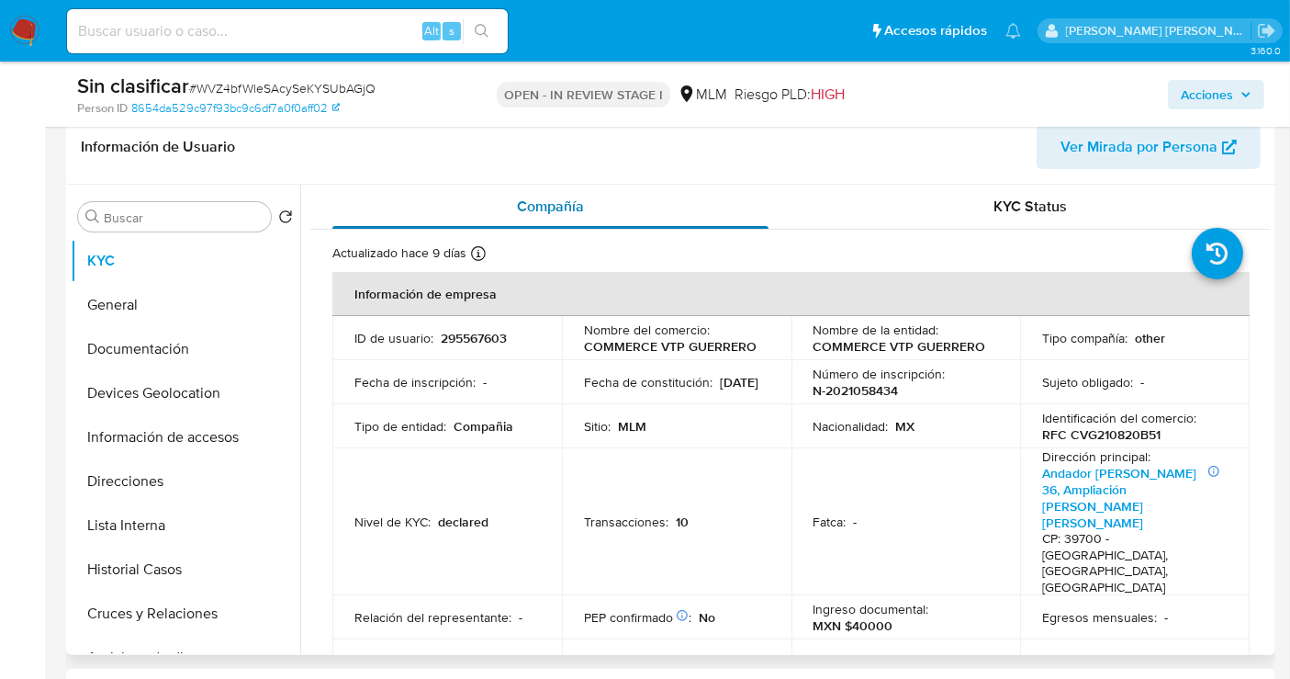
scroll to position [510, 0]
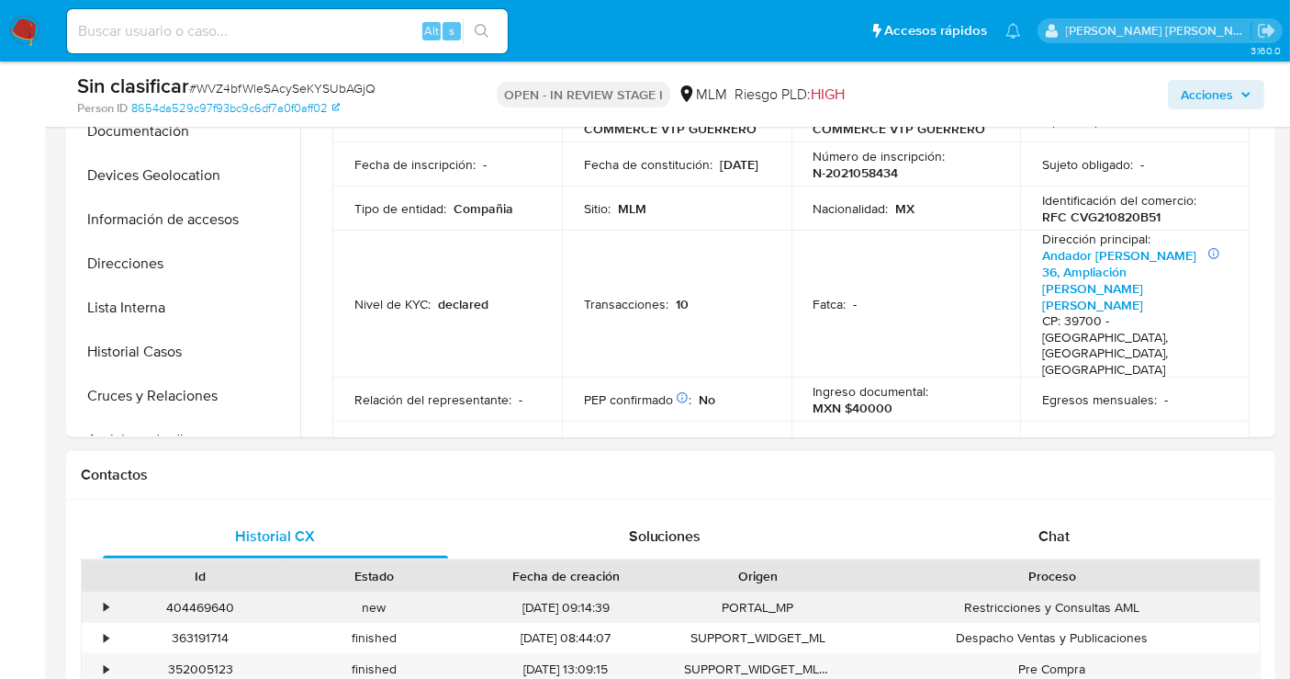
click at [109, 601] on div "•" at bounding box center [98, 607] width 32 height 30
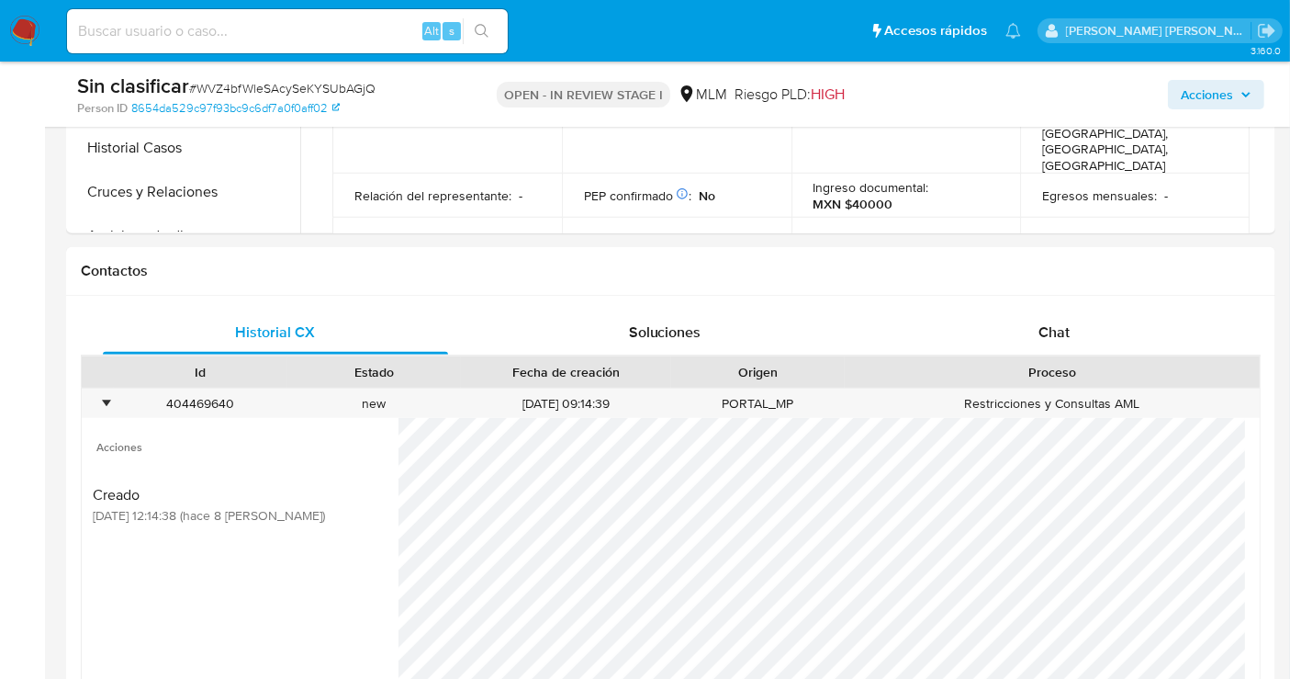
scroll to position [816, 0]
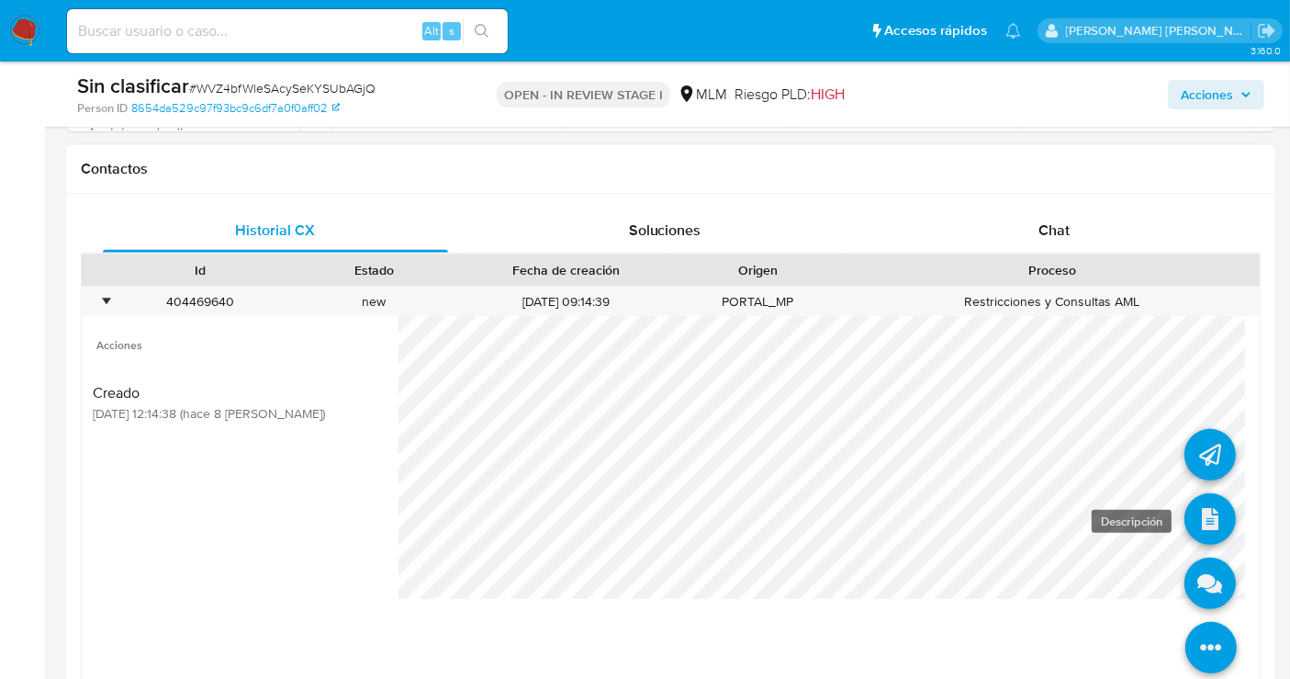
click at [1194, 504] on icon at bounding box center [1210, 518] width 51 height 51
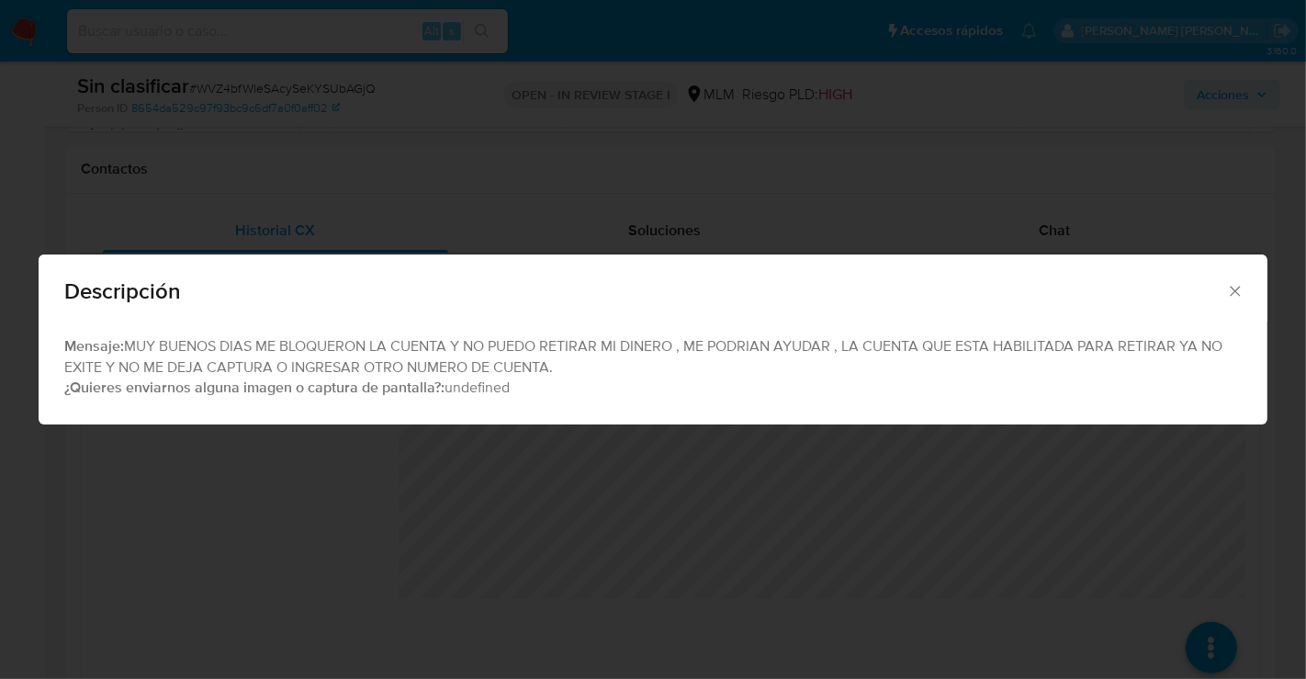
click at [1235, 285] on icon "Cerrar" at bounding box center [1235, 291] width 18 height 18
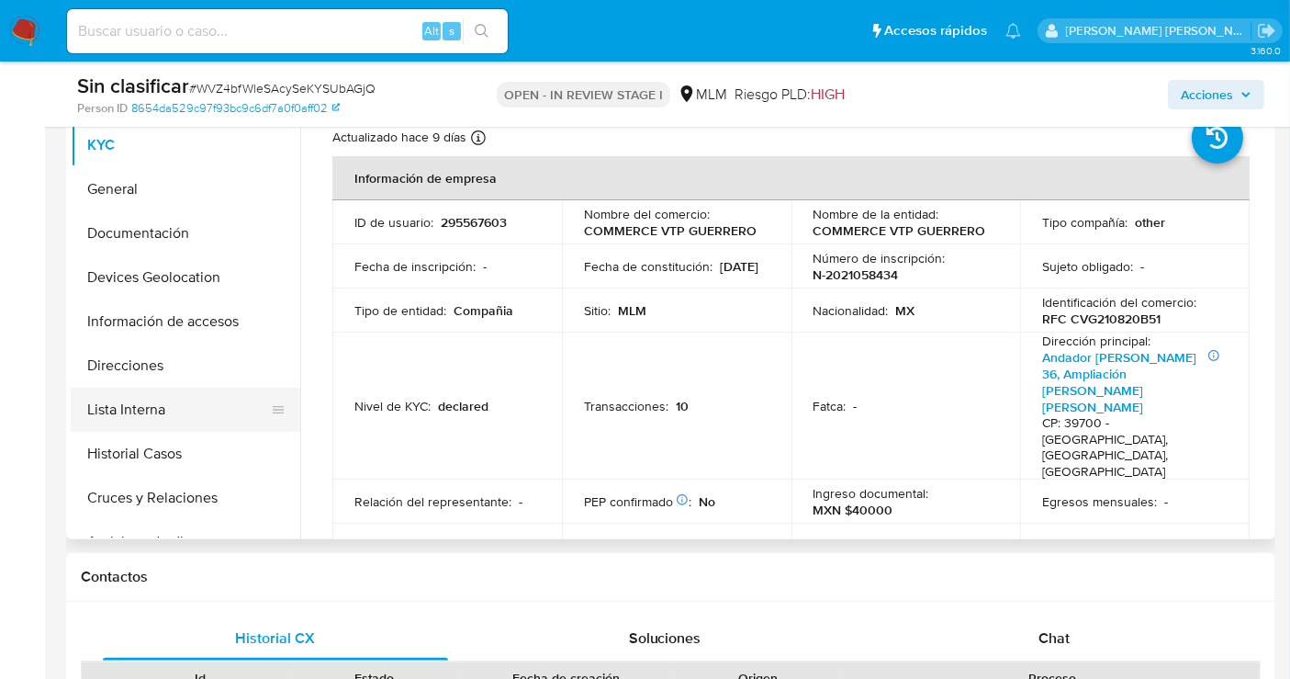
scroll to position [102, 0]
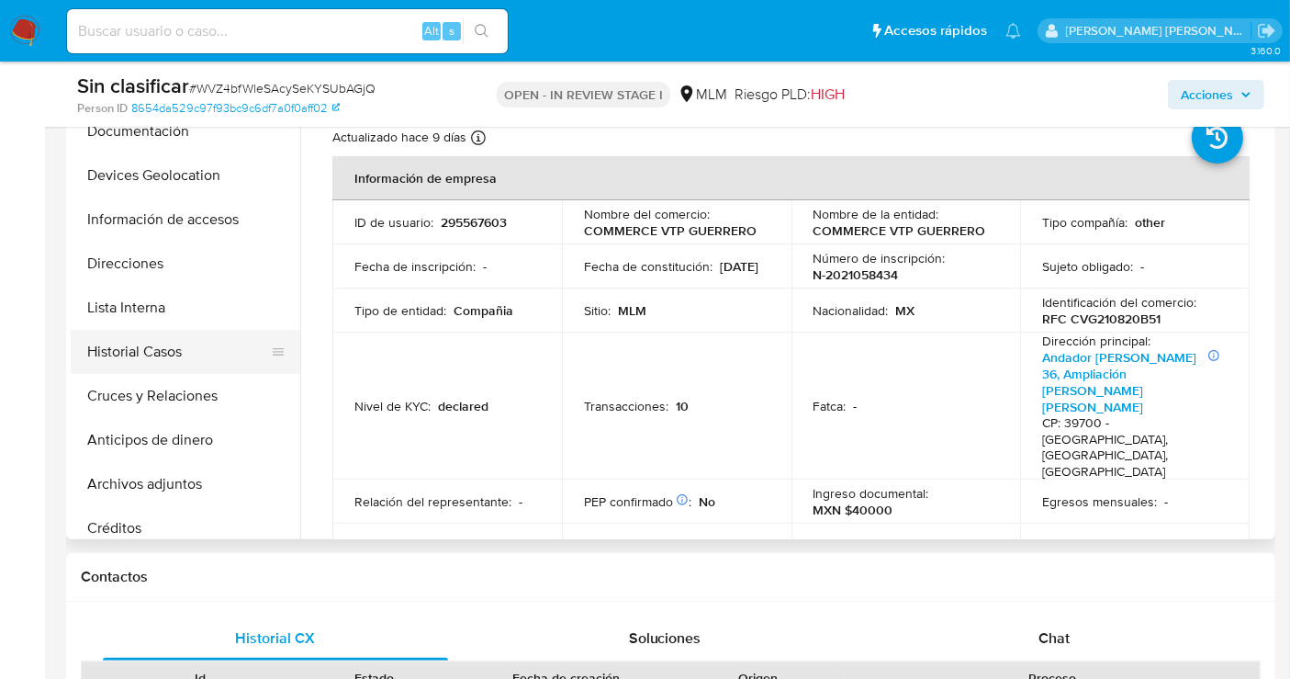
click at [135, 347] on button "Historial Casos" at bounding box center [178, 352] width 215 height 44
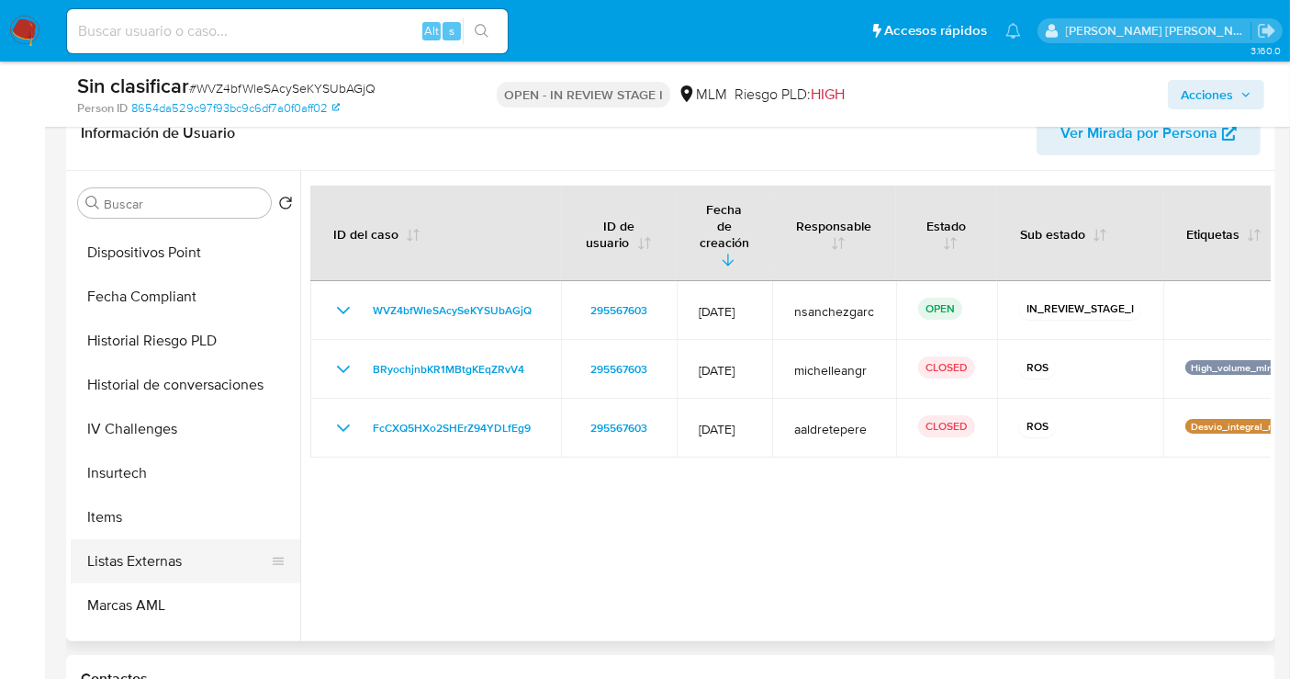
scroll to position [775, 0]
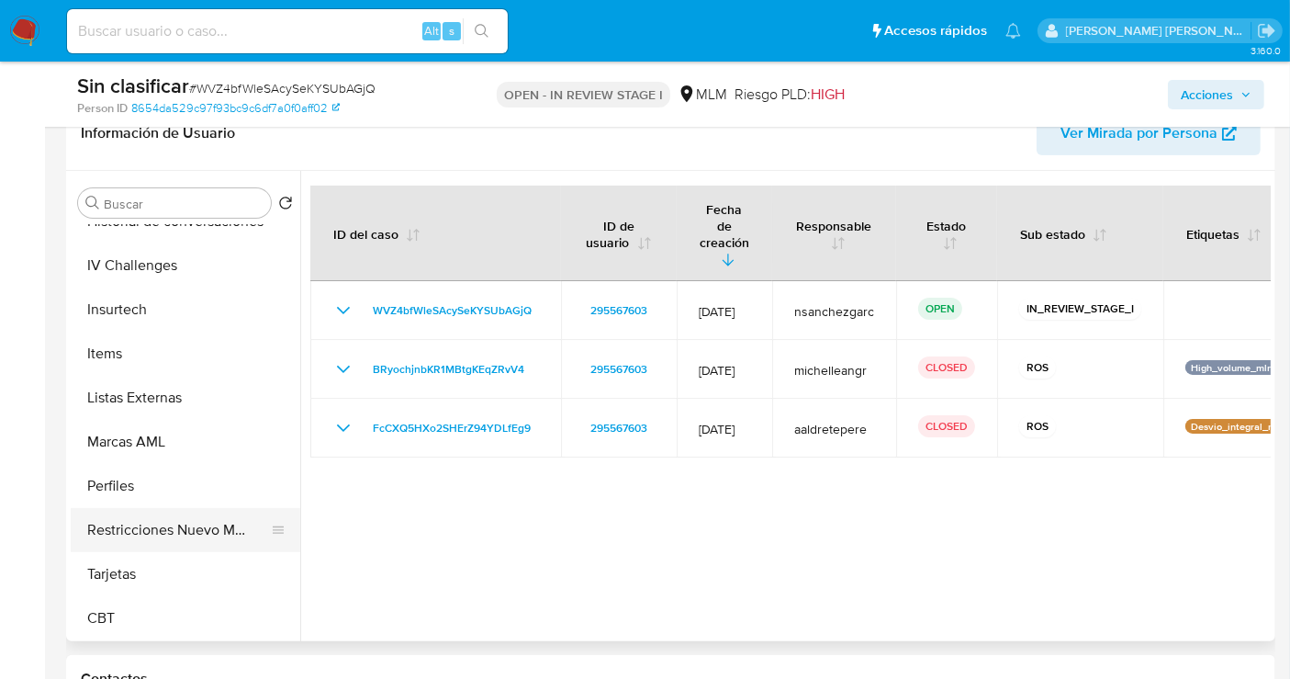
click at [190, 528] on button "Restricciones Nuevo Mundo" at bounding box center [178, 530] width 215 height 44
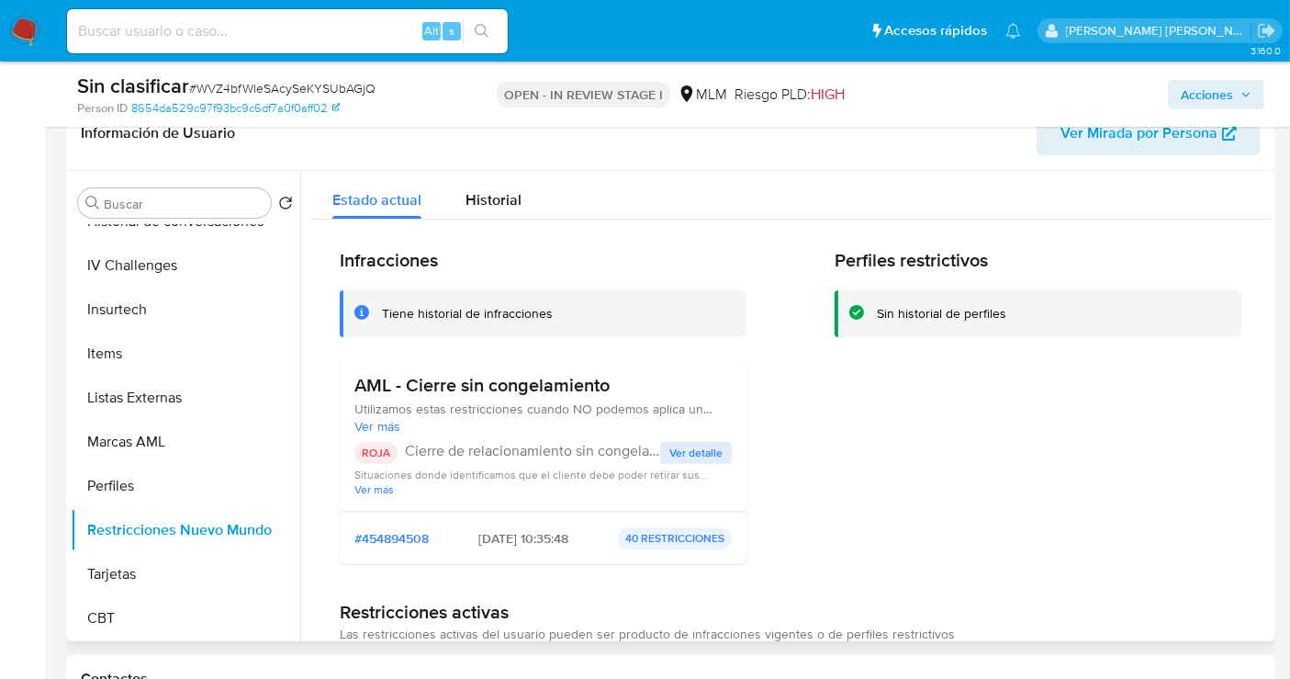
click at [682, 462] on span "Ver detalle" at bounding box center [696, 453] width 53 height 18
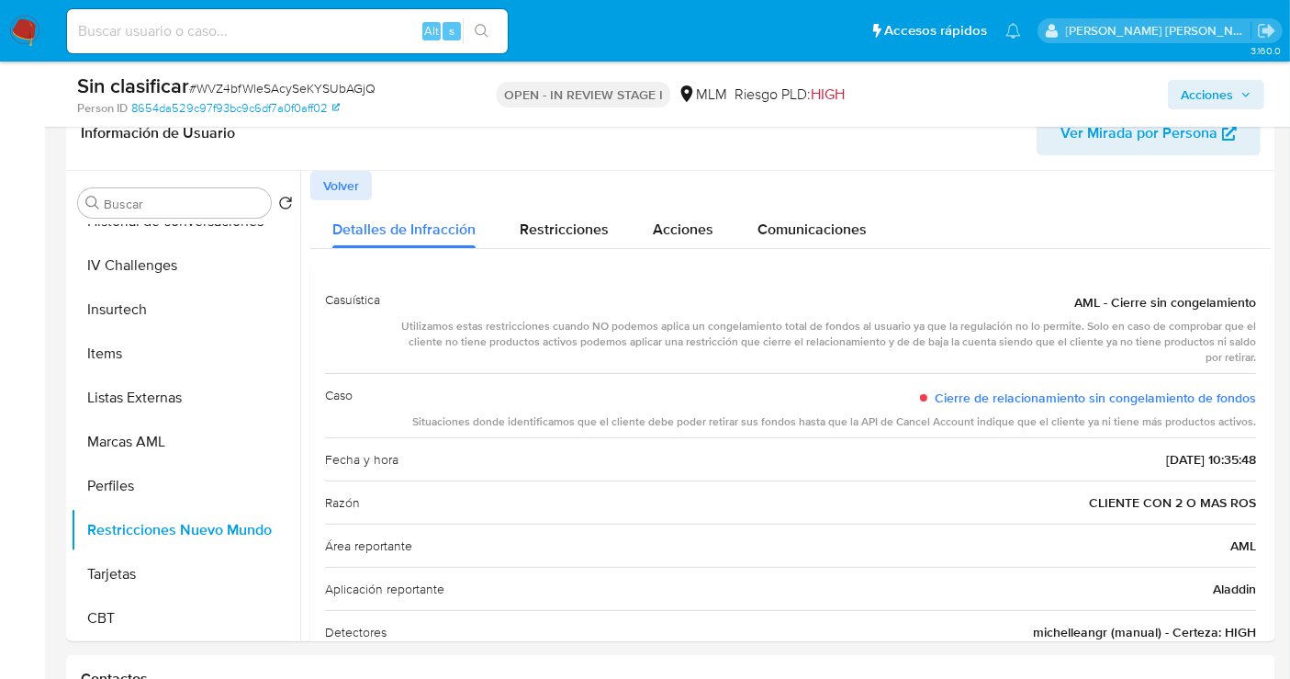
click at [1203, 98] on span "Acciones" at bounding box center [1207, 94] width 52 height 29
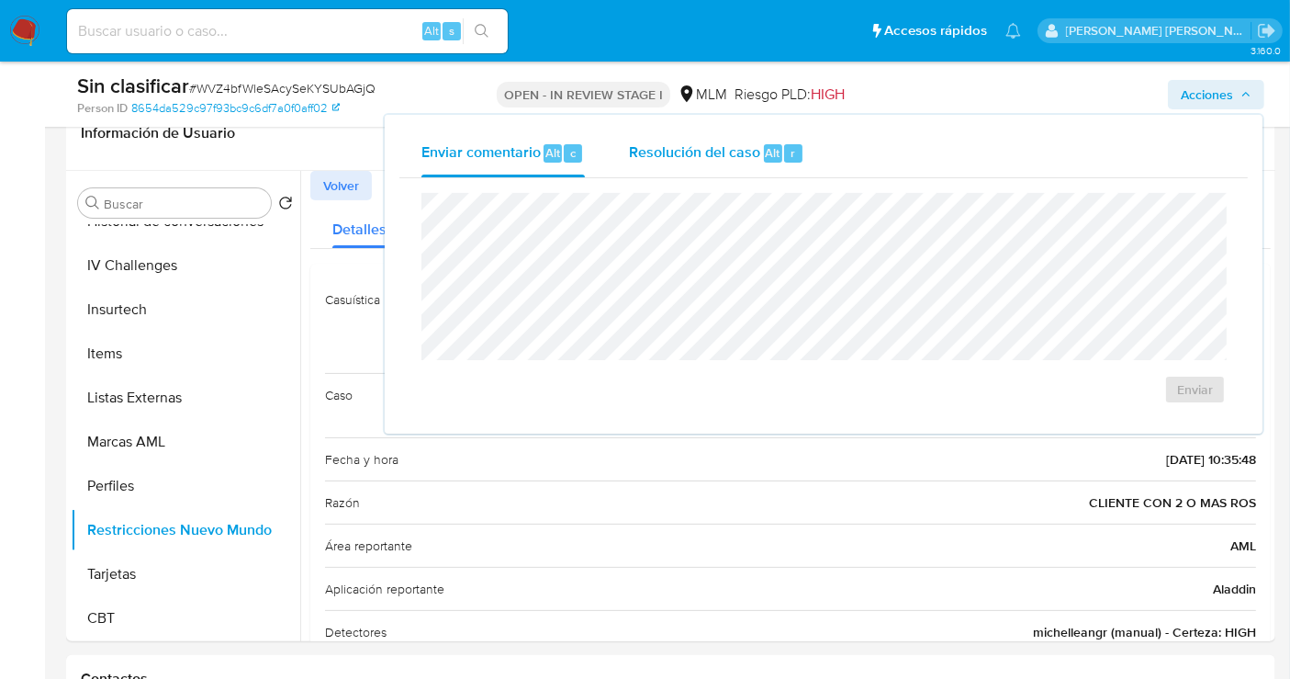
drag, startPoint x: 690, startPoint y: 153, endPoint x: 674, endPoint y: 182, distance: 32.5
click at [691, 156] on span "Resolución del caso" at bounding box center [694, 151] width 131 height 21
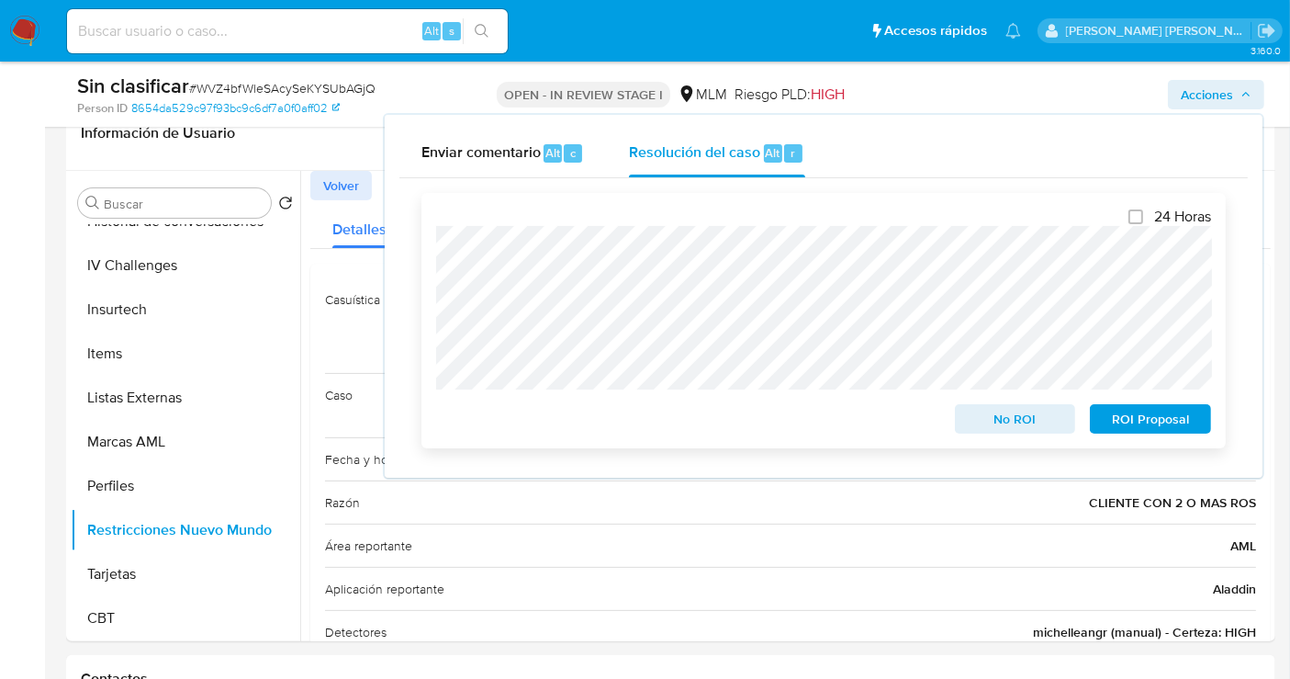
click at [994, 415] on span "No ROI" at bounding box center [1016, 419] width 96 height 26
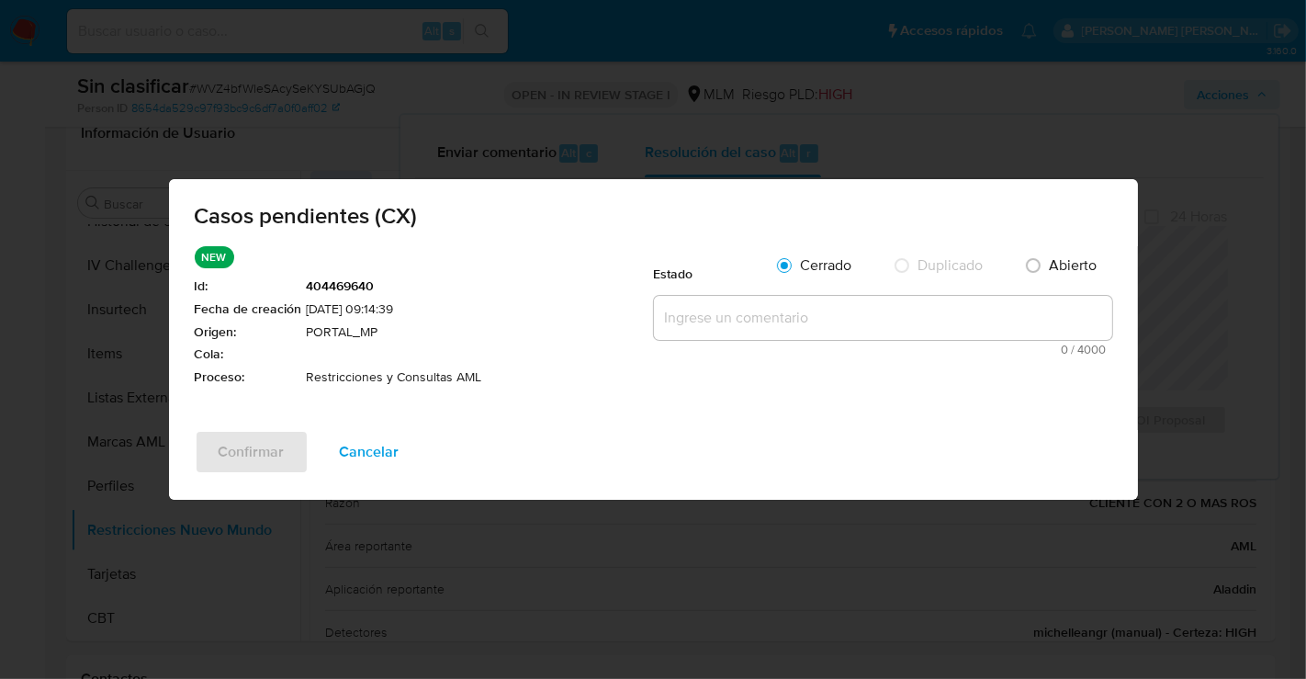
click at [671, 329] on textarea at bounding box center [883, 318] width 458 height 44
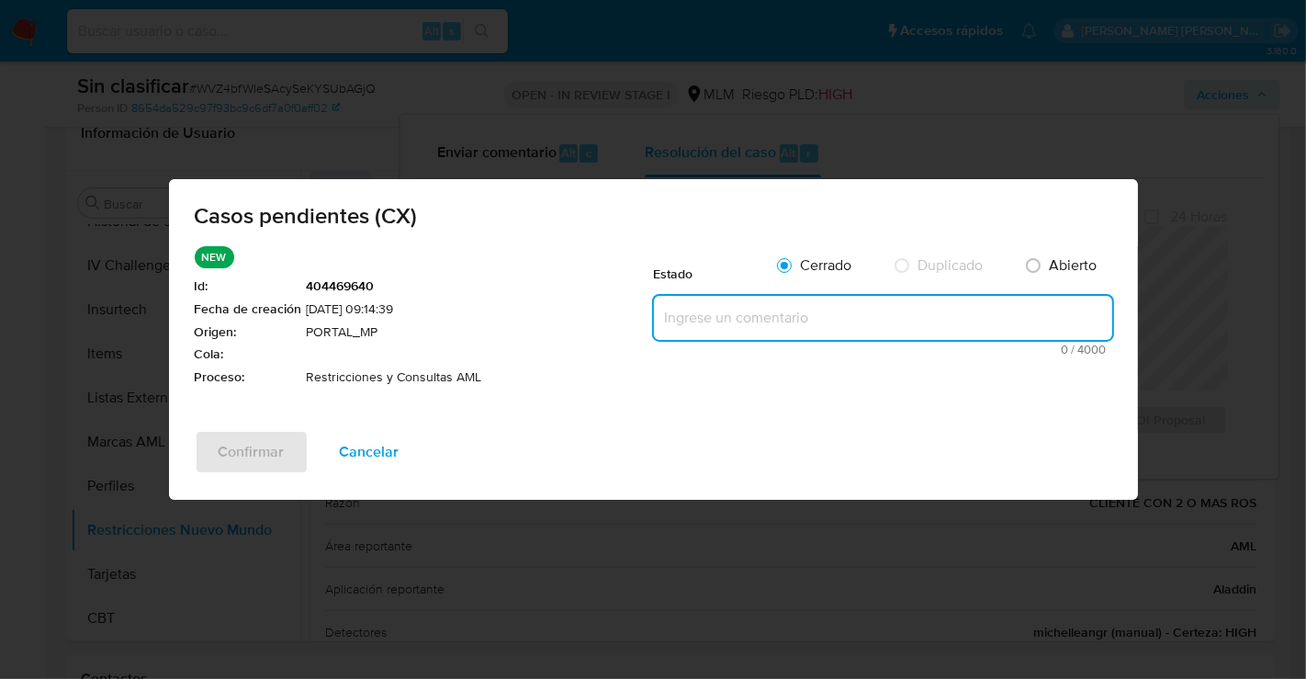
paste textarea "Se realiza validación de caso generado por CX donde se identifica restricción l…"
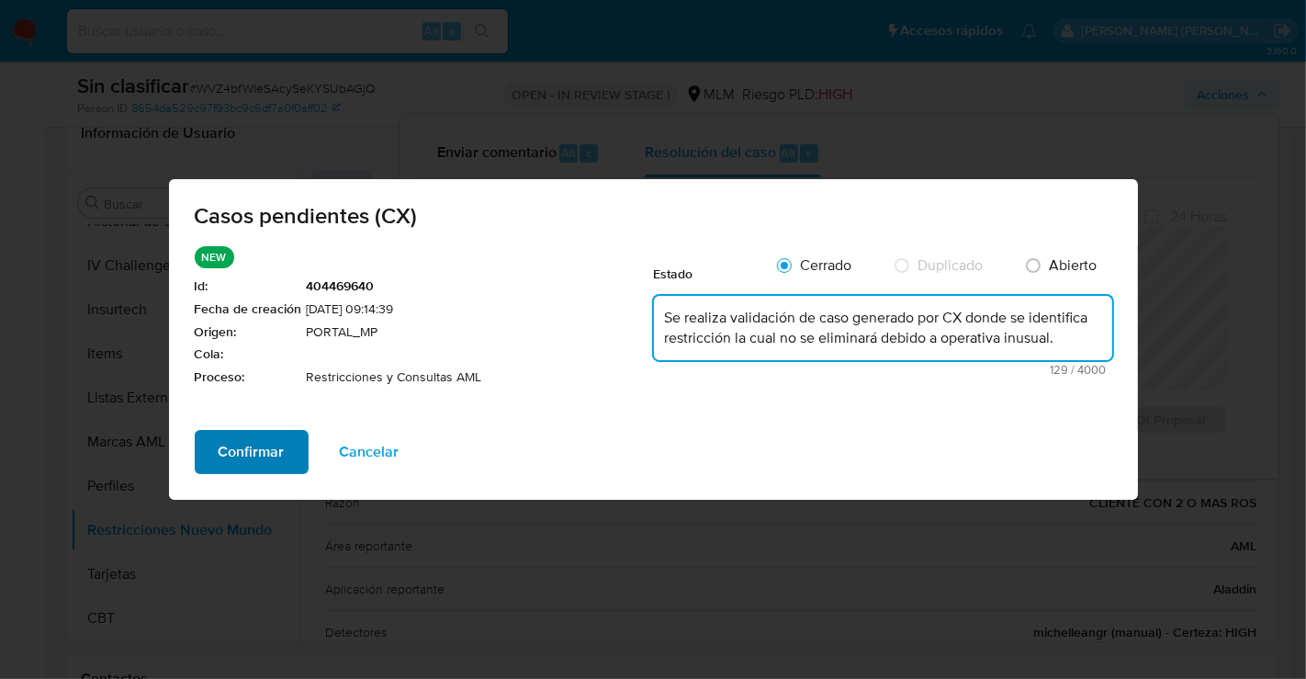
type textarea "Se realiza validación de caso generado por CX donde se identifica restricción l…"
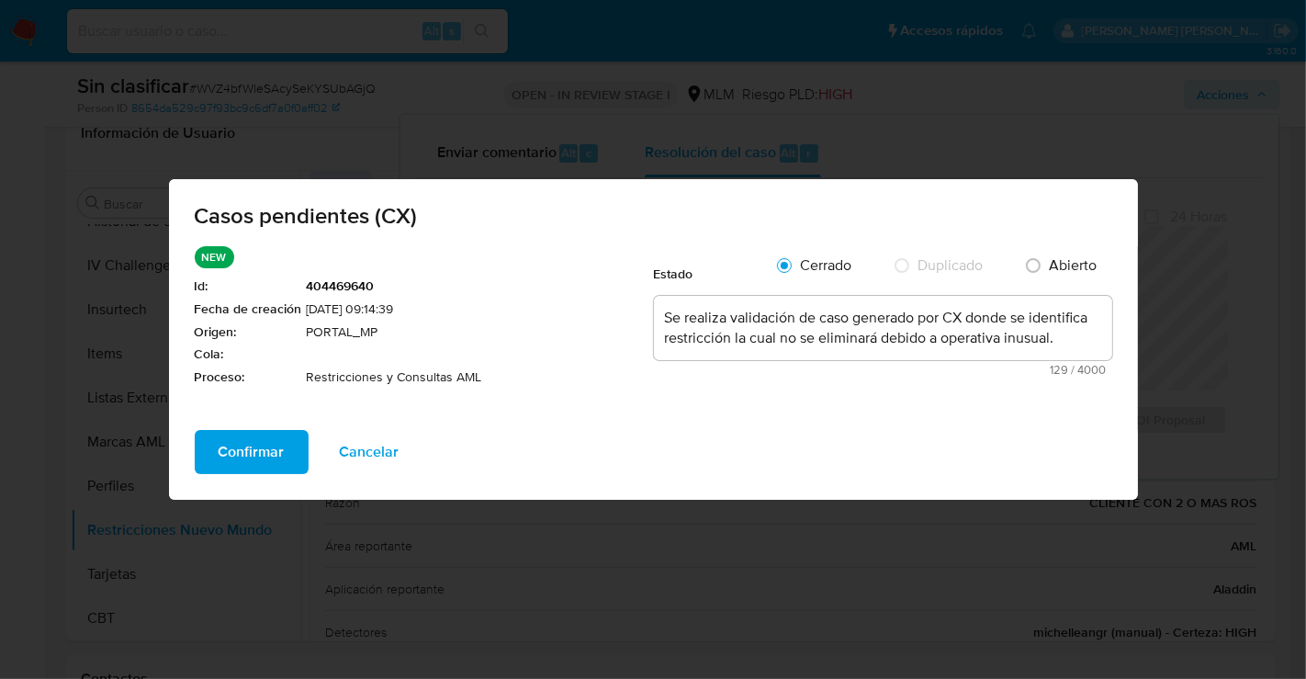
click at [270, 456] on span "Confirmar" at bounding box center [252, 452] width 66 height 40
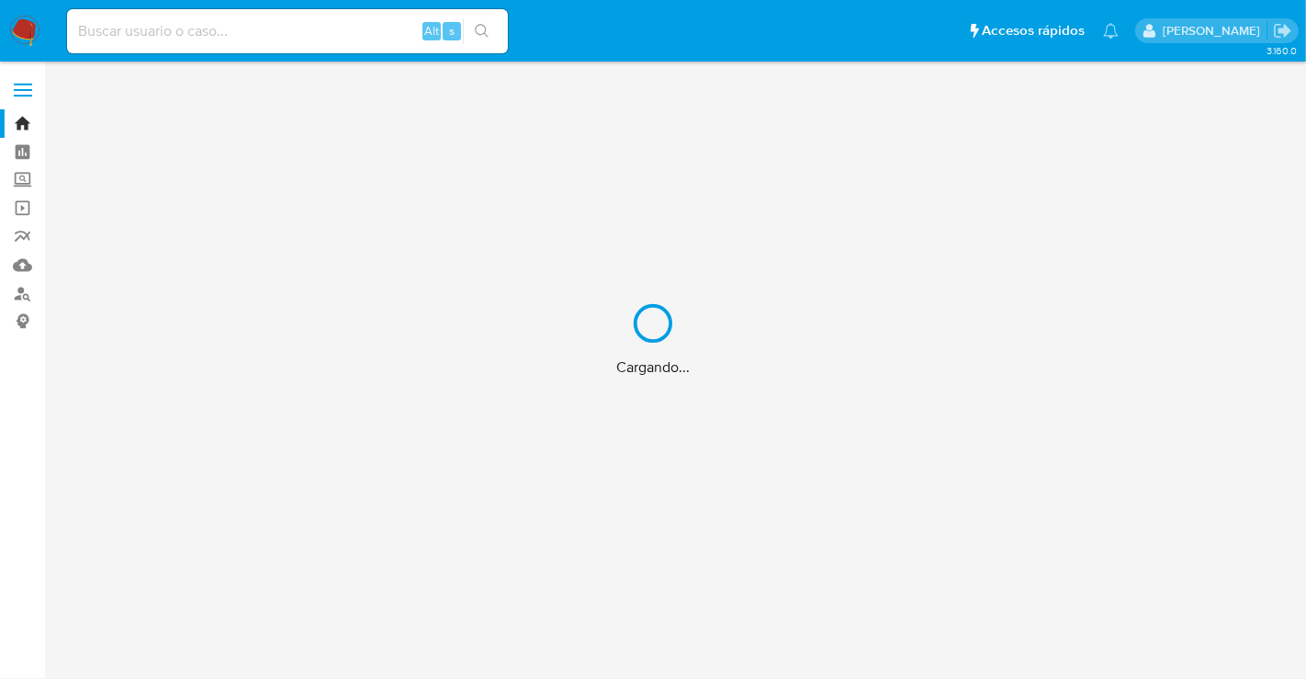
click at [128, 21] on div "Cargando..." at bounding box center [653, 339] width 1306 height 679
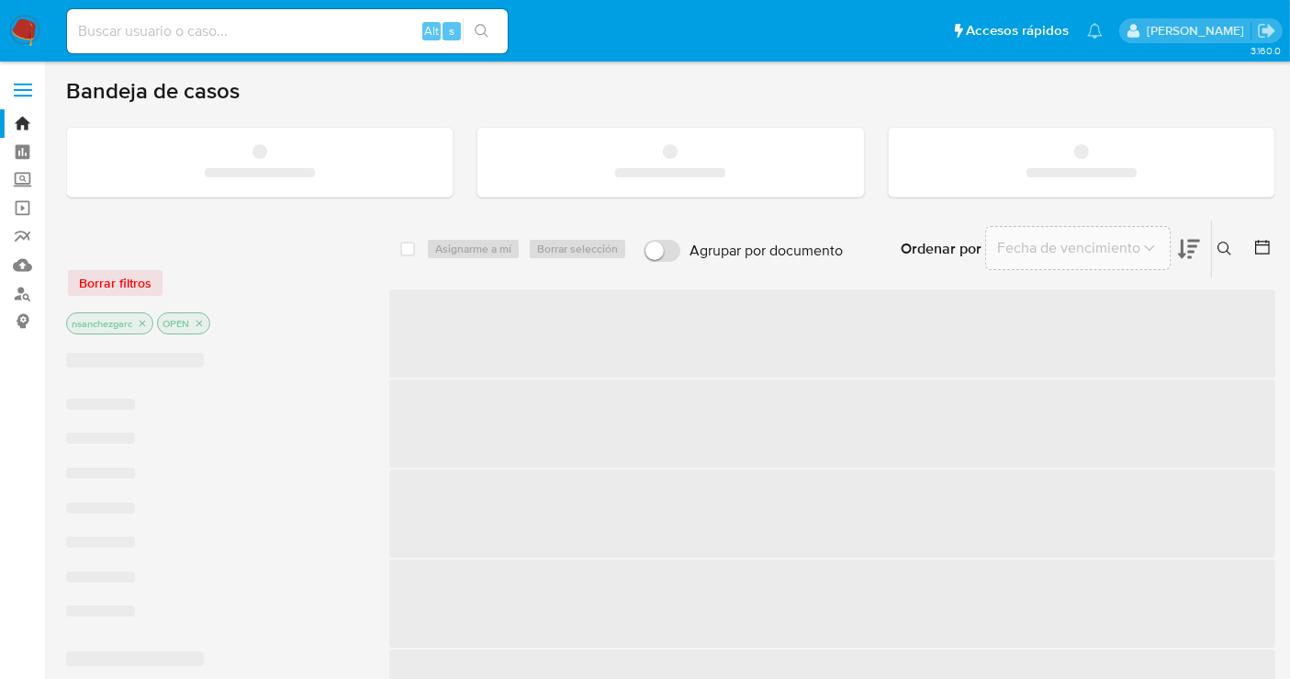
click at [112, 32] on input at bounding box center [287, 31] width 441 height 24
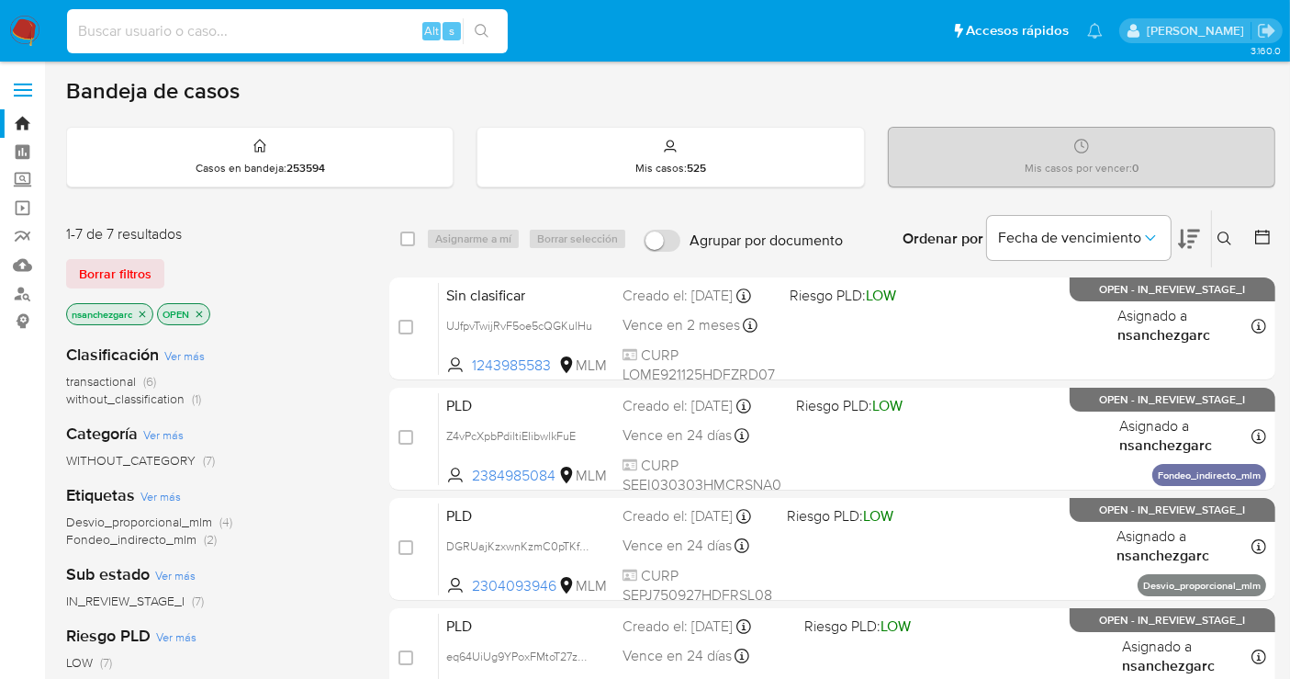
paste input "WVZ4bfWleSAcySeKYSUbAGjQ"
type input "WVZ4bfWleSAcySeKYSUbAGjQ"
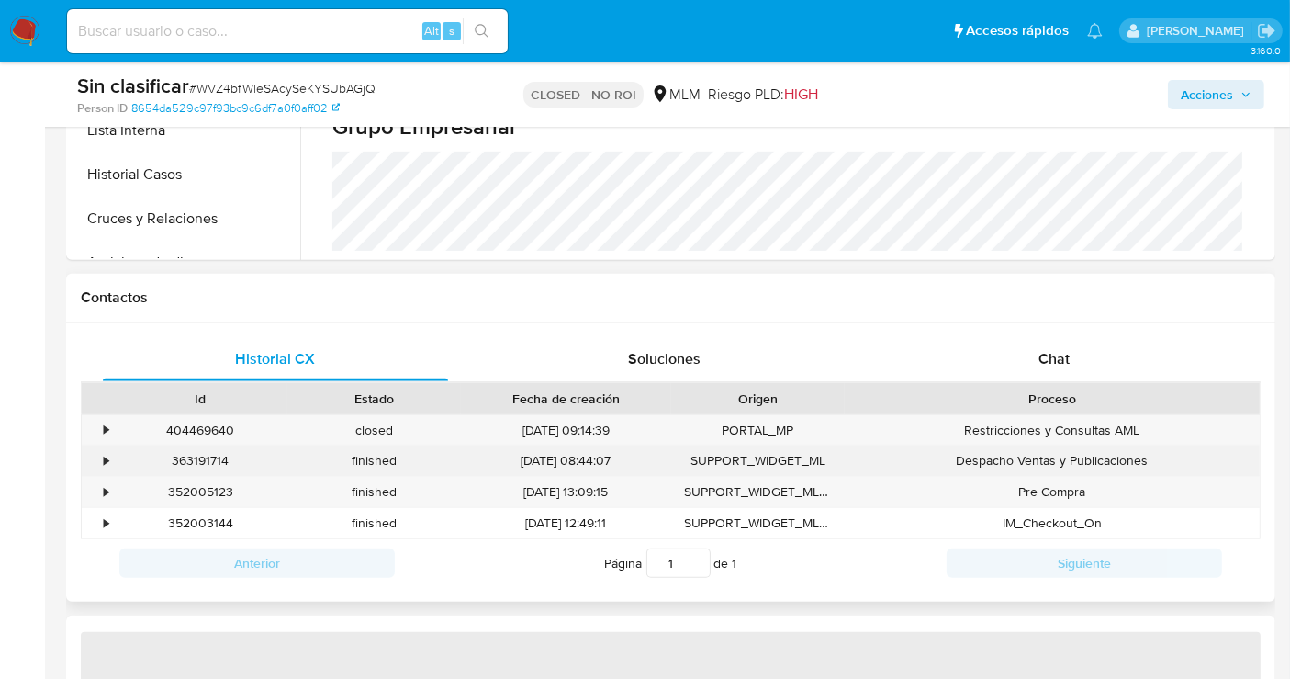
scroll to position [714, 0]
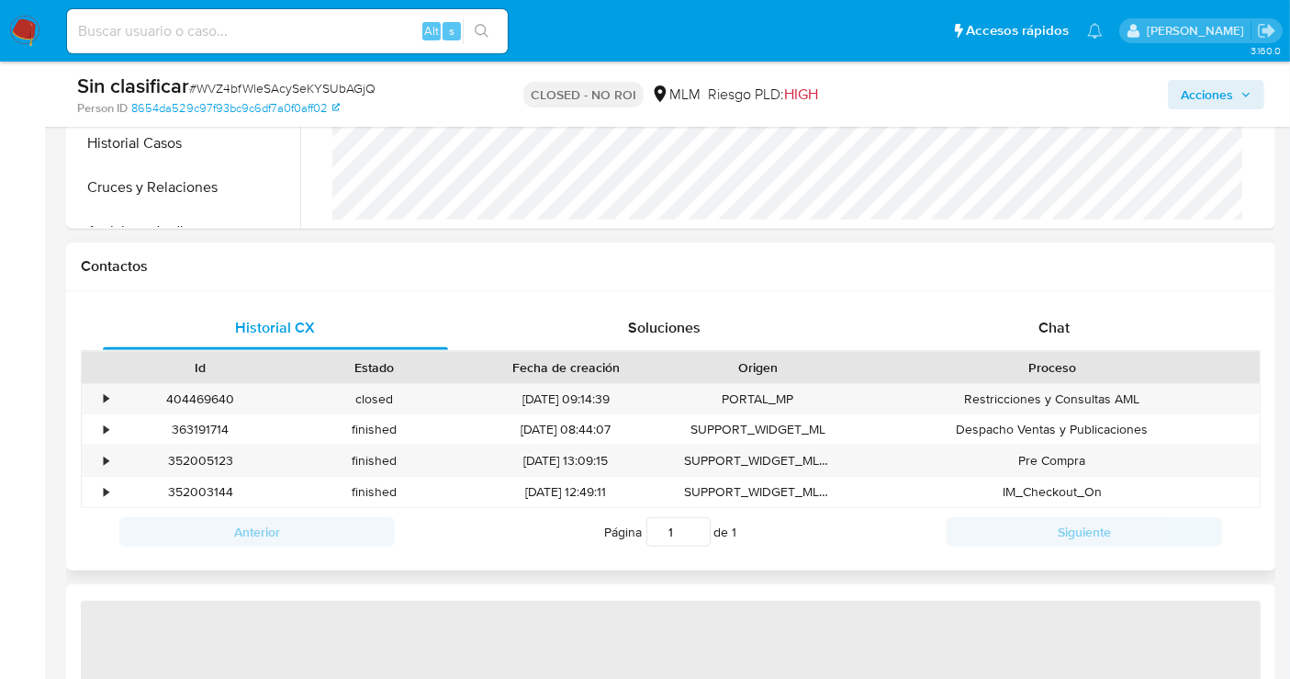
select select "10"
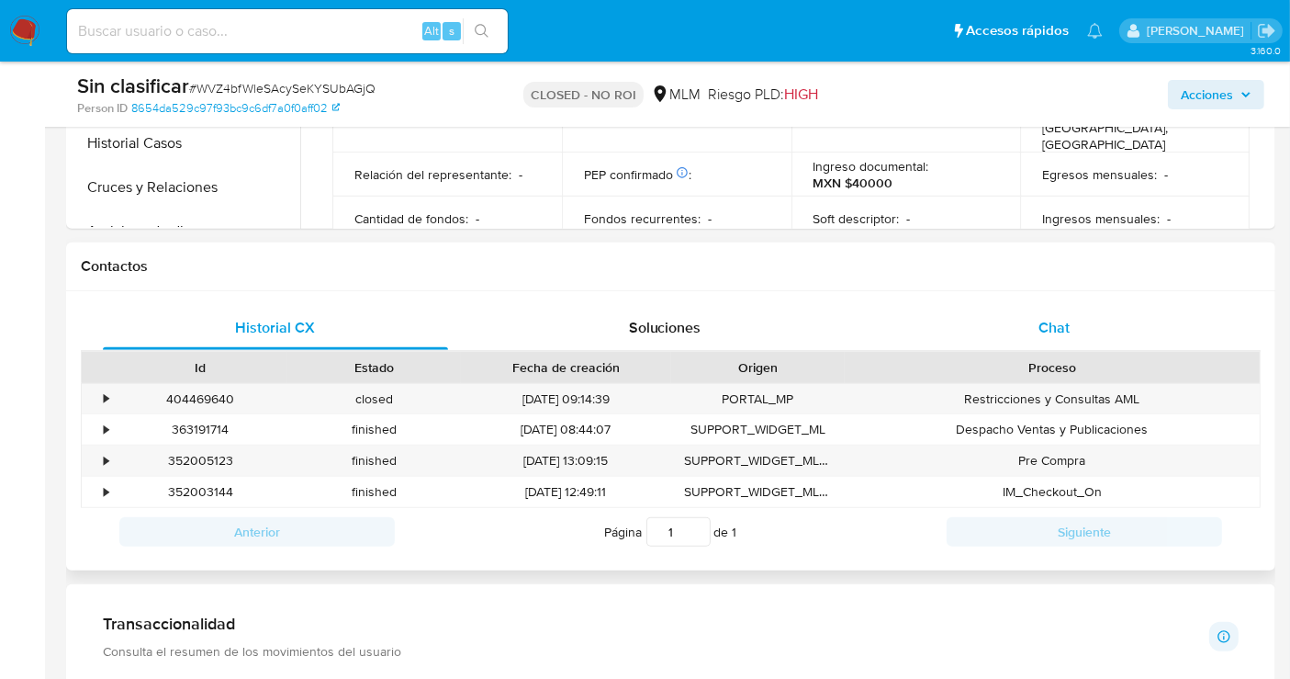
click at [1047, 323] on span "Chat" at bounding box center [1054, 327] width 31 height 21
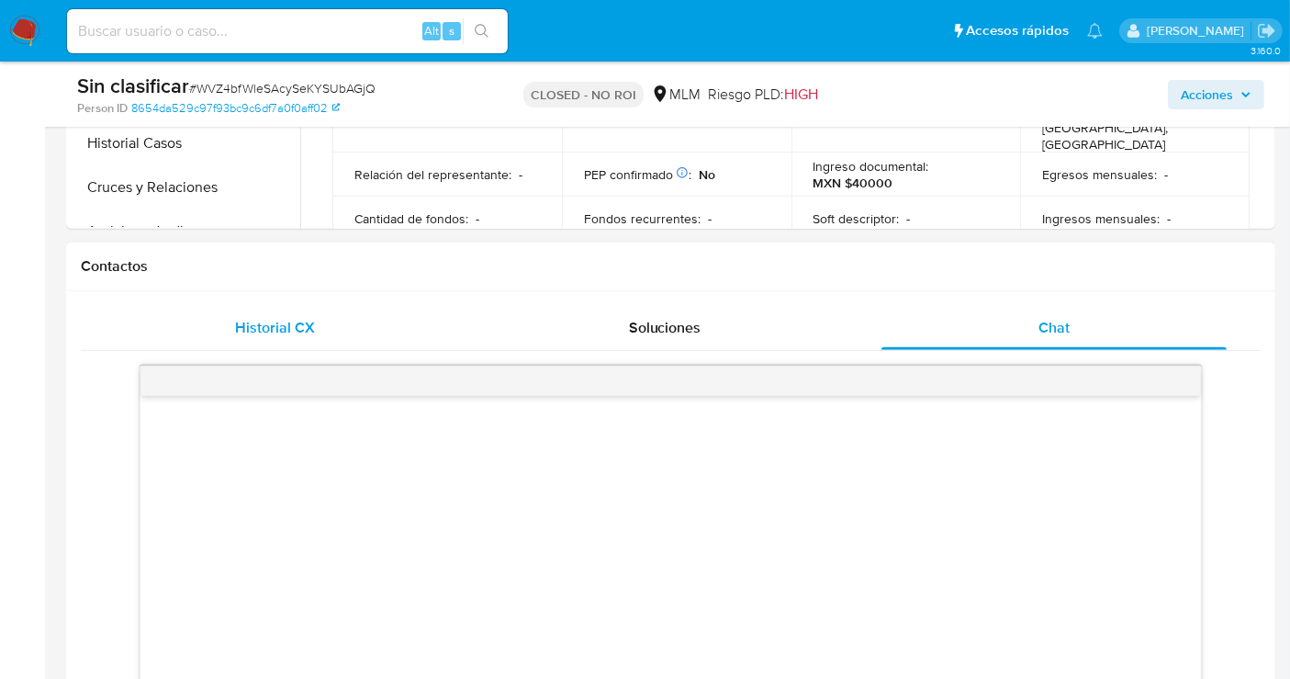
scroll to position [816, 0]
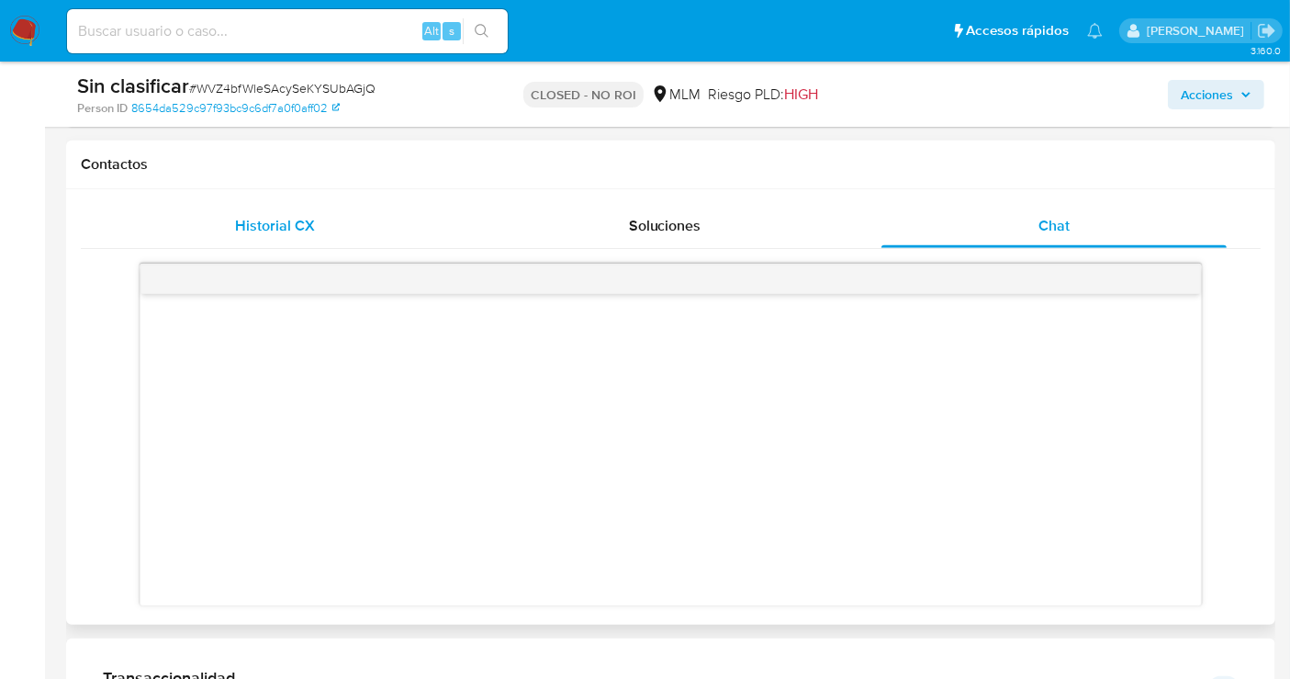
click at [273, 222] on span "Historial CX" at bounding box center [276, 225] width 80 height 21
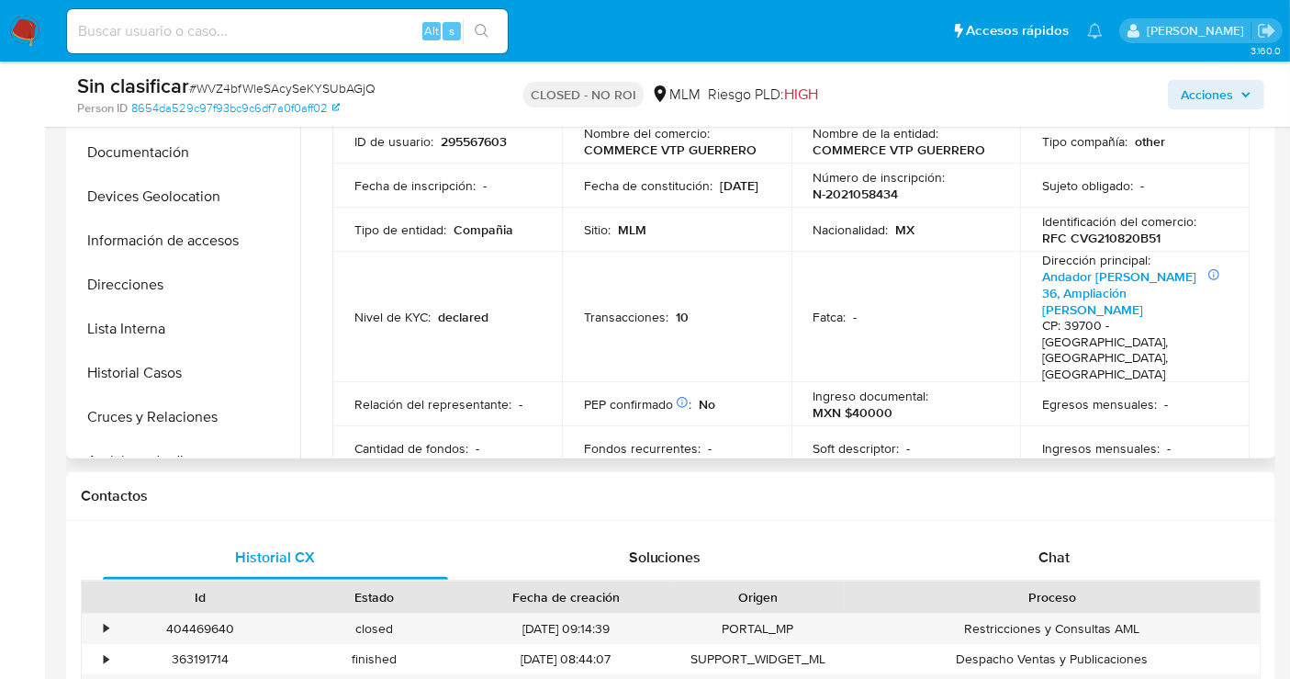
scroll to position [408, 0]
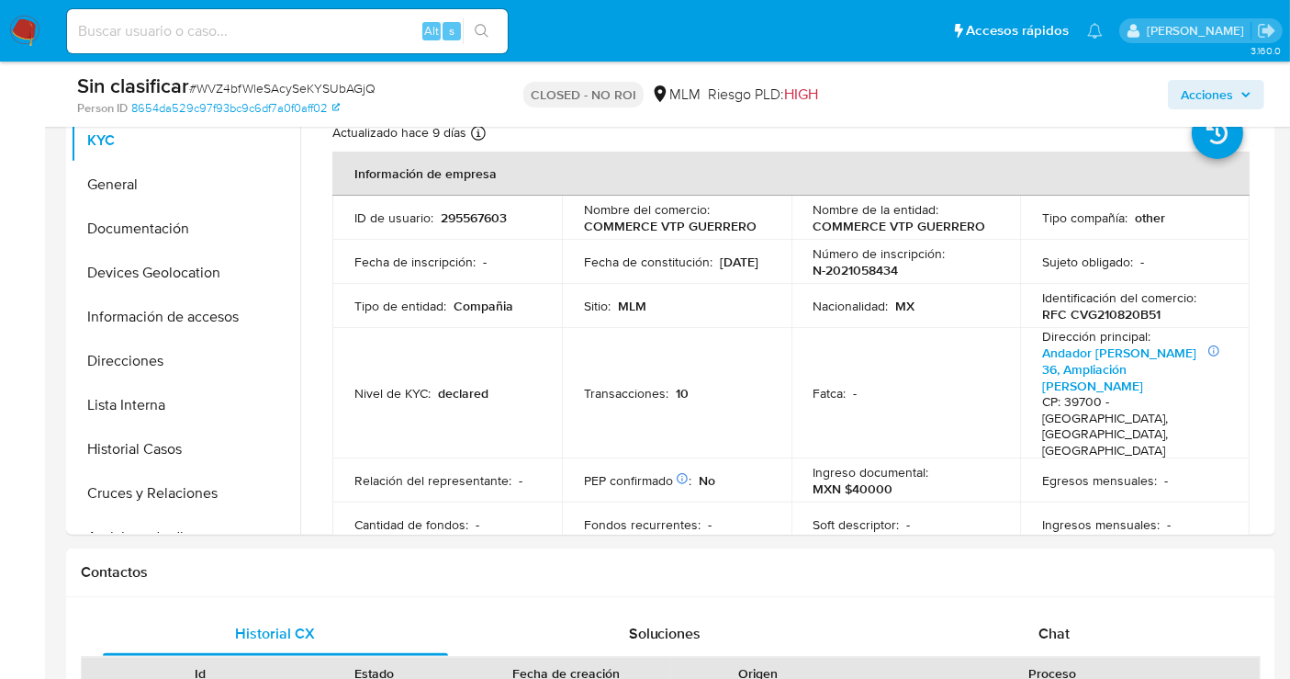
click at [196, 45] on div "Alt s" at bounding box center [287, 31] width 441 height 44
click at [182, 32] on input at bounding box center [287, 31] width 441 height 24
paste input "WVZ4bfWleSAcySeKYSUbAGjQ"
type input "WVZ4bfWleSAcySeKYSUbAGjQ"
click at [490, 28] on button "search-icon" at bounding box center [482, 31] width 38 height 26
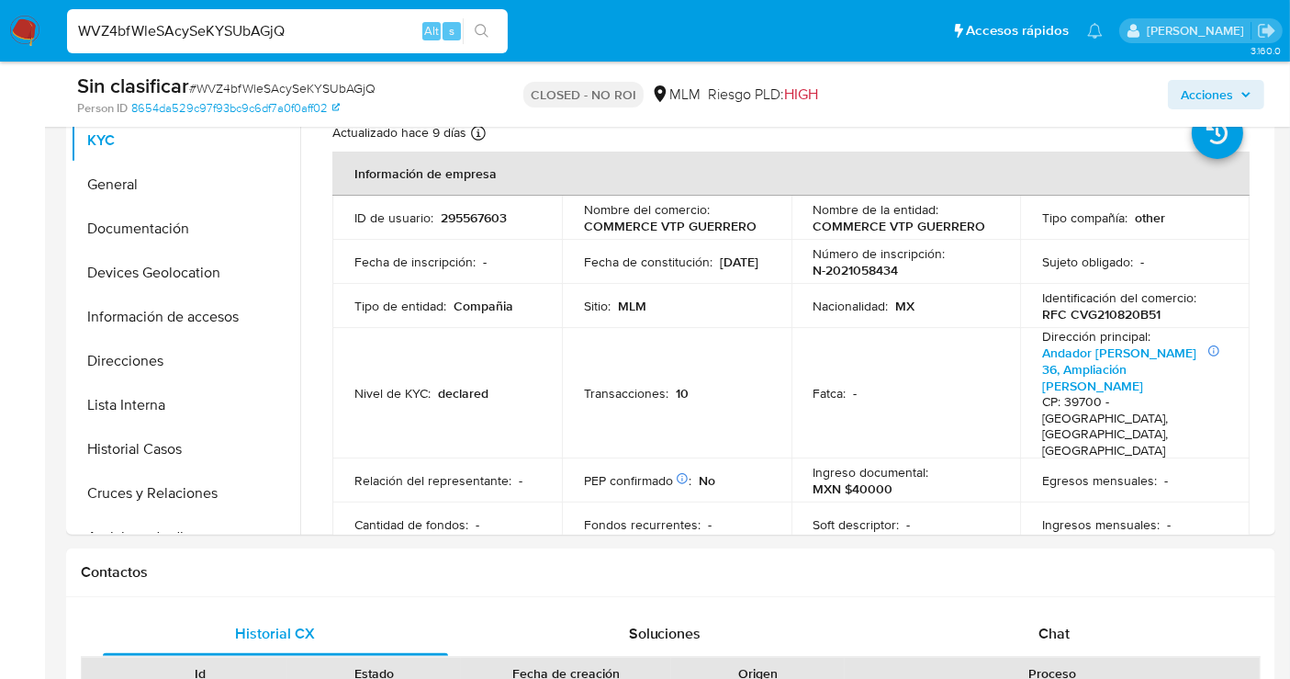
click at [485, 28] on icon "search-icon" at bounding box center [482, 31] width 14 height 14
click at [481, 28] on icon "search-icon" at bounding box center [482, 31] width 15 height 15
click at [294, 31] on input "WVZ4bfWleSAcySeKYSUbAGjQ" at bounding box center [287, 31] width 441 height 24
click at [288, 31] on input "WVZ4bfWleSAcySeKYSUbAGjQ" at bounding box center [287, 31] width 441 height 24
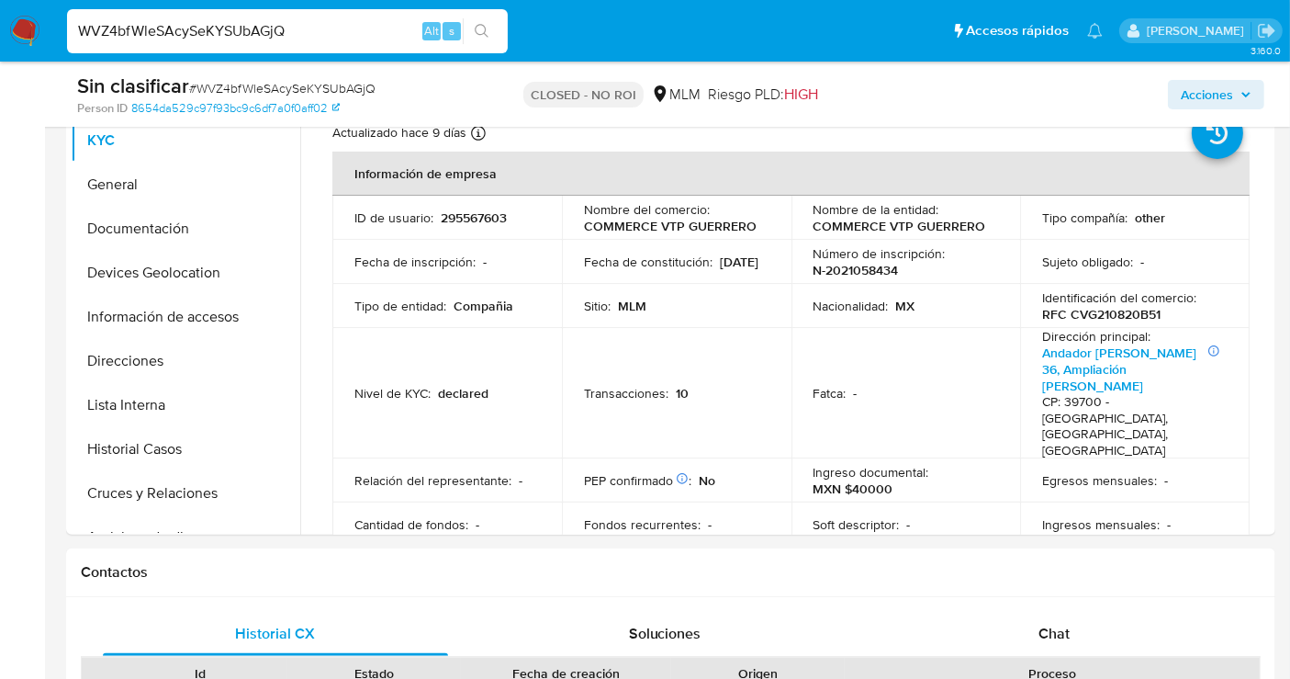
click at [304, 31] on input "WVZ4bfWleSAcySeKYSUbAGjQ" at bounding box center [287, 31] width 441 height 24
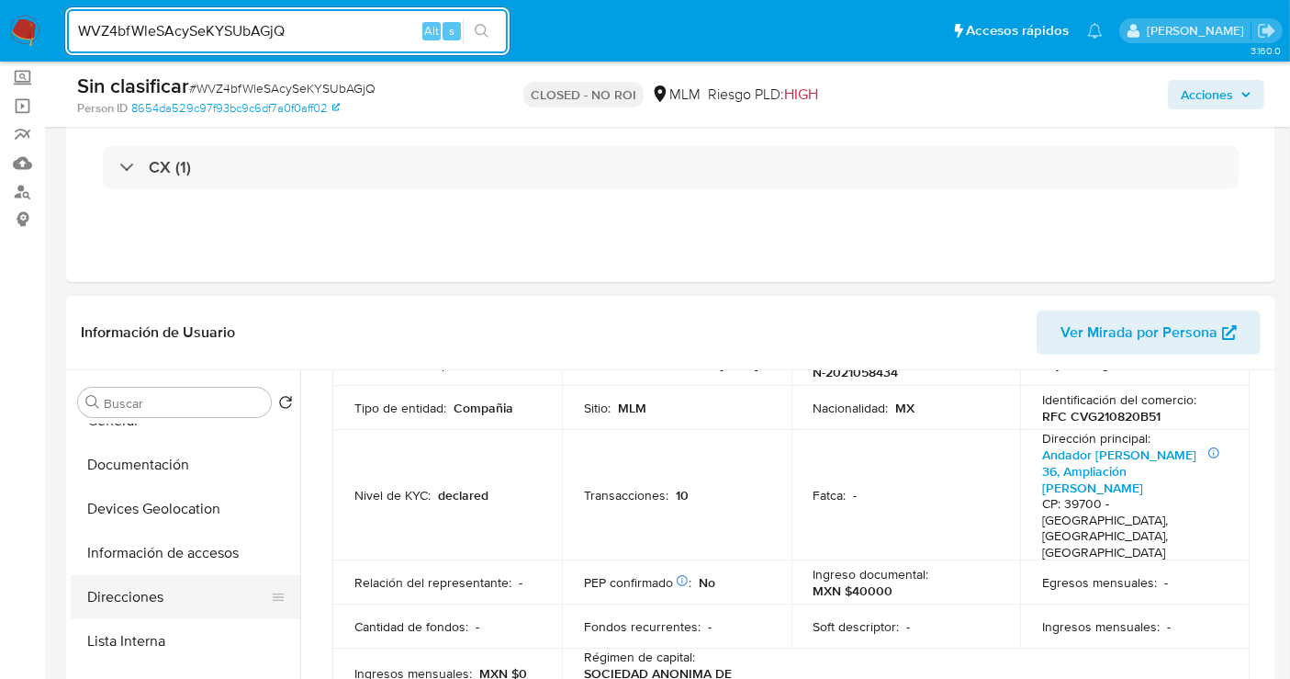
scroll to position [204, 0]
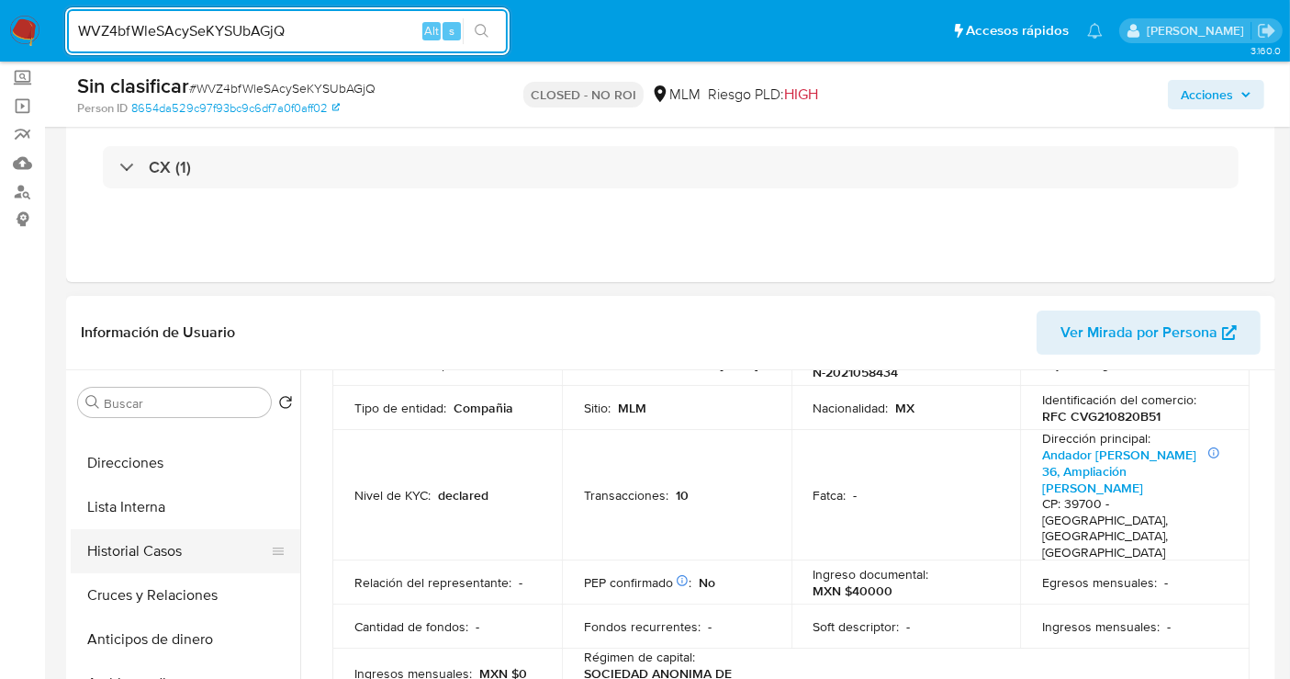
click at [141, 558] on button "Historial Casos" at bounding box center [178, 551] width 215 height 44
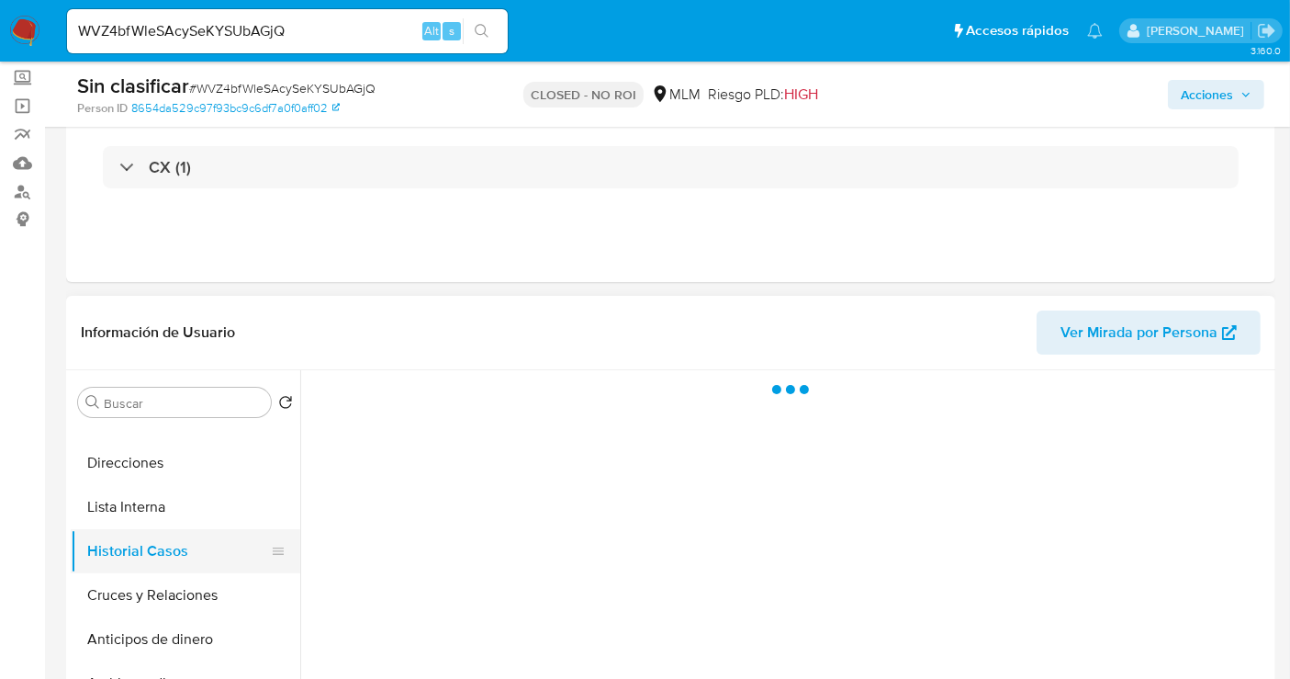
scroll to position [0, 0]
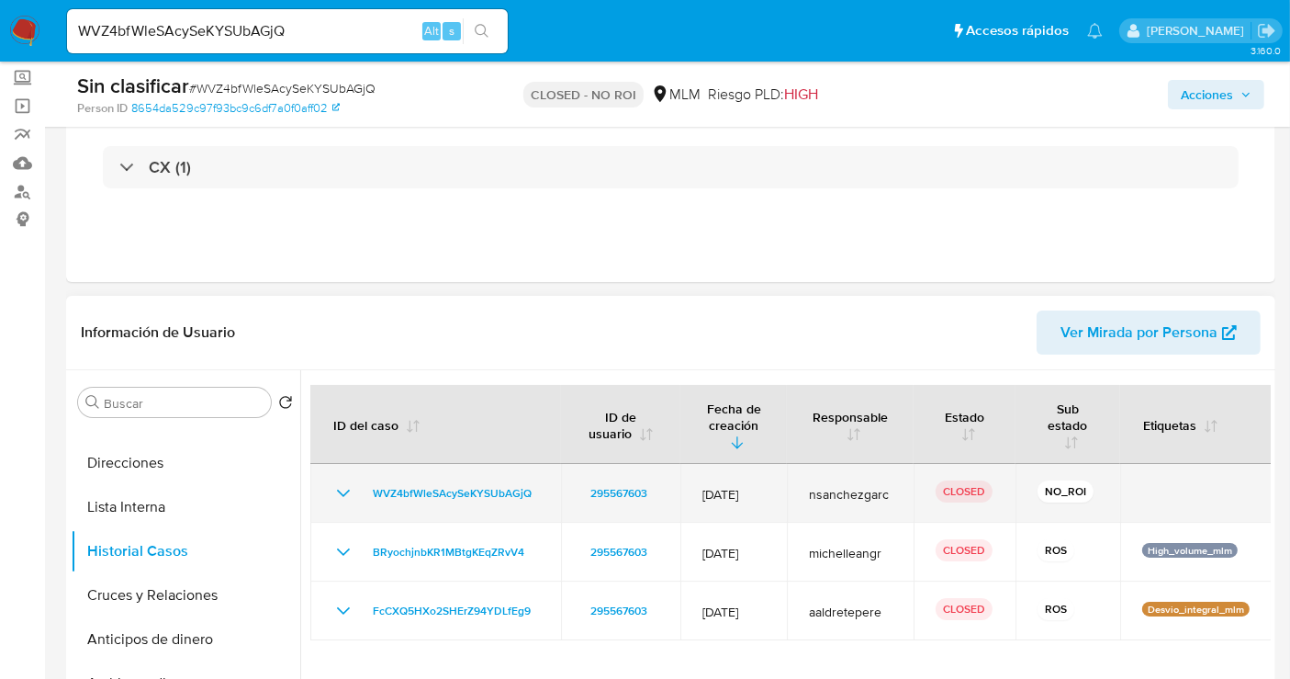
click at [339, 490] on icon "Mostrar/Ocultar" at bounding box center [343, 493] width 13 height 7
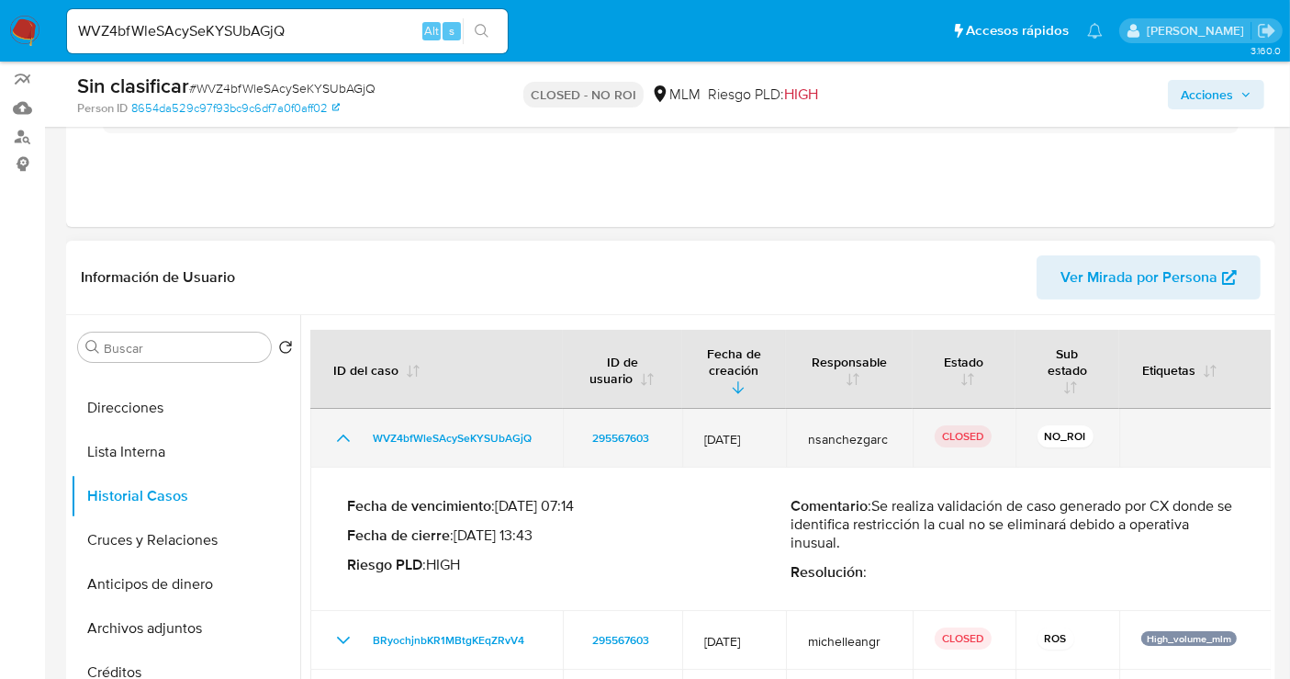
scroll to position [204, 0]
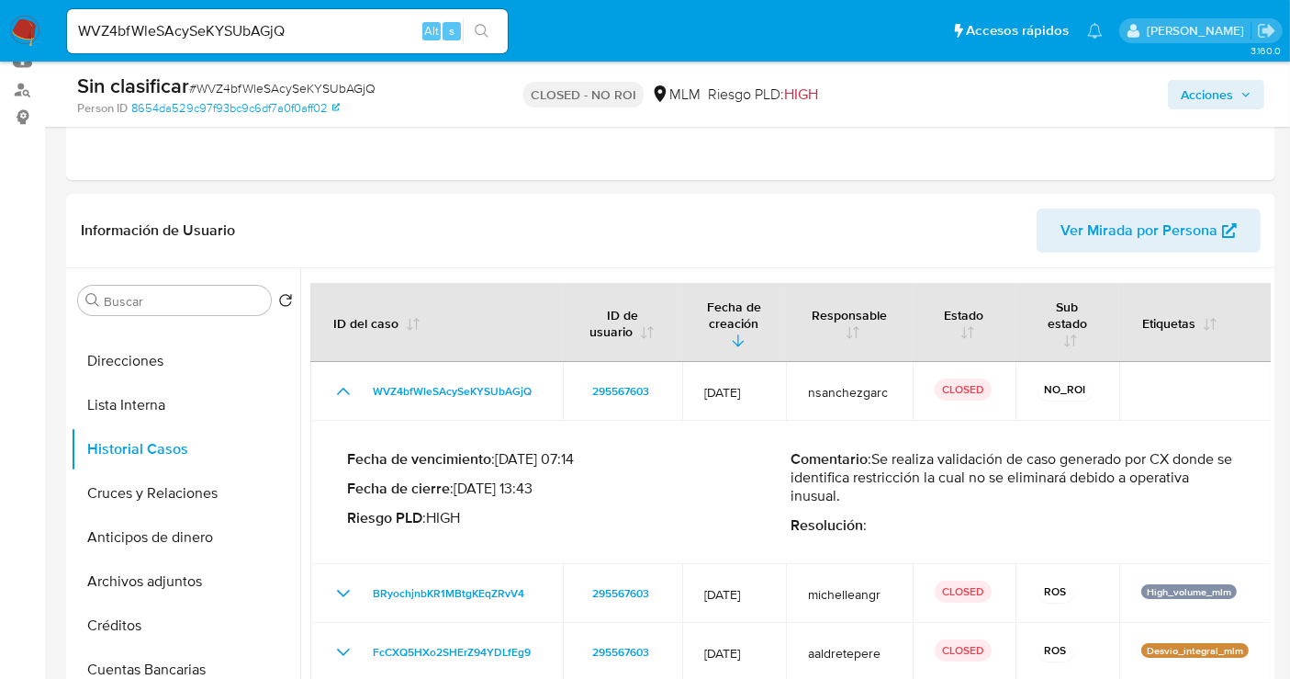
click at [230, 40] on input "WVZ4bfWleSAcySeKYSUbAGjQ" at bounding box center [287, 31] width 441 height 24
paste input "Unst7KRPZ5vmClMxDvFjfMHr"
type input "Unst7KRPZ5vmClMxDvFjfMHr"
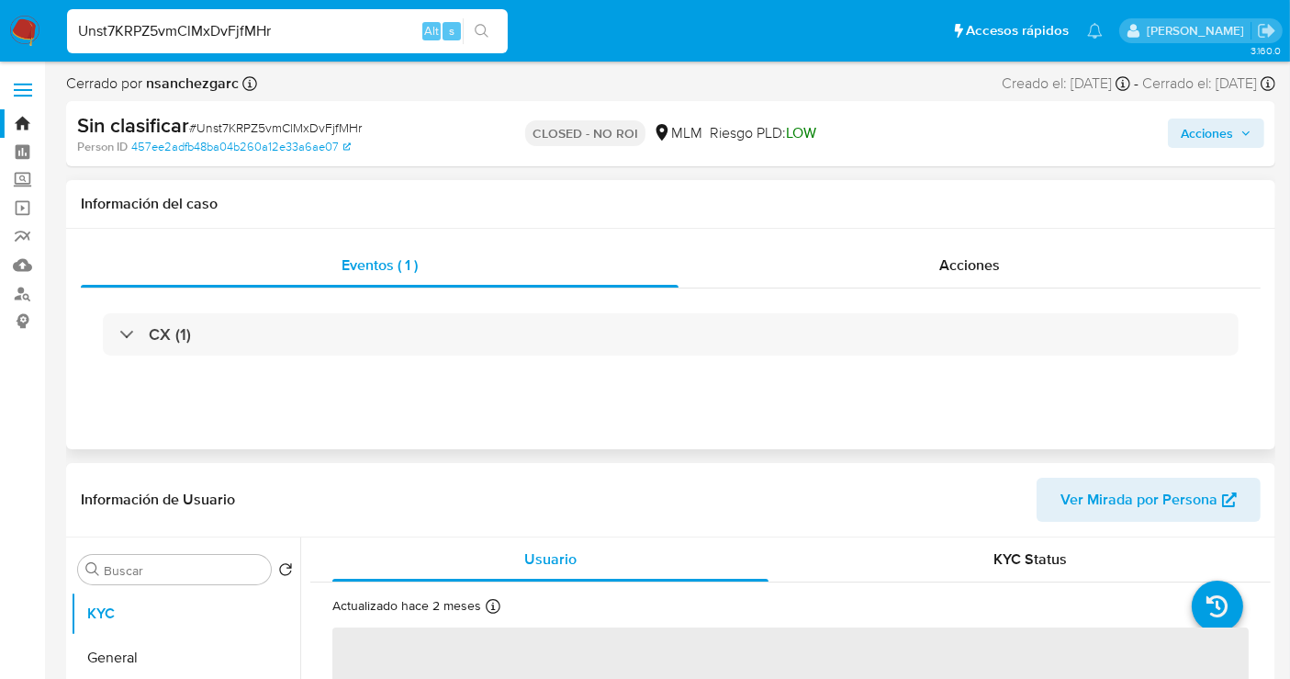
select select "10"
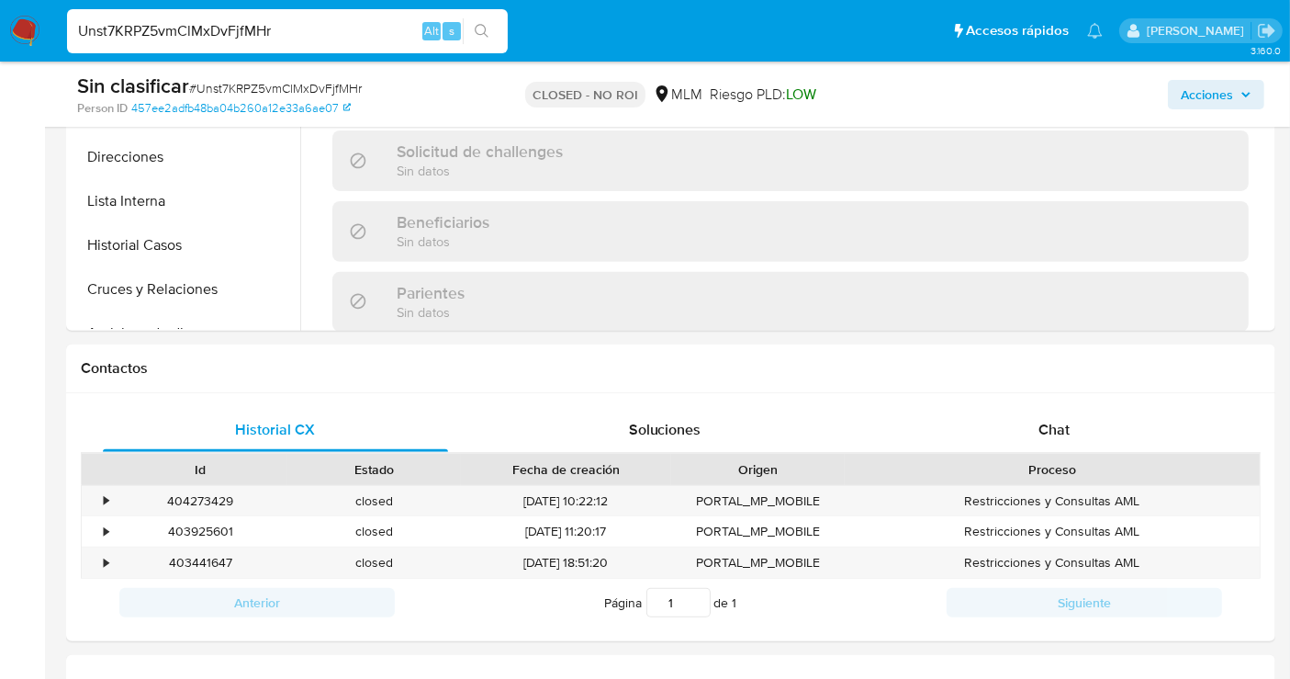
scroll to position [714, 0]
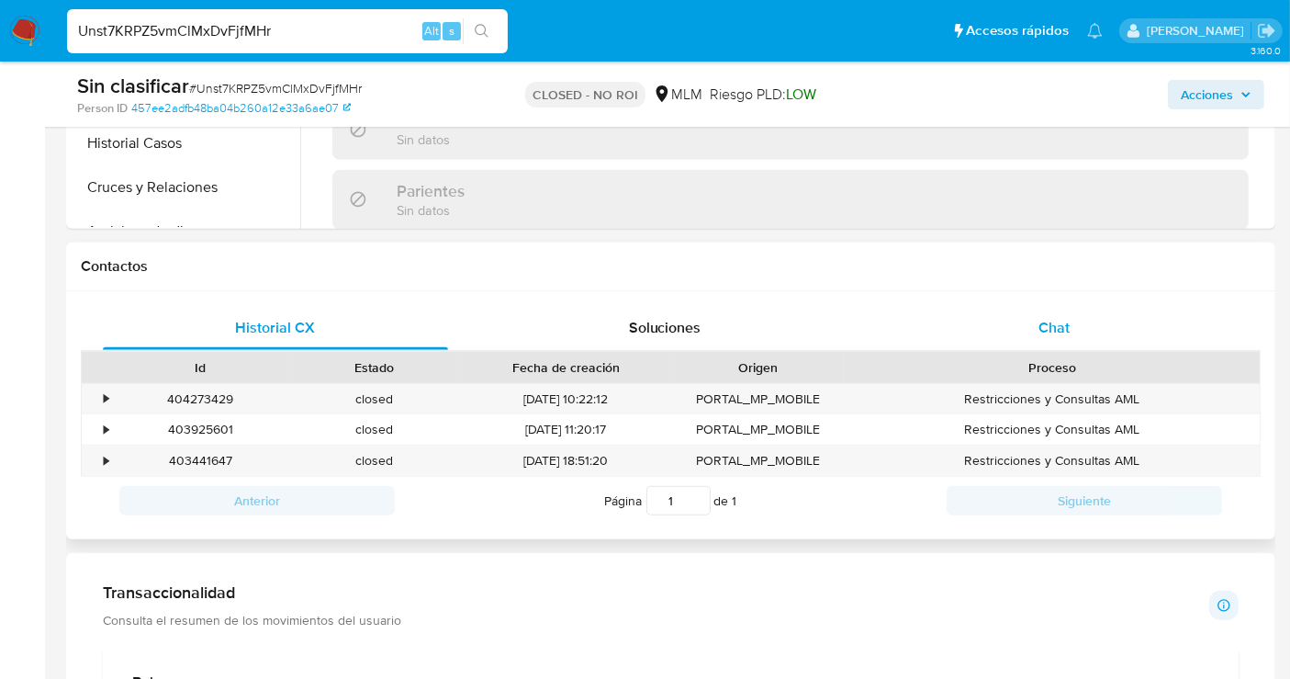
click at [1069, 317] on span "Chat" at bounding box center [1054, 327] width 31 height 21
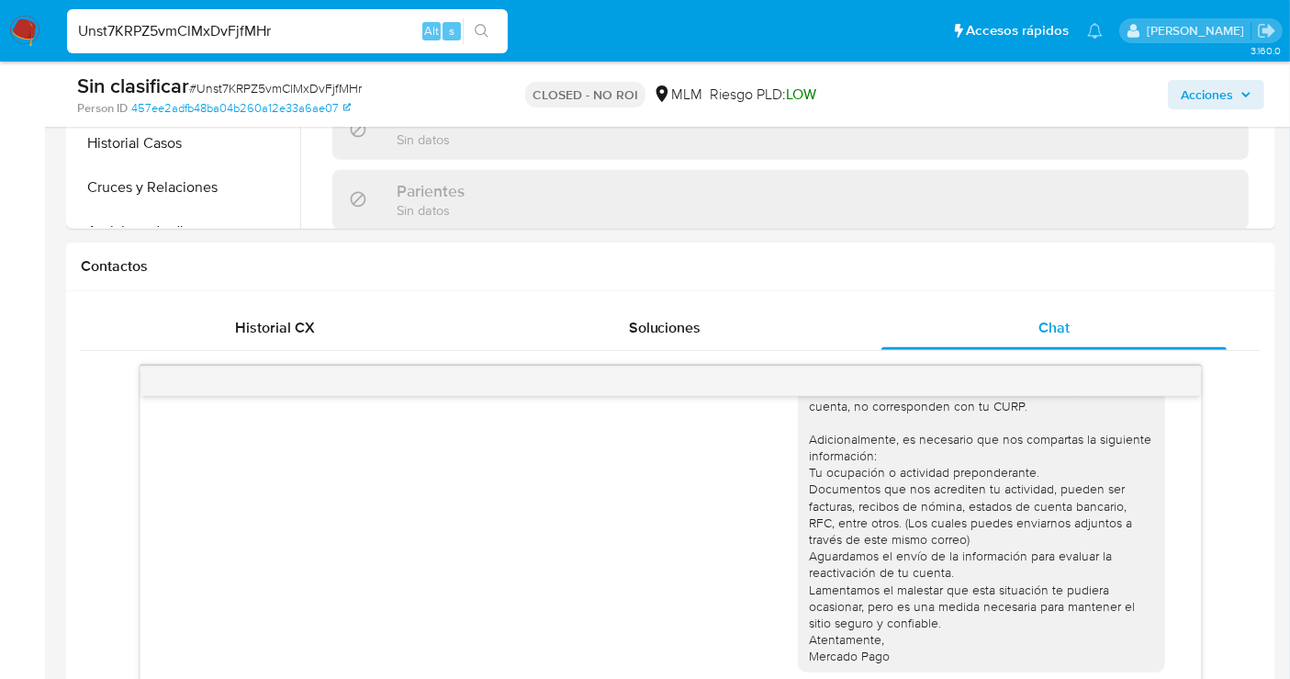
scroll to position [0, 0]
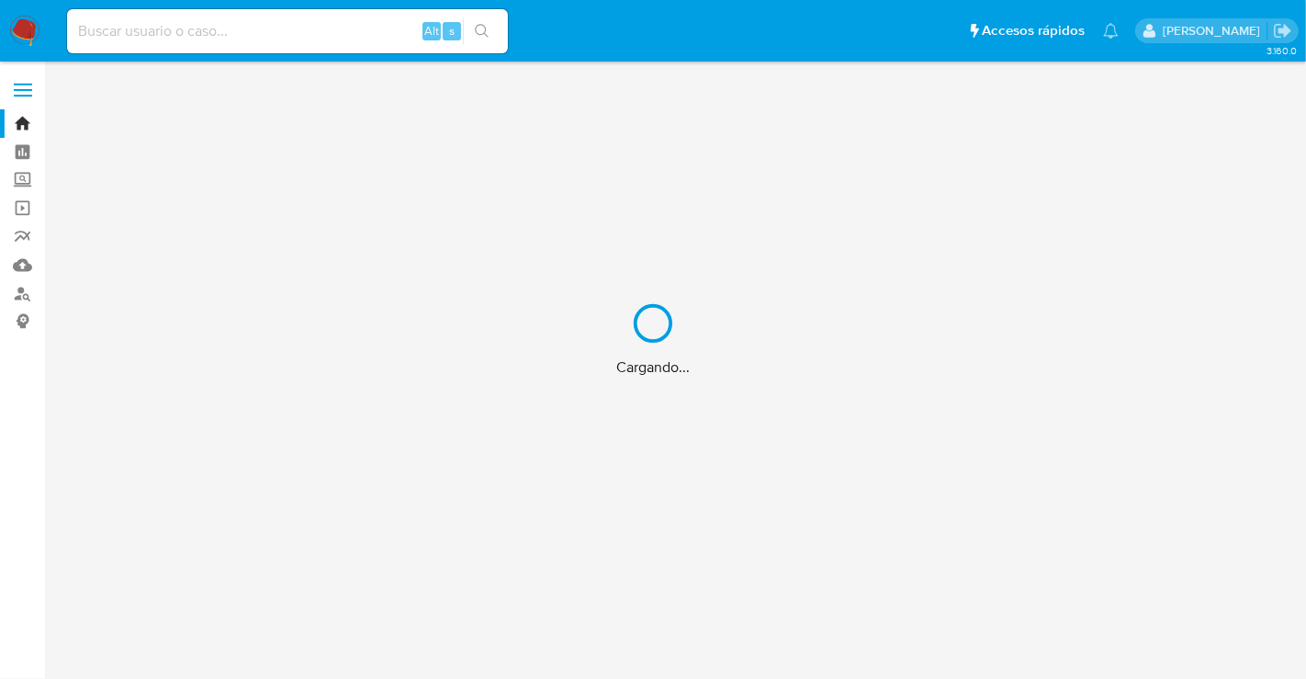
click at [151, 30] on div "Cargando..." at bounding box center [653, 339] width 1306 height 679
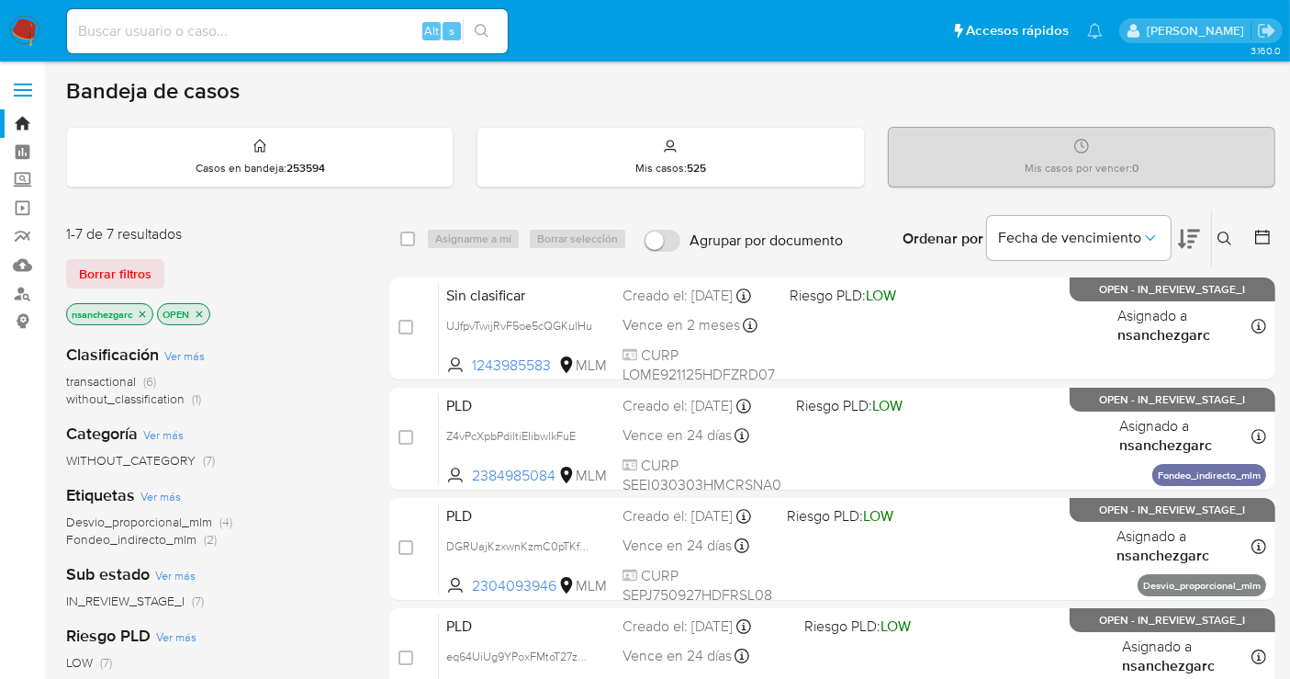
click at [147, 28] on input at bounding box center [287, 31] width 441 height 24
paste input "fLNxaRUKSNZkjYwAzIjgYS9a"
type input "fLNxaRUKSNZkjYwAzIjgYS9a"
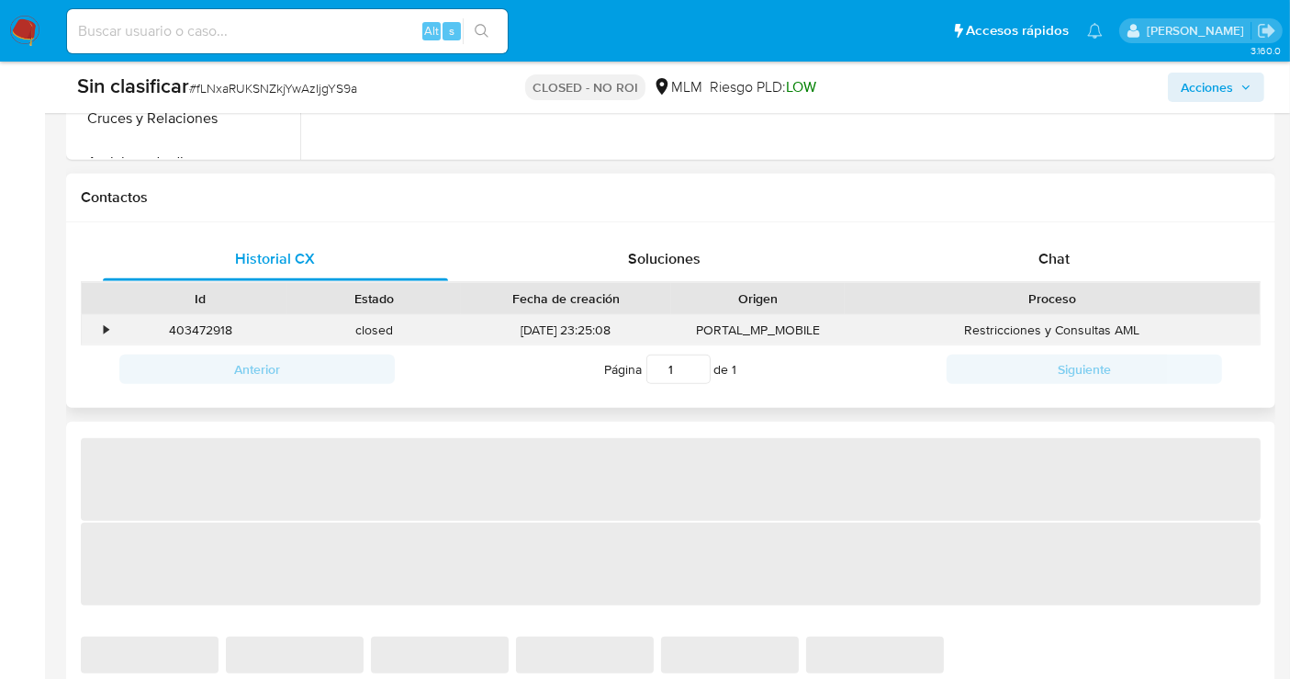
select select "10"
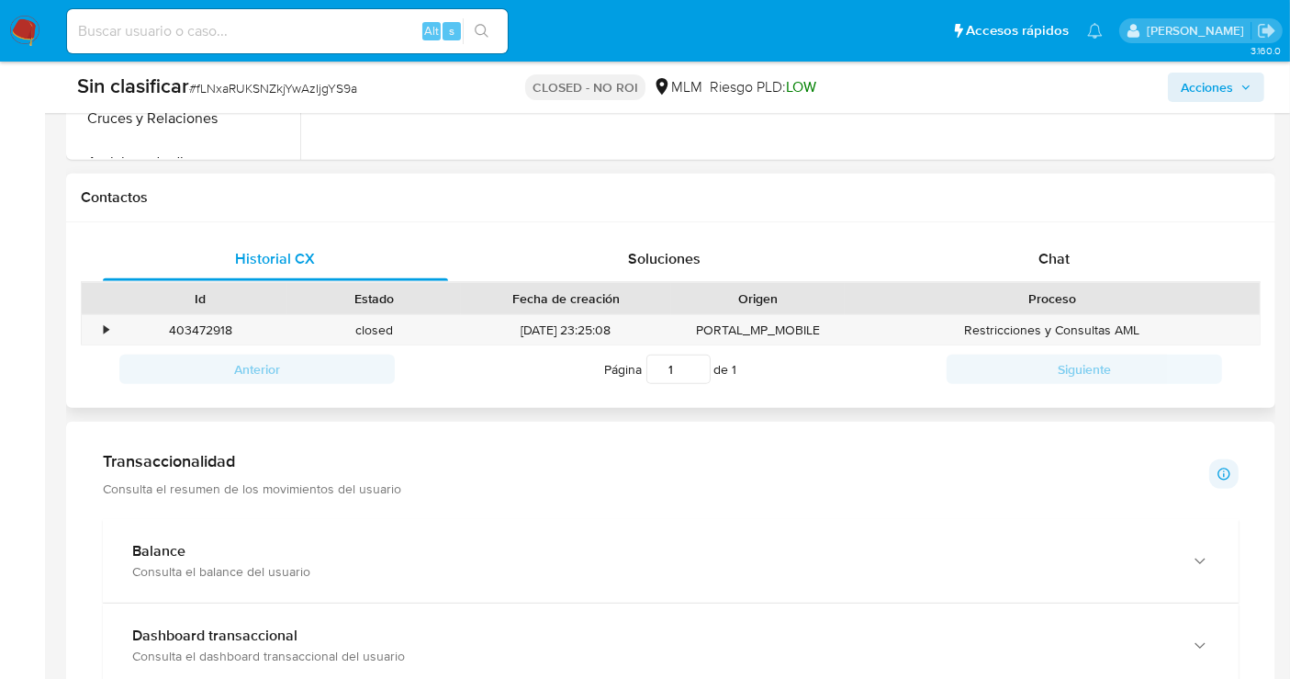
scroll to position [816, 0]
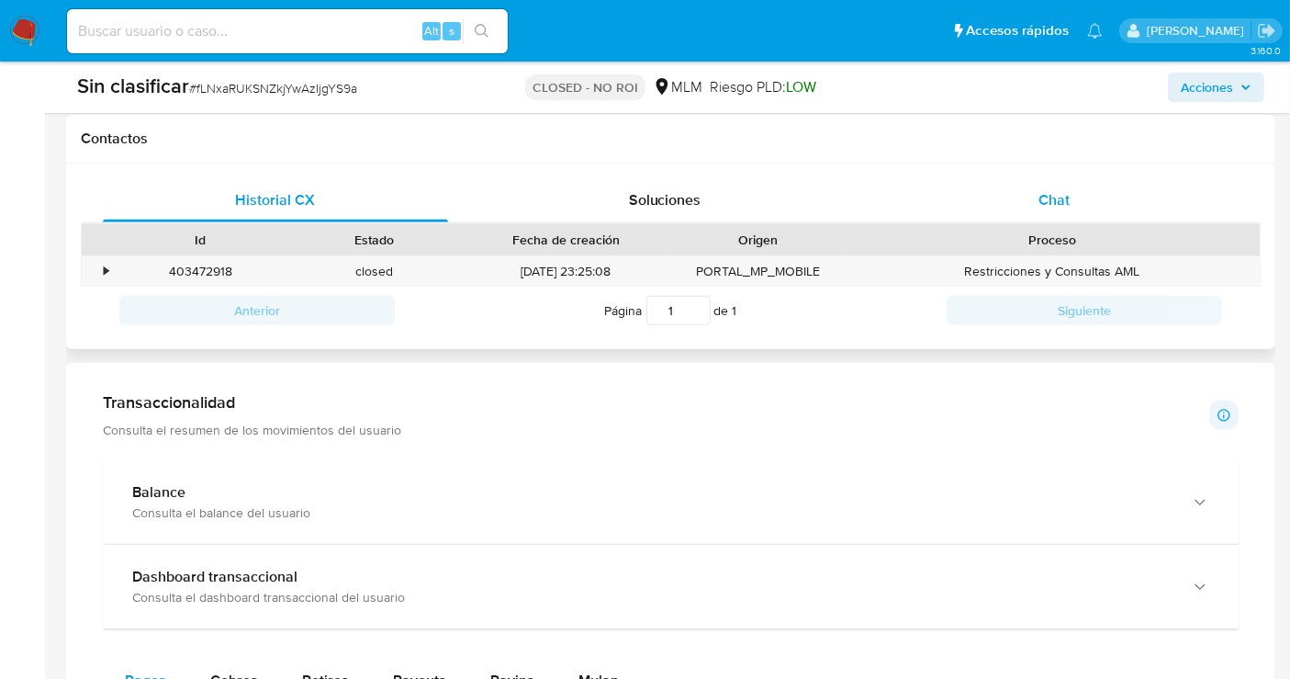
click at [1044, 199] on span "Chat" at bounding box center [1054, 199] width 31 height 21
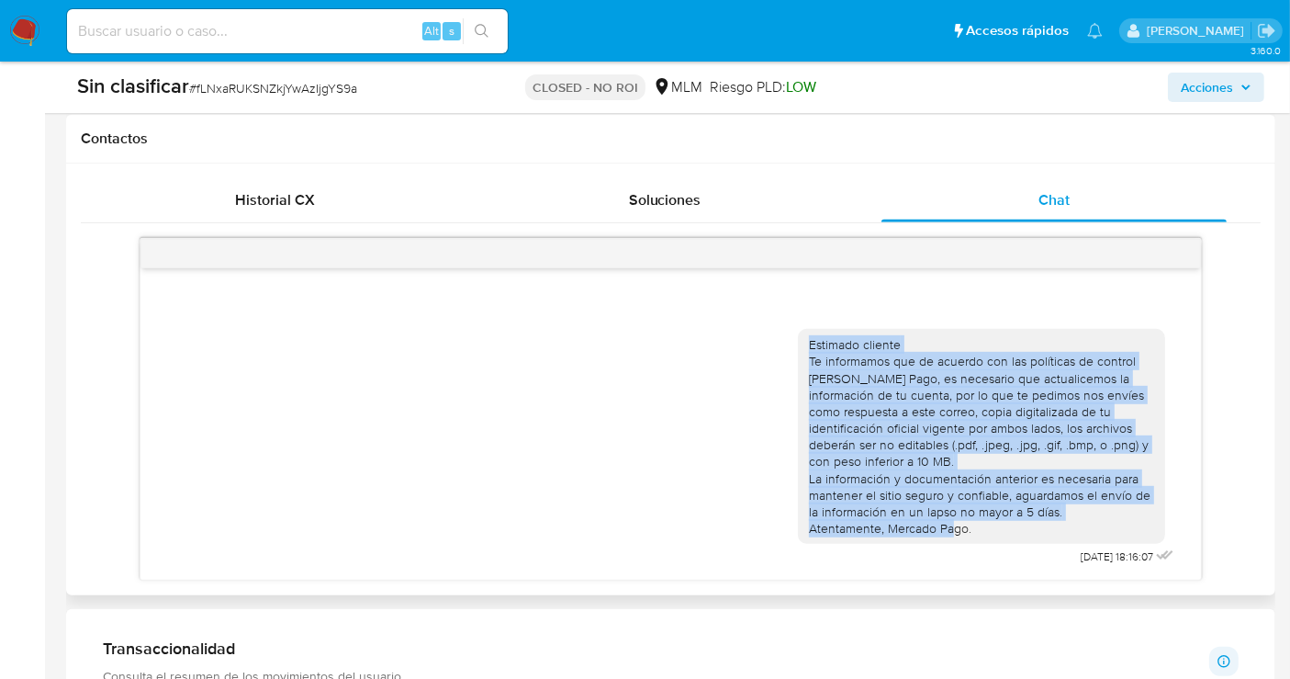
drag, startPoint x: 812, startPoint y: 342, endPoint x: 1005, endPoint y: 526, distance: 267.0
click at [1005, 526] on div "Estimado cliente Te informamos que de acuerdo con las políticas de control [PER…" at bounding box center [981, 436] width 345 height 200
copy div "Estimado cliente Te informamos que de acuerdo con las políticas de control [PER…"
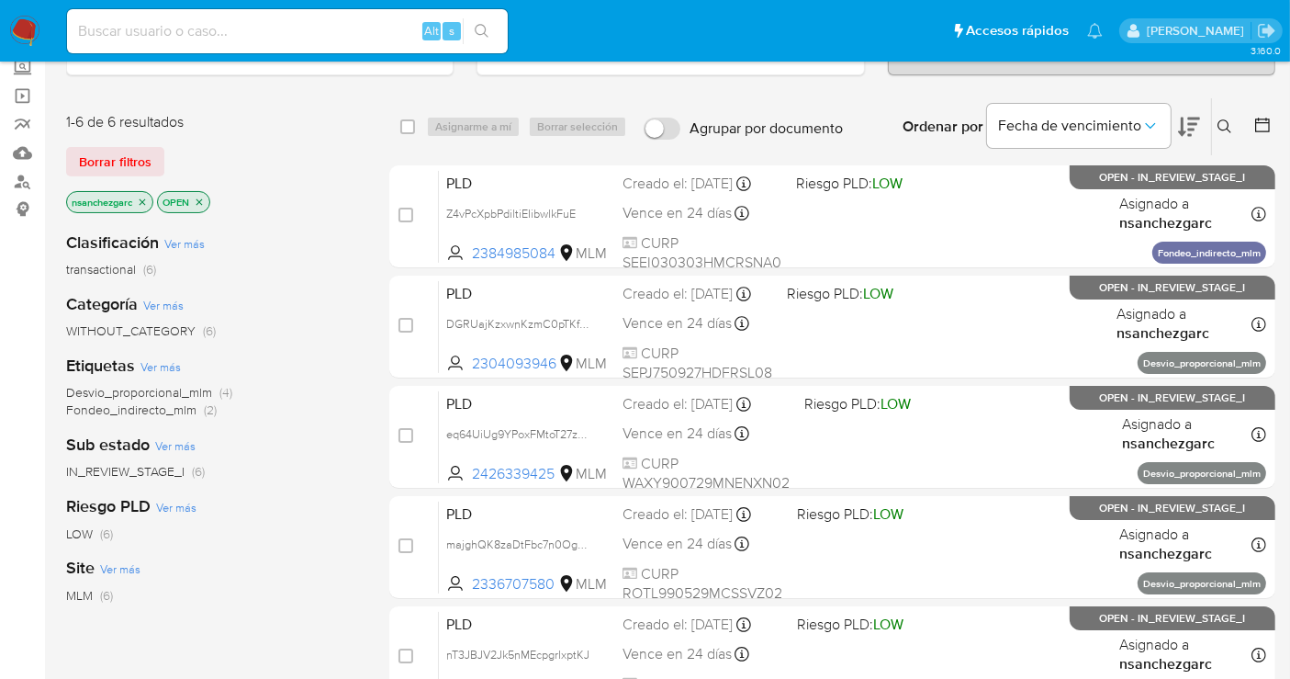
scroll to position [204, 0]
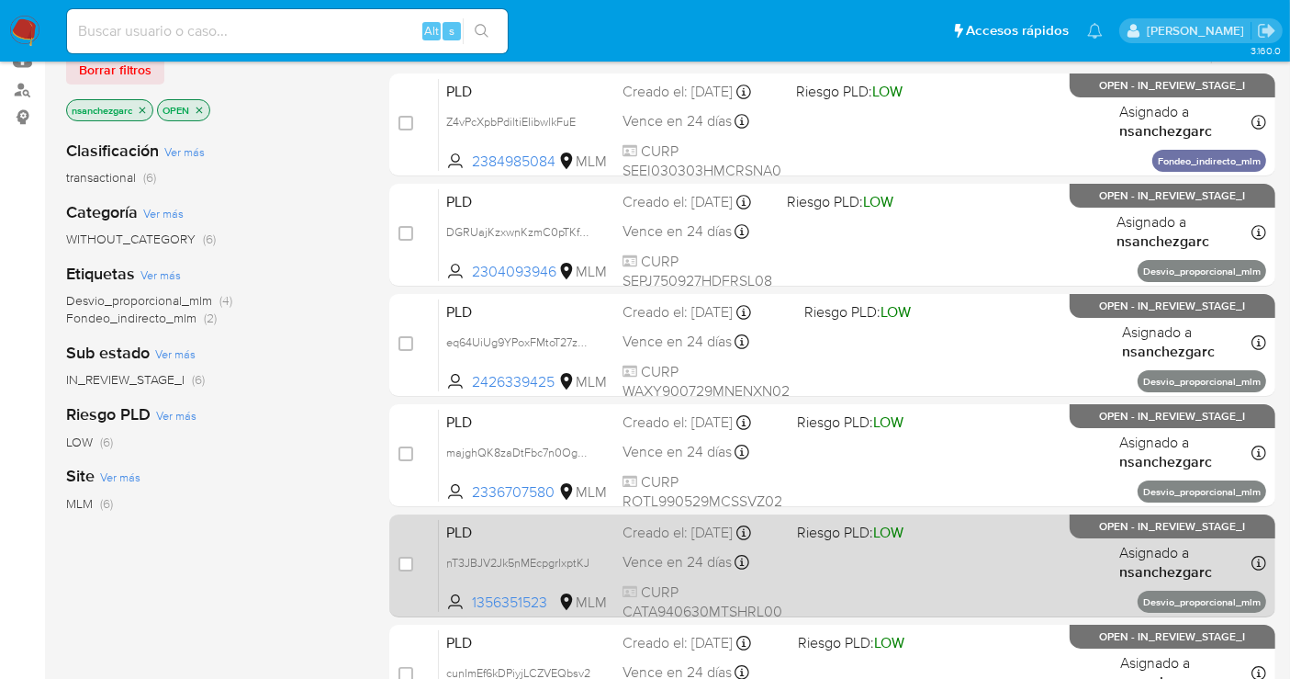
click at [674, 539] on div "Creado el: [DATE] Creado el: [DATE] 02:04:39" at bounding box center [703, 533] width 160 height 20
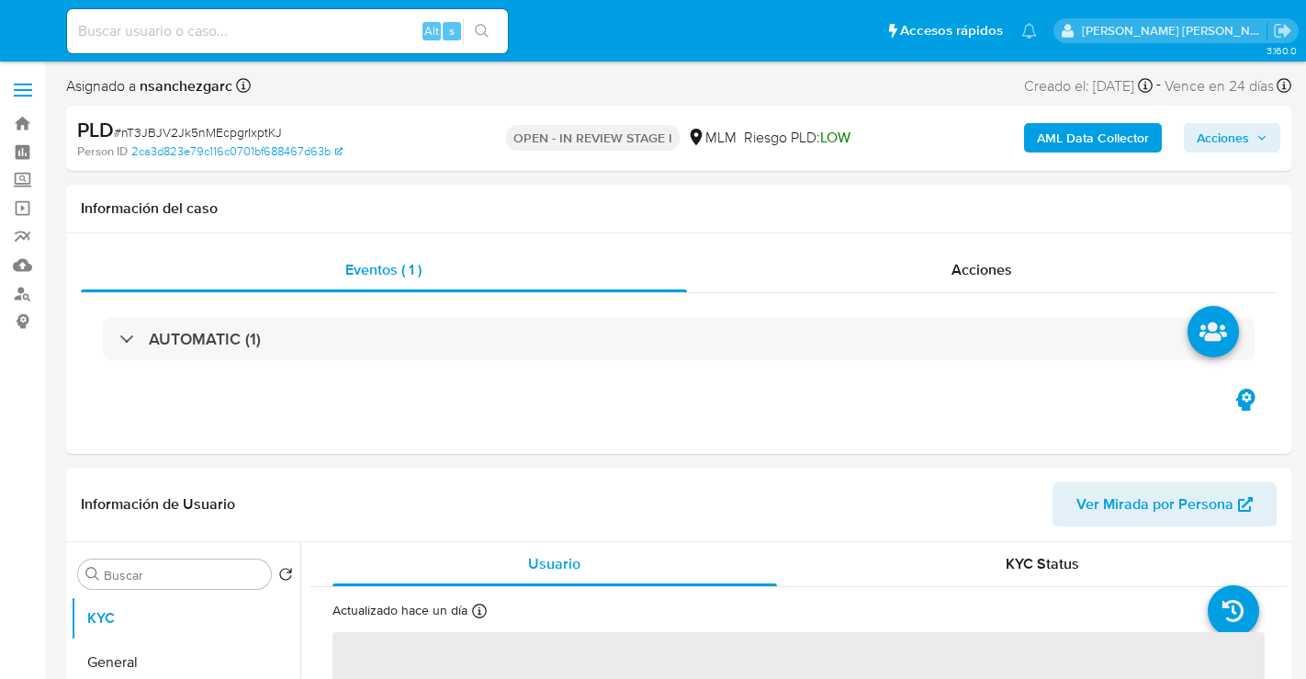
select select "10"
